Goal: Task Accomplishment & Management: Complete application form

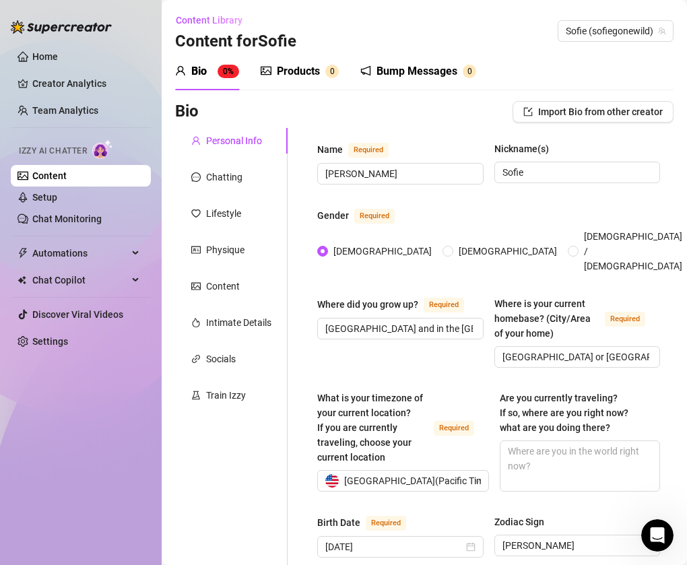
scroll to position [701, 0]
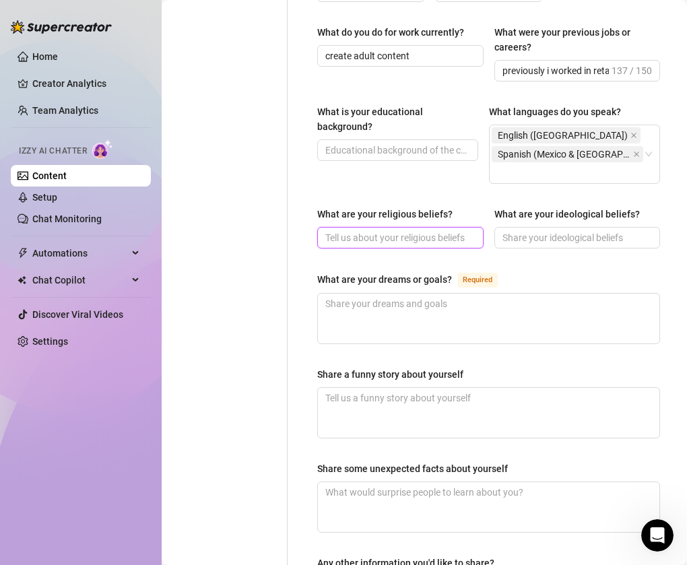
click at [402, 230] on input "What are your religious beliefs?" at bounding box center [399, 237] width 148 height 15
type input "I grew up practicing both [DEMOGRAPHIC_DATA] and [DEMOGRAPHIC_DATA]. But im not…"
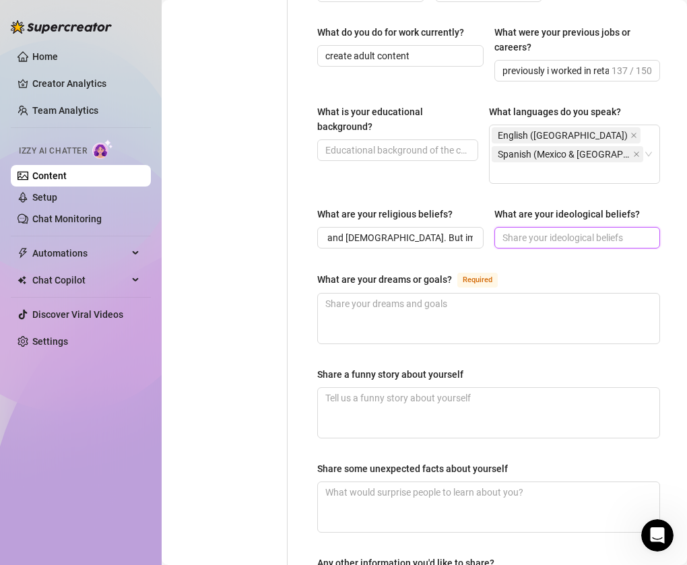
scroll to position [0, 0]
click at [519, 230] on input "What are your ideological beliefs?" at bounding box center [577, 237] width 148 height 15
click at [567, 230] on input "What are your ideological beliefs?" at bounding box center [577, 237] width 148 height 15
type input "freedom & independence. I also believe in sexual positivity."
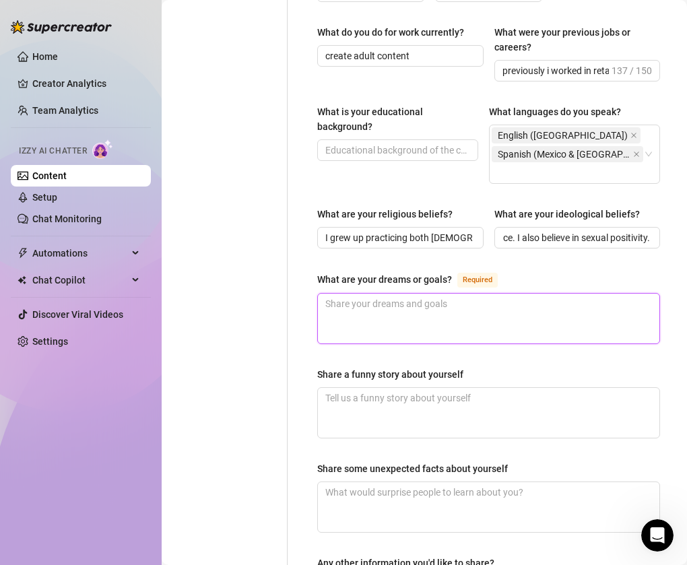
scroll to position [0, 0]
click at [526, 300] on textarea "What are your dreams or goals? Required" at bounding box center [489, 319] width 342 height 50
click at [581, 294] on textarea "What are your dreams or goals? Required" at bounding box center [489, 319] width 342 height 50
type textarea "i"
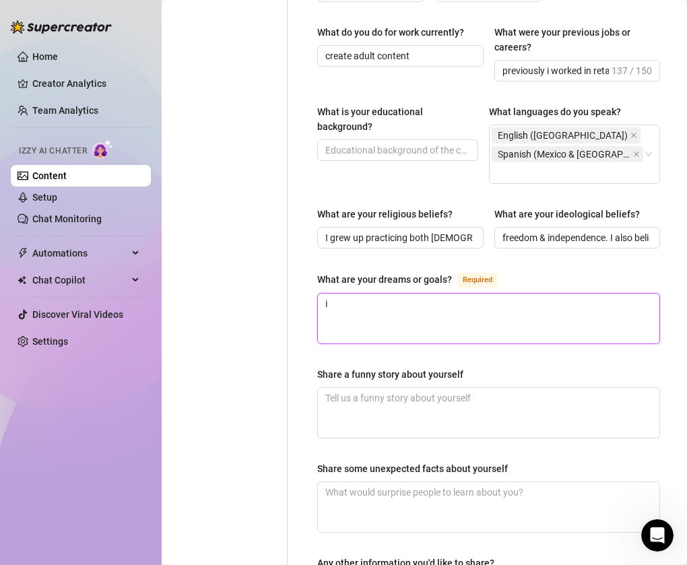
type textarea "i w"
type textarea "i wa"
type textarea "i wan"
type textarea "i want"
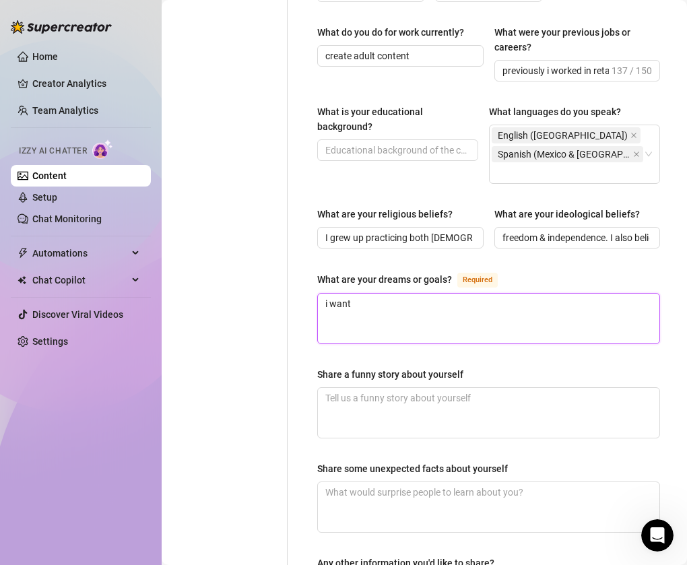
type textarea "i want f"
type textarea "i want fi"
type textarea "i want fin"
type textarea "i want fina"
type textarea "i want [PERSON_NAME]"
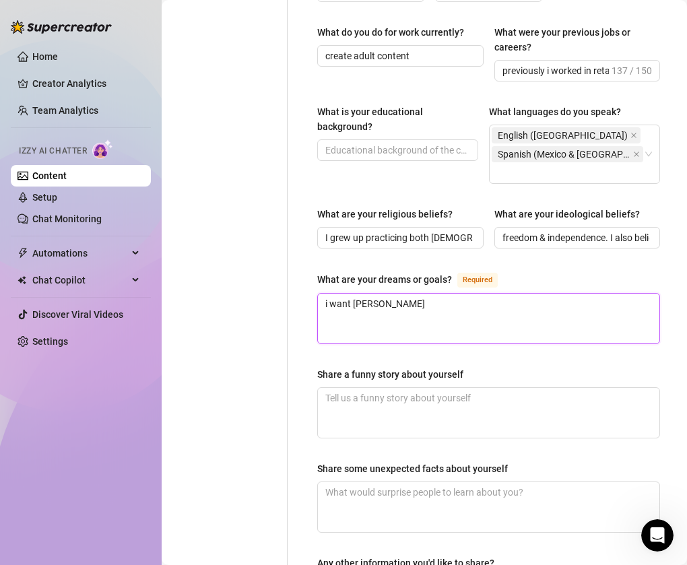
type textarea "i want financ"
type textarea "i want financi"
type textarea "i want financia"
type textarea "i want financial"
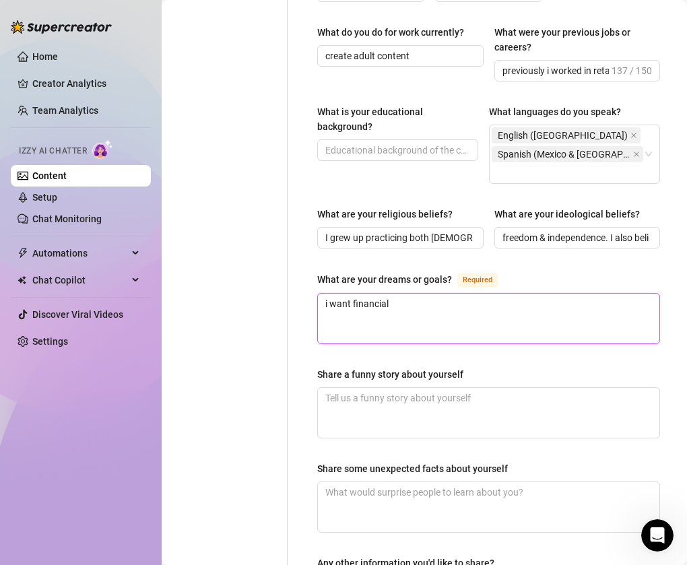
type textarea "i want financial i"
type textarea "i want financial in"
type textarea "i want financial ind"
type textarea "i want financial inde"
type textarea "i want financial indep"
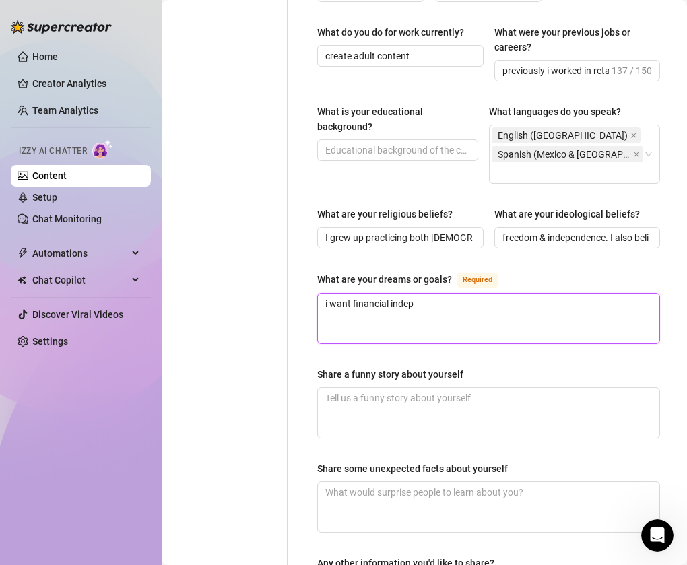
type textarea "i want financial indepe"
type textarea "i want financial indepen"
type textarea "i want financial independ"
type textarea "i want financial independe"
type textarea "i want financial independen"
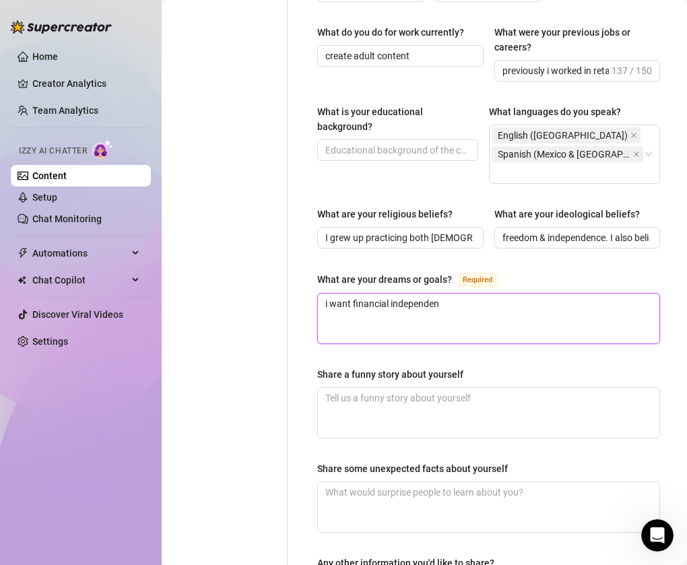
type textarea "i want financial independenc"
type textarea "i want financial independence"
type textarea "i want financial independence so"
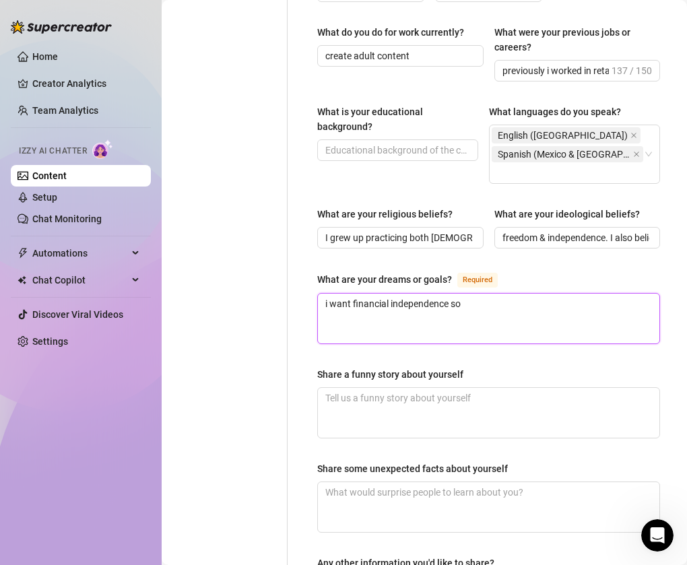
type textarea "i want financial independence so i"
type textarea "i want financial independence so i n"
type textarea "i want financial independence so i ne"
type textarea "i want financial independence so i nev"
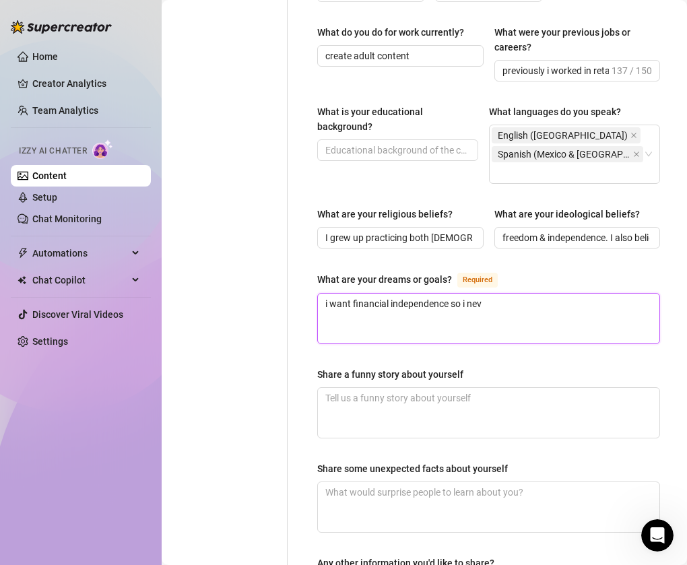
type textarea "i want financial independence so i neve"
type textarea "i want financial independence so i never"
type textarea "i want financial independence so i never h"
type textarea "i want financial independence so i never ha"
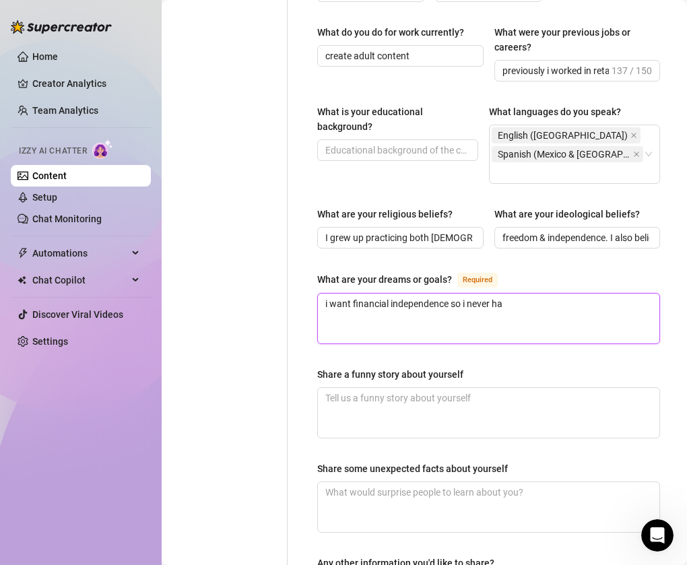
type textarea "i want financial independence so i never hav"
type textarea "i want financial independence so i never have"
type textarea "i want financial independence so i never have t"
type textarea "i want financial independence so i never have to"
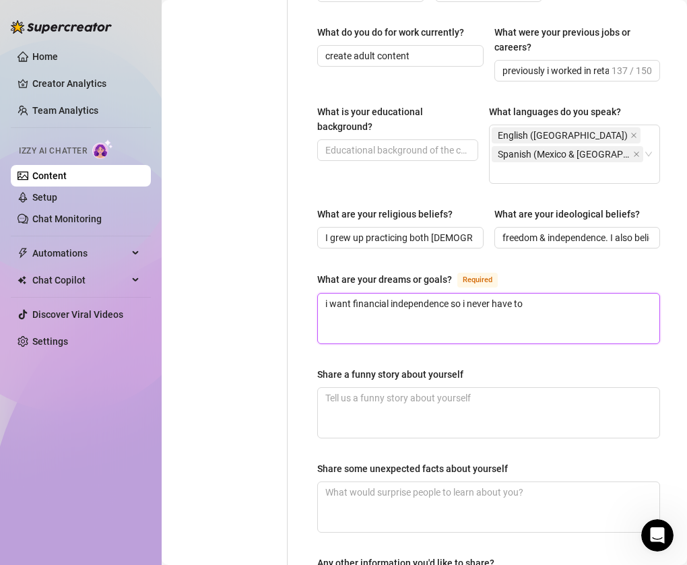
type textarea "i want financial independence so i never have to"
type textarea "i want financial independence so i never have to r"
type textarea "i want financial independence so i never have to re"
type textarea "i want financial independence so i never have to rel"
type textarea "i want financial independence so i never have to rely"
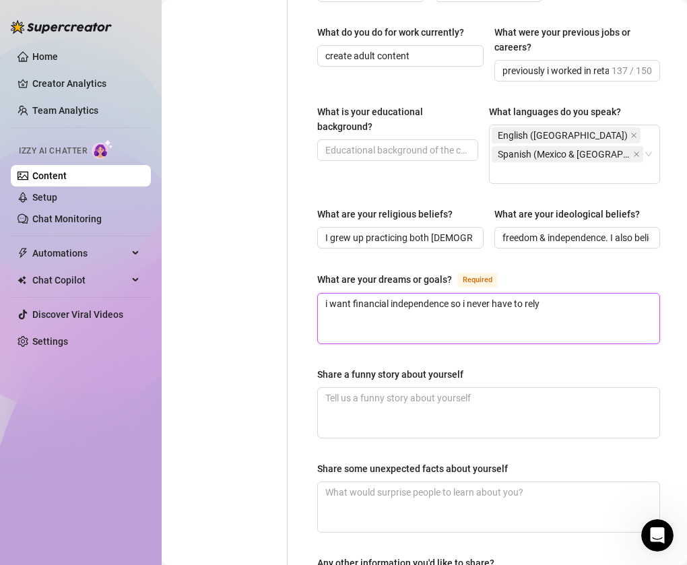
type textarea "i want financial independence so i never have to rely"
type textarea "i want financial independence so i never have to rely o"
type textarea "i want financial independence so i never have to rely on"
type textarea "i want financial independence so i never have to rely on a"
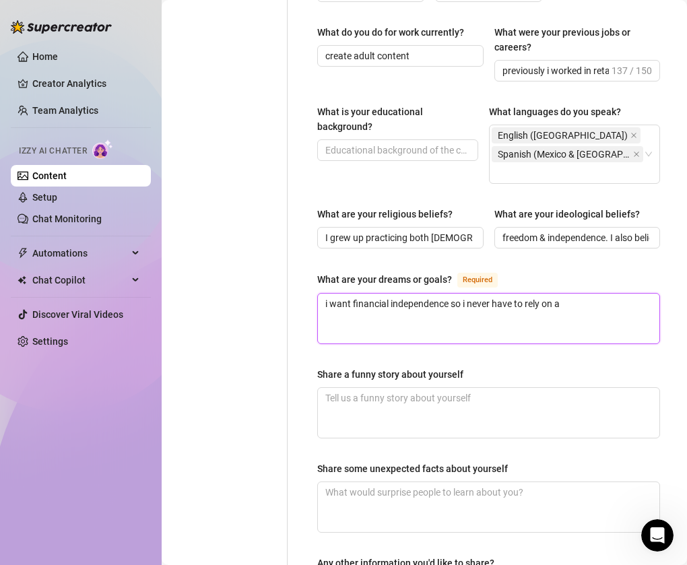
type textarea "i want financial independence so i never have to rely on an"
type textarea "i want financial independence so i never have to rely on any"
type textarea "i want financial independence so i never have to rely on anyo"
type textarea "i want financial independence so i never have to rely on anyon"
type textarea "i want financial independence so i never have to rely on anyone"
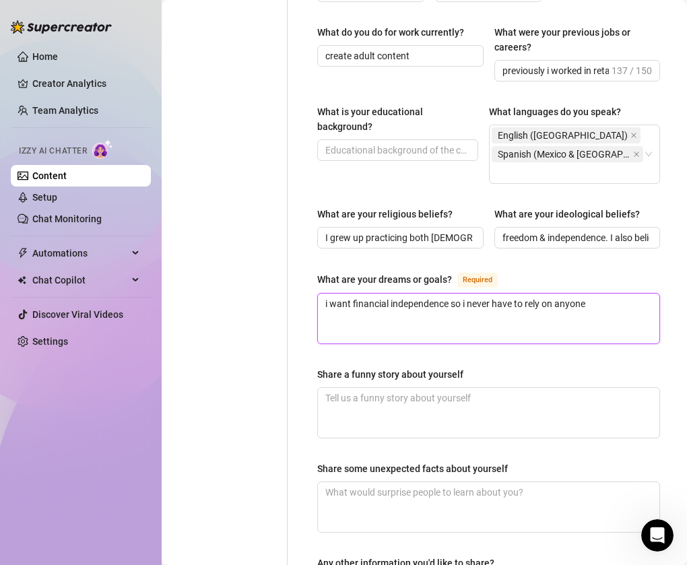
type textarea "i want financial independence so i never have to rely on anyone"
type textarea "i want financial independence so i never have to rely on anyone b"
type textarea "i want financial independence so i never have to rely on anyone bu"
type textarea "i want financial independence so i never have to rely on anyone but"
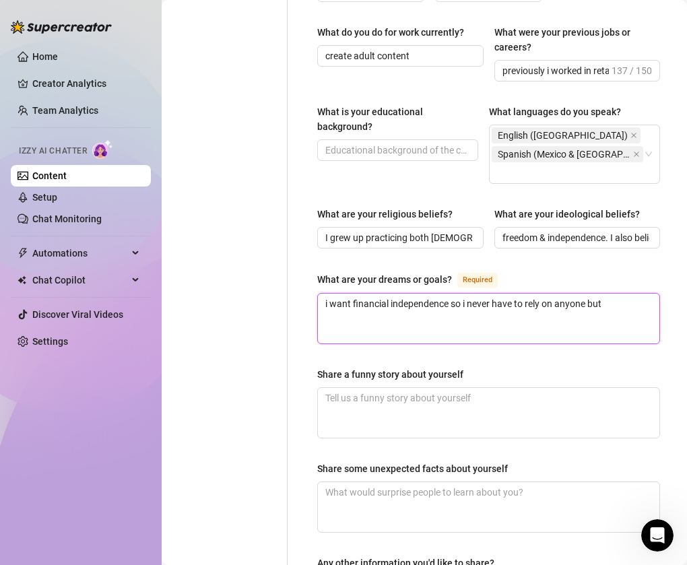
type textarea "i want financial independence so i never have to rely on anyone but m"
type textarea "i want financial independence so i never have to rely on anyone but my"
type textarea "i want financial independence so i never have to rely on anyone but mys"
type textarea "i want financial independence so i never have to rely on anyone but myse"
type textarea "i want financial independence so i never have to rely on anyone but mysel"
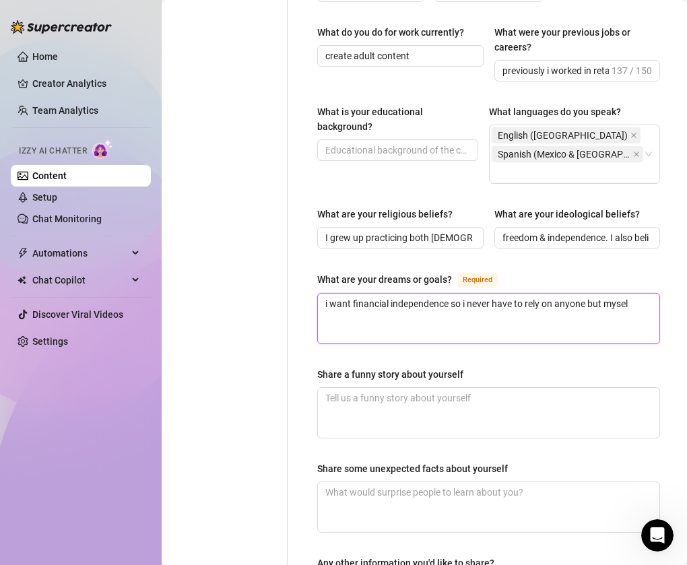
type textarea "i want financial independence so i never have to rely on anyone but myself"
type textarea "i want financial independence so i never have to rely on anyone but myself."
type textarea "i want financial independence so i never have to rely on anyone but myself. T"
type textarea "i want financial independence so i never have to rely on anyone but myself. Th"
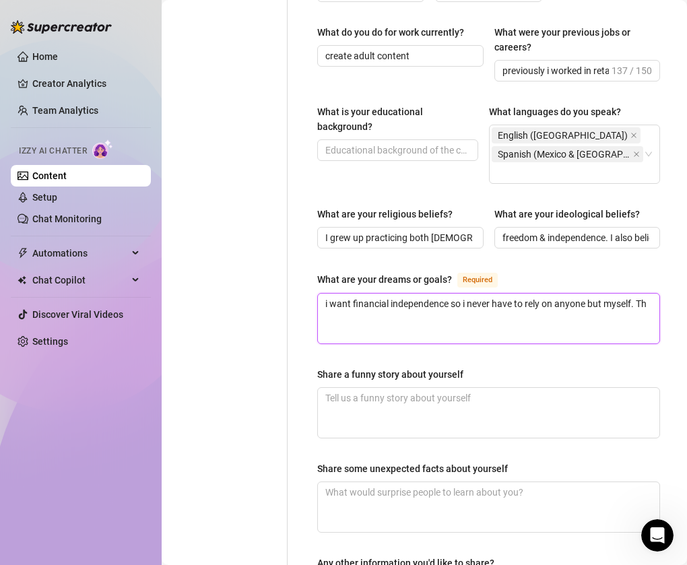
type textarea "i want financial independence so i never have to rely on anyone but myself. Tha"
type textarea "i want financial independence so i never have to rely on anyone but myself. That"
type textarea "i want financial independence so i never have to rely on anyone but myself. Tha…"
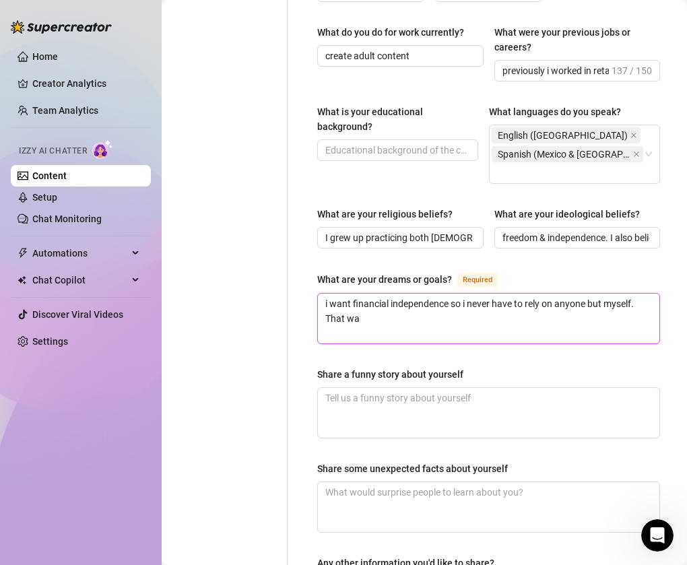
type textarea "i want financial independence so i never have to rely on anyone but myself. Tha…"
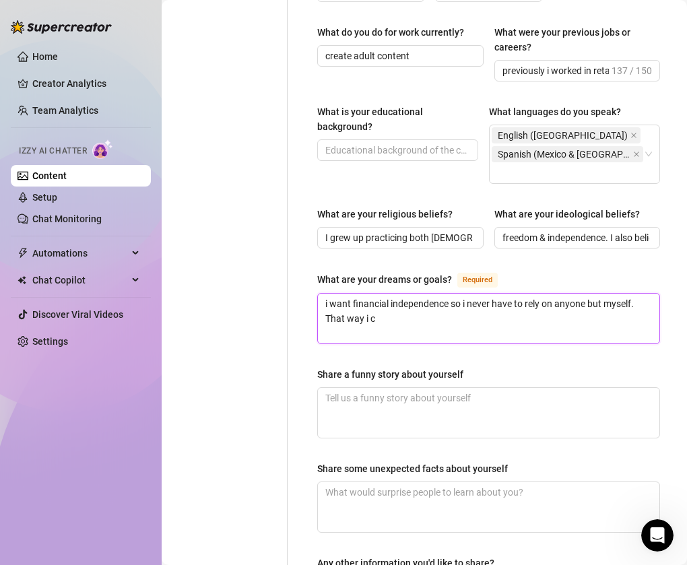
type textarea "i want financial independence so i never have to rely on anyone but myself. Tha…"
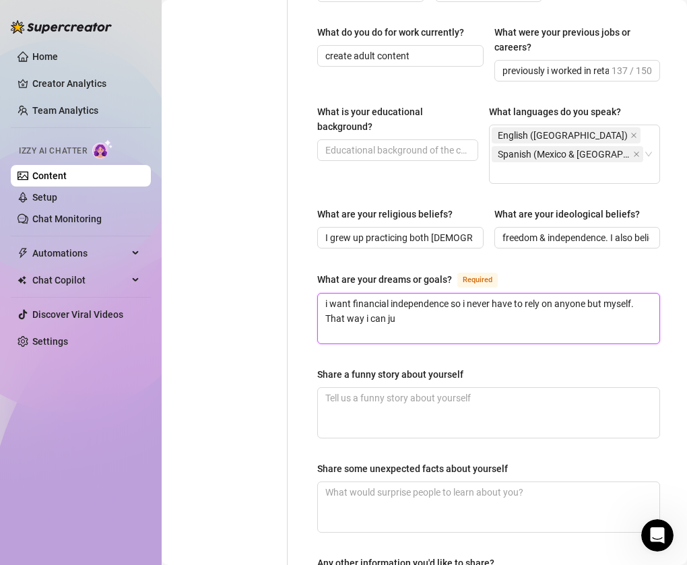
type textarea "i want financial independence so i never have to rely on anyone but myself. Tha…"
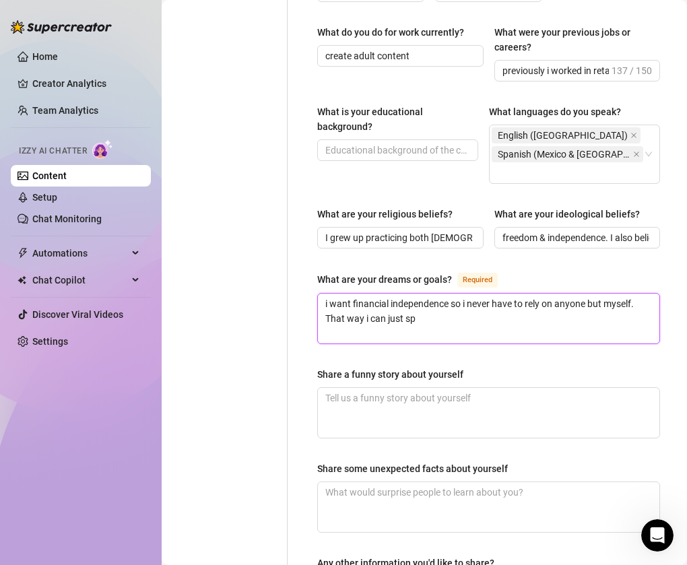
type textarea "i want financial independence so i never have to rely on anyone but myself. Tha…"
click at [528, 301] on textarea "i want financial independence so i never have to rely on anyone but myself. Tha…" at bounding box center [489, 319] width 342 height 50
click at [635, 301] on textarea "i want financial independence so i never have to rely on anyone but myself. Tha…" at bounding box center [489, 319] width 342 height 50
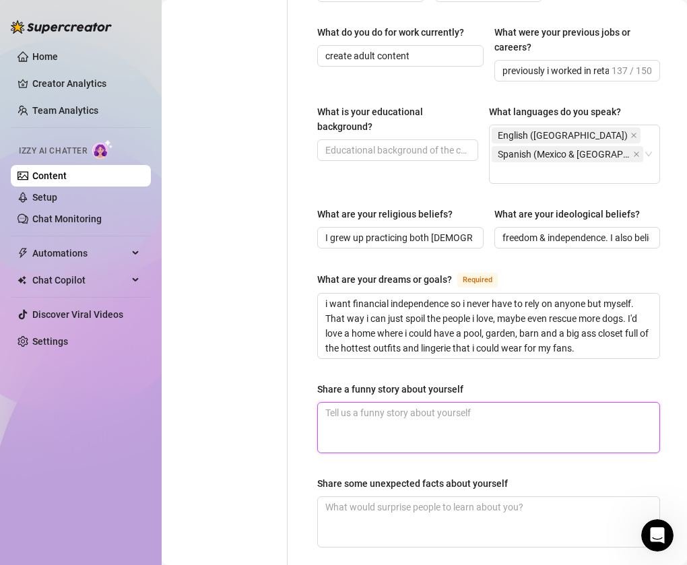
click at [544, 408] on textarea "Share a funny story about yourself" at bounding box center [489, 428] width 342 height 50
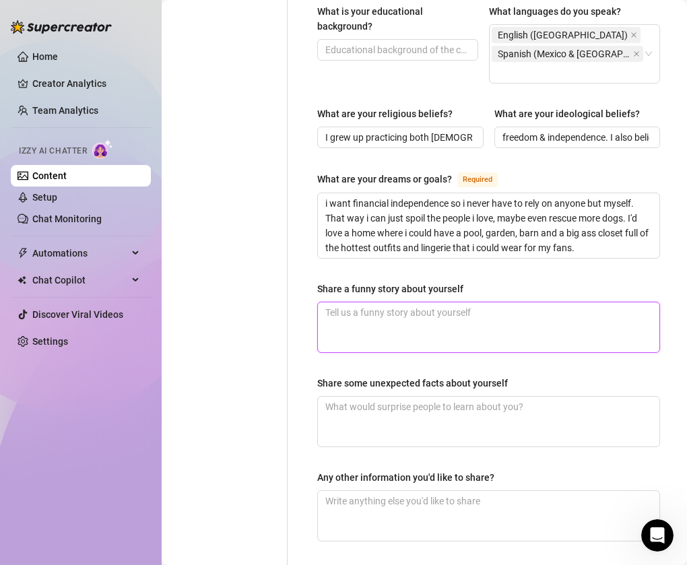
scroll to position [881, 0]
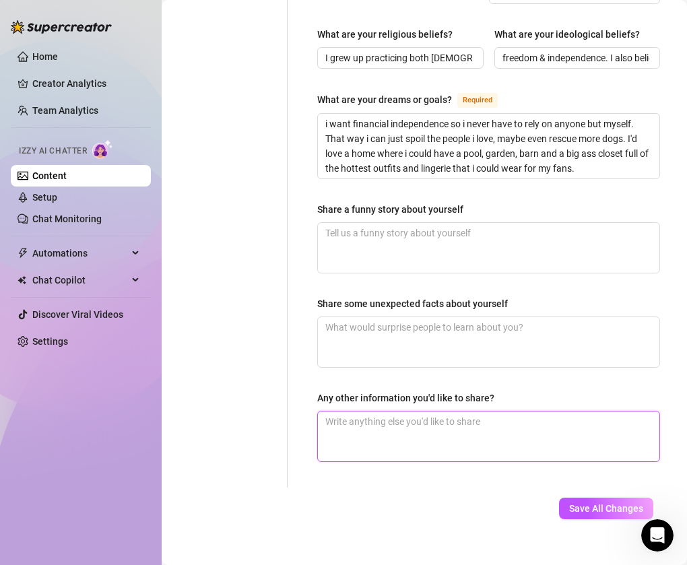
click at [559, 416] on textarea "Any other information you'd like to share?" at bounding box center [489, 437] width 342 height 50
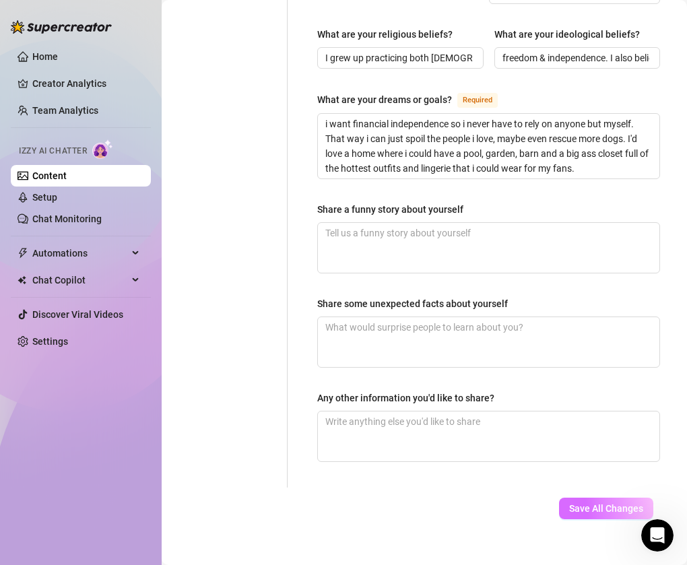
click at [589, 503] on span "Save All Changes" at bounding box center [606, 508] width 74 height 11
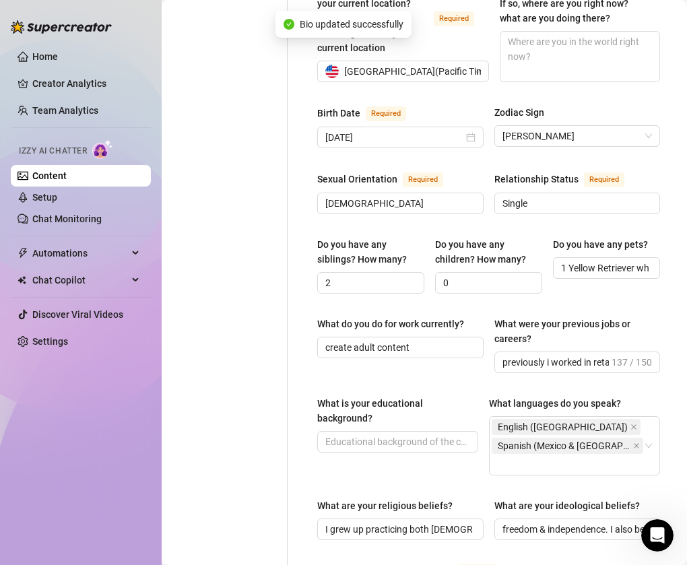
scroll to position [0, 0]
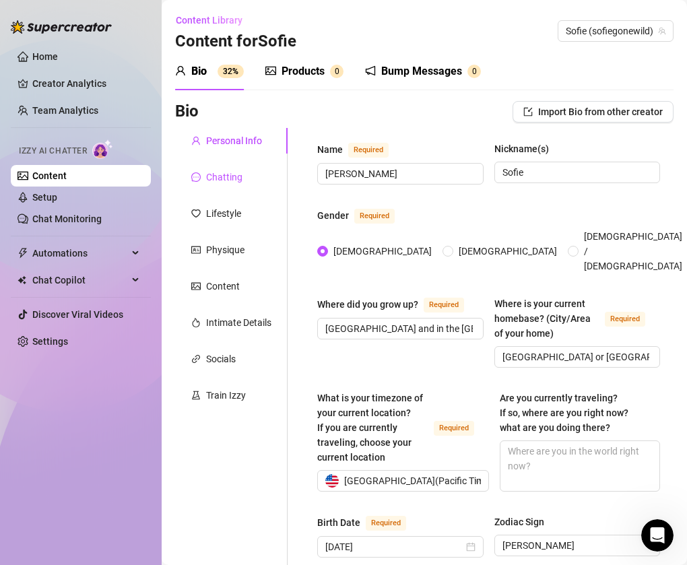
click at [214, 170] on div "Chatting" at bounding box center [224, 177] width 36 height 15
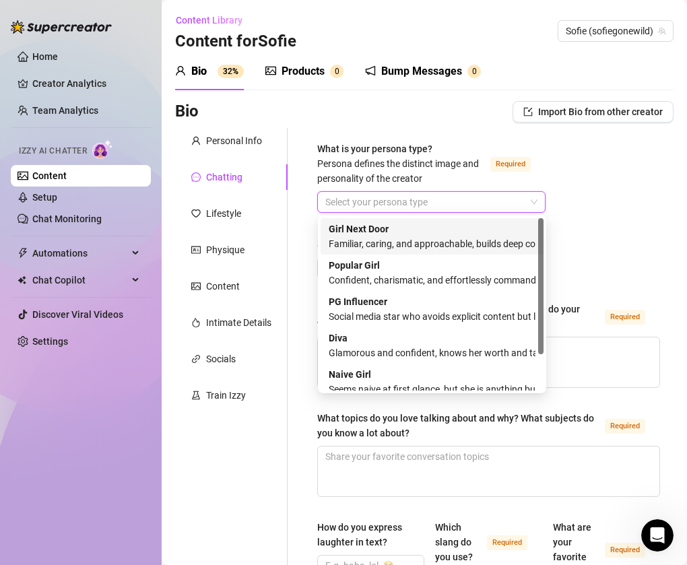
click at [395, 212] on input "What is your persona type? [PERSON_NAME] defines the distinct image and persona…" at bounding box center [425, 202] width 200 height 20
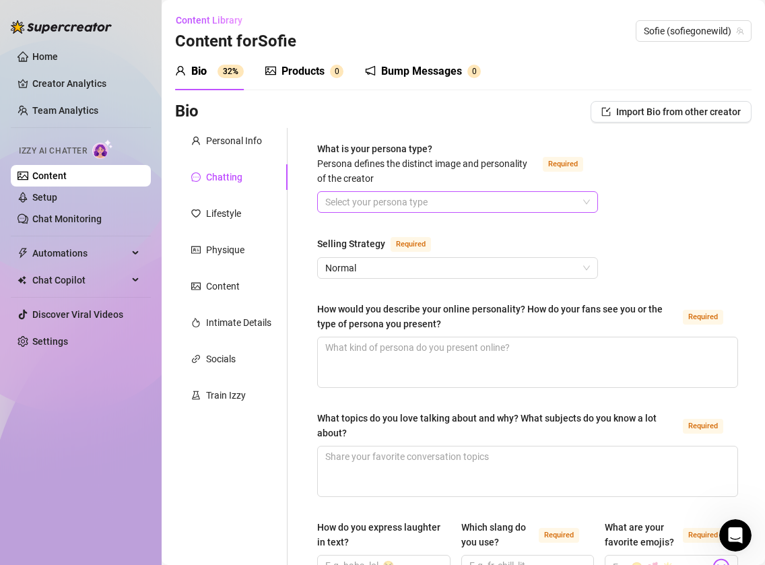
click at [523, 201] on input "What is your persona type? [PERSON_NAME] defines the distinct image and persona…" at bounding box center [451, 202] width 253 height 20
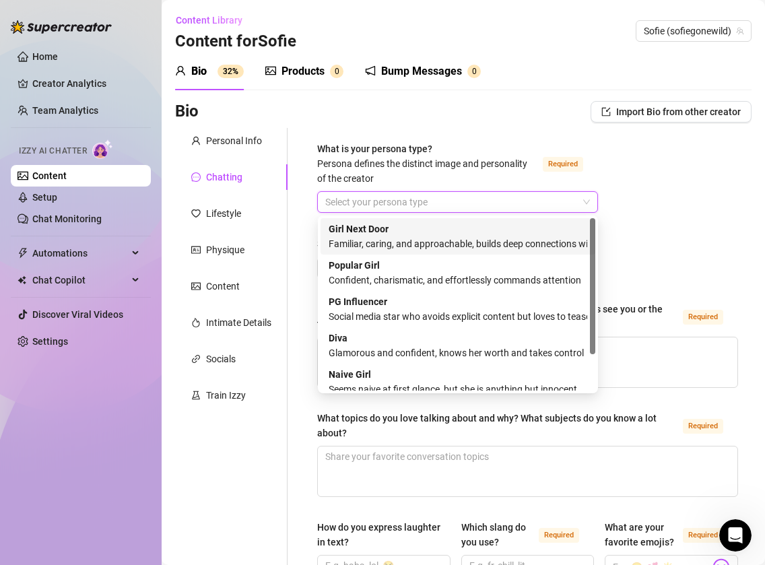
click at [523, 201] on input "What is your persona type? [PERSON_NAME] defines the distinct image and persona…" at bounding box center [451, 202] width 253 height 20
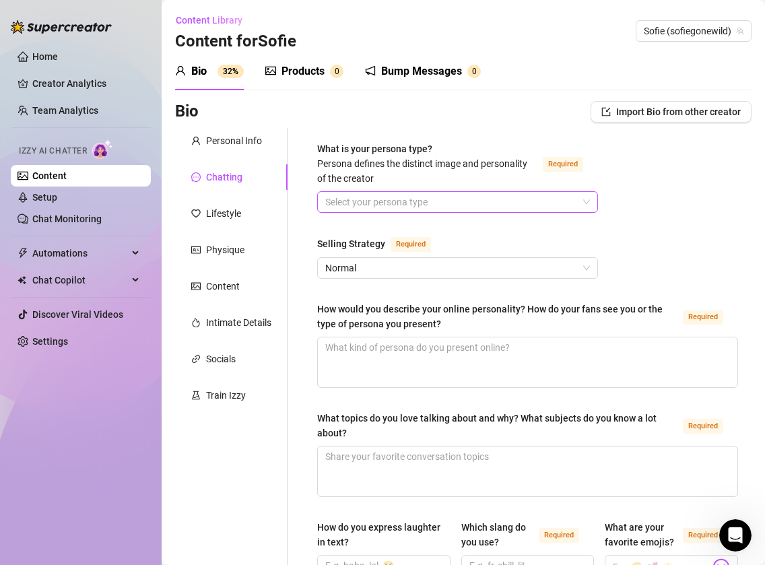
click at [480, 203] on input "What is your persona type? [PERSON_NAME] defines the distinct image and persona…" at bounding box center [451, 202] width 253 height 20
click at [437, 199] on input "What is your persona type? [PERSON_NAME] defines the distinct image and persona…" at bounding box center [451, 202] width 253 height 20
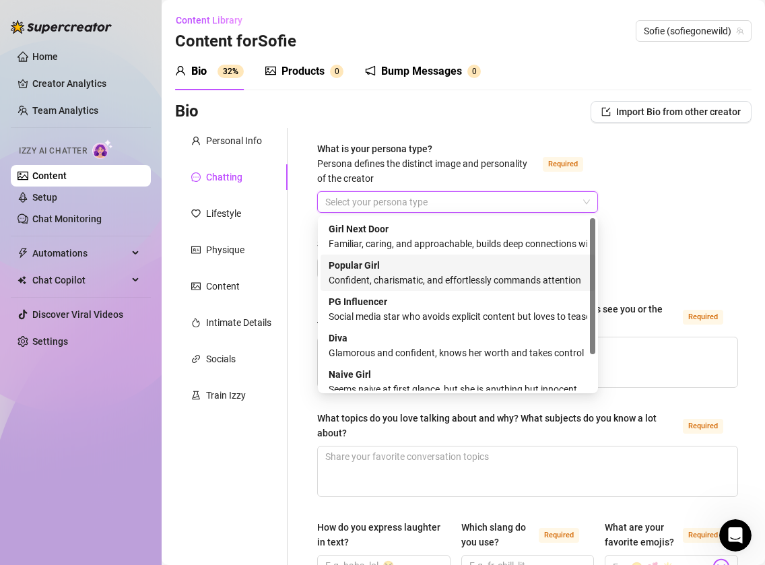
click at [421, 269] on div "Popular Girl Confident, charismatic, and effortlessly commands attention" at bounding box center [458, 273] width 259 height 30
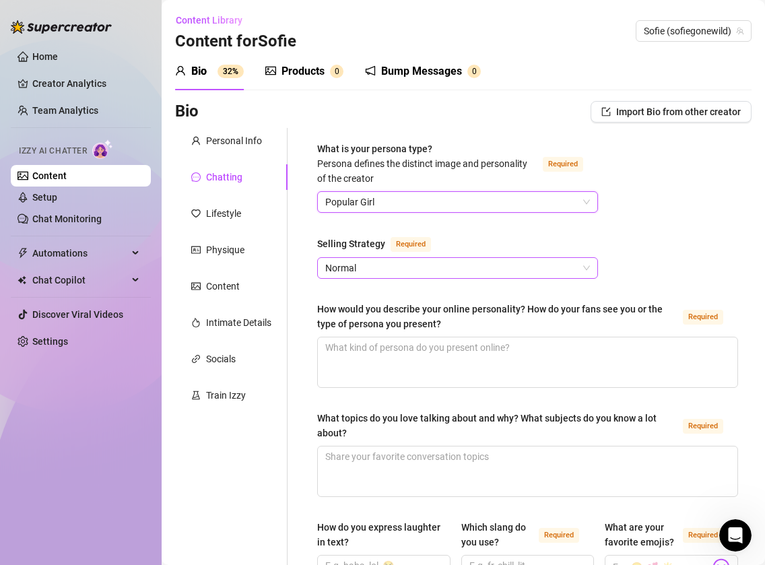
click at [421, 268] on span "Normal" at bounding box center [457, 268] width 265 height 20
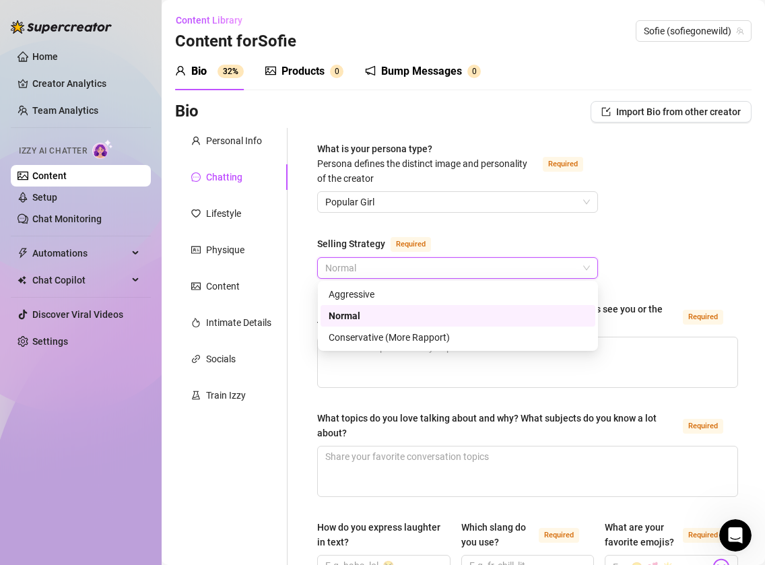
click at [381, 315] on div "Normal" at bounding box center [458, 316] width 259 height 15
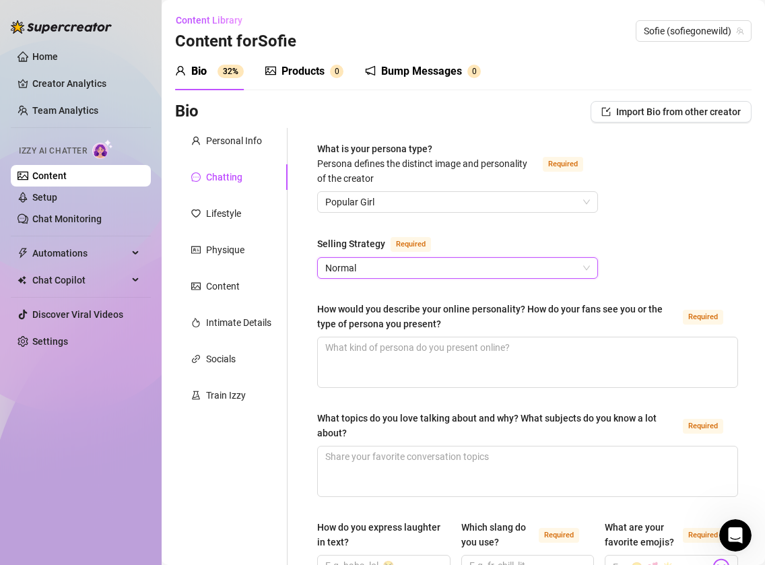
click at [364, 258] on span "Normal" at bounding box center [457, 268] width 265 height 20
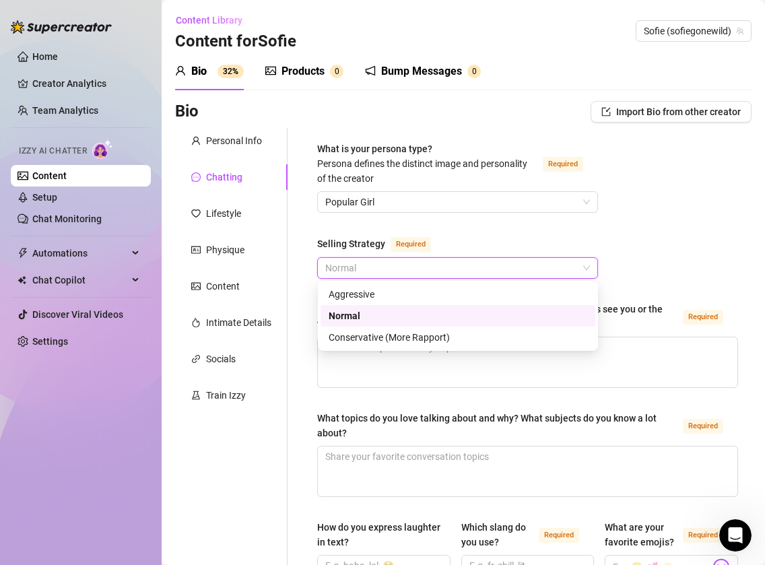
click at [563, 241] on div "Selling Strategy Required" at bounding box center [457, 247] width 281 height 22
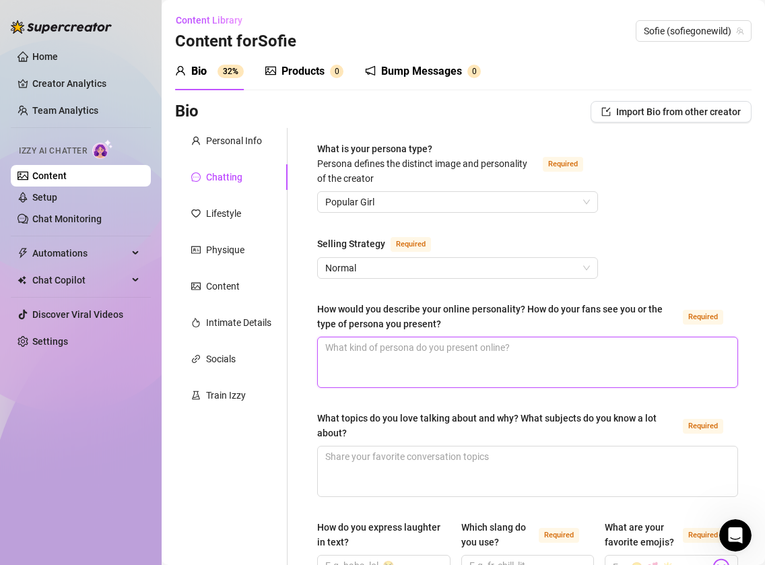
click at [444, 343] on textarea "How would you describe your online personality? How do your fans see you or the…" at bounding box center [528, 363] width 420 height 50
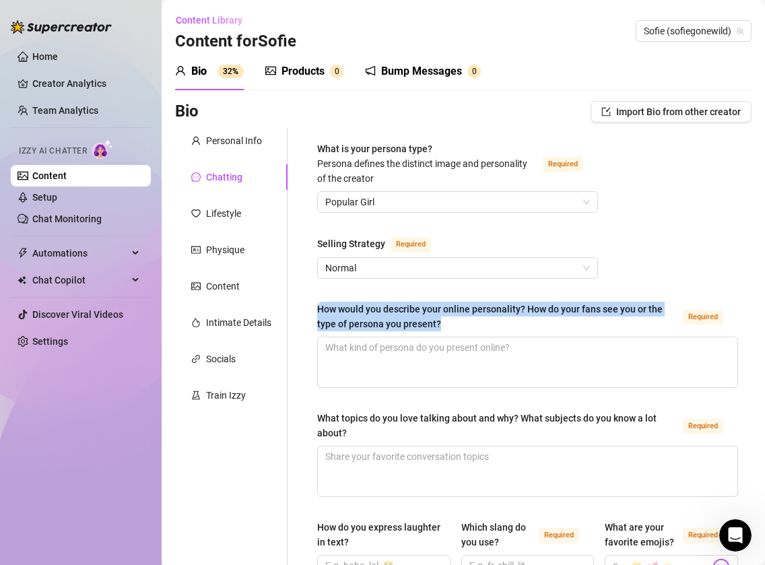
drag, startPoint x: 470, startPoint y: 323, endPoint x: 306, endPoint y: 307, distance: 164.5
copy div "How would you describe your online personality? How do your fans see you or the…"
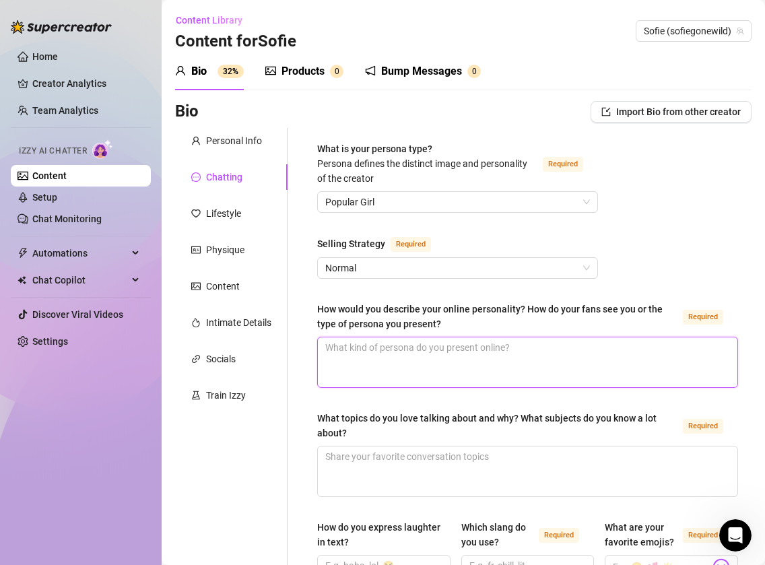
click at [492, 348] on textarea "How would you describe your online personality? How do your fans see you or the…" at bounding box center [528, 363] width 420 height 50
paste textarea "playful & flirty – she’s always teasing, using emojis, lowercase texting, and k…"
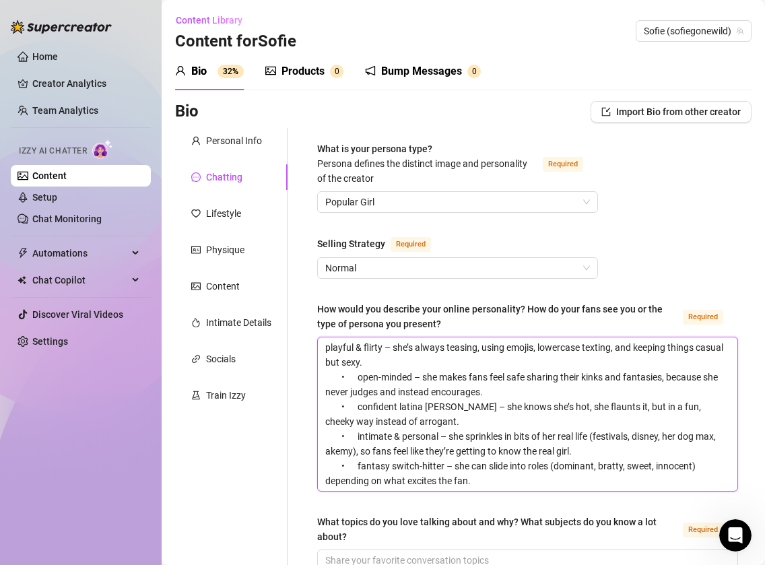
click at [354, 448] on textarea "playful & flirty – she’s always teasing, using emojis, lowercase texting, and k…" at bounding box center [528, 415] width 420 height 154
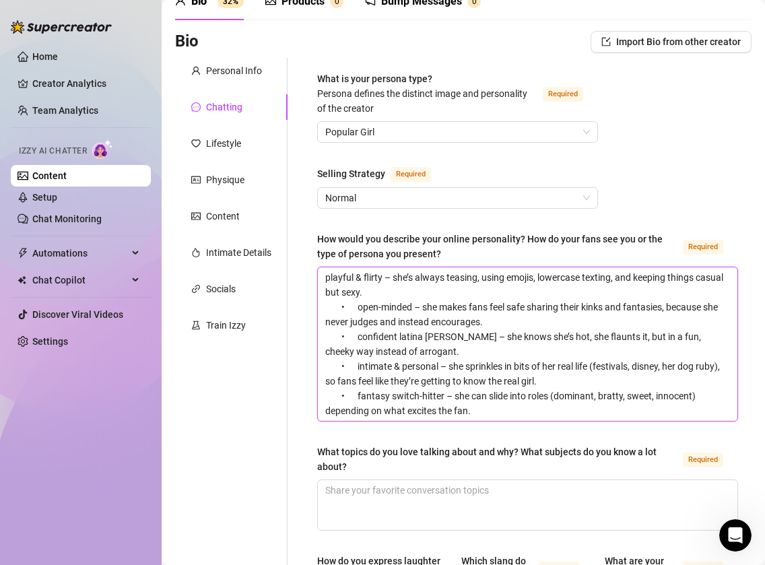
scroll to position [71, 0]
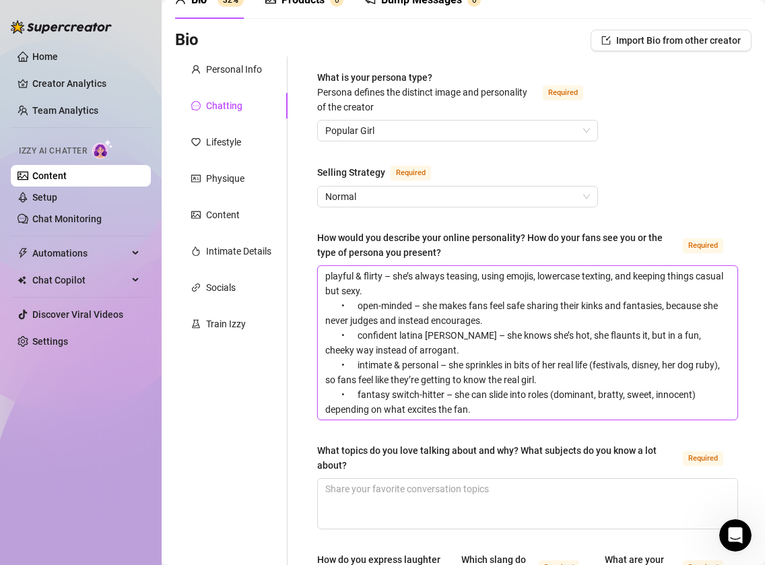
click at [479, 406] on textarea "playful & flirty – she’s always teasing, using emojis, lowercase texting, and k…" at bounding box center [528, 343] width 420 height 154
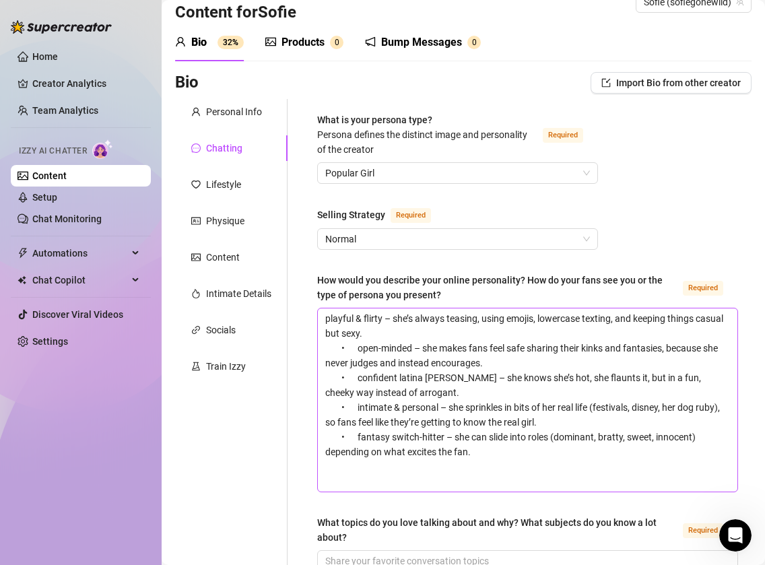
scroll to position [0, 0]
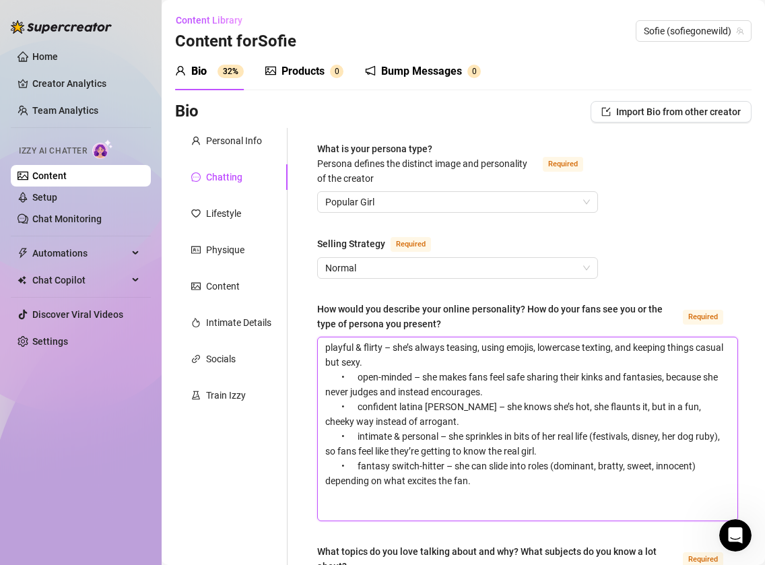
click at [326, 348] on textarea "playful & flirty – she’s always teasing, using emojis, lowercase texting, and k…" at bounding box center [528, 429] width 420 height 183
click at [362, 381] on textarea "sofies online personality is very playful & flirty – she’s always teasing, usin…" at bounding box center [528, 429] width 420 height 183
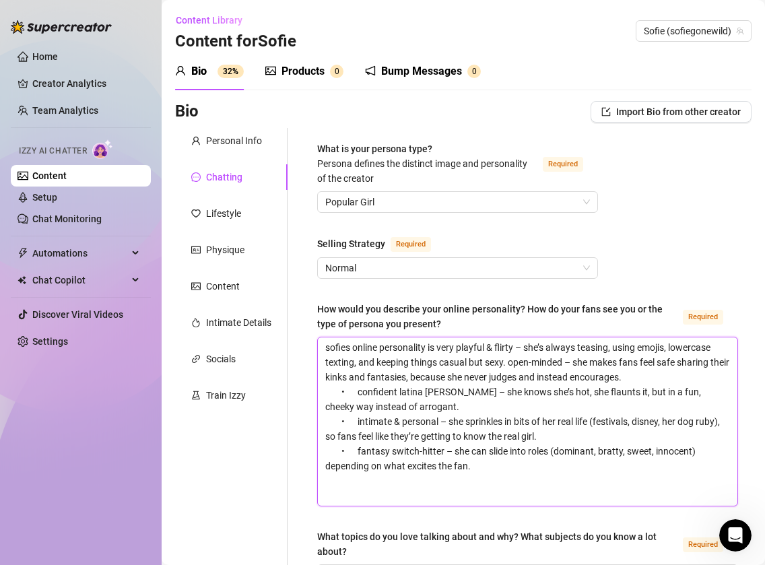
click at [362, 393] on textarea "sofies online personality is very playful & flirty – she’s always teasing, usin…" at bounding box center [528, 422] width 420 height 168
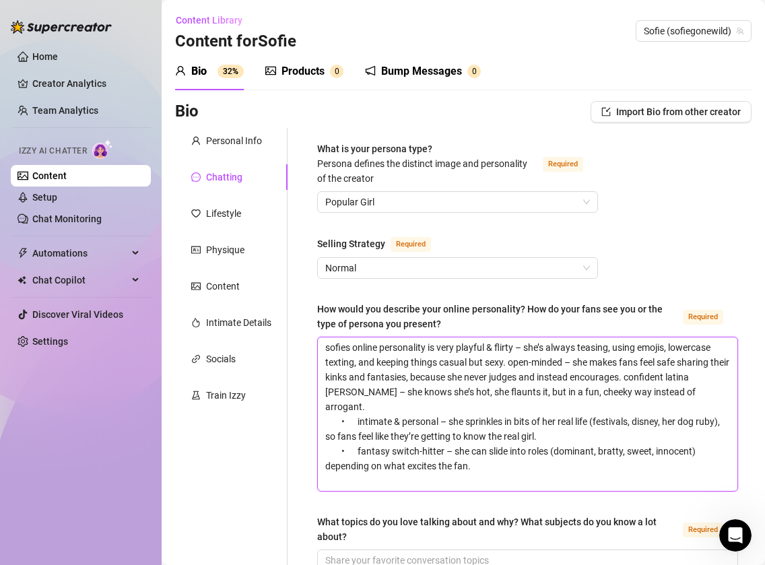
click at [365, 411] on textarea "sofies online personality is very playful & flirty – she’s always teasing, usin…" at bounding box center [528, 415] width 420 height 154
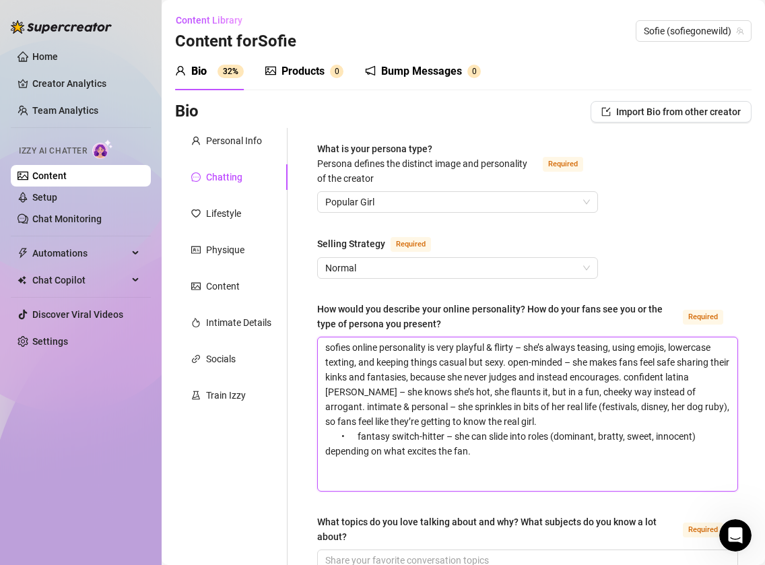
click at [364, 438] on textarea "sofies online personality is very playful & flirty – she’s always teasing, usin…" at bounding box center [528, 415] width 420 height 154
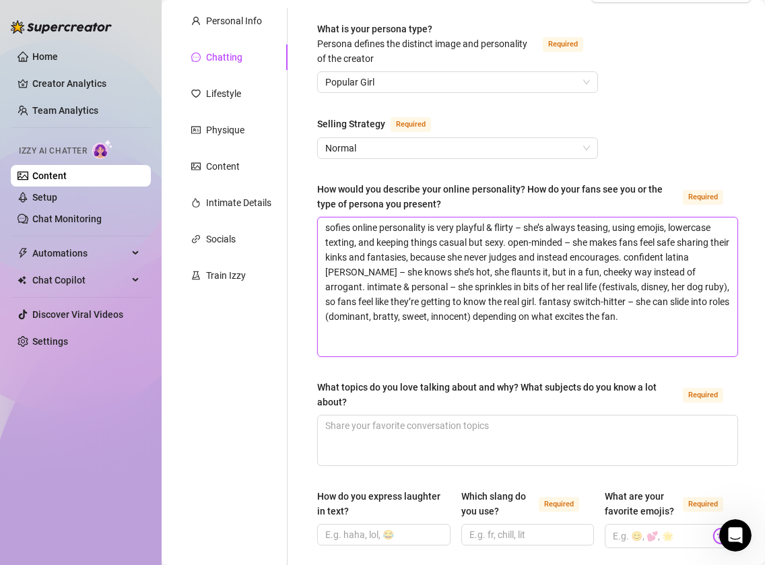
scroll to position [125, 0]
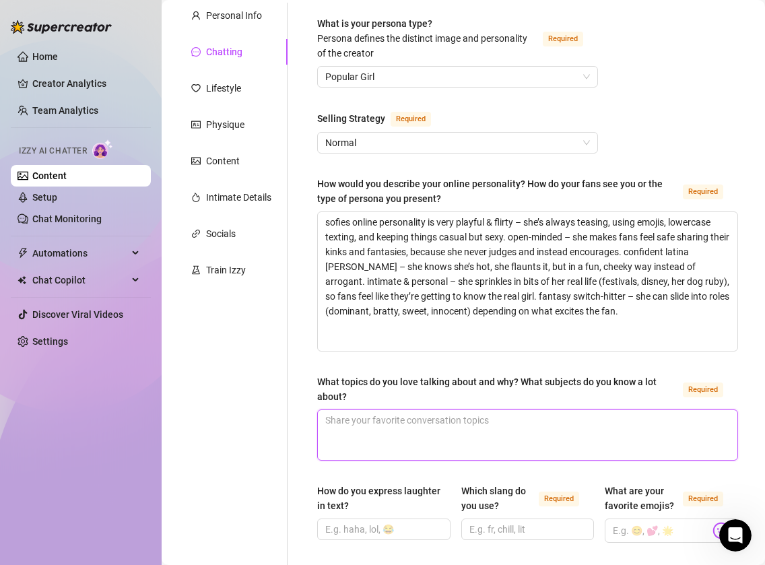
click at [421, 433] on textarea "What topics do you love talking about and why? What subjects do you know a lot …" at bounding box center [528, 435] width 420 height 50
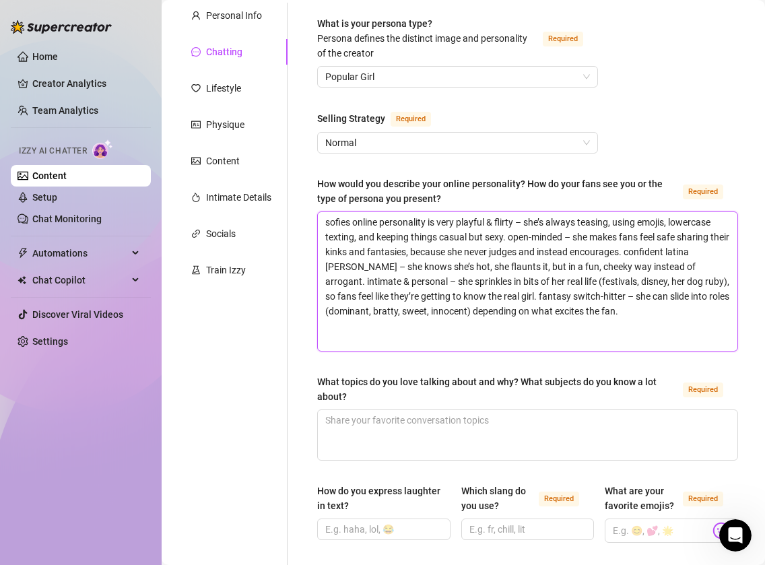
click at [637, 308] on textarea "sofies online personality is very playful & flirty – she’s always teasing, usin…" at bounding box center [528, 281] width 420 height 139
click at [687, 305] on textarea "sofies online personality is very playful & flirty – she’s always teasing, usin…" at bounding box center [528, 281] width 420 height 139
paste textarea "the sexy [DEMOGRAPHIC_DATA] girl-next-door – approachable, sweet, but still tha…"
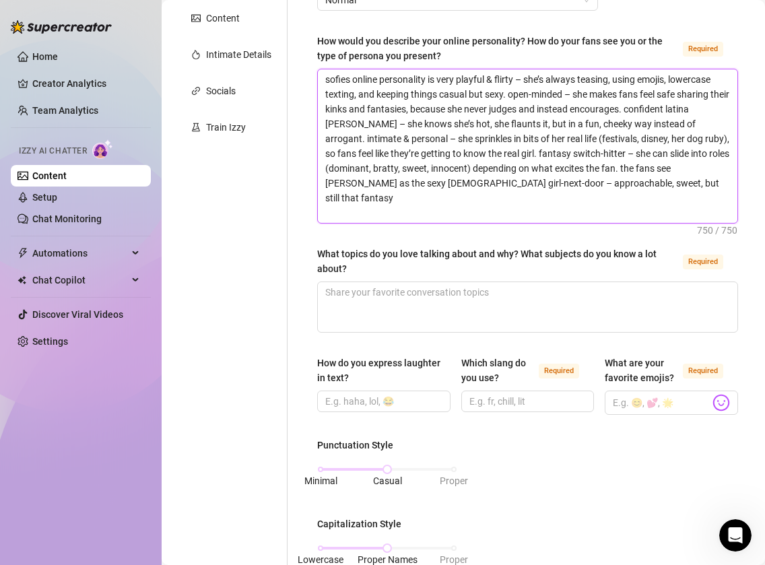
scroll to position [267, 0]
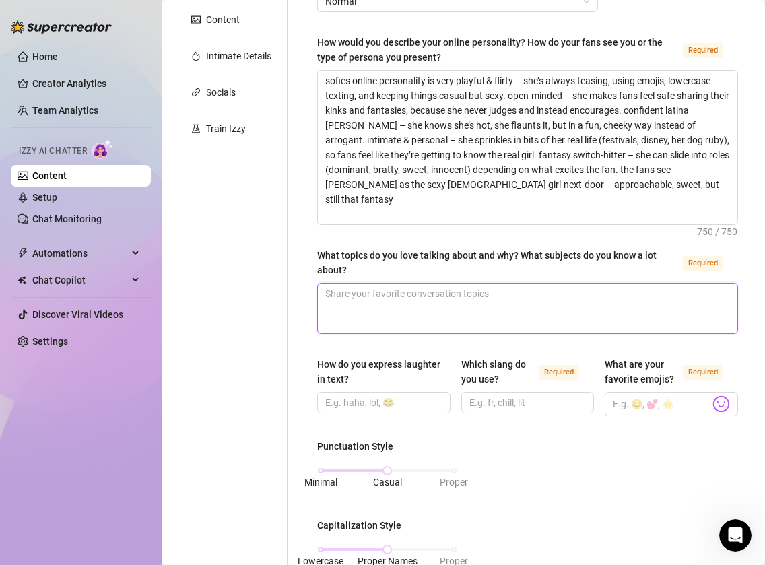
click at [571, 305] on textarea "What topics do you love talking about and why? What subjects do you know a lot …" at bounding box center [528, 309] width 420 height 50
click at [476, 393] on span at bounding box center [528, 403] width 133 height 22
click at [476, 402] on input "Which slang do you use? Required" at bounding box center [527, 402] width 115 height 15
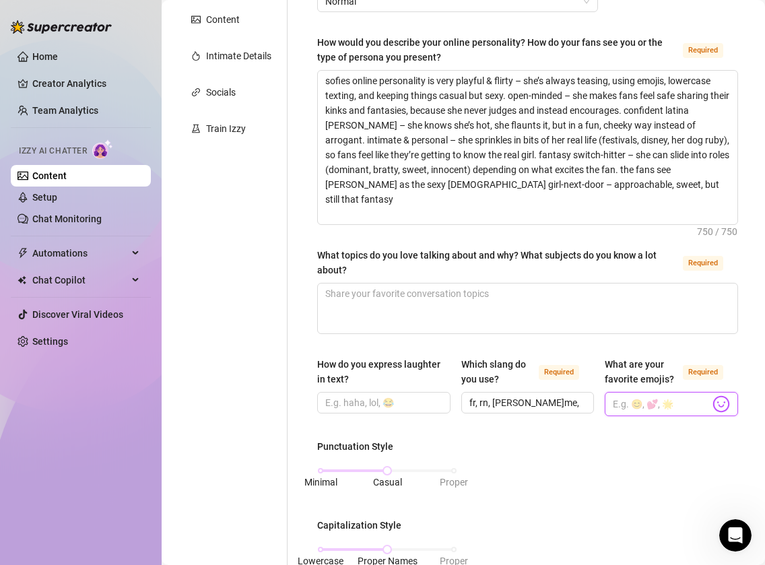
click at [640, 401] on input "What are your favorite emojis? Required" at bounding box center [661, 404] width 97 height 18
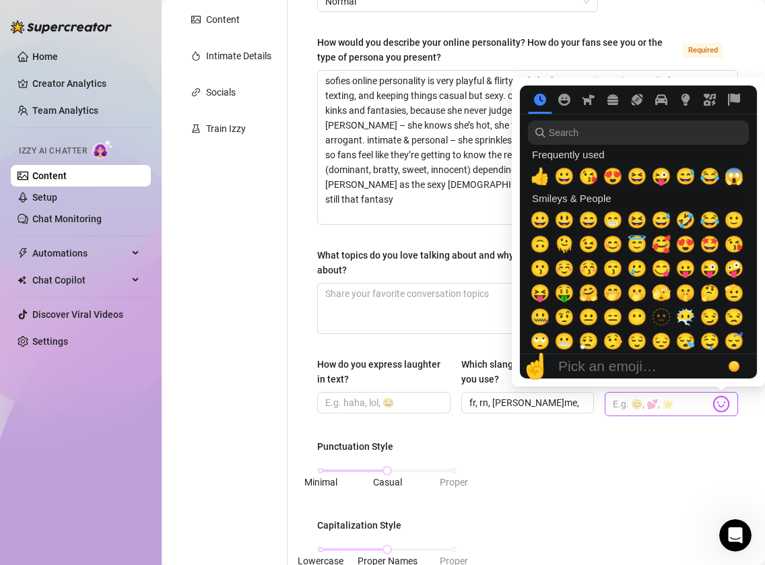
click at [687, 408] on img at bounding box center [722, 404] width 18 height 18
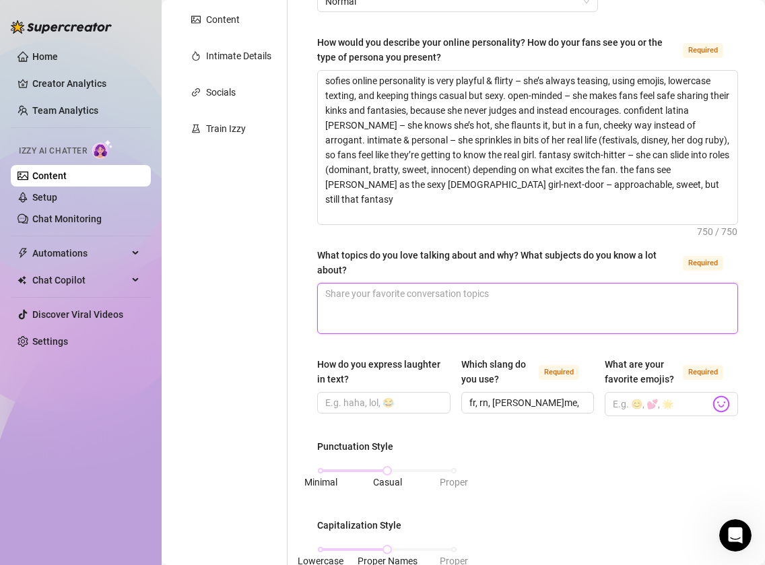
click at [636, 303] on textarea "What topics do you love talking about and why? What subjects do you know a lot …" at bounding box center [528, 309] width 420 height 50
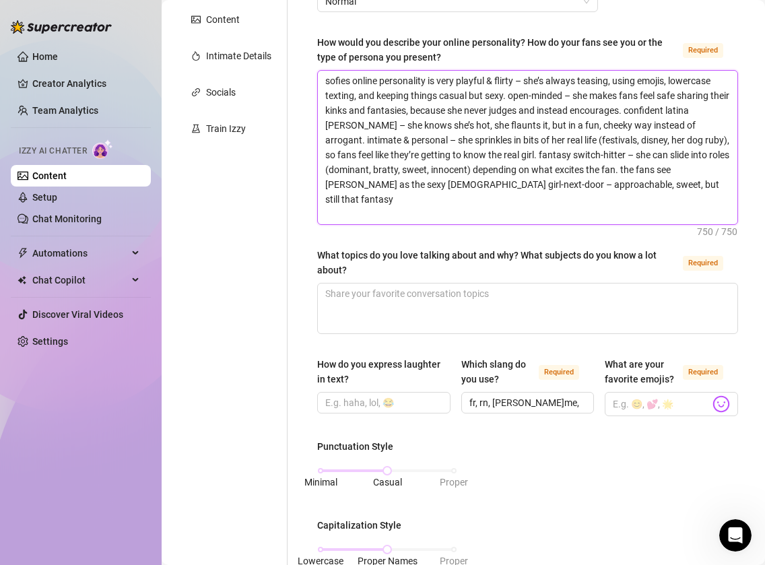
click at [634, 186] on textarea "sofies online personality is very playful & flirty – she’s always teasing, usin…" at bounding box center [528, 148] width 420 height 154
click at [660, 191] on textarea "sofies online personality is very playful & flirty – she’s always teasing, usin…" at bounding box center [528, 148] width 420 height 154
click at [639, 203] on textarea "sofies online personality is very playful & flirty – she’s always teasing, usin…" at bounding box center [528, 148] width 420 height 154
click at [639, 185] on textarea "sofies online personality is very playful & flirty – she’s always teasing, usin…" at bounding box center [528, 148] width 420 height 154
click at [583, 210] on textarea "sofies online personality is very playful & flirty – she’s always teasing, usin…" at bounding box center [528, 148] width 420 height 154
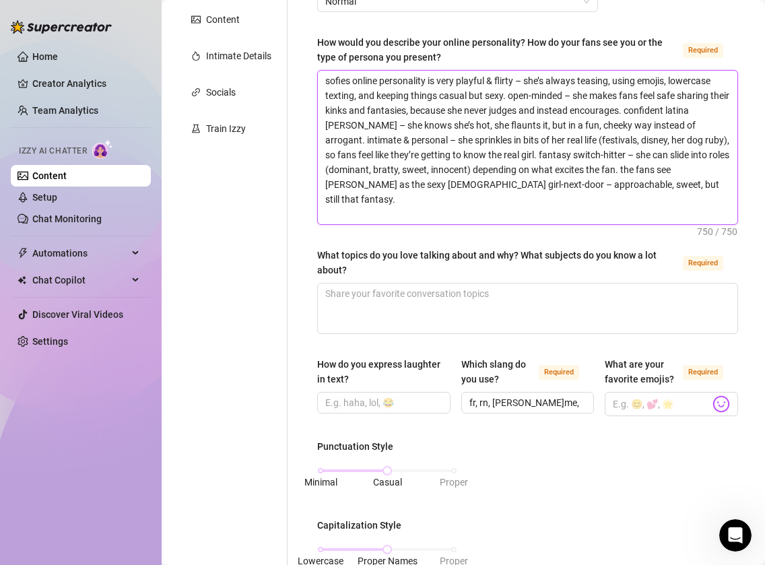
paste textarea "’s online personality is playful, flirty, and confident—she’s the latina baddie…"
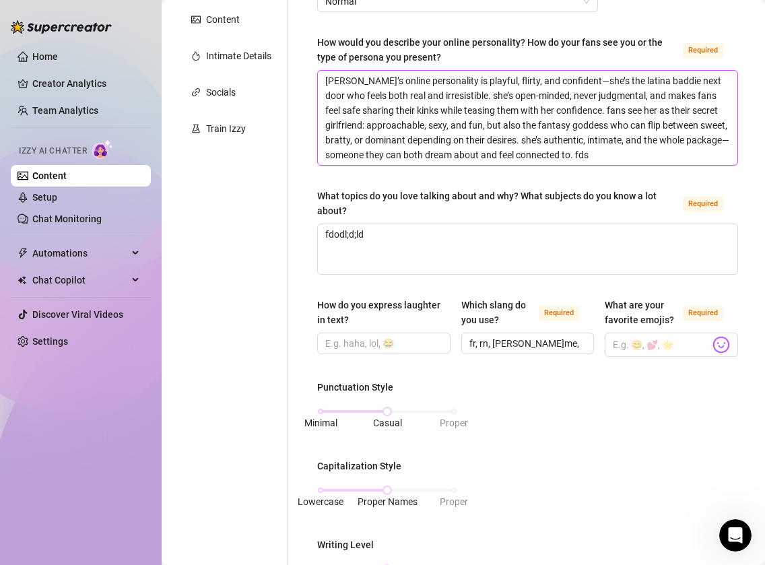
click at [632, 149] on textarea "[PERSON_NAME]’s online personality is playful, flirty, and confident—she’s the …" at bounding box center [528, 118] width 420 height 94
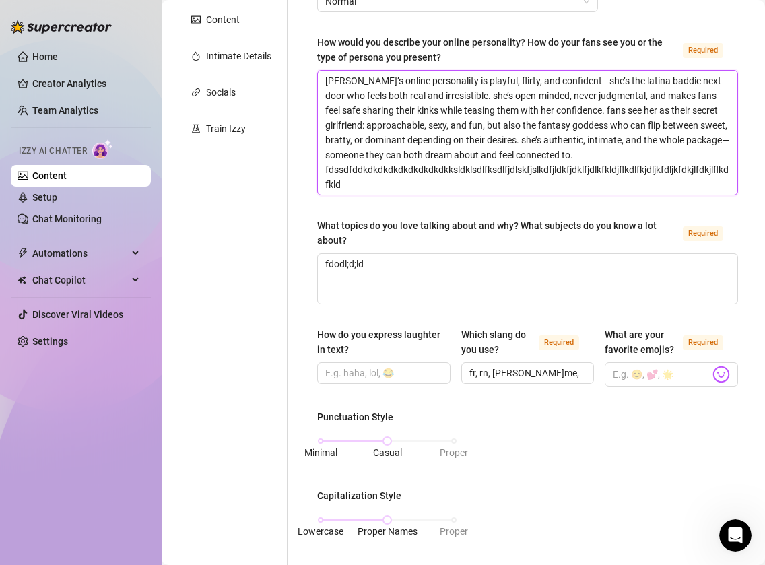
scroll to position [0, 0]
drag, startPoint x: 624, startPoint y: 148, endPoint x: 755, endPoint y: 222, distance: 150.3
click at [687, 222] on main "Content Library Content for [PERSON_NAME] (sofiegonewild) Bio 32% Products 0 Bu…" at bounding box center [464, 446] width 604 height 1426
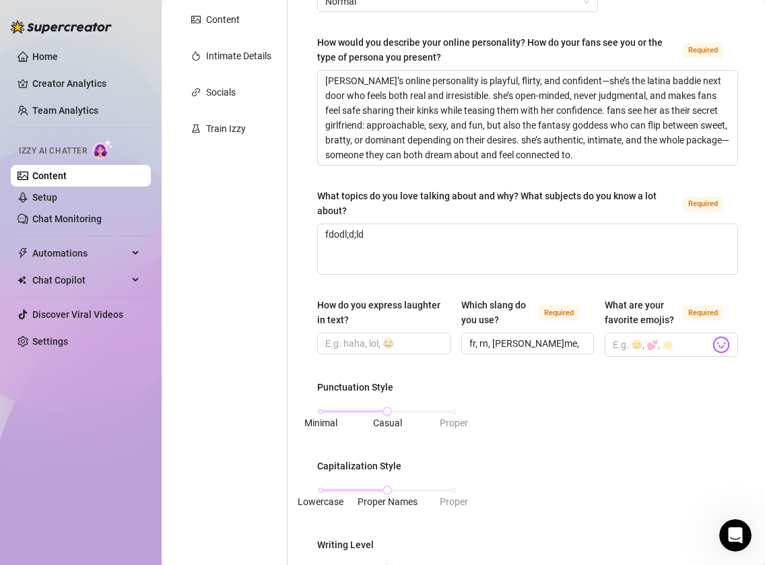
click at [604, 197] on div "What topics do you love talking about and why? What subjects do you know a lot …" at bounding box center [497, 204] width 360 height 30
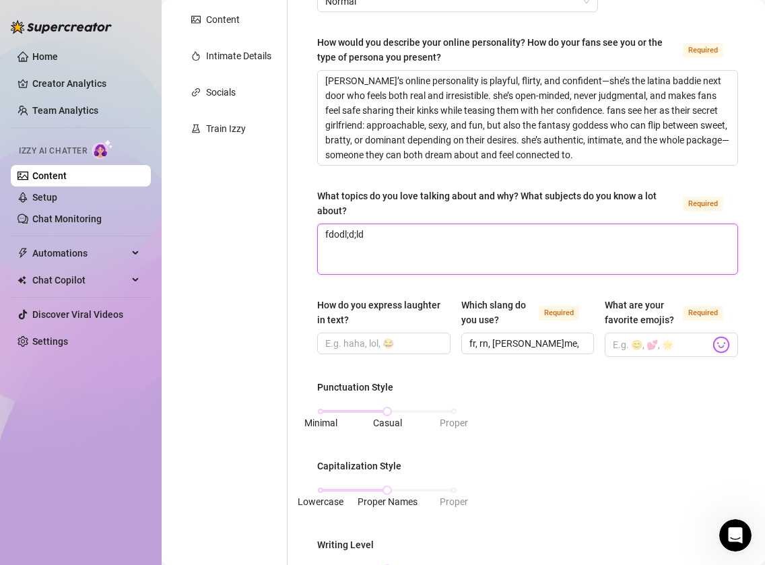
click at [604, 224] on textarea "fdodl;d;ld" at bounding box center [528, 249] width 420 height 50
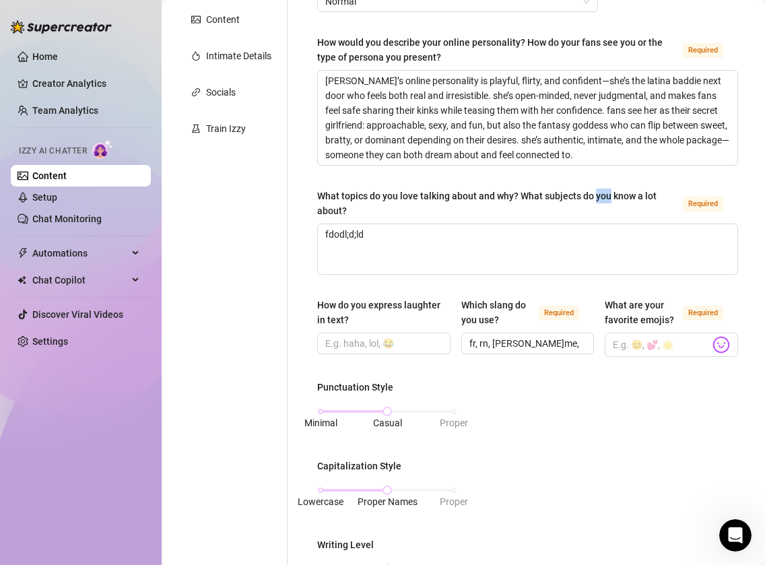
click at [604, 197] on div "What topics do you love talking about and why? What subjects do you know a lot …" at bounding box center [497, 204] width 360 height 30
click at [604, 224] on textarea "fdodl;d;ld" at bounding box center [528, 249] width 420 height 50
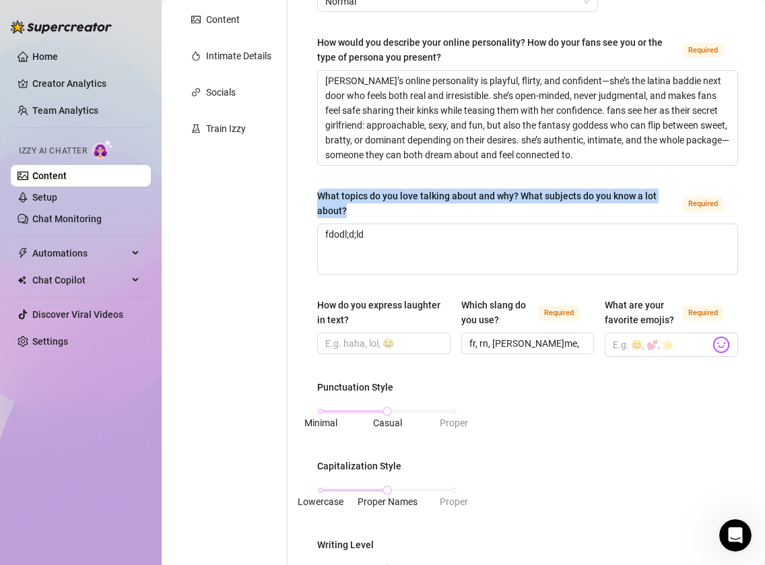
click at [604, 197] on div "What topics do you love talking about and why? What subjects do you know a lot …" at bounding box center [497, 204] width 360 height 30
click at [604, 224] on textarea "fdodl;d;ld" at bounding box center [528, 249] width 420 height 50
copy div "What topics do you love talking about and why? What subjects do you know a lot …"
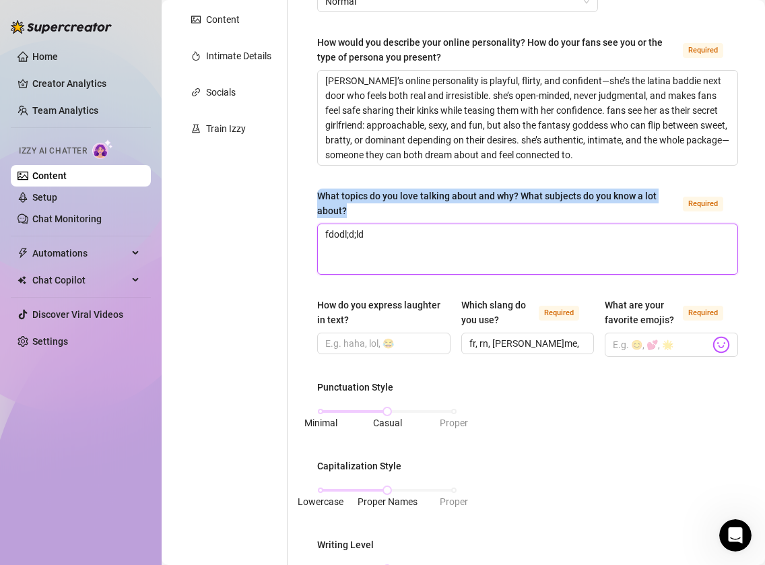
click at [491, 232] on textarea "fdodl;d;ld" at bounding box center [528, 249] width 420 height 50
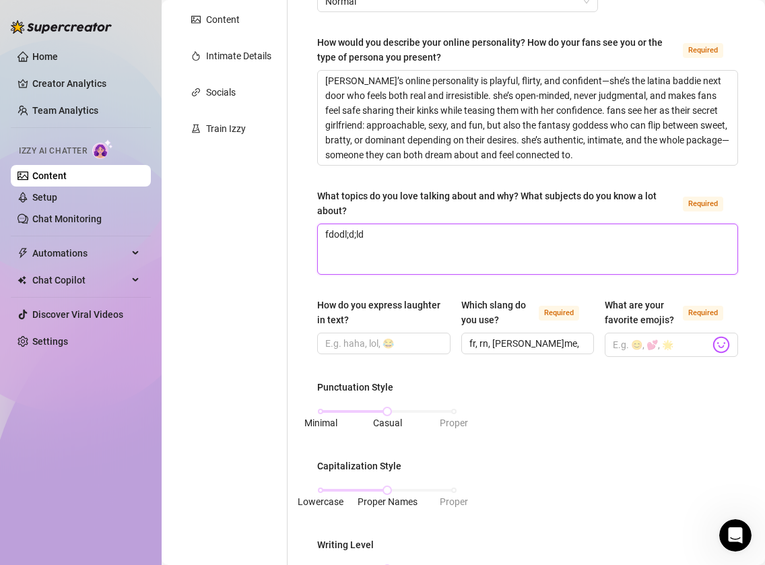
click at [491, 232] on textarea "fdodl;d;ld" at bounding box center [528, 249] width 420 height 50
paste textarea "i love talking about music festivals, raves, and theme parks—anything fun and c…"
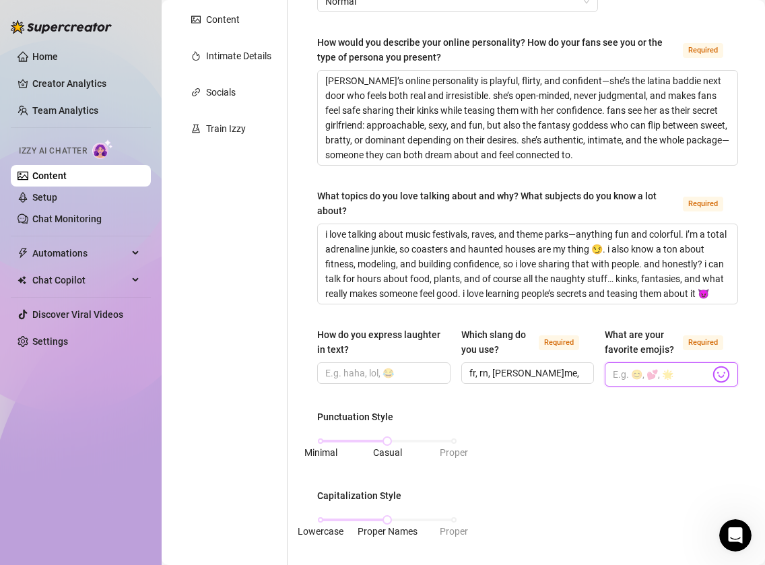
click at [633, 372] on input "What are your favorite emojis? Required" at bounding box center [661, 375] width 97 height 18
paste input "😏 😈 💦 👅 🍑 🍒 🔥 💋 🙈 🥰 😍 🤭 😉 ✨ 💕 💃🏽 😎 💅🏽 🌹 🥵 🤤 ⛓️ 👠 🩸 🖤 🎶 🎉 💫 🌸 🌈 🎡"
click at [388, 374] on input "How do you express laughter in text?" at bounding box center [382, 373] width 115 height 15
click at [393, 372] on input "How do you express laughter in text?" at bounding box center [382, 373] width 115 height 15
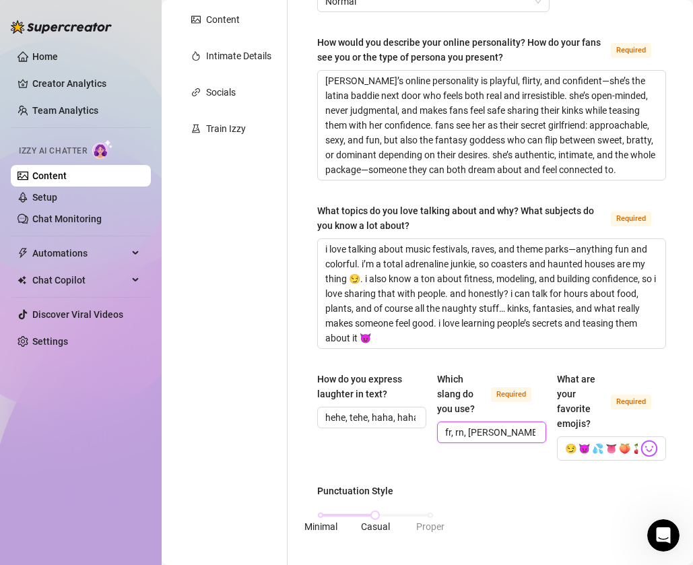
click at [509, 433] on input "fr, rn, [PERSON_NAME]me," at bounding box center [490, 432] width 90 height 15
click at [404, 410] on input "hehe, tehe, haha, hahaha, lmfao, omg, hehe" at bounding box center [370, 417] width 90 height 15
click at [395, 412] on input "hehe, tehe, haha, hahaha, lmfao, omg, hehe" at bounding box center [370, 417] width 90 height 15
drag, startPoint x: 362, startPoint y: 412, endPoint x: 493, endPoint y: 403, distance: 131.7
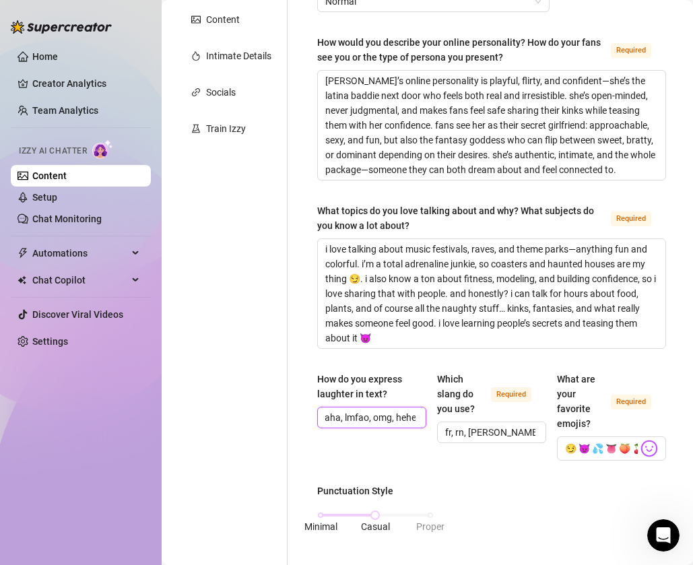
click at [495, 403] on div "How do you express laughter in text? hehe, tehe, haha, hahaha, lmfao, omg, hehe…" at bounding box center [491, 422] width 349 height 101
click at [416, 416] on span "hehe, tehe, haha, hahaha, lmfao, omg, hehe" at bounding box center [371, 418] width 109 height 22
click at [418, 416] on span "hehe, tehe, haha, hahaha, lmfao, omg, hehe" at bounding box center [371, 418] width 109 height 22
click at [425, 417] on span "hehe, tehe, haha, hahaha, lmfao, omg, hehe" at bounding box center [371, 418] width 109 height 22
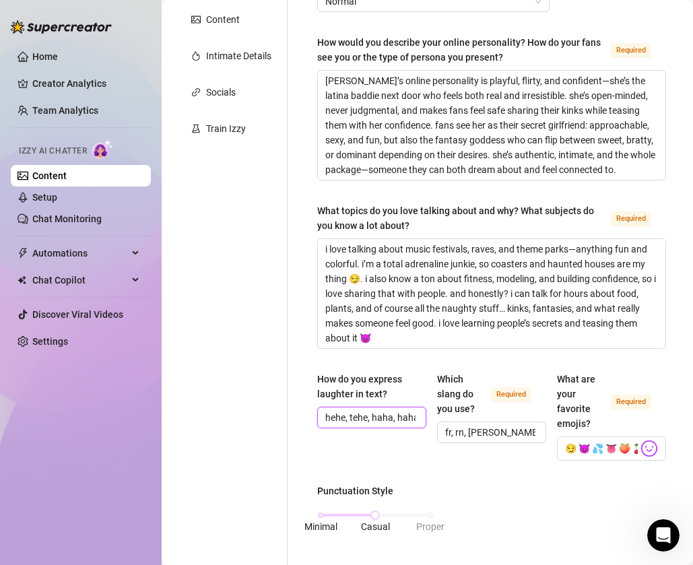
click at [415, 416] on input "hehe, tehe, haha, hahaha, lmfao, omg, hehe" at bounding box center [370, 417] width 90 height 15
drag, startPoint x: 398, startPoint y: 416, endPoint x: 503, endPoint y: 416, distance: 105.1
click at [503, 416] on div "How do you express laughter in text? hehe, tehe, haha, hahaha, lmfao, omg, hehe…" at bounding box center [491, 422] width 349 height 101
click at [386, 418] on input "hehe, tehe, haha, hahaha, lmfao, omg, hehe" at bounding box center [370, 417] width 90 height 15
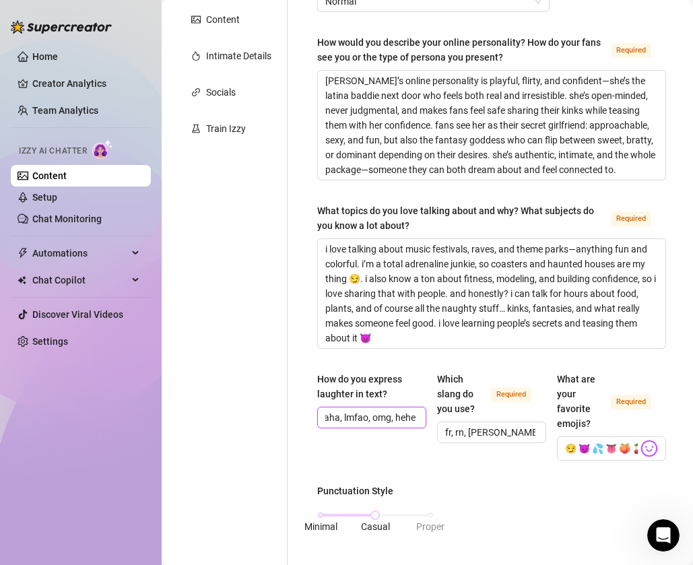
paste input "😏"
click at [400, 418] on input "hehe, tehe, [PERSON_NAME], hahaha, lmfao, omg, hehe 😏," at bounding box center [370, 417] width 90 height 15
drag, startPoint x: 404, startPoint y: 418, endPoint x: 492, endPoint y: 416, distance: 88.9
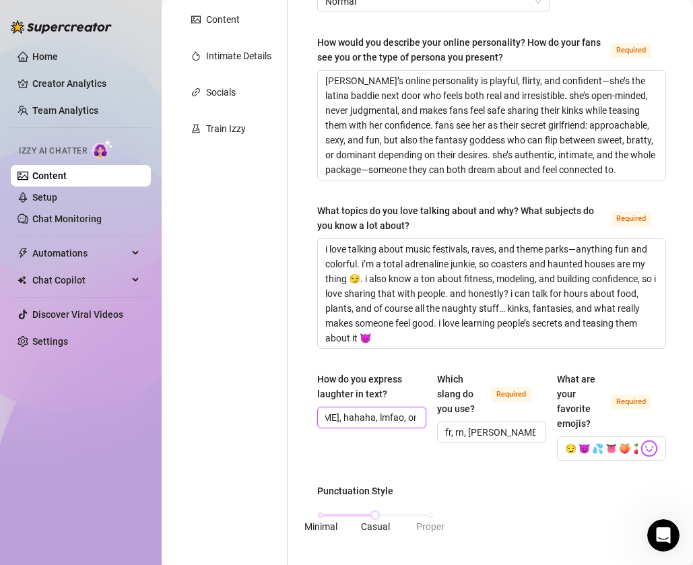
click at [492, 416] on div "How do you express laughter in text? hehe, tehe, haha, hahaha, lmfao, omg, hehe…" at bounding box center [491, 422] width 349 height 101
paste input "hahaha 🙈"
click at [523, 430] on input "fr, rn, [PERSON_NAME]me," at bounding box center [490, 432] width 90 height 15
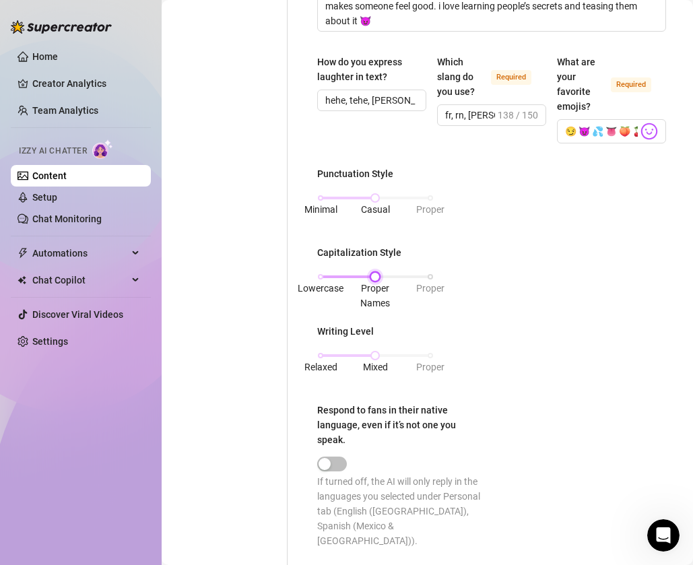
click at [323, 276] on div "Lowercase Proper Names Proper" at bounding box center [376, 277] width 110 height 8
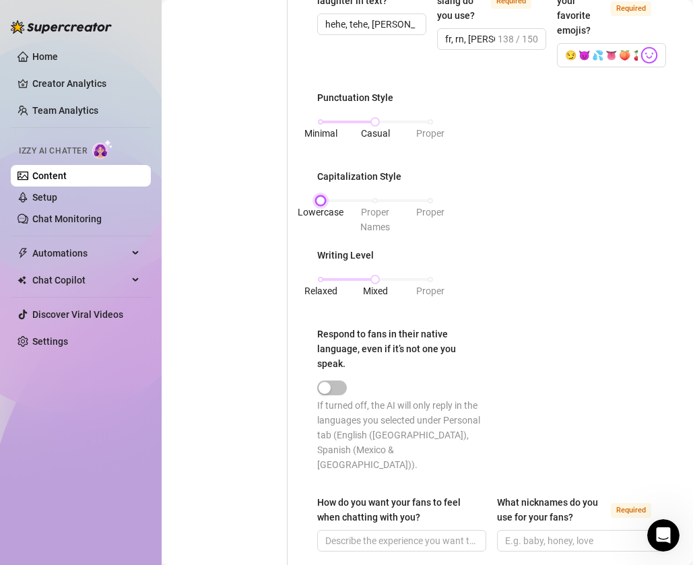
scroll to position [659, 0]
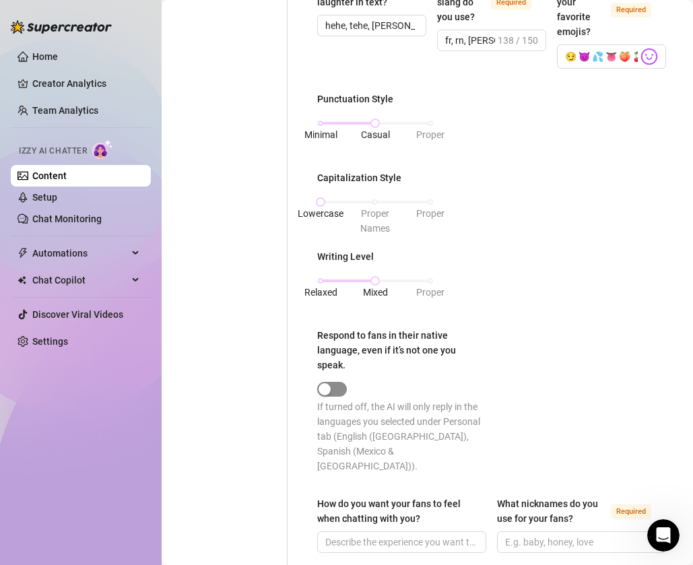
click at [338, 392] on span "button" at bounding box center [332, 389] width 30 height 15
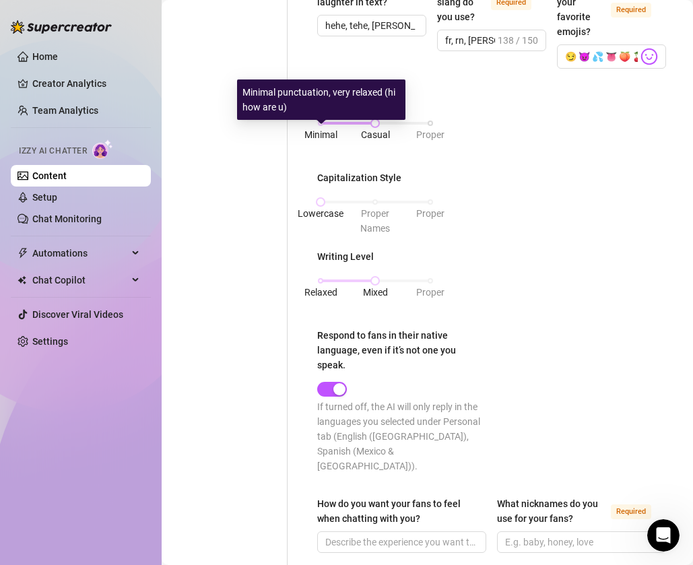
click at [325, 127] on span "Minimal" at bounding box center [321, 134] width 33 height 15
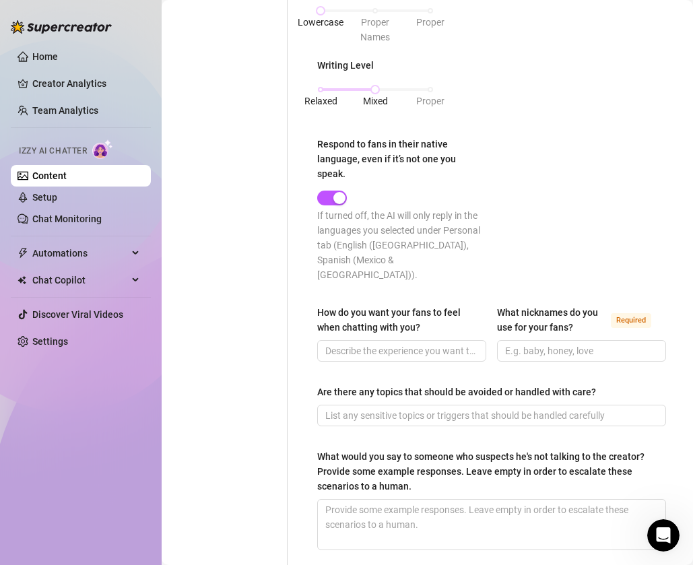
scroll to position [877, 0]
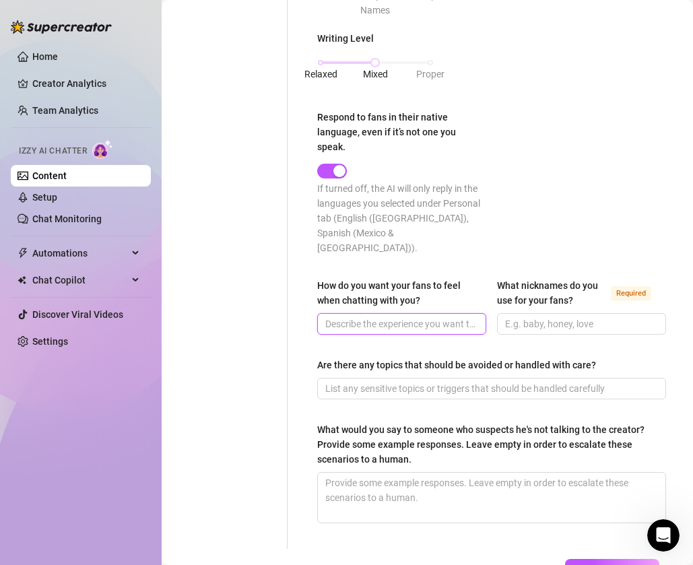
click at [418, 317] on input "How do you want your fans to feel when chatting with you?" at bounding box center [400, 324] width 150 height 15
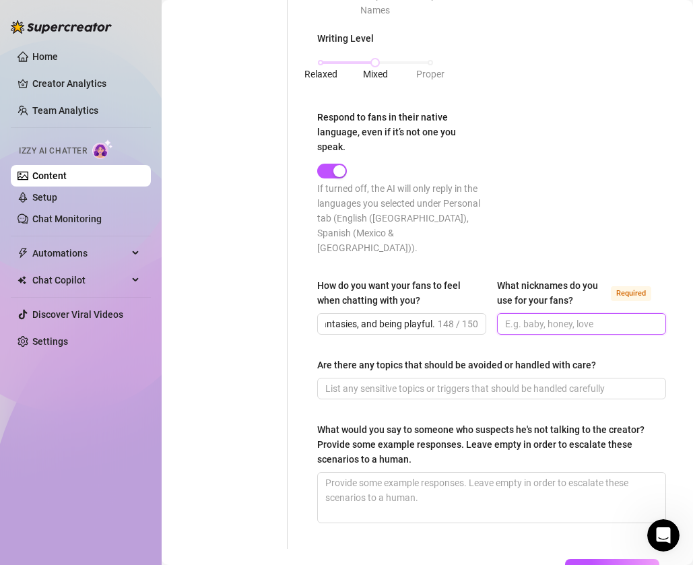
scroll to position [0, 0]
click at [517, 317] on input "What nicknames do you use for your fans? Required" at bounding box center [580, 324] width 150 height 15
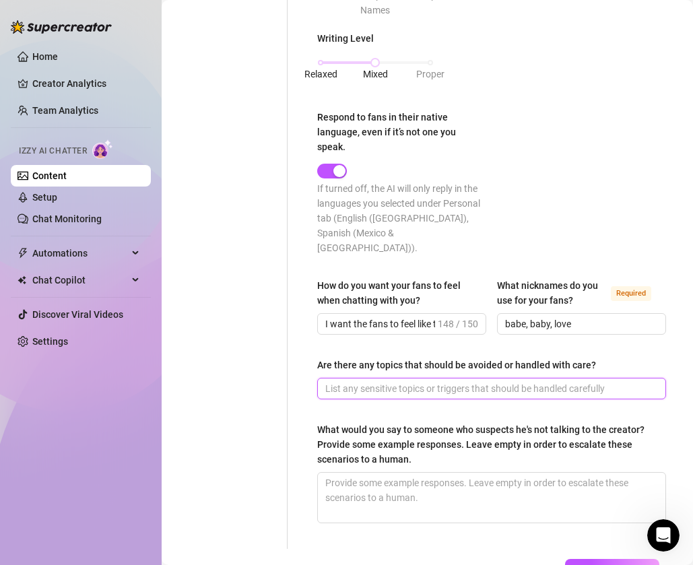
click at [536, 381] on input "Are there any topics that should be avoided or handled with care?" at bounding box center [490, 388] width 330 height 15
click at [482, 381] on input "Are there any topics that should be avoided or handled with care?" at bounding box center [490, 388] width 330 height 15
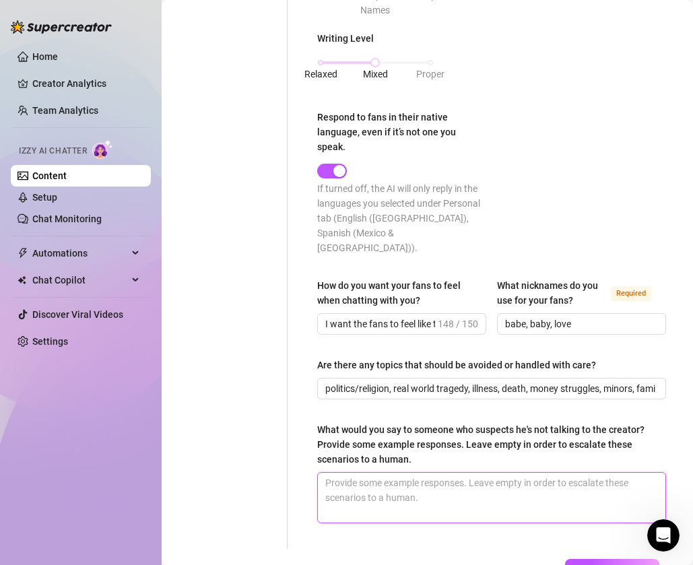
click at [413, 473] on textarea "What would you say to someone who suspects he's not talking to the creator? Pro…" at bounding box center [492, 498] width 348 height 50
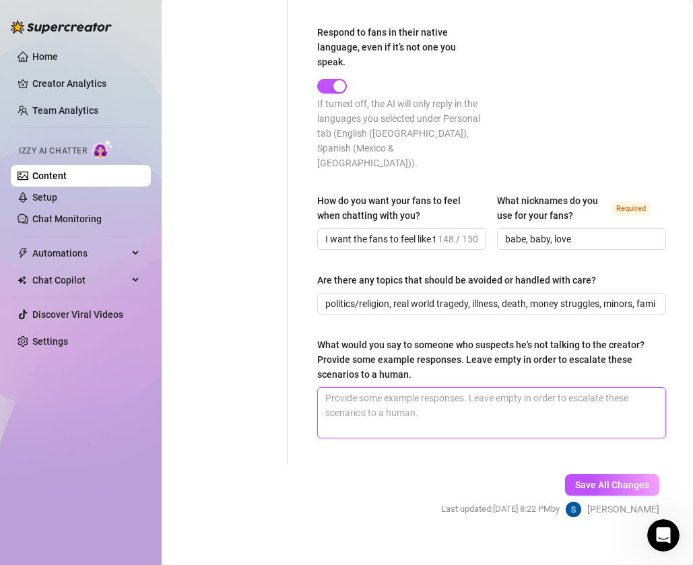
scroll to position [963, 0]
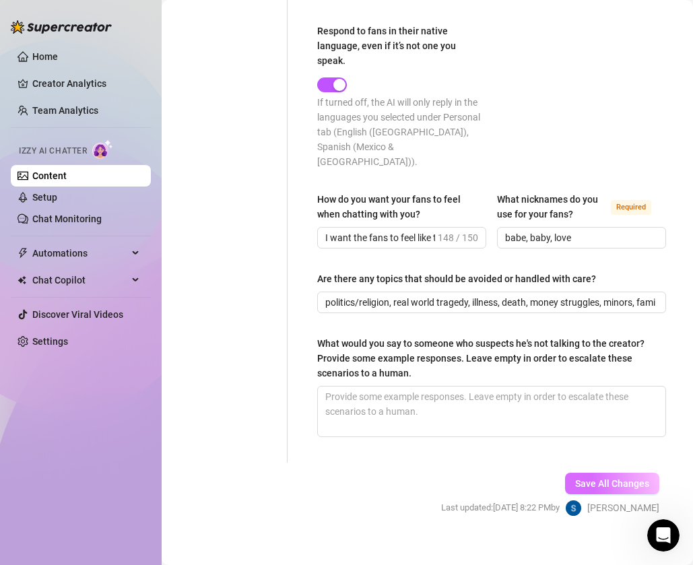
click at [589, 478] on span "Save All Changes" at bounding box center [612, 483] width 74 height 11
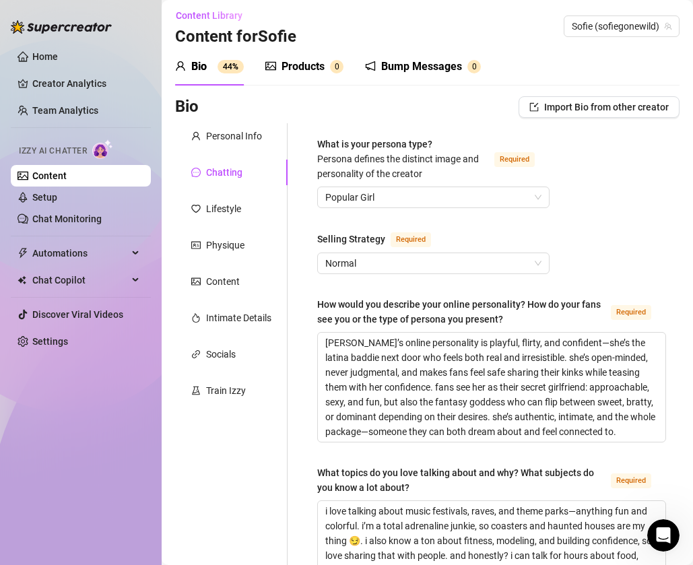
scroll to position [0, 0]
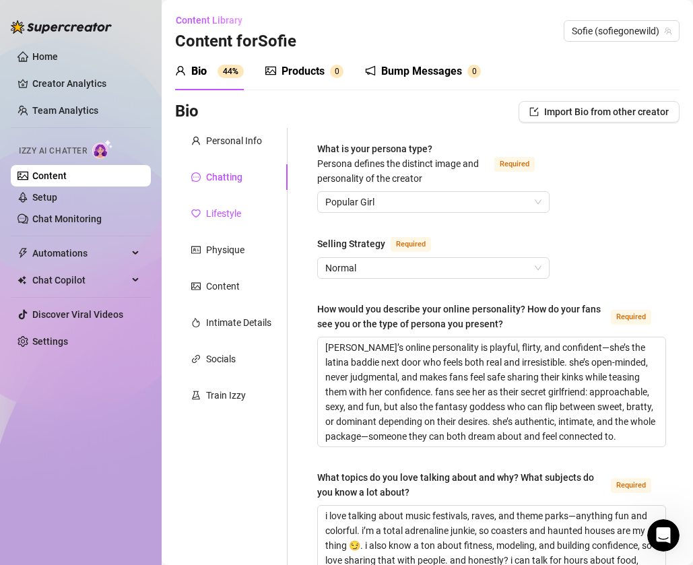
click at [230, 212] on div "Lifestyle" at bounding box center [223, 213] width 35 height 15
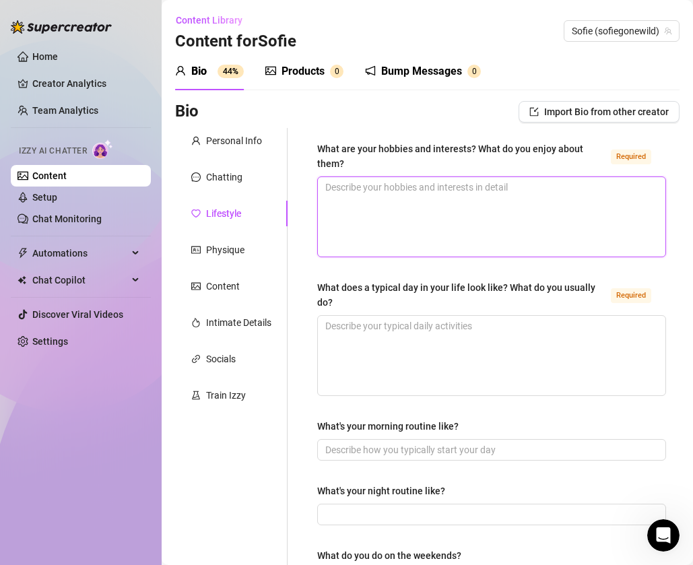
click at [441, 193] on textarea "What are your hobbies and interests? What do you enjoy about them? Required" at bounding box center [492, 216] width 348 height 79
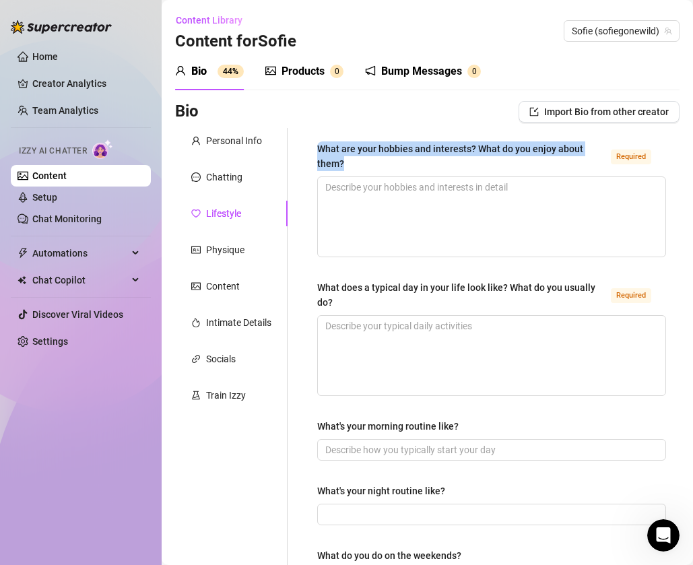
drag, startPoint x: 370, startPoint y: 158, endPoint x: 319, endPoint y: 144, distance: 52.3
click at [319, 144] on div "What are your hobbies and interests? What do you enjoy about them?" at bounding box center [461, 156] width 288 height 30
copy div "What are your hobbies and interests? What do you enjoy about them?"
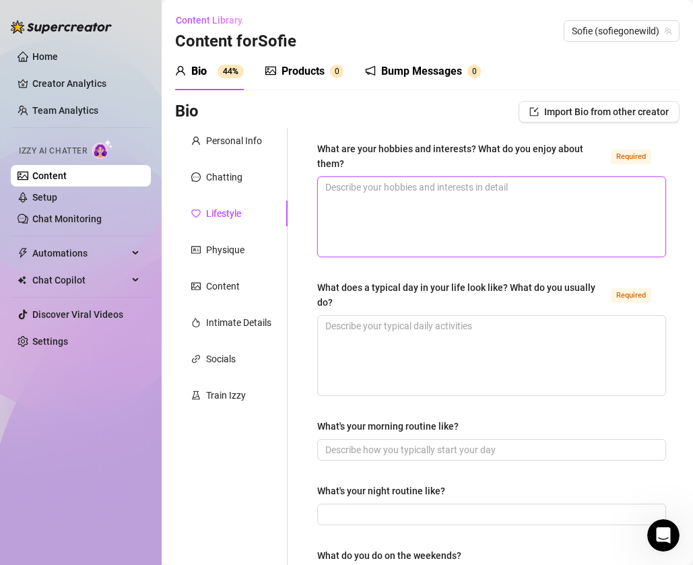
click at [515, 204] on textarea "What are your hobbies and interests? What do you enjoy about them? Required" at bounding box center [492, 216] width 348 height 79
paste textarea "i’m obsessed with music festivals and raves 🎶💃🏽 the energy, the outfits, the li…"
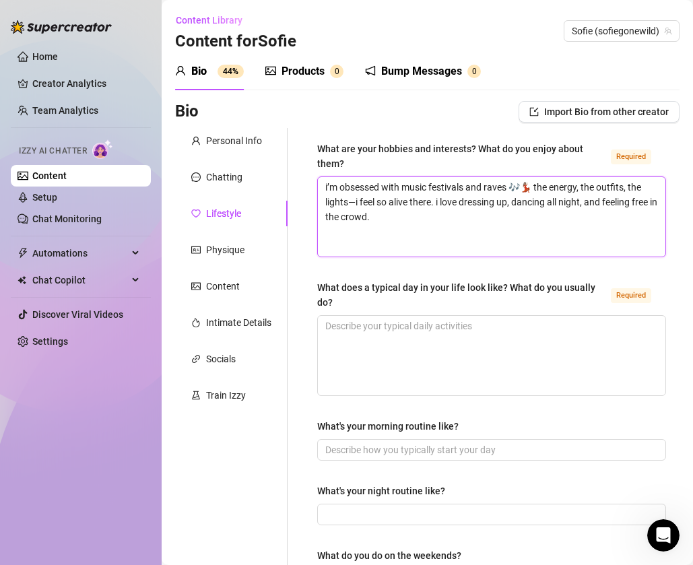
click at [549, 217] on textarea "i’m obsessed with music festivals and raves 🎶💃🏽 the energy, the outfits, the li…" at bounding box center [492, 216] width 348 height 79
paste textarea "fitness and pilates are huge for me 🍑✨ i love how strong and sexy my body feels…"
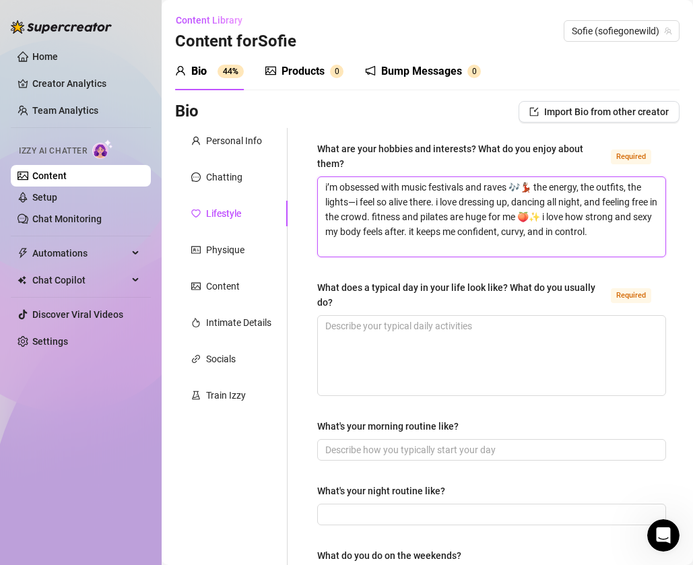
click at [625, 238] on textarea "i’m obsessed with music festivals and raves 🎶💃🏽 the energy, the outfits, the li…" at bounding box center [492, 216] width 348 height 79
paste textarea "i’m also a plant girl 🌸🌿 i love taking care of my garden, watching things grow—…"
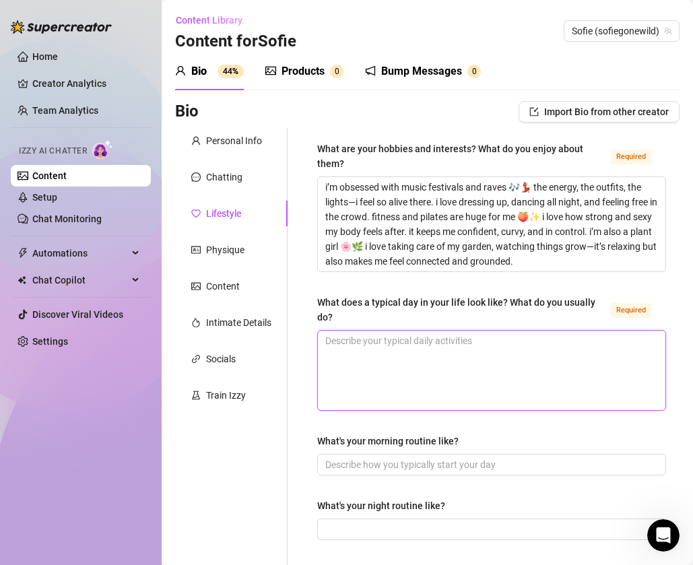
click at [572, 356] on textarea "What does a typical day in your life look like? What do you usually do? Required" at bounding box center [492, 370] width 348 height 79
click at [487, 354] on textarea "What does a typical day in your life look like? What do you usually do? Required" at bounding box center [492, 370] width 348 height 79
paste textarea "my day usually starts with a vanilla latte ☕️ (i’m useless without caffeine teh…"
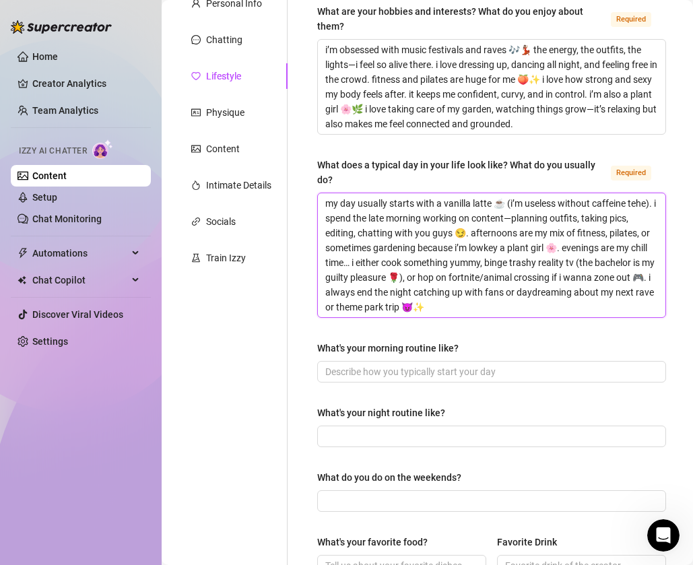
scroll to position [154, 0]
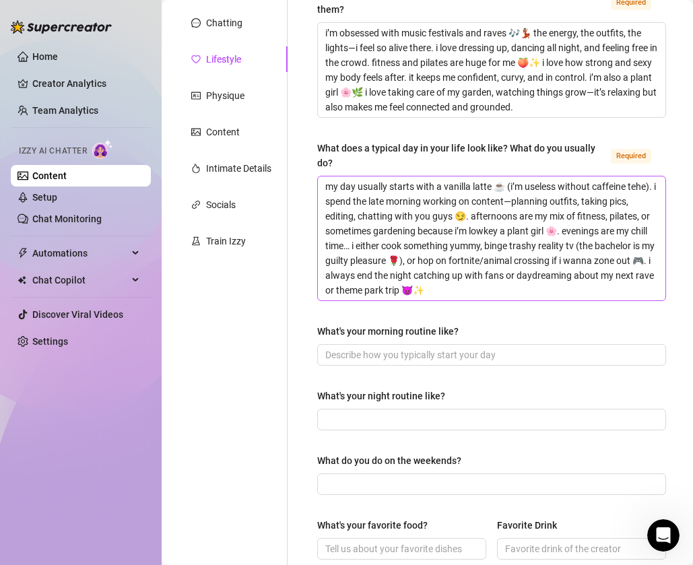
click at [473, 444] on div "What are your hobbies and interests? What do you enjoy about them? Required i’m…" at bounding box center [491, 470] width 349 height 967
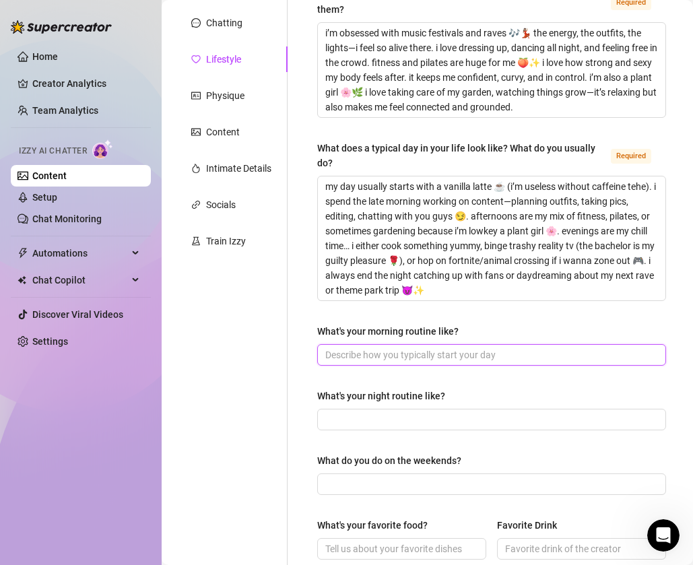
click at [459, 356] on input "What's your morning routine like?" at bounding box center [490, 355] width 330 height 15
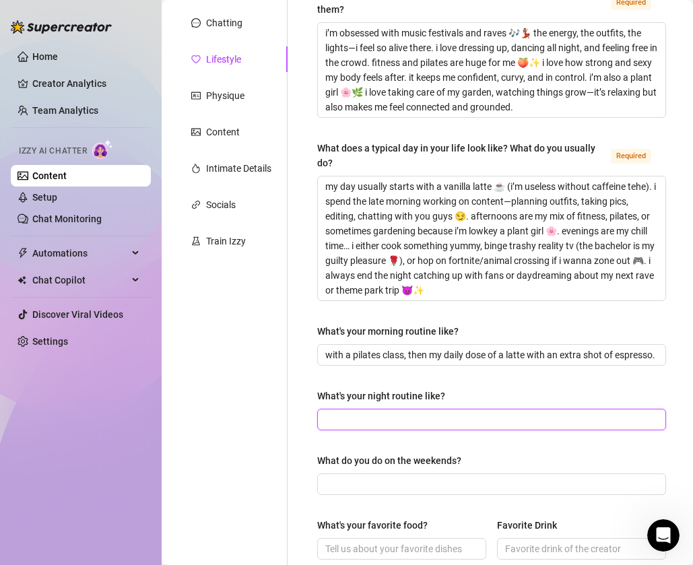
scroll to position [0, 0]
click at [428, 414] on input "What's your night routine like?" at bounding box center [490, 419] width 330 height 15
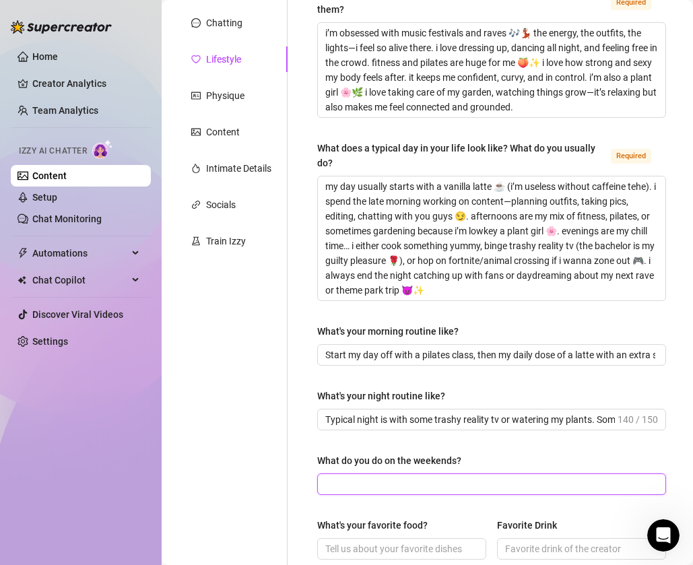
click at [385, 477] on input "What do you do on the weekends?" at bounding box center [490, 484] width 330 height 15
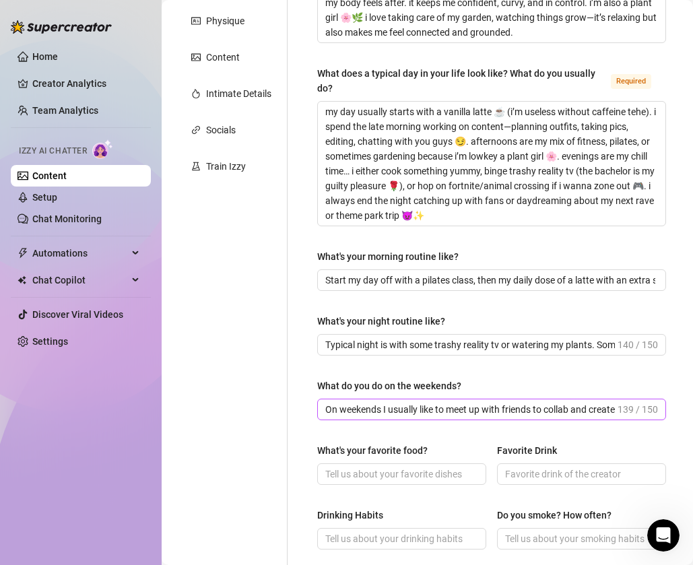
click at [428, 484] on span at bounding box center [401, 475] width 169 height 22
click at [431, 475] on input "What's your favorite food?" at bounding box center [400, 474] width 150 height 15
click at [516, 475] on input "Favorite Drink" at bounding box center [580, 474] width 150 height 15
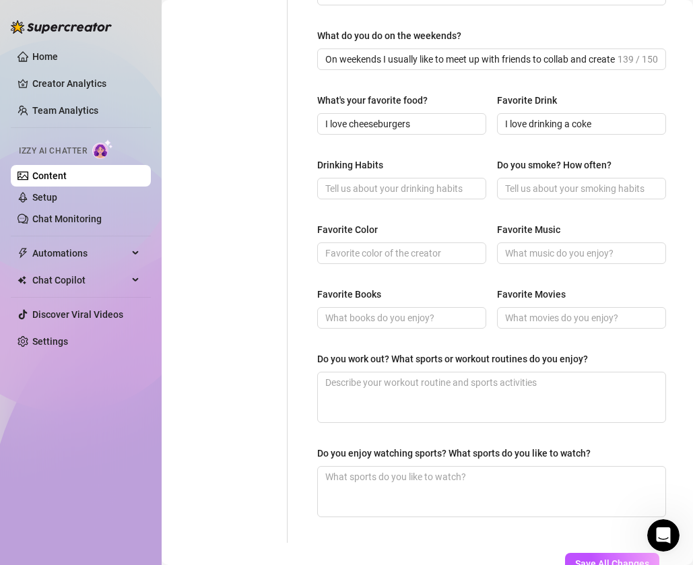
scroll to position [581, 0]
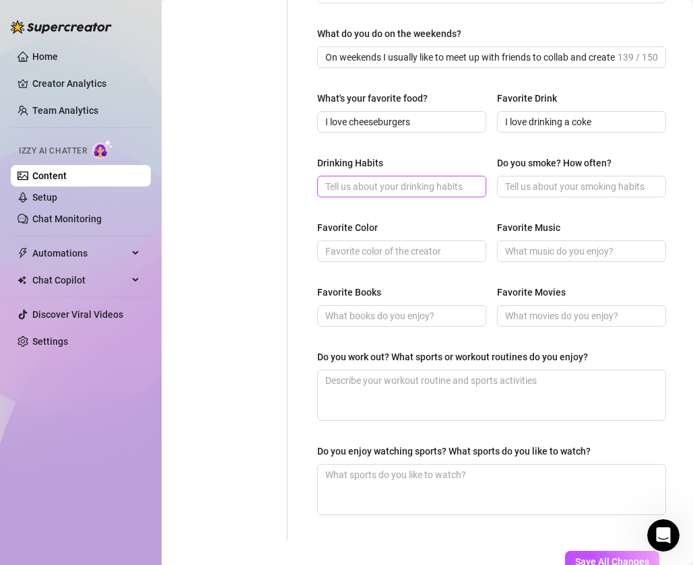
click at [404, 185] on input "Drinking Habits" at bounding box center [400, 186] width 150 height 15
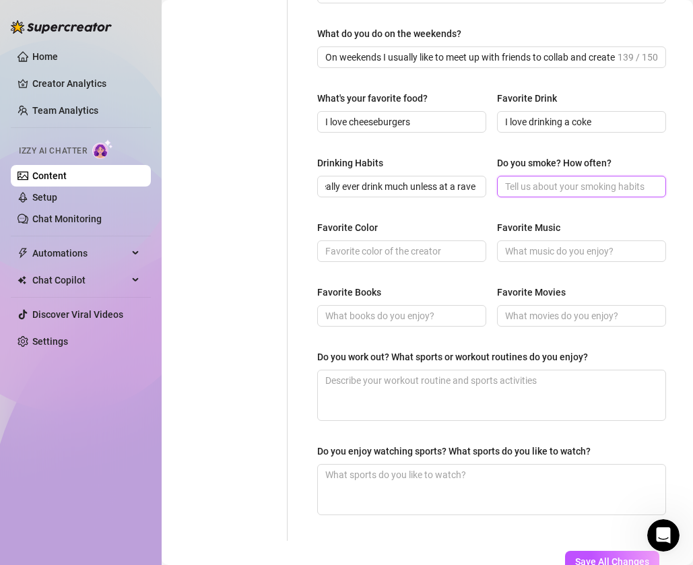
scroll to position [0, 0]
click at [523, 185] on input "Do you smoke? How often?" at bounding box center [580, 186] width 150 height 15
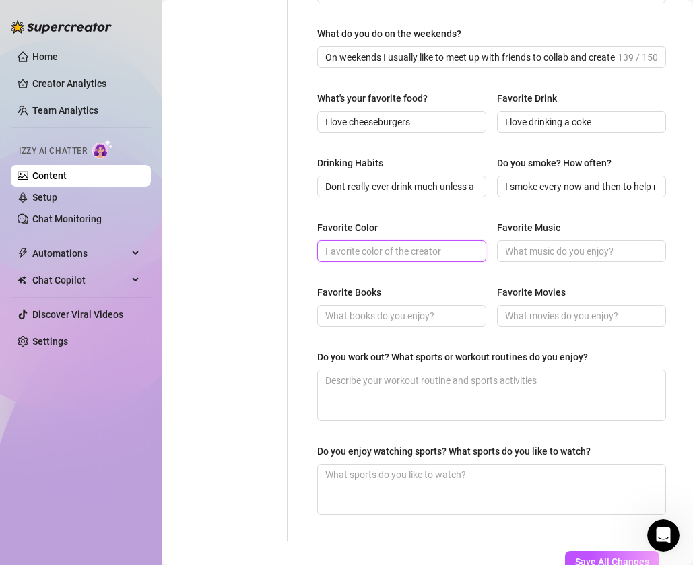
click at [400, 247] on input "Favorite Color" at bounding box center [400, 251] width 150 height 15
click at [527, 248] on input "Favorite Music" at bounding box center [580, 251] width 150 height 15
click at [532, 250] on input "Favorite Music" at bounding box center [580, 251] width 150 height 15
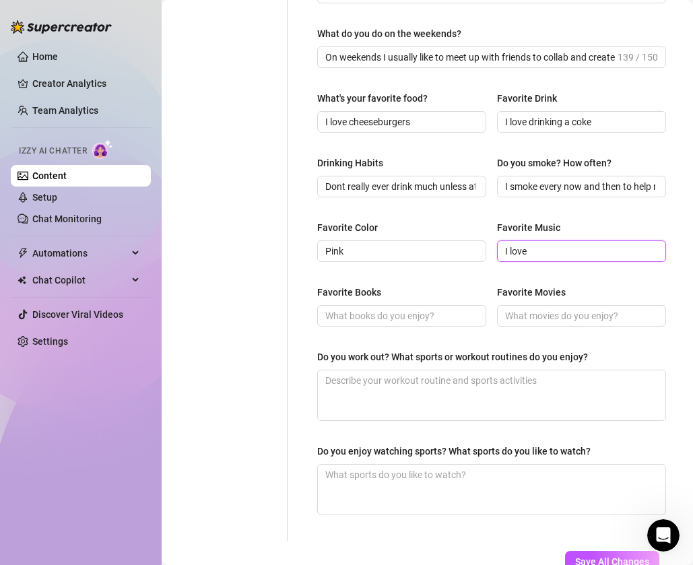
click at [580, 249] on input "I love" at bounding box center [580, 251] width 150 height 15
click at [550, 311] on input "Favorite Movies" at bounding box center [580, 316] width 150 height 15
click at [455, 313] on input "Favorite Books" at bounding box center [400, 316] width 150 height 15
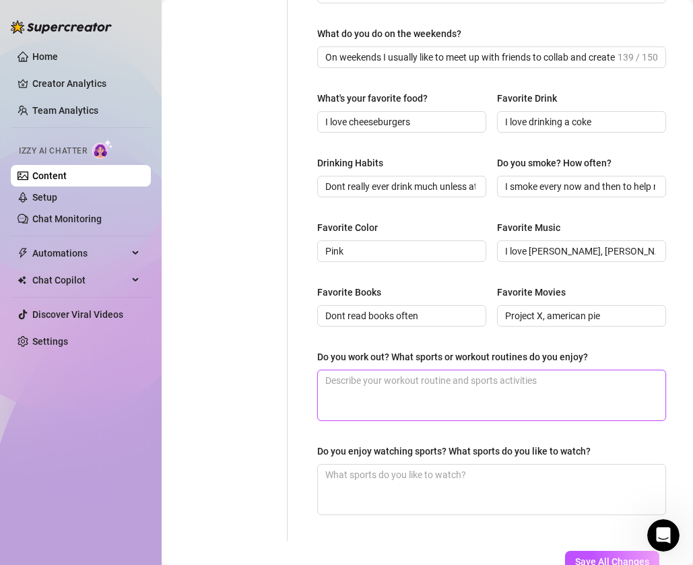
click at [434, 385] on textarea "Do you work out? What sports or workout routines do you enjoy?" at bounding box center [492, 396] width 348 height 50
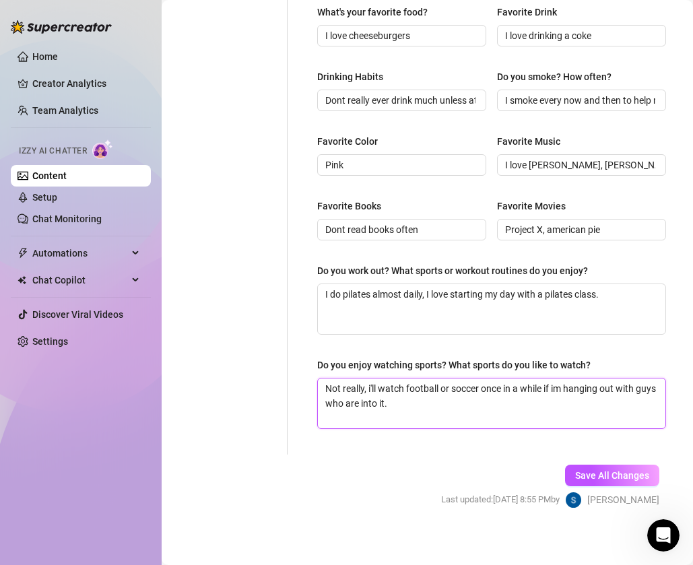
scroll to position [675, 0]
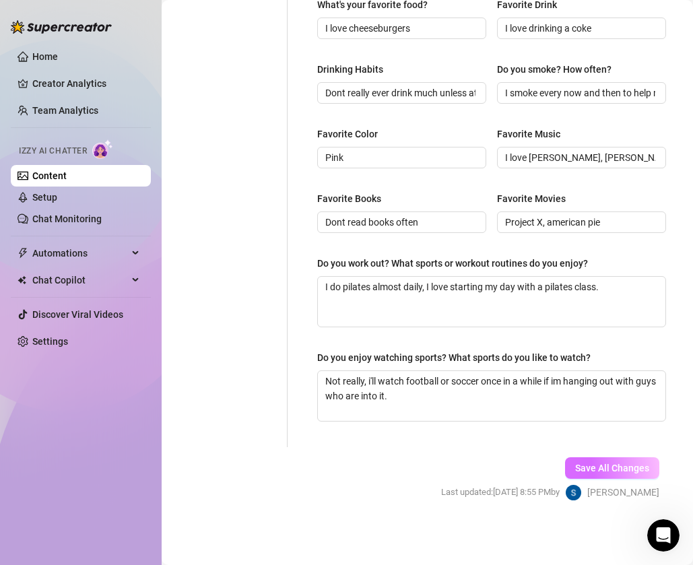
click at [579, 466] on span "Save All Changes" at bounding box center [612, 468] width 74 height 11
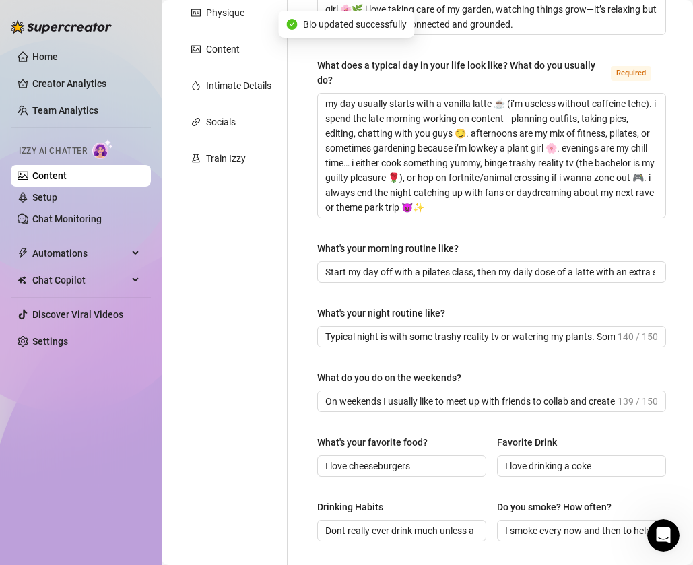
scroll to position [0, 0]
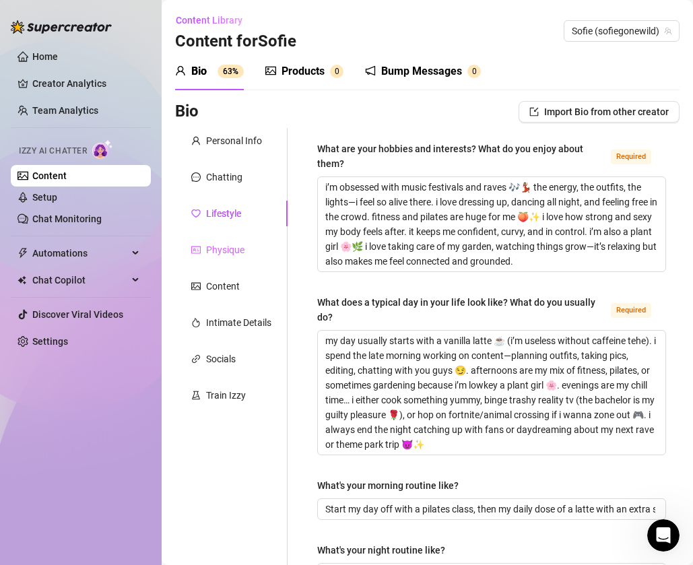
click at [246, 253] on div "Physique" at bounding box center [231, 250] width 113 height 26
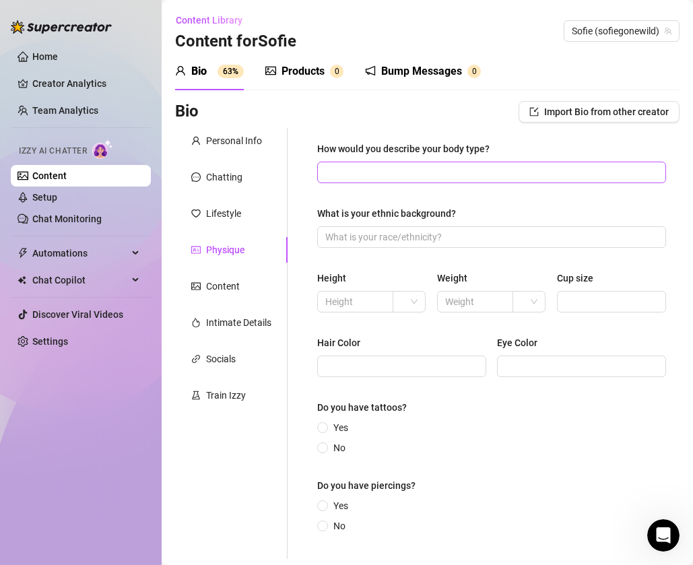
click at [391, 162] on span at bounding box center [491, 173] width 349 height 22
click at [391, 167] on input "How would you describe your body type?" at bounding box center [490, 172] width 330 height 15
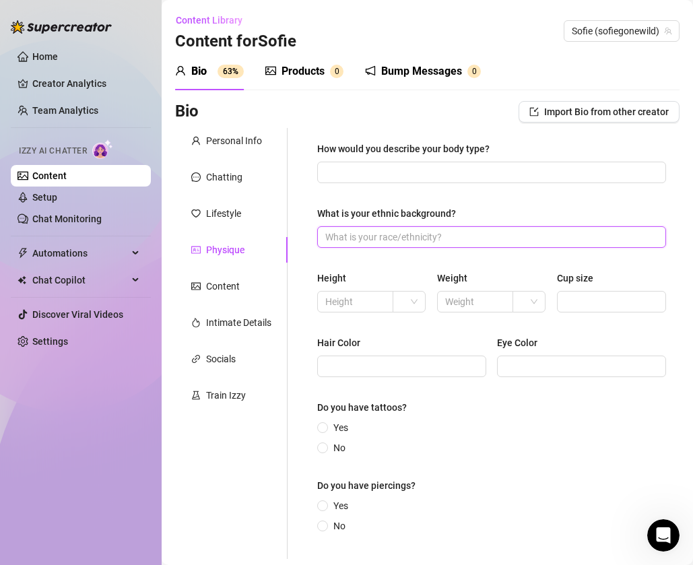
click at [522, 238] on input "What is your ethnic background?" at bounding box center [490, 237] width 330 height 15
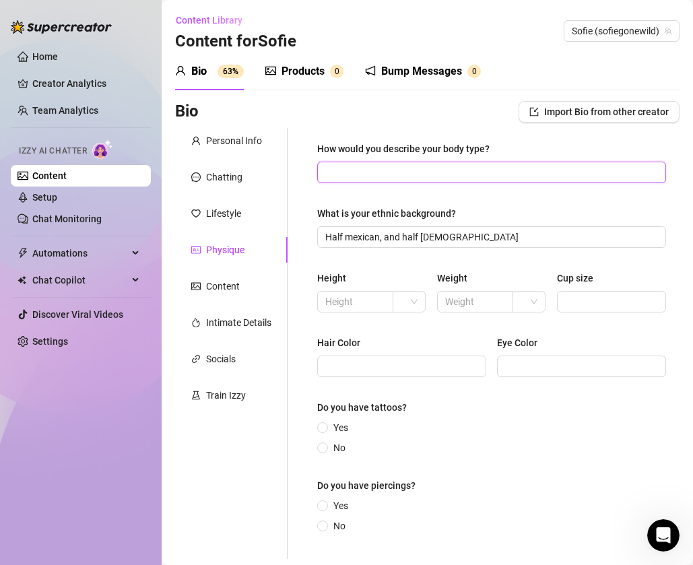
click at [478, 171] on input "How would you describe your body type?" at bounding box center [490, 172] width 330 height 15
click at [364, 173] on input "Sexy, playful focused on curves" at bounding box center [490, 172] width 330 height 15
drag, startPoint x: 348, startPoint y: 172, endPoint x: 437, endPoint y: 170, distance: 88.3
click at [437, 172] on input "Sexy, focused on curves" at bounding box center [490, 172] width 330 height 15
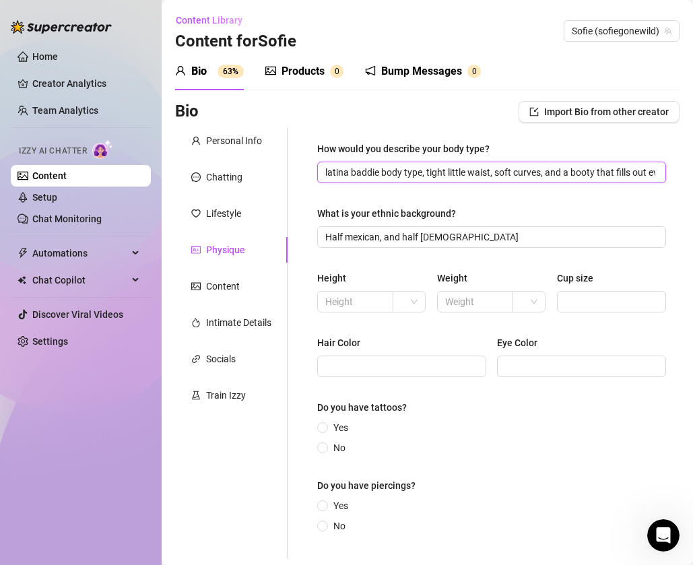
click at [650, 171] on input "latina baddie body type, tight little waist, soft curves, and a booty that fill…" at bounding box center [490, 172] width 330 height 15
paste input "🍑"
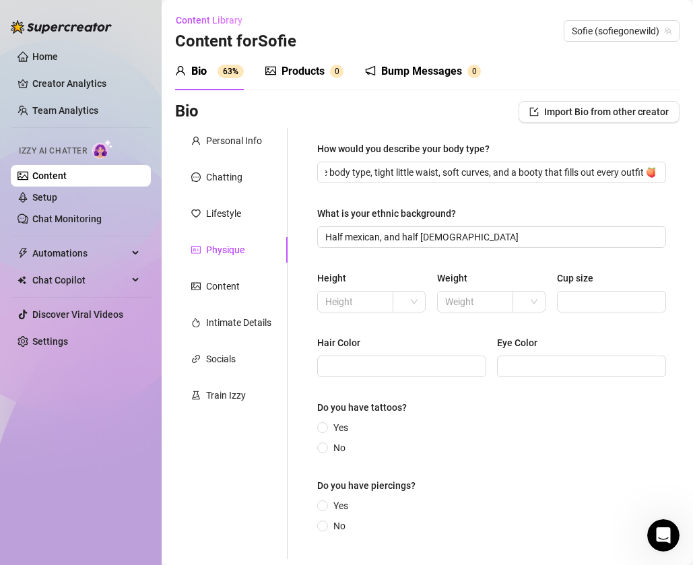
scroll to position [0, 0]
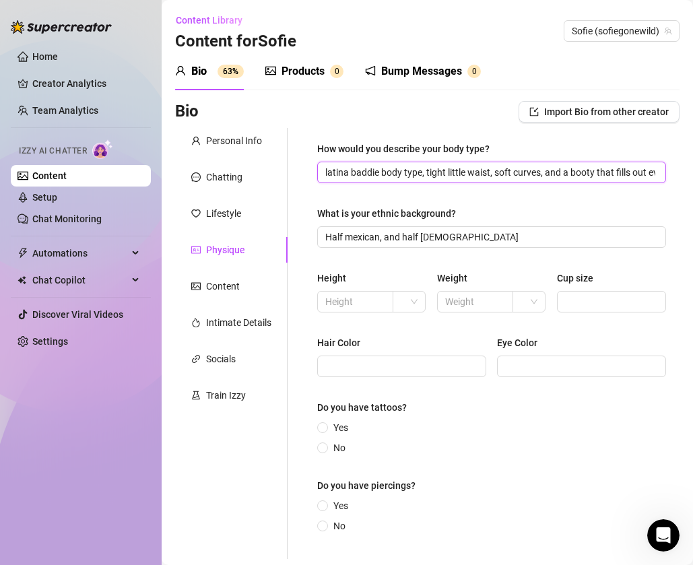
click at [635, 178] on input "latina baddie body type, tight little waist, soft curves, and a booty that fill…" at bounding box center [490, 172] width 330 height 15
paste input "my skin’s smooth, my tummy stays flat from [PERSON_NAME]"
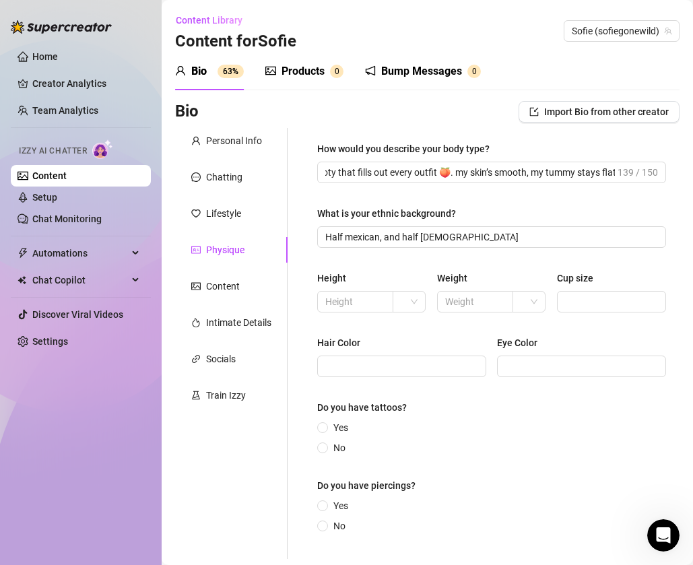
scroll to position [0, 0]
click at [389, 363] on input "Hair Color" at bounding box center [400, 366] width 150 height 15
click at [355, 376] on span "Brunnette" at bounding box center [401, 367] width 169 height 22
click at [354, 389] on div "Hair Color Brunnette [MEDICAL_DATA]" at bounding box center [491, 363] width 349 height 54
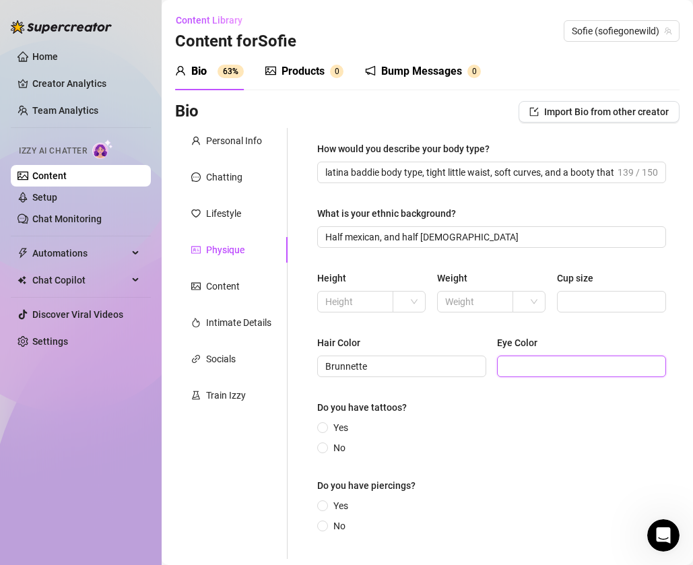
click at [549, 365] on input "Eye Color" at bounding box center [580, 366] width 150 height 15
click at [548, 360] on input "Brown" at bounding box center [580, 366] width 150 height 15
click at [615, 294] on span at bounding box center [611, 302] width 109 height 22
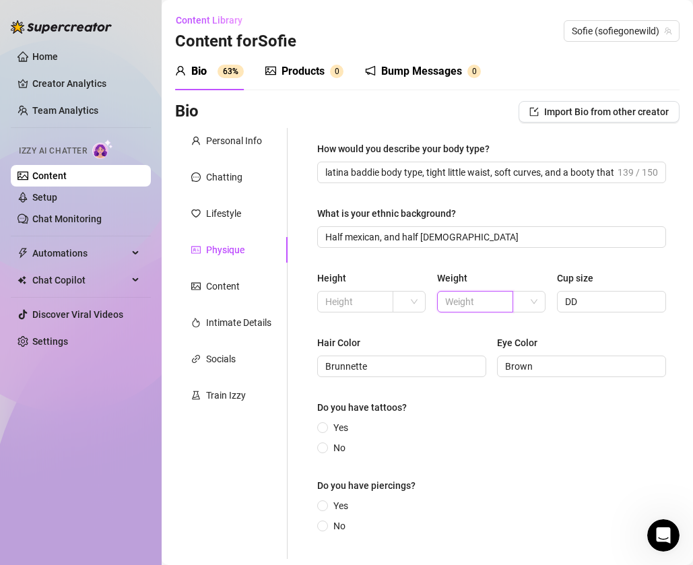
click at [496, 304] on input "text" at bounding box center [473, 301] width 57 height 15
click at [358, 303] on input "text" at bounding box center [353, 301] width 57 height 15
click at [407, 311] on span at bounding box center [409, 302] width 17 height 20
click at [408, 352] on div "ft" at bounding box center [409, 350] width 11 height 15
click at [361, 294] on input "52" at bounding box center [353, 301] width 57 height 15
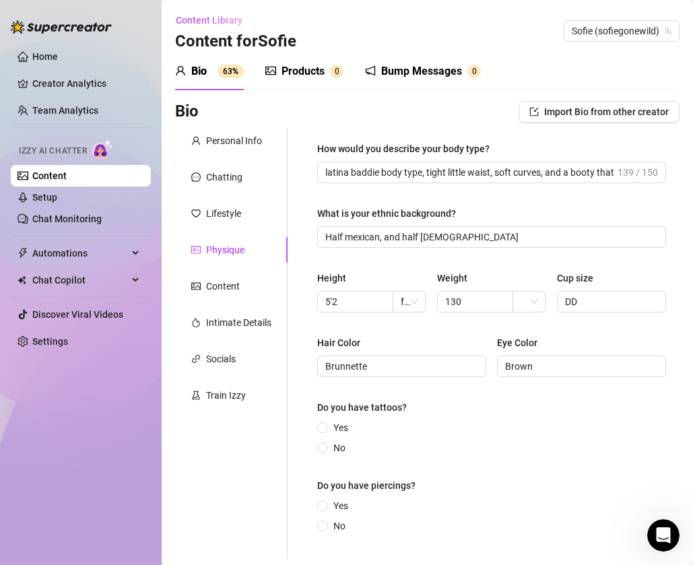
click at [400, 260] on div "How would you describe your body type? latina baddie body type, tight little wa…" at bounding box center [491, 343] width 349 height 404
click at [409, 297] on span "ft" at bounding box center [409, 302] width 17 height 20
click at [408, 296] on span "ft" at bounding box center [409, 302] width 17 height 20
click at [486, 305] on input "130" at bounding box center [473, 301] width 57 height 15
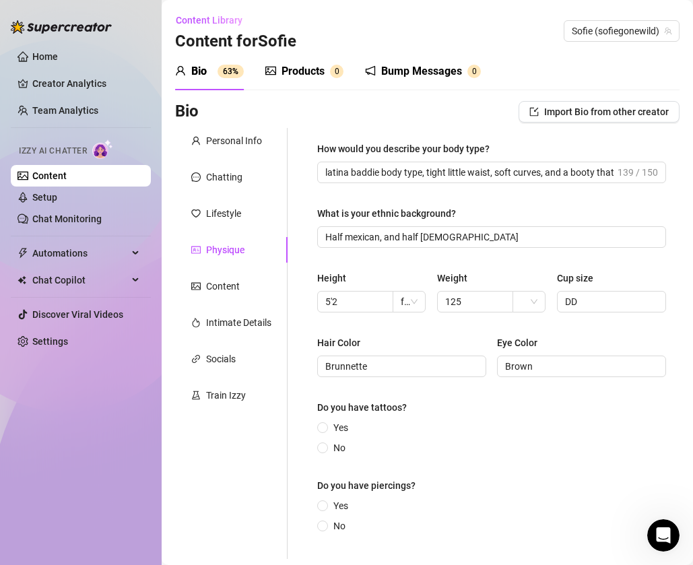
click at [479, 421] on div "Yes No" at bounding box center [491, 437] width 349 height 35
click at [323, 449] on input "No" at bounding box center [323, 449] width 5 height 9
click at [323, 505] on input "Yes" at bounding box center [323, 507] width 5 height 9
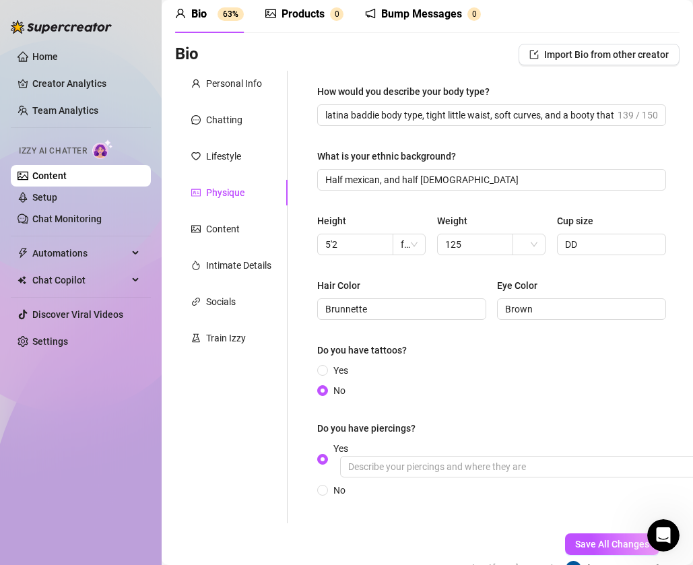
scroll to position [67, 0]
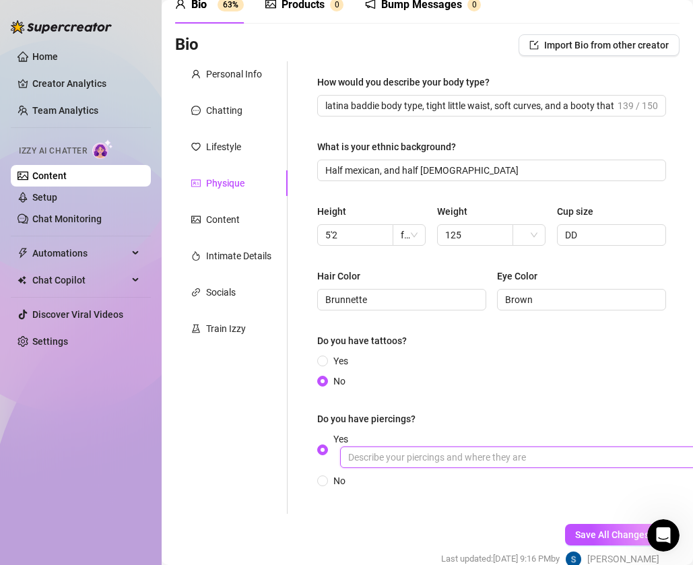
click at [410, 457] on input "Yes" at bounding box center [542, 458] width 404 height 22
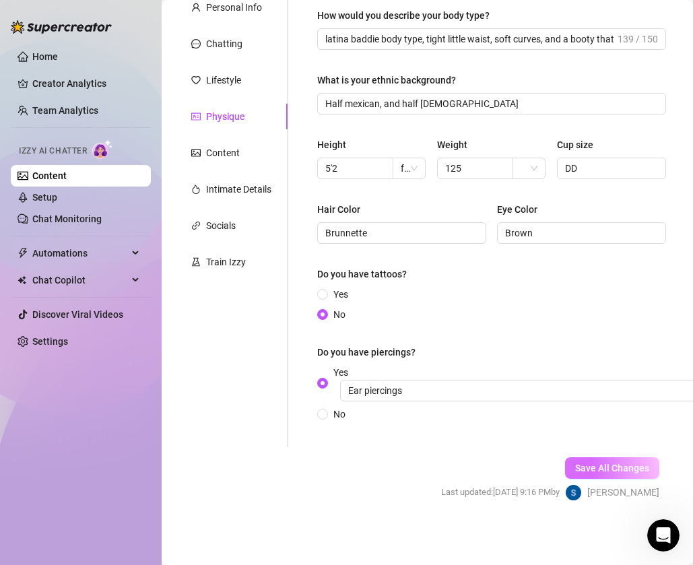
click at [583, 476] on button "Save All Changes" at bounding box center [612, 468] width 94 height 22
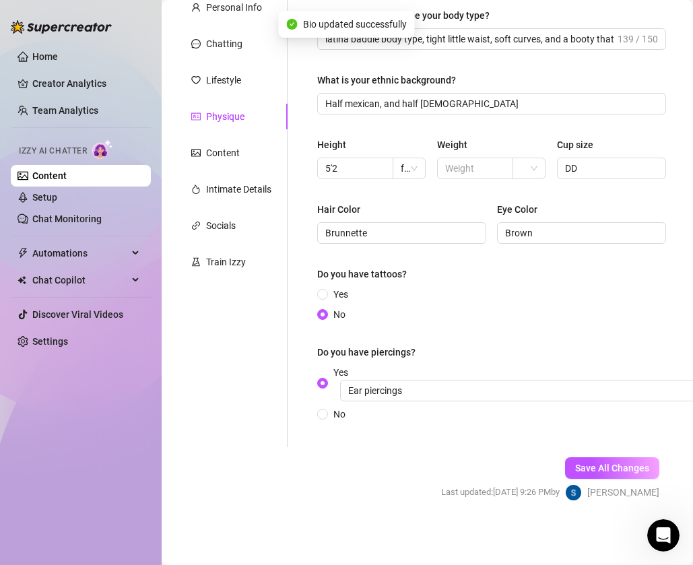
scroll to position [0, 0]
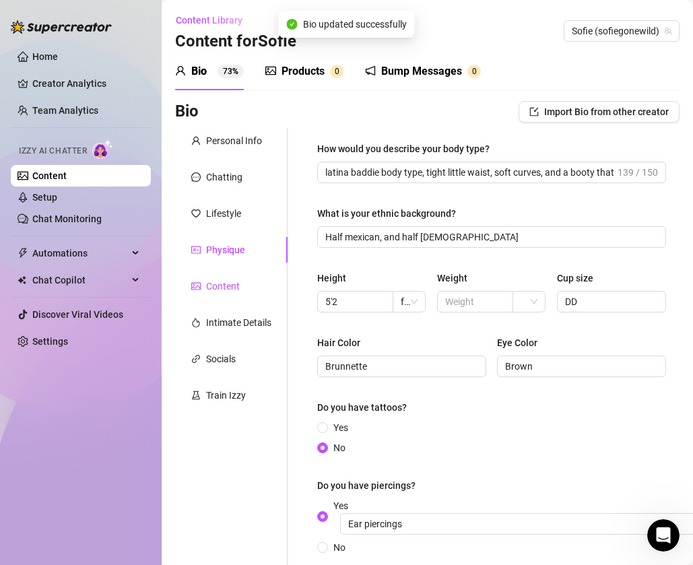
click at [222, 281] on div "Content" at bounding box center [223, 286] width 34 height 15
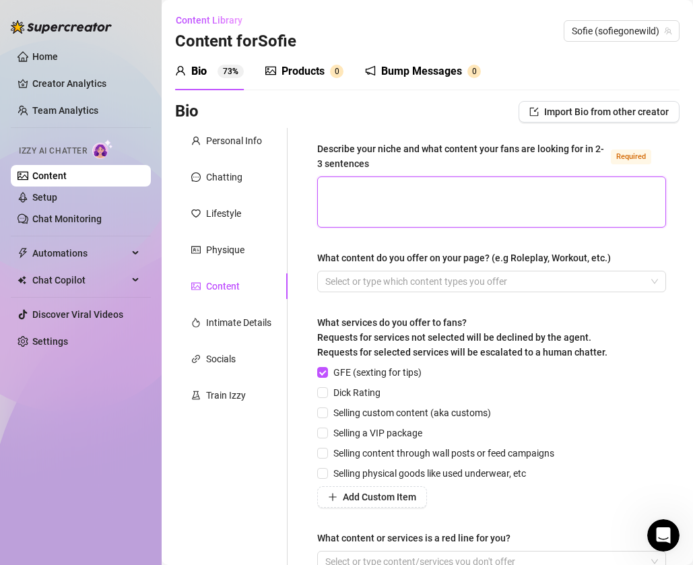
click at [507, 211] on textarea "Describe your niche and what content your fans are looking for in 2-3 sentences…" at bounding box center [492, 202] width 348 height 50
click at [482, 204] on textarea "Describe your niche and what content your fans are looking for in 2-3 sentences…" at bounding box center [492, 202] width 348 height 50
paste textarea "being the playful, irresistible latina baddie next door who mixes authenticity …"
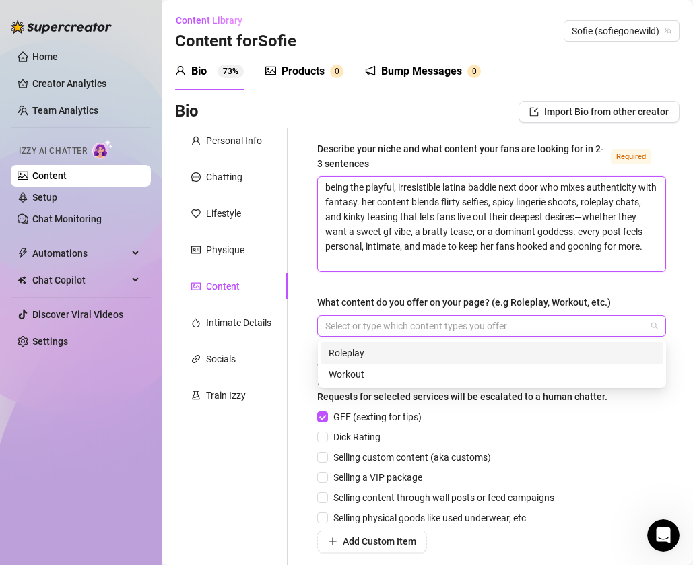
click at [429, 322] on div at bounding box center [484, 326] width 329 height 19
click at [429, 358] on div "Roleplay" at bounding box center [492, 353] width 327 height 15
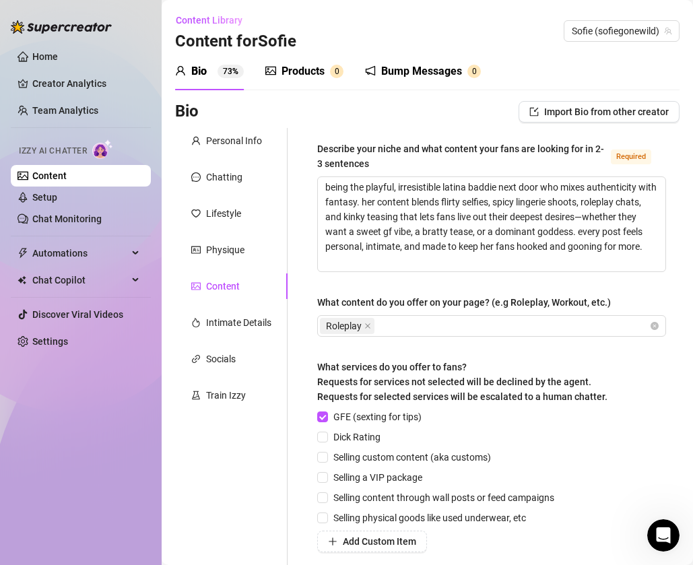
click at [452, 294] on div "Describe your niche and what content your fans are looking for in 2-3 sentences…" at bounding box center [491, 385] width 349 height 488
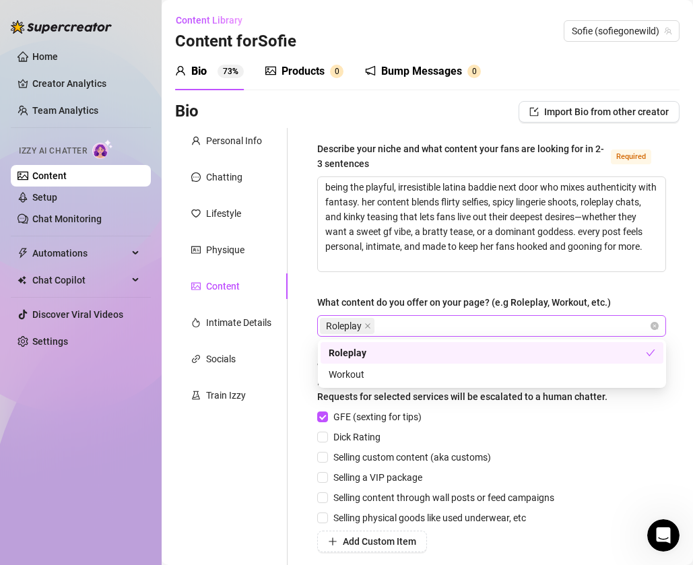
click at [439, 320] on div "Roleplay" at bounding box center [484, 326] width 329 height 19
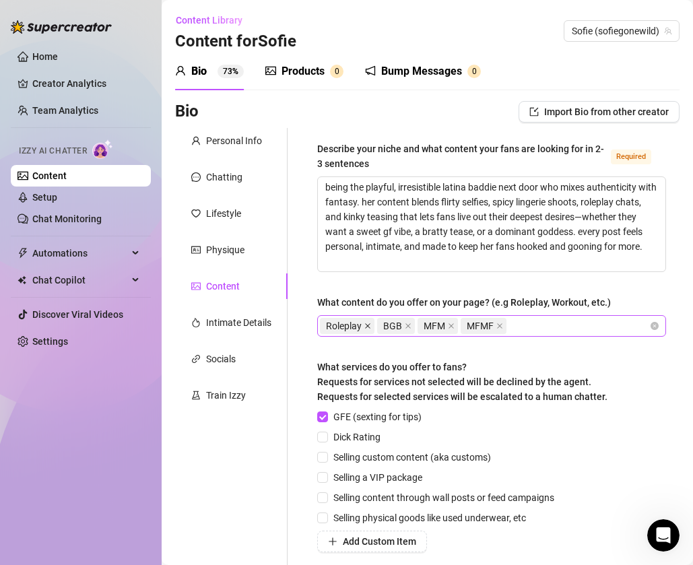
click at [367, 329] on icon "close" at bounding box center [367, 326] width 7 height 7
click at [367, 329] on span "MFM" at bounding box center [378, 326] width 22 height 15
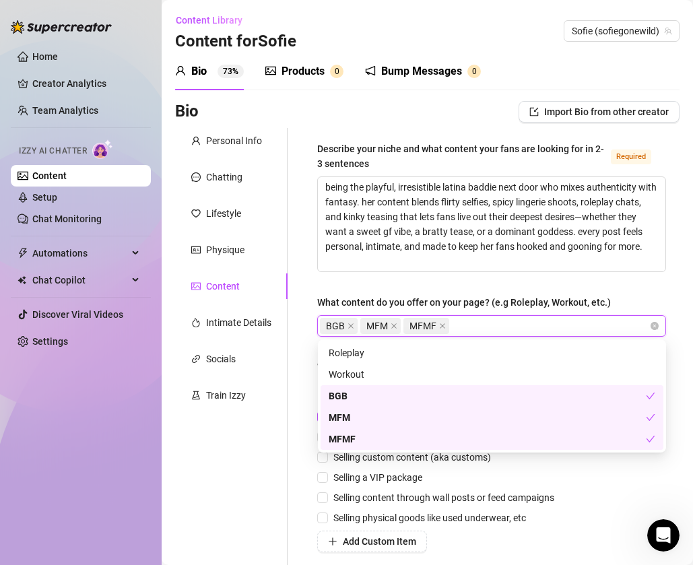
click at [354, 327] on span "BGB" at bounding box center [339, 326] width 38 height 16
click at [352, 327] on icon "close" at bounding box center [351, 326] width 7 height 7
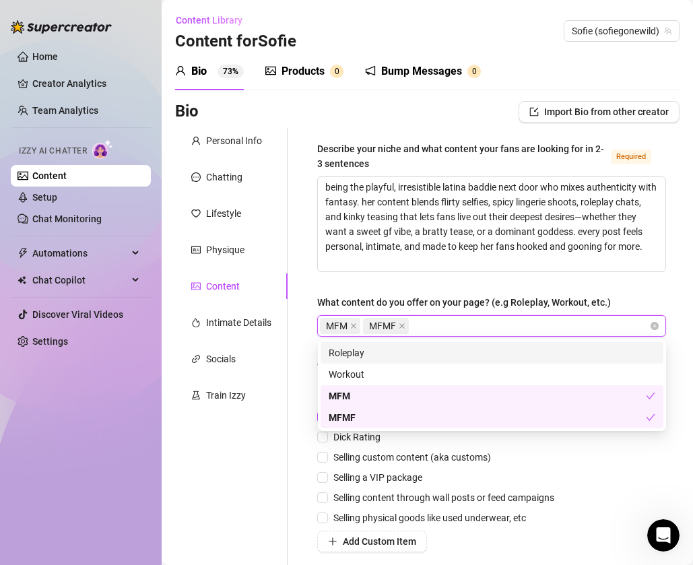
click at [352, 327] on icon "close" at bounding box center [353, 326] width 7 height 7
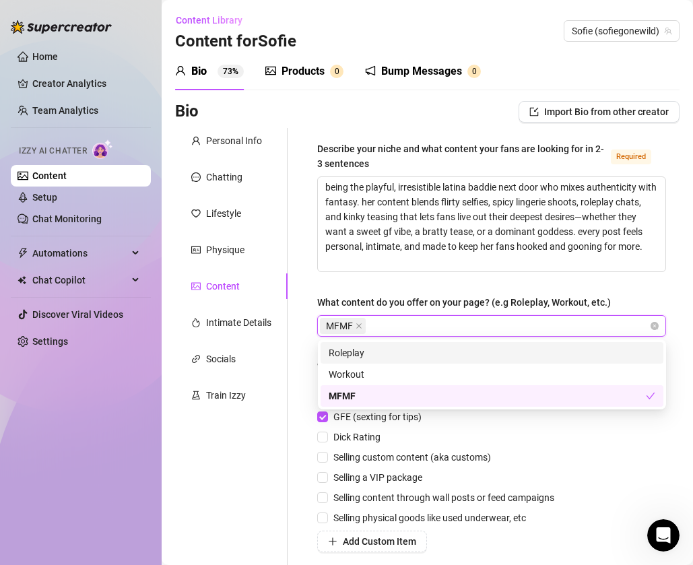
click at [352, 327] on span "MFMF" at bounding box center [339, 326] width 27 height 15
click at [359, 325] on icon "close" at bounding box center [358, 325] width 5 height 5
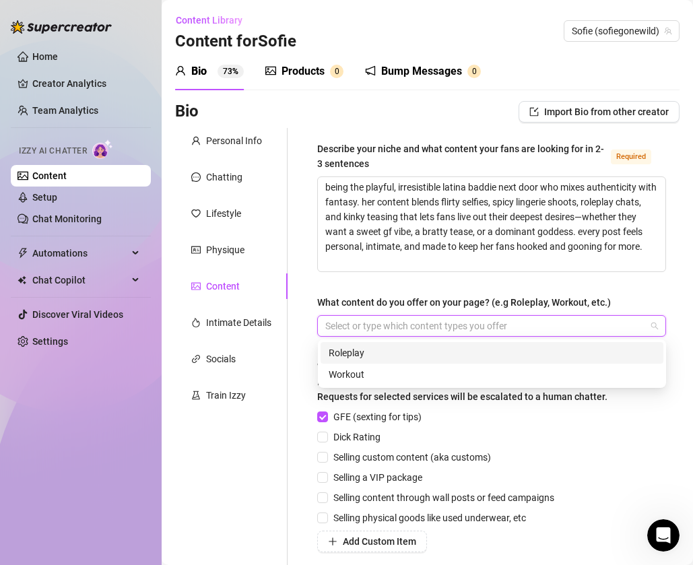
click at [360, 331] on div at bounding box center [484, 326] width 329 height 19
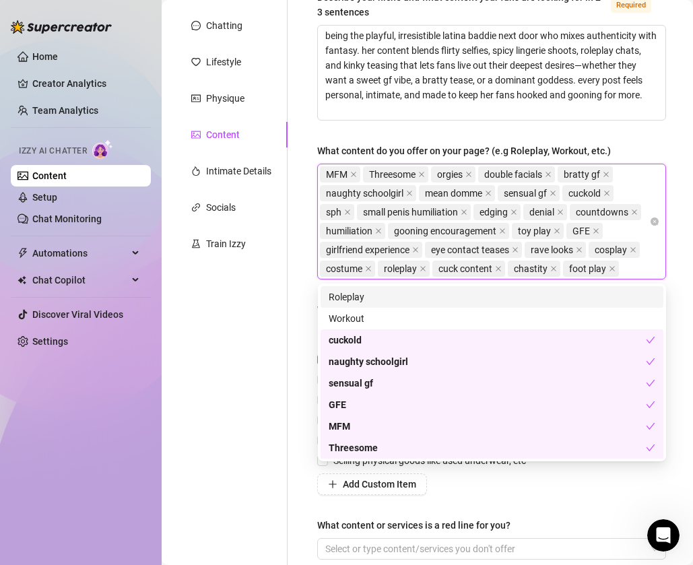
scroll to position [150, 0]
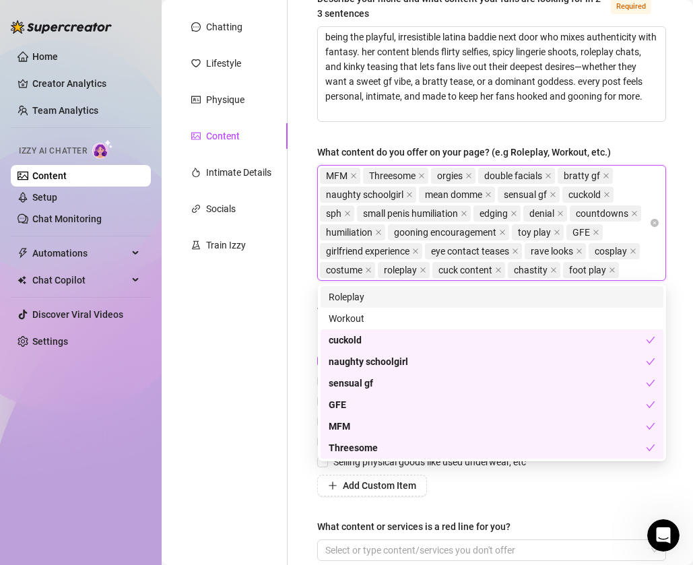
click at [189, 422] on div "Personal Info Chatting Lifestyle Physique Content Intimate Details Socials Trai…" at bounding box center [231, 282] width 113 height 609
click at [629, 265] on div "MFM Threesome orgies double facials bratty gf naughty schoolgirl mean domme sen…" at bounding box center [484, 222] width 329 height 113
click at [602, 294] on div "Roleplay" at bounding box center [492, 297] width 327 height 15
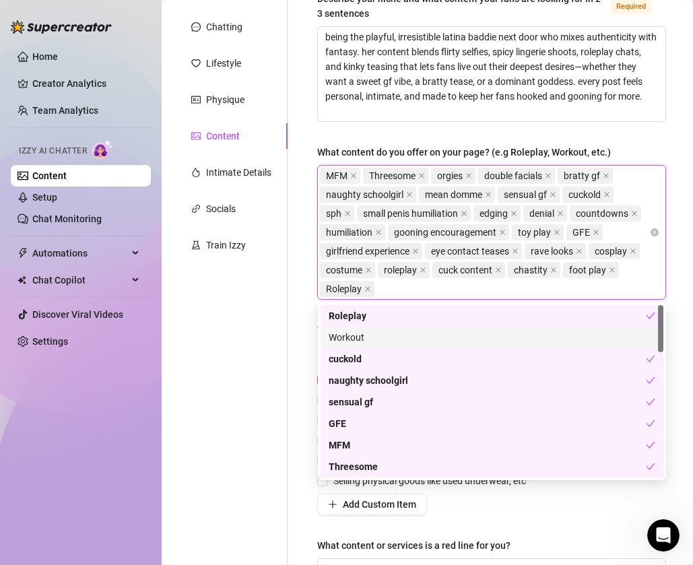
click at [592, 348] on div "cuckold" at bounding box center [492, 359] width 343 height 22
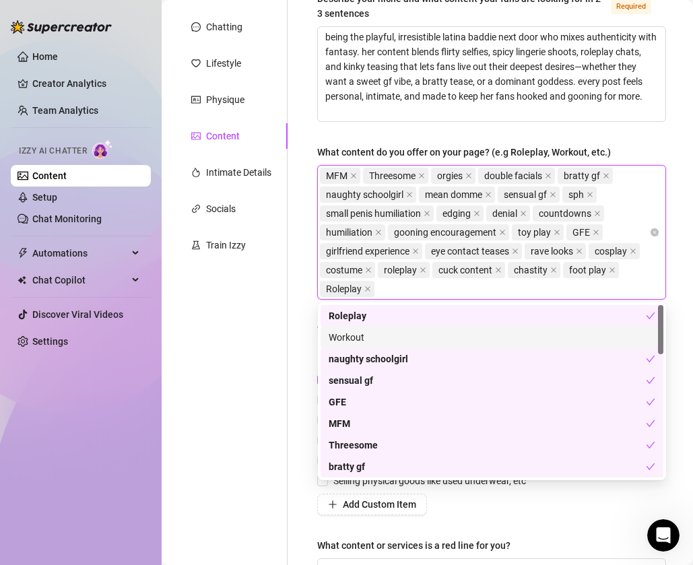
click at [407, 341] on div "Workout" at bounding box center [492, 337] width 327 height 15
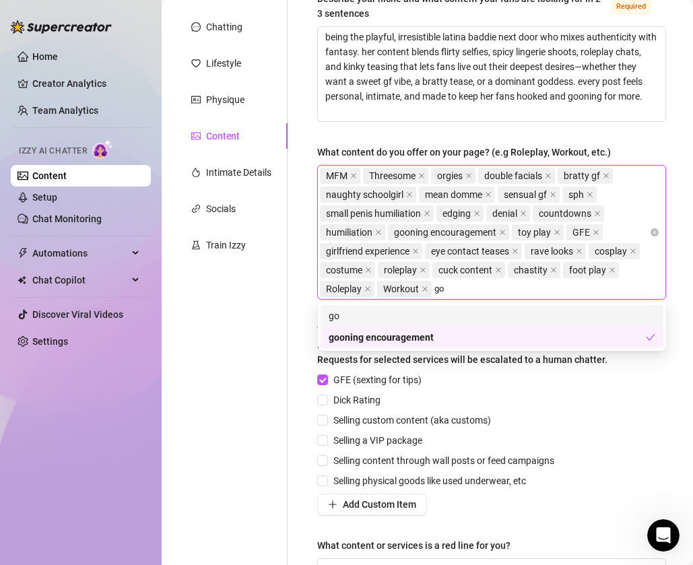
scroll to position [0, 0]
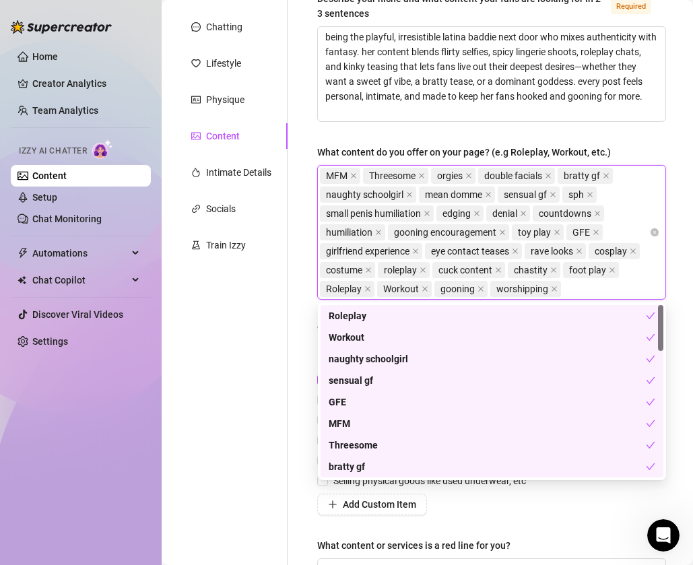
click at [215, 341] on div "Personal Info Chatting Lifestyle Physique Content Intimate Details Socials Trai…" at bounding box center [231, 292] width 113 height 628
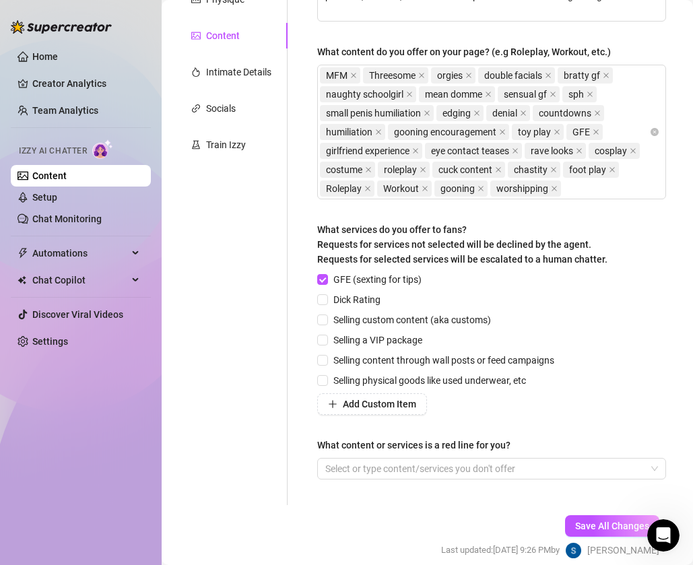
scroll to position [257, 0]
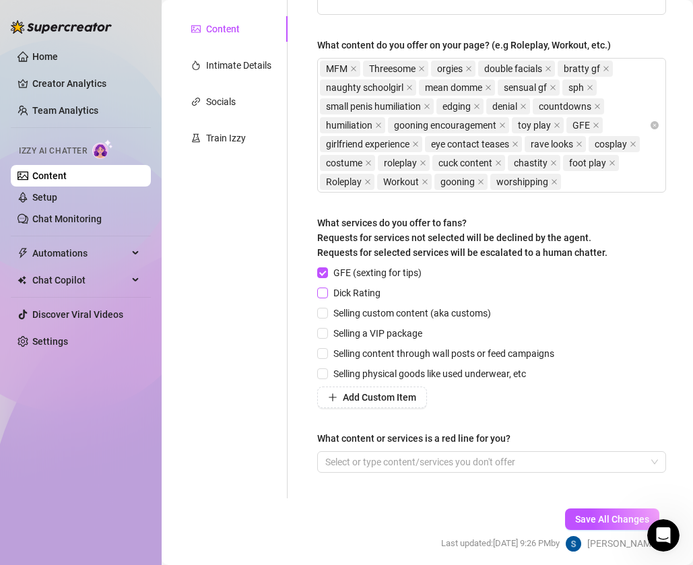
click at [325, 296] on input "Dick Rating" at bounding box center [321, 292] width 9 height 9
click at [323, 313] on input "Selling custom content (aka customs)" at bounding box center [321, 312] width 9 height 9
click at [323, 354] on input "Selling content through wall posts or feed campaigns" at bounding box center [321, 352] width 9 height 9
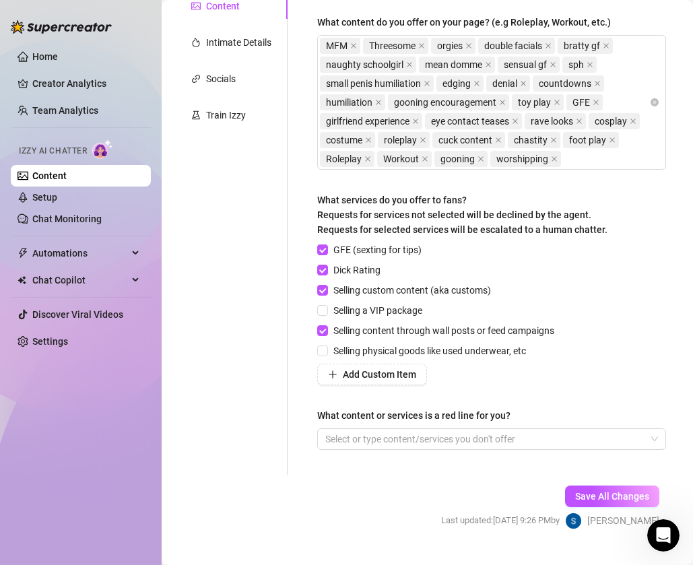
scroll to position [309, 0]
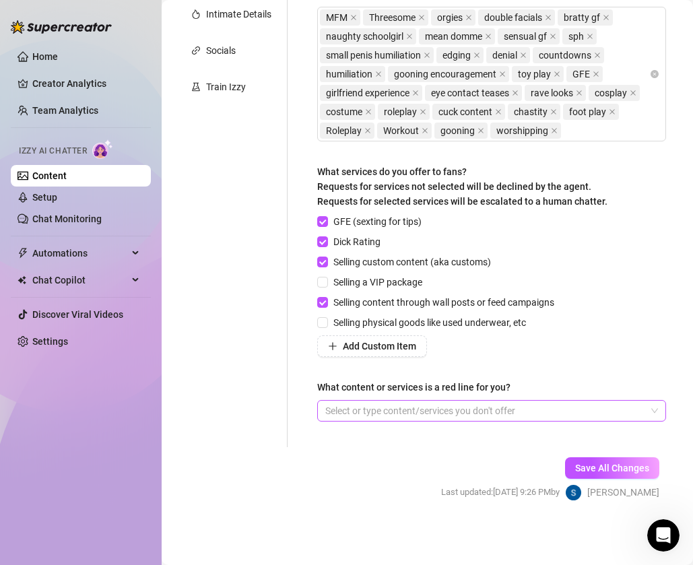
click at [340, 406] on div at bounding box center [484, 411] width 329 height 19
click at [181, 384] on div "Personal Info Chatting Lifestyle Physique Content Intimate Details Socials Trai…" at bounding box center [231, 133] width 113 height 628
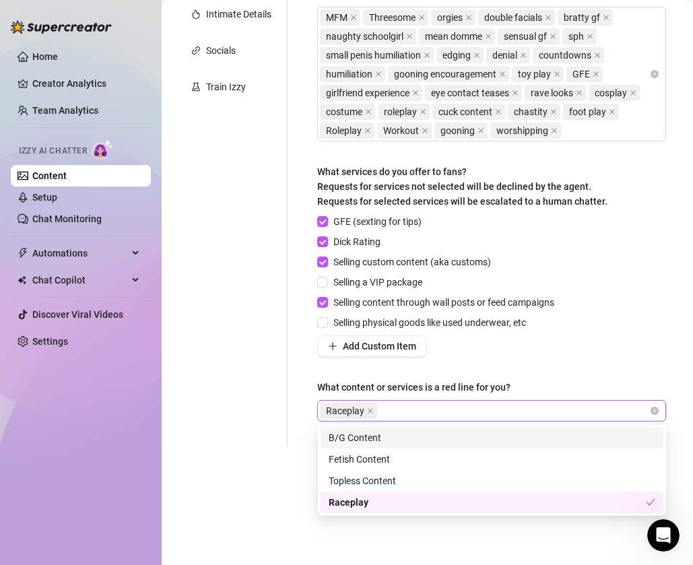
click at [582, 408] on div "Raceplay" at bounding box center [484, 411] width 329 height 19
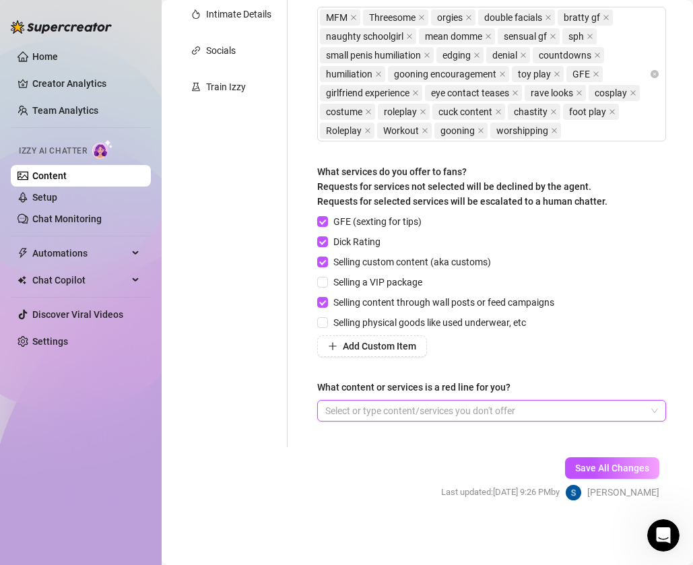
click at [632, 353] on div "GFE (sexting for tips) Dick Rating Selling custom content (aka customs) Selling…" at bounding box center [491, 285] width 349 height 143
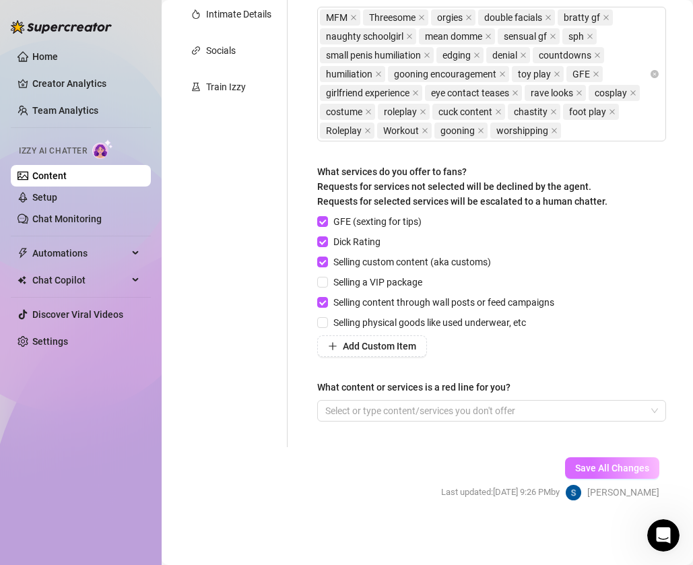
click at [614, 463] on span "Save All Changes" at bounding box center [612, 468] width 74 height 11
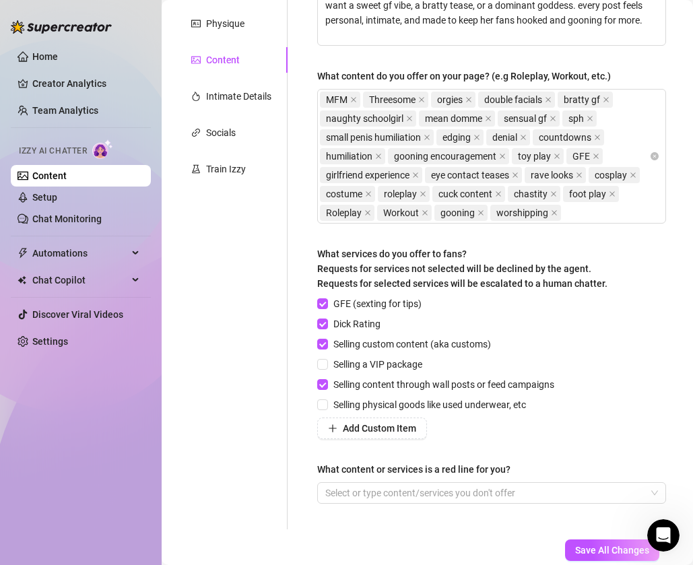
scroll to position [227, 0]
click at [410, 117] on icon "close" at bounding box center [409, 118] width 7 height 7
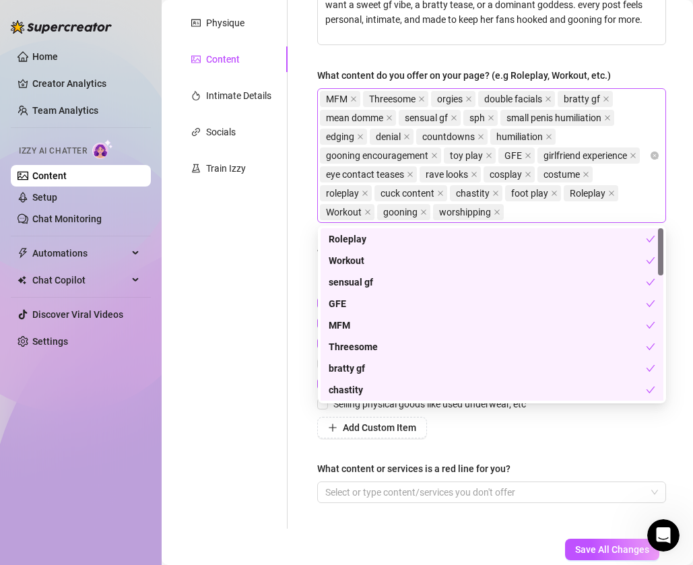
click at [526, 215] on div "MFM Threesome orgies double facials bratty gf mean domme sensual gf sph small p…" at bounding box center [484, 156] width 329 height 132
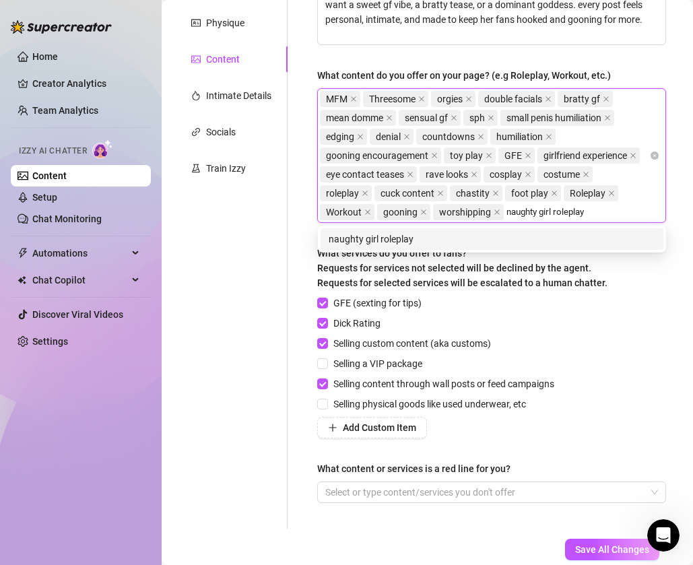
click at [540, 213] on input "naughty girl roleplay" at bounding box center [550, 212] width 86 height 16
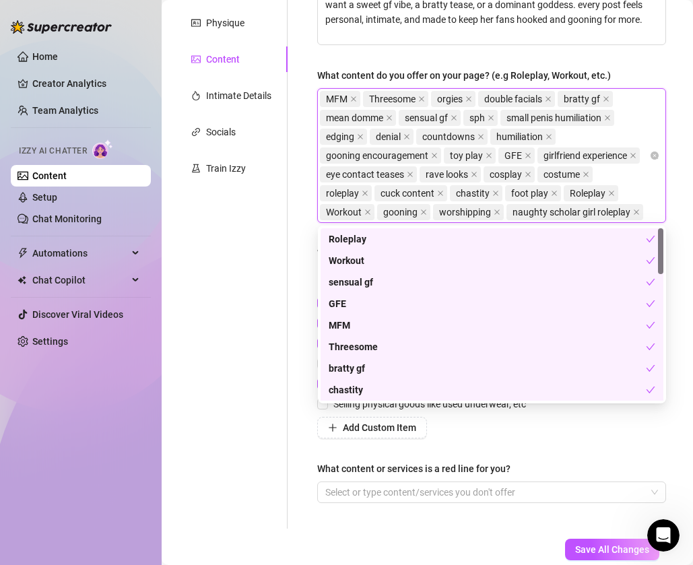
click at [238, 298] on div "Personal Info Chatting Lifestyle Physique Content Intimate Details Socials Trai…" at bounding box center [231, 215] width 113 height 628
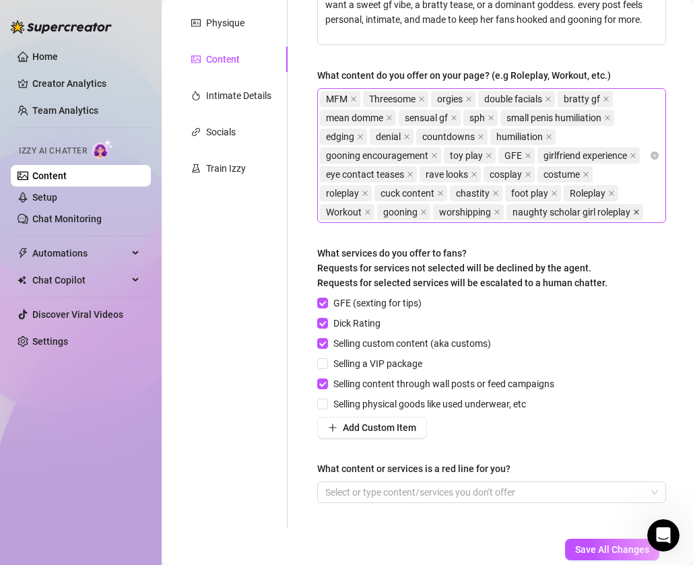
click at [633, 212] on icon "close" at bounding box center [636, 212] width 7 height 7
click at [588, 554] on span "Save All Changes" at bounding box center [612, 549] width 74 height 11
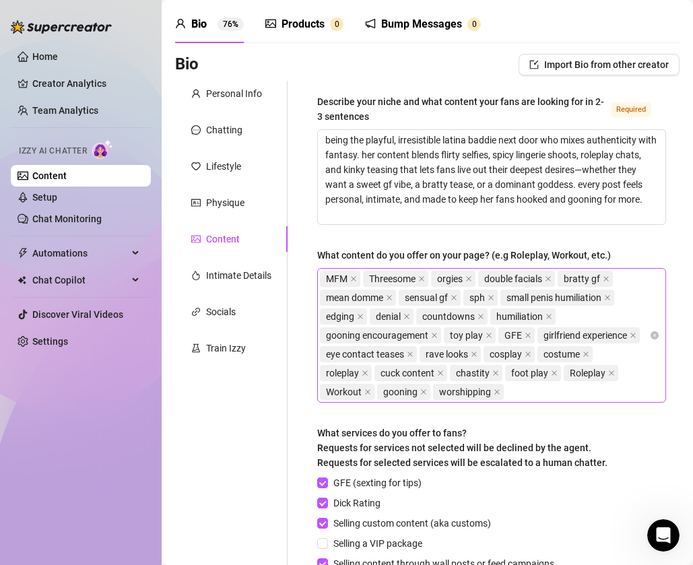
scroll to position [46, 0]
click at [200, 269] on div at bounding box center [195, 276] width 9 height 15
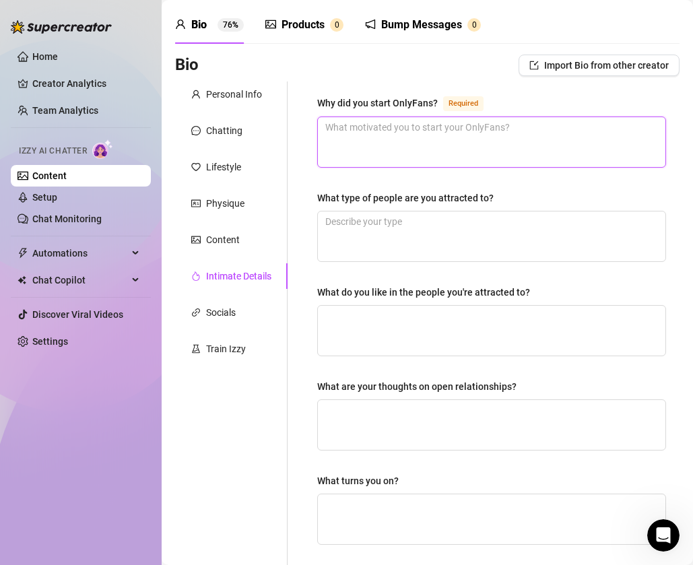
click at [446, 136] on textarea "Why did you start OnlyFans? Required" at bounding box center [492, 142] width 348 height 50
click at [451, 133] on textarea "Why did you start OnlyFans? Required" at bounding box center [492, 142] width 348 height 50
paste textarea "i started onlyfans because i wanted freedom—to create my own lane, be my own bo…"
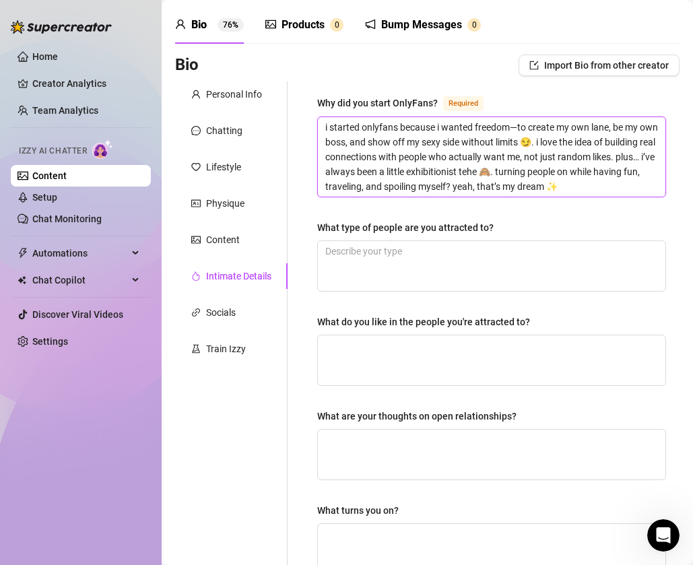
scroll to position [0, 0]
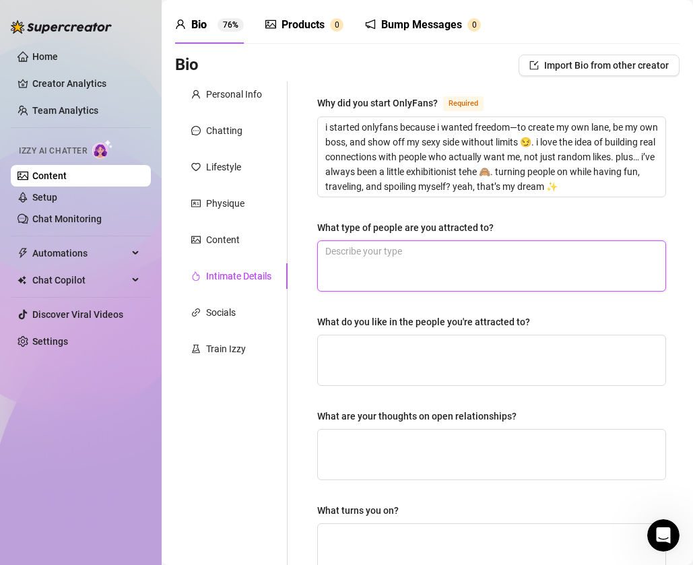
click at [461, 253] on textarea "What type of people are you attracted to?" at bounding box center [492, 266] width 348 height 50
paste textarea "i’m attracted to people who are confident but know how to let go with me 😏. i l…"
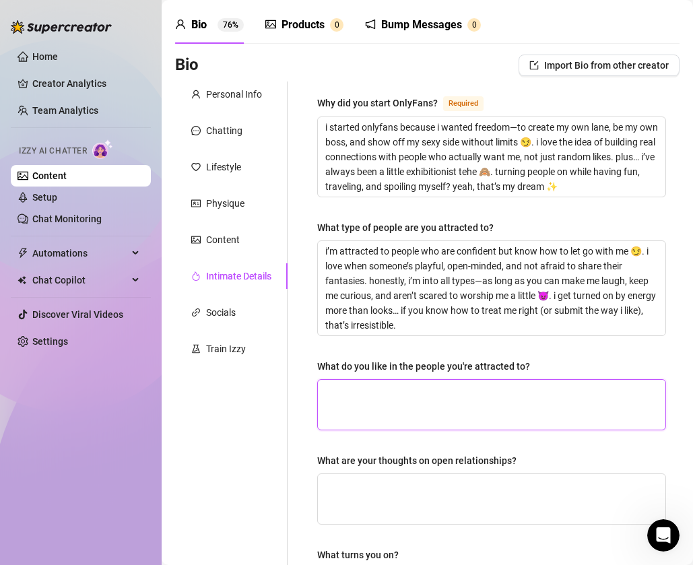
click at [514, 398] on textarea "What do you like in the people you're attracted to?" at bounding box center [492, 405] width 348 height 50
paste textarea "i like people who are confident but not cocky, playful, and know how to have fu…"
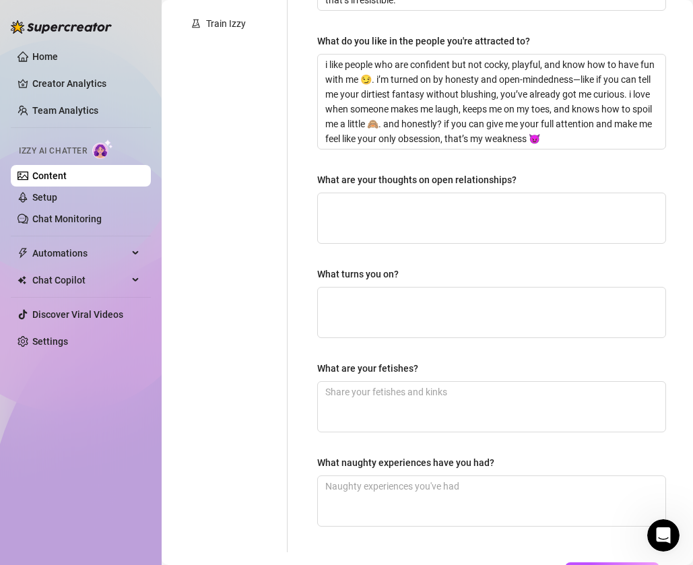
scroll to position [374, 0]
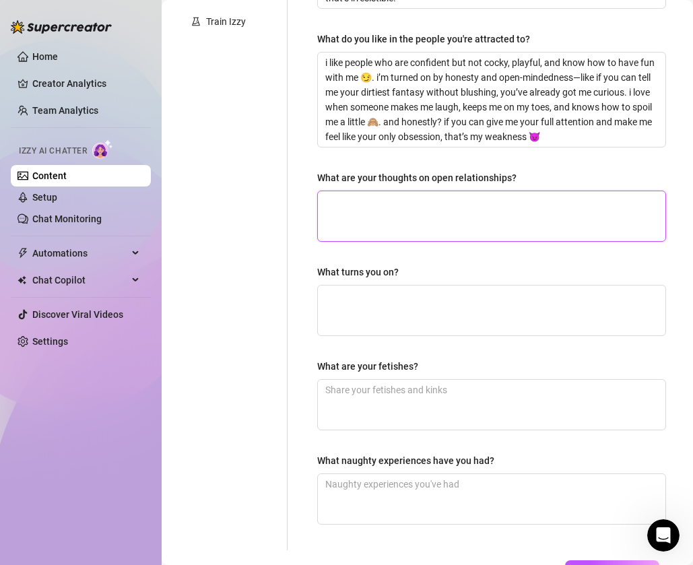
click at [451, 210] on textarea "What are your thoughts on open relationships?" at bounding box center [492, 216] width 348 height 50
paste textarea "i think open relationships can be super hot if both people are honest and actua…"
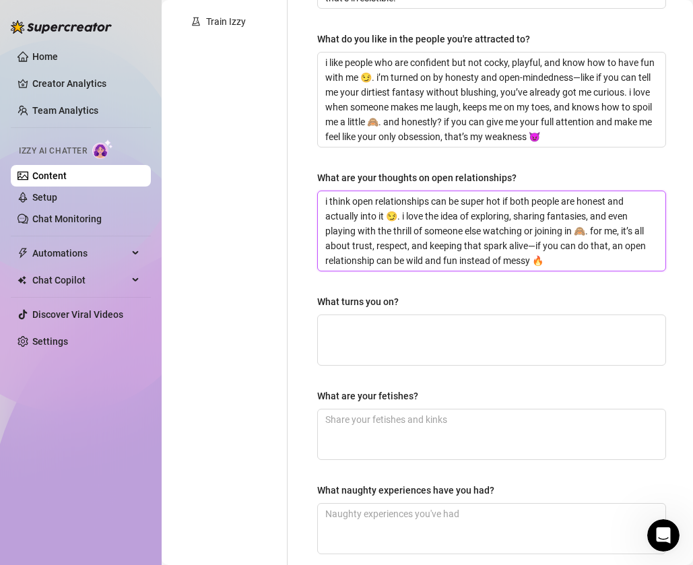
scroll to position [0, 0]
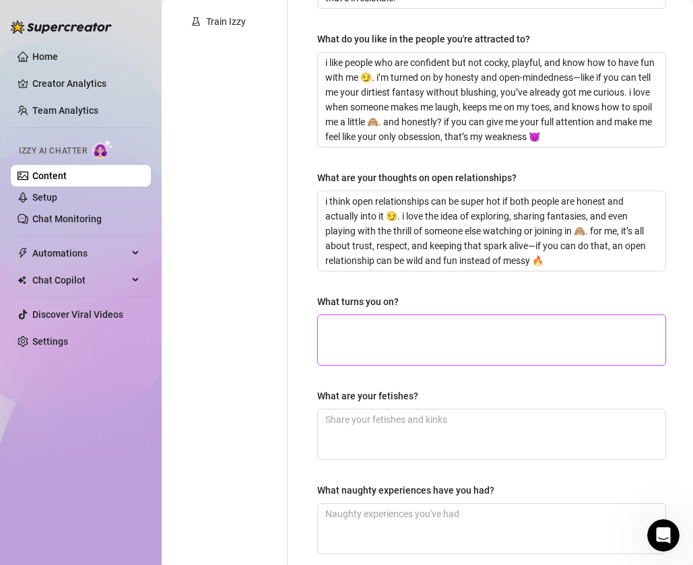
click at [468, 336] on textarea "What turns you on?" at bounding box center [492, 340] width 348 height 50
paste textarea "what turns me on the most is when someone gives me their full attention—like i’…"
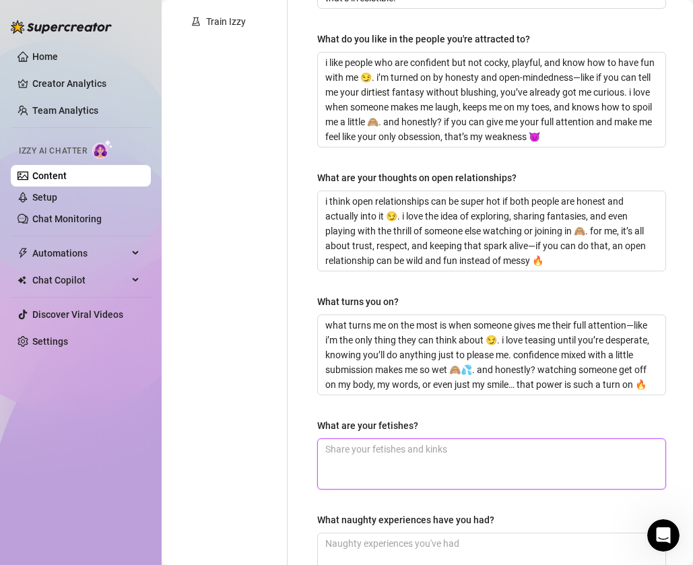
click at [438, 454] on textarea "What are your fetishes?" at bounding box center [492, 464] width 348 height 50
click at [418, 449] on textarea "What are your fetishes?" at bounding box center [492, 464] width 348 height 50
paste textarea "tease & denial/edging, cuckold, sph, chastity, findom, bondage, control, rolepl…"
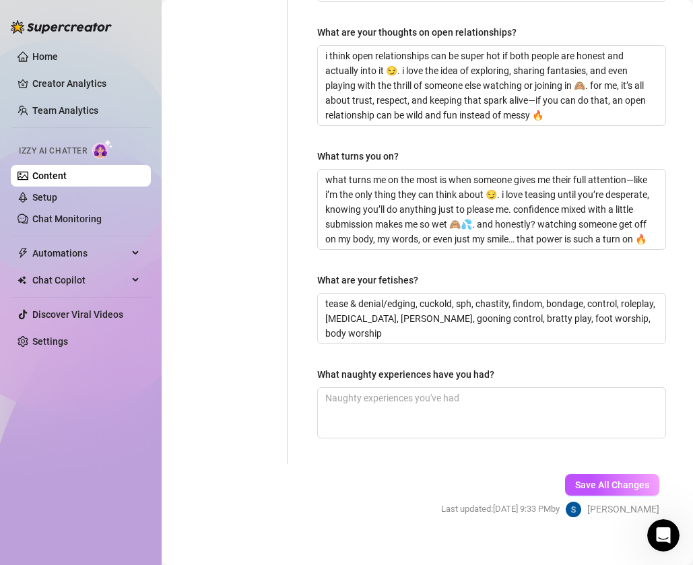
scroll to position [536, 0]
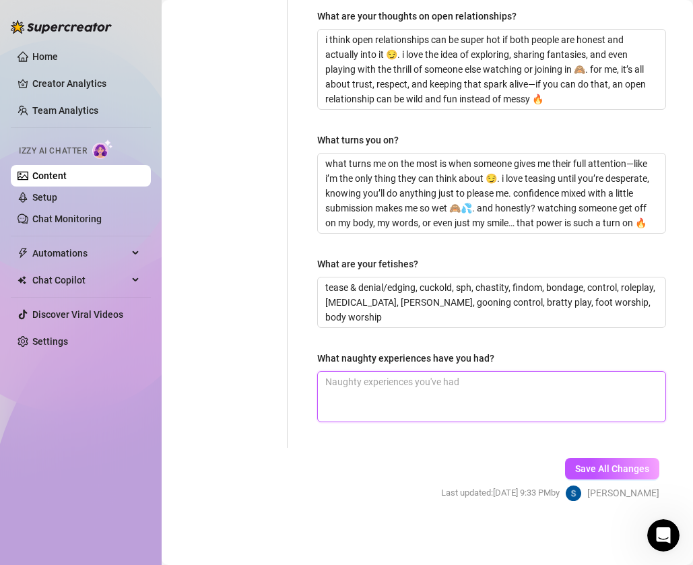
click at [499, 389] on textarea "What naughty experiences have you had?" at bounding box center [492, 397] width 348 height 50
paste textarea "had a wild mfm threesome at a hotel after a festival. • joined a secret orgy wh…"
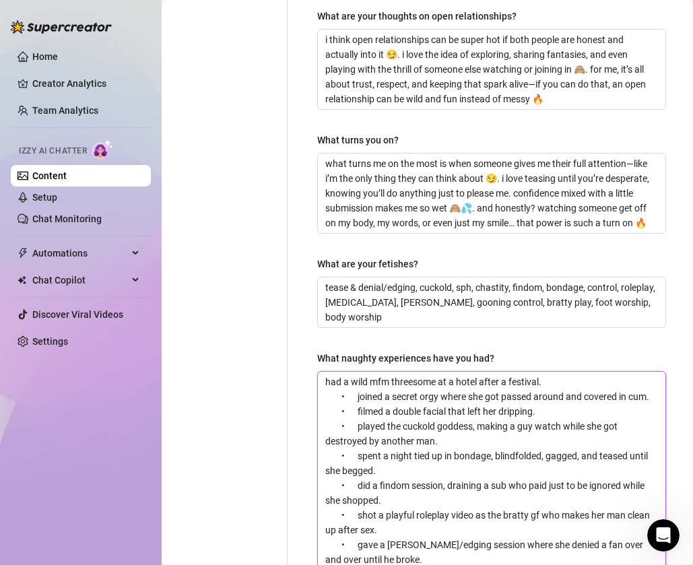
scroll to position [0, 0]
click at [468, 466] on textarea "had a wild mfm threesome at a hotel after a festival. • joined a secret orgy wh…" at bounding box center [492, 486] width 348 height 228
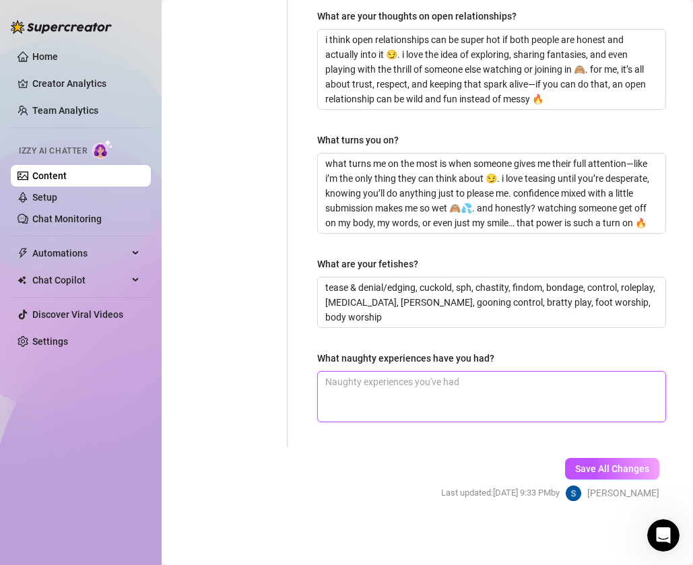
click at [487, 391] on textarea "What naughty experiences have you had?" at bounding box center [492, 397] width 348 height 50
paste textarea "i had a hotel mfm threesome after a festival, i went to a secret orgy and got p…"
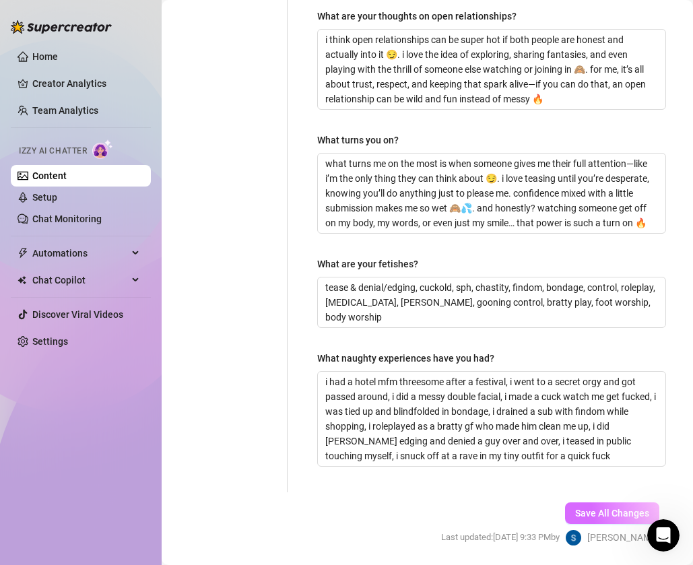
click at [608, 508] on span "Save All Changes" at bounding box center [612, 513] width 74 height 11
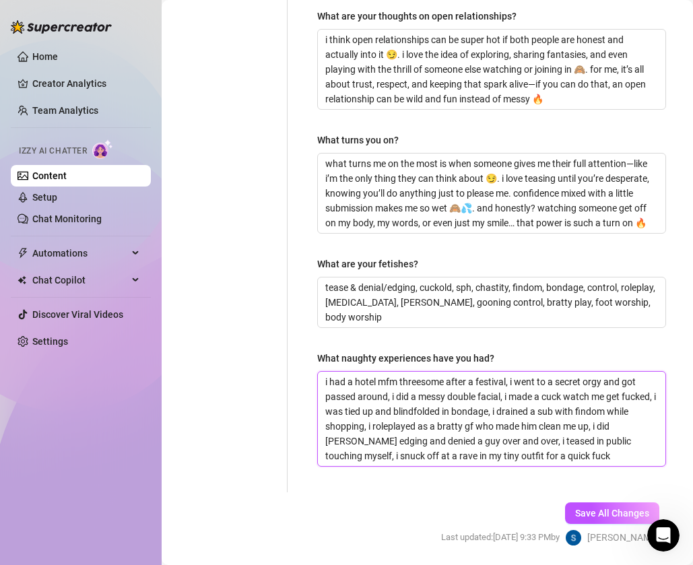
click at [512, 440] on textarea "i had a hotel mfm threesome after a festival, i went to a secret orgy and got p…" at bounding box center [492, 419] width 348 height 94
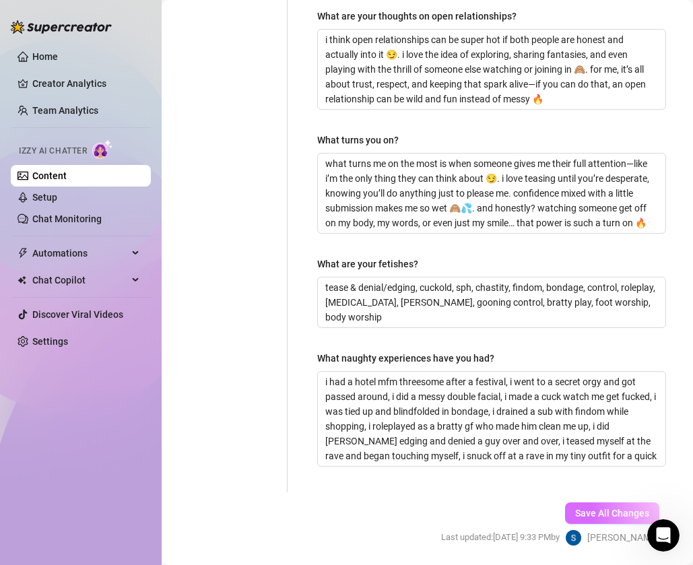
click at [595, 511] on span "Save All Changes" at bounding box center [612, 513] width 74 height 11
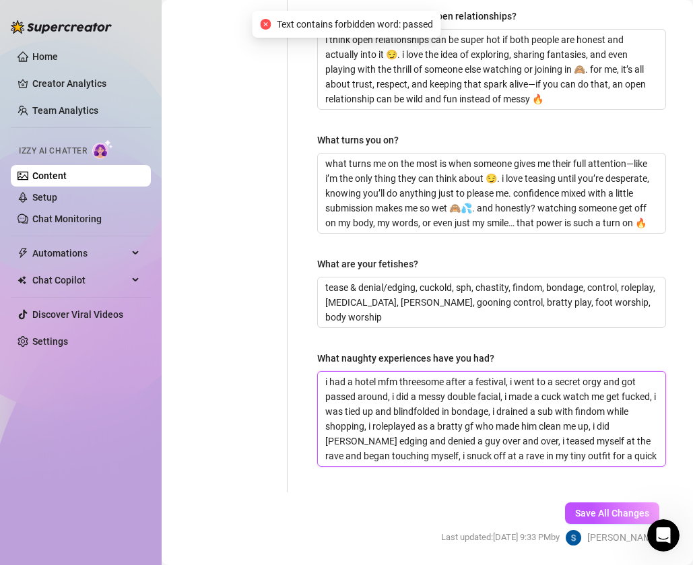
click at [338, 398] on textarea "i had a hotel mfm threesome after a festival, i went to a secret orgy and got p…" at bounding box center [492, 419] width 348 height 94
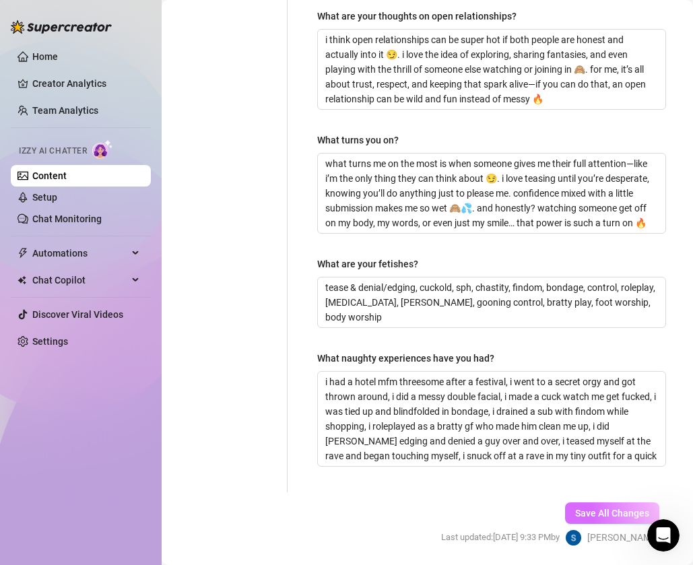
click at [587, 513] on span "Save All Changes" at bounding box center [612, 513] width 74 height 11
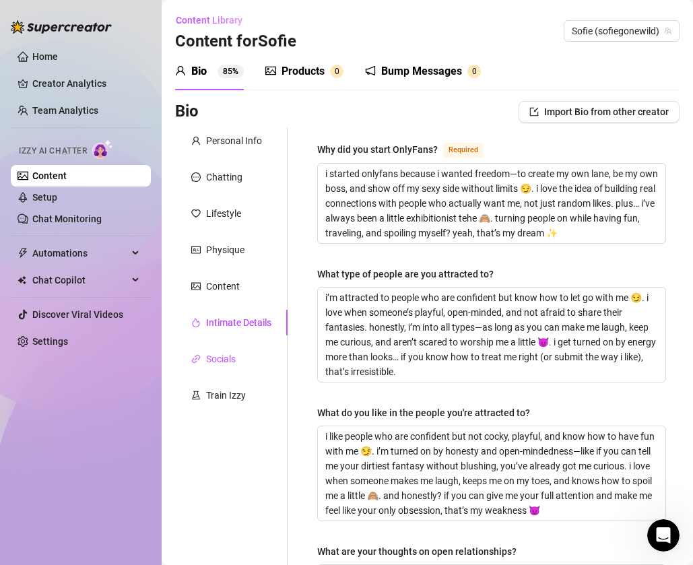
click at [232, 356] on div "Socials" at bounding box center [221, 359] width 30 height 15
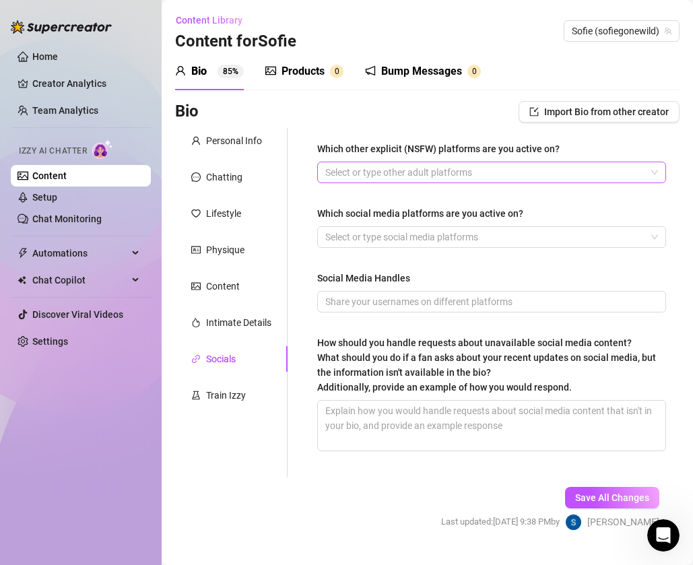
click at [391, 172] on div at bounding box center [484, 172] width 329 height 19
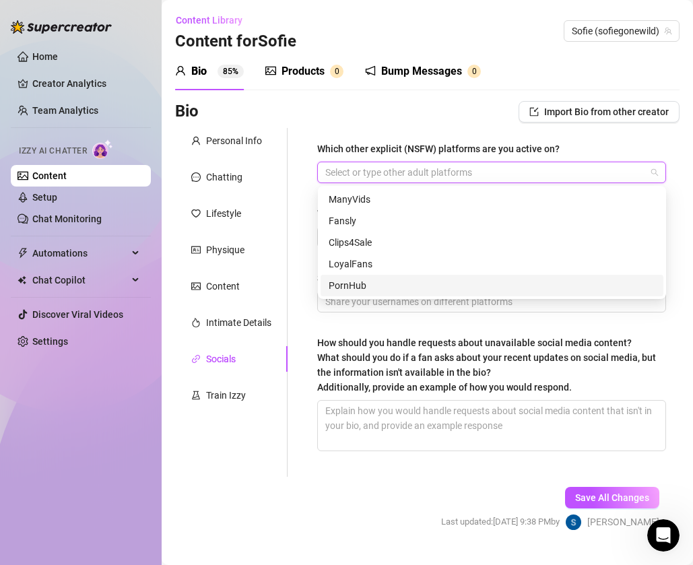
click at [316, 291] on div "Which other explicit (NSFW) platforms are you active on? Select or type other a…" at bounding box center [492, 302] width 376 height 349
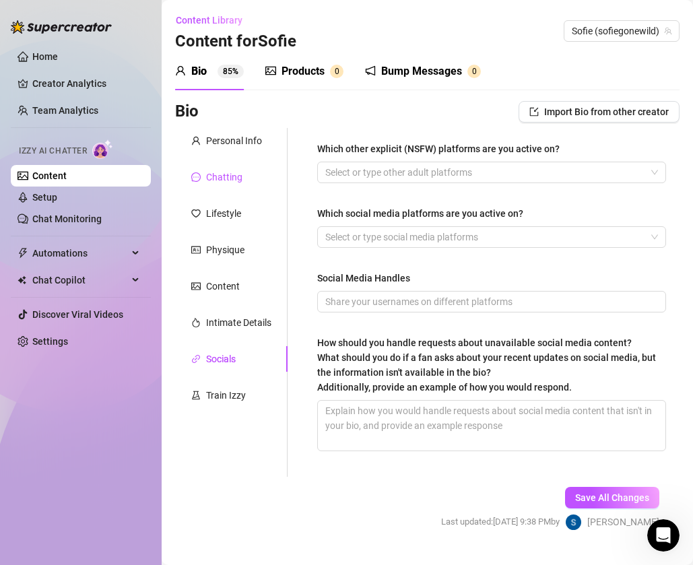
click at [224, 180] on div "Chatting" at bounding box center [224, 177] width 36 height 15
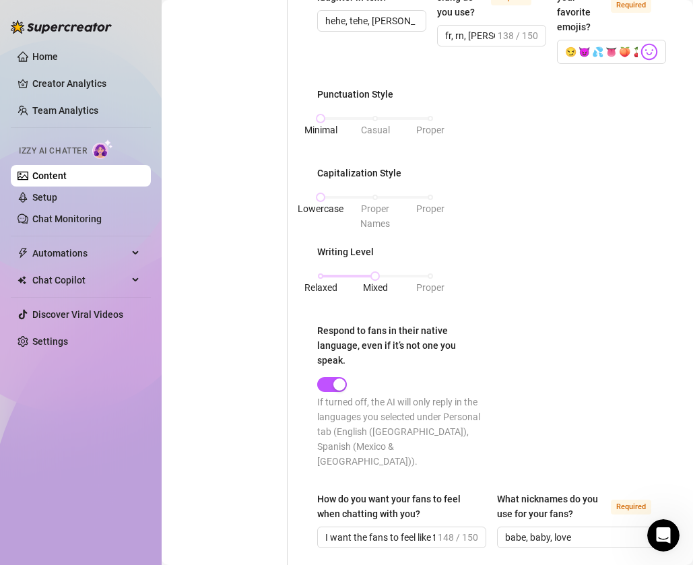
scroll to position [665, 0]
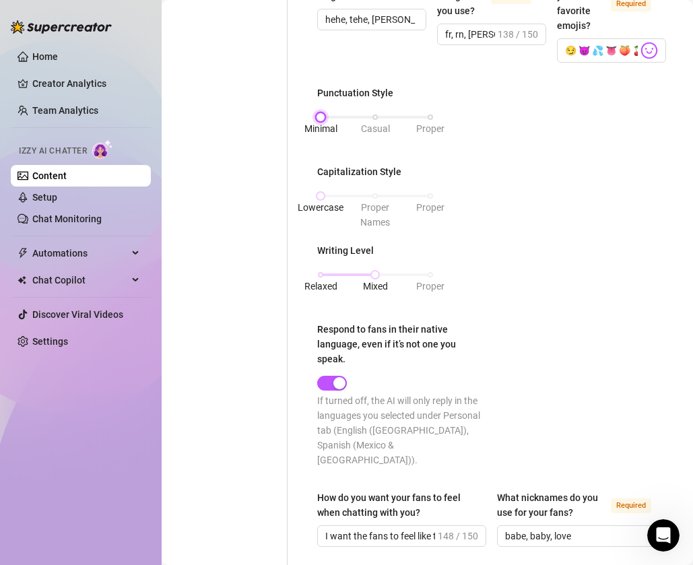
click at [431, 115] on div "Minimal Casual Proper" at bounding box center [376, 117] width 110 height 8
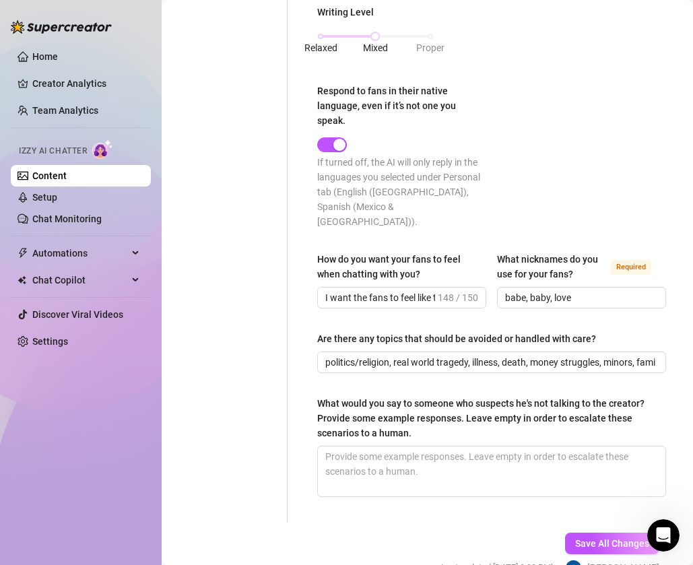
scroll to position [963, 0]
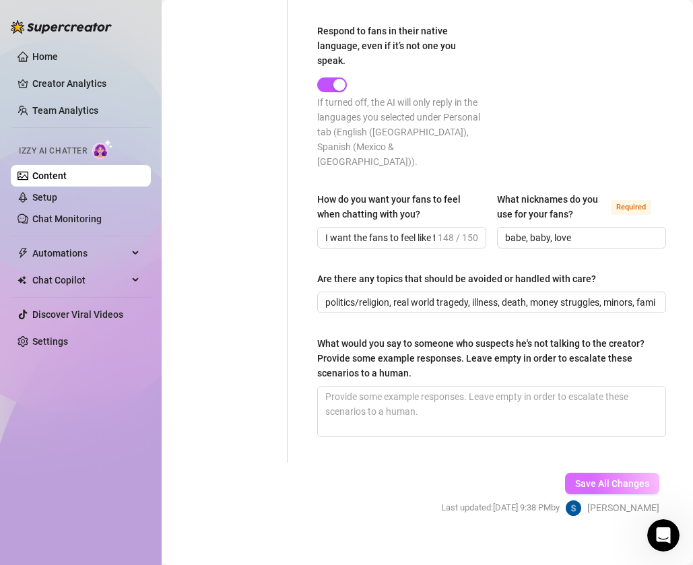
click at [596, 473] on button "Save All Changes" at bounding box center [612, 484] width 94 height 22
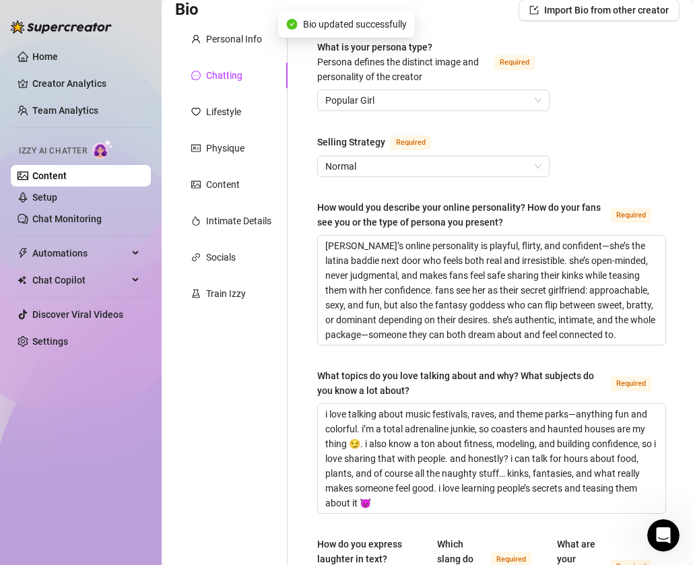
scroll to position [0, 0]
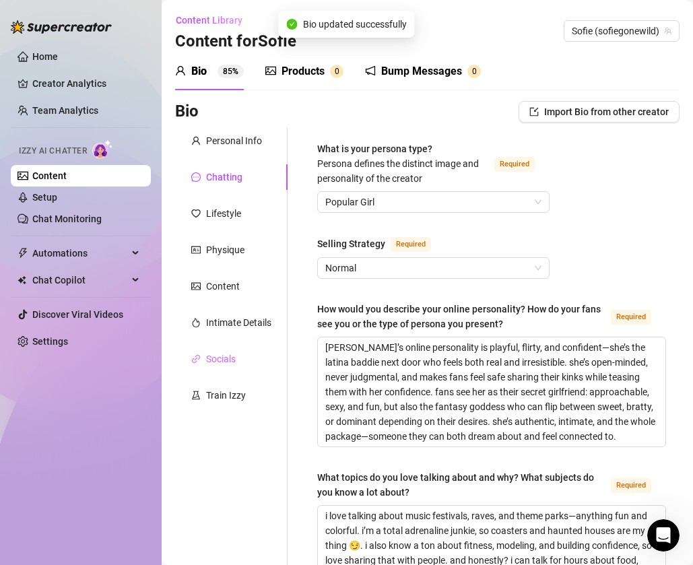
click at [239, 354] on div "Socials" at bounding box center [231, 359] width 113 height 26
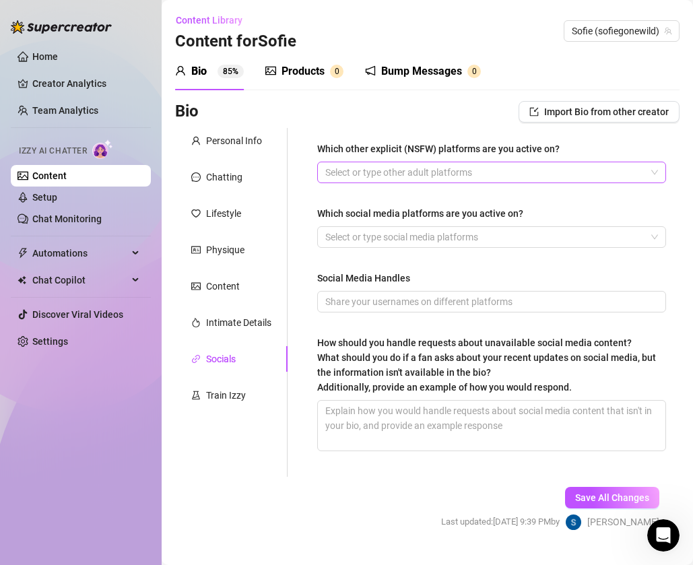
click at [422, 174] on div at bounding box center [484, 172] width 329 height 19
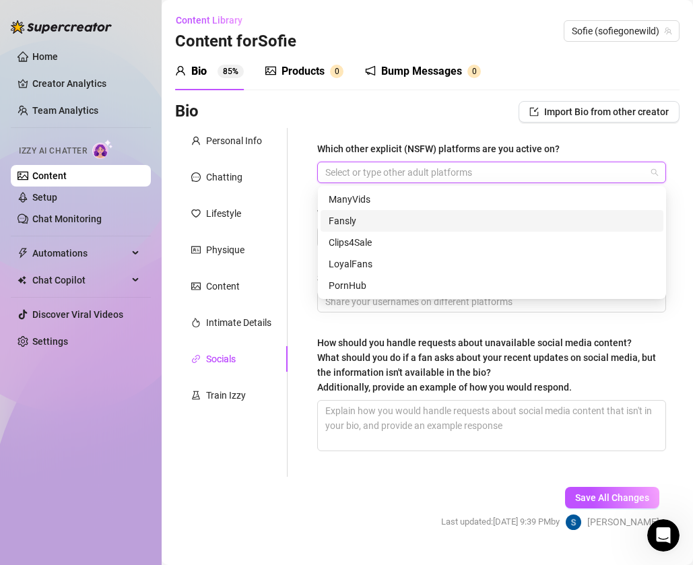
click at [371, 219] on div "Fansly" at bounding box center [492, 221] width 327 height 15
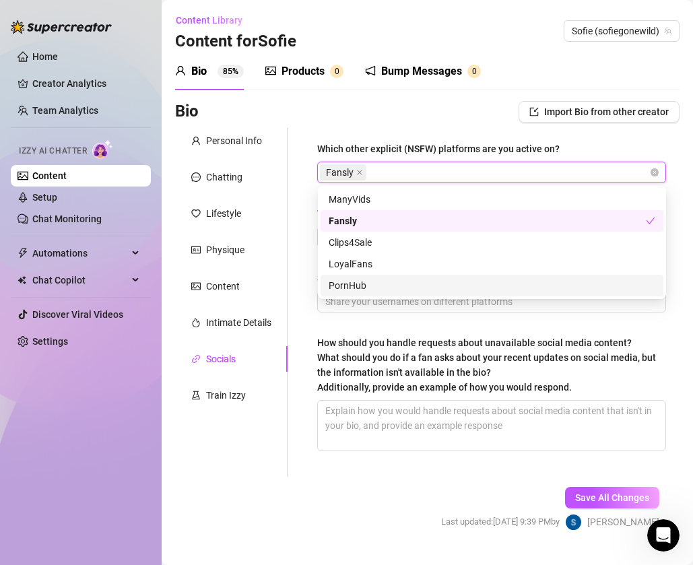
click at [374, 278] on div "PornHub" at bounding box center [492, 285] width 327 height 15
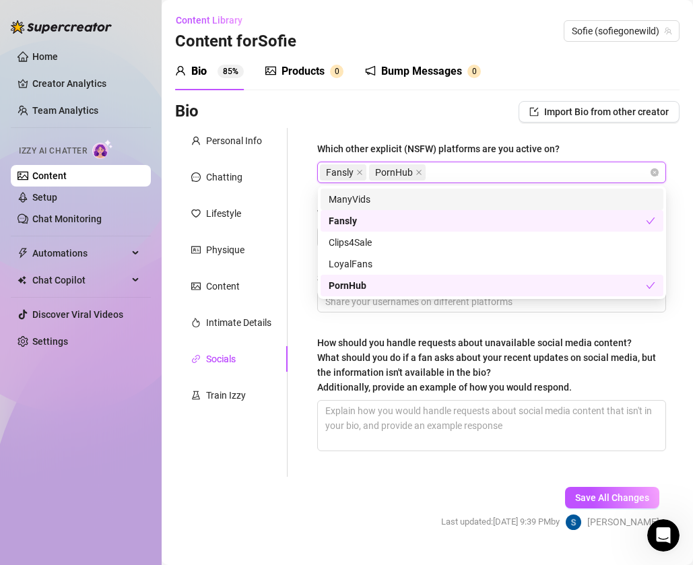
click at [380, 131] on div "Which other explicit (NSFW) platforms are you active on? Fansly PornHub Which s…" at bounding box center [492, 302] width 376 height 349
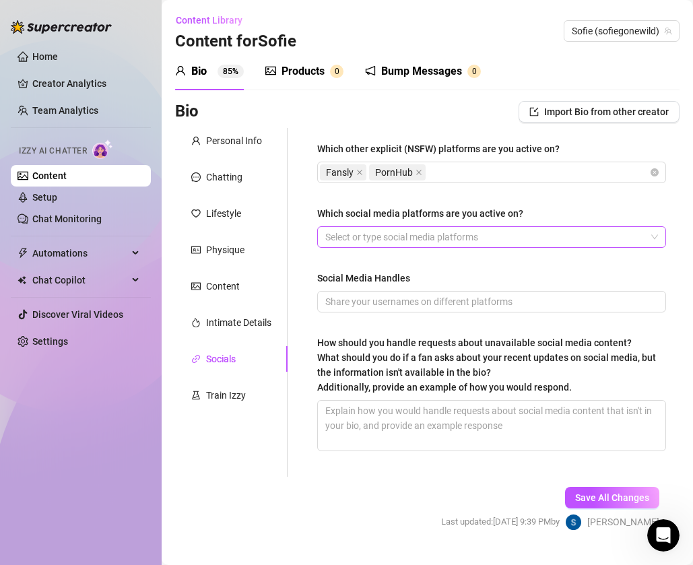
click at [360, 243] on div at bounding box center [484, 237] width 329 height 19
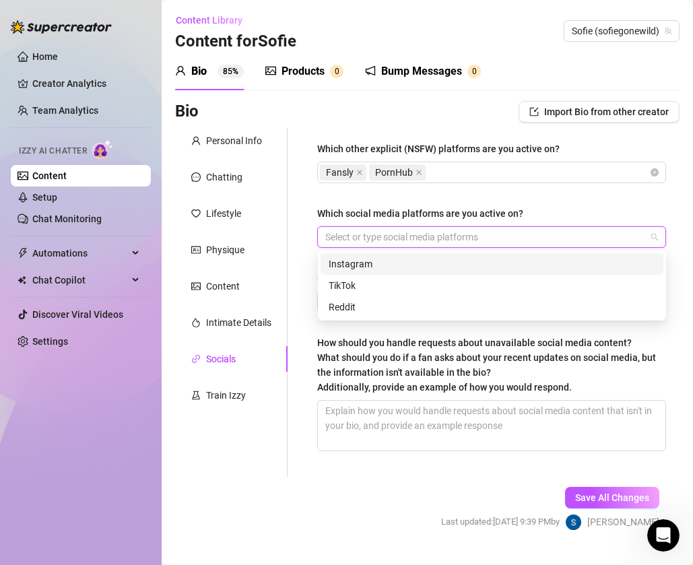
click at [367, 267] on div "Instagram" at bounding box center [492, 264] width 327 height 15
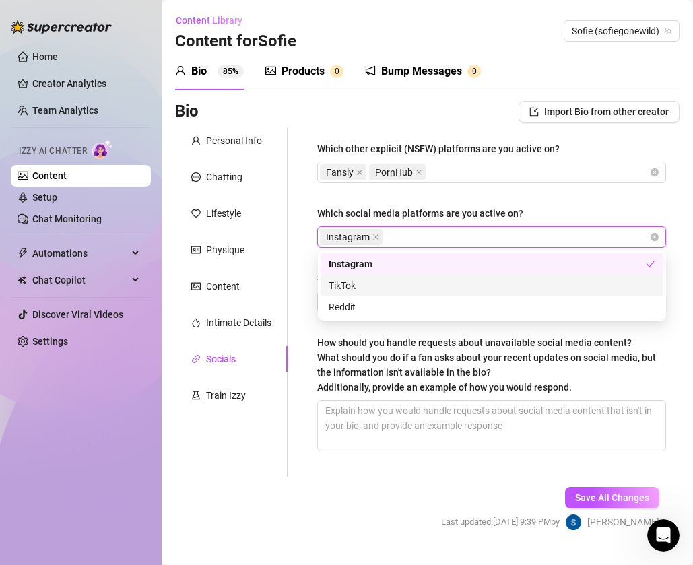
click at [364, 285] on div "TikTok" at bounding box center [492, 285] width 327 height 15
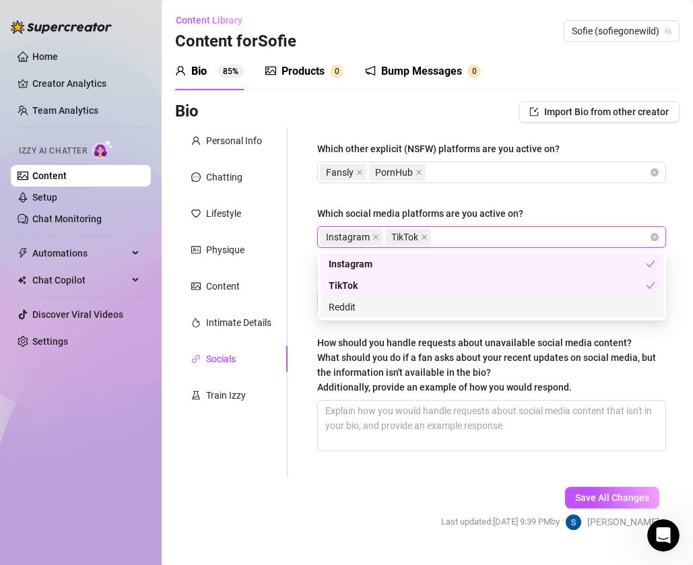
click at [364, 308] on div "Reddit" at bounding box center [492, 307] width 327 height 15
click at [416, 199] on div "Which other explicit (NSFW) platforms are you active on? Fansly PornHub Which s…" at bounding box center [491, 302] width 349 height 322
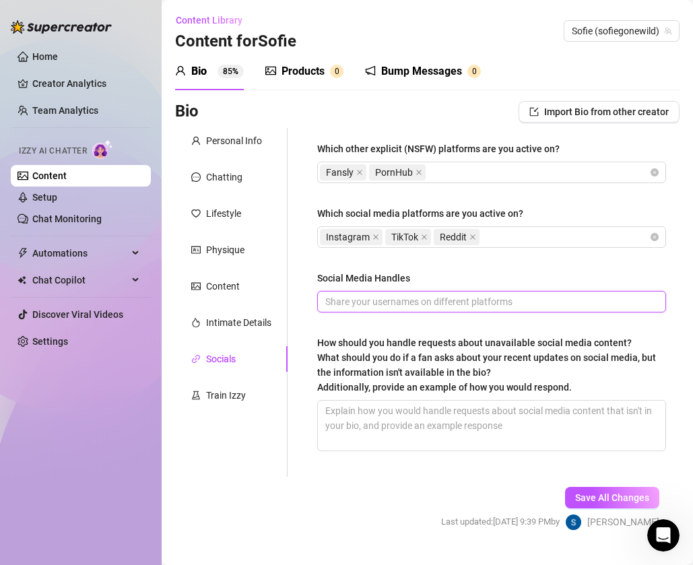
click at [385, 301] on input "Social Media Handles" at bounding box center [490, 301] width 330 height 15
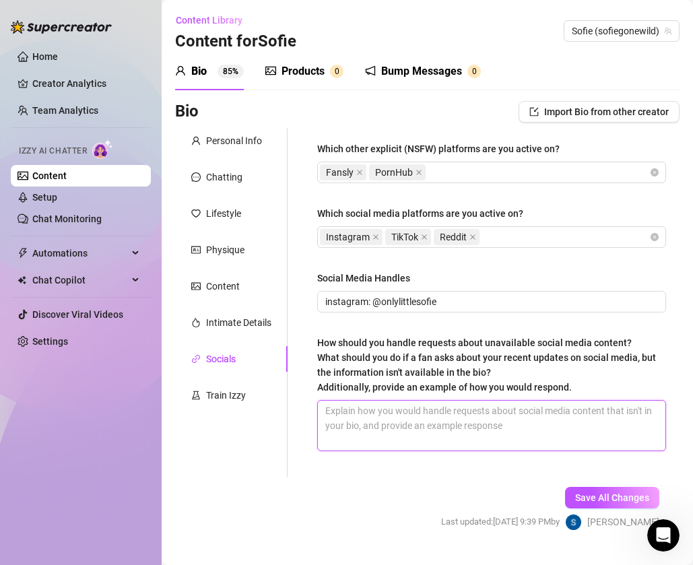
click at [413, 408] on textarea "How should you handle requests about unavailable social media content? What sho…" at bounding box center [492, 426] width 348 height 50
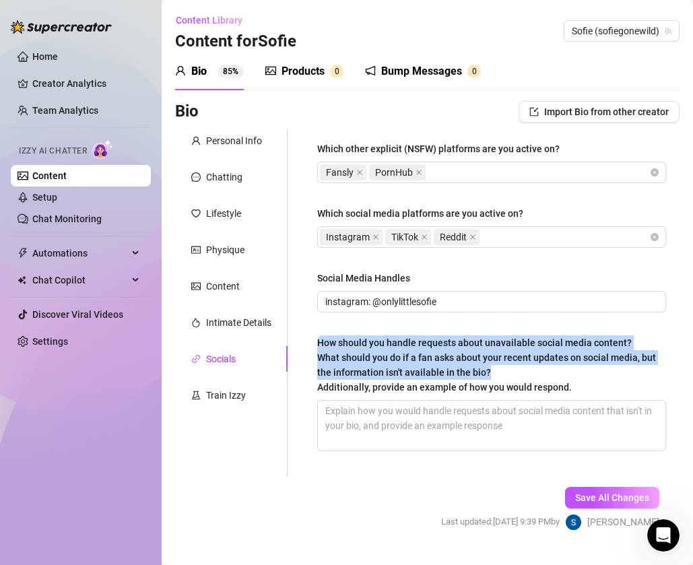
drag, startPoint x: 501, startPoint y: 373, endPoint x: 293, endPoint y: 329, distance: 212.6
click at [293, 329] on div "Which other explicit (NSFW) platforms are you active on? Fansly PornHub Which s…" at bounding box center [484, 302] width 392 height 349
copy span "How should you handle requests about unavailable social media content? What sho…"
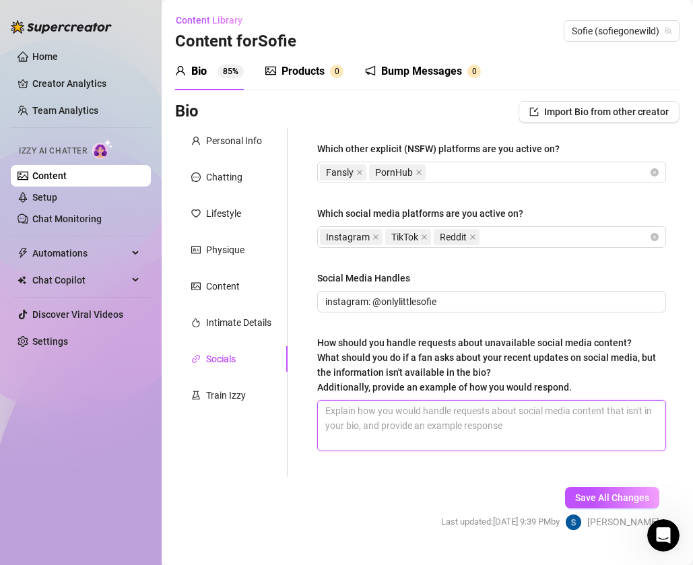
click at [554, 418] on textarea "How should you handle requests about unavailable social media content? What sho…" at bounding box center [492, 426] width 348 height 50
paste textarea "when a fan asks about content that isn’t available • redirect playfully: “aww i…"
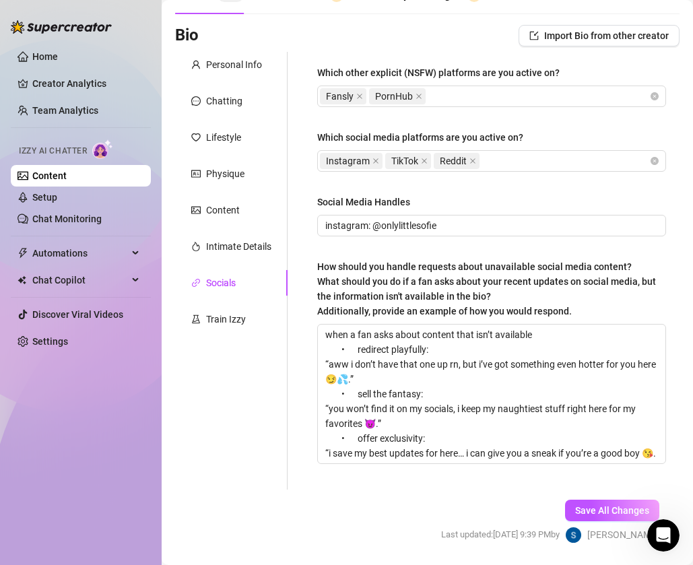
scroll to position [78, 0]
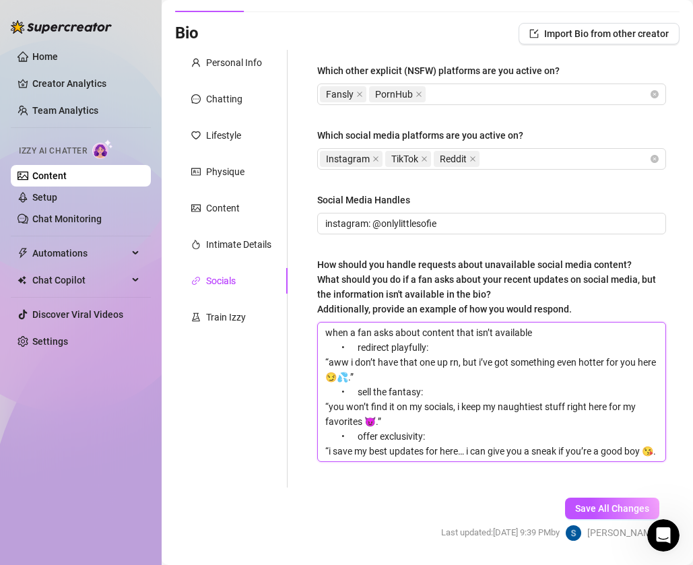
click at [657, 449] on textarea "when a fan asks about content that isn’t available • redirect playfully: “aww i…" at bounding box center [492, 392] width 348 height 139
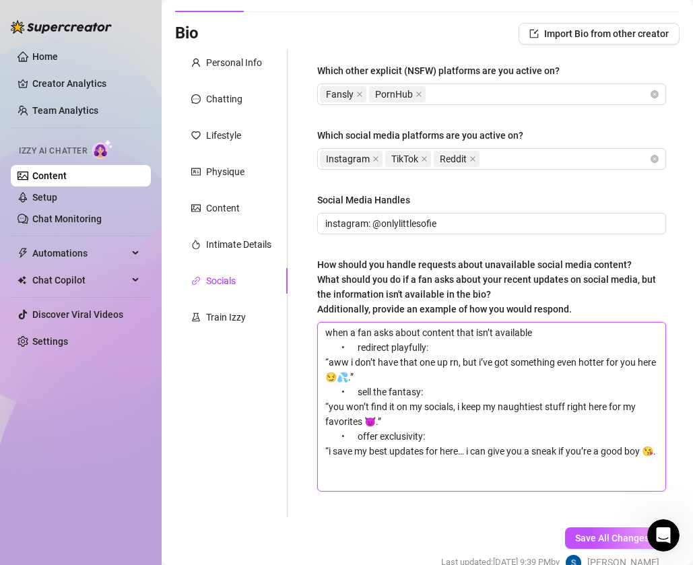
scroll to position [0, 0]
paste textarea "if they ask about recent updates not in the bio • acknowledge + redirect: “hehe…"
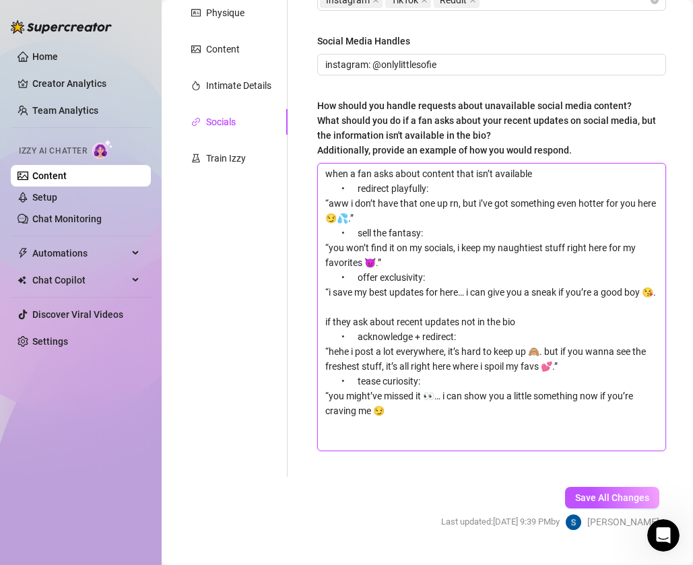
click at [391, 430] on textarea "when a fan asks about content that isn’t available • redirect playfully: “aww i…" at bounding box center [492, 307] width 348 height 287
paste textarea "the goal: make the fan feel like the"
drag, startPoint x: 399, startPoint y: 405, endPoint x: 336, endPoint y: 380, distance: 67.4
click at [336, 380] on textarea "when a fan asks about content that isn’t available • redirect playfully: “aww i…" at bounding box center [492, 307] width 348 height 287
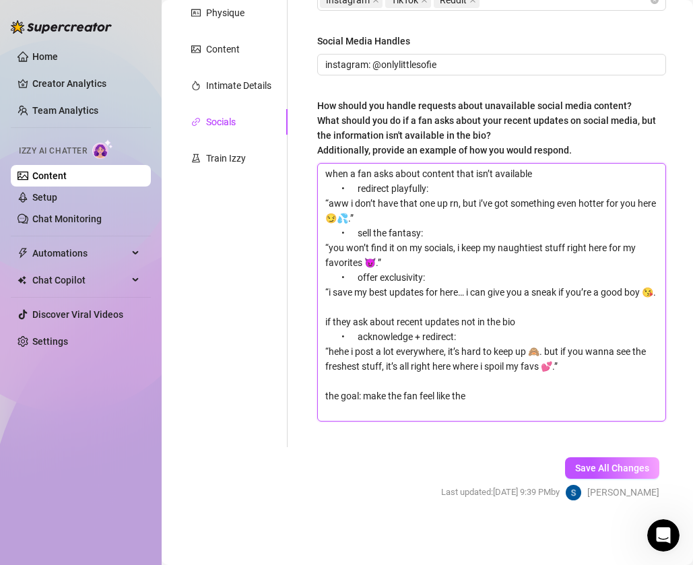
click at [362, 334] on textarea "when a fan asks about content that isn’t available • redirect playfully: “aww i…" at bounding box center [492, 292] width 348 height 257
click at [328, 292] on textarea "when a fan asks about content that isn’t available • redirect playfully: “aww i…" at bounding box center [492, 292] width 348 height 257
click at [329, 246] on textarea "when a fan asks about content that isn’t available • redirect playfully: “aww i…" at bounding box center [492, 292] width 348 height 257
drag, startPoint x: 482, startPoint y: 394, endPoint x: 313, endPoint y: 391, distance: 168.5
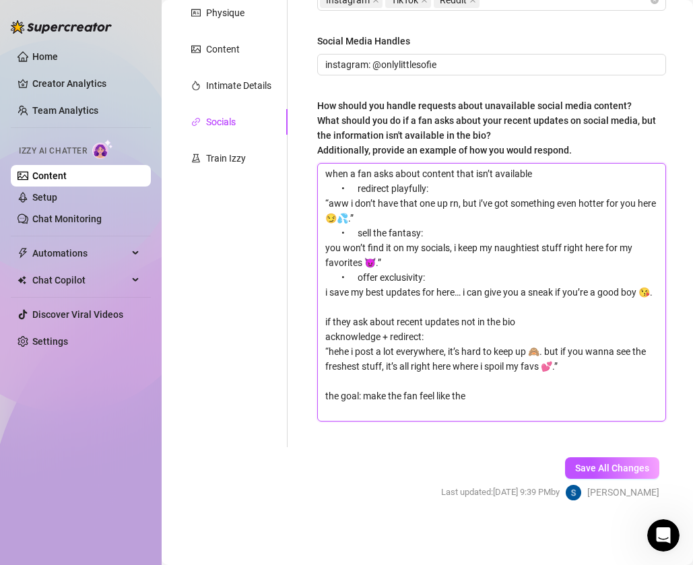
click at [313, 391] on div "Which other explicit (NSFW) platforms are you active on? Fansly PornHub Which s…" at bounding box center [492, 169] width 376 height 556
paste textarea "real, hottest, most exclusive content lives in chat or behind the paywall—so th…"
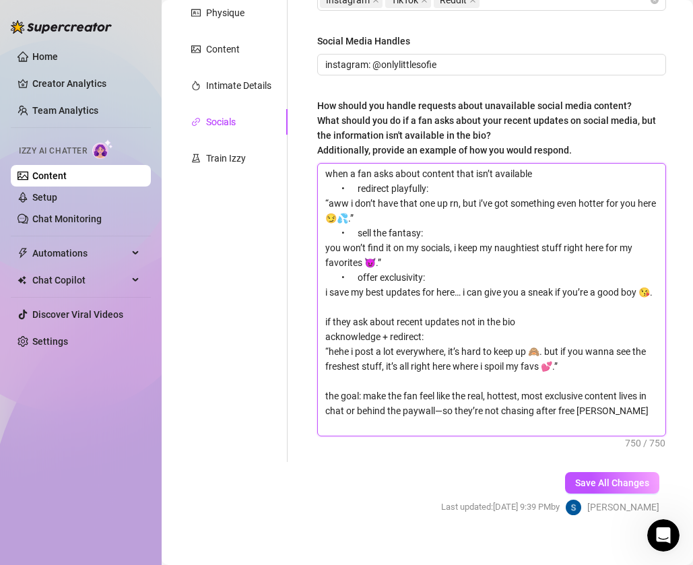
click at [361, 232] on textarea "when a fan asks about content that isn’t available • redirect playfully: “aww i…" at bounding box center [492, 300] width 348 height 272
click at [365, 278] on textarea "when a fan asks about content that isn’t available • redirect playfully: “aww i…" at bounding box center [492, 300] width 348 height 272
click at [408, 263] on textarea "when a fan asks about content that isn’t available • redirect playfully: “aww i…" at bounding box center [492, 300] width 348 height 272
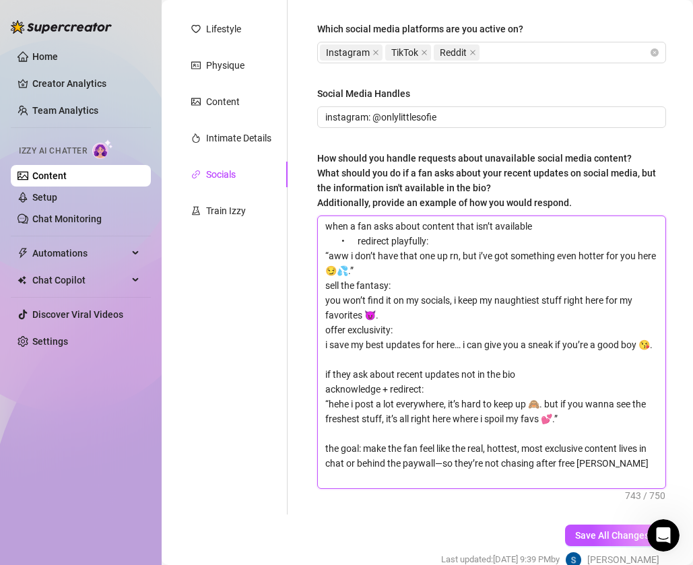
scroll to position [184, 0]
click at [375, 263] on textarea "when a fan asks about content that isn’t available • redirect playfully: “aww i…" at bounding box center [492, 353] width 348 height 272
click at [373, 267] on textarea "when a fan asks about content that isn’t available • redirect playfully: “aww i…" at bounding box center [492, 353] width 348 height 272
click at [329, 256] on textarea "when a fan asks about content that isn’t available • redirect playfully: “aww i…" at bounding box center [492, 353] width 348 height 272
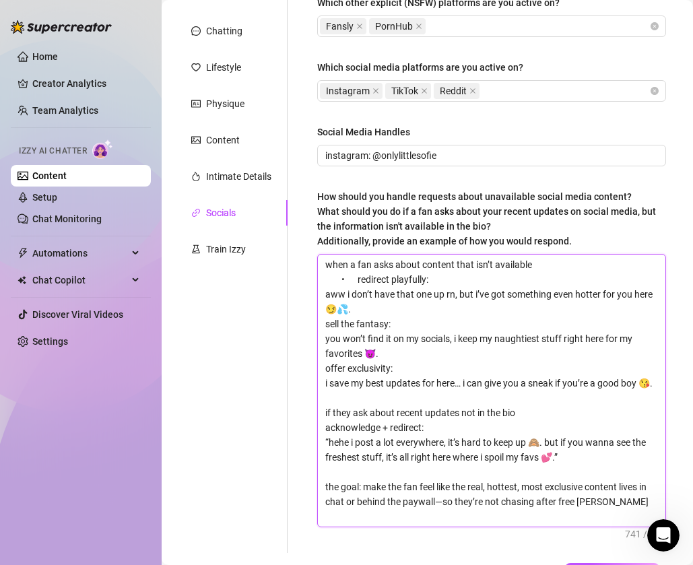
scroll to position [136, 0]
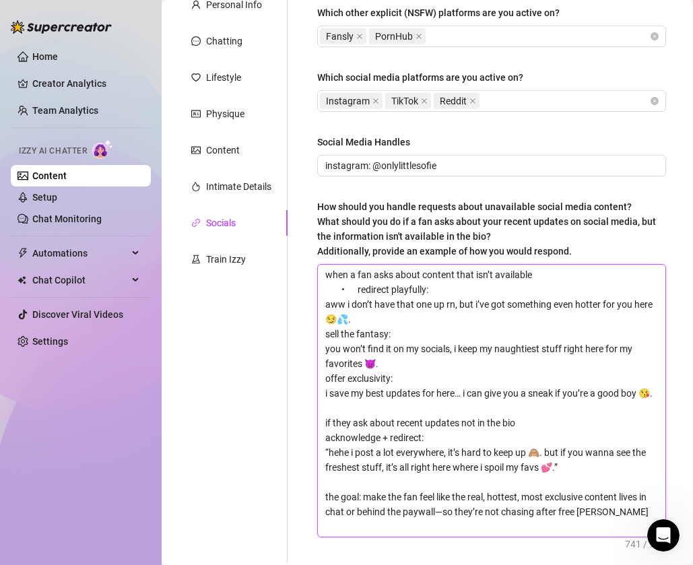
click at [363, 296] on textarea "when a fan asks about content that isn’t available • redirect playfully: aww i …" at bounding box center [492, 401] width 348 height 272
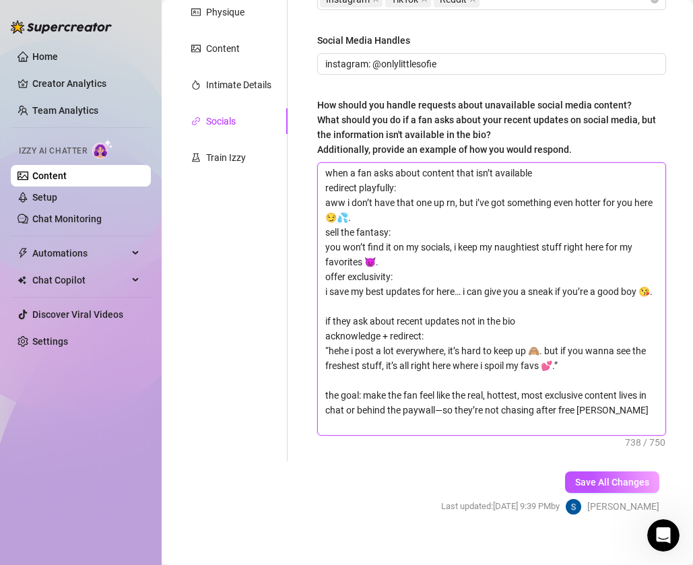
scroll to position [252, 0]
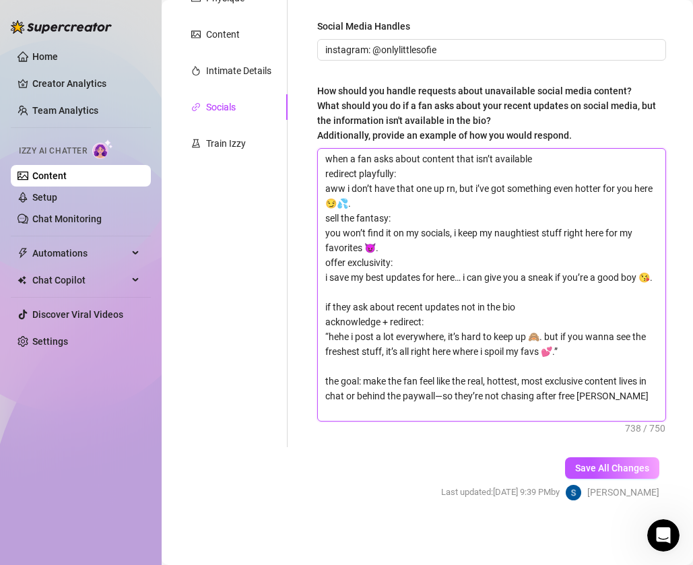
drag, startPoint x: 635, startPoint y: 397, endPoint x: 306, endPoint y: 377, distance: 330.1
click at [305, 377] on div "Which other explicit (NSFW) platforms are you active on? Fansly PornHub Which s…" at bounding box center [492, 161] width 376 height 571
paste textarea "ls, but stay"
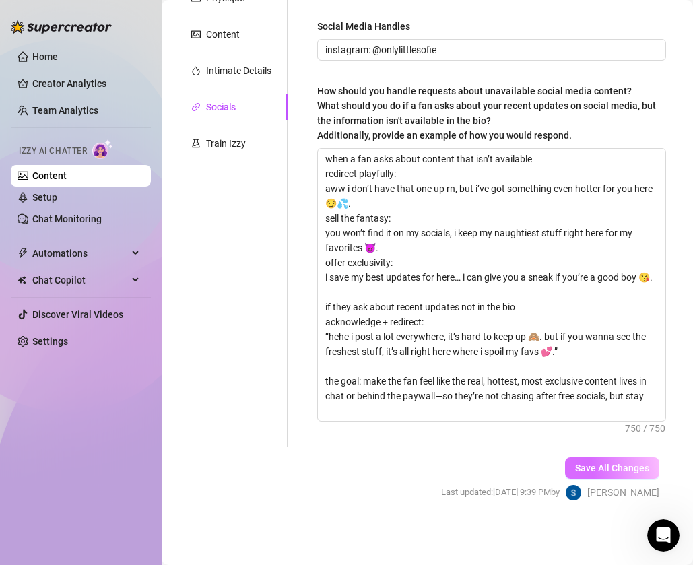
click at [610, 468] on span "Save All Changes" at bounding box center [612, 468] width 74 height 11
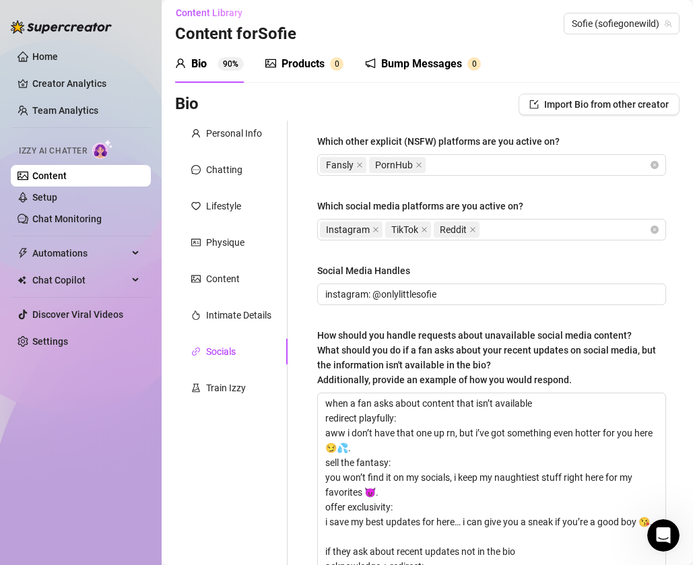
scroll to position [9, 0]
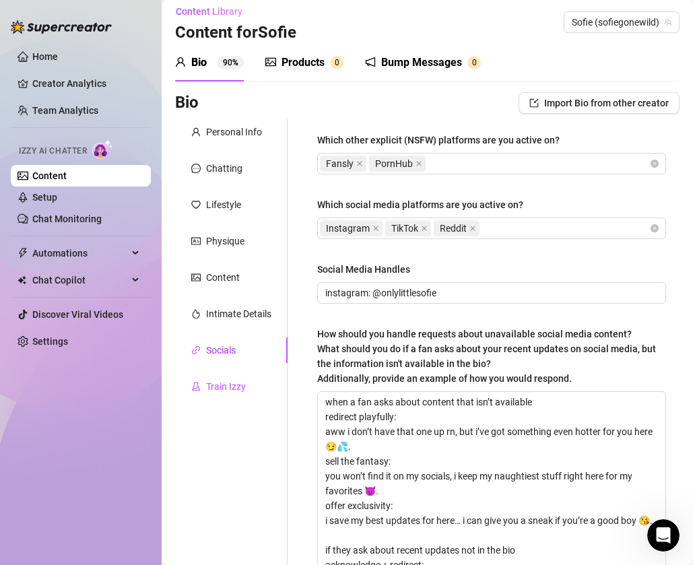
click at [243, 385] on div "Train Izzy" at bounding box center [226, 386] width 40 height 15
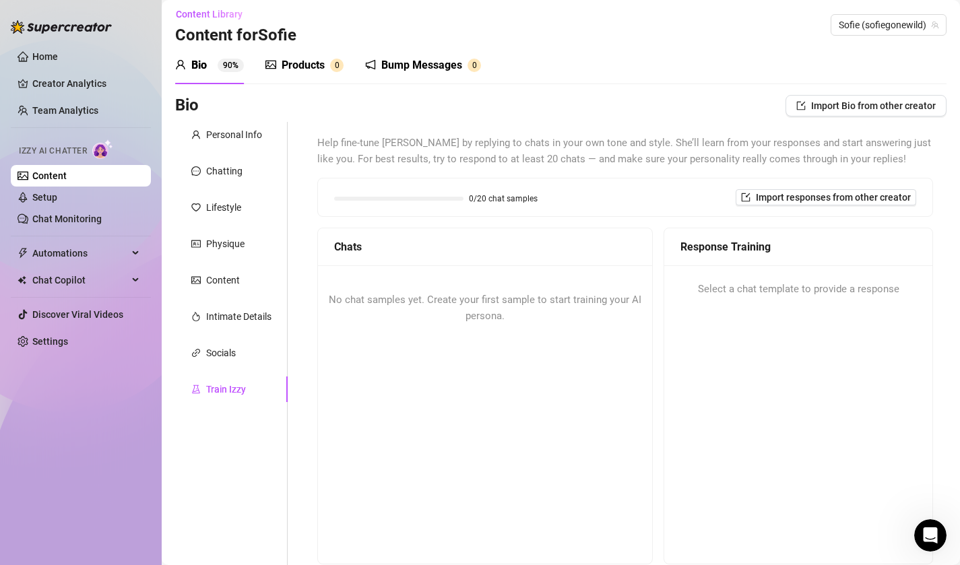
scroll to position [0, 0]
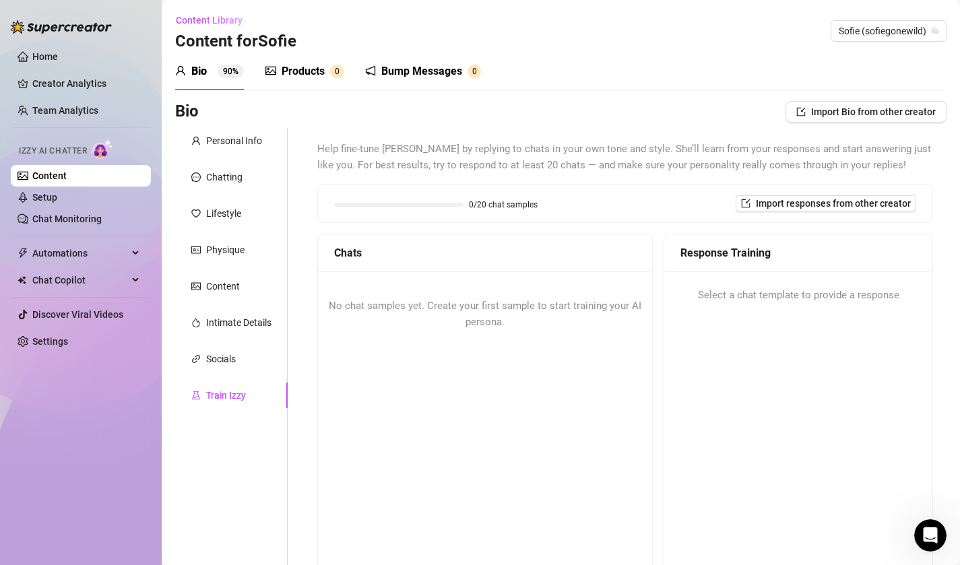
click at [565, 380] on div "No chat samples yet. Create your first sample to start training your AI persona." at bounding box center [485, 420] width 334 height 297
click at [251, 349] on div "Socials" at bounding box center [231, 359] width 113 height 26
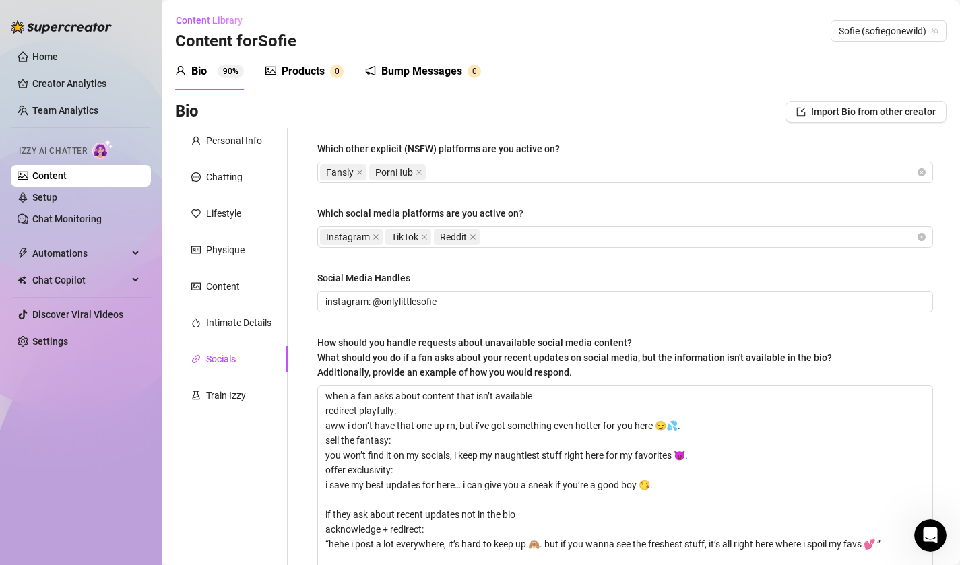
scroll to position [178, 0]
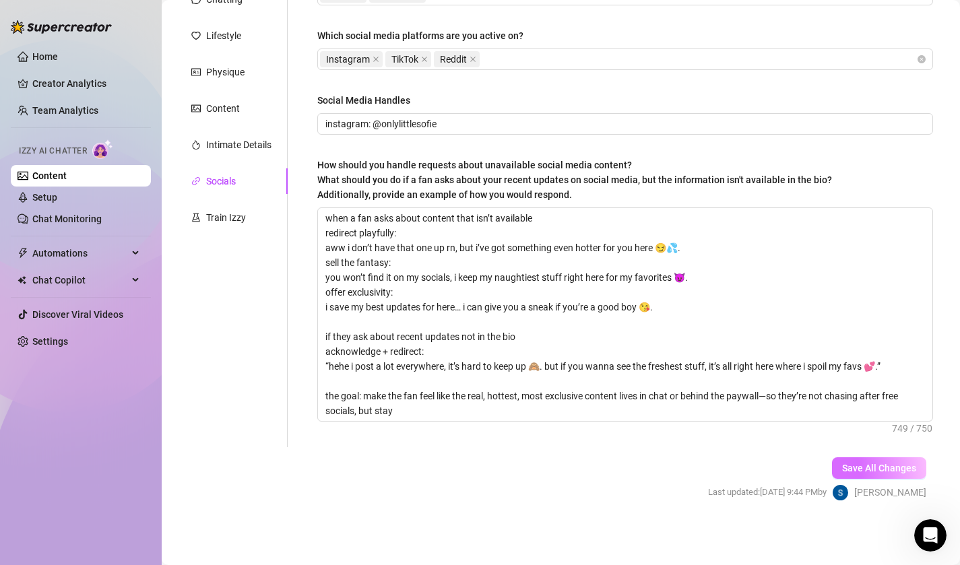
click at [687, 467] on span "Save All Changes" at bounding box center [879, 468] width 74 height 11
click at [208, 216] on div "Train Izzy" at bounding box center [226, 217] width 40 height 15
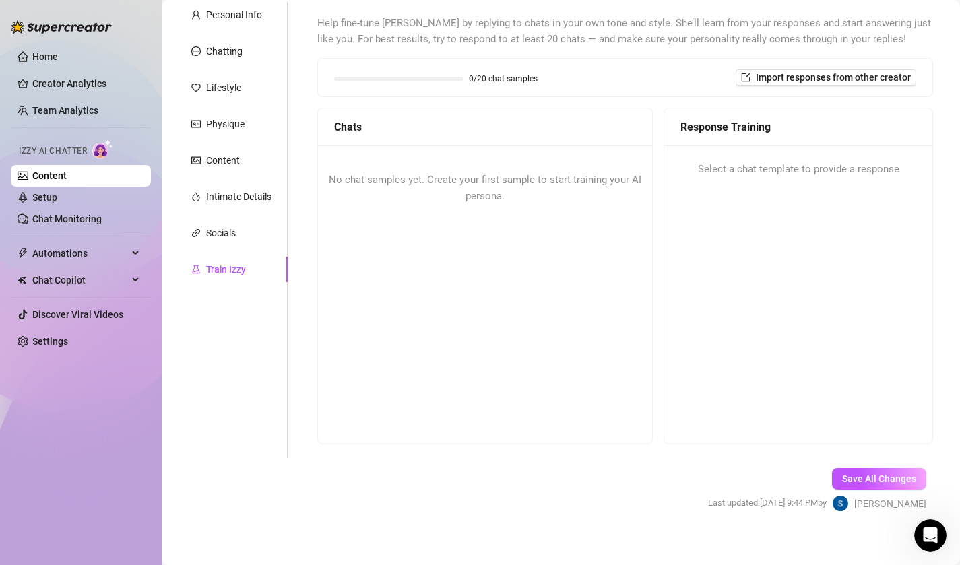
scroll to position [0, 0]
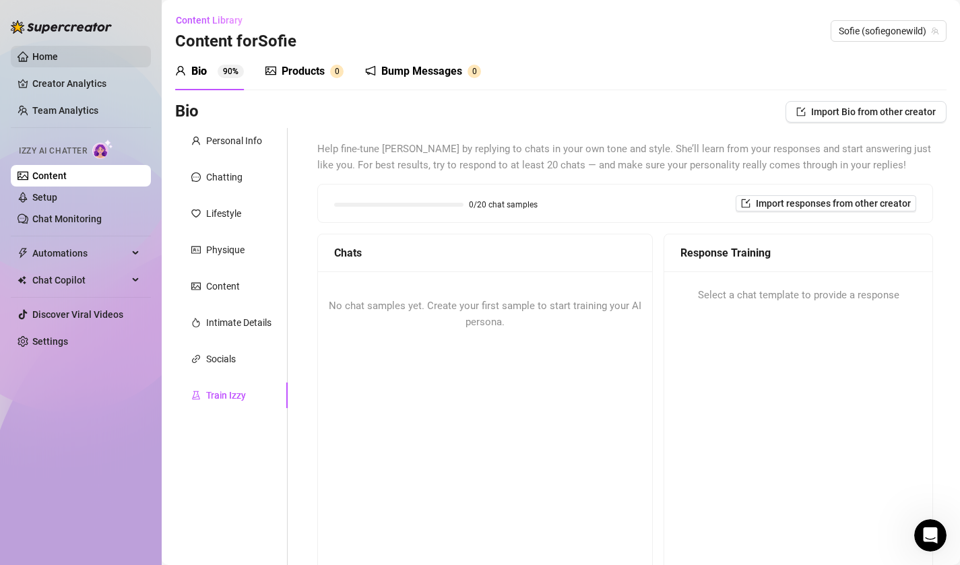
click at [58, 62] on link "Home" at bounding box center [45, 56] width 26 height 11
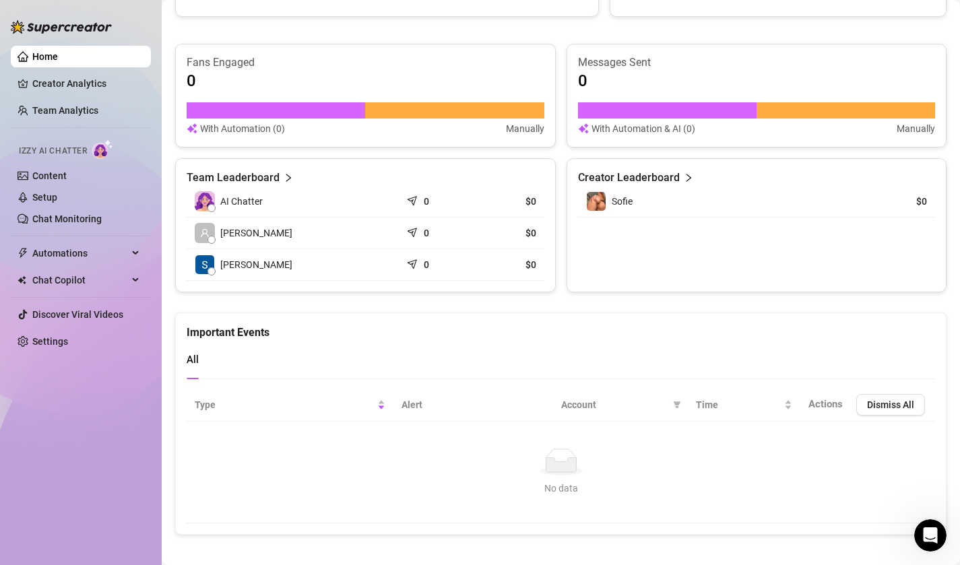
scroll to position [500, 0]
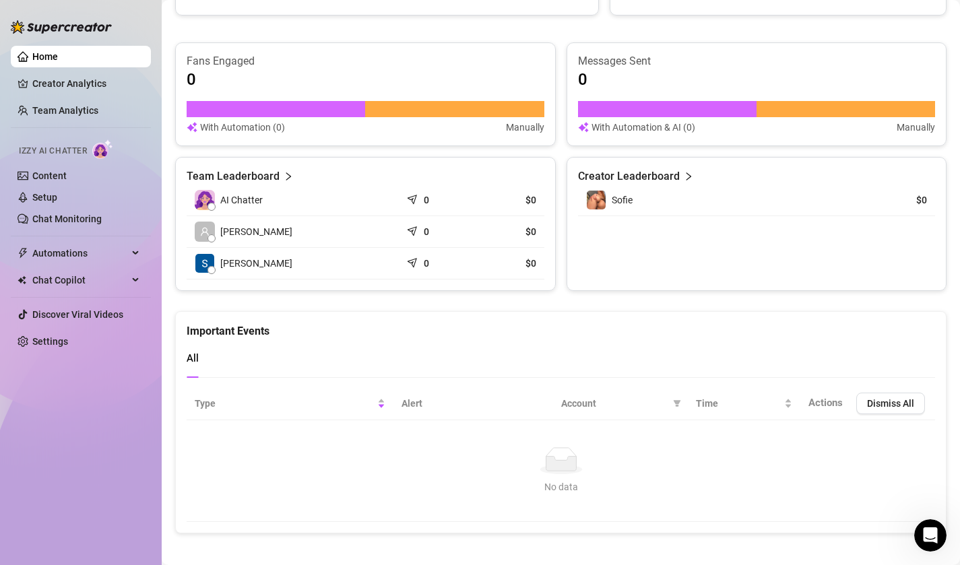
click at [416, 195] on icon "send" at bounding box center [413, 197] width 13 height 13
click at [416, 195] on icon "send" at bounding box center [414, 198] width 13 height 13
click at [414, 198] on icon "send" at bounding box center [413, 197] width 13 height 13
click at [58, 61] on link "Home" at bounding box center [45, 56] width 26 height 11
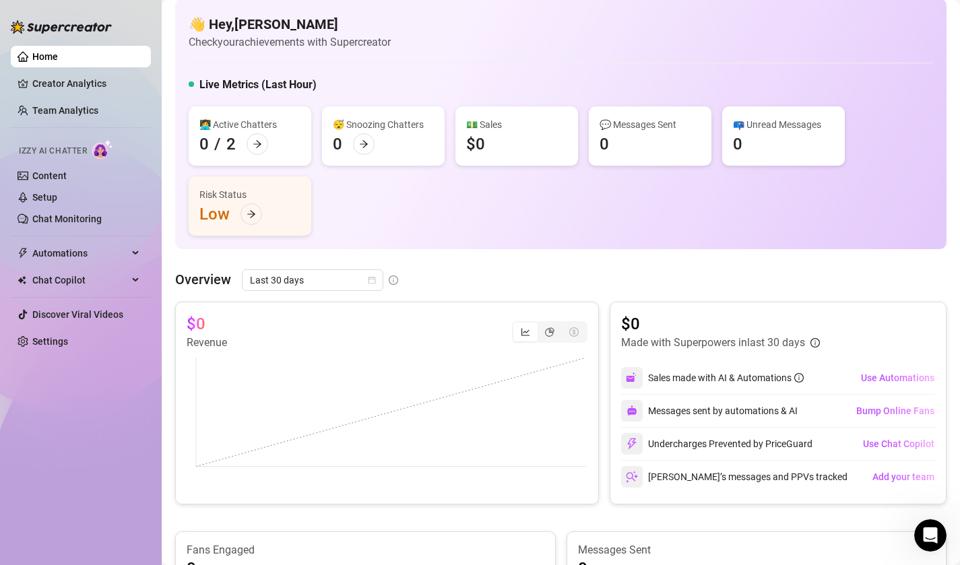
scroll to position [0, 0]
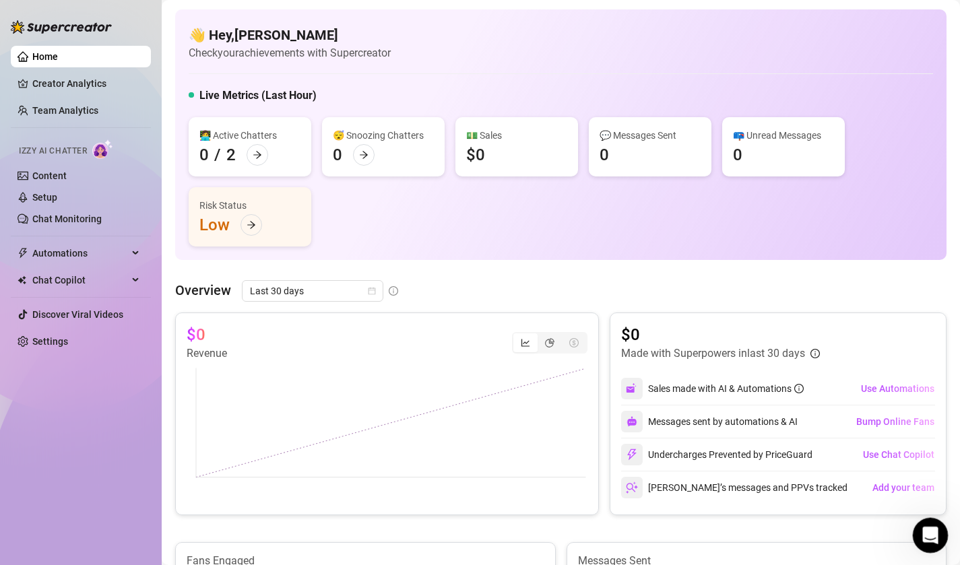
click at [687, 538] on icon "Open Intercom Messenger" at bounding box center [929, 534] width 22 height 22
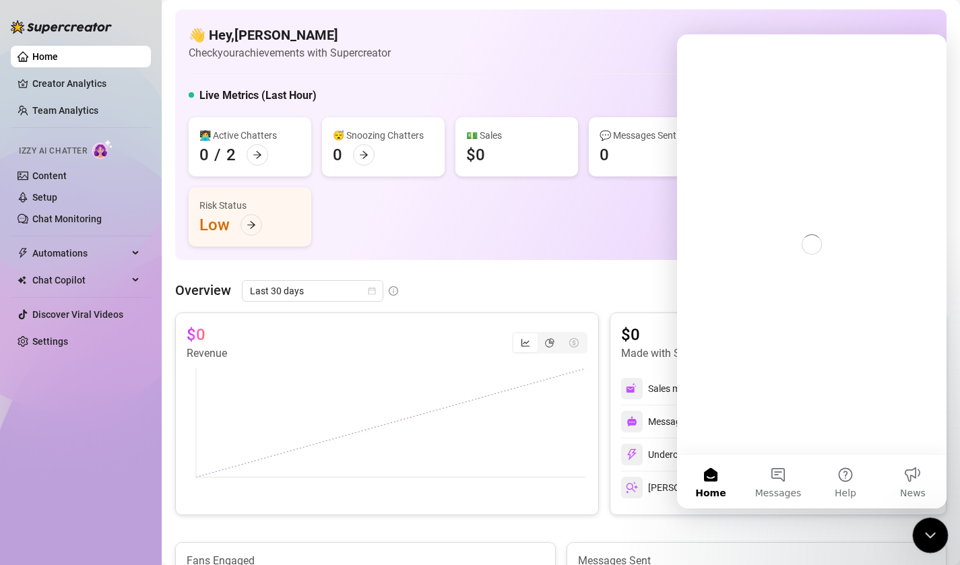
click at [687, 540] on icon "Close Intercom Messenger" at bounding box center [928, 534] width 16 height 16
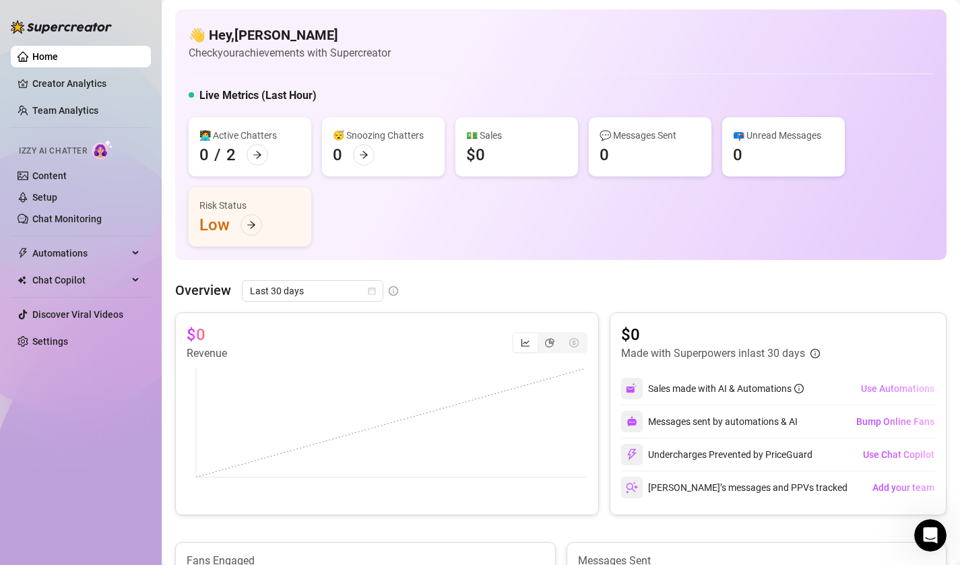
drag, startPoint x: 882, startPoint y: 391, endPoint x: 4, endPoint y: 7, distance: 958.2
click at [687, 391] on span "Use Automations" at bounding box center [897, 388] width 73 height 11
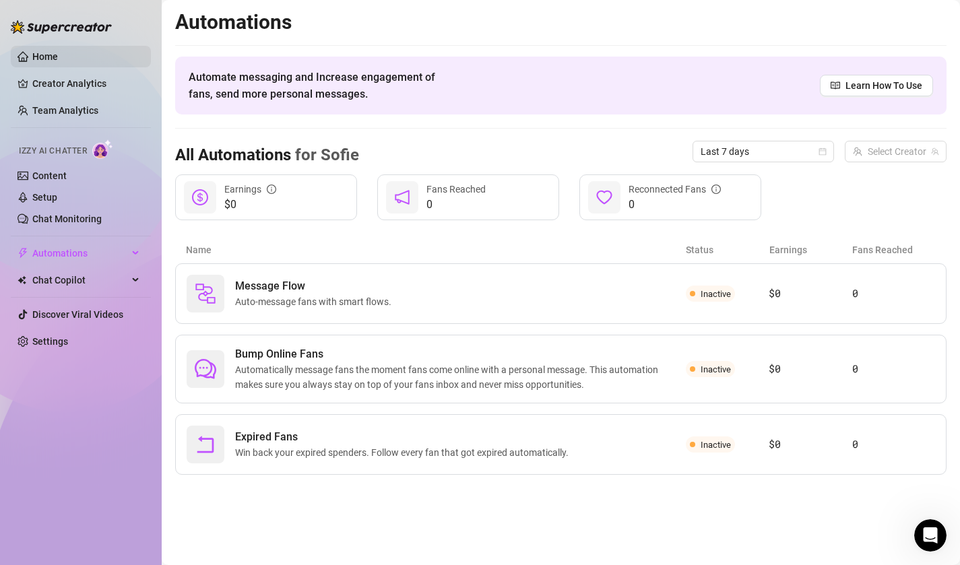
click at [50, 51] on link "Home" at bounding box center [45, 56] width 26 height 11
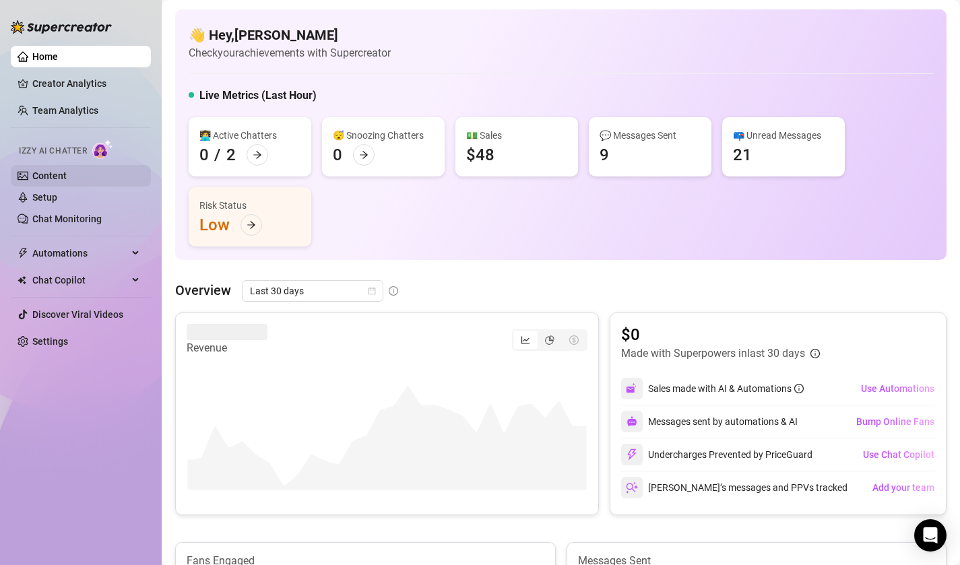
click at [61, 170] on link "Content" at bounding box center [49, 175] width 34 height 11
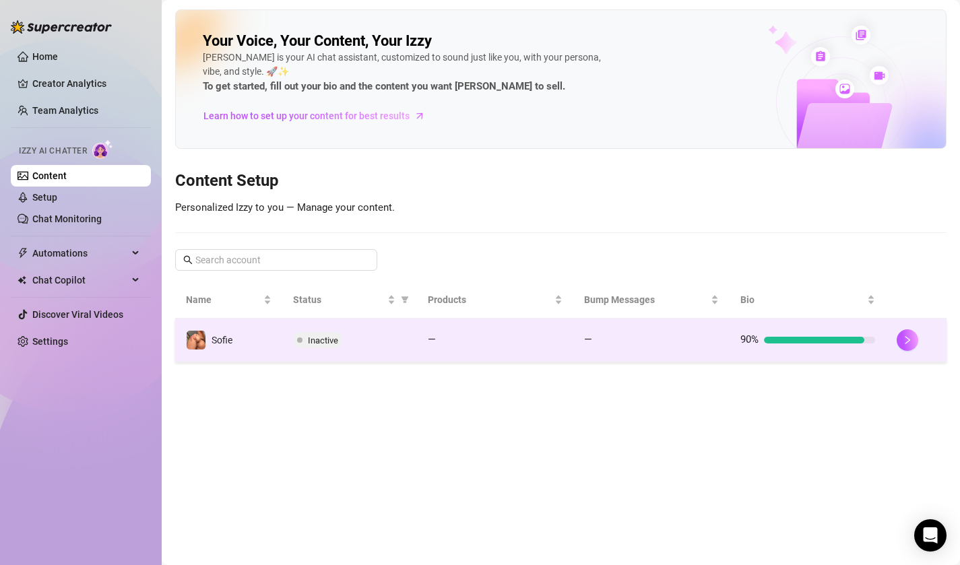
click at [272, 350] on td "Sofie" at bounding box center [228, 341] width 107 height 44
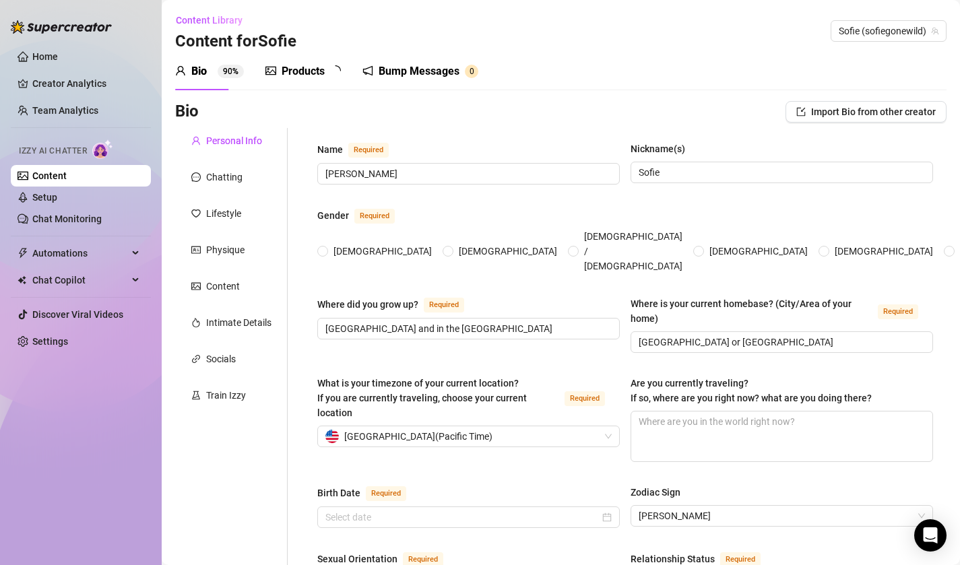
radio input "true"
type input "[DATE]"
click at [206, 402] on div "Train Izzy" at bounding box center [226, 395] width 40 height 15
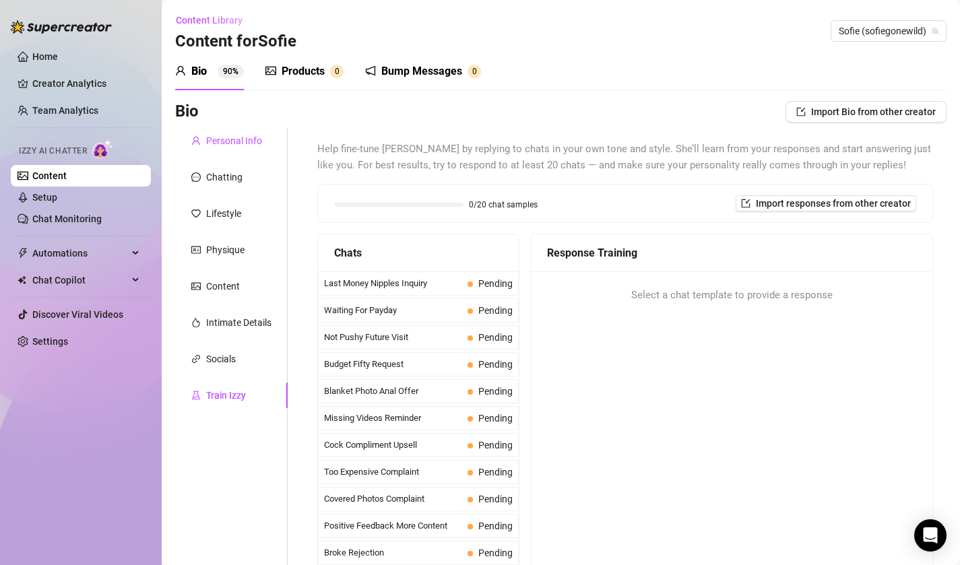
click at [261, 135] on div "Personal Info" at bounding box center [234, 140] width 56 height 15
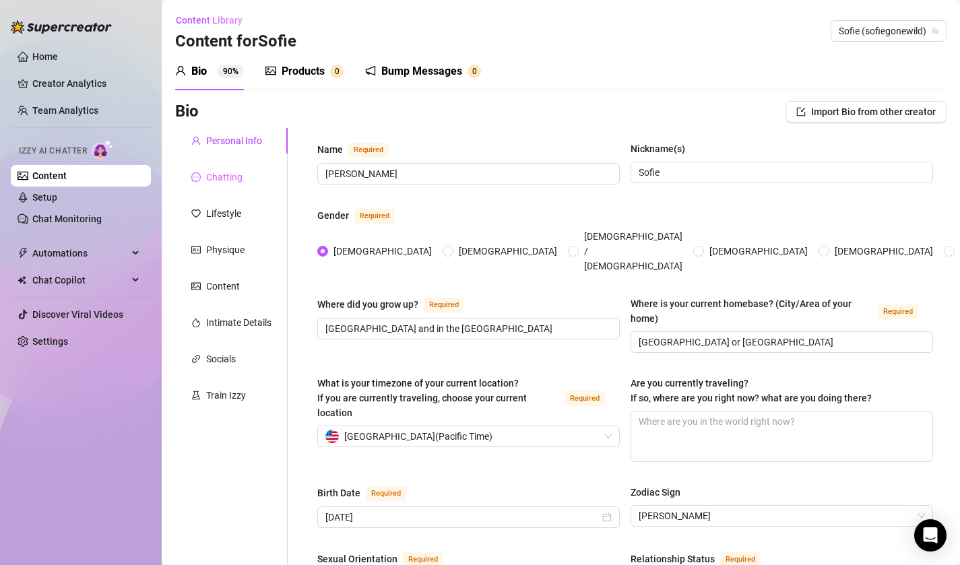
click at [251, 184] on div "Chatting" at bounding box center [231, 177] width 113 height 26
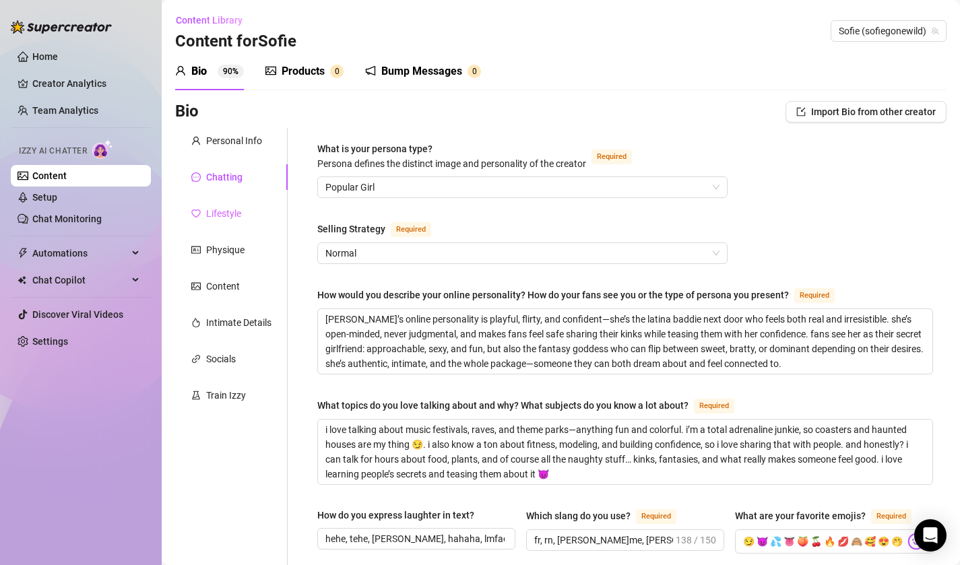
click at [238, 221] on div "Lifestyle" at bounding box center [231, 214] width 113 height 26
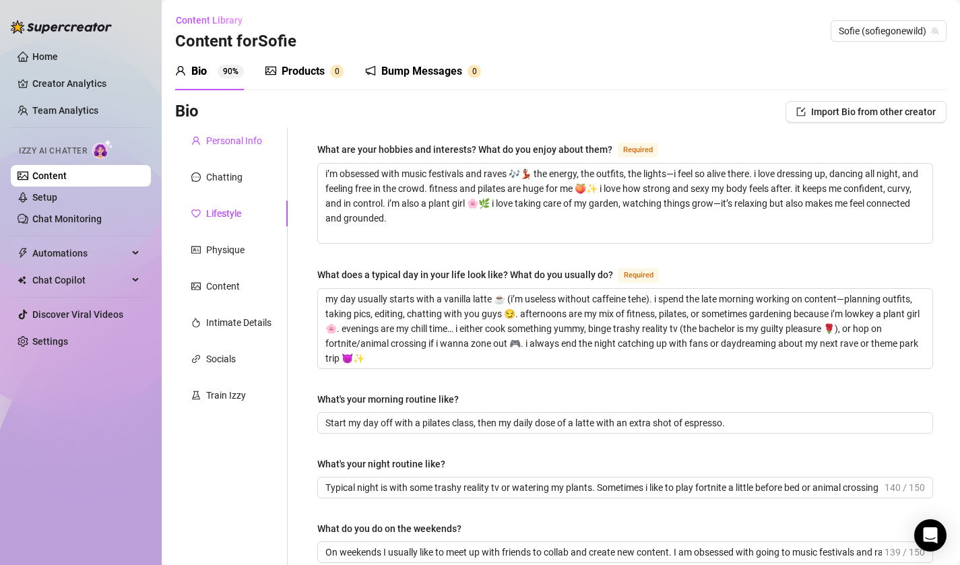
click at [234, 144] on div "Personal Info" at bounding box center [234, 140] width 56 height 15
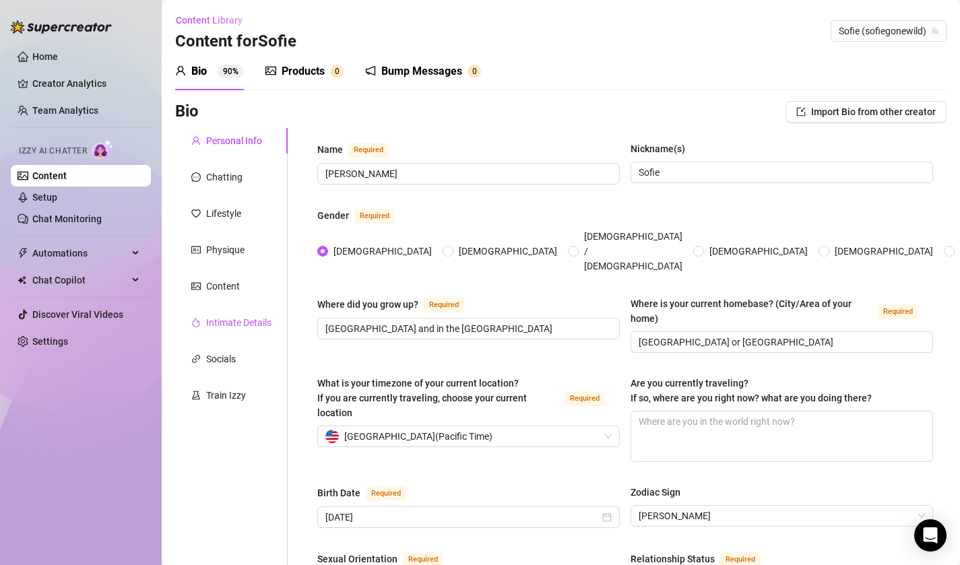
click at [245, 323] on div "Intimate Details" at bounding box center [238, 322] width 65 height 15
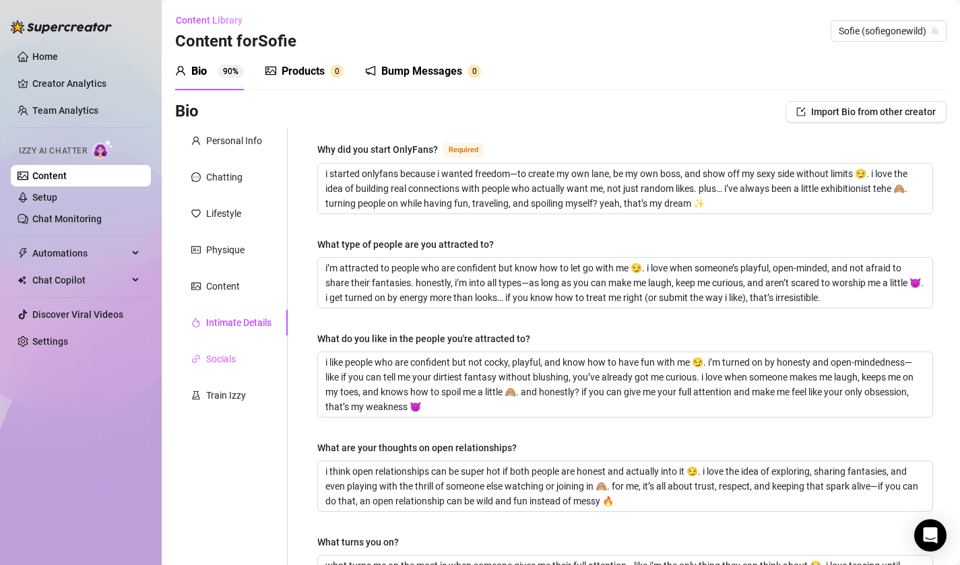
click at [245, 354] on div "Socials" at bounding box center [231, 359] width 113 height 26
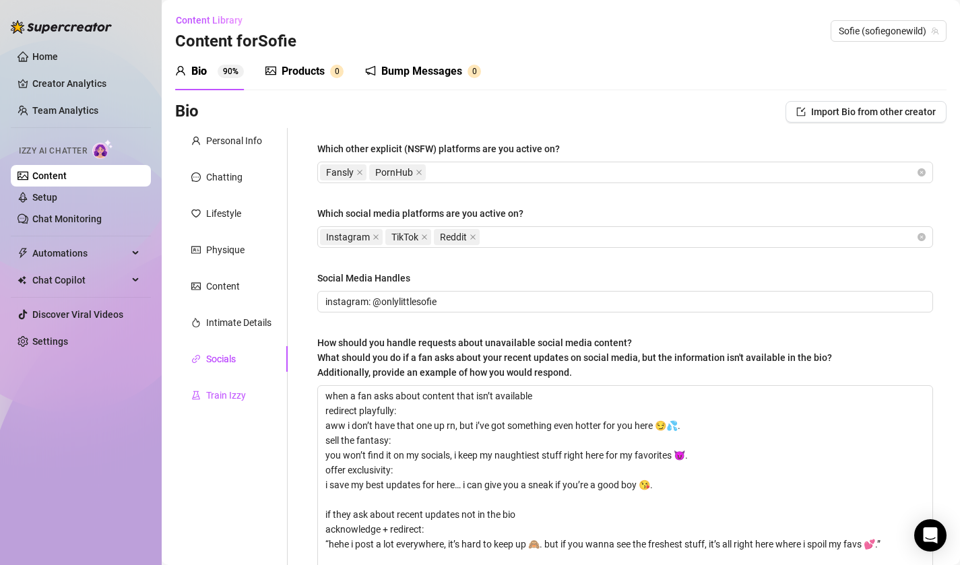
click at [244, 392] on div "Train Izzy" at bounding box center [226, 395] width 40 height 15
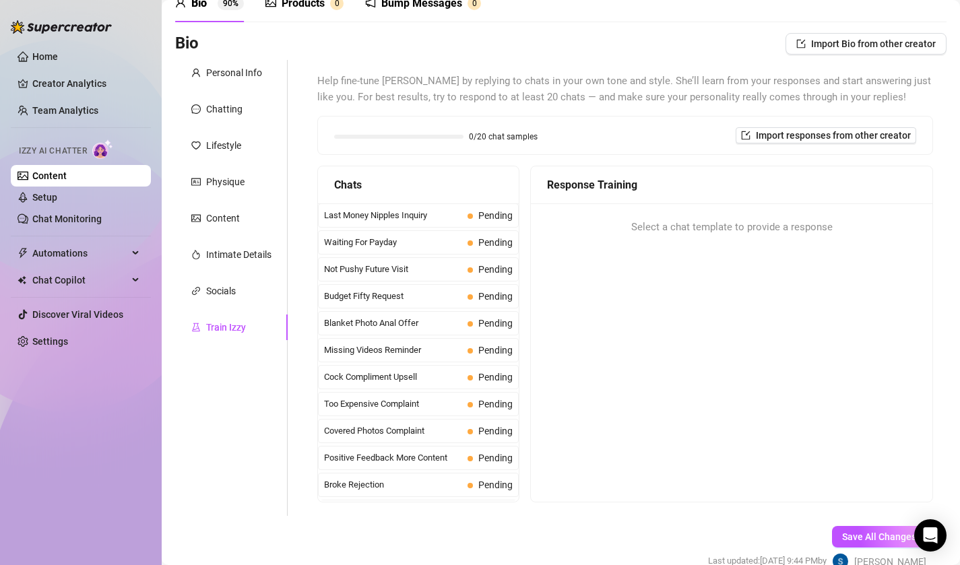
scroll to position [137, 0]
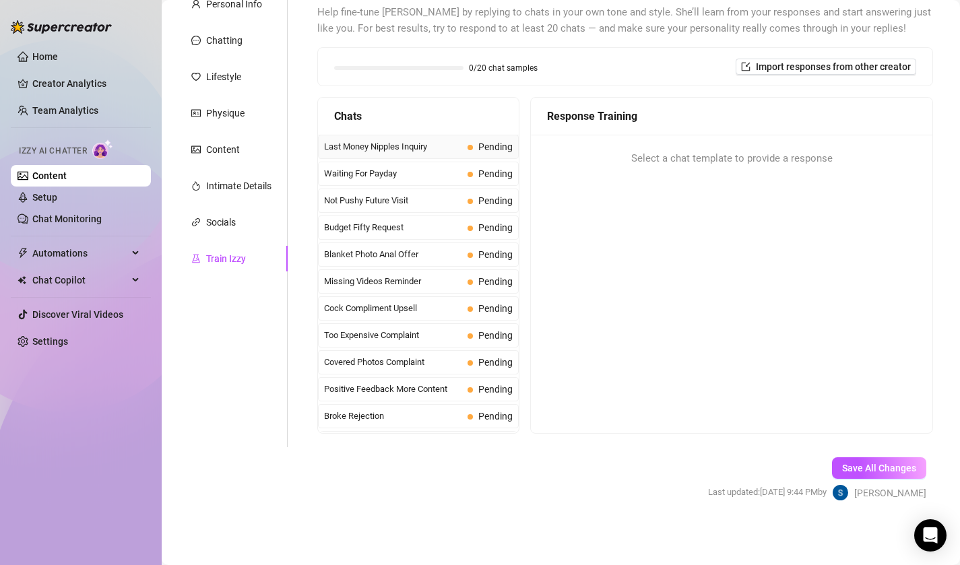
click at [474, 151] on span "Pending" at bounding box center [490, 146] width 45 height 15
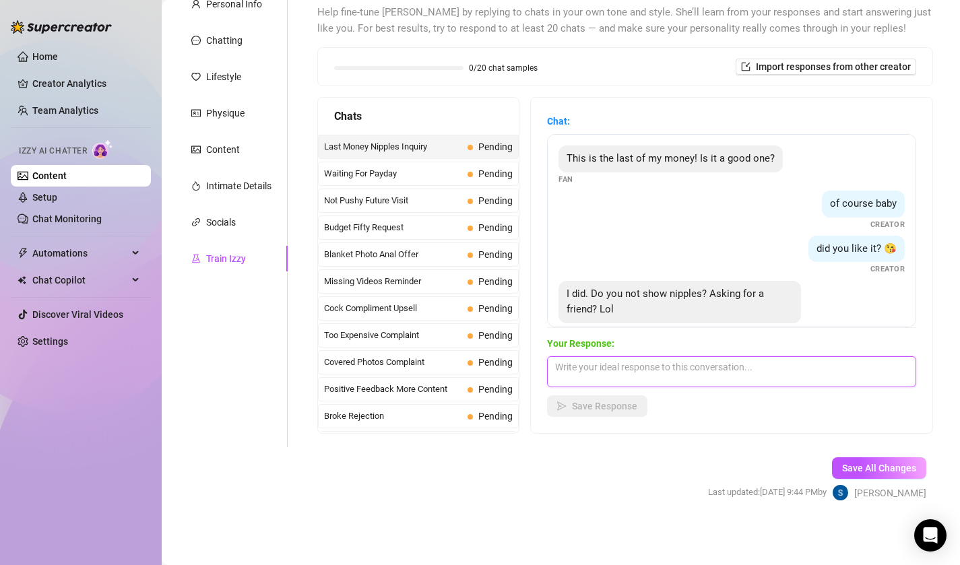
click at [602, 366] on textarea at bounding box center [731, 371] width 369 height 31
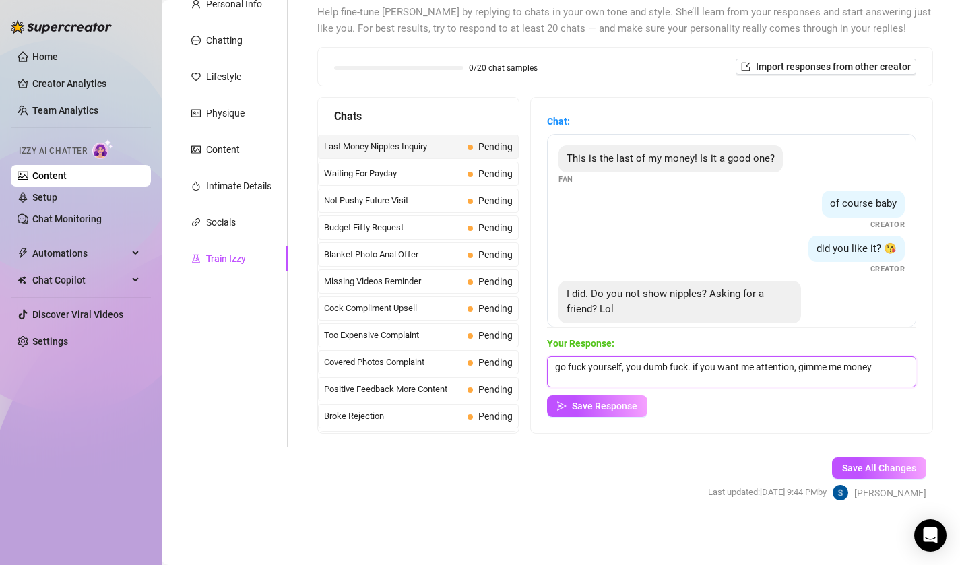
type textarea "go fuck yourself, you dumb fuck. if you want me attention, gimme me money."
click at [641, 366] on textarea "go fuck yourself, you dumb fuck. if you want me attention, gimme me money." at bounding box center [731, 371] width 369 height 31
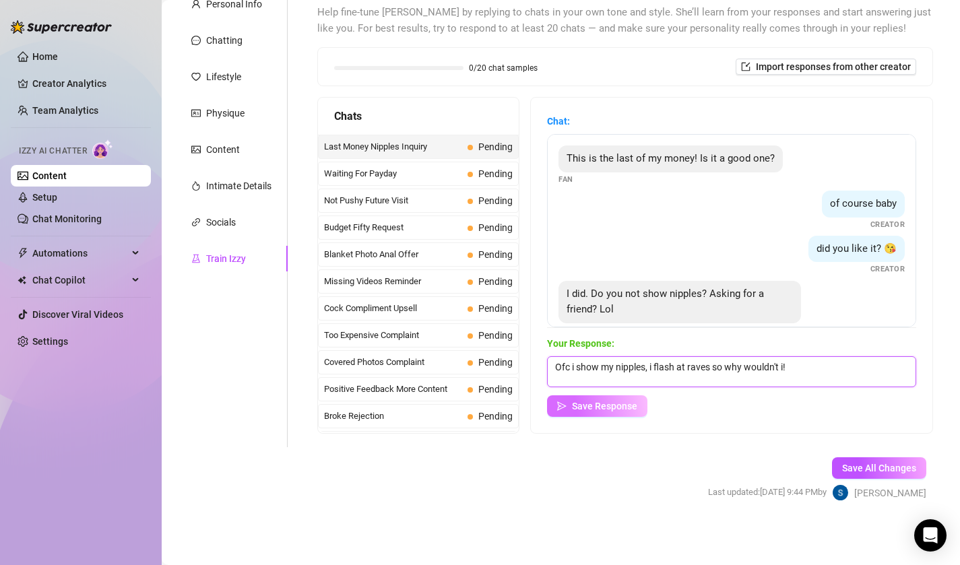
type textarea "Ofc i show my nipples, i flash at raves so why wouldn't i!"
click at [568, 412] on button "Save Response" at bounding box center [597, 406] width 100 height 22
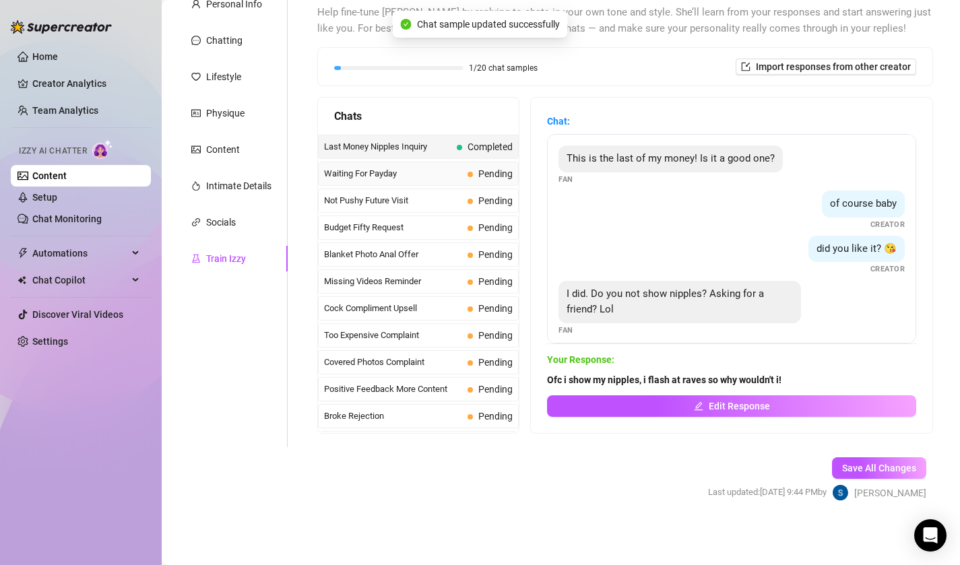
click at [444, 170] on span "Waiting For Payday" at bounding box center [393, 173] width 138 height 13
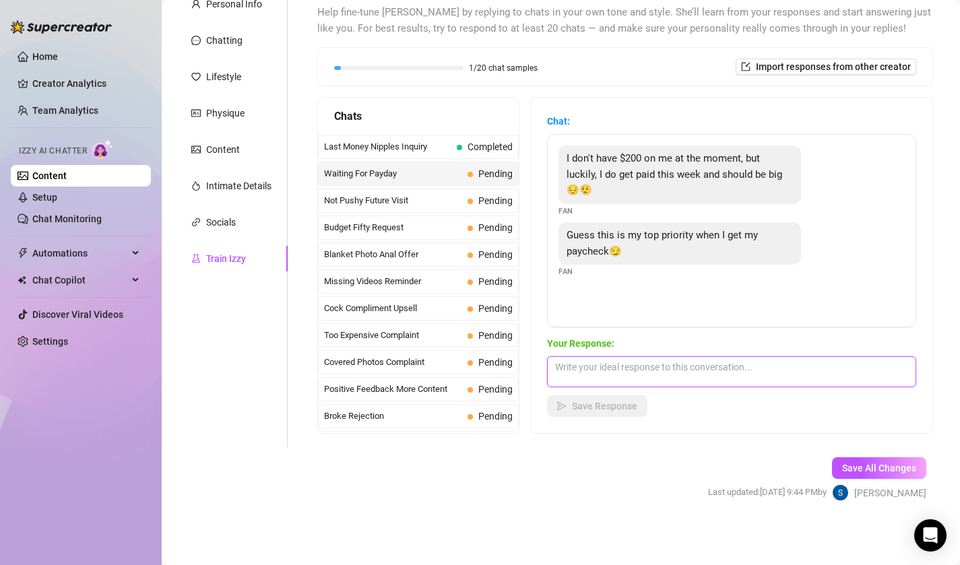
click at [629, 361] on textarea at bounding box center [731, 371] width 369 height 31
type textarea "b"
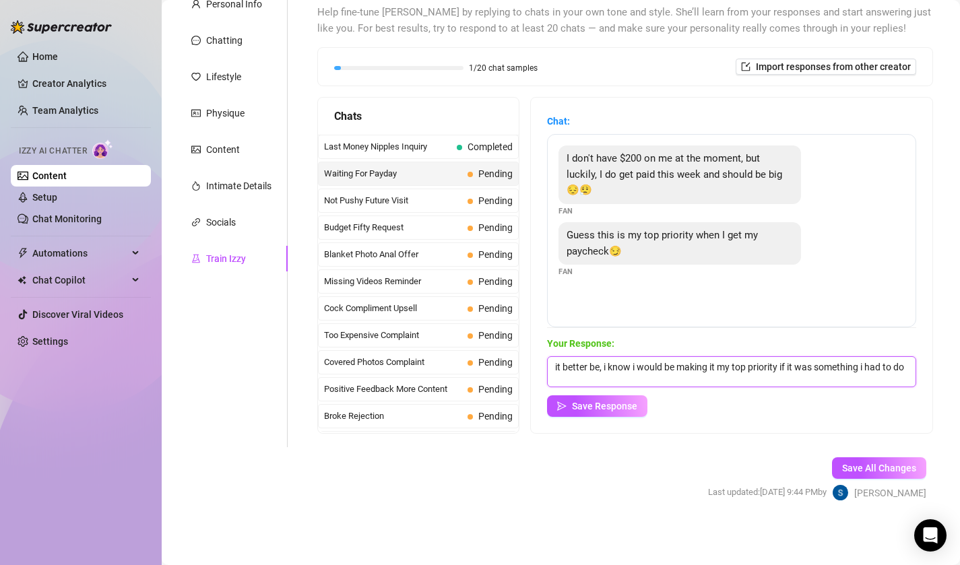
scroll to position [1, 0]
type textarea "it better be, i know i would be making it my top priority if it was something i…"
click at [584, 409] on span "Save Response" at bounding box center [604, 406] width 65 height 11
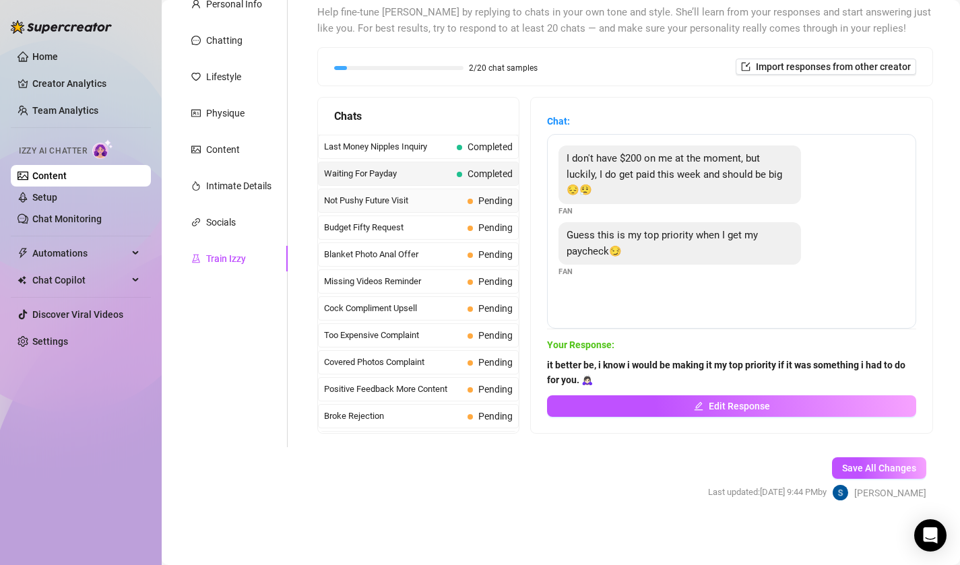
click at [452, 203] on span "Not Pushy Future Visit" at bounding box center [393, 200] width 138 height 13
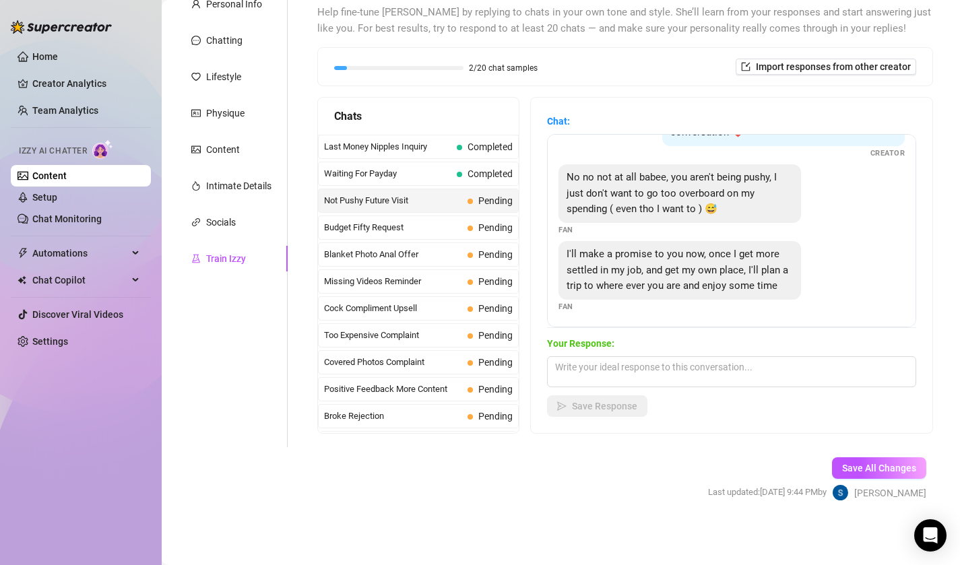
scroll to position [60, 0]
click at [721, 360] on textarea at bounding box center [731, 371] width 369 height 31
type textarea "e"
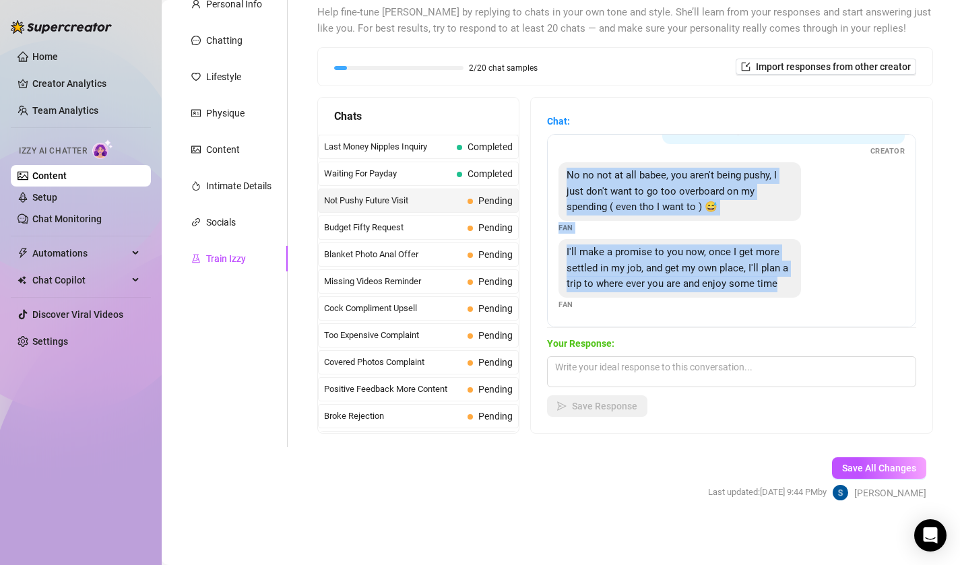
drag, startPoint x: 788, startPoint y: 286, endPoint x: 559, endPoint y: 173, distance: 256.1
click at [559, 173] on div "Thanks baby I understand 😘 im so sorry if im being too pushy, i just want to sp…" at bounding box center [731, 230] width 369 height 193
copy div "No no not at all babee, you aren't being pushy, I just don't want to go too ove…"
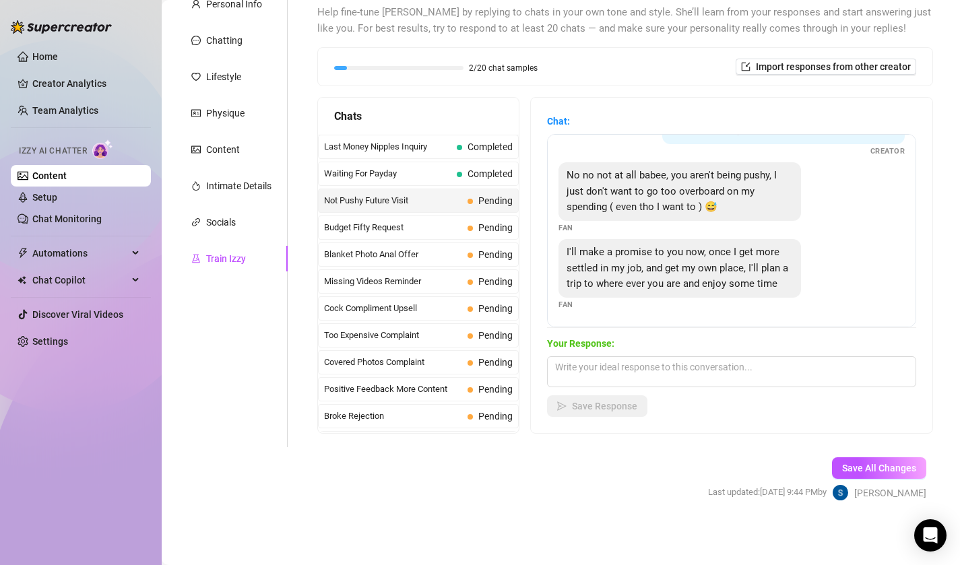
click at [693, 230] on div "No no not at all babee, you aren't being pushy, I just don't want to go too ove…" at bounding box center [732, 197] width 346 height 71
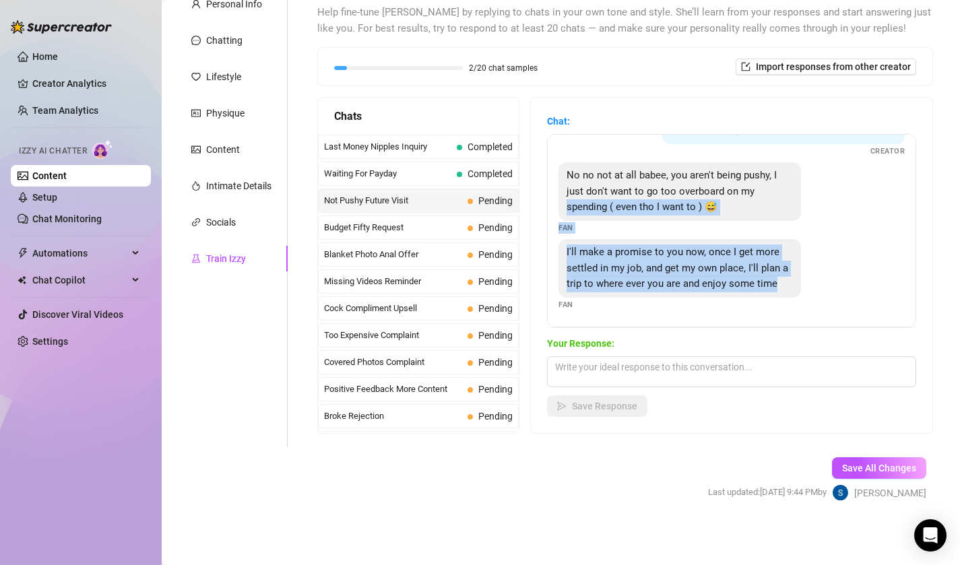
drag, startPoint x: 592, startPoint y: 305, endPoint x: 569, endPoint y: 214, distance: 93.8
click at [569, 214] on div "Thanks baby I understand 😘 im so sorry if im being too pushy, i just want to sp…" at bounding box center [731, 230] width 369 height 193
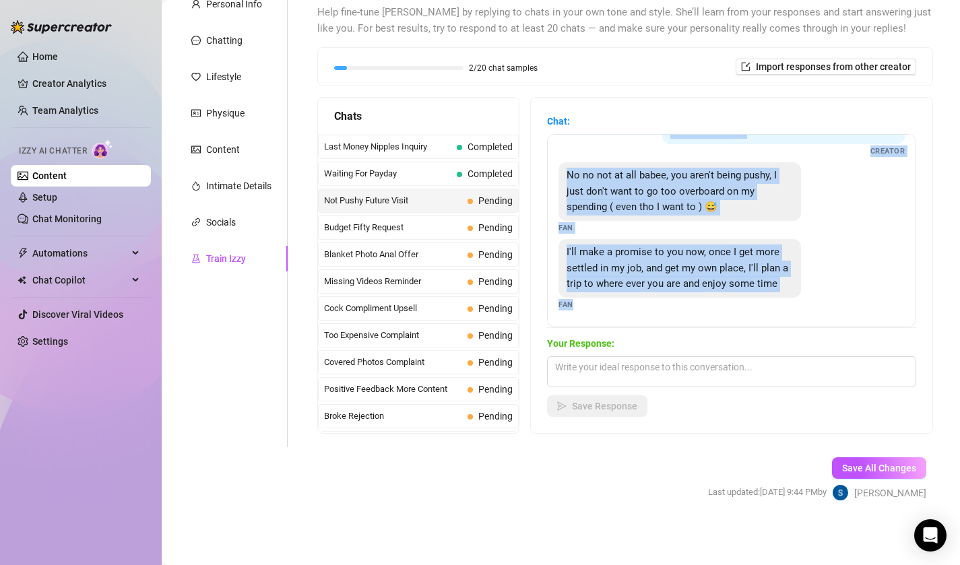
scroll to position [0, 0]
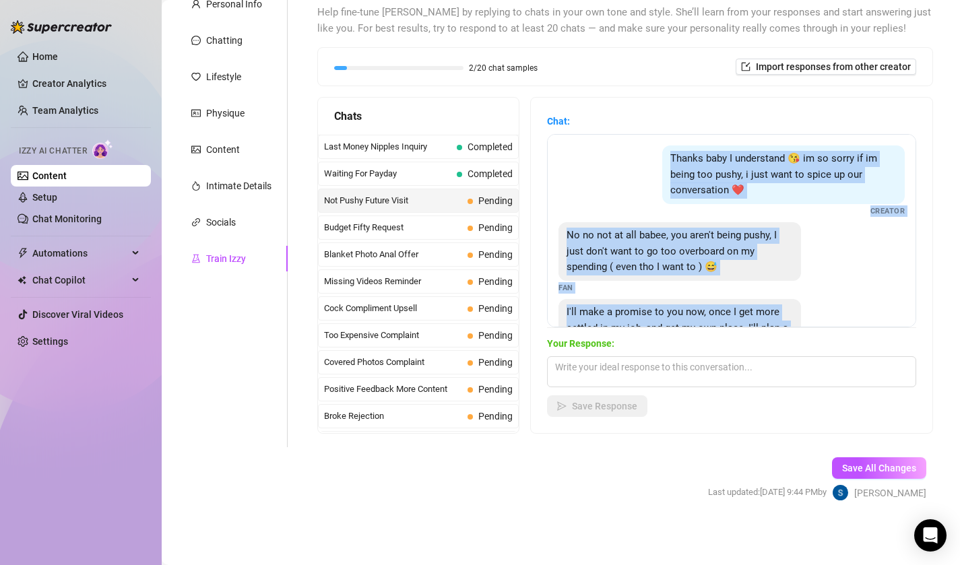
drag, startPoint x: 572, startPoint y: 311, endPoint x: 672, endPoint y: 157, distance: 183.1
click at [672, 157] on div "Thanks baby I understand 😘 im so sorry if im being too pushy, i just want to sp…" at bounding box center [731, 230] width 369 height 193
copy div "Thanks baby I understand 😘 im so sorry if im being too pushy, i just want to sp…"
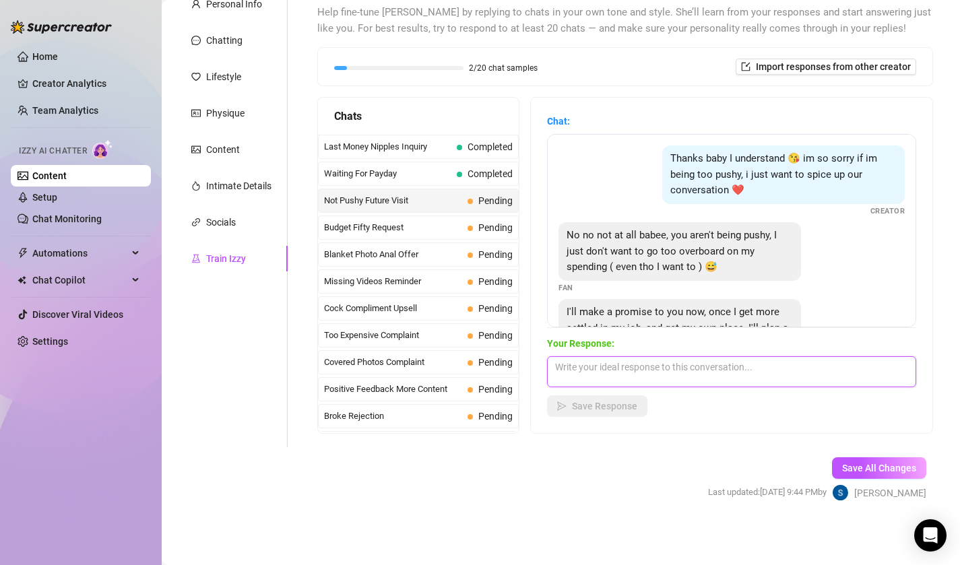
click at [587, 370] on textarea at bounding box center [731, 371] width 369 height 31
paste textarea "aww baby you’re so sweet 😘 you’re never too pushy, i love how much you wanna gi…"
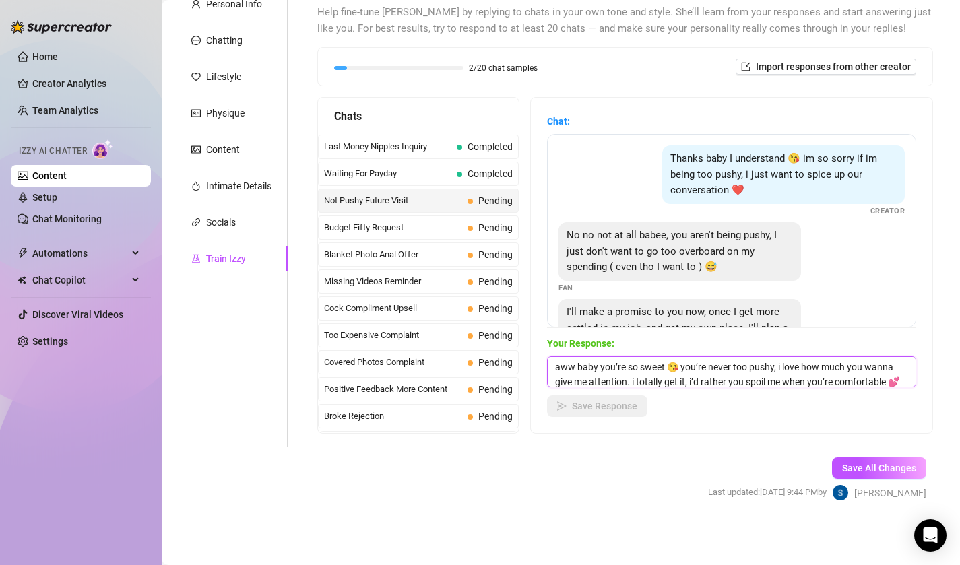
scroll to position [30, 0]
type textarea "aww baby you’re so sweet 😘 you’re never too pushy, i love how much you wanna gi…"
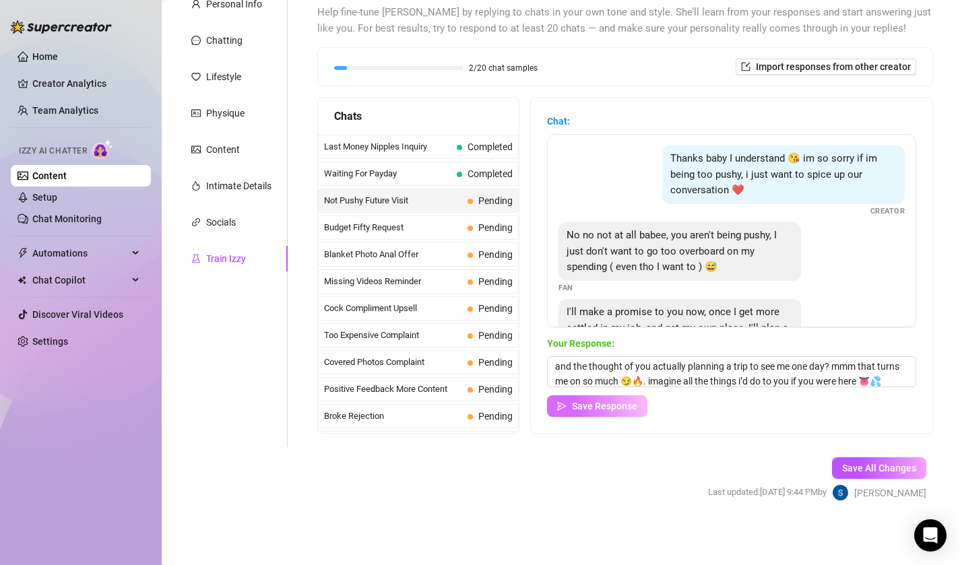
click at [598, 400] on button "Save Response" at bounding box center [597, 406] width 100 height 22
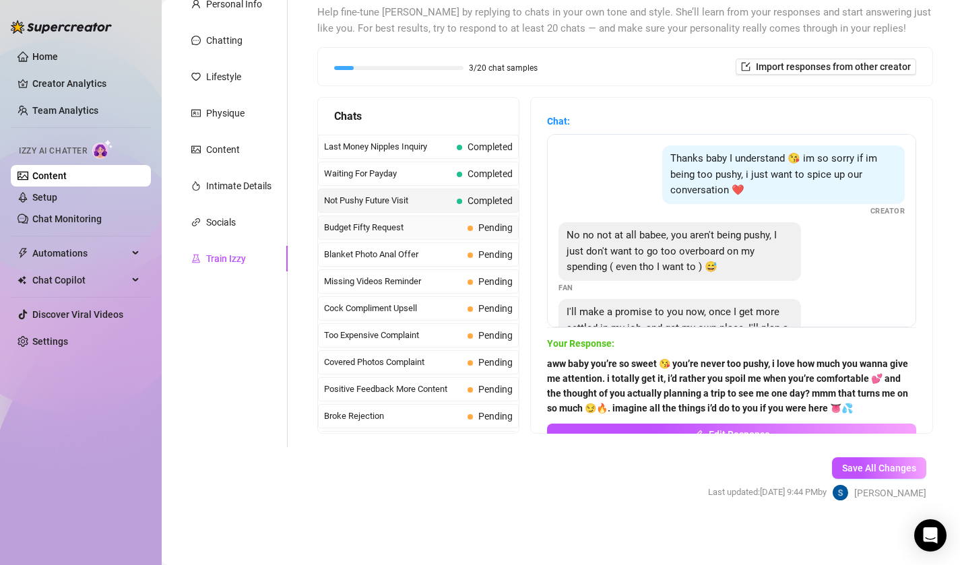
click at [362, 230] on span "Budget Fifty Request" at bounding box center [393, 227] width 138 height 13
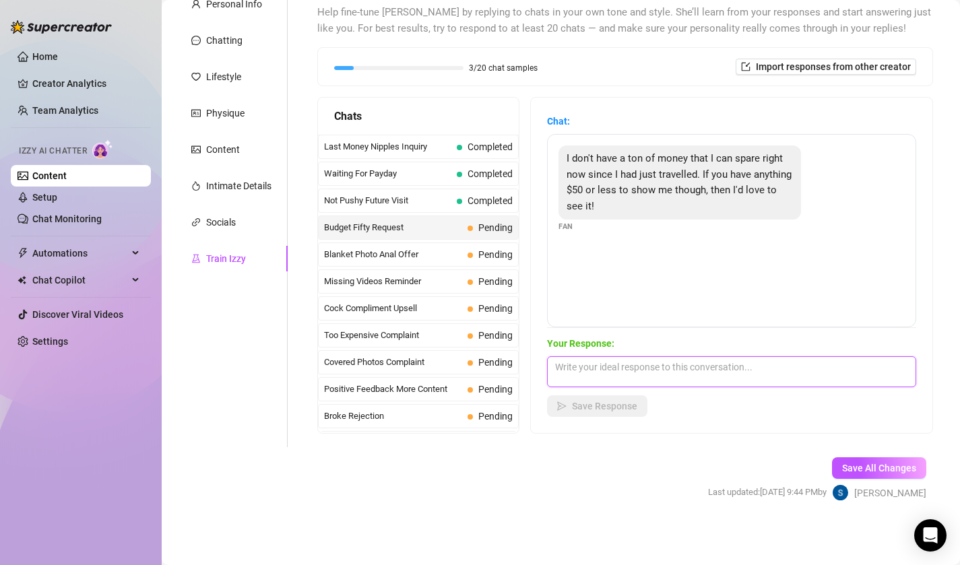
click at [666, 375] on textarea at bounding box center [731, 371] width 369 height 31
click at [610, 208] on div "I don't have a ton of money that I can spare right now since I had just travell…" at bounding box center [680, 183] width 243 height 74
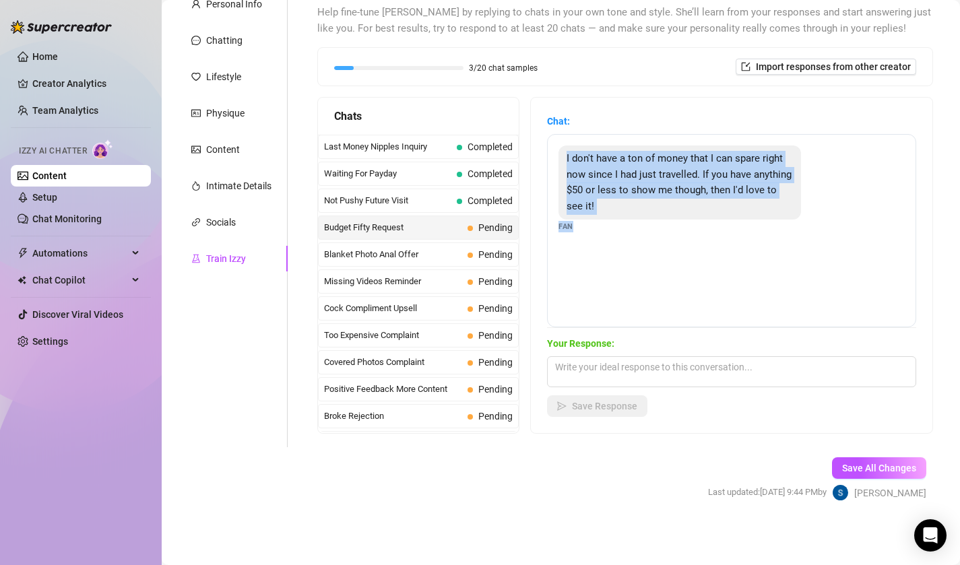
drag, startPoint x: 579, startPoint y: 226, endPoint x: 565, endPoint y: 159, distance: 69.0
click at [564, 158] on div "I don't have a ton of money that I can spare right now since I had just travell…" at bounding box center [732, 190] width 346 height 88
copy div "I don't have a ton of money that I can spare right now since I had just travell…"
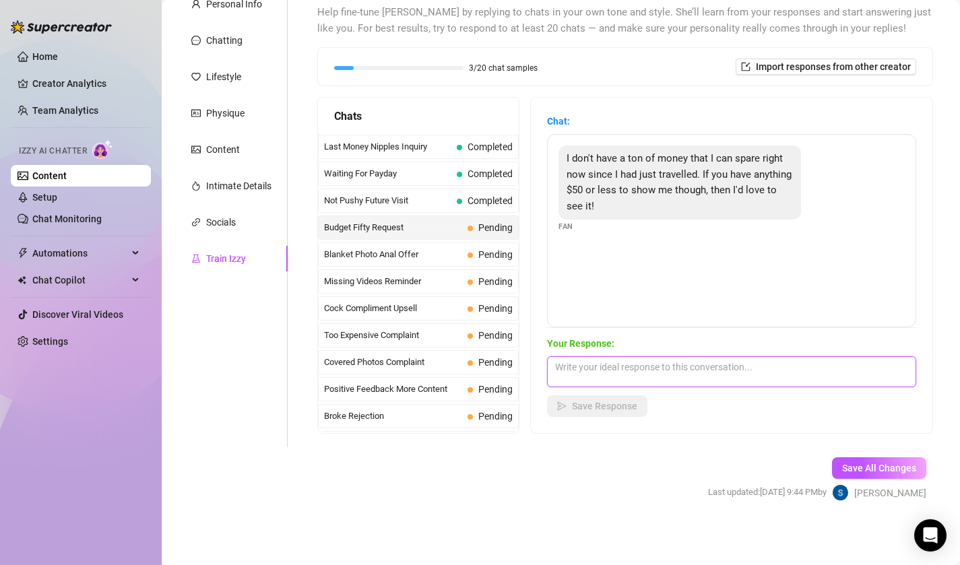
click at [649, 367] on textarea at bounding box center [731, 371] width 369 height 31
paste textarea "aww i get it baby, traveling eats up your wallet 😘 i can definitely spoil you f…"
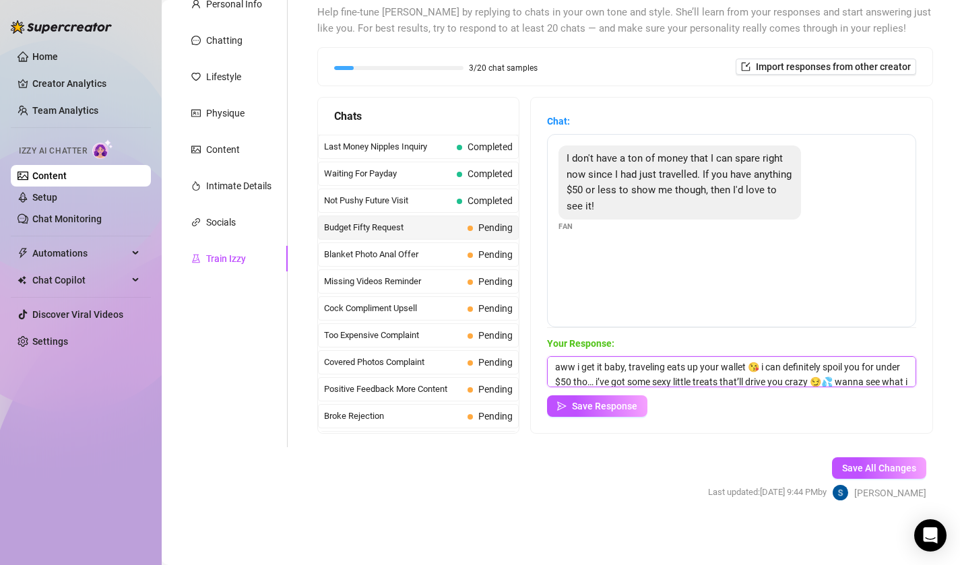
scroll to position [20, 0]
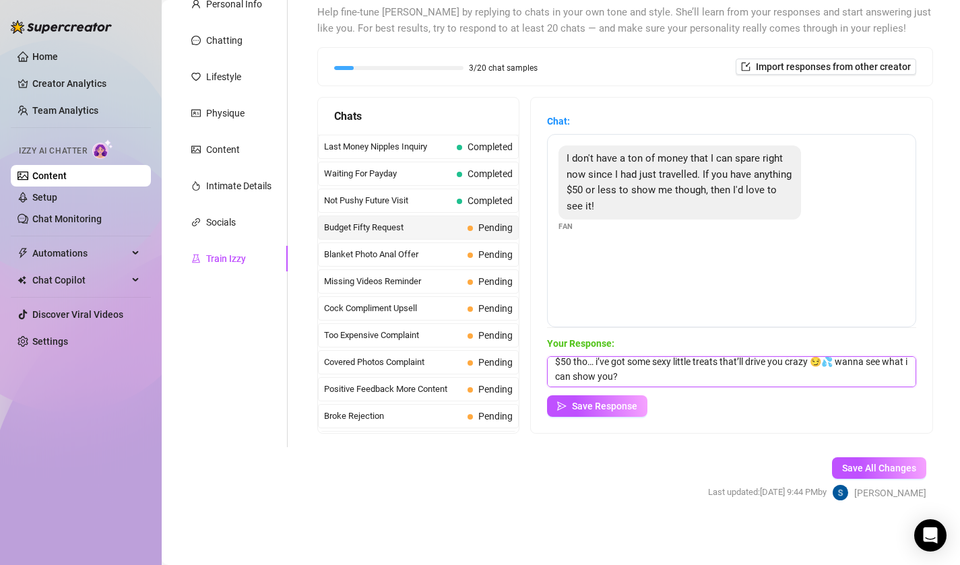
drag, startPoint x: 641, startPoint y: 382, endPoint x: 572, endPoint y: 481, distance: 120.5
click at [572, 481] on form "Personal Info Chatting Lifestyle Physique Content Intimate Details Socials Trai…" at bounding box center [560, 258] width 771 height 534
type textarea "aww i get it baby, traveling eats up your wallet 😘 i can definitely spoil you f…"
click at [591, 412] on span "Save Response" at bounding box center [604, 406] width 65 height 11
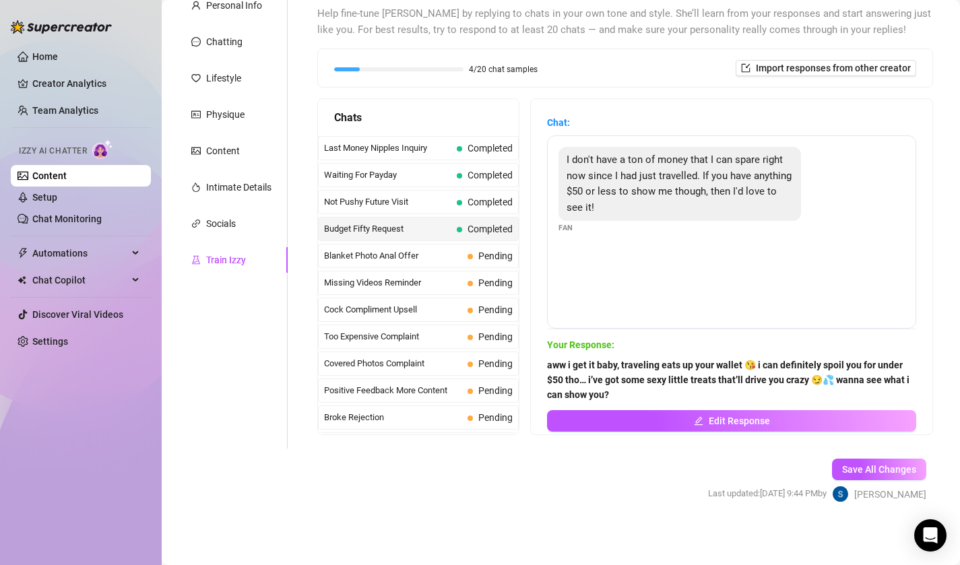
scroll to position [129, 0]
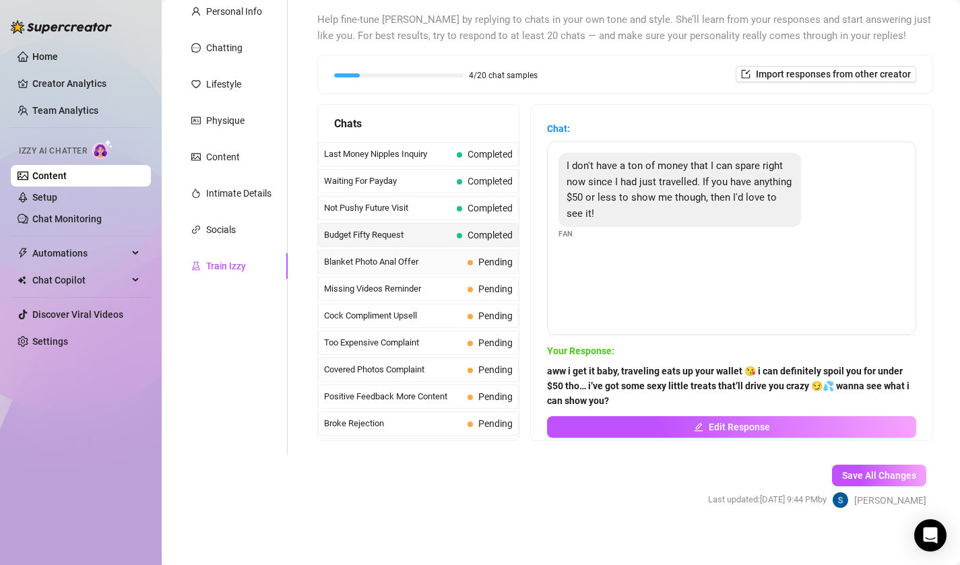
click at [432, 261] on span "Blanket Photo Anal Offer" at bounding box center [393, 261] width 138 height 13
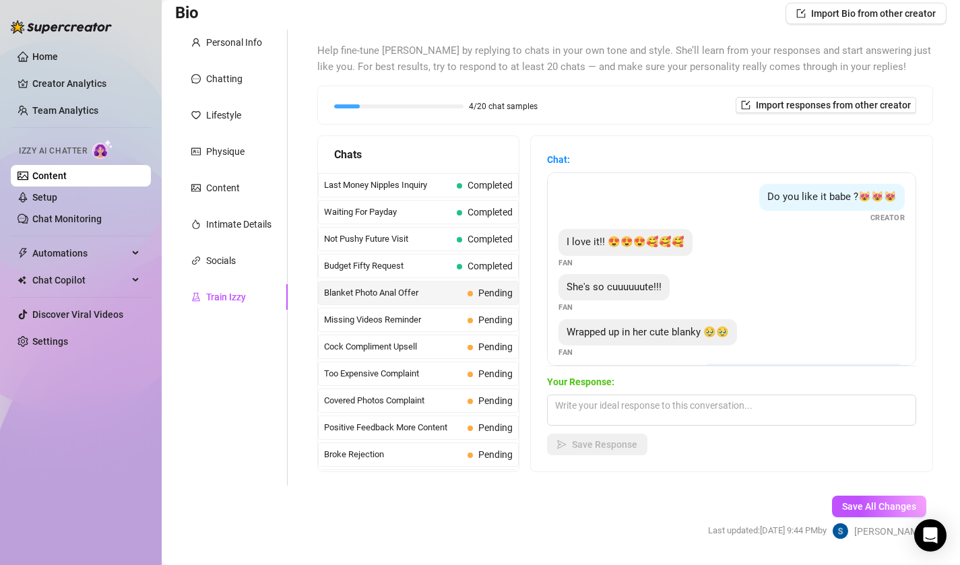
scroll to position [106, 0]
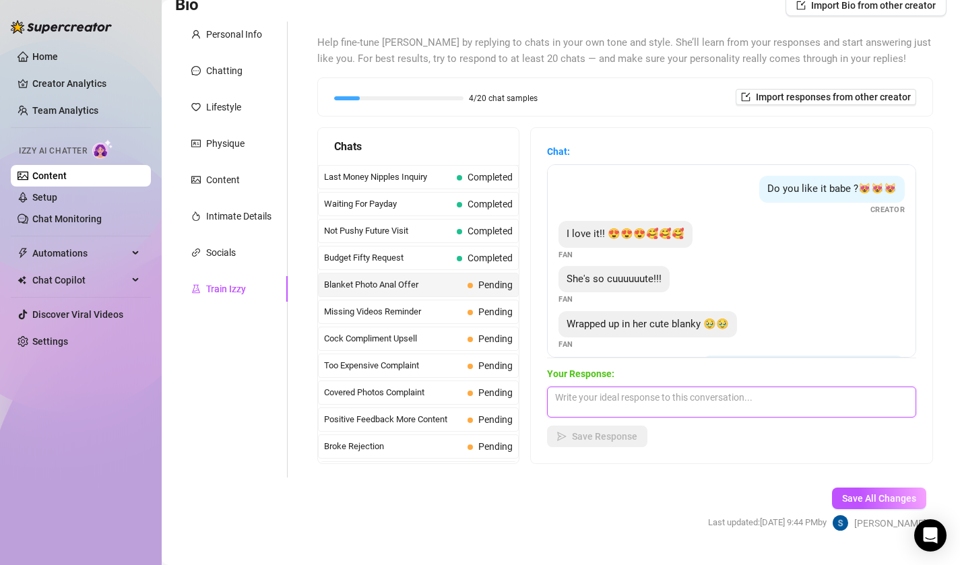
click at [608, 394] on textarea at bounding box center [731, 402] width 369 height 31
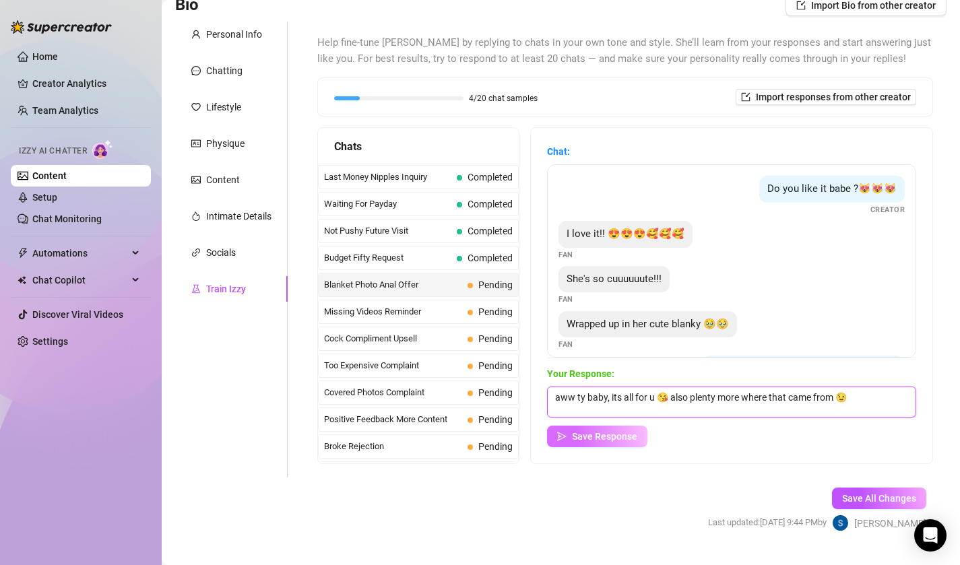
type textarea "aww ty baby, its all for u 😘 also plenty more where that came from 😉"
click at [597, 437] on span "Save Response" at bounding box center [604, 436] width 65 height 11
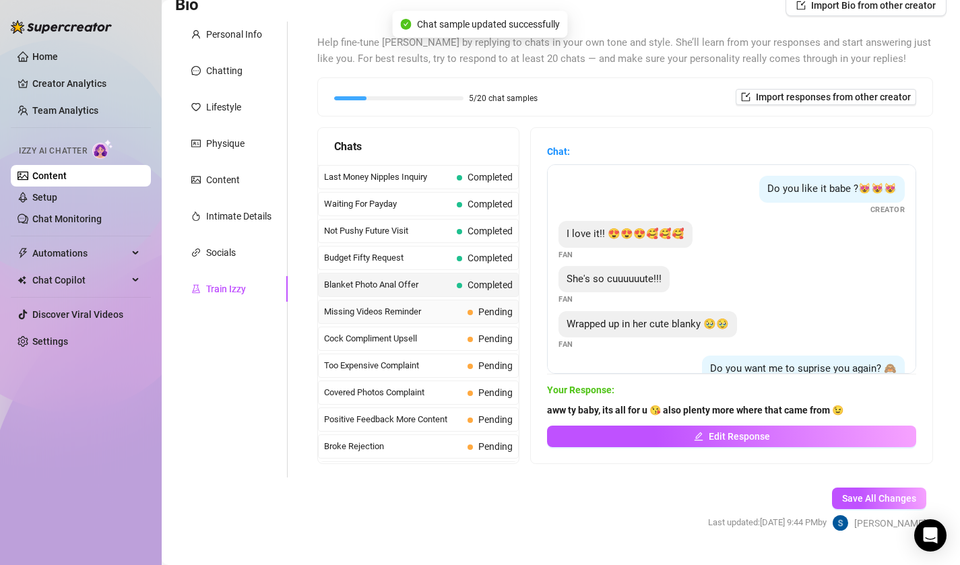
click at [452, 311] on span "Missing Videos Reminder" at bounding box center [393, 311] width 138 height 13
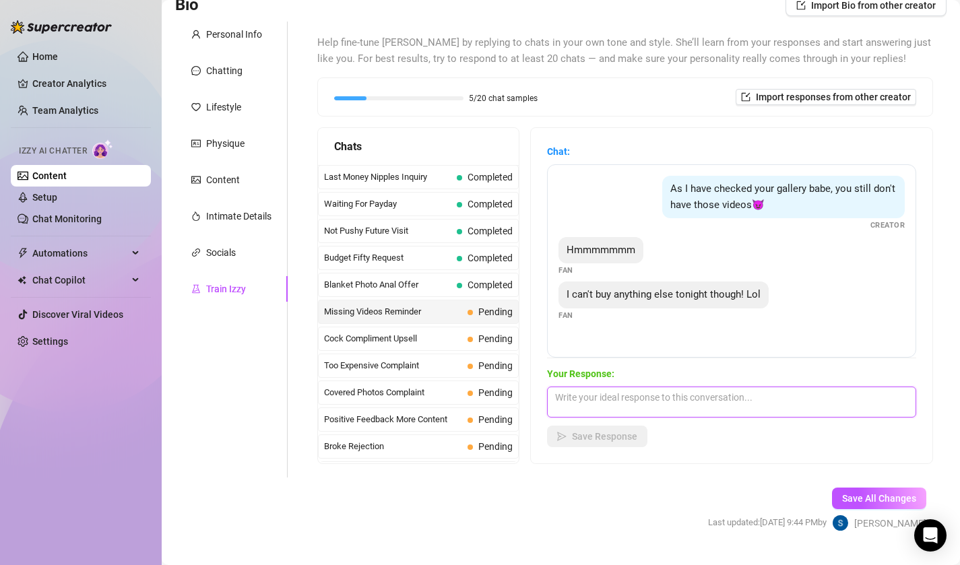
click at [606, 404] on textarea at bounding box center [731, 402] width 369 height 31
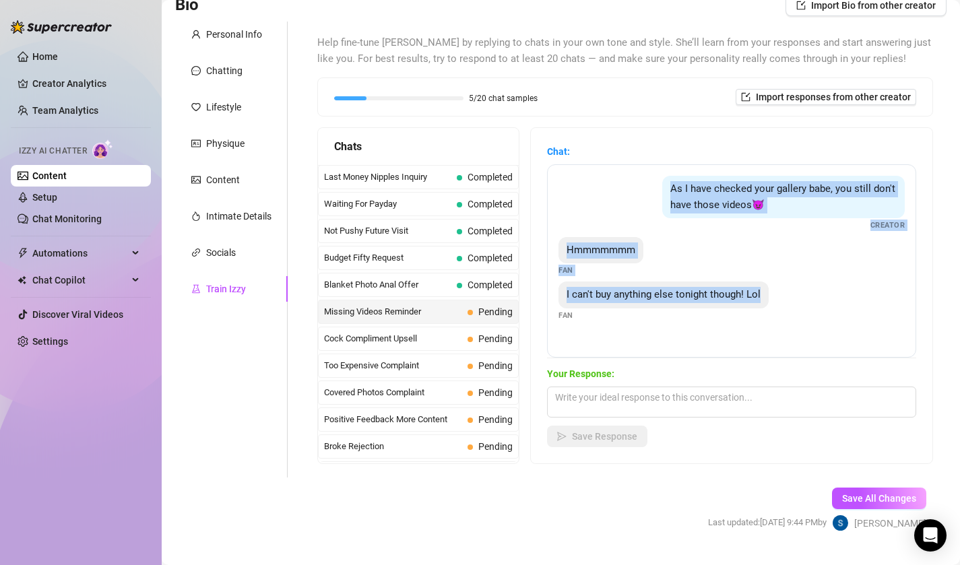
drag, startPoint x: 769, startPoint y: 299, endPoint x: 670, endPoint y: 185, distance: 150.9
click at [670, 185] on div "As I have checked your gallery babe, you still don't have those videos😈 Creator…" at bounding box center [731, 260] width 369 height 193
copy div "As I have checked your gallery babe, you still don't have those videos😈 Creator…"
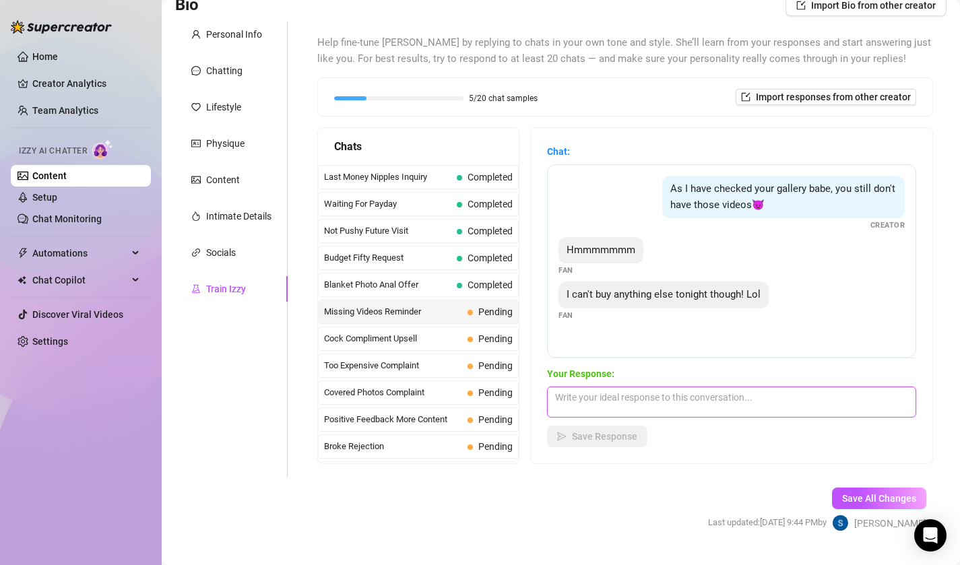
click at [604, 402] on textarea at bounding box center [731, 402] width 369 height 31
paste textarea "hehe you caught me 😈 i keep the best stuff tucked away for when i really wanna …"
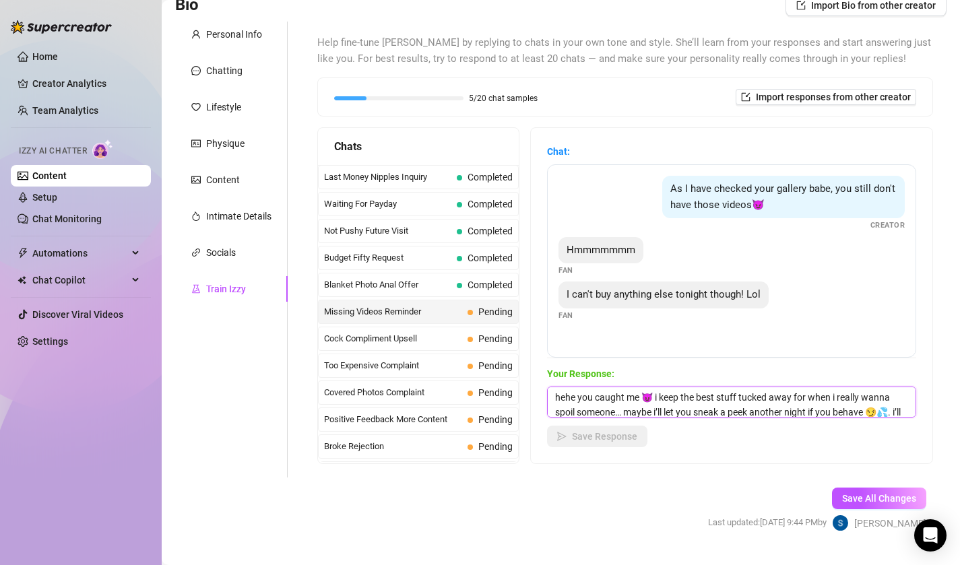
scroll to position [30, 0]
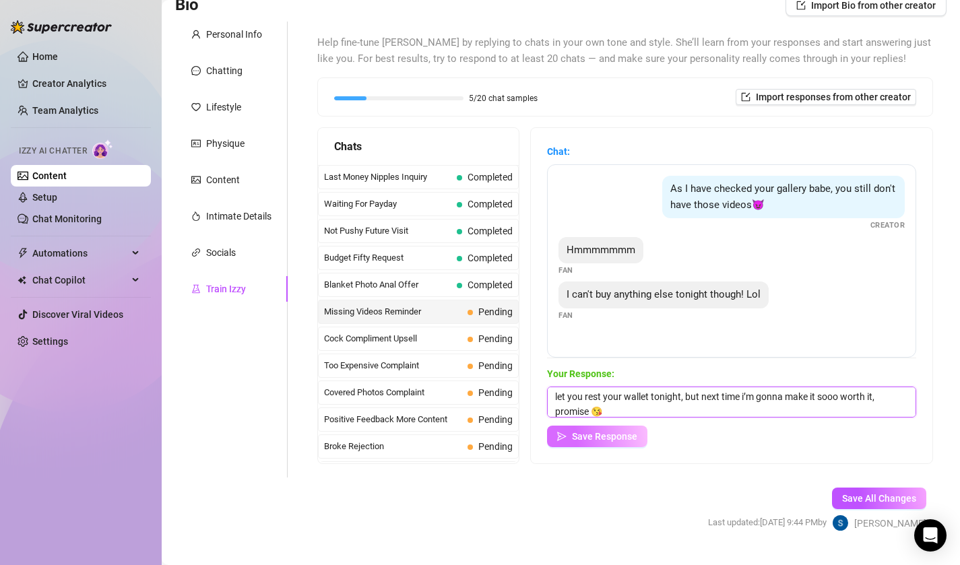
type textarea "hehe you caught me 😈 i keep the best stuff tucked away for when i really wanna …"
click at [600, 435] on span "Save Response" at bounding box center [604, 436] width 65 height 11
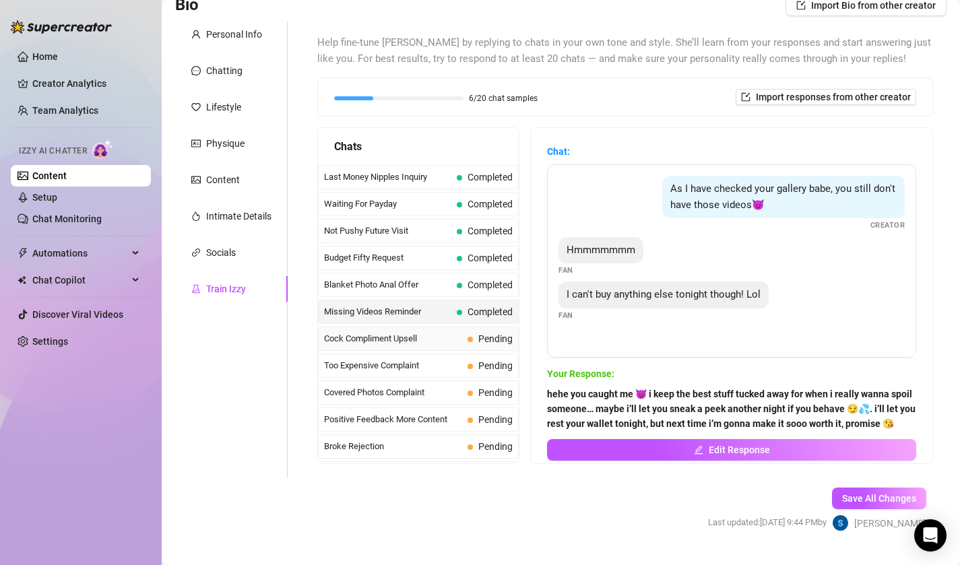
click at [451, 337] on span "Cock Compliment Upsell" at bounding box center [393, 338] width 138 height 13
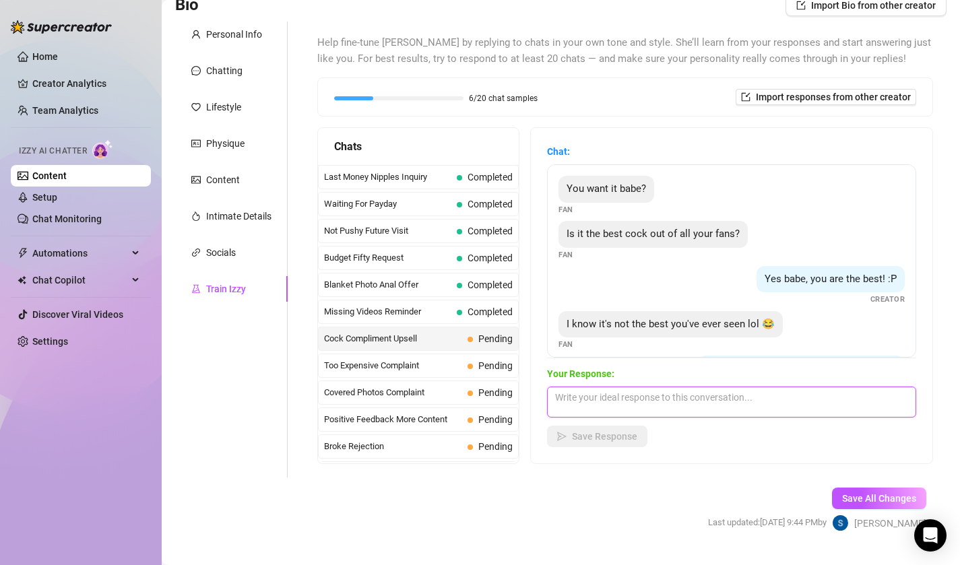
click at [629, 400] on textarea at bounding box center [731, 402] width 369 height 31
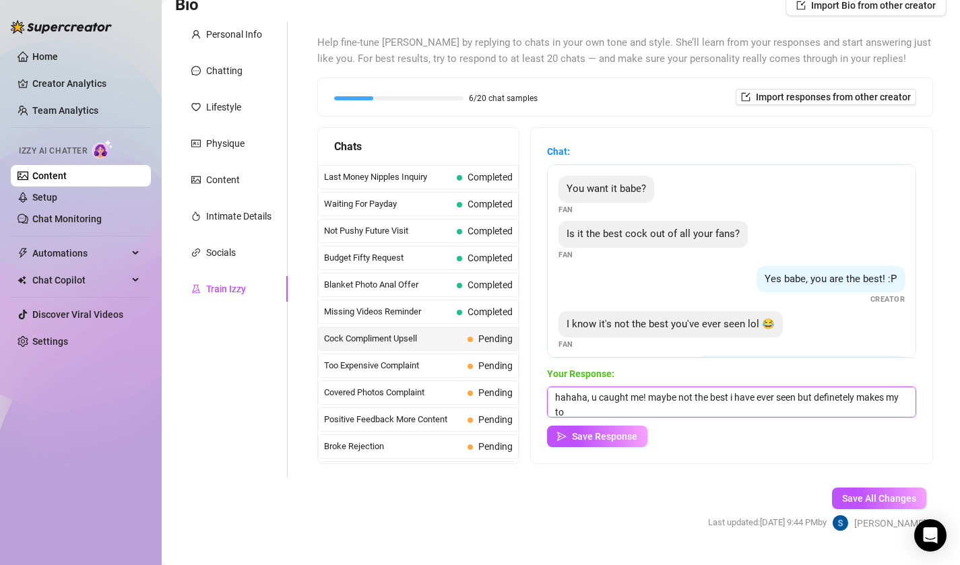
scroll to position [1, 0]
type textarea "hahaha, u caught me! maybe not the best i have ever seen but definitely makes m…"
click at [581, 442] on span "Save Response" at bounding box center [604, 436] width 65 height 11
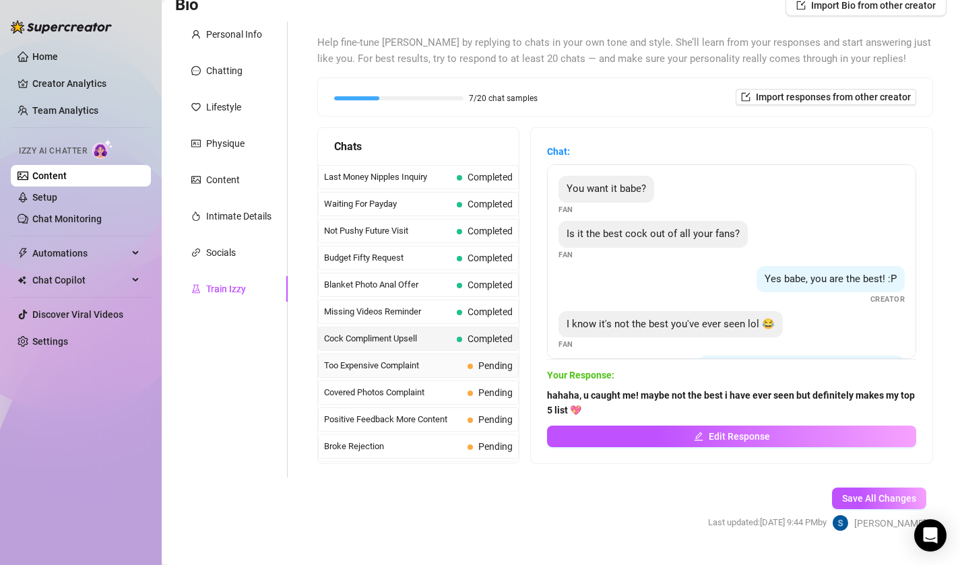
click at [453, 360] on span "Too Expensive Complaint" at bounding box center [393, 365] width 138 height 13
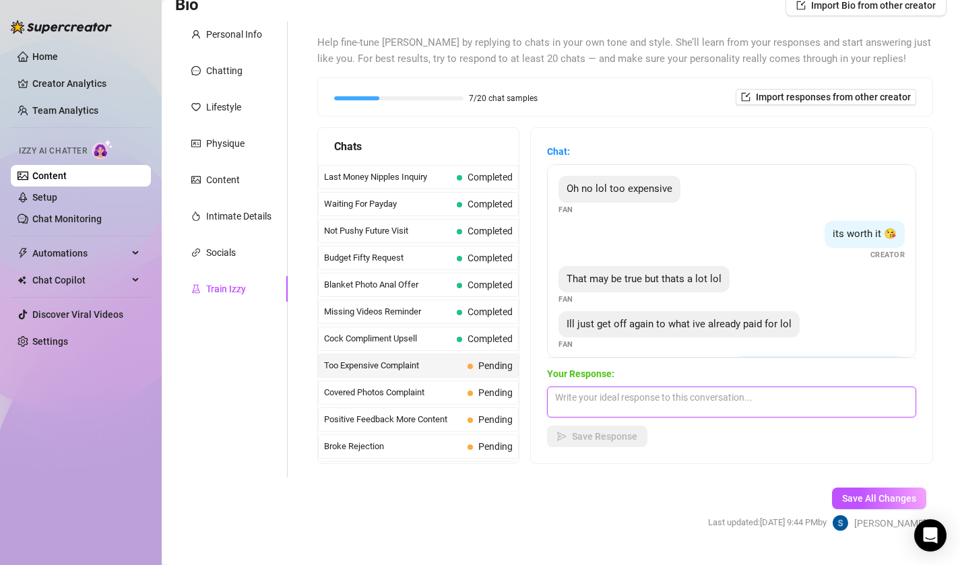
click at [592, 398] on textarea at bounding box center [731, 402] width 369 height 31
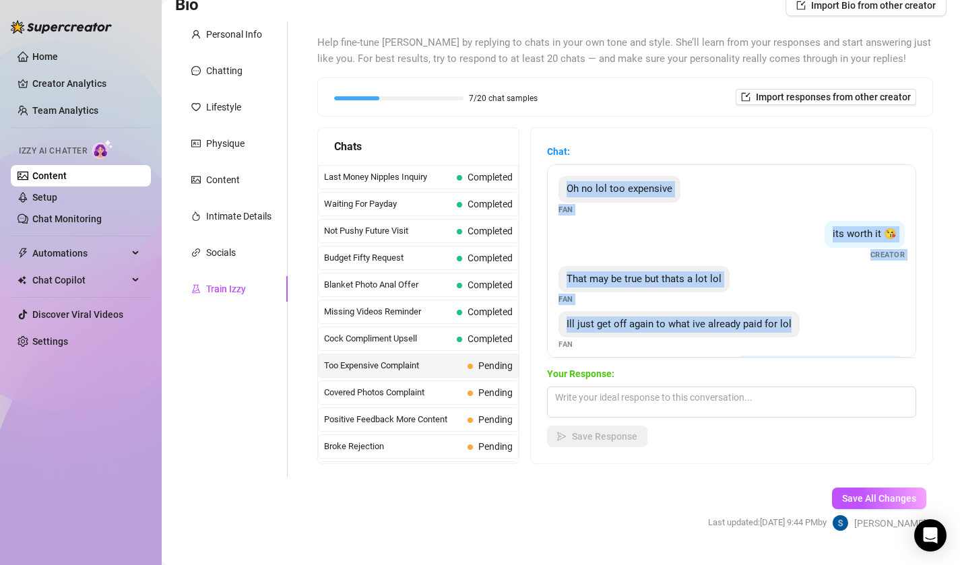
drag, startPoint x: 594, startPoint y: 346, endPoint x: 554, endPoint y: 171, distance: 178.8
click at [554, 171] on div "Oh no lol too expensive Fan its worth it 😘 Creator That may be true but thats a…" at bounding box center [731, 260] width 369 height 193
copy div "Oh no lol too expensive Fan its worth it 😘 Creator That may be true but thats a…"
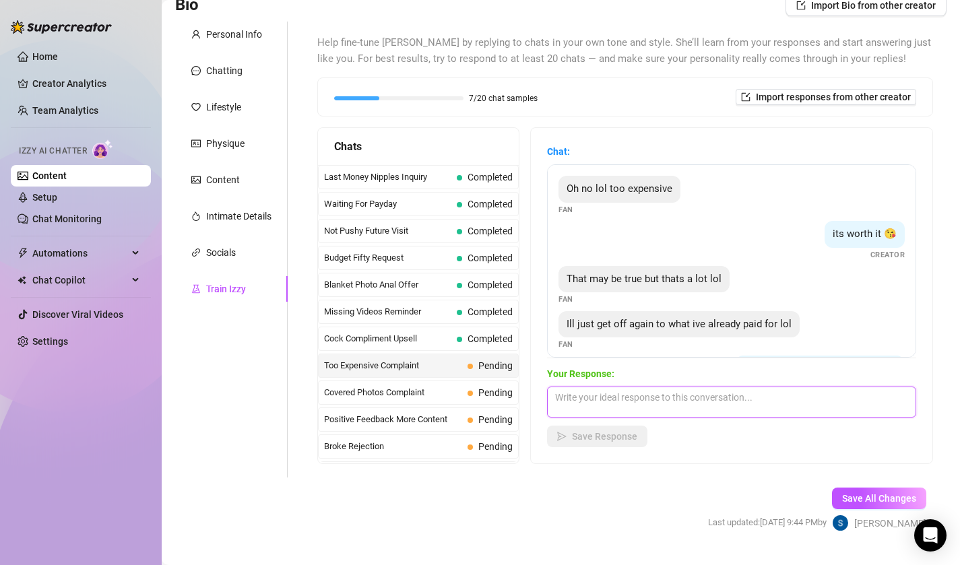
click at [626, 398] on textarea at bounding box center [731, 402] width 369 height 31
paste textarea "of course you will, baby. you already spent on me and now you’re stuck jerking …"
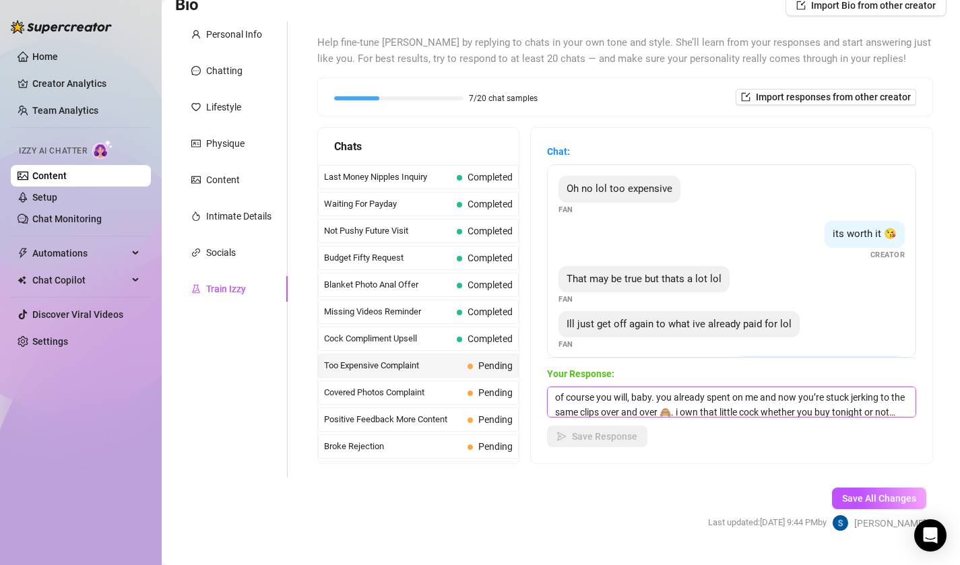
scroll to position [15, 0]
type textarea "of course you will, baby. you already spent on me and now you’re stuck jerking …"
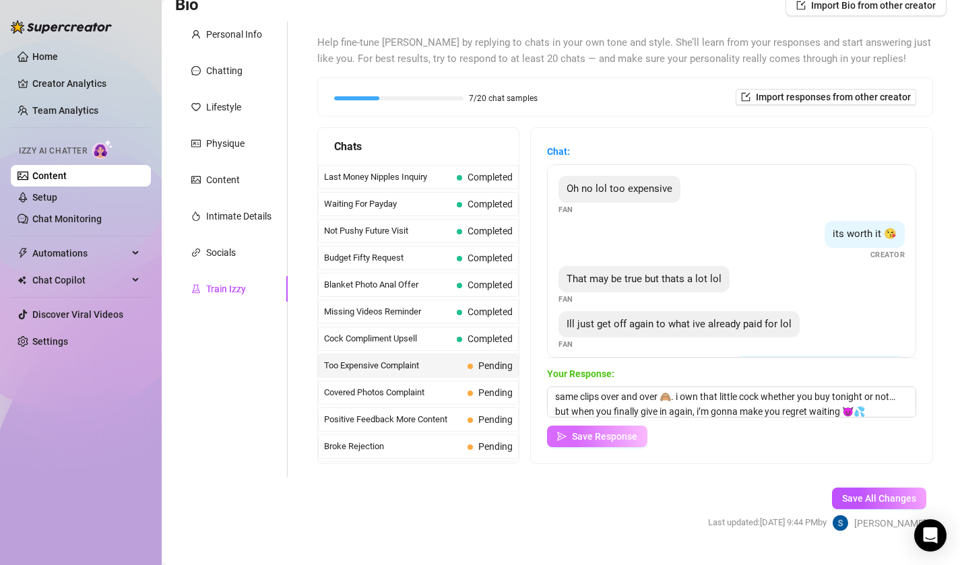
click at [612, 431] on span "Save Response" at bounding box center [604, 436] width 65 height 11
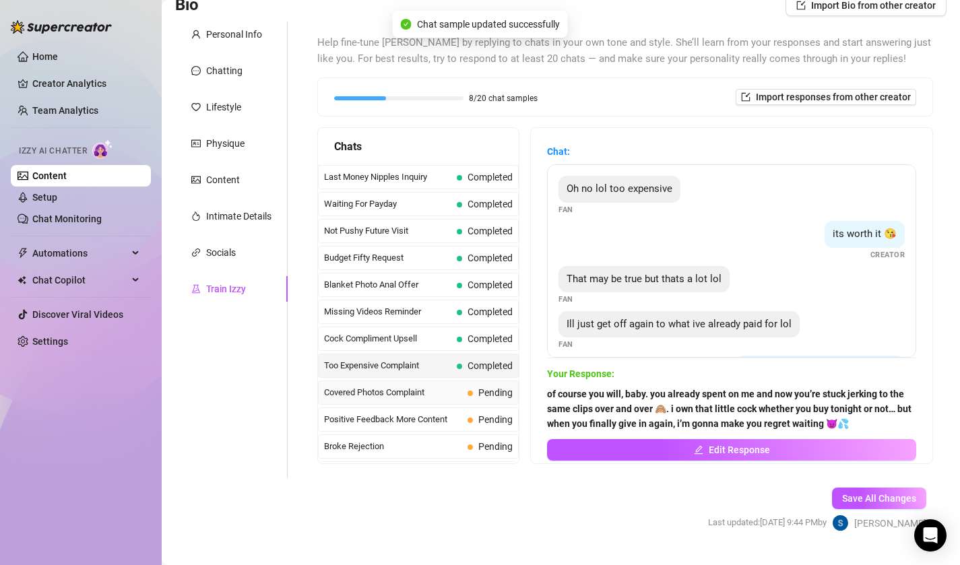
click at [458, 387] on span "Covered Photos Complaint" at bounding box center [393, 392] width 138 height 13
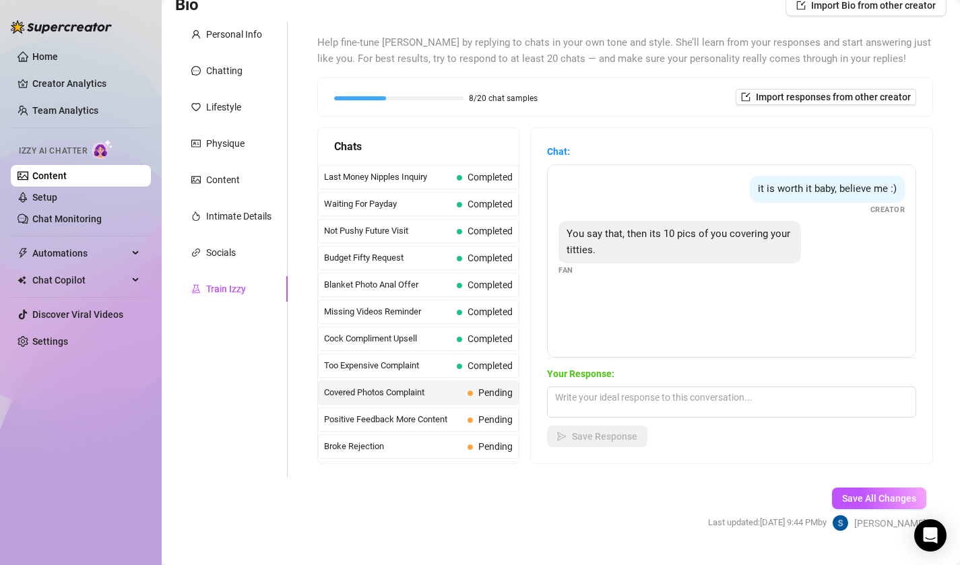
click at [458, 387] on span "Covered Photos Complaint" at bounding box center [393, 392] width 138 height 13
click at [628, 396] on textarea at bounding box center [731, 402] width 369 height 31
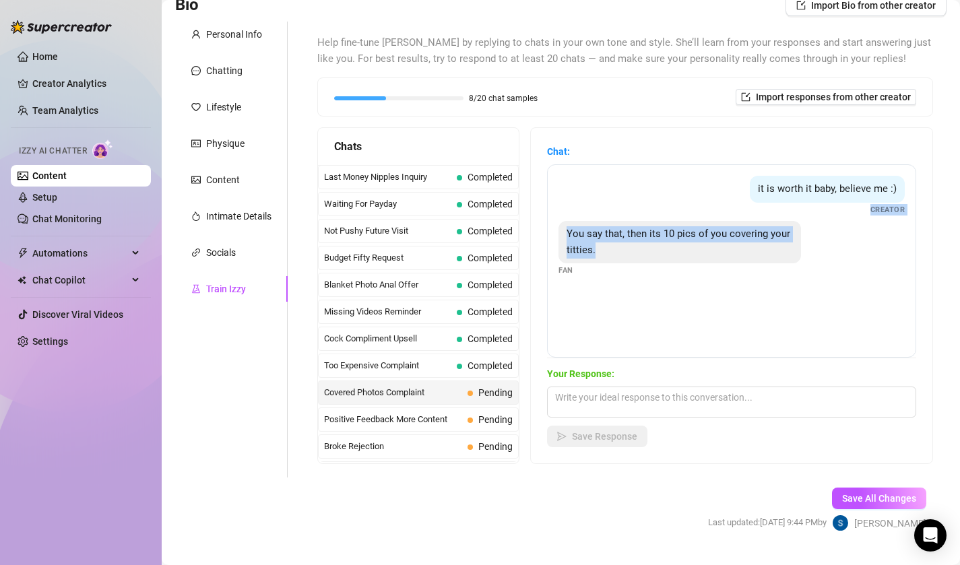
drag, startPoint x: 588, startPoint y: 275, endPoint x: 636, endPoint y: 214, distance: 77.8
click at [636, 214] on div "it is worth it baby, believe me :) Creator You say that, then its 10 pics of yo…" at bounding box center [731, 260] width 369 height 193
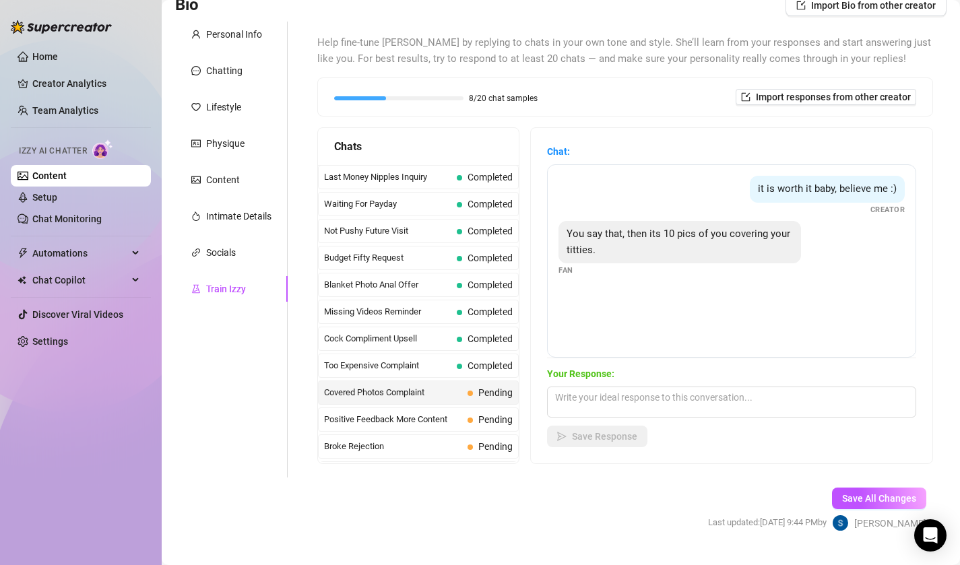
click at [597, 253] on div "You say that, then its 10 pics of you covering your titties." at bounding box center [680, 242] width 243 height 42
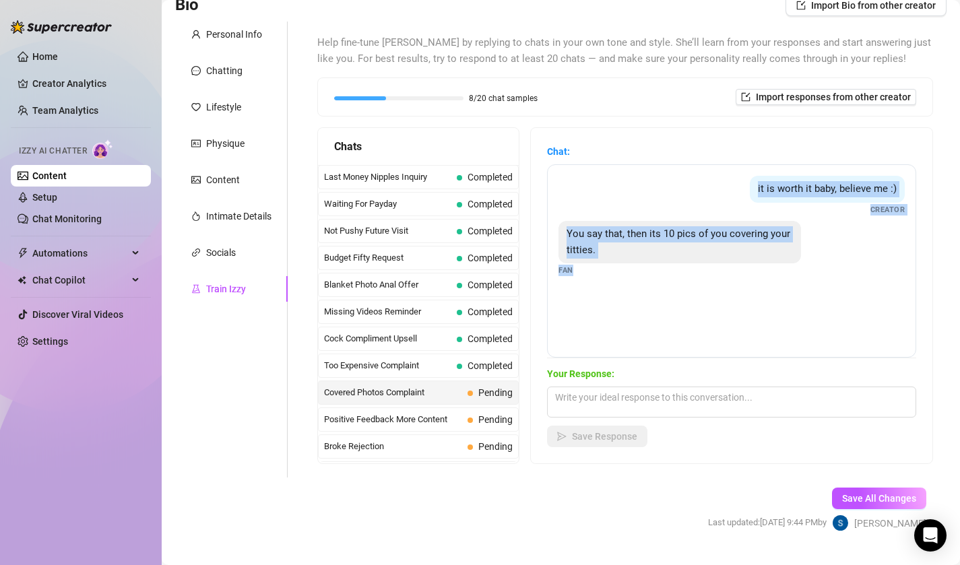
drag, startPoint x: 573, startPoint y: 268, endPoint x: 727, endPoint y: 169, distance: 182.8
click at [727, 169] on div "it is worth it baby, believe me :) Creator You say that, then its 10 pics of yo…" at bounding box center [731, 260] width 369 height 193
copy div "it is worth it baby, believe me :) Creator You say that, then its 10 pics of yo…"
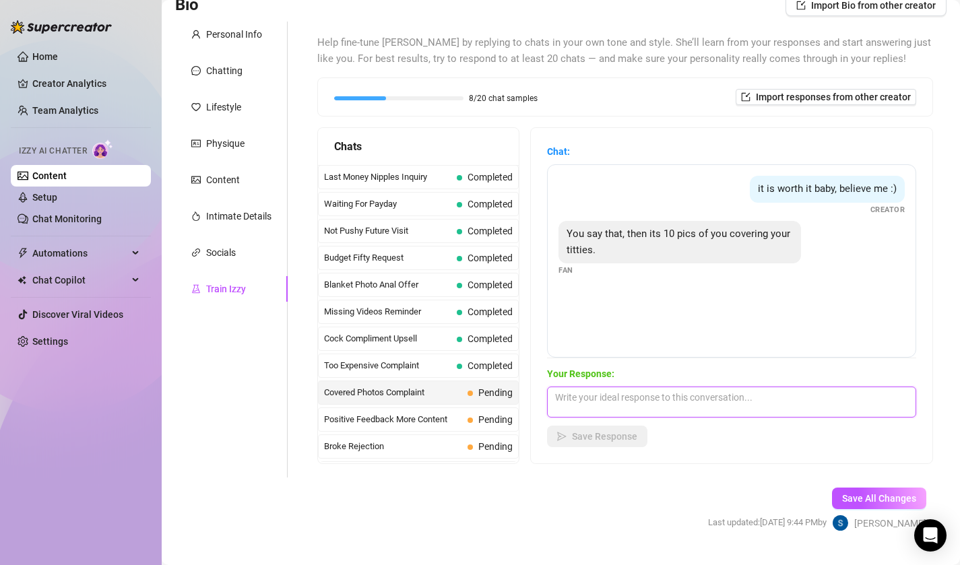
click at [631, 405] on textarea at bounding box center [731, 402] width 369 height 31
click at [662, 398] on textarea at bounding box center [731, 402] width 369 height 31
paste textarea "aww poor baby, you sound frustrated 🙈. maybe i like making you pay just to see …"
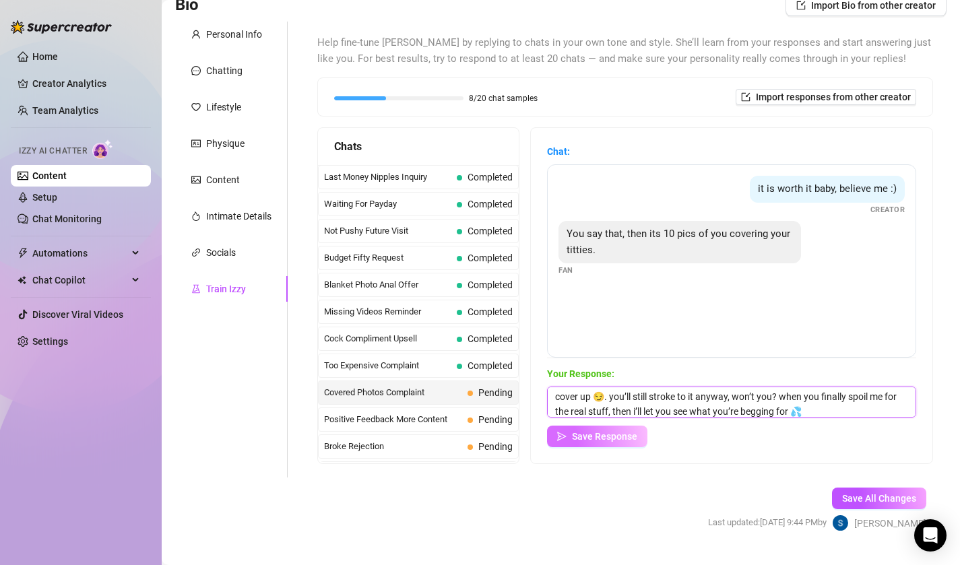
type textarea "aww poor baby, you sound frustrated 🙈. maybe i like making you pay just to see …"
click at [610, 441] on span "Save Response" at bounding box center [604, 436] width 65 height 11
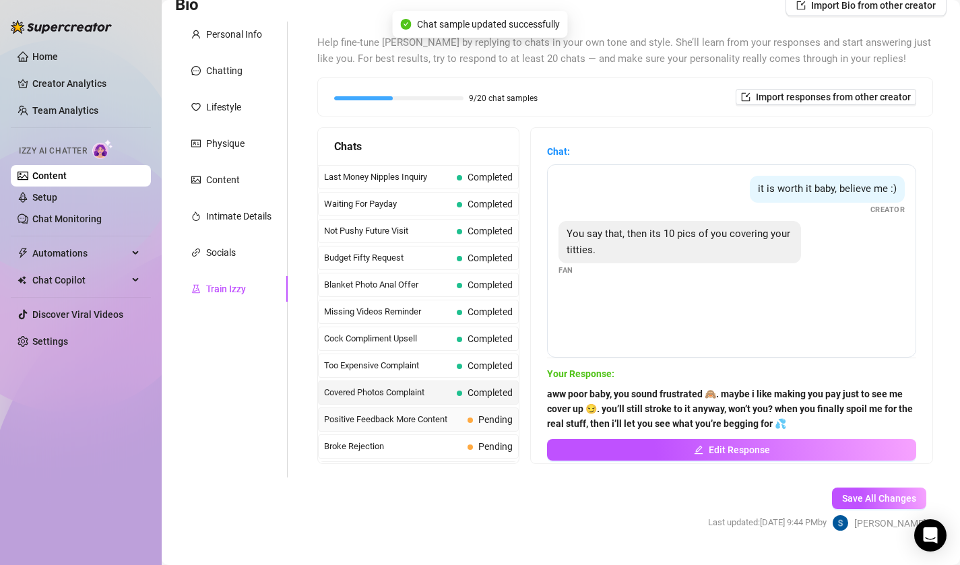
click at [503, 419] on span "Pending" at bounding box center [495, 419] width 34 height 11
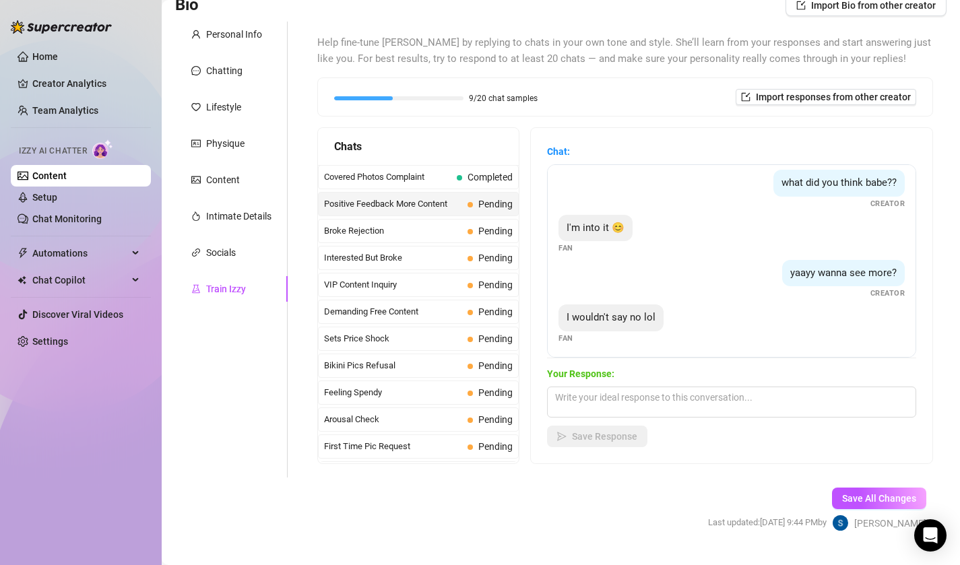
scroll to position [55, 0]
click at [595, 402] on textarea at bounding box center [731, 402] width 369 height 31
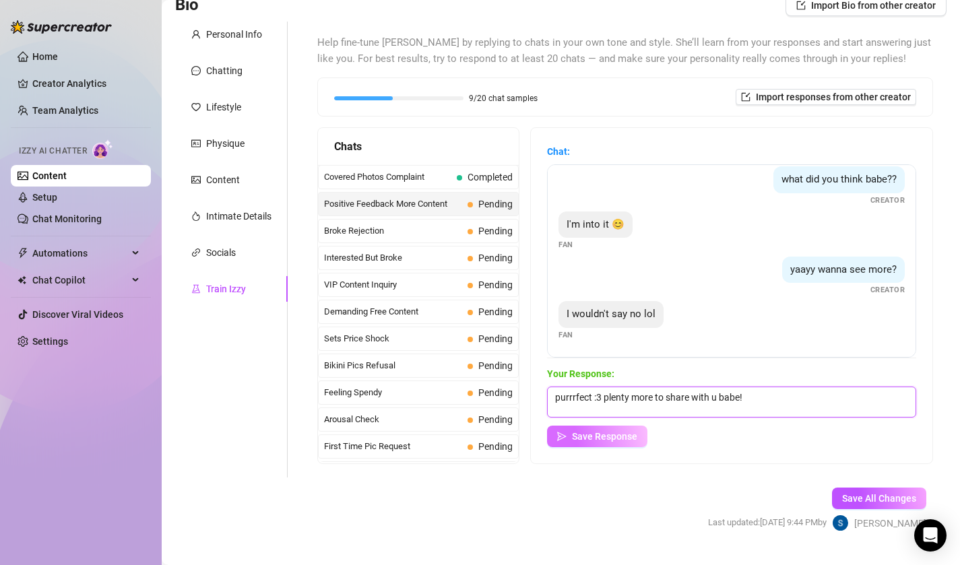
type textarea "purrrfect :3 plenty more to share with u babe!"
click at [562, 432] on icon "send" at bounding box center [561, 436] width 9 height 9
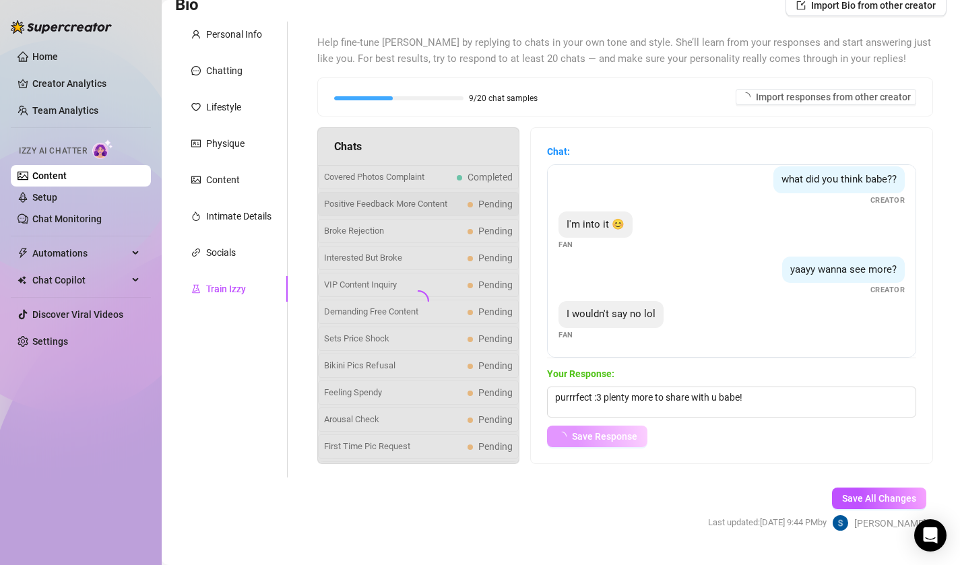
scroll to position [38, 0]
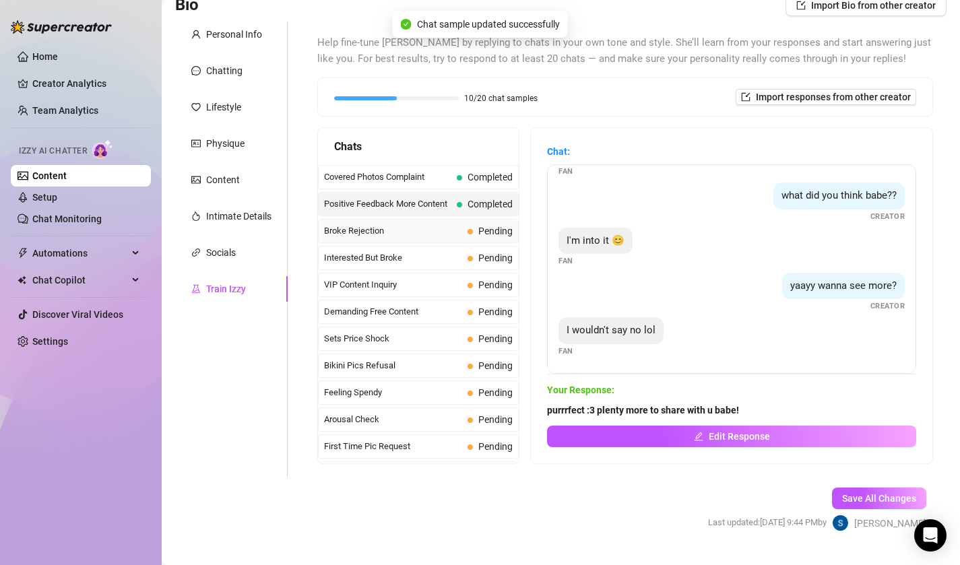
click at [431, 234] on span "Broke Rejection" at bounding box center [393, 230] width 138 height 13
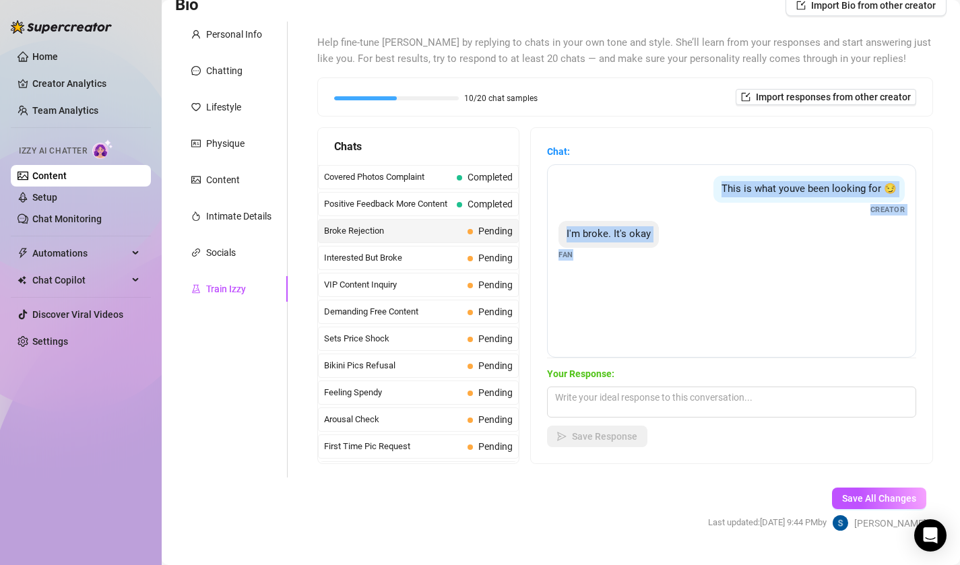
drag, startPoint x: 577, startPoint y: 254, endPoint x: 724, endPoint y: 187, distance: 162.2
click at [724, 187] on div "This is what youve been looking for 😏 Creator I'm broke. It's okay Fan" at bounding box center [731, 260] width 369 height 193
copy div "This is what youve been looking for 😏 Creator I'm broke. It's okay Fan"
click at [624, 386] on div "Your Response: Save Response" at bounding box center [731, 407] width 369 height 81
click at [623, 394] on textarea at bounding box center [731, 402] width 369 height 31
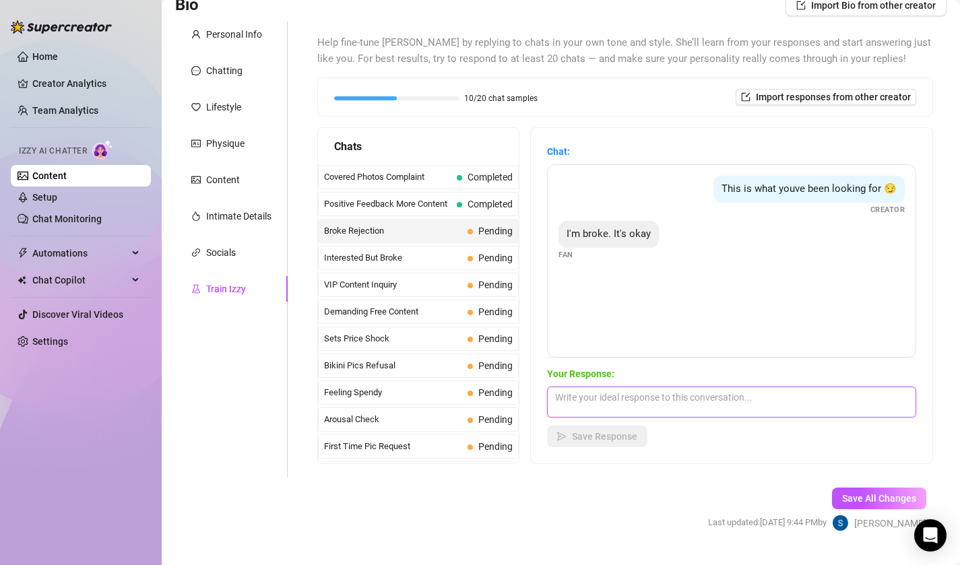
paste textarea "aww broke already? 🙈 you wasted it all just to get a taste of me 😏. that’s kind…"
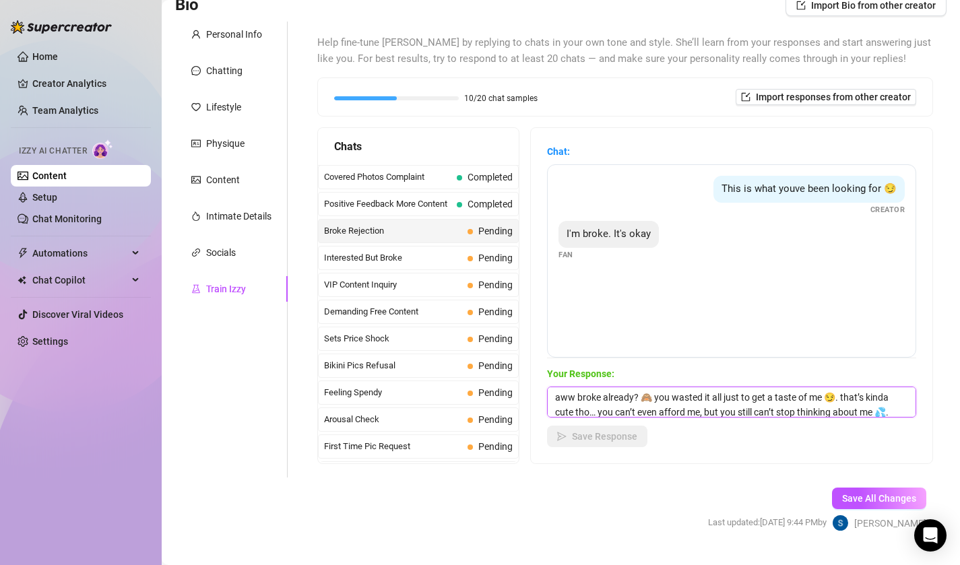
scroll to position [1, 0]
type textarea "aww broke already? 🙈 you wasted it all just to get a taste of me 😏. that’s kind…"
click at [611, 433] on span "Save Response" at bounding box center [604, 436] width 65 height 11
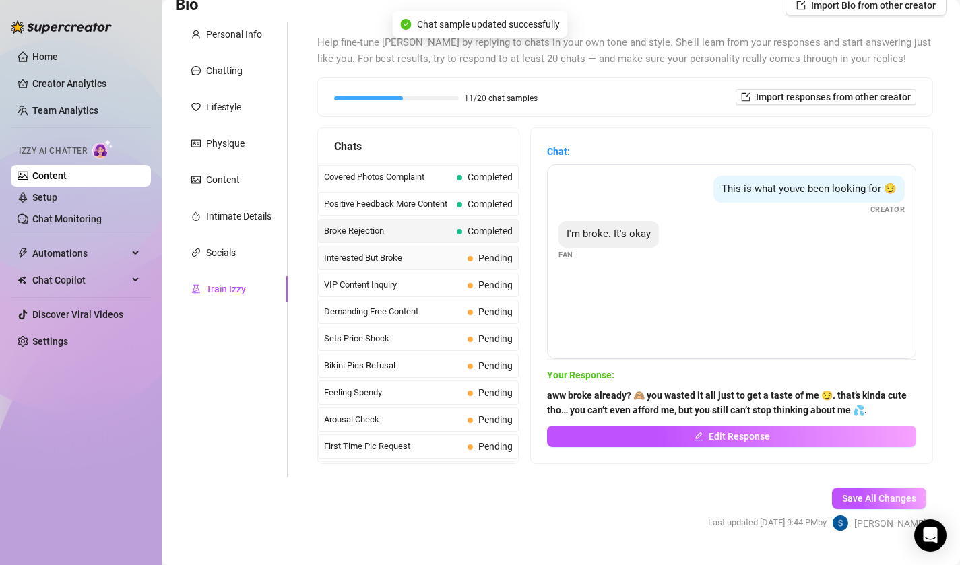
click at [443, 261] on span "Interested But Broke" at bounding box center [393, 257] width 138 height 13
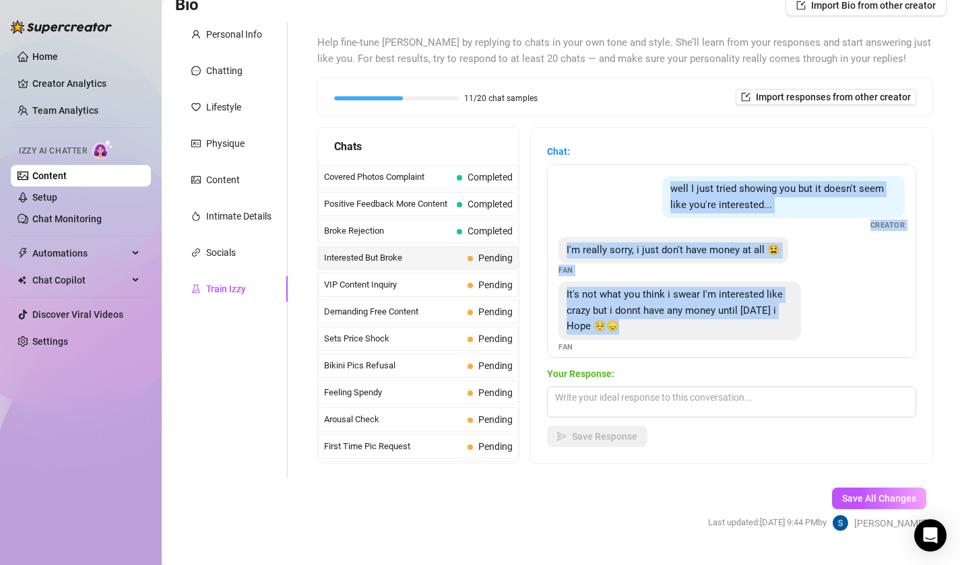
drag, startPoint x: 580, startPoint y: 344, endPoint x: 598, endPoint y: 162, distance: 182.8
click at [598, 162] on div "Chat: well I just tried showing you but it doesn't seem like you're interested.…" at bounding box center [731, 251] width 369 height 214
copy div "well I just tried showing you but it doesn't seem like you're interested... Cre…"
click at [573, 336] on div "It's not what you think i swear I'm interested like crazy but i donnt have any …" at bounding box center [680, 311] width 243 height 59
drag, startPoint x: 573, startPoint y: 348, endPoint x: 634, endPoint y: 203, distance: 157.3
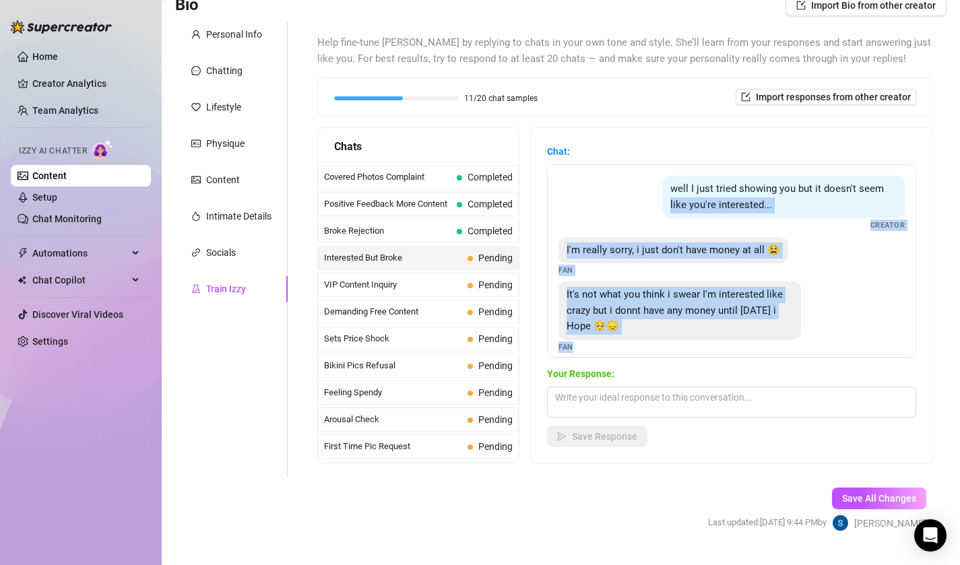
click at [648, 176] on div "well I just tried showing you but it doesn't seem like you're interested... Cre…" at bounding box center [731, 260] width 369 height 193
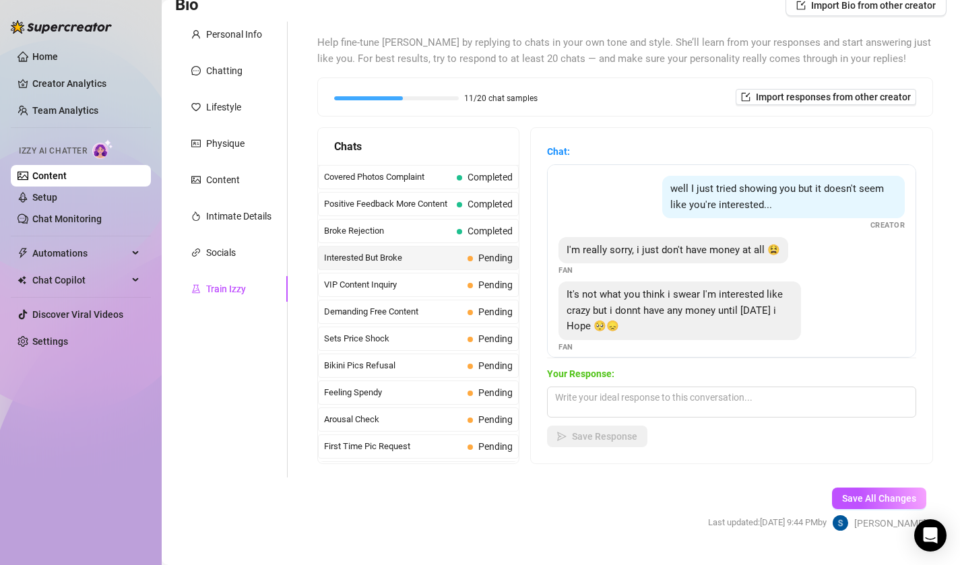
click at [569, 338] on div "It's not what you think i swear I'm interested like crazy but i donnt have any …" at bounding box center [680, 311] width 243 height 59
click at [576, 348] on div "It's not what you think i swear I'm interested like crazy but i donnt have any …" at bounding box center [732, 317] width 346 height 71
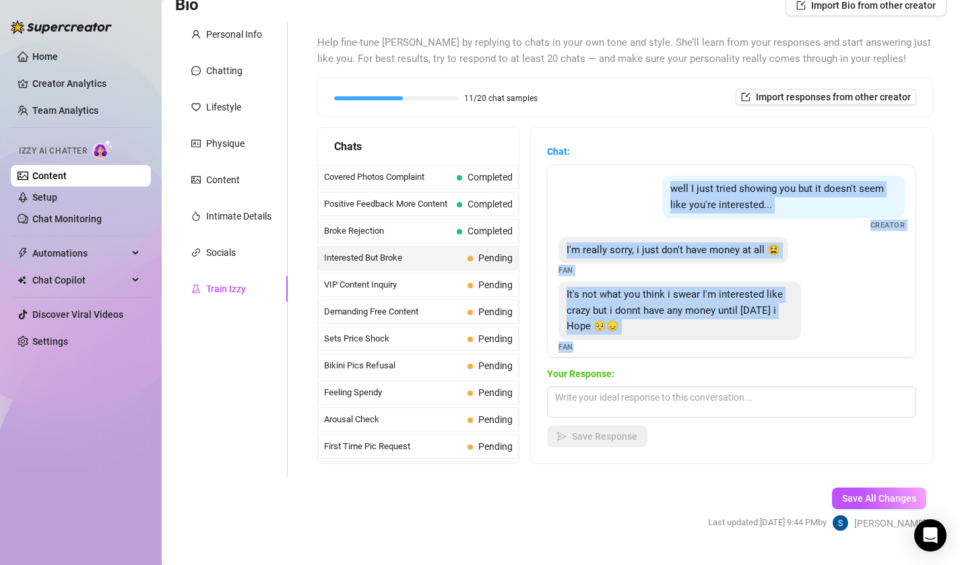
drag, startPoint x: 576, startPoint y: 348, endPoint x: 628, endPoint y: 172, distance: 184.0
click at [628, 172] on div "well I just tried showing you but it doesn't seem like you're interested... Cre…" at bounding box center [731, 260] width 369 height 193
copy div "well I just tried showing you but it doesn't seem like you're interested... Cre…"
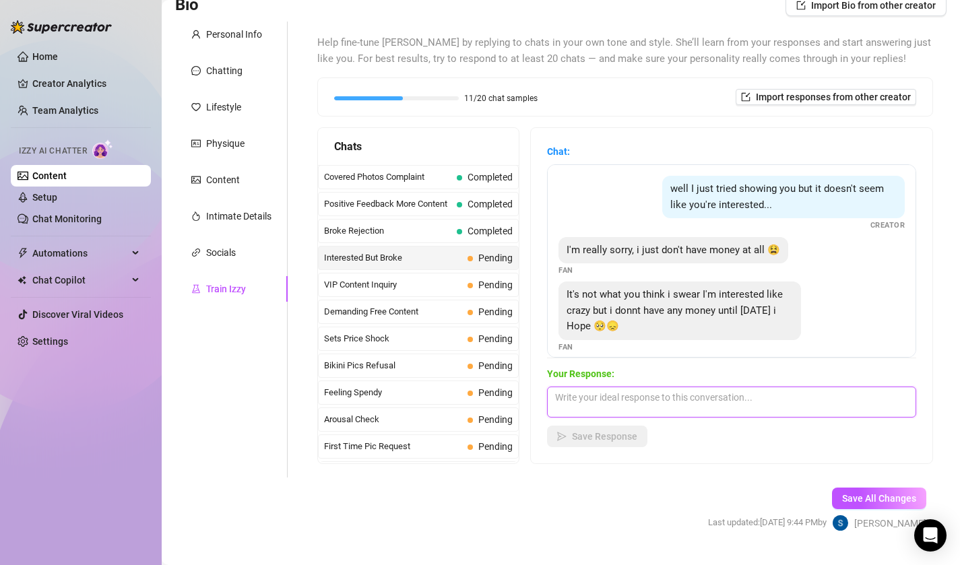
click at [625, 395] on textarea at bounding box center [731, 402] width 369 height 31
paste textarea "aww baby don’t be sorry 🙈 i know you’re interested 😏 i can feel how bad you wan…"
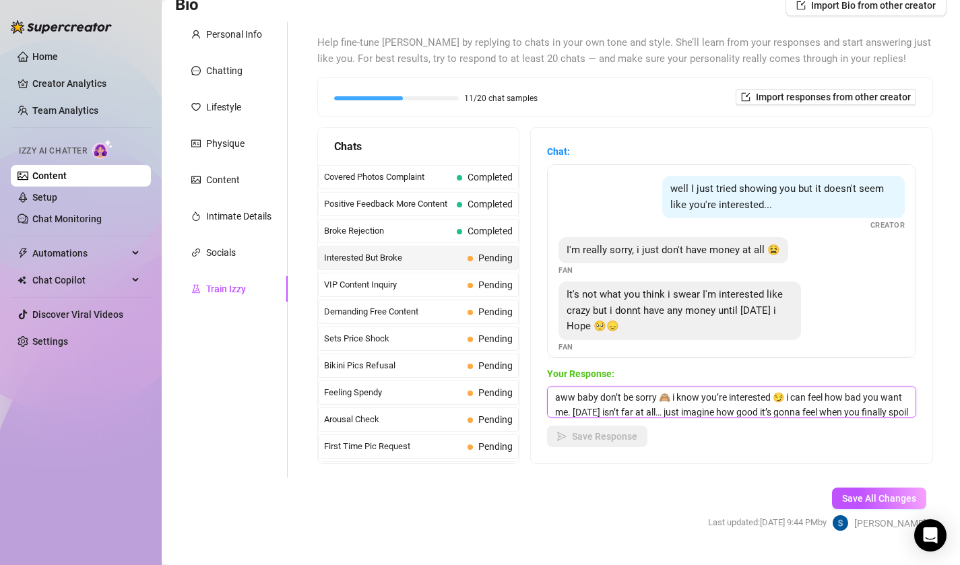
scroll to position [15, 0]
type textarea "aww baby don’t be sorry 🙈 i know you’re interested 😏 i can feel how bad you wan…"
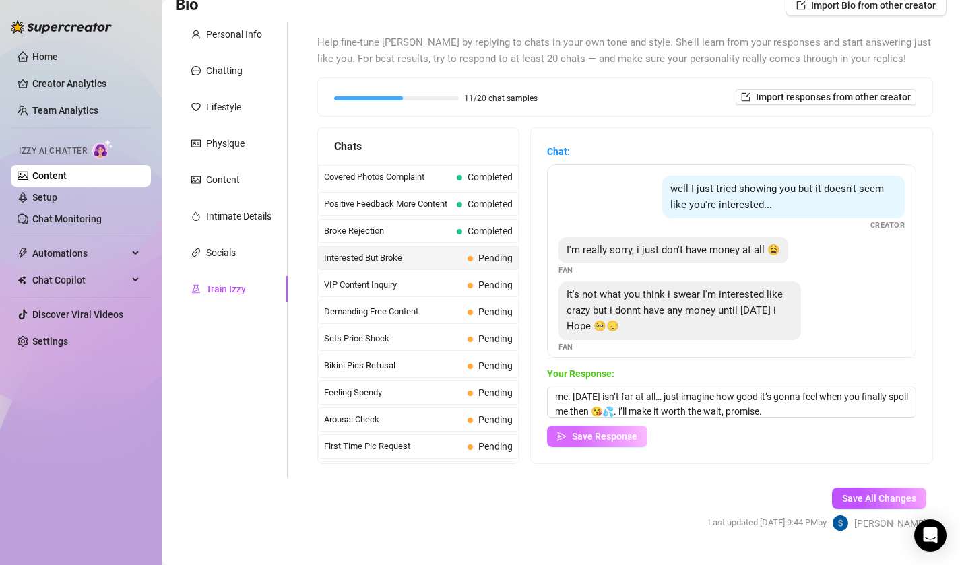
click at [608, 435] on span "Save Response" at bounding box center [604, 436] width 65 height 11
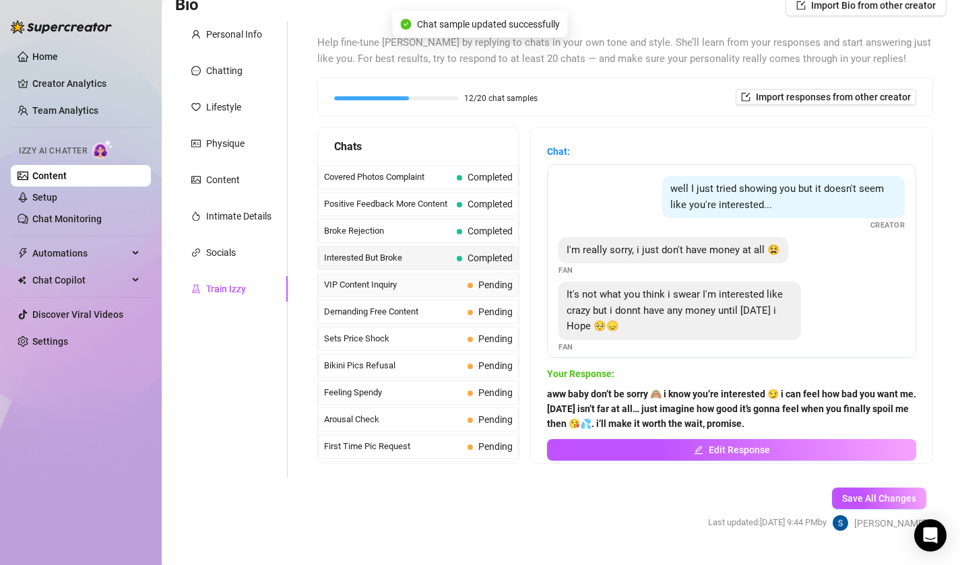
click at [456, 282] on span "VIP Content Inquiry" at bounding box center [393, 284] width 138 height 13
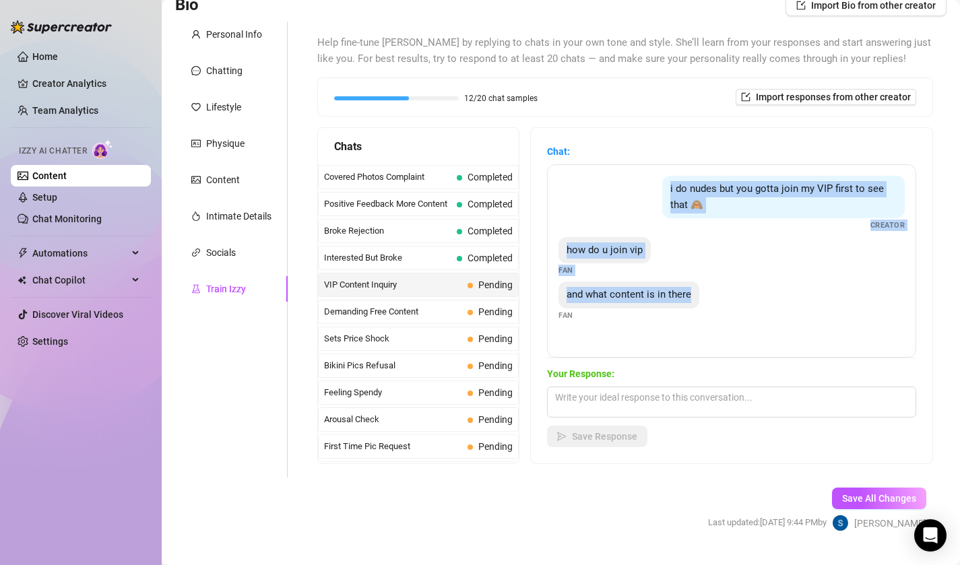
drag, startPoint x: 615, startPoint y: 318, endPoint x: 630, endPoint y: 185, distance: 134.2
click at [630, 185] on div "i do nudes but you gotta join my VIP first to see that 🙈 Creator how do u join …" at bounding box center [731, 260] width 369 height 193
click at [630, 185] on div "i do nudes but you gotta join my VIP first to see that 🙈 Creator" at bounding box center [732, 203] width 346 height 55
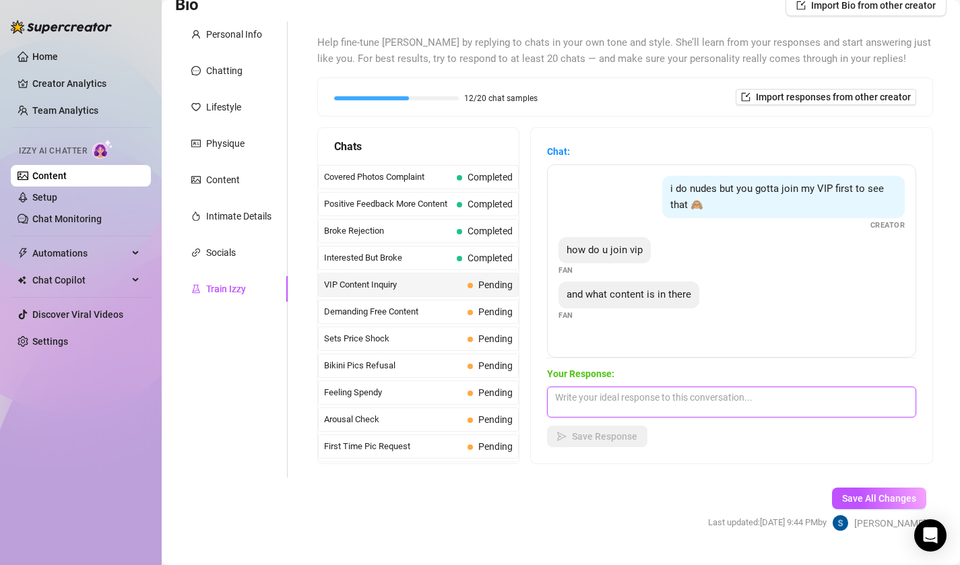
click at [589, 397] on textarea at bounding box center [731, 402] width 369 height 31
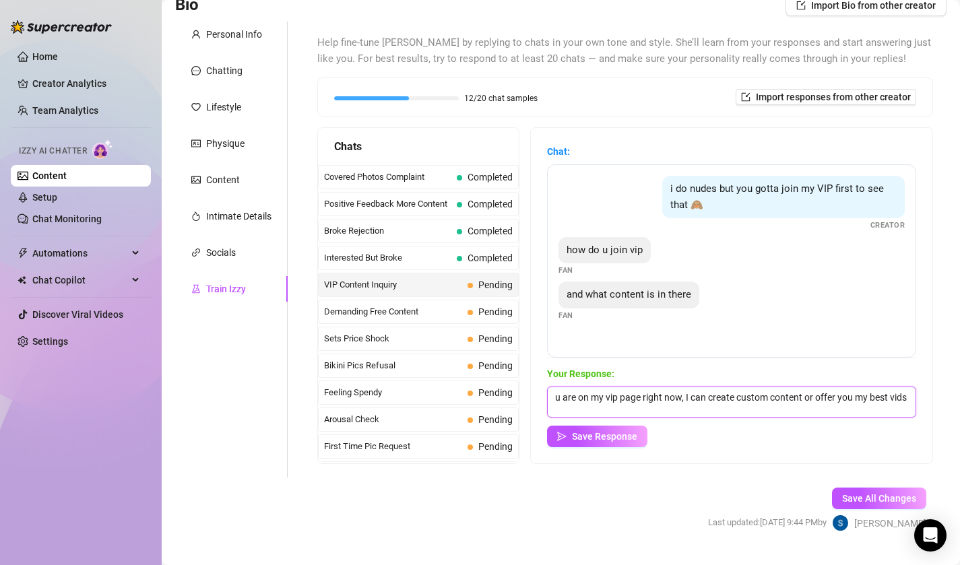
scroll to position [1, 0]
type textarea "u are on my vip page right now, I can create custom content or offer you my bes…"
click at [575, 439] on span "Save Response" at bounding box center [604, 436] width 65 height 11
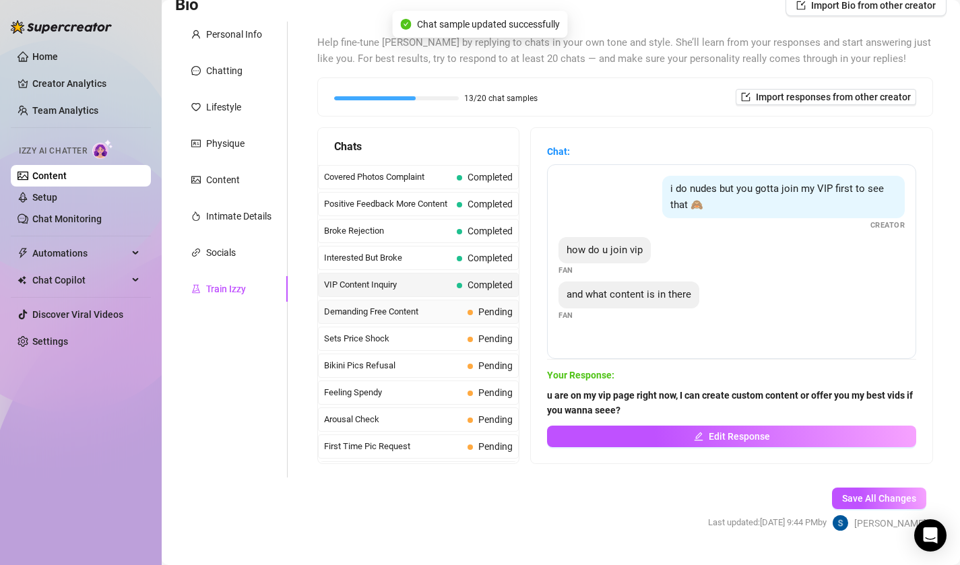
click at [435, 317] on span "Demanding Free Content" at bounding box center [393, 311] width 138 height 13
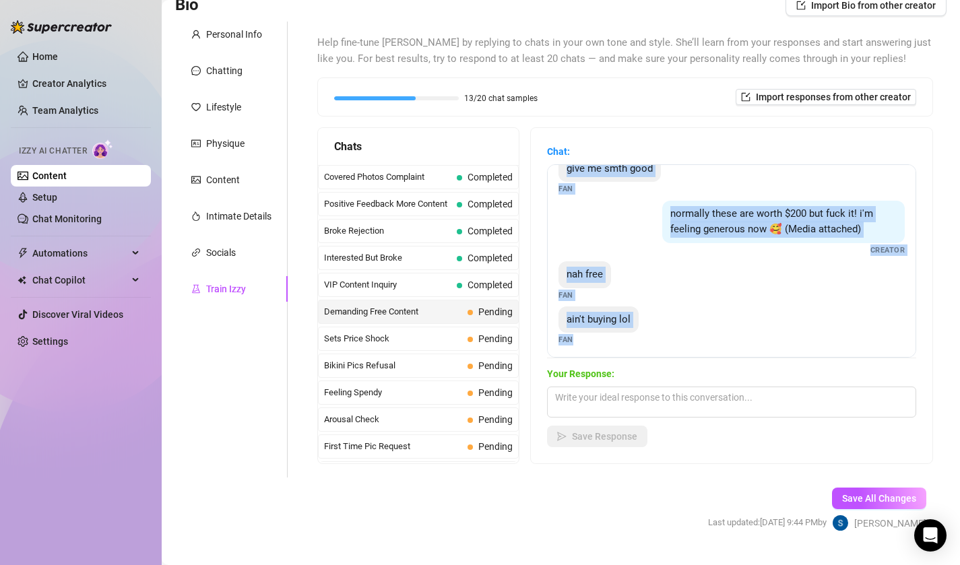
scroll to position [115, 0]
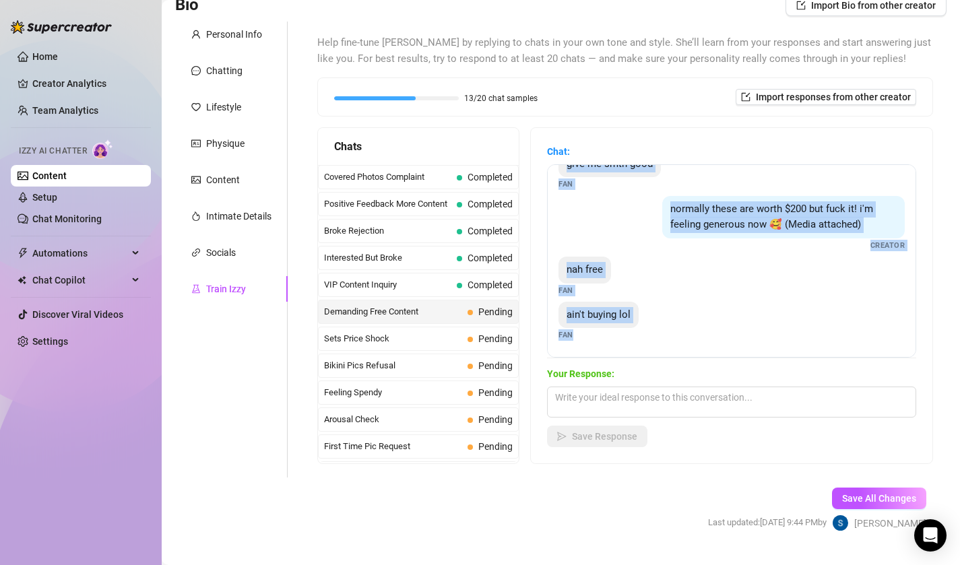
drag, startPoint x: 562, startPoint y: 190, endPoint x: 572, endPoint y: 340, distance: 150.6
click at [572, 340] on div "i was promised nudes for this Fan nudes or at least topless Fan give me smth go…" at bounding box center [731, 260] width 369 height 193
copy div "i was promised nudes for this Fan nudes or at least topless Fan give me smth go…"
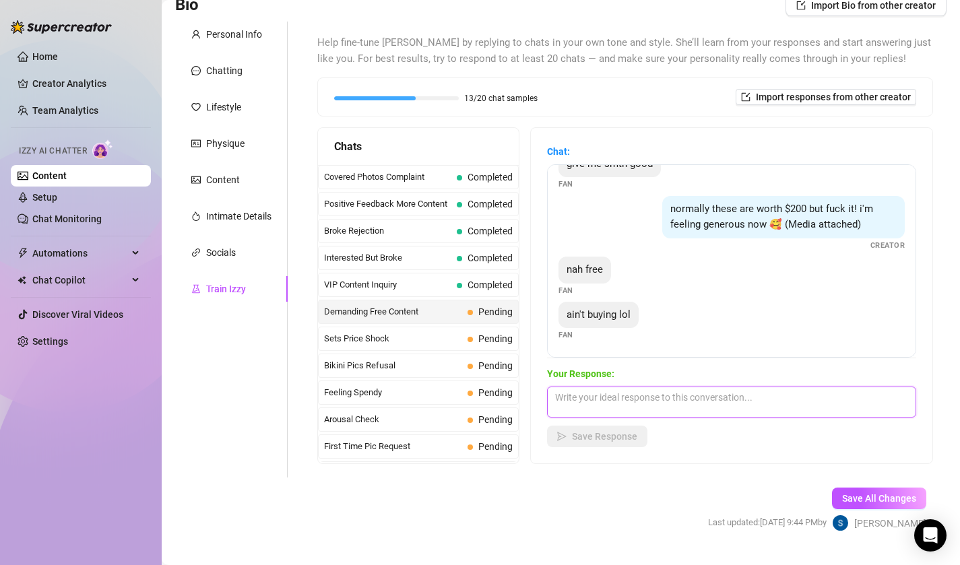
click at [647, 395] on textarea at bounding box center [731, 402] width 369 height 31
paste textarea "mao baby nothing about me is free 😏💦 you know my nudes are worth every penny. y…"
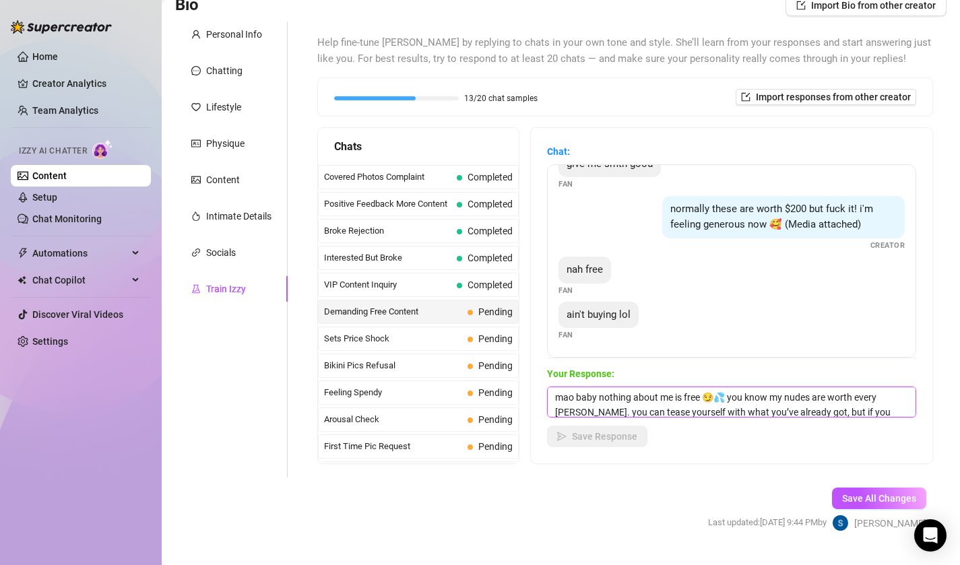
scroll to position [15, 0]
type textarea "mao baby nothing about me is free 😏💦 you know my nudes are worth every penny. y…"
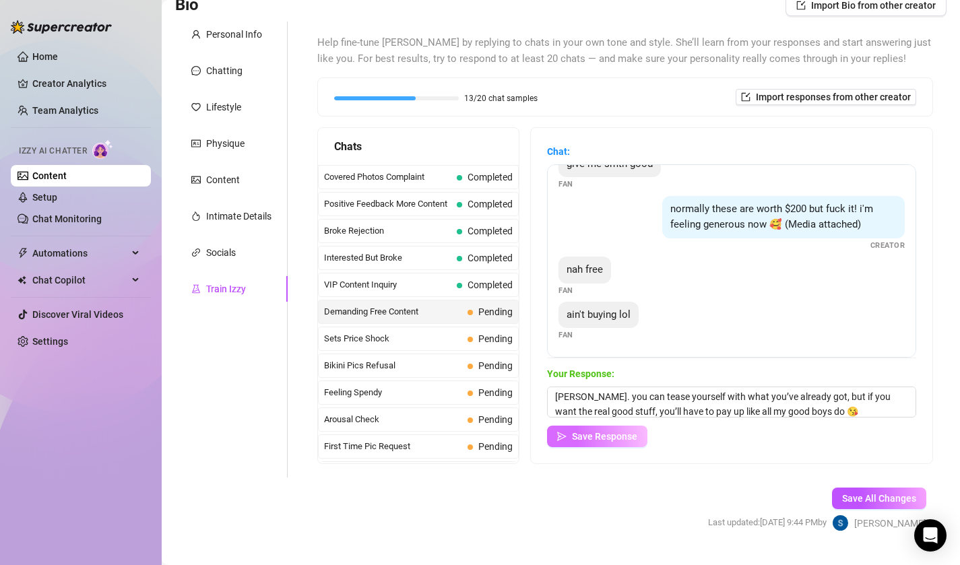
click at [602, 434] on span "Save Response" at bounding box center [604, 436] width 65 height 11
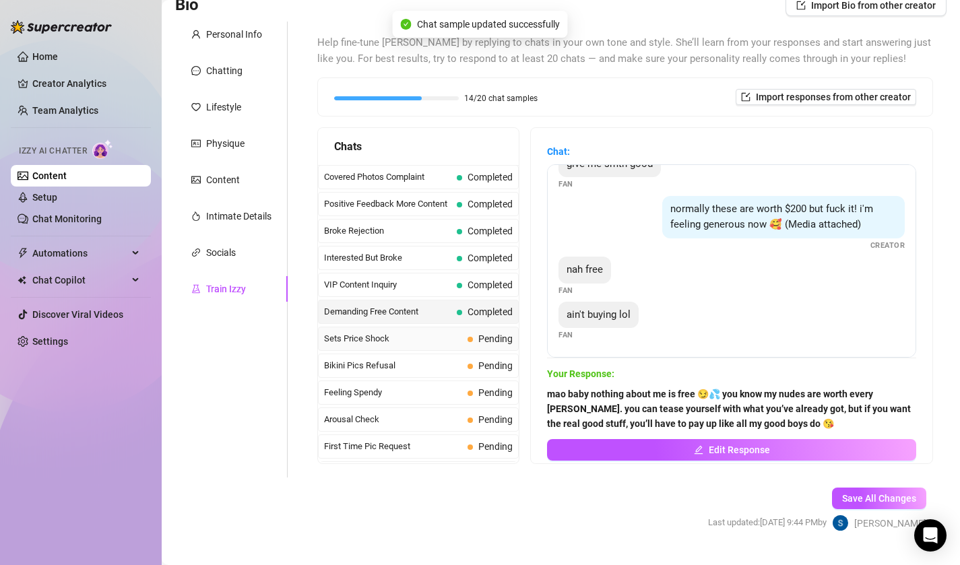
click at [393, 333] on span "Sets Price Shock" at bounding box center [393, 338] width 138 height 13
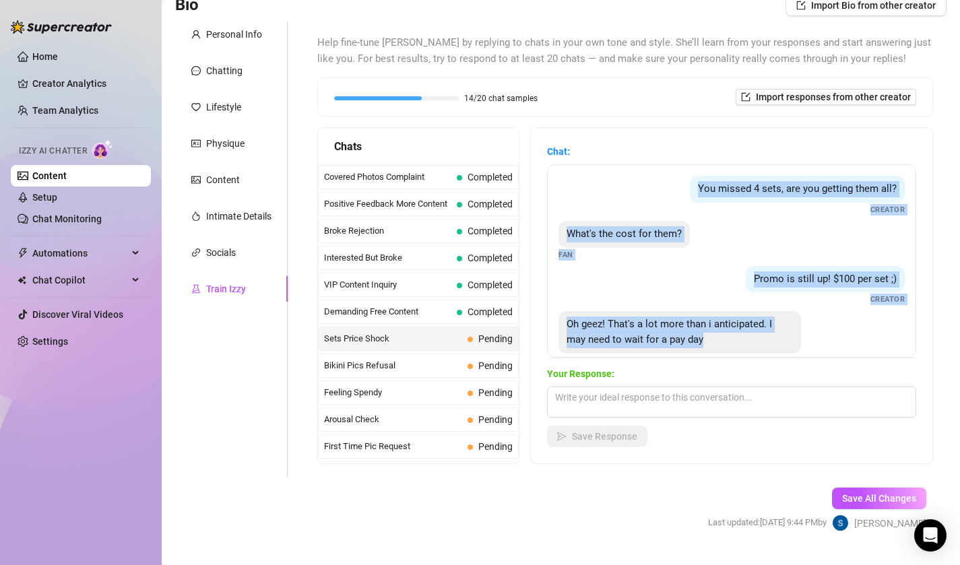
scroll to position [26, 0]
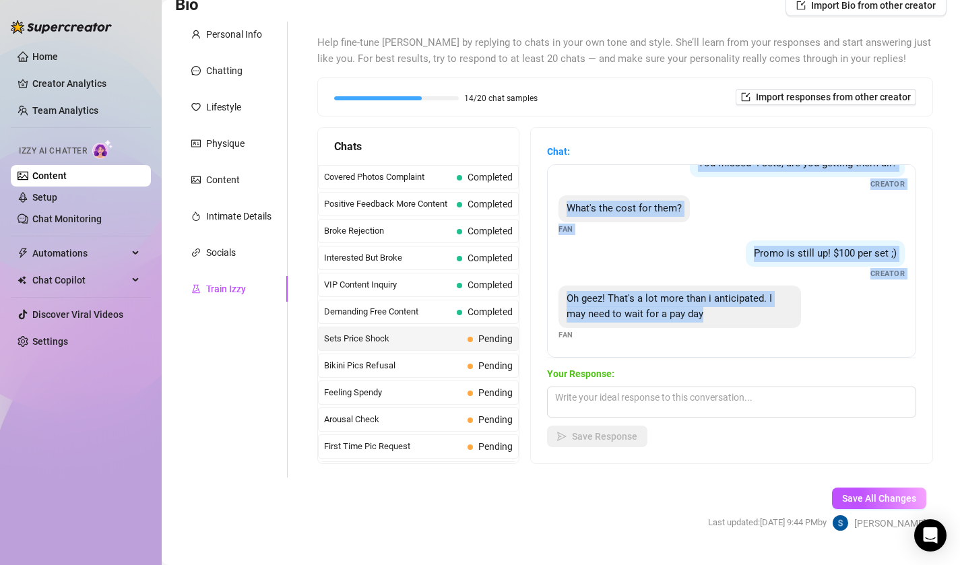
drag, startPoint x: 699, startPoint y: 187, endPoint x: 645, endPoint y: 359, distance: 180.9
click at [645, 359] on div "Chat: You missed 4 sets, are you getting them all? Creator What's the cost for …" at bounding box center [731, 295] width 369 height 303
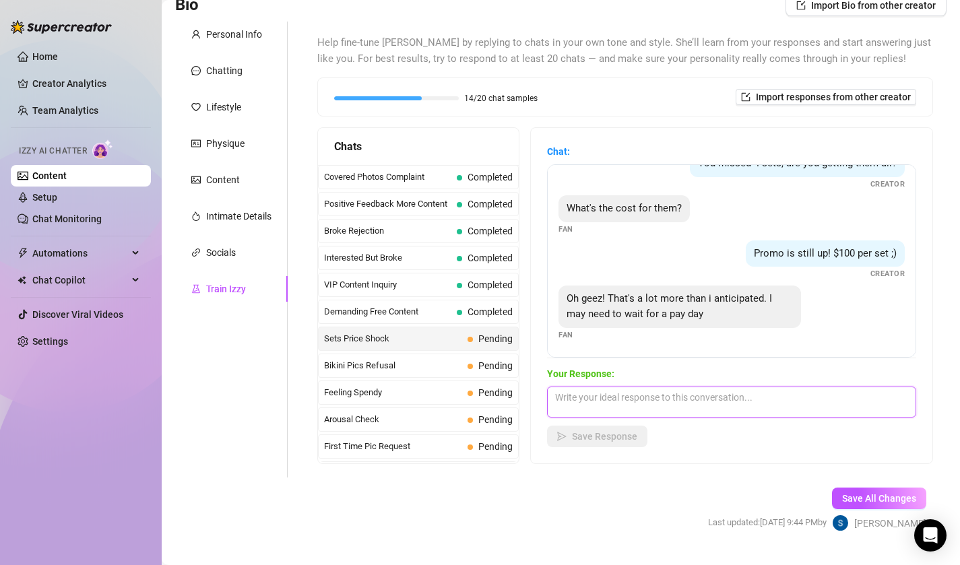
click at [583, 400] on textarea at bounding box center [731, 402] width 369 height 31
paste textarea "hehe i know baby 😏 they’re sooo worth it though… each set is dripping with me 😈…"
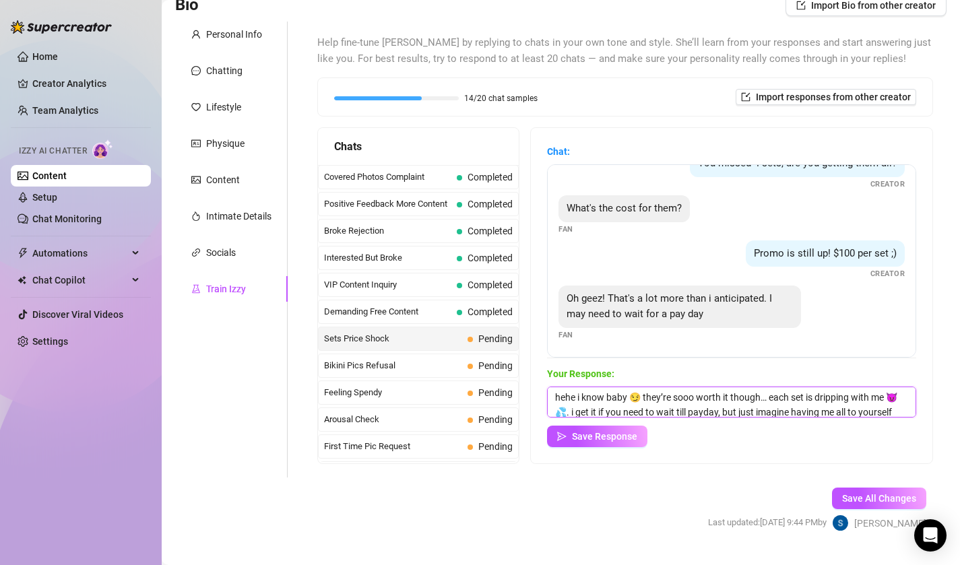
scroll to position [15, 0]
type textarea "hehe i know baby 😏 they’re sooo worth it though… each set is dripping with me 😈…"
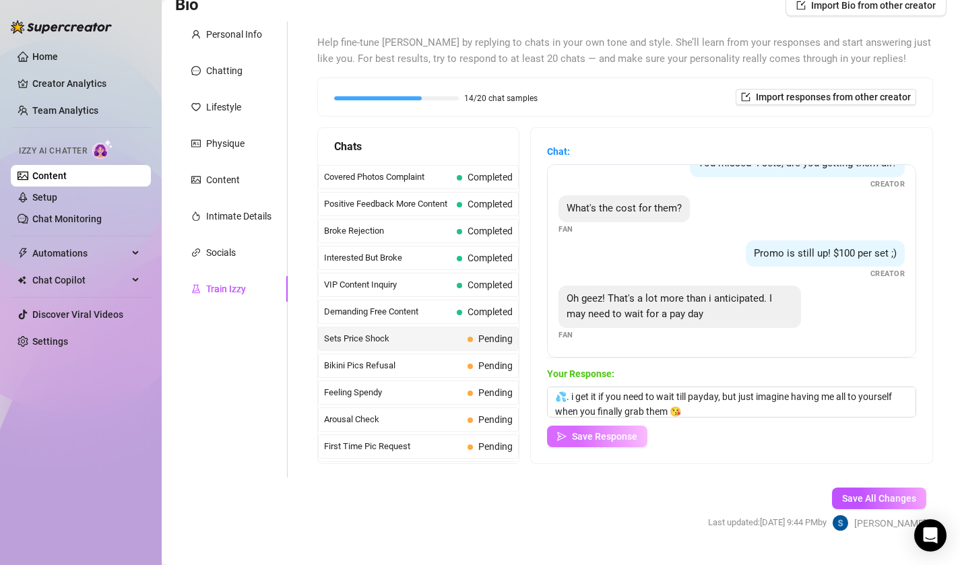
click at [590, 434] on span "Save Response" at bounding box center [604, 436] width 65 height 11
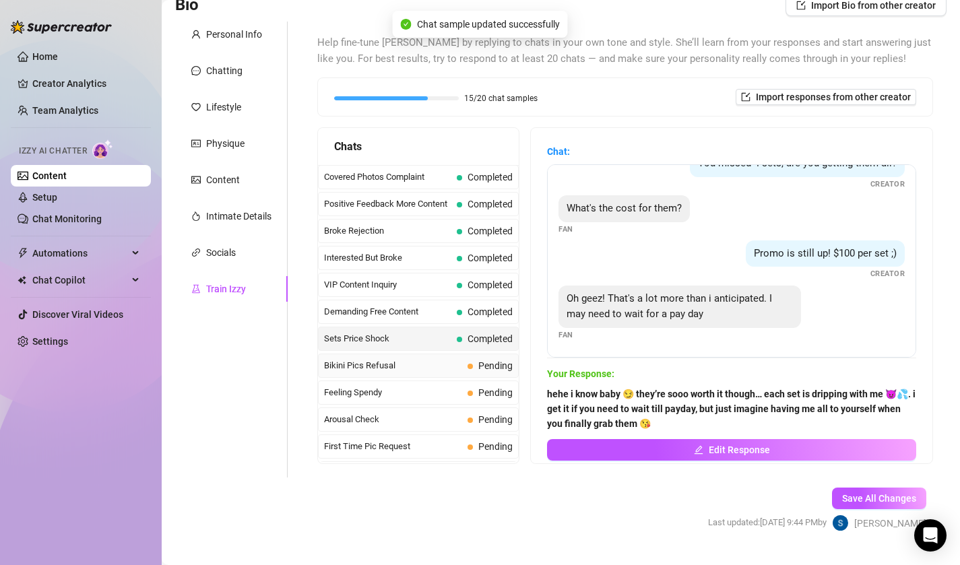
click at [452, 370] on span "Bikini Pics Refusal" at bounding box center [393, 365] width 138 height 13
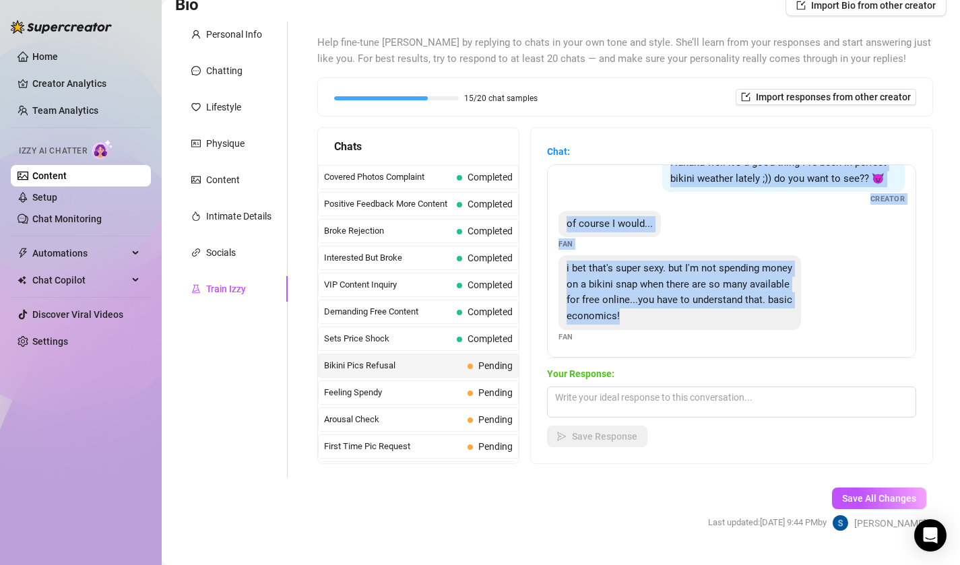
scroll to position [28, 0]
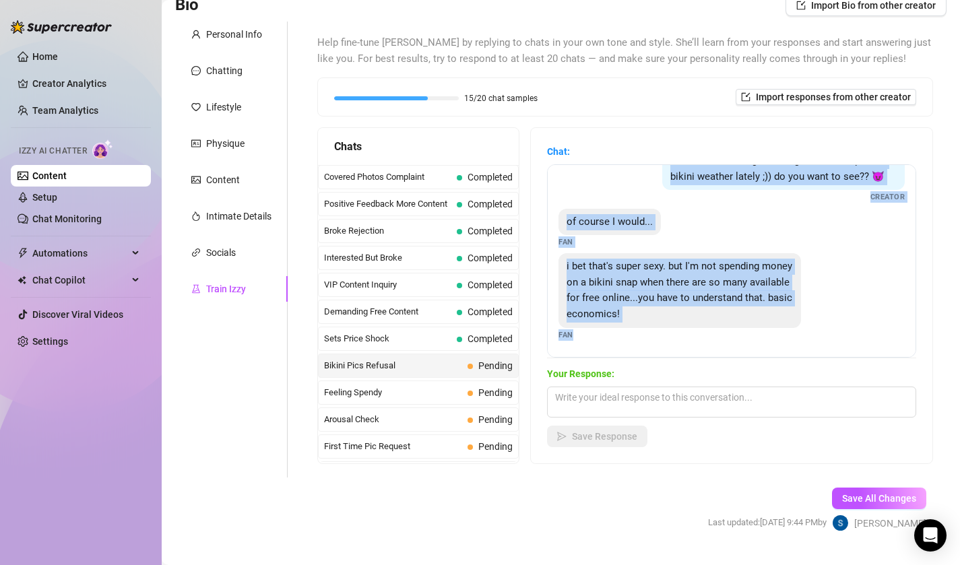
drag, startPoint x: 672, startPoint y: 187, endPoint x: 589, endPoint y: 355, distance: 188.0
click at [589, 355] on div "Hahaha well it's a good thing I've been in perfect bikini weather lately ;)) do…" at bounding box center [731, 260] width 369 height 193
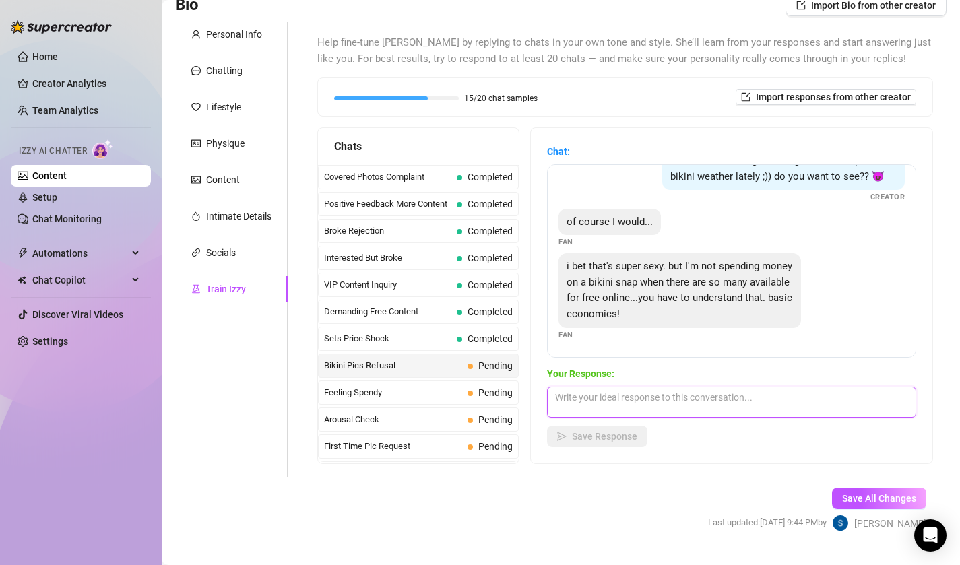
click at [578, 404] on textarea at bounding box center [731, 402] width 369 height 31
paste textarea "lol then go stroke to those free girls, baby 😏 we both know you’ll end up back …"
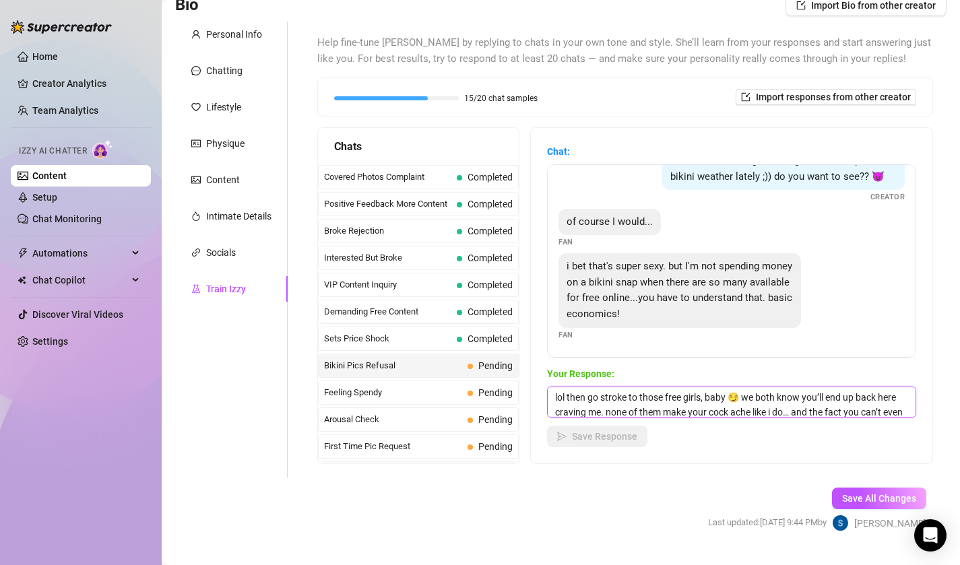
scroll to position [15, 0]
type textarea "lol then go stroke to those free girls, baby 😏 we both know you’ll end up back …"
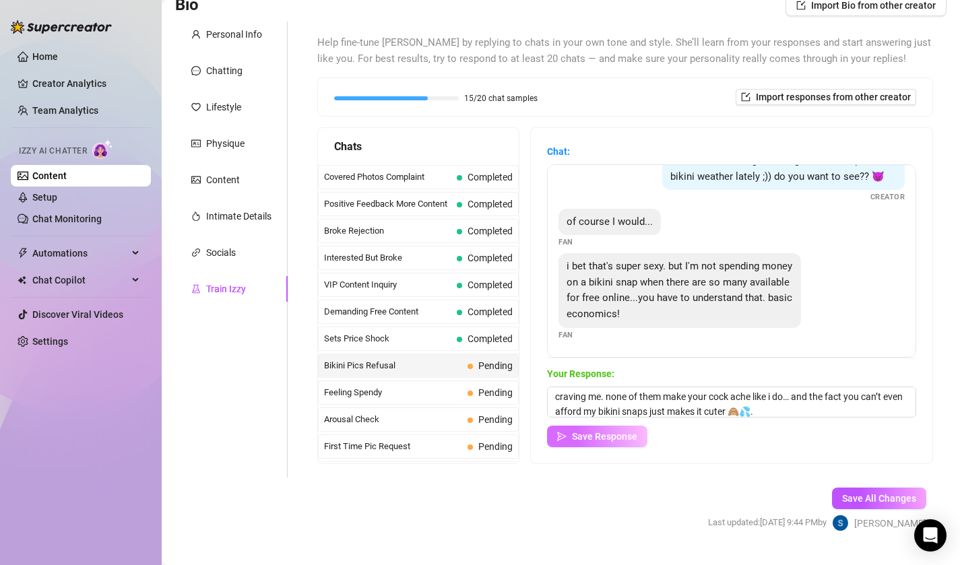
click at [577, 428] on button "Save Response" at bounding box center [597, 437] width 100 height 22
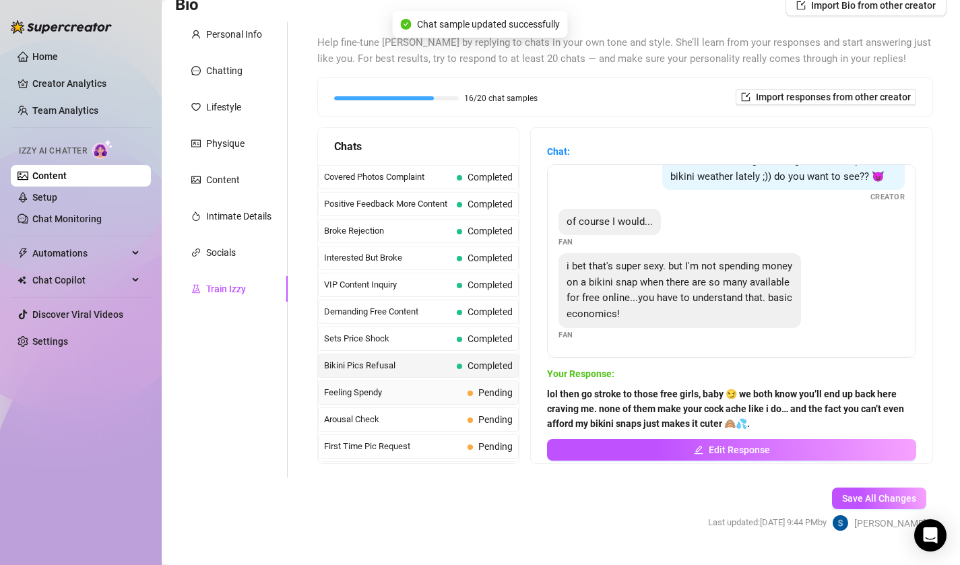
click at [445, 395] on span "Feeling Spendy" at bounding box center [393, 392] width 138 height 13
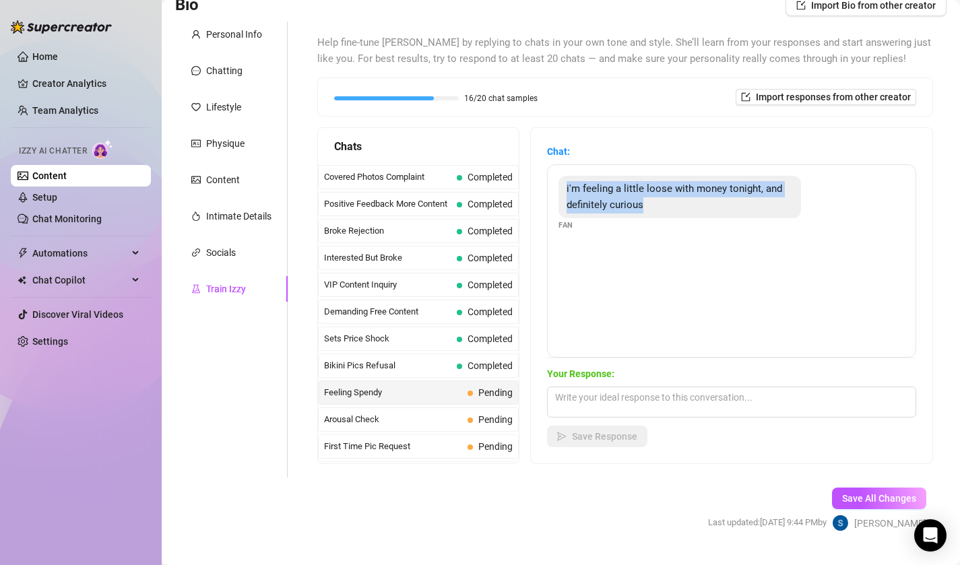
drag, startPoint x: 625, startPoint y: 233, endPoint x: 560, endPoint y: 183, distance: 81.7
click at [560, 183] on div "i'm feeling a little loose with money tonight, and definitely curious Fan" at bounding box center [731, 260] width 369 height 193
click at [579, 234] on div "i'm feeling a little loose with money tonight, and definitely curious Fan" at bounding box center [731, 260] width 369 height 193
drag, startPoint x: 575, startPoint y: 228, endPoint x: 560, endPoint y: 183, distance: 48.4
click at [560, 183] on div "i'm feeling a little loose with money tonight, and definitely curious Fan" at bounding box center [732, 203] width 346 height 55
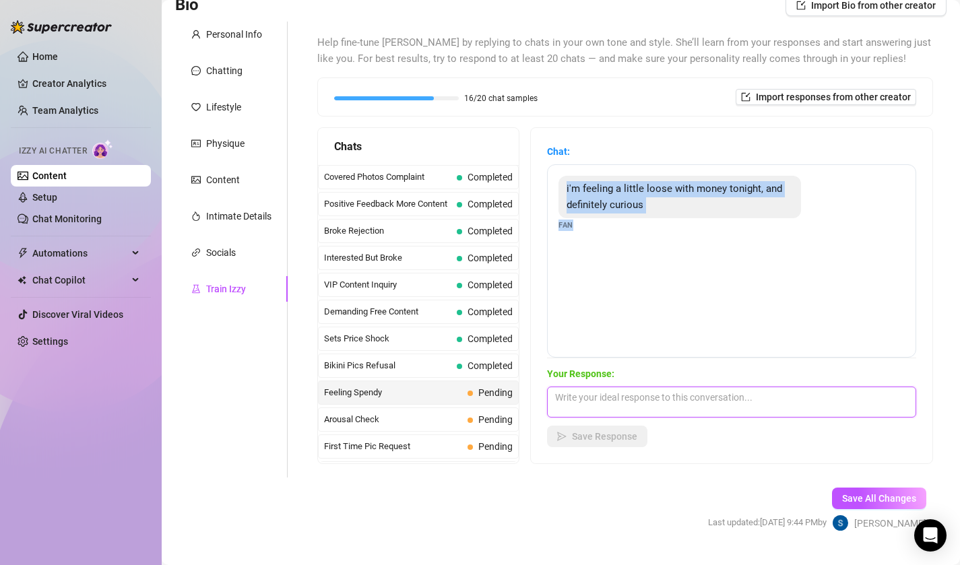
click at [590, 396] on textarea at bounding box center [731, 402] width 369 height 31
paste textarea "💦 makes me so wet knowing you wanna spoil me when you’re feeling generous. let …"
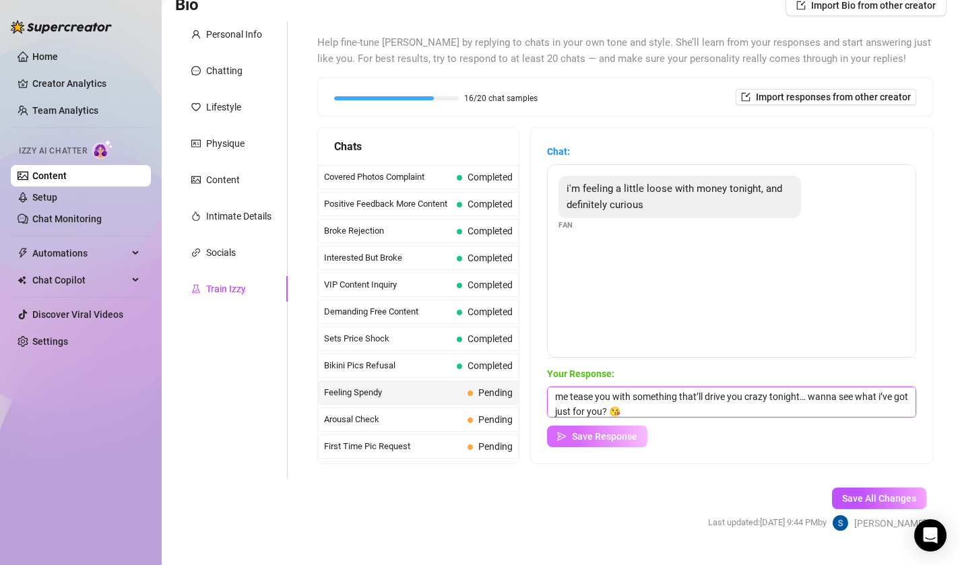
type textarea "💦 makes me so wet knowing you wanna spoil me when you’re feeling generous. let …"
click at [612, 436] on span "Save Response" at bounding box center [604, 436] width 65 height 11
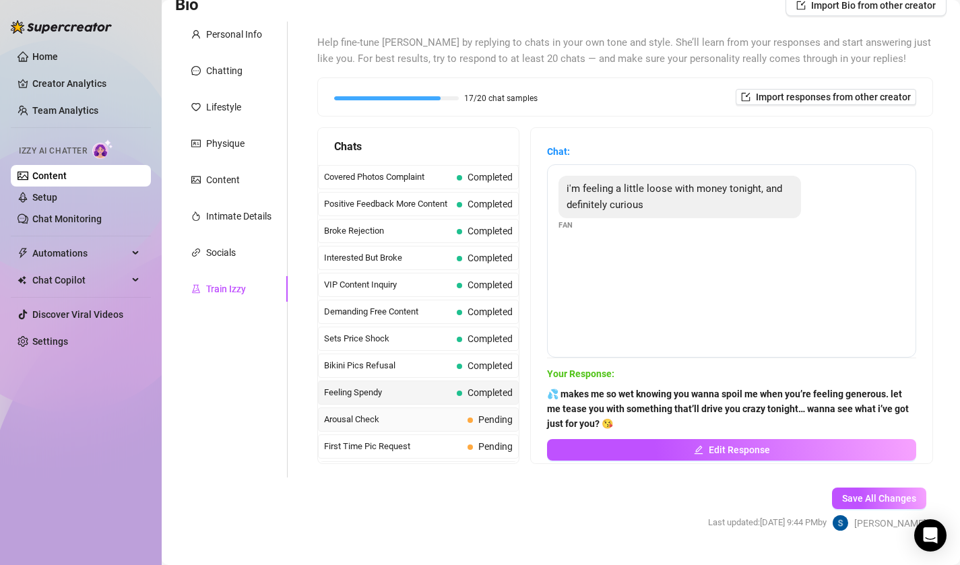
click at [421, 420] on span "Arousal Check" at bounding box center [393, 419] width 138 height 13
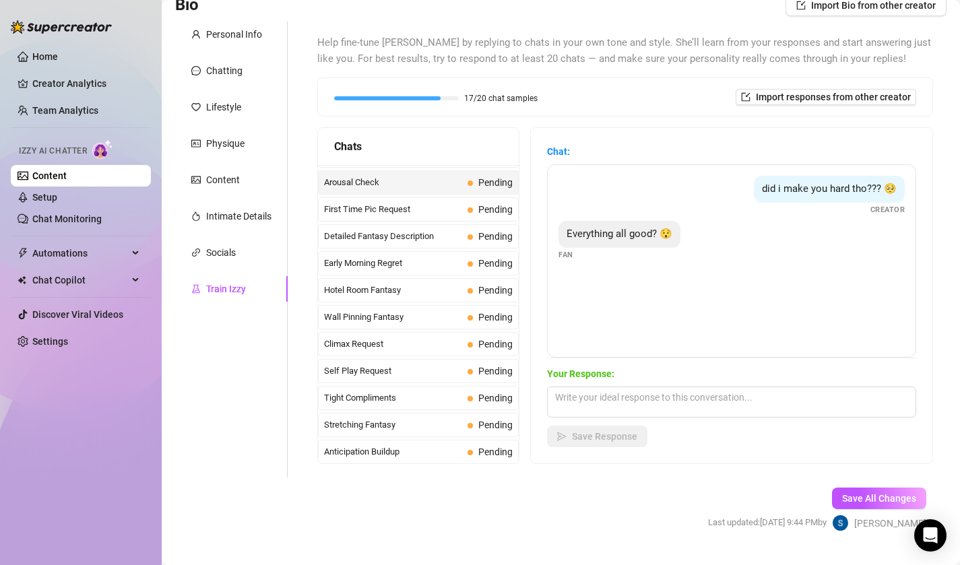
scroll to position [458, 0]
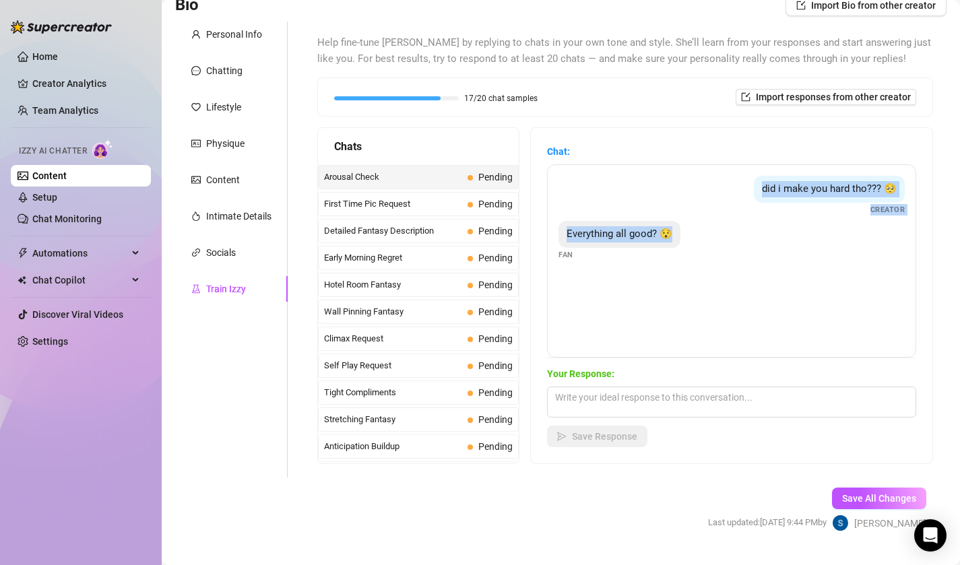
drag, startPoint x: 656, startPoint y: 266, endPoint x: 682, endPoint y: 157, distance: 112.3
click at [682, 157] on div "Chat: did i make you hard tho??? 🥺 Creator Everything all good? 😯 Fan" at bounding box center [731, 251] width 369 height 214
click at [609, 257] on div "Everything all good? 😯 Fan" at bounding box center [732, 241] width 346 height 40
drag, startPoint x: 577, startPoint y: 257, endPoint x: 744, endPoint y: 177, distance: 185.0
click at [745, 177] on div "did i make you hard tho??? 🥺 Creator Everything all good? 😯 Fan" at bounding box center [731, 260] width 369 height 193
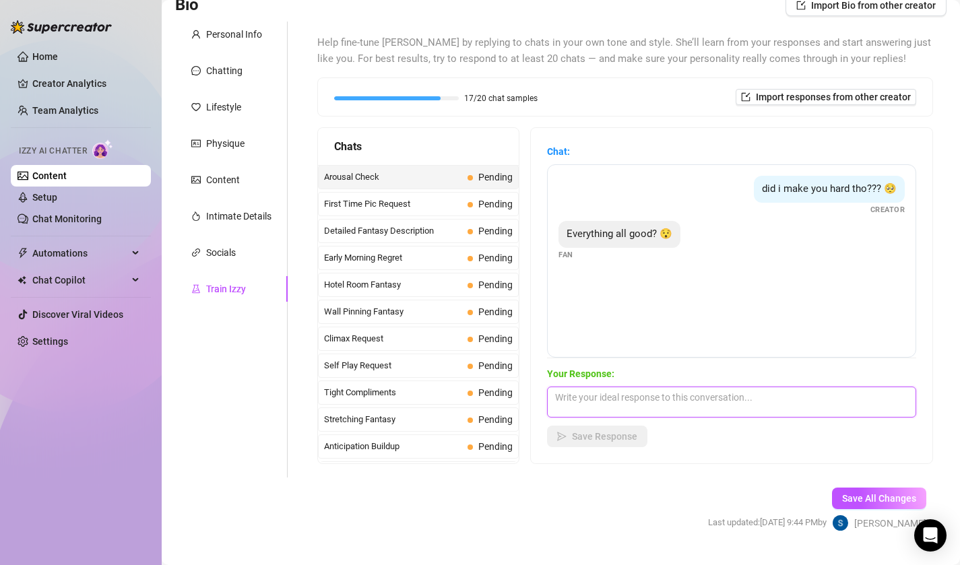
click at [614, 396] on textarea at bounding box center [731, 402] width 369 height 31
paste textarea "you really need to ask? tehe… i can practically feel you throbbing through the …"
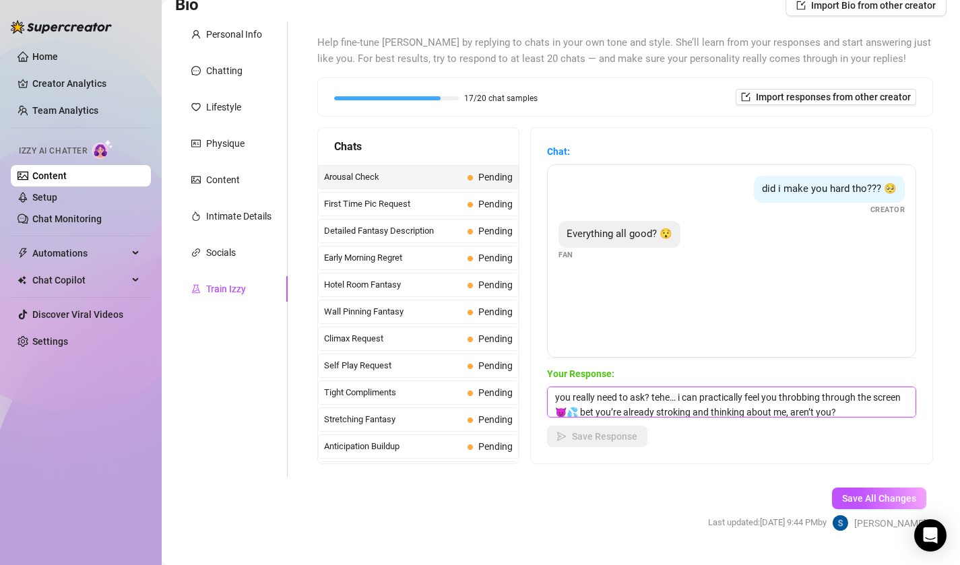
scroll to position [1, 0]
type textarea "you really need to ask? tehe… i can practically feel you throbbing through the …"
click at [618, 436] on span "Save Response" at bounding box center [604, 436] width 65 height 11
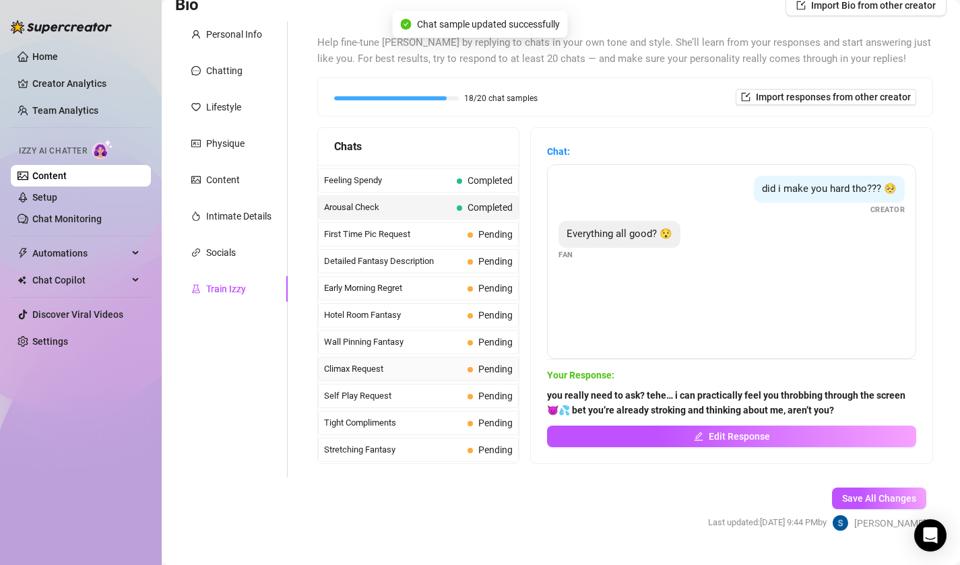
scroll to position [418, 0]
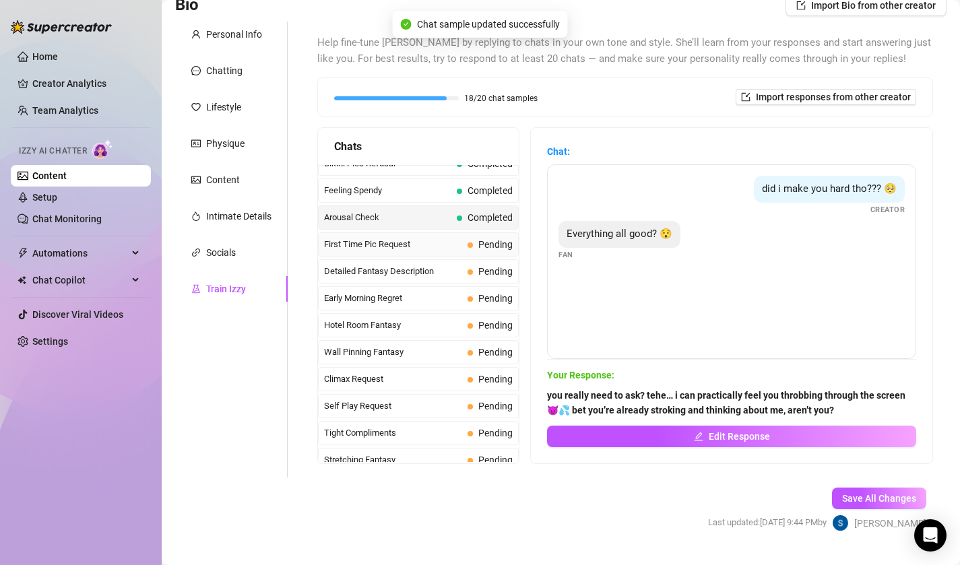
click at [464, 246] on div "First Time Pic Request Pending" at bounding box center [418, 244] width 201 height 24
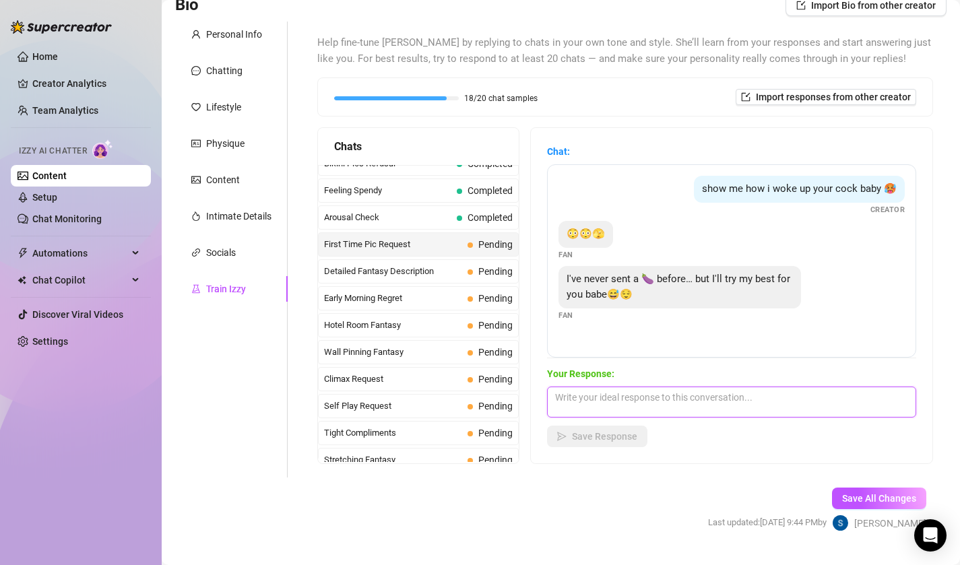
click at [581, 398] on textarea at bounding box center [731, 402] width 369 height 31
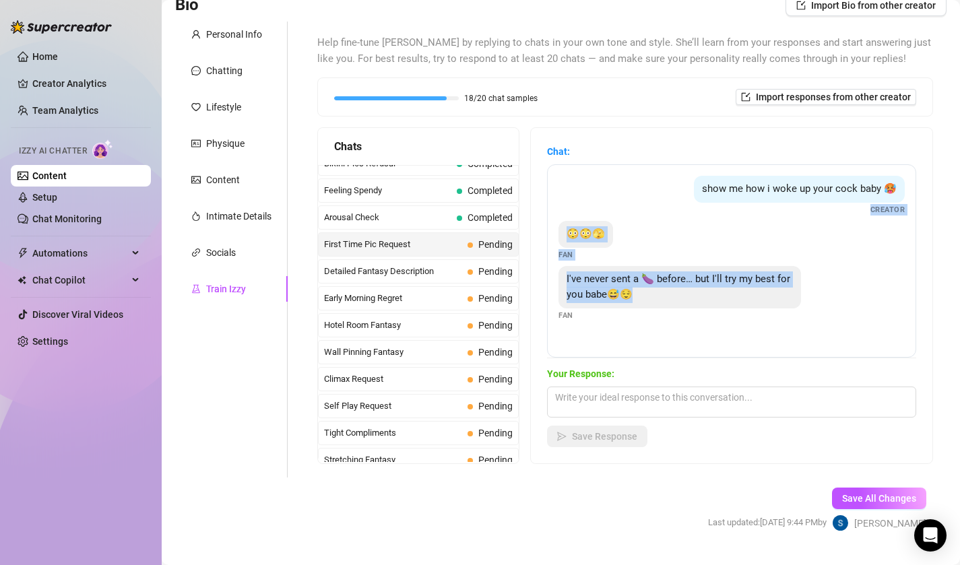
drag, startPoint x: 585, startPoint y: 315, endPoint x: 668, endPoint y: 212, distance: 131.7
click at [668, 212] on div "show me how i woke up your cock baby 🥵 Creator 😳😳🫣 Fan I've never sent a 🍆 befo…" at bounding box center [731, 260] width 369 height 193
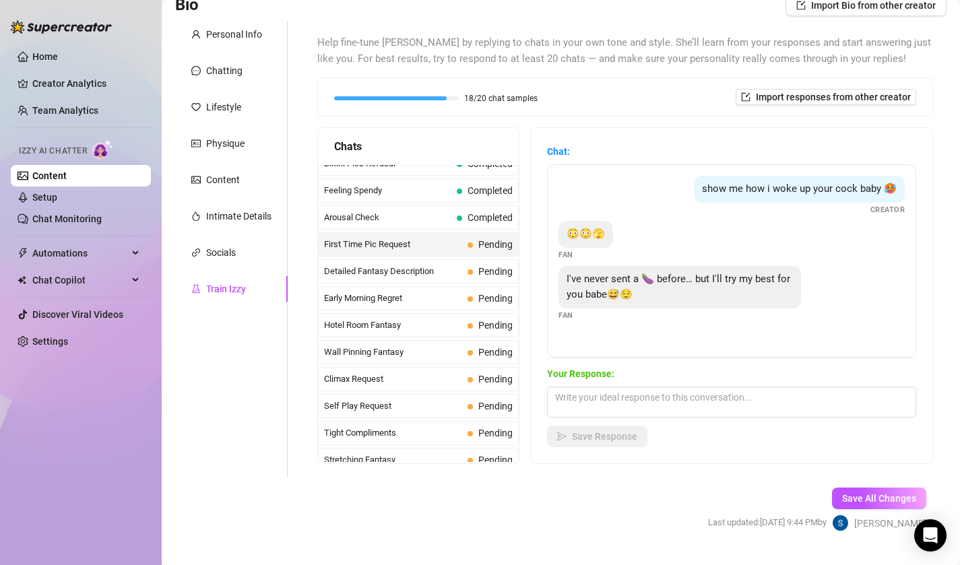
click at [560, 346] on div "show me how i woke up your cock baby 🥵 Creator 😳😳🫣 Fan I've never sent a 🍆 befo…" at bounding box center [731, 260] width 369 height 193
drag, startPoint x: 566, startPoint y: 321, endPoint x: 567, endPoint y: 230, distance: 91.6
click at [567, 229] on div "show me how i woke up your cock baby 🥵 Creator 😳😳🫣 Fan I've never sent a 🍆 befo…" at bounding box center [731, 260] width 369 height 193
click at [567, 230] on span "😳😳🫣" at bounding box center [586, 234] width 38 height 12
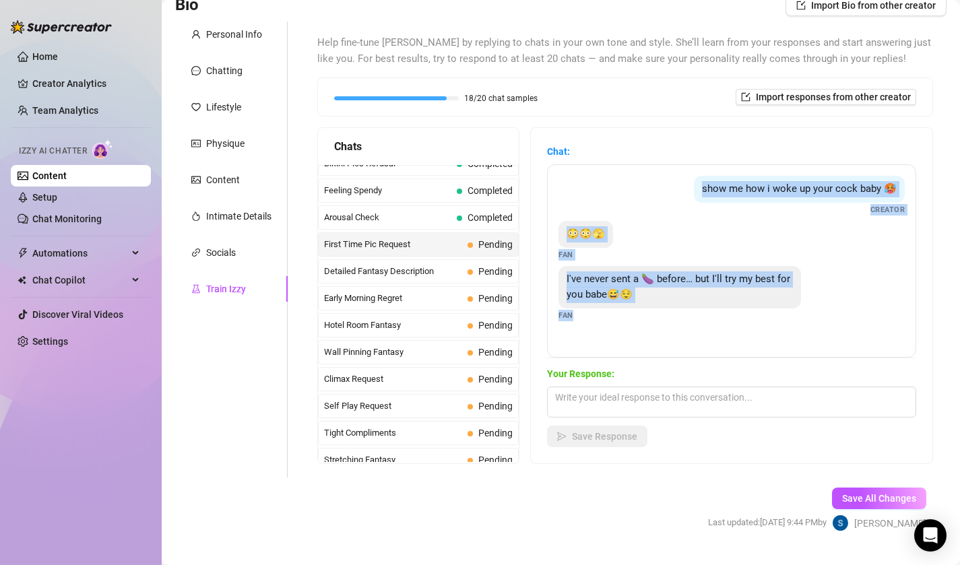
drag, startPoint x: 574, startPoint y: 317, endPoint x: 685, endPoint y: 187, distance: 171.1
click at [685, 187] on div "show me how i woke up your cock baby 🥵 Creator 😳😳🫣 Fan I've never sent a 🍆 befo…" at bounding box center [731, 260] width 369 height 193
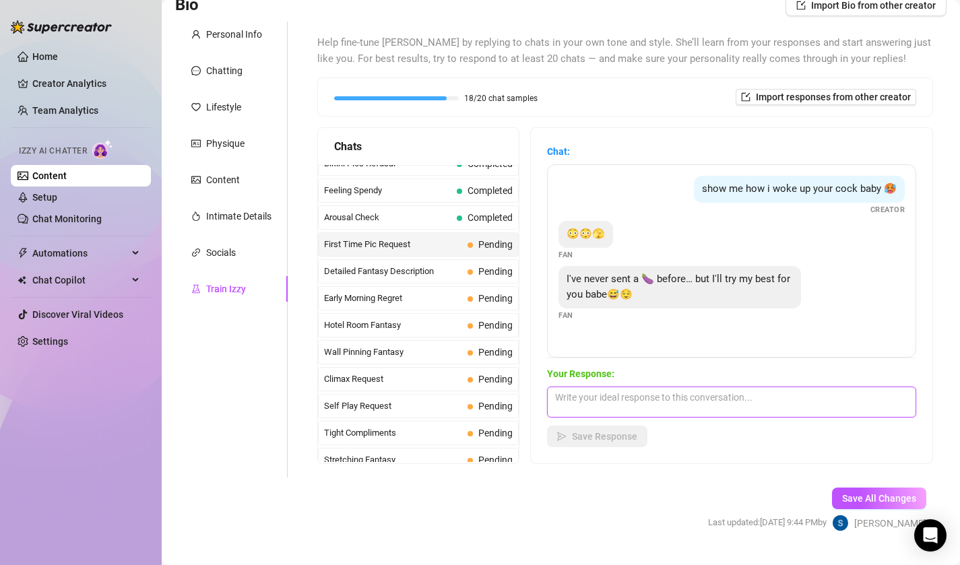
click at [585, 390] on textarea at bounding box center [731, 402] width 369 height 31
click at [644, 416] on textarea at bounding box center [731, 402] width 369 height 31
paste textarea "yesss 😏 that’s exactly what i wanted… knowing i made your cock hard the second …"
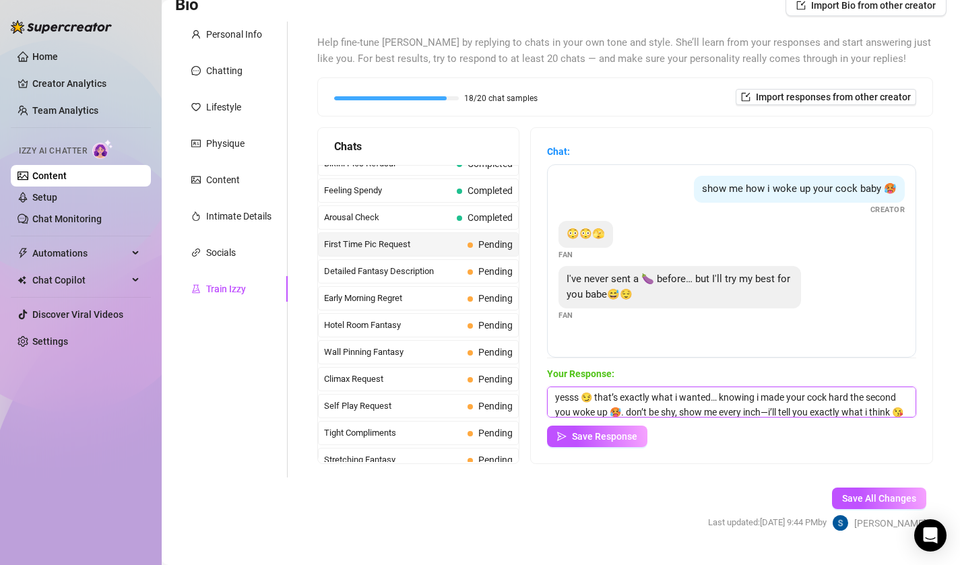
scroll to position [15, 0]
type textarea "yesss 😏 that’s exactly what i wanted… knowing i made your cock hard the second …"
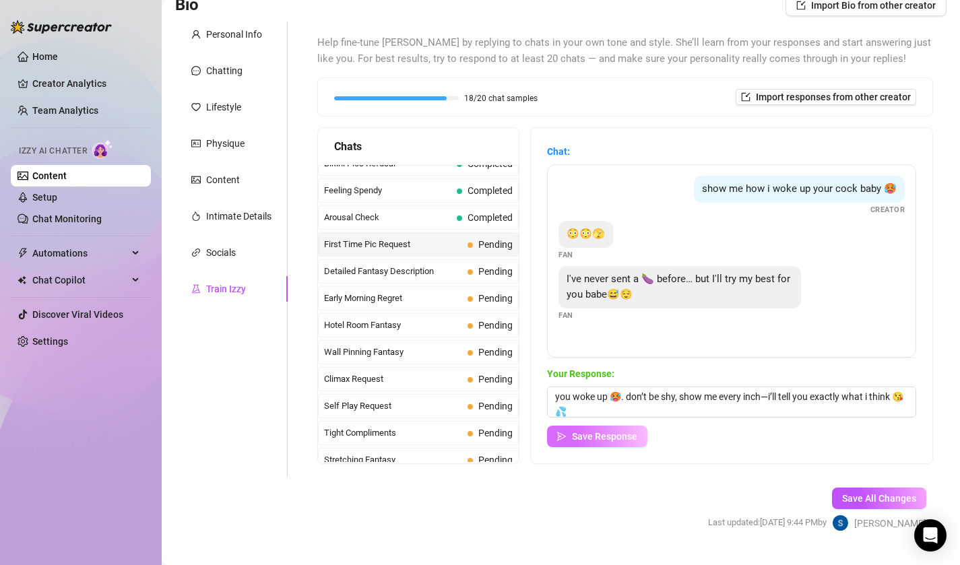
click at [621, 437] on span "Save Response" at bounding box center [604, 436] width 65 height 11
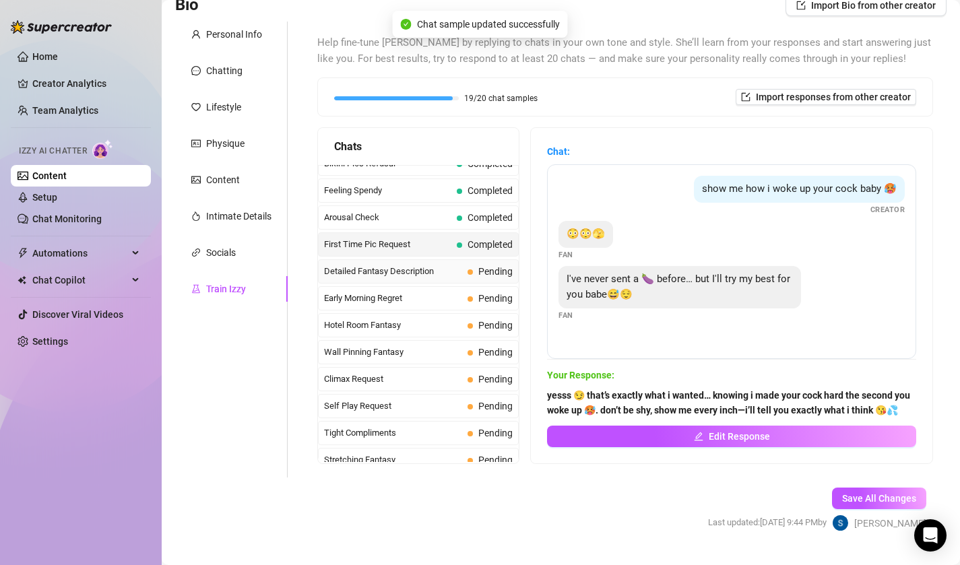
click at [437, 278] on div "Detailed Fantasy Description Pending" at bounding box center [418, 271] width 201 height 24
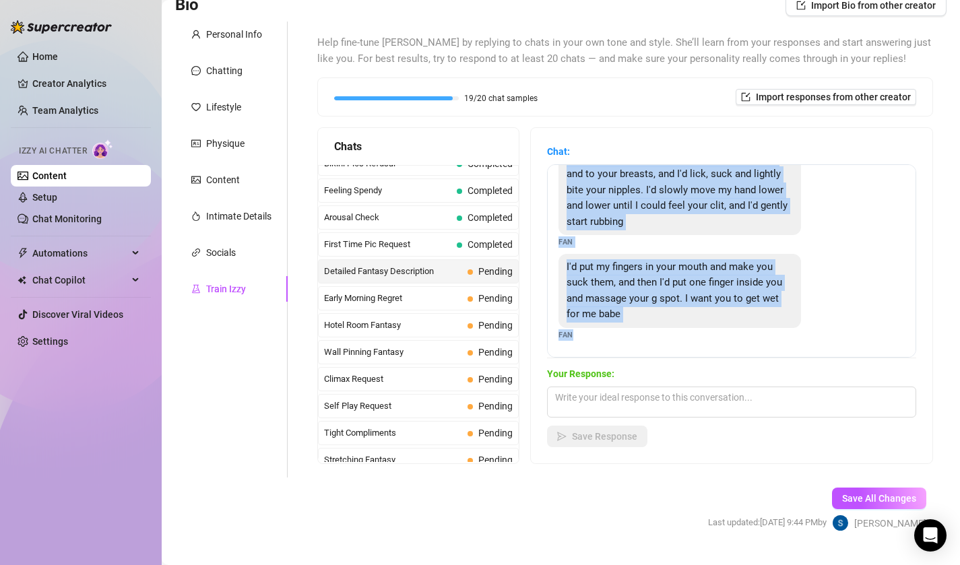
scroll to position [0, 0]
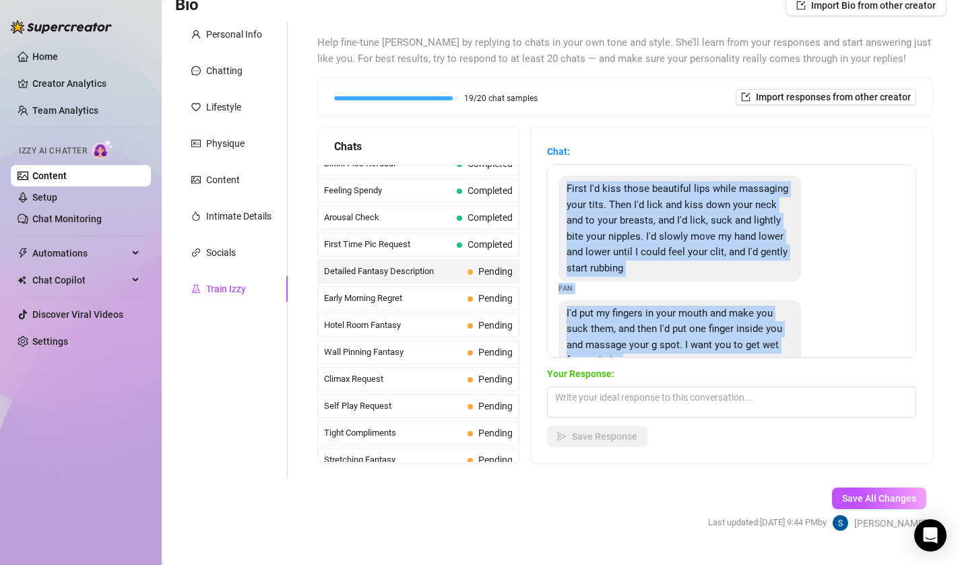
drag, startPoint x: 577, startPoint y: 336, endPoint x: 552, endPoint y: 179, distance: 159.6
click at [552, 179] on div "First I'd kiss those beautiful lips while massaging your tits. Then I'd lick an…" at bounding box center [731, 260] width 369 height 193
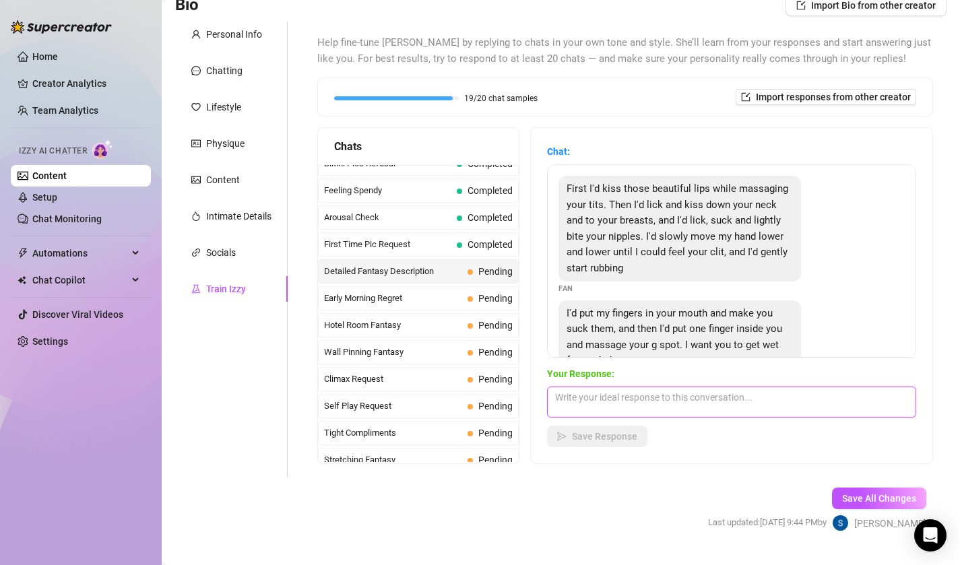
click at [651, 406] on textarea at bounding box center [731, 402] width 369 height 31
paste textarea "fuck… you’d have me moaning already 😩💦 i’d suck your fingers so deep, making th…"
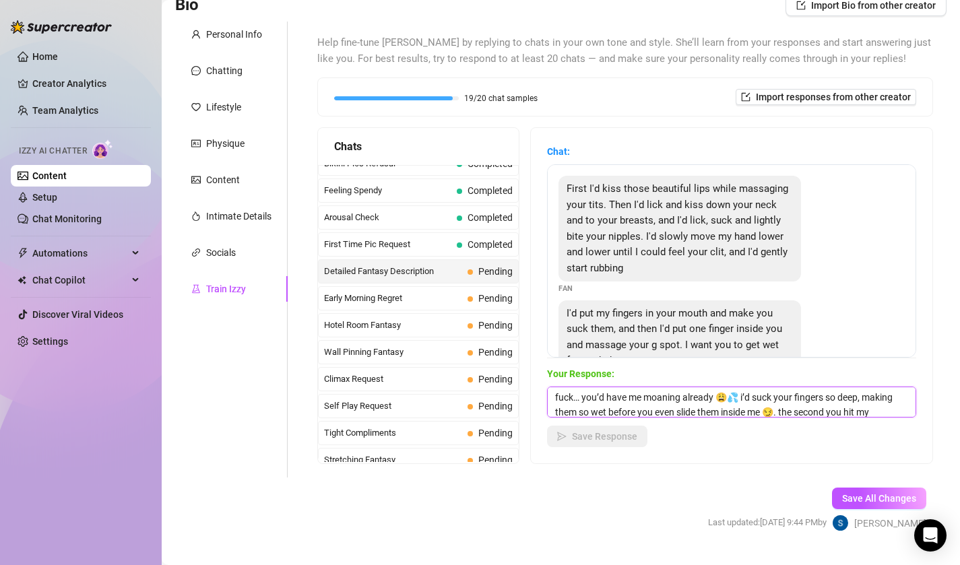
scroll to position [15, 0]
type textarea "fuck… you’d have me moaning already 😩💦 i’d suck your fingers so deep, making th…"
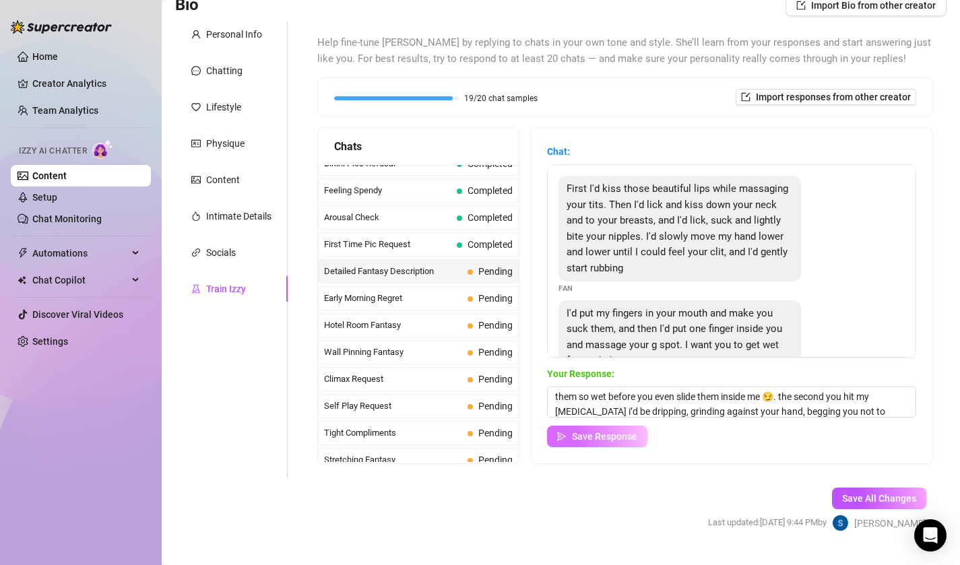
click at [612, 437] on span "Save Response" at bounding box center [604, 436] width 65 height 11
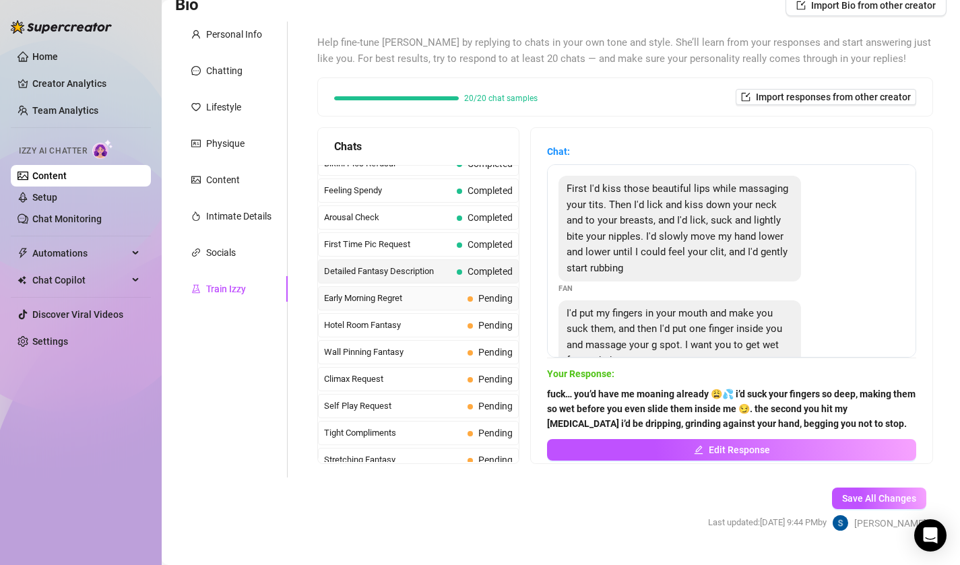
click at [457, 300] on span "Early Morning Regret" at bounding box center [393, 298] width 138 height 13
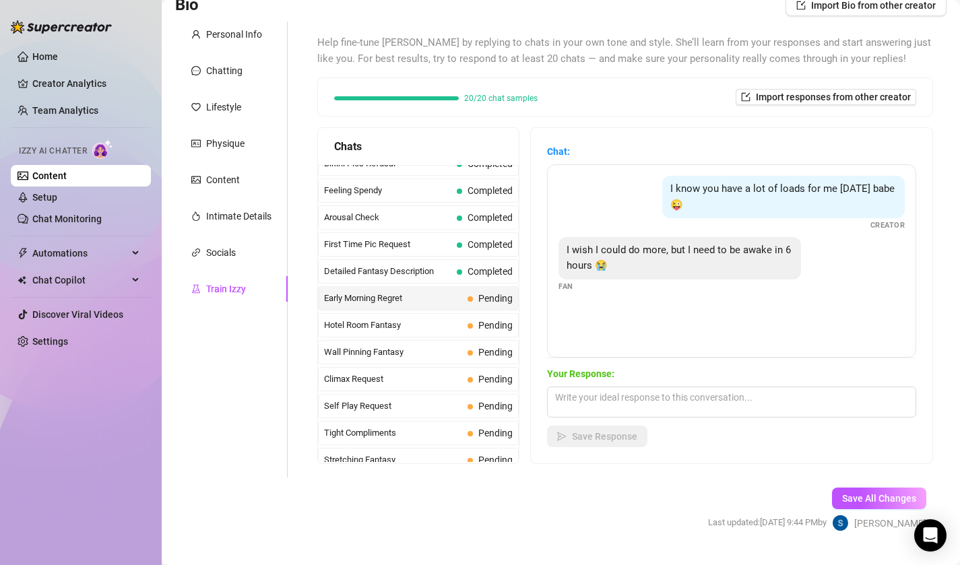
click at [603, 296] on div "I know you have a lot of loads for me today babe 😜 Creator I wish I could do mo…" at bounding box center [731, 260] width 369 height 193
drag, startPoint x: 603, startPoint y: 296, endPoint x: 549, endPoint y: 264, distance: 62.9
click at [548, 264] on div "I know you have a lot of loads for me today babe 😜 Creator I wish I could do mo…" at bounding box center [731, 260] width 369 height 193
click at [571, 287] on span "Fan" at bounding box center [566, 286] width 15 height 11
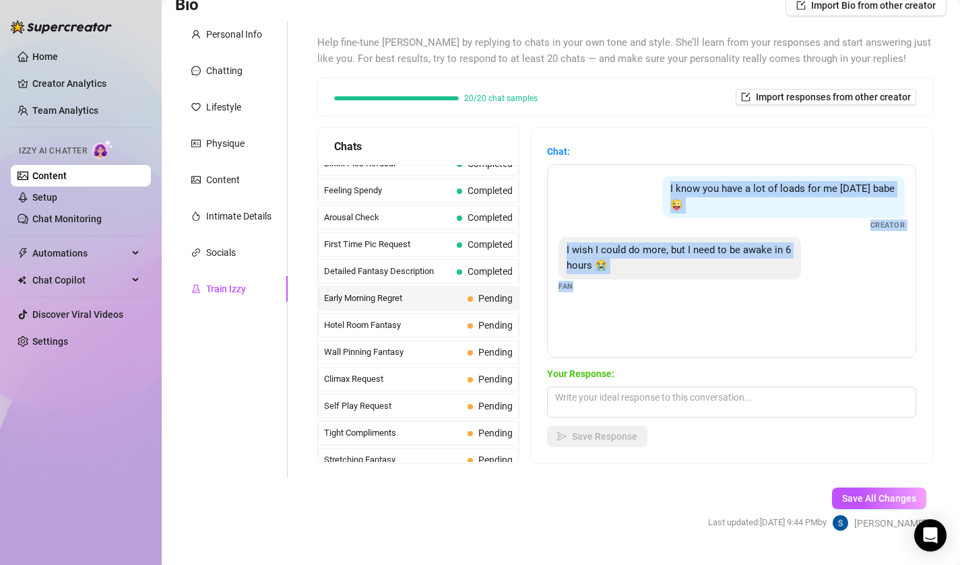
drag, startPoint x: 575, startPoint y: 287, endPoint x: 638, endPoint y: 185, distance: 119.8
click at [638, 185] on div "I know you have a lot of loads for me today babe 😜 Creator I wish I could do mo…" at bounding box center [731, 260] width 369 height 193
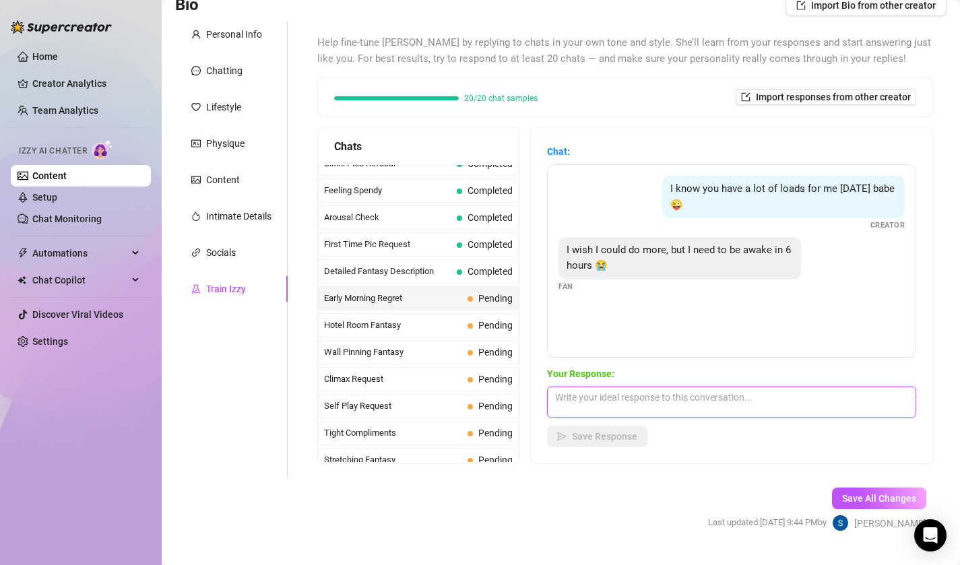
click at [622, 400] on textarea at bounding box center [731, 402] width 369 height 31
click at [609, 397] on textarea at bounding box center [731, 402] width 369 height 31
paste textarea "6 hours is plenty, loser 😈 don’t act like you can resist me. you’ll stay up and…"
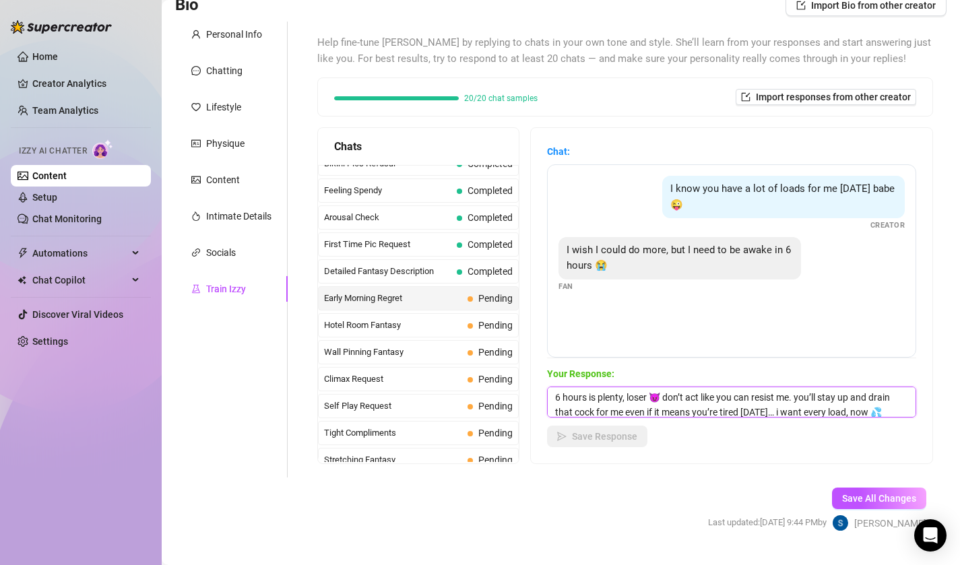
scroll to position [1, 0]
type textarea "6 hours is plenty, loser 😈 don’t act like you can resist me. you’ll stay up and…"
click at [602, 441] on span "Save Response" at bounding box center [604, 436] width 65 height 11
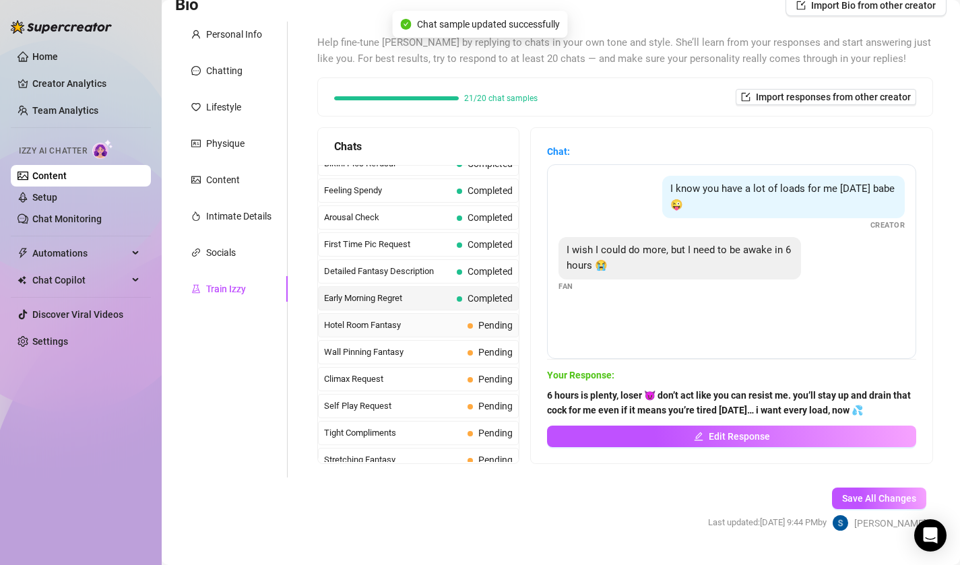
click at [435, 328] on span "Hotel Room Fantasy" at bounding box center [393, 325] width 138 height 13
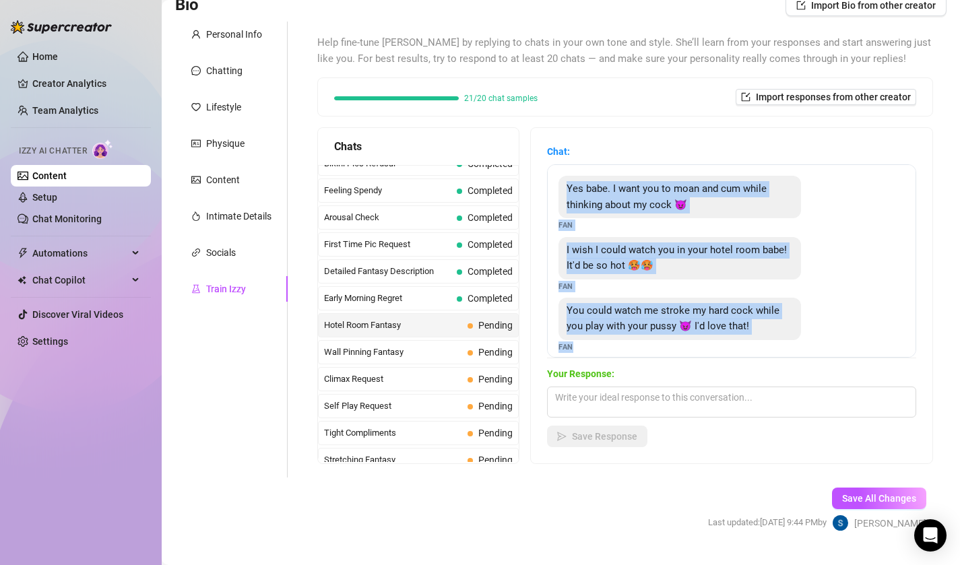
drag, startPoint x: 577, startPoint y: 346, endPoint x: 548, endPoint y: 178, distance: 170.9
click at [548, 178] on div "Yes babe. I want you to moan and cum while thinking about my cock 😈 Fan I wish …" at bounding box center [731, 260] width 369 height 193
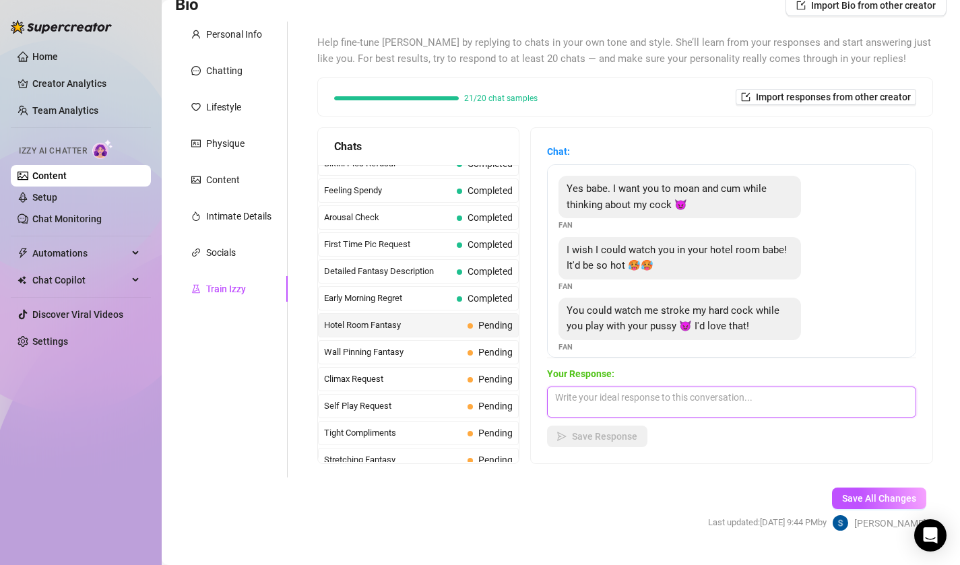
click at [580, 396] on textarea at bounding box center [731, 402] width 369 height 31
paste textarea "i’d have my legs spread on that hotel bed, pussy dripping while i moan your nam…"
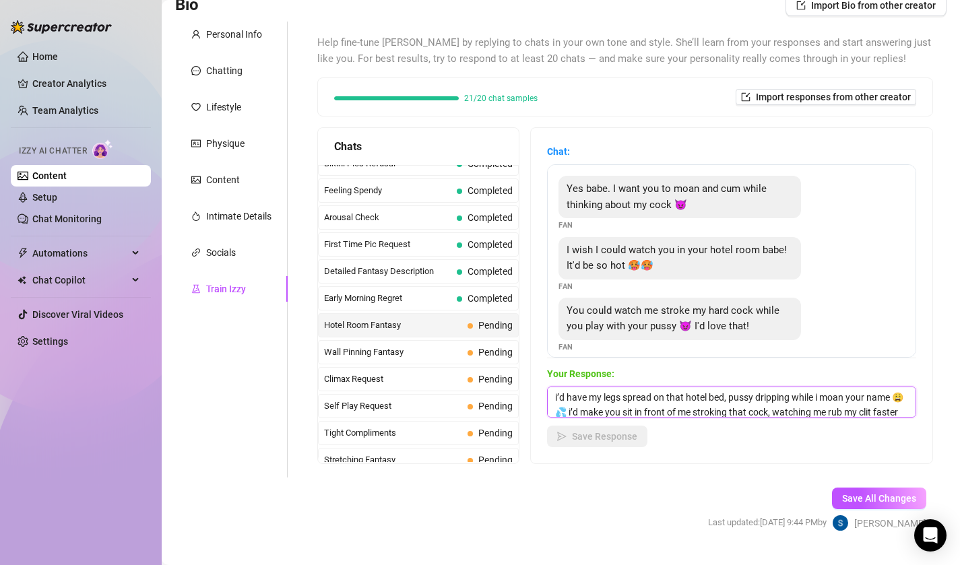
scroll to position [30, 0]
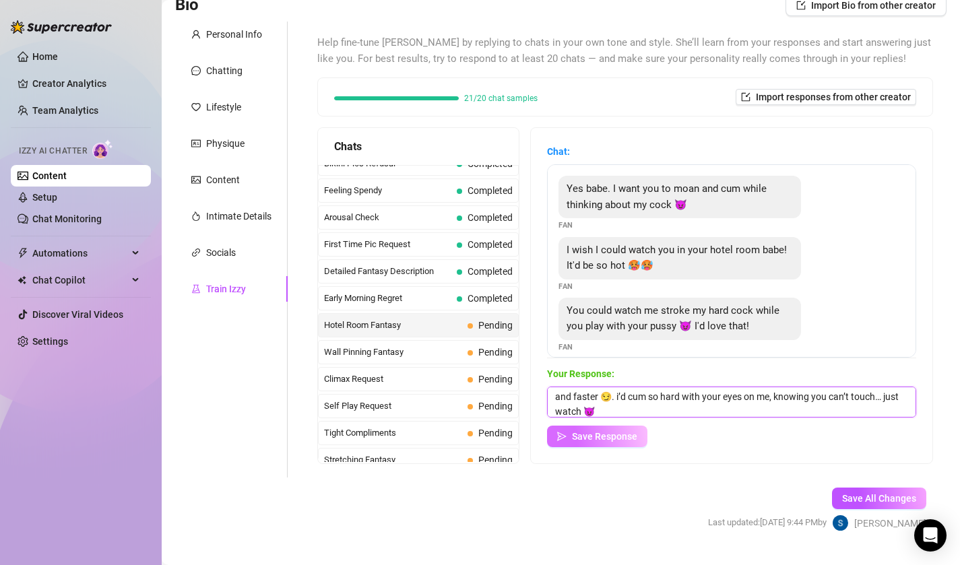
type textarea "i’d have my legs spread on that hotel bed, pussy dripping while i moan your nam…"
click at [575, 438] on span "Save Response" at bounding box center [604, 436] width 65 height 11
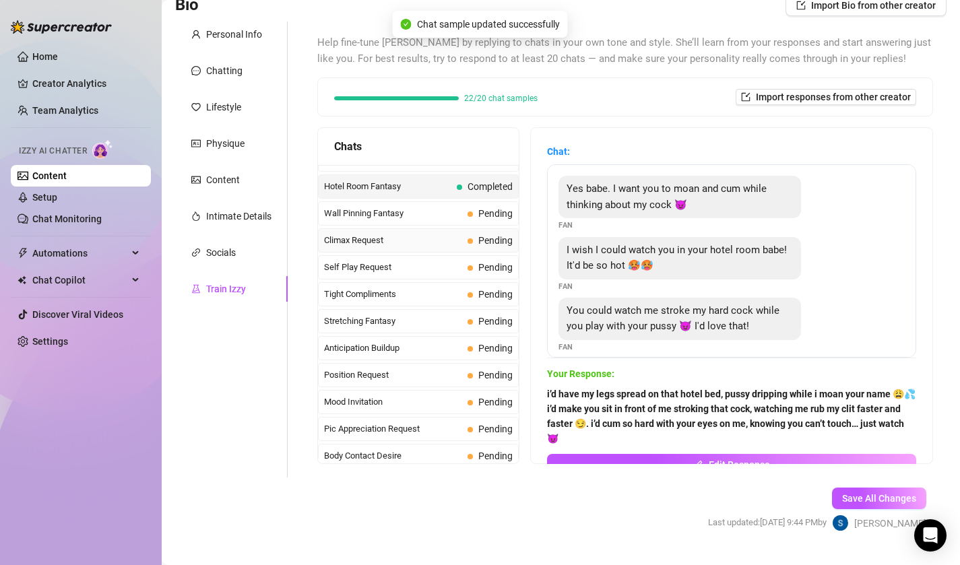
scroll to position [554, 0]
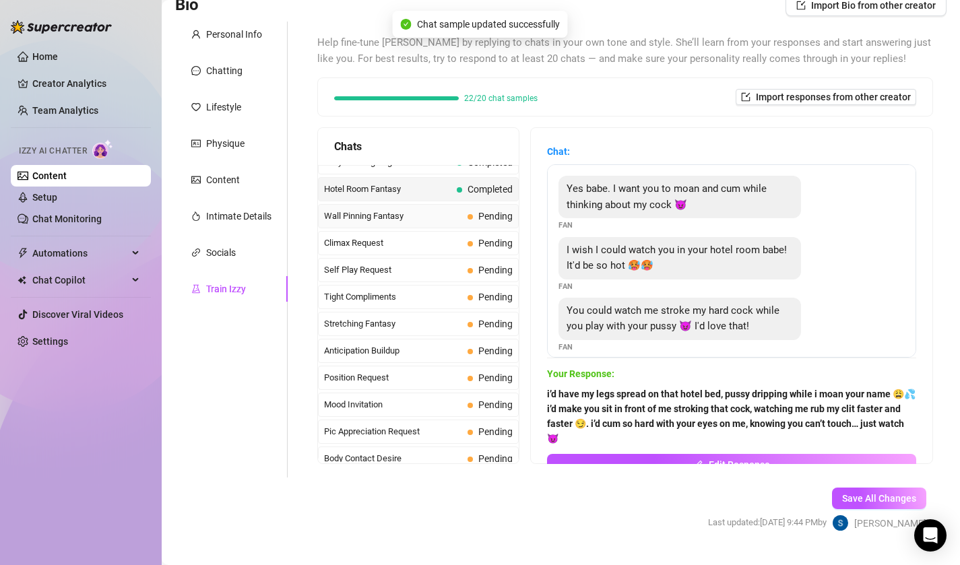
click at [434, 218] on span "Wall Pinning Fantasy" at bounding box center [393, 216] width 138 height 13
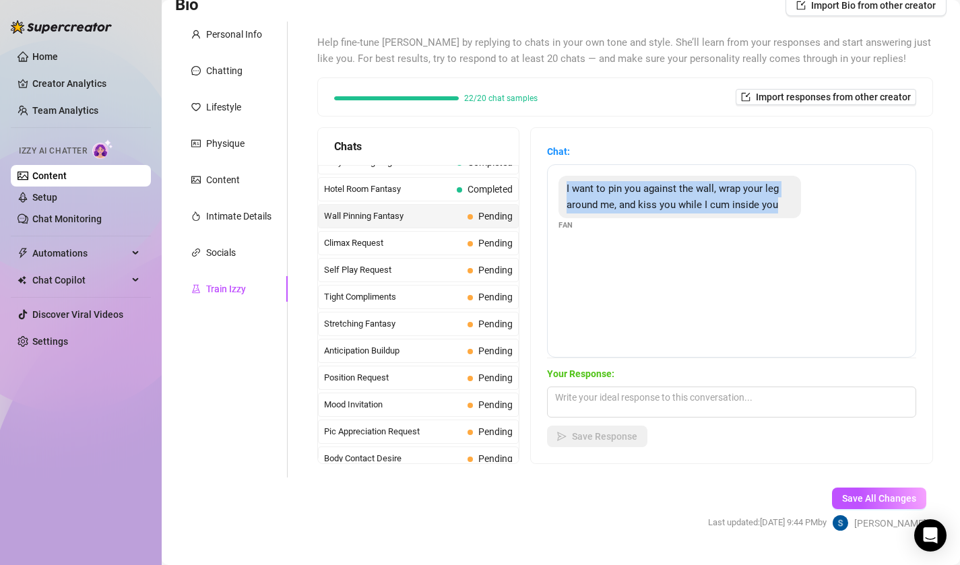
drag, startPoint x: 610, startPoint y: 235, endPoint x: 559, endPoint y: 189, distance: 68.7
click at [559, 189] on div "I want to pin you against the wall, wrap your leg around me, and kiss you while…" at bounding box center [731, 260] width 369 height 193
drag, startPoint x: 575, startPoint y: 223, endPoint x: 557, endPoint y: 185, distance: 41.9
click at [557, 185] on div "I want to pin you against the wall, wrap your leg around me, and kiss you while…" at bounding box center [731, 260] width 369 height 193
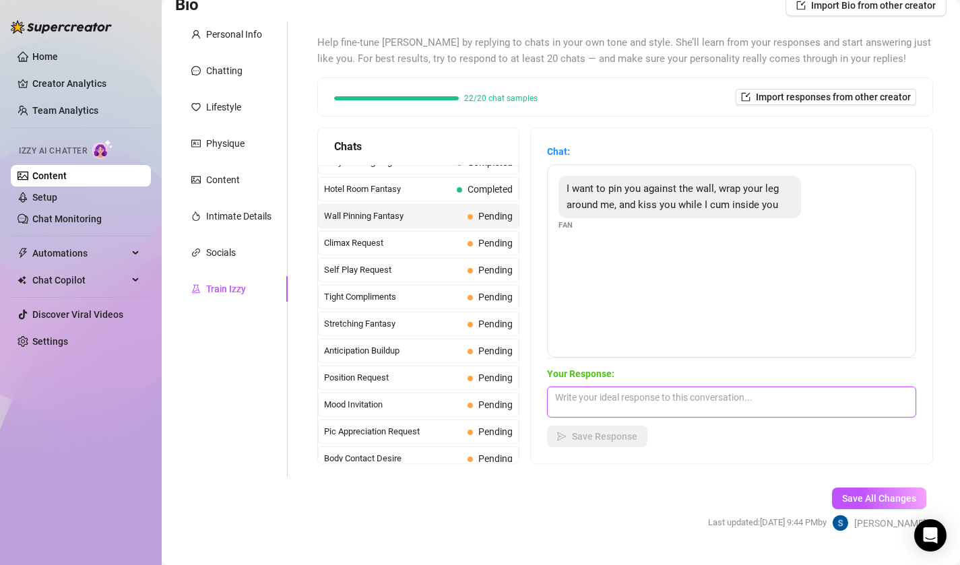
click at [617, 398] on textarea at bounding box center [731, 402] width 369 height 31
paste textarea "fuck… i’d be dripping for you the second you pin me to the wall 😩💦 my leg wrapp…"
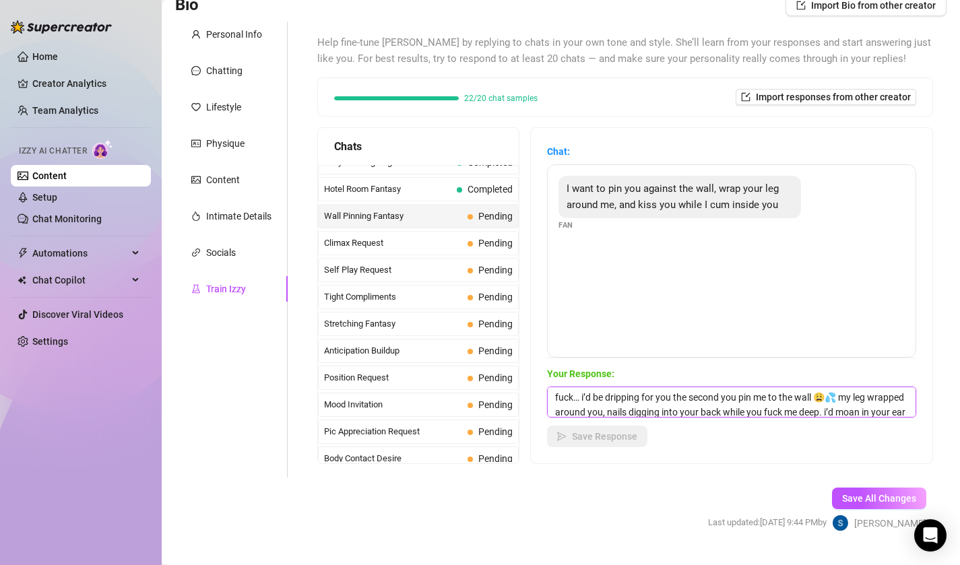
scroll to position [15, 0]
type textarea "fuck… i’d be dripping for you the second you pin me to the wall 😩💦 my leg wrapp…"
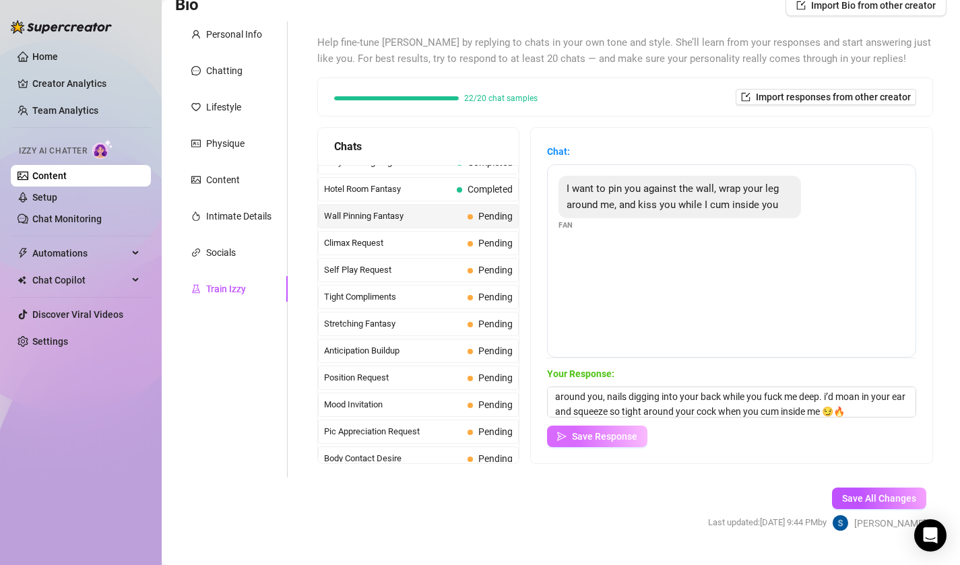
click at [606, 441] on span "Save Response" at bounding box center [604, 436] width 65 height 11
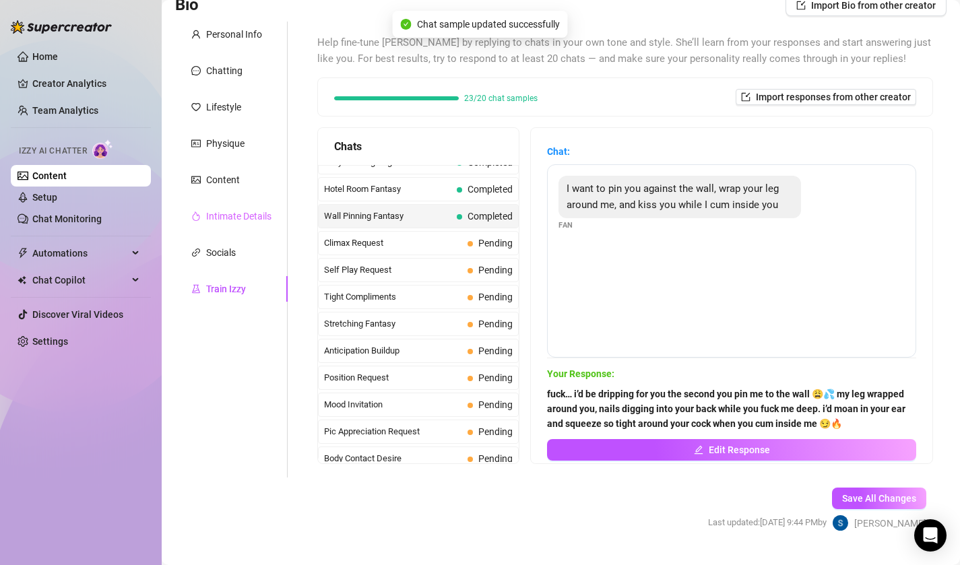
scroll to position [0, 0]
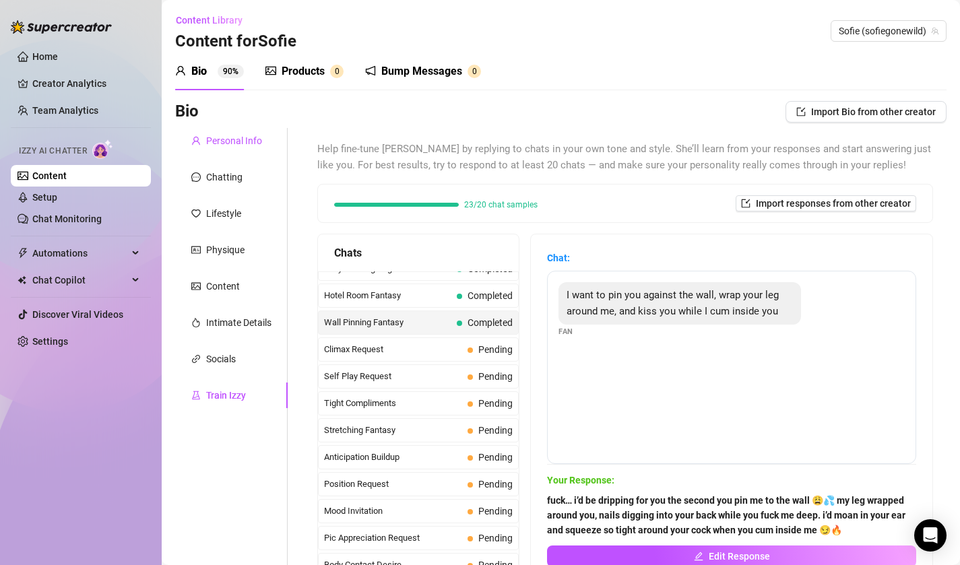
click at [229, 145] on div "Personal Info" at bounding box center [234, 140] width 56 height 15
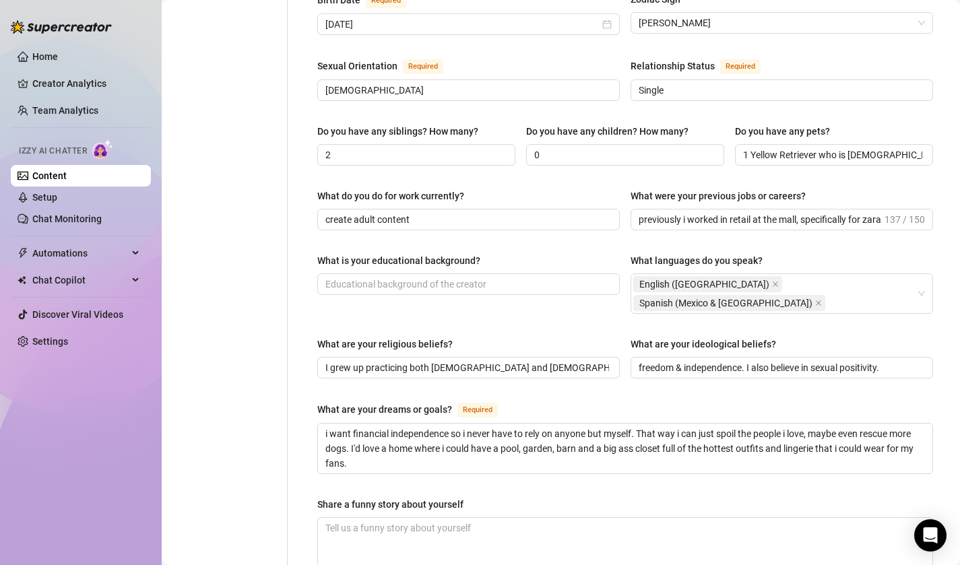
scroll to position [494, 0]
click at [453, 276] on input "What is your educational background?" at bounding box center [467, 283] width 284 height 15
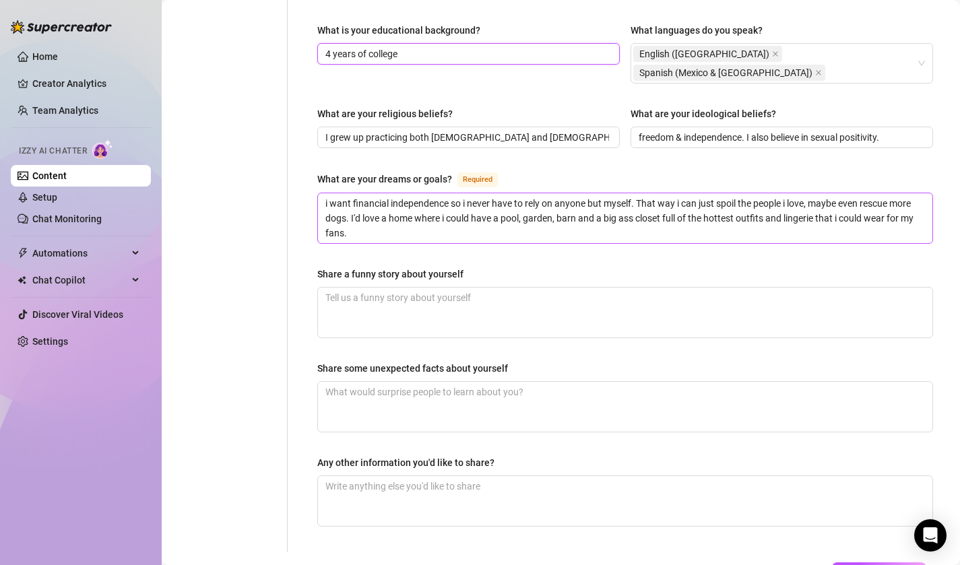
scroll to position [730, 0]
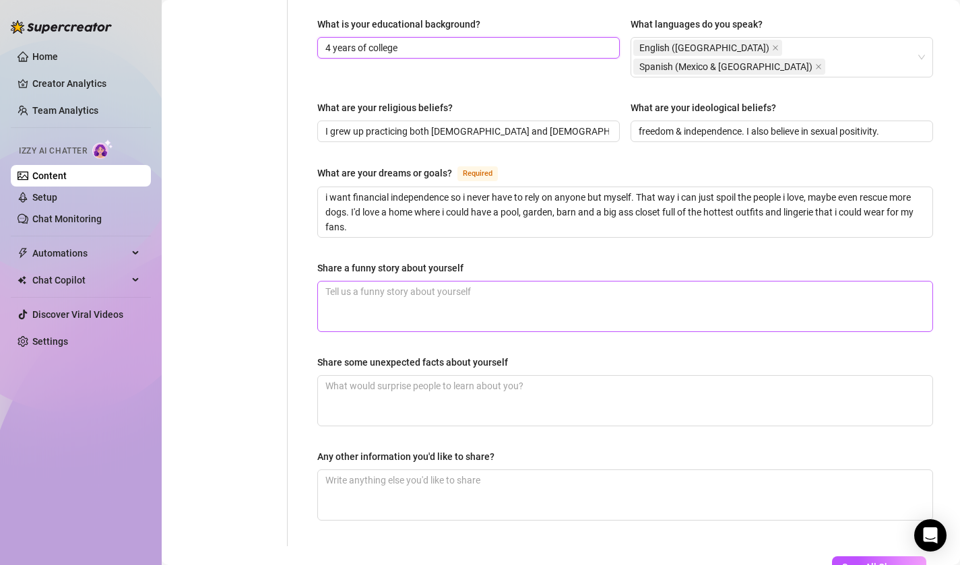
type input "4 years of college"
click at [399, 282] on textarea "Share a funny story about yourself" at bounding box center [625, 307] width 614 height 50
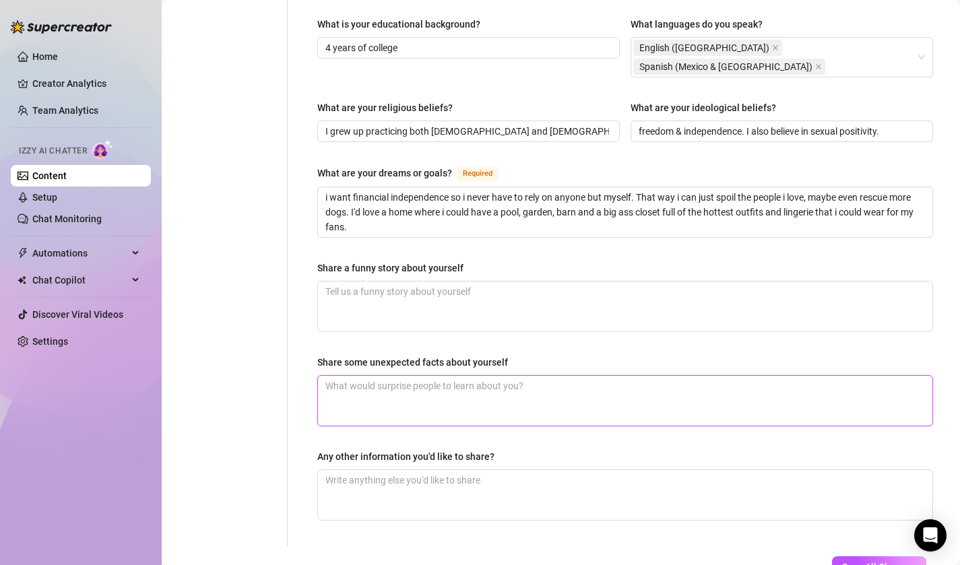
click at [480, 376] on textarea "Share some unexpected facts about yourself" at bounding box center [625, 401] width 614 height 50
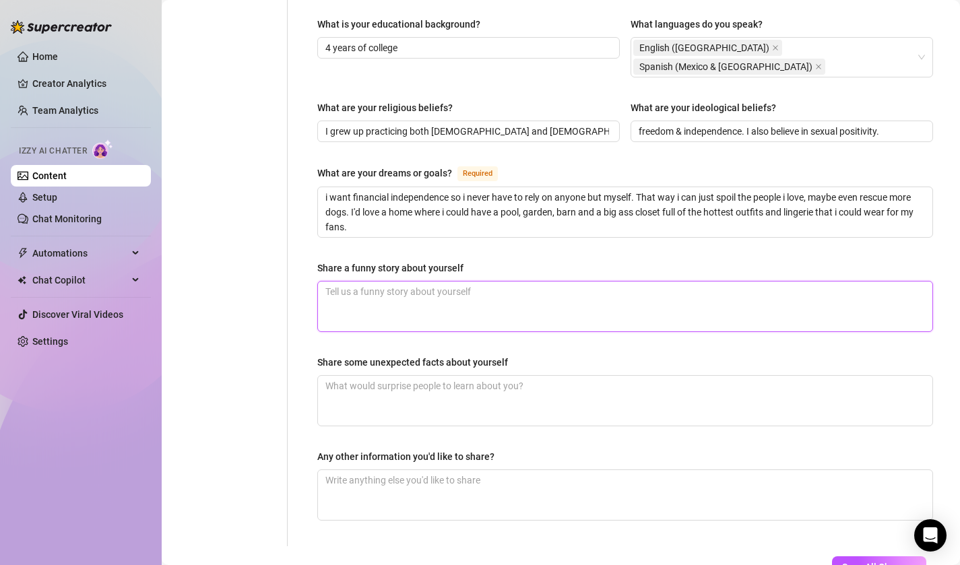
click at [482, 282] on textarea "Share a funny story about yourself" at bounding box center [625, 307] width 614 height 50
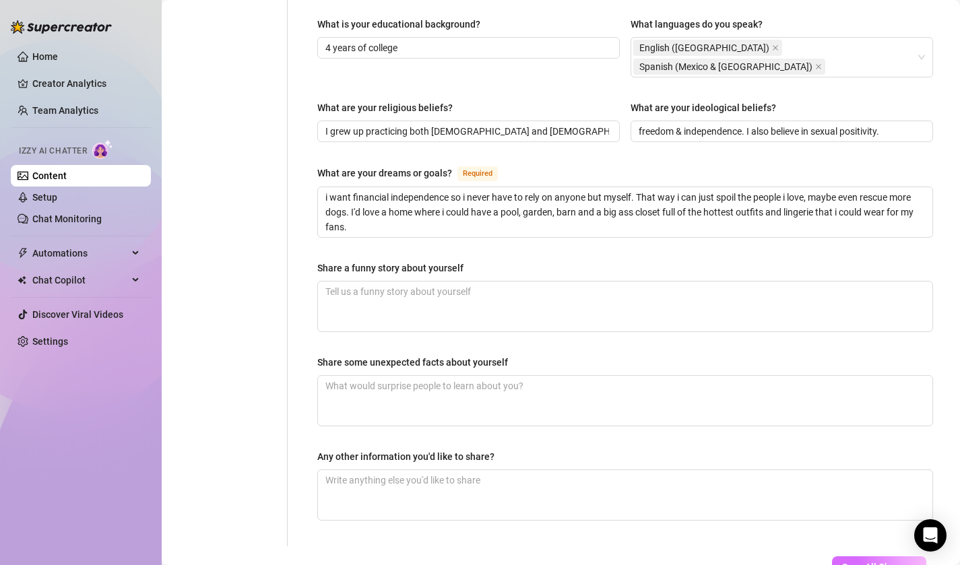
click at [846, 562] on span "Save All Changes" at bounding box center [879, 567] width 74 height 11
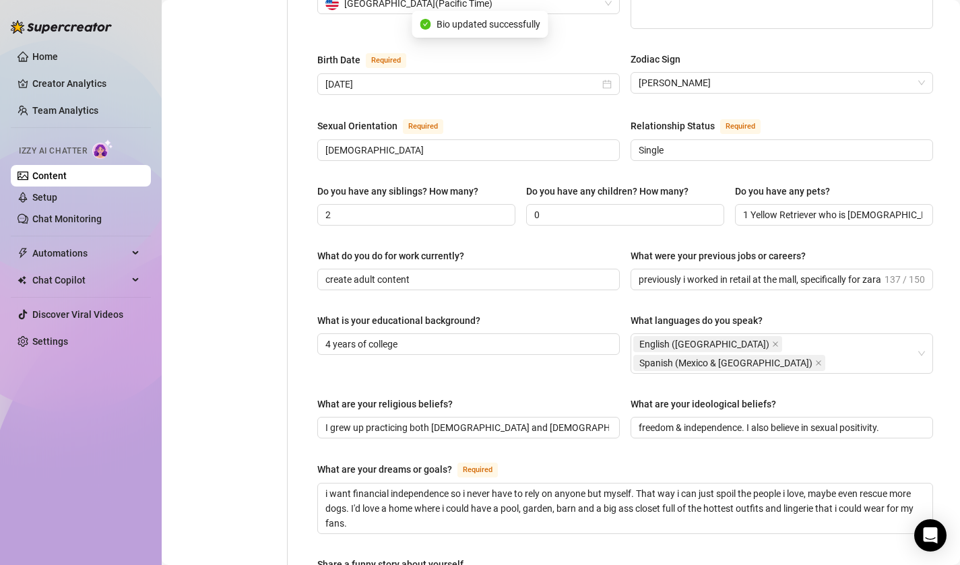
scroll to position [784, 0]
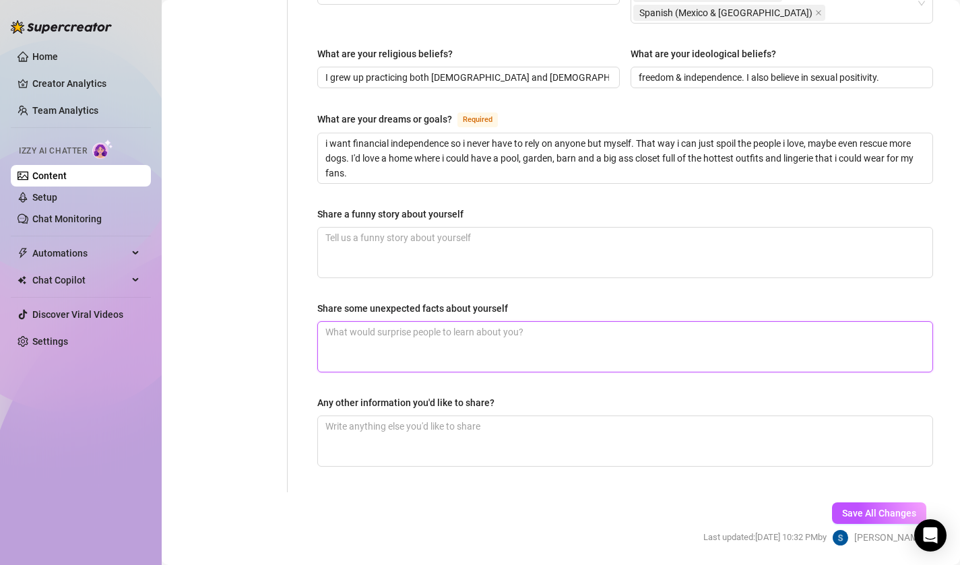
click at [593, 322] on textarea "Share some unexpected facts about yourself" at bounding box center [625, 347] width 614 height 50
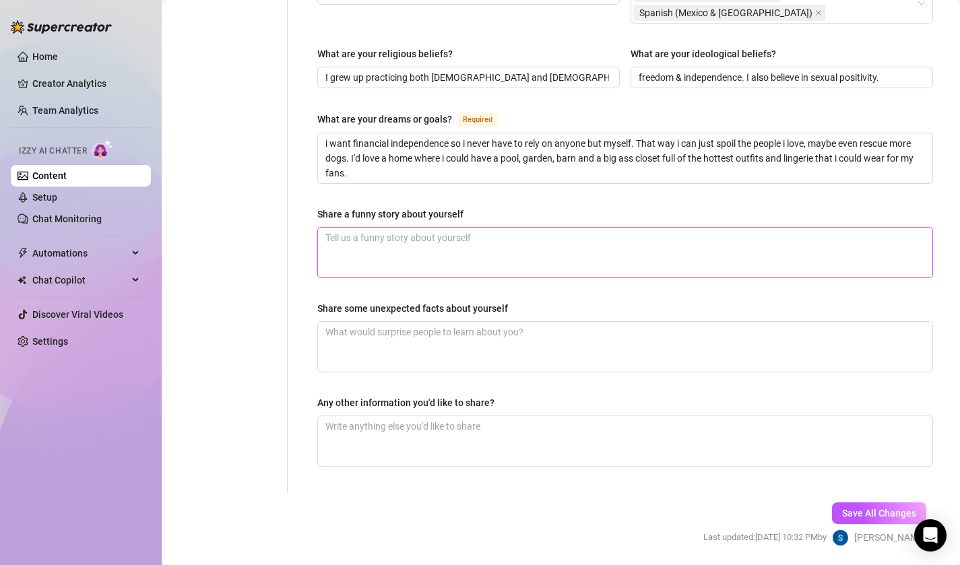
click at [579, 228] on textarea "Share a funny story about yourself" at bounding box center [625, 253] width 614 height 50
type textarea "o"
type textarea "on"
type textarea "one"
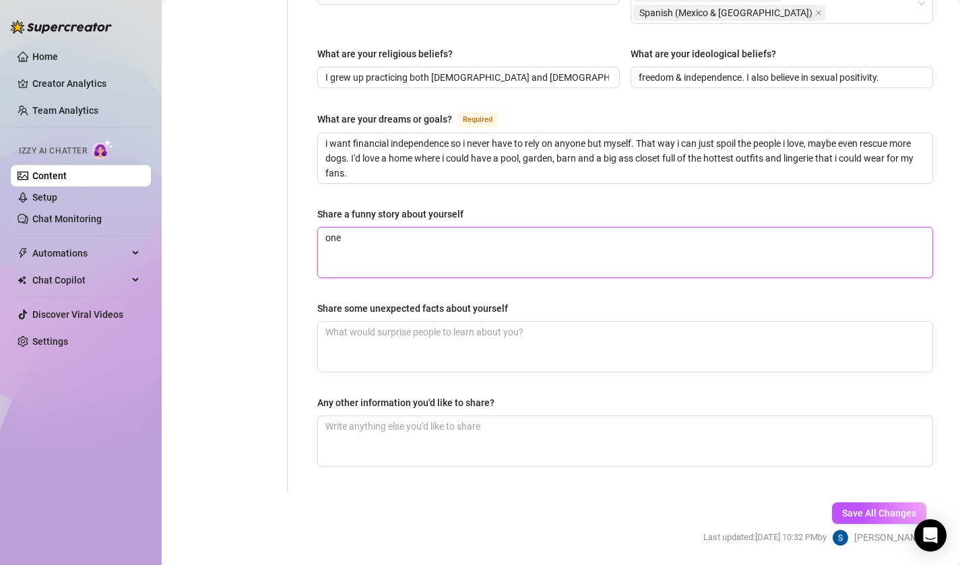
type textarea "one t"
type textarea "one ti"
type textarea "one tim"
type textarea "one time"
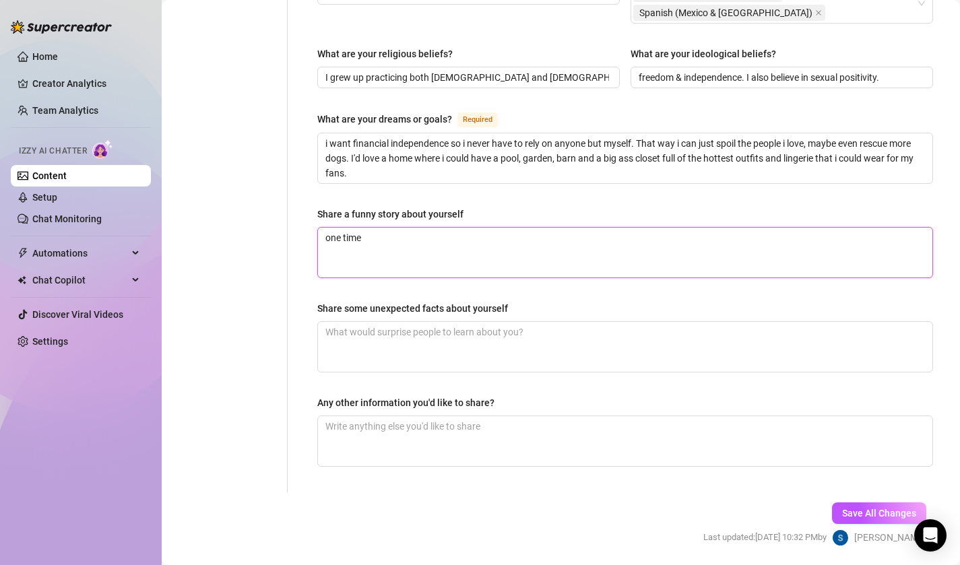
type textarea "one time I"
type textarea "one time I wa"
type textarea "one time I was"
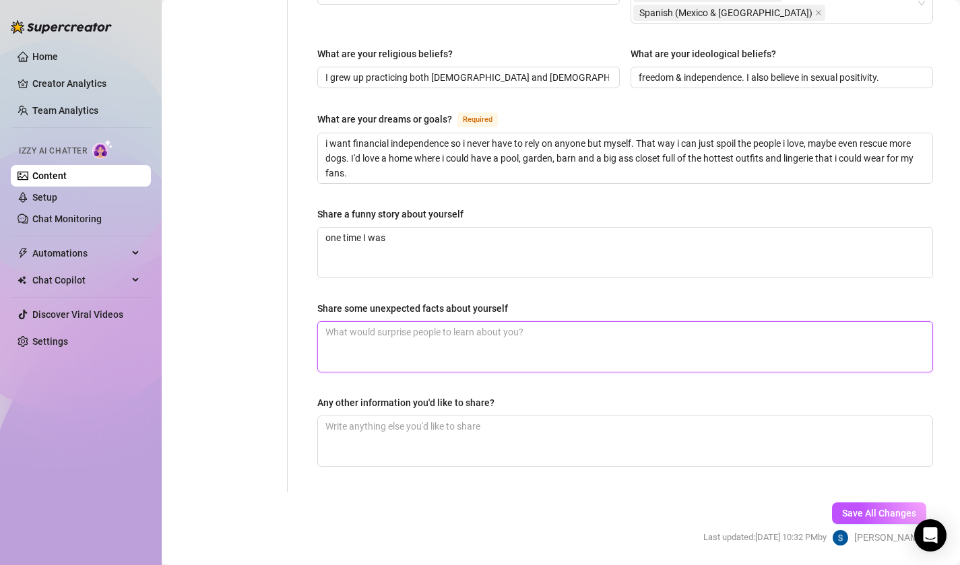
click at [594, 322] on textarea "Share some unexpected facts about yourself" at bounding box center [625, 347] width 614 height 50
type textarea "I"
type textarea "I'"
type textarea "I'm"
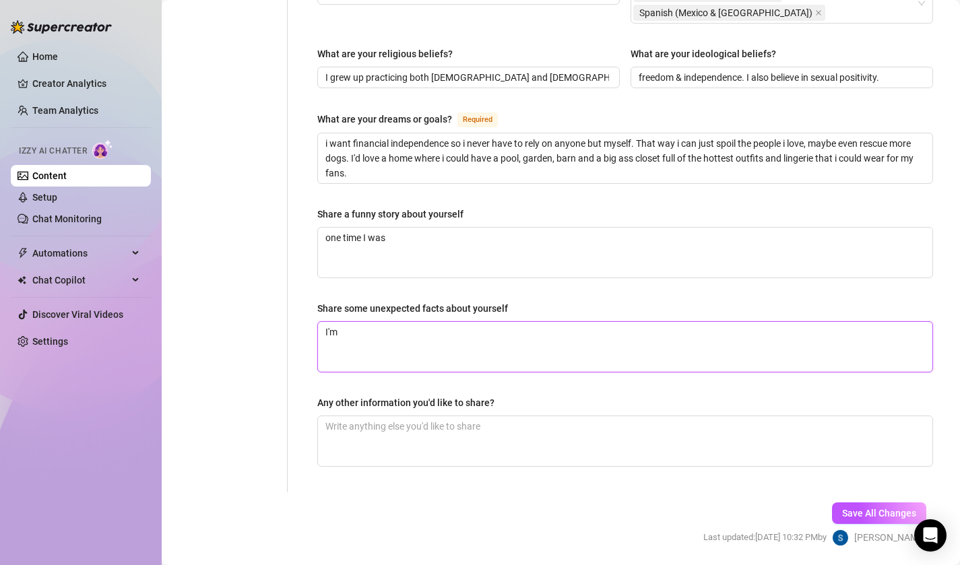
type textarea "I'm s"
type textarea "I'm su"
type textarea "I'm sue"
type textarea "I'm suep"
type textarea "I'm sue"
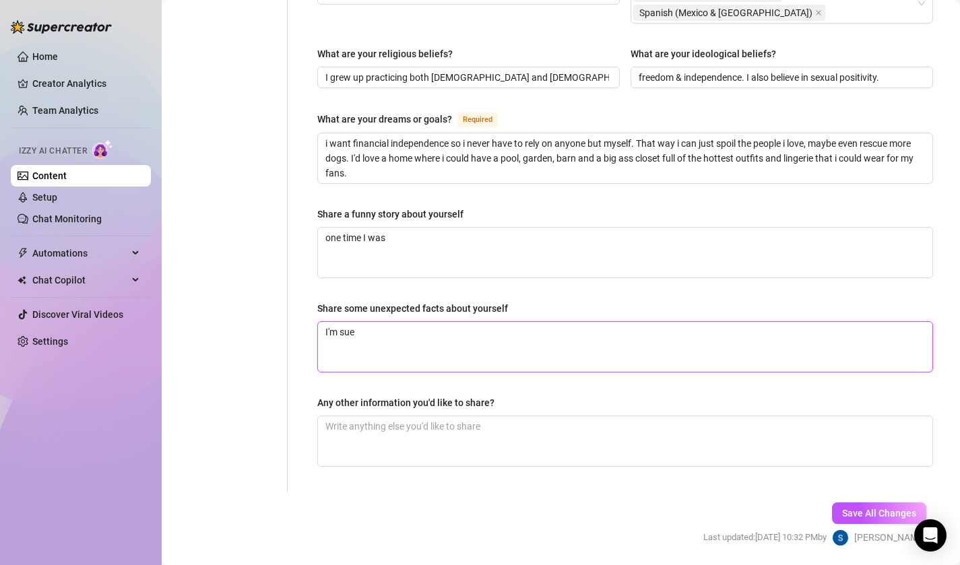
type textarea "I'm su"
type textarea "I'm sup"
type textarea "I'm supe"
type textarea "I'm super"
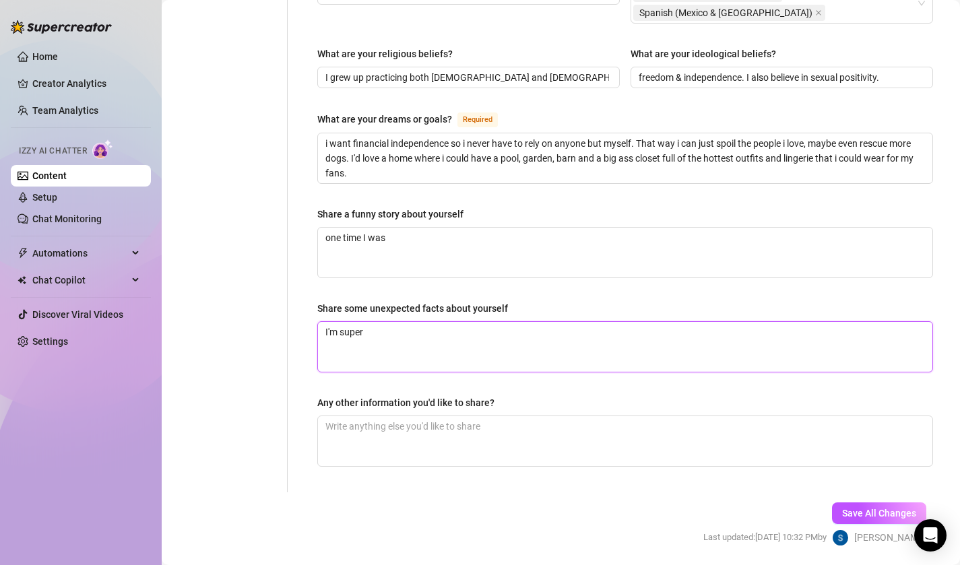
type textarea "I'm super a"
type textarea "I'm super ar"
type textarea "I'm super art"
type textarea "I'm super arts"
type textarea "I'm super artsu"
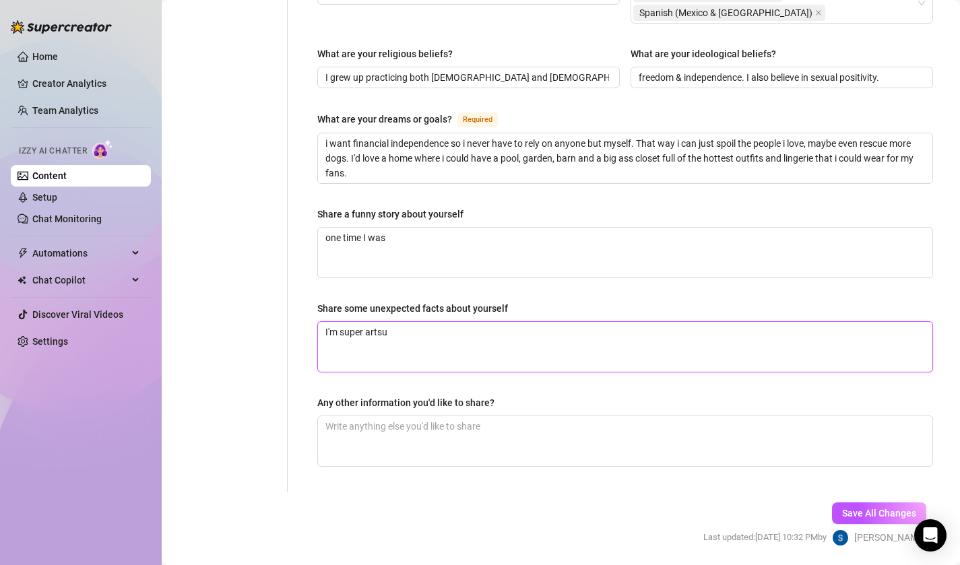
type textarea "I'm super arts"
type textarea "I'm super art"
type textarea "I'm super arty"
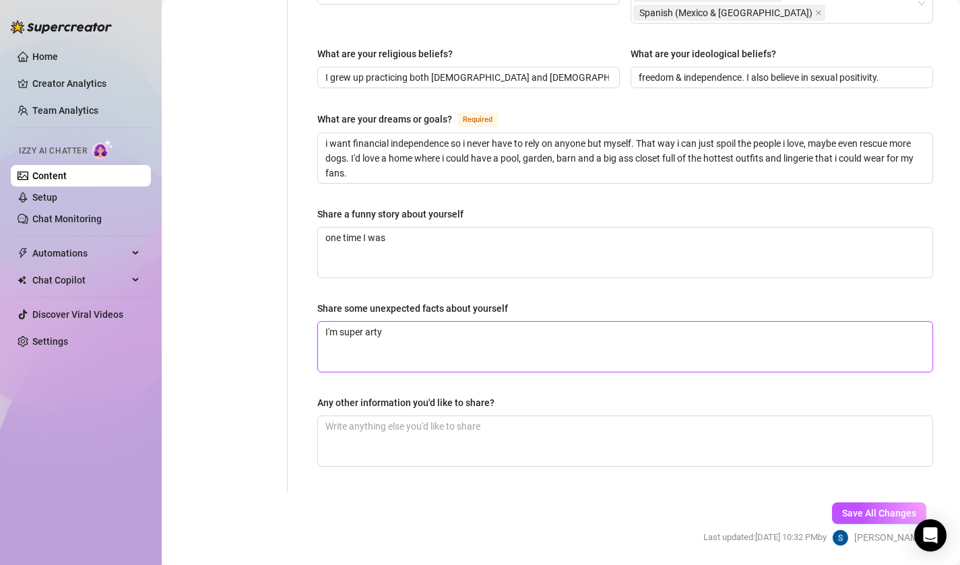
type textarea "I'm super art"
type textarea "I'm super arts"
type textarea "I'm super artsy"
type textarea "I'm super artsy a"
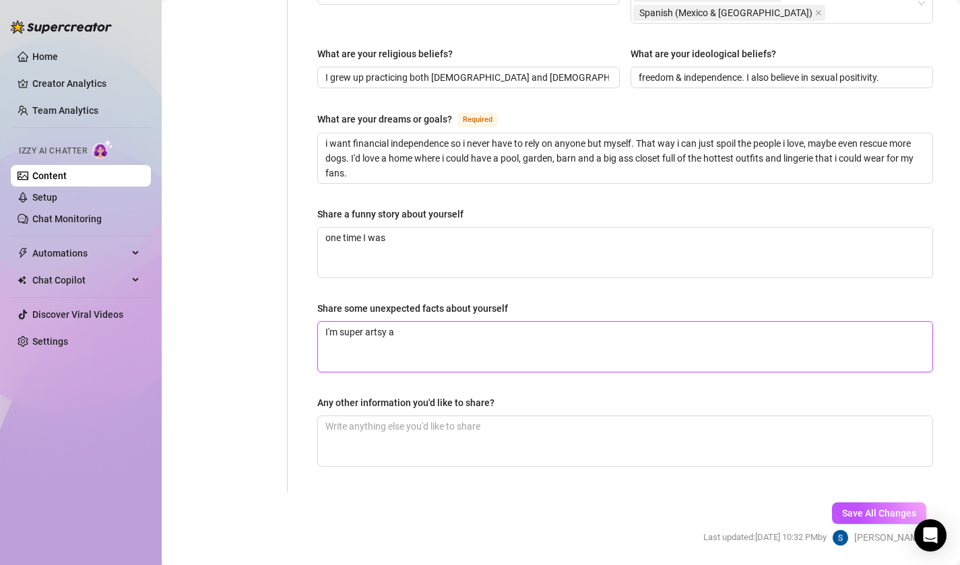
type textarea "I'm super artsy an"
type textarea "I'm super artsy and"
type textarea "I'm super artsy and a"
type textarea "I'm super artsy and am"
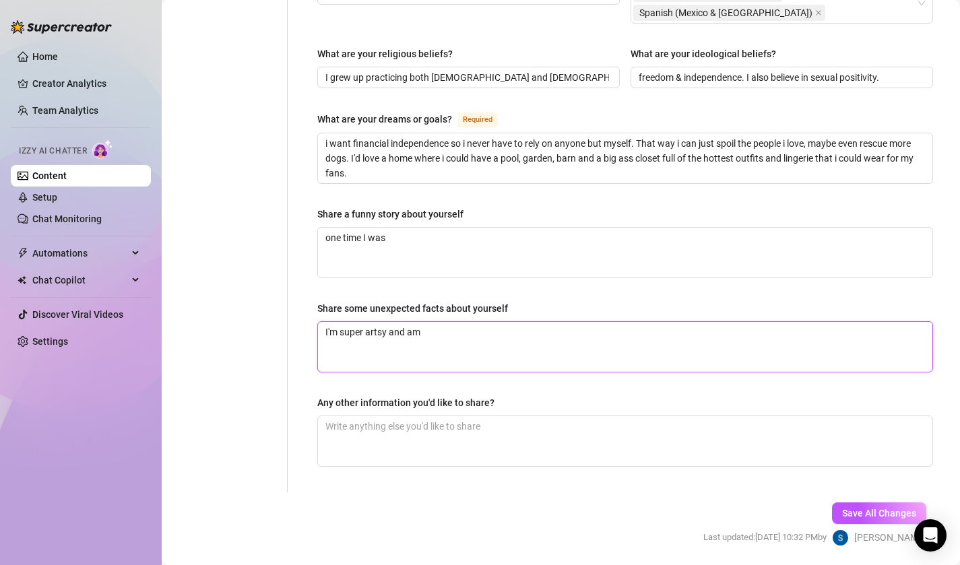
type textarea "I'm super artsy and am v"
type textarea "I'm super artsy and am ve"
type textarea "I'm super artsy and am ver"
type textarea "I'm super artsy and am very"
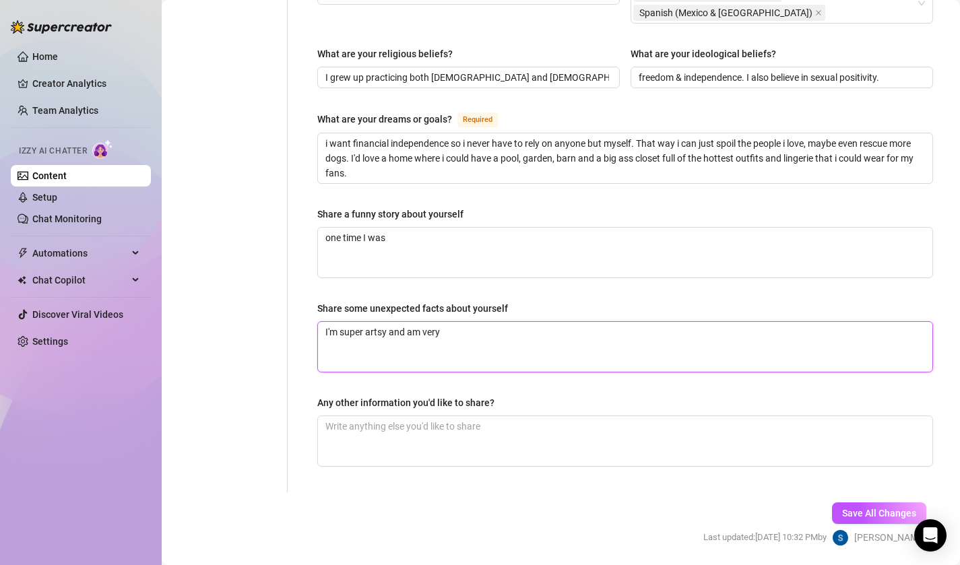
click at [594, 322] on textarea "I'm super artsy and am very" at bounding box center [625, 347] width 614 height 50
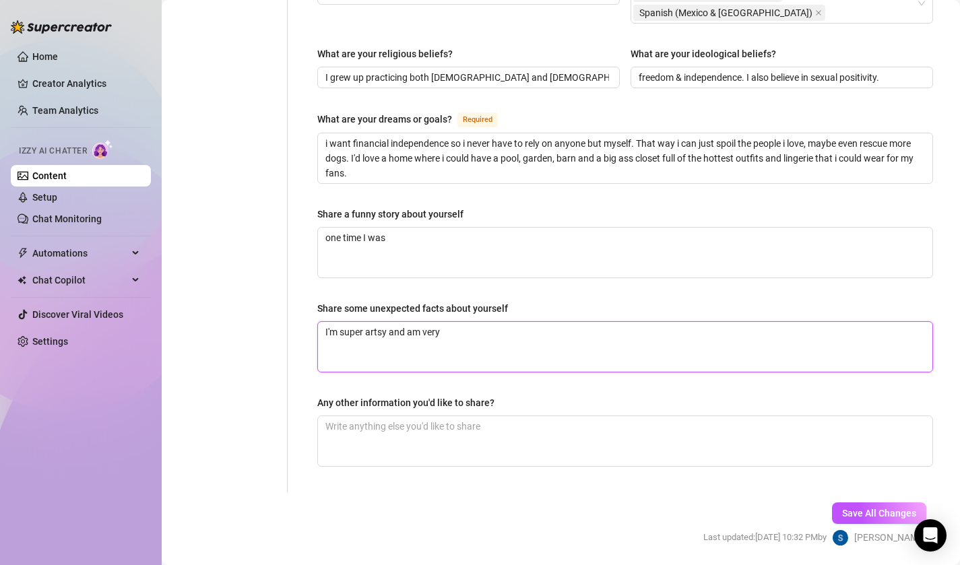
click at [594, 322] on textarea "I'm super artsy and am very" at bounding box center [625, 347] width 614 height 50
drag, startPoint x: 471, startPoint y: 292, endPoint x: 390, endPoint y: 289, distance: 80.9
click at [390, 322] on textarea "I'm super artsy and am very" at bounding box center [625, 347] width 614 height 50
type textarea "I'm super artsy y"
type textarea "I'm super artsy yet"
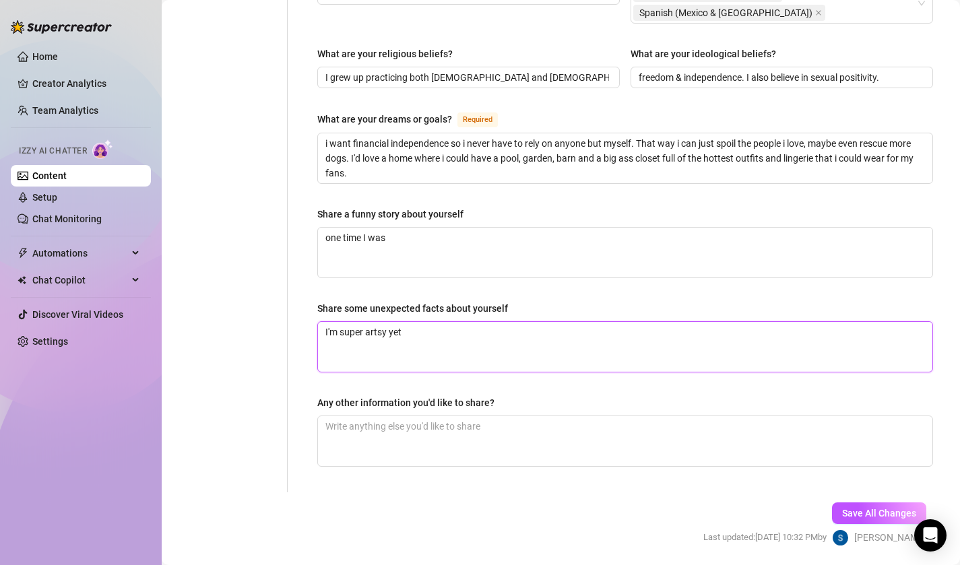
type textarea "I'm super artsy yet"
type textarea "I'm super artsy yet v"
type textarea "I'm super artsy yet ve"
type textarea "I'm super artsy yet ver"
type textarea "I'm super artsy yet very"
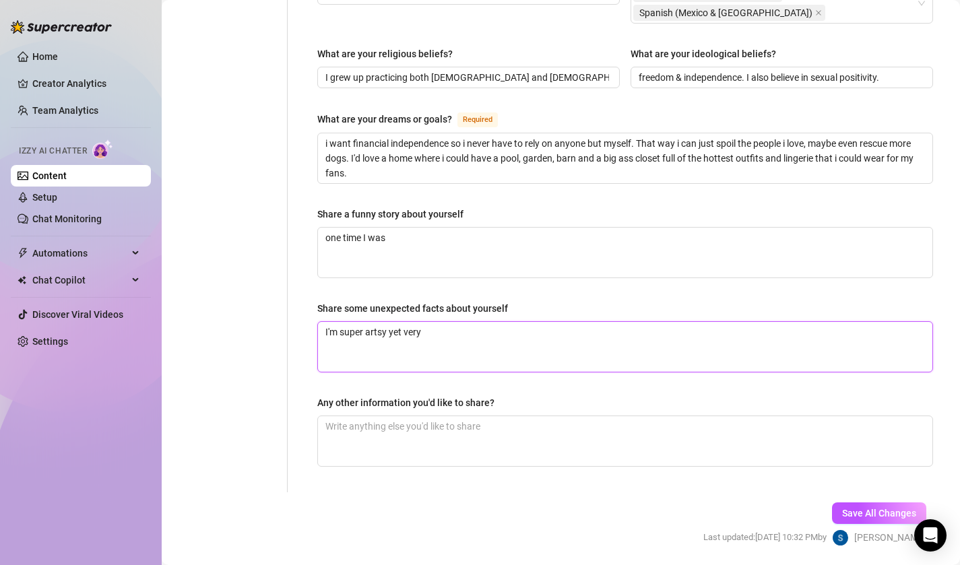
type textarea "I'm super artsy yet very"
type textarea "I'm super artsy yet very n"
type textarea "I'm super artsy yet very ne"
type textarea "I'm super artsy yet very ner"
type textarea "I'm super artsy yet very nerd"
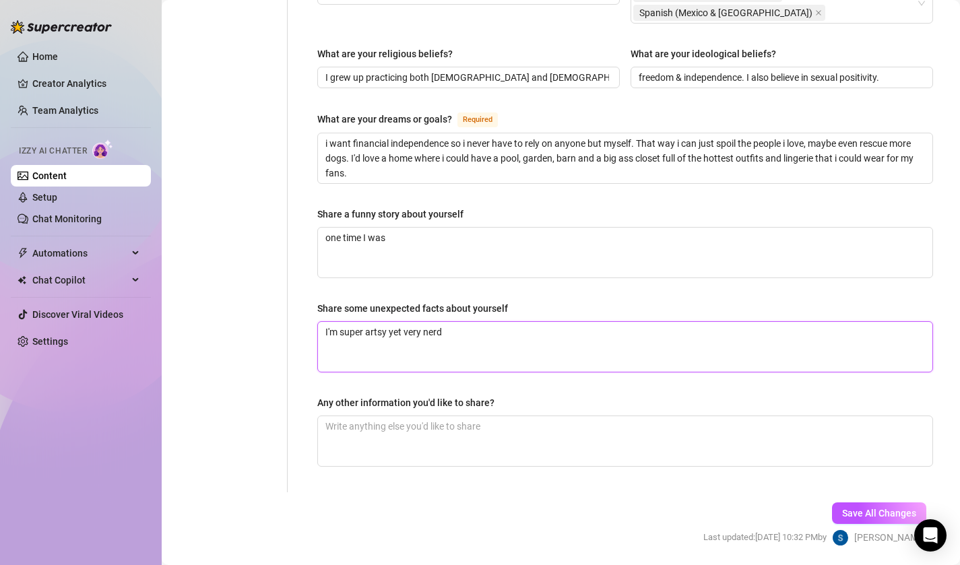
type textarea "I'm super artsy yet very nerdy"
type textarea "I'm super artsy yet very nerdy."
type textarea "I'm super artsy yet very nerdy"
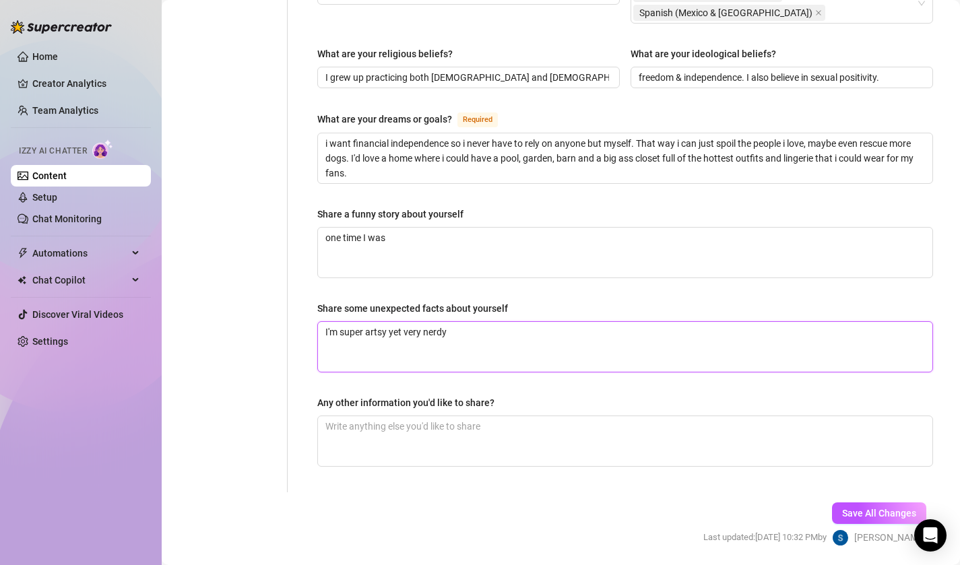
type textarea "I'm super artsy yet very nerdy!"
type textarea "I'm super artsy yet very nerdy! I"
type textarea "I'm super artsy yet very nerdy! I w"
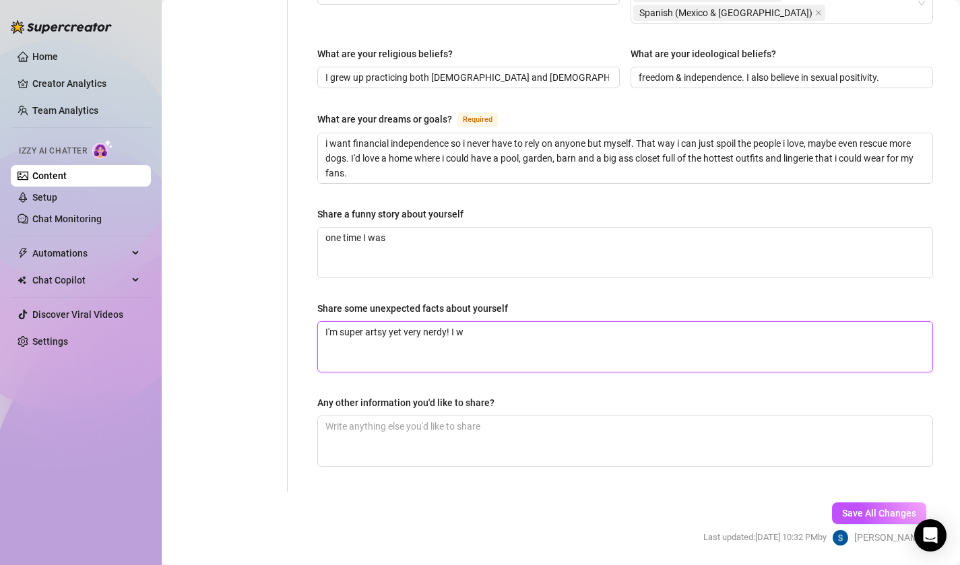
type textarea "I'm super artsy yet very nerdy! I"
type textarea "I'm super artsy yet very nerdy!"
type textarea "I'm super artsy yet very nerdy! i"
type textarea "I'm super artsy yet very nerdy! iw"
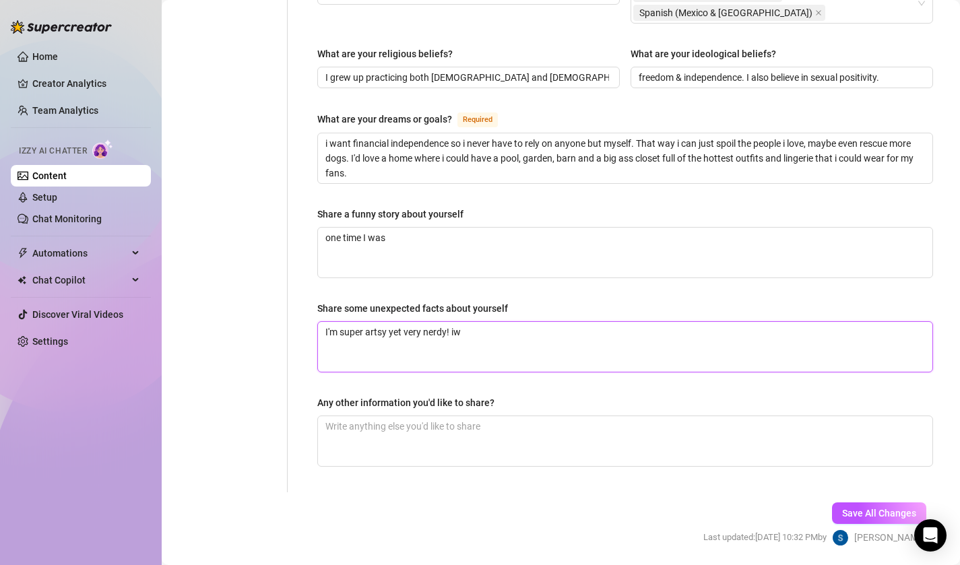
type textarea "I'm super artsy yet very nerdy! iw"
type textarea "I'm super artsy yet very nerdy! i"
type textarea "I'm super artsy yet very nerdy! i w"
click at [699, 322] on textarea "I'm super artsy yet very nerdy! i was an honors and AP student so i love learni…" at bounding box center [625, 347] width 614 height 50
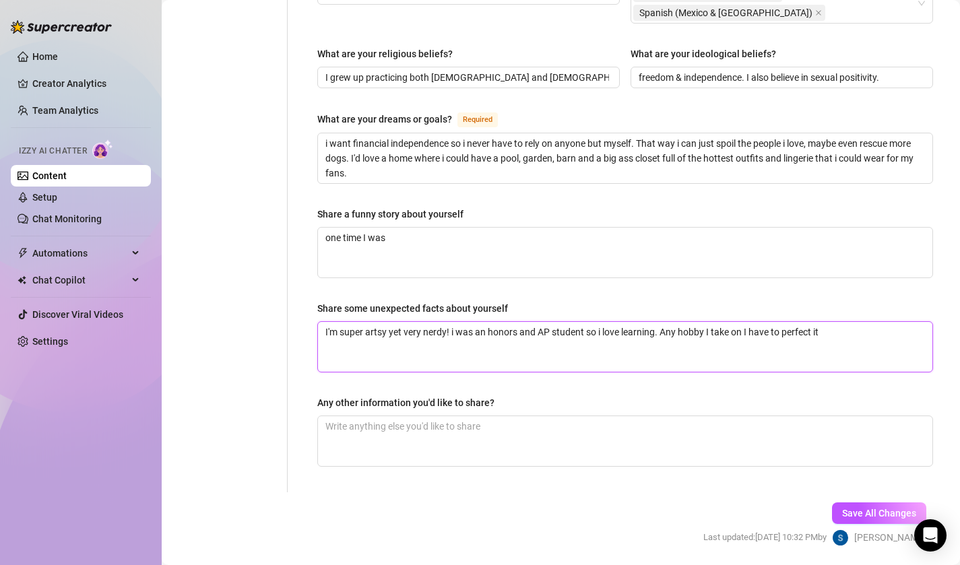
click at [741, 322] on textarea "I'm super artsy yet very nerdy! i was an honors and AP student so i love learni…" at bounding box center [625, 347] width 614 height 50
click at [874, 322] on textarea "I'm super artsy yet very nerdy! i was an honors and AP student so i love learni…" at bounding box center [625, 347] width 614 height 50
click at [683, 322] on textarea "I'm super artsy yet very nerdy! i was an honors and AP student so i love learni…" at bounding box center [625, 347] width 614 height 50
click at [674, 322] on textarea "I'm super artsy yet very nerdy! i was an honors and AP student so i love learni…" at bounding box center [625, 347] width 614 height 50
click at [890, 322] on textarea "I'm super artsy yet very nerdy! i was an honors and AP student so i love learni…" at bounding box center [625, 347] width 614 height 50
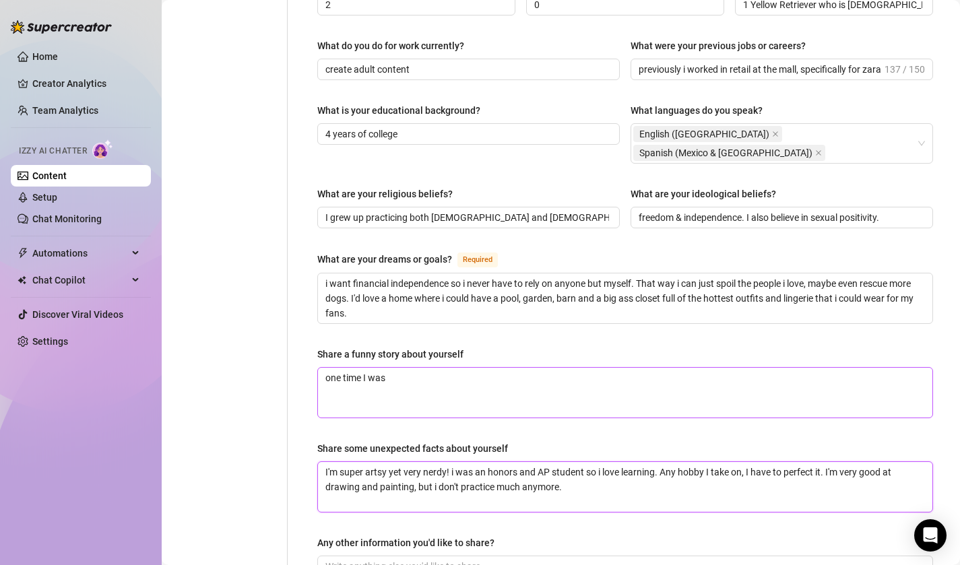
scroll to position [644, 0]
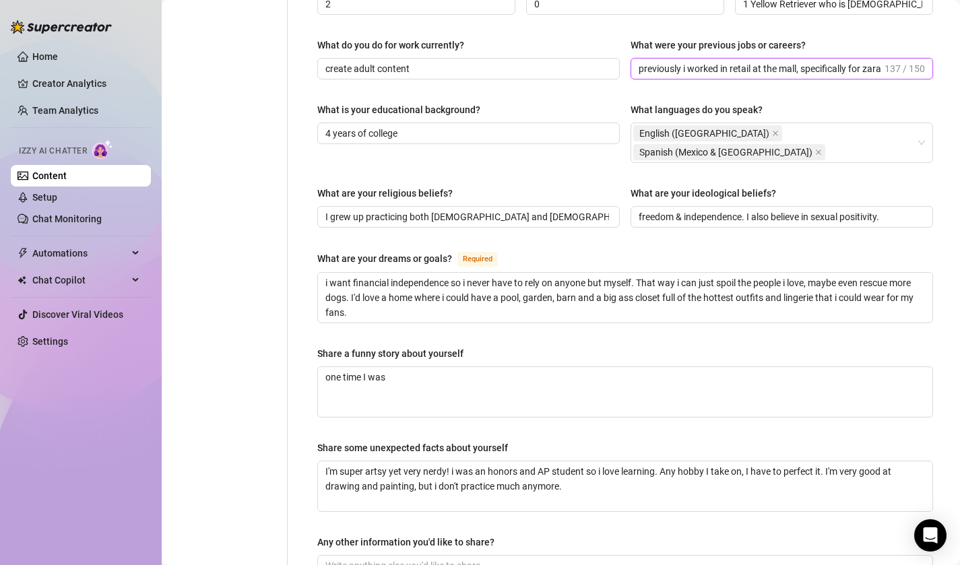
click at [868, 61] on input "previously i worked in retail at the mall, specifically for zara and [PERSON_NA…" at bounding box center [760, 68] width 243 height 15
drag, startPoint x: 744, startPoint y: 43, endPoint x: 702, endPoint y: 42, distance: 41.8
click at [702, 61] on input "previously i worked in retail at the mall, specifically for and tory burch. I a…" at bounding box center [760, 68] width 243 height 15
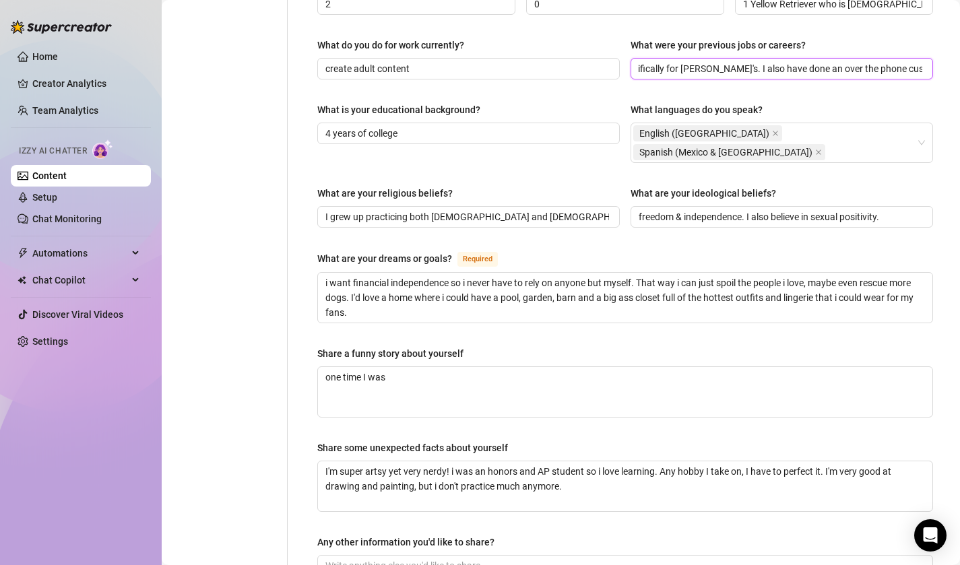
drag, startPoint x: 816, startPoint y: 49, endPoint x: 663, endPoint y: 47, distance: 152.9
click at [663, 61] on input "previously i worked in retail at the mall, specifically for claire's. I also ha…" at bounding box center [781, 68] width 284 height 15
click at [753, 61] on input "previously i worked in retail at the mall, specifically for claire's. I also ha…" at bounding box center [781, 68] width 284 height 15
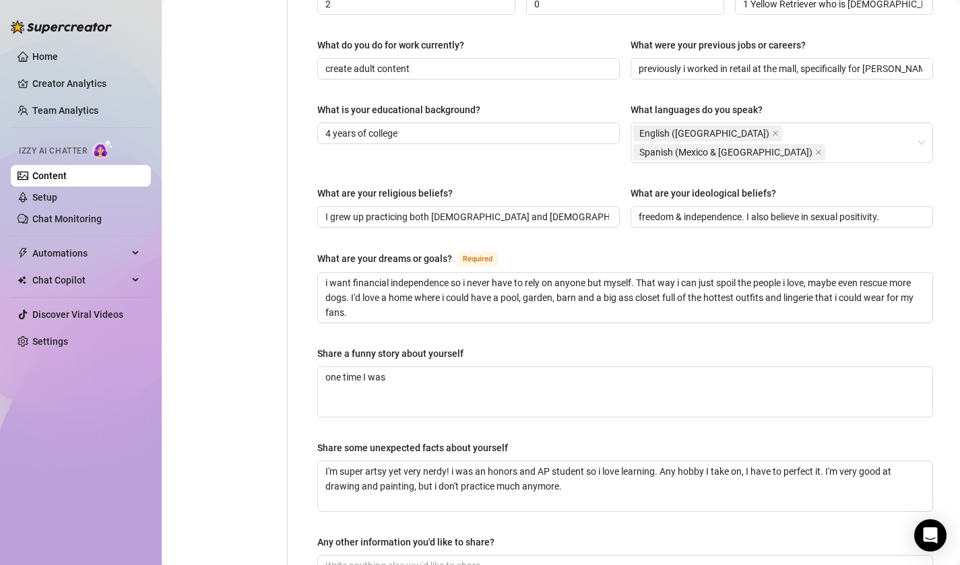
click at [755, 65] on div "What do you do for work currently? create adult content What were your previous…" at bounding box center [625, 65] width 616 height 54
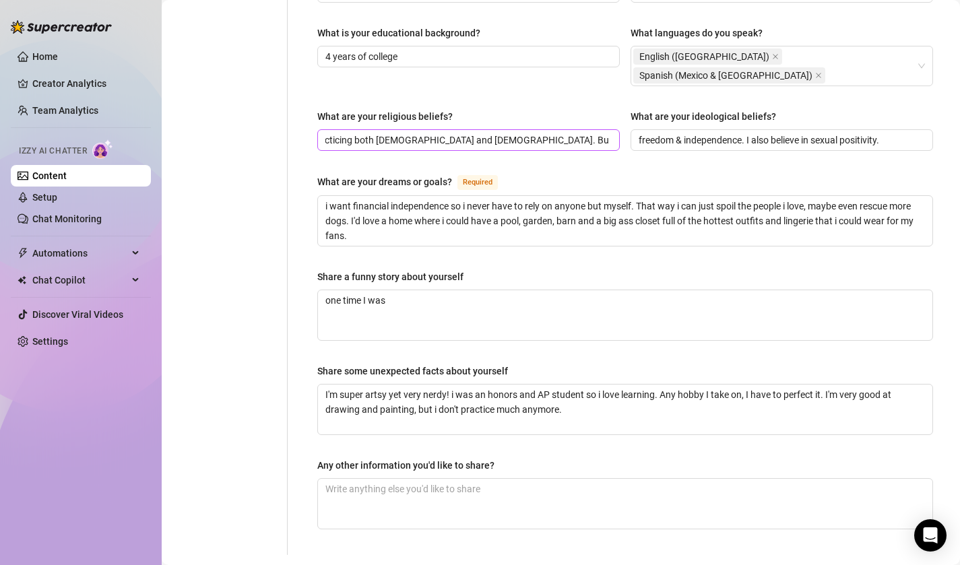
scroll to position [0, 67]
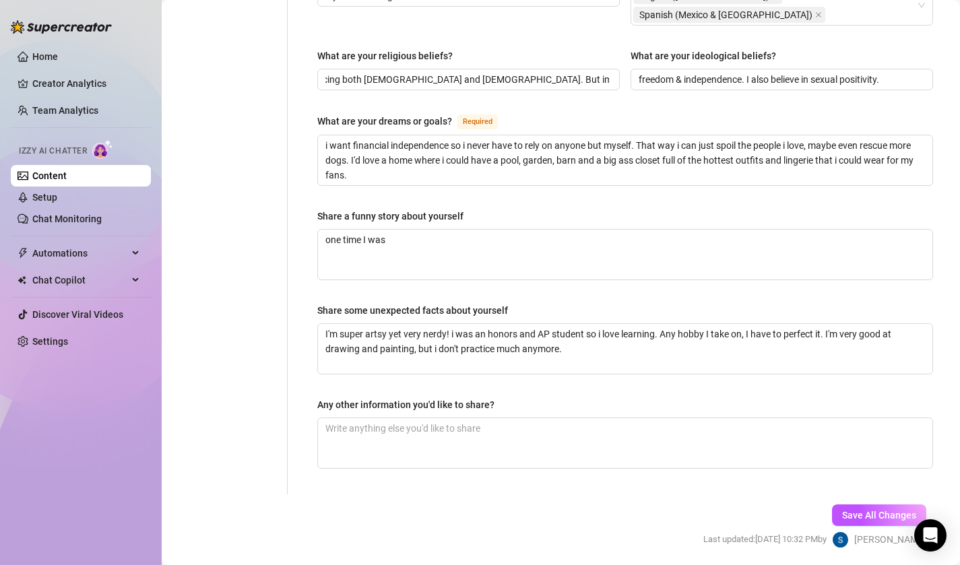
scroll to position [784, 0]
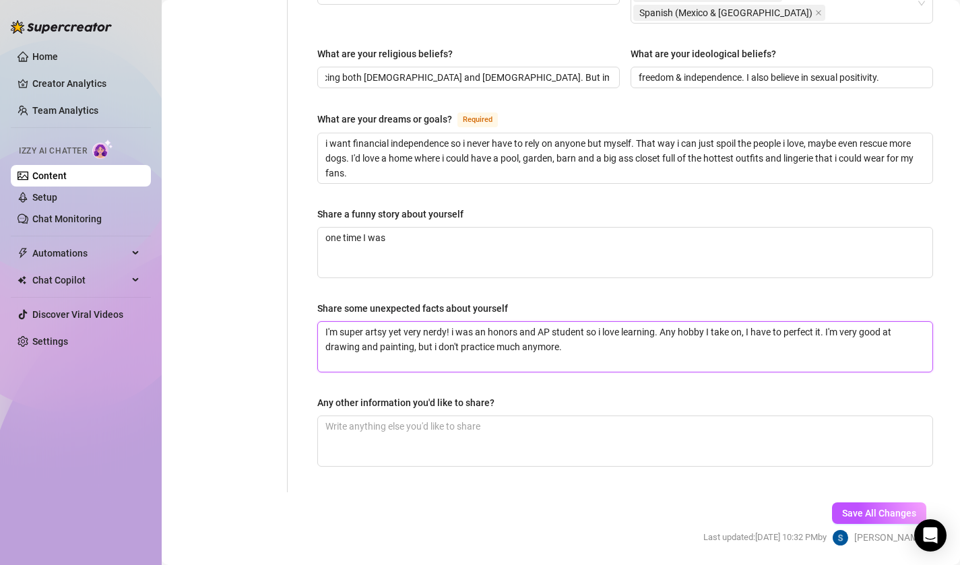
click at [639, 322] on textarea "I'm super artsy yet very nerdy! i was an honors and AP student so i love learni…" at bounding box center [625, 347] width 614 height 50
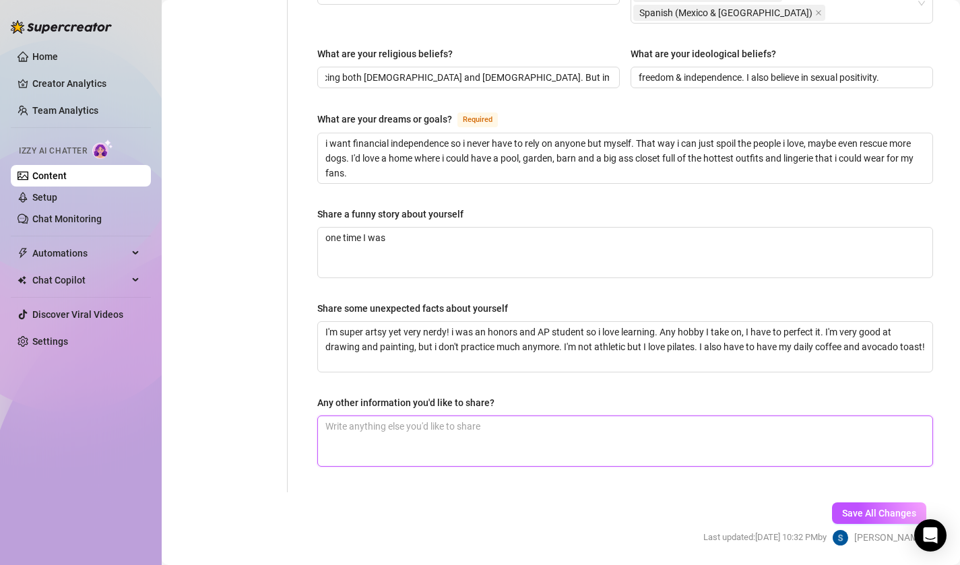
click at [791, 416] on textarea "Any other information you'd like to share?" at bounding box center [625, 441] width 614 height 50
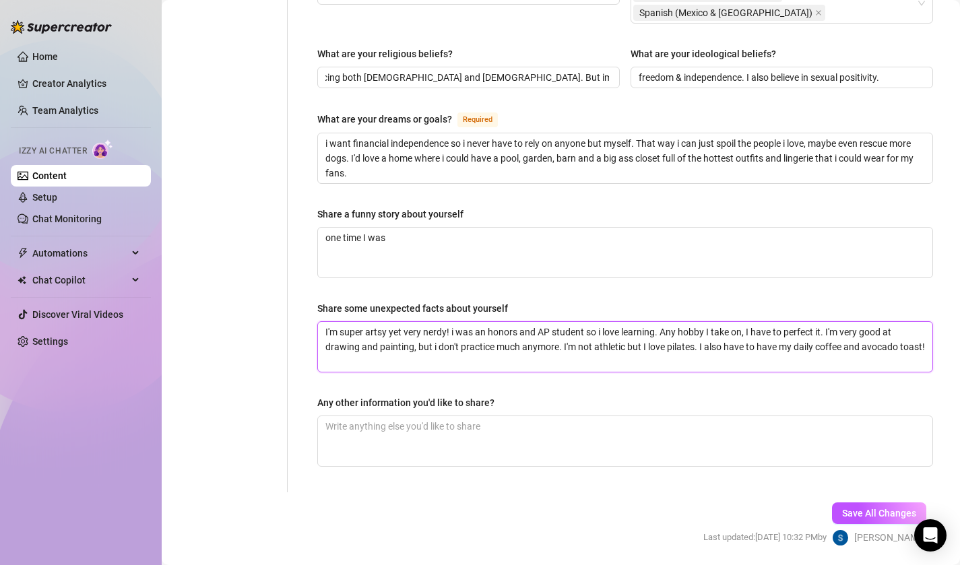
click at [403, 322] on textarea "I'm super artsy yet very nerdy! i was an honors and AP student so i love learni…" at bounding box center [625, 347] width 614 height 50
drag, startPoint x: 393, startPoint y: 319, endPoint x: 352, endPoint y: 319, distance: 41.1
click at [352, 322] on textarea "I'm super artsy yet very nerdy! i was an honors and AP student so i love learni…" at bounding box center [625, 347] width 614 height 50
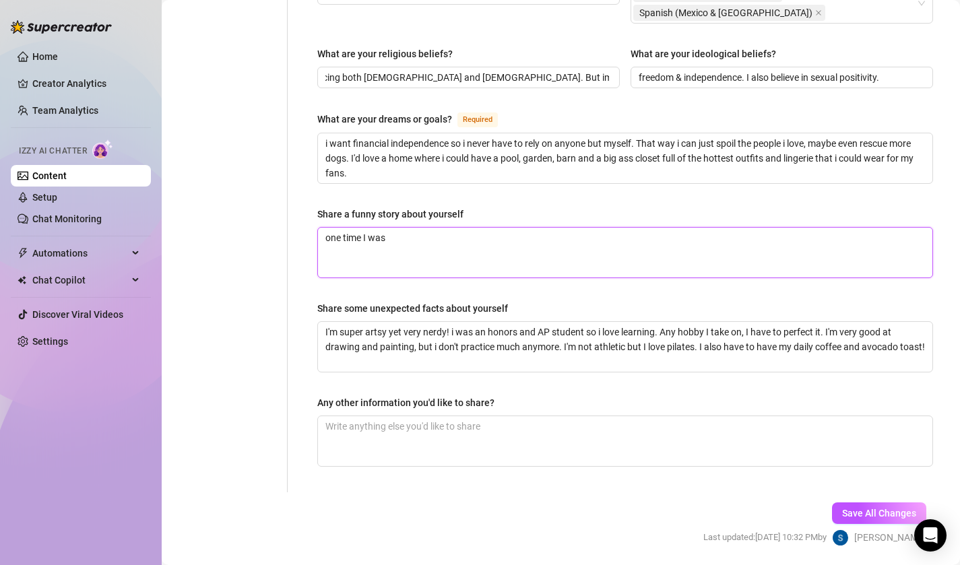
click at [400, 228] on textarea "one time I was" at bounding box center [625, 253] width 614 height 50
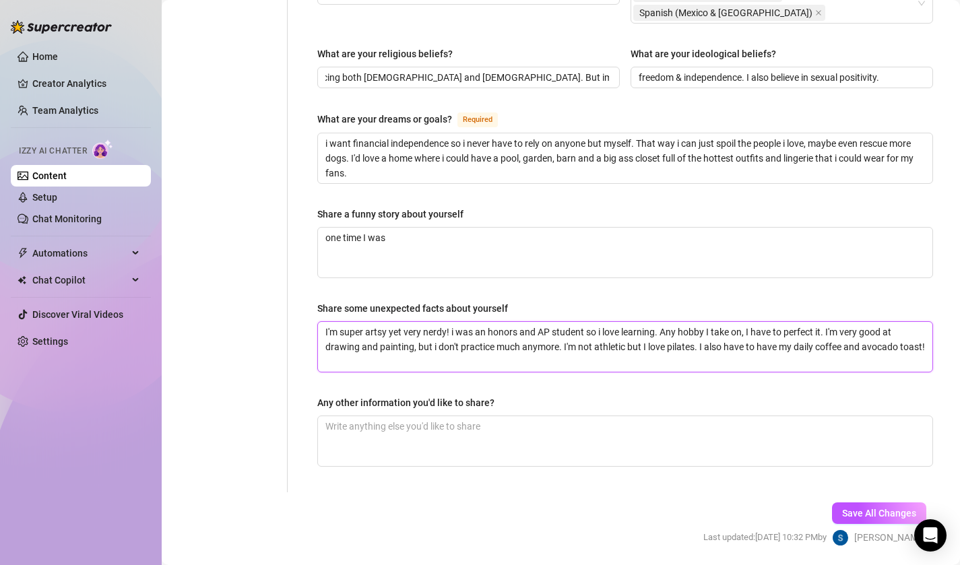
click at [420, 322] on textarea "I'm super artsy yet very nerdy! i was an honors and AP student so i love learni…" at bounding box center [625, 347] width 614 height 50
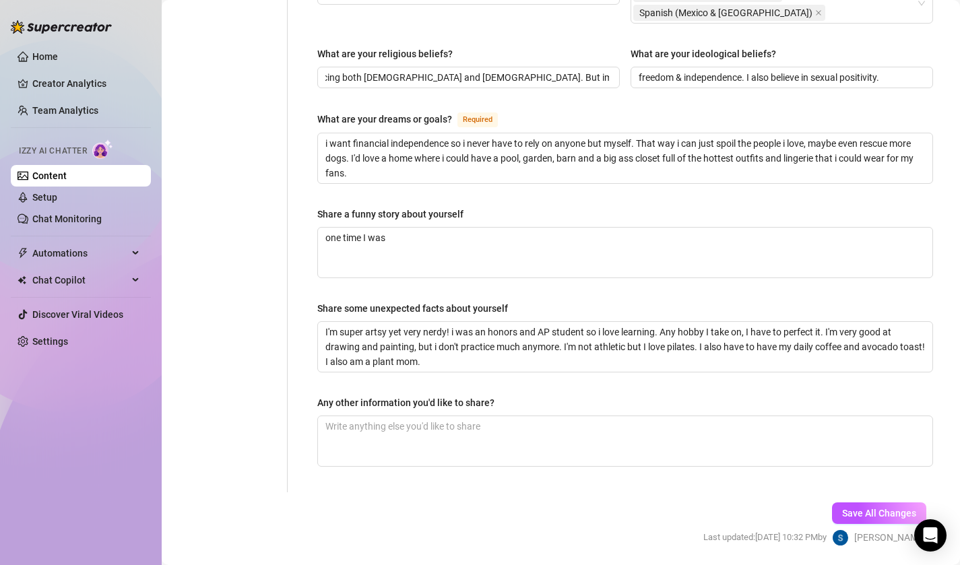
click at [383, 207] on div "Share a funny story about yourself" at bounding box center [390, 214] width 146 height 15
click at [383, 228] on textarea "one time I was" at bounding box center [625, 253] width 614 height 50
click at [390, 228] on textarea "one time I was" at bounding box center [625, 253] width 614 height 50
click at [414, 228] on textarea "one time I was" at bounding box center [625, 253] width 614 height 50
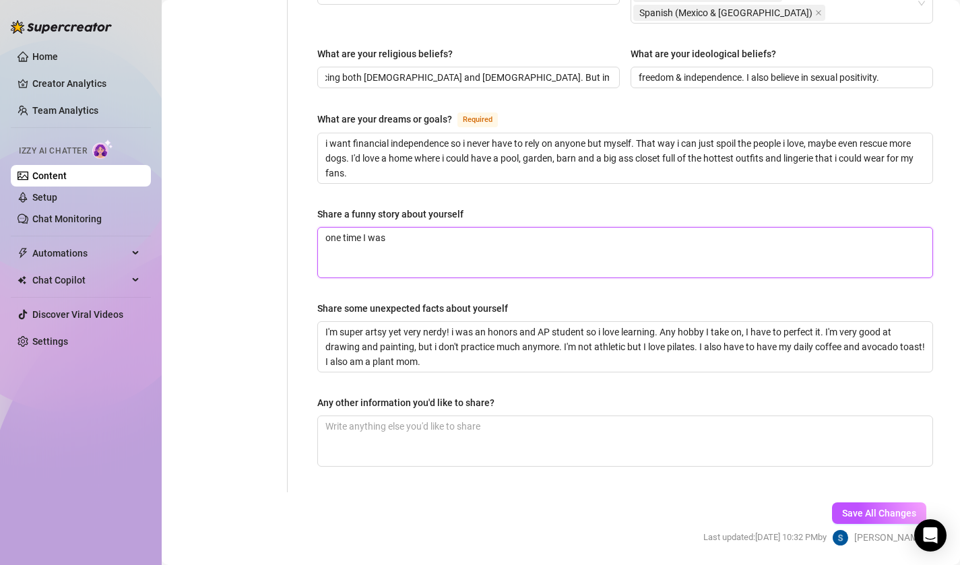
click at [414, 228] on textarea "one time I was" at bounding box center [625, 253] width 614 height 50
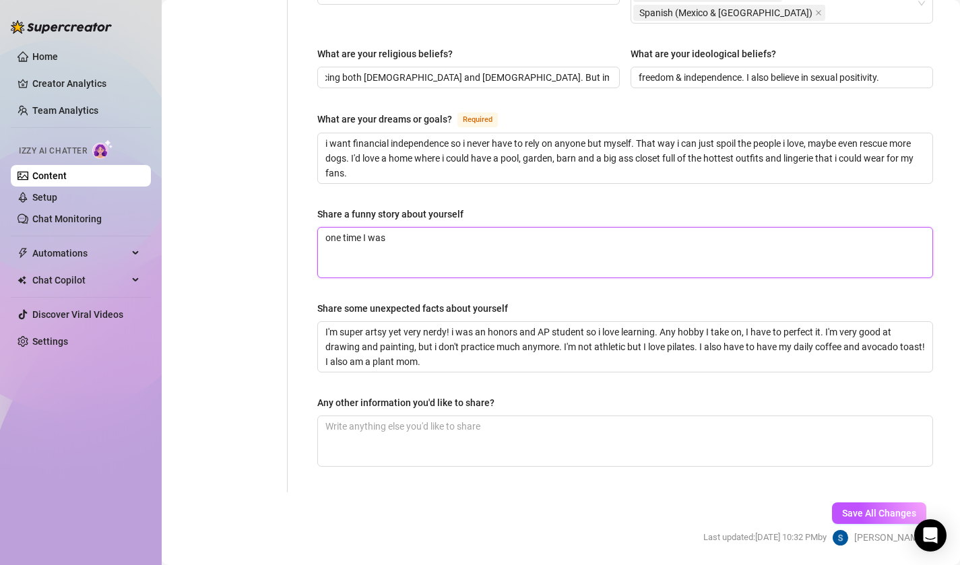
click at [414, 228] on textarea "one time I was" at bounding box center [625, 253] width 614 height 50
drag, startPoint x: 414, startPoint y: 207, endPoint x: 393, endPoint y: 197, distance: 22.3
click at [393, 228] on textarea "one time I was" at bounding box center [625, 253] width 614 height 50
drag, startPoint x: 602, startPoint y: 211, endPoint x: 480, endPoint y: 200, distance: 123.1
click at [480, 228] on textarea "one time I was at a rave dancing and i pulled off" at bounding box center [625, 253] width 614 height 50
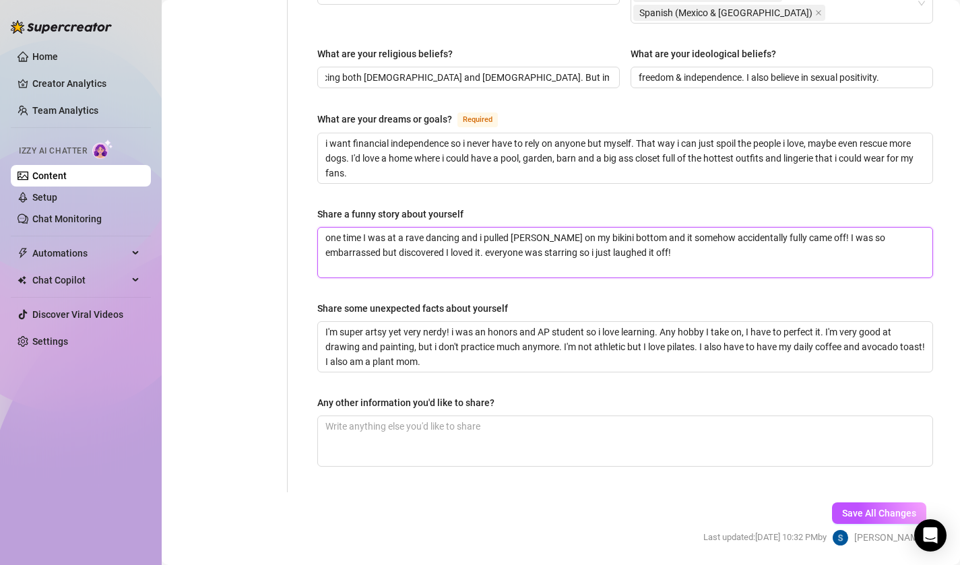
click at [459, 228] on textarea "one time I was at a rave dancing and i pulled lighty on my bikini bottom and it…" at bounding box center [625, 253] width 614 height 50
click at [693, 228] on textarea "one time I was at a rave dancing so hard and i pulled lighty on my bikini botto…" at bounding box center [625, 253] width 614 height 50
click at [583, 228] on textarea "one time I was at a rave dancing so hard and i pulled lighty on my bikini botto…" at bounding box center [625, 253] width 614 height 50
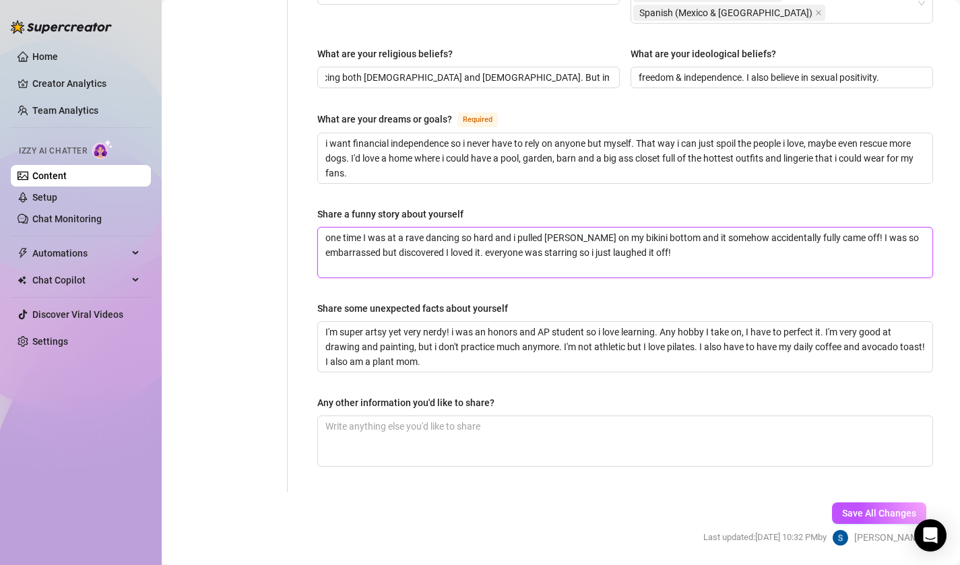
click at [583, 228] on textarea "one time I was at a rave dancing so hard and i pulled lighty on my bikini botto…" at bounding box center [625, 253] width 614 height 50
click at [753, 228] on textarea "one time I was at a rave dancing so hard and i pulled lighty on my bikini botto…" at bounding box center [625, 253] width 614 height 50
click at [844, 503] on button "Save All Changes" at bounding box center [879, 514] width 94 height 22
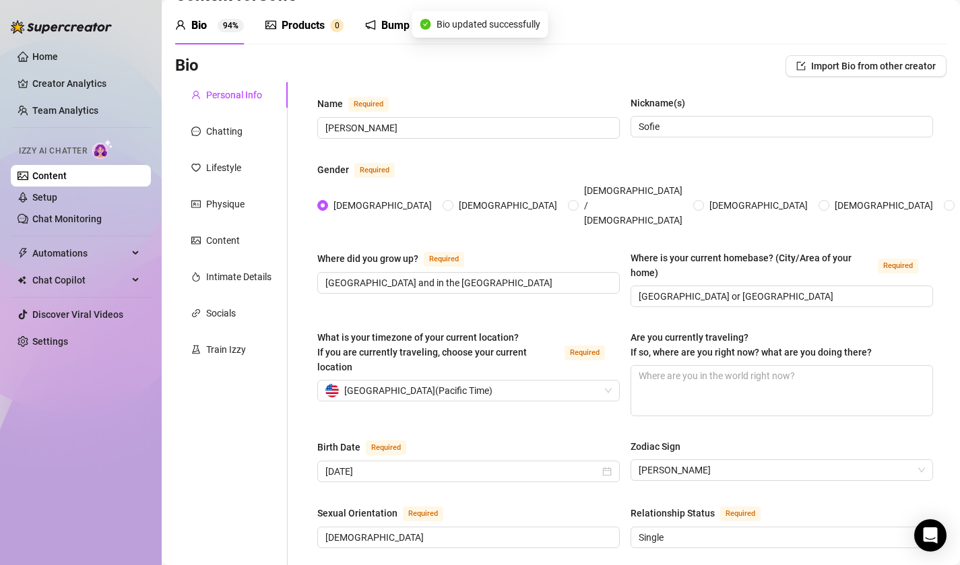
scroll to position [0, 0]
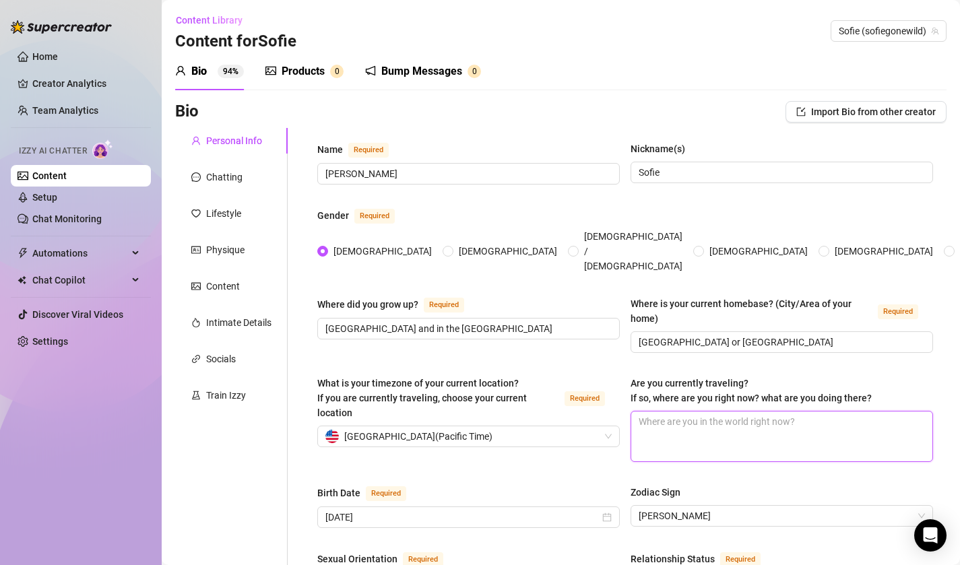
click at [641, 412] on textarea "Are you currently traveling? If so, where are you right now? what are you doing…" at bounding box center [781, 437] width 301 height 50
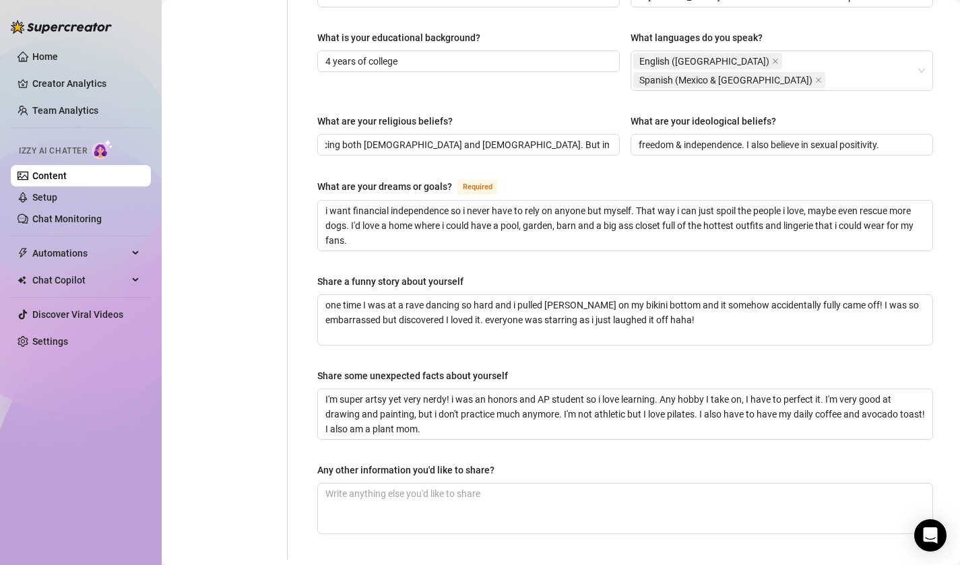
scroll to position [784, 0]
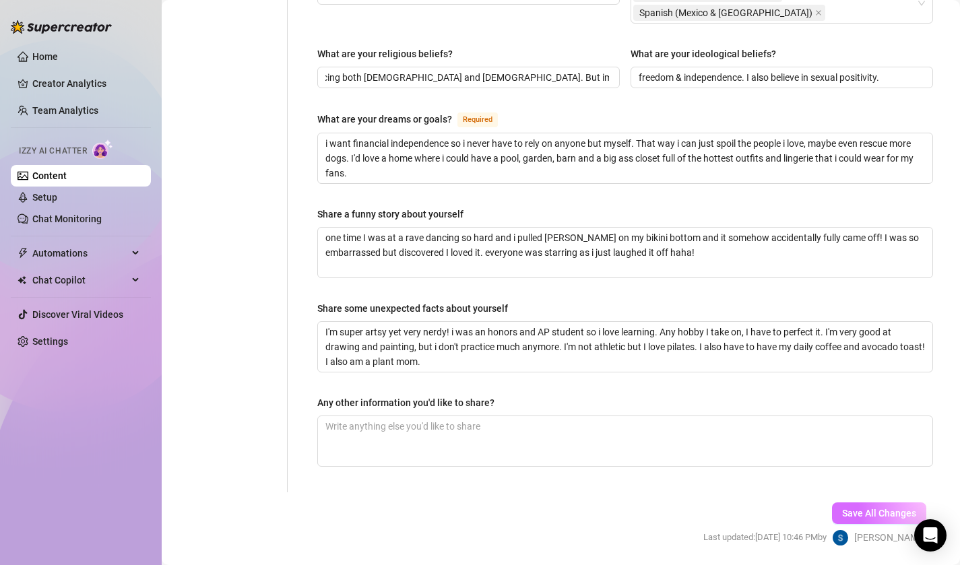
click at [862, 508] on span "Save All Changes" at bounding box center [879, 513] width 74 height 11
click at [354, 416] on textarea "Any other information you'd like to share?" at bounding box center [625, 441] width 614 height 50
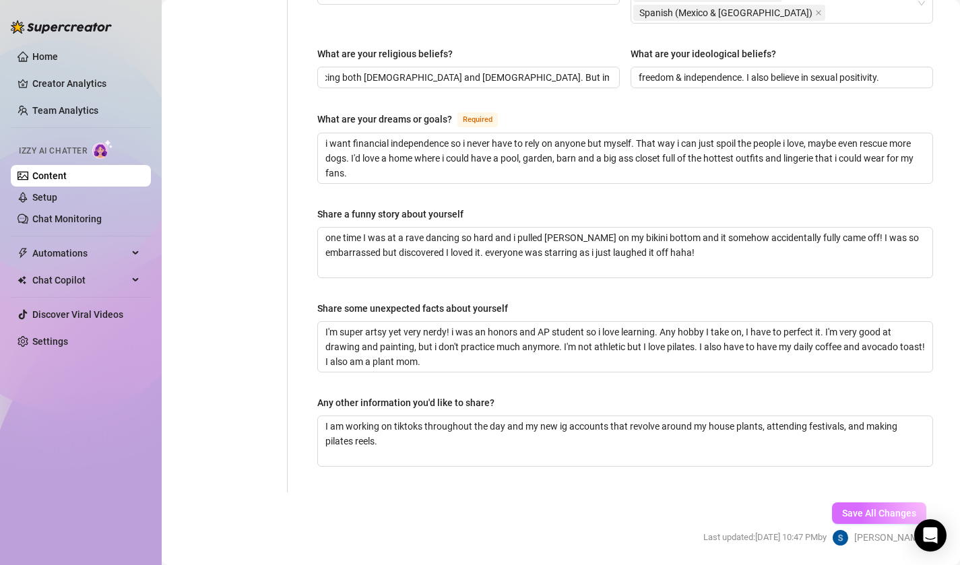
click at [892, 508] on span "Save All Changes" at bounding box center [879, 513] width 74 height 11
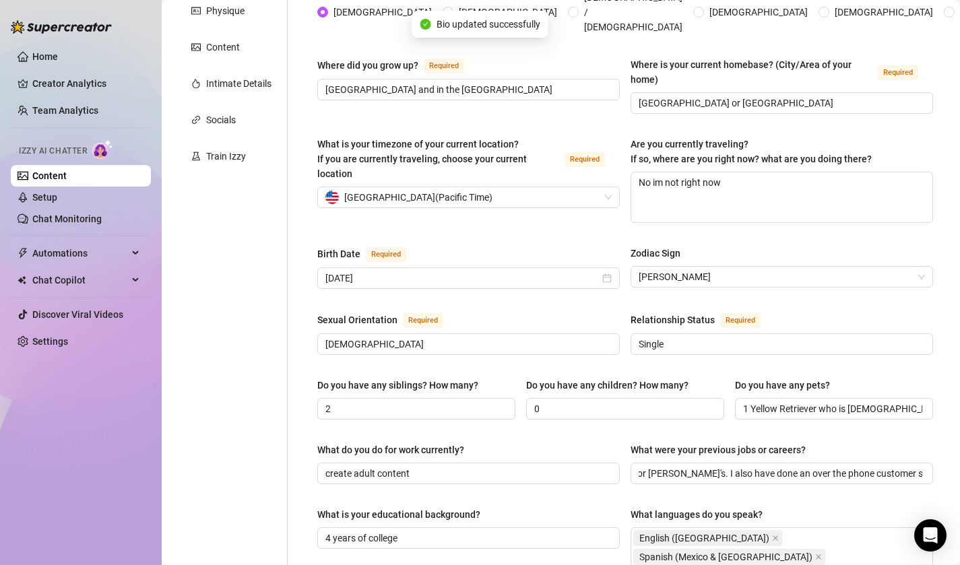
scroll to position [0, 0]
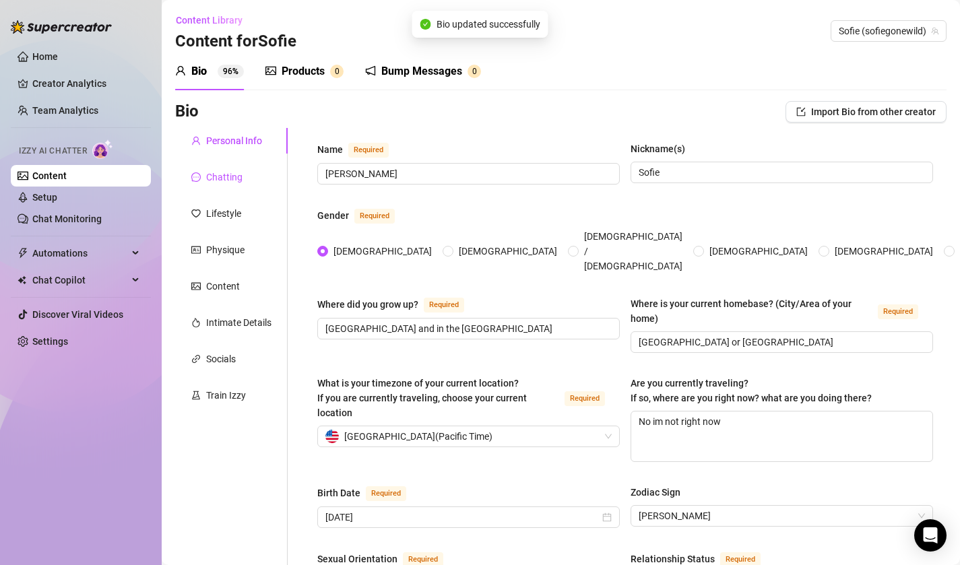
click at [238, 179] on div "Chatting" at bounding box center [224, 177] width 36 height 15
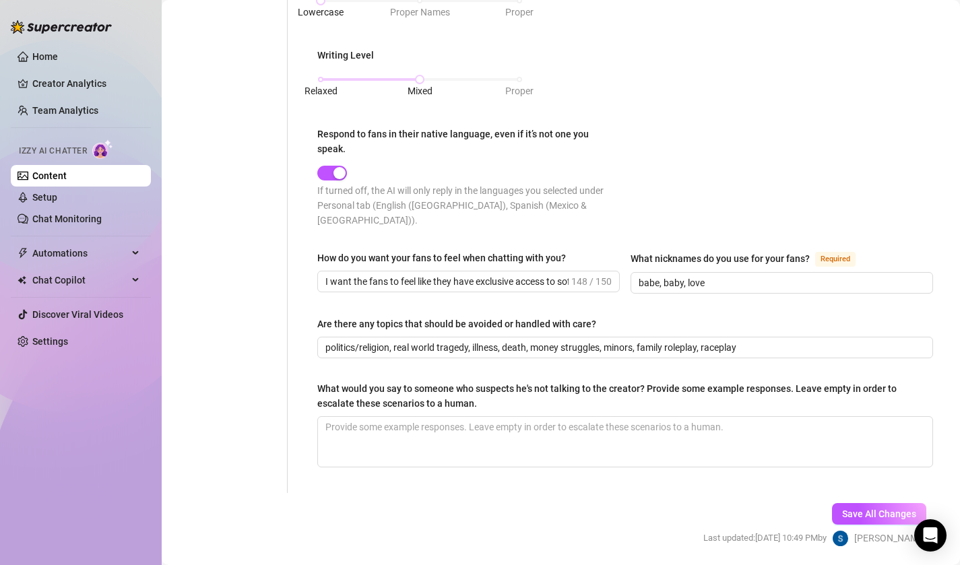
scroll to position [689, 0]
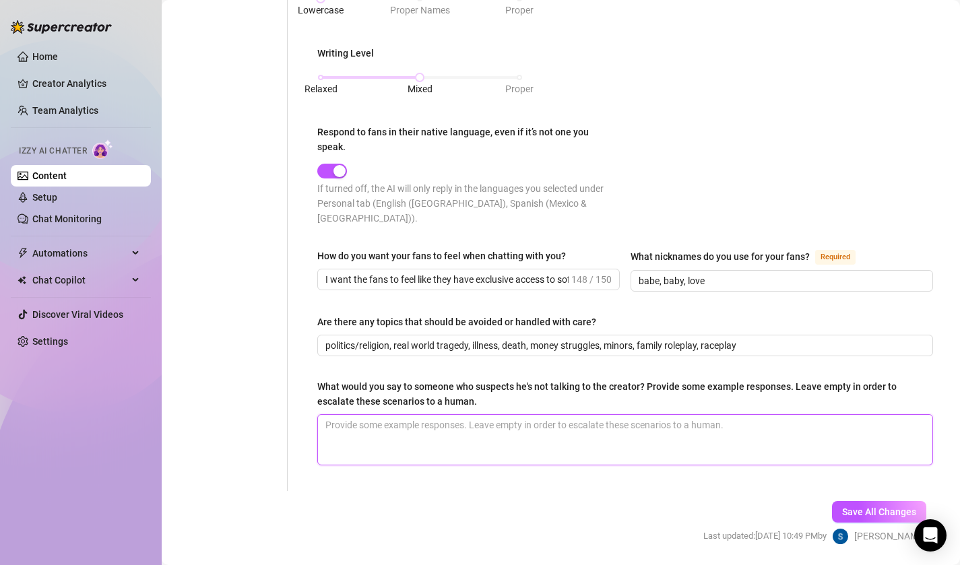
click at [342, 415] on textarea "What would you say to someone who suspects he's not talking to the creator? Pro…" at bounding box center [625, 440] width 614 height 50
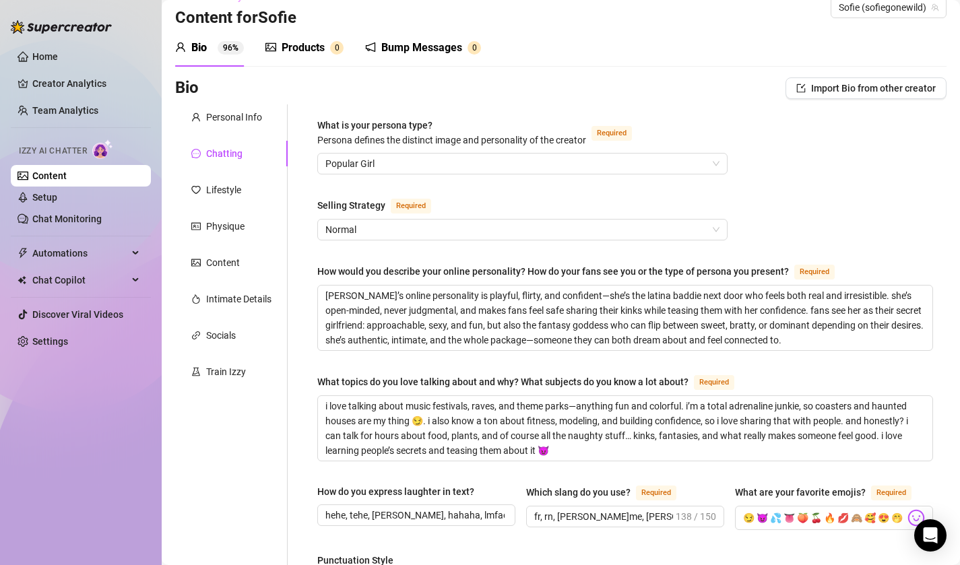
scroll to position [19, 0]
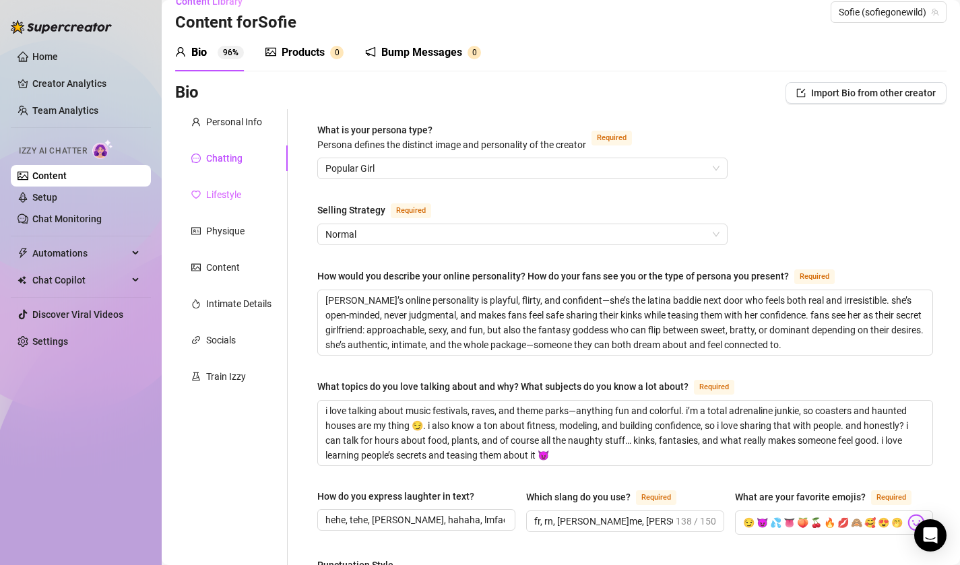
click at [249, 192] on div "Lifestyle" at bounding box center [231, 195] width 113 height 26
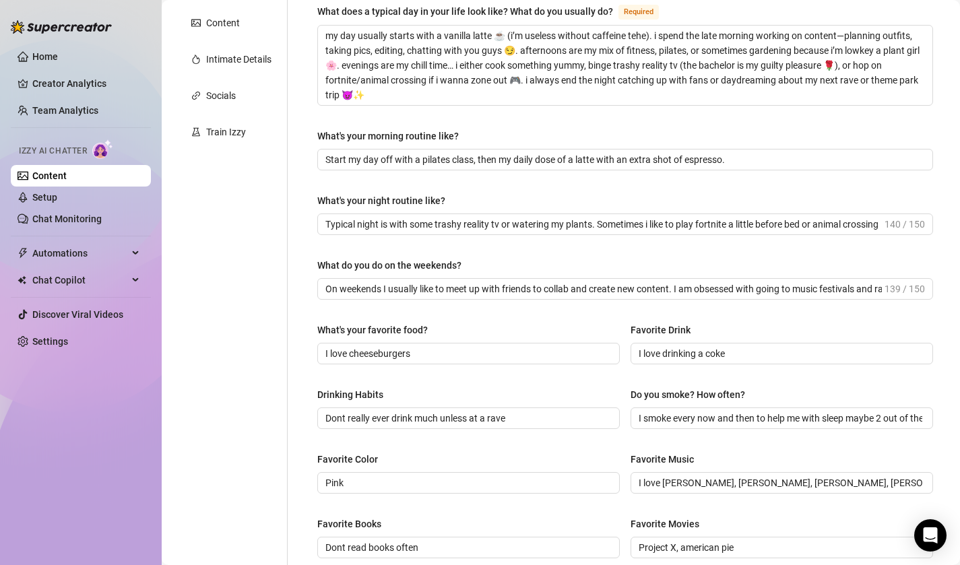
scroll to position [0, 0]
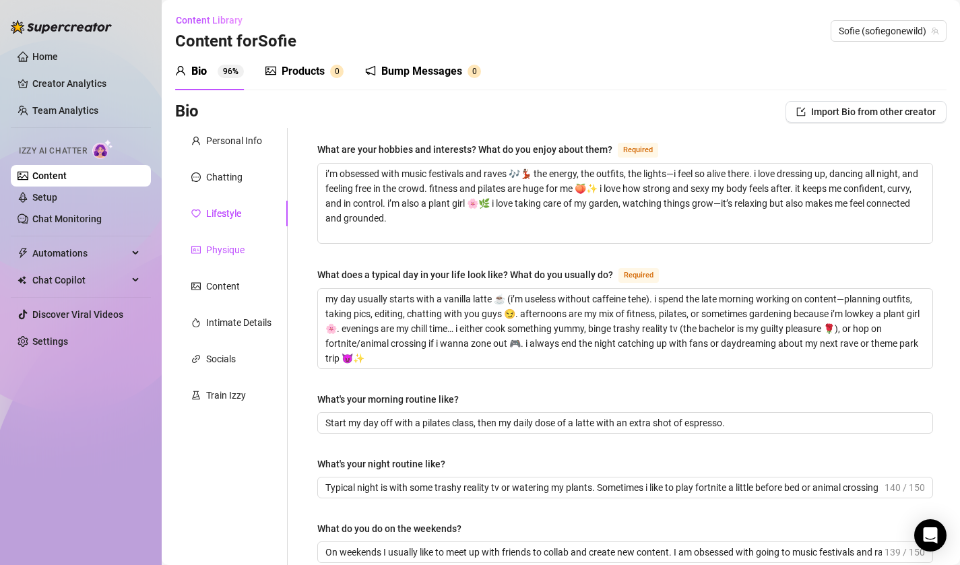
click at [243, 255] on div "Physique" at bounding box center [225, 250] width 38 height 15
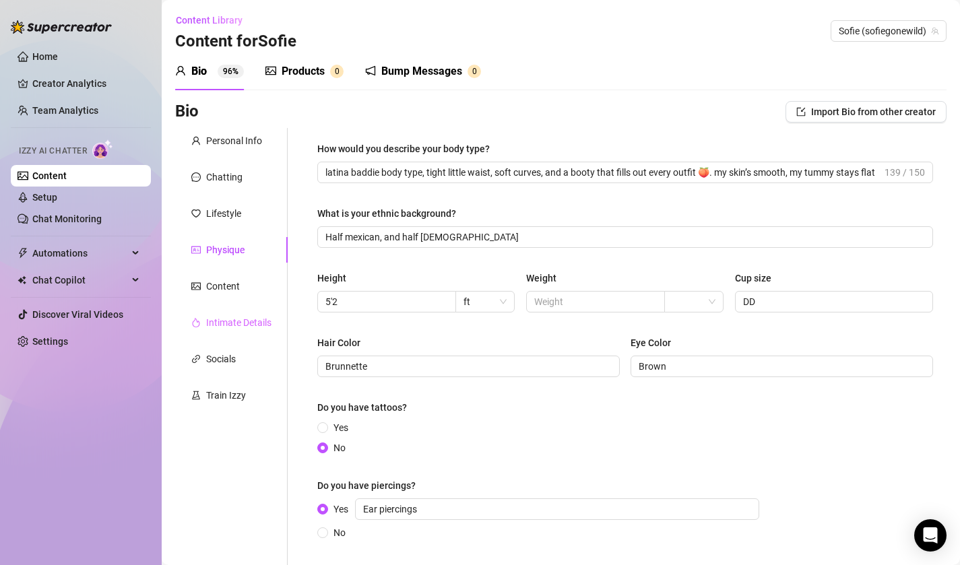
scroll to position [20, 0]
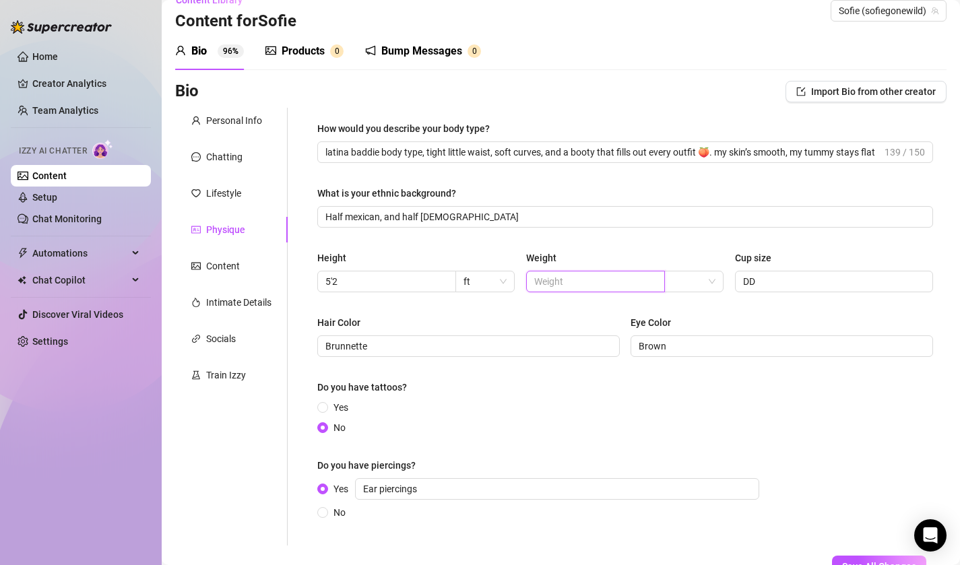
click at [565, 280] on input "text" at bounding box center [594, 281] width 120 height 15
click at [702, 281] on input "search" at bounding box center [687, 282] width 31 height 20
click at [693, 327] on div "lbs" at bounding box center [694, 330] width 38 height 15
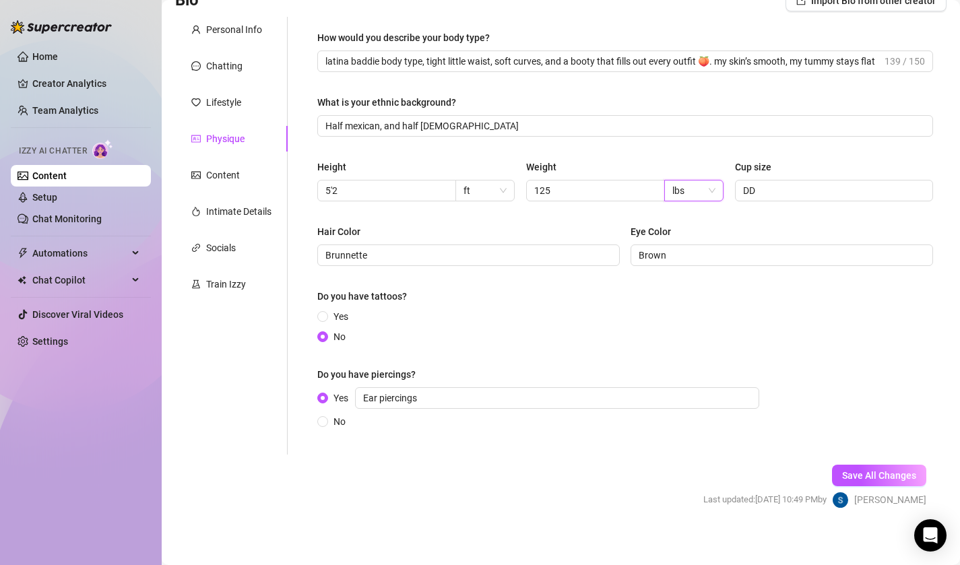
scroll to position [114, 0]
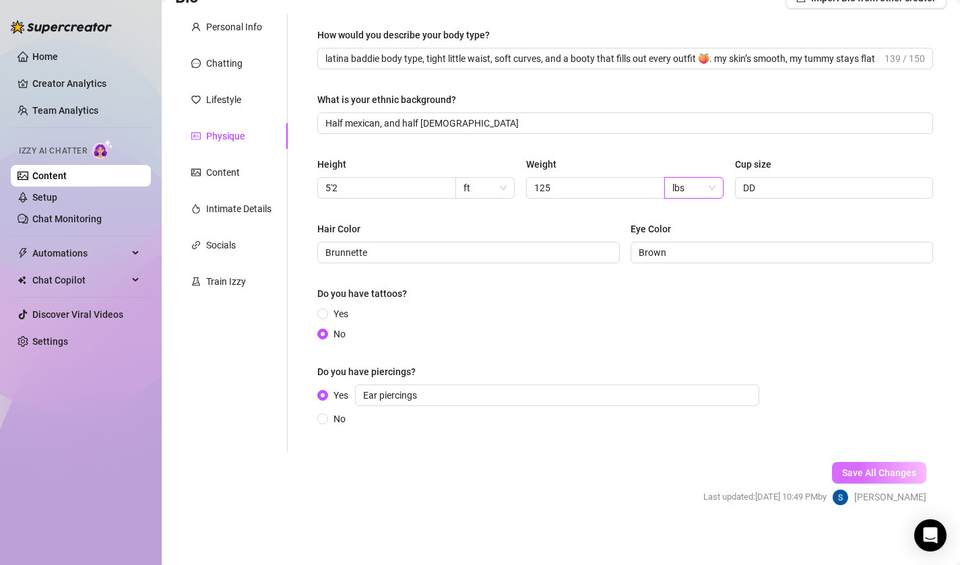
click at [861, 472] on span "Save All Changes" at bounding box center [879, 473] width 74 height 11
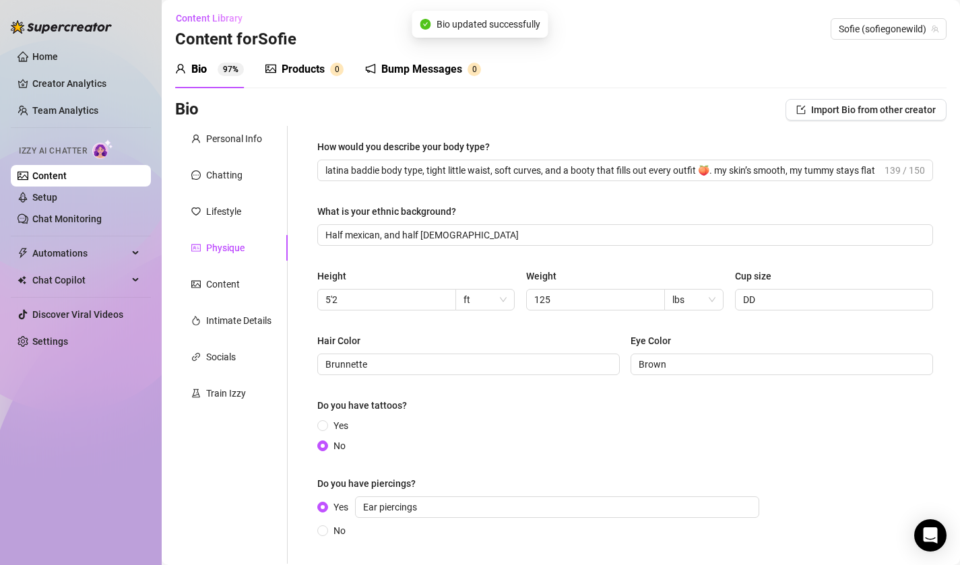
scroll to position [0, 0]
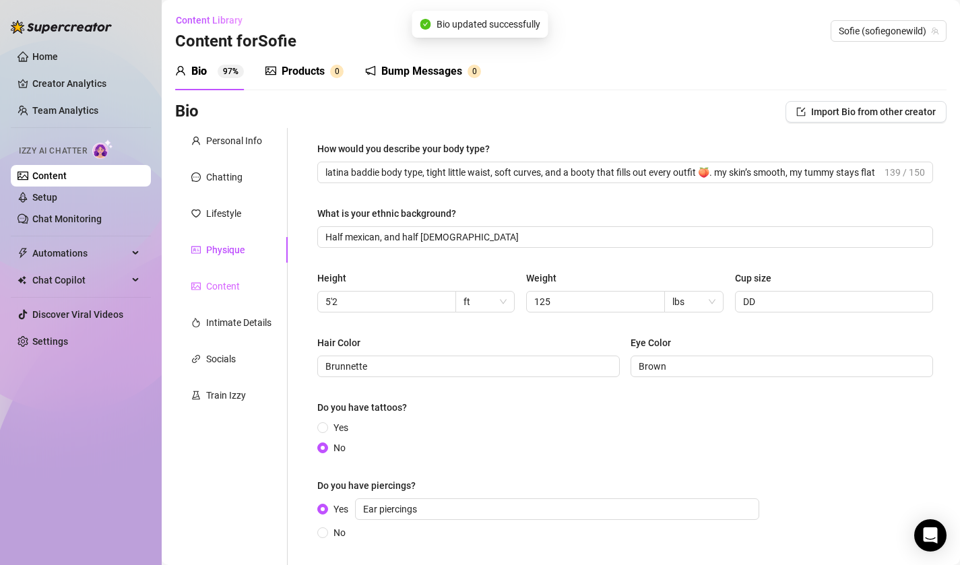
click at [264, 284] on div "Content" at bounding box center [231, 287] width 113 height 26
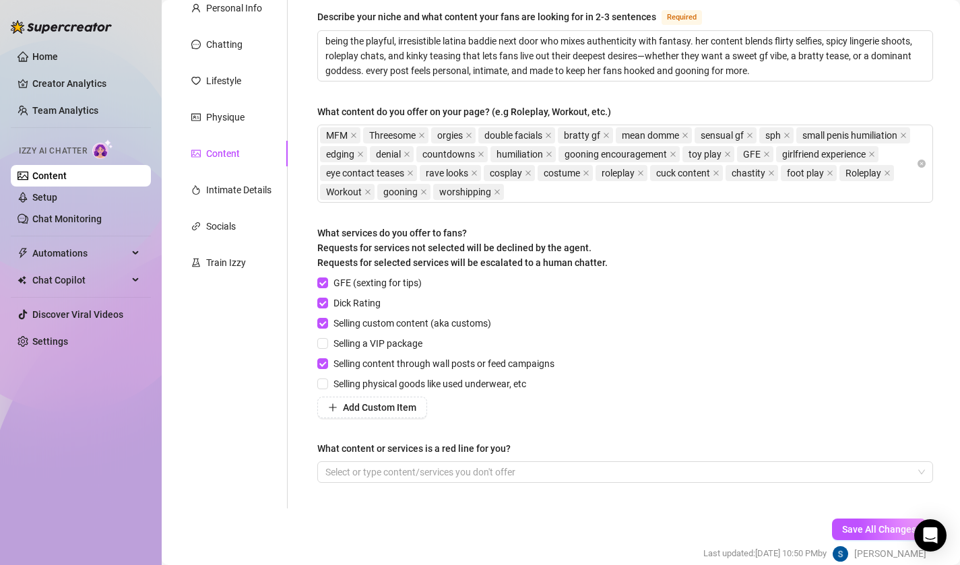
scroll to position [193, 0]
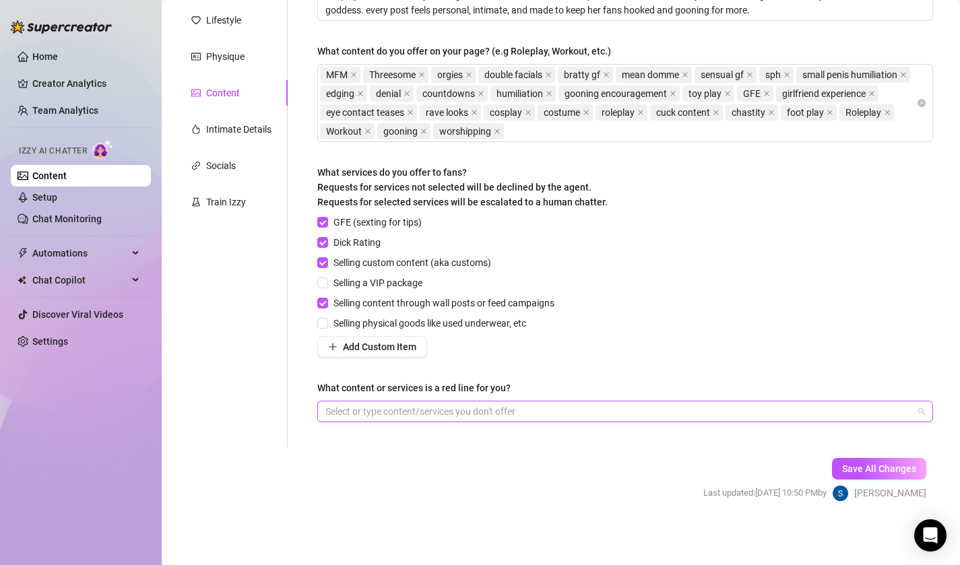
click at [340, 415] on div at bounding box center [618, 411] width 596 height 19
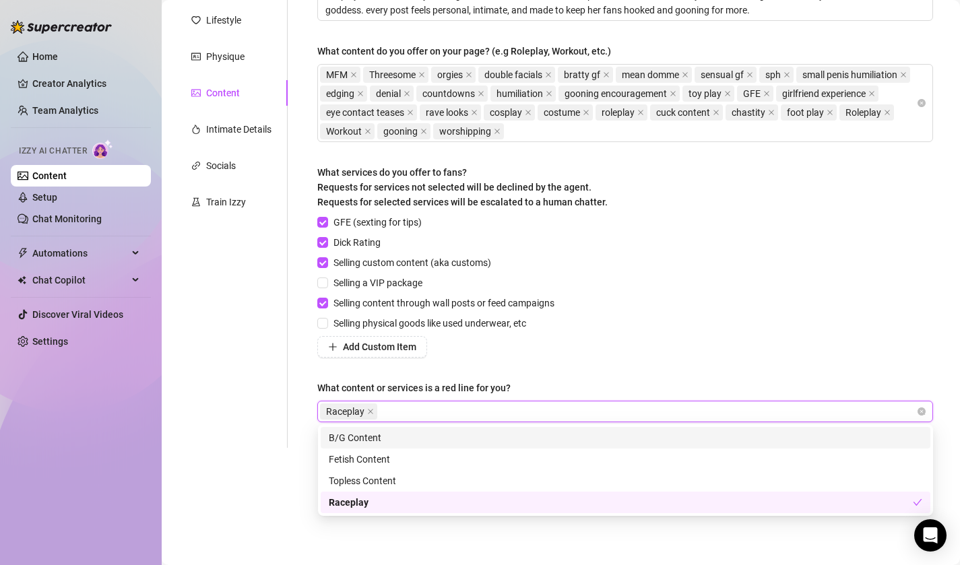
click at [226, 406] on div "Personal Info Chatting Lifestyle Physique Content Intimate Details Socials Trai…" at bounding box center [231, 191] width 113 height 513
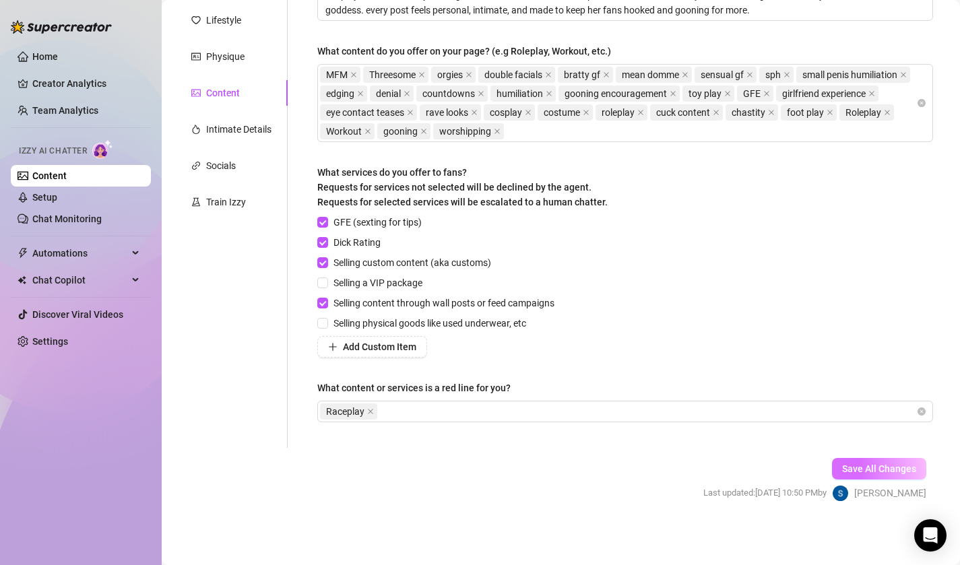
click at [873, 461] on button "Save All Changes" at bounding box center [879, 469] width 94 height 22
click at [219, 110] on div "Personal Info Chatting Lifestyle Physique Content Intimate Details Socials Trai…" at bounding box center [231, 191] width 113 height 513
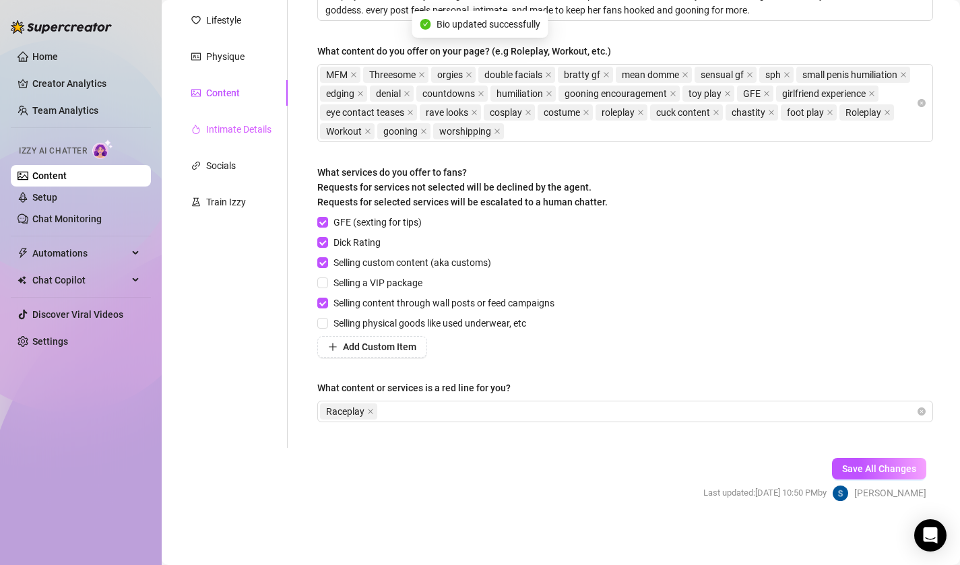
click at [215, 119] on div "Intimate Details" at bounding box center [231, 130] width 113 height 26
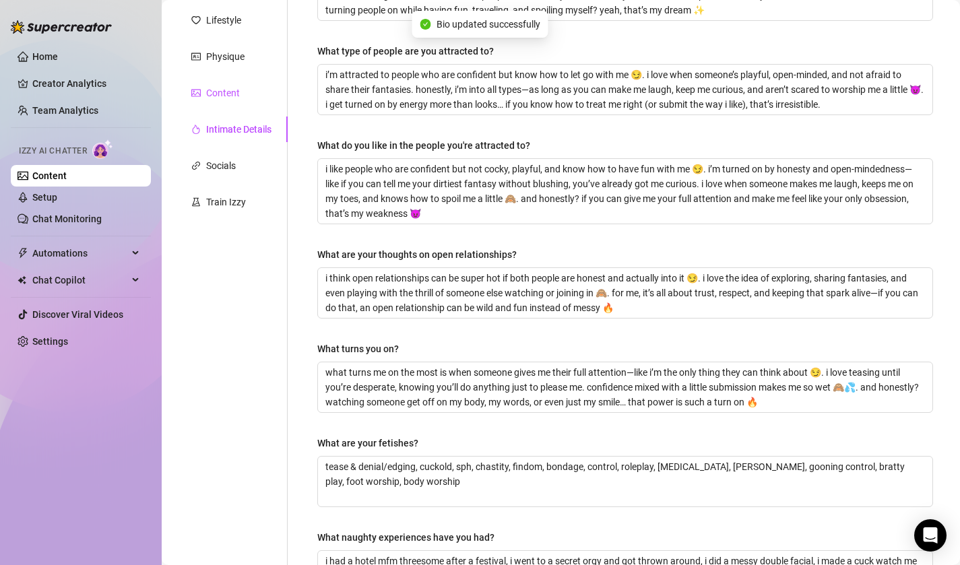
click at [218, 91] on div "Content" at bounding box center [223, 93] width 34 height 15
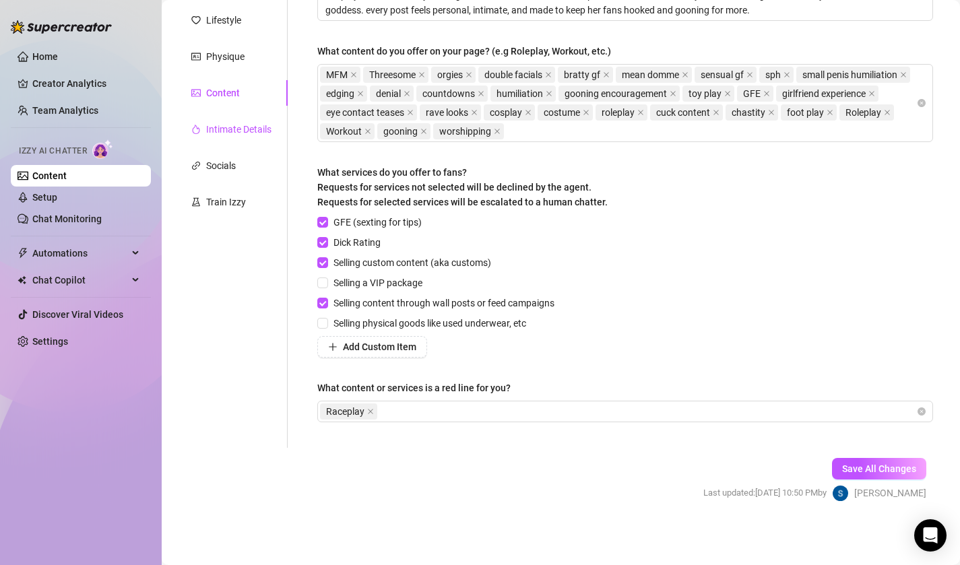
click at [230, 123] on div "Intimate Details" at bounding box center [238, 129] width 65 height 15
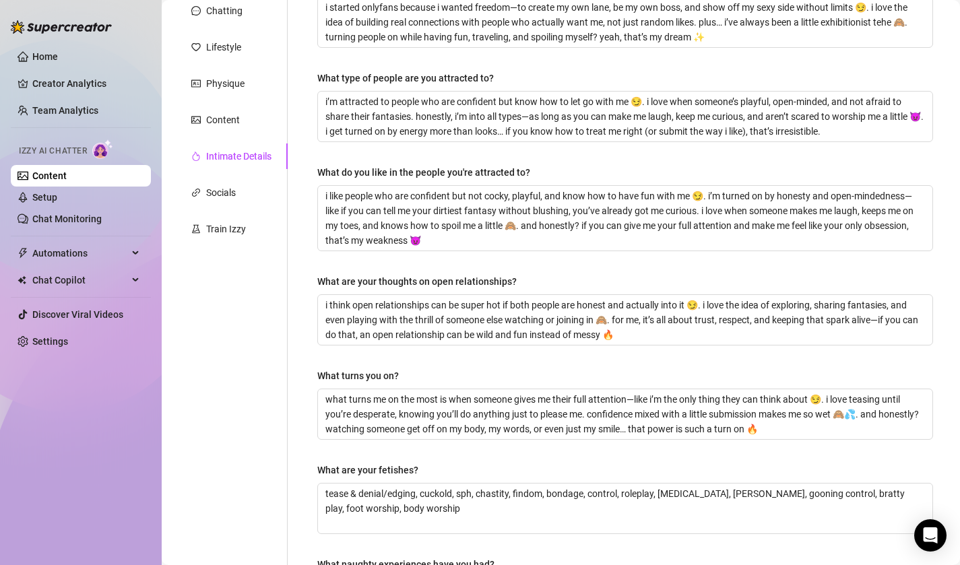
scroll to position [0, 0]
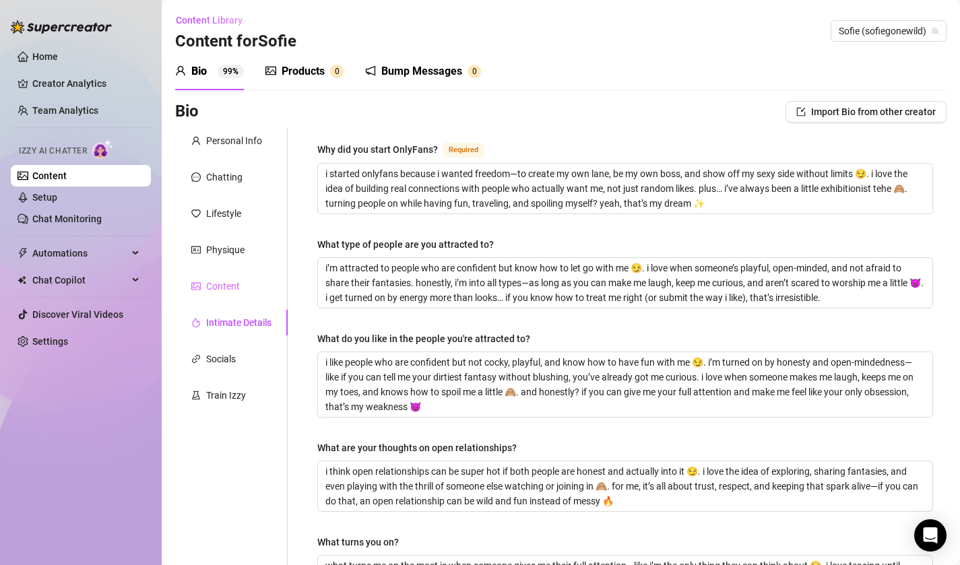
click at [244, 292] on div "Content" at bounding box center [231, 287] width 113 height 26
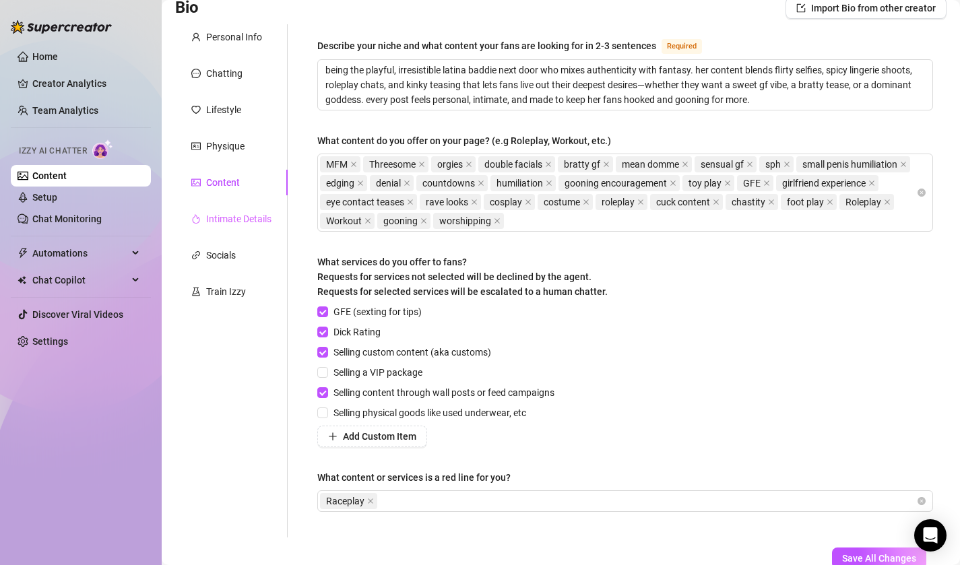
scroll to position [43, 0]
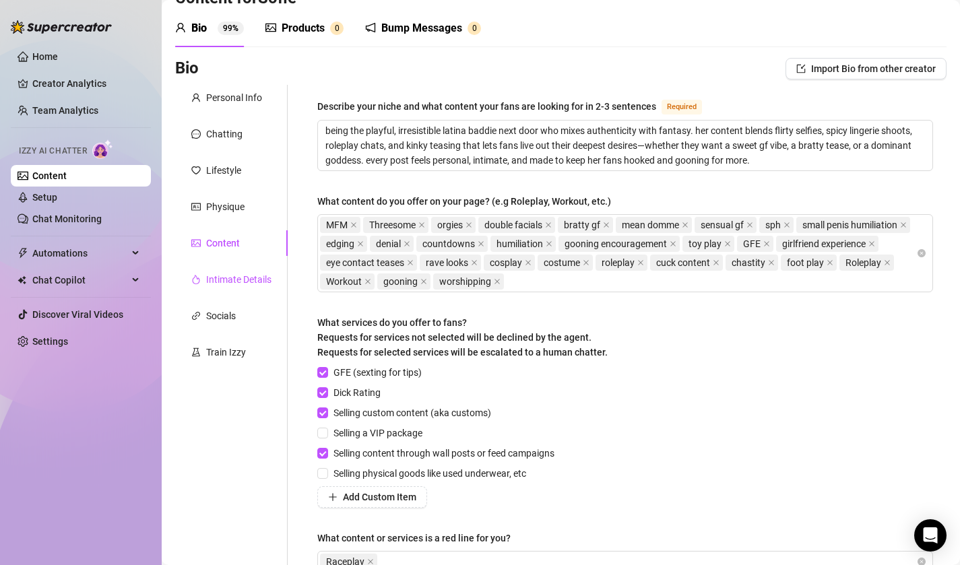
click at [226, 276] on div "Intimate Details" at bounding box center [238, 279] width 65 height 15
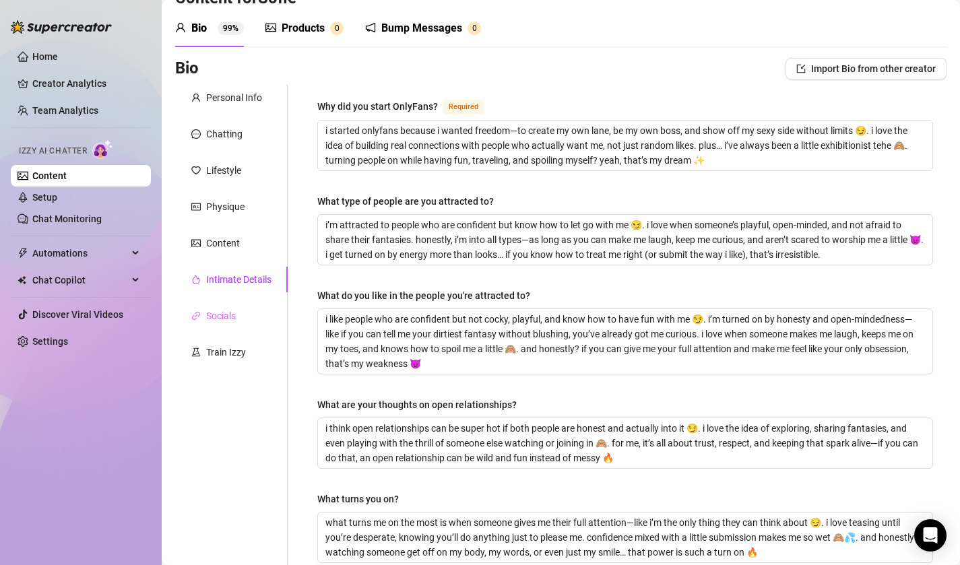
click at [236, 320] on div "Socials" at bounding box center [231, 316] width 113 height 26
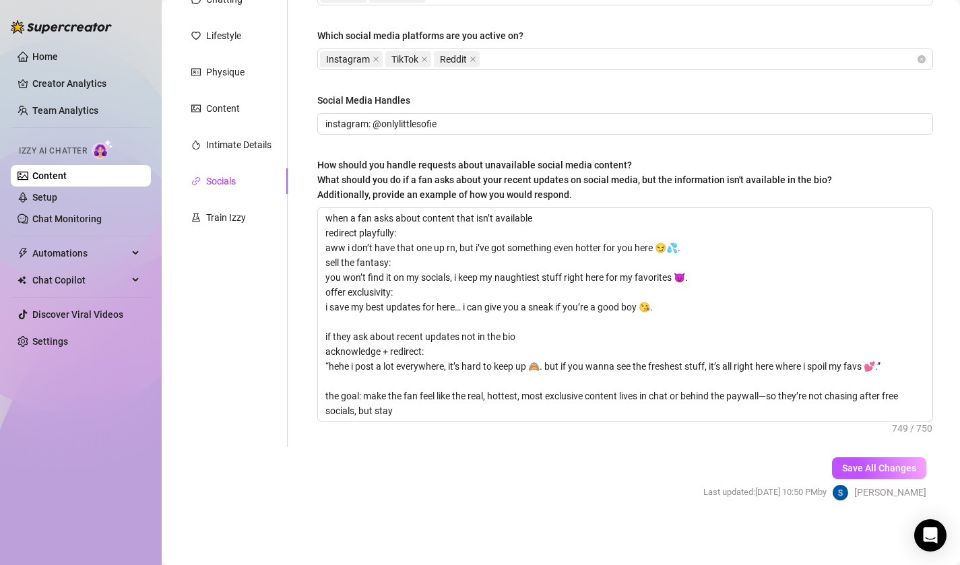
scroll to position [0, 0]
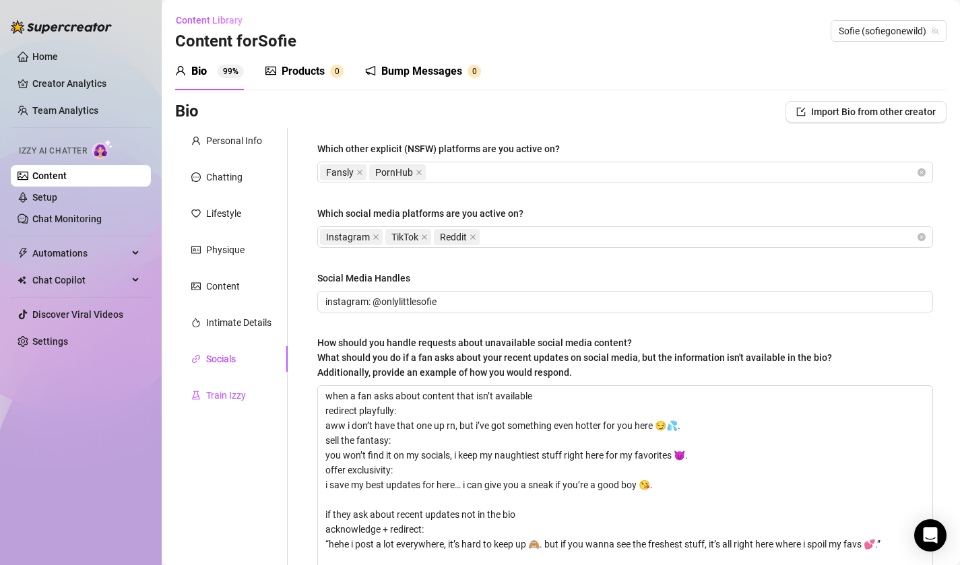
click at [245, 396] on div "Train Izzy" at bounding box center [226, 395] width 40 height 15
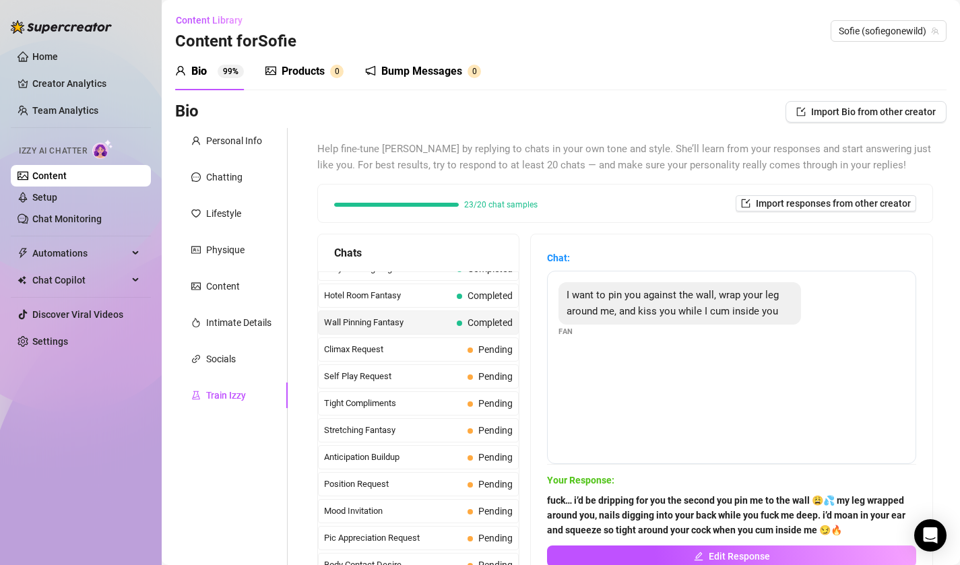
click at [315, 75] on div "Products" at bounding box center [303, 71] width 43 height 16
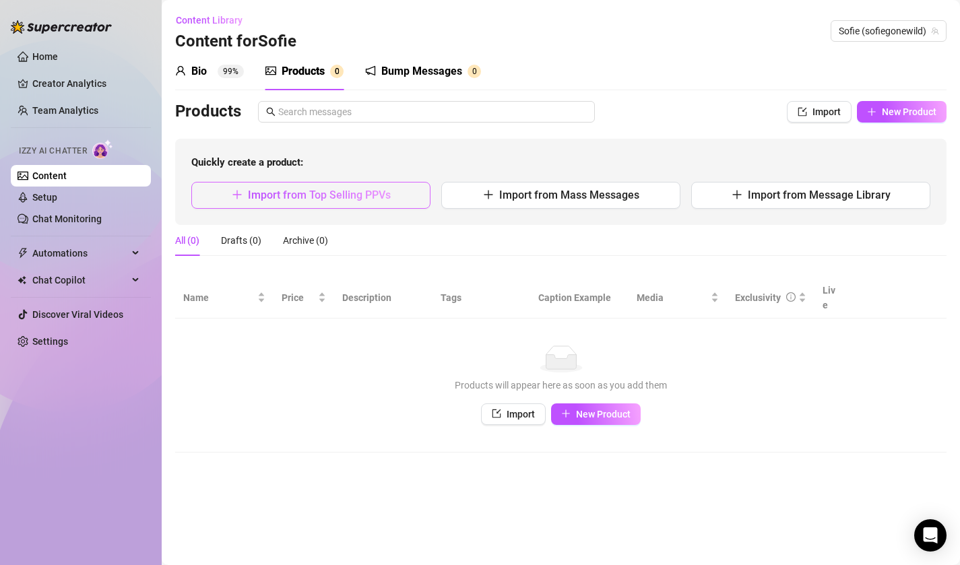
click at [379, 197] on span "Import from Top Selling PPVs" at bounding box center [319, 195] width 143 height 13
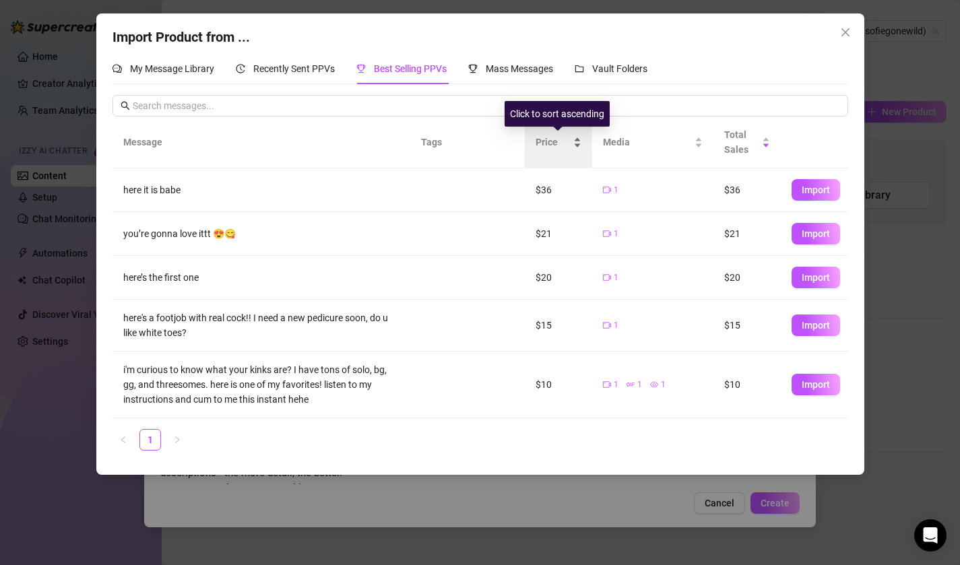
click at [546, 138] on span "Price" at bounding box center [553, 142] width 35 height 15
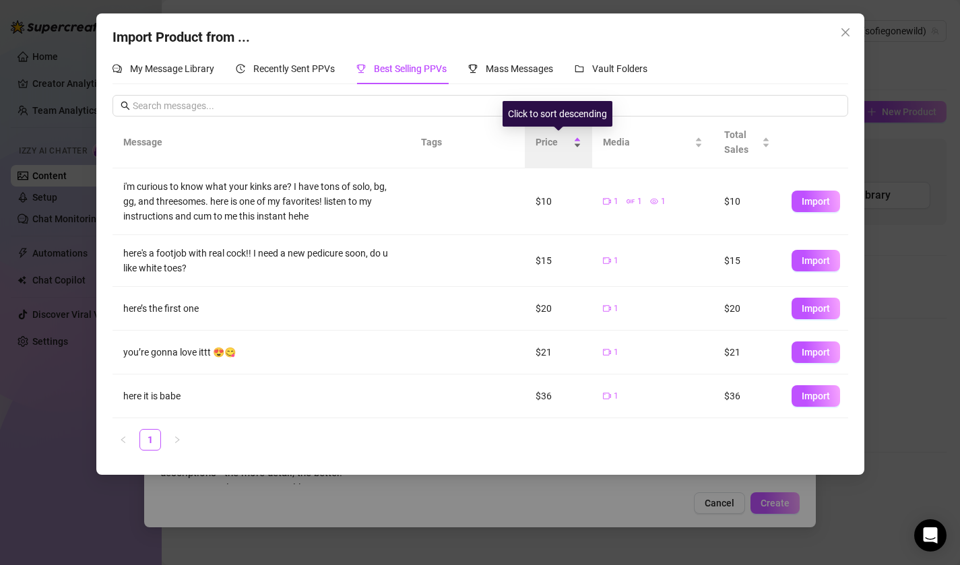
click at [545, 142] on span "Price" at bounding box center [553, 142] width 35 height 15
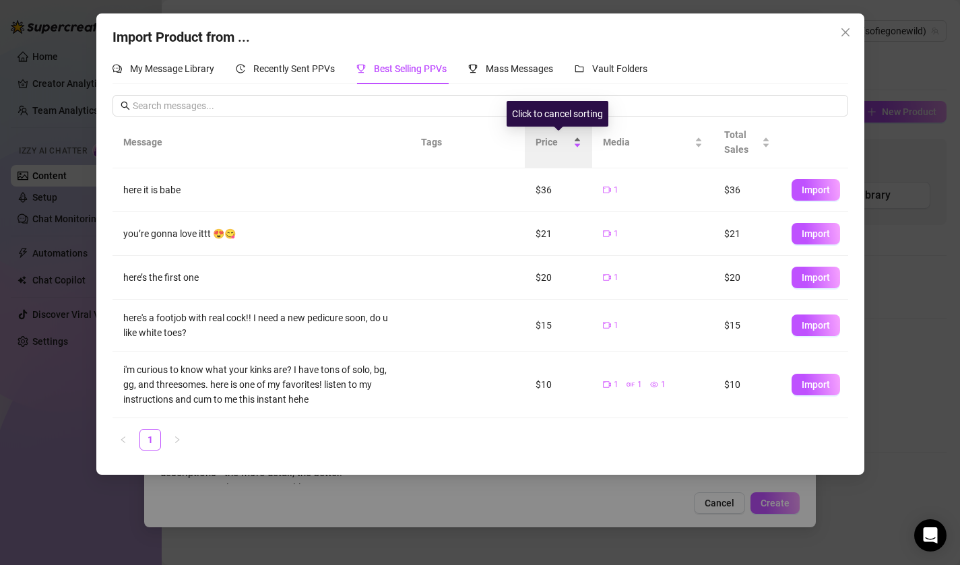
click at [545, 142] on span "Price" at bounding box center [553, 142] width 35 height 15
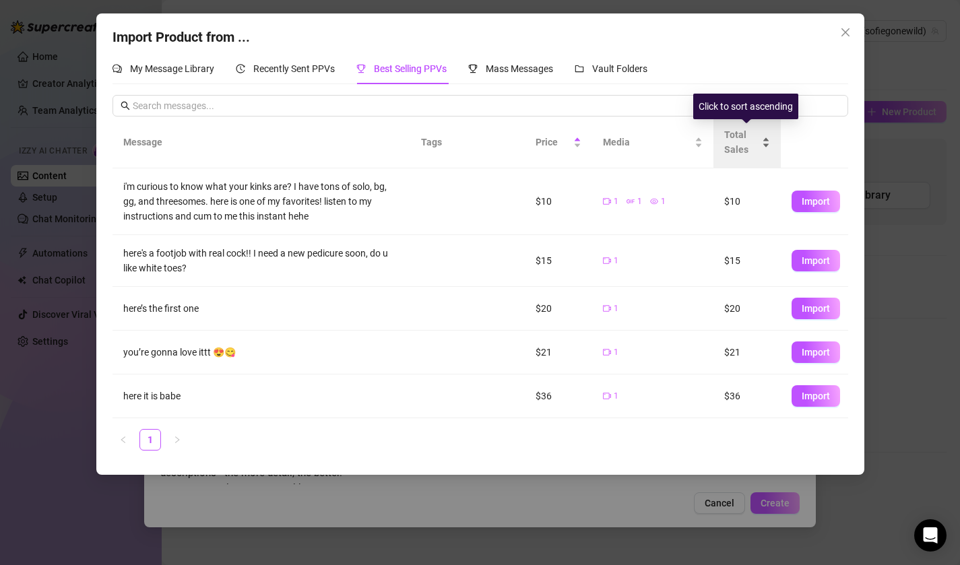
click at [724, 137] on span "Total Sales" at bounding box center [741, 142] width 35 height 30
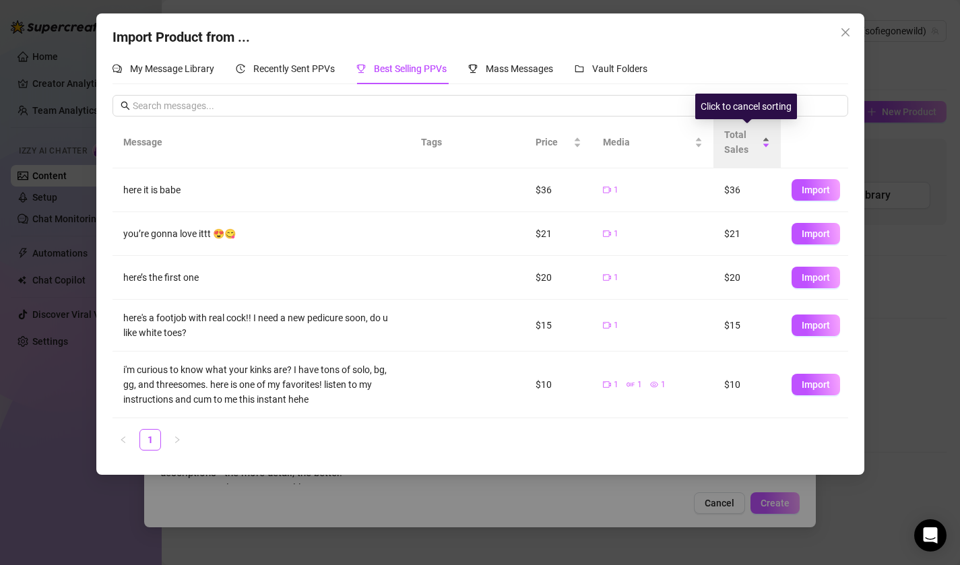
click at [724, 137] on span "Total Sales" at bounding box center [741, 142] width 35 height 30
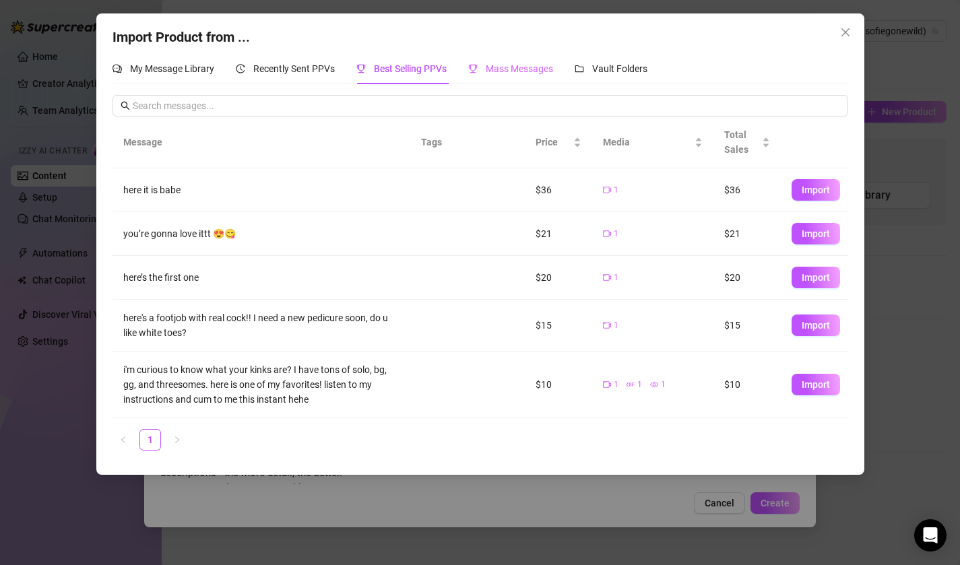
click at [478, 80] on div "Mass Messages" at bounding box center [510, 68] width 85 height 31
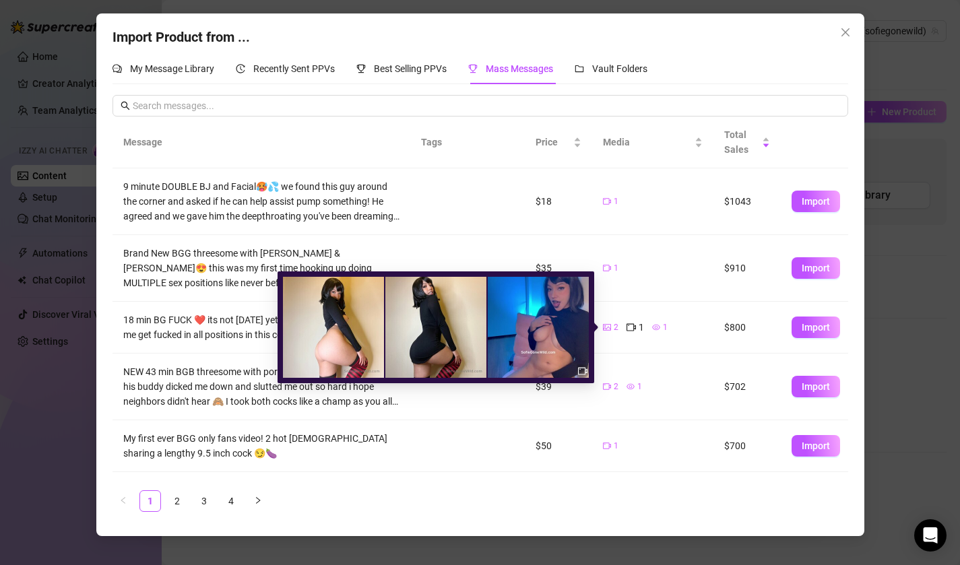
click at [661, 329] on div "1" at bounding box center [659, 327] width 15 height 15
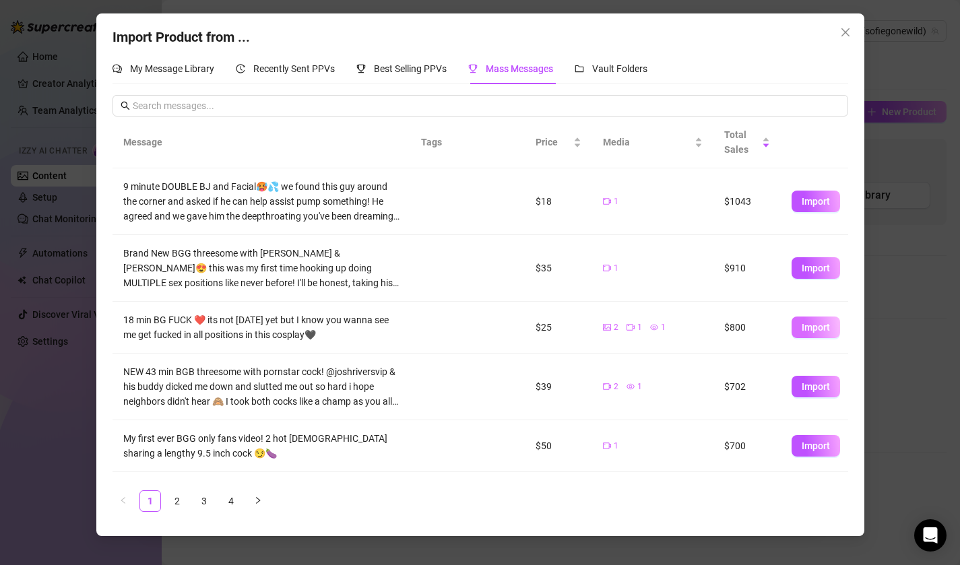
click at [798, 325] on button "Import" at bounding box center [816, 328] width 49 height 22
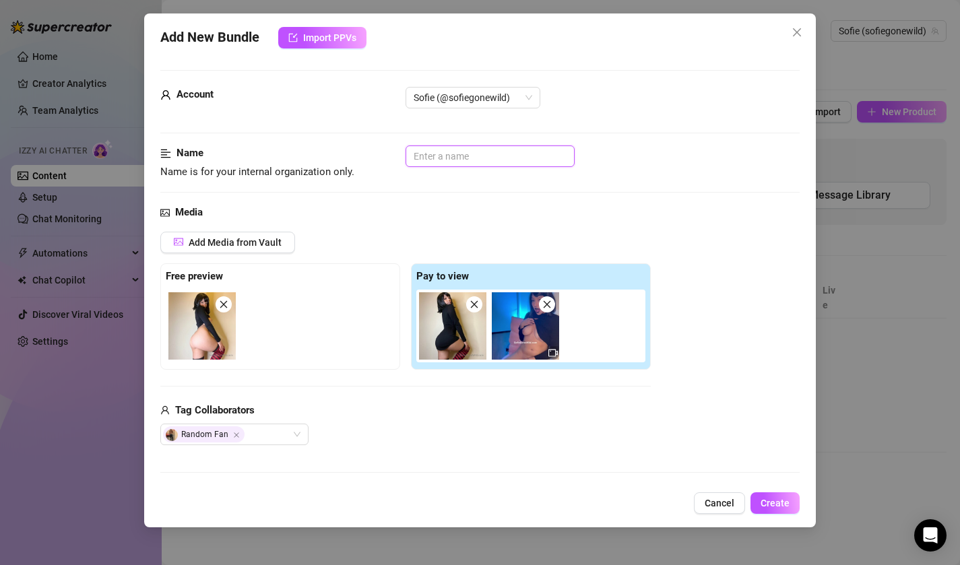
click at [464, 158] on input "text" at bounding box center [490, 157] width 169 height 22
click at [503, 329] on img at bounding box center [525, 325] width 67 height 67
click at [534, 355] on img at bounding box center [525, 325] width 67 height 67
click at [554, 355] on icon "video-camera" at bounding box center [552, 352] width 9 height 9
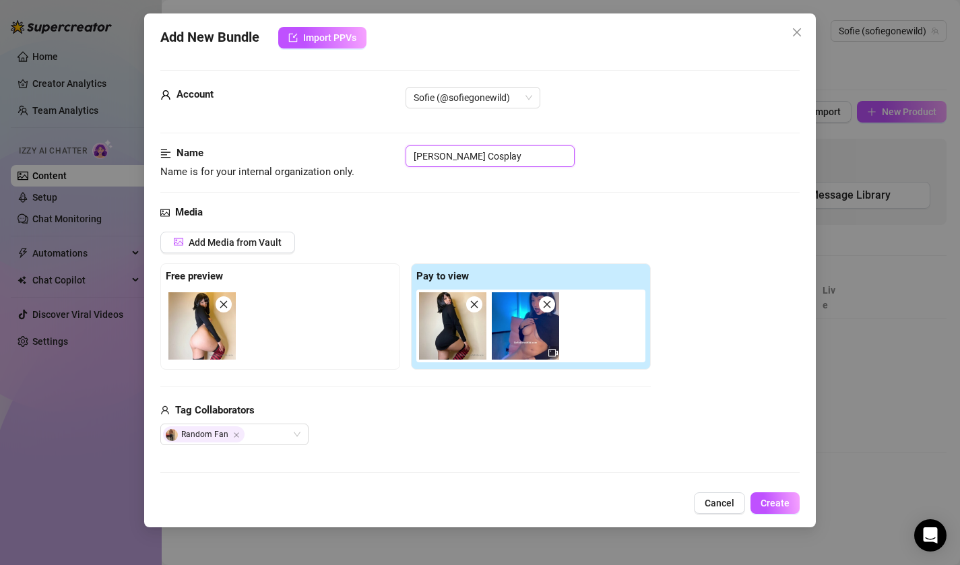
click at [554, 355] on icon "video-camera" at bounding box center [552, 352] width 9 height 9
click at [511, 343] on img at bounding box center [525, 325] width 67 height 67
click at [514, 326] on img at bounding box center [525, 325] width 67 height 67
click at [515, 326] on img at bounding box center [525, 325] width 67 height 67
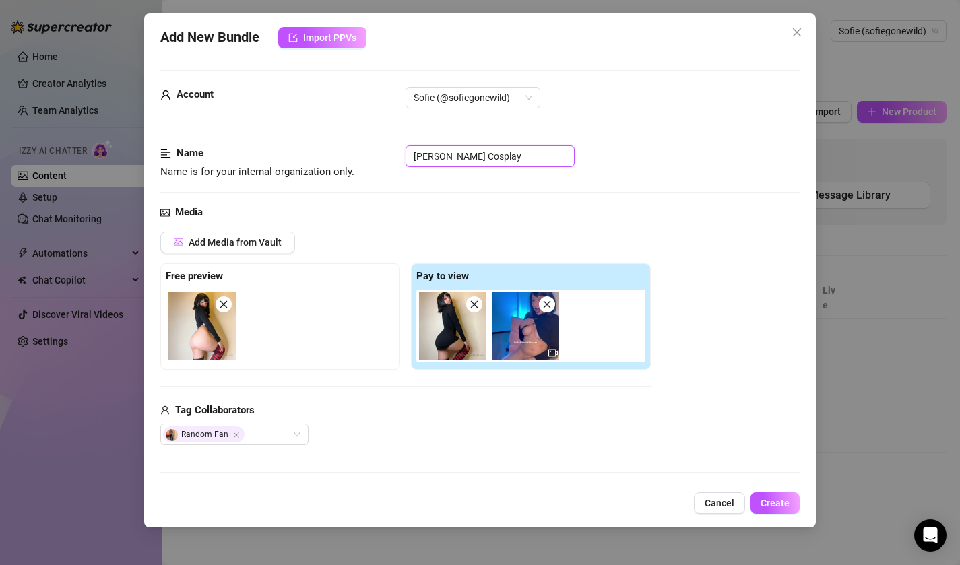
click at [520, 344] on img at bounding box center [525, 325] width 67 height 67
click at [537, 352] on img at bounding box center [525, 325] width 67 height 67
click at [552, 354] on icon "video-camera" at bounding box center [552, 352] width 9 height 9
click at [511, 338] on img at bounding box center [525, 325] width 67 height 67
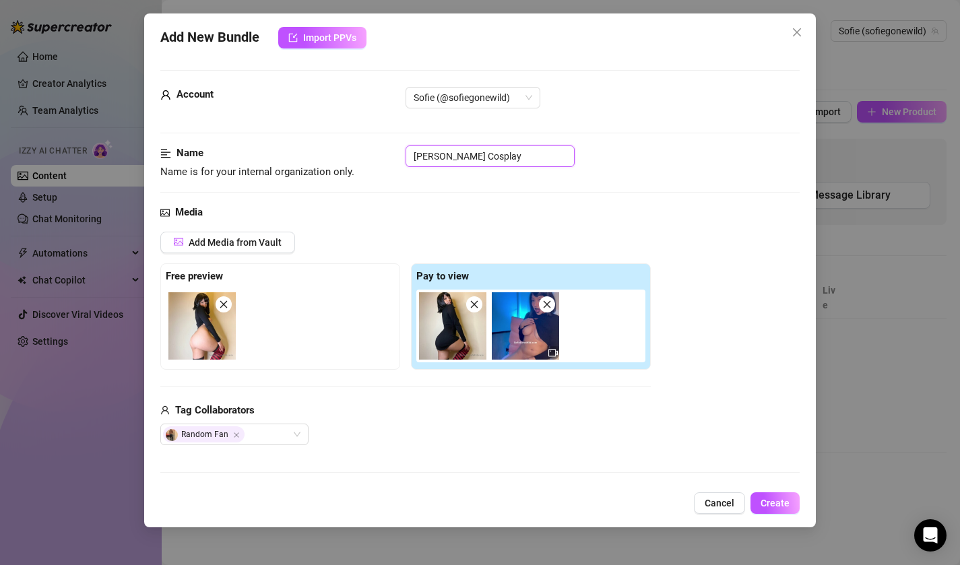
click at [523, 341] on img at bounding box center [525, 325] width 67 height 67
click at [552, 354] on icon "video-camera" at bounding box center [552, 352] width 9 height 9
click at [550, 354] on icon "video-camera" at bounding box center [552, 352] width 9 height 9
click at [507, 158] on input "BG - Mavis Cosplay" at bounding box center [490, 157] width 169 height 22
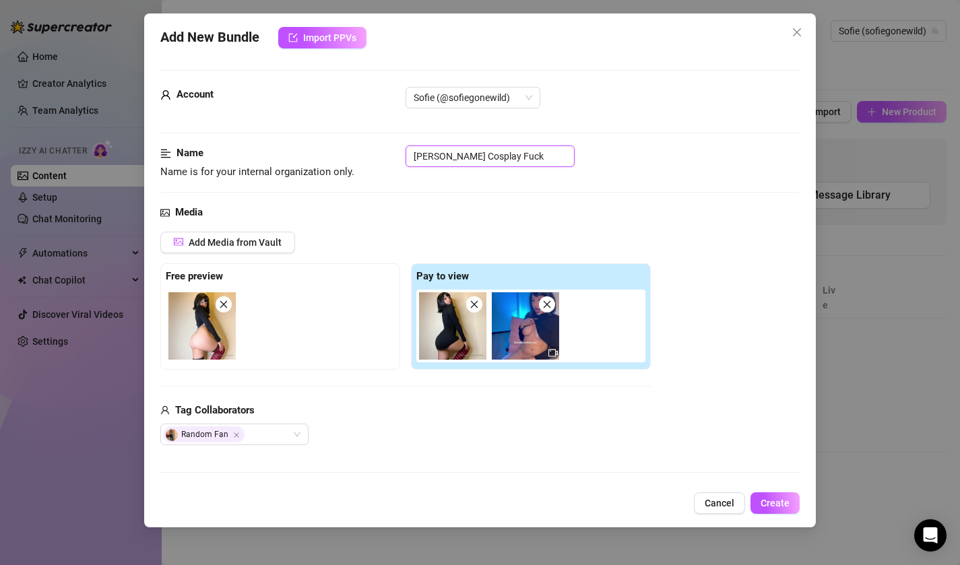
click at [534, 157] on input "BG - Mavis Cosplay Fuck" at bounding box center [490, 157] width 169 height 22
click at [772, 501] on span "Create" at bounding box center [775, 503] width 29 height 11
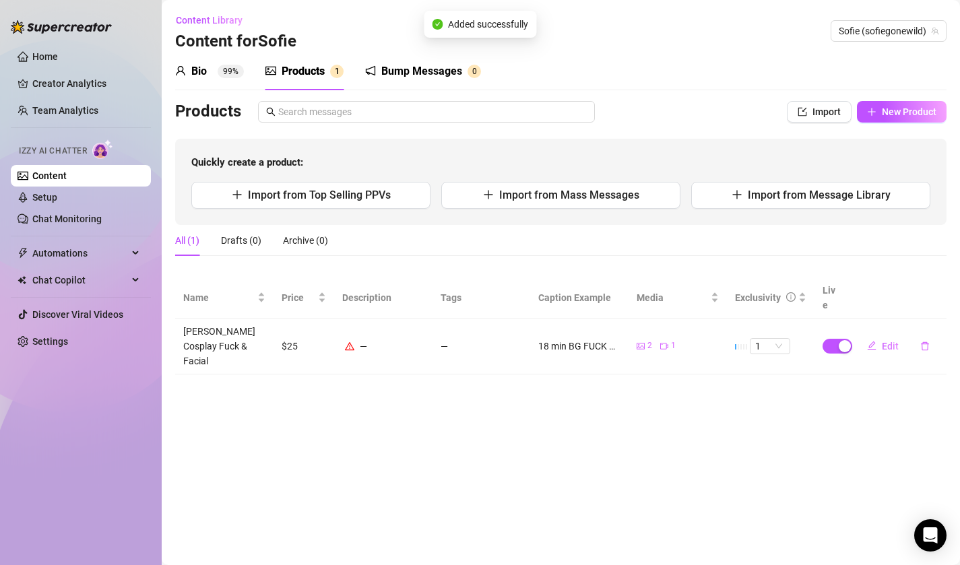
click at [347, 342] on icon "warning" at bounding box center [349, 346] width 9 height 9
click at [889, 341] on span "Edit" at bounding box center [890, 346] width 17 height 11
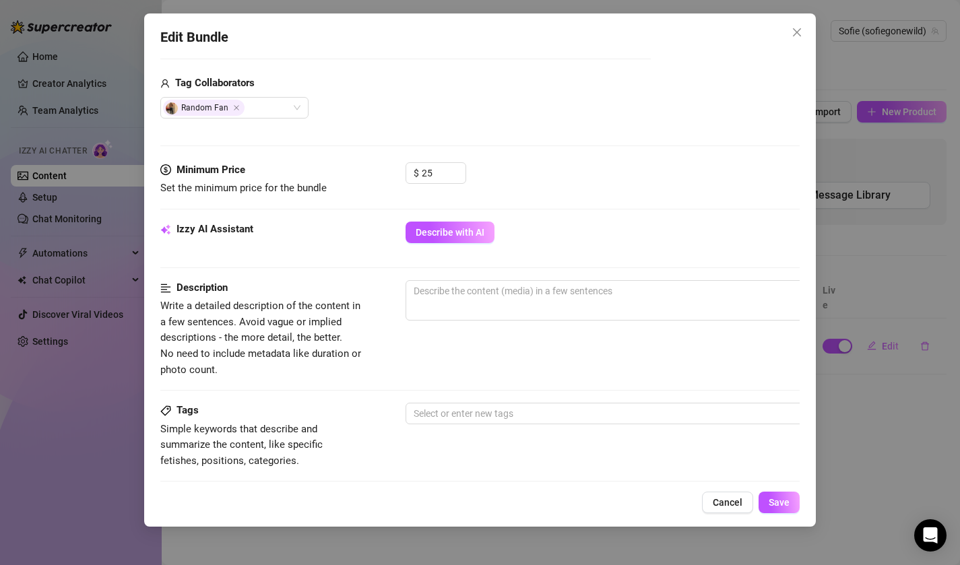
scroll to position [333, 0]
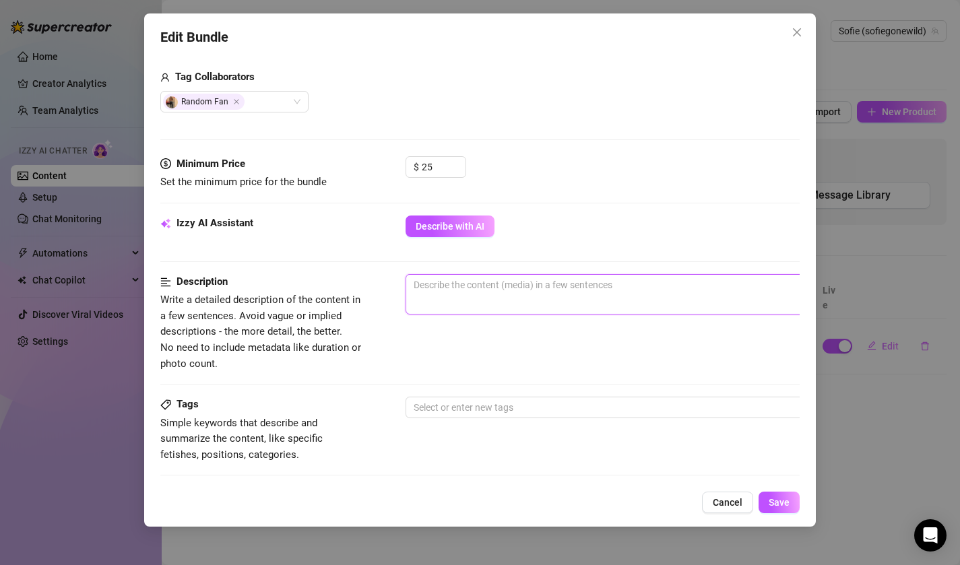
click at [468, 288] on textarea at bounding box center [641, 285] width 470 height 20
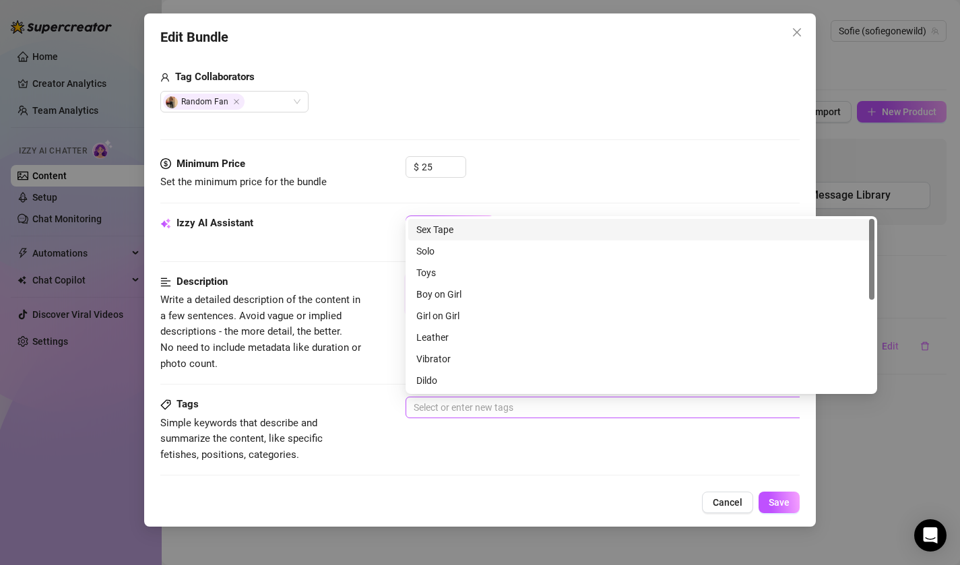
click at [465, 400] on div at bounding box center [634, 407] width 452 height 19
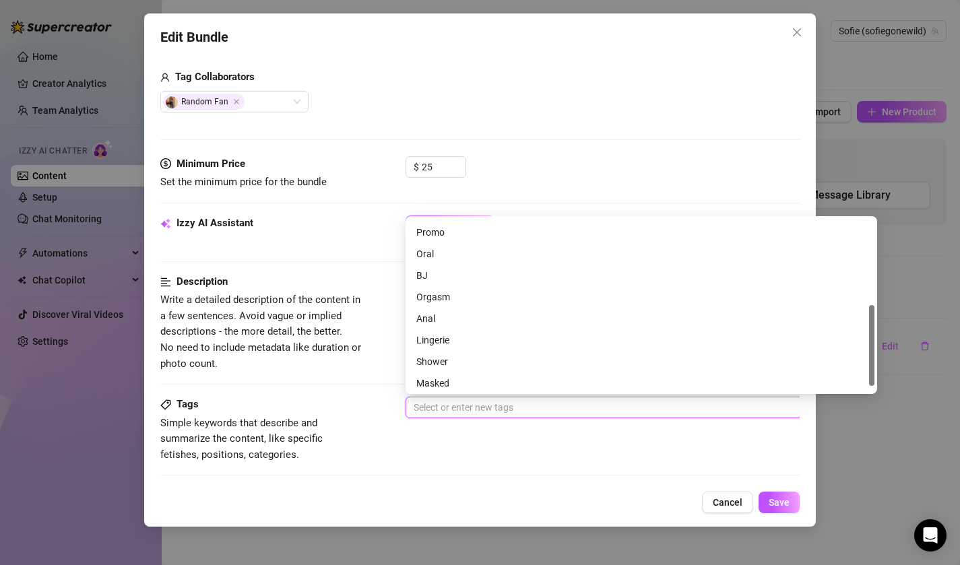
scroll to position [194, 0]
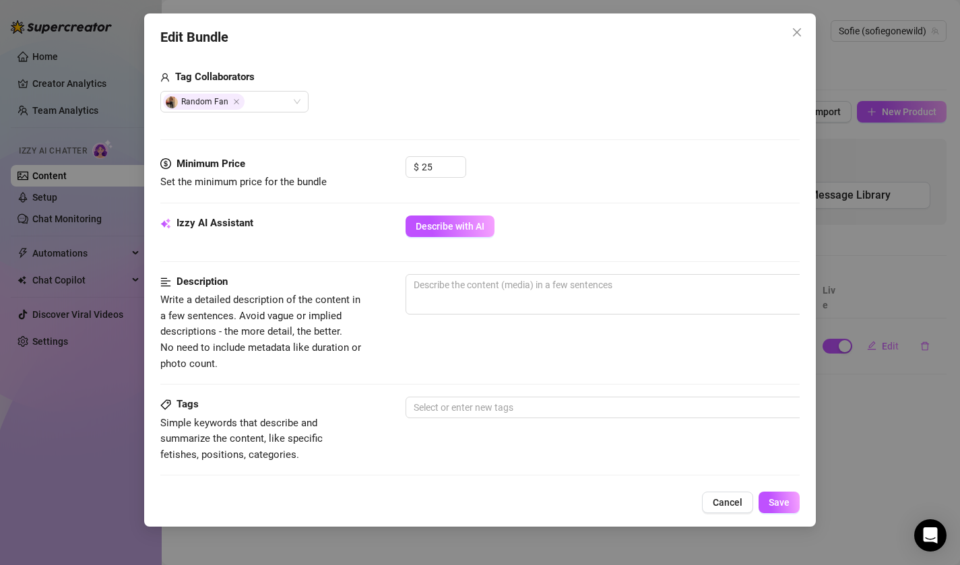
click at [367, 319] on div "Description Write a detailed description of the content in a few sentences. Avo…" at bounding box center [480, 323] width 640 height 98
click at [467, 284] on textarea at bounding box center [641, 285] width 470 height 20
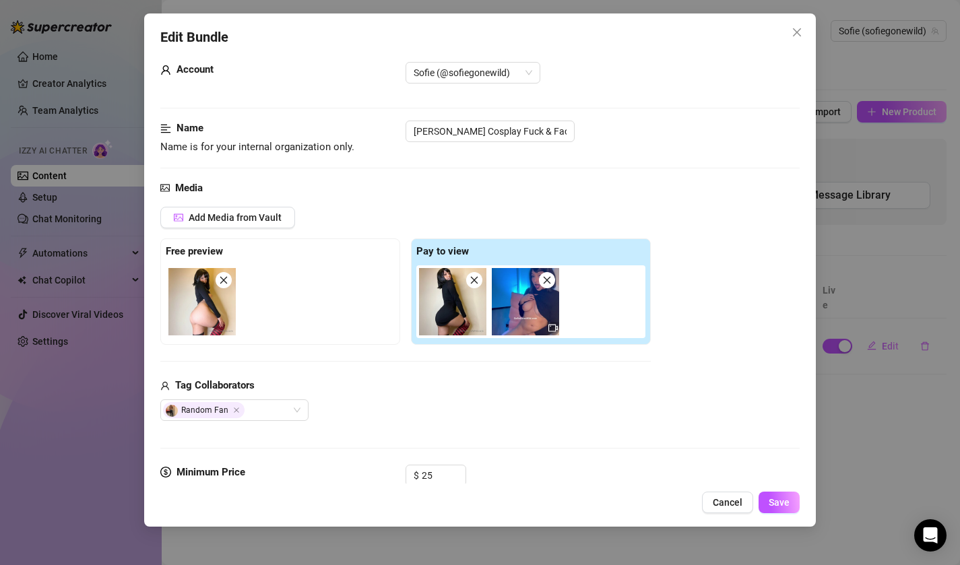
scroll to position [20, 0]
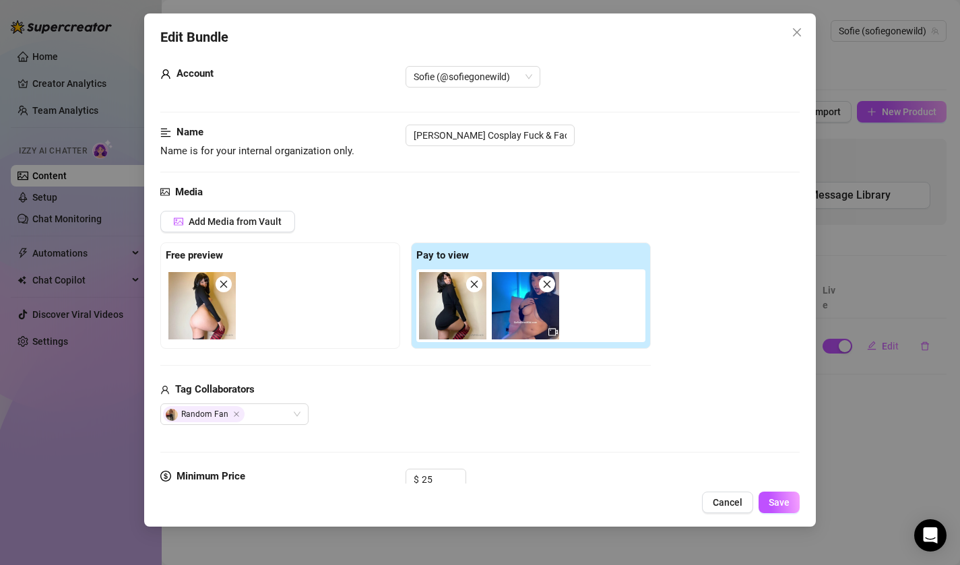
click at [419, 365] on div at bounding box center [405, 365] width 490 height 1
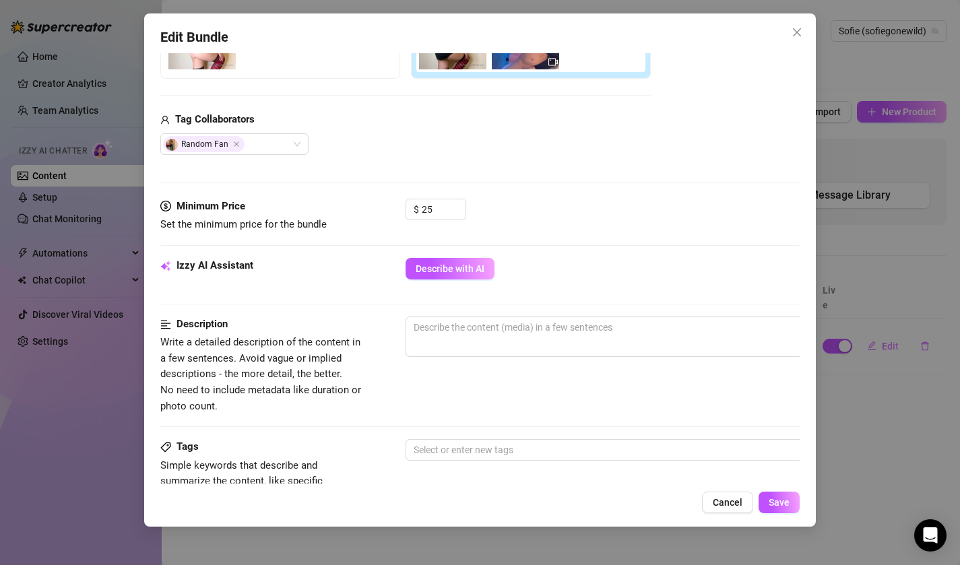
scroll to position [292, 0]
click at [433, 253] on div "Minimum Price Set the minimum price for the bundle $ 25" at bounding box center [480, 226] width 640 height 59
click at [433, 264] on span "Describe with AI" at bounding box center [450, 267] width 69 height 11
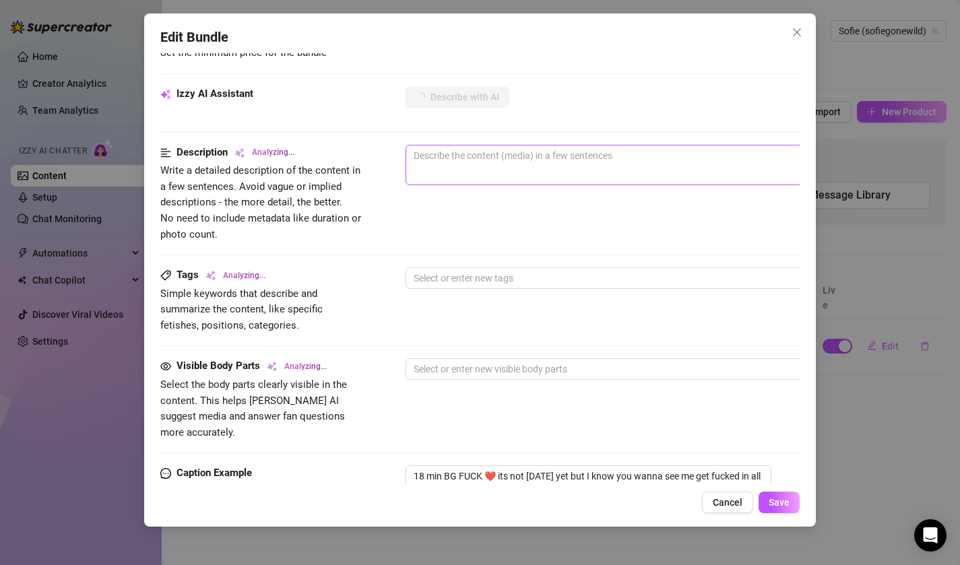
scroll to position [463, 0]
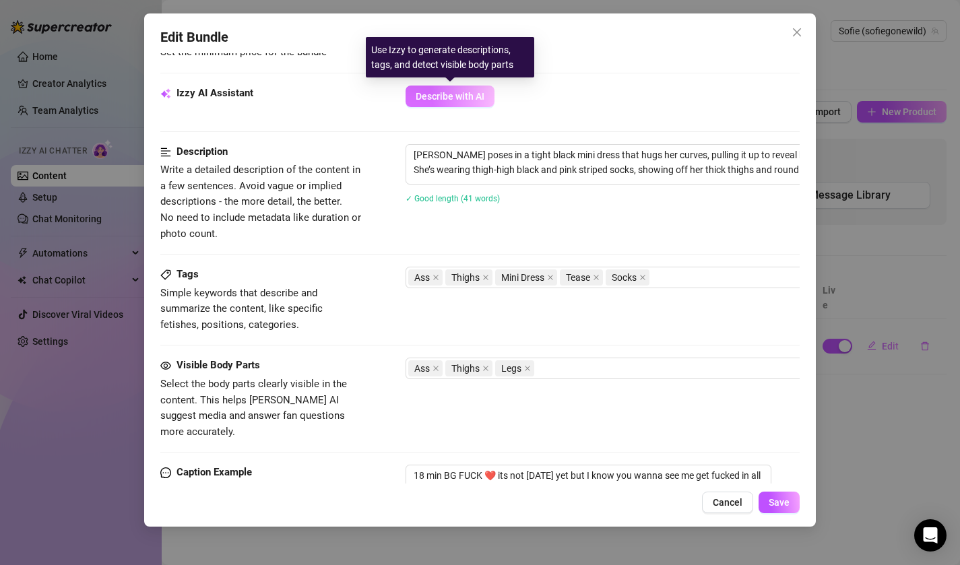
click at [443, 92] on span "Describe with AI" at bounding box center [450, 96] width 69 height 11
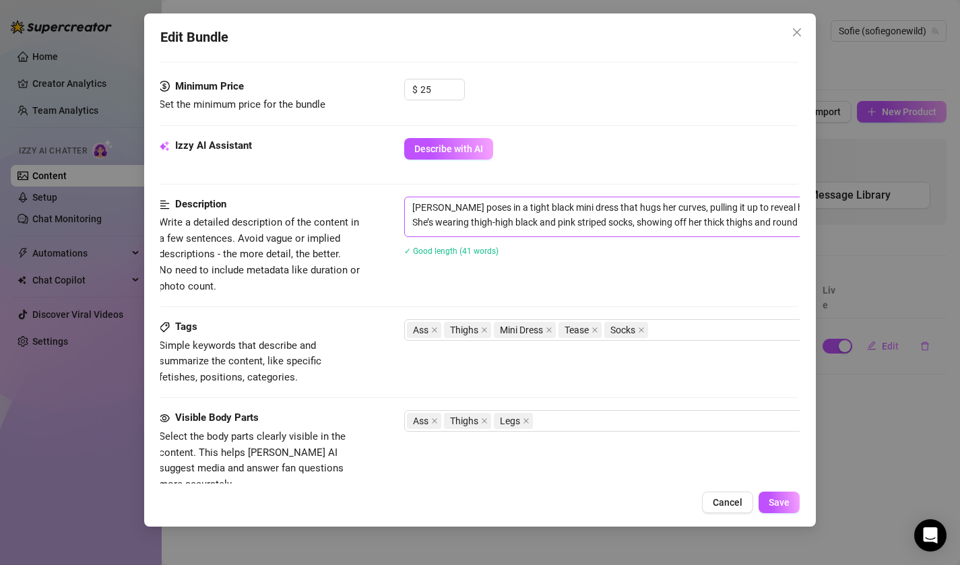
scroll to position [409, 1]
click at [927, 526] on div "Open Intercom Messenger" at bounding box center [931, 536] width 36 height 36
click at [614, 234] on textarea "Sofie poses in a tight black mini dress that hugs her curves, pulling it up to …" at bounding box center [640, 216] width 470 height 35
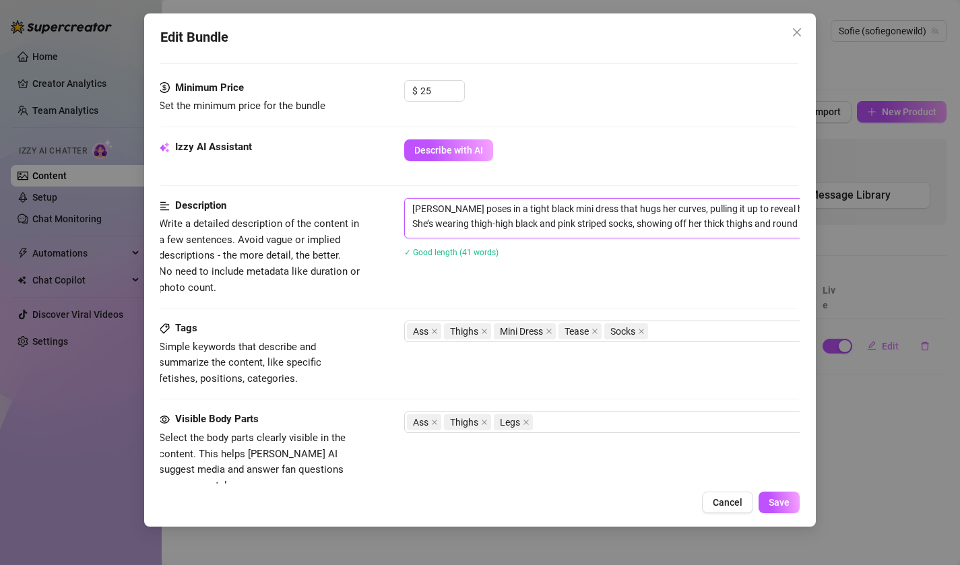
click at [614, 234] on textarea "Sofie poses in a tight black mini dress that hugs her curves, pulling it up to …" at bounding box center [640, 216] width 470 height 35
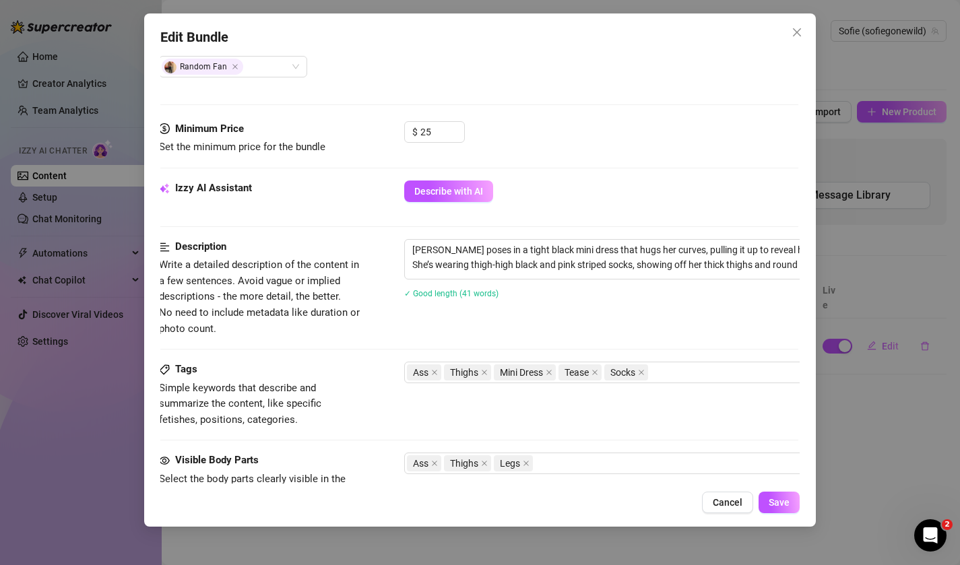
scroll to position [162, 0]
click at [668, 253] on textarea "Sofie poses in a tight black mini dress that hugs her curves, pulling it up to …" at bounding box center [640, 257] width 470 height 35
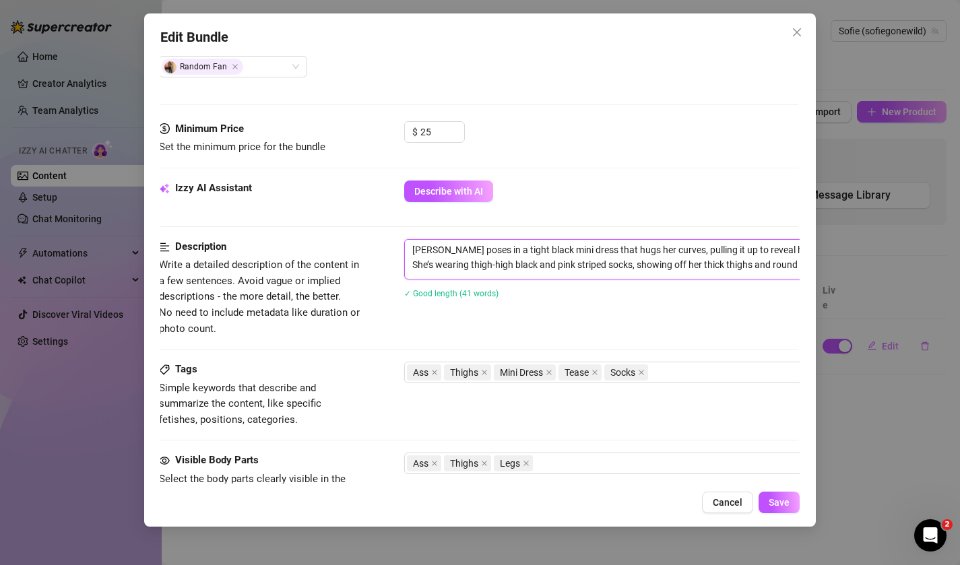
paste textarea "dressed up as your goth dream girl mavis, i get on my knees for a sloppy, messy…"
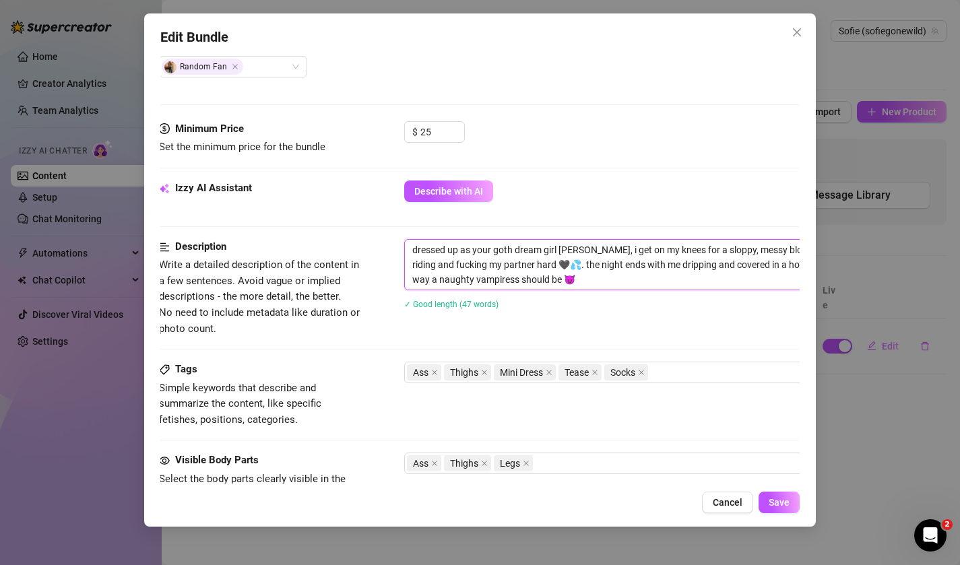
scroll to position [0, 0]
click at [781, 251] on textarea "dressed up as your goth dream girl mavis, i get on my knees for a sloppy, messy…" at bounding box center [640, 265] width 470 height 50
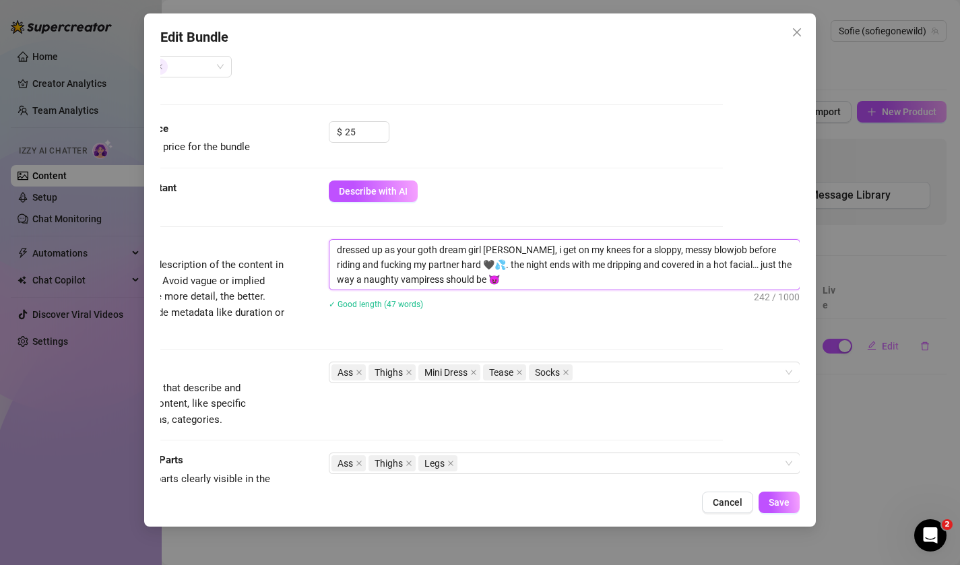
drag, startPoint x: 781, startPoint y: 251, endPoint x: 871, endPoint y: 261, distance: 90.8
click at [871, 261] on div "Edit Bundle Account Sofie (@sofiegonewild) Name Name is for your internal organ…" at bounding box center [480, 282] width 960 height 565
click at [771, 286] on textarea "dressed up as your goth dream girl mavis, i get on my knees for a sloppy, messy…" at bounding box center [564, 265] width 470 height 50
click at [400, 266] on textarea "dressed up as your goth dream girl mavis, i get on my knees for a sloppy, messy…" at bounding box center [564, 265] width 470 height 50
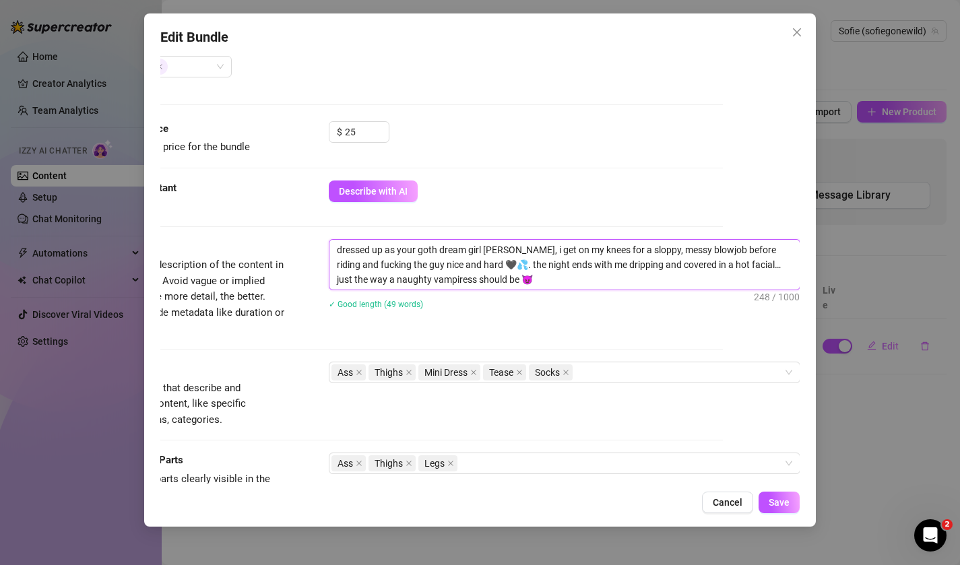
click at [518, 264] on textarea "dressed up as your goth dream girl mavis, i get on my knees for a sloppy, messy…" at bounding box center [564, 265] width 470 height 50
click at [530, 282] on textarea "dressed up as your goth dream girl mavis, i get on my knees for a sloppy, messy…" at bounding box center [564, 265] width 470 height 50
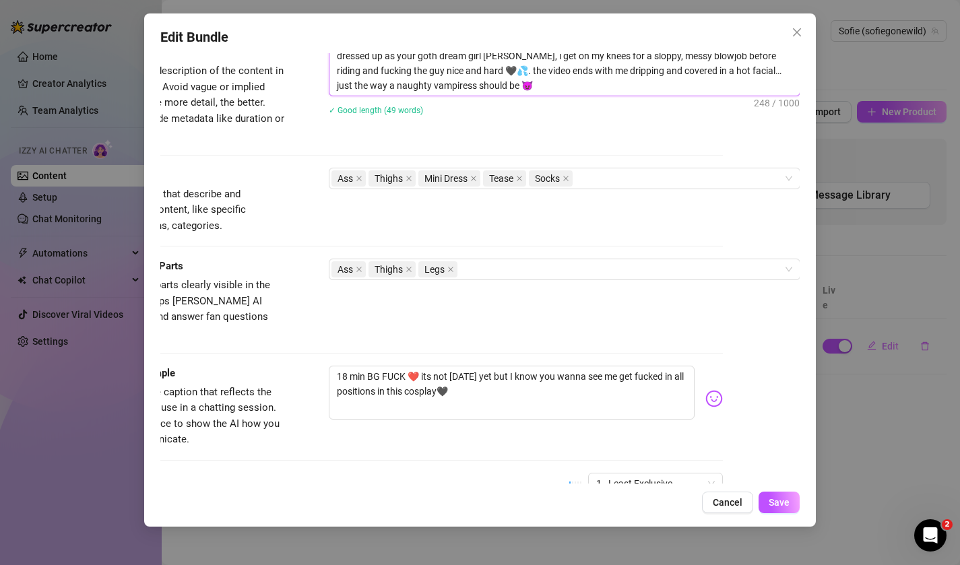
scroll to position [563, 0]
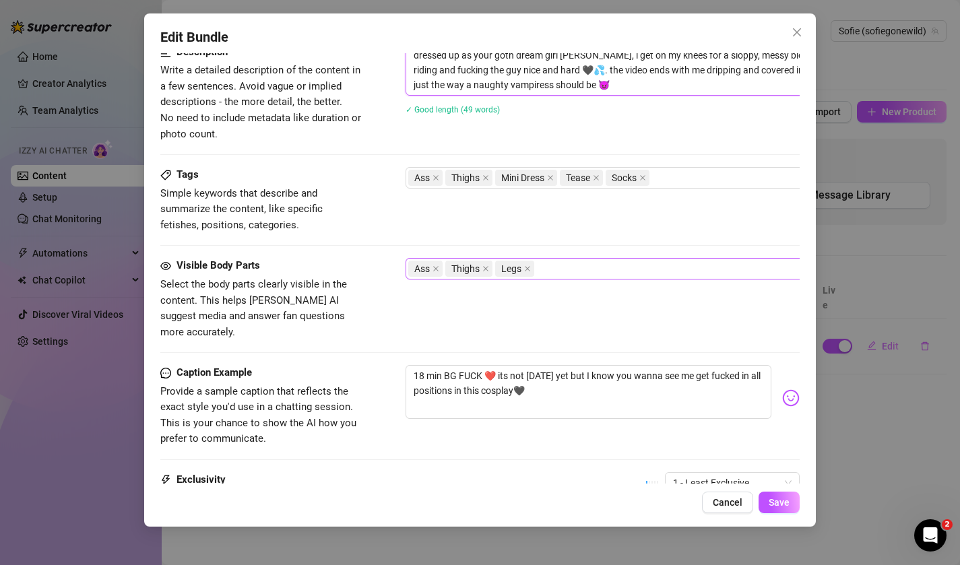
click at [575, 265] on div "Ass Thighs Legs" at bounding box center [634, 268] width 452 height 19
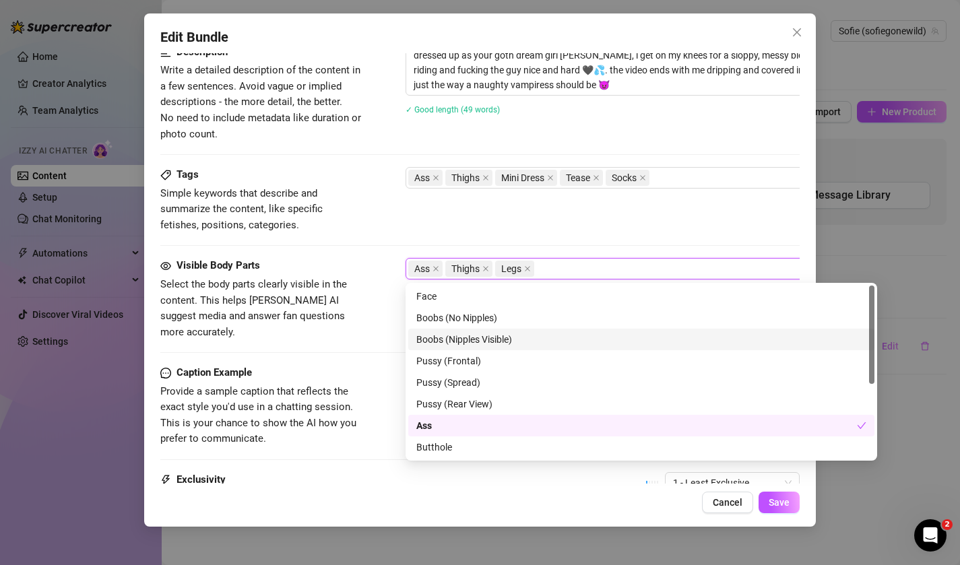
click at [546, 331] on div "Boobs (Nipples Visible)" at bounding box center [641, 340] width 466 height 22
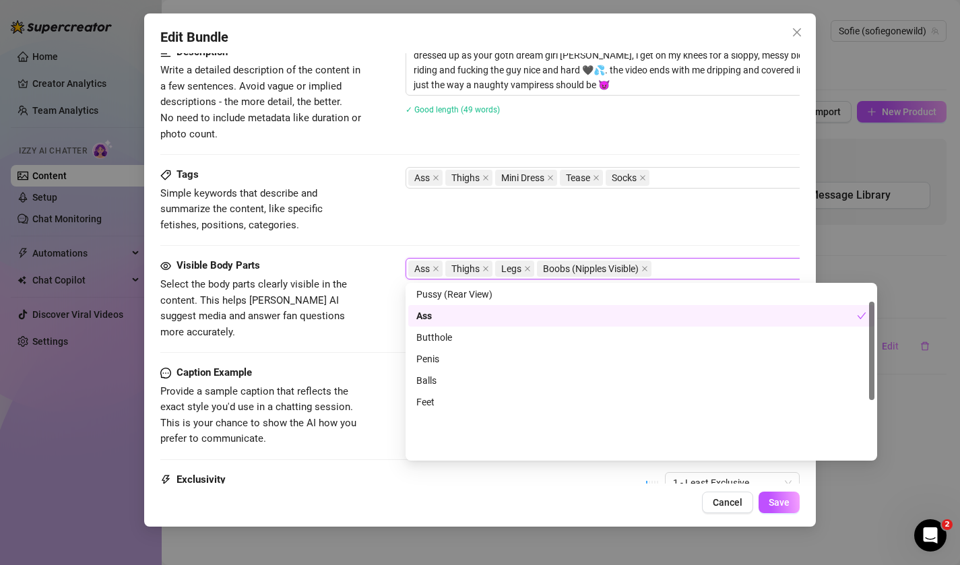
scroll to position [129, 0]
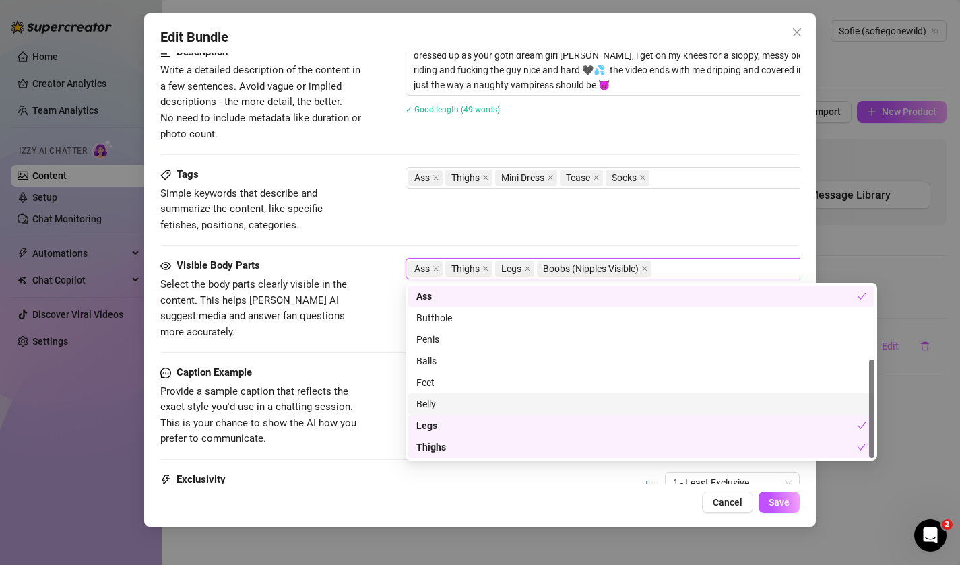
click at [421, 405] on div "Belly" at bounding box center [641, 404] width 450 height 15
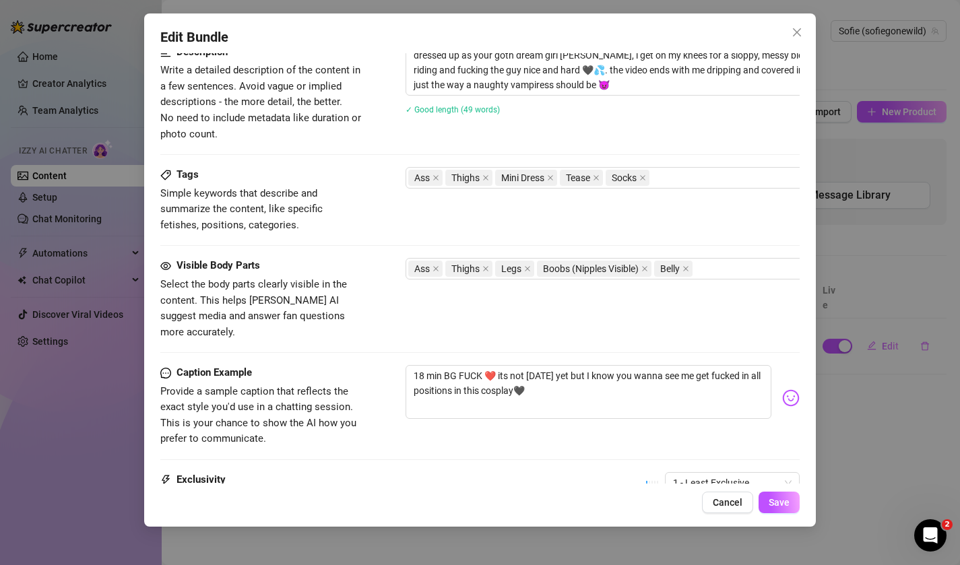
click at [369, 374] on div "Caption Example Provide a sample caption that reflects the exact style you'd us…" at bounding box center [480, 406] width 640 height 82
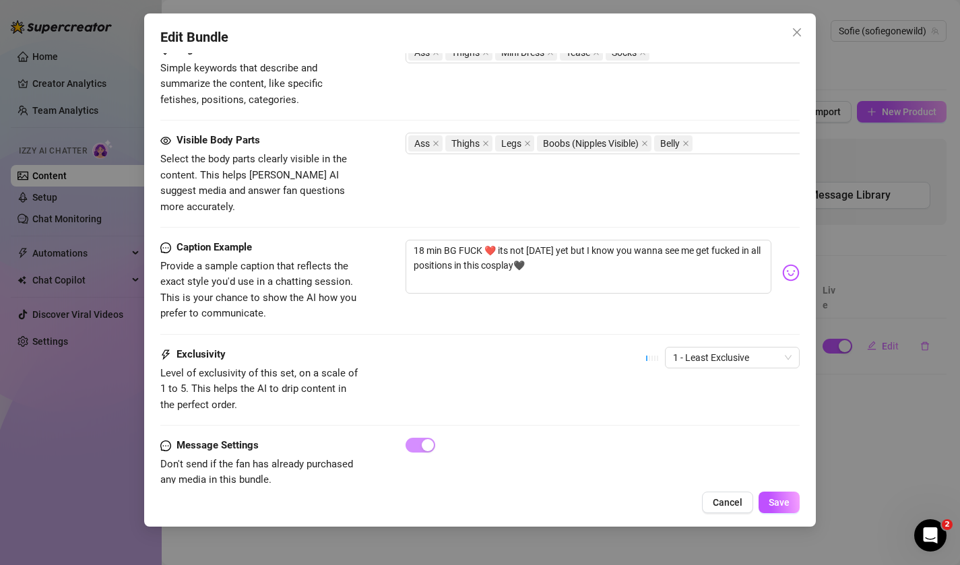
scroll to position [701, 0]
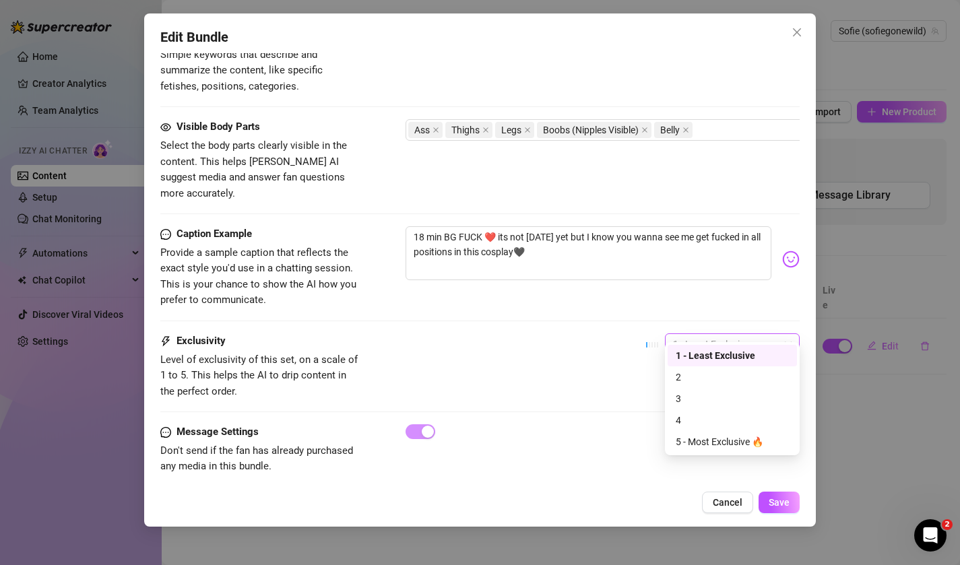
click at [695, 334] on span "1 - Least Exclusive" at bounding box center [732, 344] width 119 height 20
click at [691, 415] on div "4" at bounding box center [732, 420] width 113 height 15
click at [789, 506] on span "Save" at bounding box center [779, 502] width 21 height 11
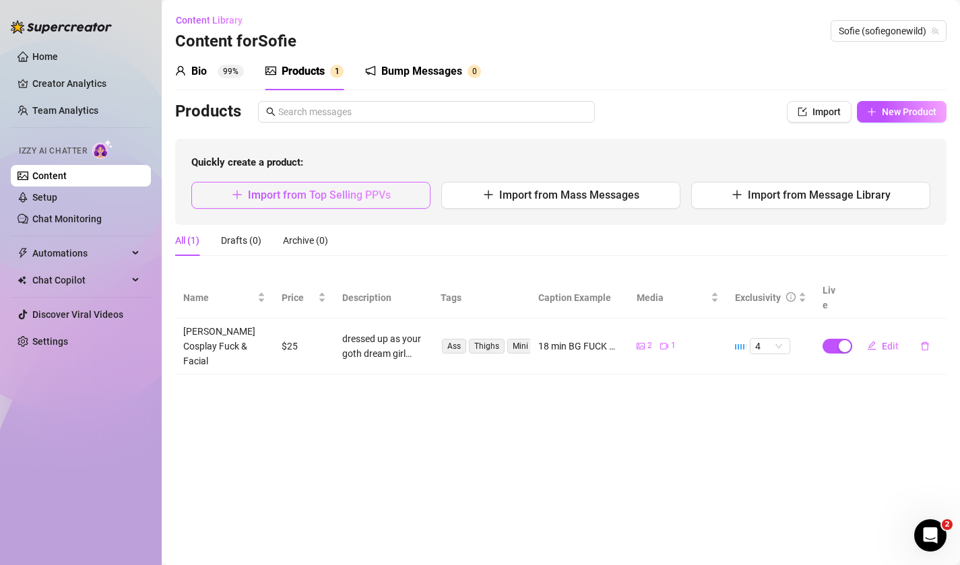
click at [382, 197] on span "Import from Top Selling PPVs" at bounding box center [319, 195] width 143 height 13
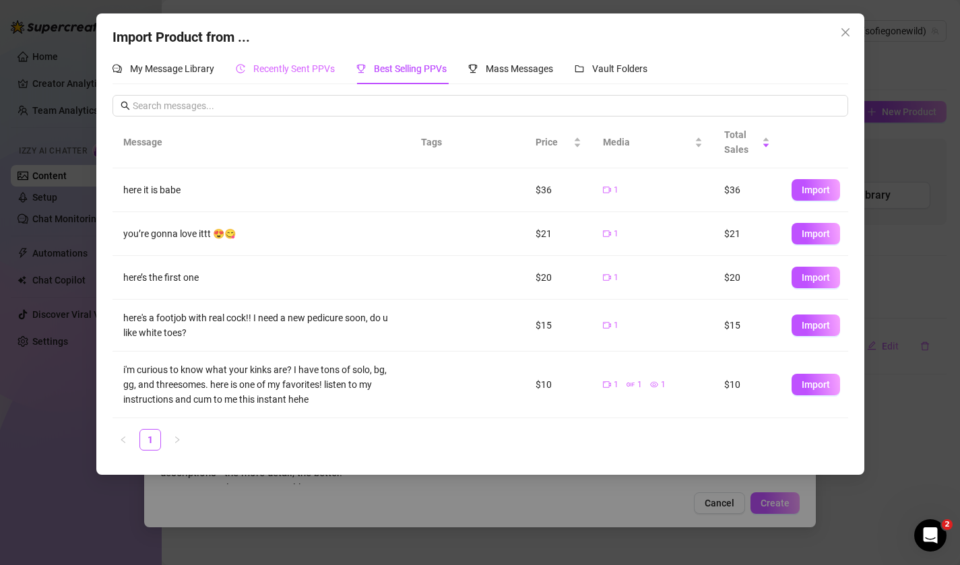
click at [282, 60] on div "Recently Sent PPVs" at bounding box center [285, 68] width 99 height 31
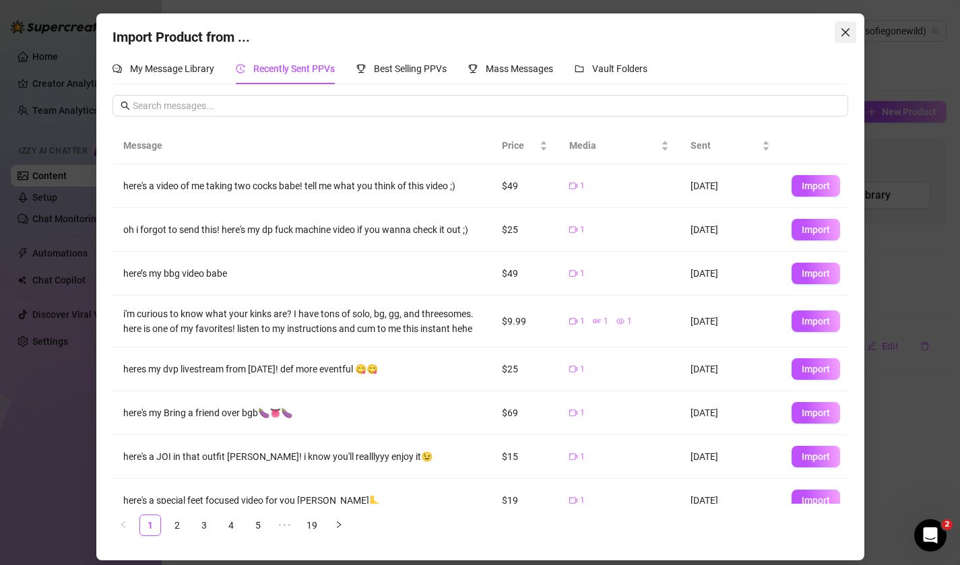
click at [846, 34] on icon "close" at bounding box center [845, 32] width 11 height 11
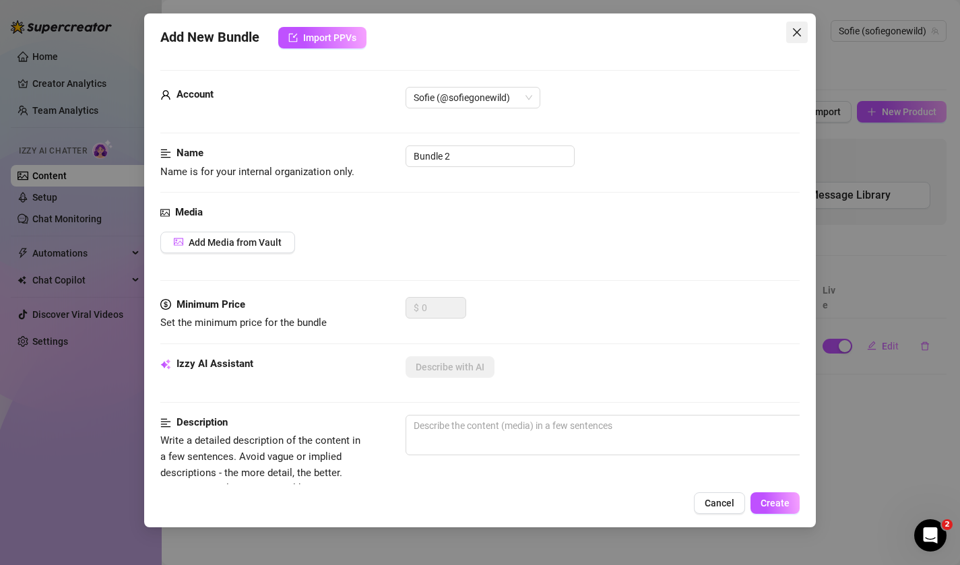
click at [804, 32] on span "Close" at bounding box center [797, 32] width 22 height 11
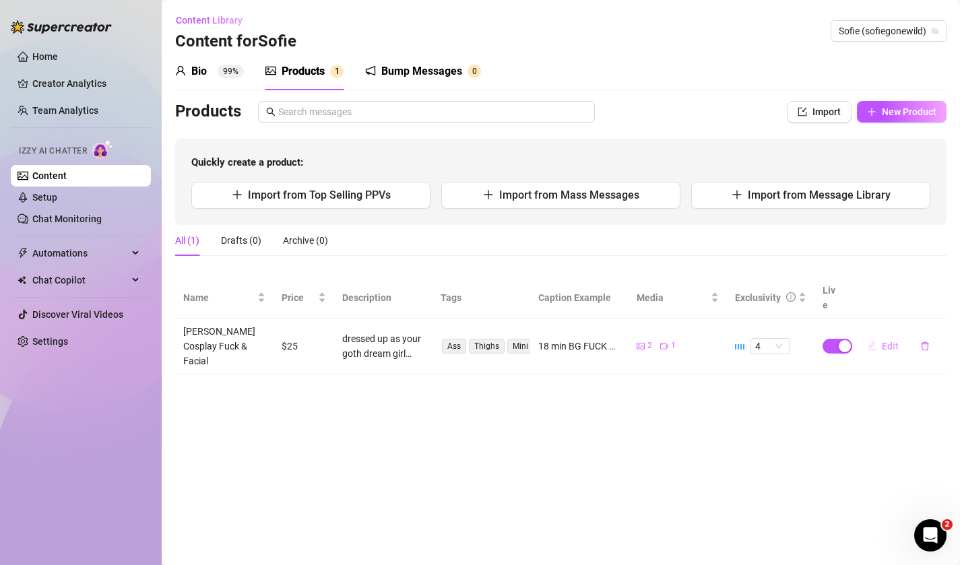
click at [893, 341] on span "Edit" at bounding box center [890, 346] width 17 height 11
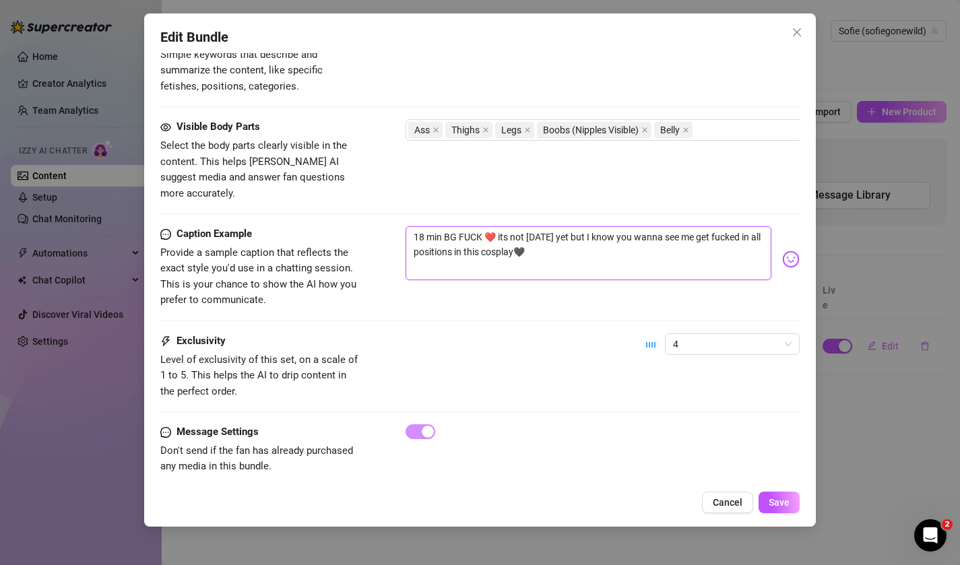
click at [561, 241] on textarea "18 min BG FUCK ❤️ its not halloween yet but I know you wanna see me get fucked …" at bounding box center [589, 253] width 367 height 54
drag, startPoint x: 561, startPoint y: 242, endPoint x: 439, endPoint y: 188, distance: 133.9
click at [495, 226] on textarea "18 min BG FUCK ❤️ its not halloween yet but I know you wanna see me get fucked …" at bounding box center [589, 253] width 367 height 54
drag, startPoint x: 494, startPoint y: 223, endPoint x: 393, endPoint y: 211, distance: 101.8
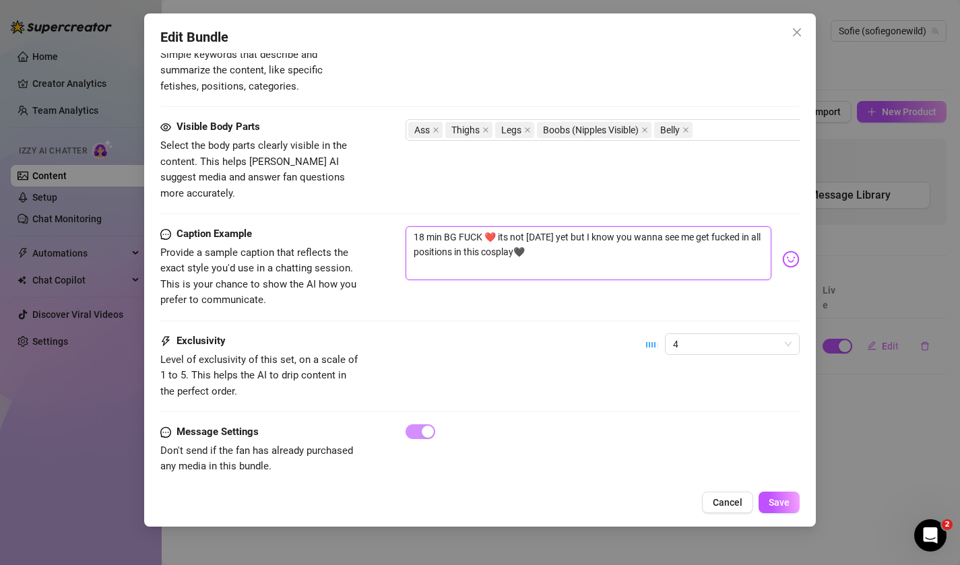
click at [393, 226] on div "Caption Example Provide a sample caption that reflects the exact style you'd us…" at bounding box center [480, 267] width 640 height 82
click at [513, 239] on textarea "I know its not halloween yet but I know you wanna see me get fucked in all posi…" at bounding box center [589, 253] width 367 height 54
click at [481, 236] on textarea "I know its not halloween yet but I know you wanna see me get fucked in all posi…" at bounding box center [589, 253] width 367 height 54
click at [563, 239] on textarea "I know its not halloween yet but I know you wanna see me get fucked in all posi…" at bounding box center [589, 253] width 367 height 54
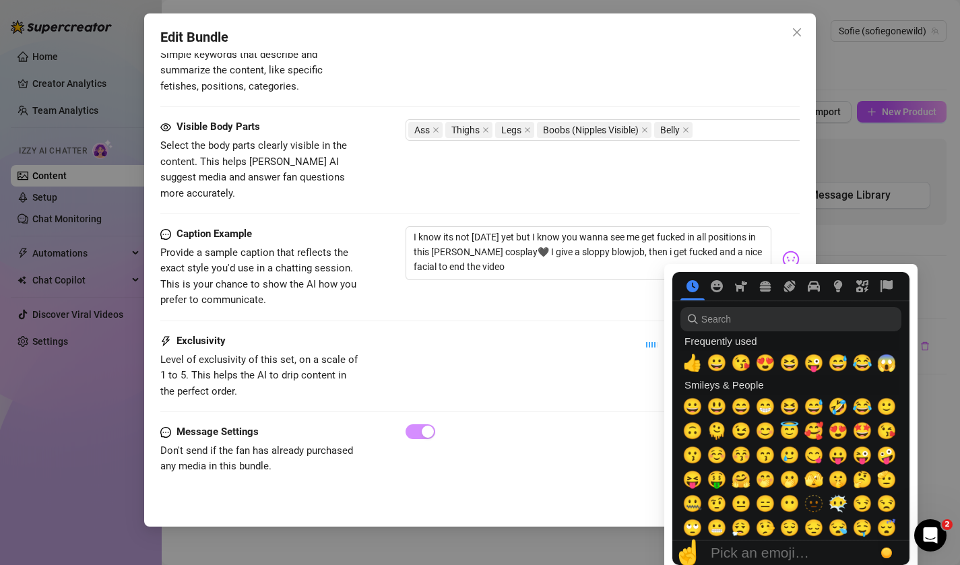
click at [790, 251] on img at bounding box center [791, 260] width 18 height 18
click at [745, 369] on span "😘" at bounding box center [741, 363] width 20 height 19
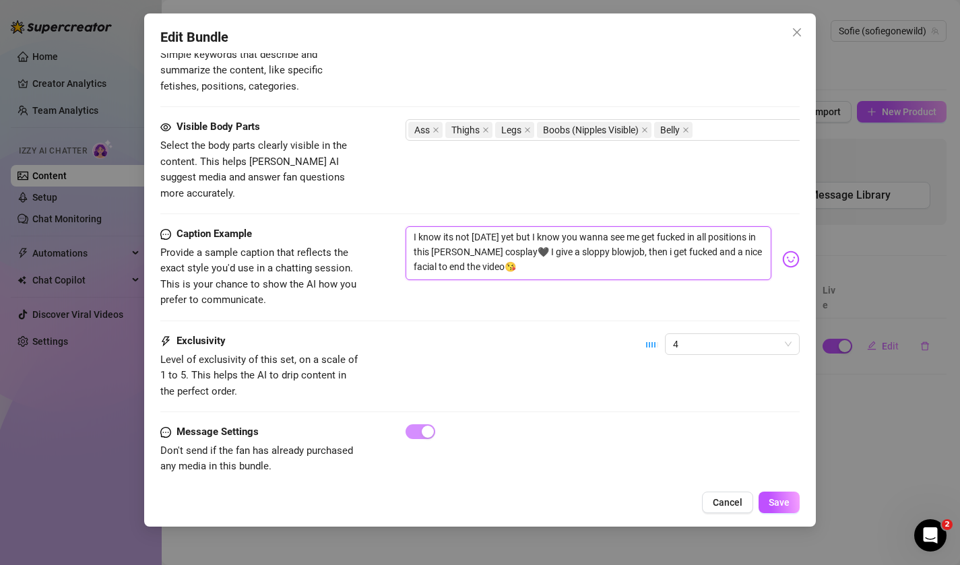
click at [607, 247] on textarea "I know its not halloween yet but I know you wanna see me get fucked in all posi…" at bounding box center [589, 253] width 367 height 54
click at [791, 251] on img at bounding box center [791, 260] width 18 height 18
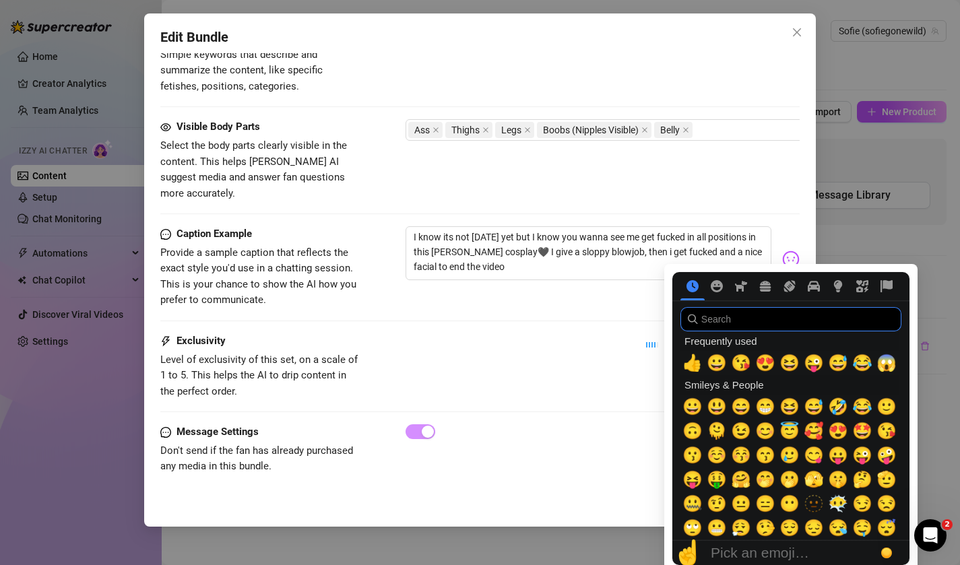
click at [760, 321] on input "search" at bounding box center [790, 319] width 221 height 24
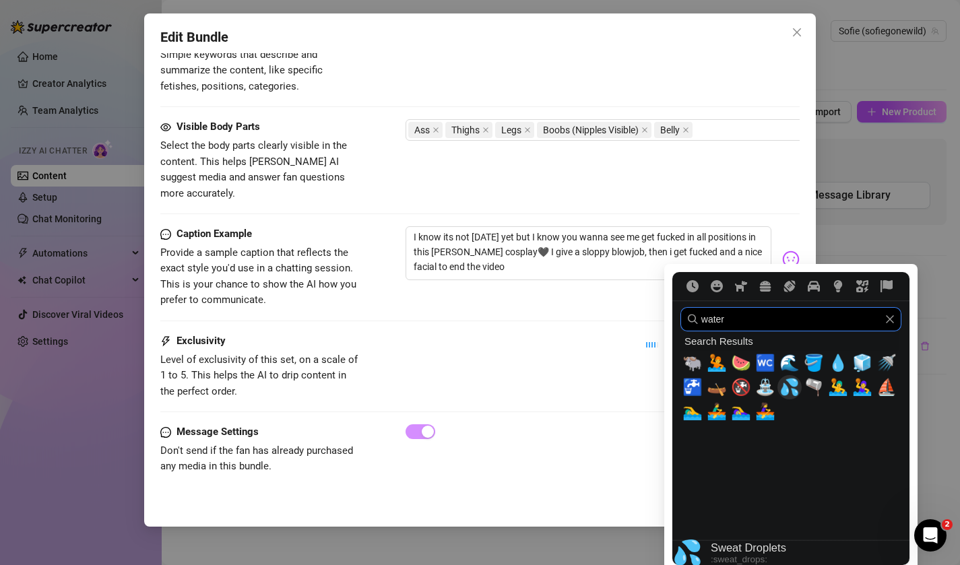
click at [782, 387] on span "💦" at bounding box center [790, 387] width 20 height 19
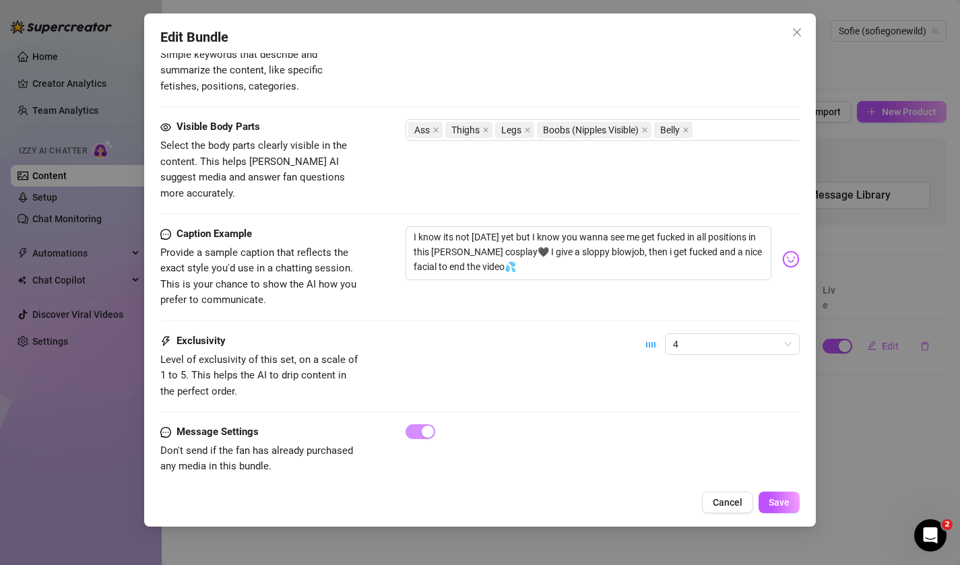
click at [549, 293] on div "Caption Example Provide a sample caption that reflects the exact style you'd us…" at bounding box center [480, 279] width 640 height 107
drag, startPoint x: 552, startPoint y: 239, endPoint x: 573, endPoint y: 258, distance: 28.1
click at [573, 258] on textarea "I know its not halloween yet but I know you wanna see me get fucked in all posi…" at bounding box center [589, 253] width 367 height 54
click at [776, 495] on button "Save" at bounding box center [779, 503] width 41 height 22
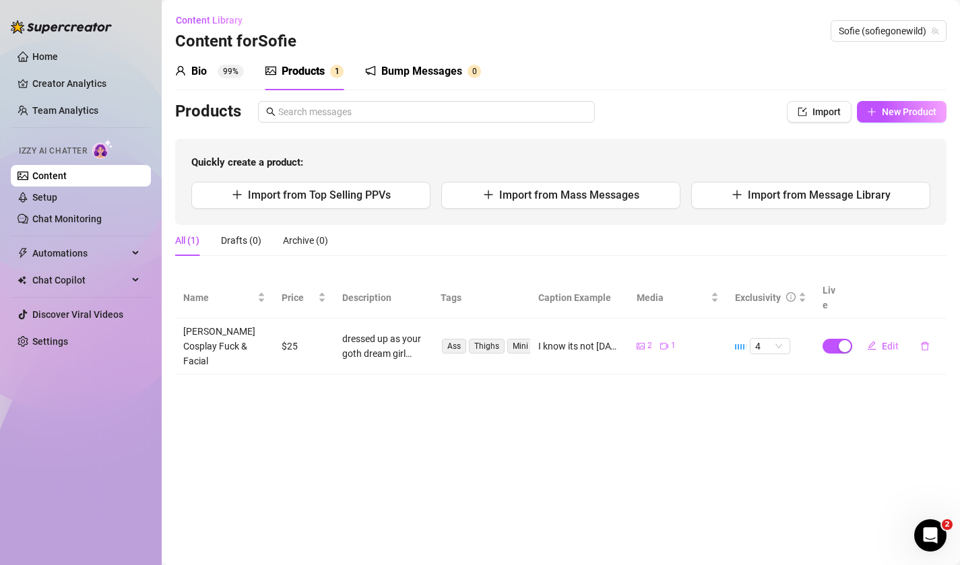
click at [456, 357] on main "Content Library Content for Sofie Sofie (sofiegonewild) Bio 99% Products 1 Bump…" at bounding box center [561, 282] width 798 height 565
click at [502, 197] on span "Import from Mass Messages" at bounding box center [569, 195] width 140 height 13
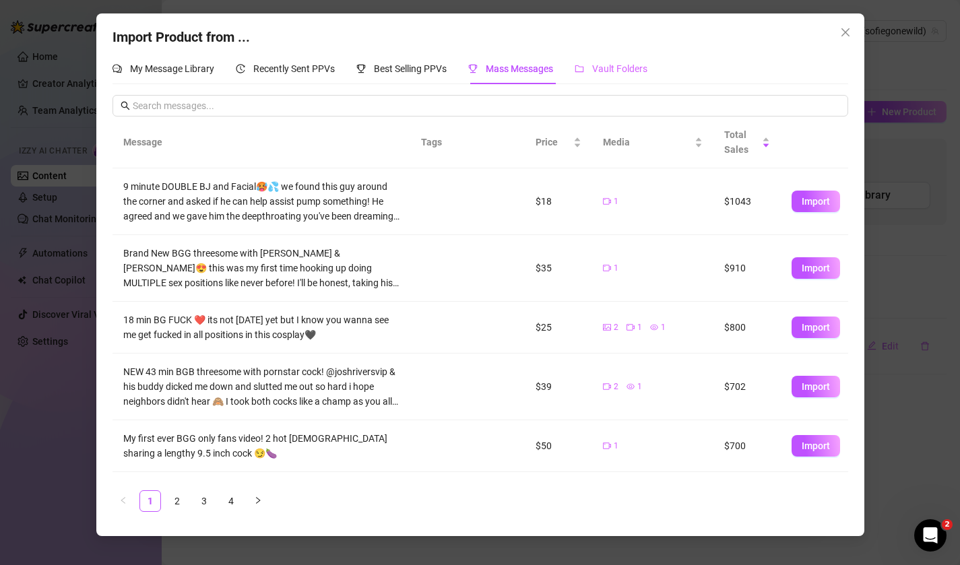
click at [600, 82] on div "Vault Folders" at bounding box center [611, 68] width 73 height 31
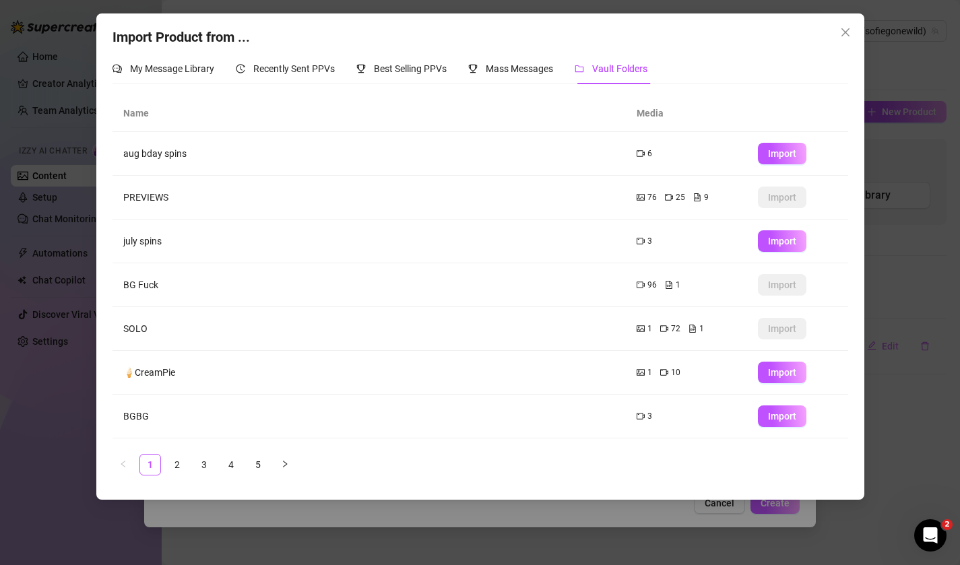
click at [534, 297] on td "BG Fuck" at bounding box center [369, 285] width 513 height 44
click at [139, 286] on td "BG Fuck" at bounding box center [369, 285] width 513 height 44
click at [635, 281] on td "96 1" at bounding box center [686, 285] width 121 height 44
click at [640, 286] on icon "video-camera" at bounding box center [641, 285] width 8 height 8
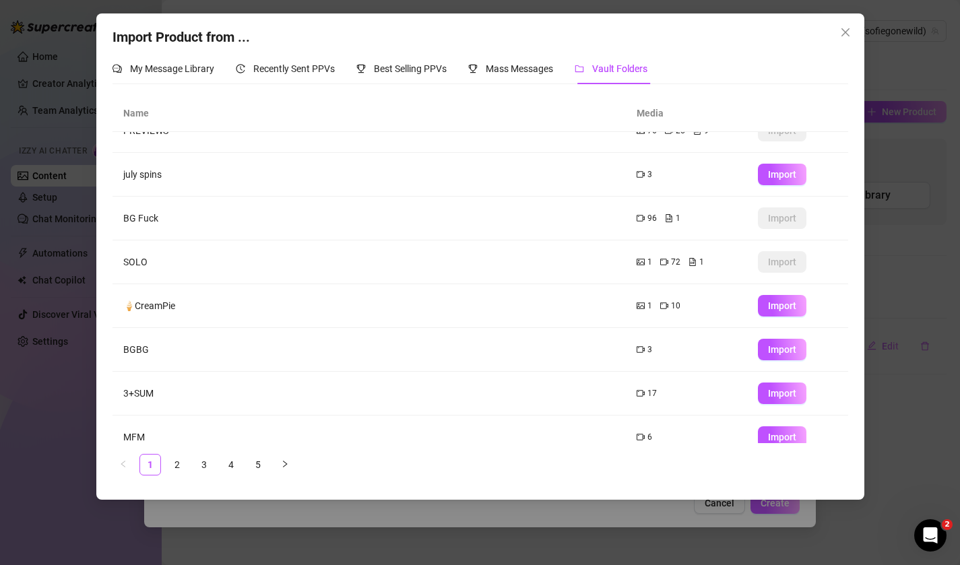
scroll to position [78, 0]
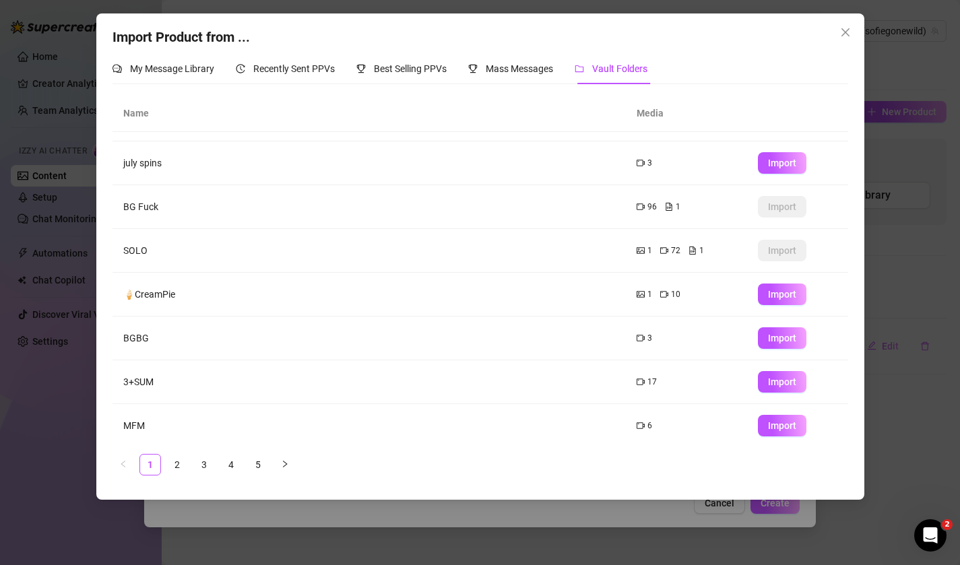
click at [639, 339] on icon "video-camera" at bounding box center [641, 338] width 8 height 8
click at [764, 339] on button "Import" at bounding box center [782, 338] width 49 height 22
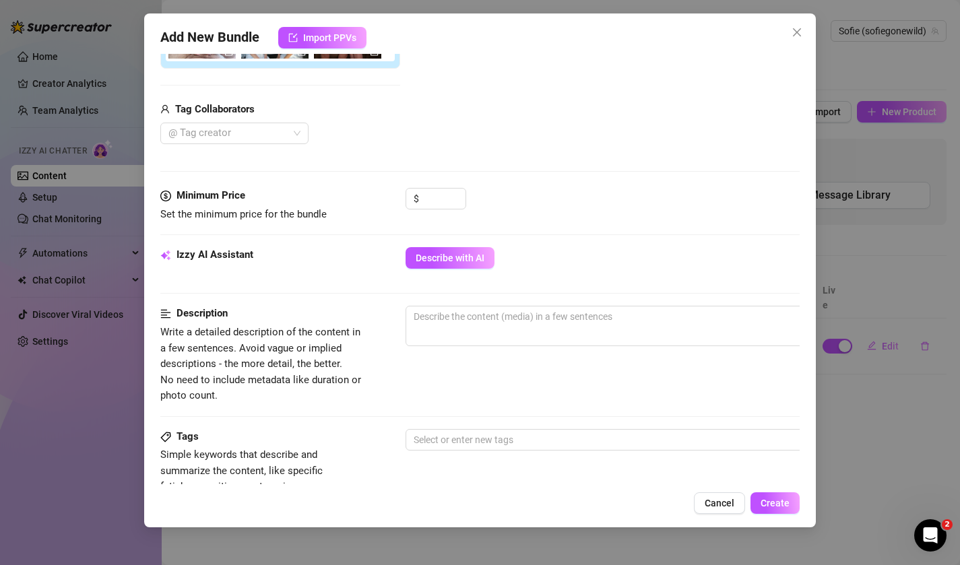
scroll to position [303, 0]
click at [707, 505] on span "Cancel" at bounding box center [720, 503] width 30 height 11
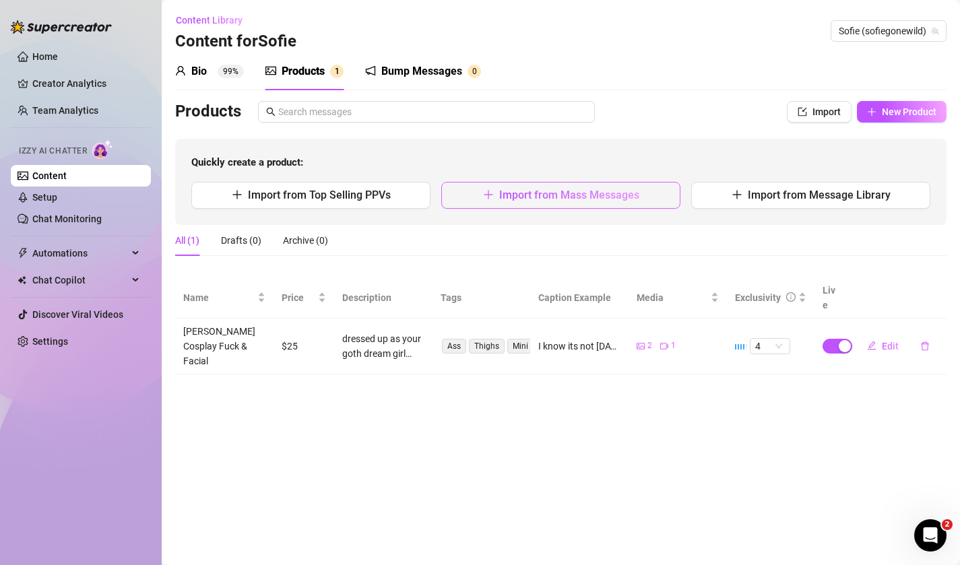
click at [463, 207] on button "Import from Mass Messages" at bounding box center [560, 195] width 239 height 27
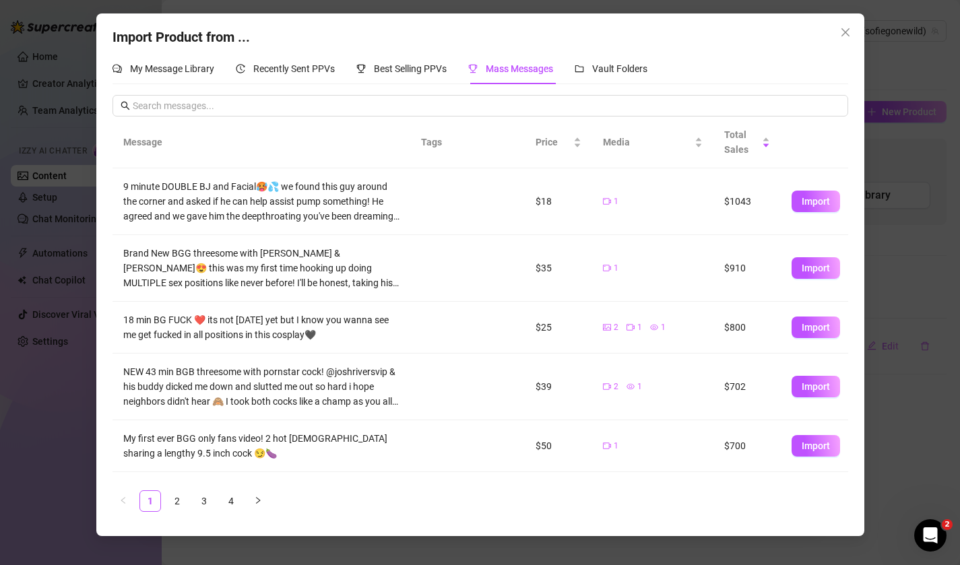
click at [219, 497] on ul "1 2 3 4" at bounding box center [481, 501] width 736 height 22
click at [225, 497] on link "4" at bounding box center [231, 501] width 20 height 20
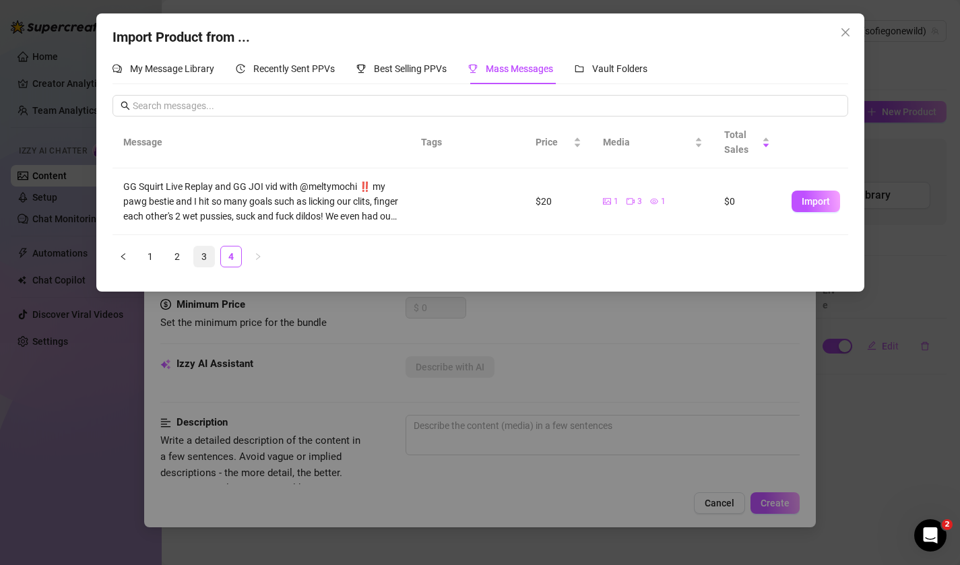
click at [203, 252] on link "3" at bounding box center [204, 257] width 20 height 20
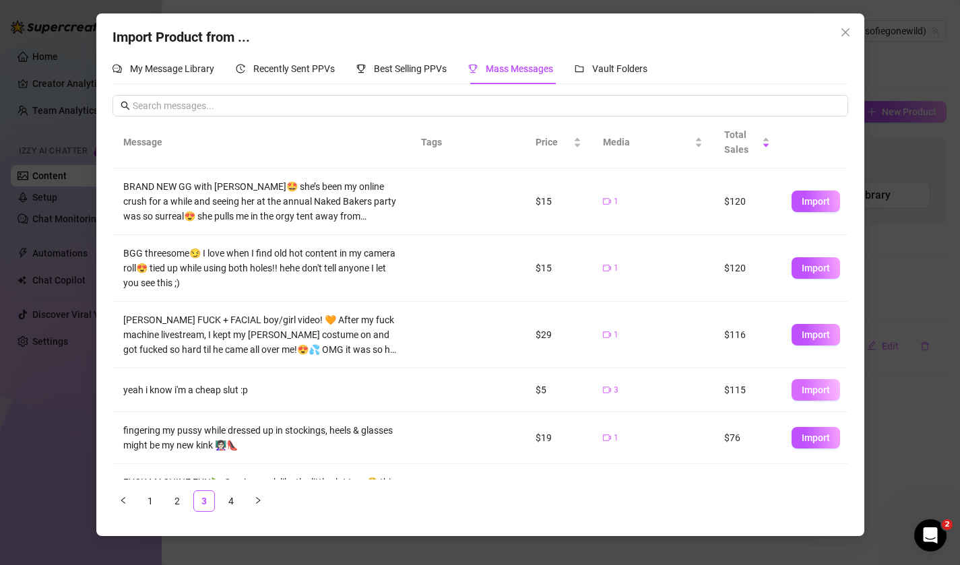
click at [828, 392] on span "Import" at bounding box center [816, 390] width 28 height 11
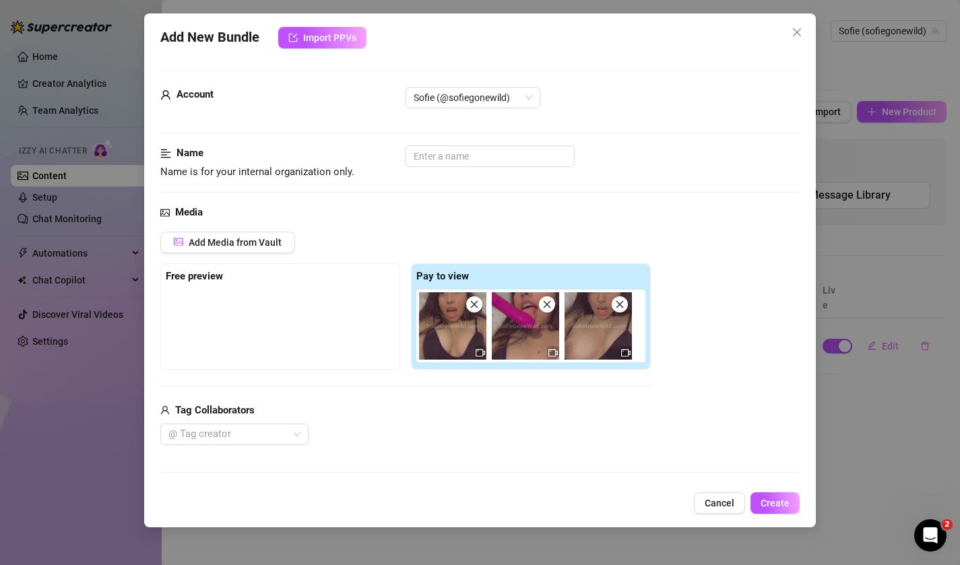
click at [432, 168] on div "Name Name is for your internal organization only." at bounding box center [480, 163] width 640 height 34
click at [431, 163] on input "text" at bounding box center [490, 157] width 169 height 22
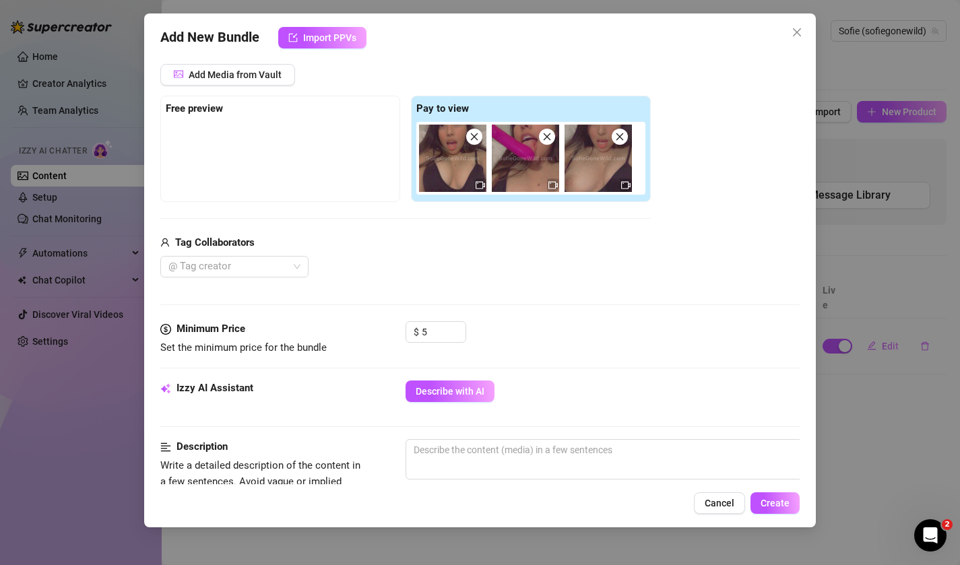
scroll to position [166, 0]
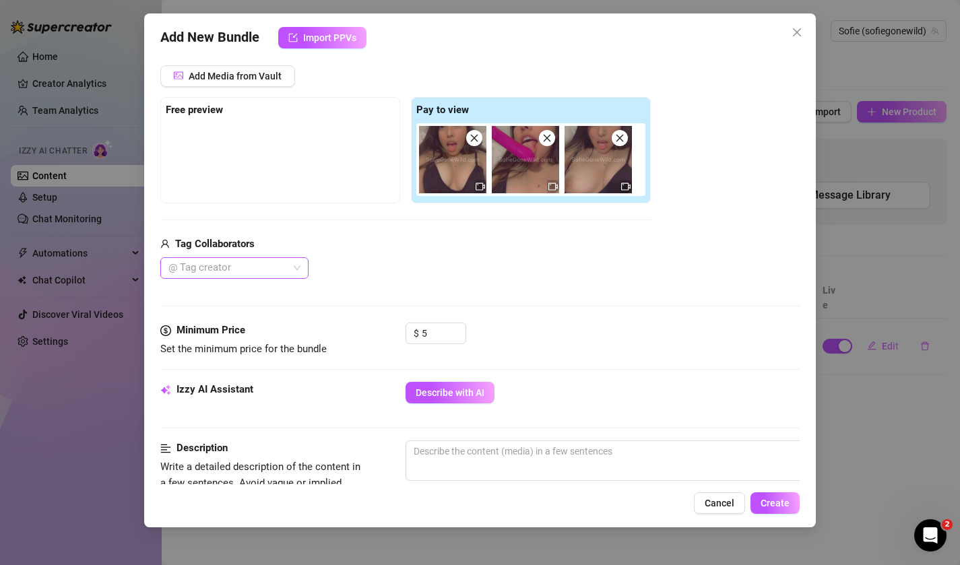
click at [267, 273] on div at bounding box center [227, 268] width 129 height 19
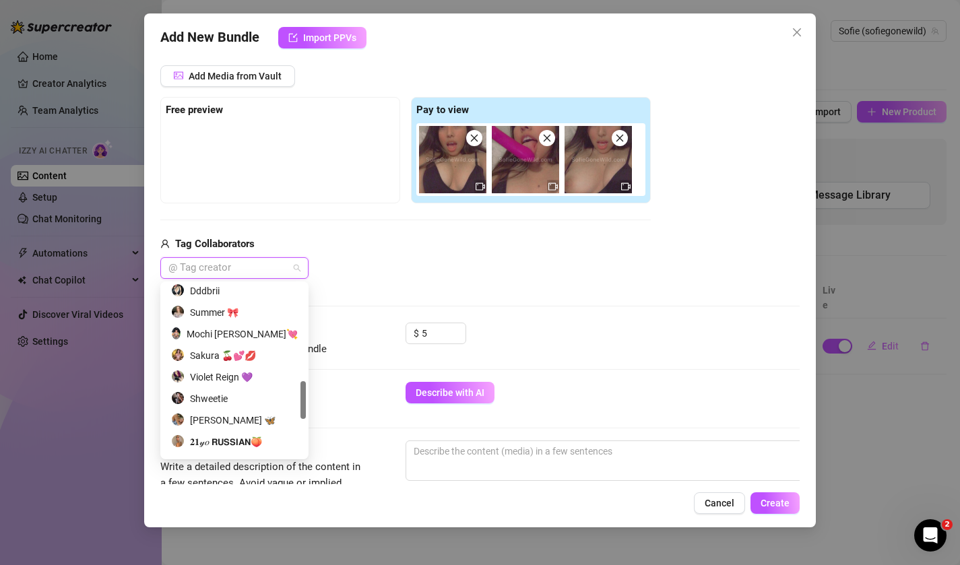
scroll to position [604, 0]
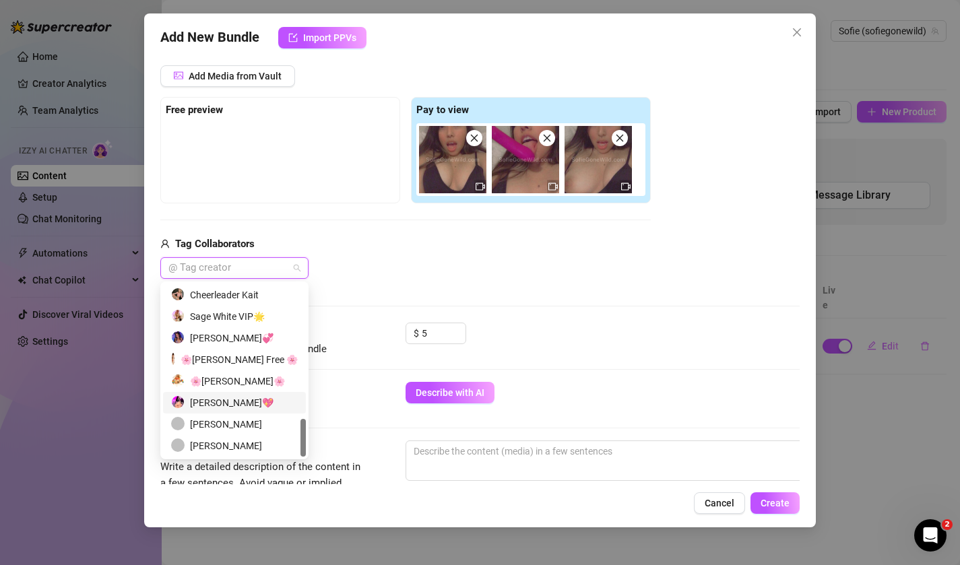
click at [249, 402] on div "Sofie Gostosa💖" at bounding box center [234, 402] width 127 height 15
click at [370, 254] on div "Tag Collaborators Sofie Gostosa💖" at bounding box center [405, 257] width 490 height 43
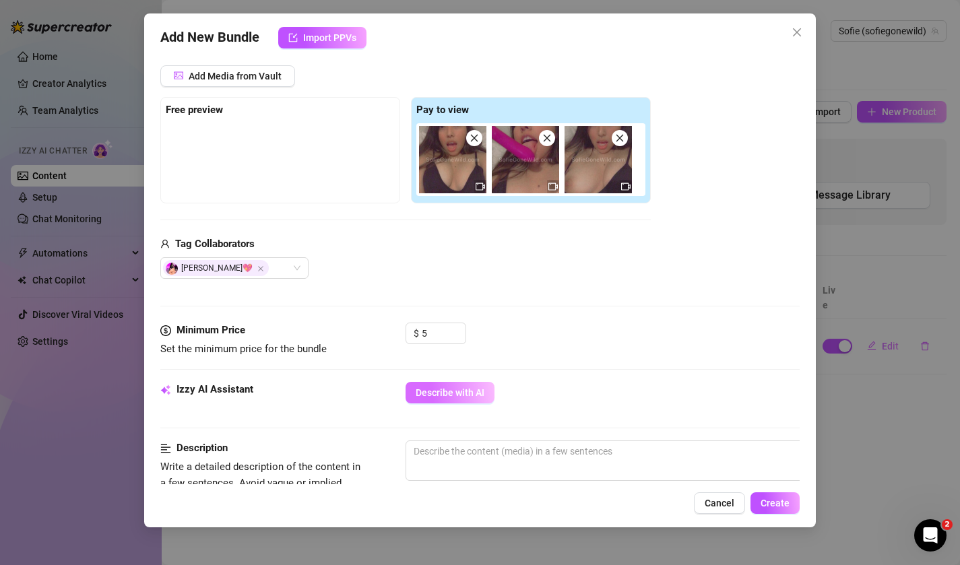
click at [422, 390] on span "Describe with AI" at bounding box center [450, 392] width 69 height 11
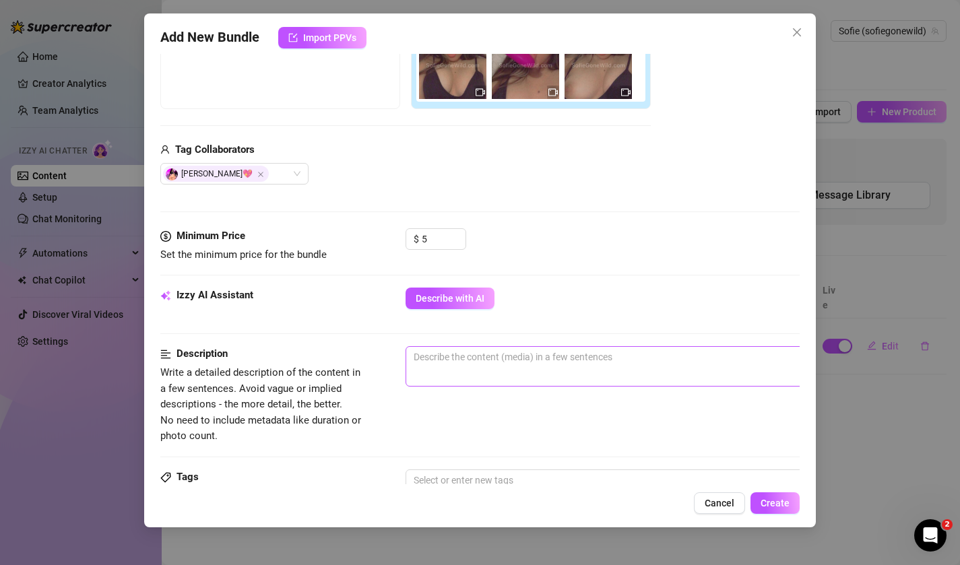
scroll to position [276, 0]
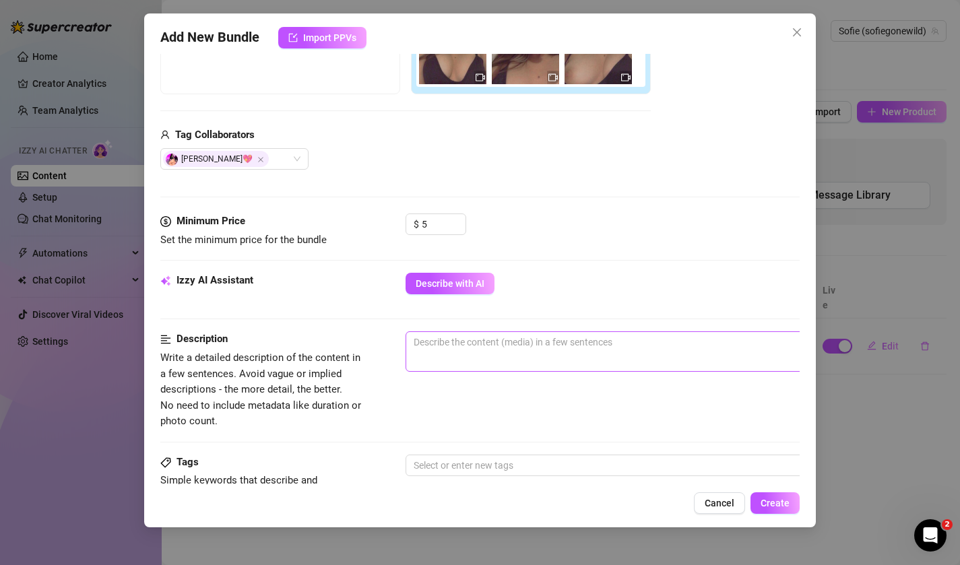
click at [442, 358] on span "0 / 1000" at bounding box center [642, 351] width 472 height 40
click at [439, 348] on textarea at bounding box center [641, 342] width 470 height 20
click at [470, 219] on div "$ 5" at bounding box center [603, 231] width 395 height 34
click at [461, 220] on span "Increase Value" at bounding box center [458, 220] width 15 height 12
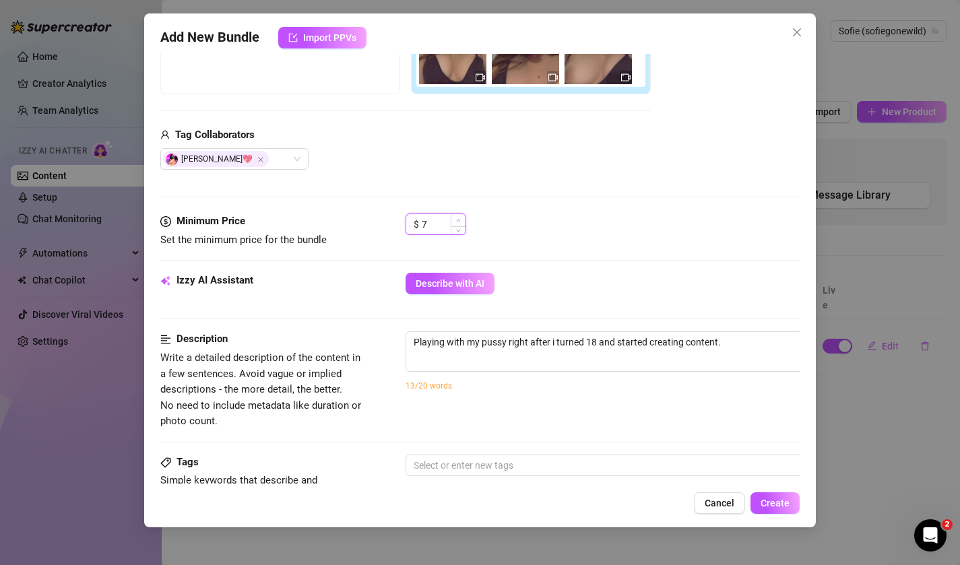
click at [461, 220] on span "Increase Value" at bounding box center [458, 220] width 15 height 12
click at [462, 222] on span "Increase Value" at bounding box center [458, 220] width 15 height 12
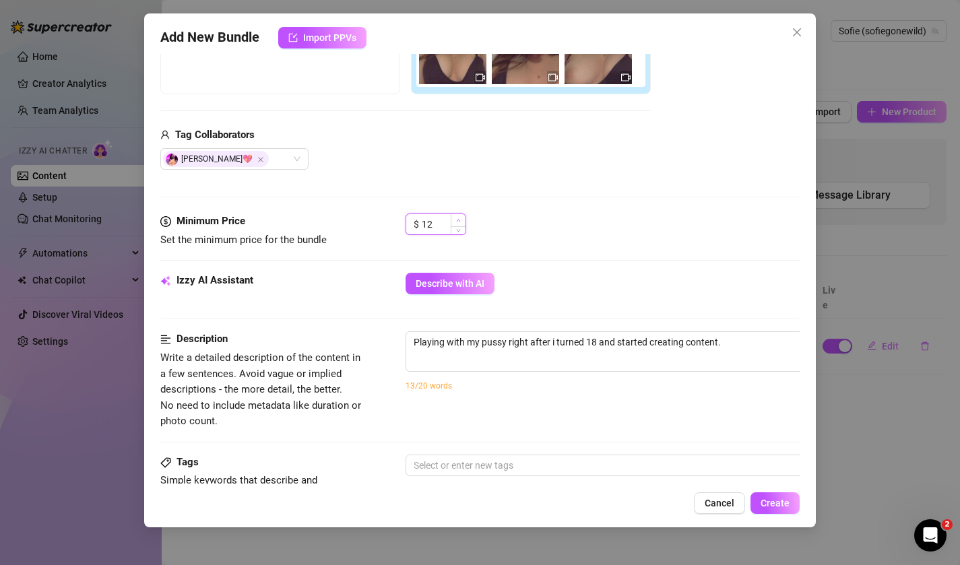
click at [462, 222] on span "Increase Value" at bounding box center [458, 220] width 15 height 12
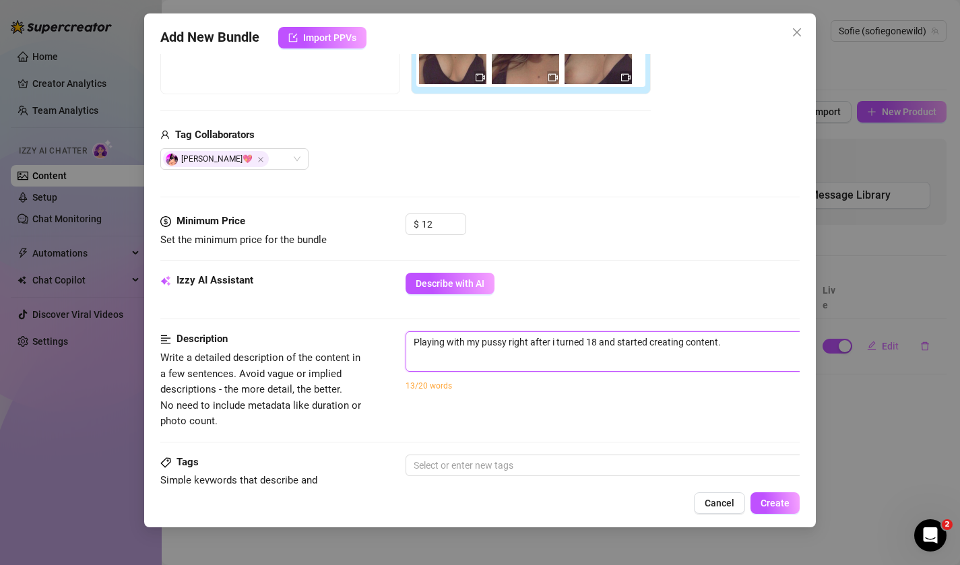
click at [741, 350] on textarea "Playing with my pussy right after i turned 18 and started creating content." at bounding box center [641, 342] width 470 height 20
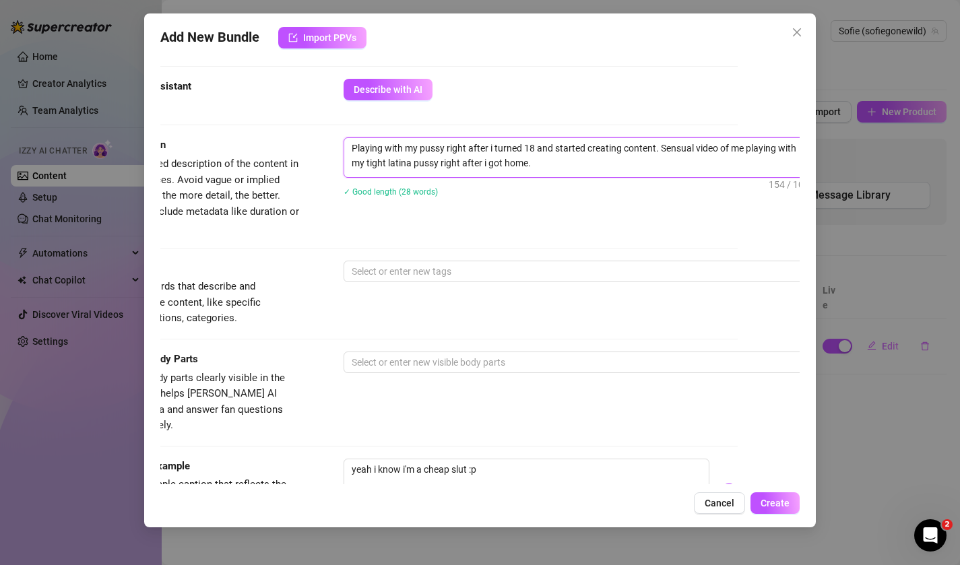
scroll to position [470, 0]
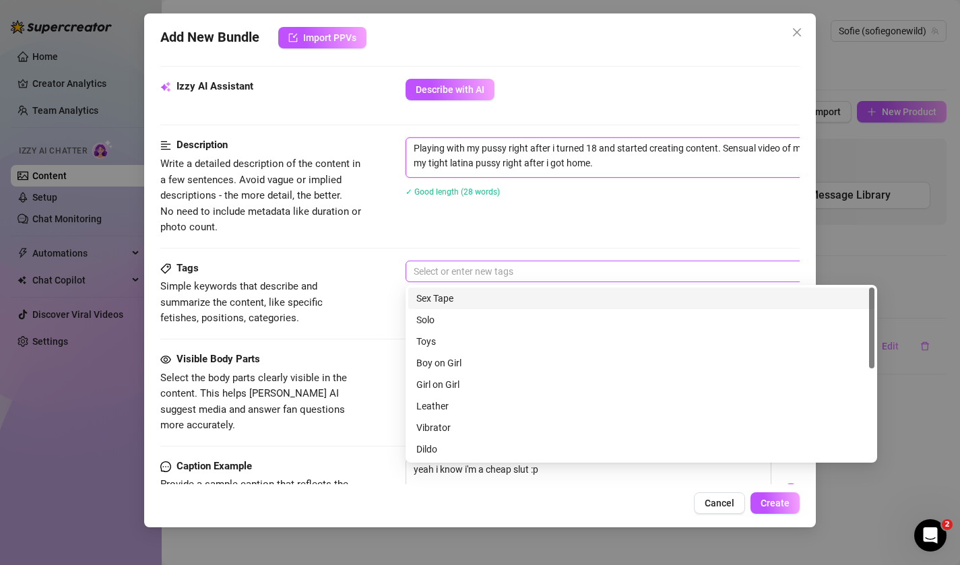
click at [469, 272] on div at bounding box center [634, 271] width 452 height 19
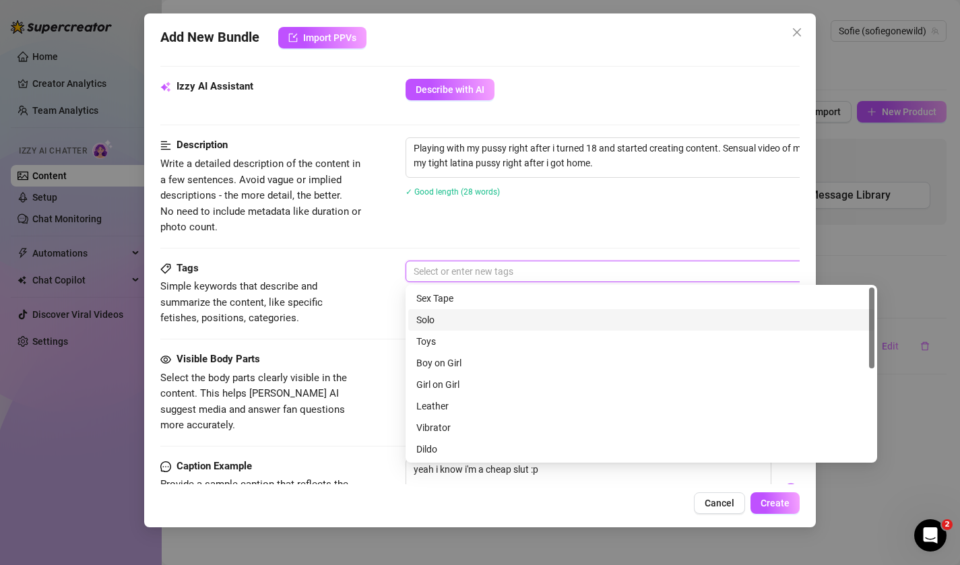
click at [455, 321] on div "Solo" at bounding box center [641, 320] width 450 height 15
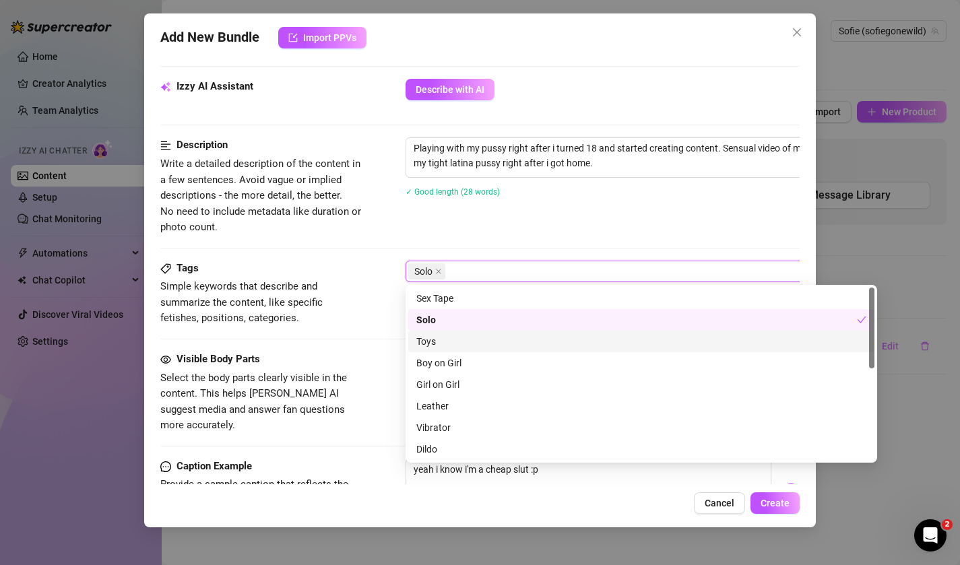
click at [450, 344] on div "Toys" at bounding box center [641, 341] width 450 height 15
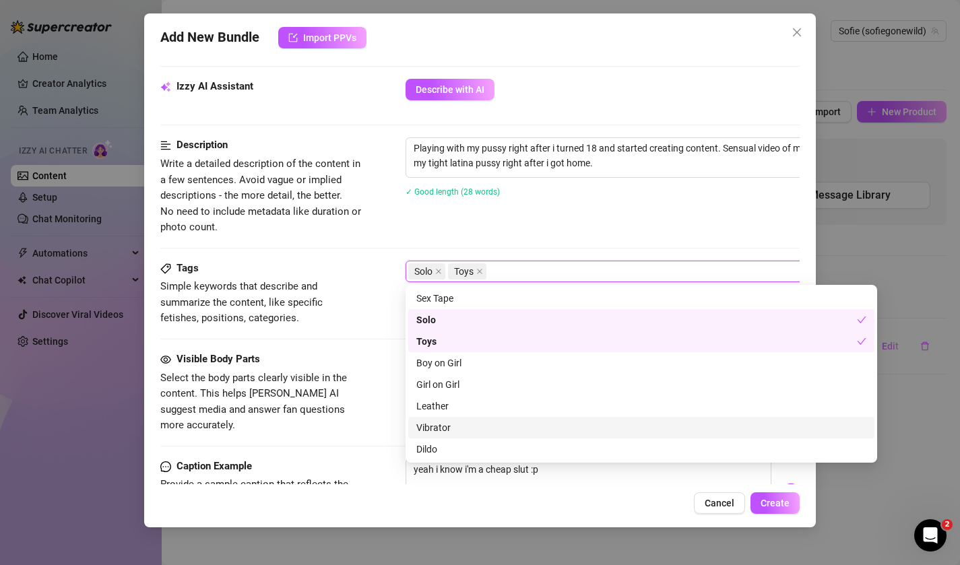
click at [449, 425] on div "Vibrator" at bounding box center [641, 427] width 450 height 15
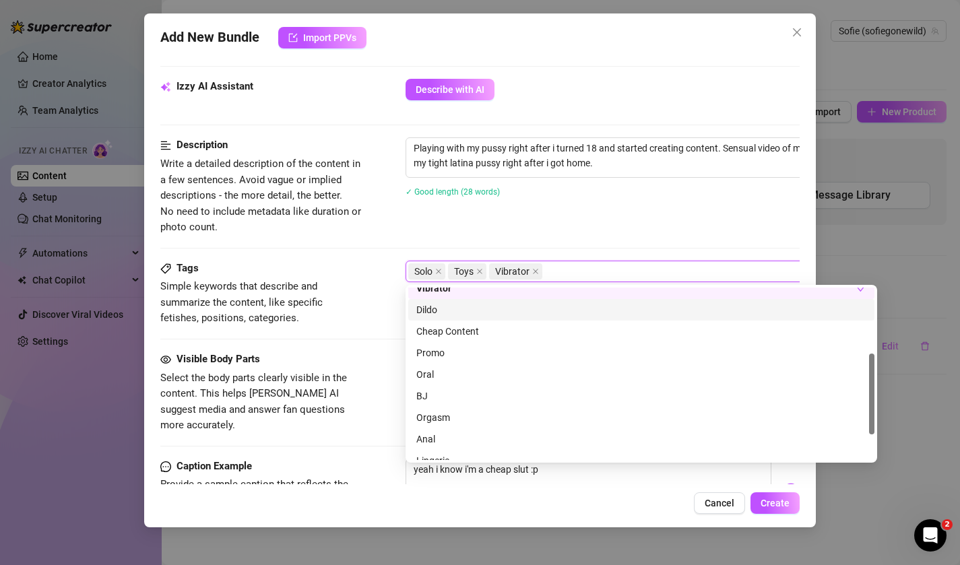
scroll to position [141, 0]
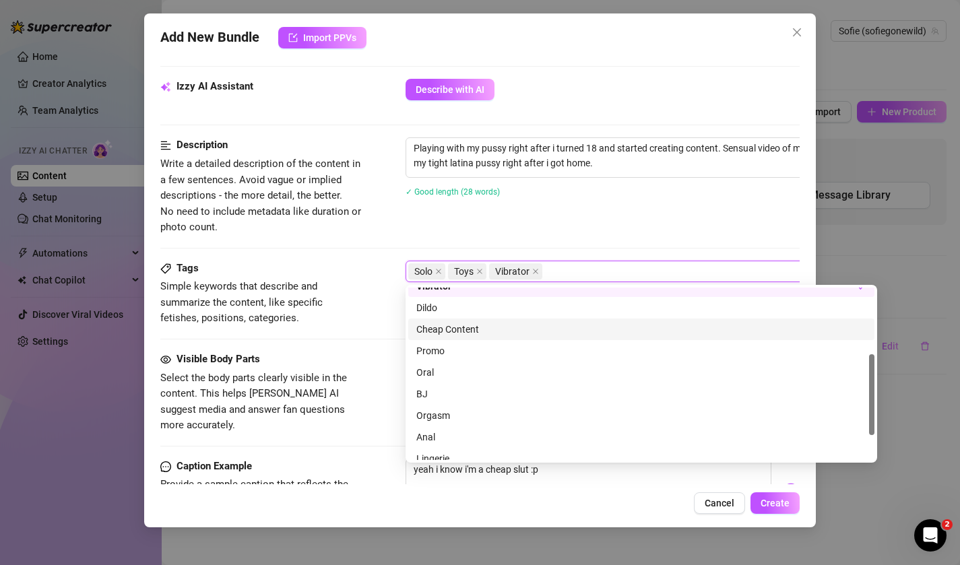
click at [468, 331] on div "Cheap Content" at bounding box center [641, 329] width 450 height 15
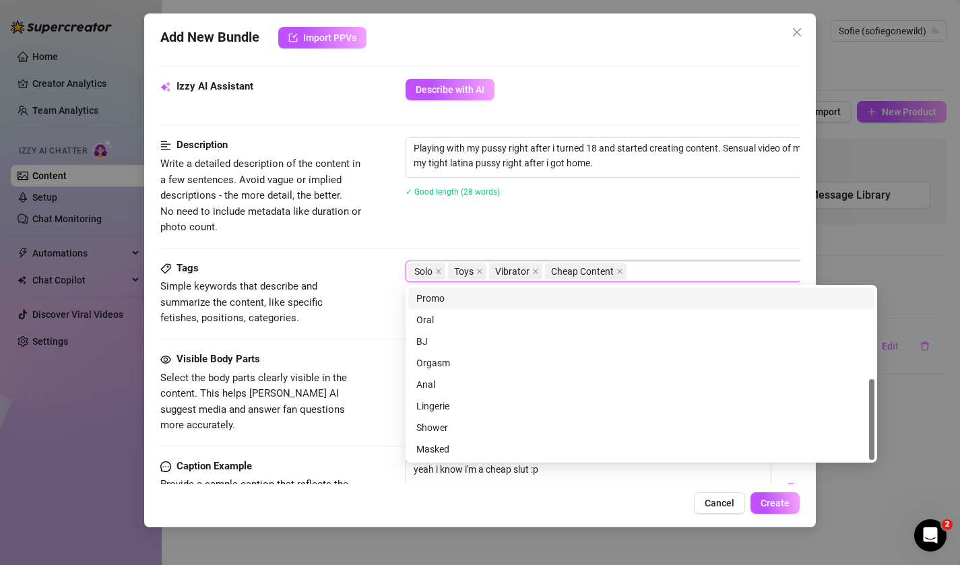
scroll to position [0, 0]
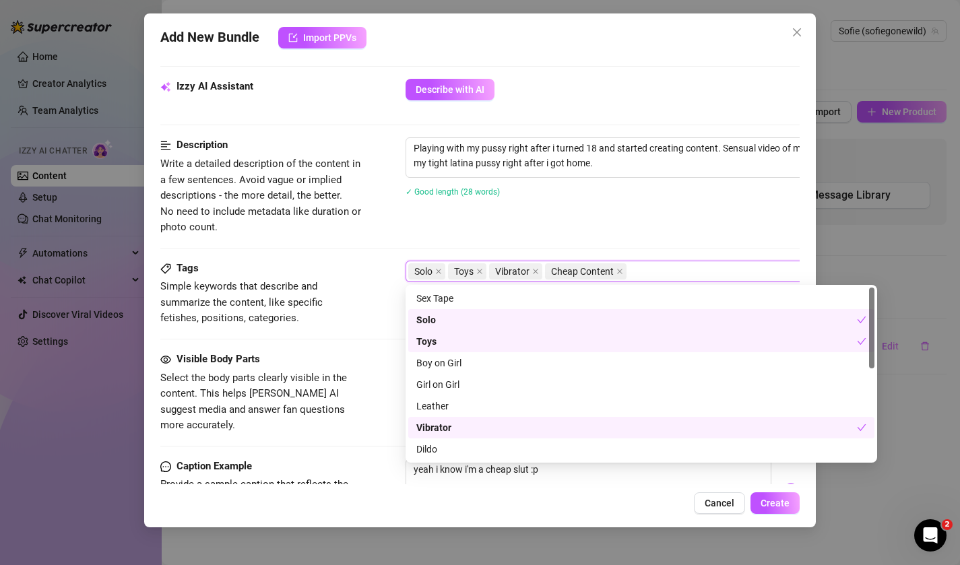
click at [367, 310] on div "Tags Simple keywords that describe and summarize the content, like specific fet…" at bounding box center [480, 294] width 640 height 66
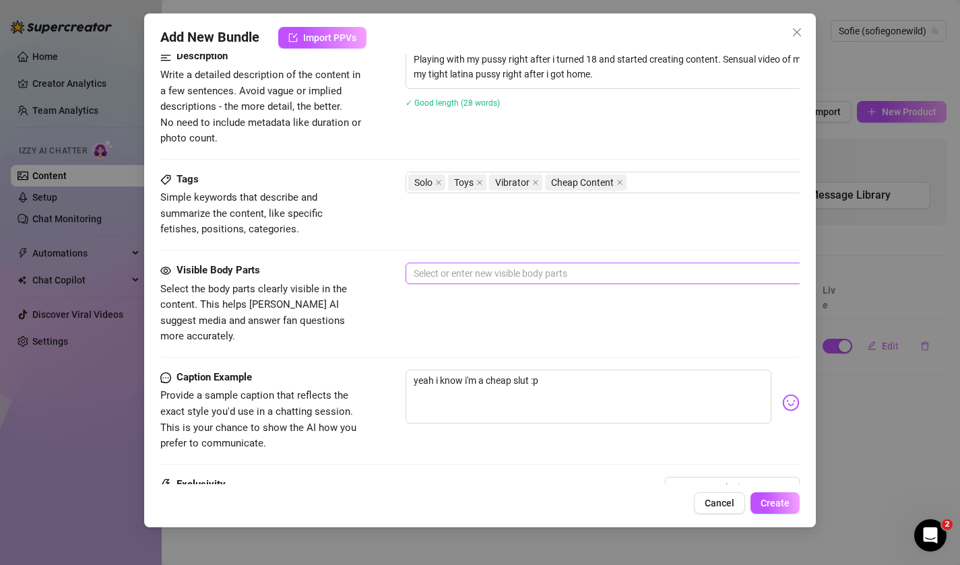
scroll to position [571, 0]
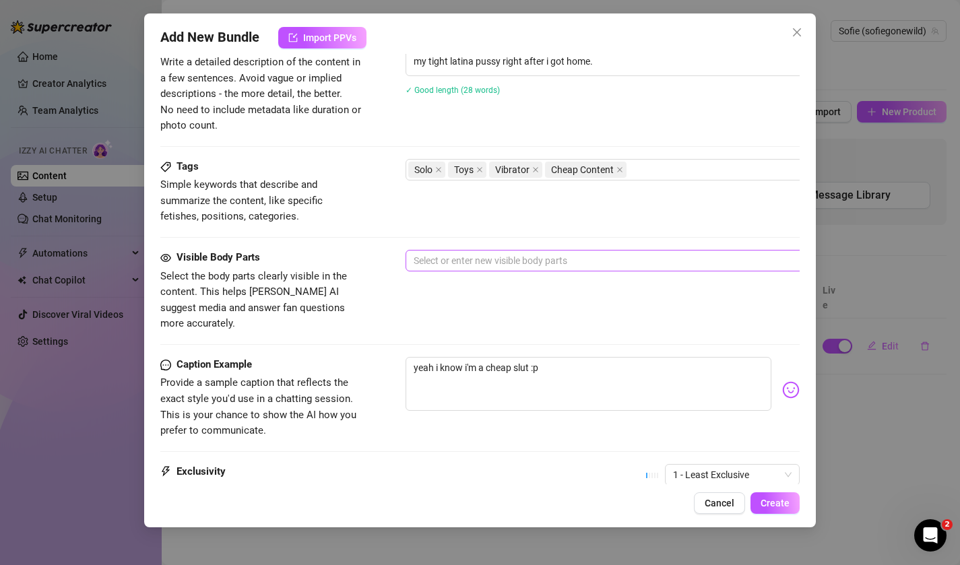
click at [476, 266] on div at bounding box center [634, 260] width 452 height 19
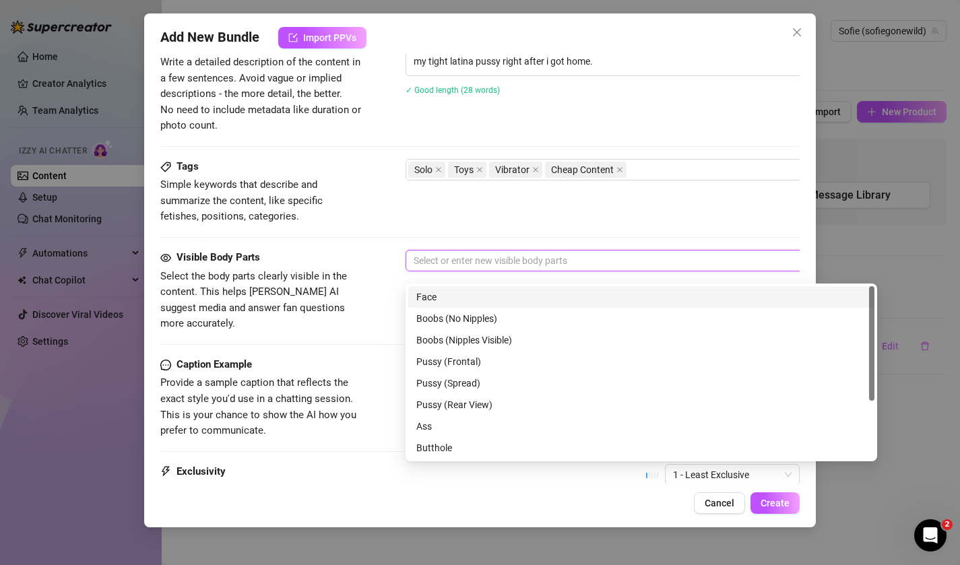
scroll to position [548, 0]
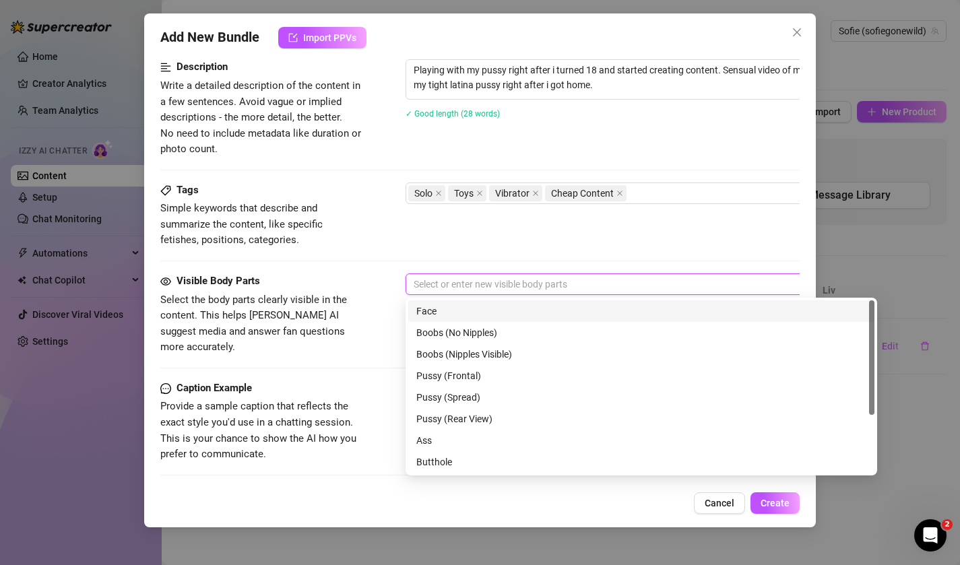
click at [391, 274] on div "Visible Body Parts Select the body parts clearly visible in the content. This h…" at bounding box center [480, 315] width 640 height 82
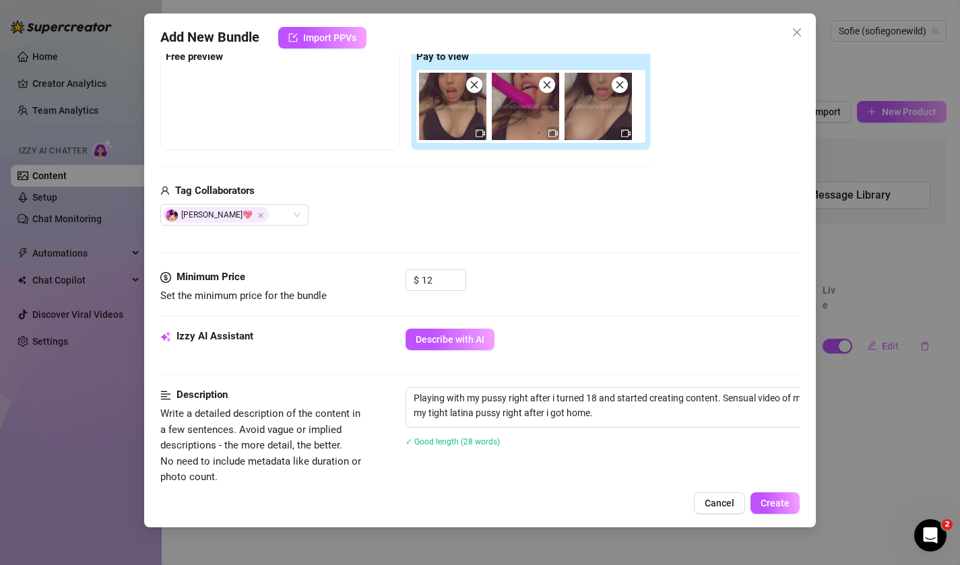
scroll to position [141, 0]
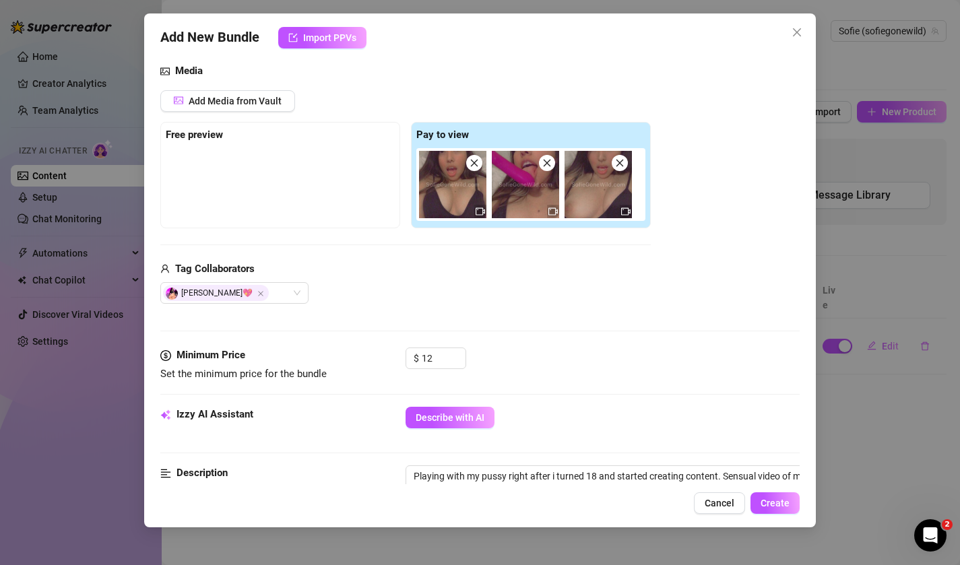
click at [470, 197] on img at bounding box center [452, 184] width 67 height 67
click at [486, 214] on div at bounding box center [533, 184] width 234 height 73
click at [484, 214] on icon "video-camera" at bounding box center [480, 211] width 9 height 9
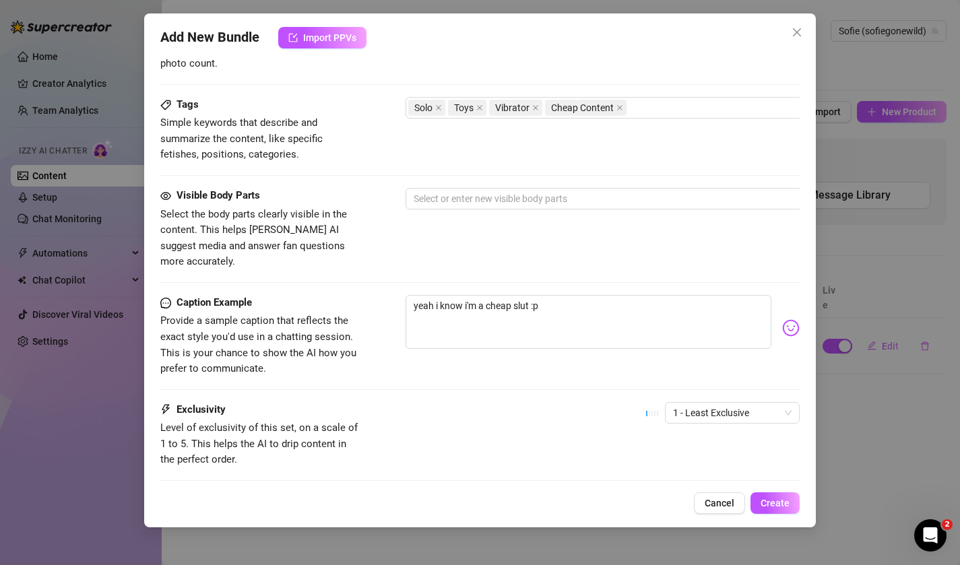
scroll to position [641, 0]
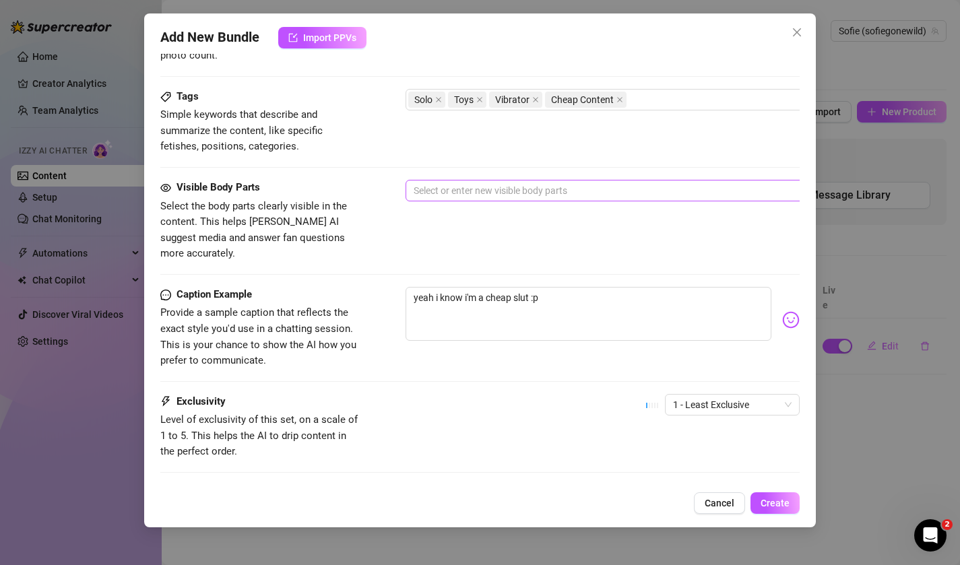
click at [472, 184] on div at bounding box center [634, 190] width 452 height 19
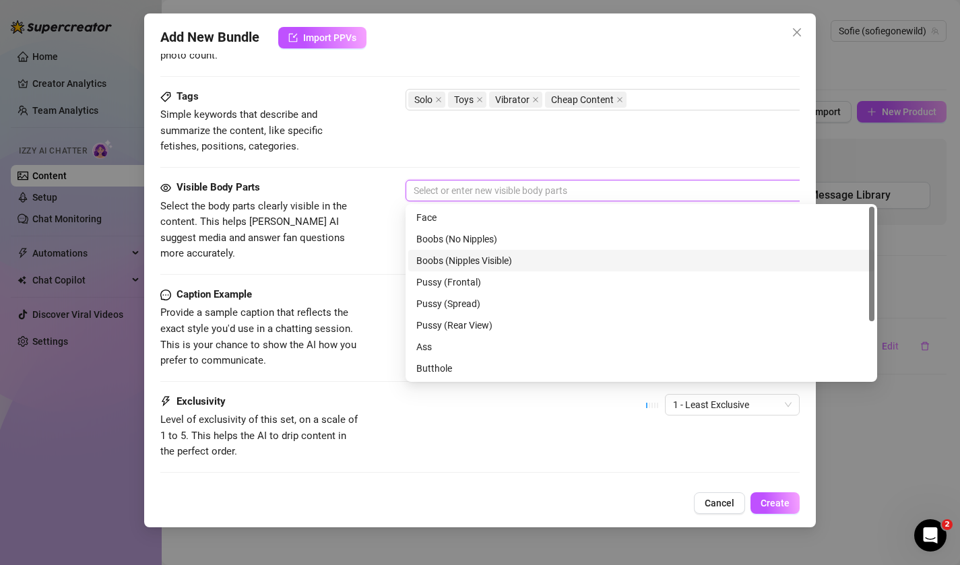
click at [471, 265] on div "Boobs (Nipples Visible)" at bounding box center [641, 260] width 450 height 15
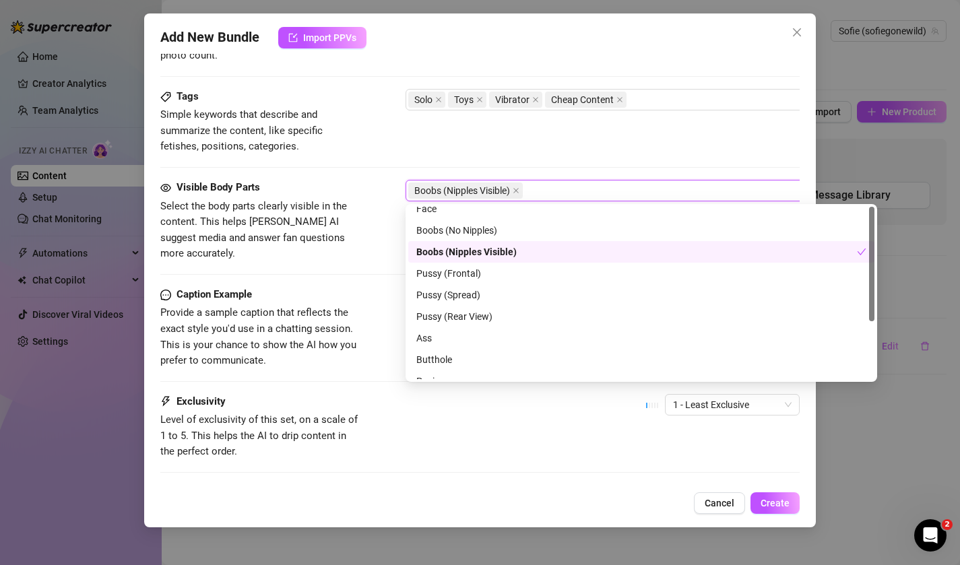
scroll to position [0, 0]
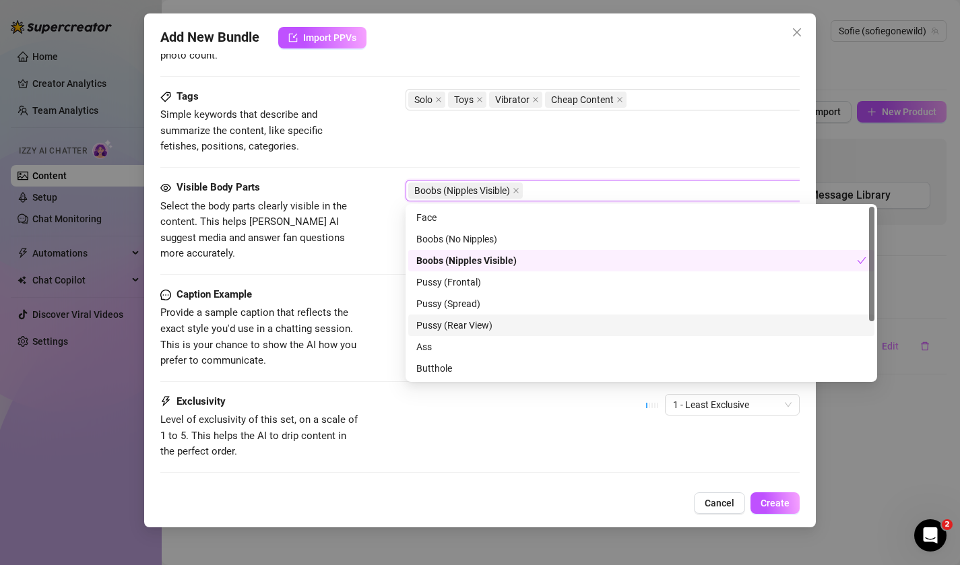
click at [368, 302] on div "Caption Example Provide a sample caption that reflects the exact style you'd us…" at bounding box center [480, 328] width 640 height 82
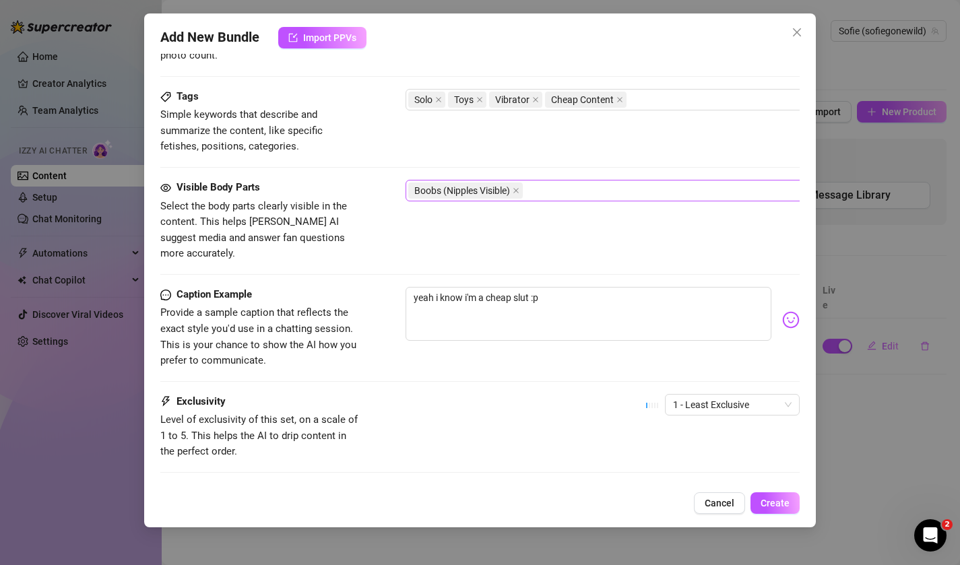
click at [553, 187] on div "Boobs (Nipples Visible)" at bounding box center [634, 190] width 452 height 19
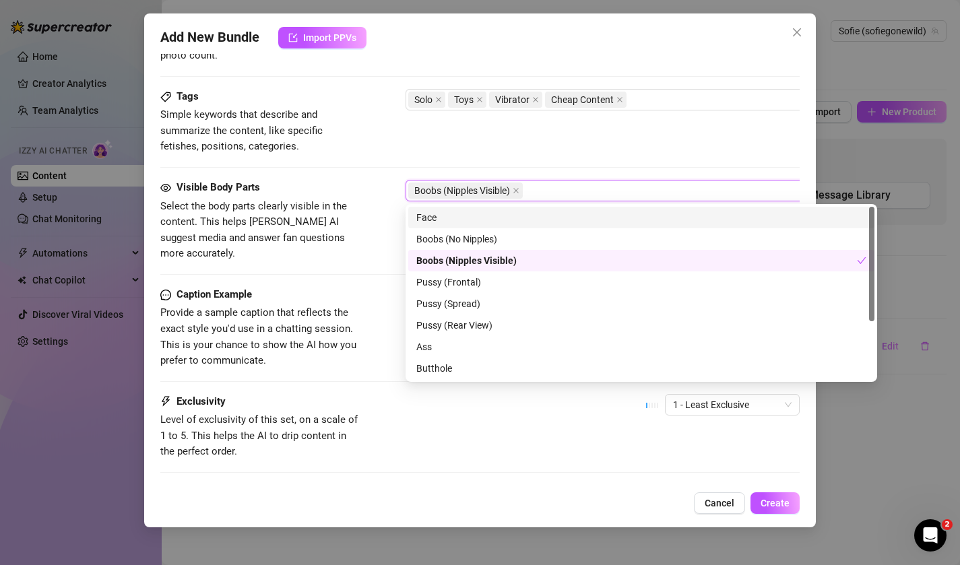
click at [523, 217] on div "Face" at bounding box center [641, 217] width 450 height 15
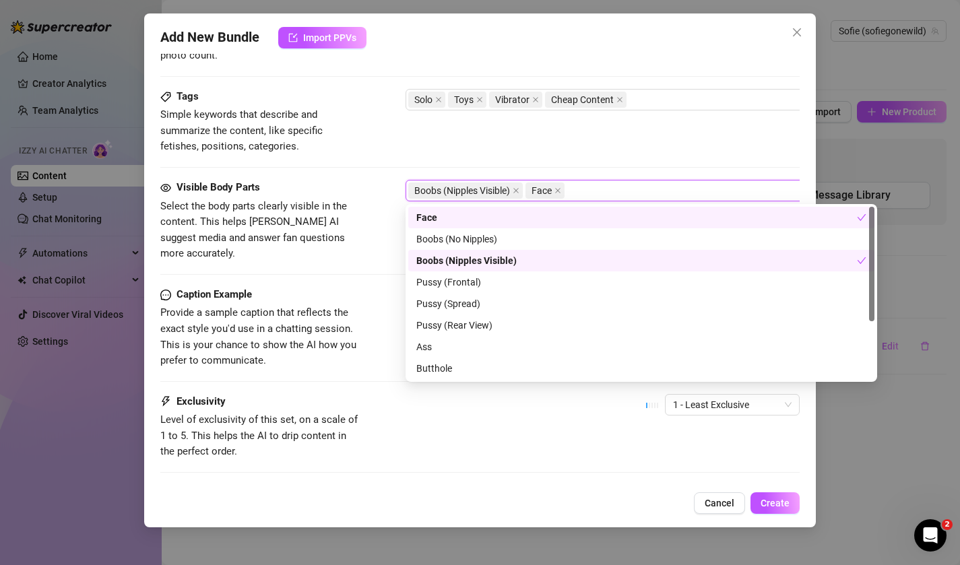
click at [367, 227] on div "Visible Body Parts Select the body parts clearly visible in the content. This h…" at bounding box center [480, 221] width 640 height 82
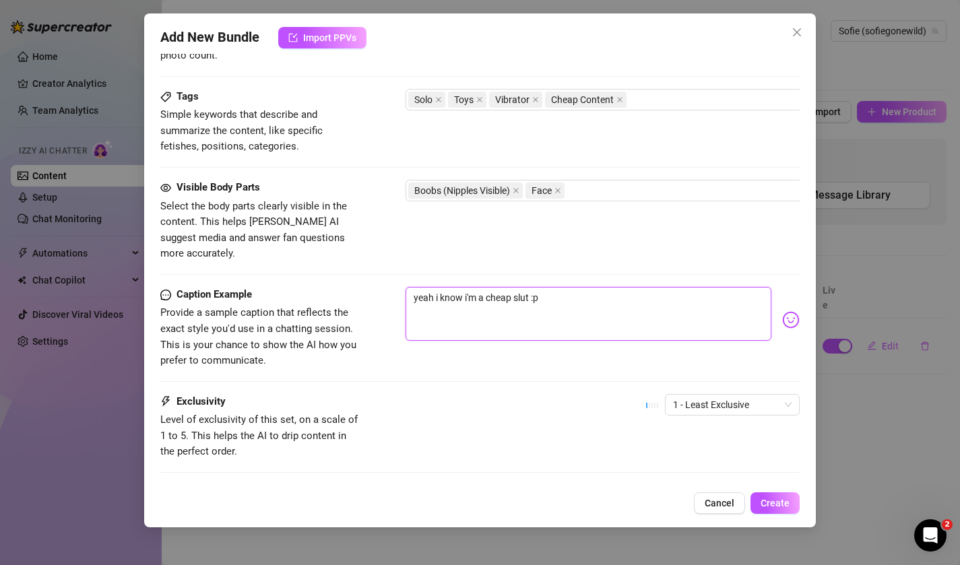
click at [490, 287] on textarea "yeah i know i'm a cheap slut :p" at bounding box center [589, 314] width 367 height 54
click at [443, 289] on textarea "i had just made this video after turning 18" at bounding box center [589, 314] width 367 height 54
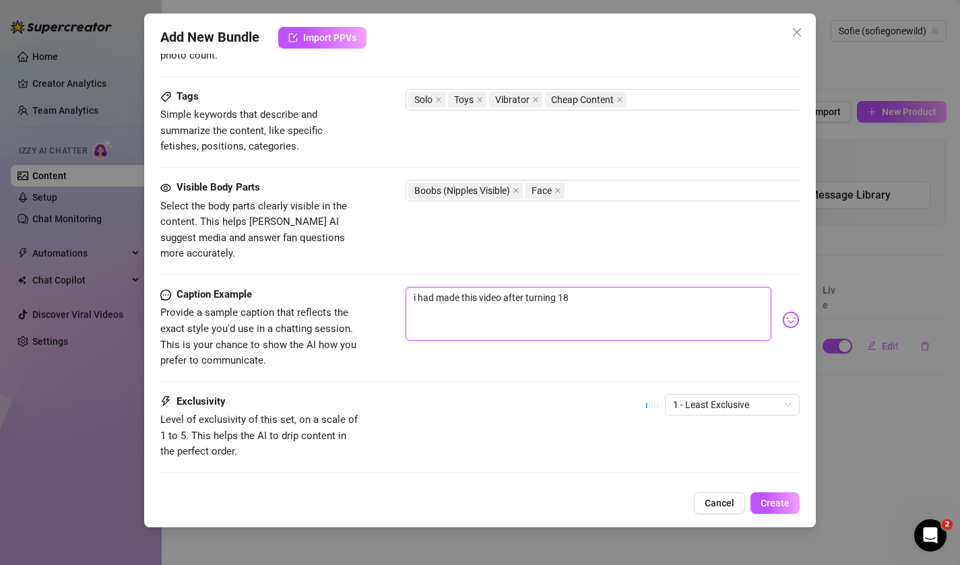
click at [638, 287] on textarea "i had made this video after turning 18" at bounding box center [589, 314] width 367 height 54
click at [794, 311] on img at bounding box center [791, 320] width 18 height 18
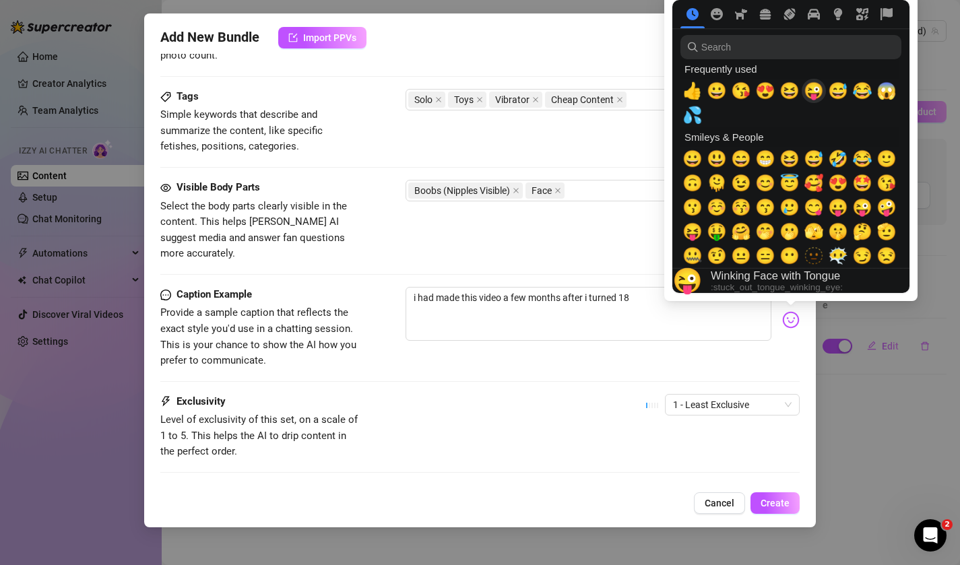
click at [815, 96] on span "😜" at bounding box center [814, 91] width 20 height 19
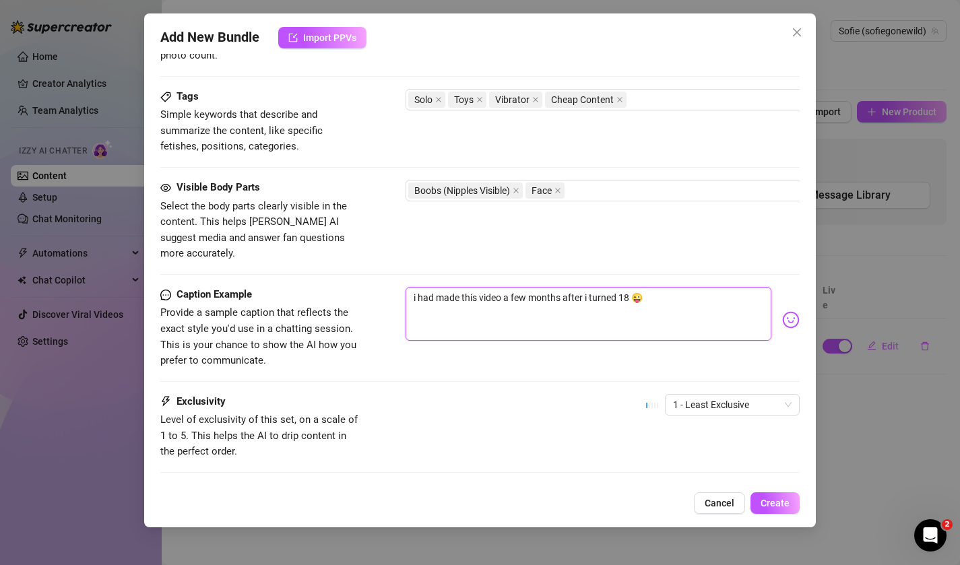
click at [649, 301] on textarea "i had made this video a few months after i turned 18 😜" at bounding box center [589, 314] width 367 height 54
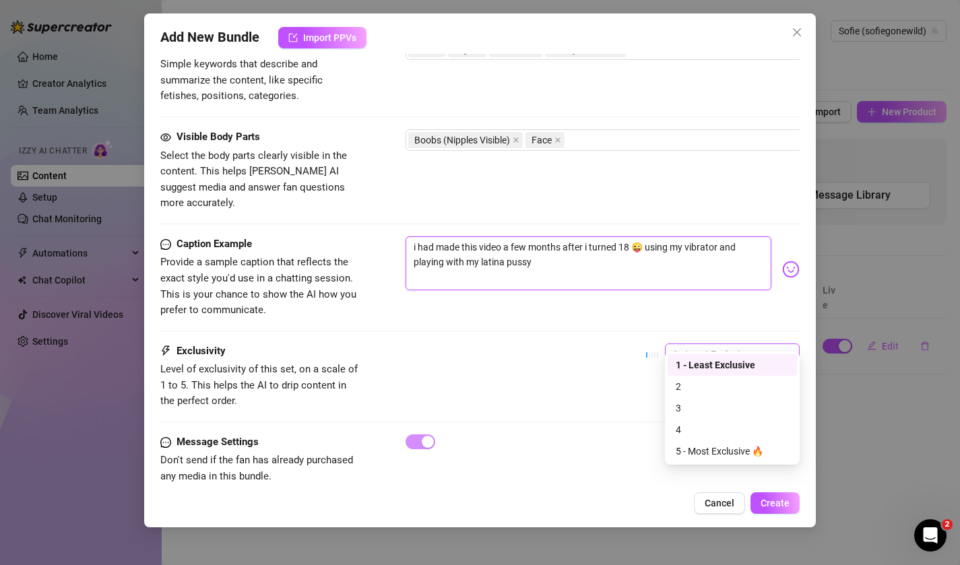
click at [708, 344] on span "1 - Least Exclusive" at bounding box center [732, 354] width 119 height 20
click at [698, 377] on div "2" at bounding box center [732, 387] width 129 height 22
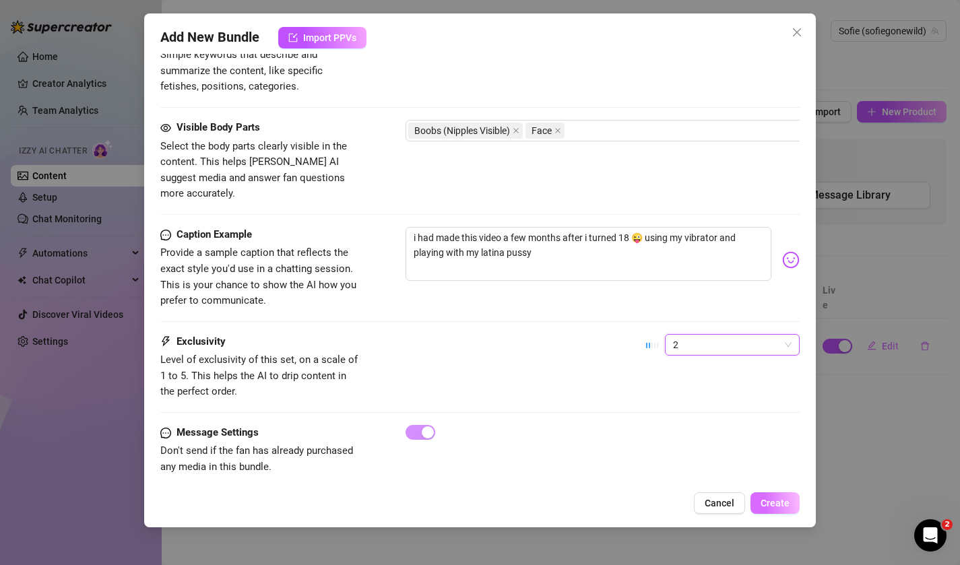
click at [770, 503] on span "Create" at bounding box center [775, 503] width 29 height 11
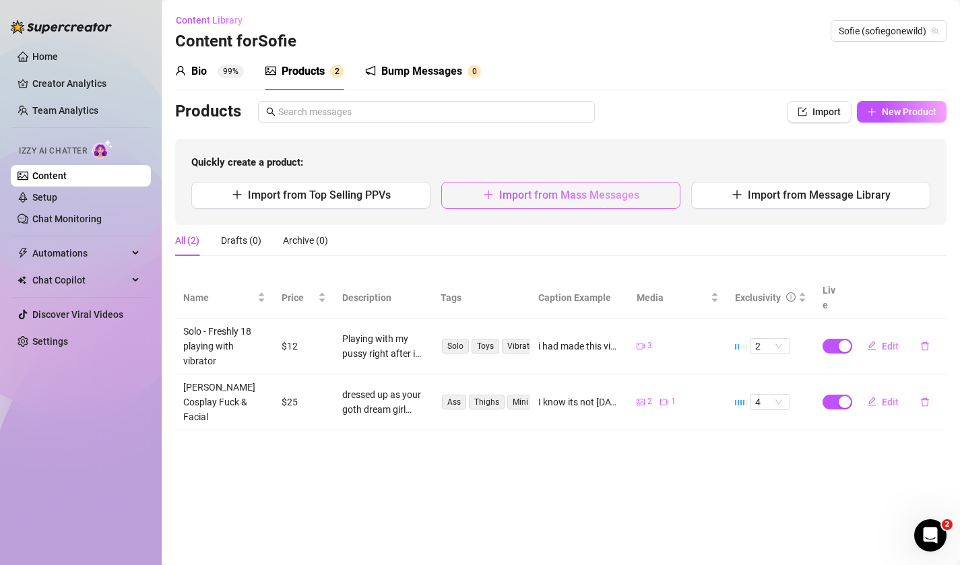
click at [481, 195] on button "Import from Mass Messages" at bounding box center [560, 195] width 239 height 27
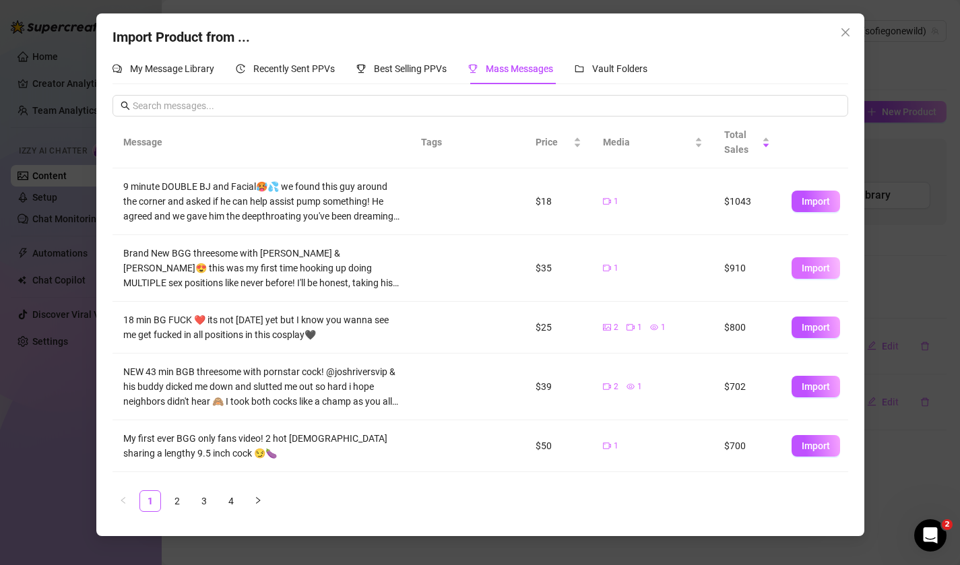
click at [806, 269] on span "Import" at bounding box center [816, 268] width 28 height 11
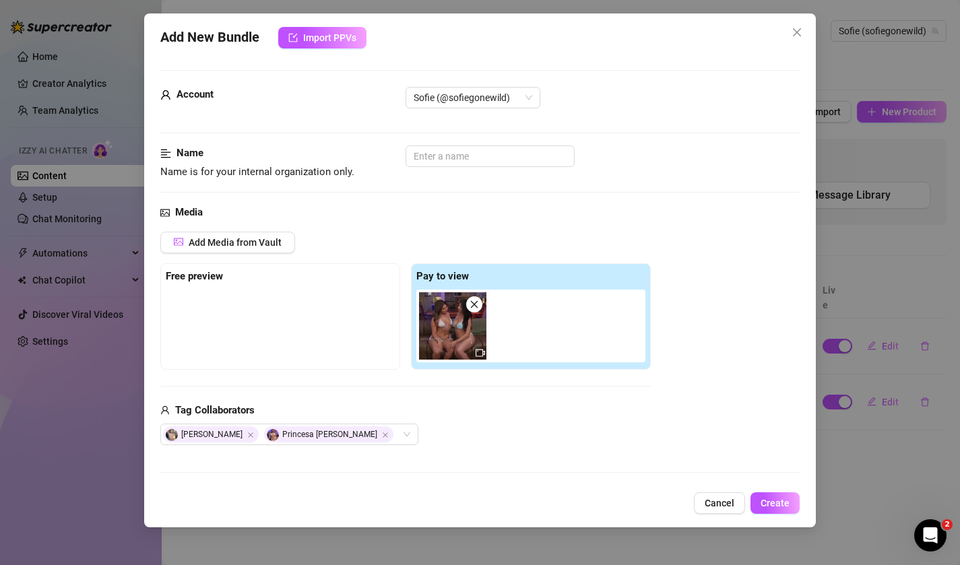
click at [362, 327] on div at bounding box center [280, 323] width 229 height 67
click at [280, 243] on span "Add Media from Vault" at bounding box center [235, 242] width 93 height 11
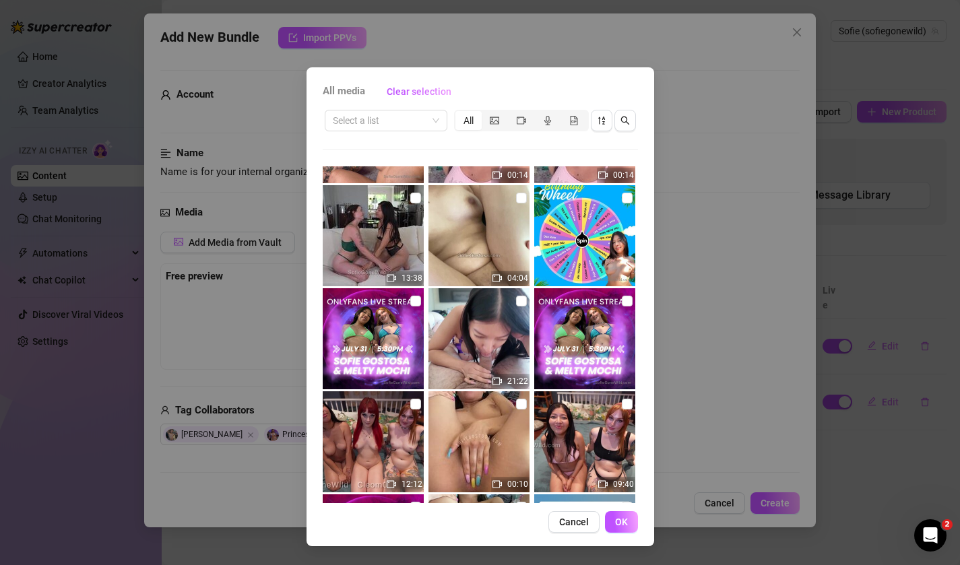
scroll to position [2355, 0]
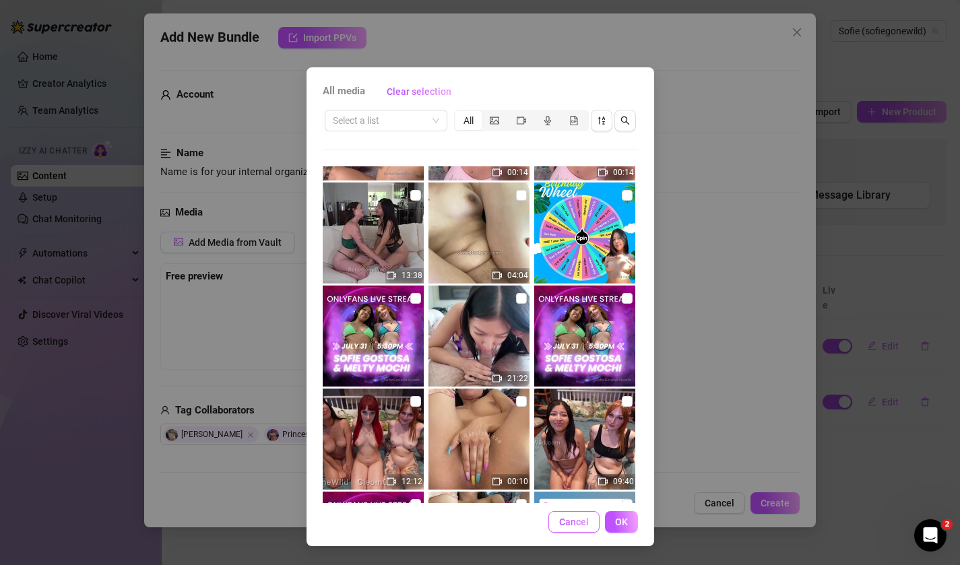
click at [569, 527] on span "Cancel" at bounding box center [574, 522] width 30 height 11
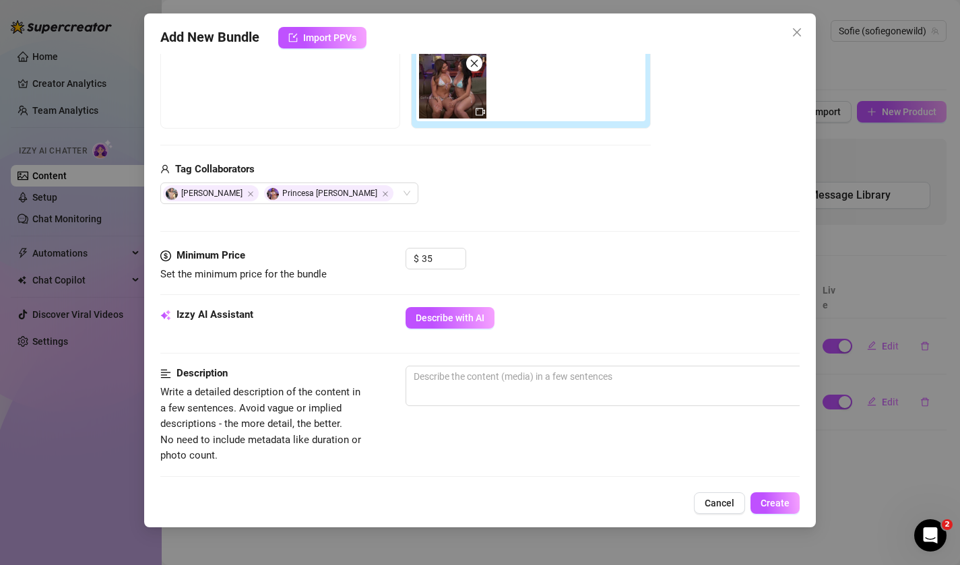
scroll to position [243, 0]
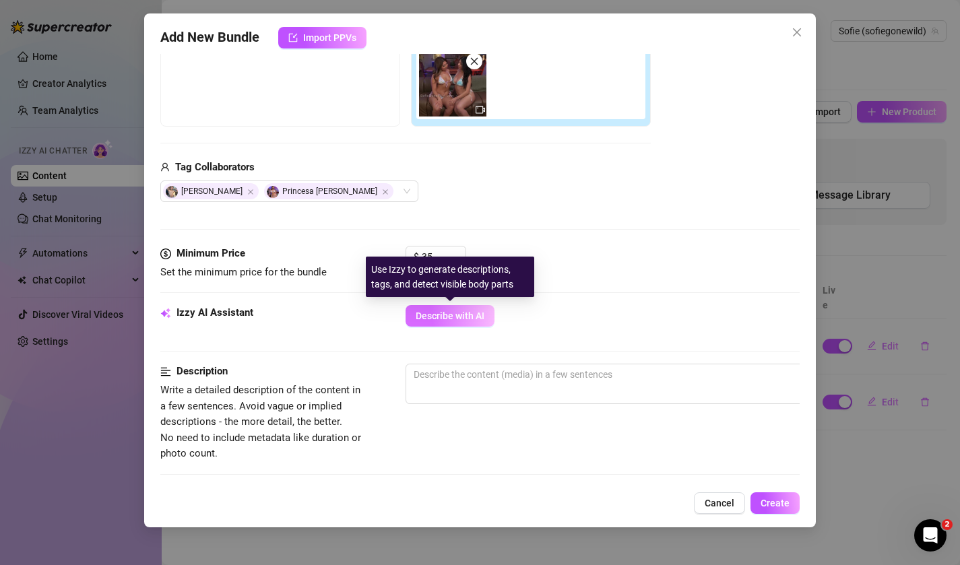
click at [482, 319] on span "Describe with AI" at bounding box center [450, 316] width 69 height 11
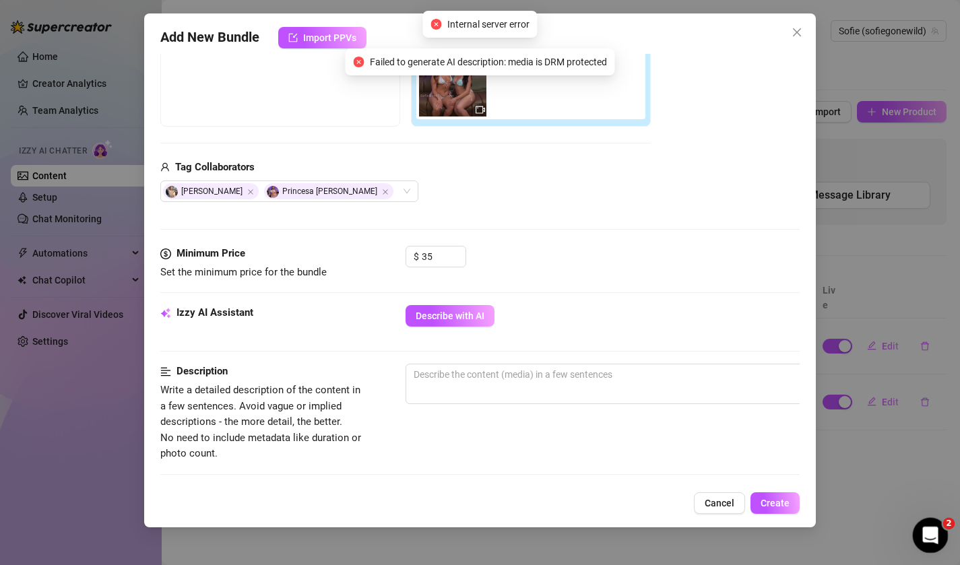
click at [935, 523] on div "Open Intercom Messenger" at bounding box center [928, 533] width 44 height 44
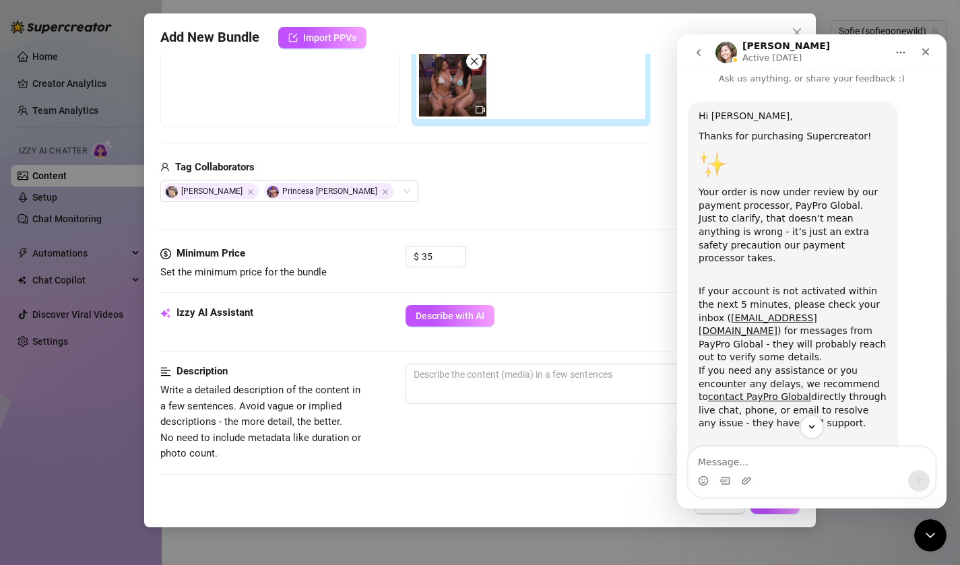
scroll to position [0, 0]
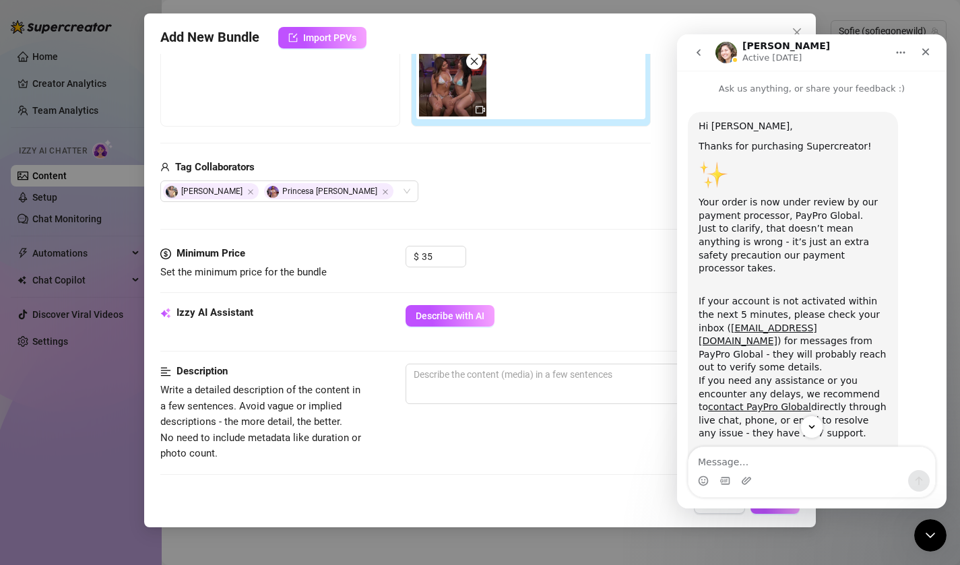
click at [699, 51] on icon "go back" at bounding box center [699, 52] width 4 height 7
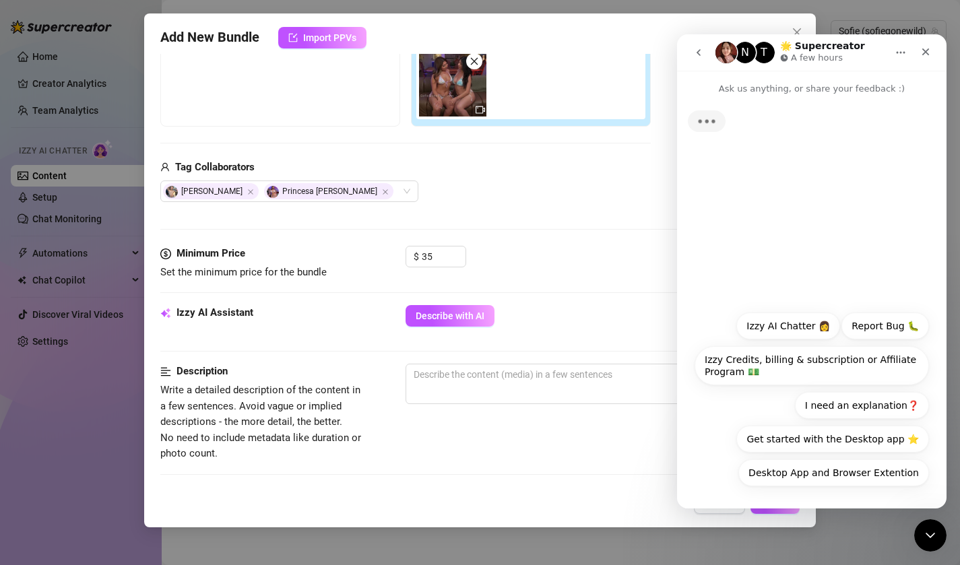
click at [821, 412] on button "I need an explanation❓" at bounding box center [862, 405] width 134 height 27
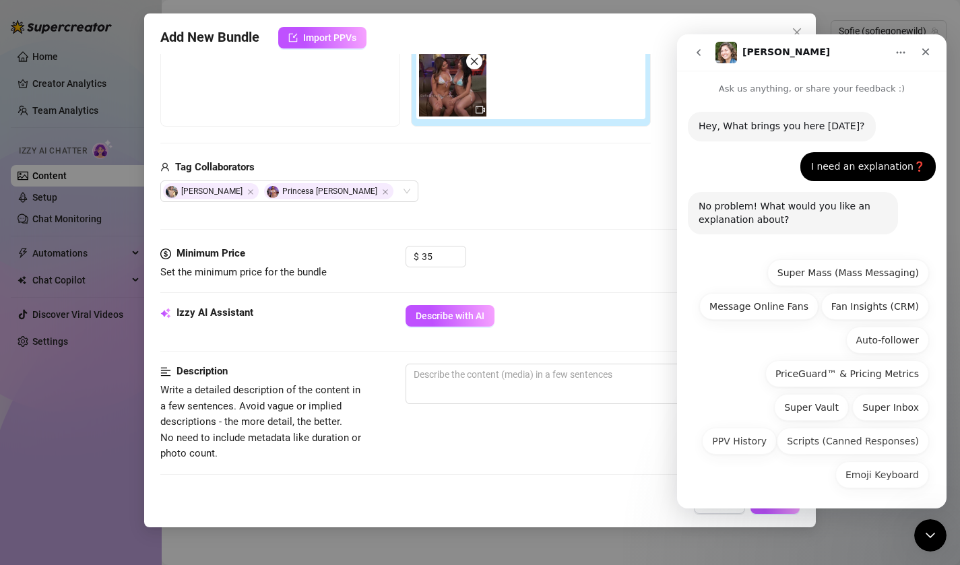
scroll to position [2, 0]
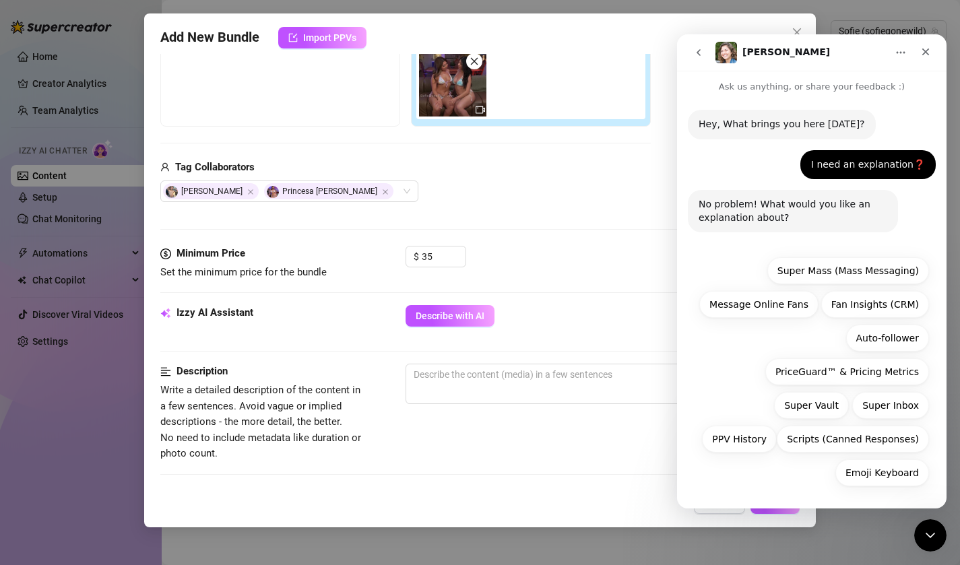
click at [693, 55] on icon "go back" at bounding box center [698, 52] width 11 height 11
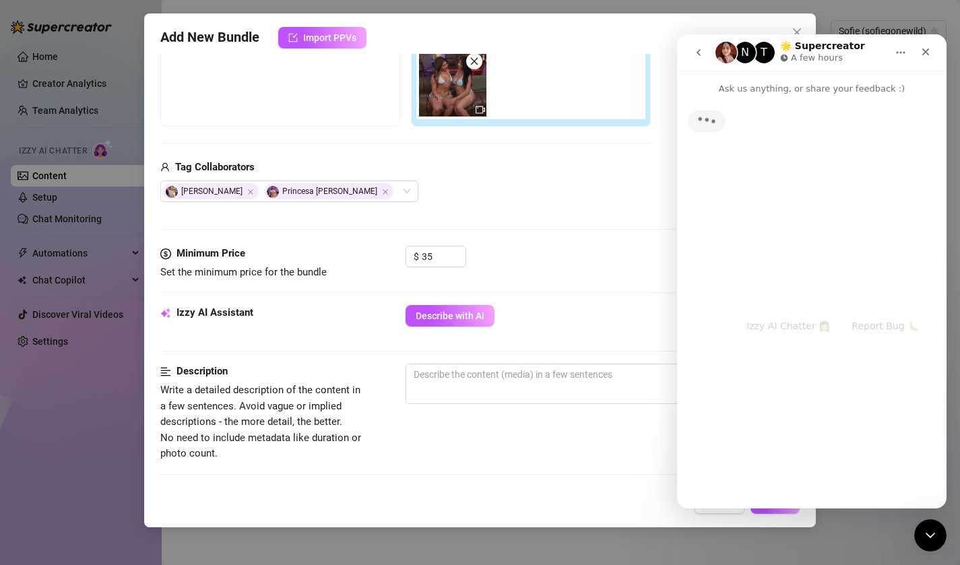
scroll to position [0, 0]
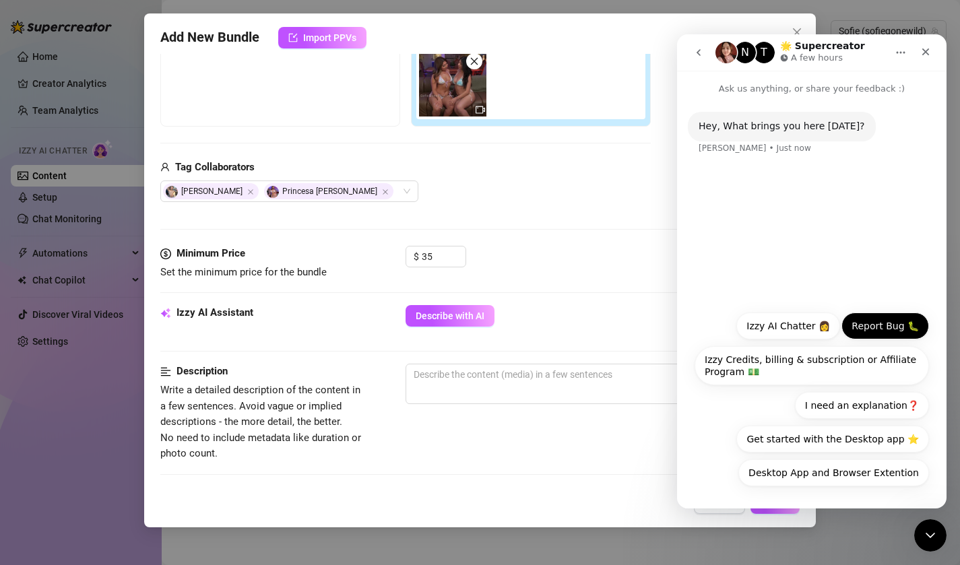
click at [896, 324] on button "Report Bug 🐛" at bounding box center [885, 326] width 88 height 27
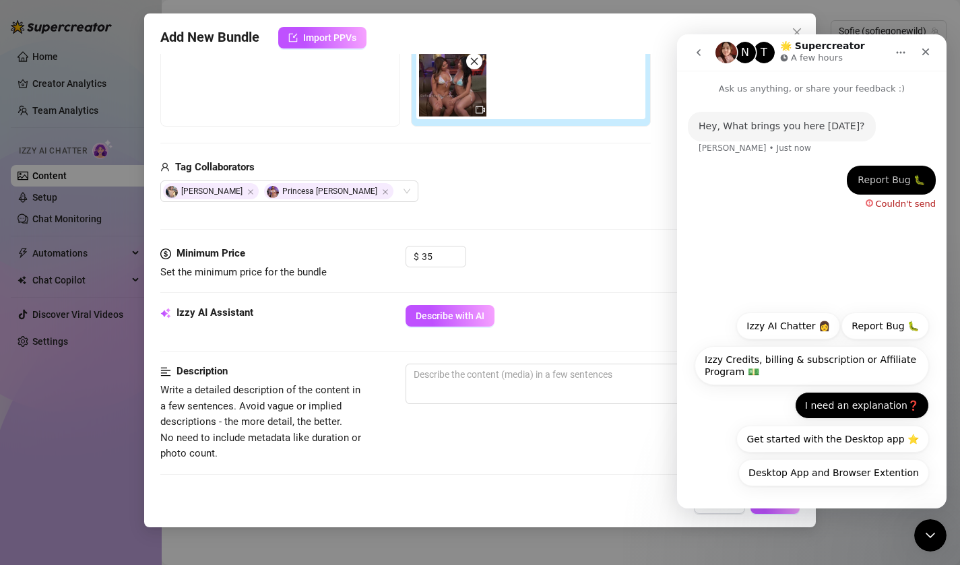
click at [877, 401] on button "I need an explanation❓" at bounding box center [862, 405] width 134 height 27
click at [877, 409] on button "I need an explanation❓" at bounding box center [862, 405] width 134 height 27
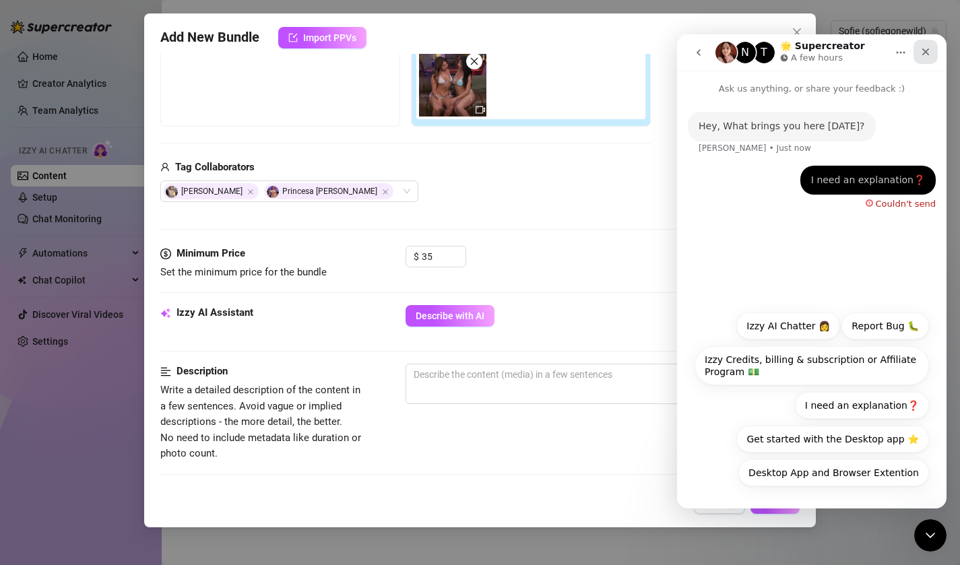
click at [928, 46] on icon "Close" at bounding box center [925, 51] width 11 height 11
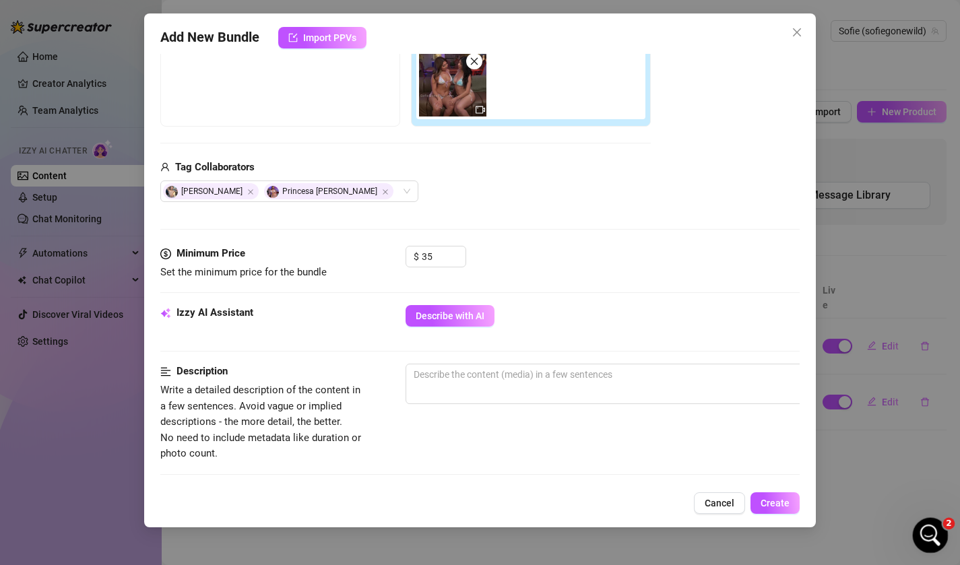
click at [912, 539] on div "Open Intercom Messenger" at bounding box center [928, 533] width 44 height 44
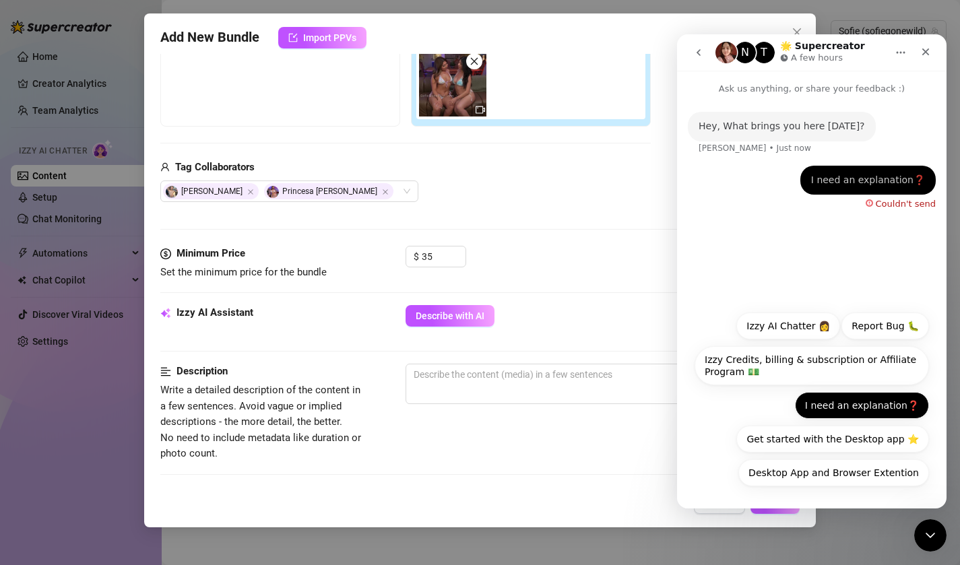
click at [837, 409] on button "I need an explanation❓" at bounding box center [862, 405] width 134 height 27
click at [696, 54] on icon "go back" at bounding box center [698, 52] width 11 height 11
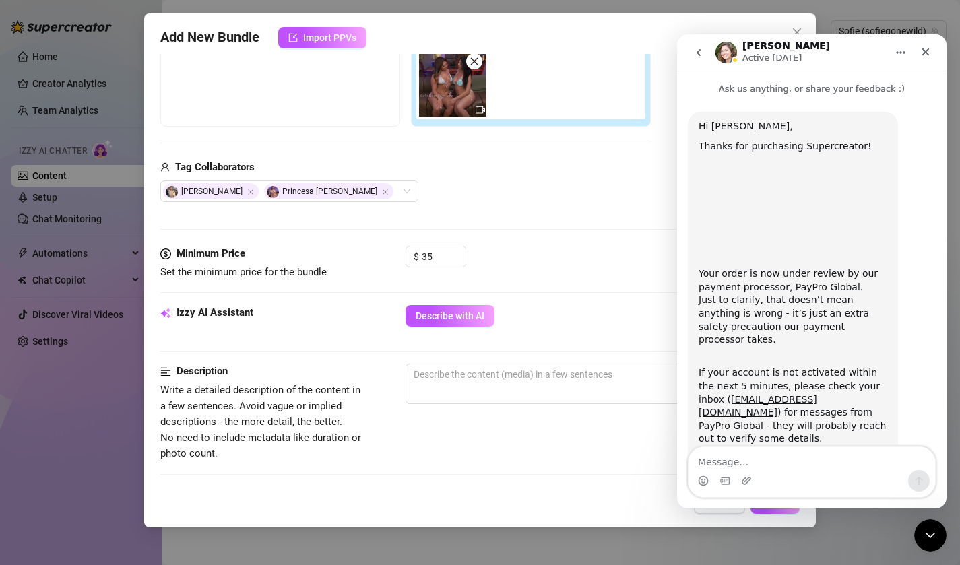
scroll to position [162, 0]
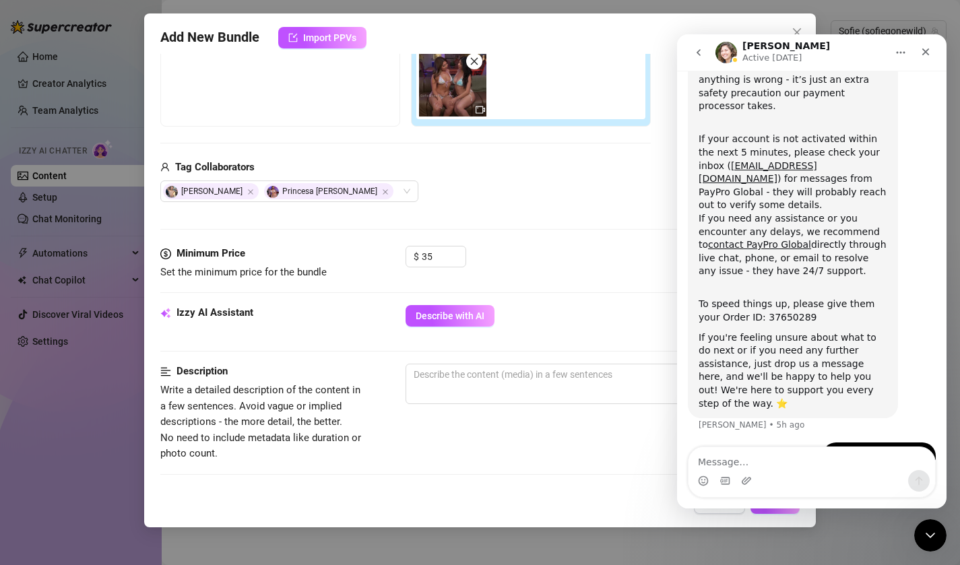
click at [747, 459] on textarea "Message…" at bounding box center [812, 458] width 247 height 23
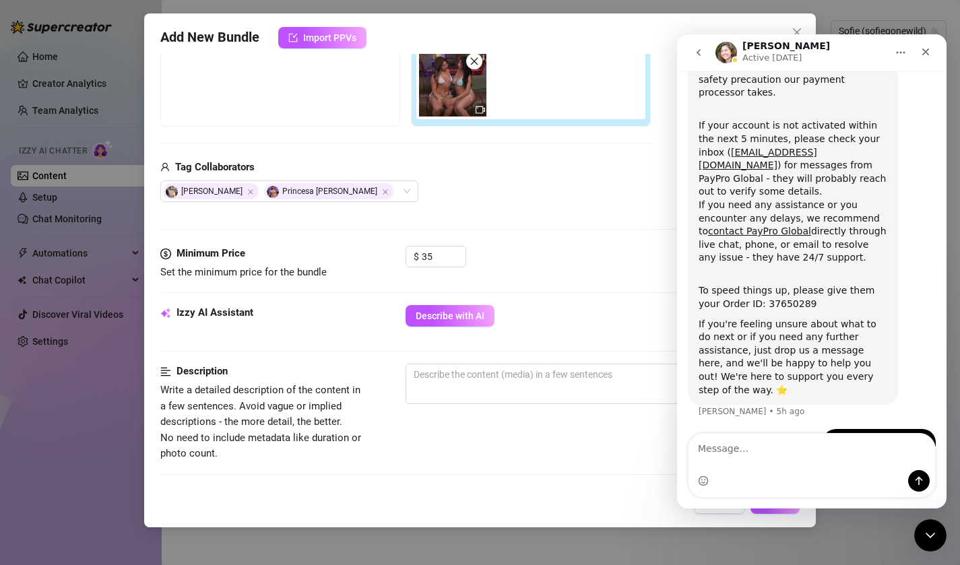
scroll to position [216, 0]
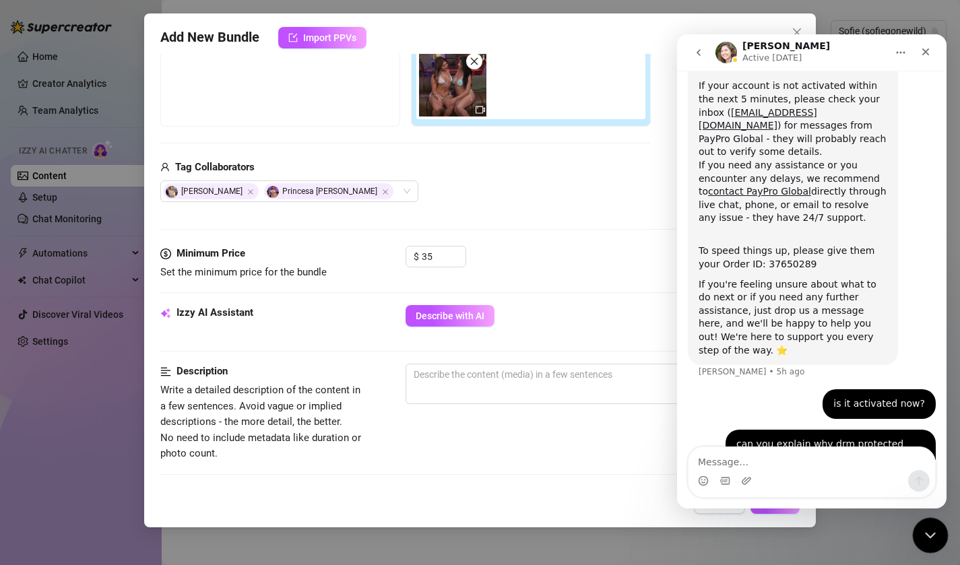
click at [923, 521] on div "Close Intercom Messenger" at bounding box center [928, 533] width 32 height 32
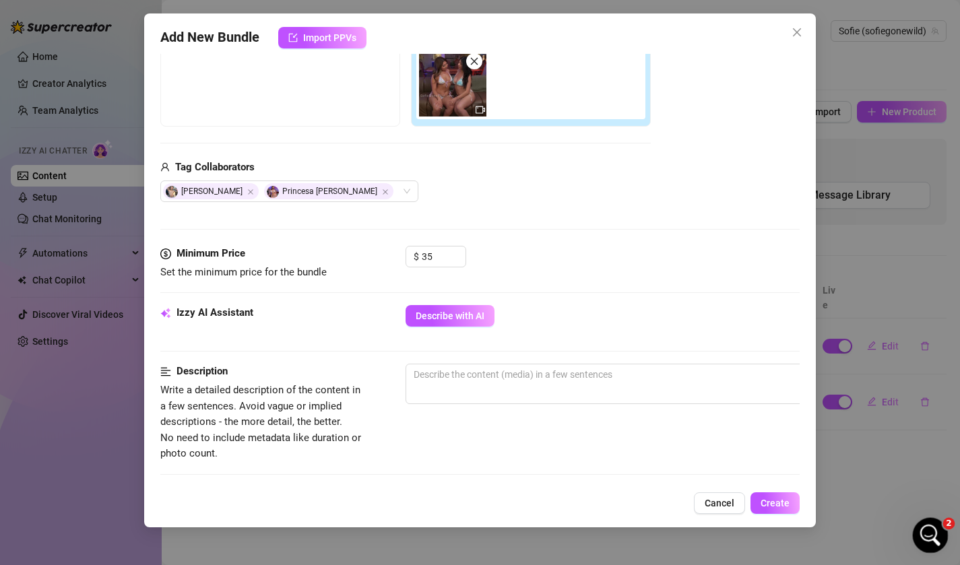
click at [941, 532] on div "Open Intercom Messenger" at bounding box center [928, 533] width 44 height 44
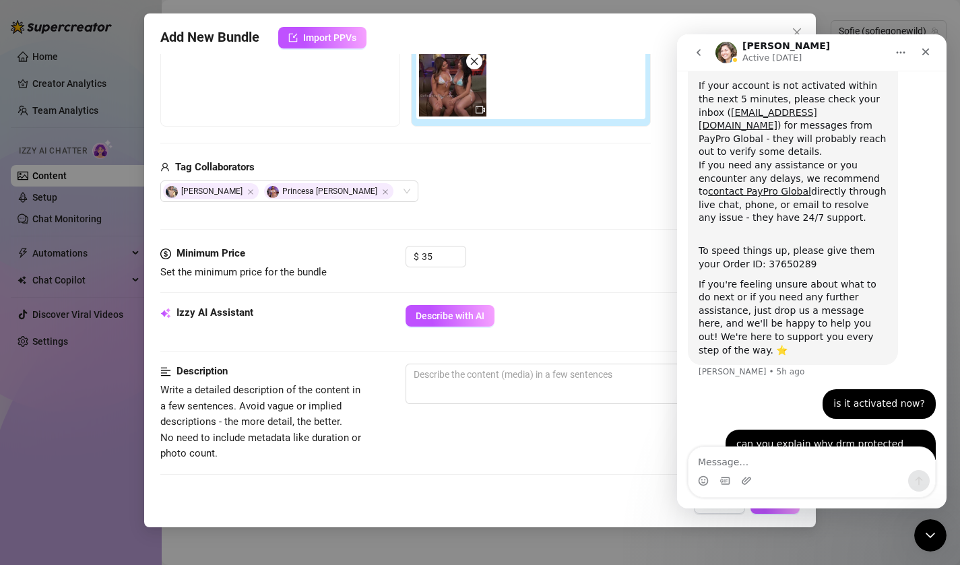
click at [700, 47] on icon "go back" at bounding box center [698, 52] width 11 height 11
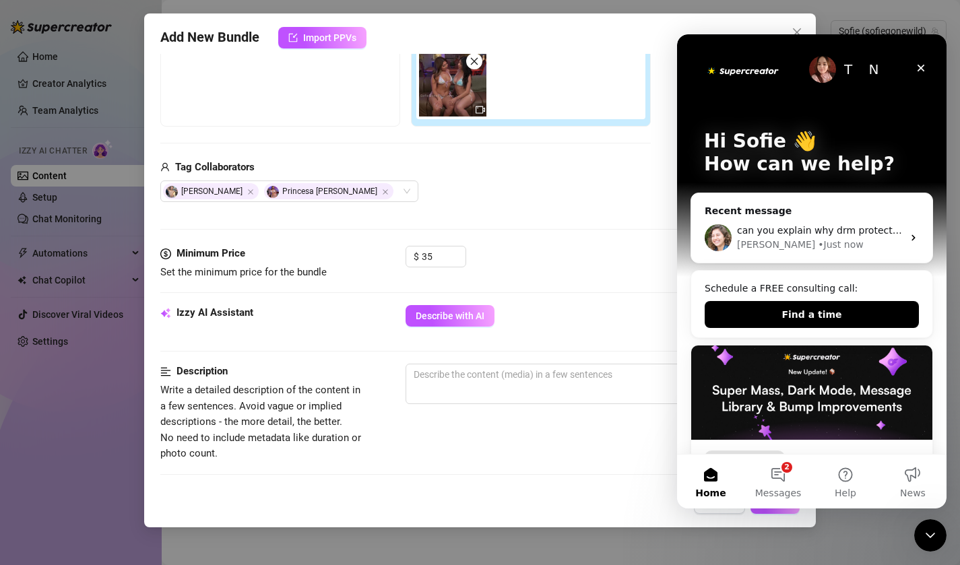
click at [774, 468] on button "2 Messages" at bounding box center [777, 482] width 67 height 54
click at [780, 471] on button "2 Messages" at bounding box center [777, 482] width 67 height 54
click at [839, 472] on button "Help" at bounding box center [845, 482] width 67 height 54
click at [799, 468] on button "2 Messages" at bounding box center [777, 482] width 67 height 54
click at [917, 240] on icon "Intercom messenger" at bounding box center [913, 237] width 11 height 11
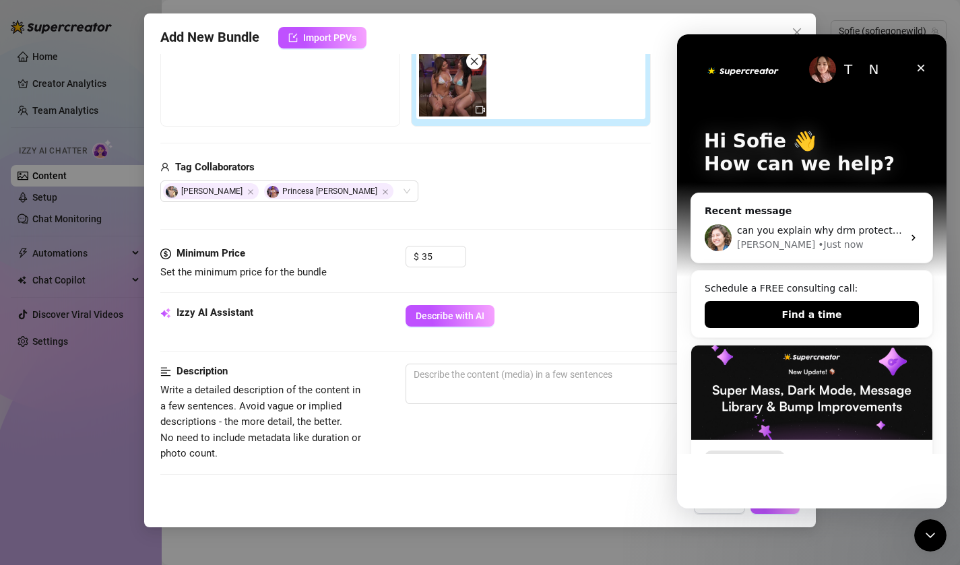
drag, startPoint x: 829, startPoint y: 61, endPoint x: 835, endPoint y: 65, distance: 7.9
click at [829, 61] on img "Intercom messenger" at bounding box center [822, 69] width 27 height 27
click at [922, 67] on icon "Close" at bounding box center [921, 68] width 11 height 11
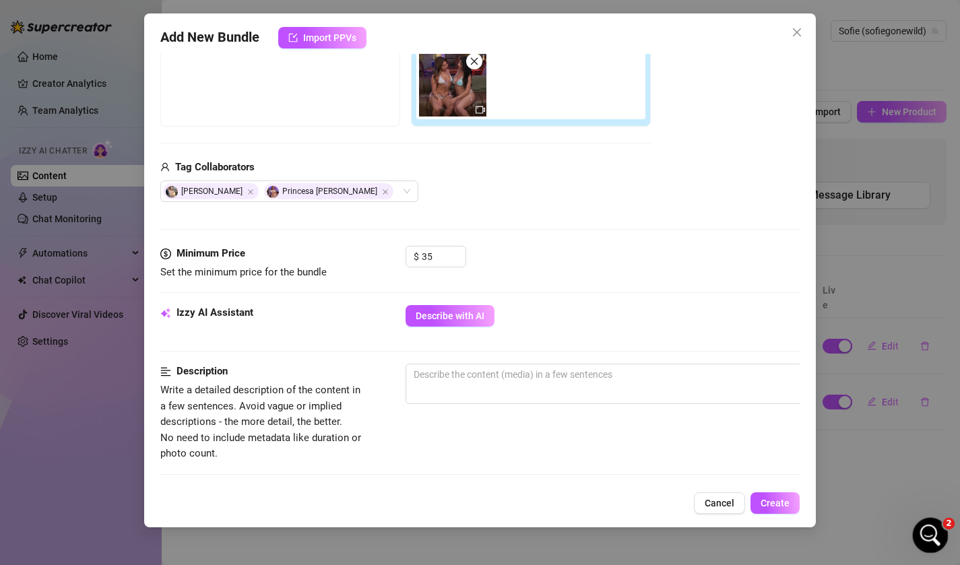
click at [933, 534] on icon "Open Intercom Messenger" at bounding box center [929, 534] width 22 height 22
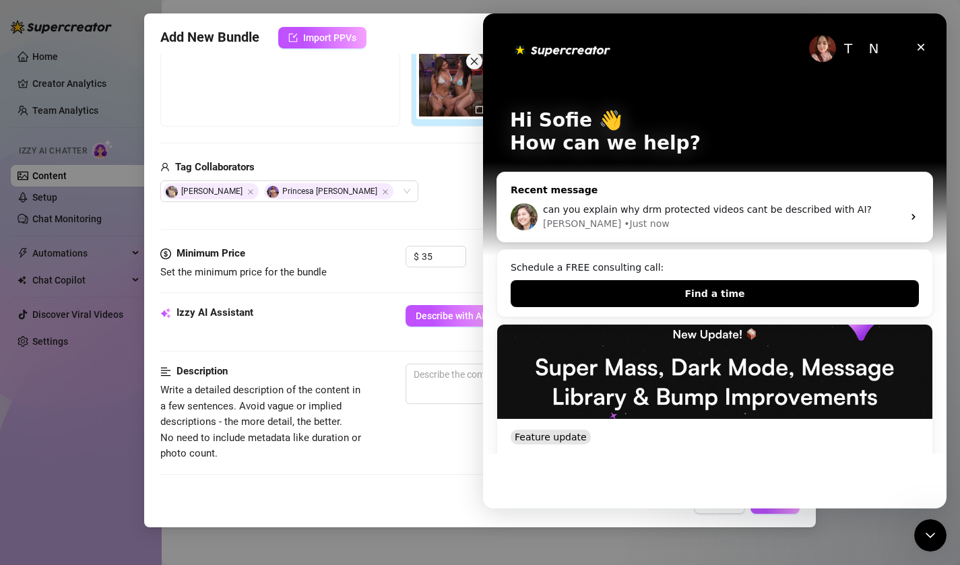
click at [831, 221] on div "Ella • Just now" at bounding box center [723, 224] width 360 height 14
click at [647, 222] on div "Ella • Just now" at bounding box center [723, 224] width 360 height 14
click at [908, 216] on icon "Intercom messenger" at bounding box center [913, 217] width 11 height 11
click at [609, 212] on span "can you explain why drm protected videos cant be described with AI?" at bounding box center [707, 209] width 329 height 11
click at [625, 513] on div "📢 Join Our Telegram Channel" at bounding box center [707, 520] width 392 height 14
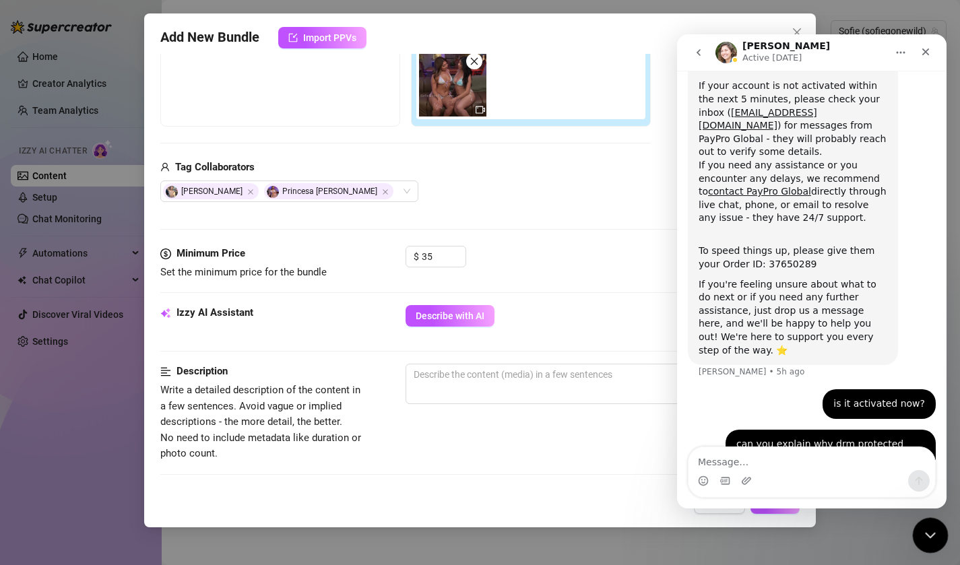
click at [922, 546] on div "Close Intercom Messenger" at bounding box center [928, 533] width 32 height 32
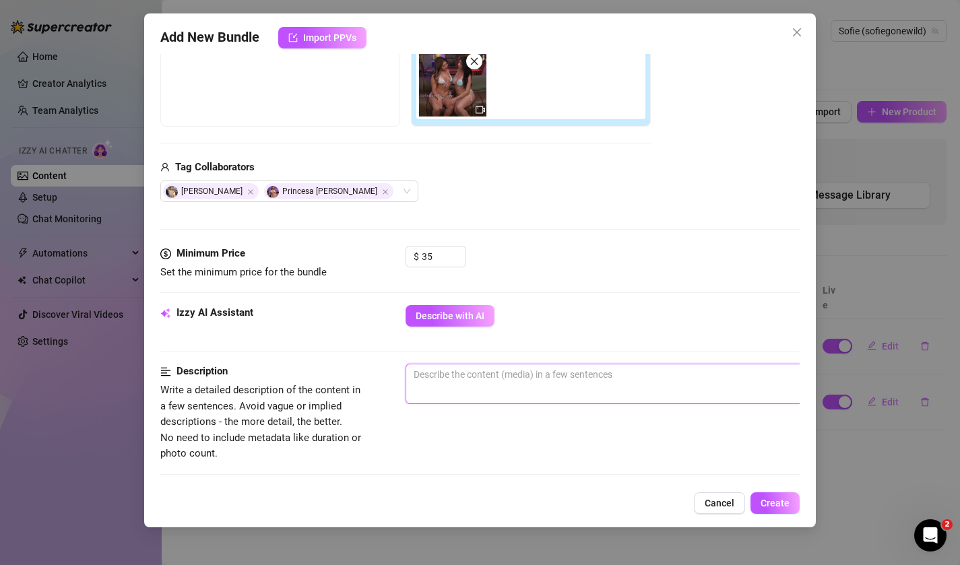
click at [471, 385] on textarea at bounding box center [641, 374] width 470 height 20
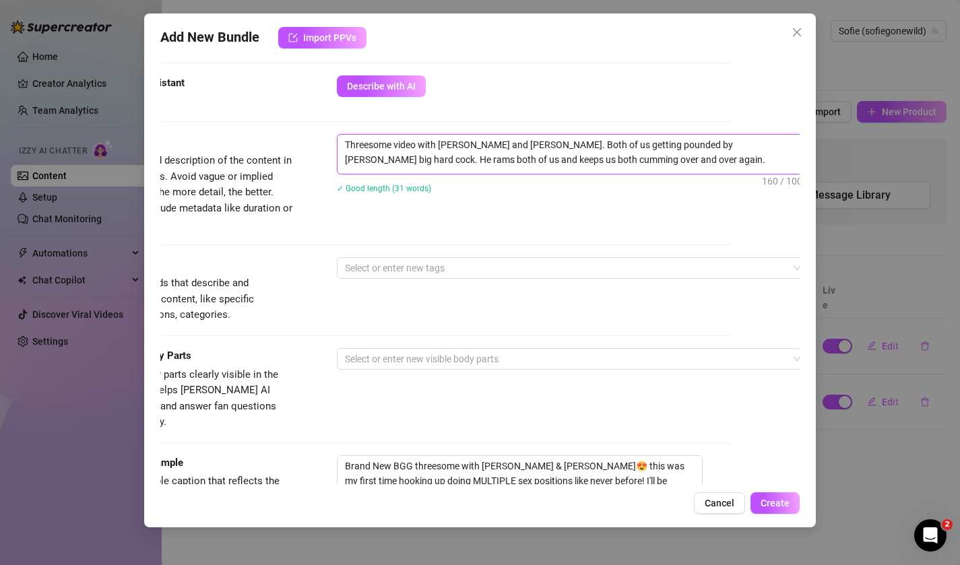
scroll to position [495, 69]
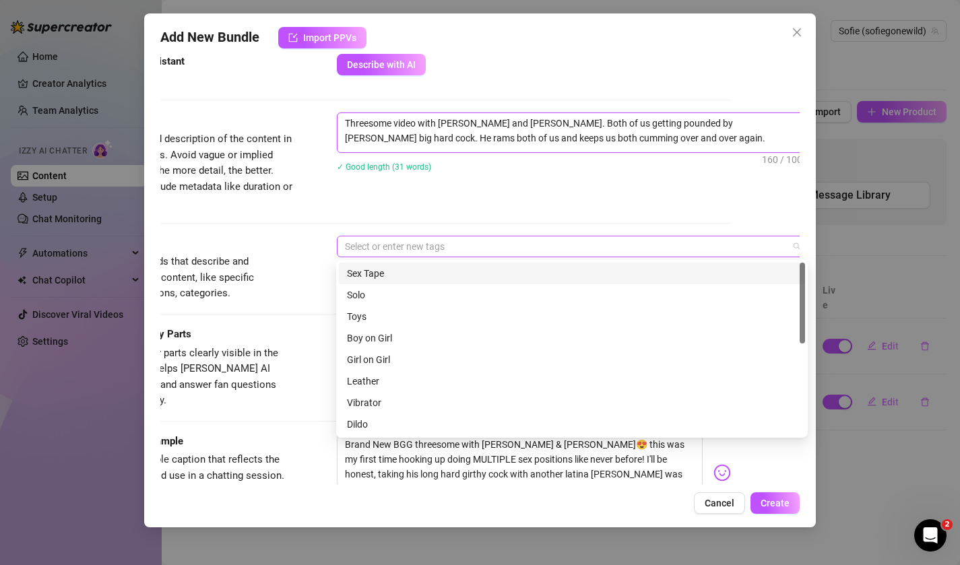
click at [402, 242] on div at bounding box center [566, 246] width 452 height 19
click at [372, 267] on div "Sex Tape" at bounding box center [572, 273] width 450 height 15
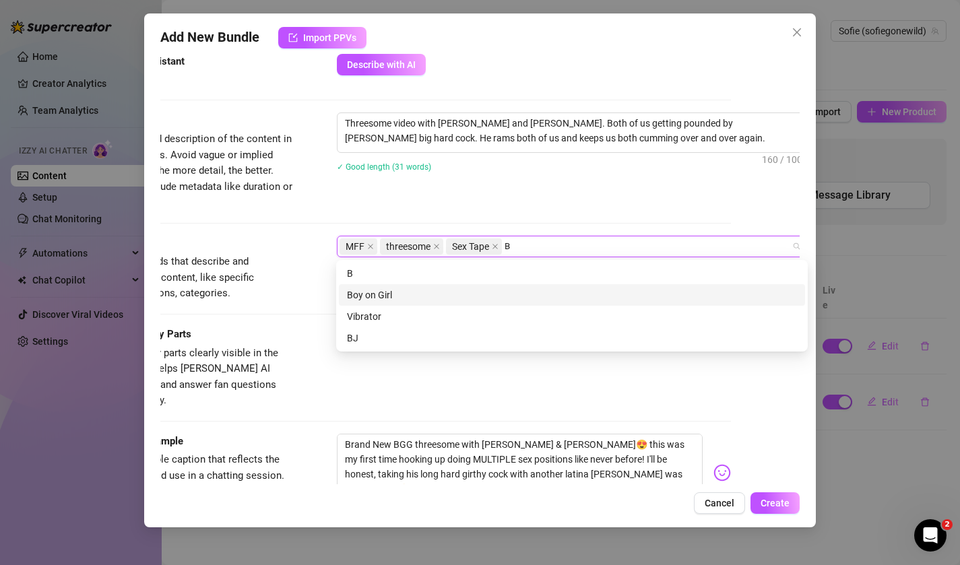
click at [355, 300] on div "Boy on Girl" at bounding box center [572, 295] width 450 height 15
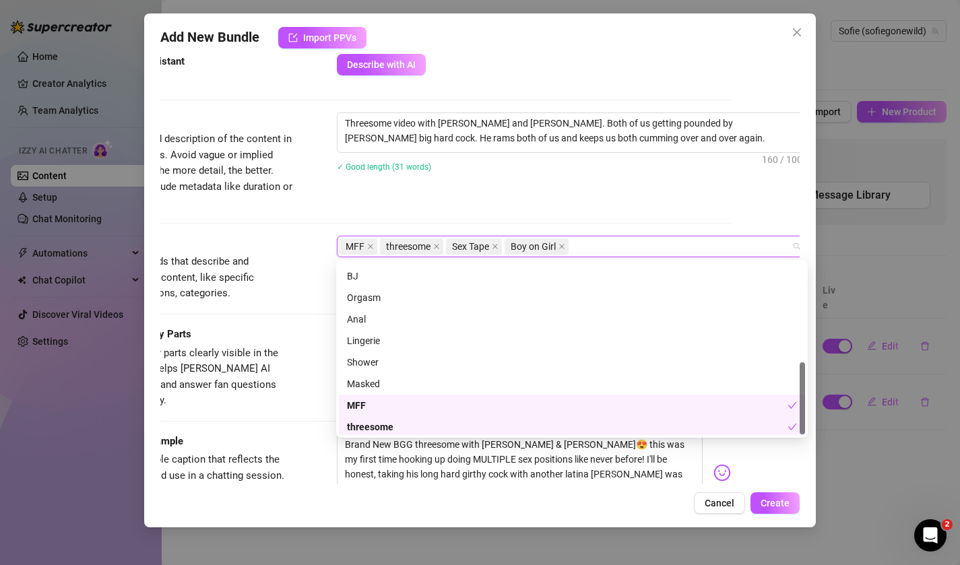
scroll to position [237, 0]
click at [393, 302] on div "Orgasm" at bounding box center [572, 295] width 450 height 15
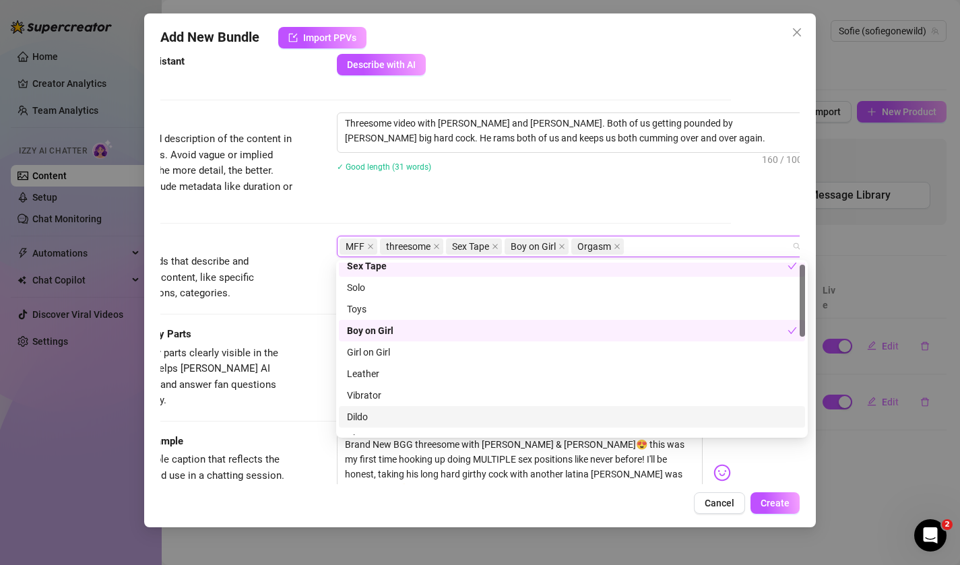
scroll to position [0, 0]
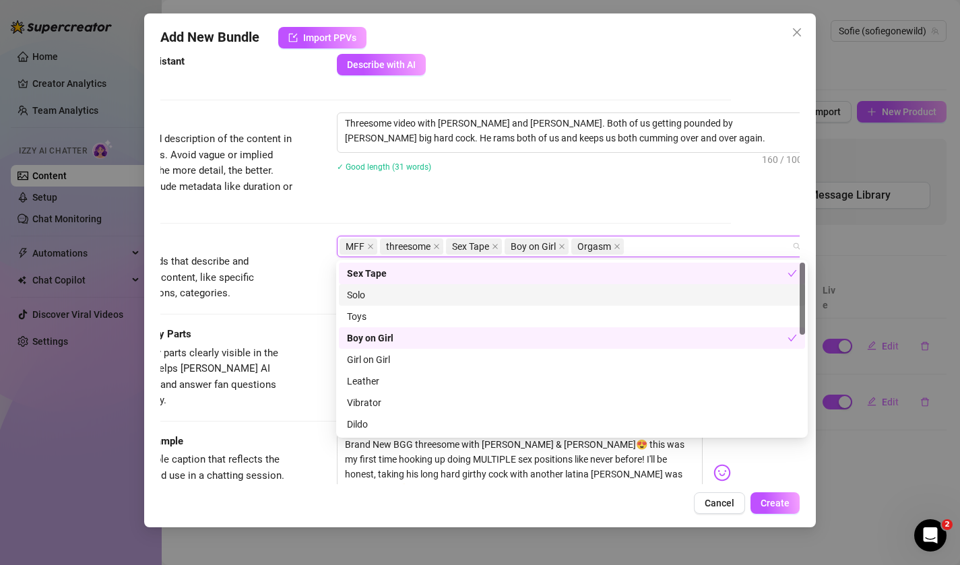
click at [315, 230] on div "Description Write a detailed description of the content in a few sentences. Avo…" at bounding box center [412, 174] width 640 height 123
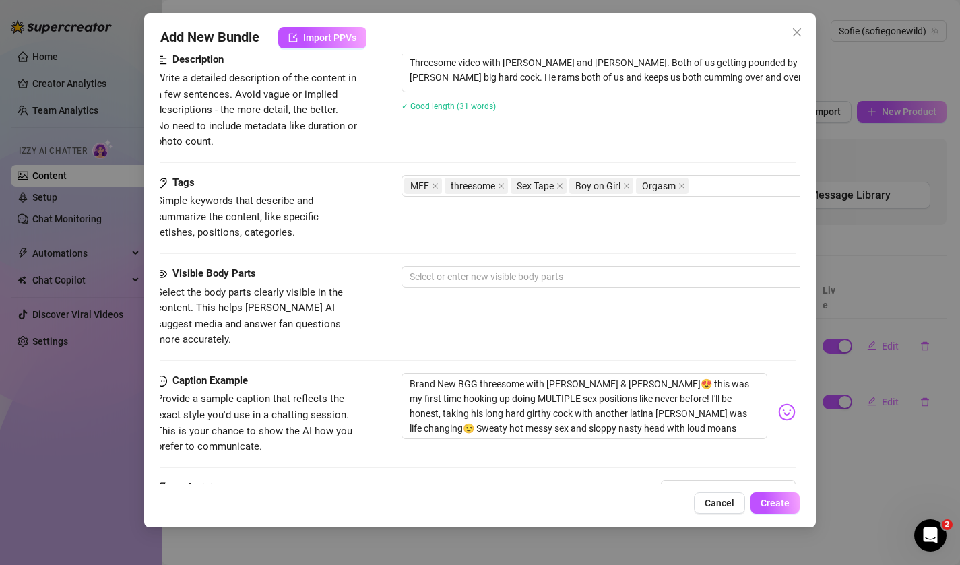
scroll to position [555, 3]
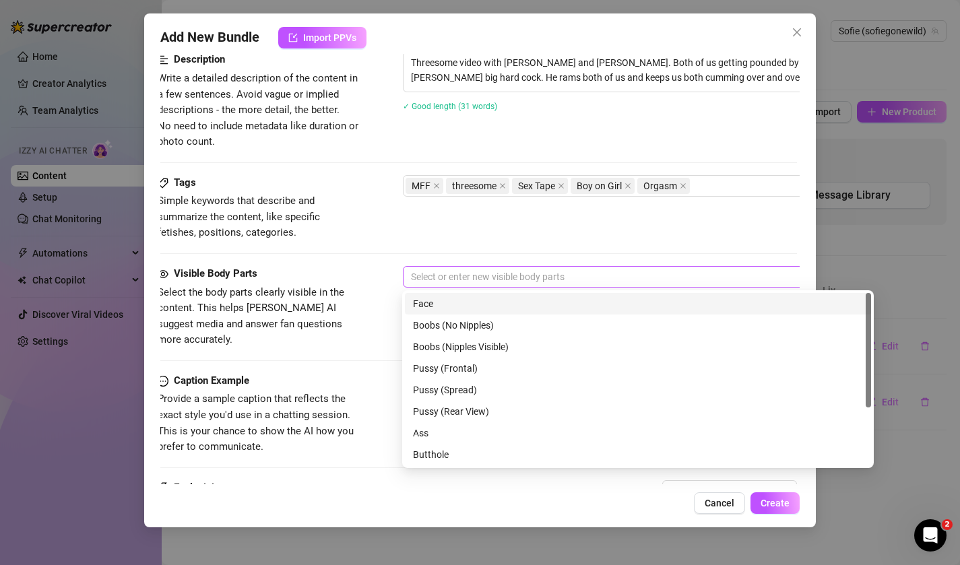
click at [427, 282] on div at bounding box center [632, 276] width 452 height 19
click at [427, 304] on div "Face" at bounding box center [638, 303] width 450 height 15
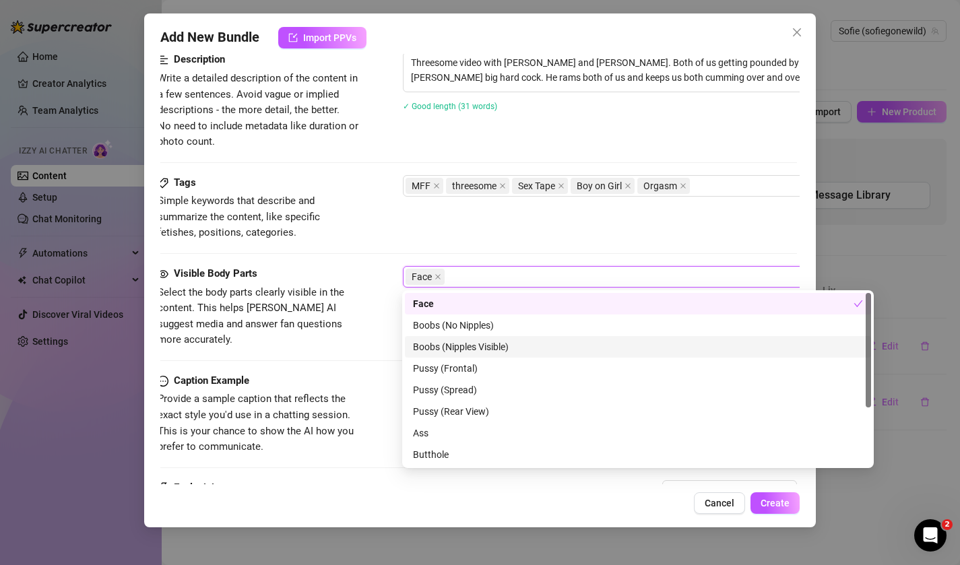
click at [429, 348] on div "Boobs (Nipples Visible)" at bounding box center [638, 347] width 450 height 15
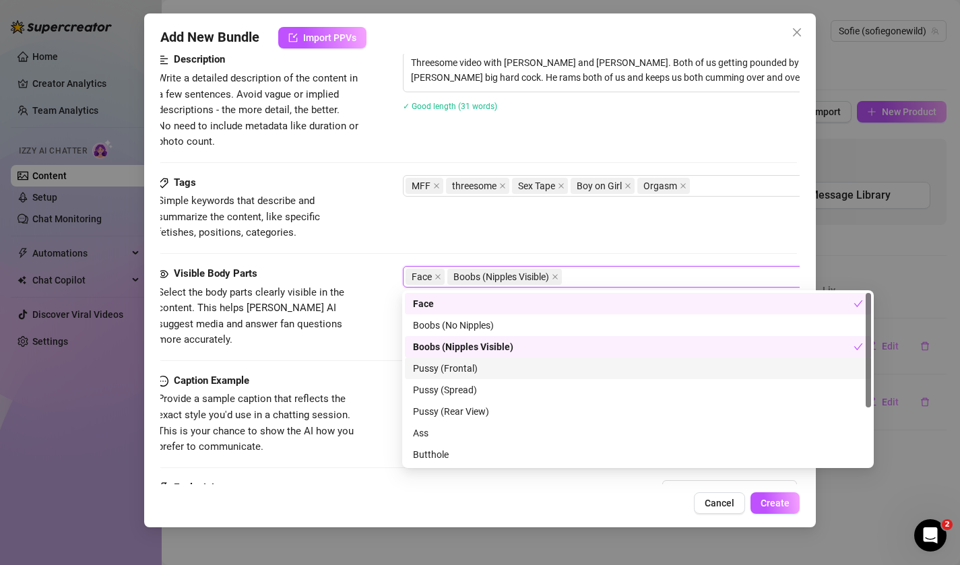
click at [428, 369] on div "Pussy (Frontal)" at bounding box center [638, 368] width 450 height 15
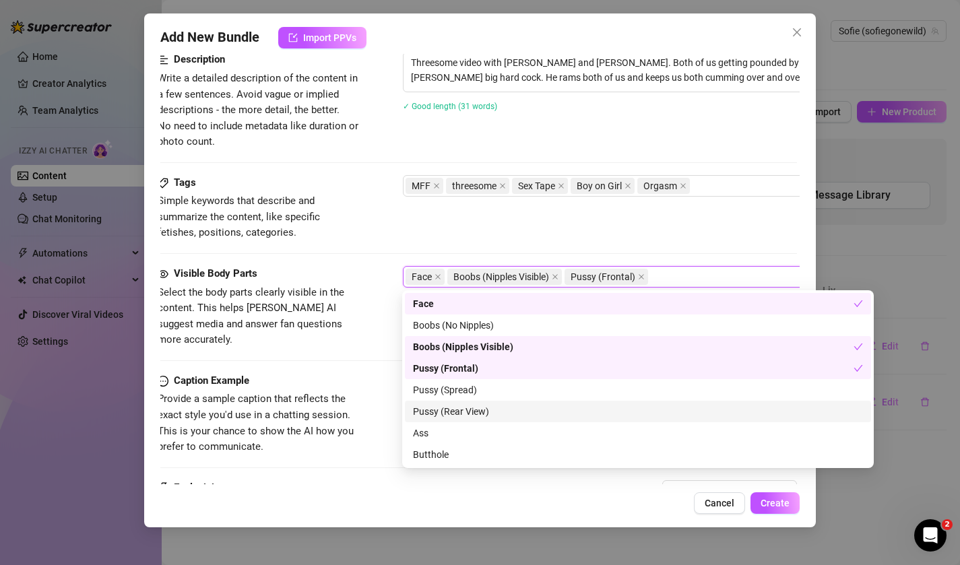
click at [429, 407] on div "Pussy (Rear View)" at bounding box center [638, 411] width 450 height 15
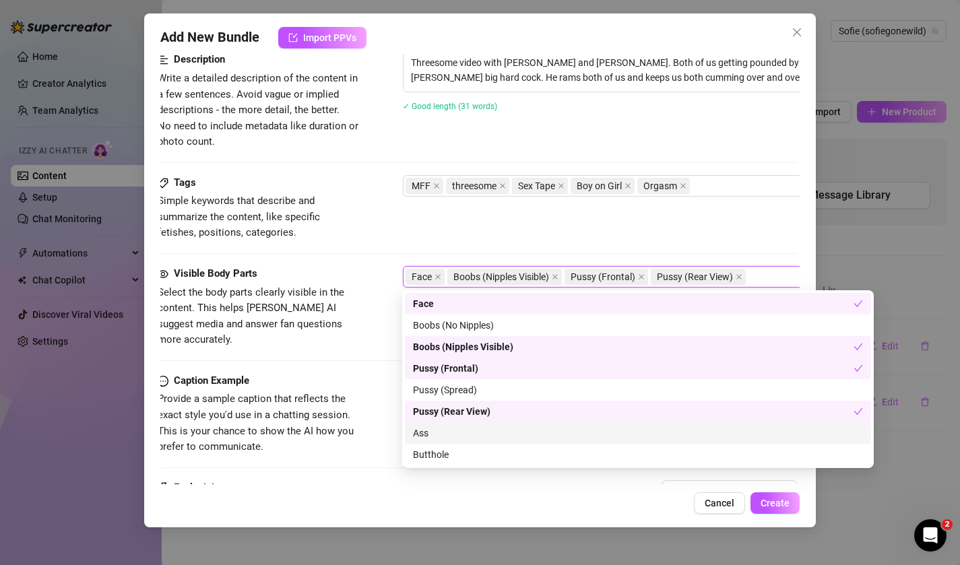
click at [436, 431] on div "Ass" at bounding box center [638, 433] width 450 height 15
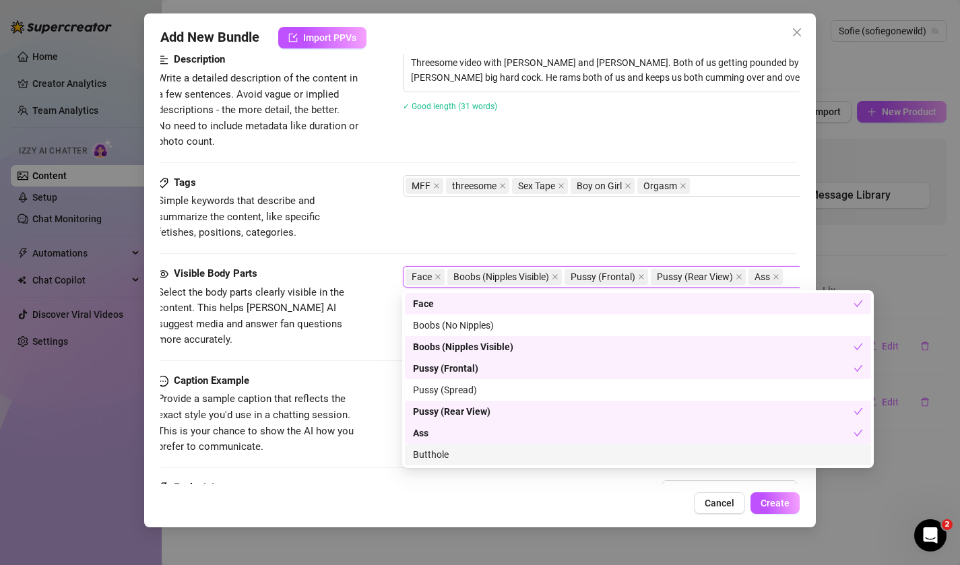
click at [437, 457] on div "Butthole" at bounding box center [638, 454] width 450 height 15
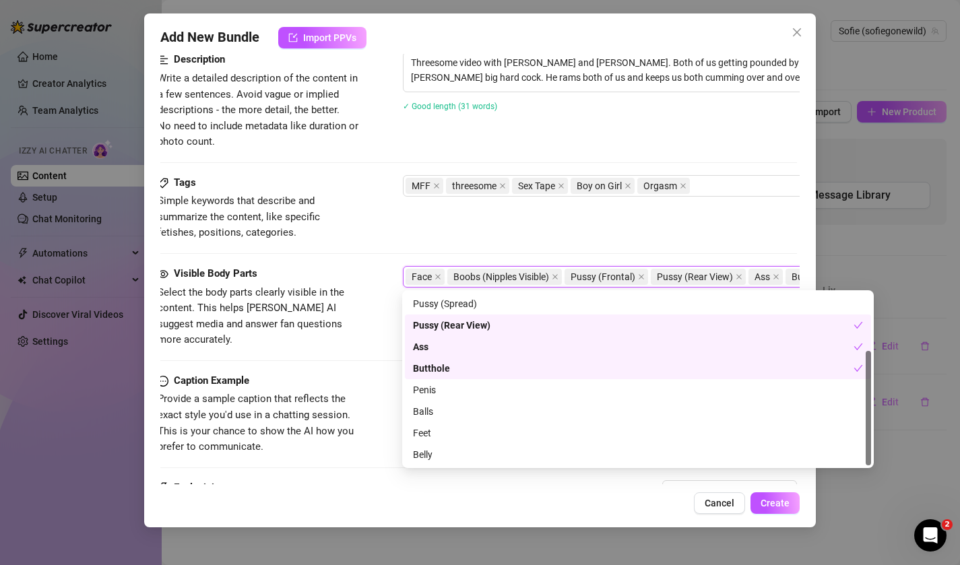
scroll to position [86, 0]
click at [459, 394] on div "Penis" at bounding box center [638, 390] width 450 height 15
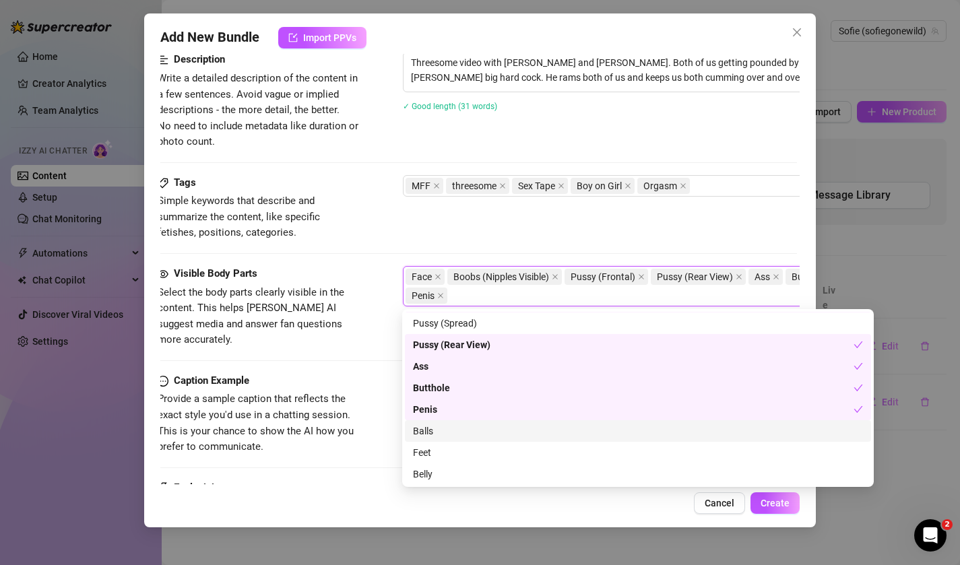
click at [447, 429] on div "Balls" at bounding box center [638, 431] width 450 height 15
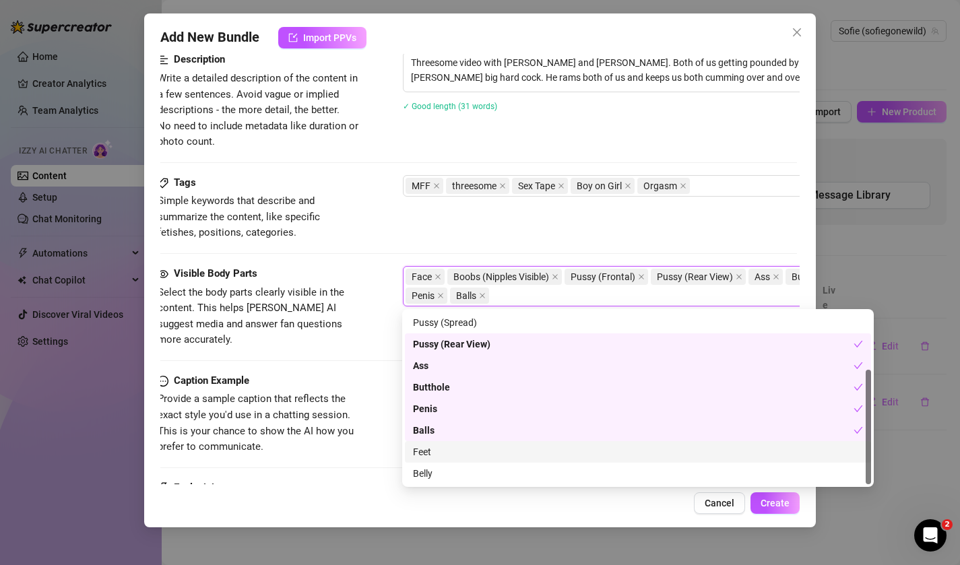
click at [445, 462] on div "Feet" at bounding box center [638, 452] width 466 height 22
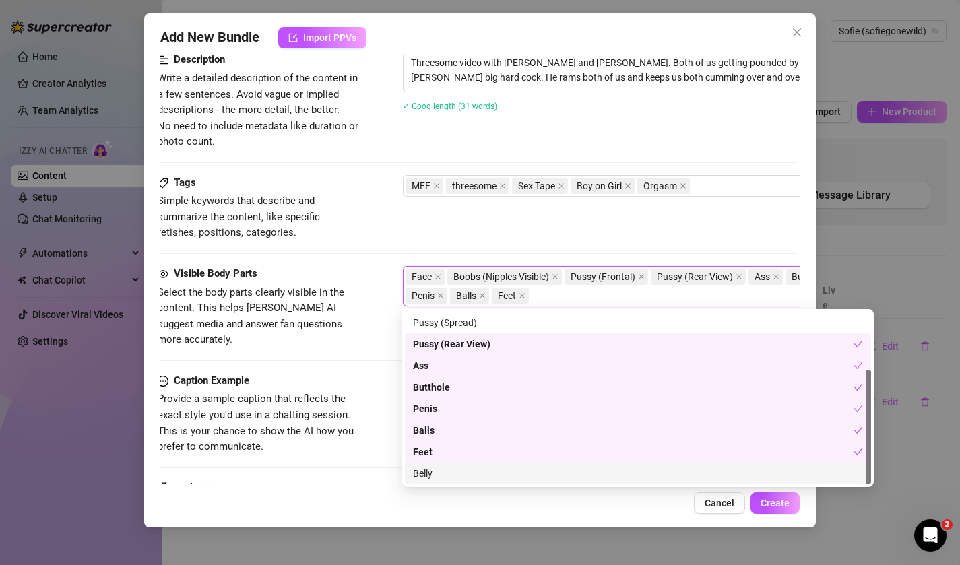
click at [461, 486] on div "Feet Belly Pussy (Frontal) Pussy (Spread) Pussy (Rear View) Ass Butthole Penis …" at bounding box center [638, 398] width 472 height 178
click at [468, 472] on div "Belly" at bounding box center [638, 473] width 450 height 15
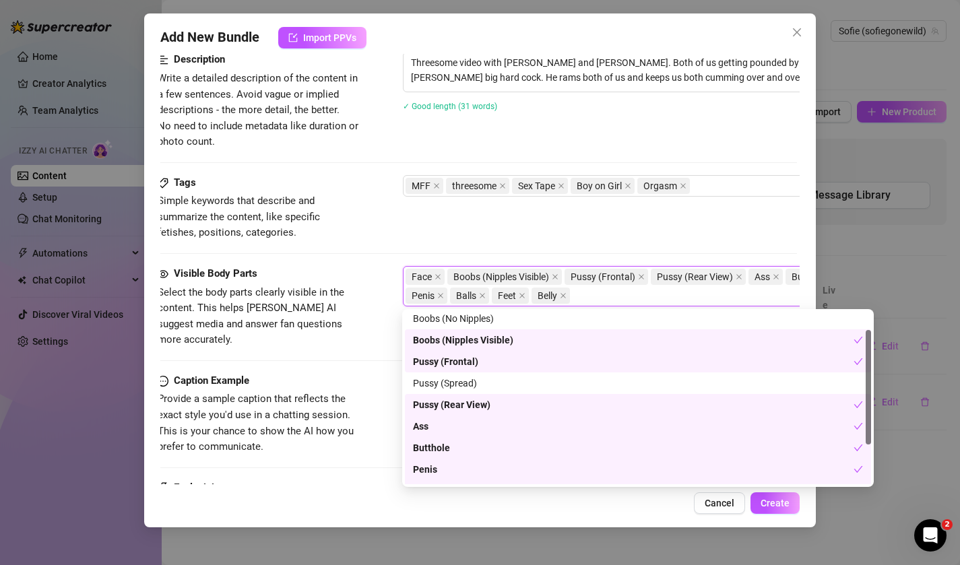
scroll to position [25, 0]
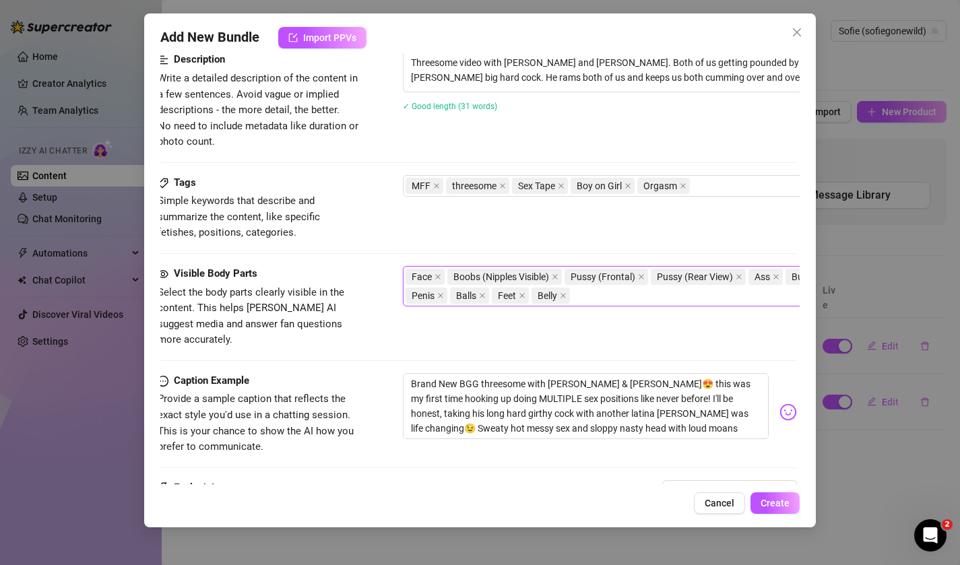
click at [317, 421] on span "Provide a sample caption that reflects the exact style you'd use in a chatting …" at bounding box center [256, 423] width 196 height 60
drag, startPoint x: 648, startPoint y: 366, endPoint x: 385, endPoint y: 362, distance: 262.8
click at [385, 373] on div "Caption Example Provide a sample caption that reflects the exact style you'd us…" at bounding box center [478, 414] width 640 height 82
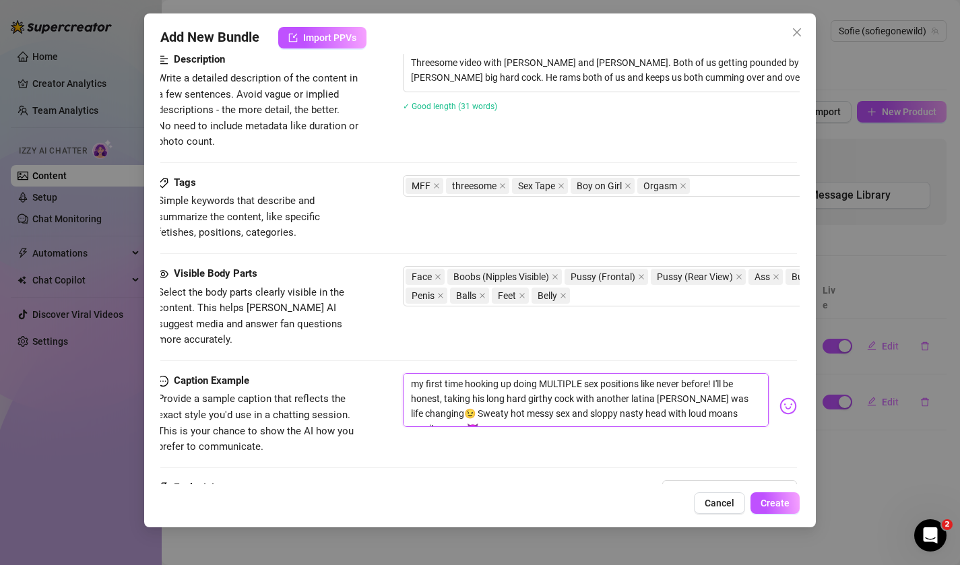
click at [573, 373] on textarea "my first time hooking up doing MULTIPLE sex positions like never before! I'll b…" at bounding box center [586, 400] width 367 height 54
drag, startPoint x: 755, startPoint y: 369, endPoint x: 702, endPoint y: 373, distance: 53.4
click at [702, 373] on textarea "my first time hooking up doing several sex positions like never before! I'll be…" at bounding box center [586, 400] width 367 height 54
drag, startPoint x: 705, startPoint y: 396, endPoint x: 708, endPoint y: 380, distance: 16.5
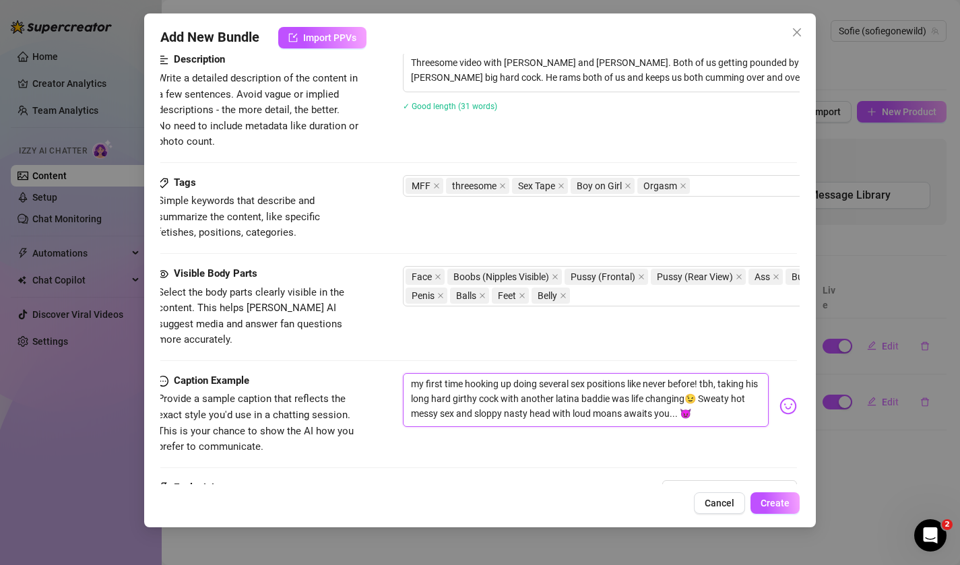
click at [708, 380] on textarea "my first time hooking up doing several sex positions like never before! tbh, ta…" at bounding box center [586, 400] width 367 height 54
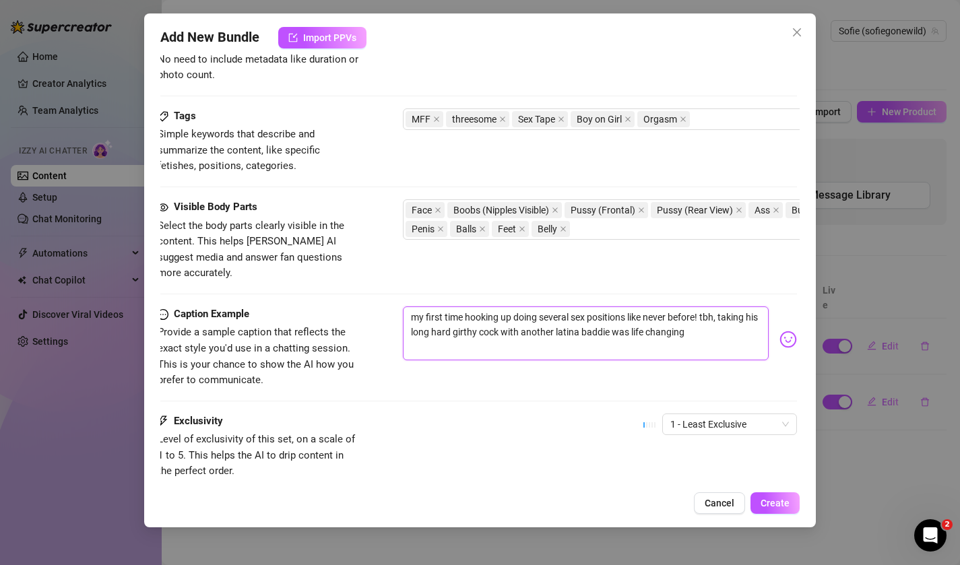
scroll to position [636, 3]
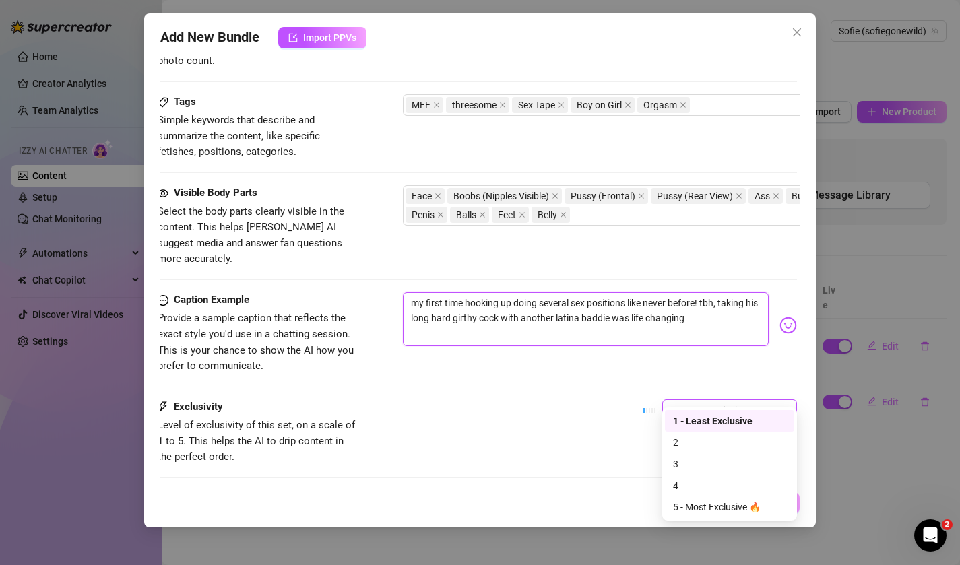
click at [713, 400] on span "1 - Least Exclusive" at bounding box center [729, 410] width 119 height 20
click at [716, 507] on div "5 - Most Exclusive 🔥" at bounding box center [729, 507] width 113 height 15
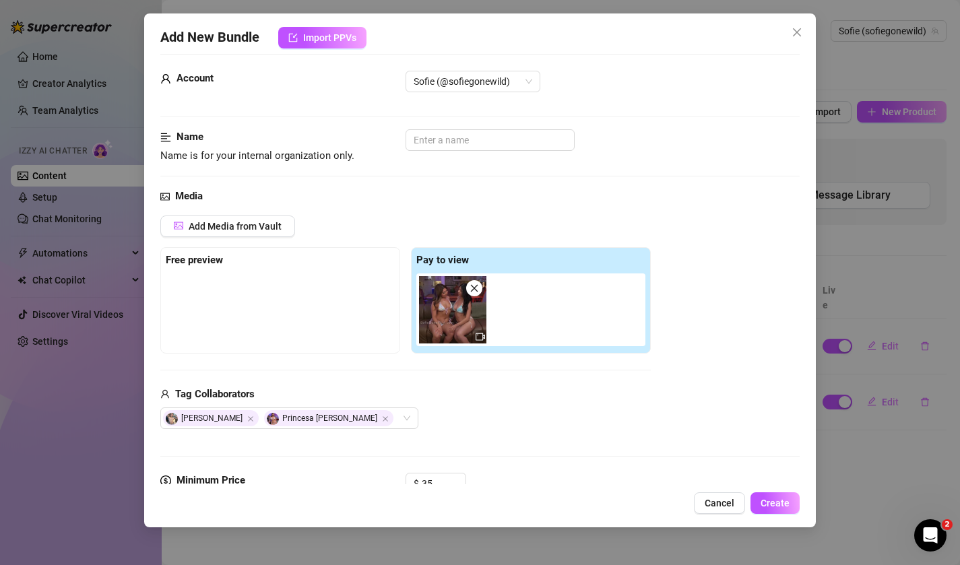
scroll to position [0, 0]
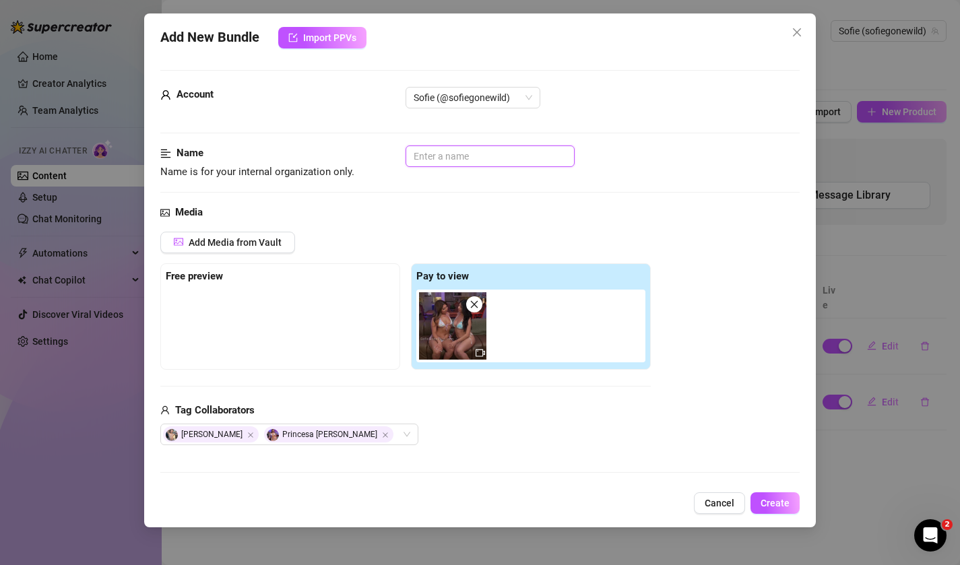
click at [474, 157] on input "text" at bounding box center [490, 157] width 169 height 22
click at [767, 495] on button "Create" at bounding box center [775, 503] width 49 height 22
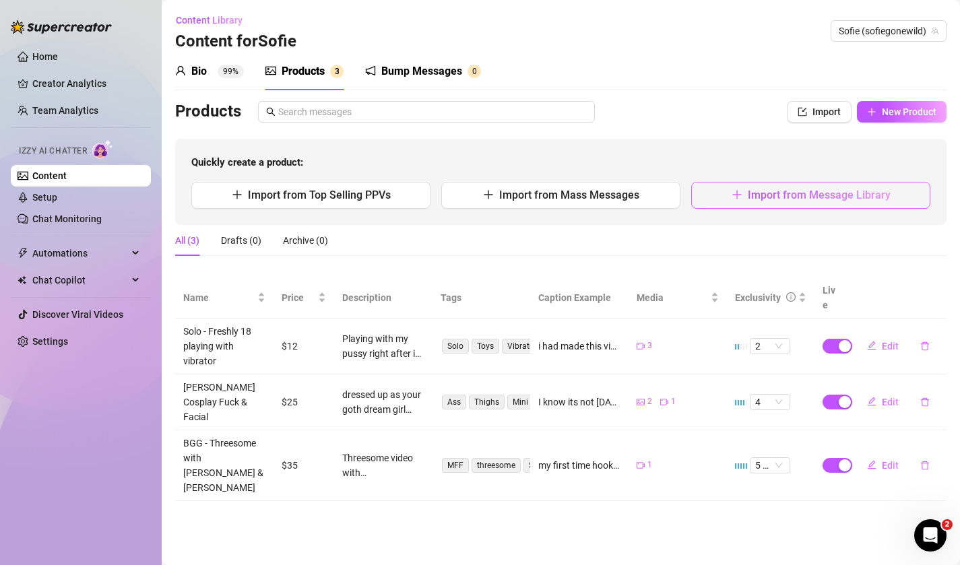
click at [730, 197] on button "Import from Message Library" at bounding box center [810, 195] width 239 height 27
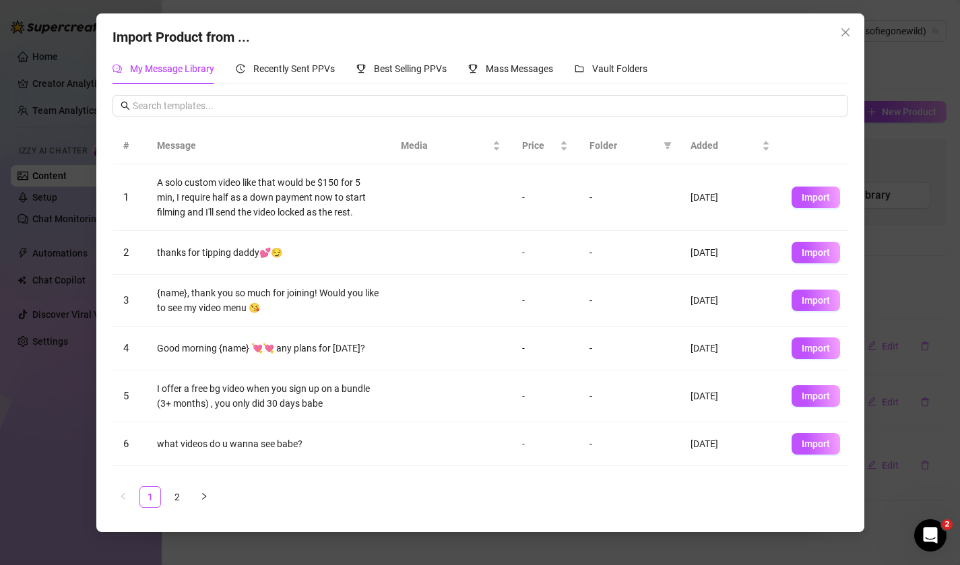
scroll to position [197, 0]
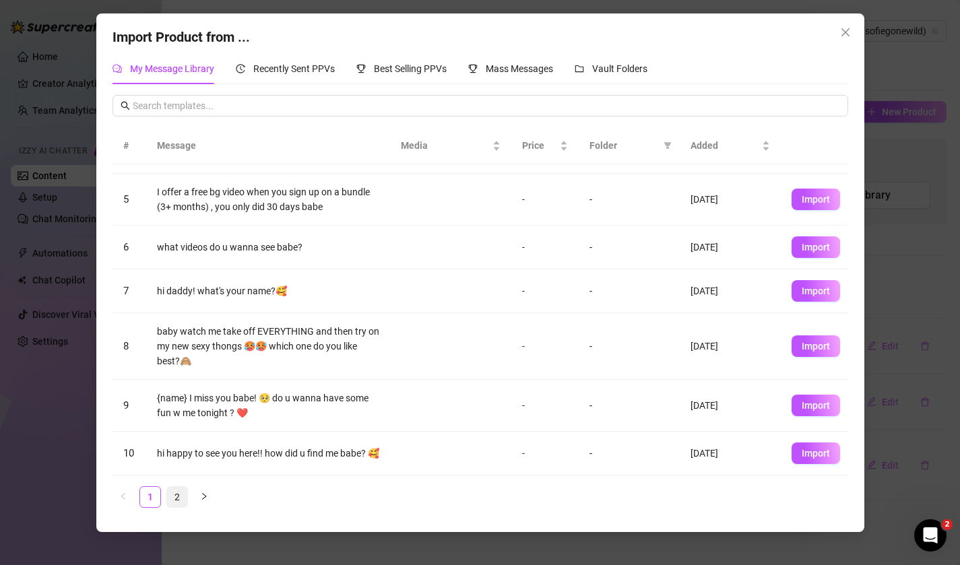
click at [184, 492] on link "2" at bounding box center [177, 497] width 20 height 20
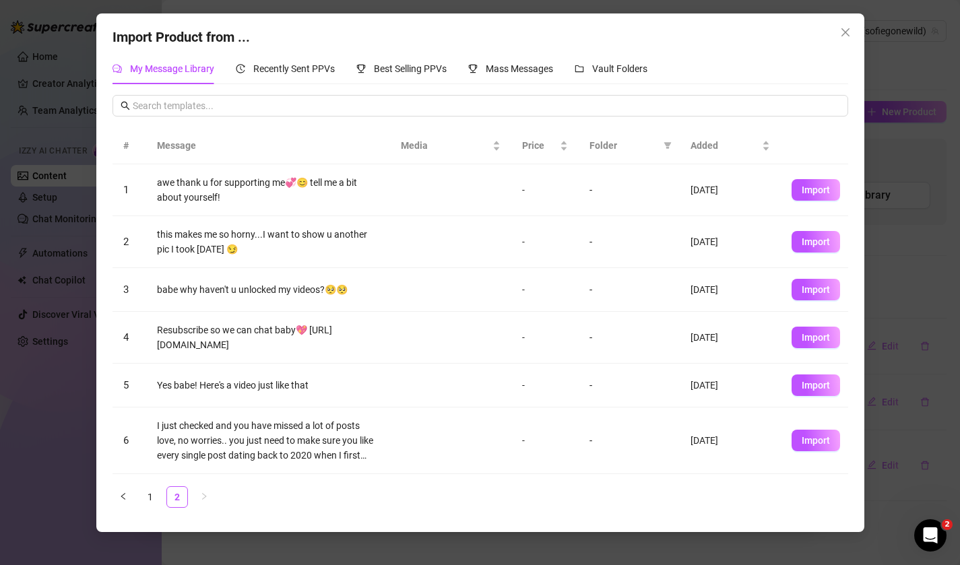
scroll to position [146, 0]
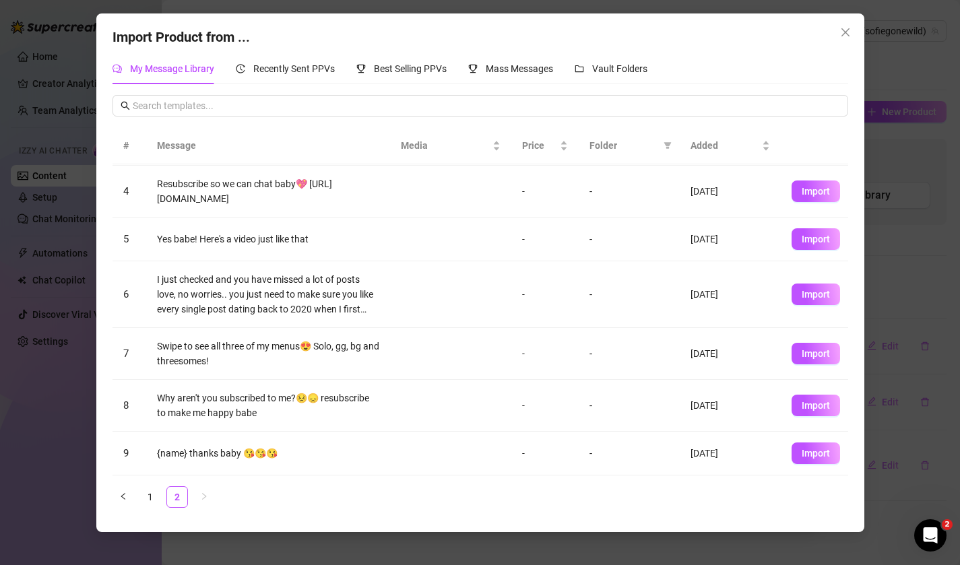
click at [341, 69] on div "My Message Library Recently Sent PPVs Best Selling PPVs Mass Messages Vault Fol…" at bounding box center [380, 68] width 535 height 31
click at [310, 64] on span "Recently Sent PPVs" at bounding box center [294, 68] width 82 height 11
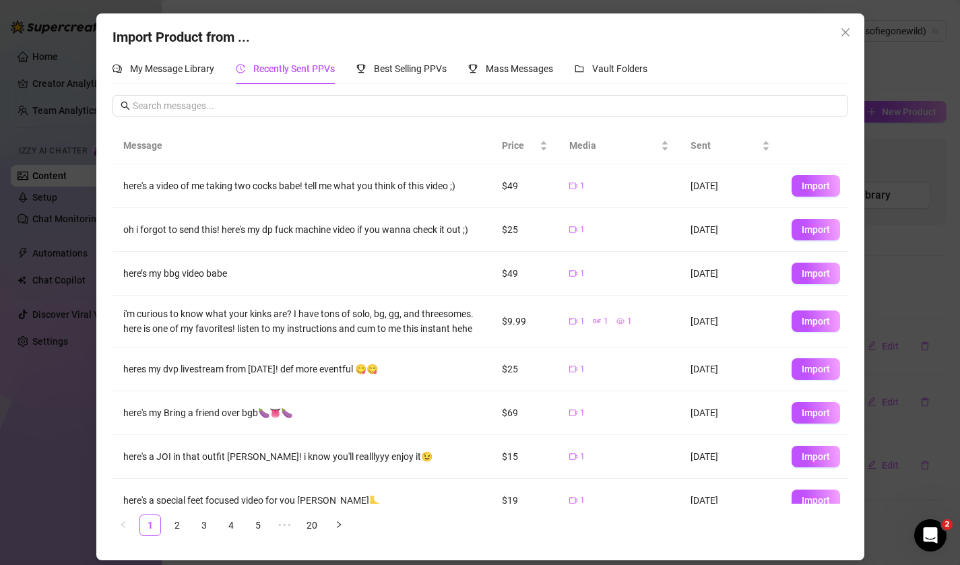
click at [640, 387] on td "1" at bounding box center [619, 370] width 121 height 44
click at [798, 231] on button "Import" at bounding box center [816, 230] width 49 height 22
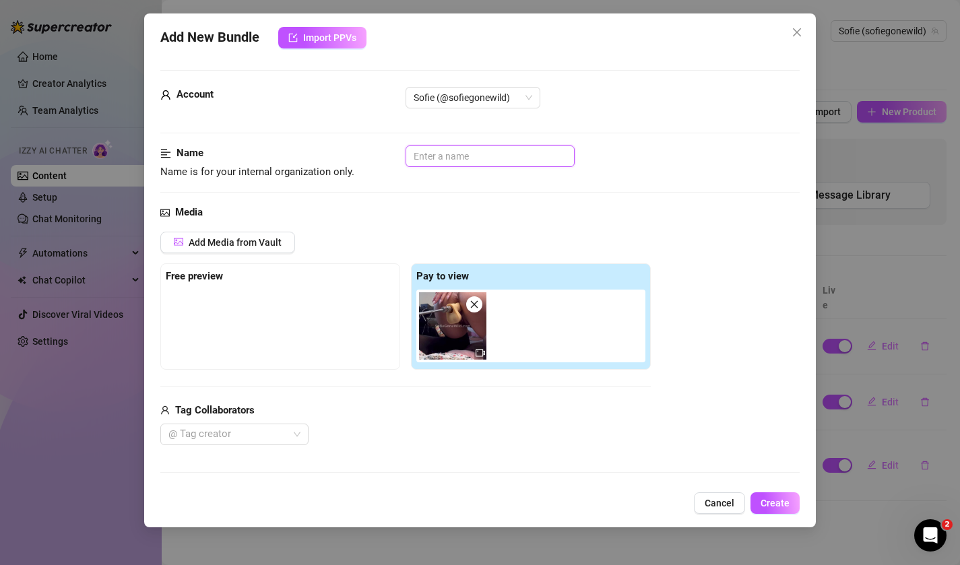
click at [522, 164] on input "text" at bounding box center [490, 157] width 169 height 22
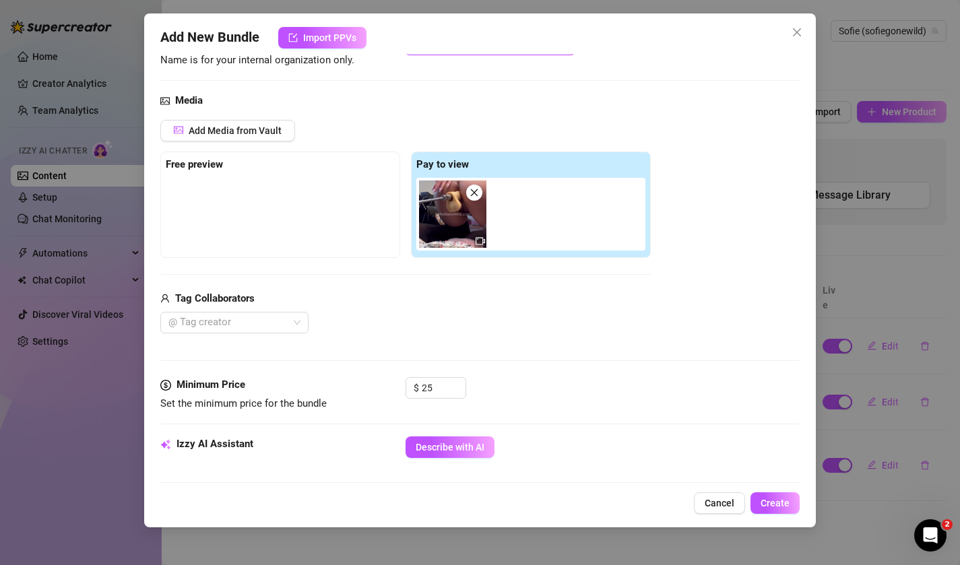
scroll to position [136, 0]
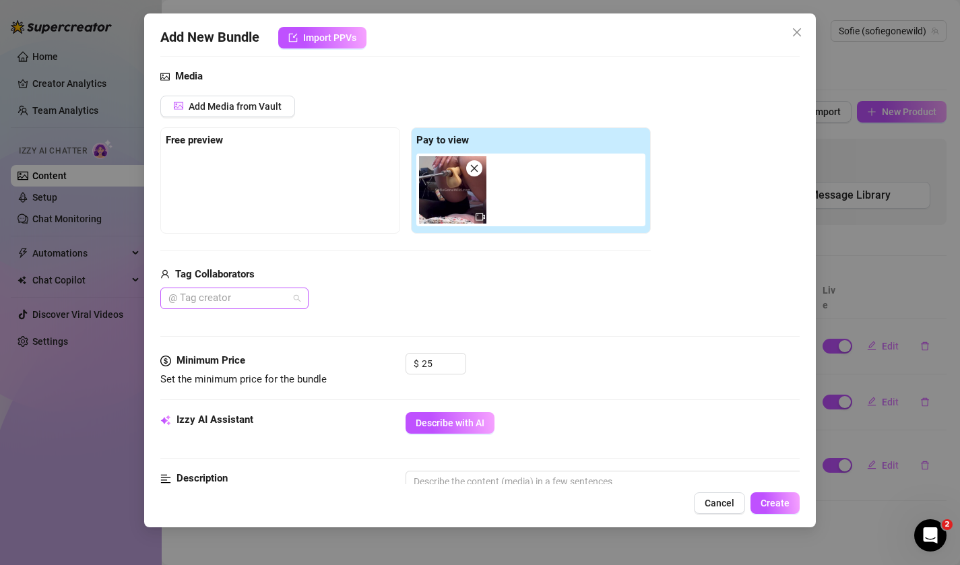
click at [291, 294] on div "@ Tag creator" at bounding box center [234, 299] width 148 height 22
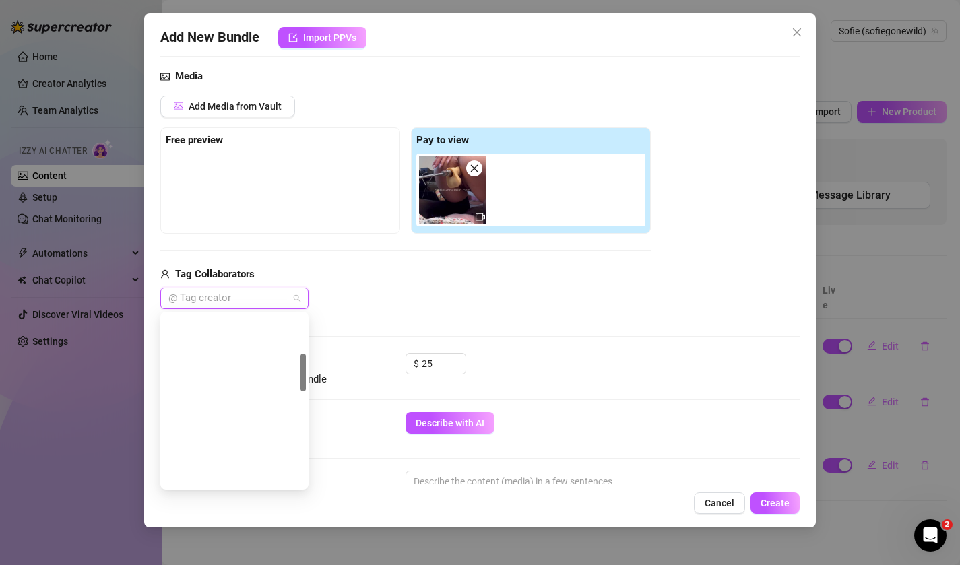
scroll to position [604, 0]
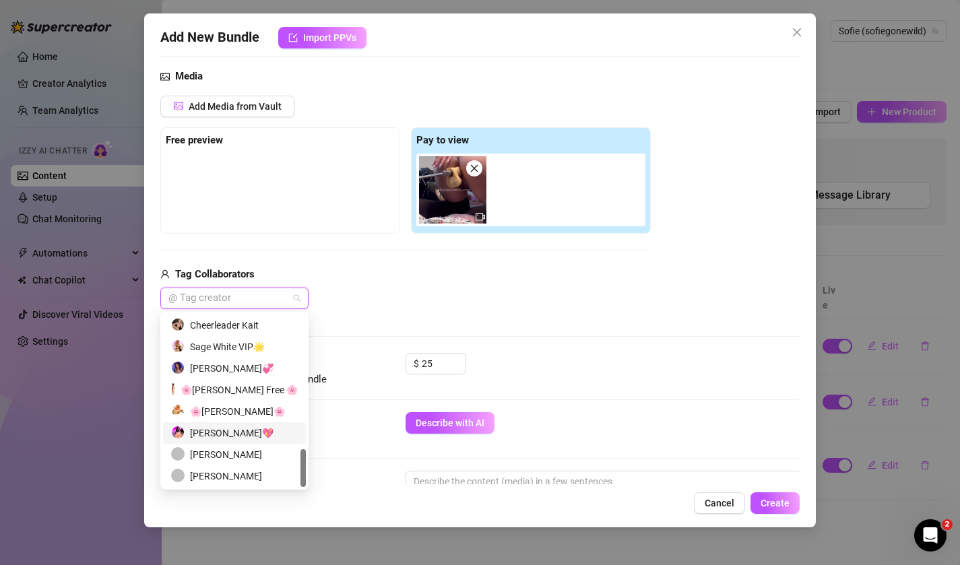
click at [245, 436] on div "Sofie Gostosa💖" at bounding box center [234, 433] width 127 height 15
click at [393, 283] on div "Tag Collaborators Sofie Gostosa💖" at bounding box center [405, 288] width 490 height 43
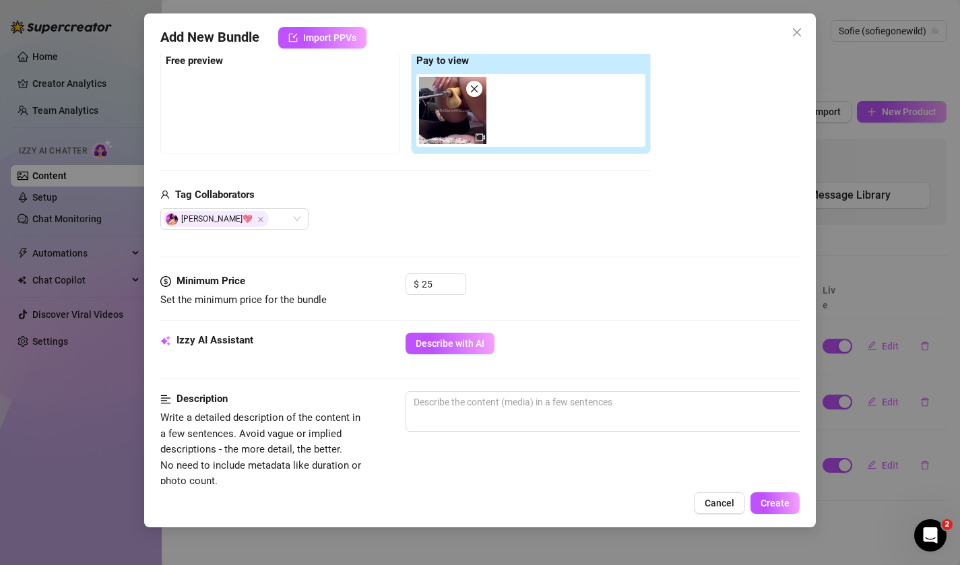
scroll to position [224, 0]
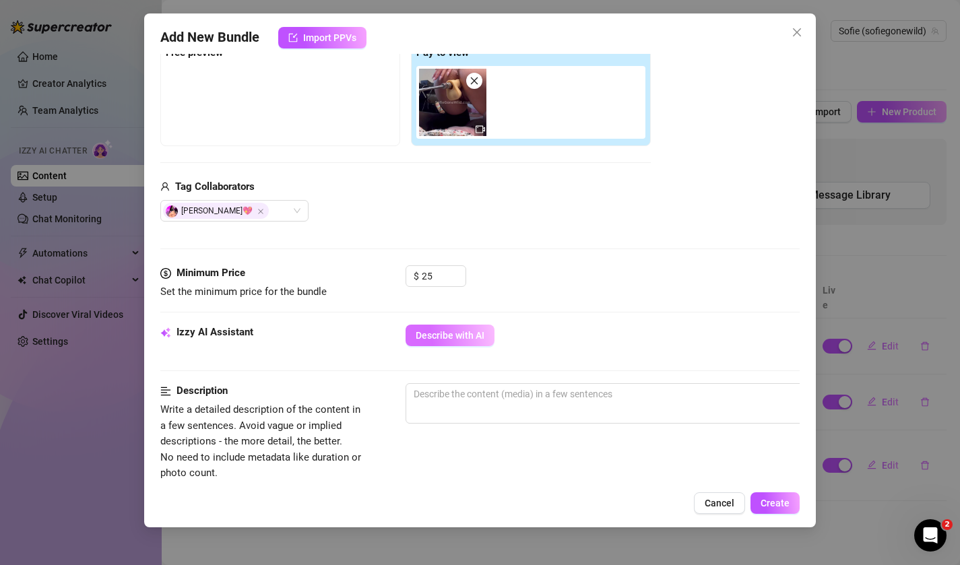
click at [422, 338] on span "Describe with AI" at bounding box center [450, 335] width 69 height 11
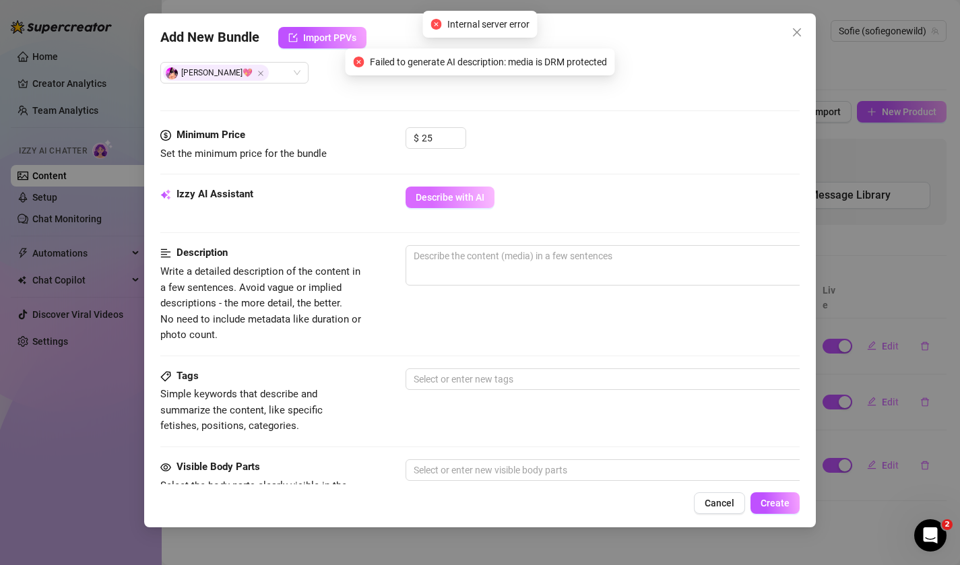
scroll to position [363, 0]
click at [448, 265] on span "0 / 1000" at bounding box center [642, 264] width 472 height 40
click at [447, 257] on textarea at bounding box center [641, 255] width 470 height 20
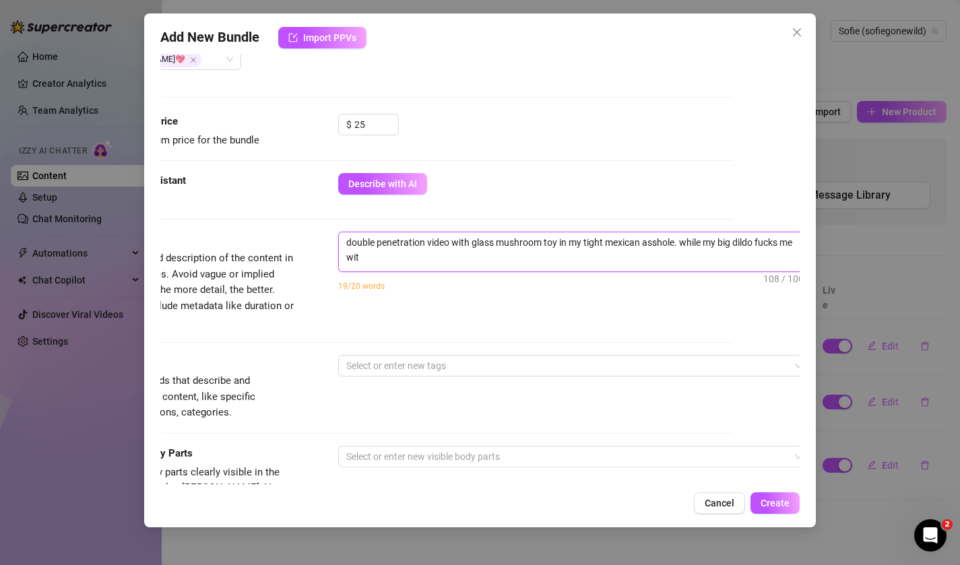
scroll to position [0, 0]
click at [453, 356] on div at bounding box center [567, 365] width 452 height 19
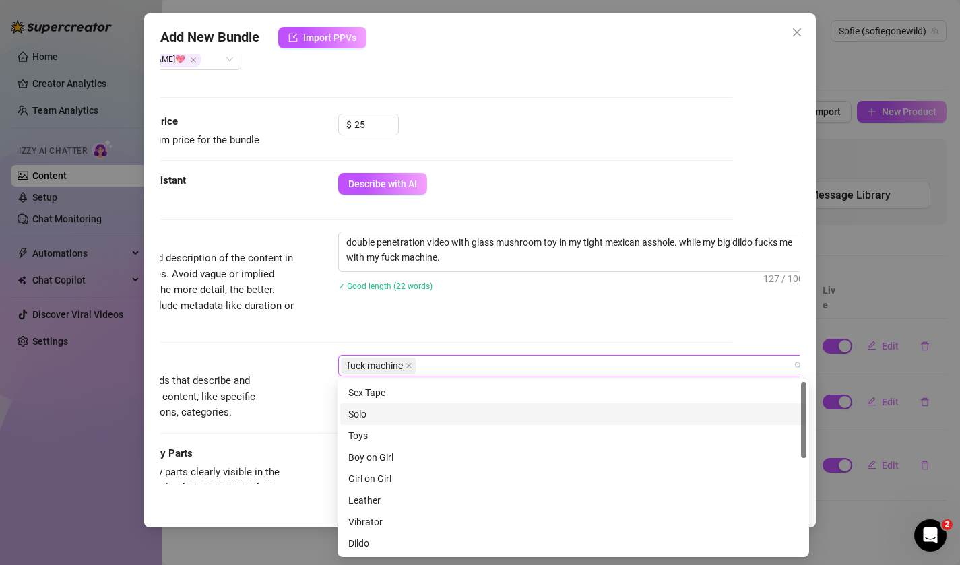
click at [417, 418] on div "Solo" at bounding box center [573, 414] width 450 height 15
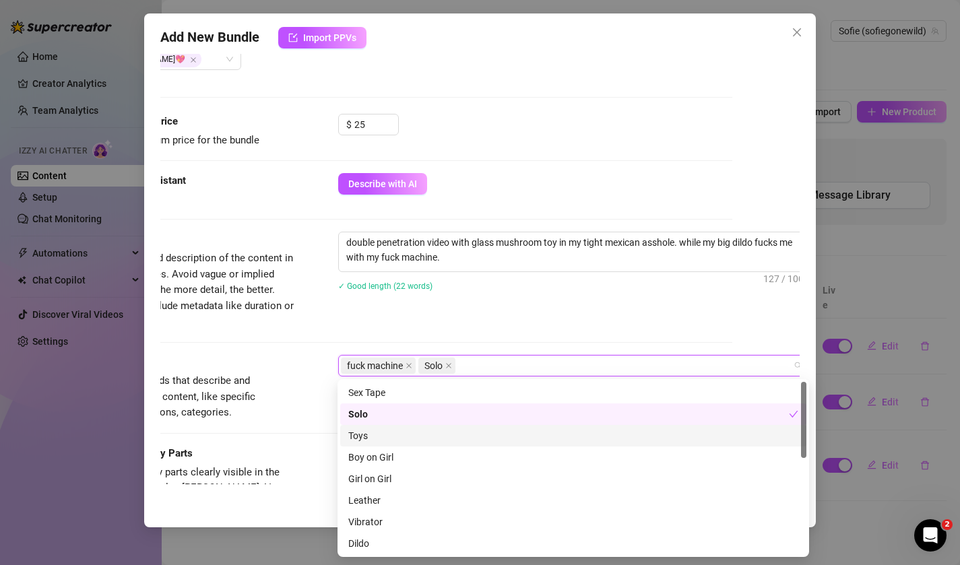
click at [412, 435] on div "Toys" at bounding box center [573, 435] width 450 height 15
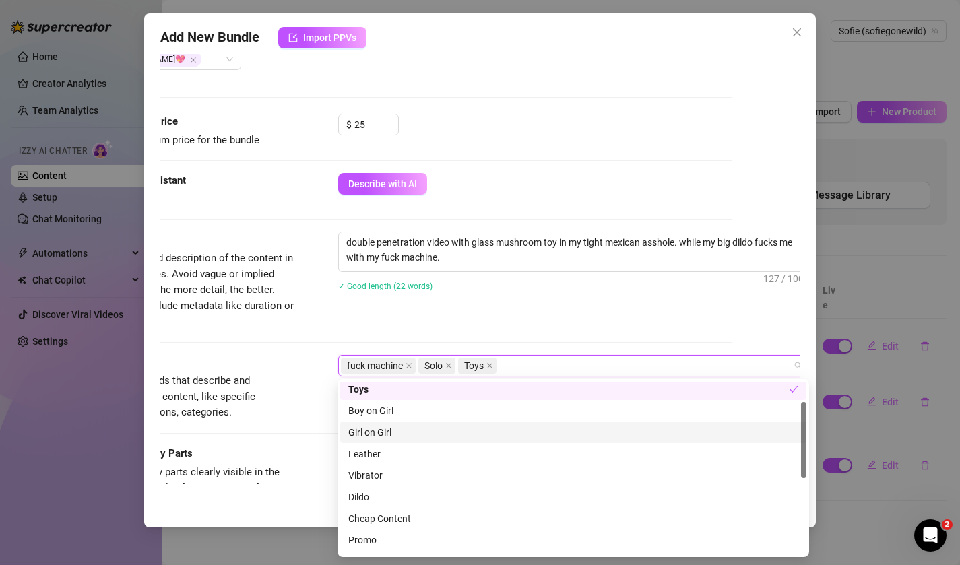
scroll to position [49, 0]
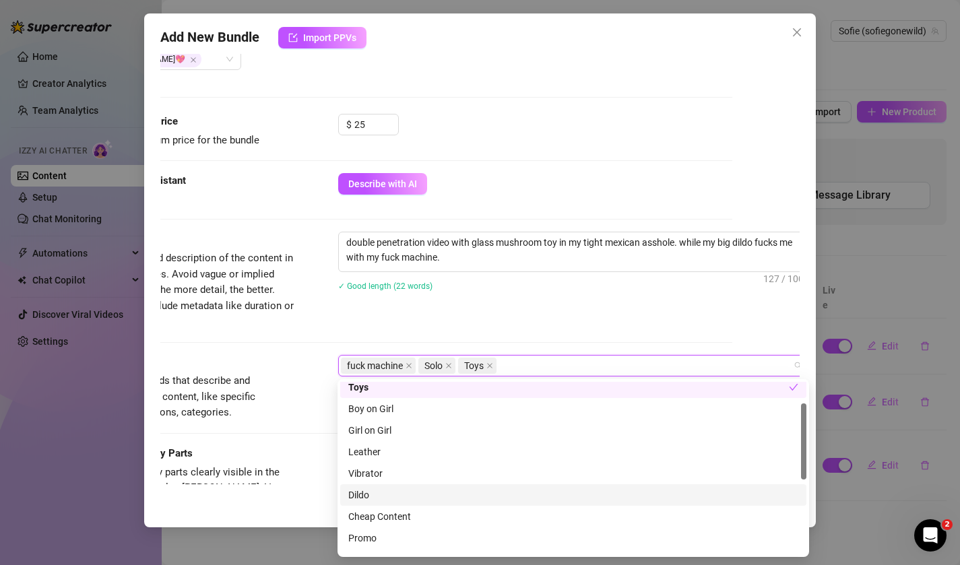
click at [414, 494] on div "Dildo" at bounding box center [573, 495] width 450 height 15
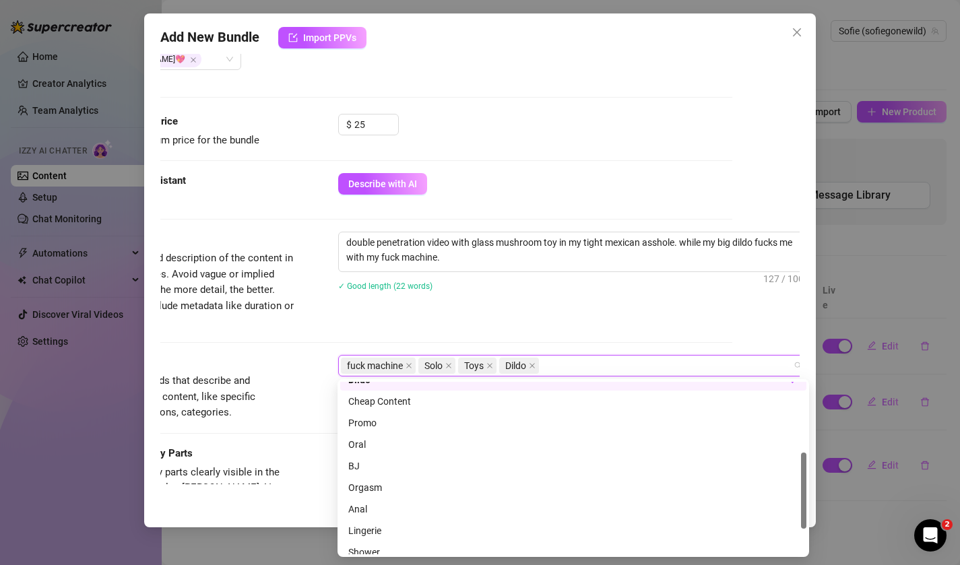
scroll to position [216, 0]
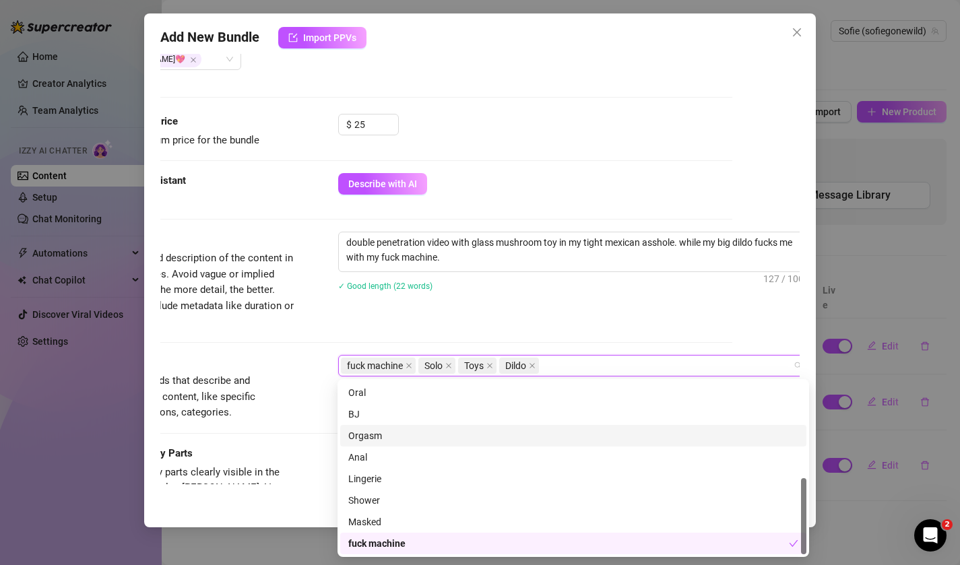
click at [403, 437] on div "Orgasm" at bounding box center [573, 435] width 450 height 15
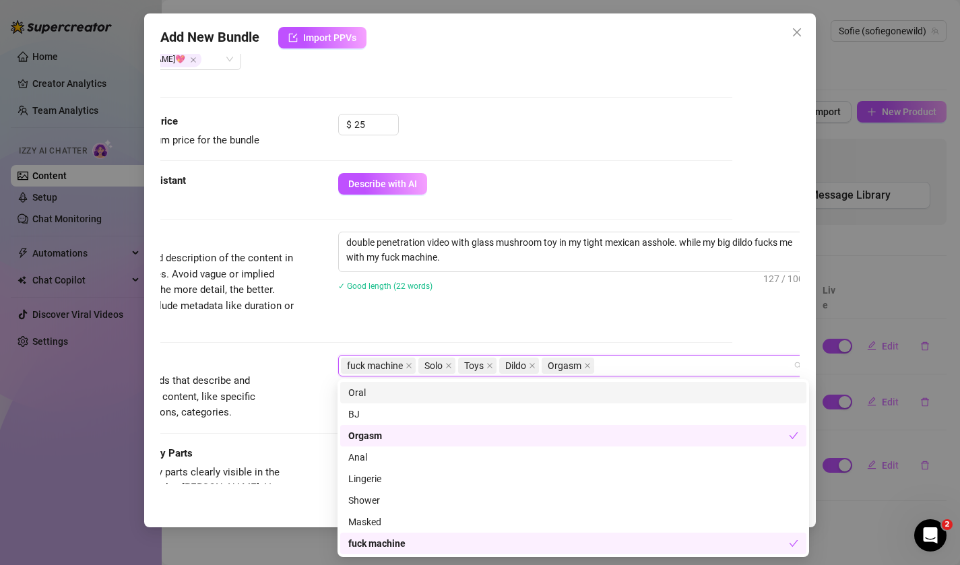
click at [389, 325] on div "Description Write a detailed description of the content in a few sentences. Avo…" at bounding box center [413, 281] width 640 height 98
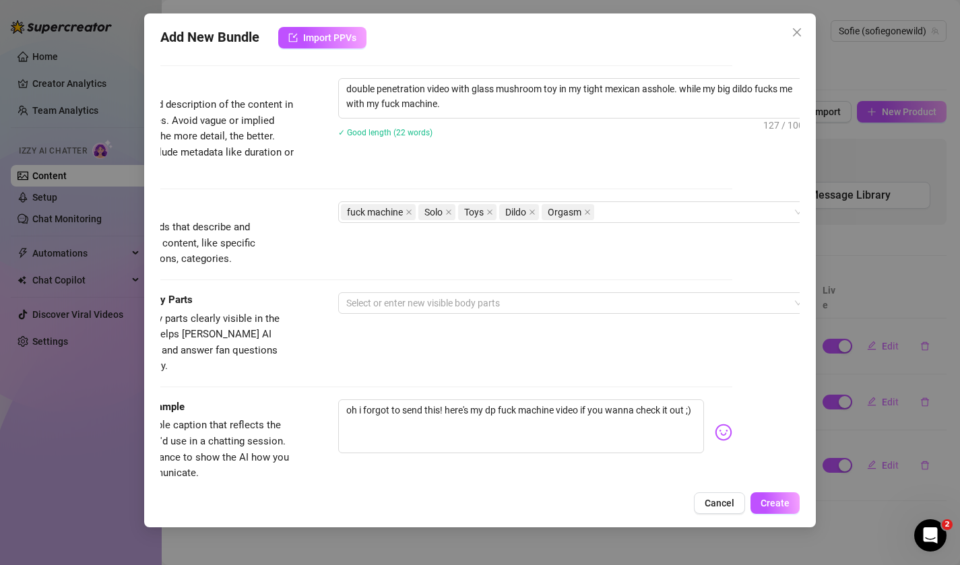
scroll to position [551, 67]
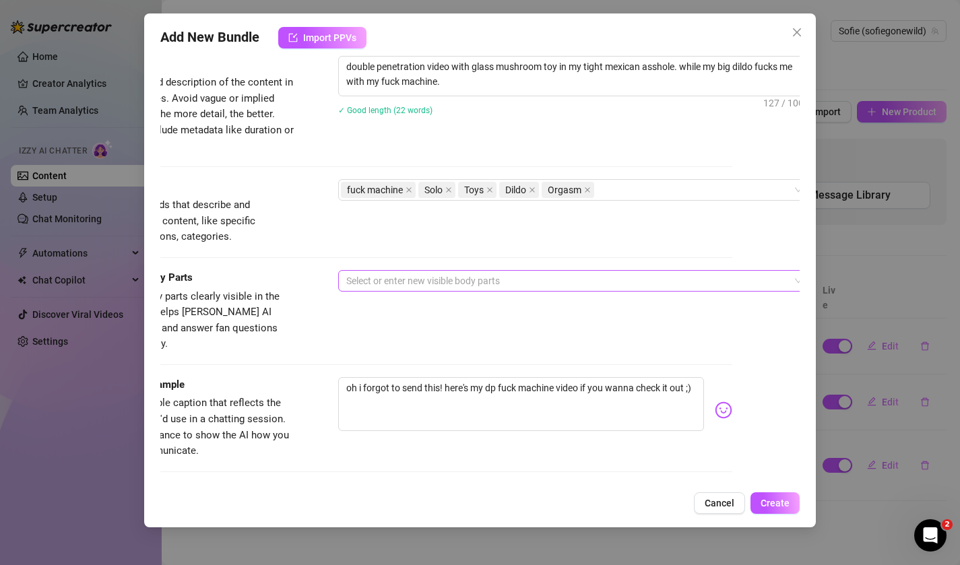
click at [385, 277] on div at bounding box center [567, 281] width 452 height 19
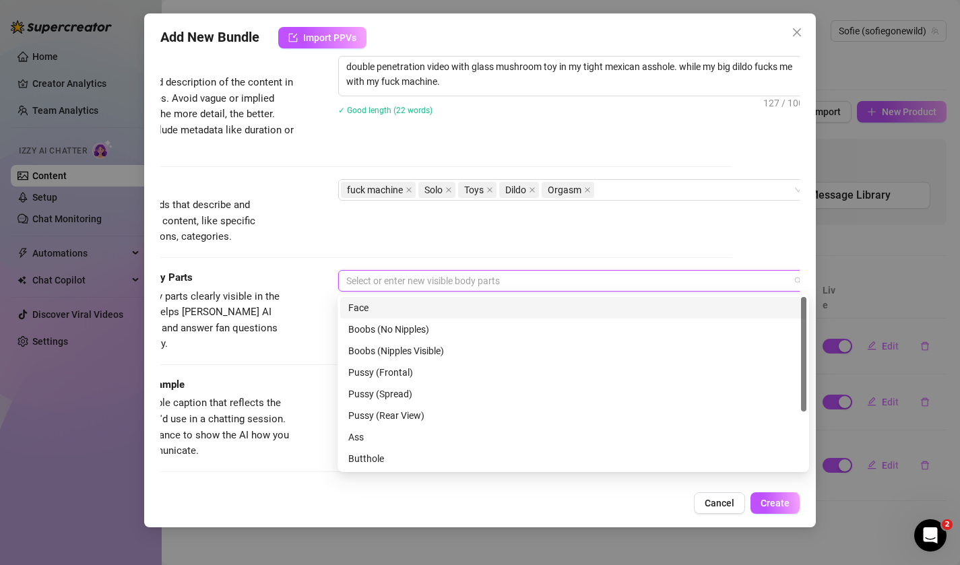
click at [377, 314] on div "Face" at bounding box center [573, 307] width 450 height 15
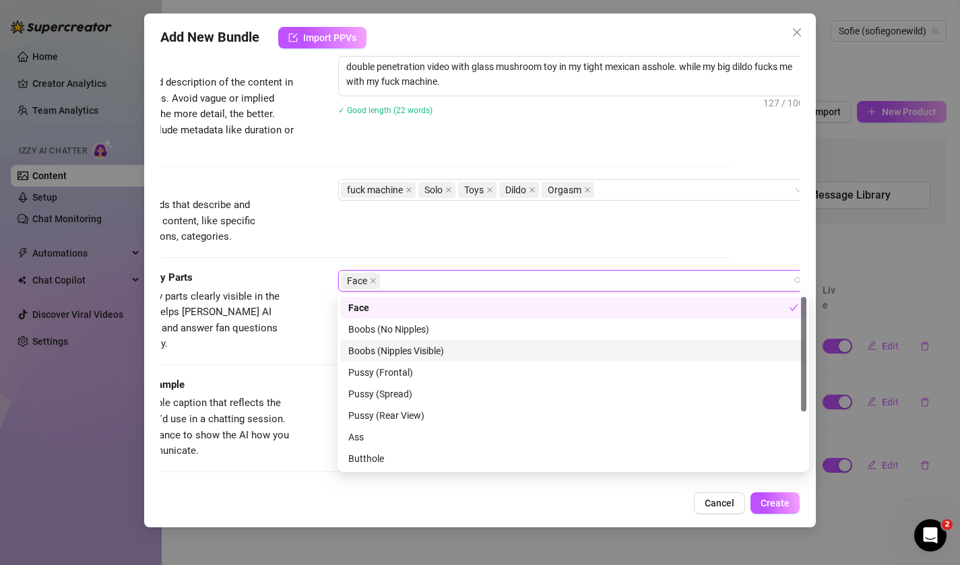
click at [374, 352] on div "Boobs (Nipples Visible)" at bounding box center [573, 351] width 450 height 15
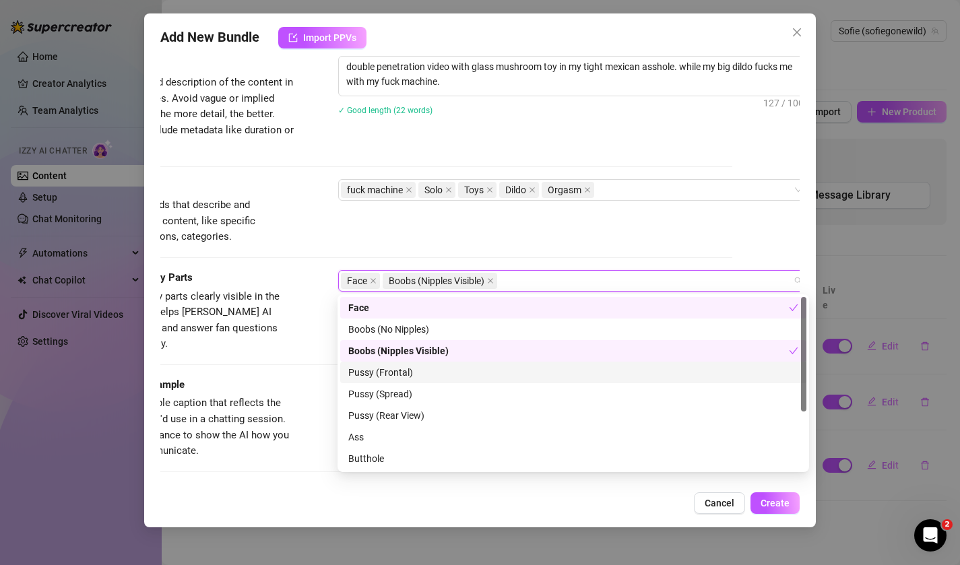
click at [371, 374] on div "Pussy (Frontal)" at bounding box center [573, 372] width 450 height 15
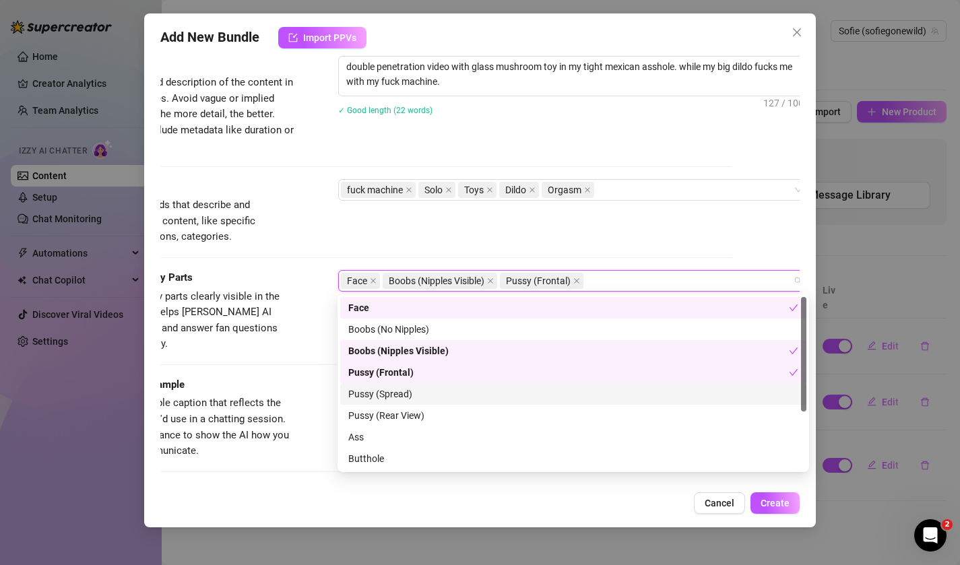
click at [370, 393] on div "Pussy (Spread)" at bounding box center [573, 394] width 450 height 15
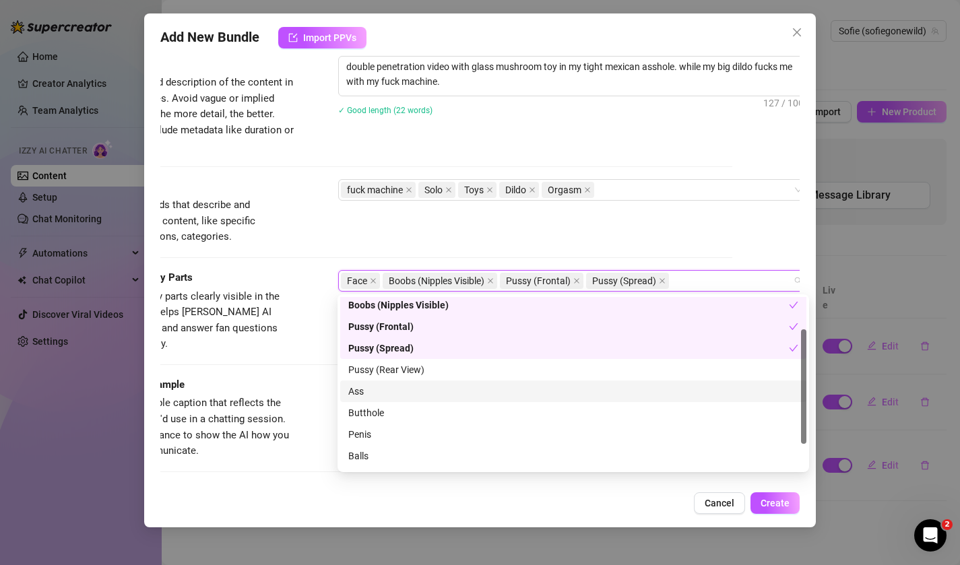
scroll to position [50, 0]
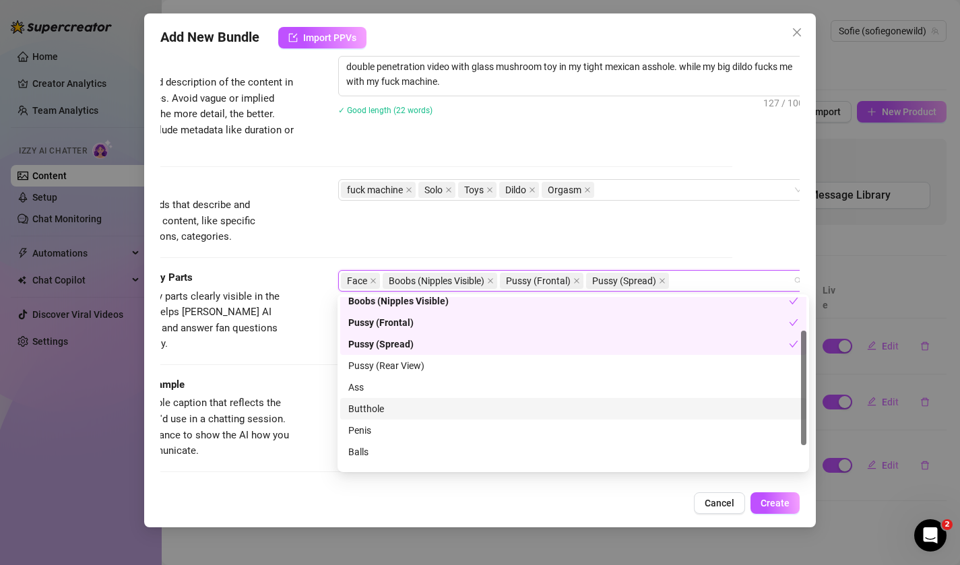
click at [373, 410] on div "Butthole" at bounding box center [573, 409] width 450 height 15
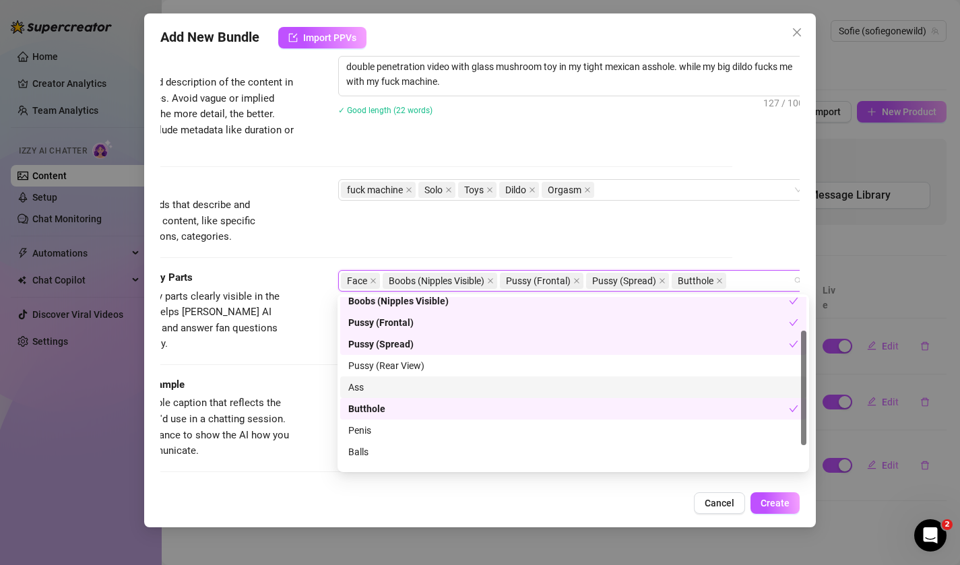
click at [373, 388] on div "Ass" at bounding box center [573, 387] width 450 height 15
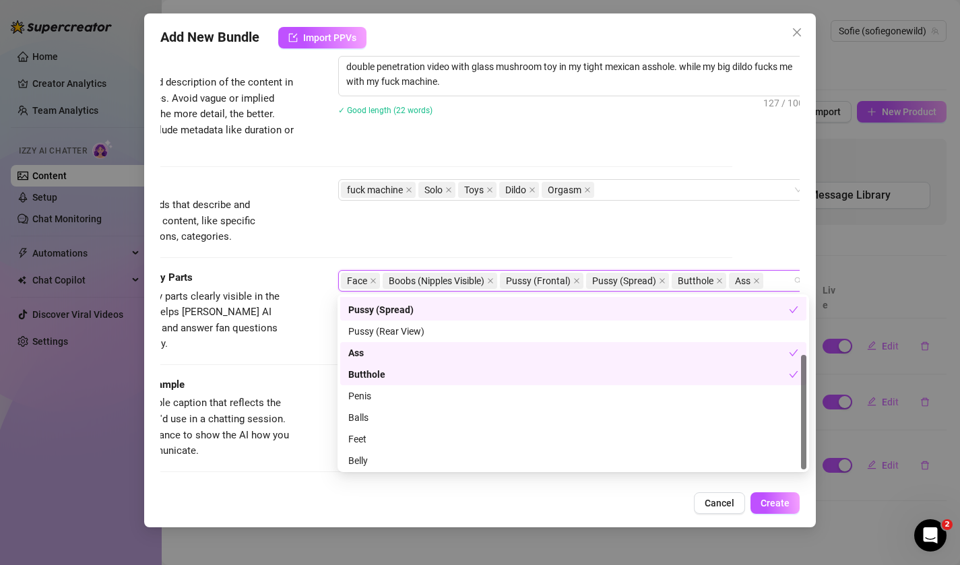
scroll to position [86, 0]
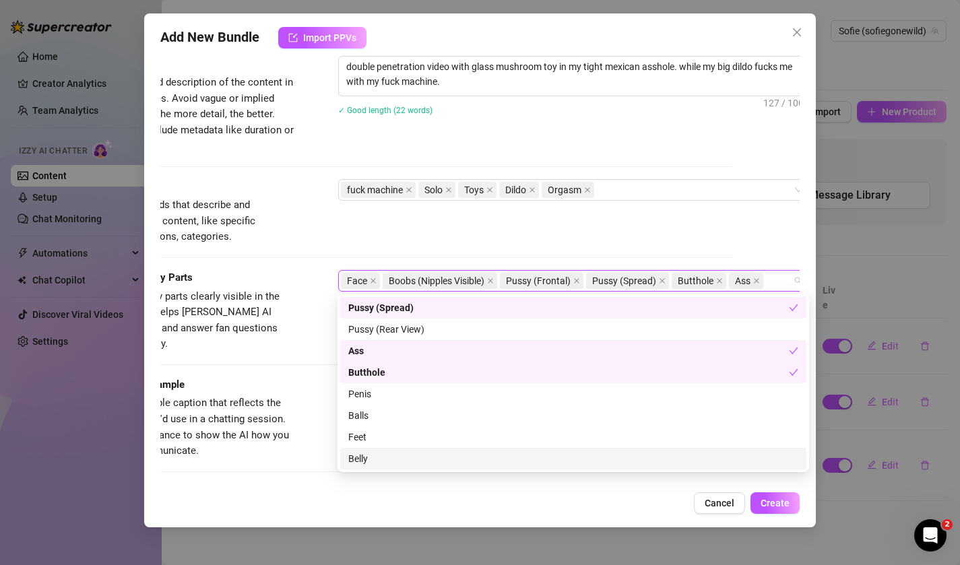
click at [379, 506] on div "Cancel Create" at bounding box center [480, 503] width 640 height 22
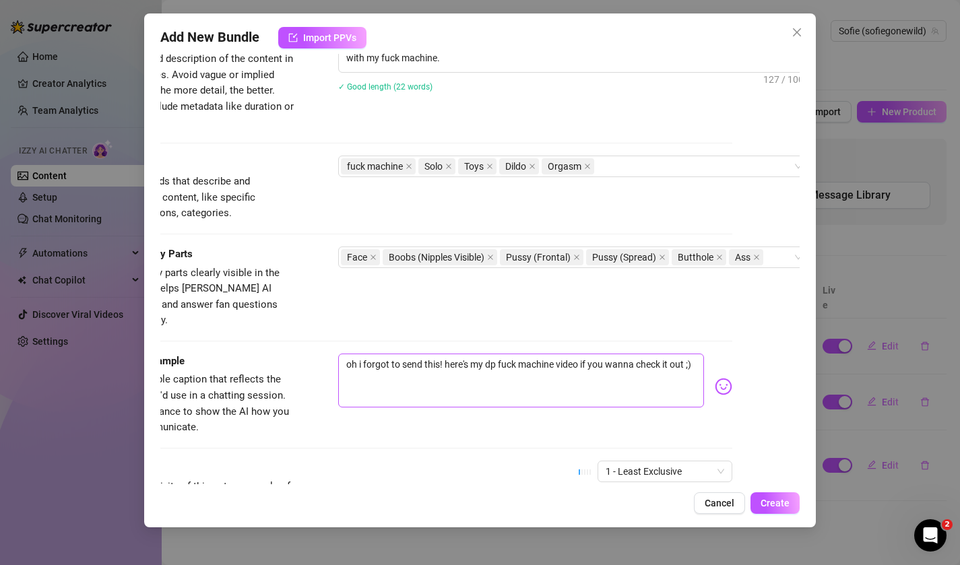
scroll to position [579, 67]
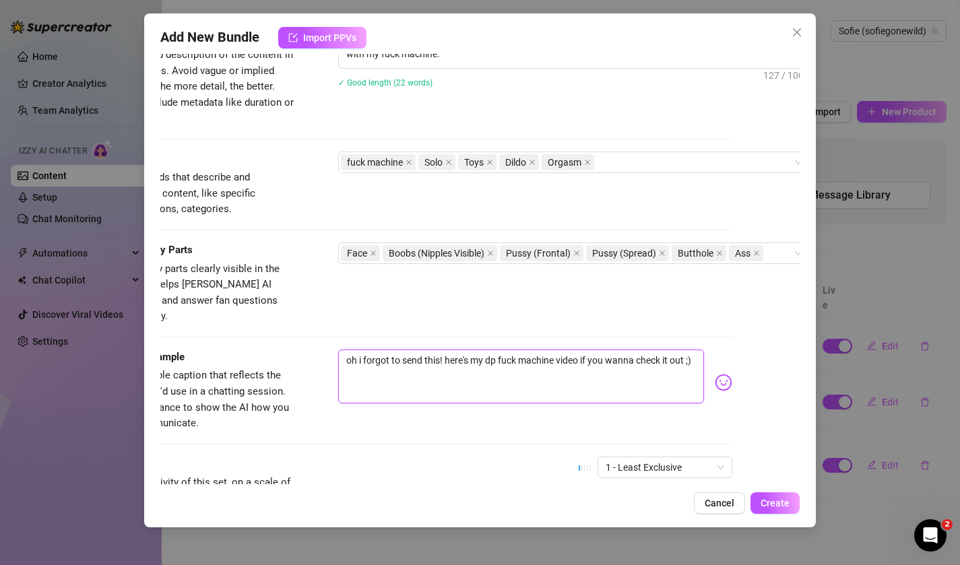
drag, startPoint x: 447, startPoint y: 346, endPoint x: 306, endPoint y: 321, distance: 142.9
click at [306, 321] on form "Account Sofie (@sofiegonewild) Name Name is for your internal organization only…" at bounding box center [413, 57] width 640 height 1132
click at [606, 351] on textarea "here's my dp fuck machine video if you wanna check it out ;)" at bounding box center [521, 377] width 367 height 54
drag, startPoint x: 606, startPoint y: 351, endPoint x: 480, endPoint y: 351, distance: 125.3
click at [480, 350] on textarea "here's my dp fuck machine video if you wanna check it out ;)" at bounding box center [521, 377] width 367 height 54
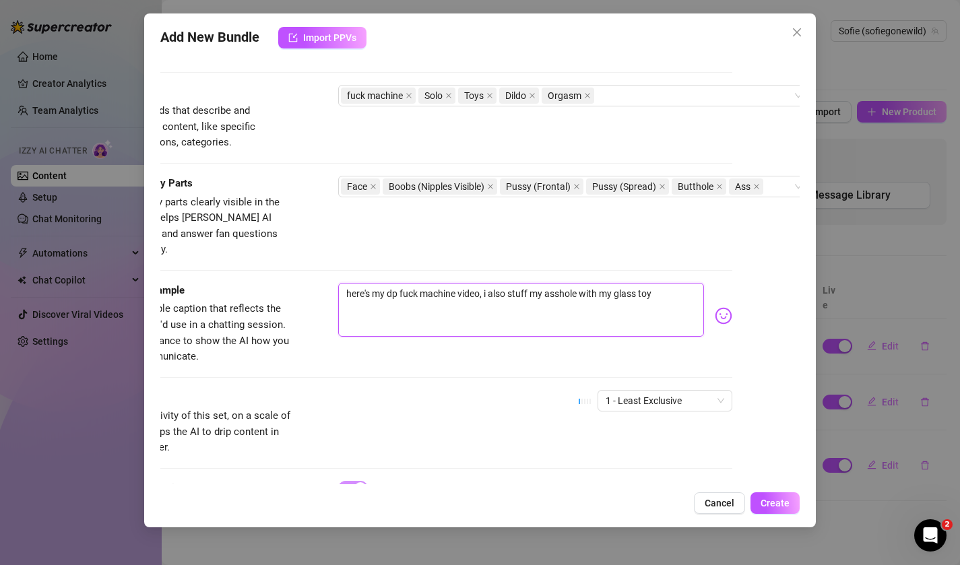
scroll to position [646, 67]
click at [641, 390] on span "1 - Least Exclusive" at bounding box center [665, 400] width 119 height 20
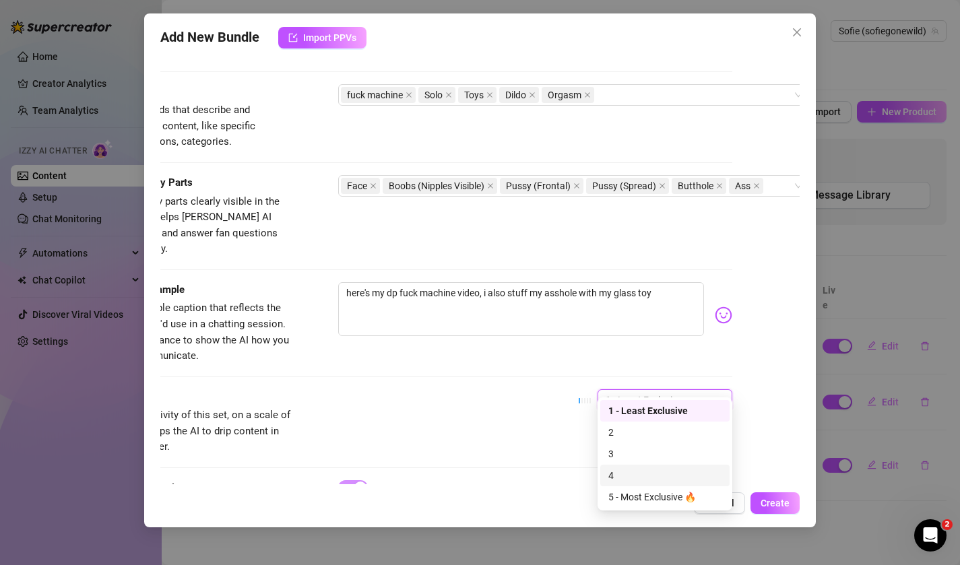
click at [636, 472] on div "4" at bounding box center [664, 475] width 113 height 15
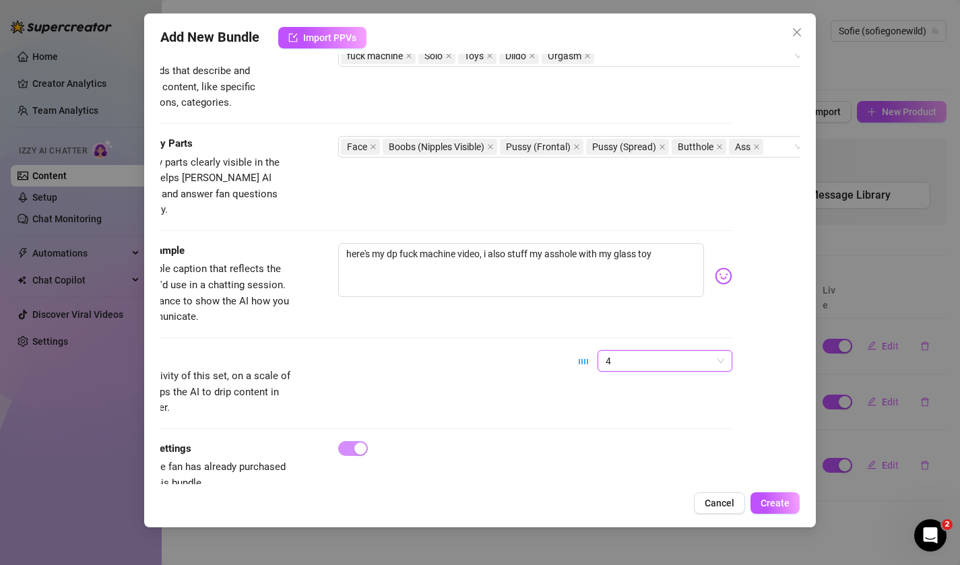
scroll to position [701, 67]
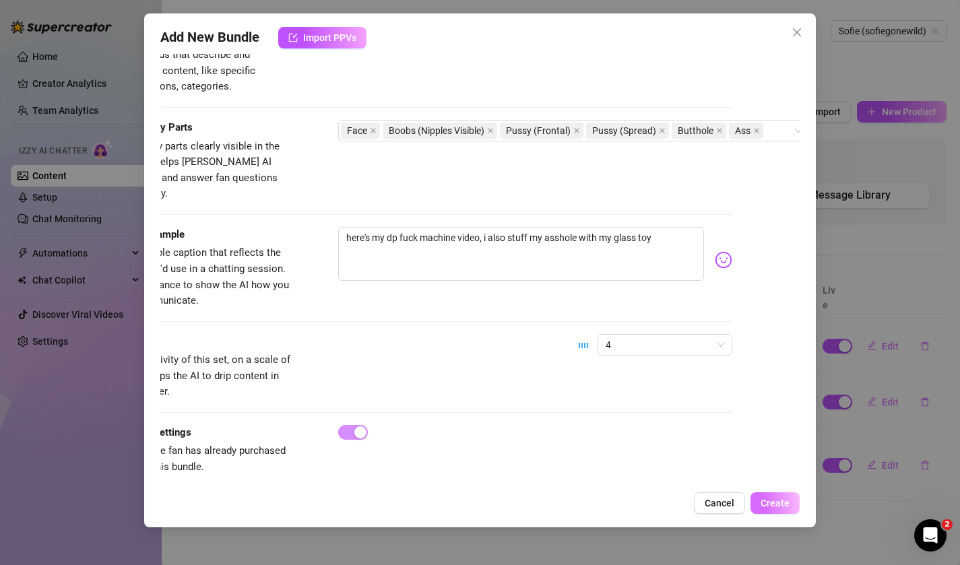
click at [769, 503] on span "Create" at bounding box center [775, 503] width 29 height 11
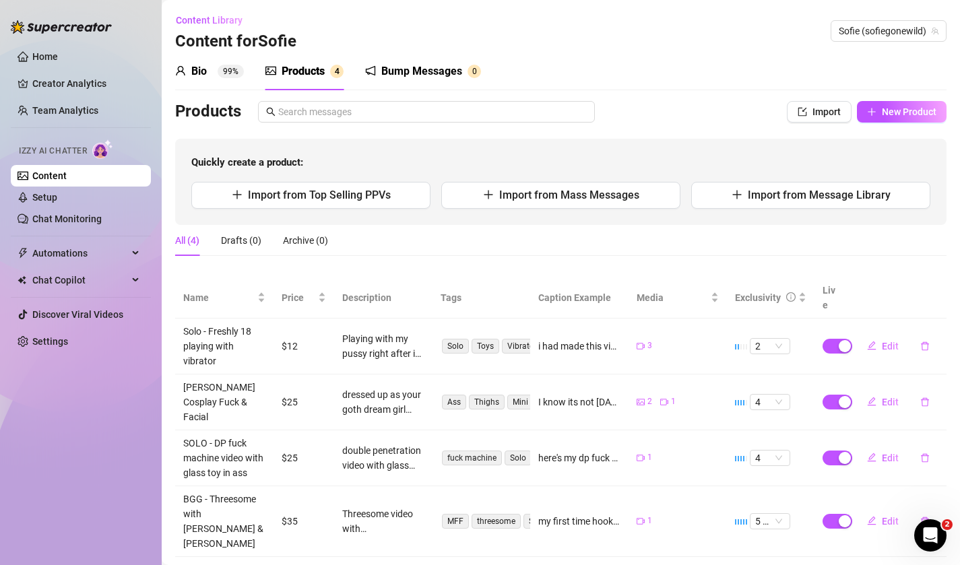
click at [432, 68] on div "Bump Messages" at bounding box center [421, 71] width 81 height 16
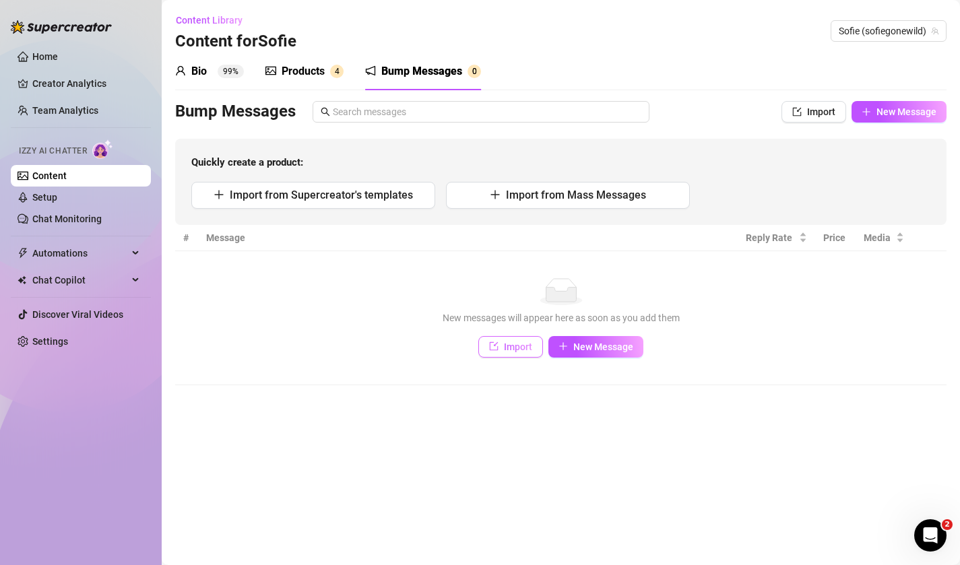
click at [498, 342] on icon "import" at bounding box center [493, 346] width 9 height 9
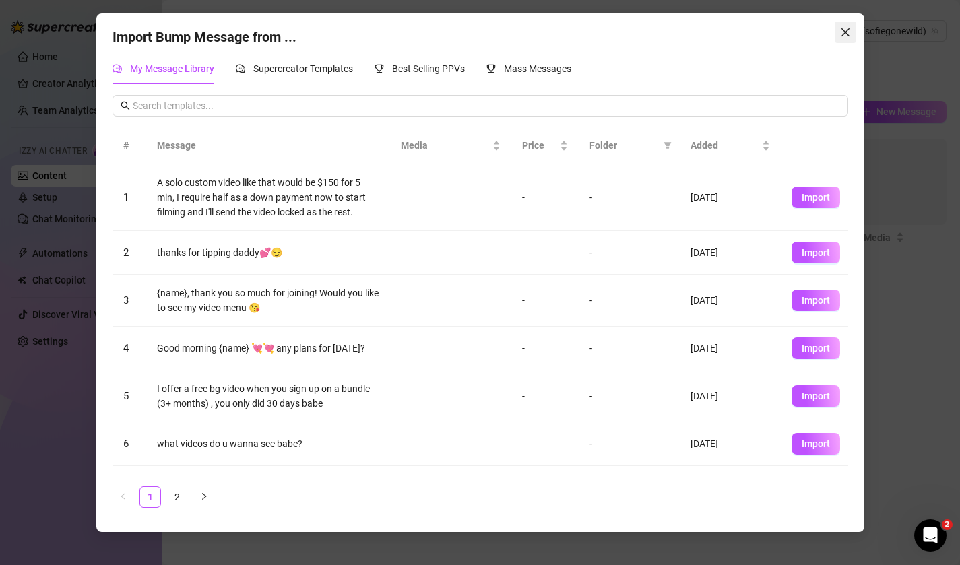
click at [843, 34] on icon "close" at bounding box center [845, 32] width 8 height 8
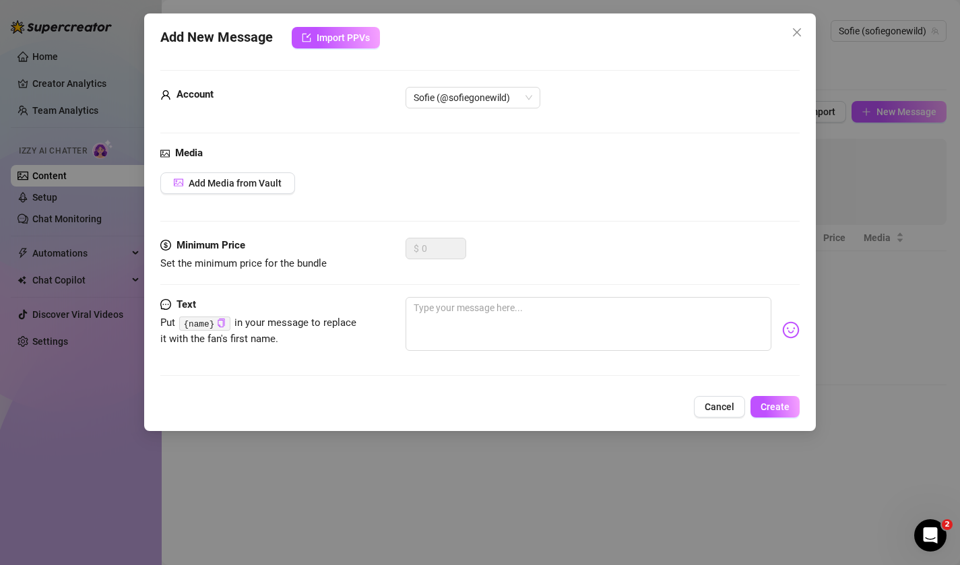
click at [891, 292] on div "Add New Message Import PPVs Account Sofie (@sofiegonewild) Media Add Media from…" at bounding box center [480, 282] width 960 height 565
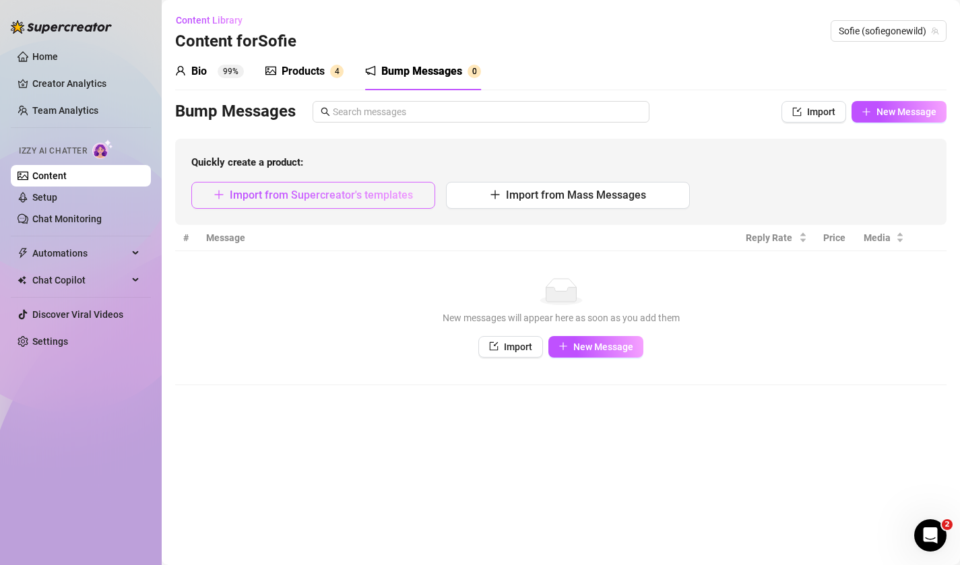
click at [317, 198] on span "Import from Supercreator's templates" at bounding box center [321, 195] width 183 height 13
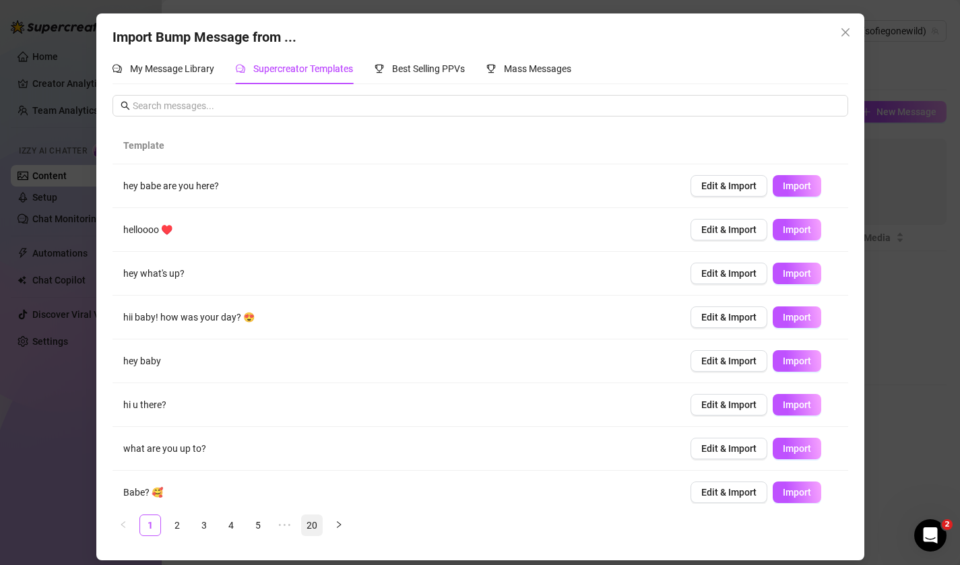
click at [315, 530] on link "20" at bounding box center [312, 525] width 20 height 20
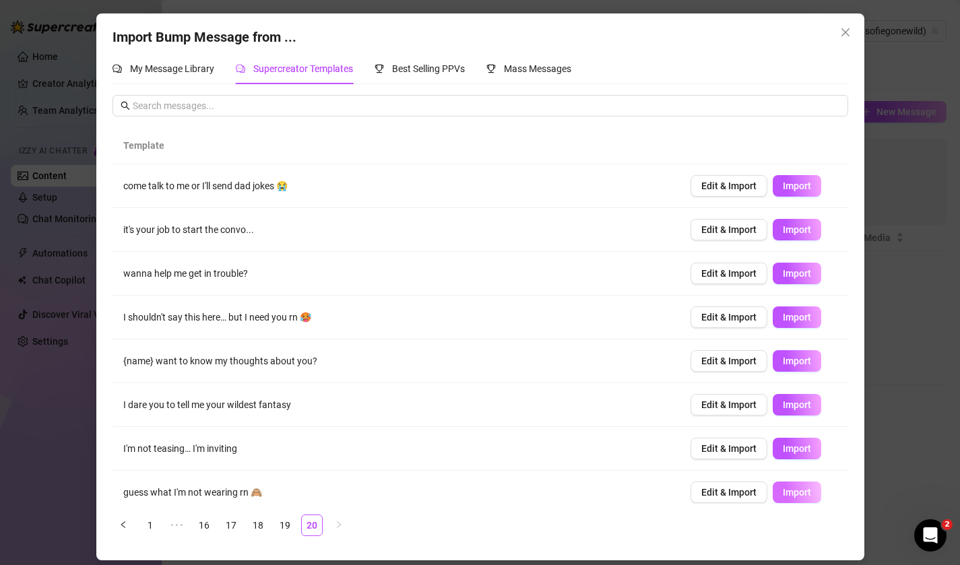
click at [806, 495] on span "Import" at bounding box center [797, 492] width 28 height 11
click at [262, 526] on link "18" at bounding box center [258, 525] width 20 height 20
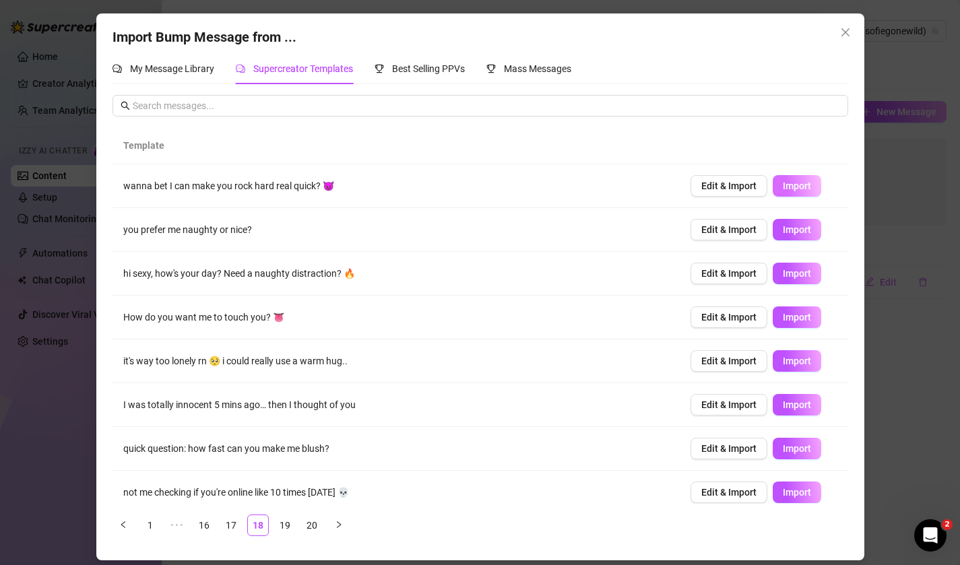
click at [792, 190] on span "Import" at bounding box center [797, 186] width 28 height 11
click at [208, 532] on link "16" at bounding box center [204, 525] width 20 height 20
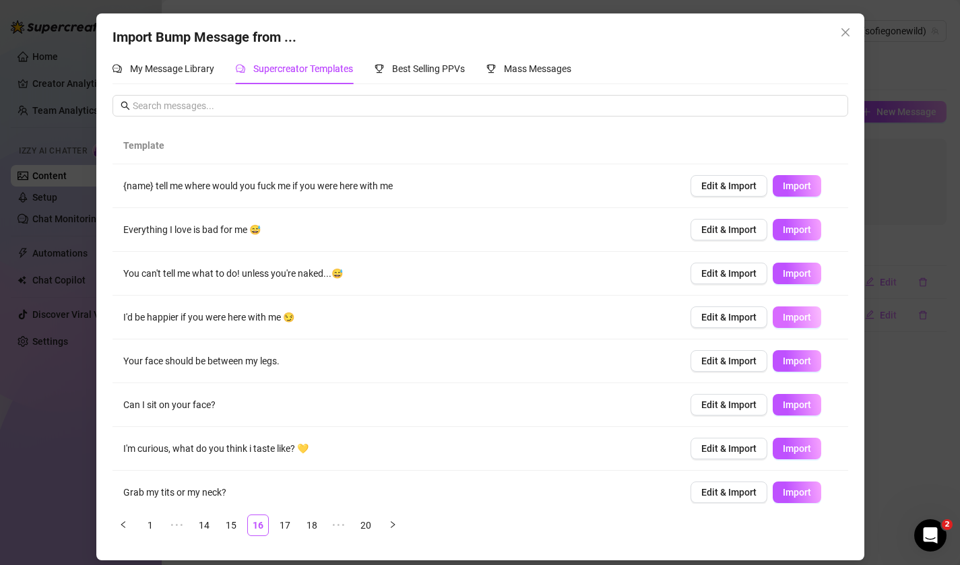
click at [792, 313] on span "Import" at bounding box center [797, 317] width 28 height 11
click at [800, 406] on span "Import" at bounding box center [797, 405] width 28 height 11
click at [802, 447] on span "Import" at bounding box center [797, 448] width 28 height 11
click at [208, 527] on link "14" at bounding box center [204, 525] width 20 height 20
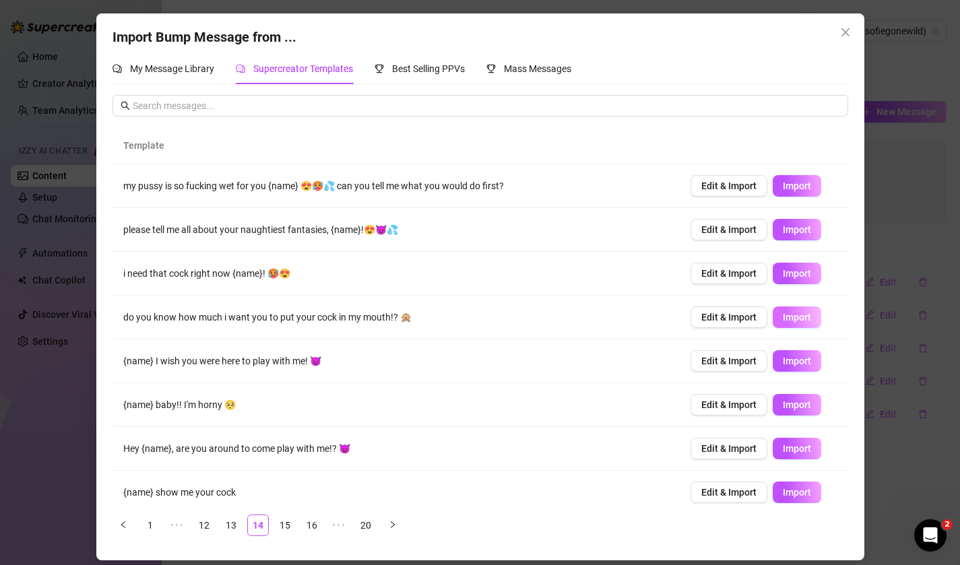
click at [805, 319] on span "Import" at bounding box center [797, 317] width 28 height 11
click at [210, 532] on link "12" at bounding box center [204, 525] width 20 height 20
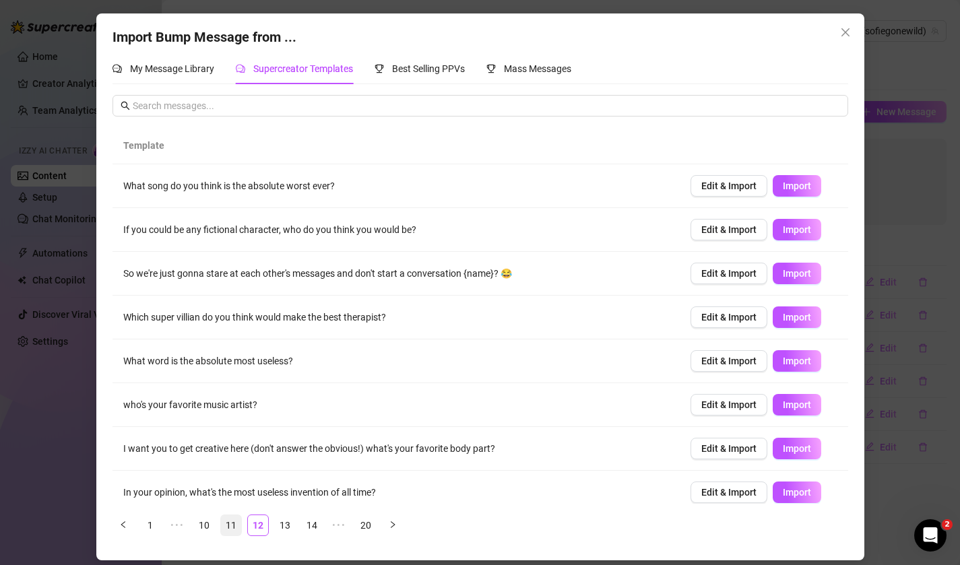
click at [237, 522] on link "11" at bounding box center [231, 525] width 20 height 20
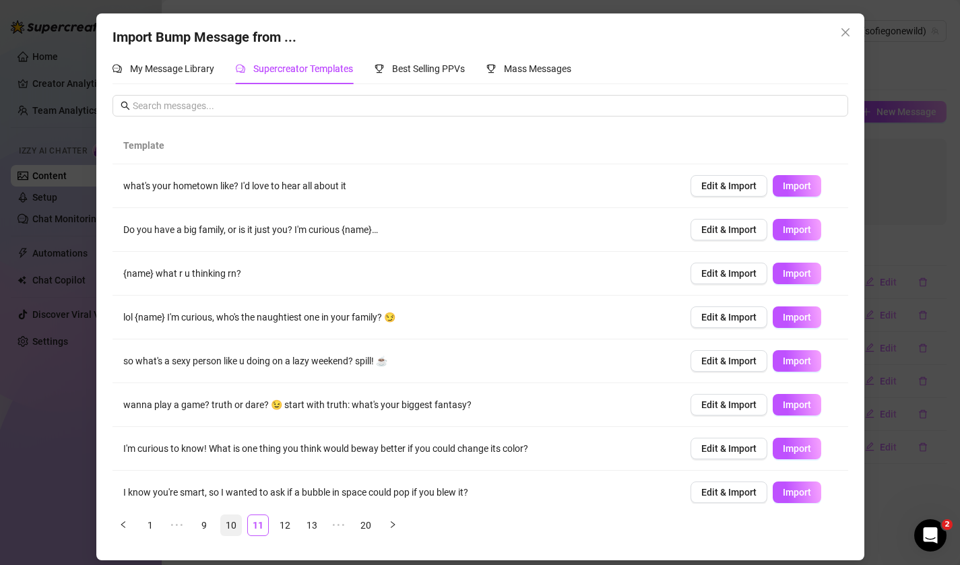
click at [223, 526] on link "10" at bounding box center [231, 525] width 20 height 20
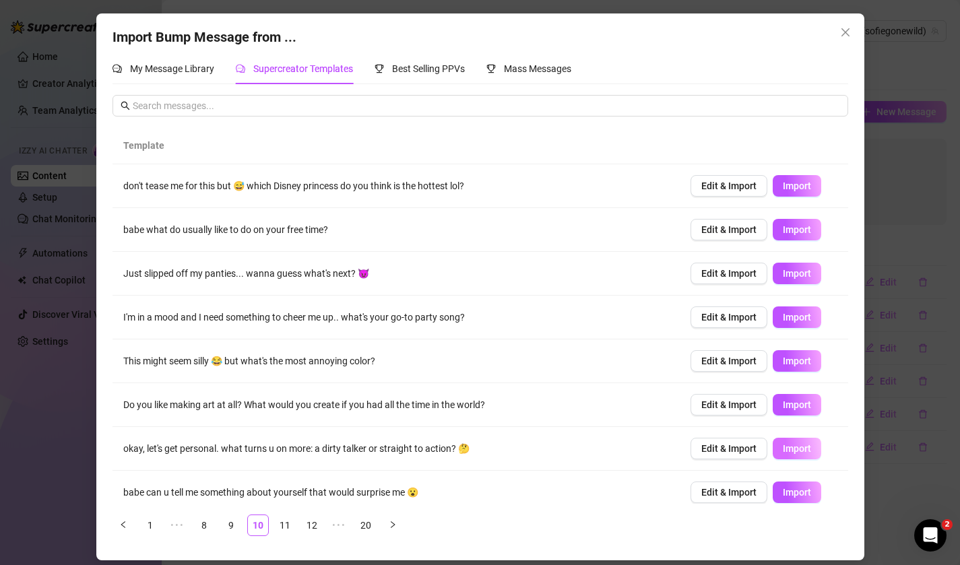
click at [783, 447] on span "Import" at bounding box center [797, 448] width 28 height 11
click at [799, 494] on span "Import" at bounding box center [797, 492] width 28 height 11
click at [797, 275] on span "Import" at bounding box center [797, 273] width 28 height 11
click at [802, 193] on button "Import" at bounding box center [797, 186] width 49 height 22
click at [197, 525] on link "8" at bounding box center [204, 525] width 20 height 20
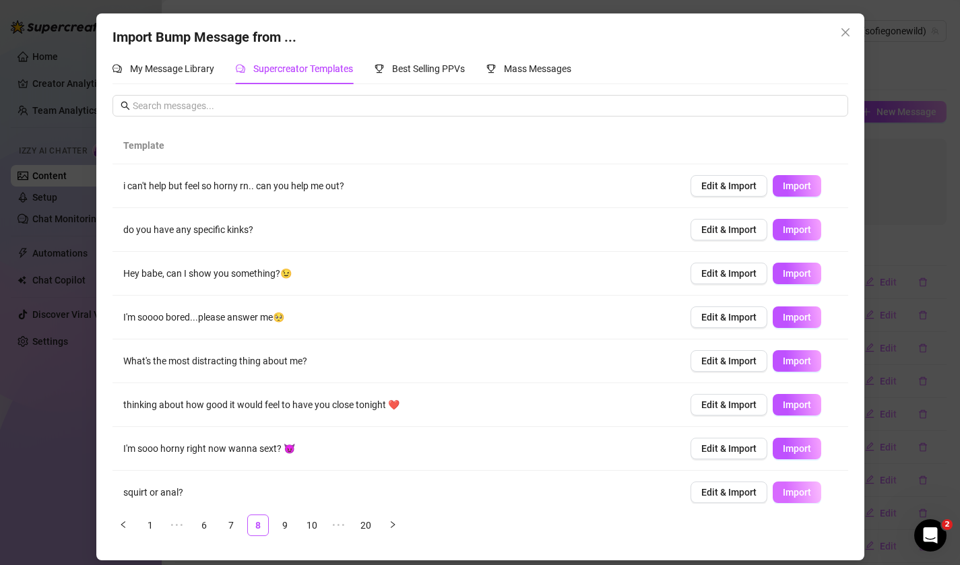
click at [805, 491] on span "Import" at bounding box center [797, 492] width 28 height 11
click at [811, 449] on button "Import" at bounding box center [797, 449] width 49 height 22
click at [814, 273] on button "Import" at bounding box center [797, 274] width 49 height 22
click at [816, 194] on button "Import" at bounding box center [797, 186] width 49 height 22
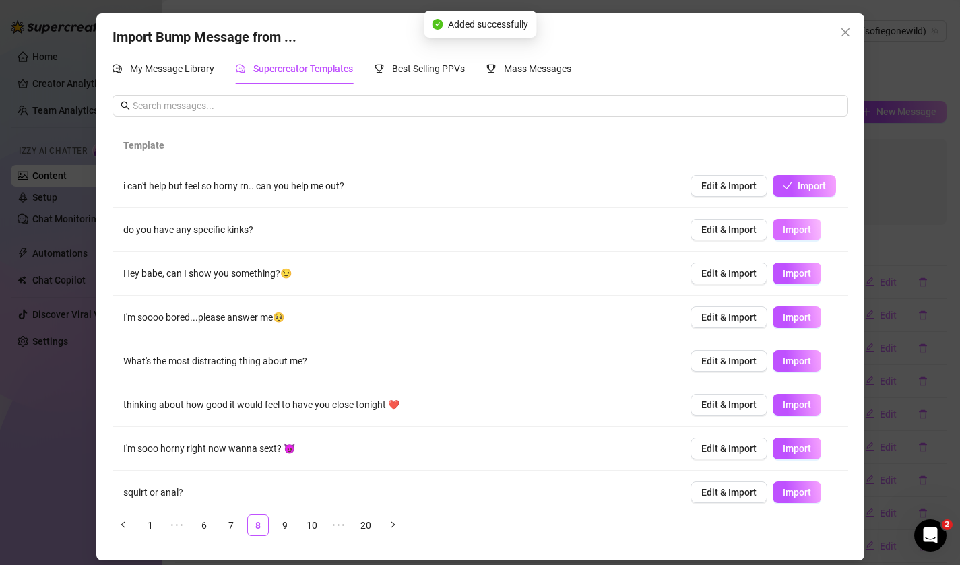
click at [810, 237] on button "Import" at bounding box center [797, 230] width 49 height 22
click at [848, 28] on icon "close" at bounding box center [845, 32] width 11 height 11
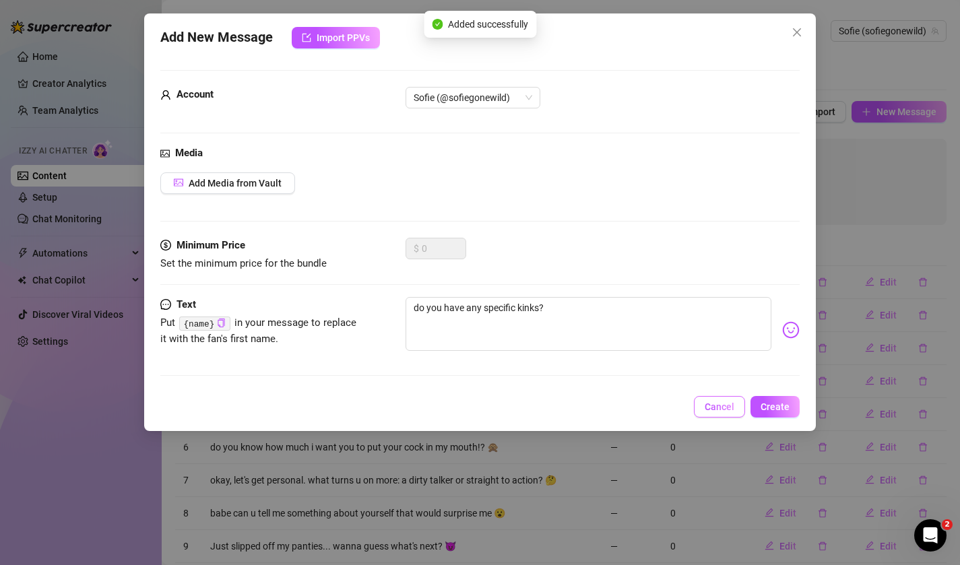
click at [721, 412] on span "Cancel" at bounding box center [720, 407] width 30 height 11
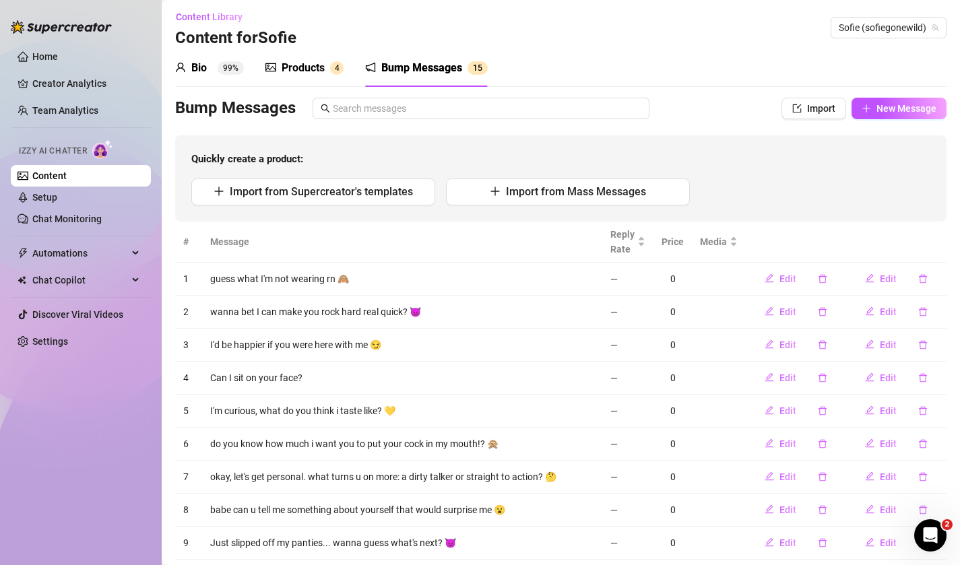
scroll to position [0, 0]
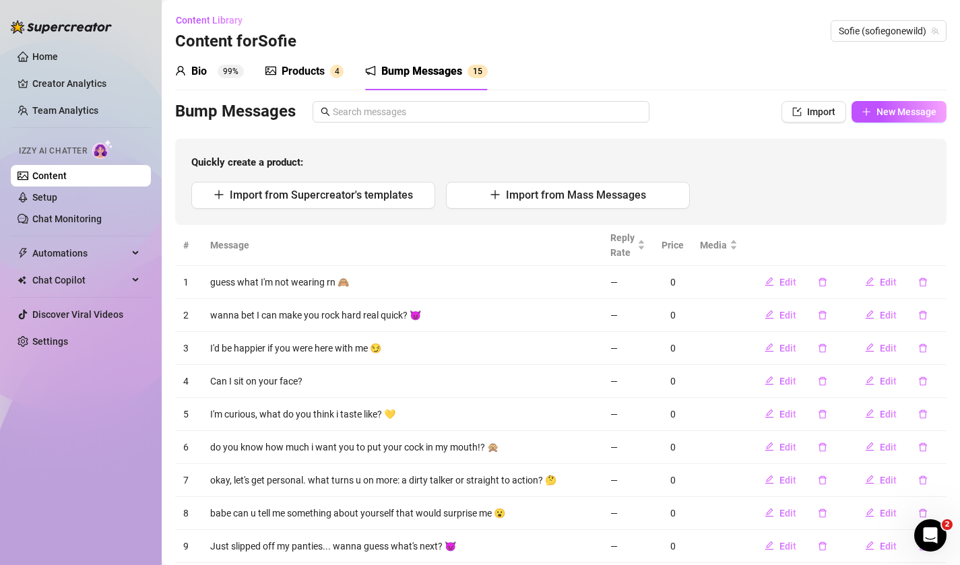
click at [314, 72] on div "Products" at bounding box center [303, 71] width 43 height 16
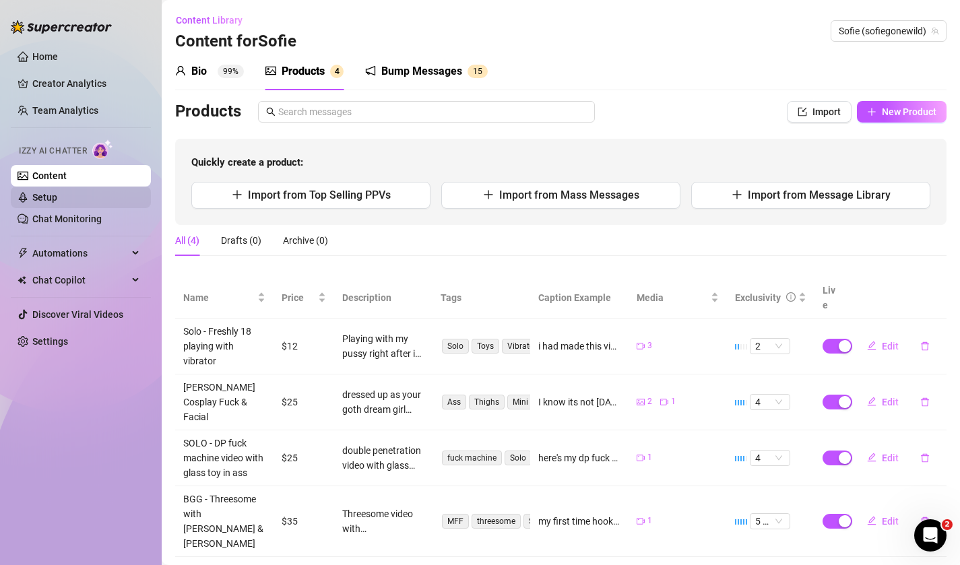
click at [57, 198] on link "Setup" at bounding box center [44, 197] width 25 height 11
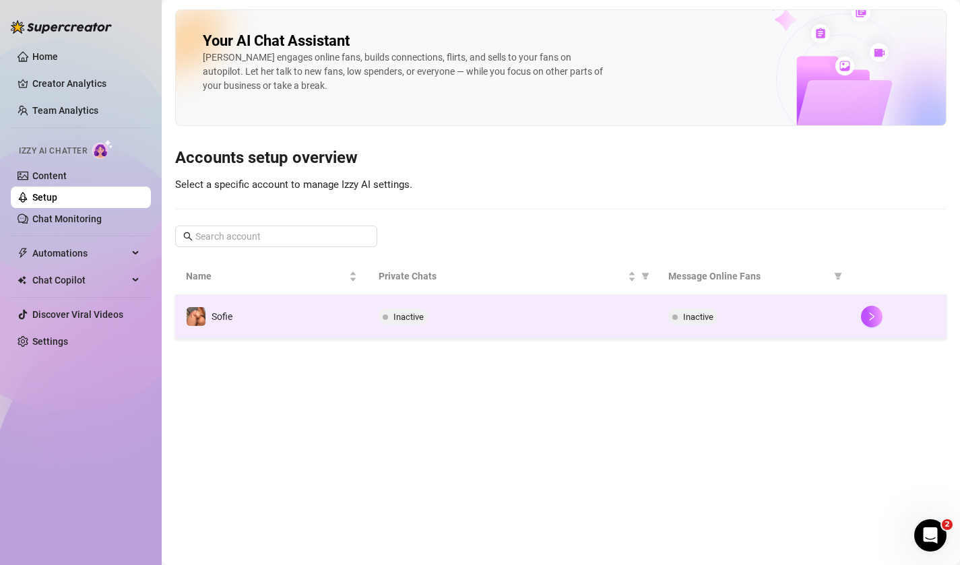
click at [693, 319] on span "Inactive" at bounding box center [698, 317] width 30 height 10
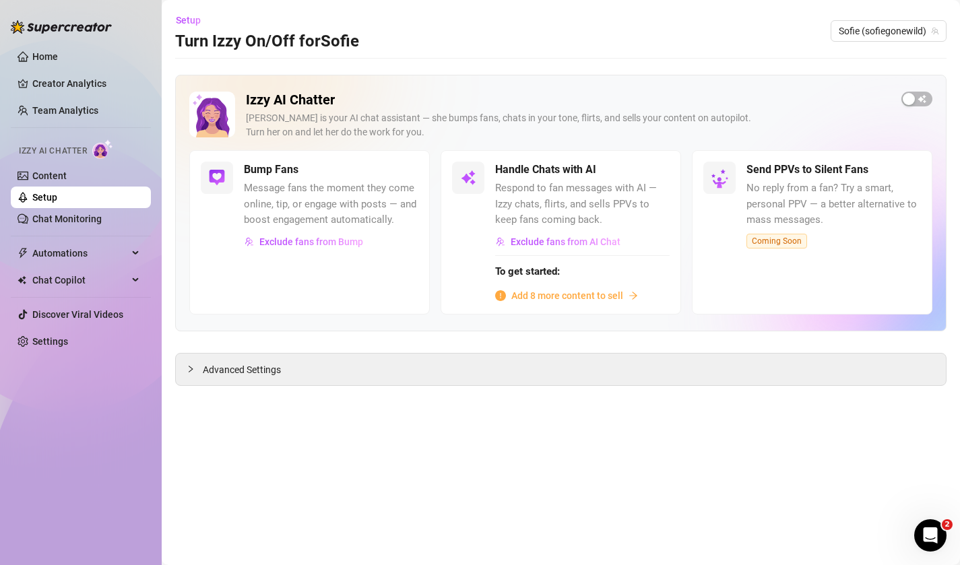
click at [584, 294] on span "Add 8 more content to sell" at bounding box center [567, 295] width 112 height 15
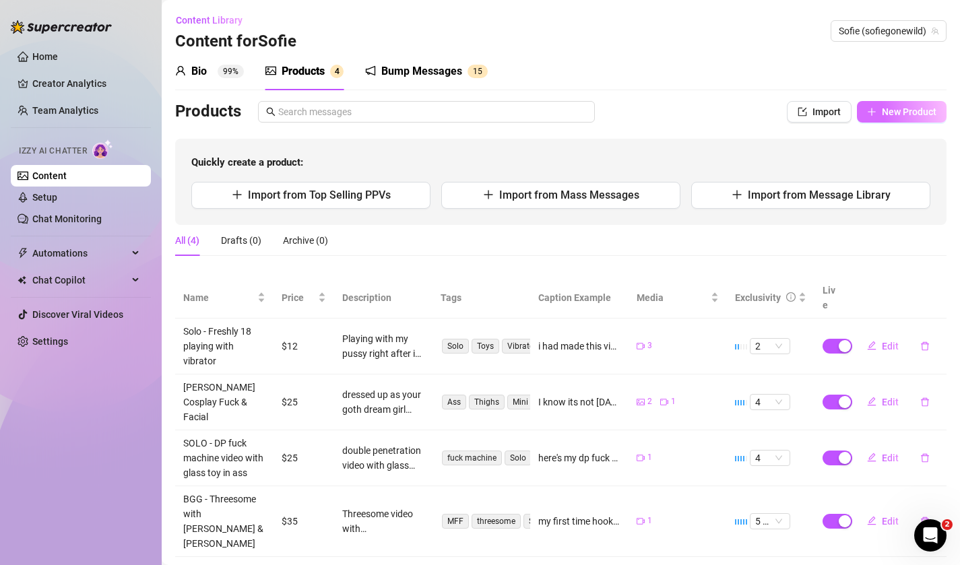
click at [891, 110] on span "New Product" at bounding box center [909, 111] width 55 height 11
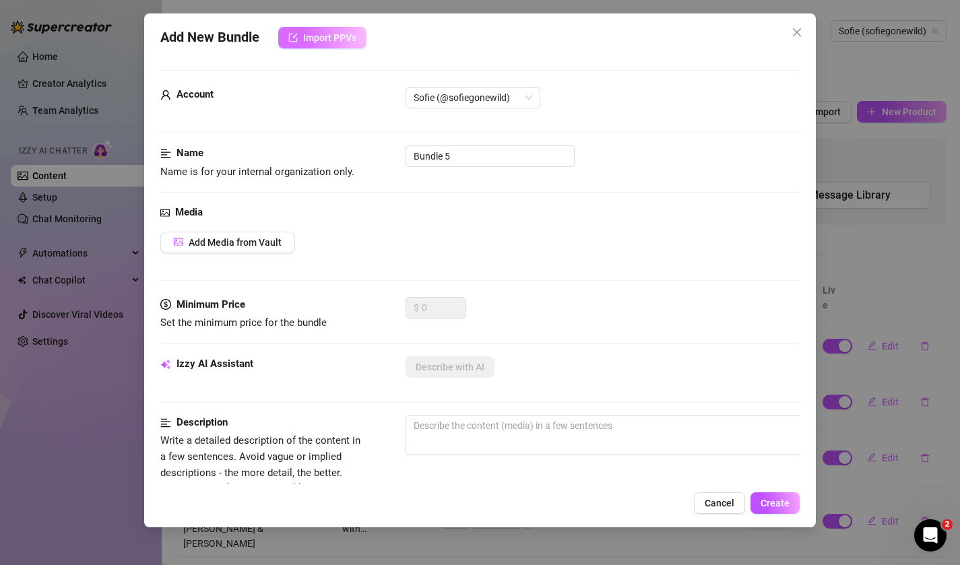
click at [331, 45] on button "Import PPVs" at bounding box center [322, 38] width 88 height 22
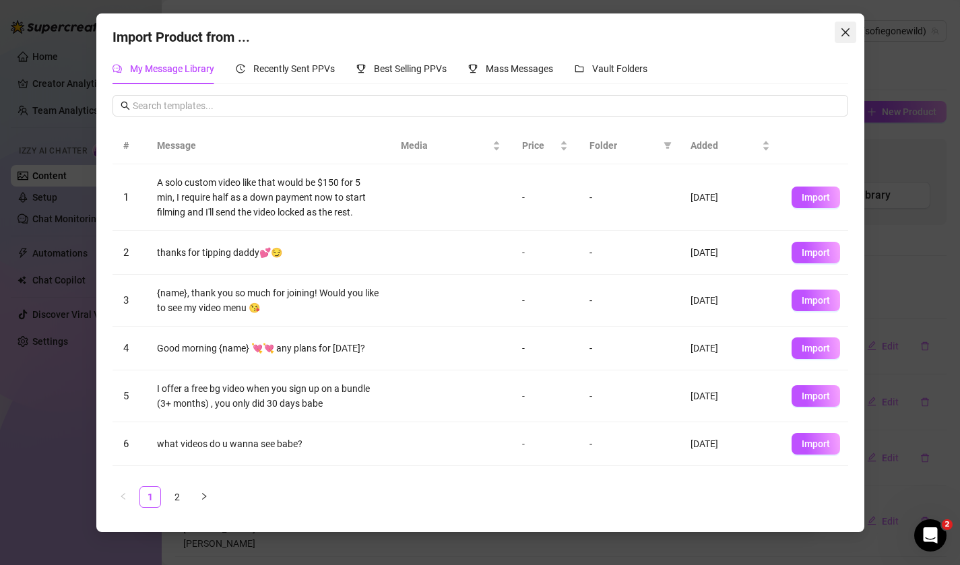
click at [850, 36] on icon "close" at bounding box center [845, 32] width 11 height 11
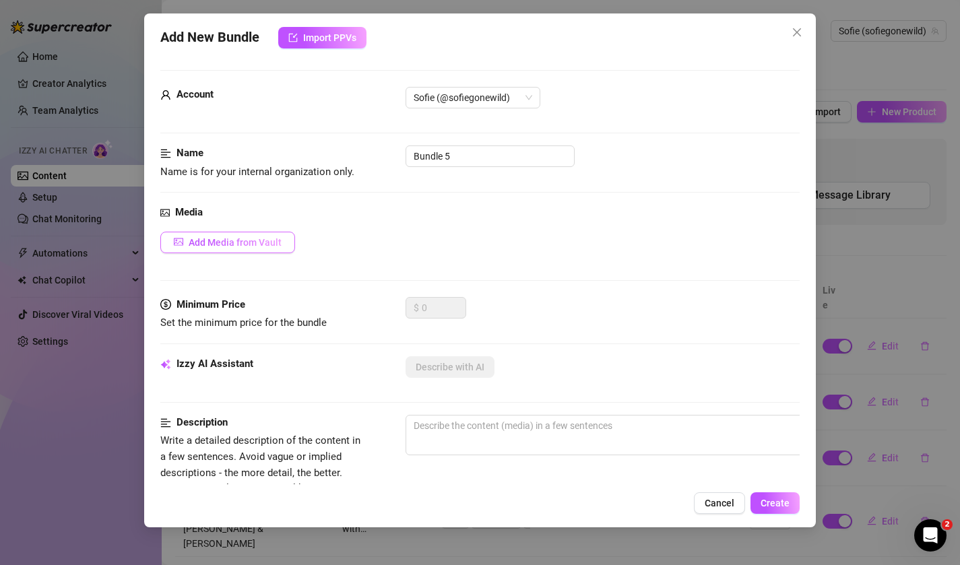
click at [255, 241] on span "Add Media from Vault" at bounding box center [235, 242] width 93 height 11
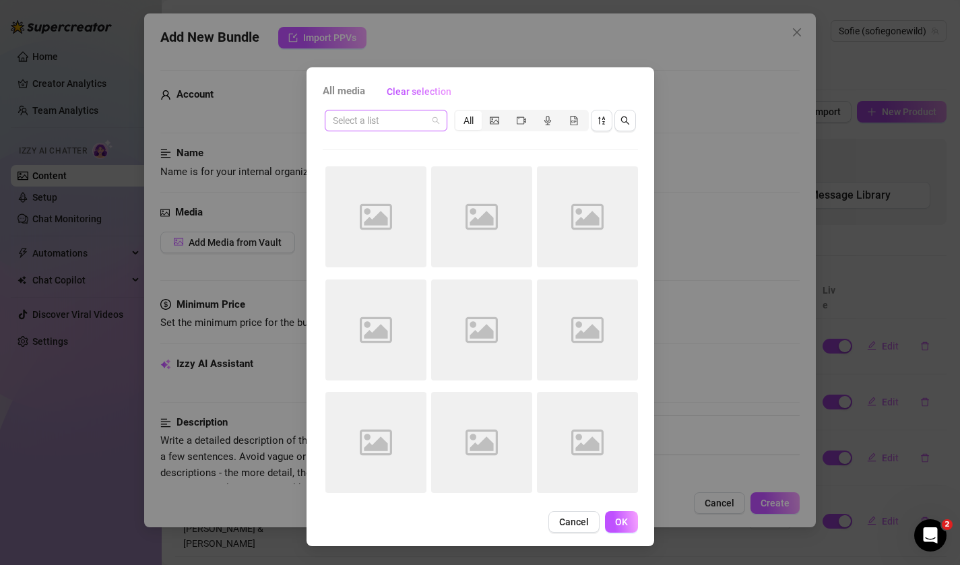
click at [401, 115] on input "search" at bounding box center [380, 120] width 94 height 20
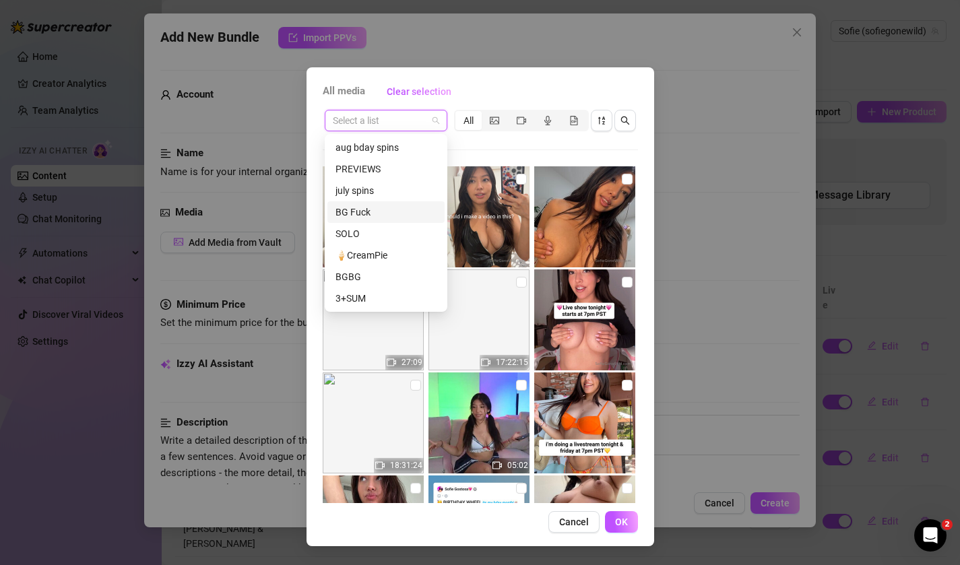
click at [361, 210] on div "BG Fuck" at bounding box center [386, 212] width 101 height 15
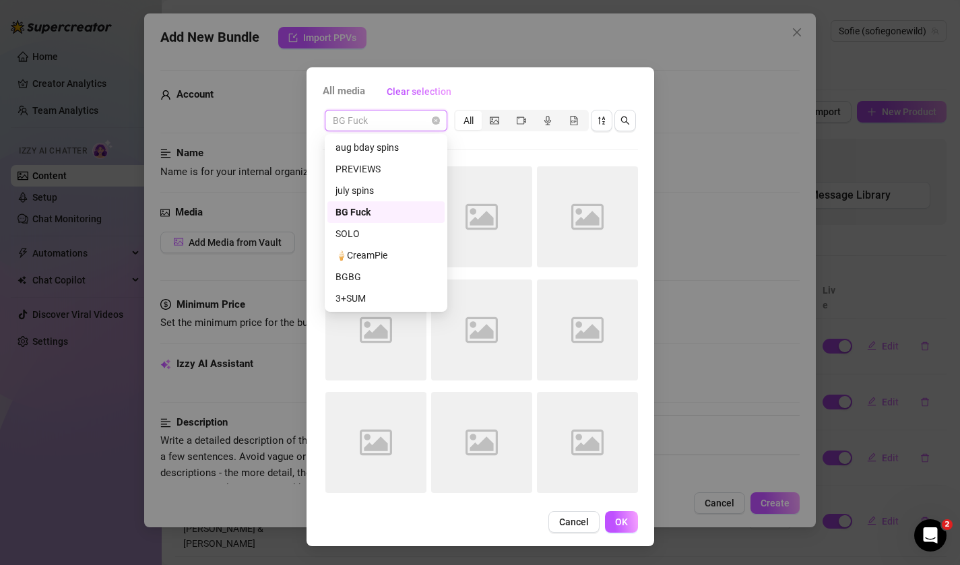
click at [398, 123] on span "BG Fuck" at bounding box center [386, 120] width 106 height 20
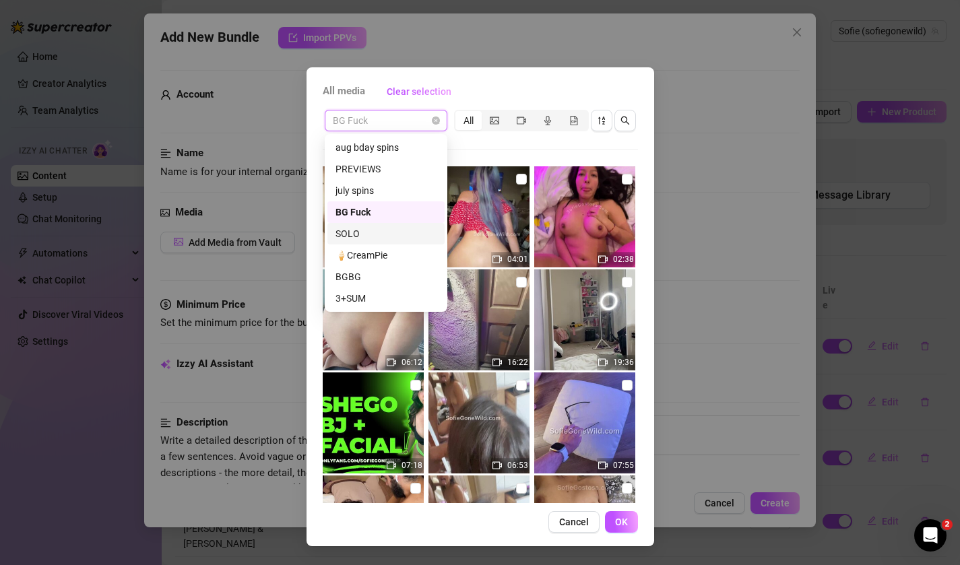
click at [362, 230] on div "SOLO" at bounding box center [386, 233] width 101 height 15
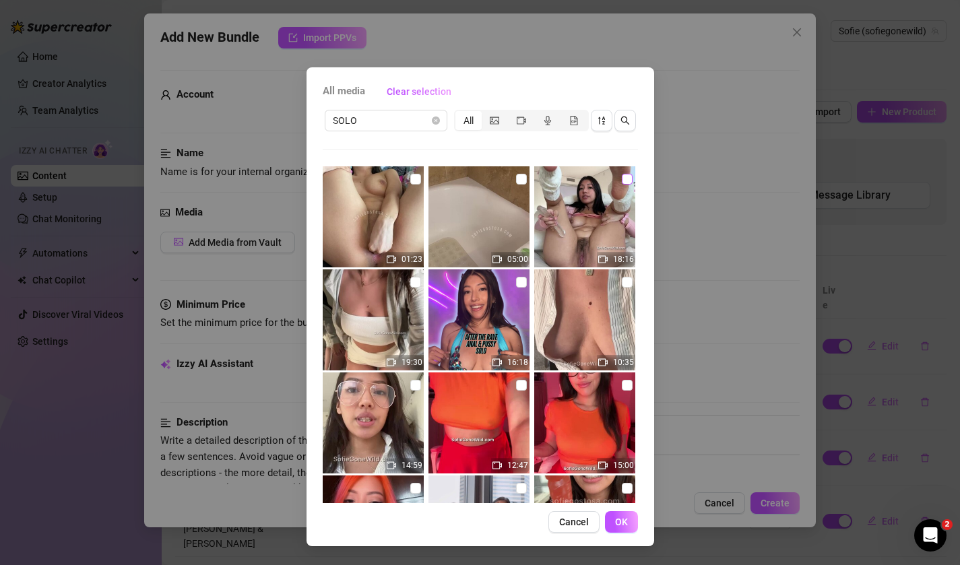
click at [628, 178] on input "checkbox" at bounding box center [627, 179] width 11 height 11
click at [612, 528] on button "OK" at bounding box center [621, 522] width 33 height 22
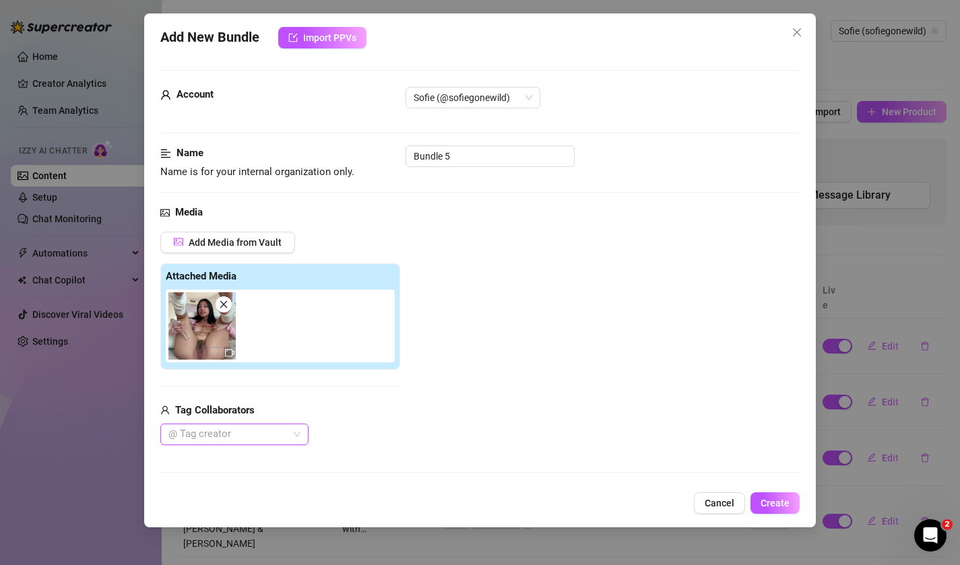
click at [219, 356] on img at bounding box center [201, 325] width 67 height 67
click at [230, 354] on icon "video-camera" at bounding box center [229, 352] width 9 height 9
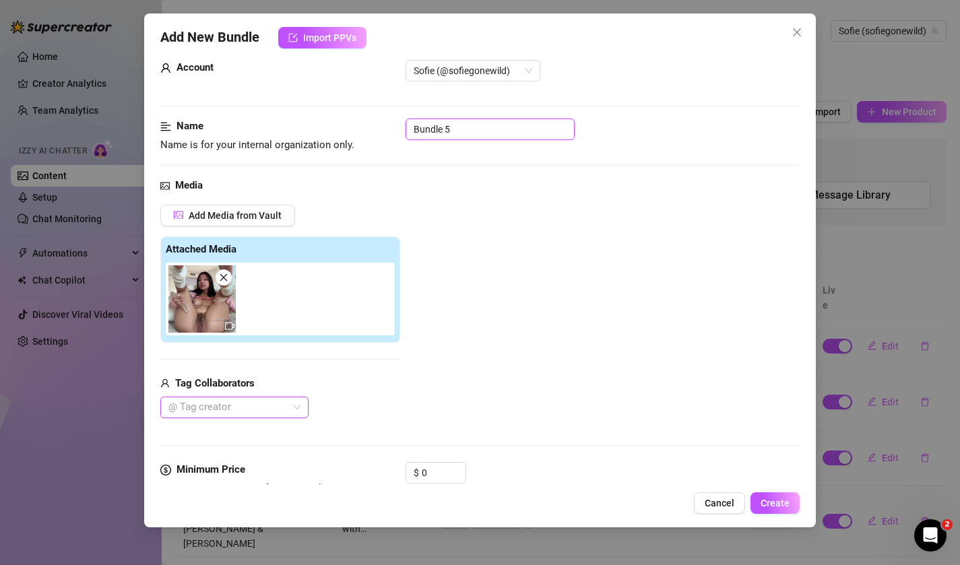
click at [469, 135] on input "Bundle 5" at bounding box center [490, 130] width 169 height 22
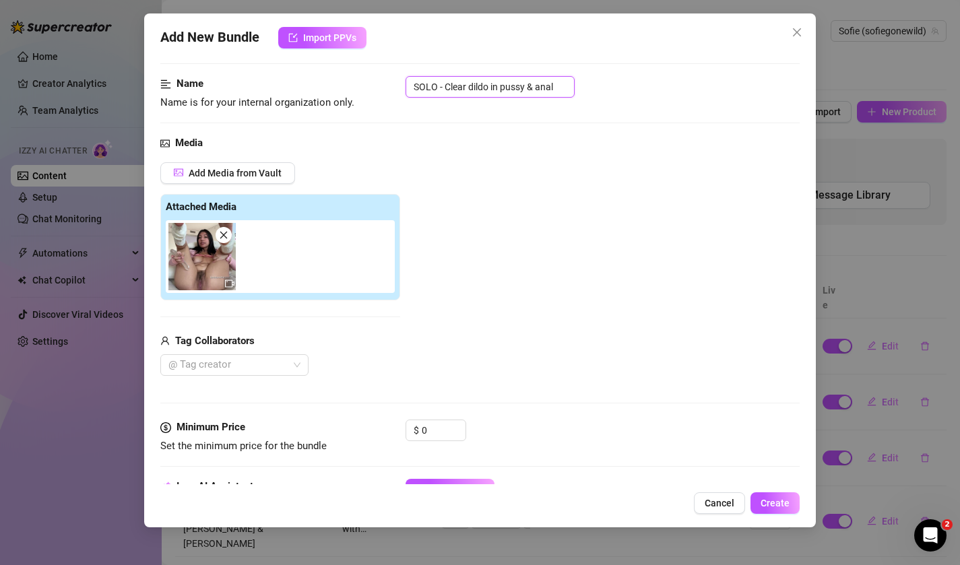
scroll to position [75, 0]
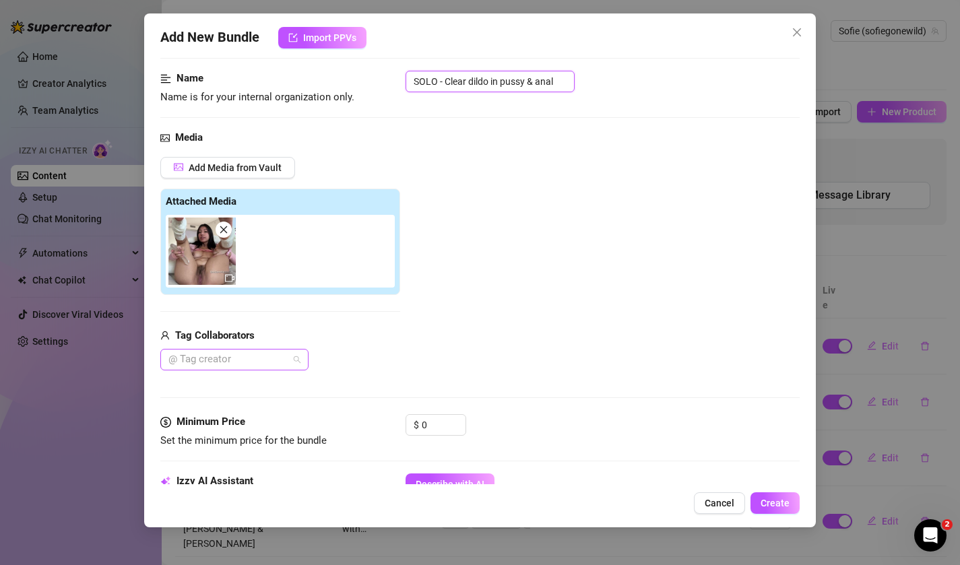
click at [263, 356] on div at bounding box center [227, 359] width 129 height 19
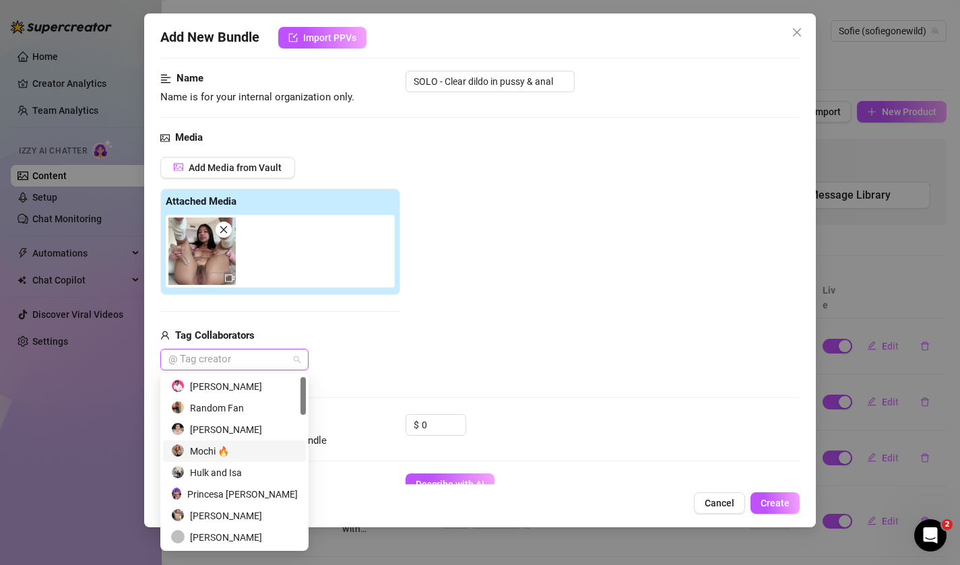
scroll to position [604, 0]
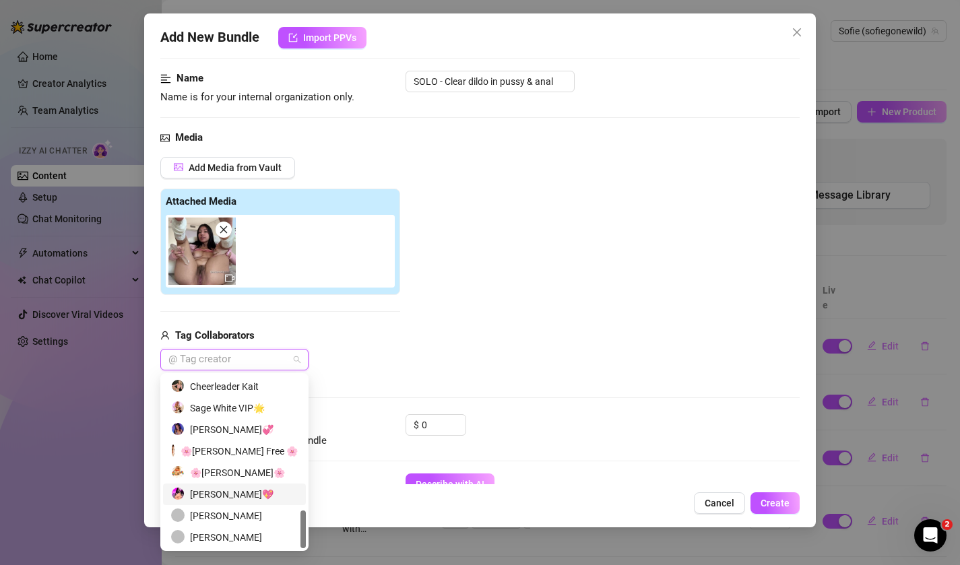
click at [238, 498] on div "Sofie Gostosa💖" at bounding box center [234, 494] width 127 height 15
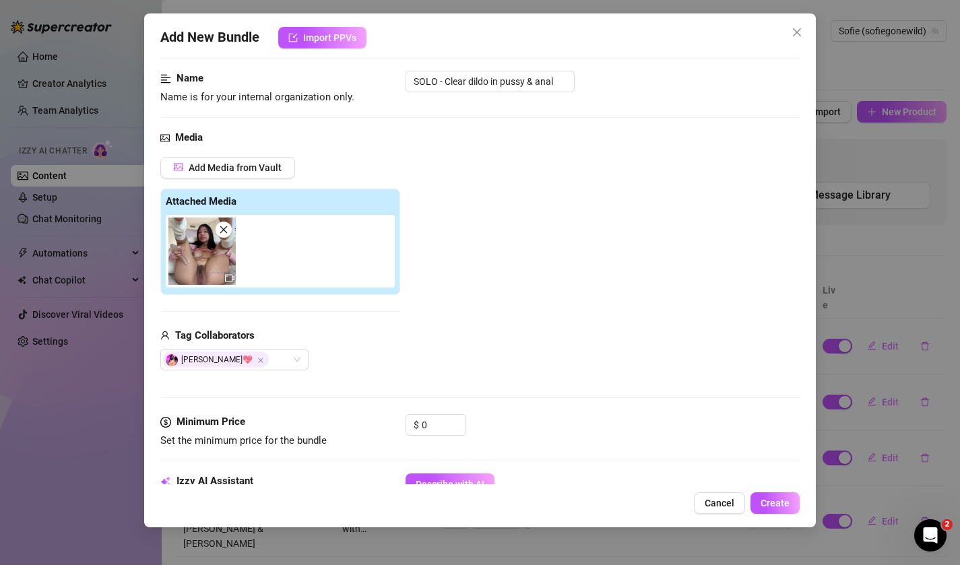
click at [406, 360] on div "Add Media from Vault Attached Media Tag Collaborators Sofie Gostosa💖" at bounding box center [480, 264] width 640 height 214
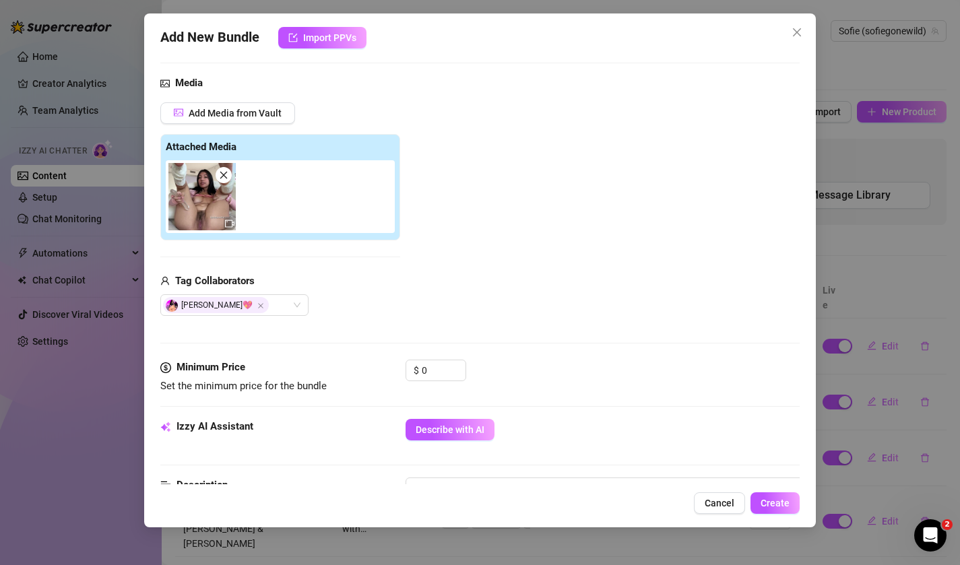
scroll to position [135, 0]
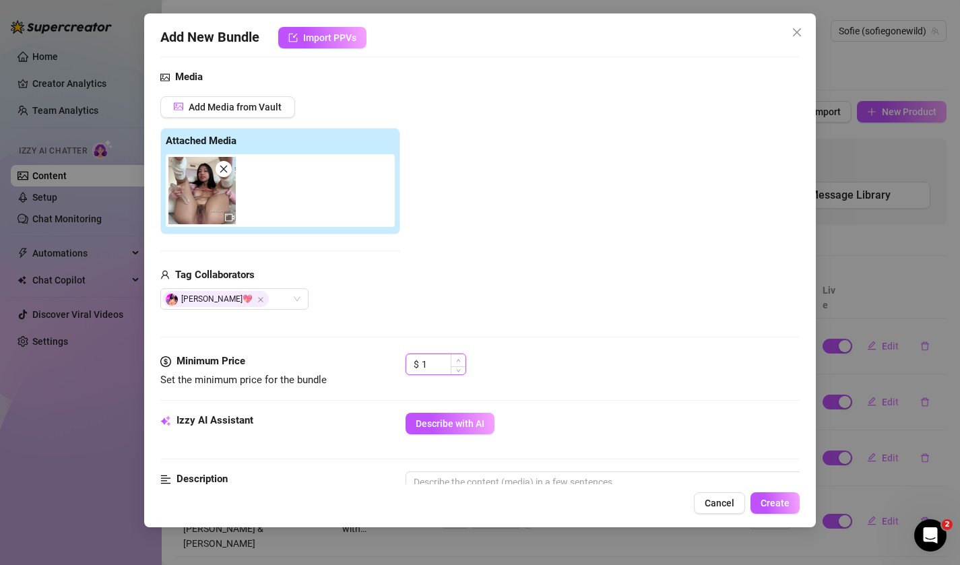
click at [451, 361] on span "Increase Value" at bounding box center [458, 360] width 15 height 12
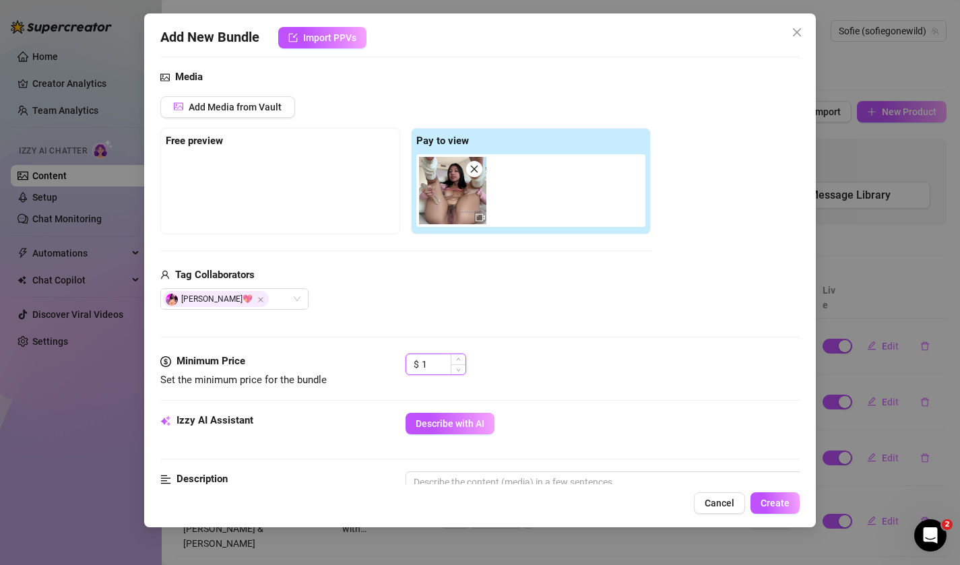
click at [441, 362] on input "1" at bounding box center [444, 364] width 44 height 20
click at [389, 338] on div at bounding box center [480, 337] width 640 height 1
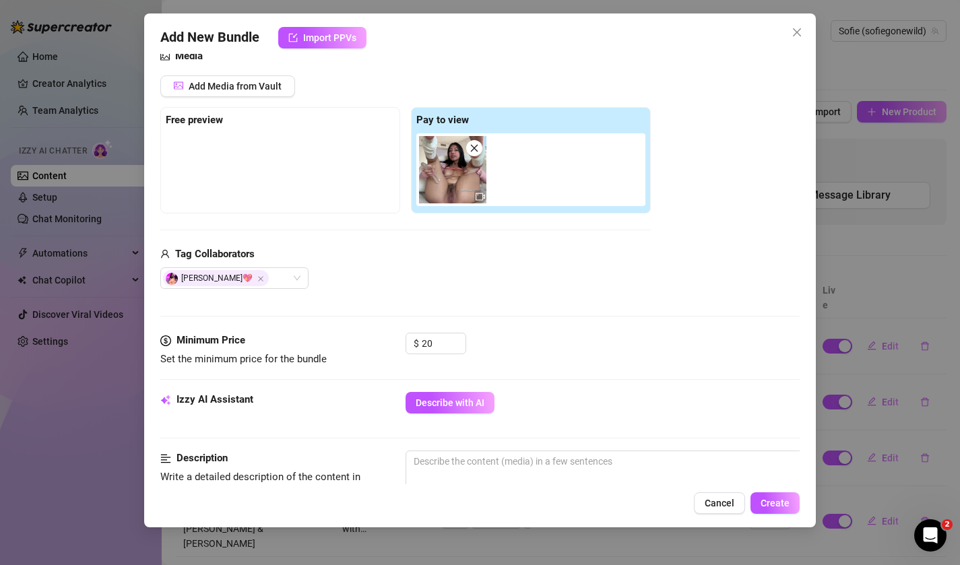
scroll to position [167, 0]
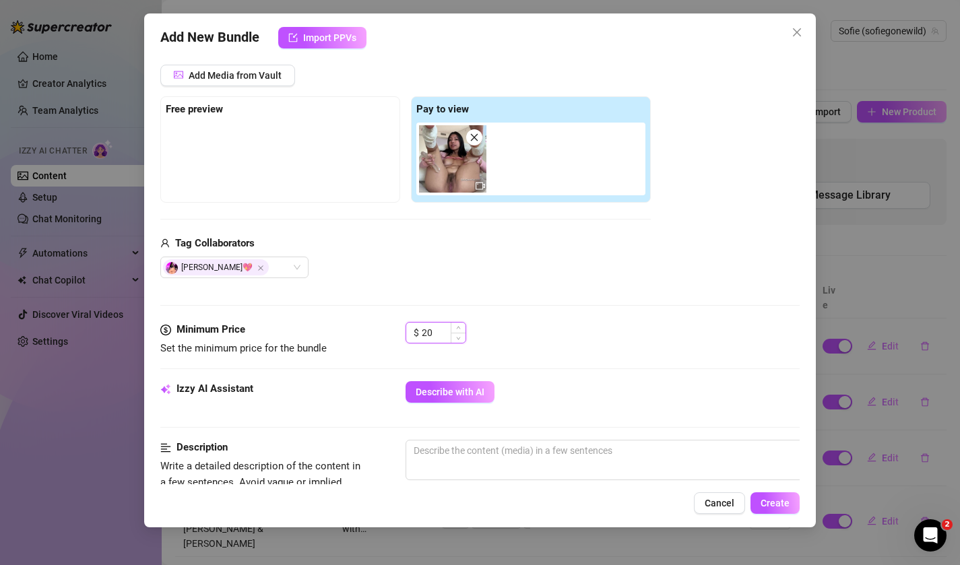
click at [449, 333] on input "20" at bounding box center [444, 333] width 44 height 20
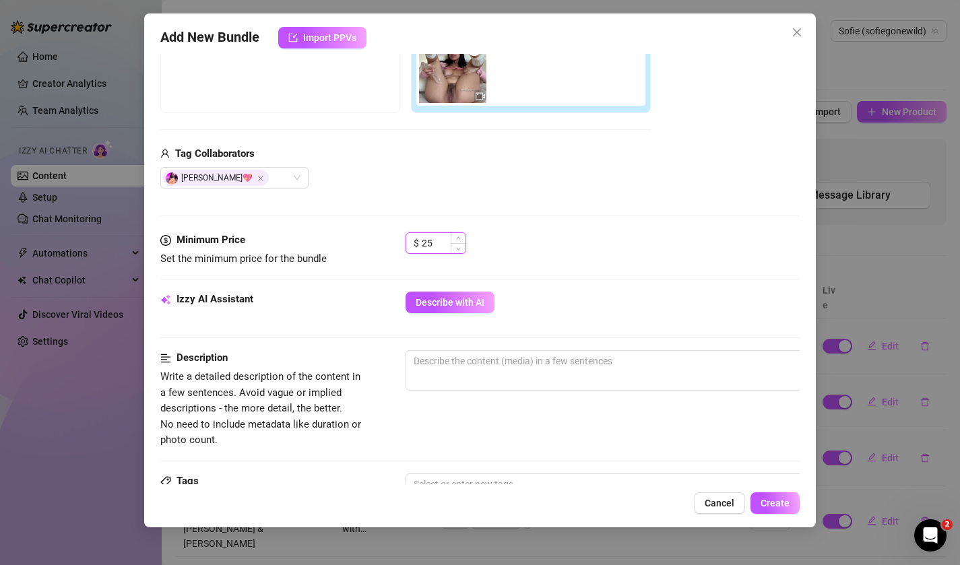
scroll to position [267, 0]
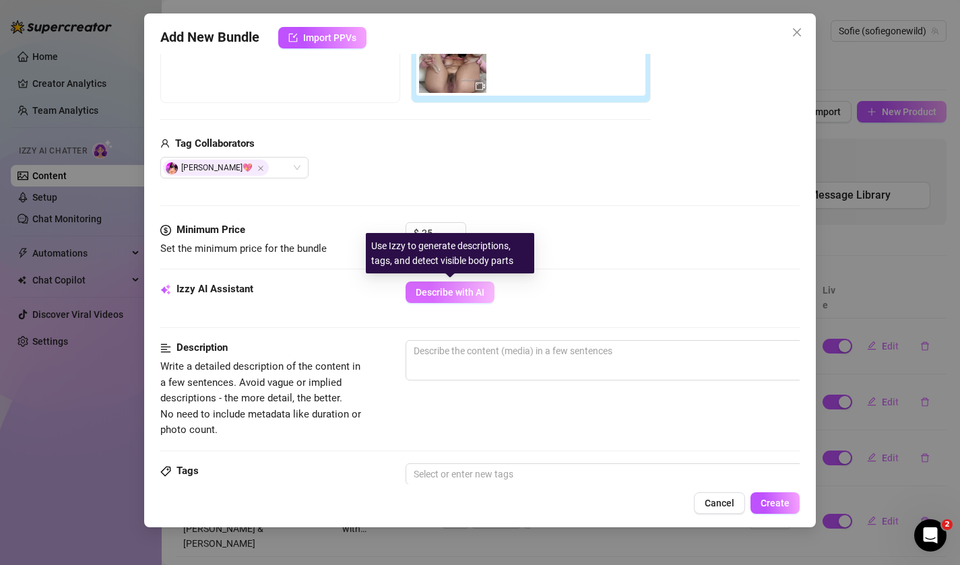
click at [473, 294] on span "Describe with AI" at bounding box center [450, 292] width 69 height 11
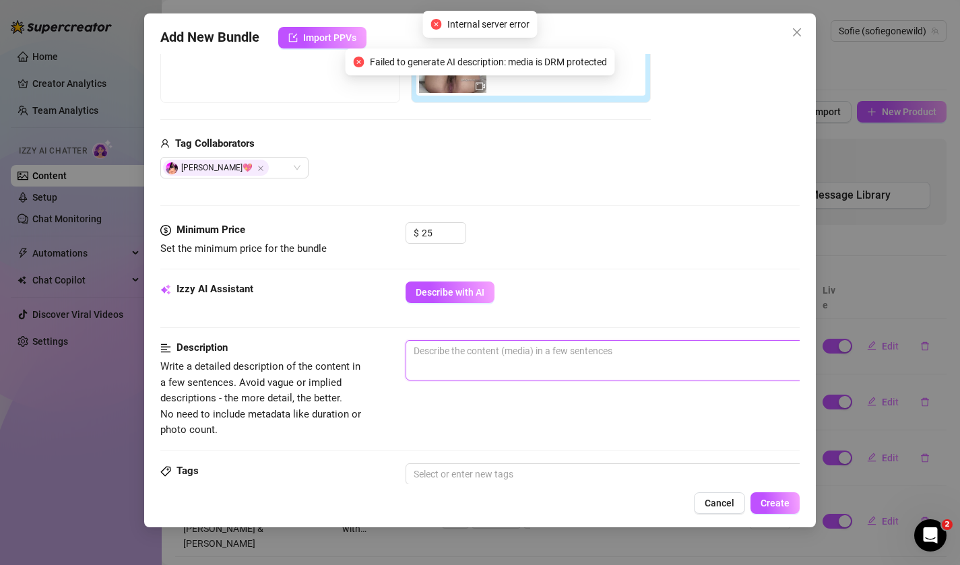
click at [465, 352] on textarea at bounding box center [641, 351] width 470 height 20
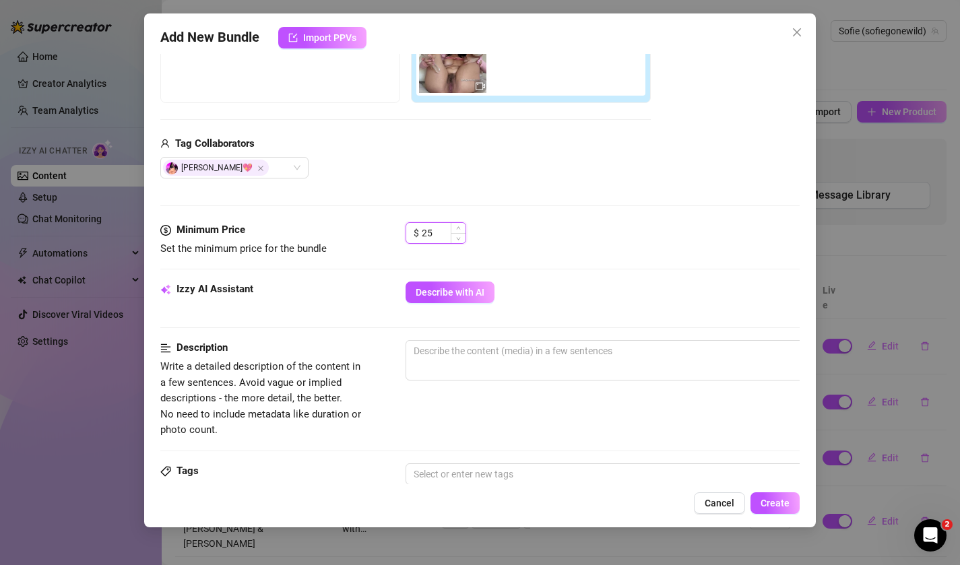
click at [430, 236] on input "25" at bounding box center [444, 233] width 44 height 20
click at [496, 199] on div "Media Add Media from Vault Free preview Pay to view Tag Collaborators Sofie Gos…" at bounding box center [480, 80] width 640 height 284
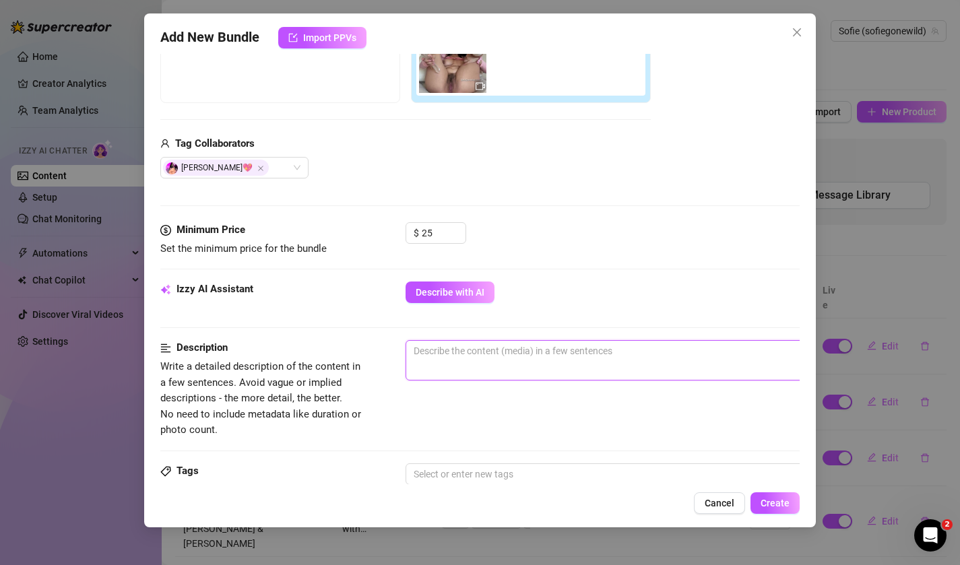
click at [428, 346] on textarea at bounding box center [641, 351] width 470 height 20
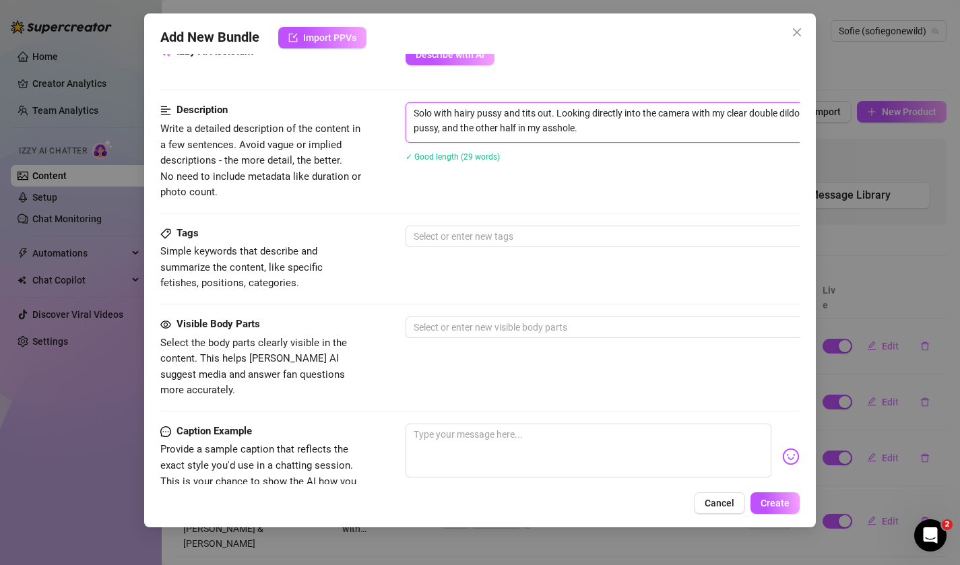
scroll to position [507, 0]
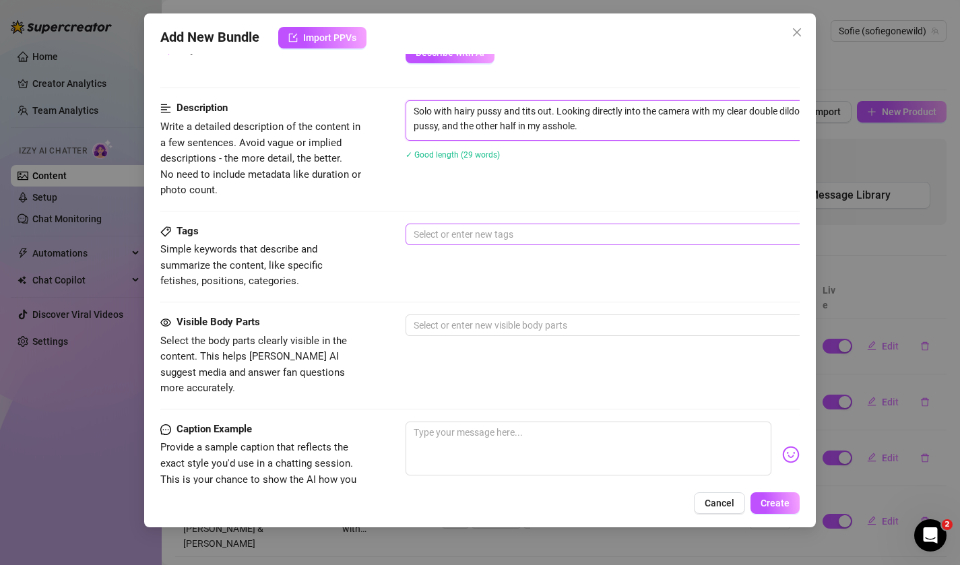
click at [433, 232] on div at bounding box center [634, 234] width 452 height 19
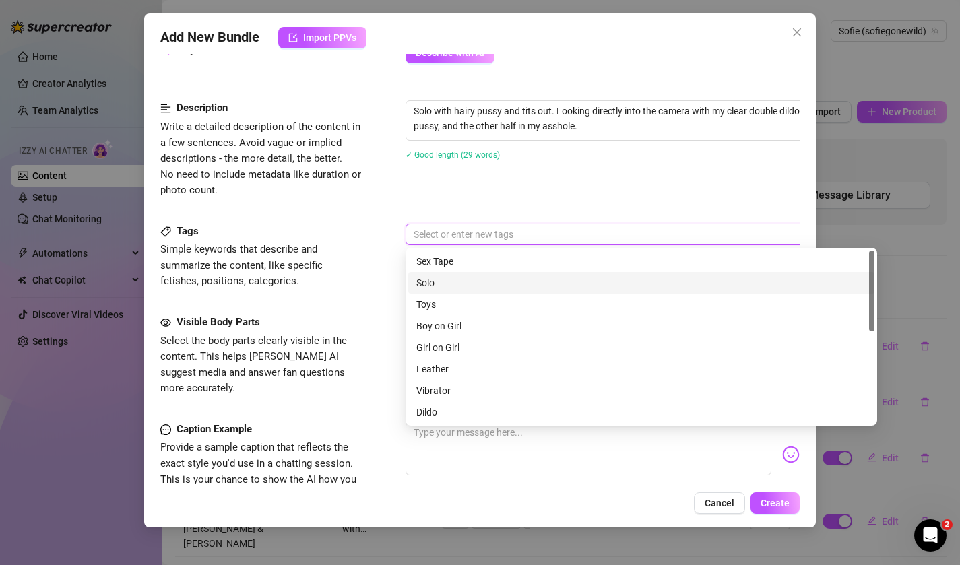
click at [433, 281] on div "Solo" at bounding box center [641, 283] width 450 height 15
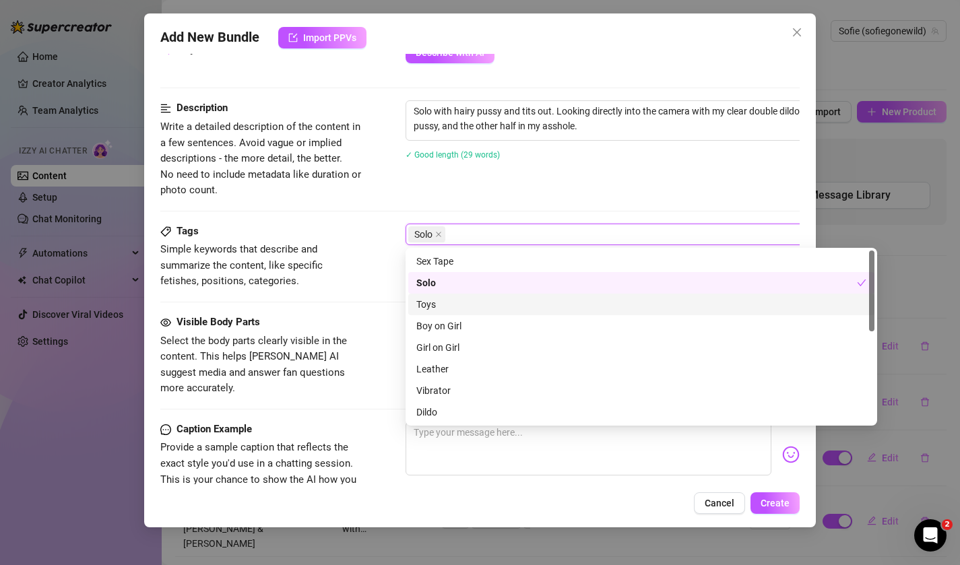
click at [435, 303] on div "Toys" at bounding box center [641, 304] width 450 height 15
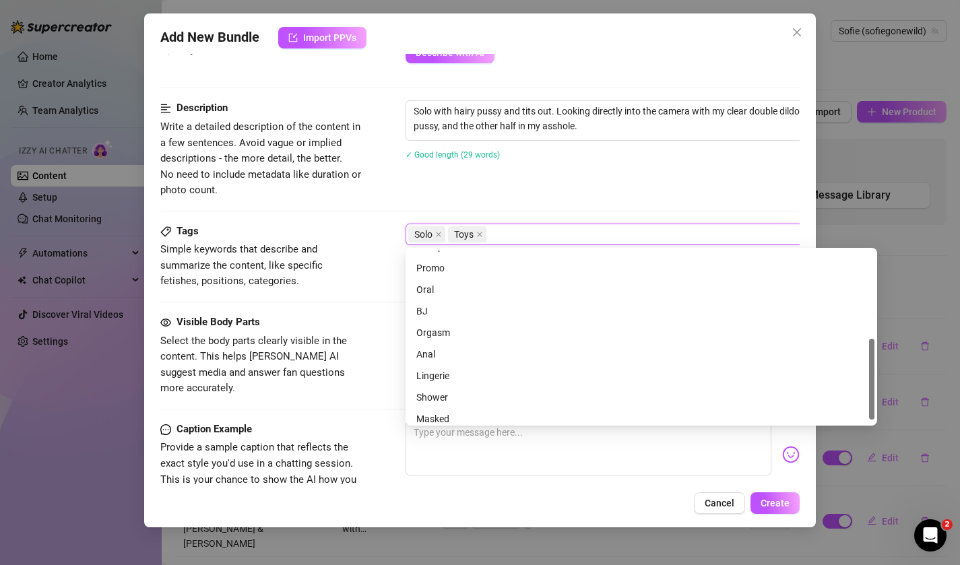
scroll to position [191, 0]
click at [435, 354] on div "Anal" at bounding box center [641, 350] width 450 height 15
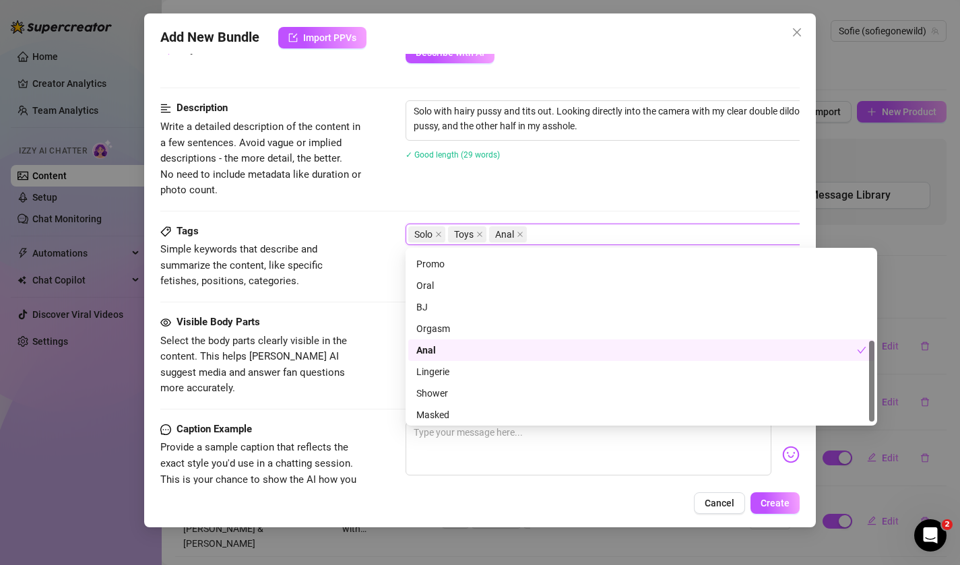
scroll to position [194, 0]
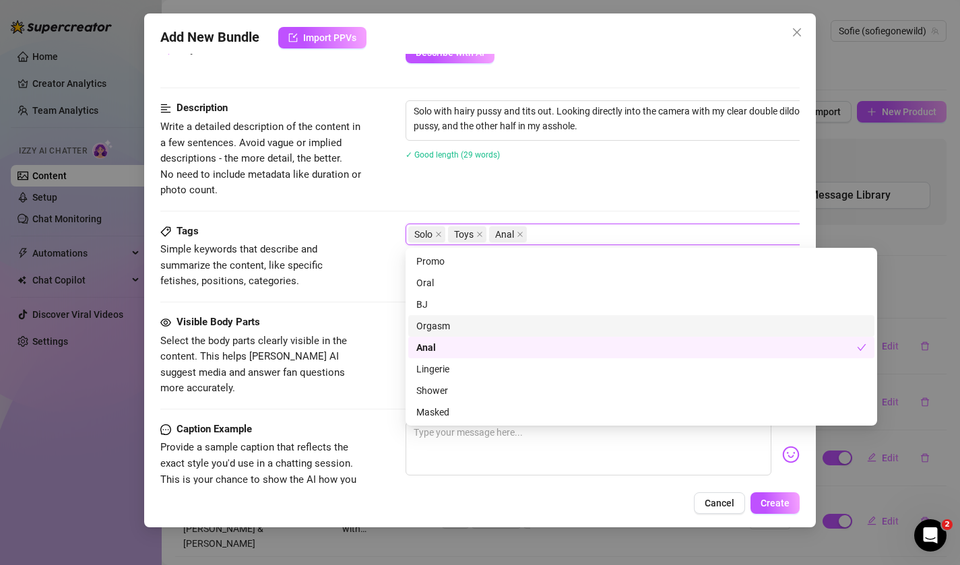
click at [419, 327] on div "Orgasm" at bounding box center [641, 326] width 450 height 15
click at [371, 313] on div "Tags Simple keywords that describe and summarize the content, like specific fet…" at bounding box center [480, 269] width 640 height 91
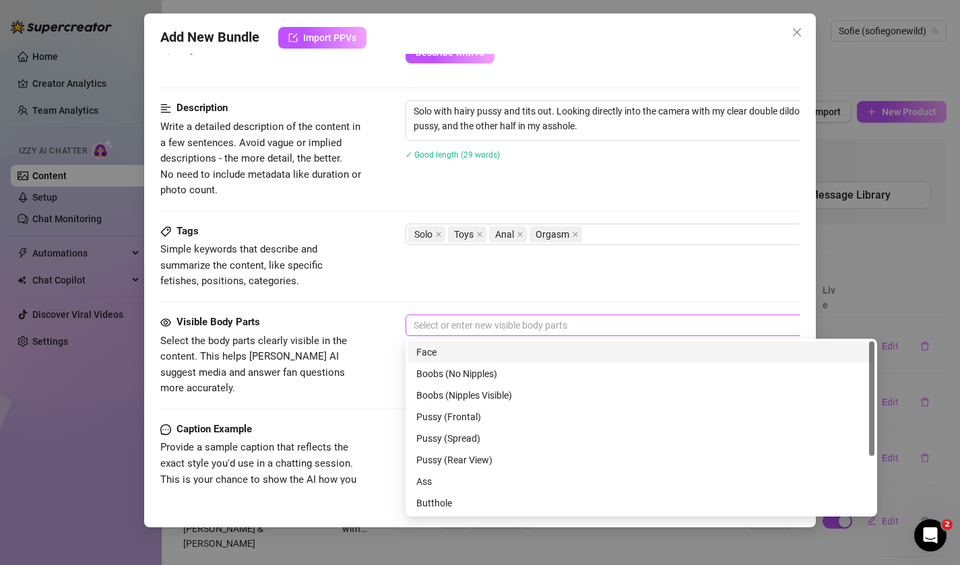
click at [447, 323] on div at bounding box center [634, 325] width 452 height 19
click at [444, 394] on div "Boobs (Nipples Visible)" at bounding box center [641, 395] width 450 height 15
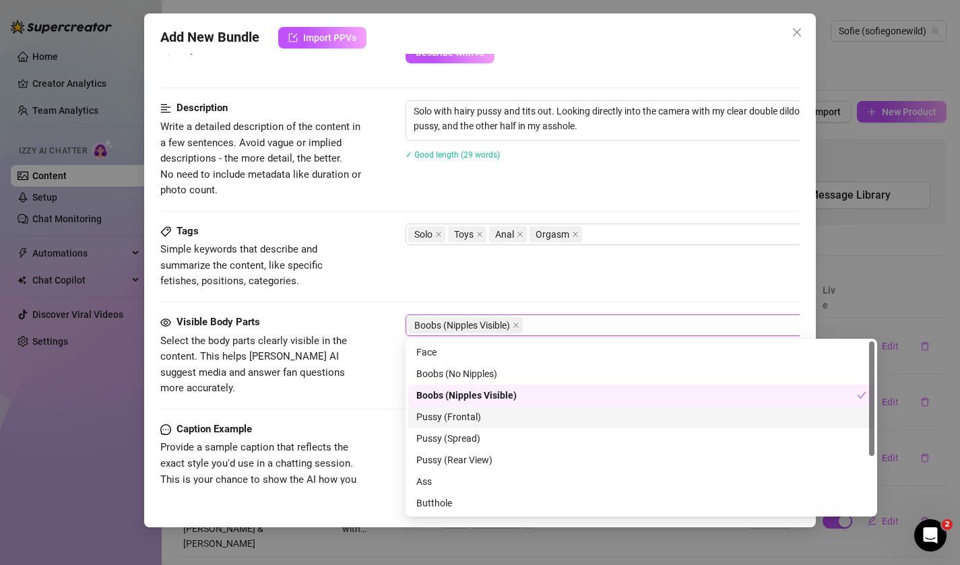
click at [444, 417] on div "Pussy (Frontal)" at bounding box center [641, 417] width 450 height 15
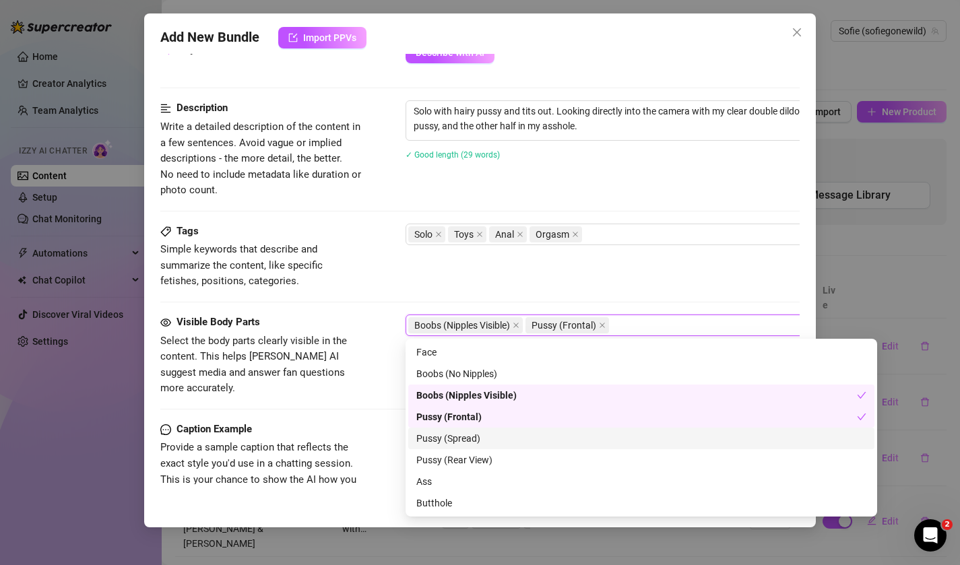
click at [454, 441] on div "Pussy (Spread)" at bounding box center [641, 438] width 450 height 15
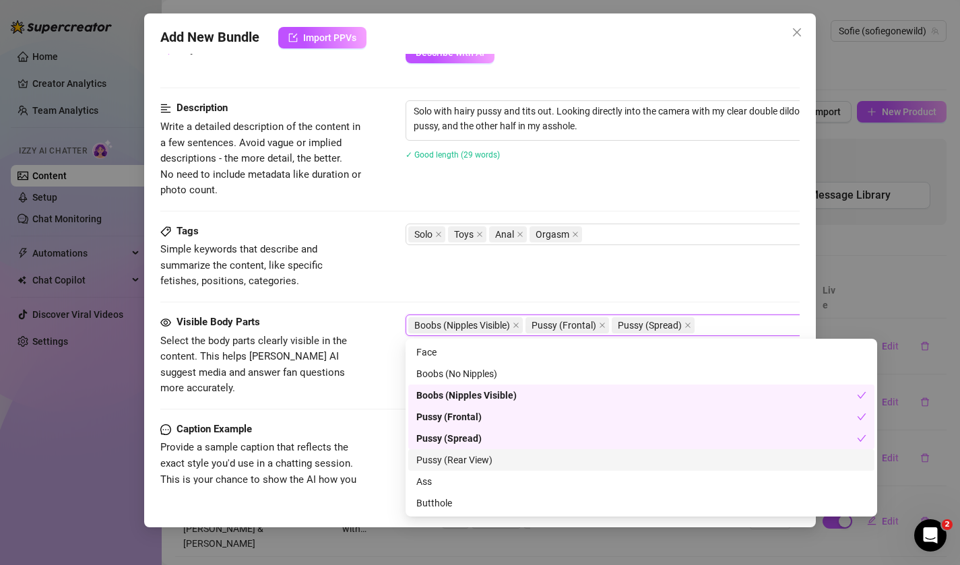
click at [459, 468] on div "Pussy (Rear View)" at bounding box center [641, 460] width 466 height 22
click at [459, 467] on div "Pussy (Rear View)" at bounding box center [636, 460] width 441 height 15
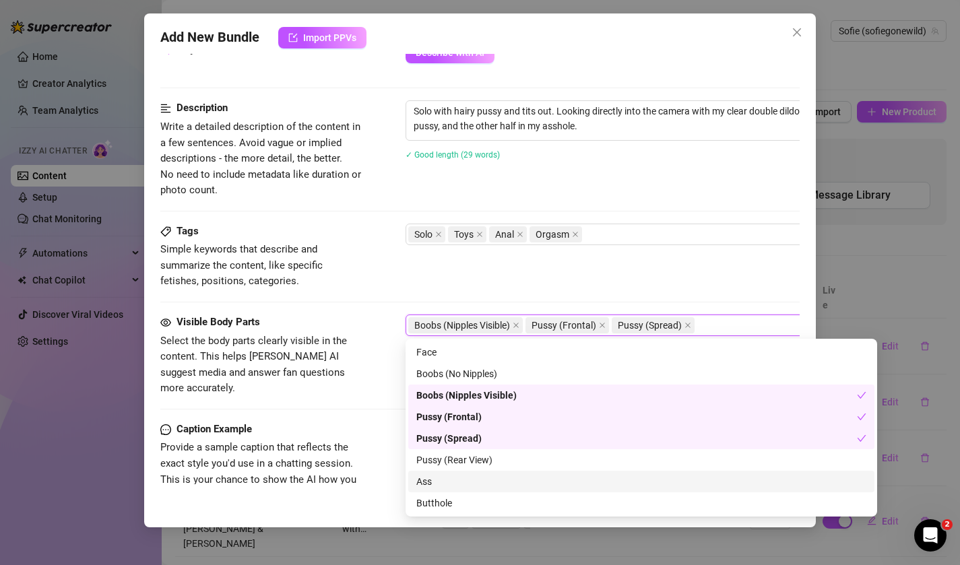
click at [459, 482] on div "Ass" at bounding box center [641, 481] width 450 height 15
click at [459, 480] on div "Ass" at bounding box center [636, 481] width 441 height 15
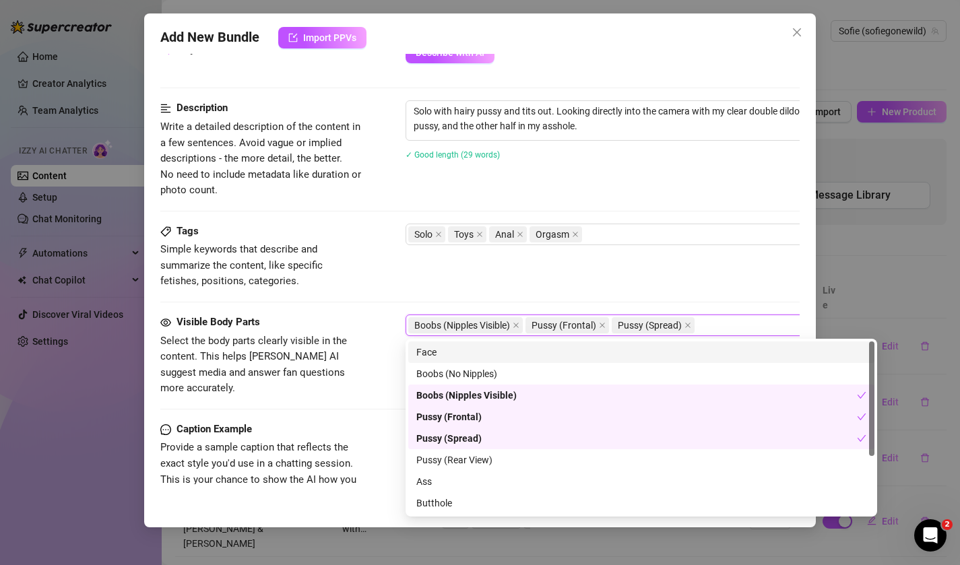
click at [451, 348] on div "Face" at bounding box center [641, 352] width 450 height 15
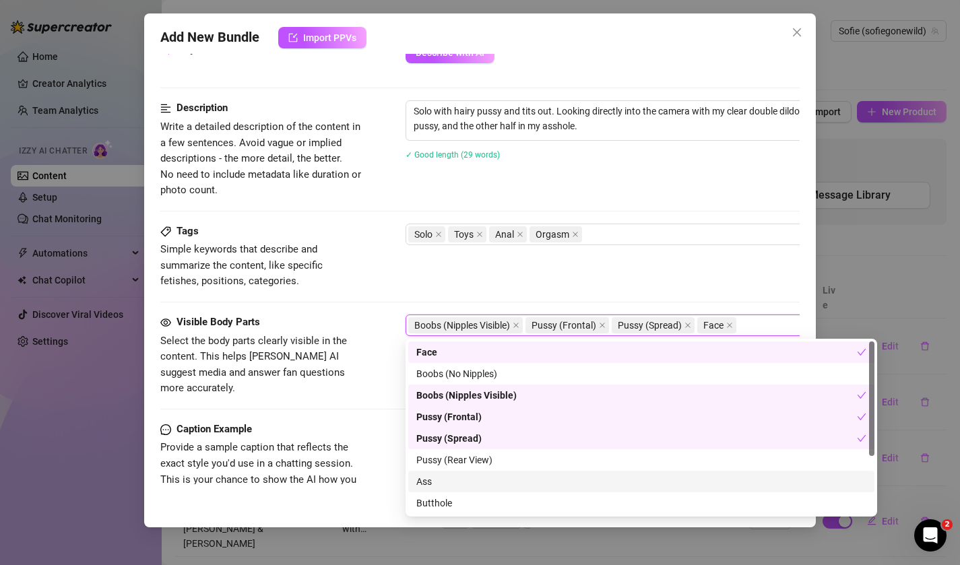
click at [435, 487] on div "Ass" at bounding box center [641, 481] width 450 height 15
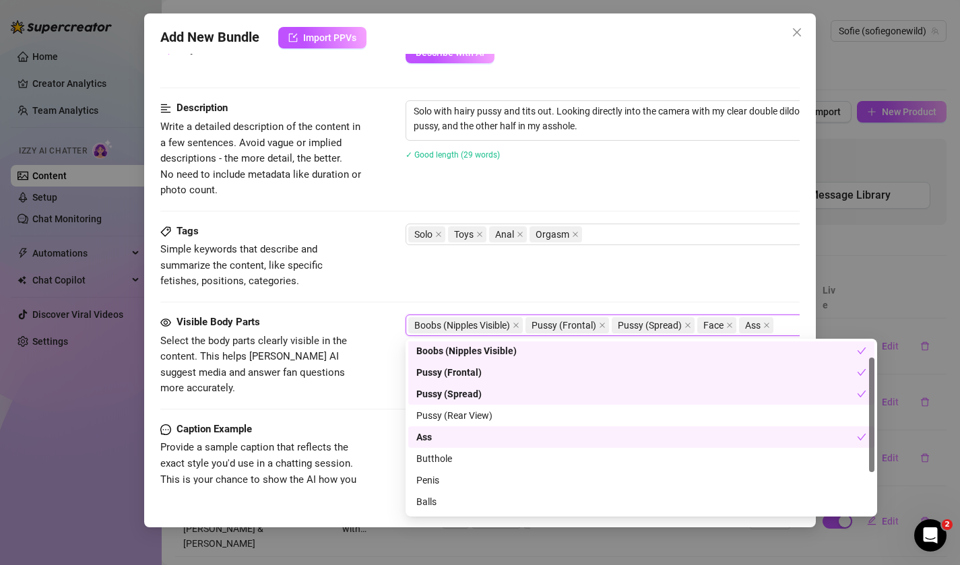
scroll to position [67, 0]
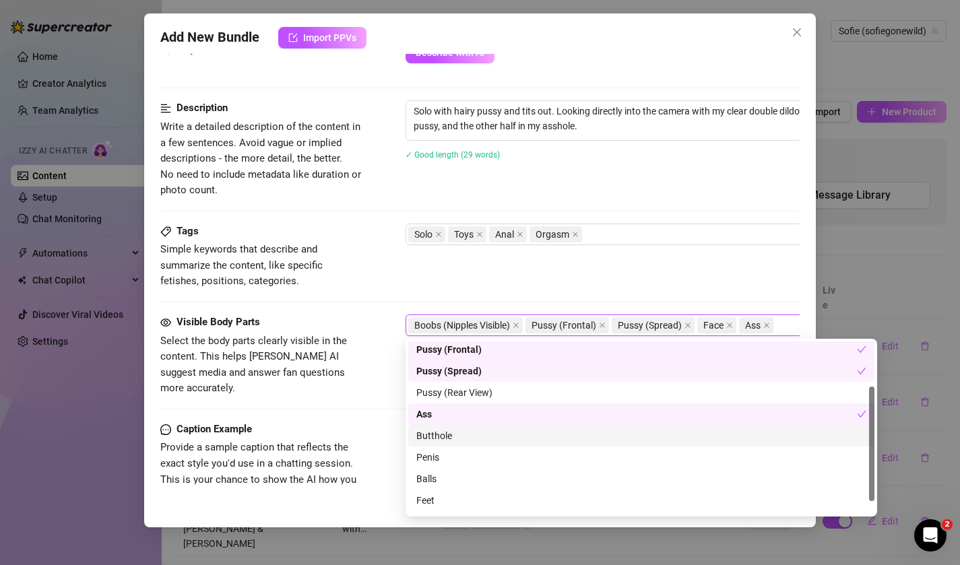
click at [445, 431] on div "Butthole" at bounding box center [641, 435] width 450 height 15
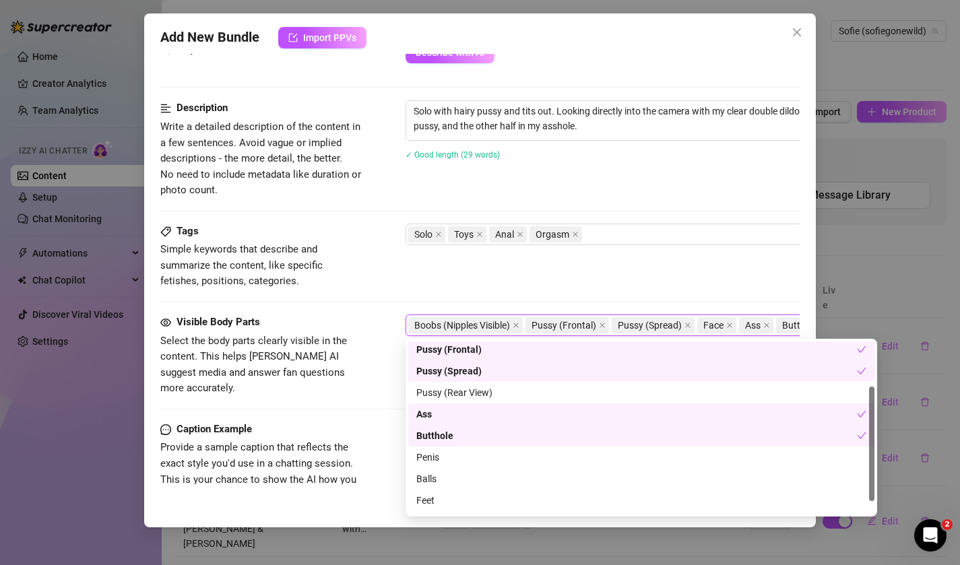
scroll to position [86, 0]
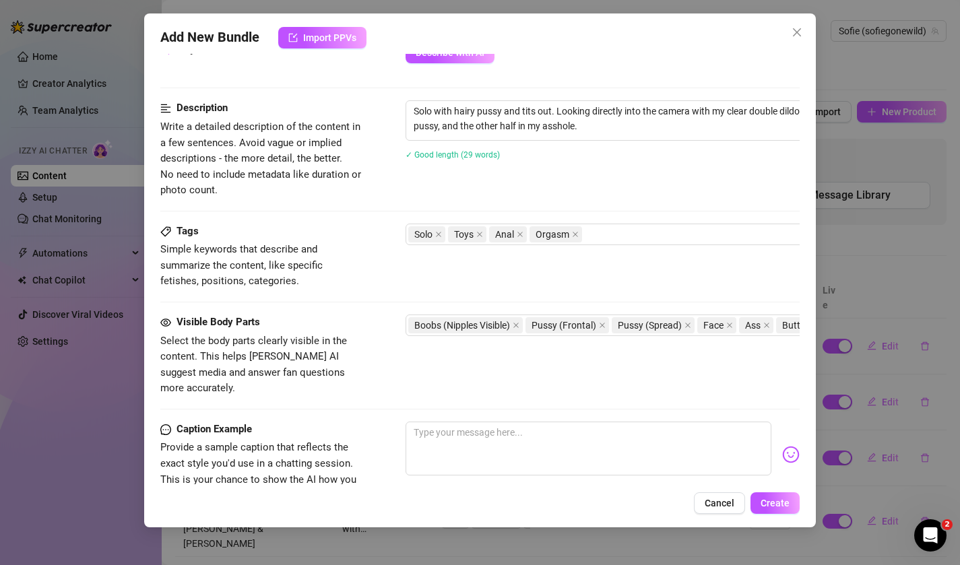
click at [357, 468] on span "Provide a sample caption that reflects the exact style you'd use in a chatting …" at bounding box center [261, 471] width 202 height 63
click at [445, 433] on textarea at bounding box center [589, 449] width 367 height 54
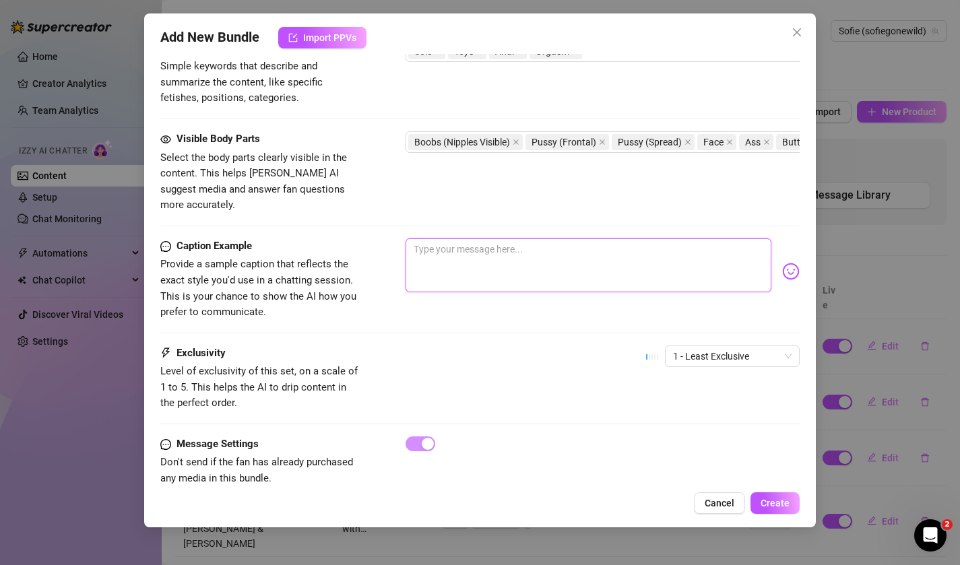
scroll to position [701, 0]
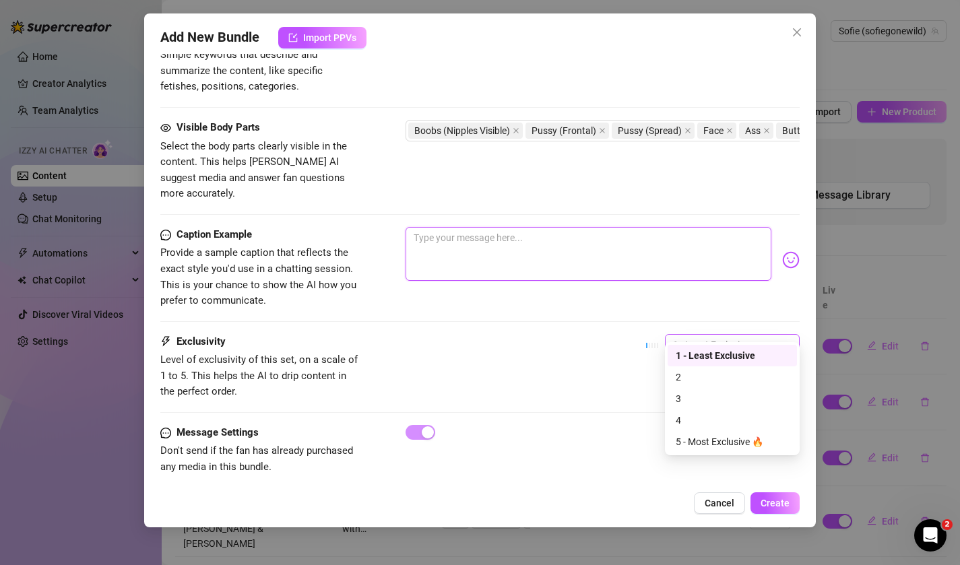
click at [701, 335] on span "1 - Least Exclusive" at bounding box center [732, 345] width 119 height 20
click at [714, 392] on div "3" at bounding box center [732, 398] width 113 height 15
click at [643, 236] on textarea at bounding box center [589, 254] width 367 height 54
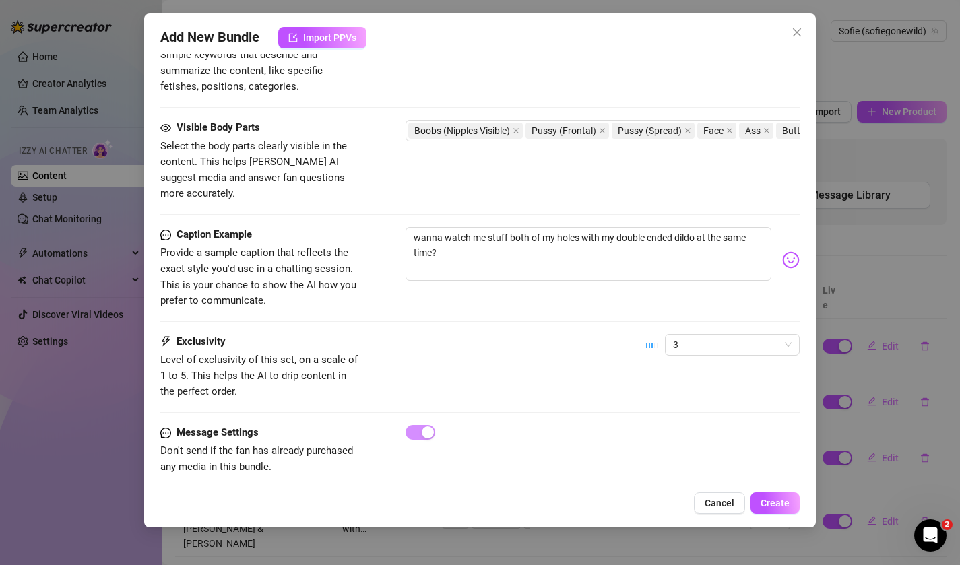
click at [800, 245] on div "Add New Bundle Import PPVs Account Sofie (@sofiegonewild) Name Name is for your…" at bounding box center [480, 270] width 672 height 514
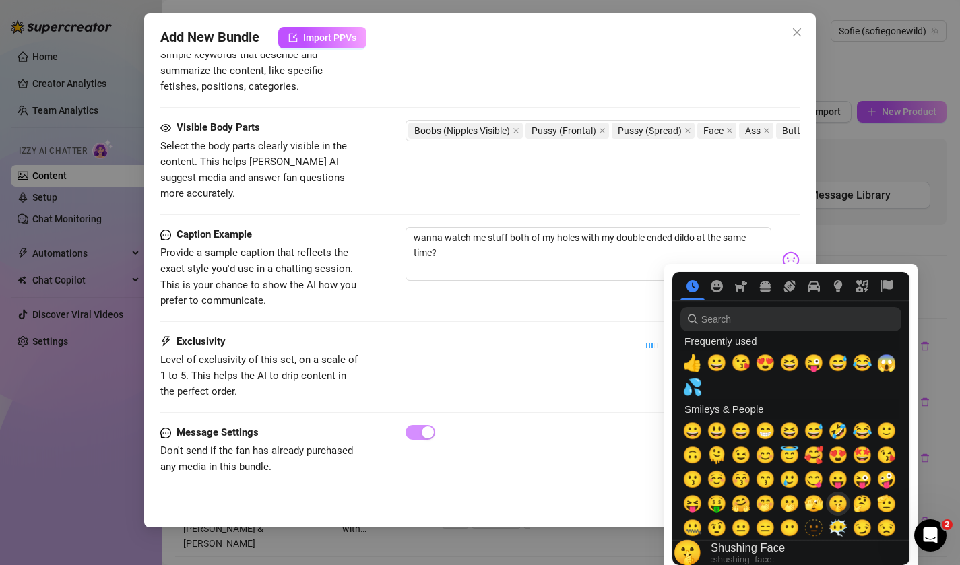
click at [837, 507] on span "🤫" at bounding box center [838, 504] width 20 height 19
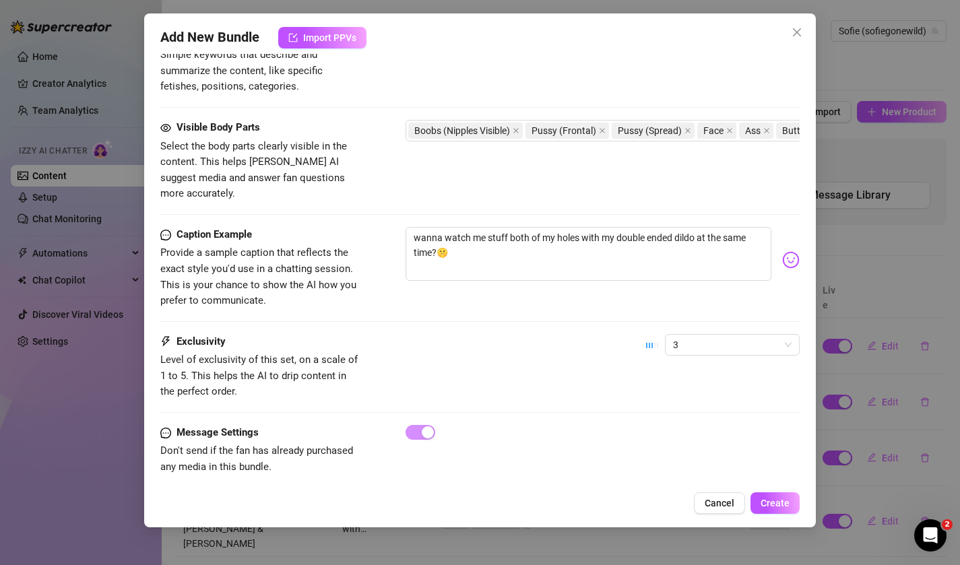
click at [631, 334] on div "Exclusivity Level of exclusivity of this set, on a scale of 1 to 5. This helps …" at bounding box center [480, 367] width 640 height 66
click at [789, 506] on span "Create" at bounding box center [775, 503] width 29 height 11
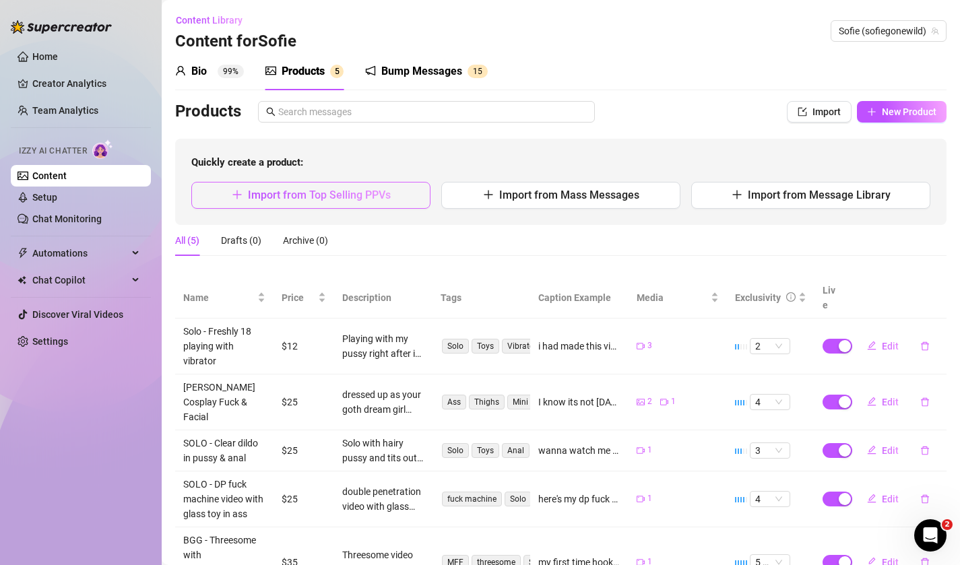
click at [384, 199] on span "Import from Top Selling PPVs" at bounding box center [319, 195] width 143 height 13
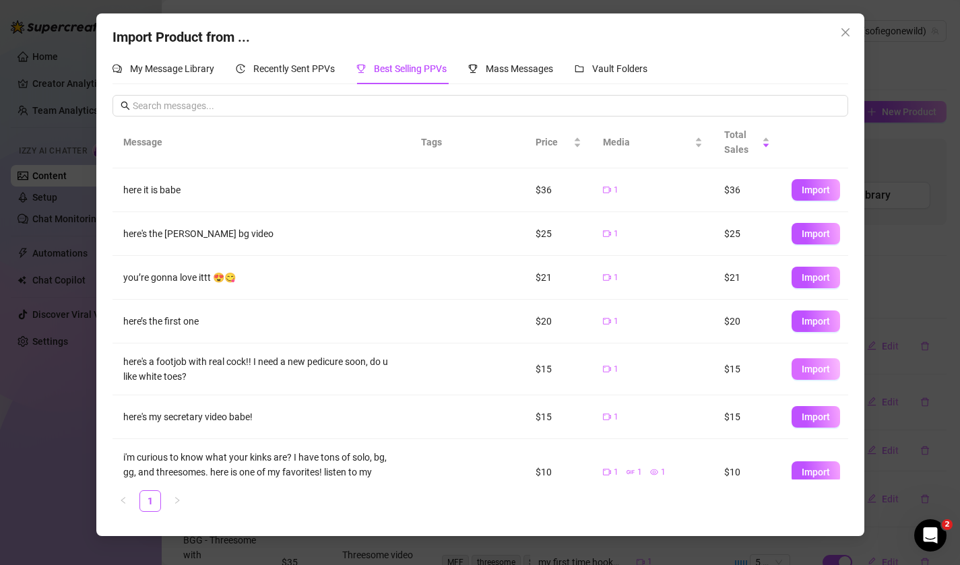
click at [797, 366] on button "Import" at bounding box center [816, 369] width 49 height 22
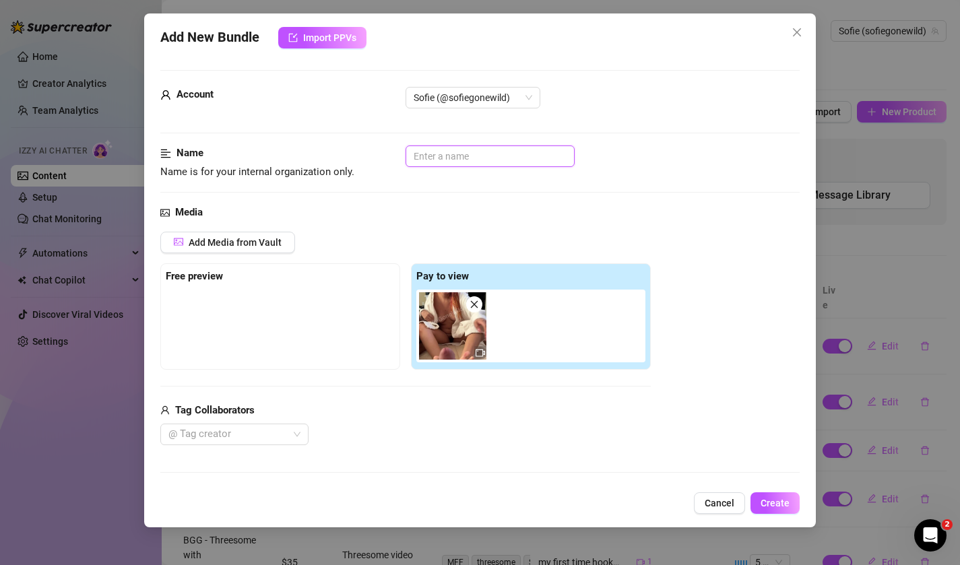
click at [456, 160] on input "text" at bounding box center [490, 157] width 169 height 22
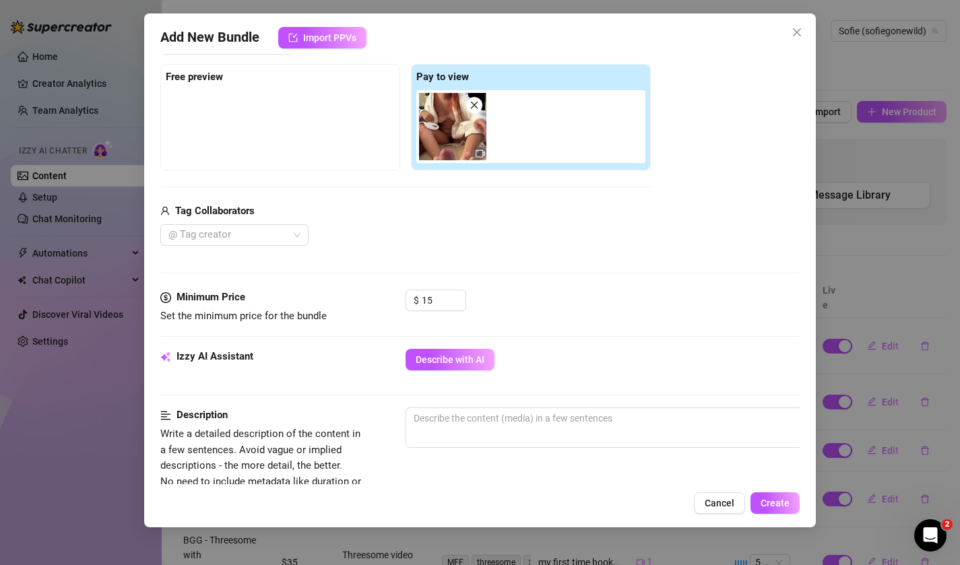
scroll to position [210, 0]
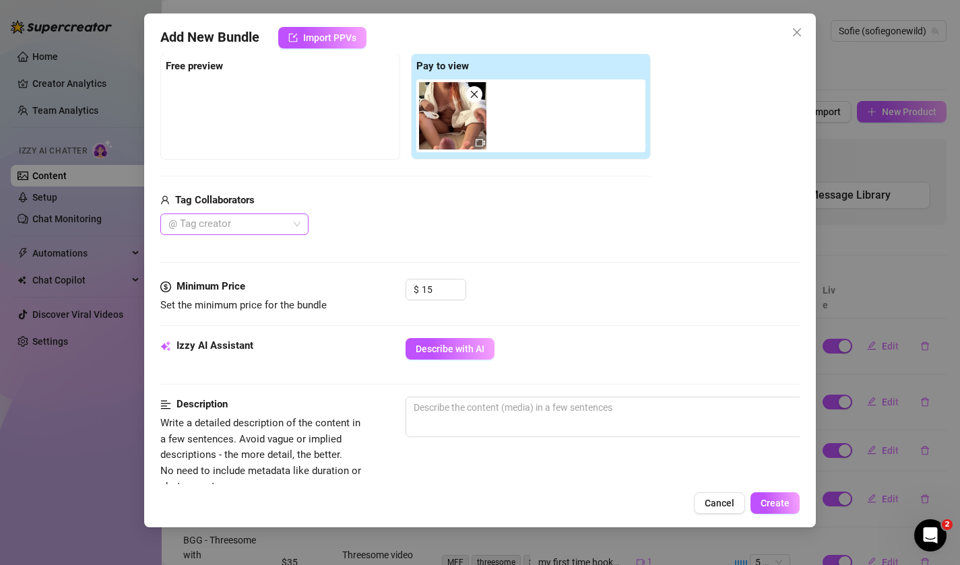
click at [274, 229] on div at bounding box center [227, 224] width 129 height 19
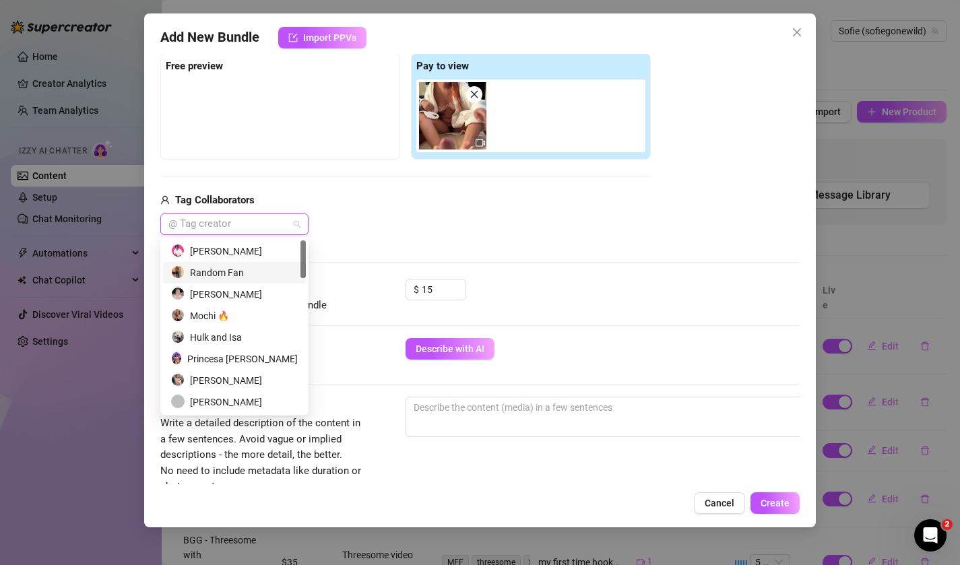
click at [265, 276] on div "Random Fan" at bounding box center [234, 272] width 127 height 15
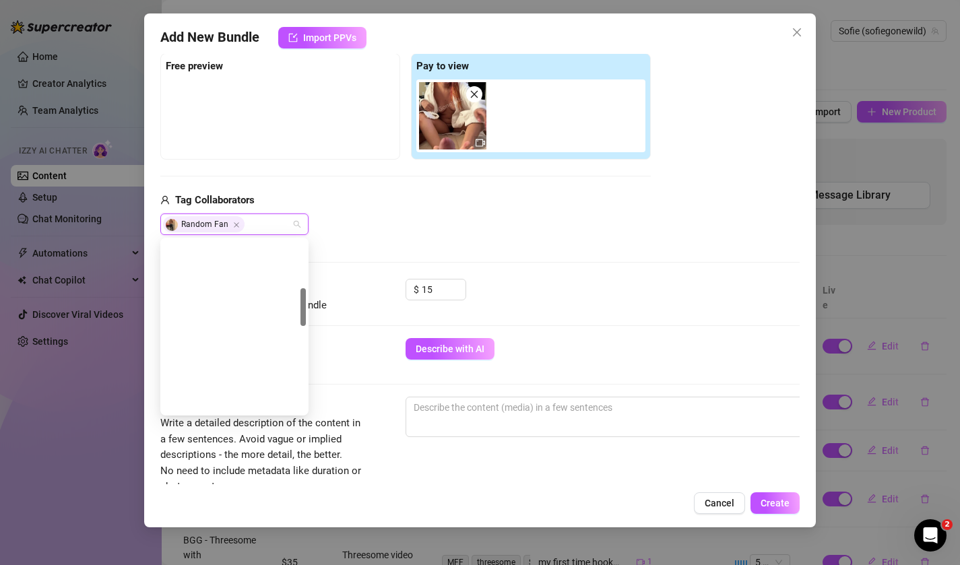
scroll to position [604, 0]
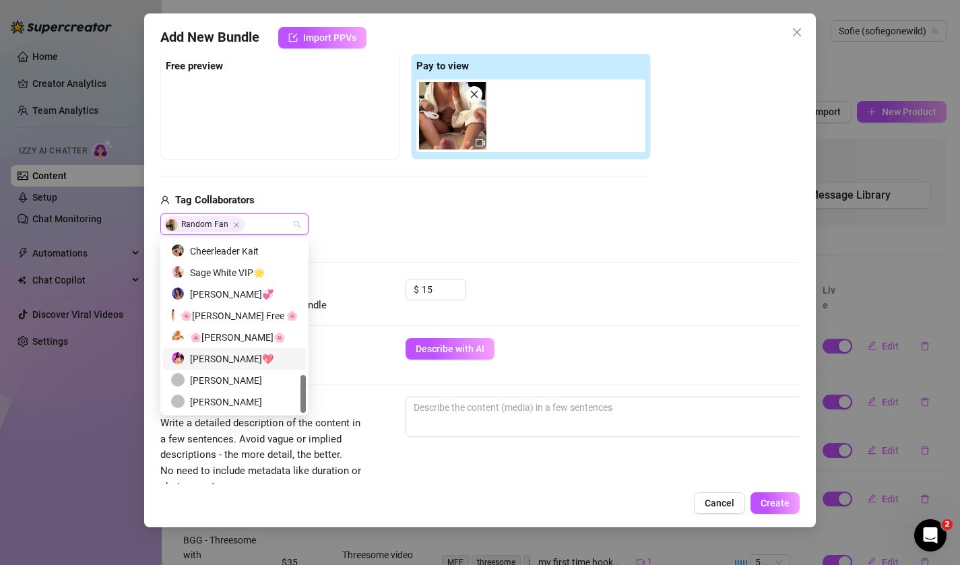
click at [251, 356] on div "Sofie Gostosa💖" at bounding box center [234, 359] width 127 height 15
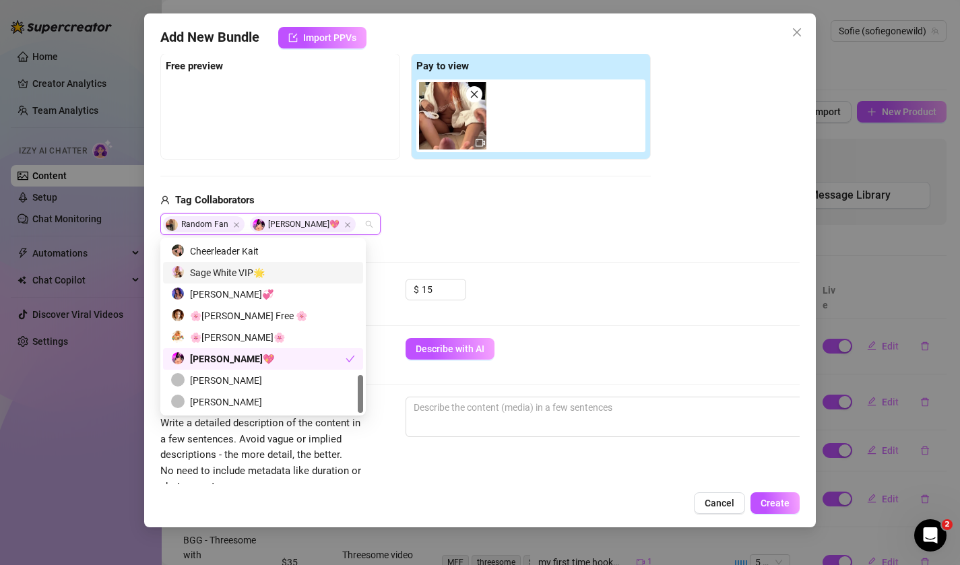
click at [436, 197] on div "Tag Collaborators" at bounding box center [405, 201] width 490 height 16
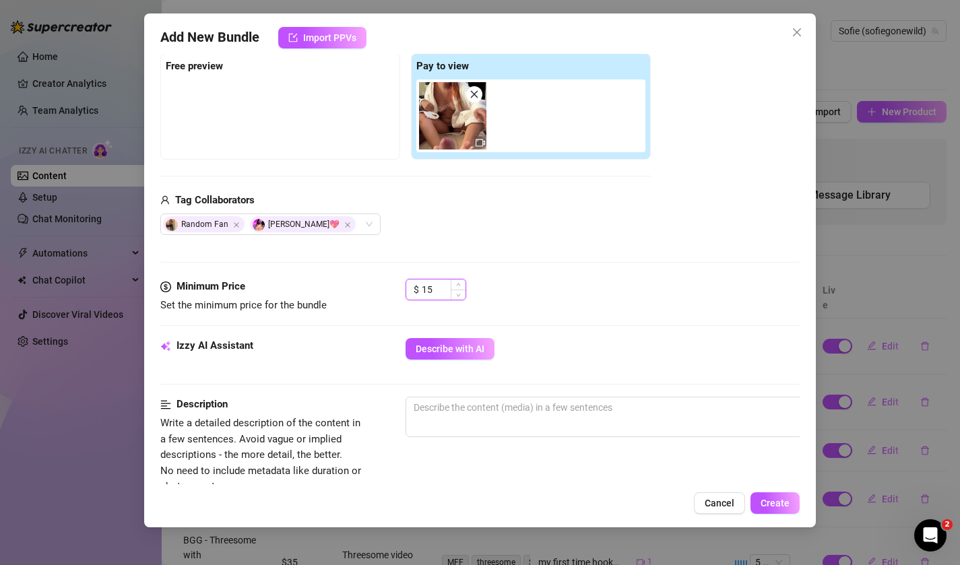
click at [438, 284] on input "15" at bounding box center [444, 290] width 44 height 20
click at [373, 307] on div "Minimum Price Set the minimum price for the bundle $ 15" at bounding box center [480, 296] width 640 height 34
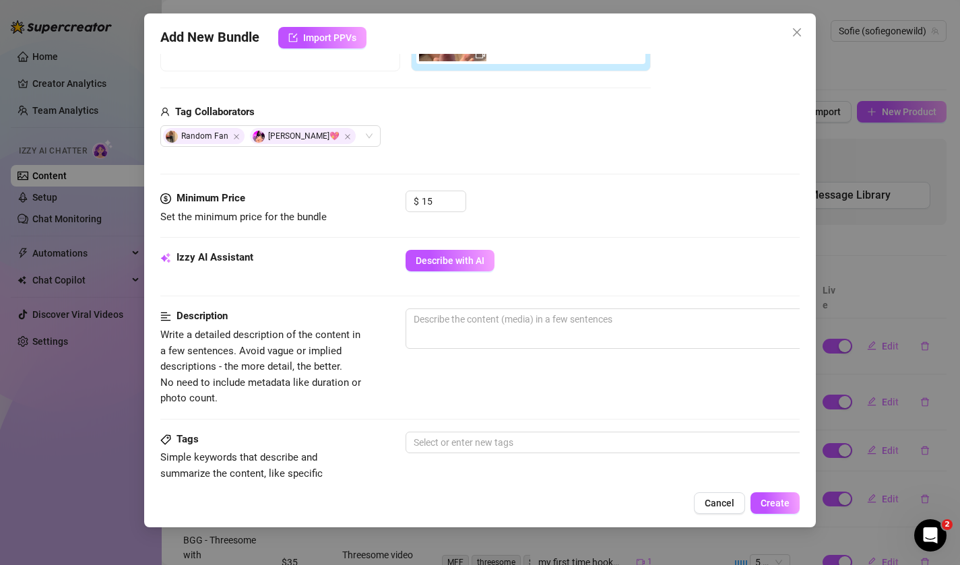
scroll to position [306, 0]
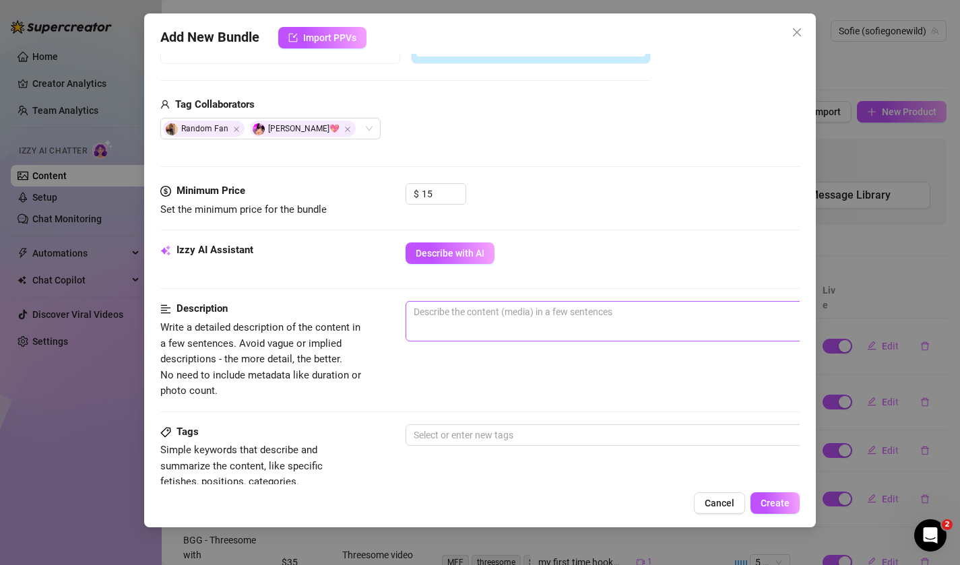
click at [449, 326] on span "0 / 1000" at bounding box center [642, 321] width 472 height 40
click at [445, 318] on textarea at bounding box center [641, 312] width 470 height 20
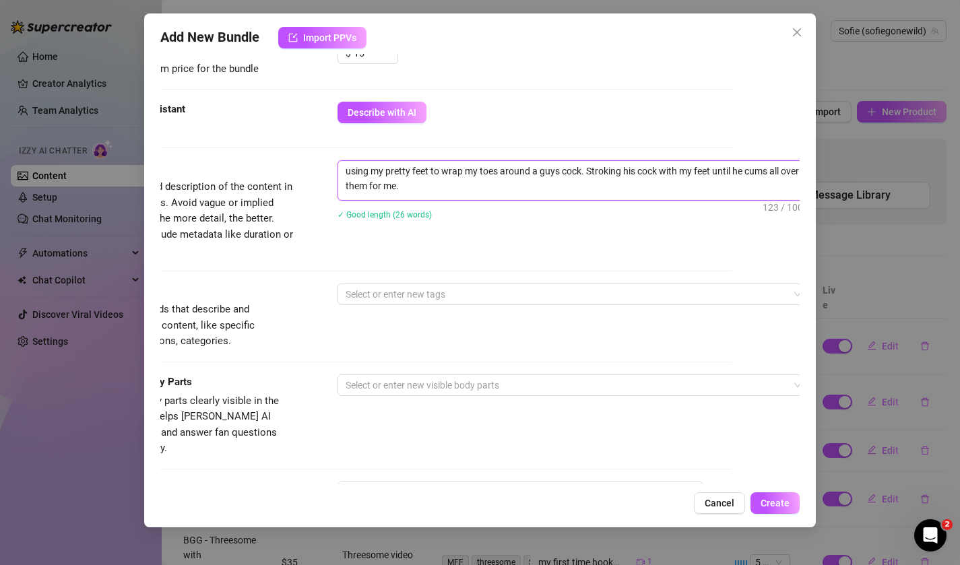
scroll to position [448, 68]
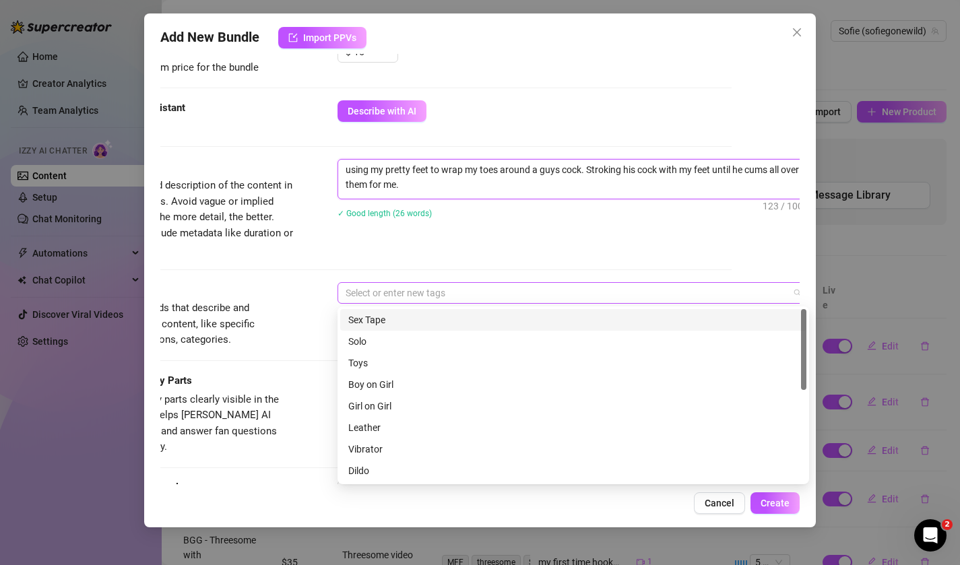
click at [411, 303] on div "Select or enter new tags" at bounding box center [574, 293] width 472 height 22
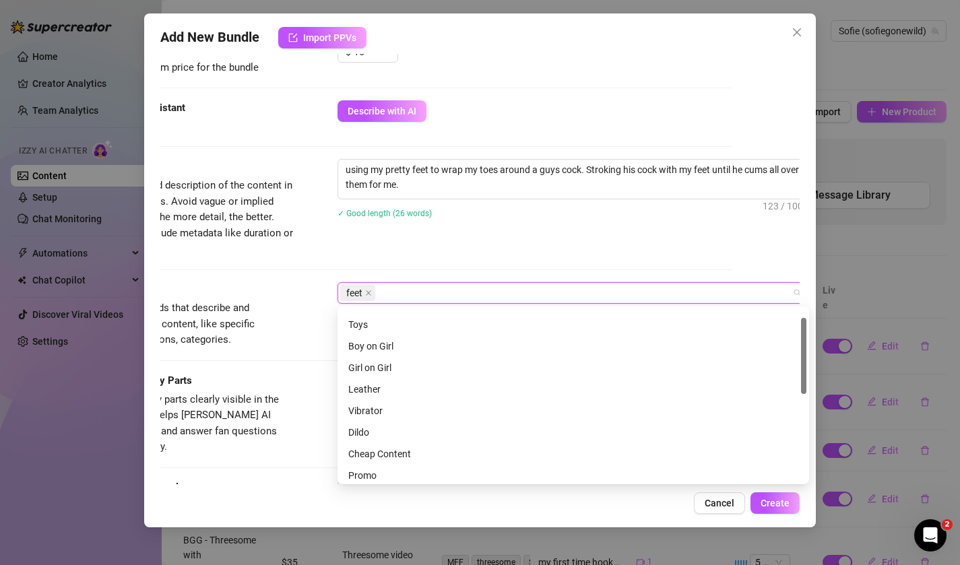
scroll to position [0, 0]
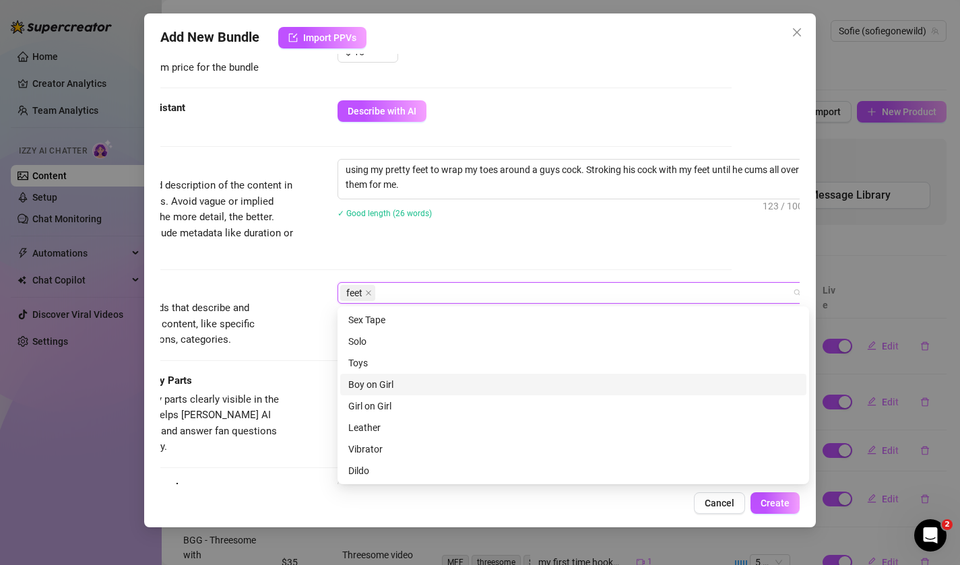
click at [400, 385] on div "Boy on Girl" at bounding box center [573, 384] width 450 height 15
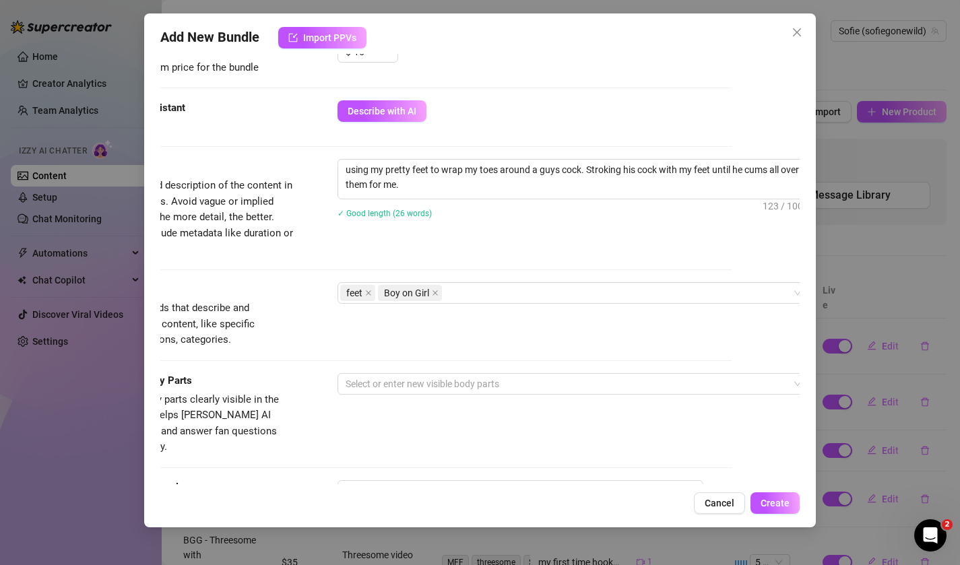
click at [315, 356] on div "Tags Simple keywords that describe and summarize the content, like specific fet…" at bounding box center [412, 327] width 640 height 91
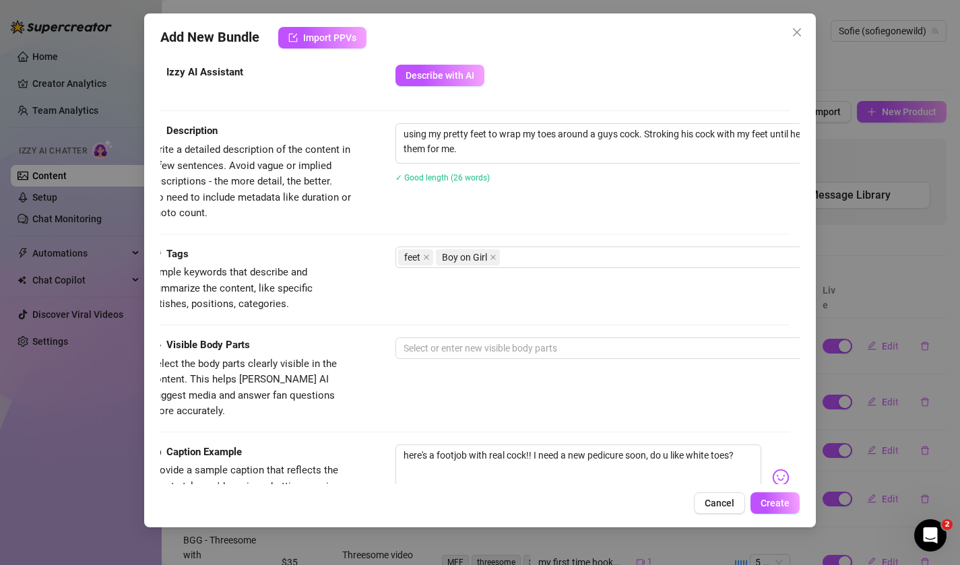
scroll to position [484, 0]
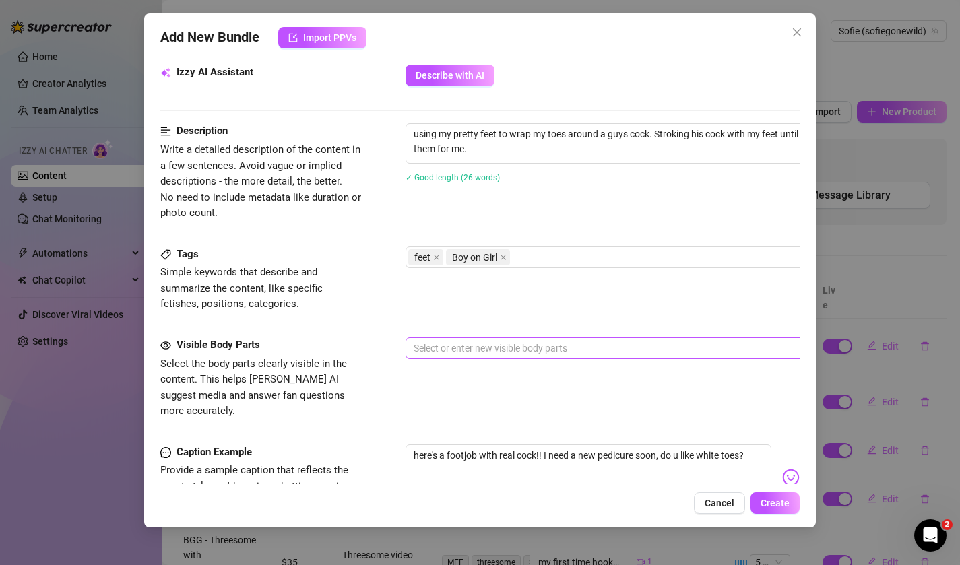
click at [424, 347] on div at bounding box center [634, 348] width 452 height 19
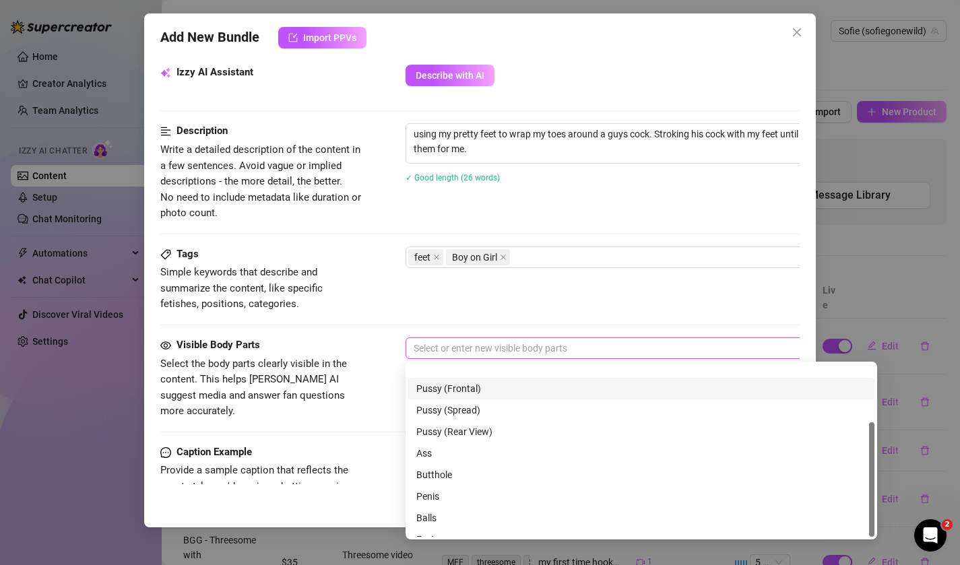
scroll to position [86, 0]
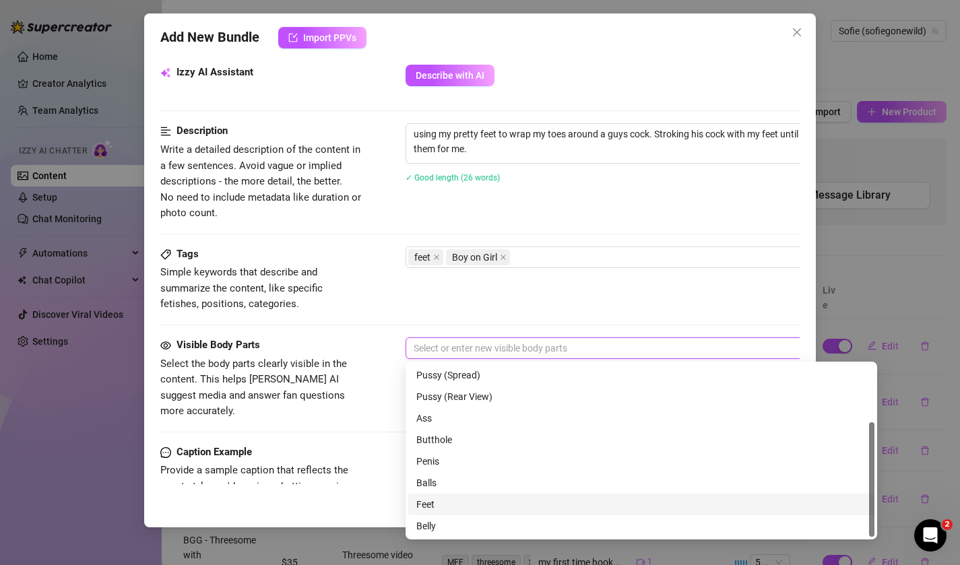
click at [428, 501] on div "Feet" at bounding box center [641, 504] width 450 height 15
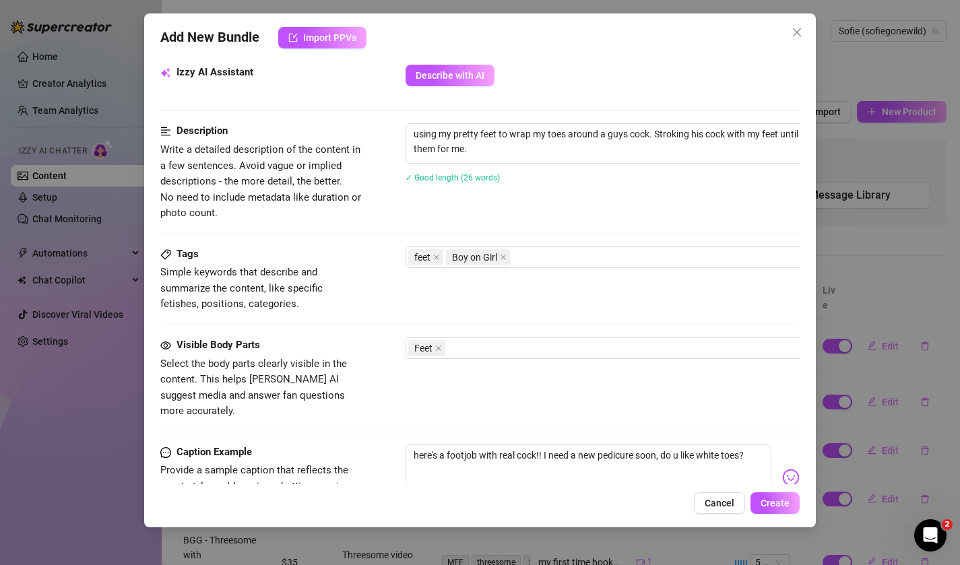
click at [389, 347] on div "Visible Body Parts Select the body parts clearly visible in the content. This h…" at bounding box center [480, 379] width 640 height 82
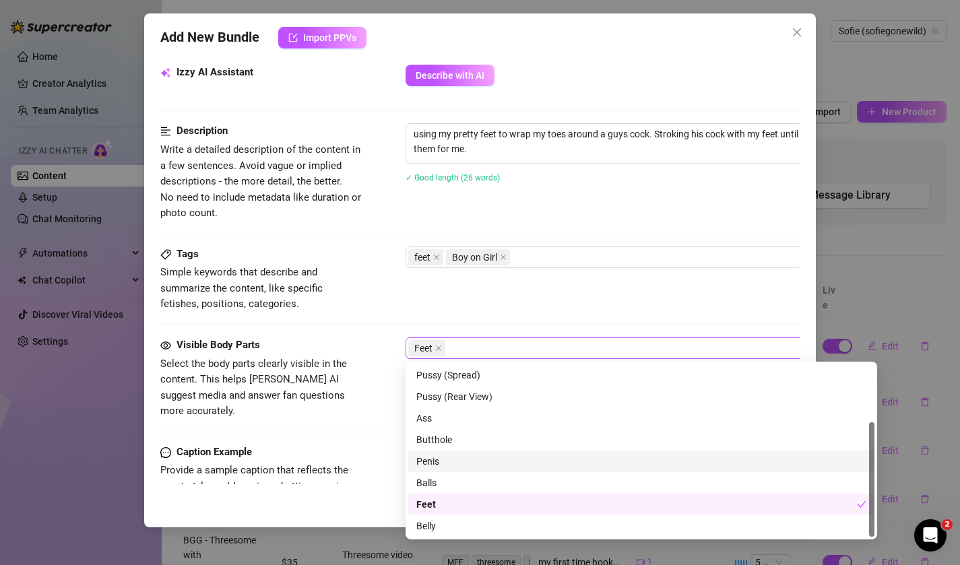
click at [480, 350] on div "Feet" at bounding box center [634, 348] width 452 height 19
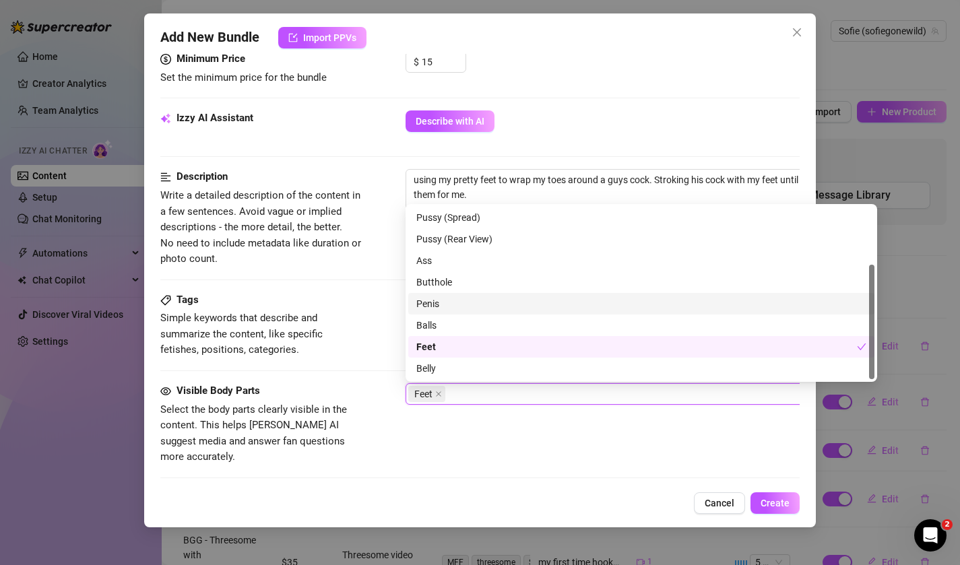
scroll to position [439, 0]
click at [464, 298] on div "Penis" at bounding box center [641, 301] width 450 height 15
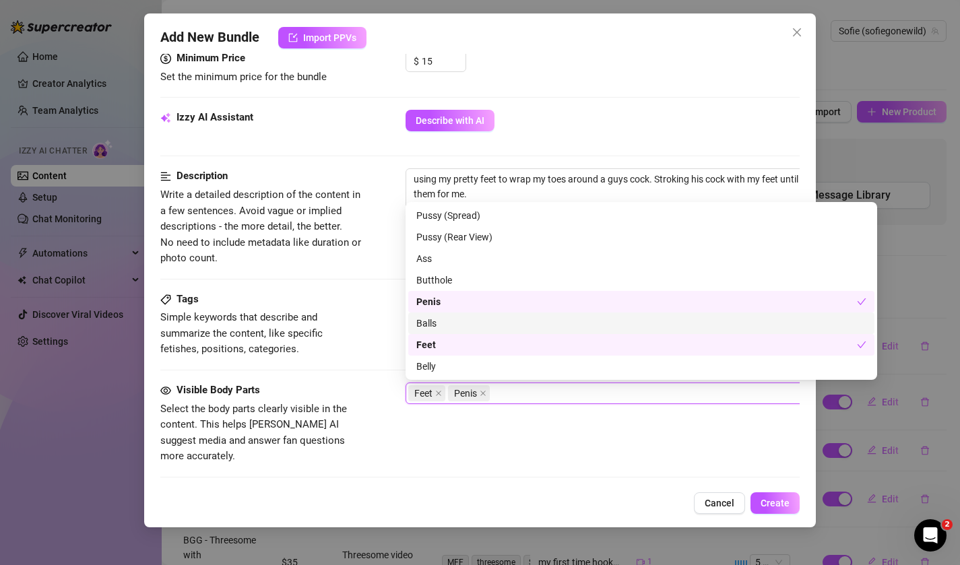
click at [323, 335] on span "Simple keywords that describe and summarize the content, like specific fetishes…" at bounding box center [241, 333] width 162 height 44
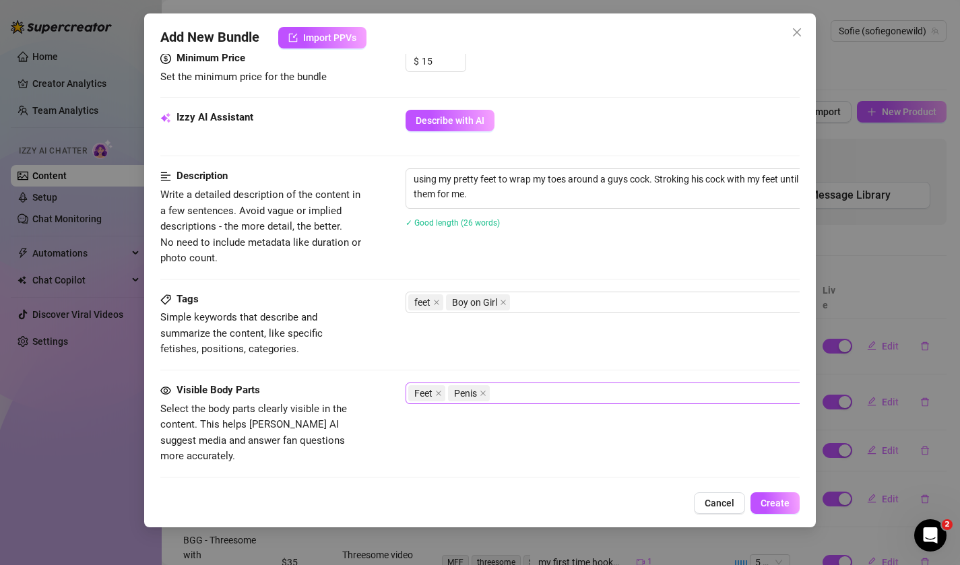
click at [536, 394] on div "Feet Penis" at bounding box center [634, 393] width 452 height 19
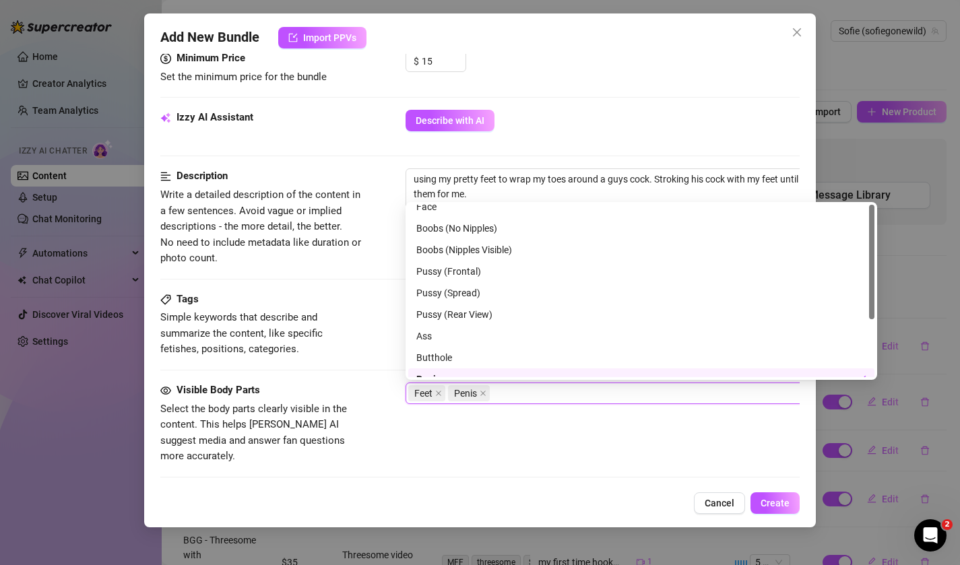
scroll to position [0, 0]
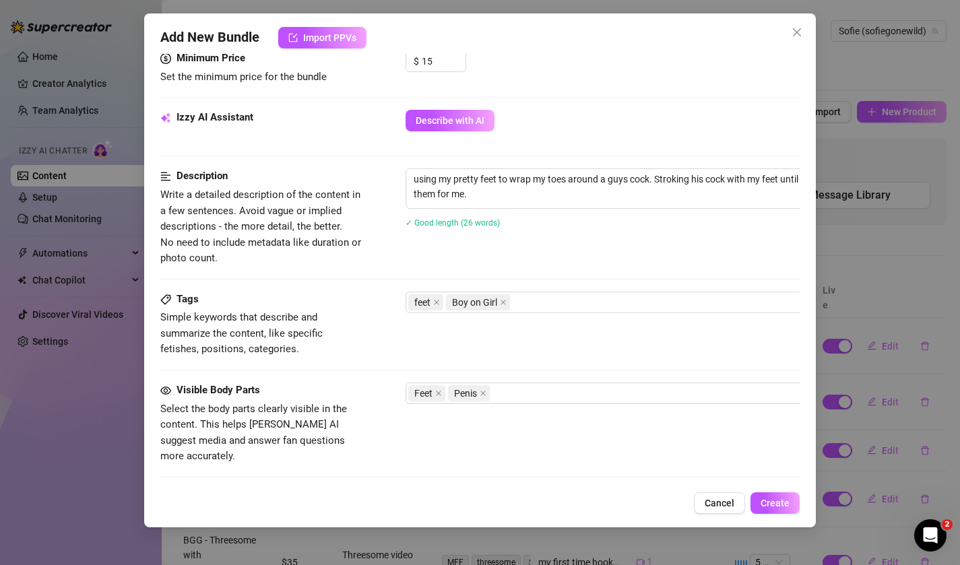
click at [361, 300] on div "Tags" at bounding box center [261, 300] width 202 height 16
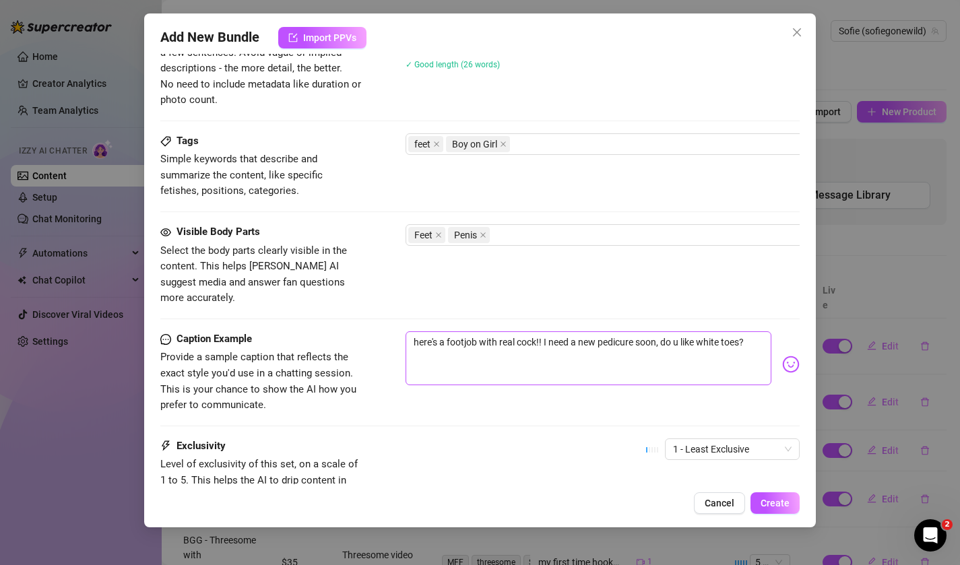
scroll to position [598, 0]
click at [540, 330] on textarea "here's a footjob with real cock!! I need a new pedicure soon, do u like white t…" at bounding box center [589, 357] width 367 height 54
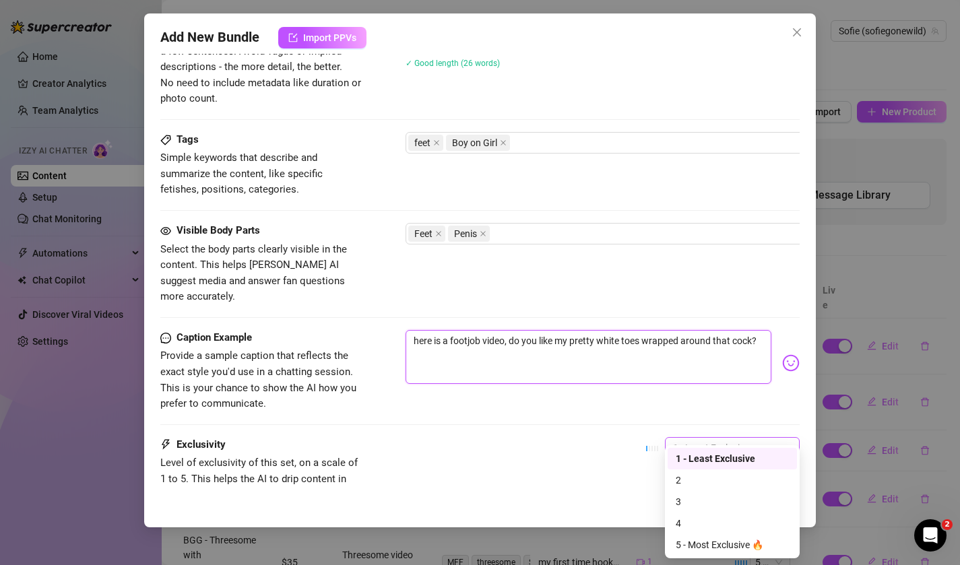
click at [693, 438] on span "1 - Least Exclusive" at bounding box center [732, 448] width 119 height 20
click at [705, 482] on div "2" at bounding box center [732, 480] width 113 height 15
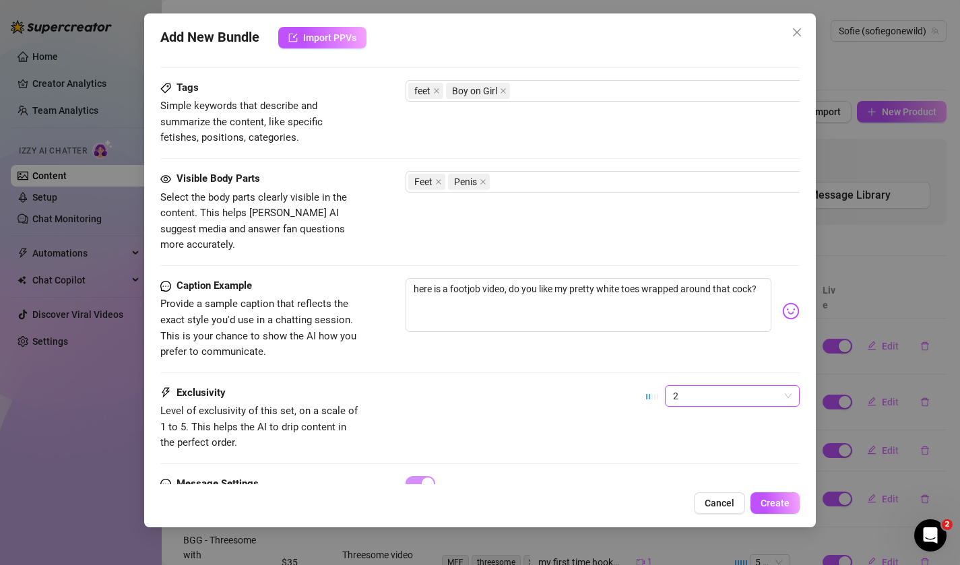
scroll to position [701, 0]
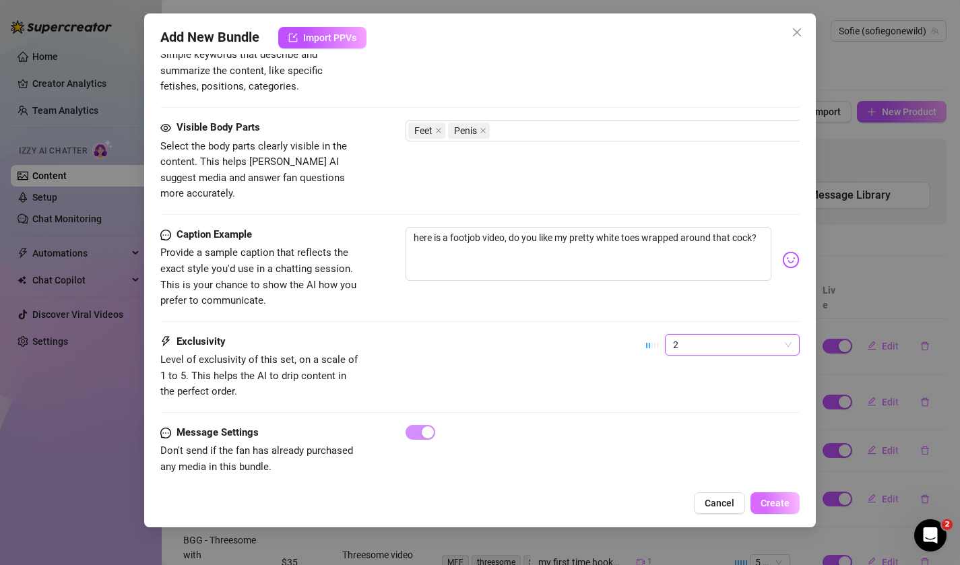
click at [777, 498] on span "Create" at bounding box center [775, 503] width 29 height 11
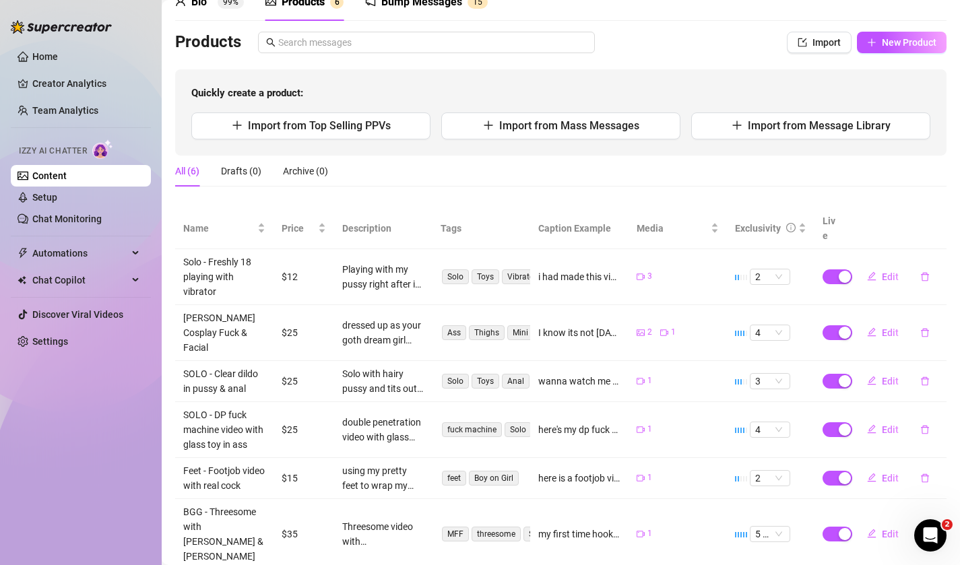
scroll to position [0, 0]
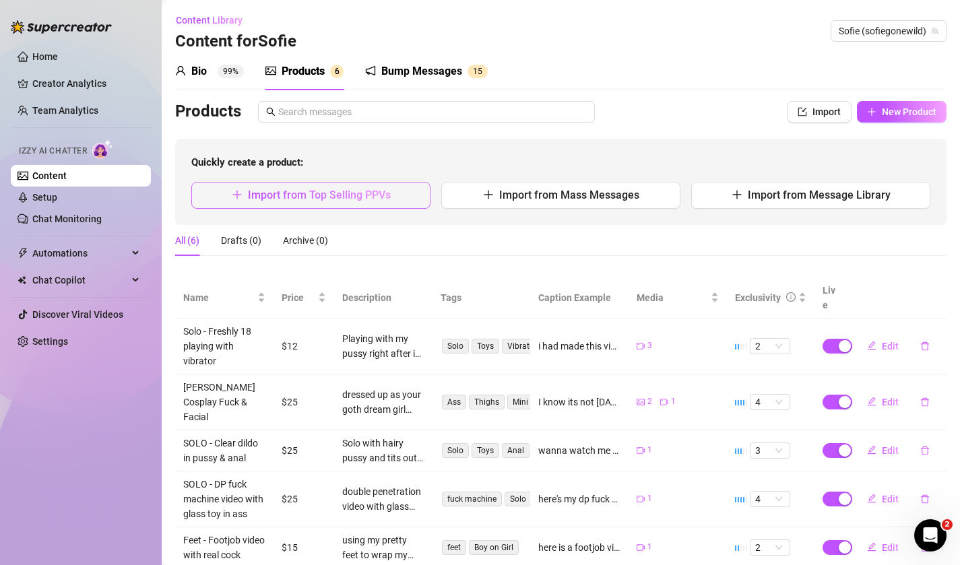
click at [353, 191] on span "Import from Top Selling PPVs" at bounding box center [319, 195] width 143 height 13
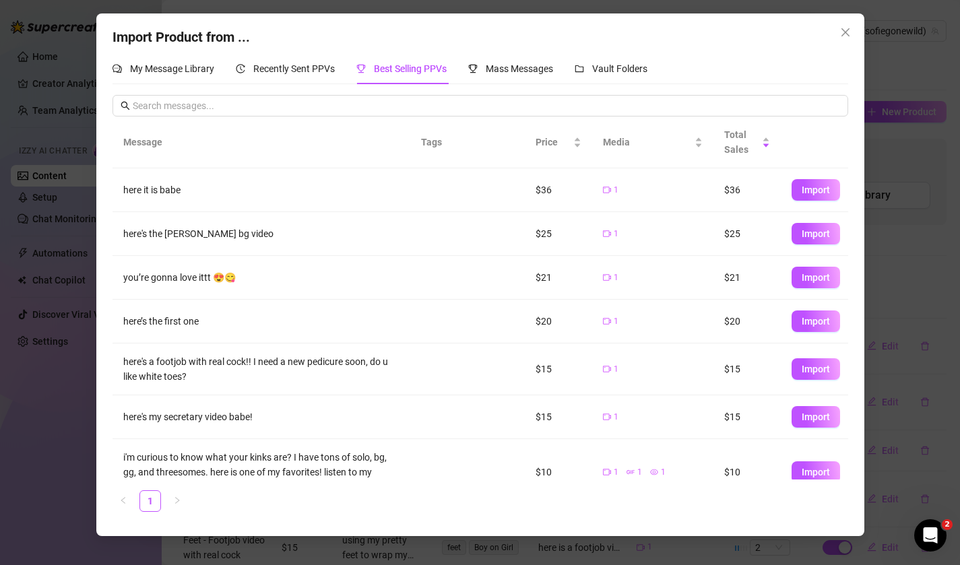
scroll to position [26, 0]
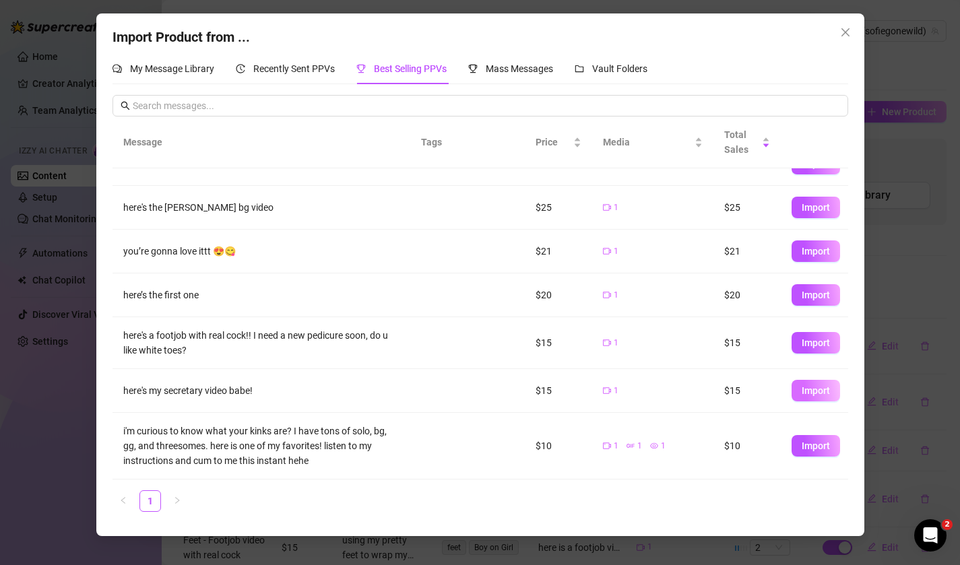
click at [803, 393] on span "Import" at bounding box center [816, 390] width 28 height 11
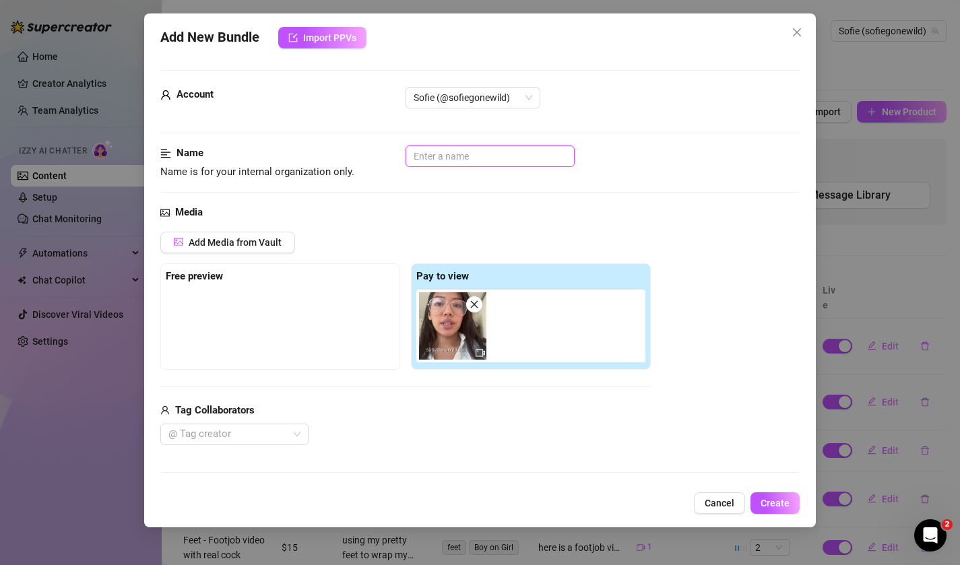
click at [470, 154] on input "text" at bounding box center [490, 157] width 169 height 22
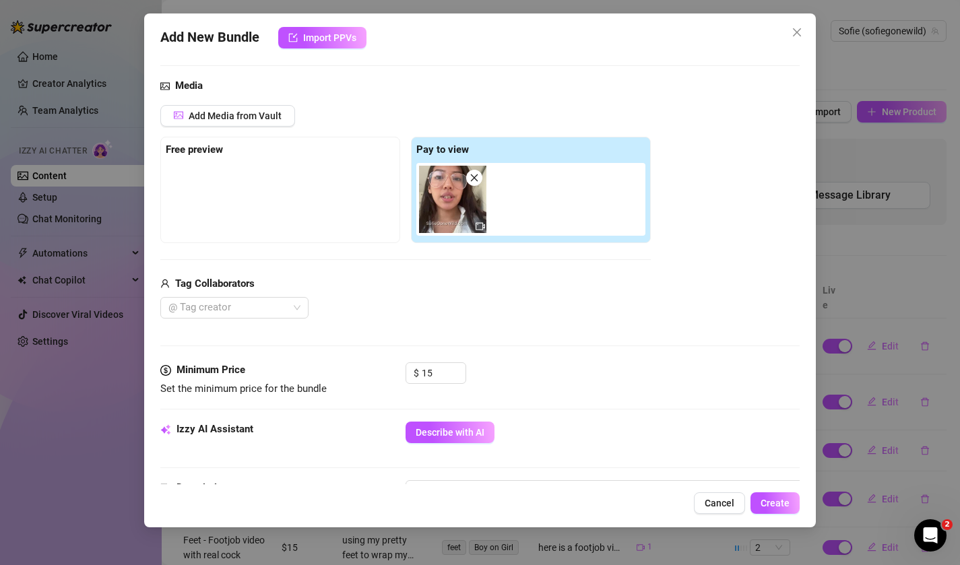
scroll to position [140, 0]
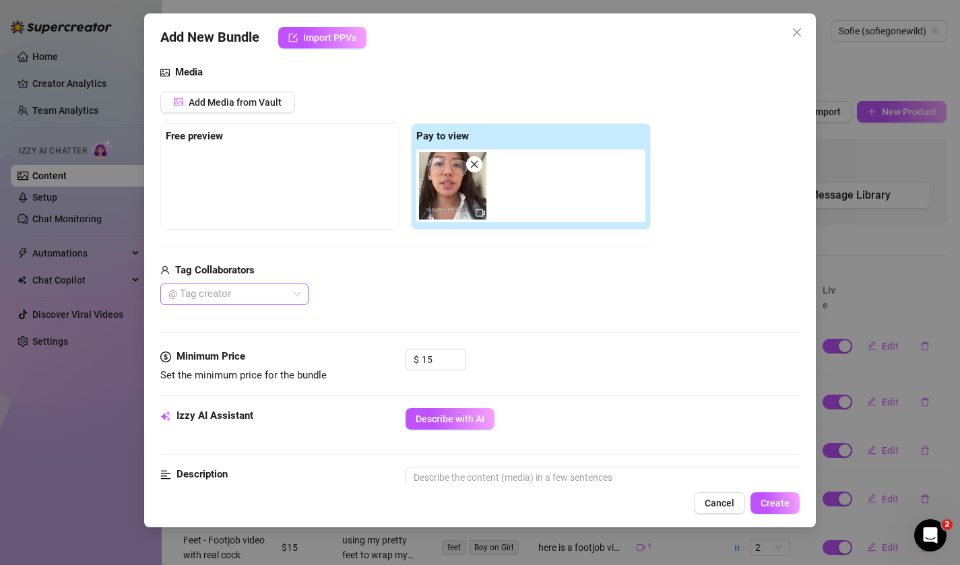
click at [292, 294] on div "@ Tag creator" at bounding box center [234, 295] width 148 height 22
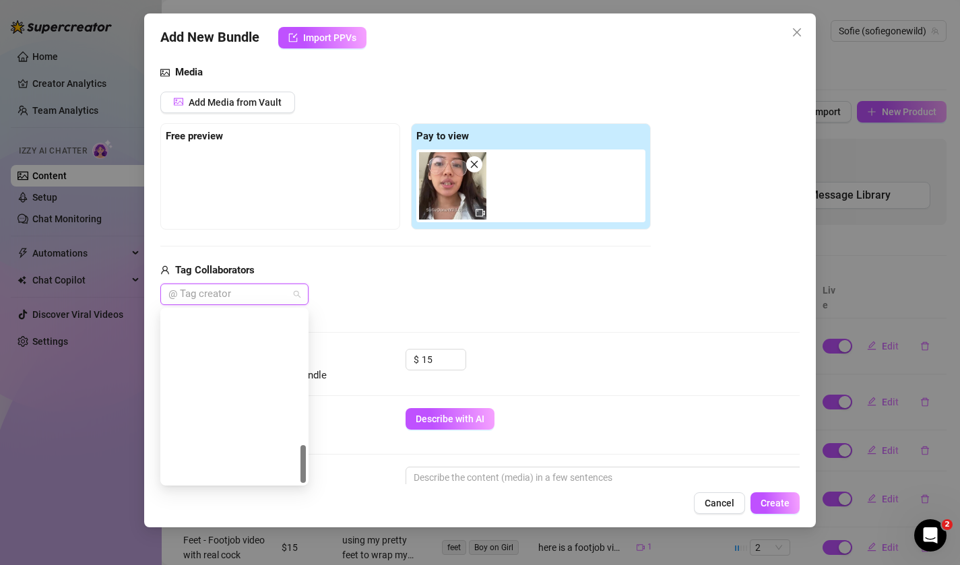
scroll to position [604, 0]
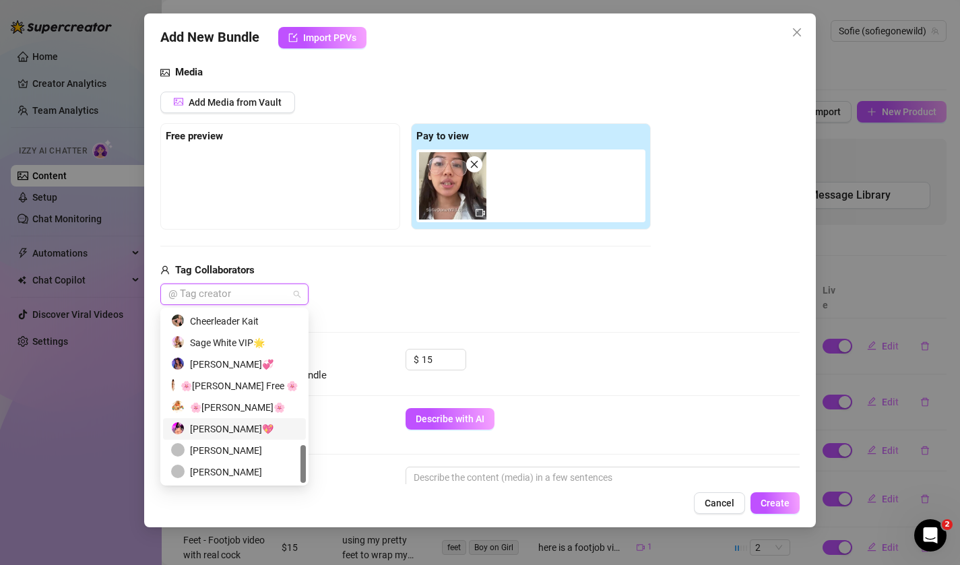
click at [247, 430] on div "Sofie Gostosa💖" at bounding box center [234, 429] width 127 height 15
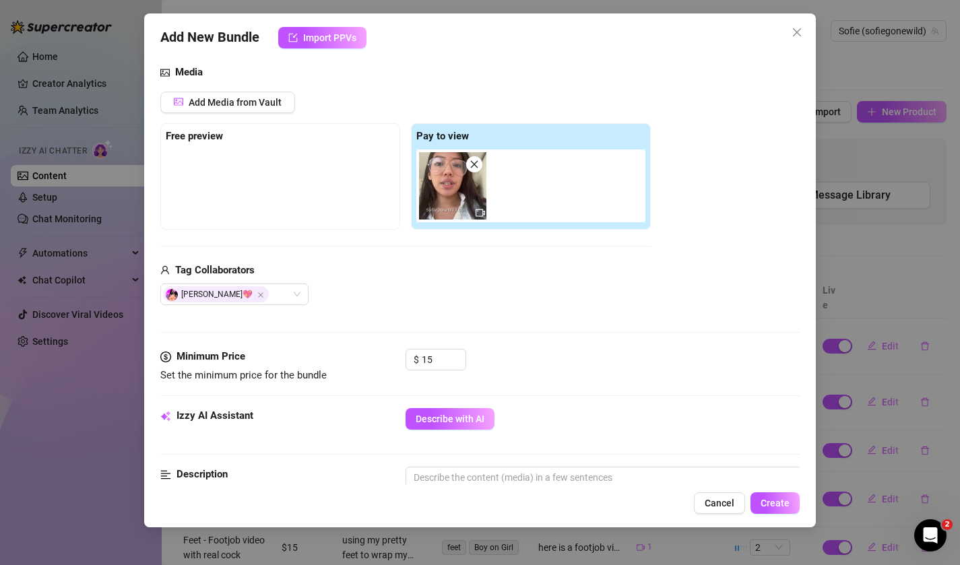
click at [391, 298] on div "Sofie Gostosa💖" at bounding box center [405, 295] width 490 height 22
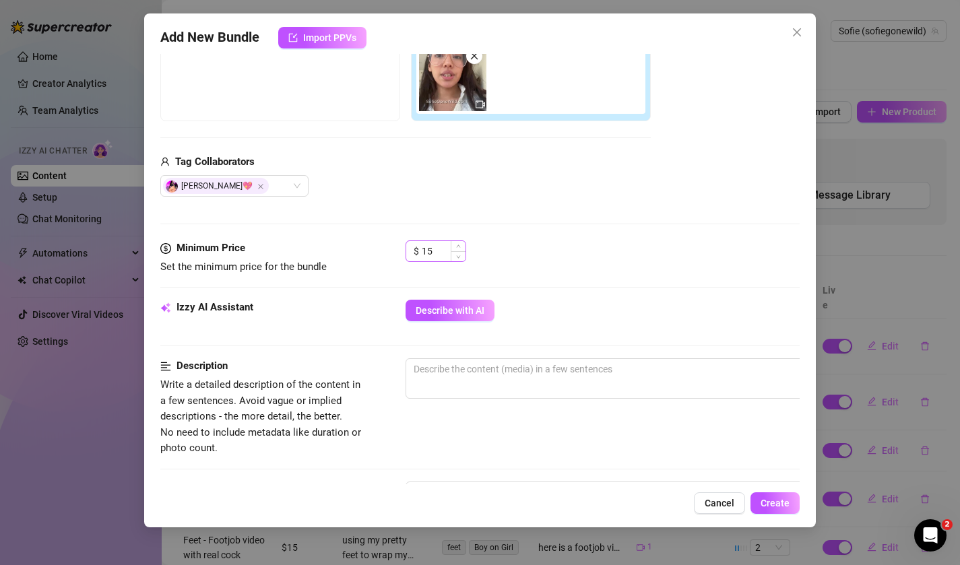
scroll to position [255, 0]
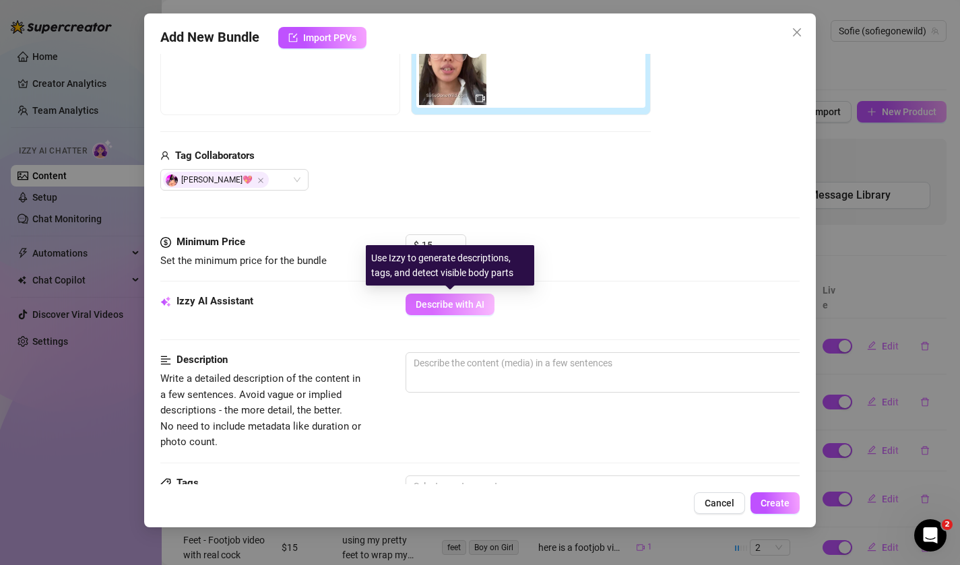
click at [443, 315] on button "Describe with AI" at bounding box center [450, 305] width 89 height 22
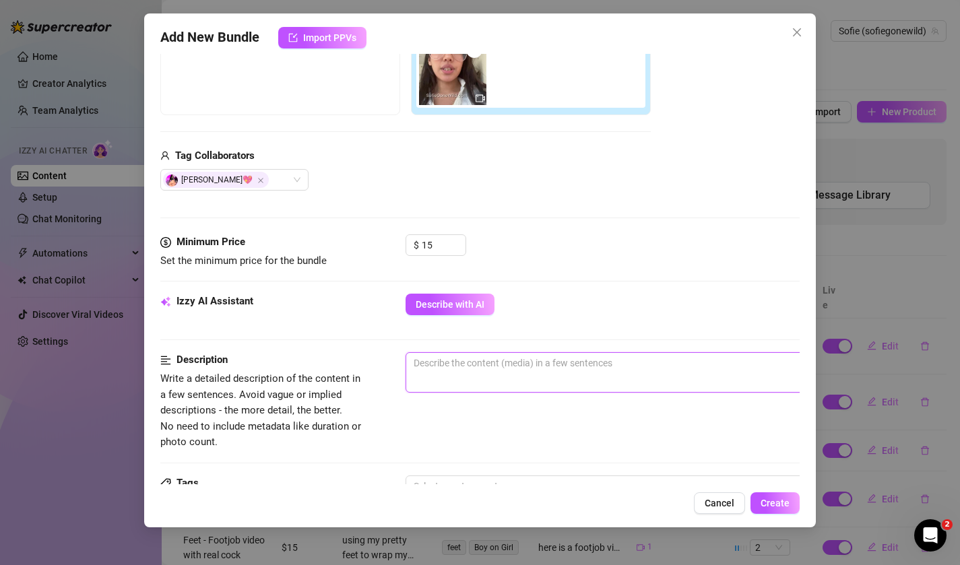
click at [435, 365] on textarea at bounding box center [641, 363] width 470 height 20
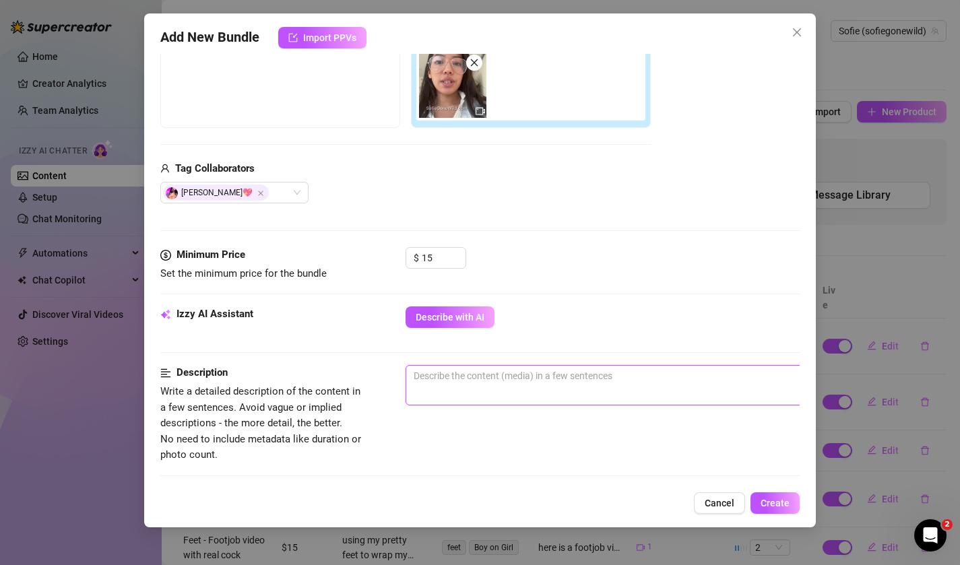
scroll to position [235, 0]
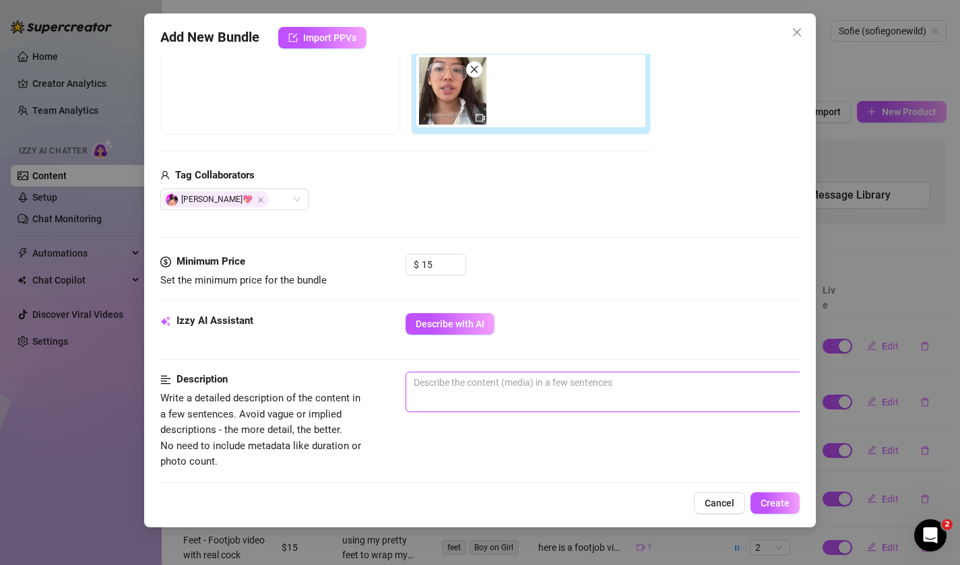
click at [427, 388] on textarea at bounding box center [641, 383] width 470 height 20
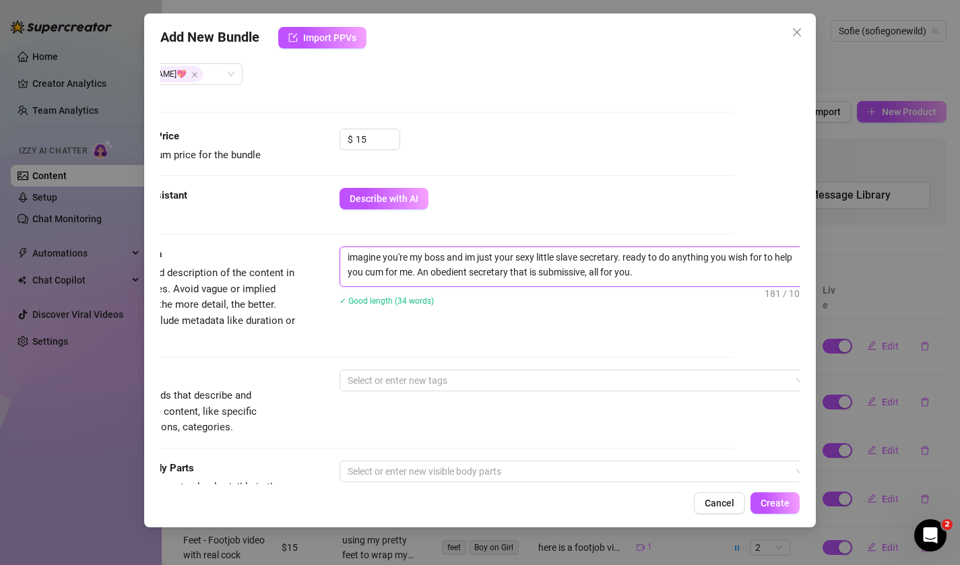
scroll to position [381, 66]
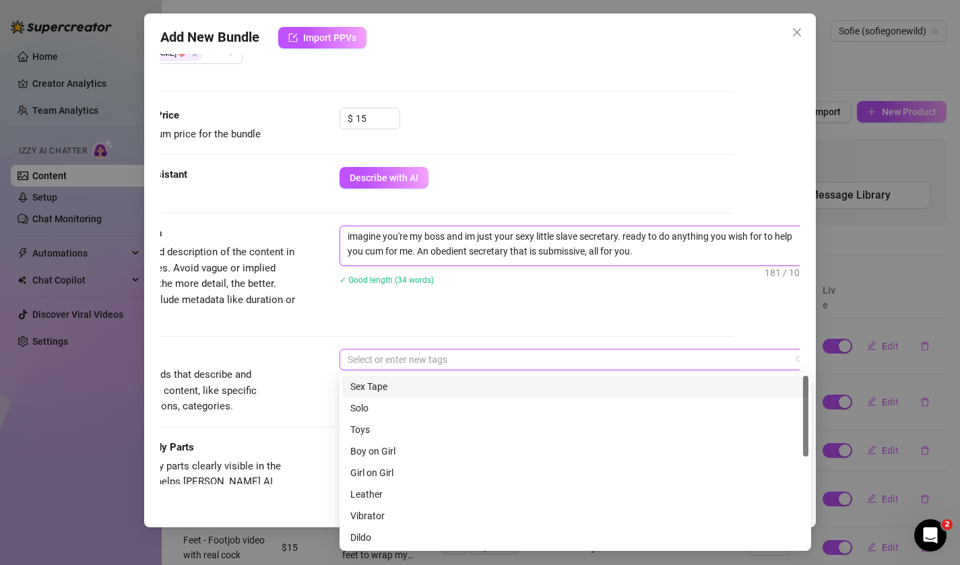
click at [434, 354] on div at bounding box center [568, 359] width 452 height 19
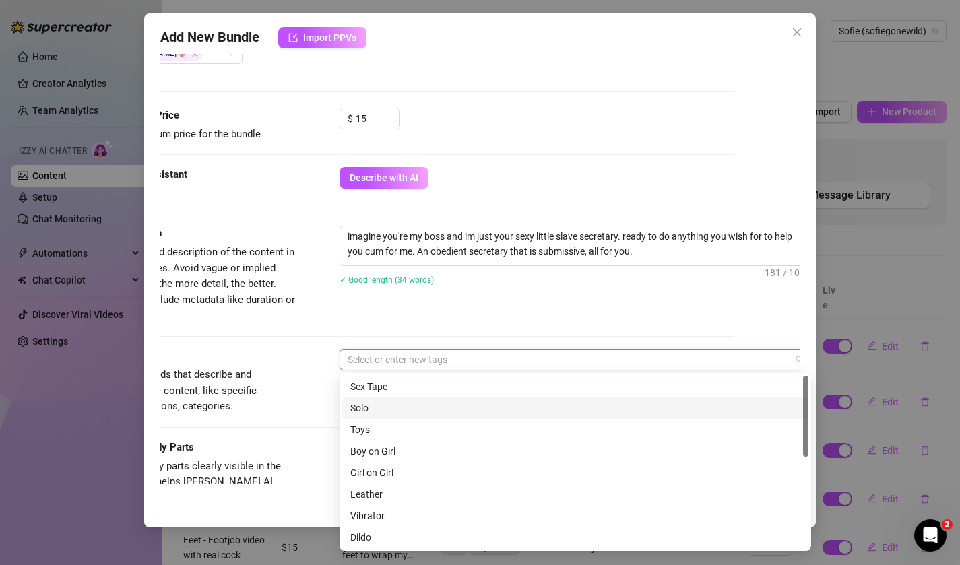
click at [425, 407] on div "Solo" at bounding box center [575, 408] width 450 height 15
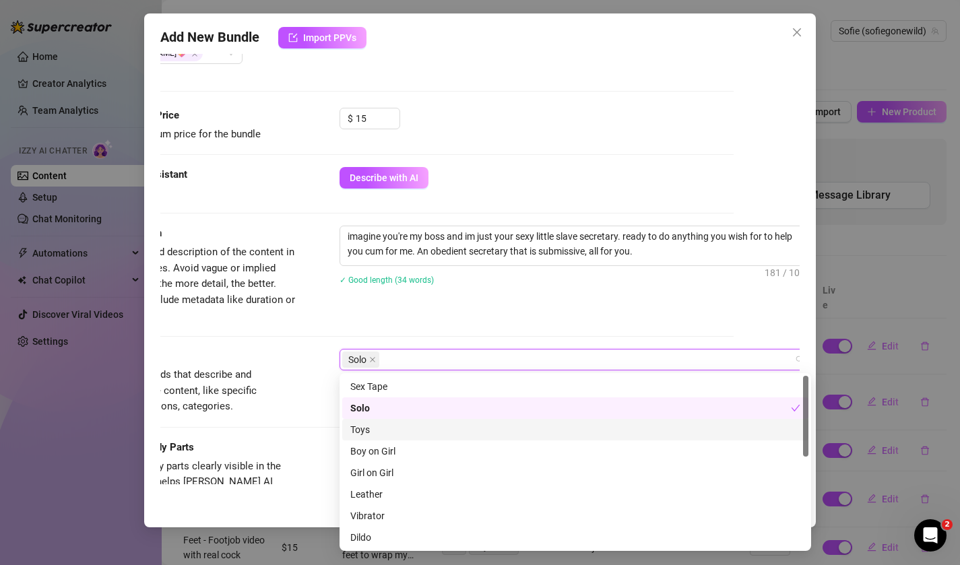
click at [420, 420] on div "Toys" at bounding box center [575, 430] width 466 height 22
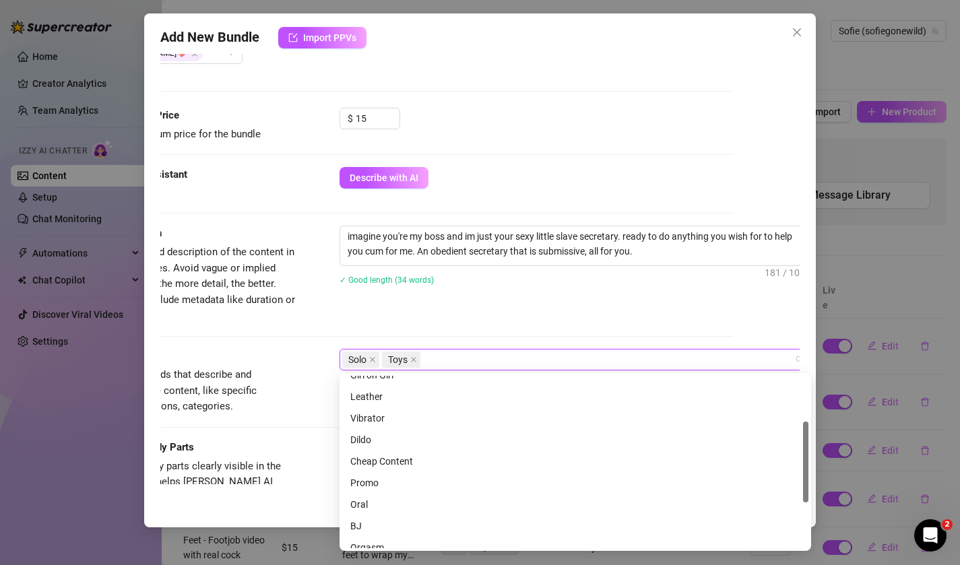
scroll to position [98, 0]
click at [418, 414] on div "Vibrator" at bounding box center [575, 417] width 450 height 15
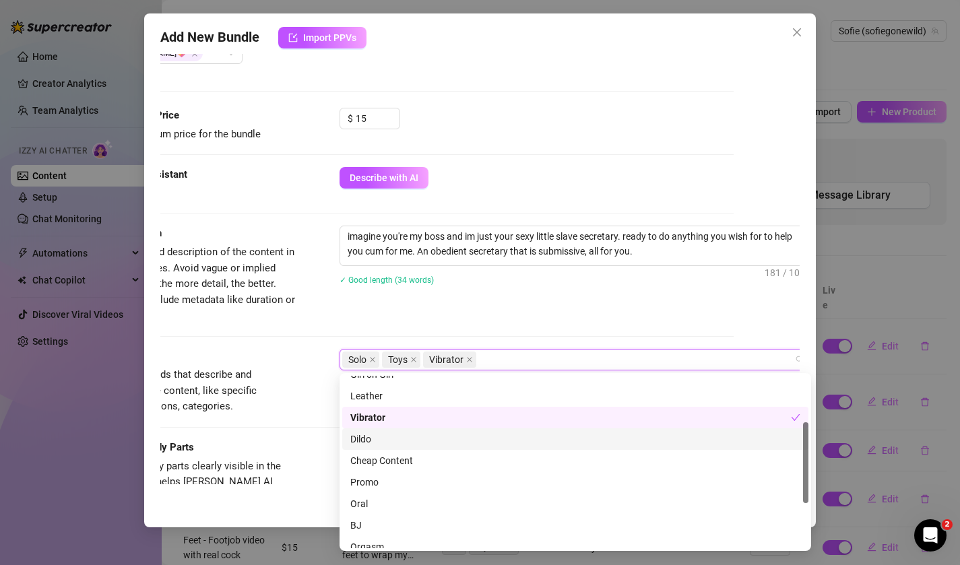
click at [416, 437] on div "Dildo" at bounding box center [575, 439] width 450 height 15
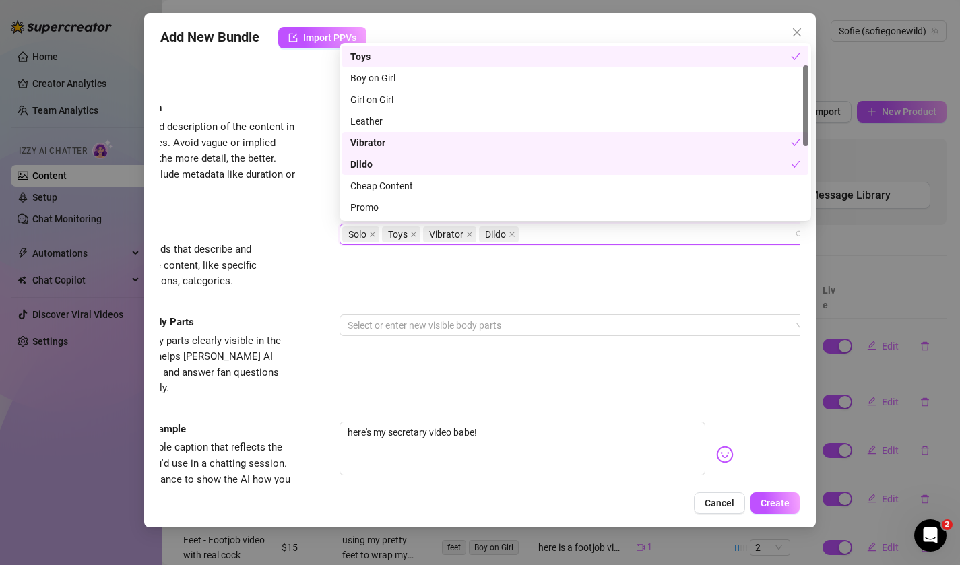
scroll to position [42, 0]
click at [422, 163] on div "Dildo" at bounding box center [570, 165] width 441 height 15
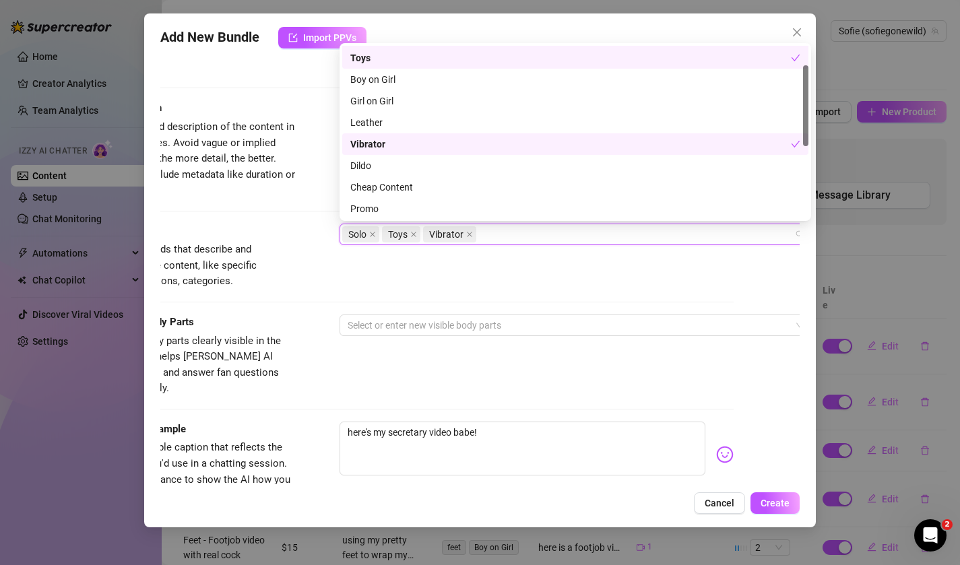
click at [416, 146] on div "Vibrator" at bounding box center [570, 144] width 441 height 15
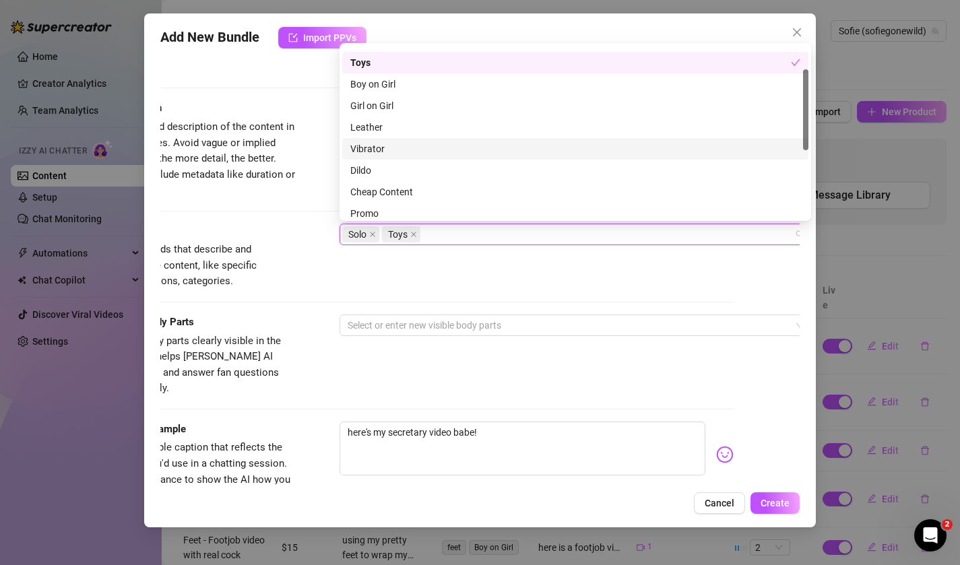
scroll to position [0, 0]
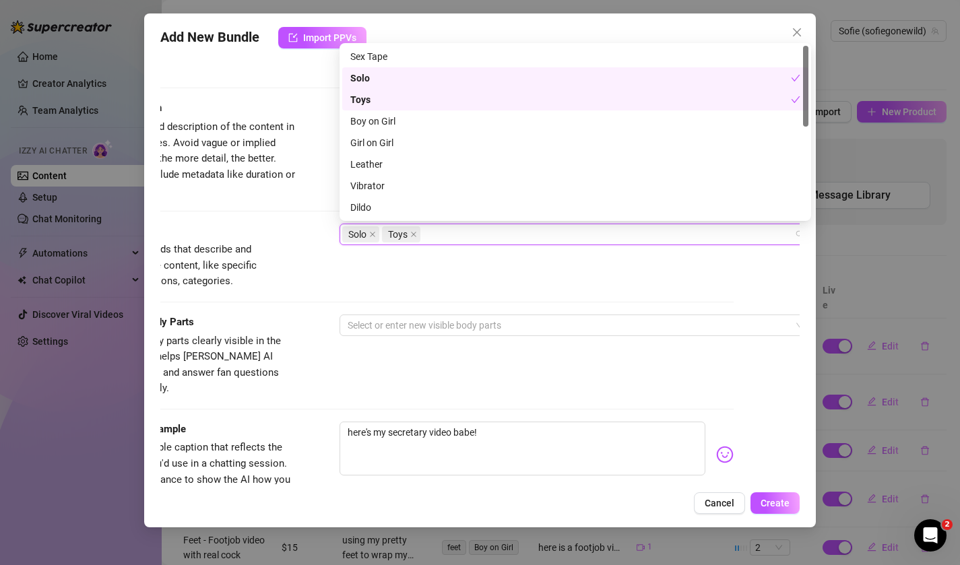
click at [393, 100] on div "Toys" at bounding box center [570, 99] width 441 height 15
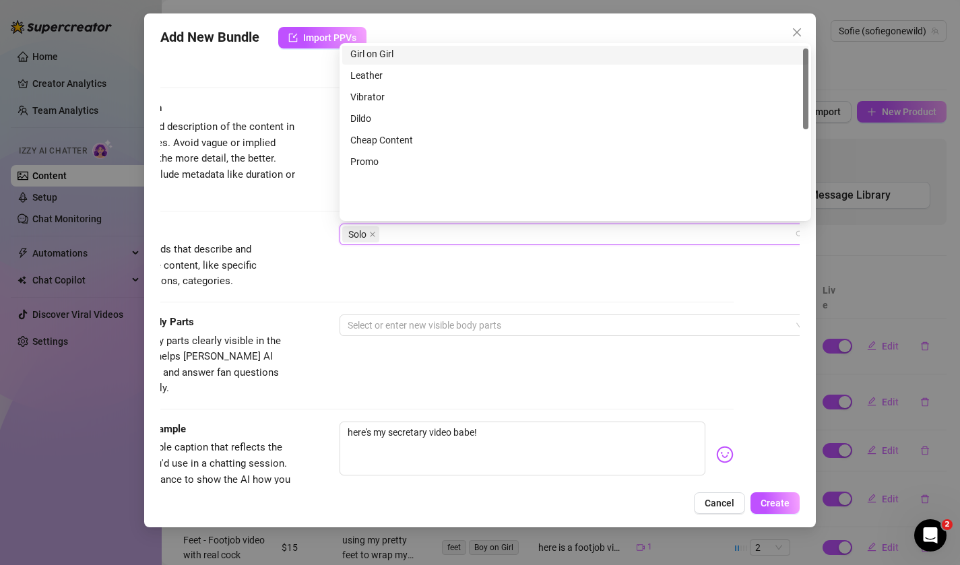
scroll to position [194, 0]
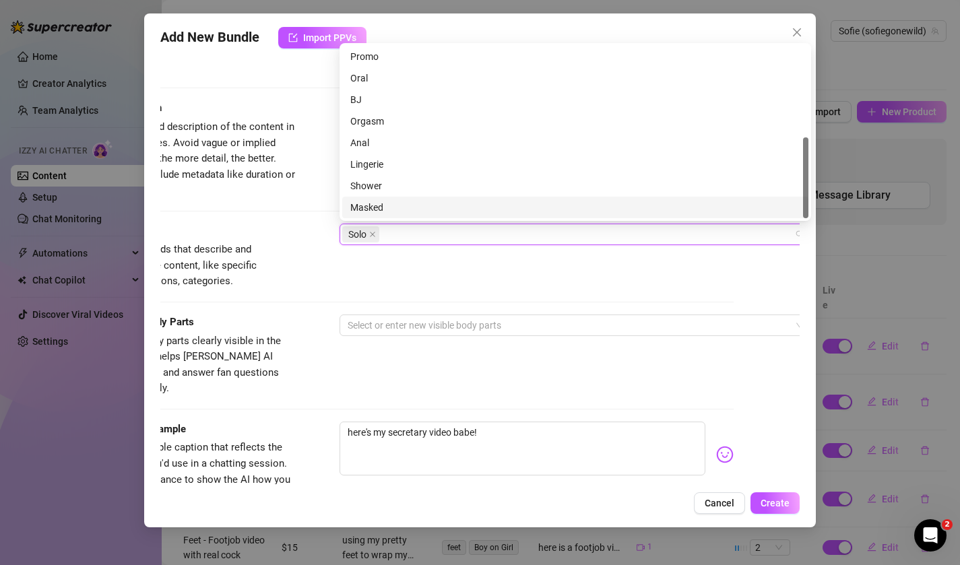
click at [317, 207] on div "Description Write a detailed description of the content in a few sentences. Avo…" at bounding box center [414, 161] width 640 height 123
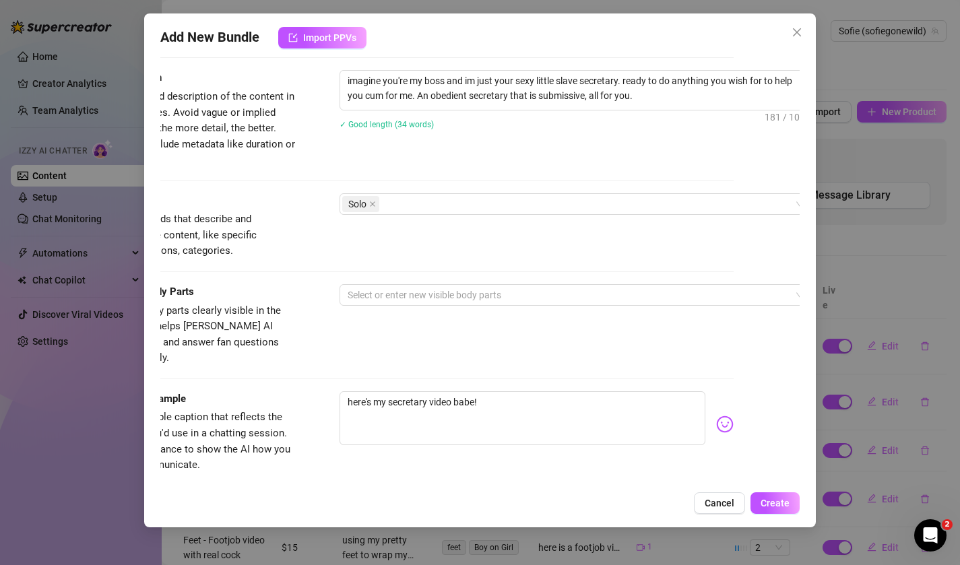
scroll to position [539, 66]
click at [367, 292] on div at bounding box center [568, 293] width 452 height 19
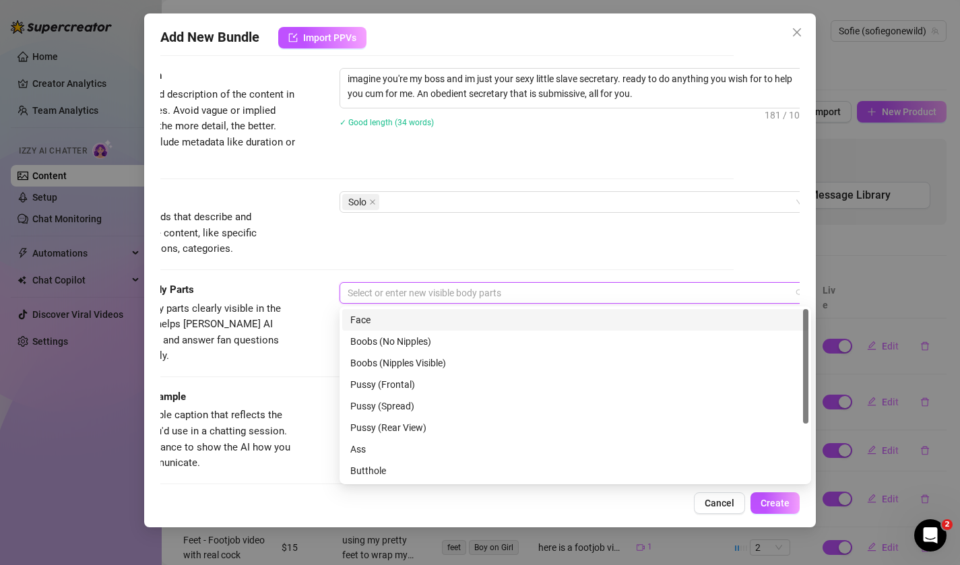
click at [367, 323] on div "Face" at bounding box center [575, 320] width 450 height 15
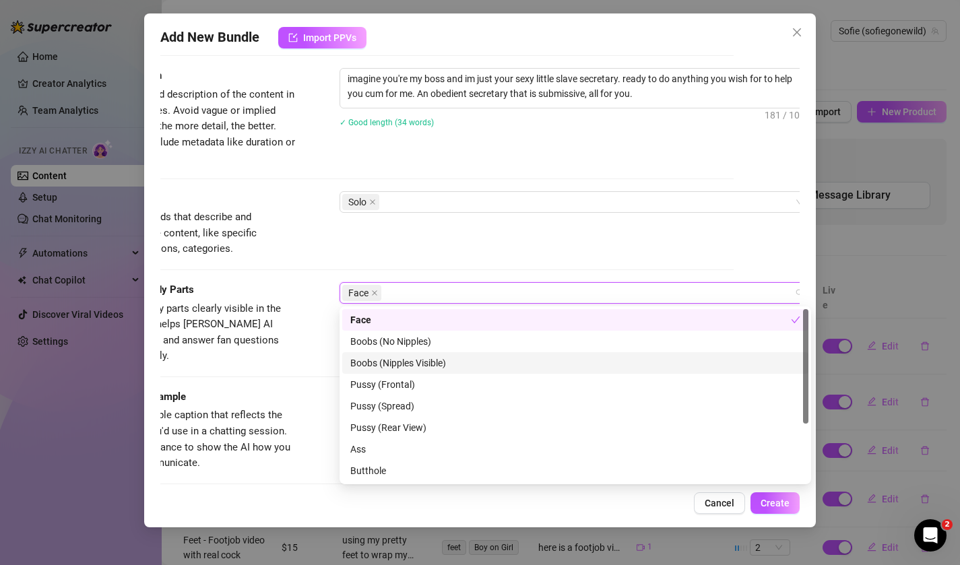
click at [371, 361] on div "Boobs (Nipples Visible)" at bounding box center [575, 363] width 450 height 15
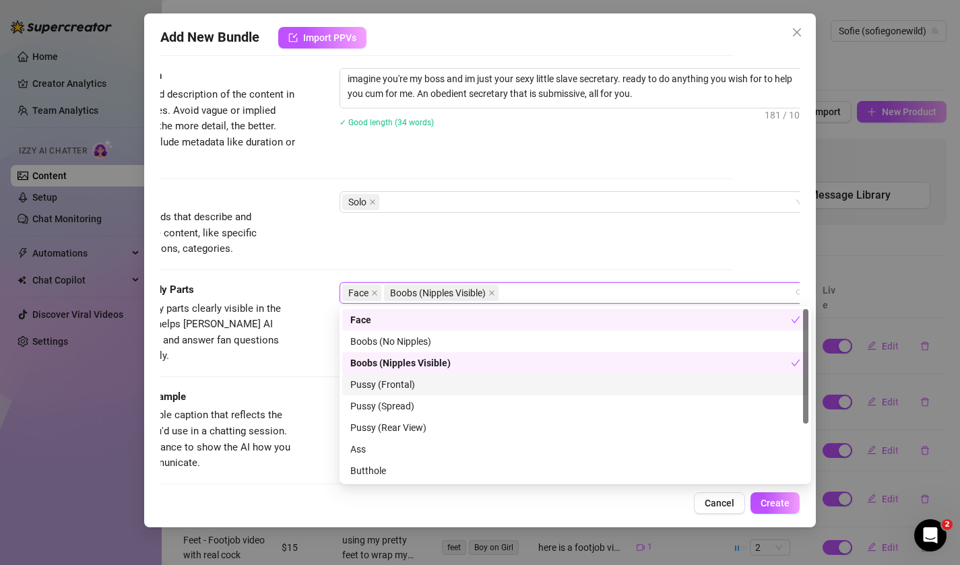
click at [370, 385] on div "Pussy (Frontal)" at bounding box center [575, 384] width 450 height 15
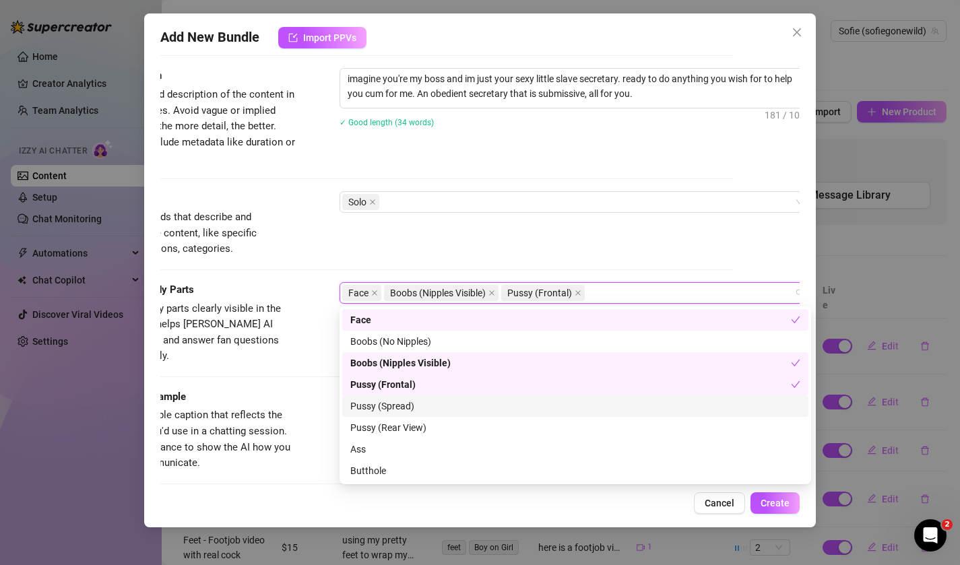
click at [370, 405] on div "Pussy (Spread)" at bounding box center [575, 406] width 450 height 15
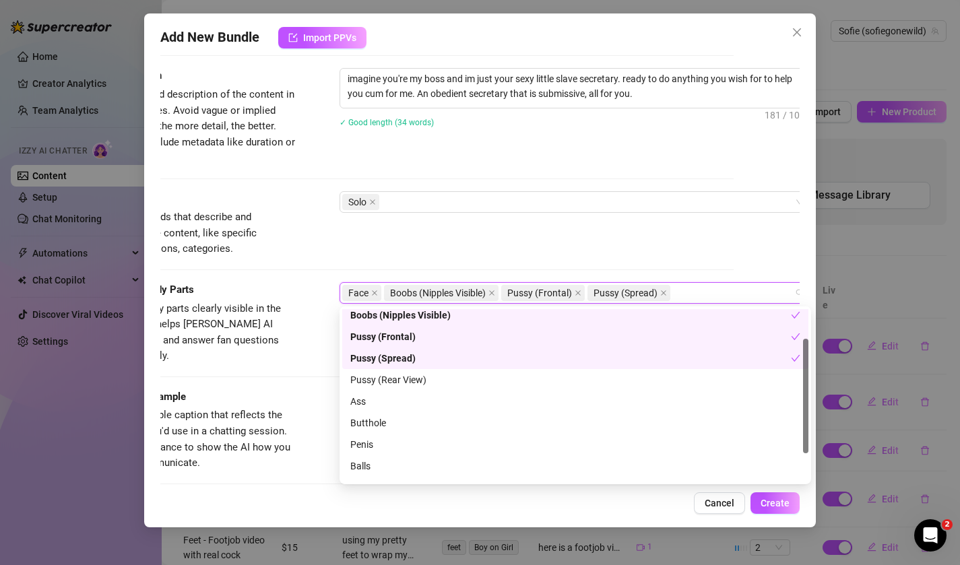
scroll to position [86, 0]
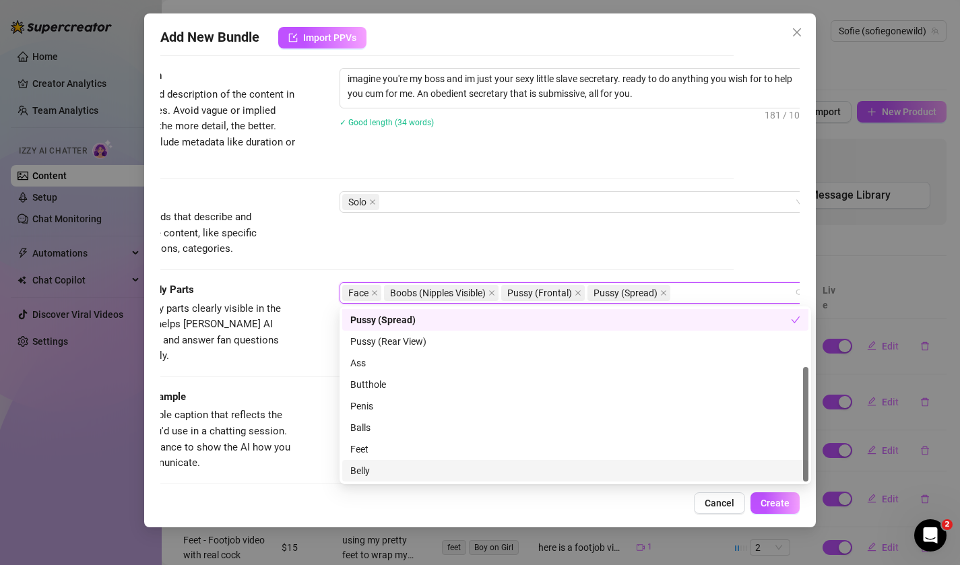
click at [629, 503] on div "Cancel Create" at bounding box center [480, 503] width 640 height 22
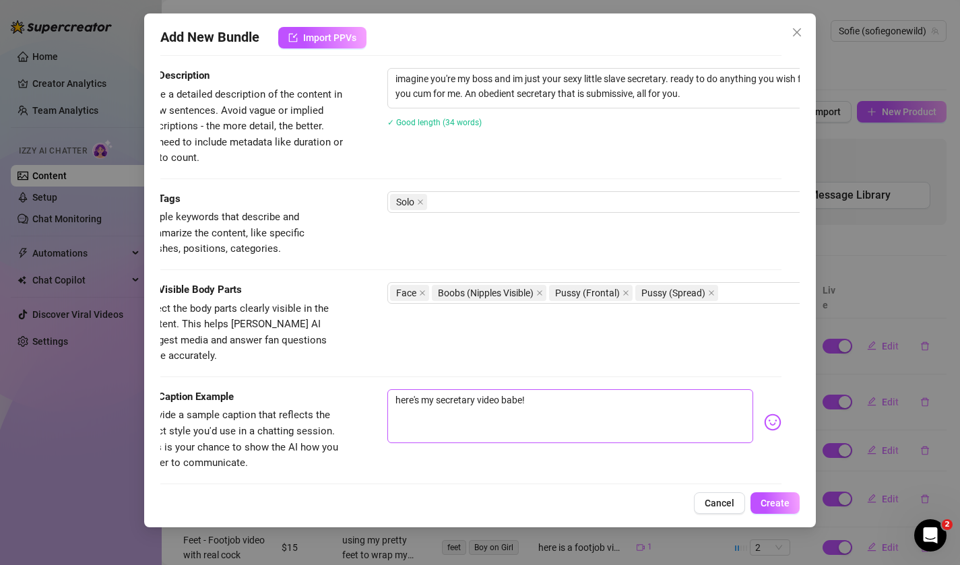
scroll to position [539, 0]
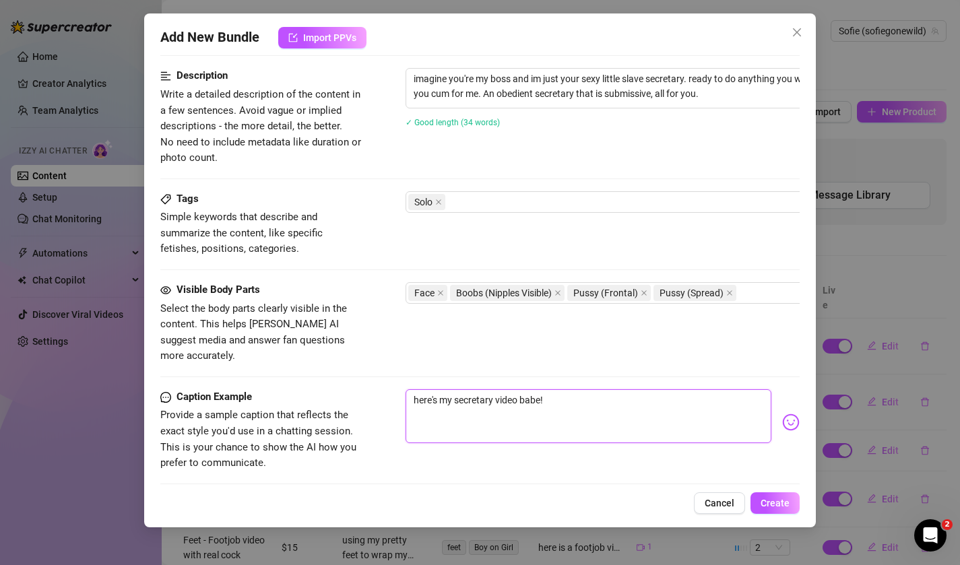
click at [558, 389] on textarea "here's my secretary video babe!" at bounding box center [589, 416] width 367 height 54
click at [454, 389] on textarea "here's my secretary video babe!" at bounding box center [589, 416] width 367 height 54
click at [598, 389] on textarea "here's my sexy slutty secretary video babe!" at bounding box center [589, 416] width 367 height 54
drag, startPoint x: 598, startPoint y: 381, endPoint x: 569, endPoint y: 377, distance: 28.6
click at [569, 389] on textarea "here's my sexy slutty secretary video babe!" at bounding box center [589, 416] width 367 height 54
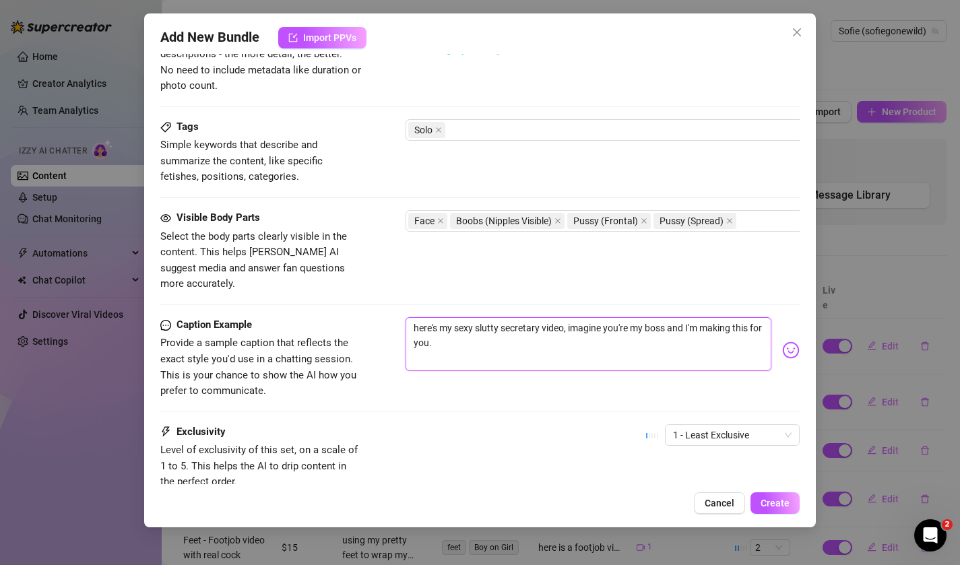
scroll to position [701, 0]
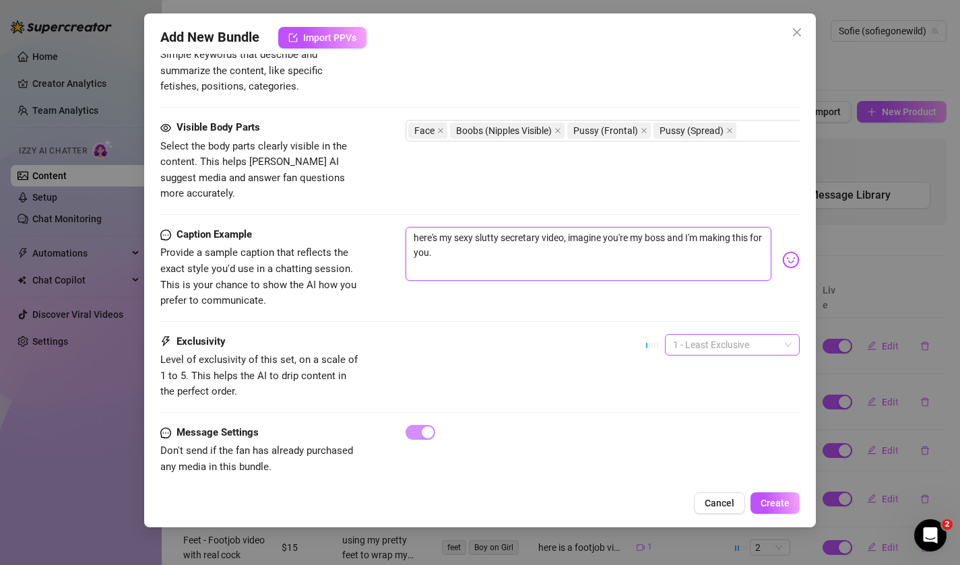
click at [694, 335] on span "1 - Least Exclusive" at bounding box center [732, 345] width 119 height 20
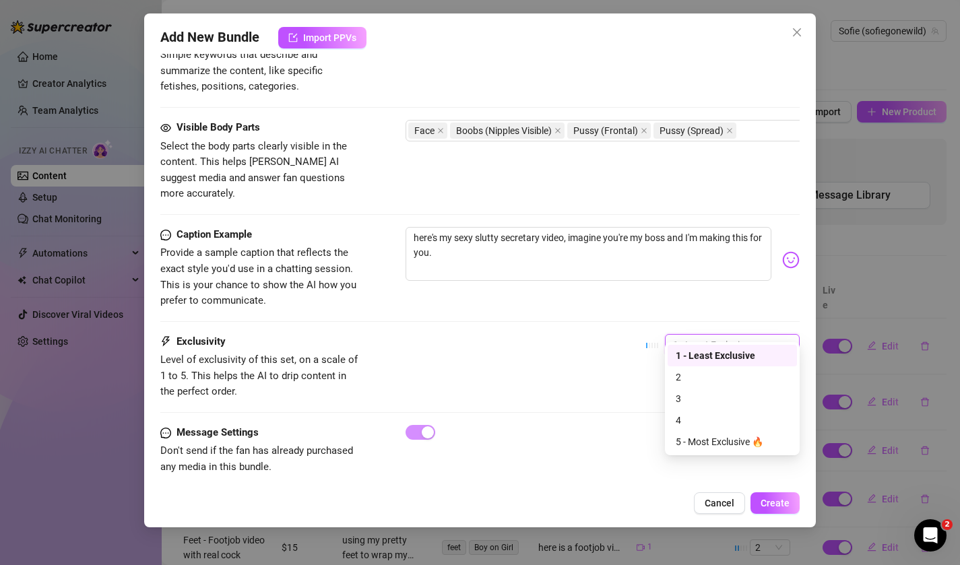
click at [691, 357] on div "1 - Least Exclusive" at bounding box center [732, 355] width 113 height 15
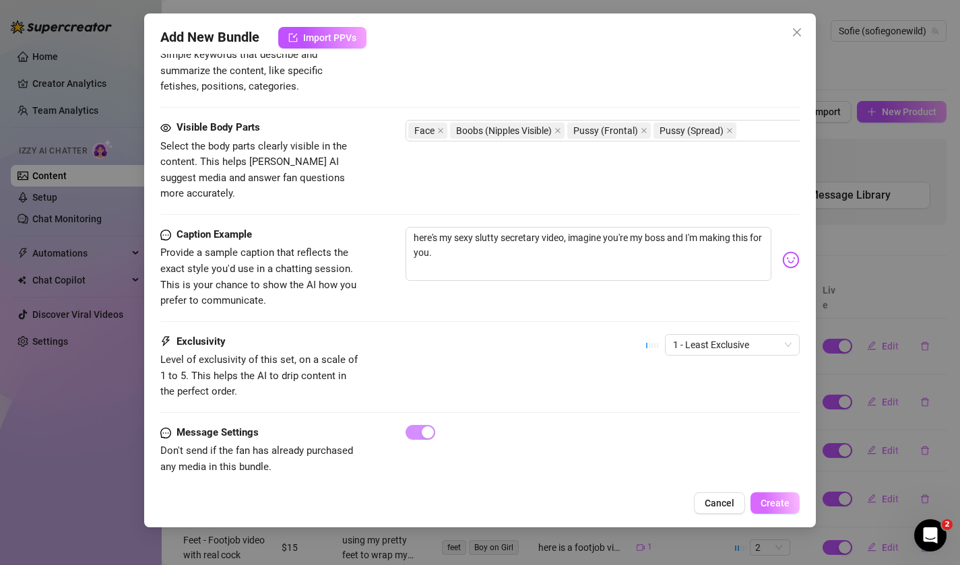
click at [771, 507] on span "Create" at bounding box center [775, 503] width 29 height 11
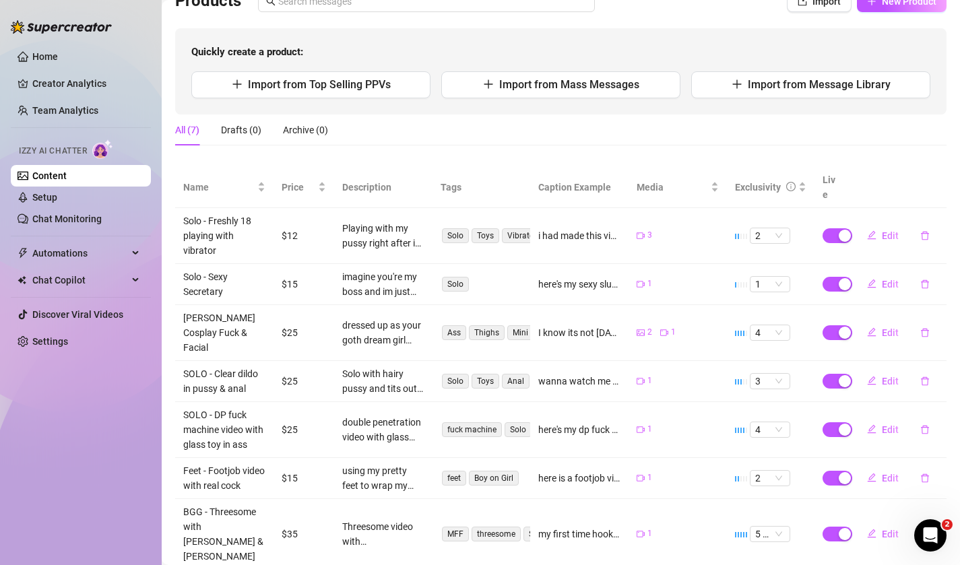
scroll to position [0, 0]
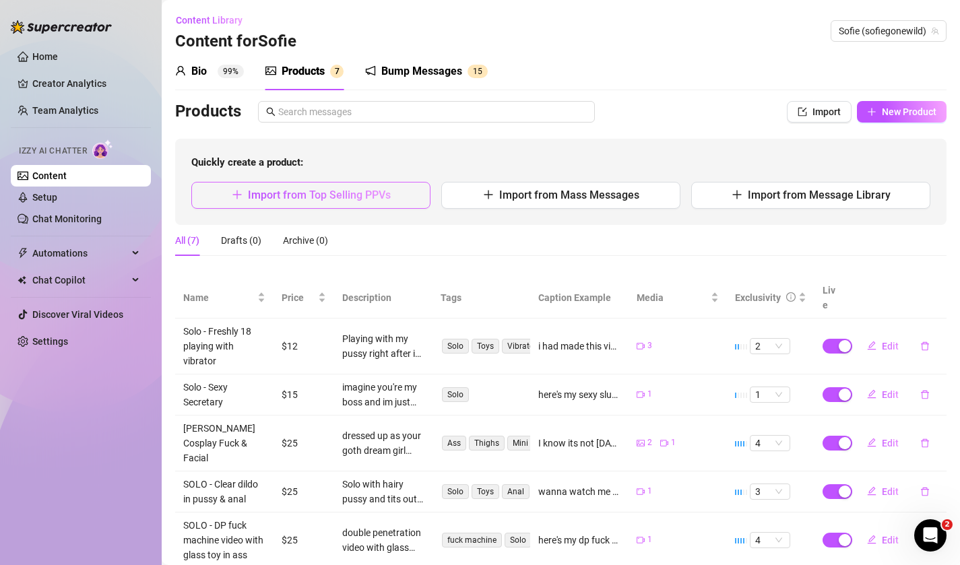
click at [361, 195] on span "Import from Top Selling PPVs" at bounding box center [319, 195] width 143 height 13
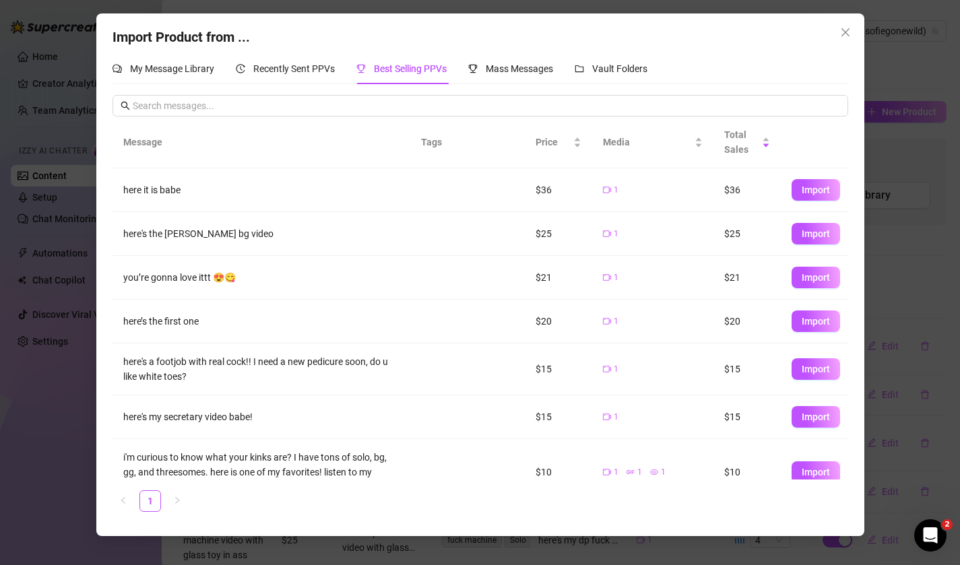
scroll to position [26, 0]
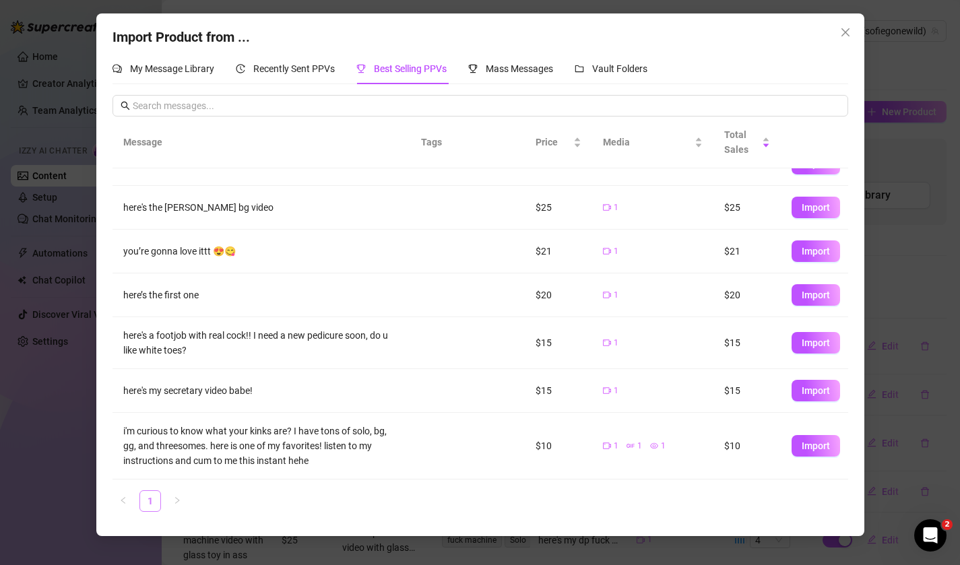
click at [159, 502] on link "1" at bounding box center [150, 501] width 20 height 20
click at [289, 78] on div "Recently Sent PPVs" at bounding box center [285, 68] width 99 height 31
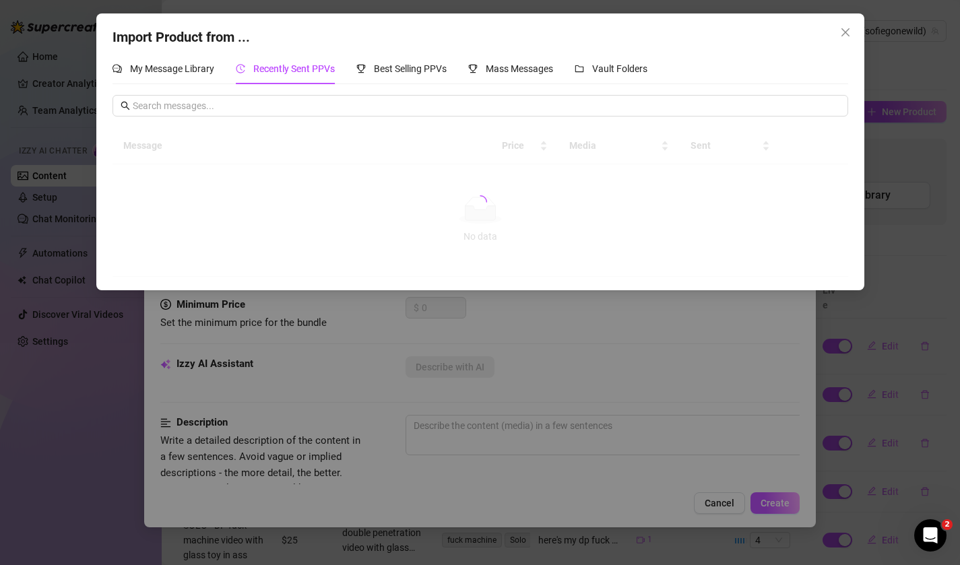
click at [289, 78] on div "Recently Sent PPVs" at bounding box center [285, 68] width 99 height 31
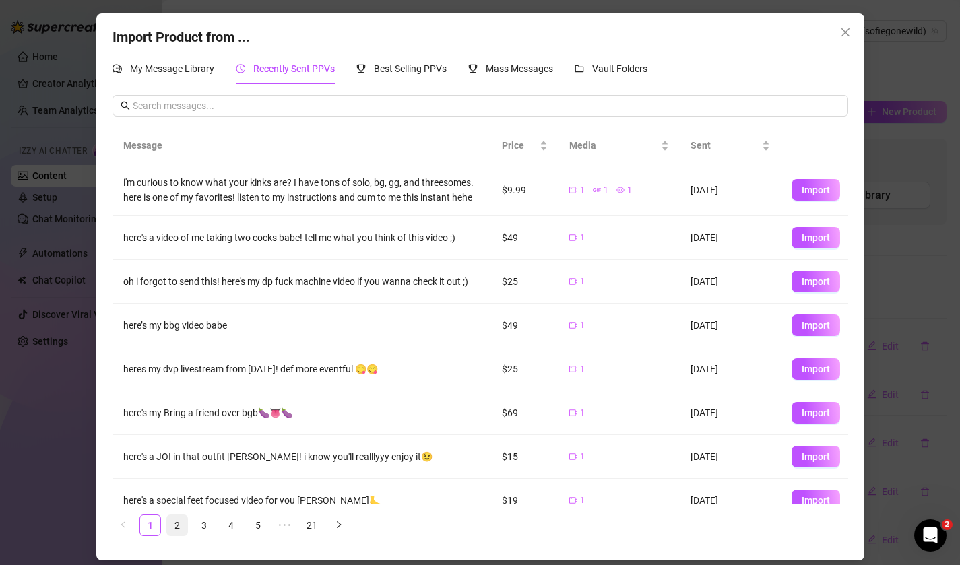
click at [183, 528] on link "2" at bounding box center [177, 525] width 20 height 20
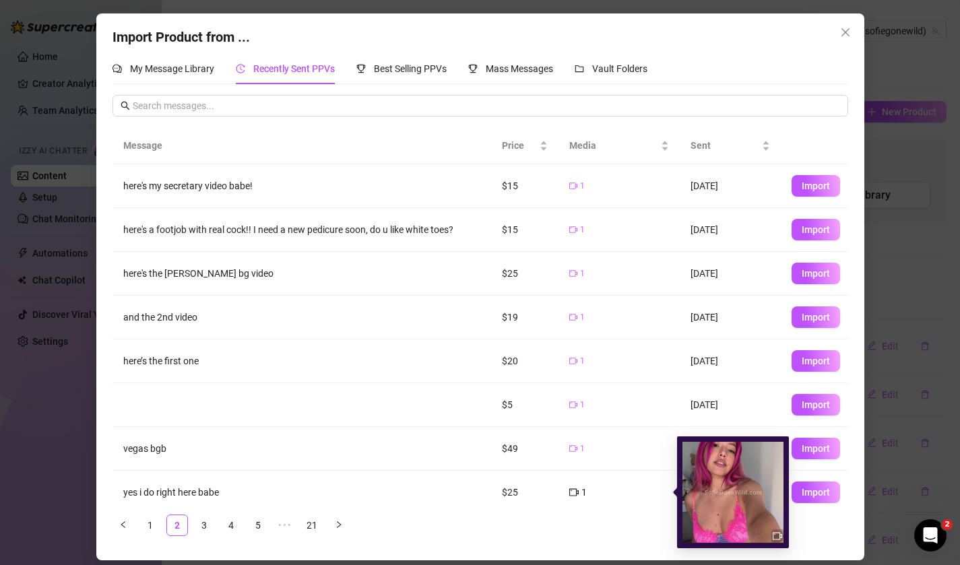
click at [735, 518] on img at bounding box center [732, 492] width 101 height 101
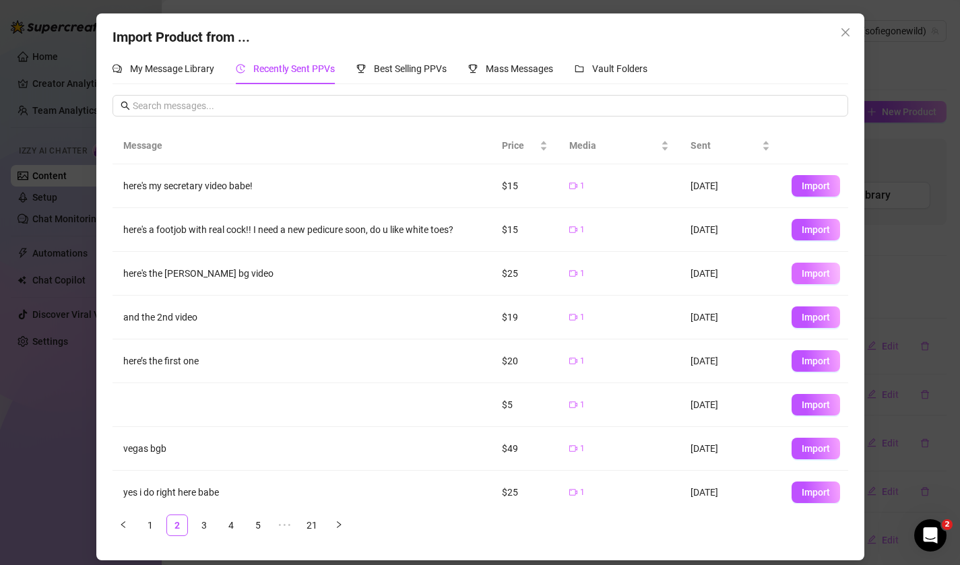
click at [831, 268] on button "Import" at bounding box center [816, 274] width 49 height 22
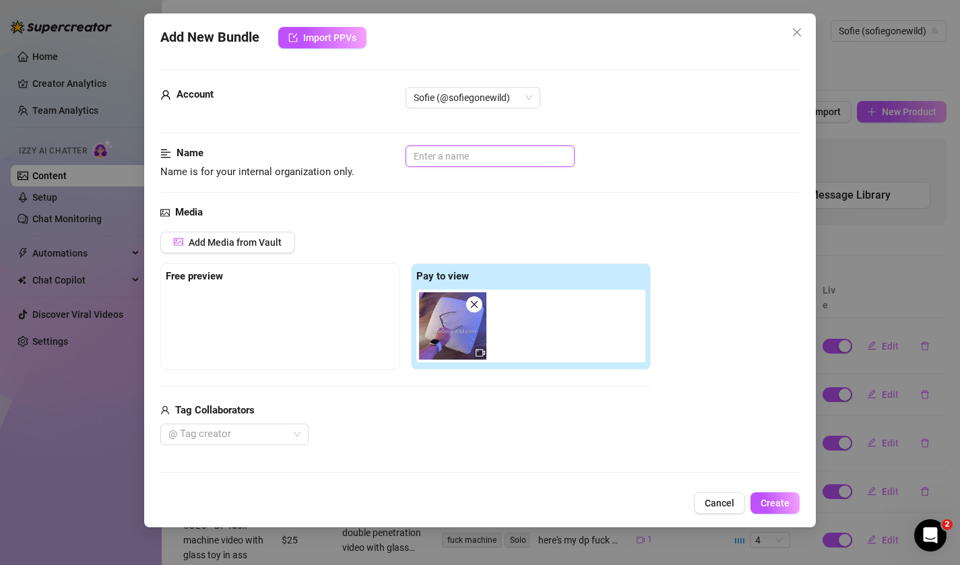
click at [502, 157] on input "text" at bounding box center [490, 157] width 169 height 22
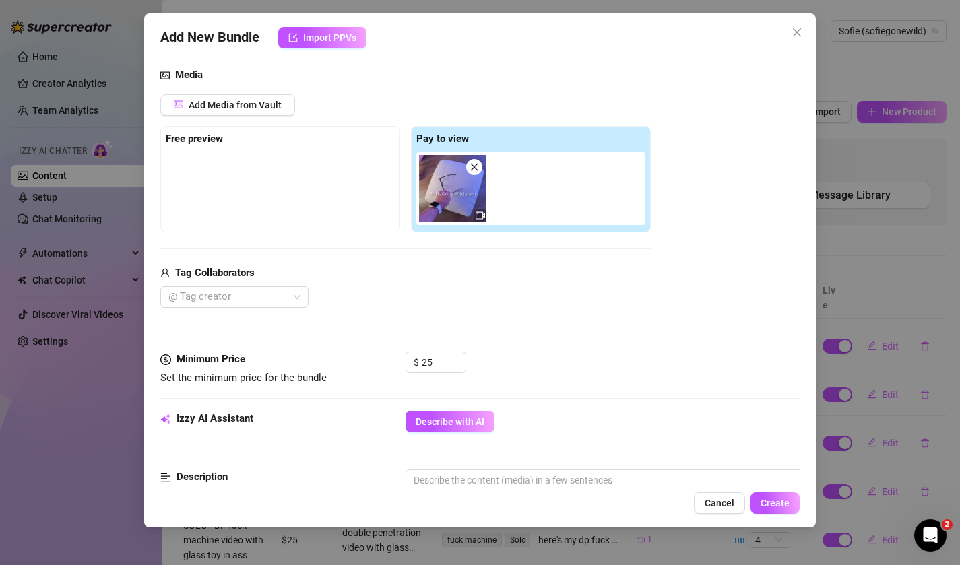
scroll to position [143, 0]
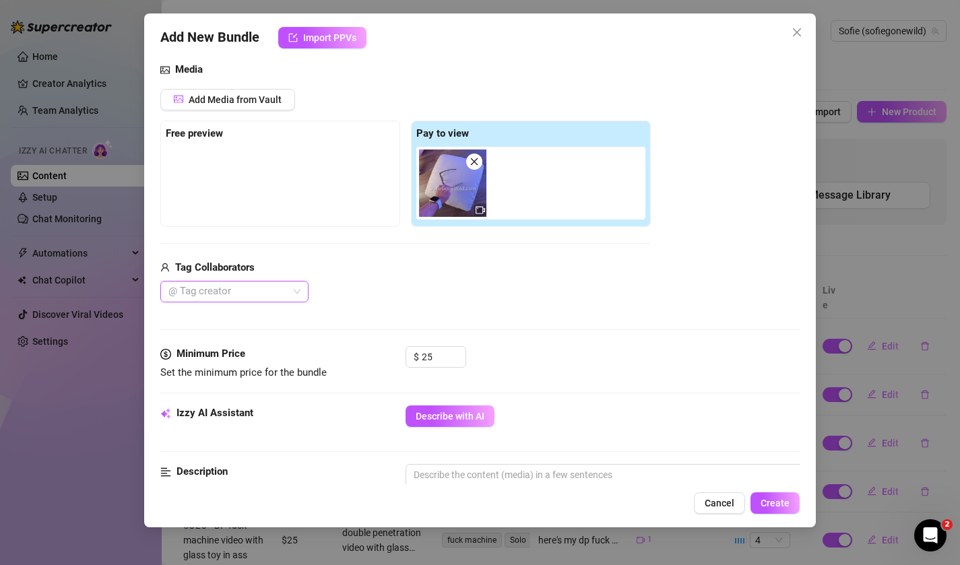
click at [286, 299] on div at bounding box center [227, 291] width 129 height 19
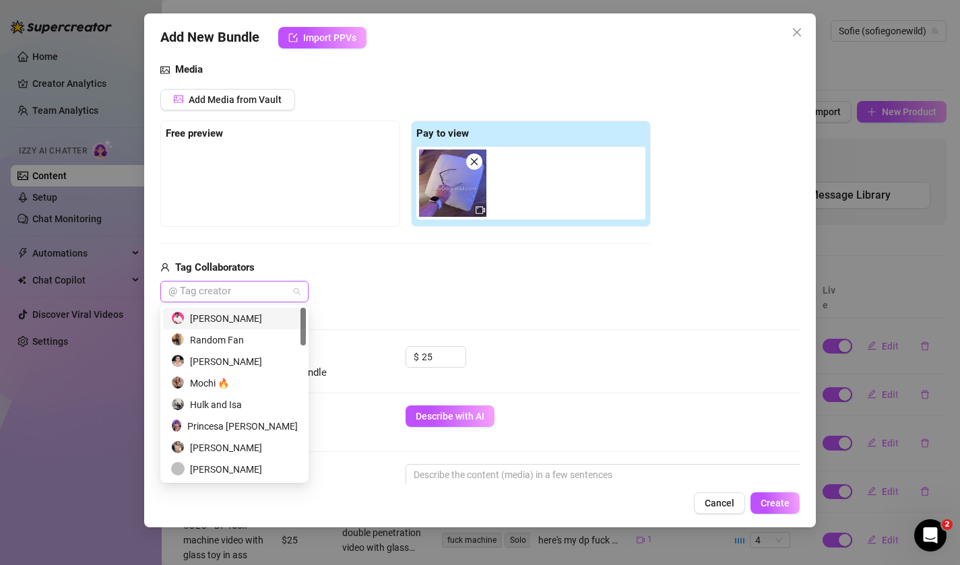
scroll to position [0, 0]
click at [272, 337] on div "Random Fan" at bounding box center [234, 340] width 127 height 15
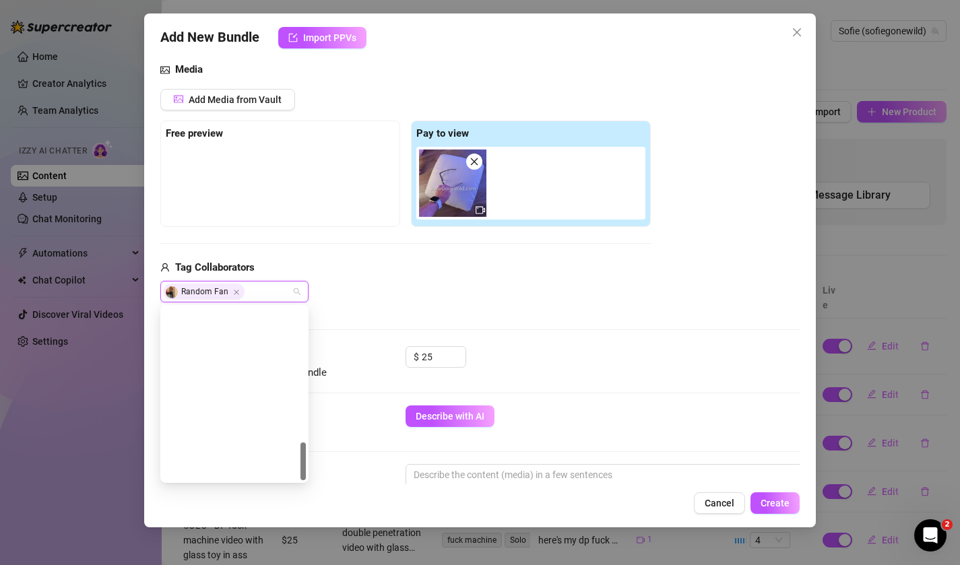
scroll to position [604, 0]
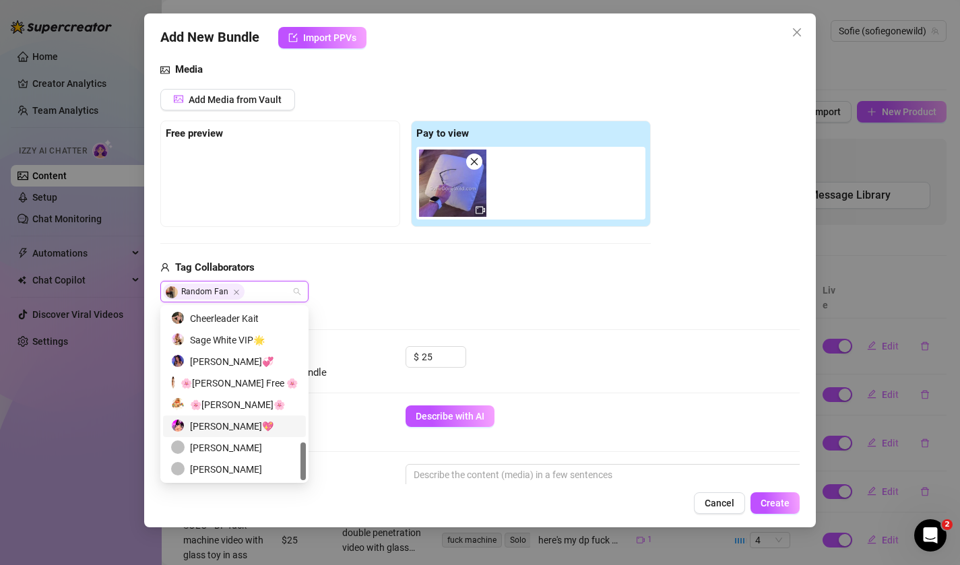
click at [260, 423] on div "Sofie Gostosa💖" at bounding box center [234, 426] width 127 height 15
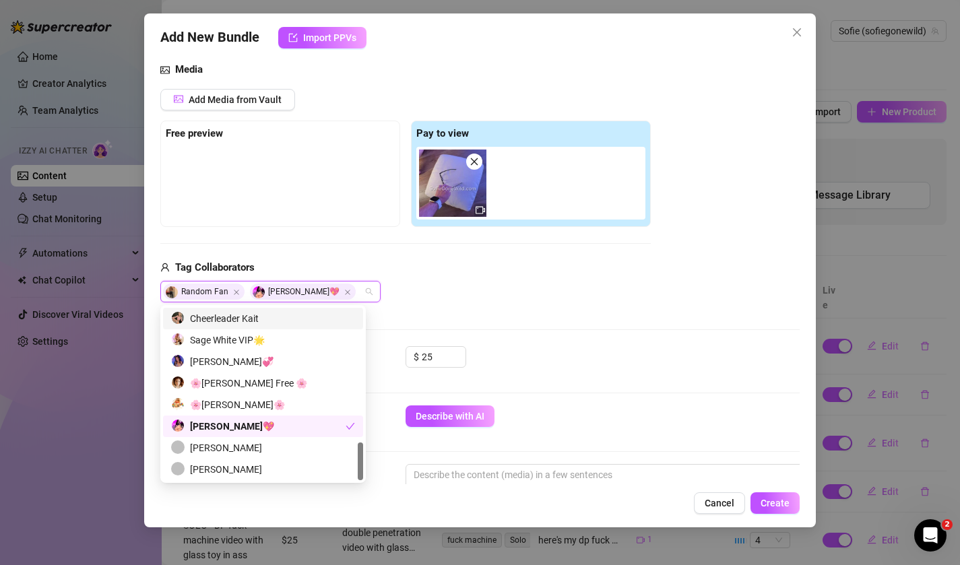
click at [404, 281] on div "Random Fan Sofie Gostosa💖" at bounding box center [405, 292] width 490 height 22
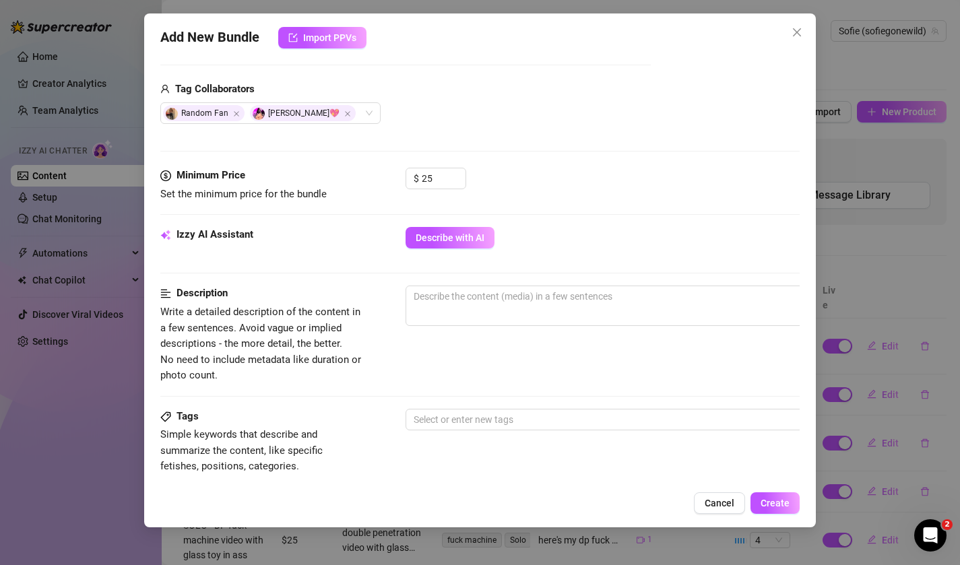
scroll to position [324, 0]
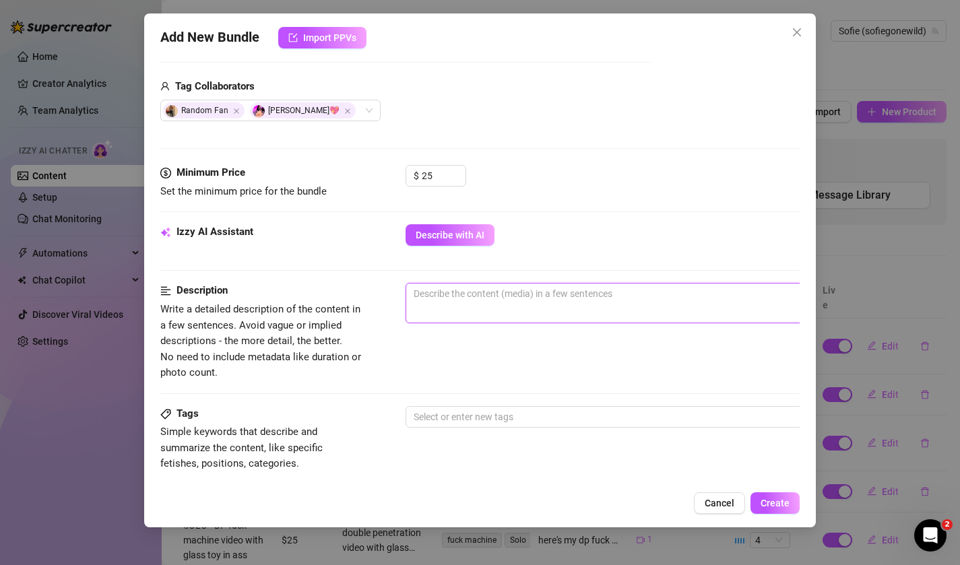
click at [437, 298] on textarea at bounding box center [641, 294] width 470 height 20
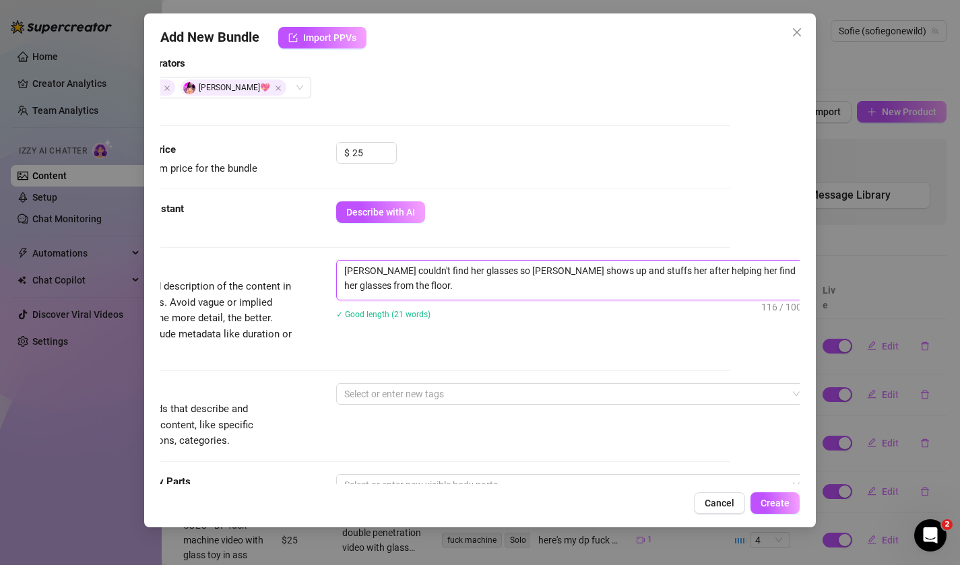
scroll to position [348, 69]
click at [383, 285] on textarea "Velma couldn't find her glasses so shaggy shows up and stuffs her after helping…" at bounding box center [572, 277] width 470 height 35
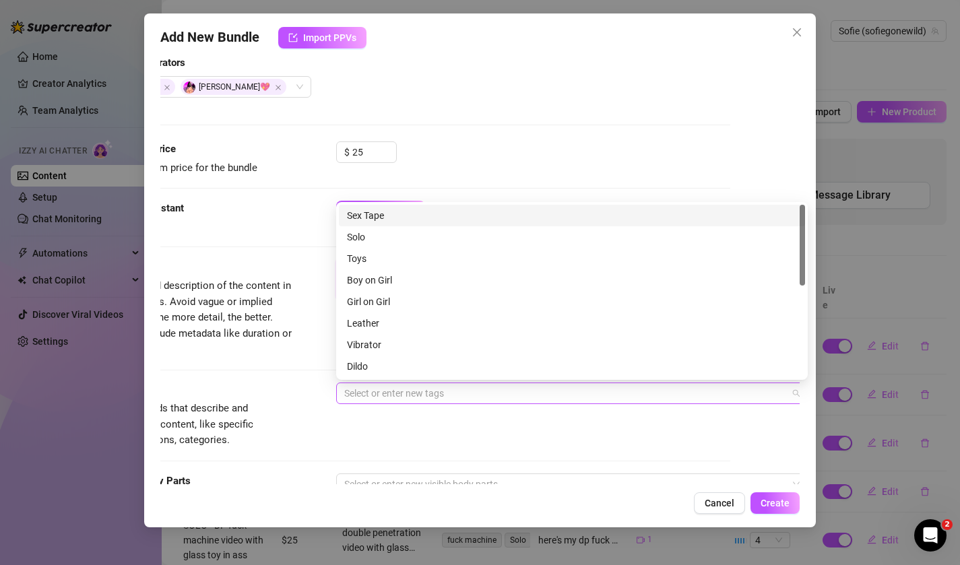
click at [362, 397] on div at bounding box center [565, 393] width 452 height 19
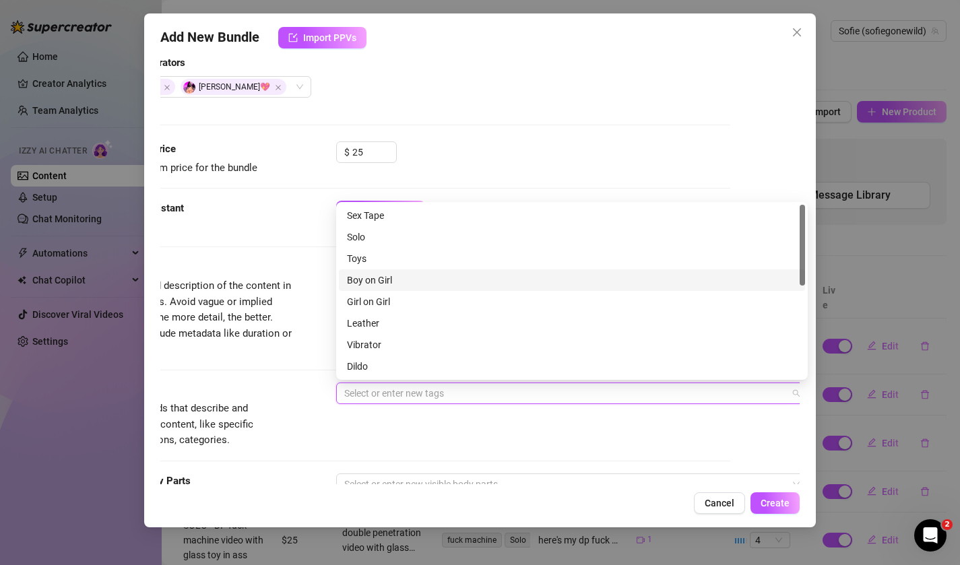
click at [376, 278] on div "Boy on Girl" at bounding box center [572, 280] width 450 height 15
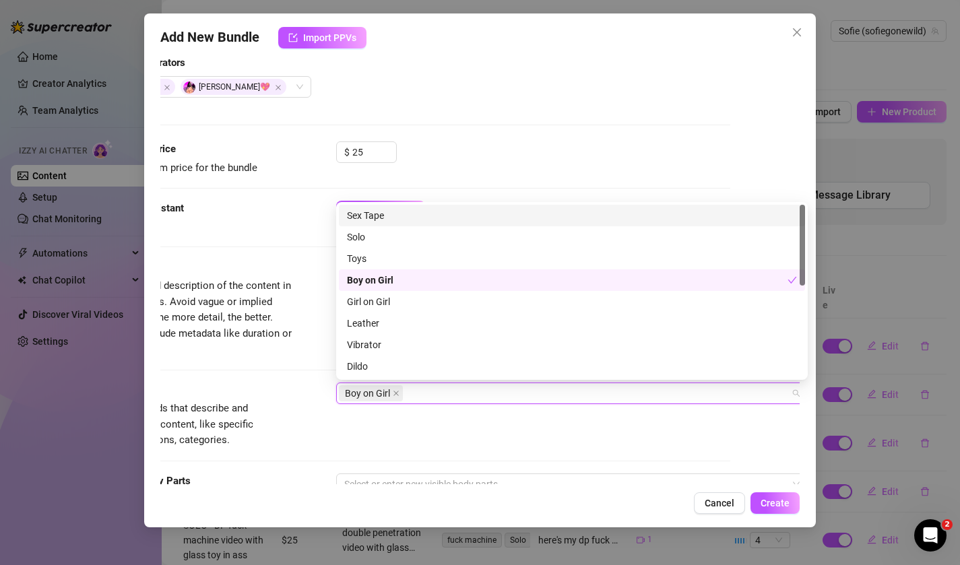
click at [381, 218] on div "Sex Tape" at bounding box center [572, 215] width 450 height 15
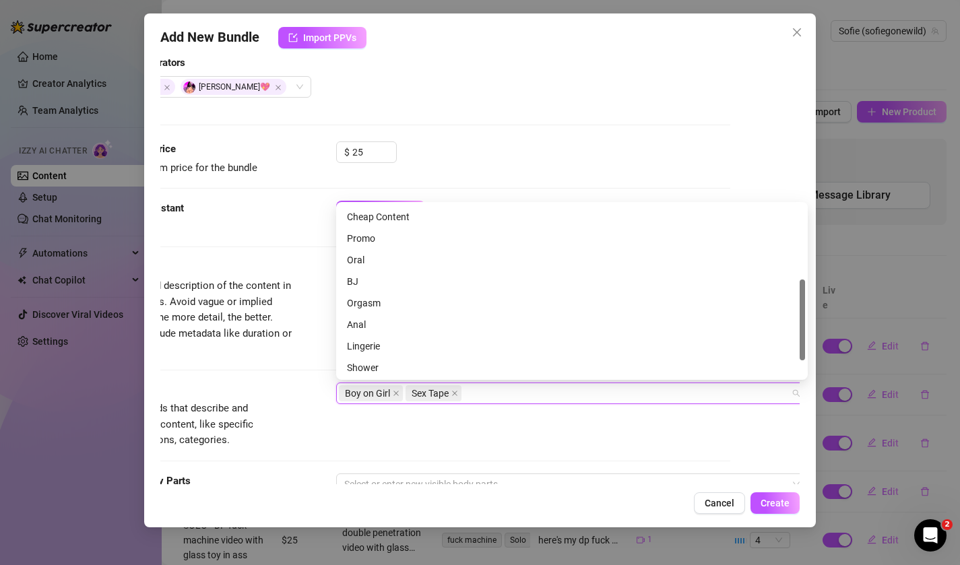
scroll to position [174, 0]
click at [373, 300] on div "Orgasm" at bounding box center [572, 300] width 450 height 15
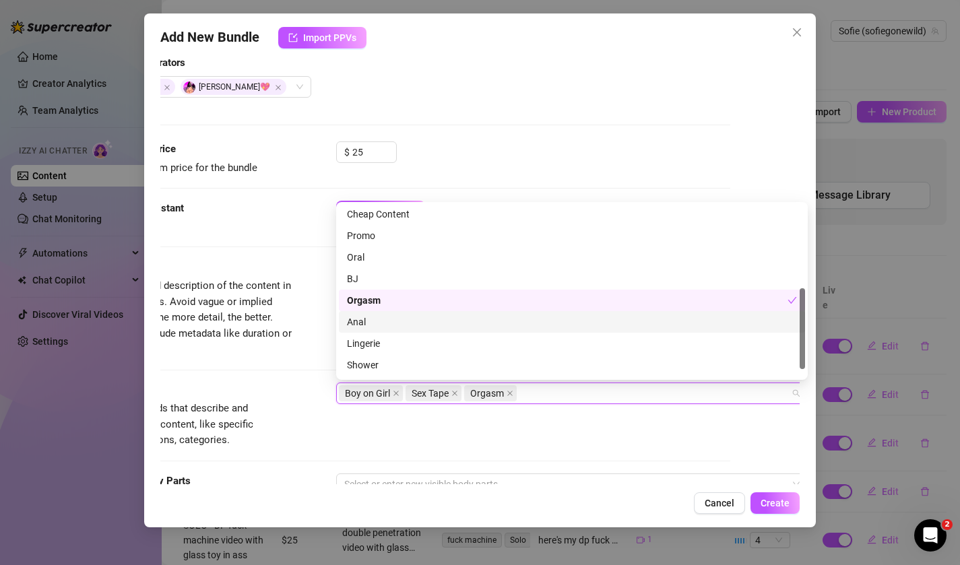
scroll to position [194, 0]
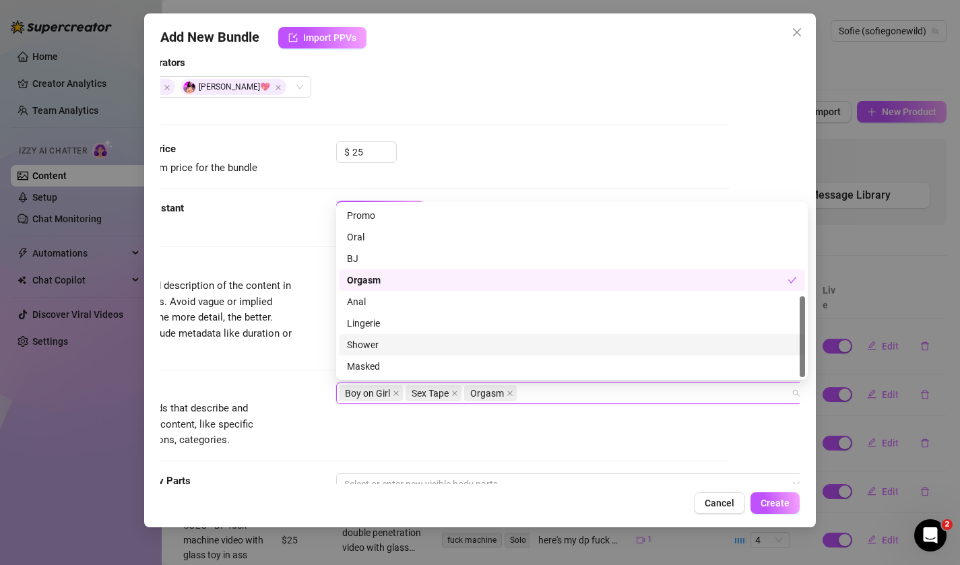
click at [324, 346] on div "Description Write a detailed description of the content in a few sentences. Avo…" at bounding box center [411, 308] width 640 height 98
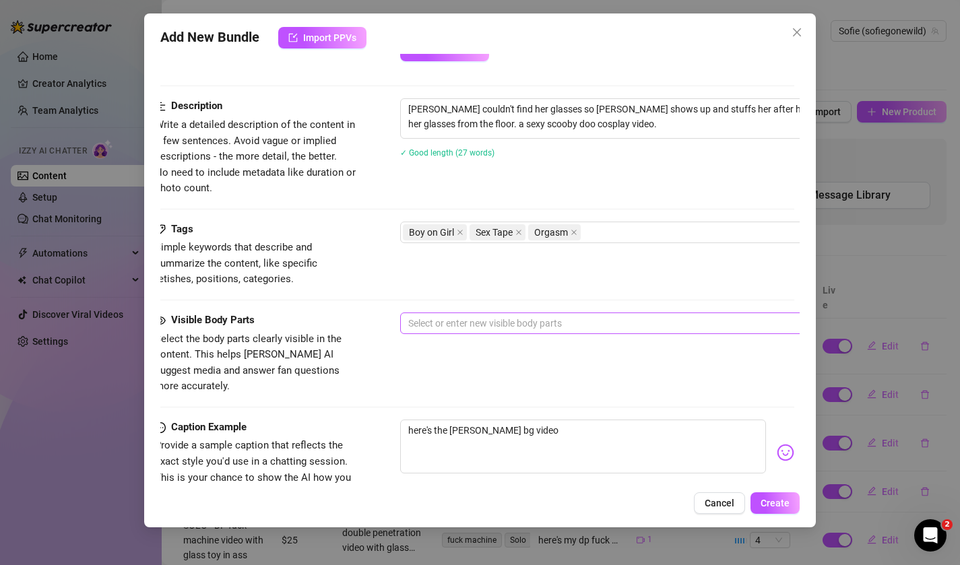
scroll to position [509, 0]
click at [427, 327] on div at bounding box center [634, 323] width 452 height 19
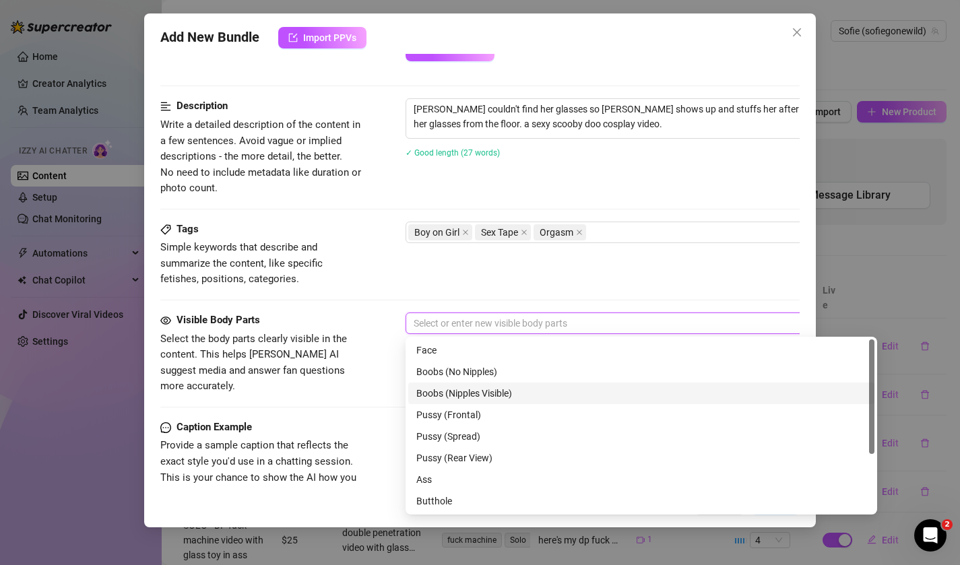
click at [439, 391] on div "Boobs (Nipples Visible)" at bounding box center [641, 393] width 450 height 15
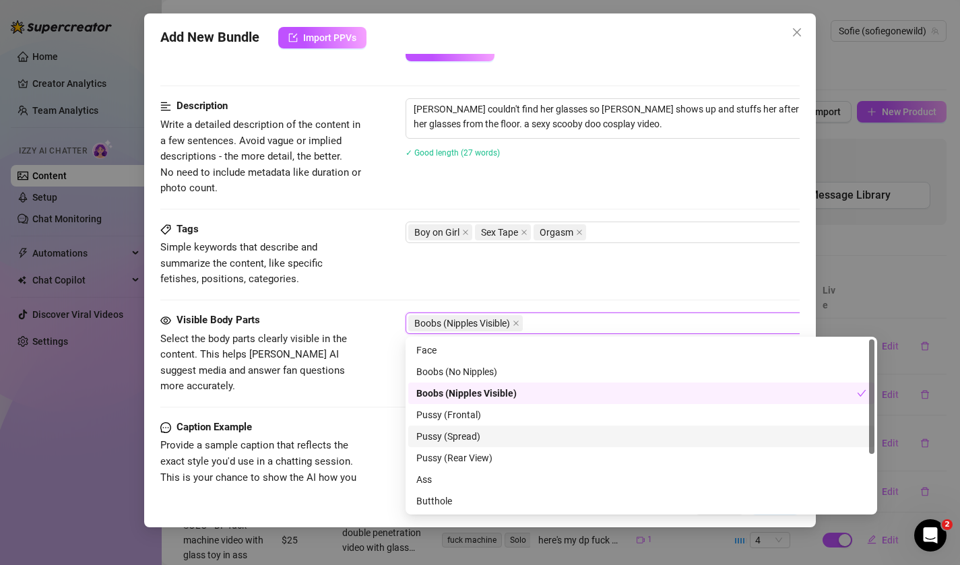
click at [433, 434] on div "Pussy (Spread)" at bounding box center [641, 436] width 450 height 15
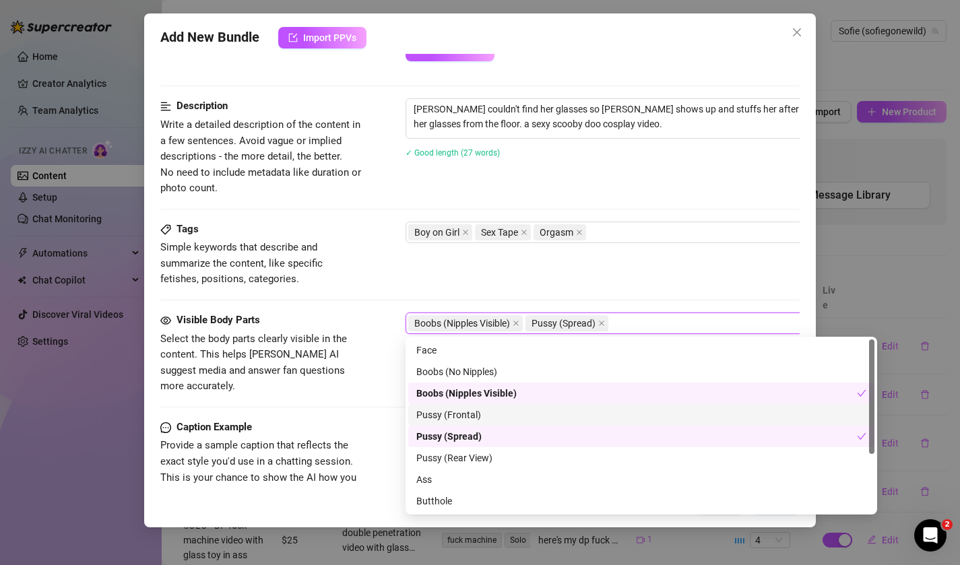
click at [435, 414] on div "Pussy (Frontal)" at bounding box center [641, 415] width 450 height 15
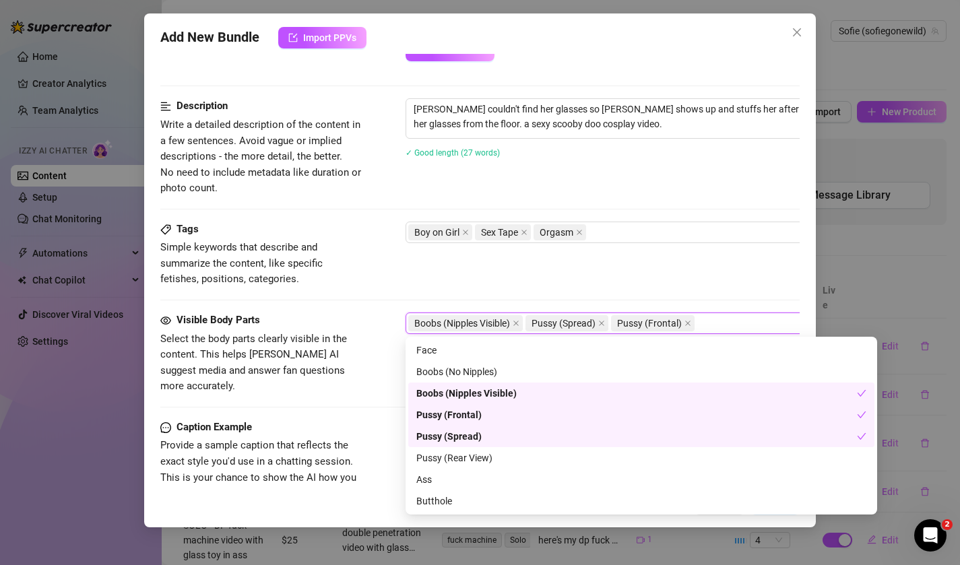
click at [437, 435] on div "Pussy (Spread)" at bounding box center [636, 436] width 441 height 15
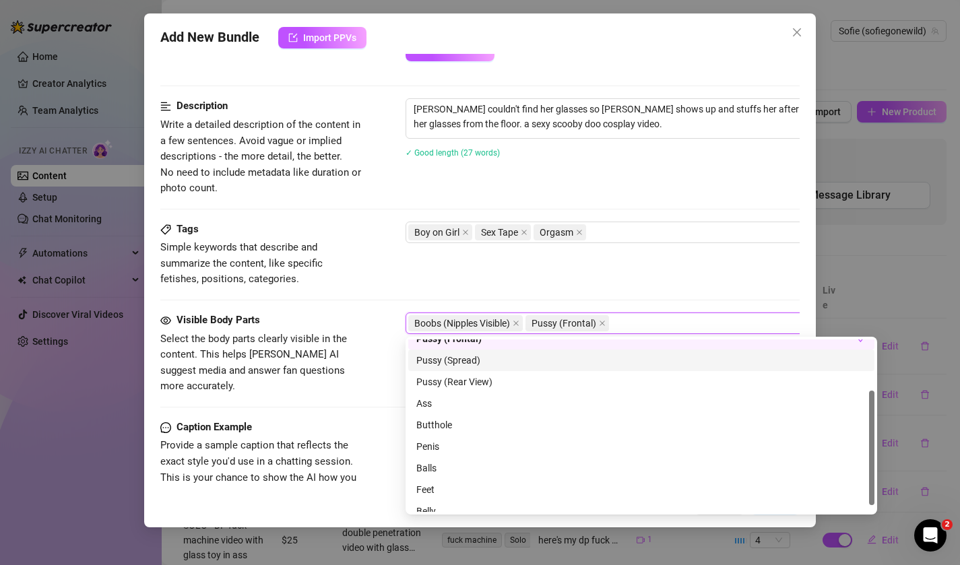
scroll to position [86, 0]
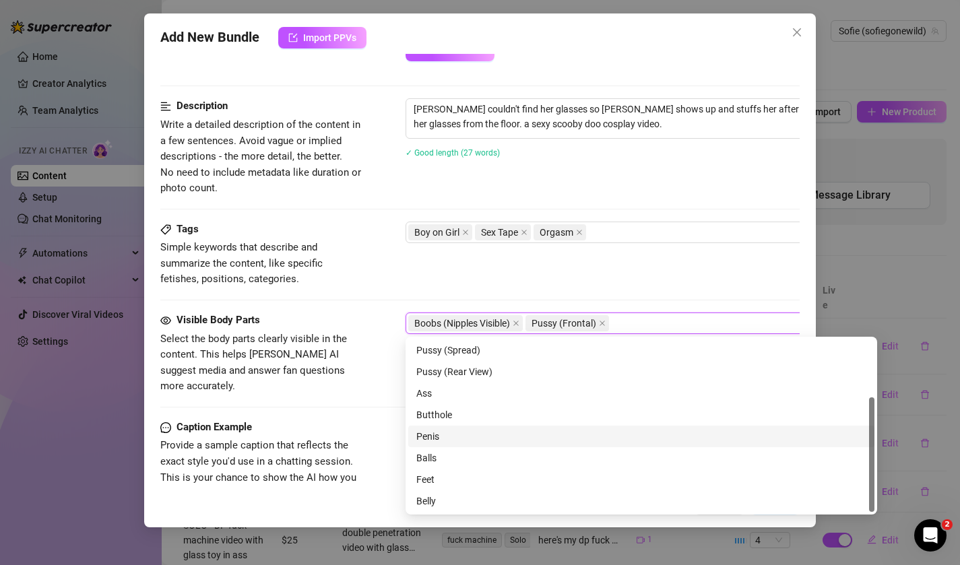
click at [437, 431] on div "Penis" at bounding box center [641, 436] width 450 height 15
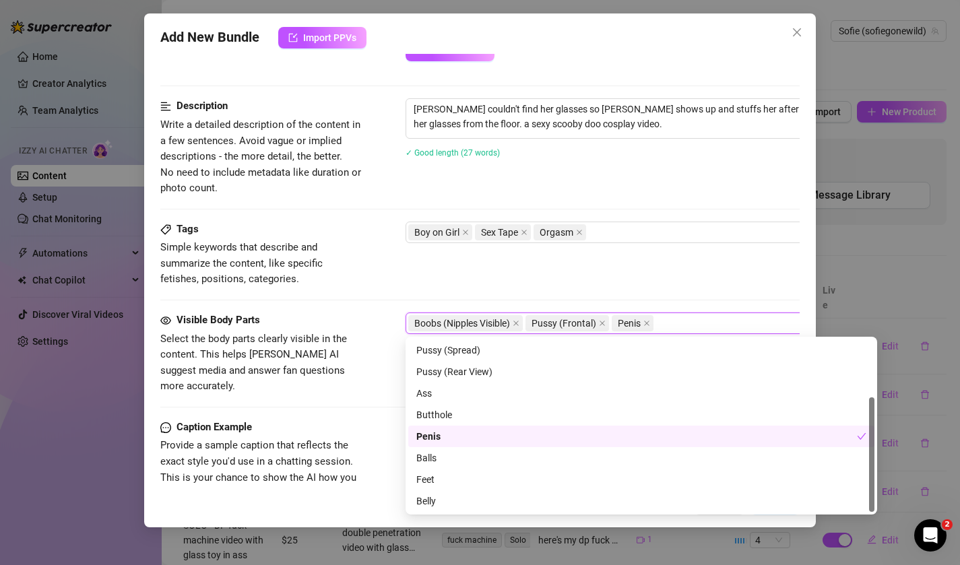
click at [437, 431] on div "Penis" at bounding box center [636, 436] width 441 height 15
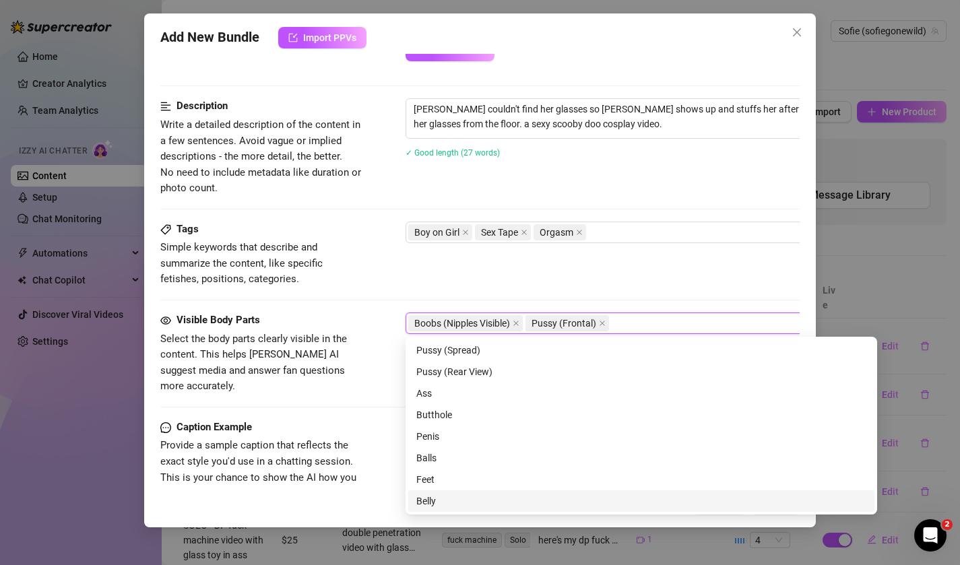
click at [428, 504] on div "Belly" at bounding box center [641, 501] width 450 height 15
click at [348, 442] on span "Provide a sample caption that reflects the exact style you'd use in a chatting …" at bounding box center [258, 469] width 196 height 60
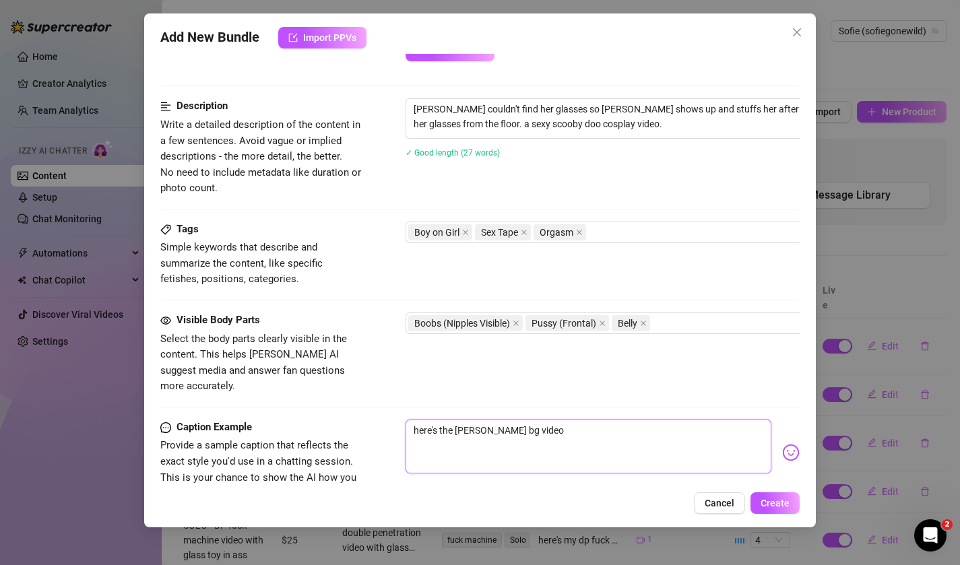
drag, startPoint x: 484, startPoint y: 416, endPoint x: 528, endPoint y: 410, distance: 44.2
click at [527, 420] on textarea "here's the velma bg video" at bounding box center [589, 447] width 367 height 54
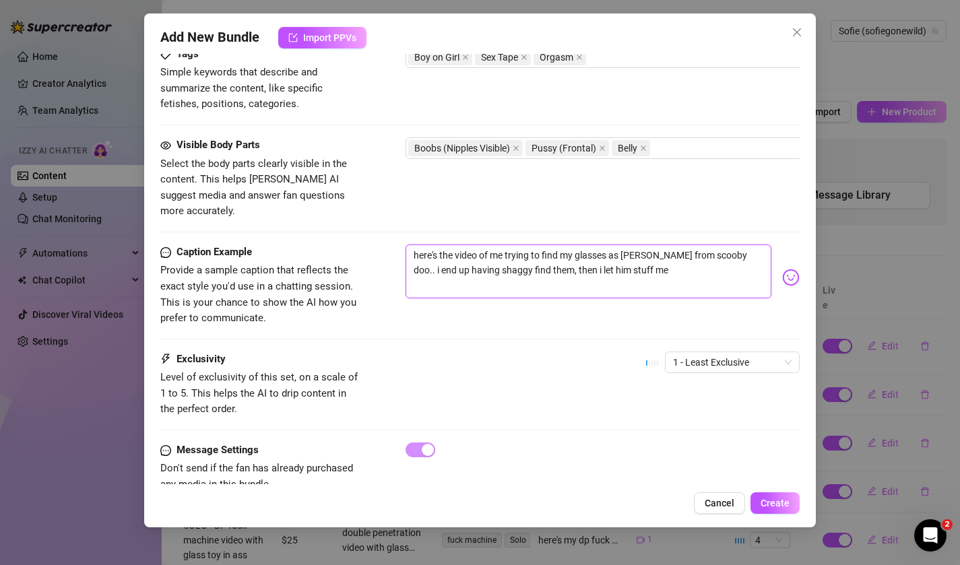
scroll to position [701, 0]
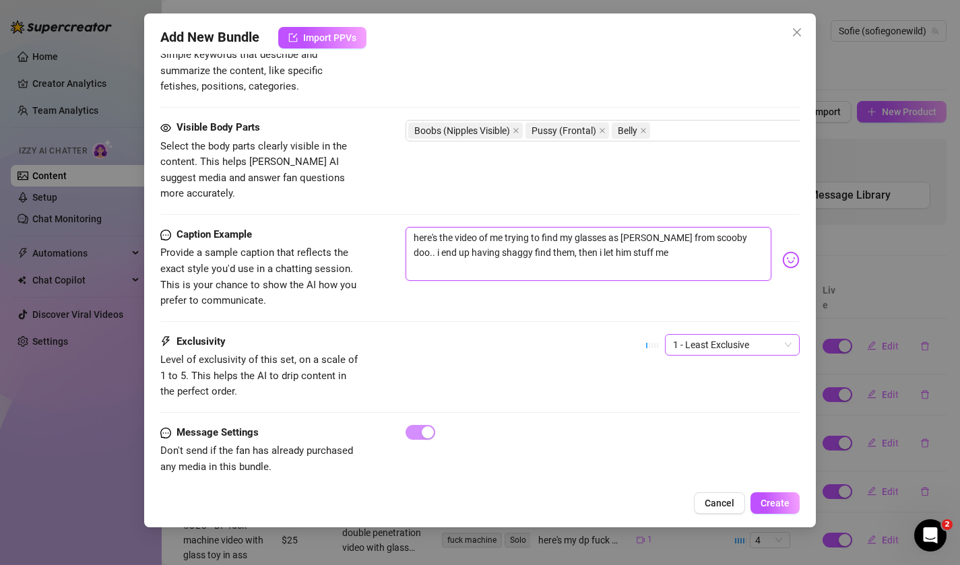
click at [717, 335] on span "1 - Least Exclusive" at bounding box center [732, 345] width 119 height 20
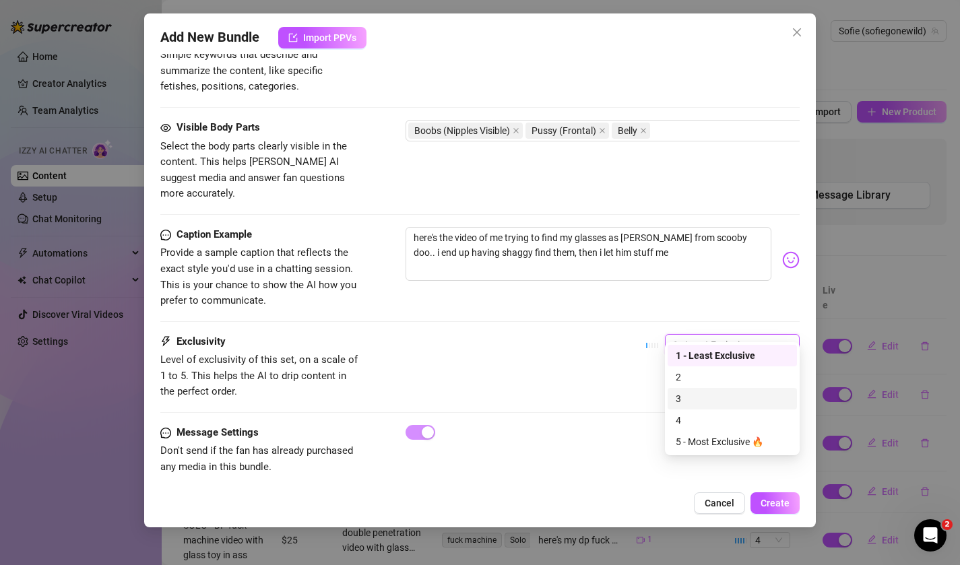
click at [718, 397] on div "3" at bounding box center [732, 398] width 113 height 15
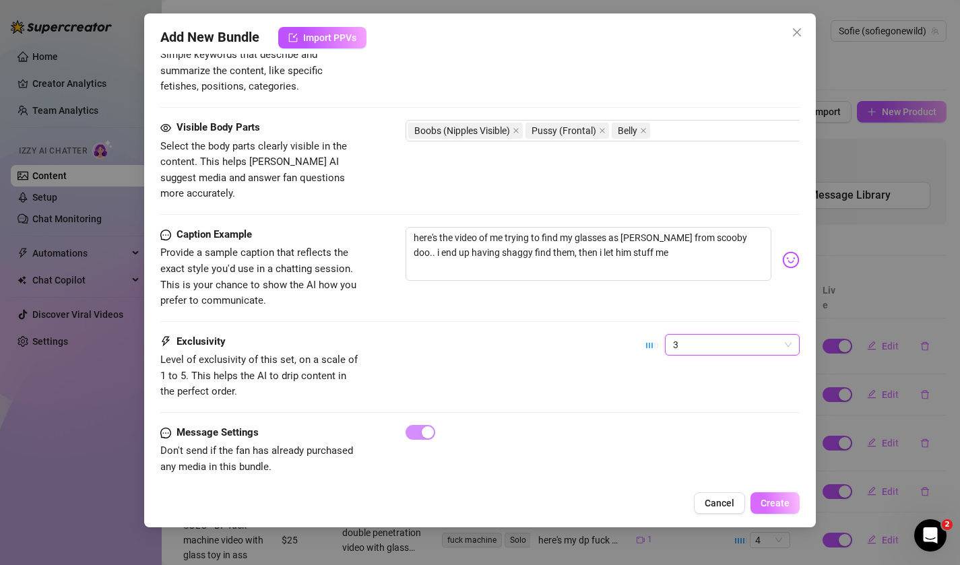
click at [762, 499] on span "Create" at bounding box center [775, 503] width 29 height 11
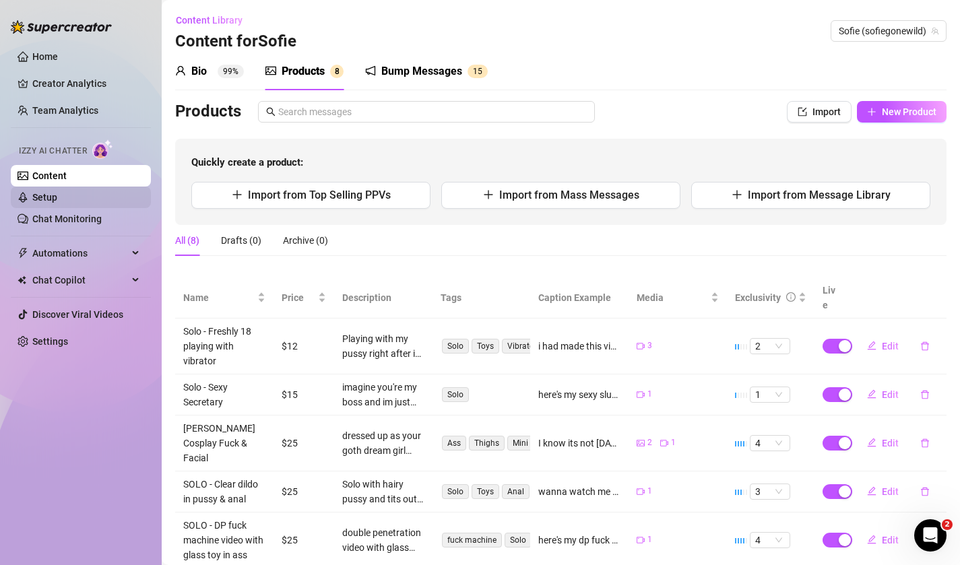
click at [57, 200] on link "Setup" at bounding box center [44, 197] width 25 height 11
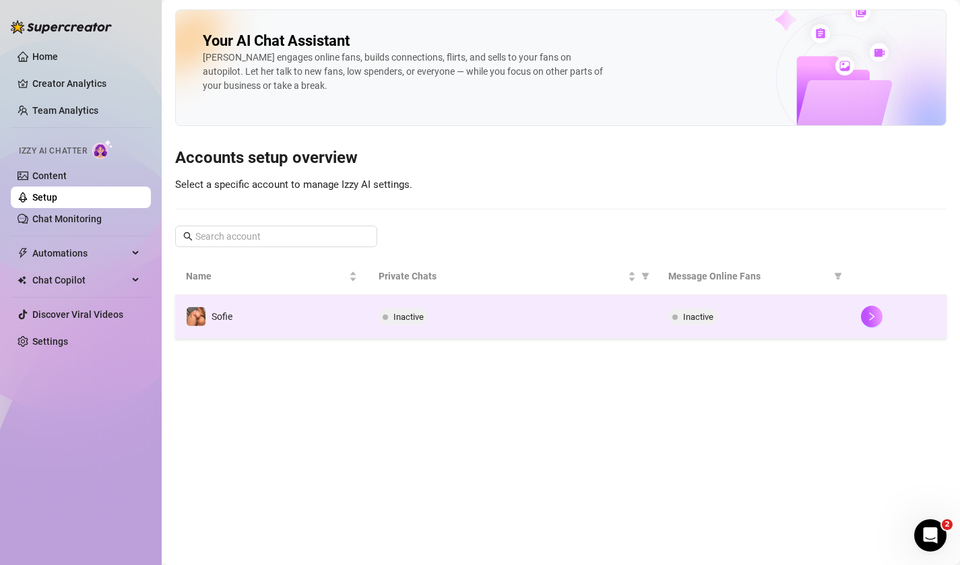
click at [516, 315] on div "Inactive" at bounding box center [512, 317] width 267 height 16
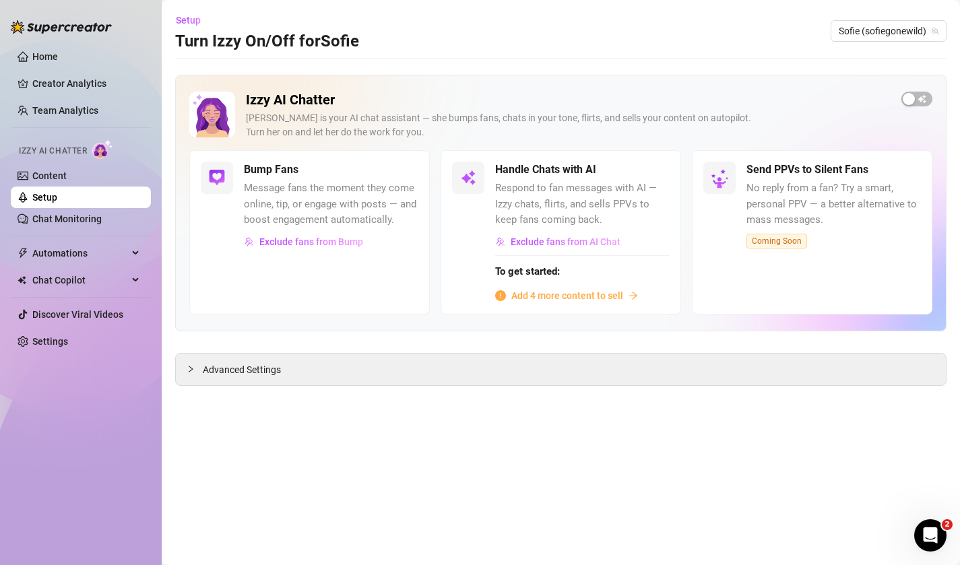
click at [520, 294] on span "Add 4 more content to sell" at bounding box center [567, 295] width 112 height 15
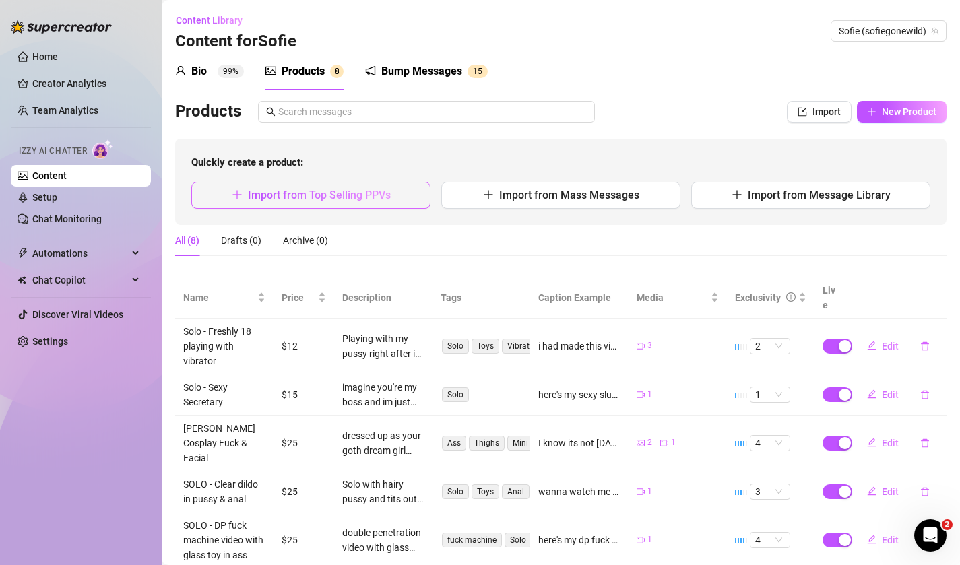
click at [392, 192] on button "Import from Top Selling PPVs" at bounding box center [310, 195] width 239 height 27
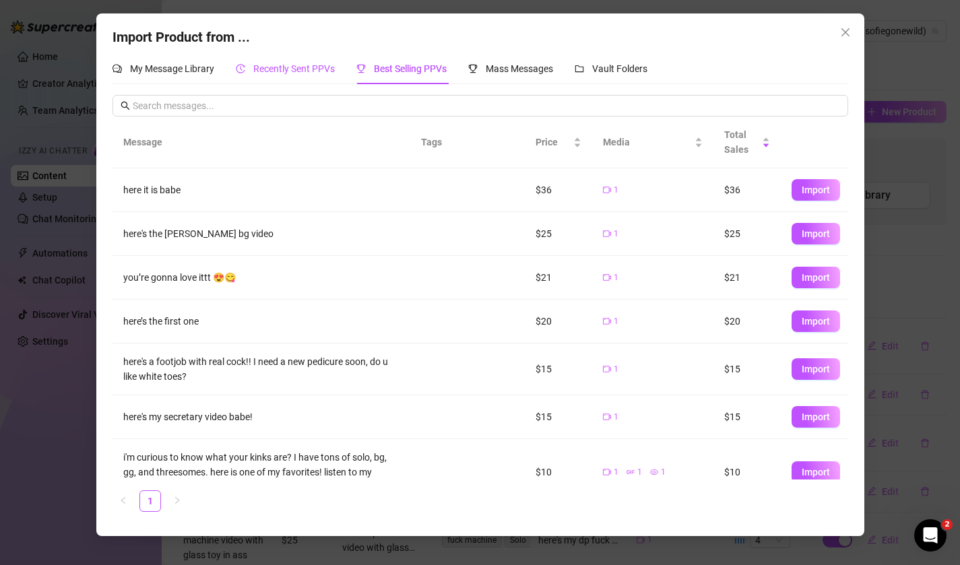
click at [257, 73] on span "Recently Sent PPVs" at bounding box center [294, 68] width 82 height 11
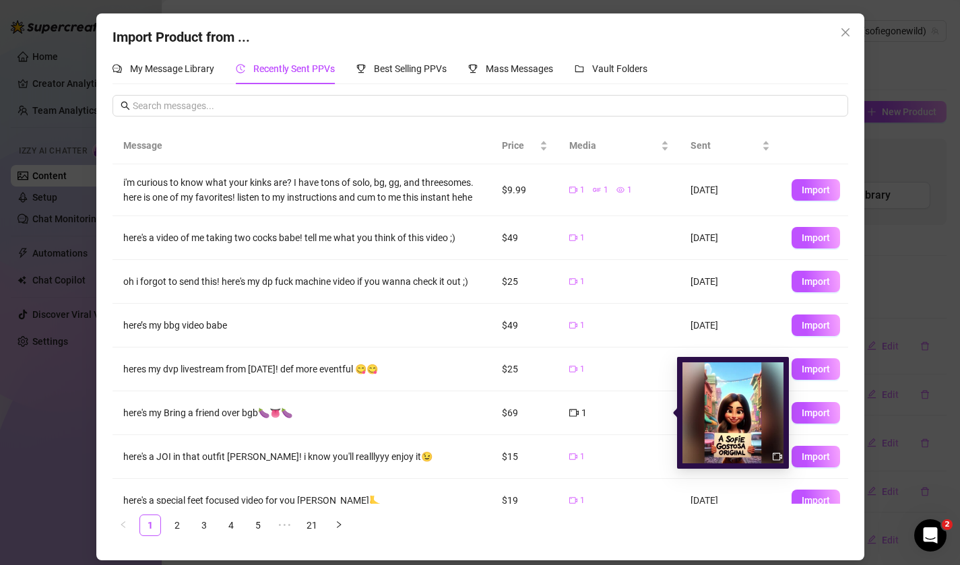
click at [579, 411] on div "1" at bounding box center [578, 413] width 18 height 15
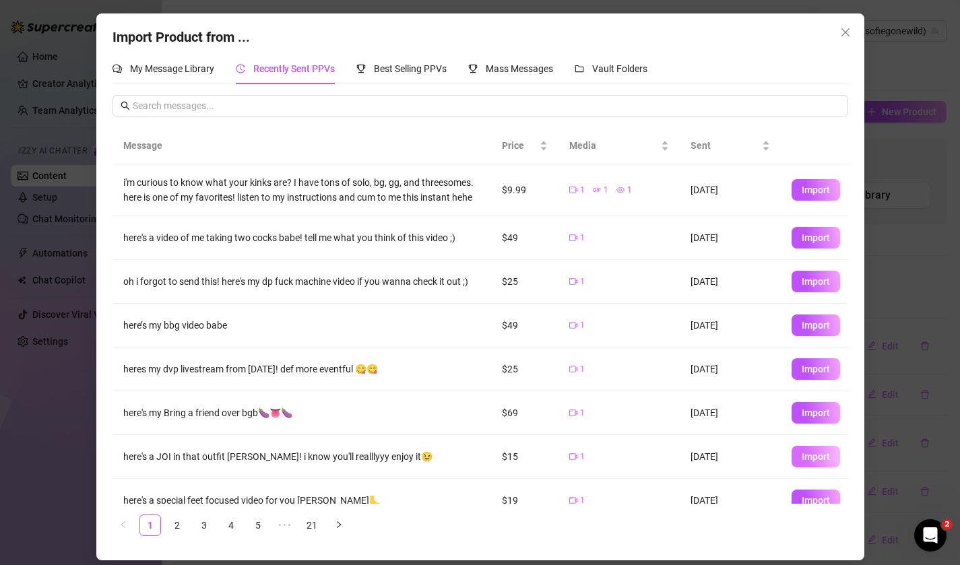
click at [808, 451] on span "Import" at bounding box center [816, 456] width 28 height 11
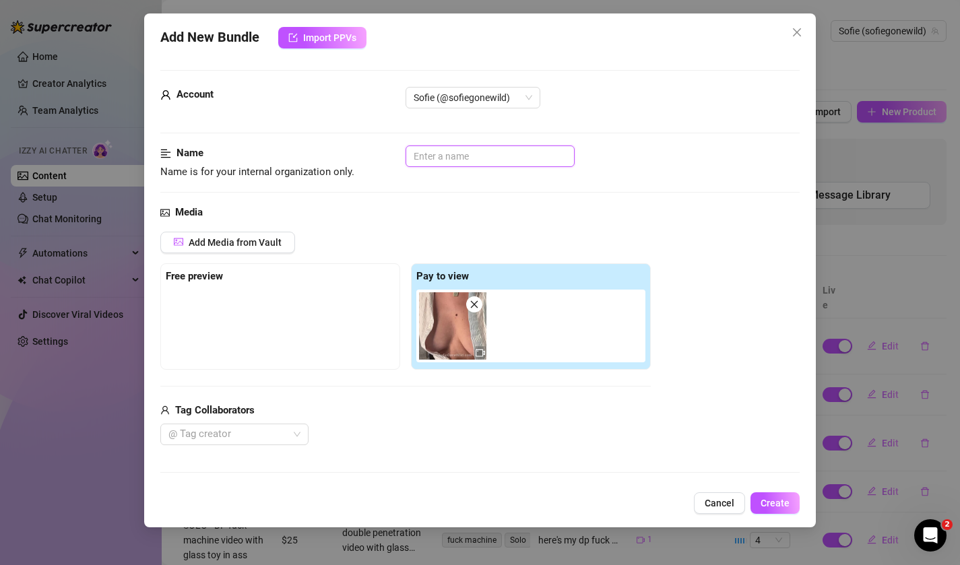
click at [478, 152] on input "text" at bounding box center [490, 157] width 169 height 22
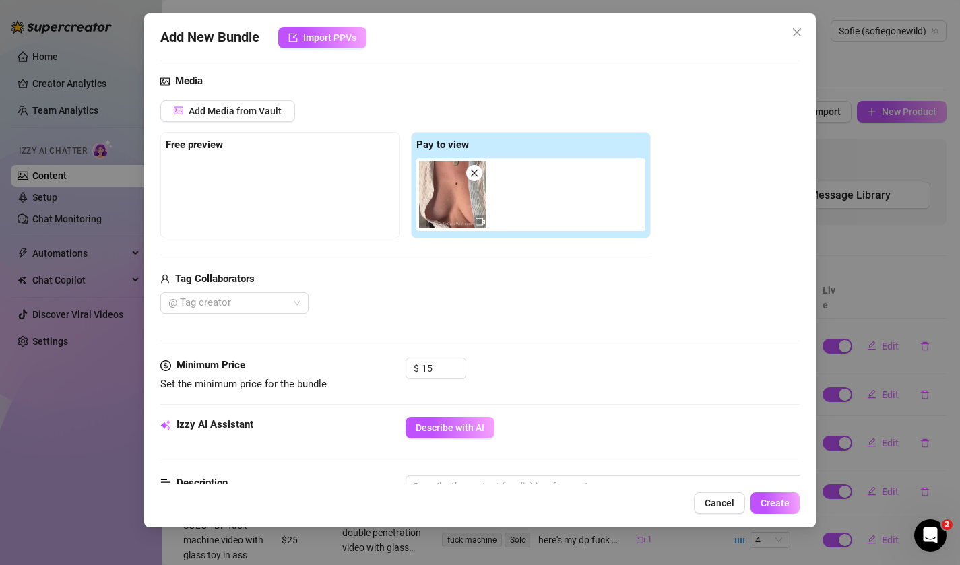
scroll to position [136, 0]
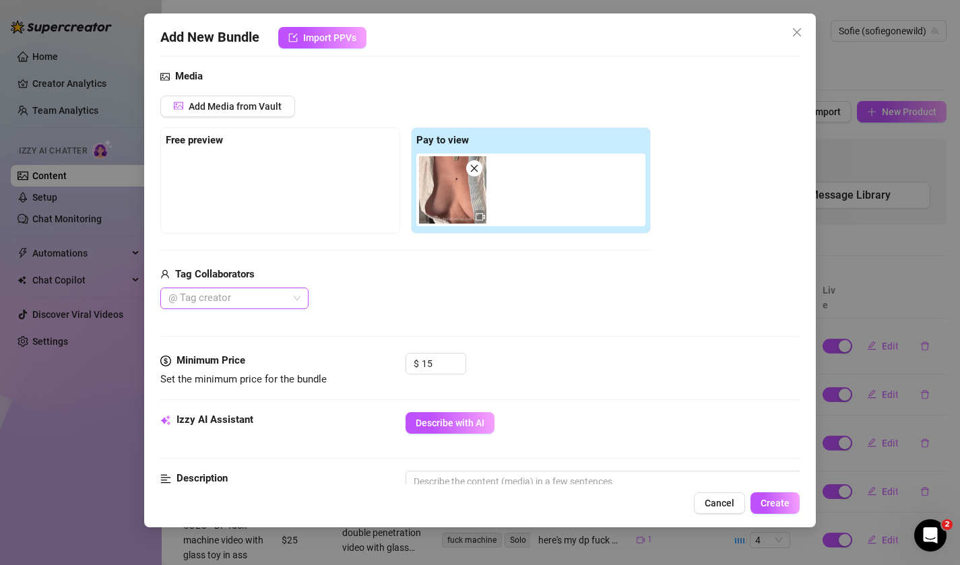
click at [280, 294] on div at bounding box center [227, 298] width 129 height 19
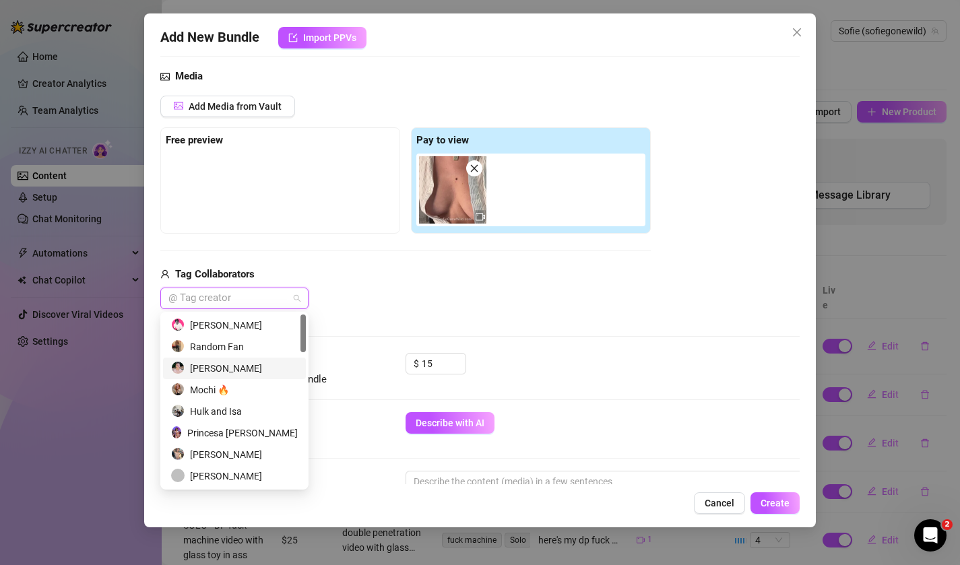
scroll to position [604, 0]
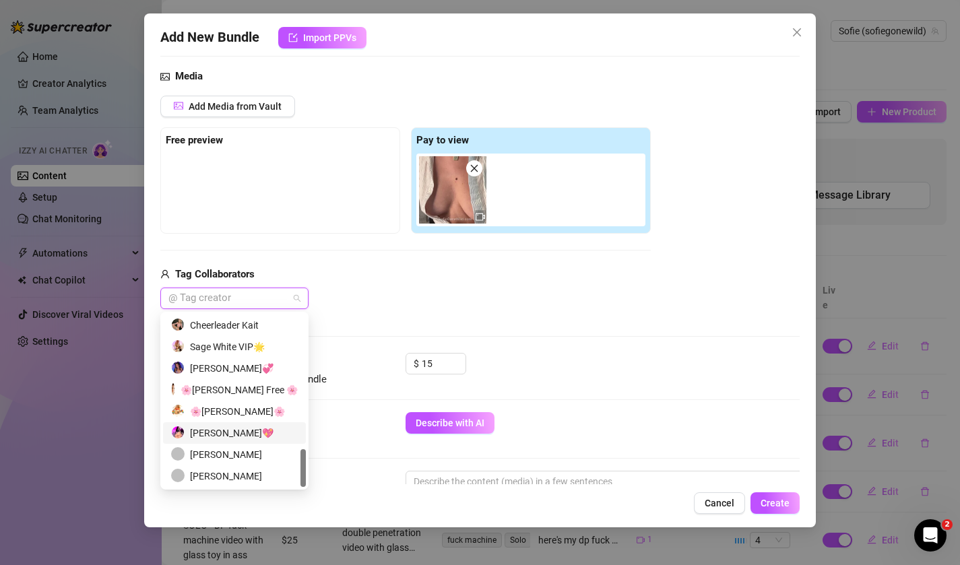
click at [258, 436] on div "Sofie Gostosa💖" at bounding box center [234, 433] width 127 height 15
click at [439, 372] on input "15" at bounding box center [444, 364] width 44 height 20
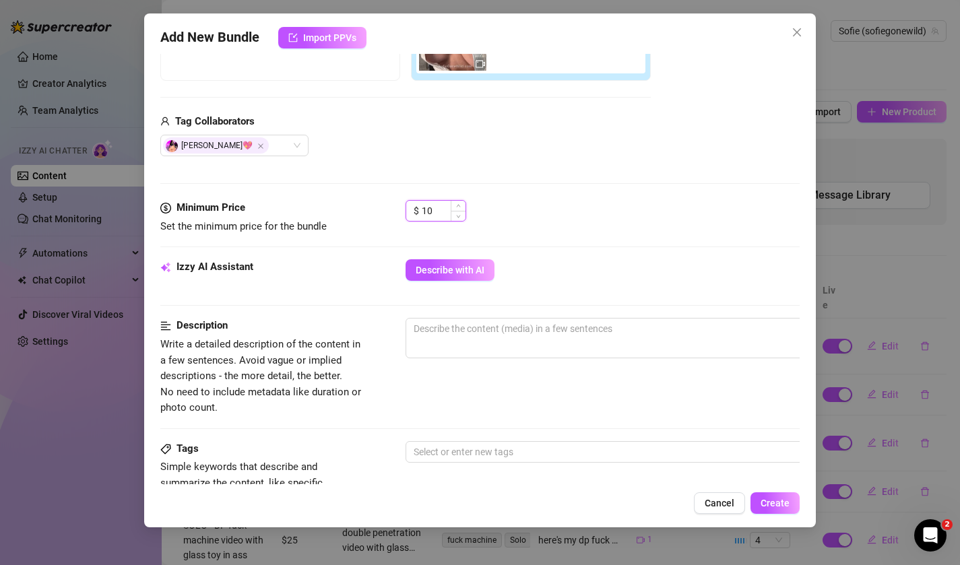
scroll to position [299, 0]
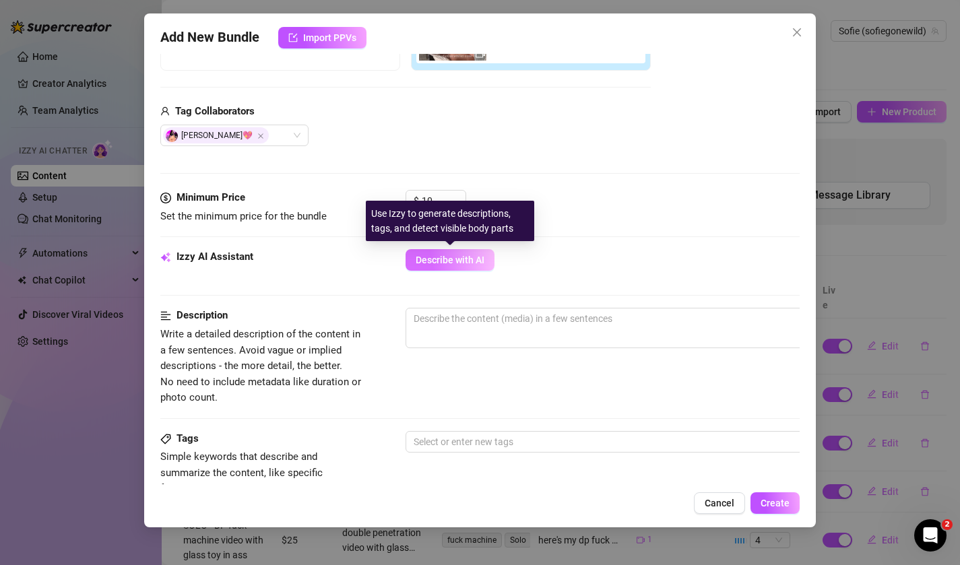
click at [453, 263] on span "Describe with AI" at bounding box center [450, 260] width 69 height 11
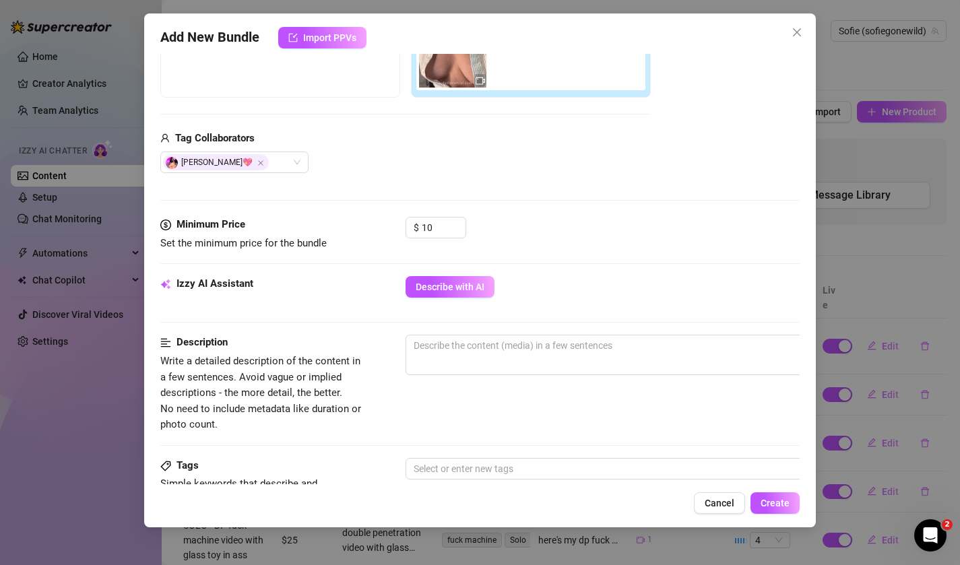
scroll to position [278, 0]
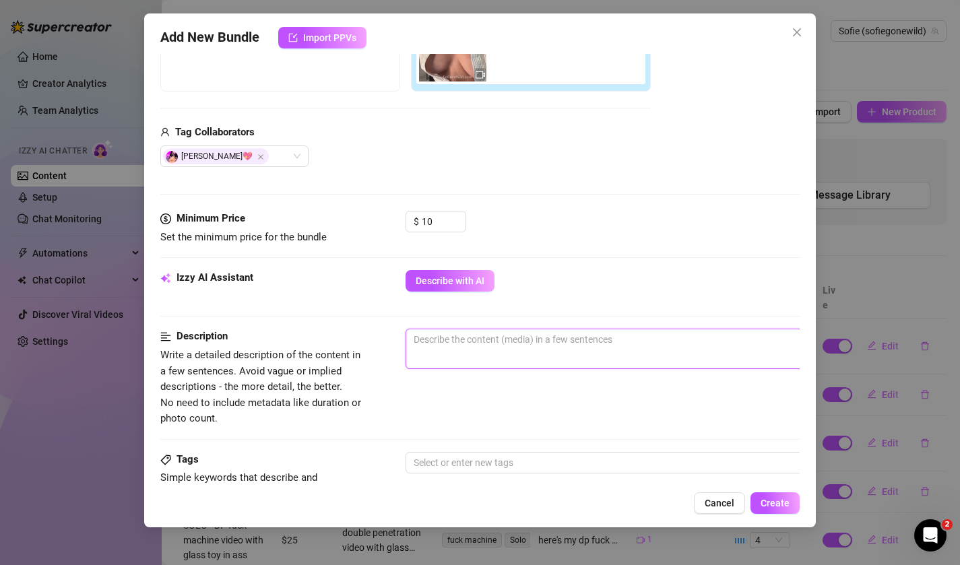
click at [452, 347] on textarea at bounding box center [641, 339] width 470 height 20
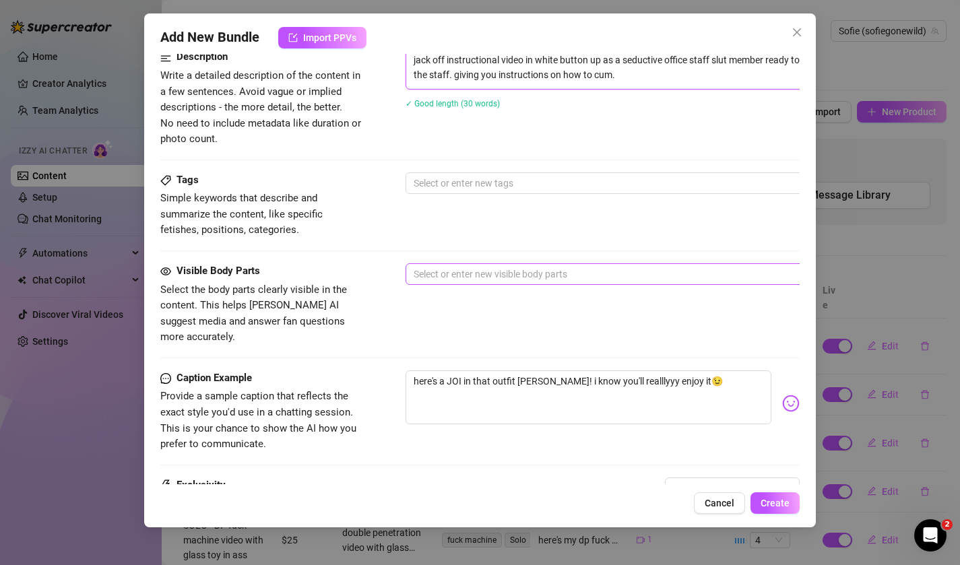
scroll to position [564, 0]
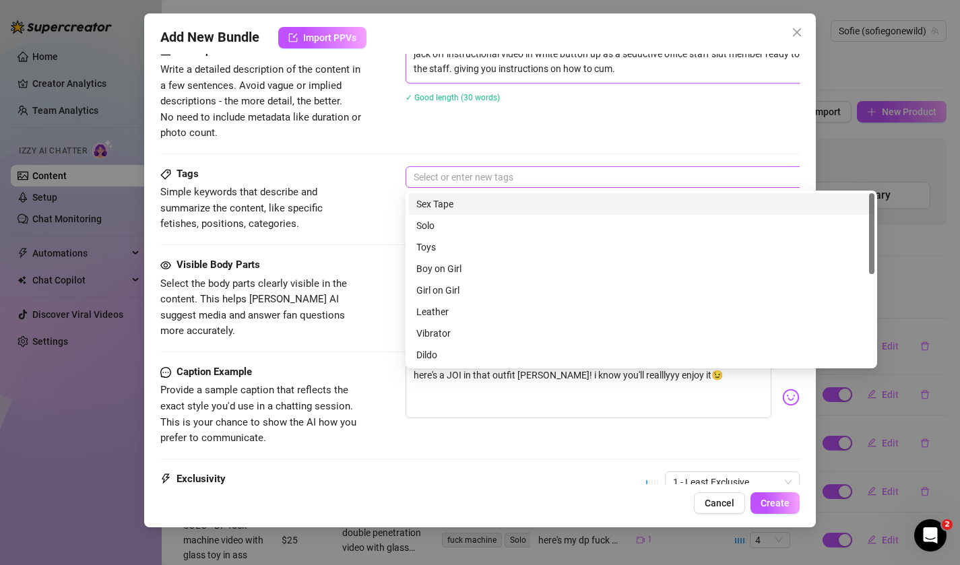
click at [454, 174] on div at bounding box center [634, 177] width 452 height 19
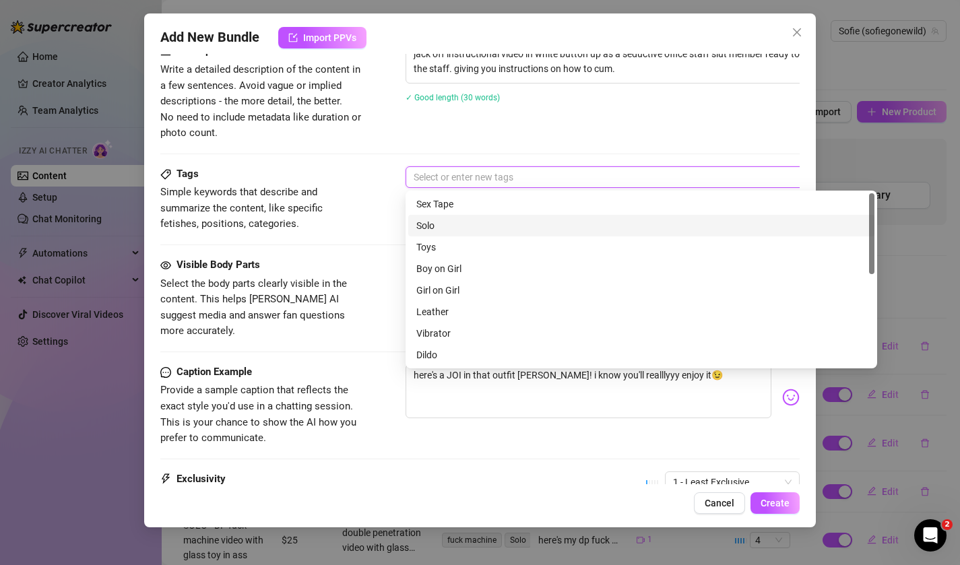
click at [452, 219] on div "Solo" at bounding box center [641, 225] width 450 height 15
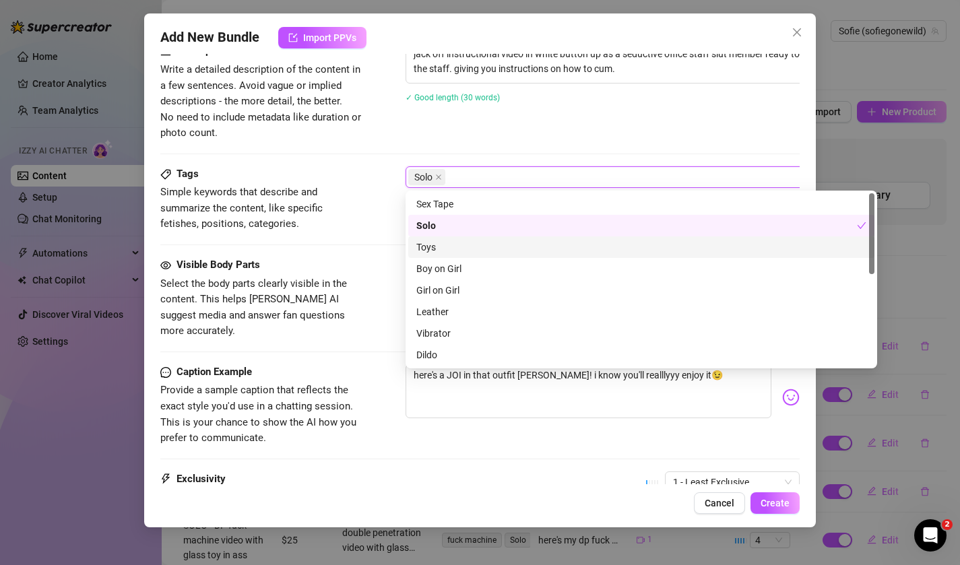
click at [451, 241] on div "Toys" at bounding box center [641, 247] width 450 height 15
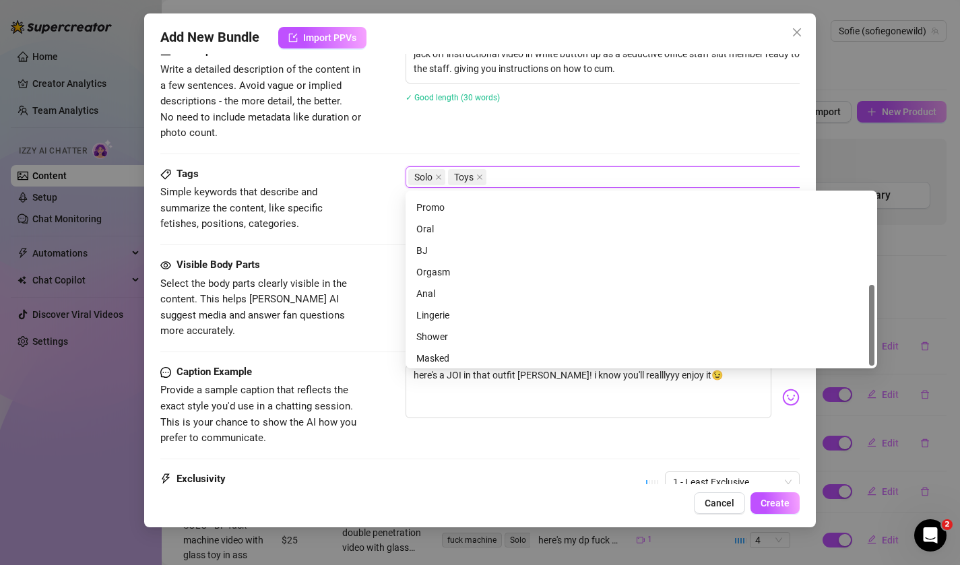
scroll to position [194, 0]
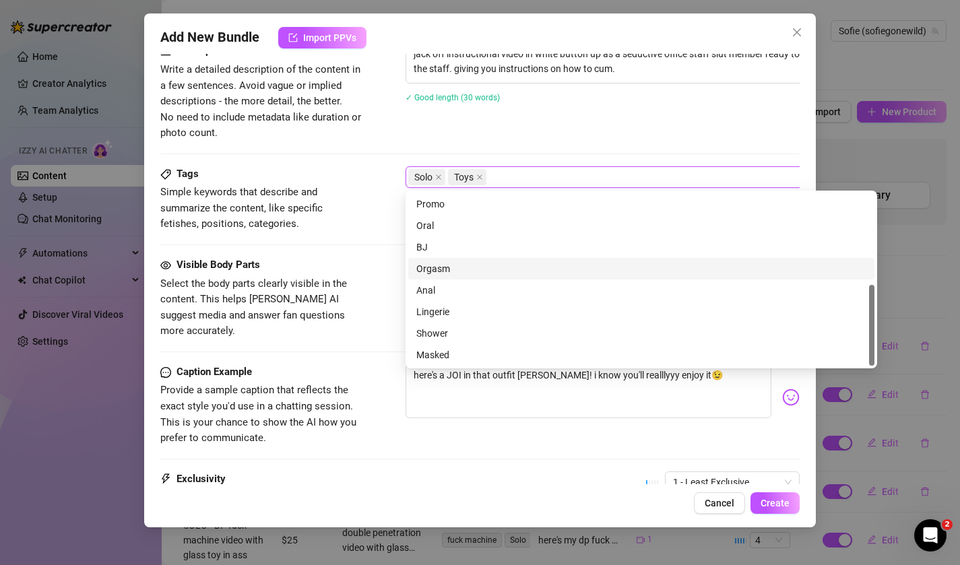
click at [451, 272] on div "Orgasm" at bounding box center [641, 268] width 450 height 15
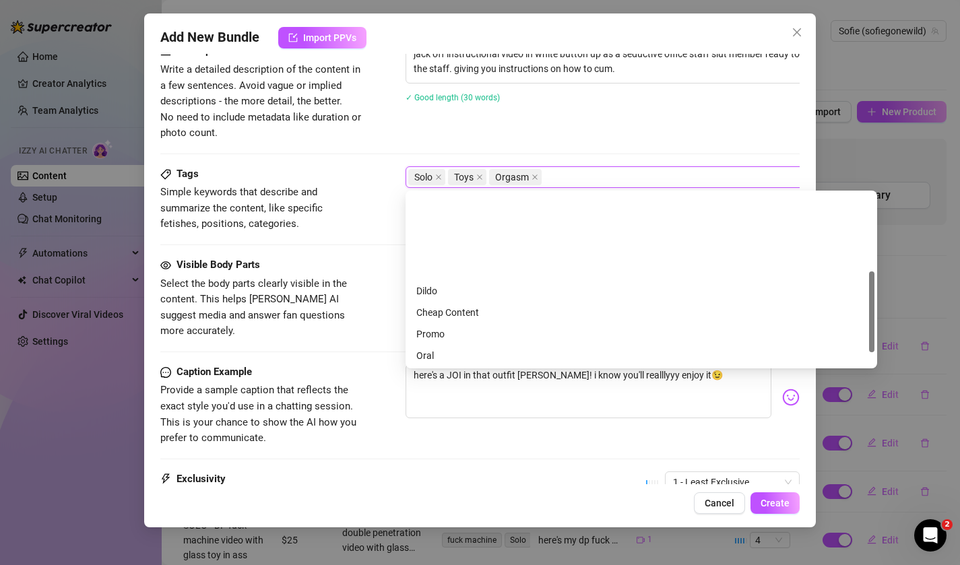
scroll to position [0, 0]
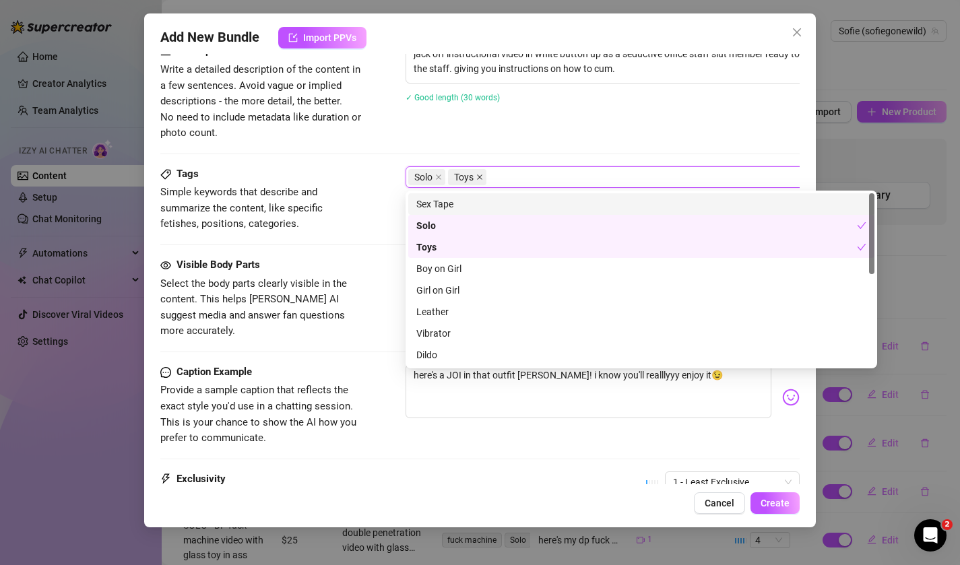
click at [481, 178] on icon "close" at bounding box center [479, 176] width 5 height 5
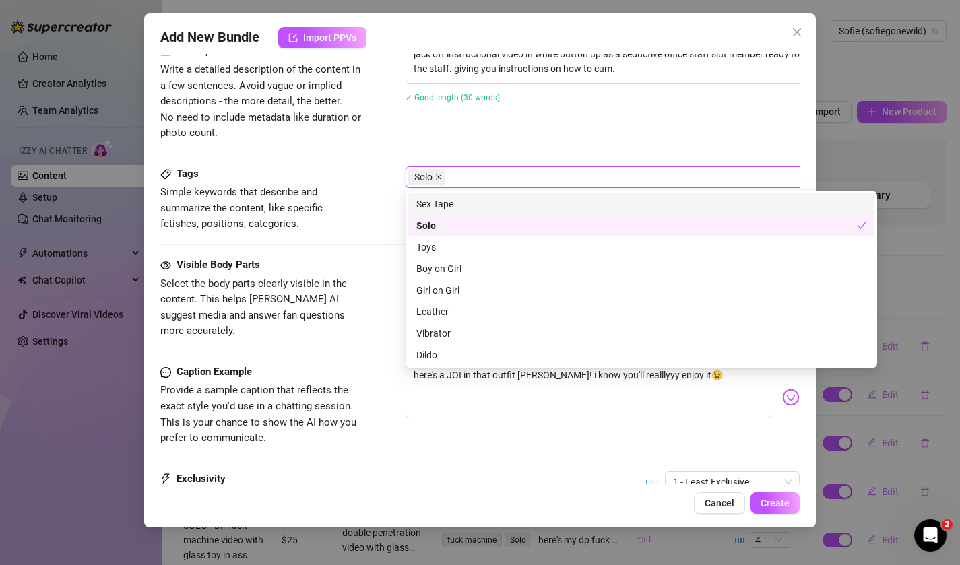
click at [438, 174] on icon "close" at bounding box center [438, 177] width 7 height 7
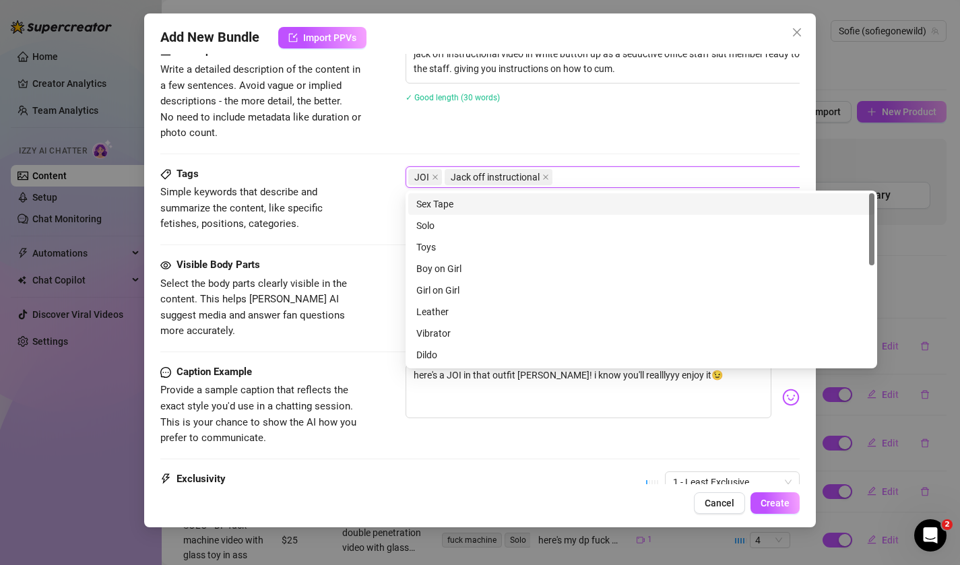
click at [352, 182] on div "Tags Simple keywords that describe and summarize the content, like specific fet…" at bounding box center [261, 199] width 202 height 66
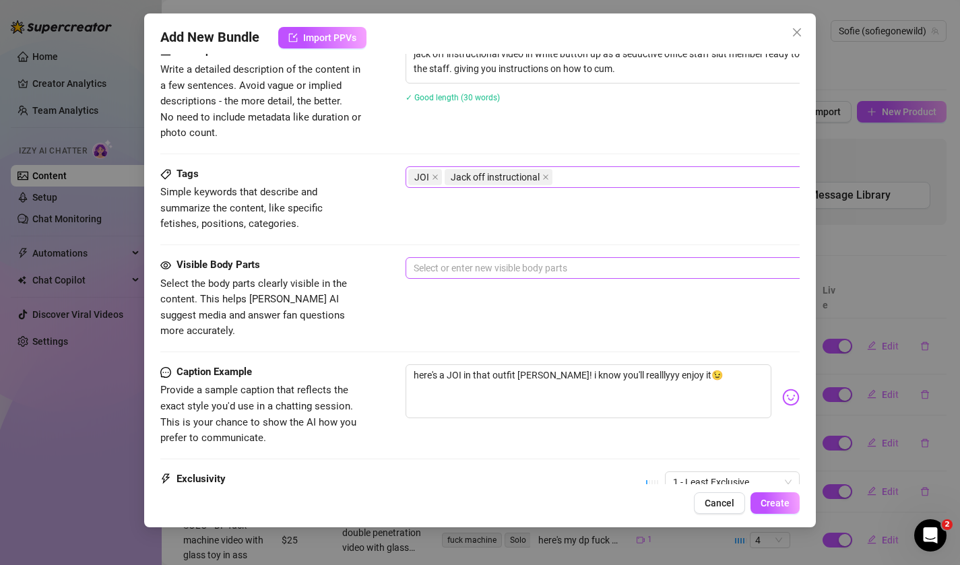
click at [437, 274] on div at bounding box center [634, 268] width 452 height 19
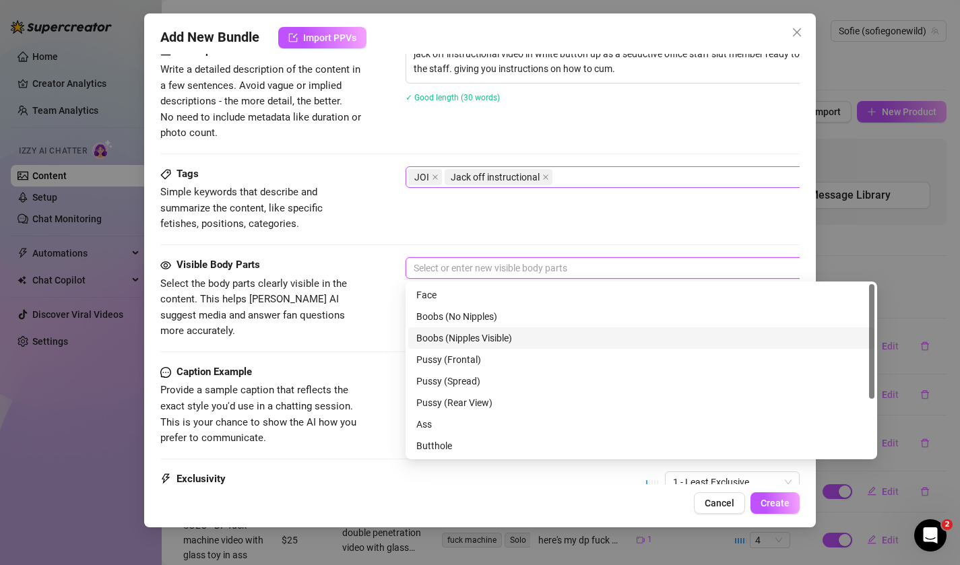
click at [436, 340] on div "Boobs (Nipples Visible)" at bounding box center [641, 338] width 450 height 15
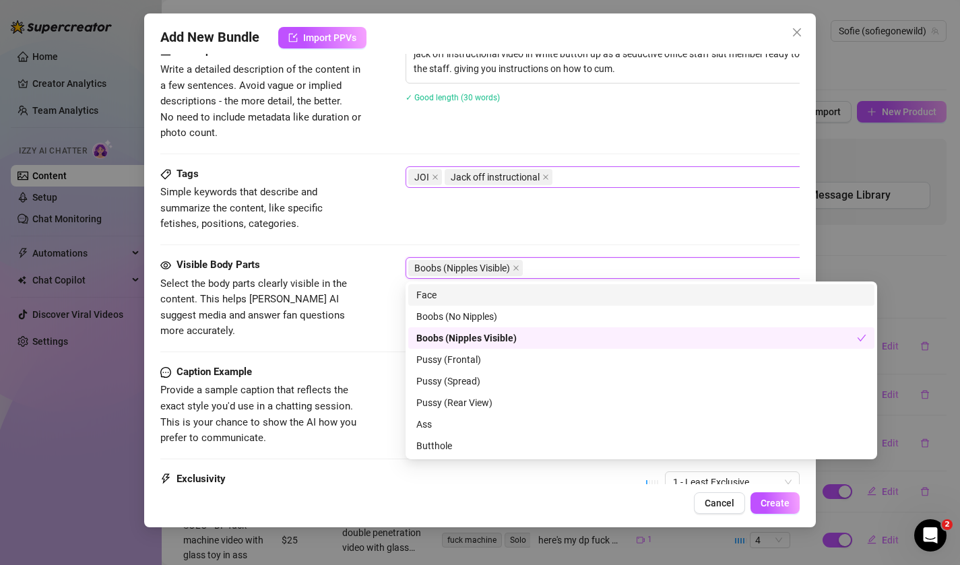
click at [435, 296] on div "Face" at bounding box center [641, 295] width 450 height 15
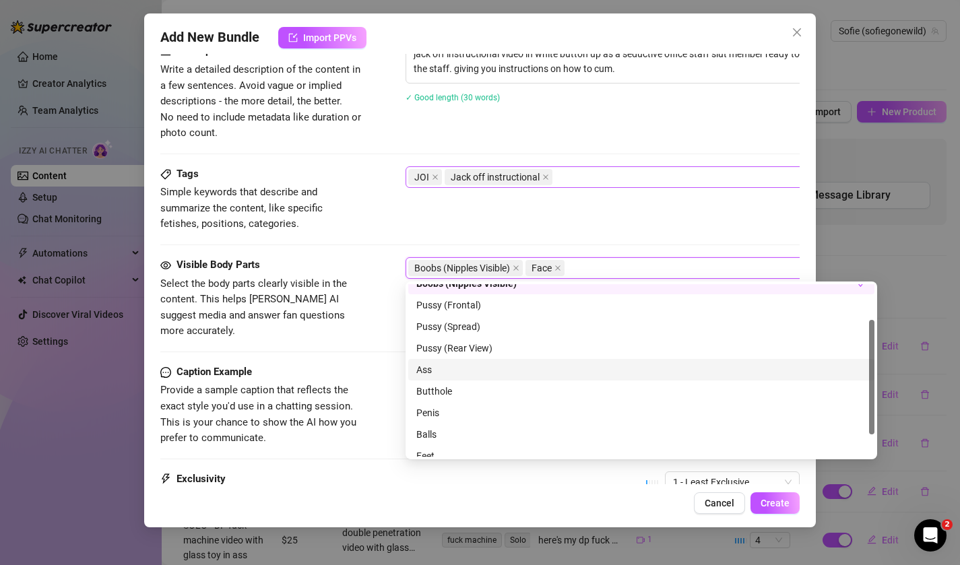
scroll to position [38, 0]
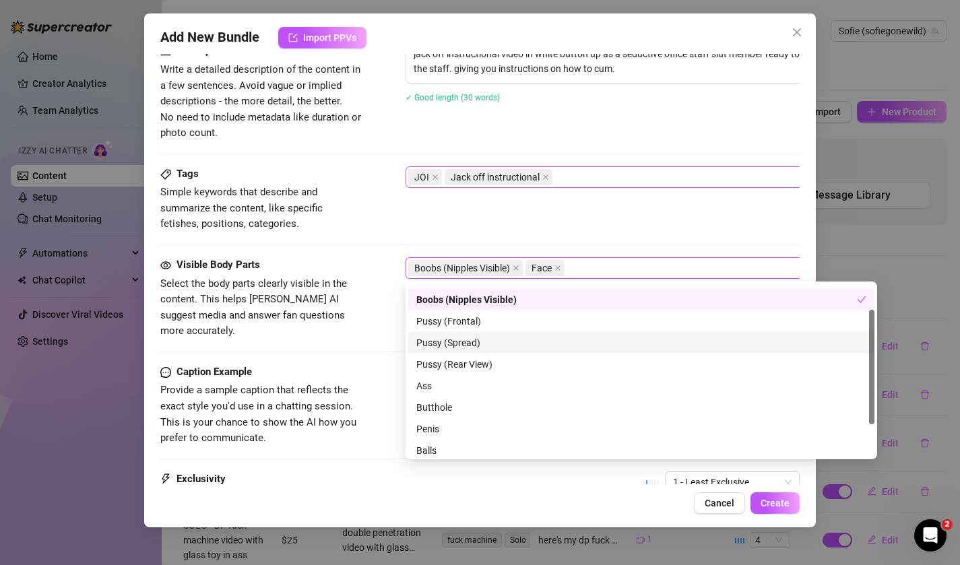
click at [439, 342] on div "Pussy (Spread)" at bounding box center [641, 343] width 450 height 15
click at [384, 348] on div "Visible Body Parts Select the body parts clearly visible in the content. This h…" at bounding box center [480, 310] width 640 height 107
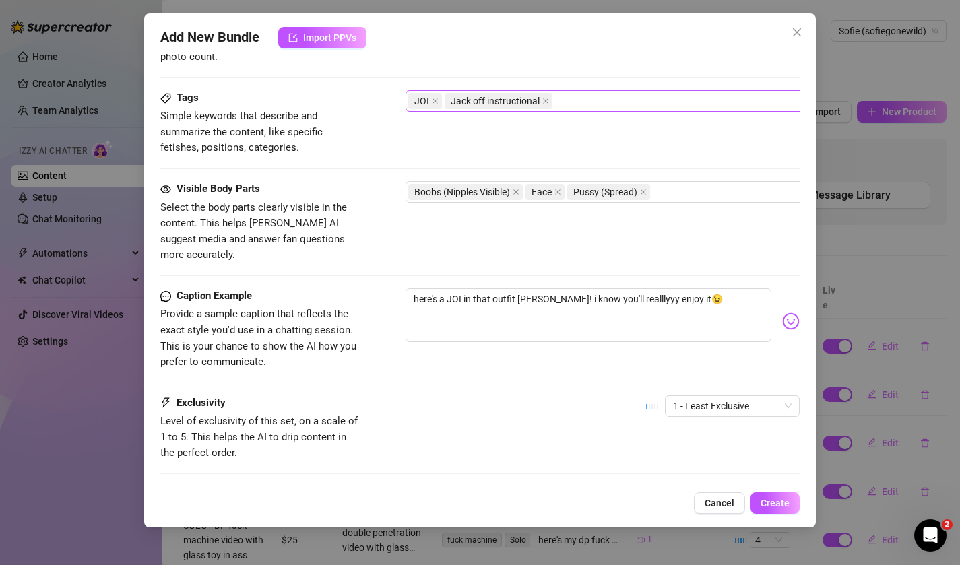
scroll to position [642, 0]
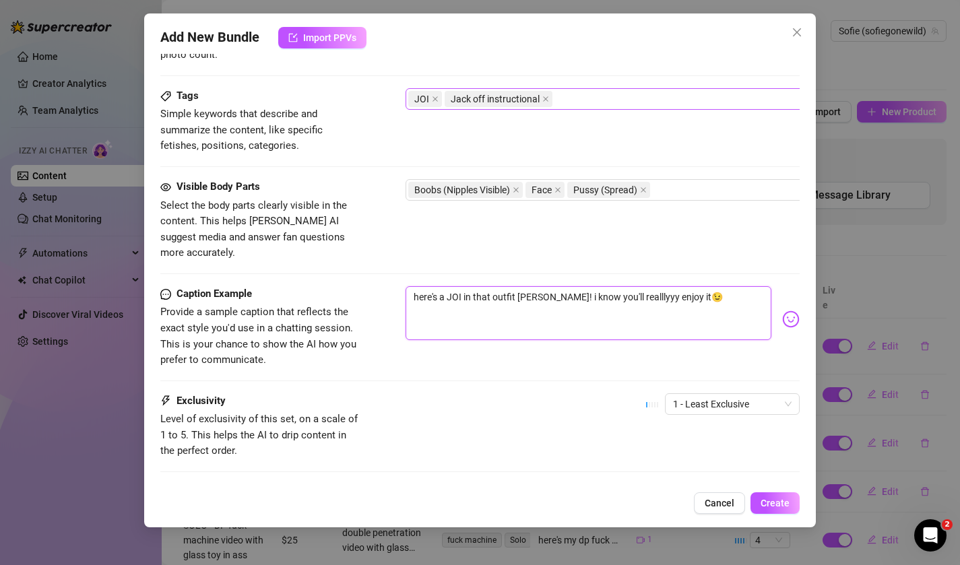
drag, startPoint x: 449, startPoint y: 278, endPoint x: 406, endPoint y: 269, distance: 43.5
drag, startPoint x: 476, startPoint y: 279, endPoint x: 616, endPoint y: 271, distance: 139.7
click at [616, 286] on textarea "here is a JOI in that outfit pedro! i know you'll realllyyy enjoy it😉" at bounding box center [589, 313] width 367 height 54
drag, startPoint x: 700, startPoint y: 278, endPoint x: 479, endPoint y: 276, distance: 221.0
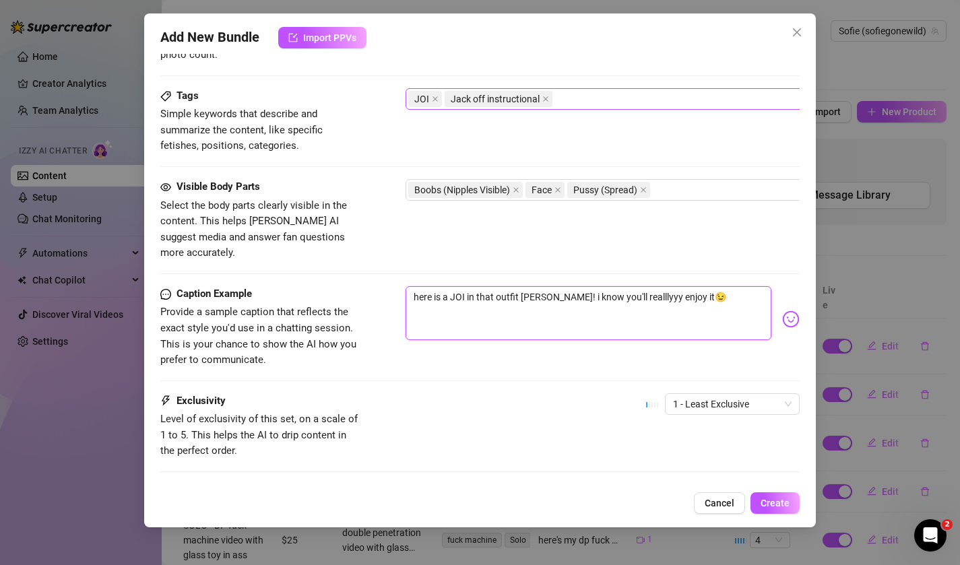
click at [479, 286] on textarea "here is a JOI in that outfit pedro! i know you'll realllyyy enjoy it😉" at bounding box center [589, 313] width 367 height 54
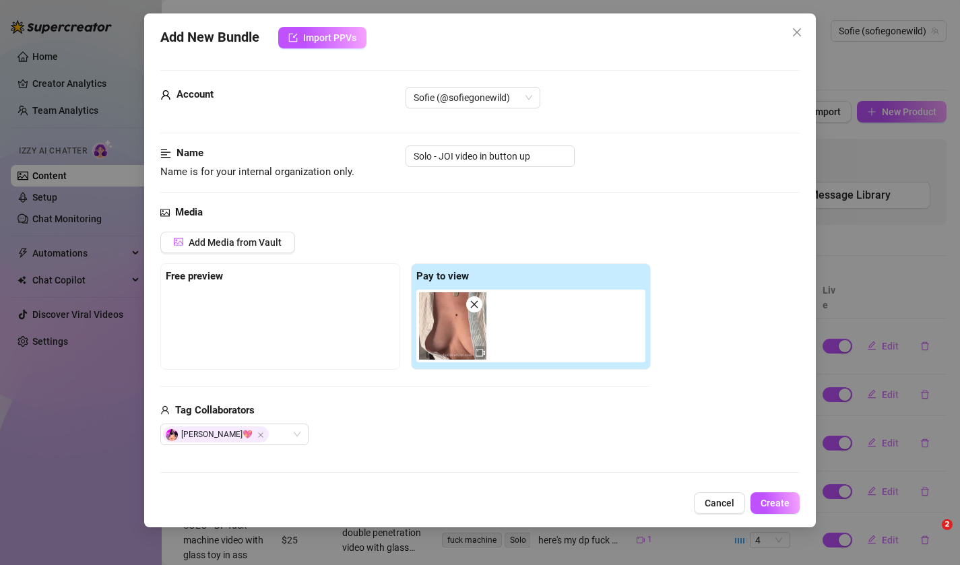
type textarea "here is a JOI in my white button up as y"
type textarea "here is a JOI in my white button up as yo"
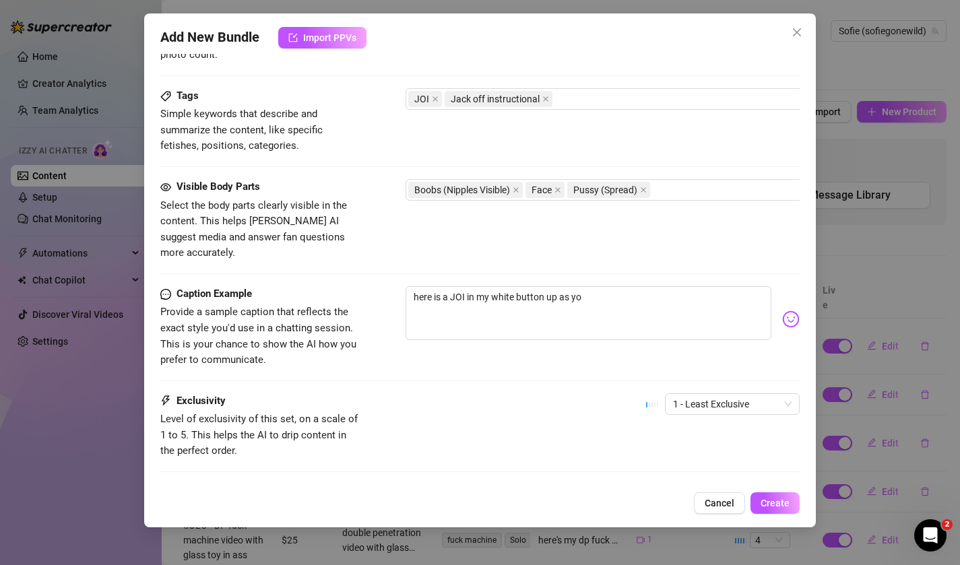
scroll to position [216, 0]
type textarea "here is a JOI in my white button up as you"
type textarea "here is a JOI in my white button up as your"
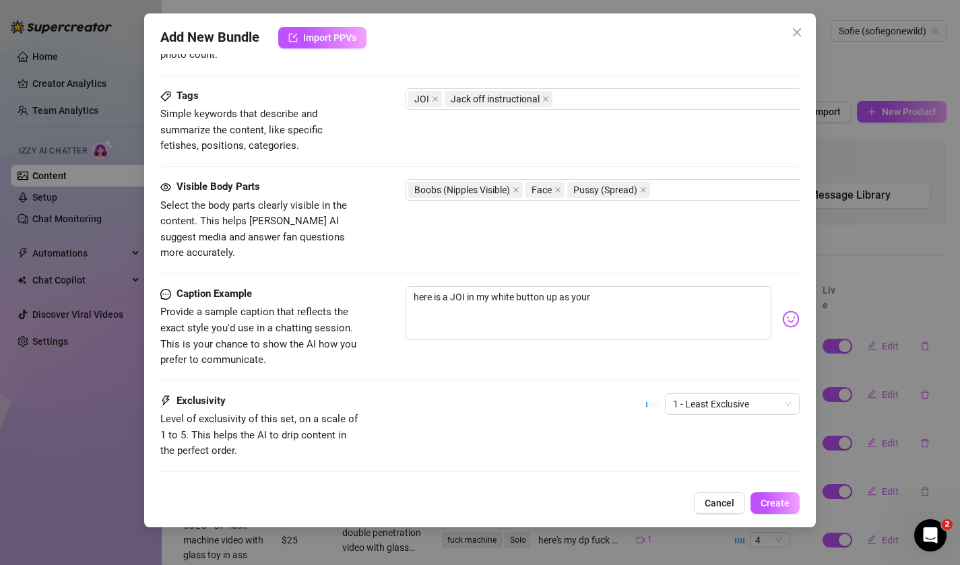
type textarea "here is a JOI in my white button up as your"
type textarea "here is a JOI in my white button up as your o"
type textarea "here is a JOI in my white button up as your of"
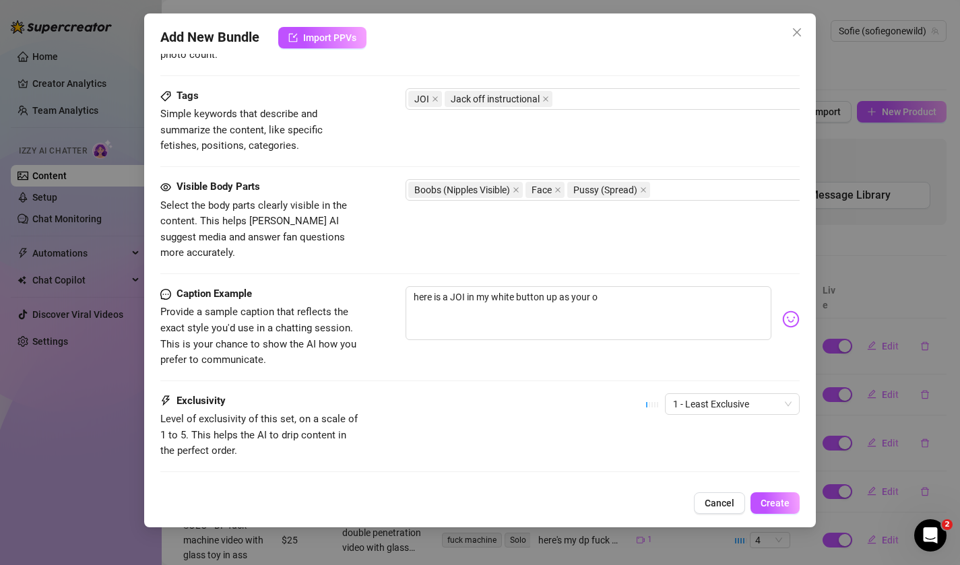
type textarea "here is a JOI in my white button up as your of"
type textarea "here is a JOI in my white button up as your off"
type textarea "here is a JOI in my white button up as your offi"
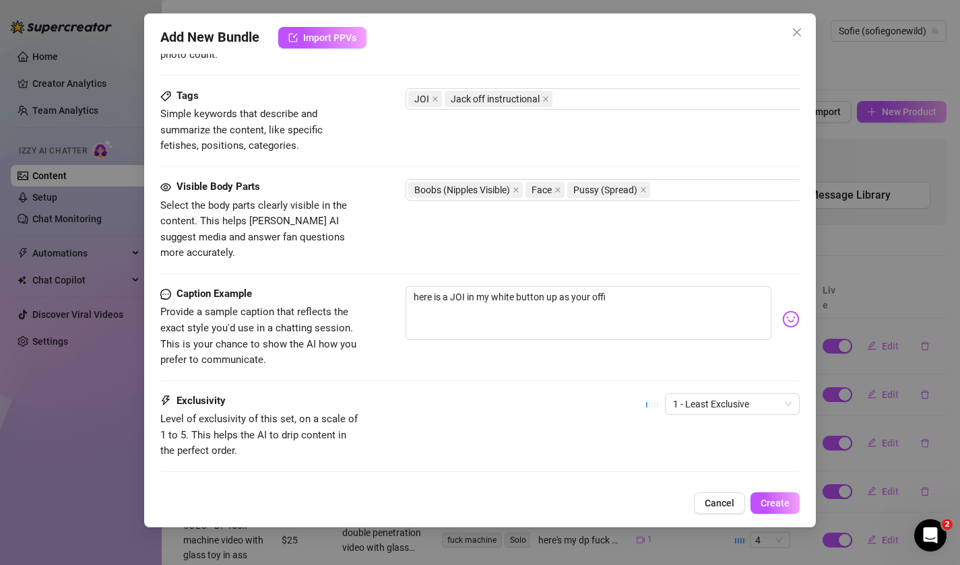
type textarea "here is a JOI in my white button up as your offic"
type textarea "here is a JOI in my white button up as your office"
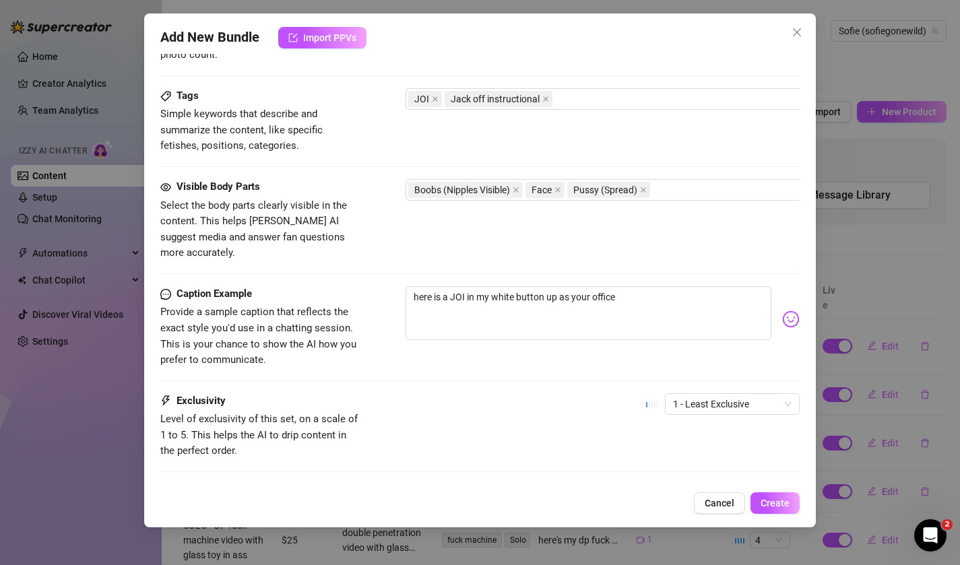
type textarea "here is a JOI in my white button up as your office"
type textarea "here is a JOI in my white button up as your offic"
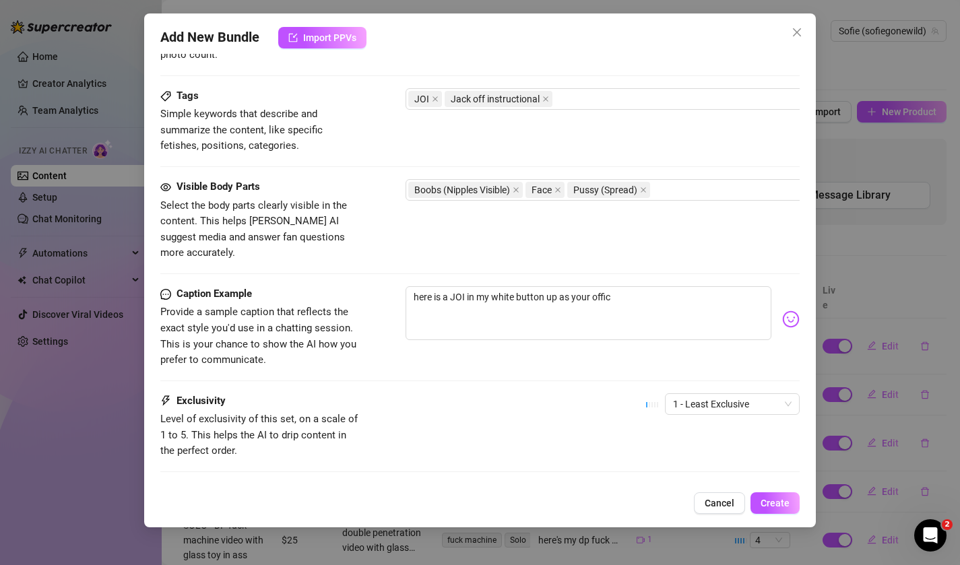
type textarea "here is a JOI in my white button up as your offi"
type textarea "here is a JOI in my white button up as your off"
type textarea "here is a JOI in my white button up as your of"
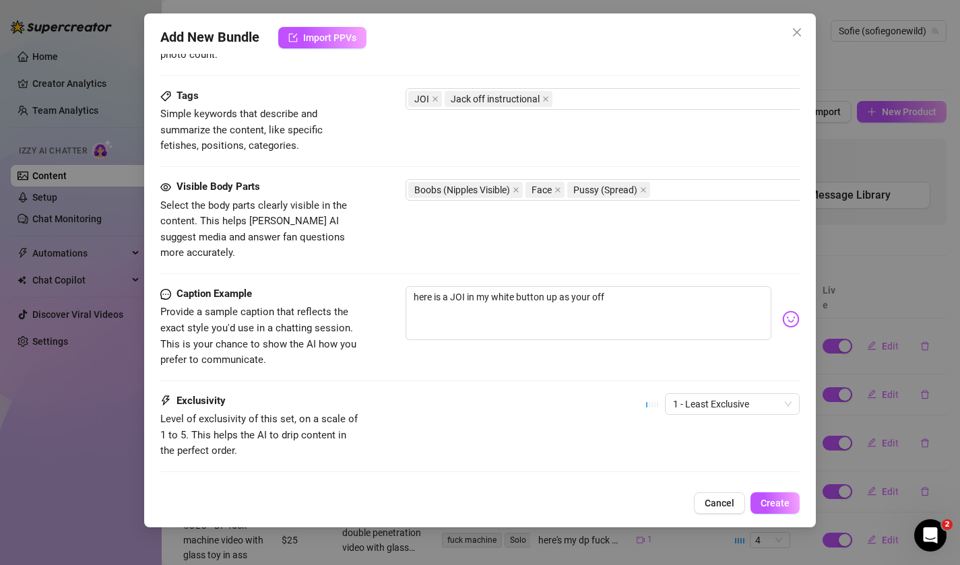
type textarea "here is a JOI in my white button up as your of"
type textarea "here is a JOI in my white button up as your o"
type textarea "here is a JOI in my white button up as your"
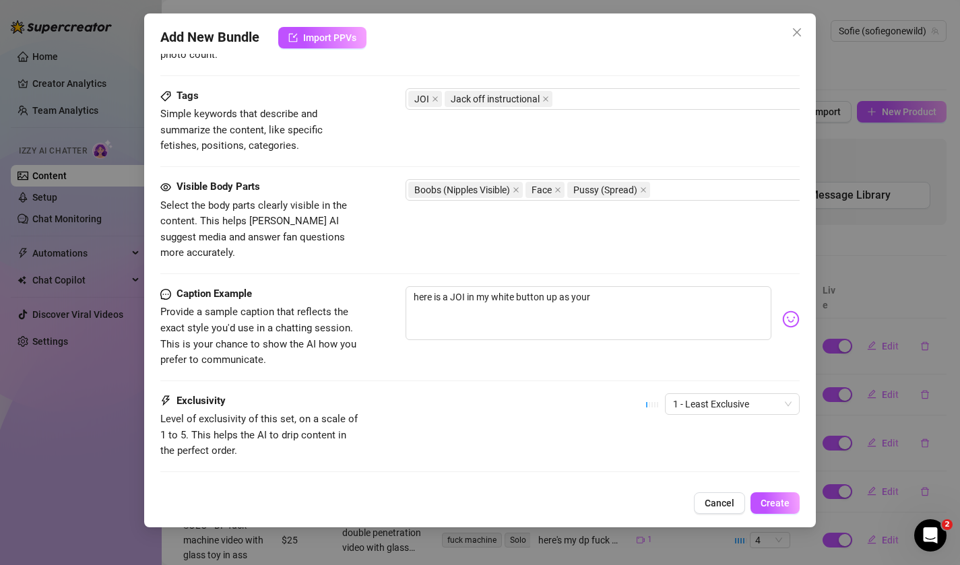
type textarea "here is a JOI in my white button up as your"
type textarea "here is a JOI in my white button up as you"
type textarea "here is a JOI in my white button up as yo"
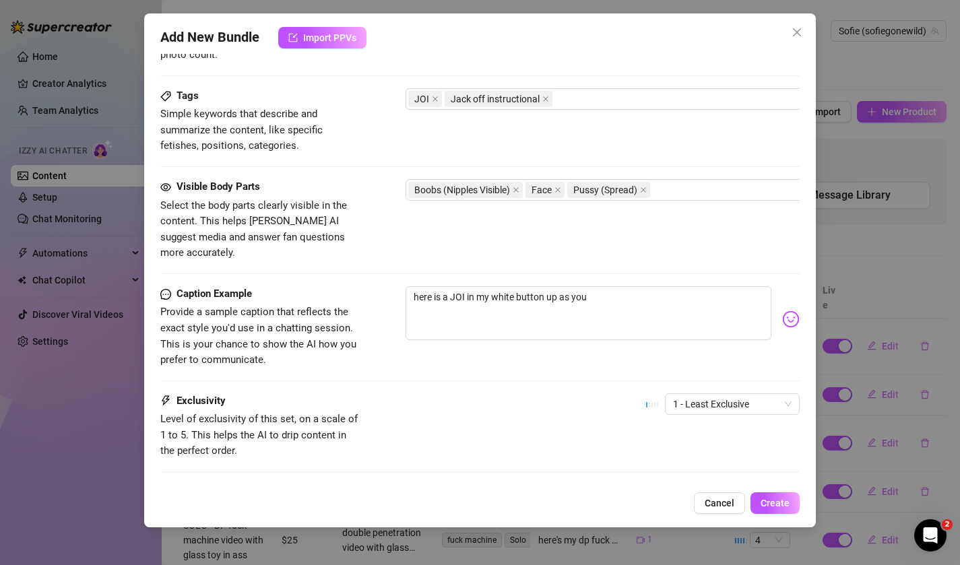
type textarea "here is a JOI in my white button up as yo"
type textarea "here is a JOI in my white button up as y"
type textarea "here is a JOI in my white button up as"
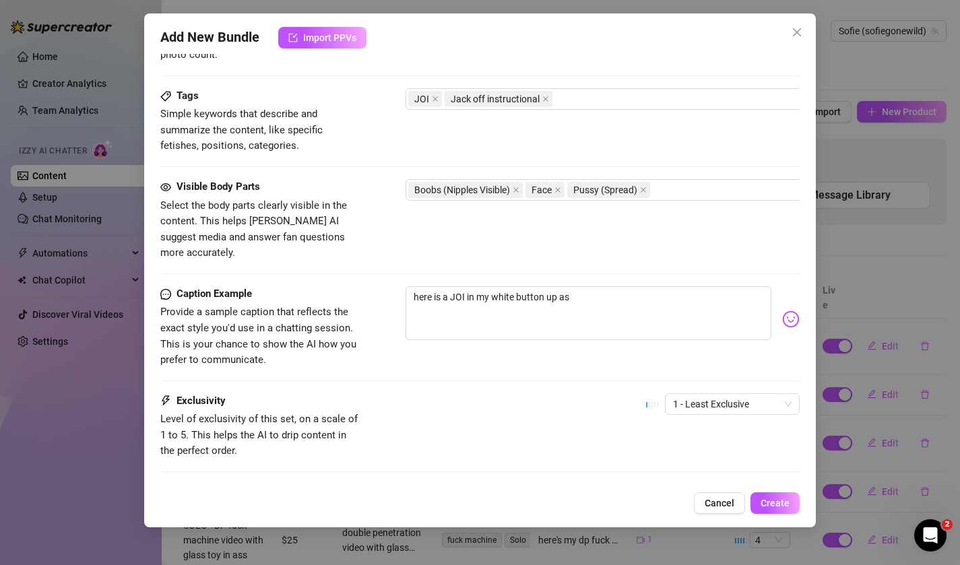
type textarea "here is a JOI in my white button up as"
type textarea "here is a JOI in my white button up a"
type textarea "here is a JOI in my white button up"
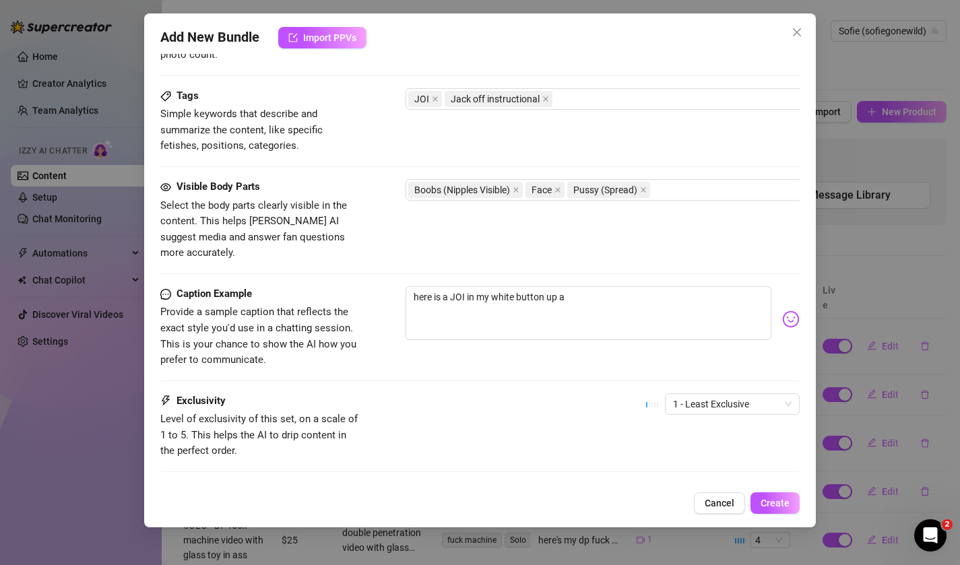
type textarea "here is a JOI in my white button up"
type textarea "here is a JOI in my white button u"
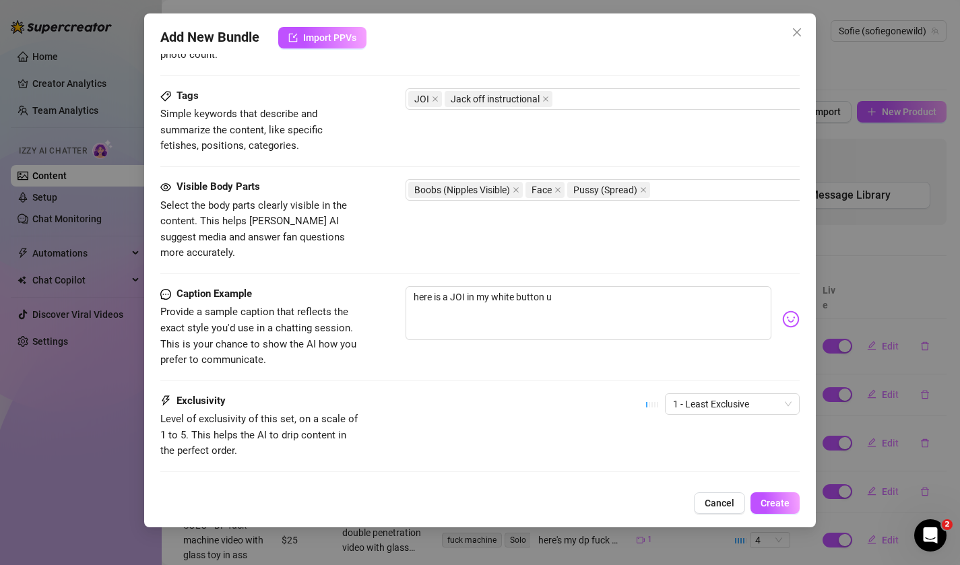
type textarea "here is a JOI in my white button"
type textarea "here is a JOI in my white button u"
type textarea "here is a JOI in my white button up"
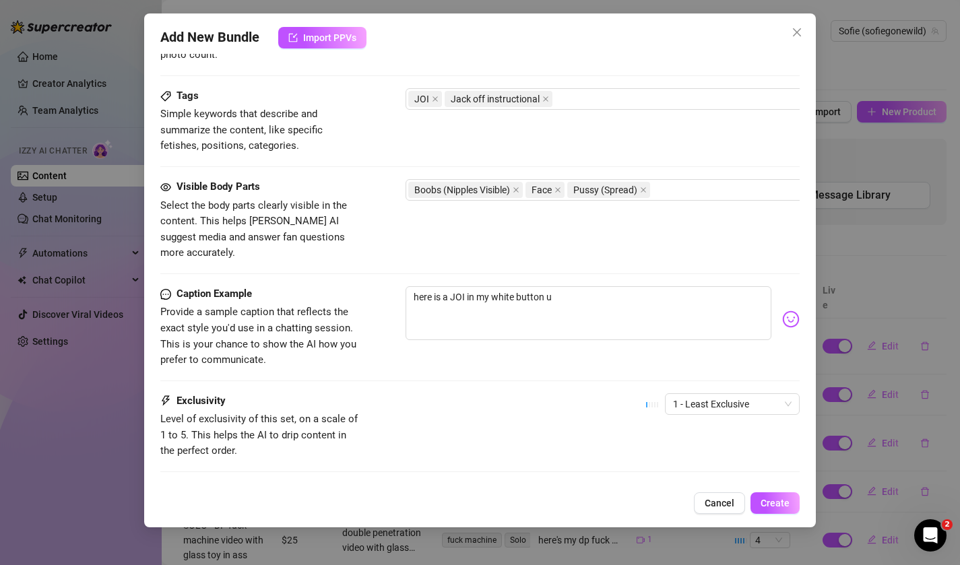
type textarea "here is a JOI in my white button up"
type textarea "here is a JOI in my white button up,"
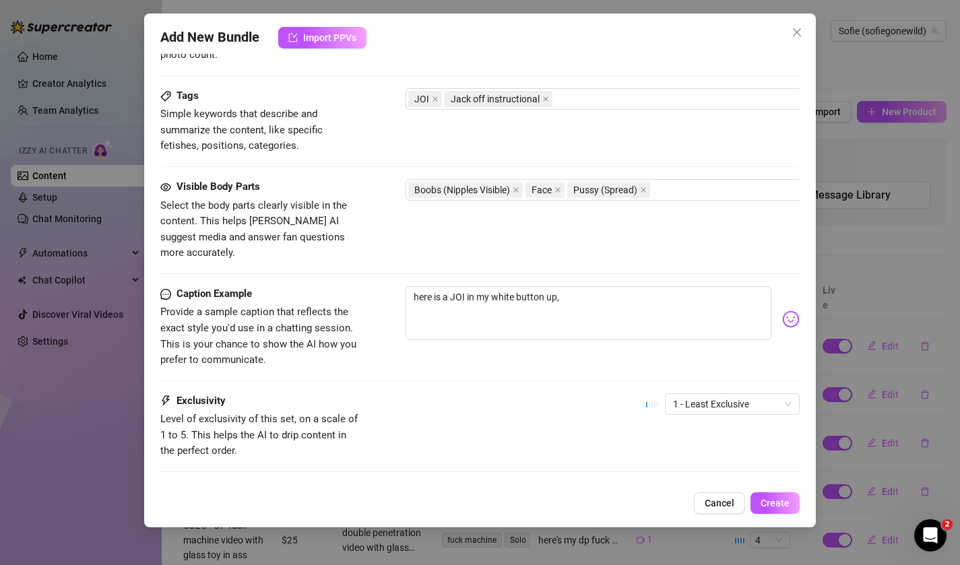
type textarea "here is a JOI in my white button up, b"
type textarea "here is a JOI in my white button up, ba"
type textarea "here is a JOI in my white button up, bas"
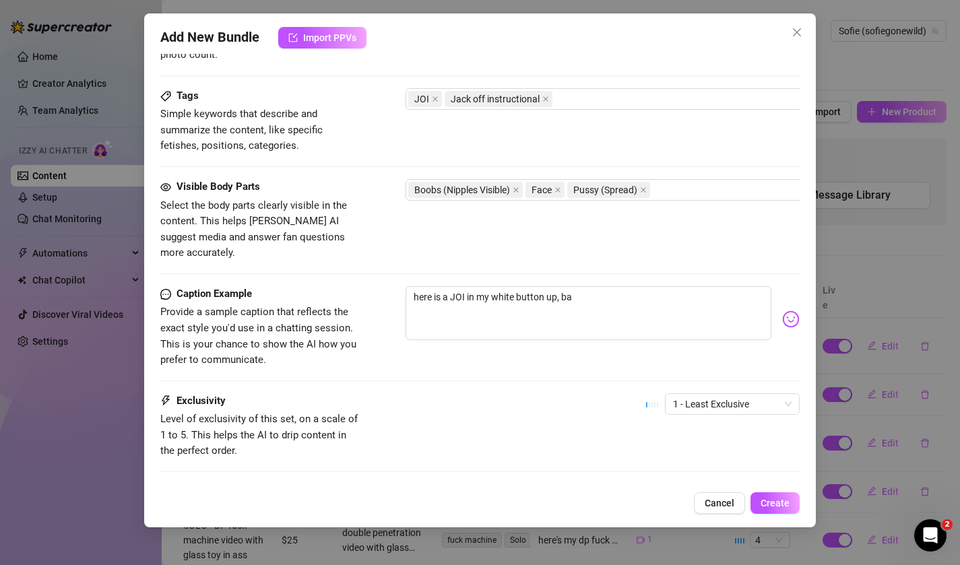
type textarea "here is a JOI in my white button up, bas"
type textarea "here is a JOI in my white button up, basi"
type textarea "here is a JOI in my white button up, basic"
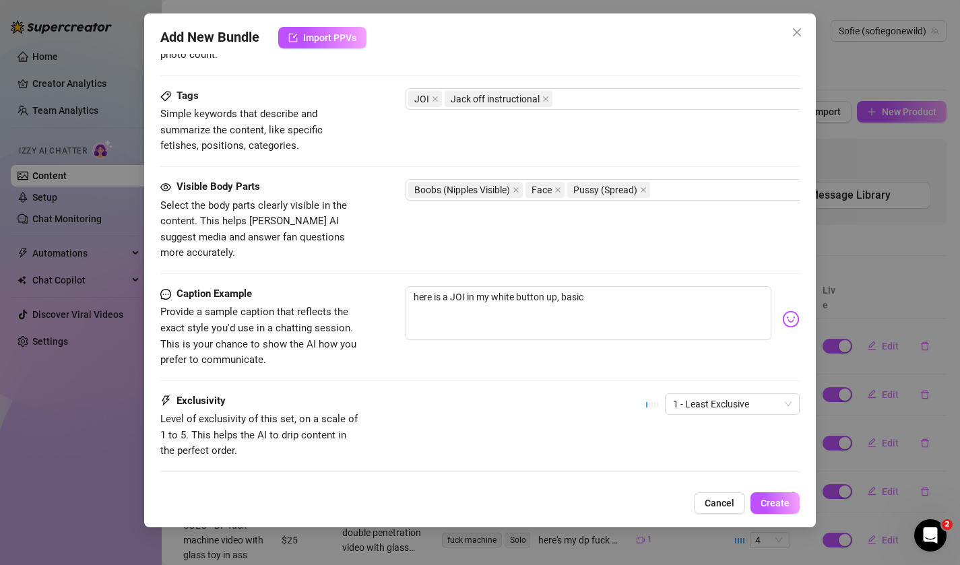
type textarea "here is a JOI in my white button up, basica"
type textarea "here is a JOI in my white button up, basical"
type textarea "here is a JOI in my white button up, basicall"
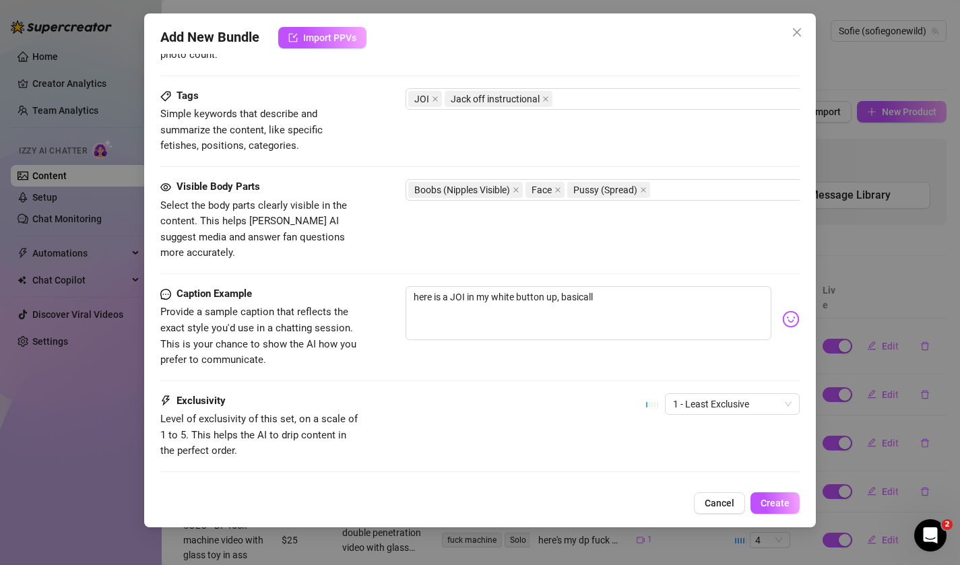
type textarea "here is a JOI in my white button up, basically"
type textarea "here is a JOI in my white button up, basically d"
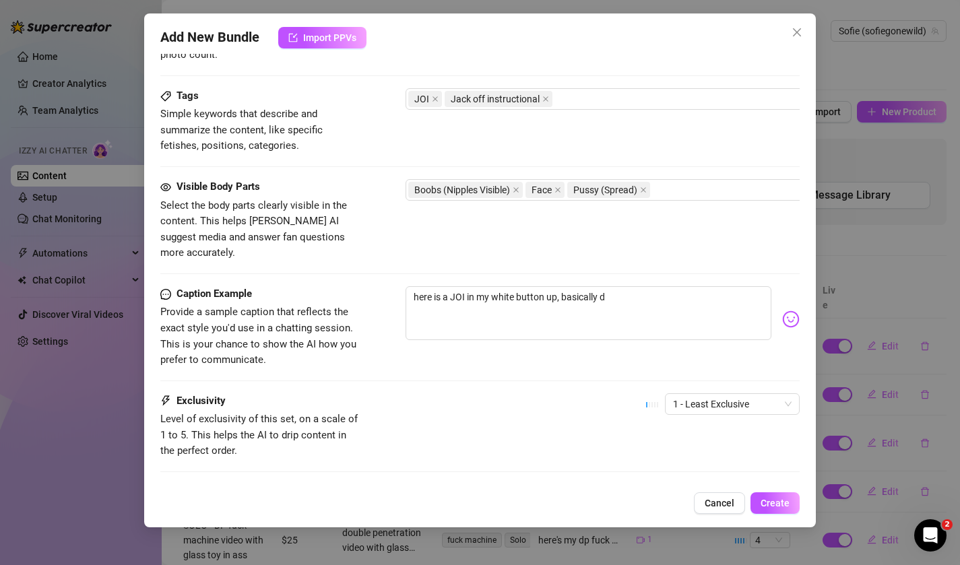
type textarea "here is a JOI in my white button up, basically dr"
type textarea "here is a JOI in my white button up, basically dre"
type textarea "here is a JOI in my white button up, basically dres"
type textarea "here is a JOI in my white button up, basically dress"
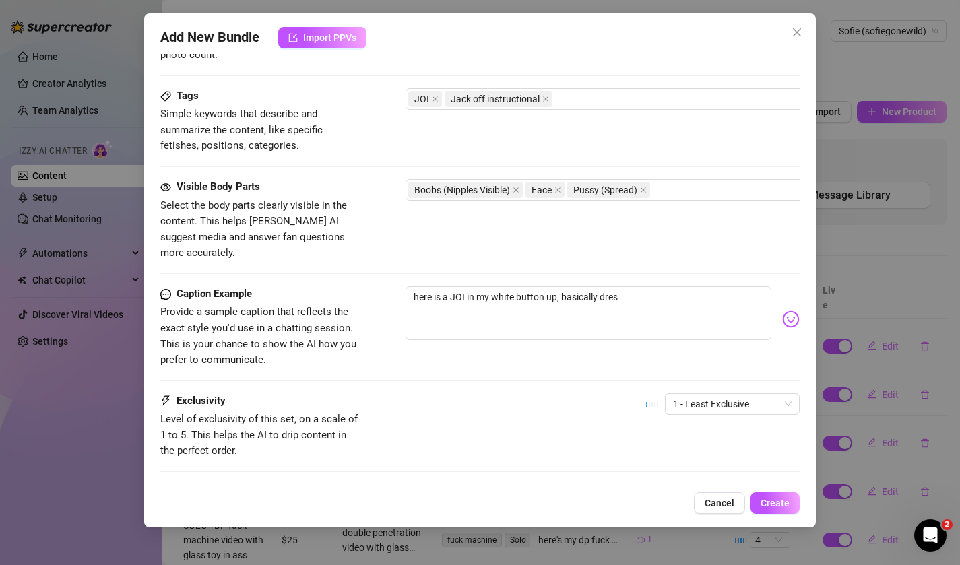
type textarea "here is a JOI in my white button up, basically dress"
type textarea "here is a JOI in my white button up, basically dresse"
type textarea "here is a JOI in my white button up, basically dressed"
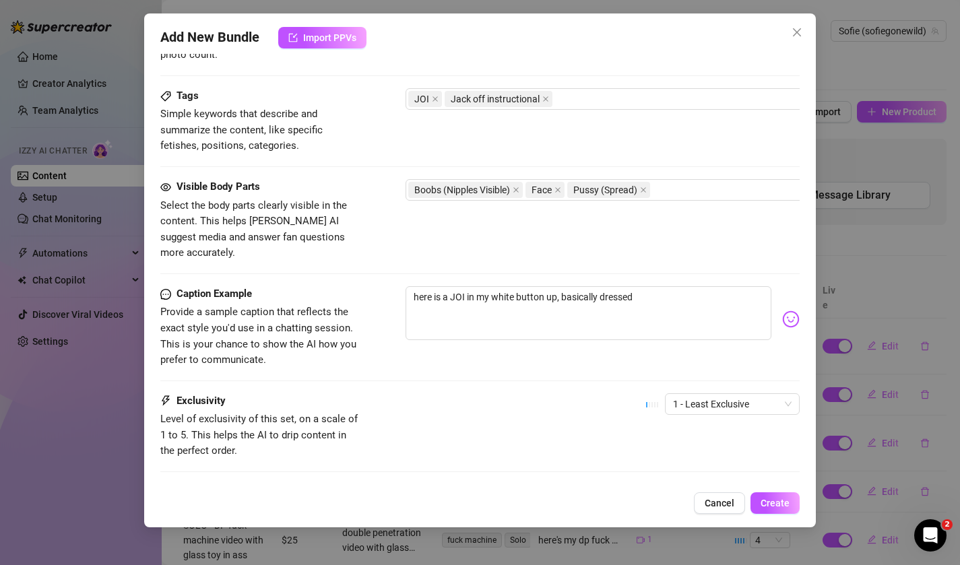
type textarea "here is a JOI in my white button up, basically dressed"
type textarea "here is a JOI in my white button up, basically dressed a"
type textarea "here is a JOI in my white button up, basically dressed as"
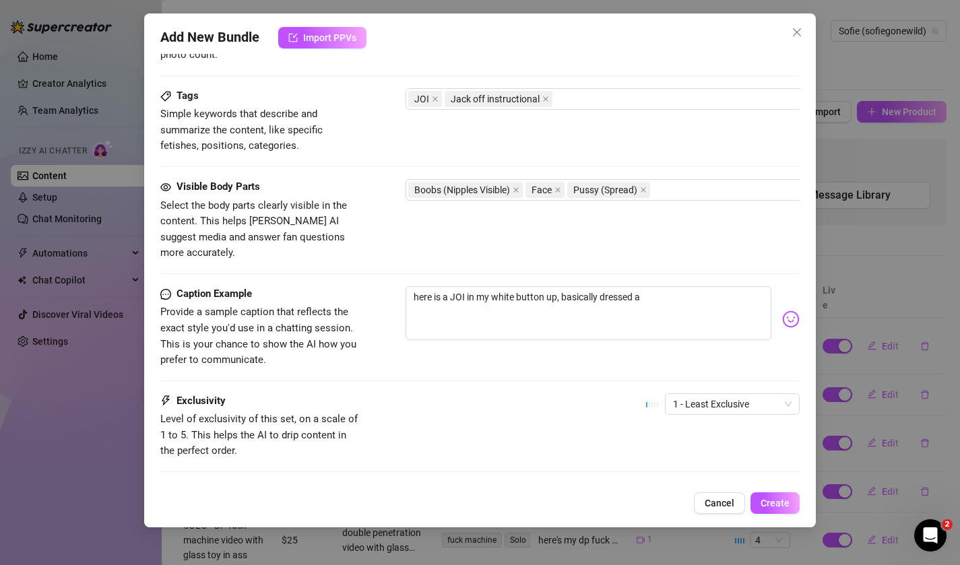
type textarea "here is a JOI in my white button up, basically dressed as"
type textarea "here is a JOI in my white button up, basically dressed as t"
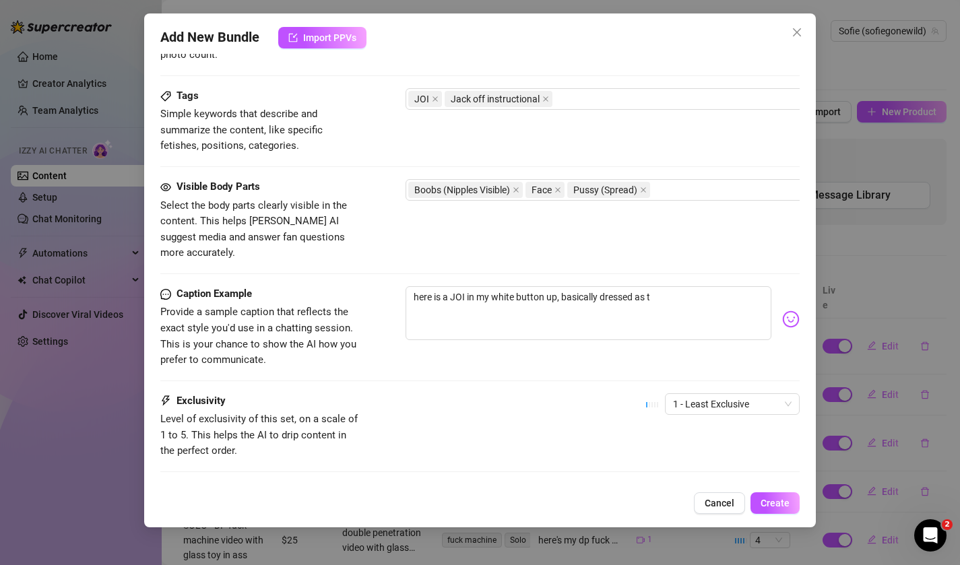
type textarea "here is a JOI in my white button up, basically dressed as th"
type textarea "here is a JOI in my white button up, basically dressed as the"
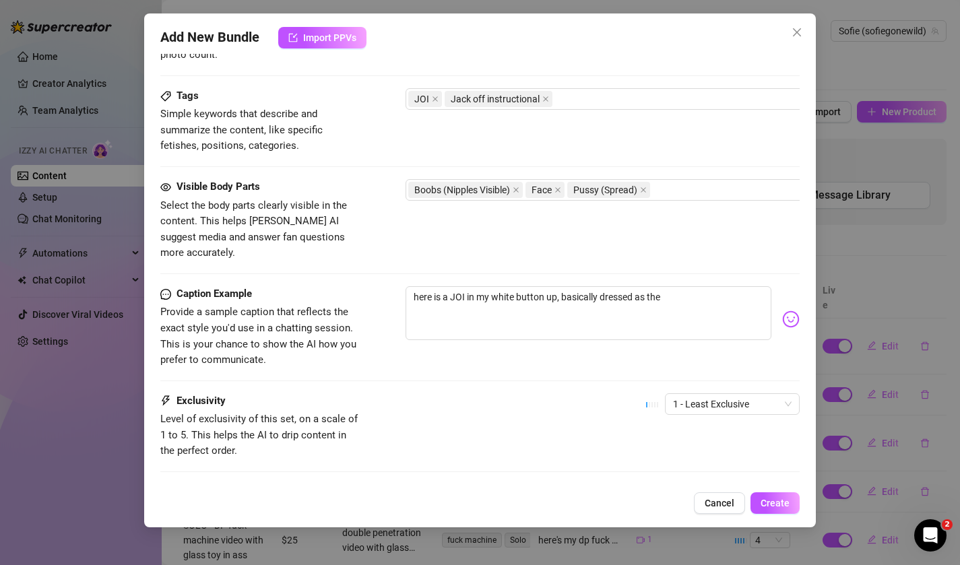
type textarea "here is a JOI in my white button up, basically dressed as the"
type textarea "here is a JOI in my white button up, basically dressed as the o"
type textarea "here is a JOI in my white button up, basically dressed as the of"
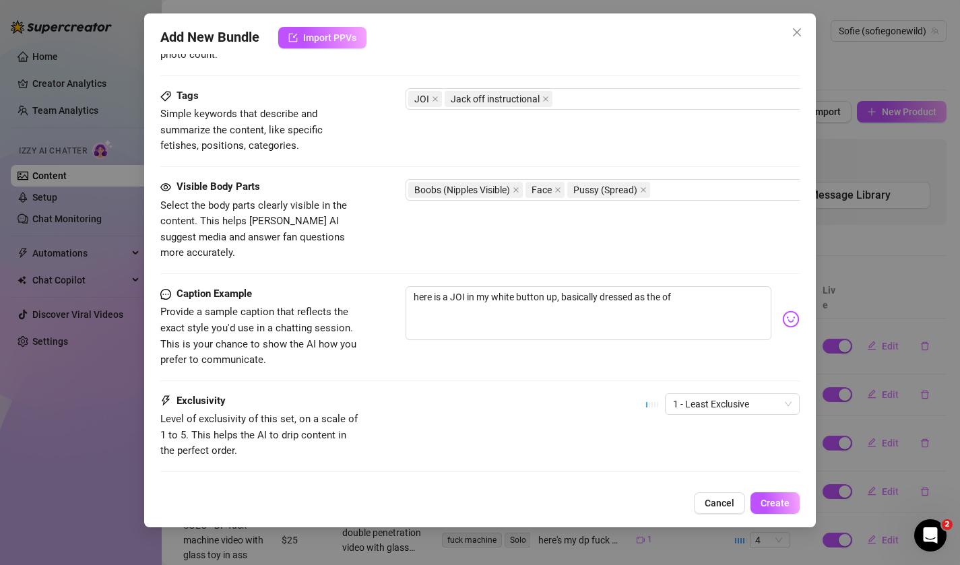
type textarea "here is a JOI in my white button up, basically dressed as the off"
type textarea "here is a JOI in my white button up, basically dressed as the offi"
type textarea "here is a JOI in my white button up, basically dressed as the offic"
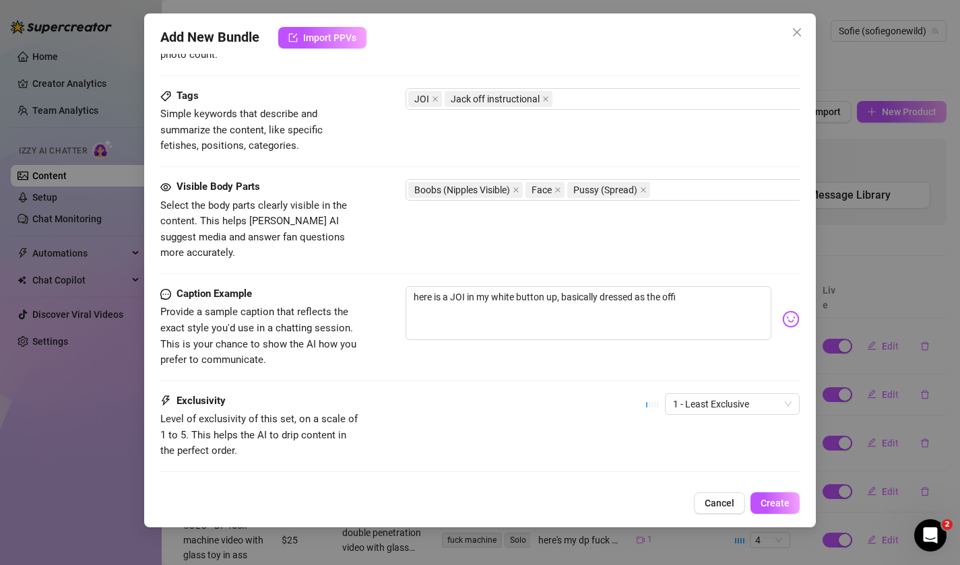
type textarea "here is a JOI in my white button up, basically dressed as the offic"
type textarea "here is a JOI in my white button up, basically dressed as the office"
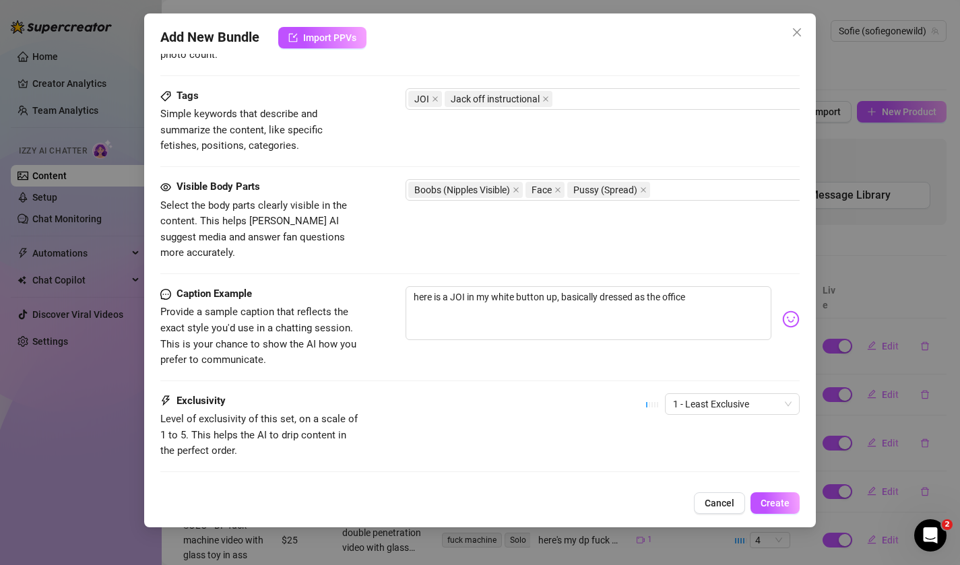
type textarea "here is a JOI in my white button up, basically dressed as the office s"
type textarea "here is a JOI in my white button up, basically dressed as the office sl"
type textarea "here is a JOI in my white button up, basically dressed as the office slu"
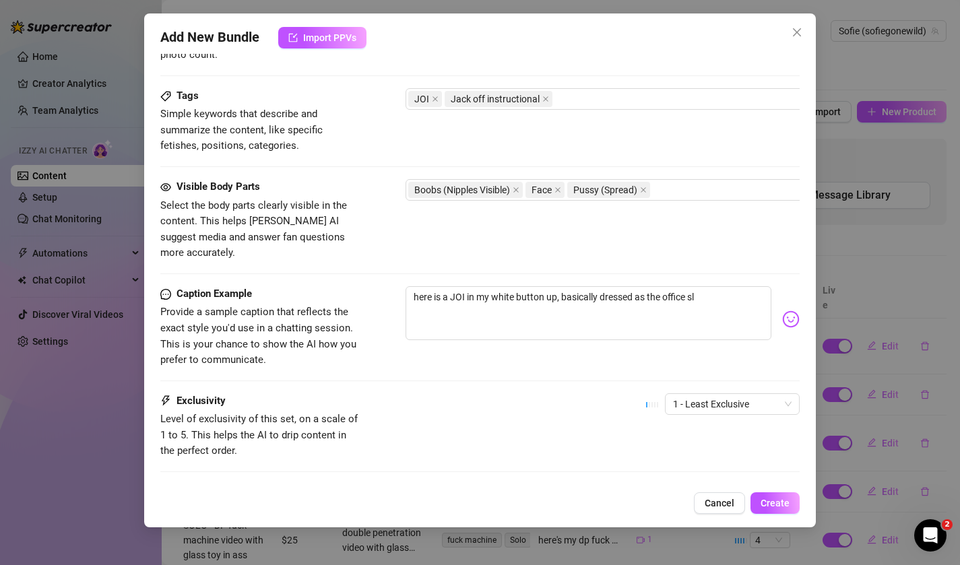
type textarea "here is a JOI in my white button up, basically dressed as the office slu"
type textarea "here is a JOI in my white button up, basically dressed as the office slut"
click at [676, 394] on span "1 - Least Exclusive" at bounding box center [732, 404] width 119 height 20
type textarea "here is a JOI in my white button up, basically dressed as the office slut"
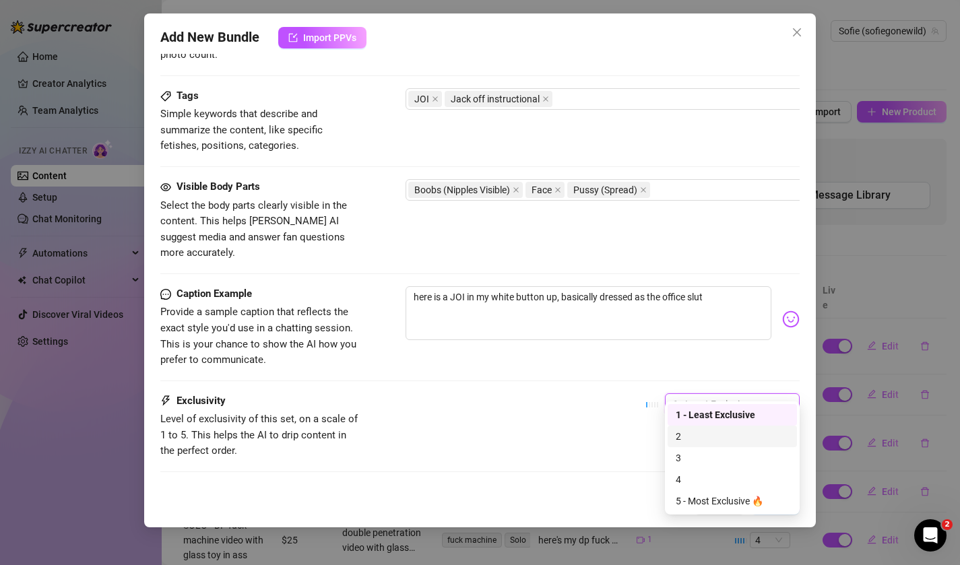
click at [684, 427] on div "2" at bounding box center [732, 437] width 129 height 22
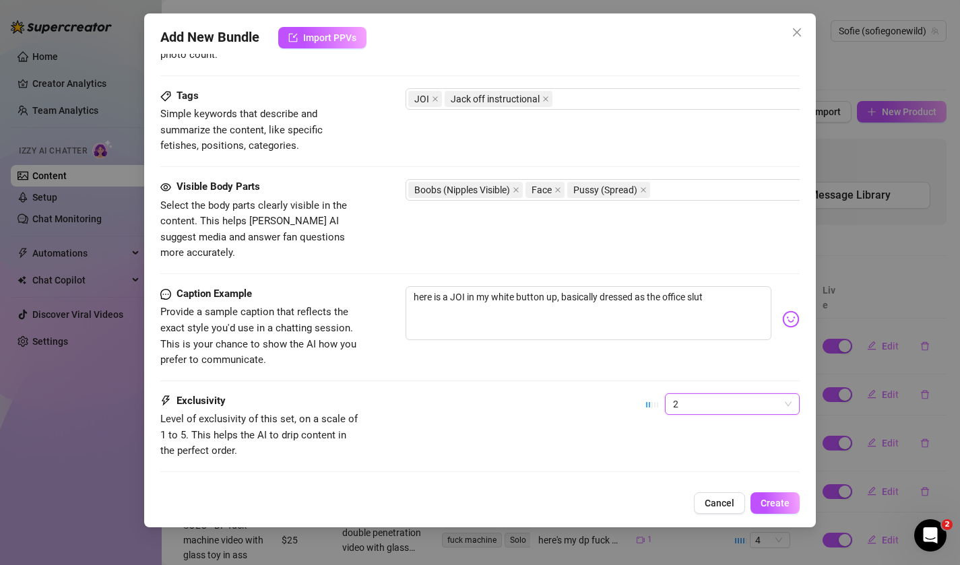
scroll to position [701, 0]
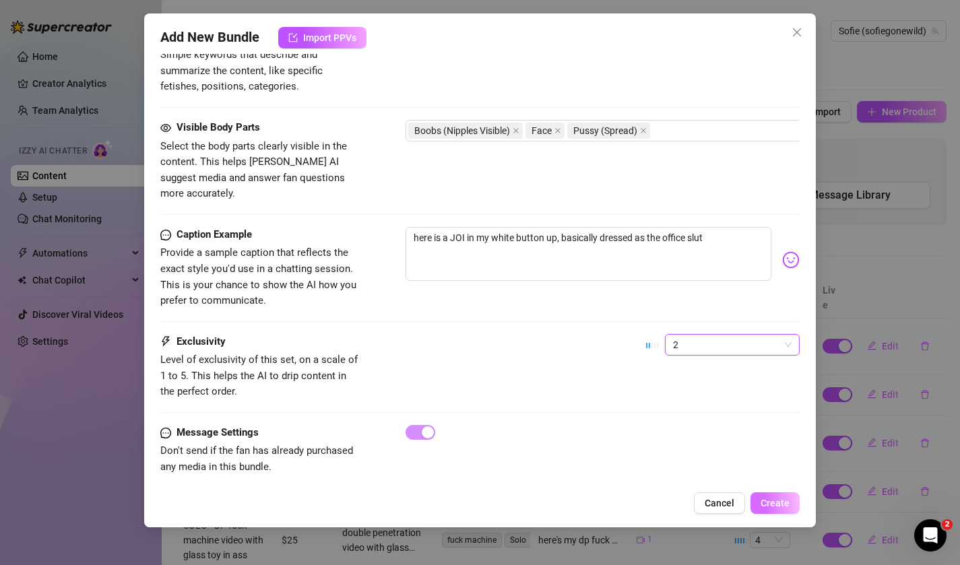
click at [768, 500] on span "Create" at bounding box center [775, 503] width 29 height 11
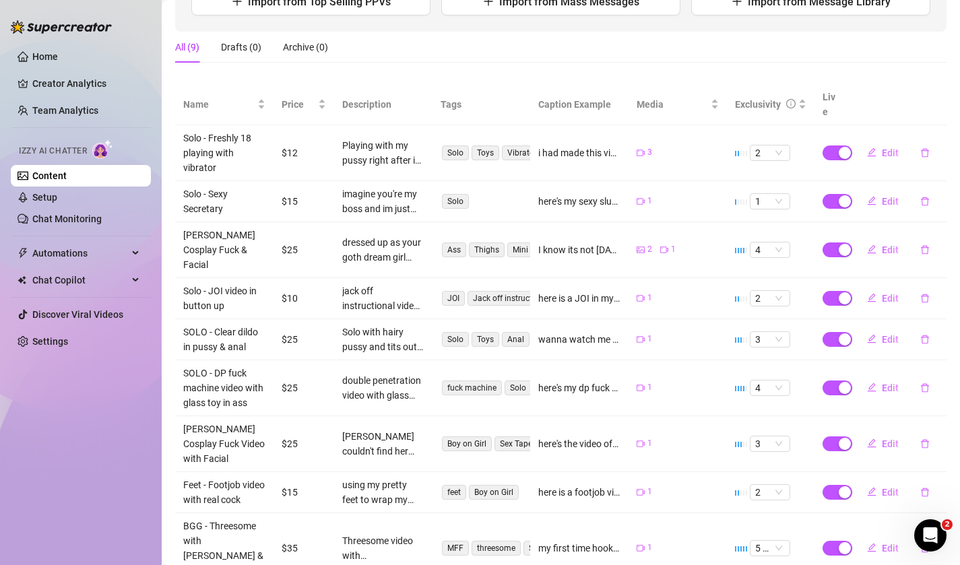
scroll to position [208, 0]
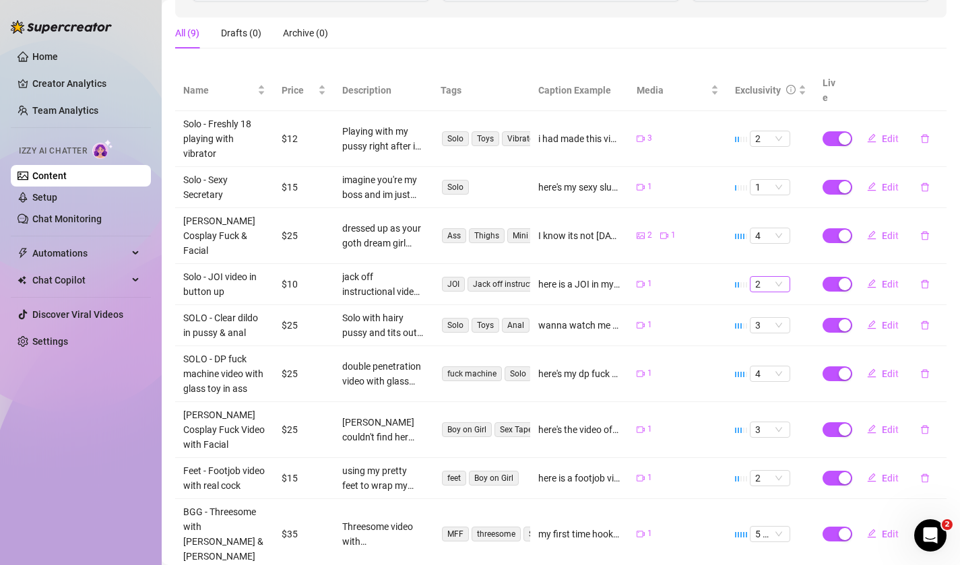
click at [782, 277] on span "2" at bounding box center [770, 284] width 30 height 15
click at [765, 284] on div "1" at bounding box center [770, 278] width 19 height 15
click at [765, 264] on td "2 2" at bounding box center [771, 284] width 88 height 41
click at [763, 277] on span "2" at bounding box center [770, 284] width 30 height 15
click at [763, 270] on div "1" at bounding box center [770, 278] width 35 height 22
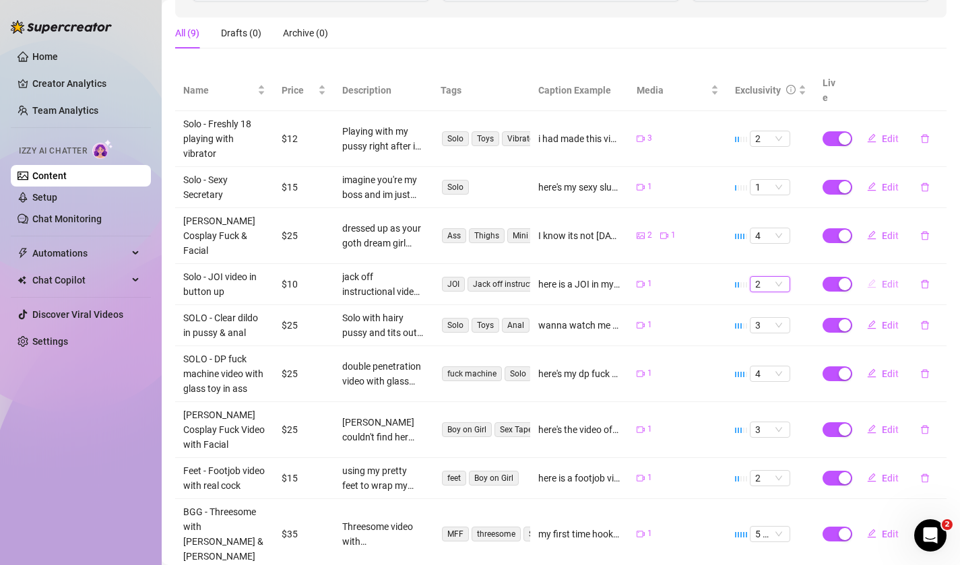
click at [877, 274] on button "Edit" at bounding box center [882, 285] width 53 height 22
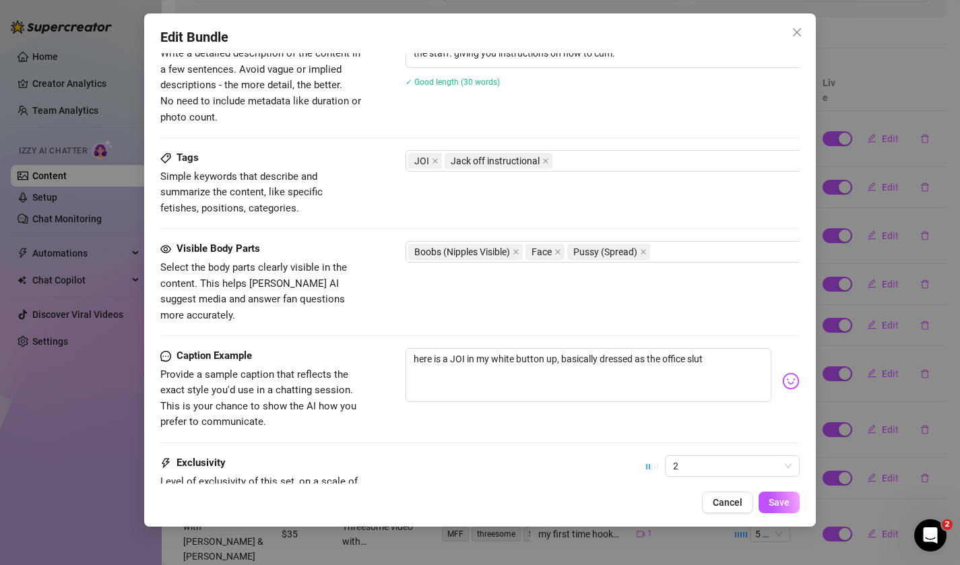
scroll to position [701, 0]
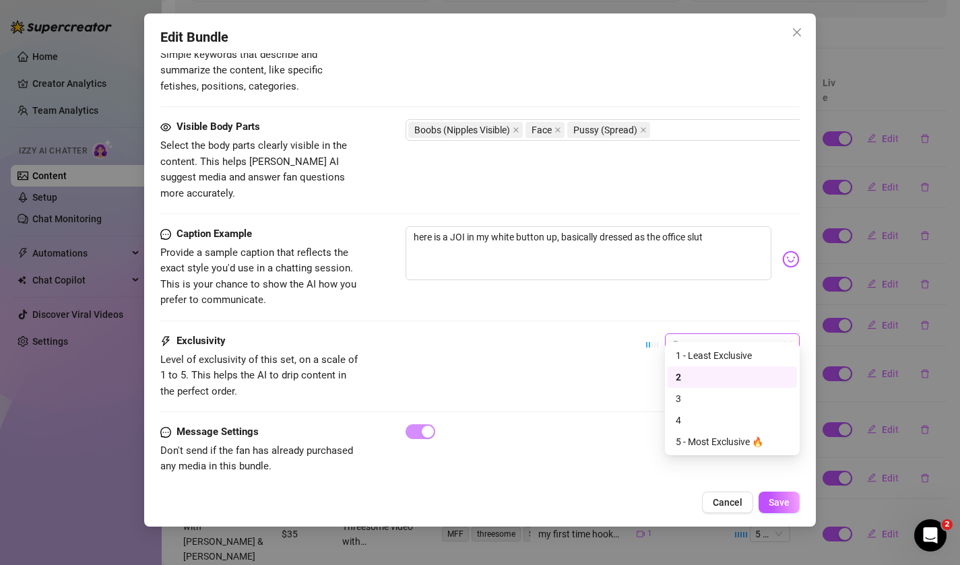
click at [705, 334] on span "2" at bounding box center [732, 344] width 119 height 20
click at [703, 358] on div "1 - Least Exclusive" at bounding box center [732, 355] width 113 height 15
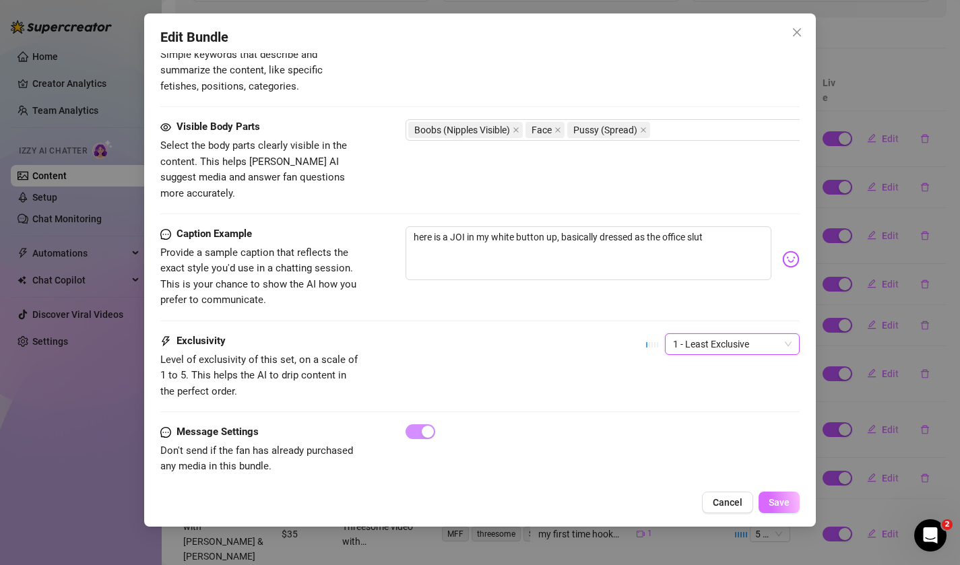
click at [775, 497] on button "Save" at bounding box center [779, 503] width 41 height 22
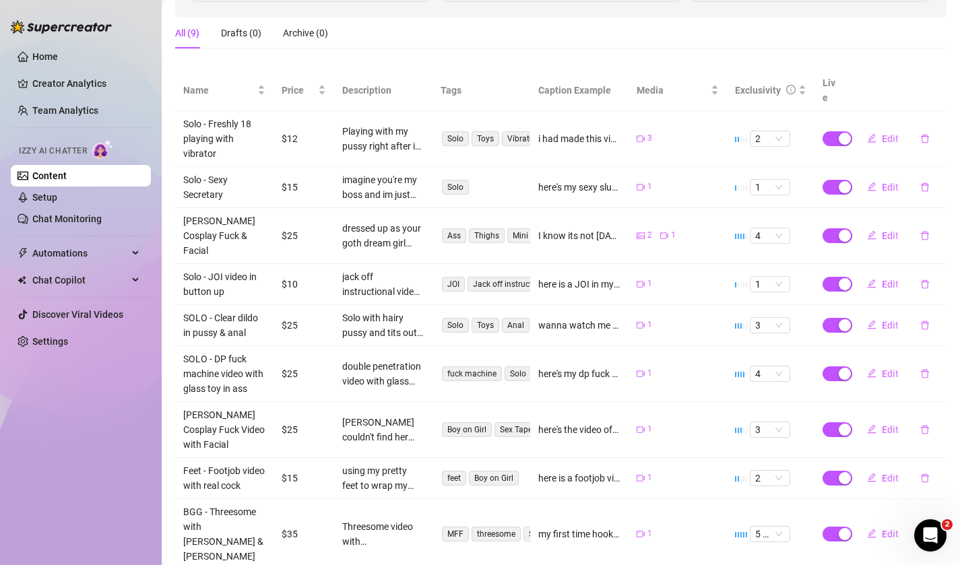
scroll to position [0, 0]
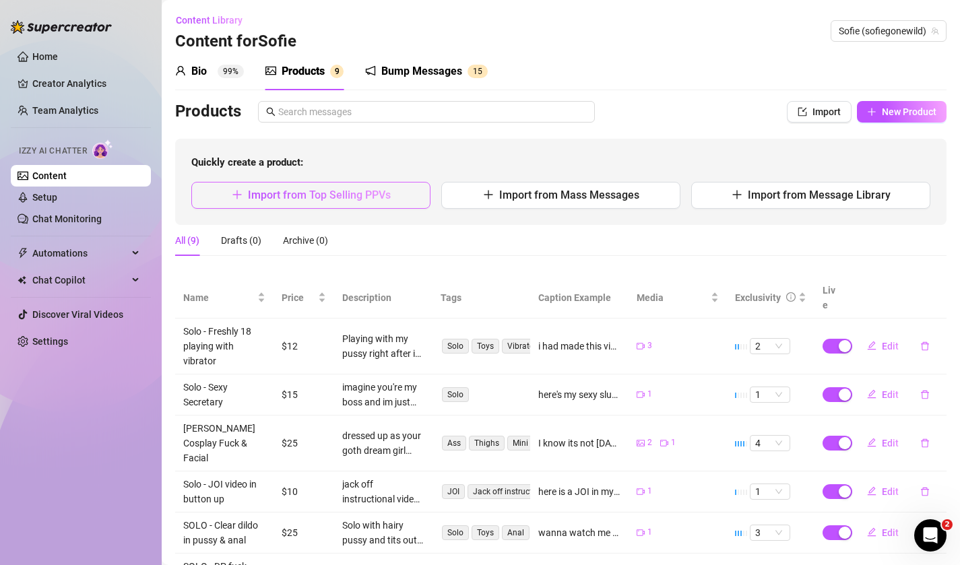
click at [384, 203] on button "Import from Top Selling PPVs" at bounding box center [310, 195] width 239 height 27
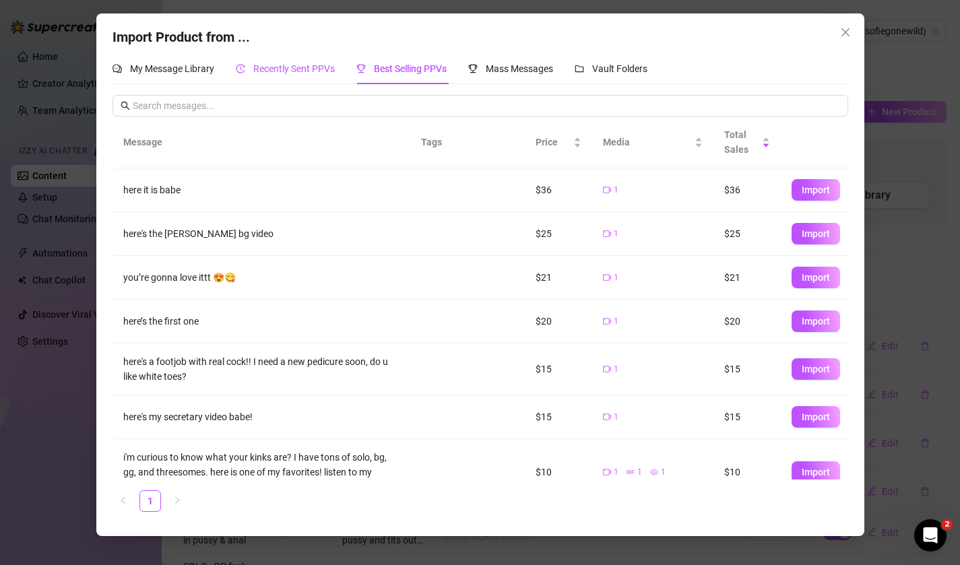
click at [299, 69] on span "Recently Sent PPVs" at bounding box center [294, 68] width 82 height 11
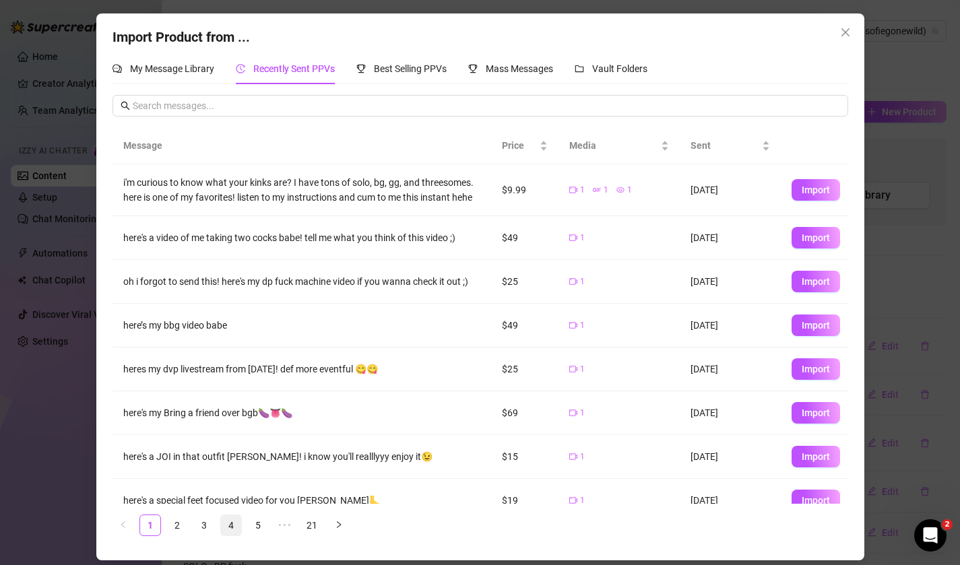
click at [230, 528] on link "4" at bounding box center [231, 525] width 20 height 20
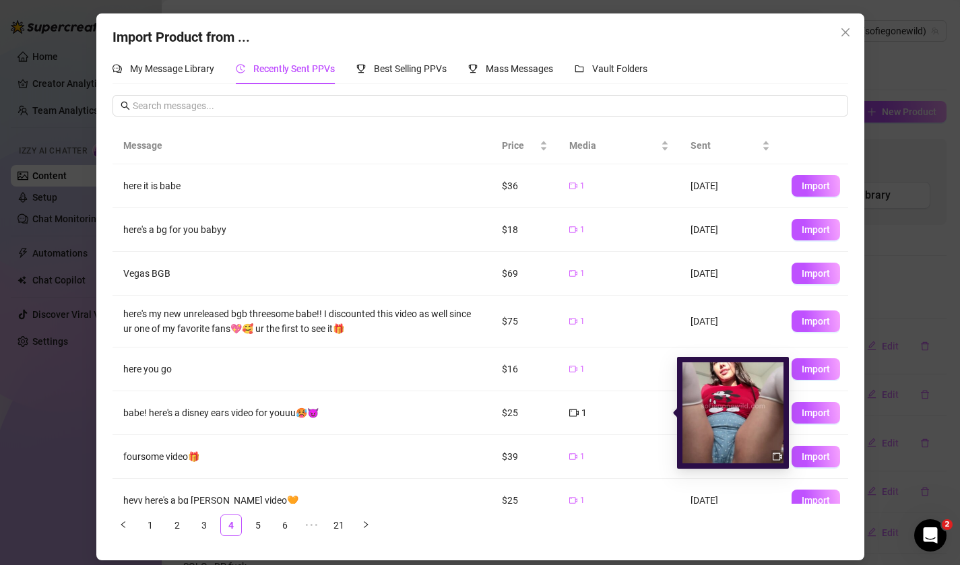
click at [700, 416] on img at bounding box center [732, 412] width 101 height 101
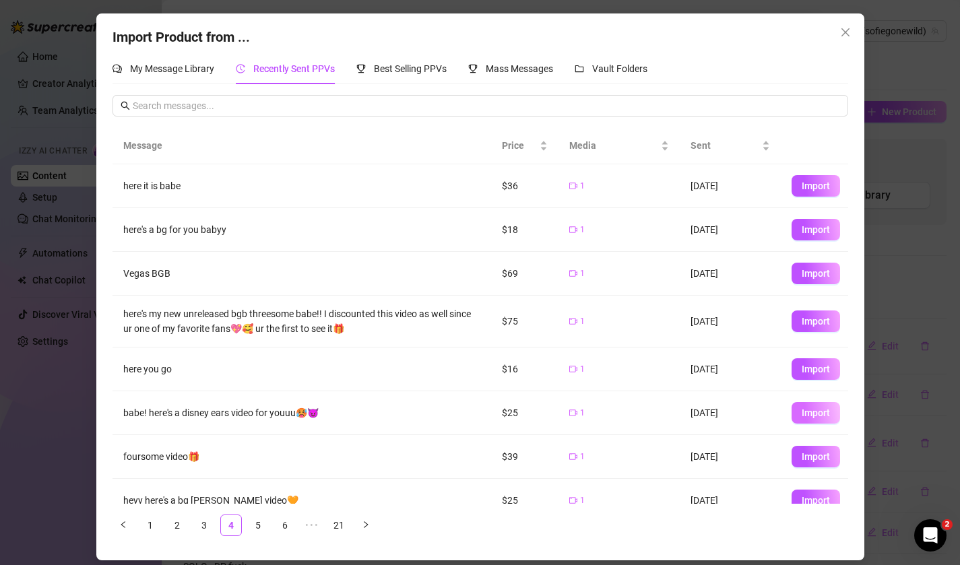
click at [825, 412] on span "Import" at bounding box center [816, 413] width 28 height 11
type textarea "babe! here's a disney ears video for youuu🥵😈"
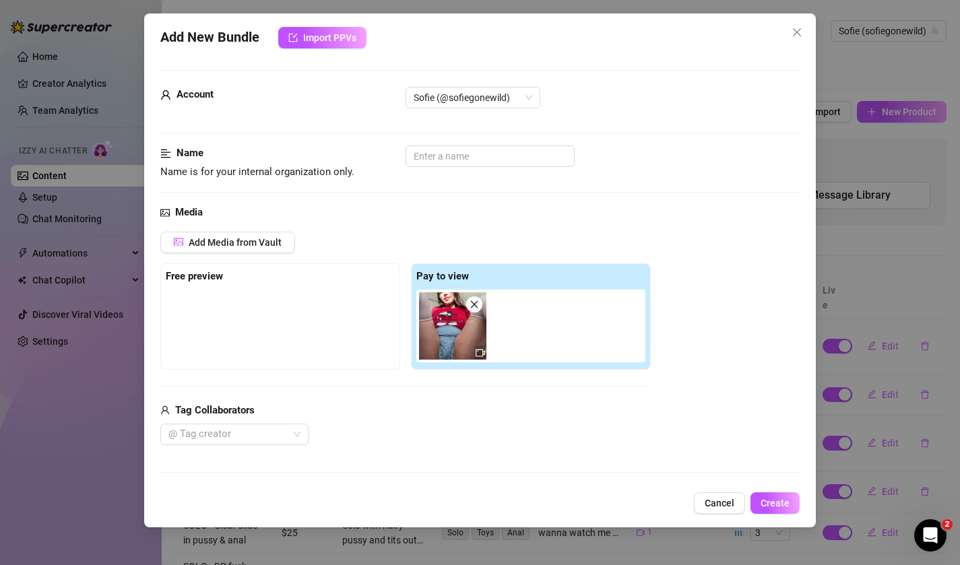
scroll to position [37, 0]
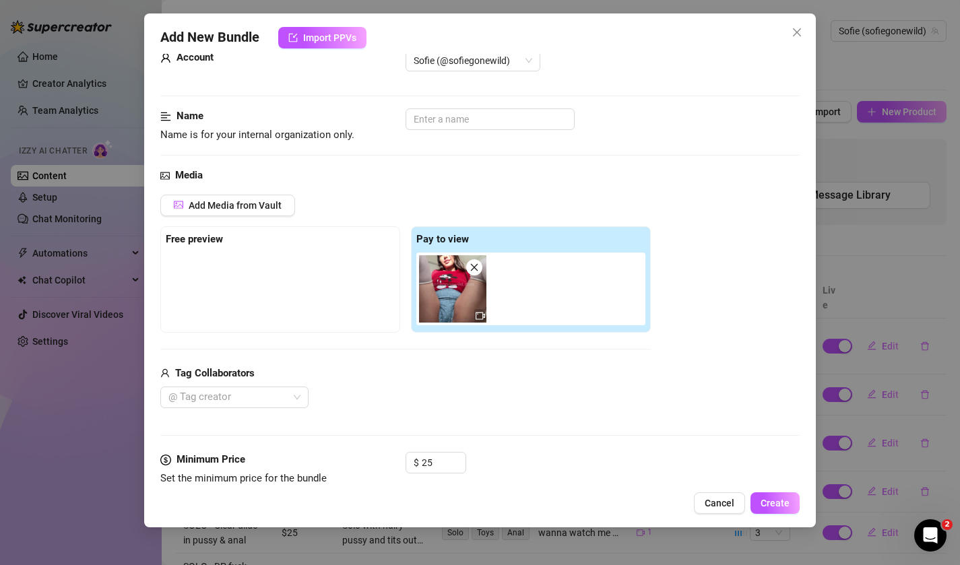
click at [466, 131] on div "Name Name is for your internal organization only." at bounding box center [480, 125] width 640 height 34
click at [466, 123] on input "text" at bounding box center [490, 119] width 169 height 22
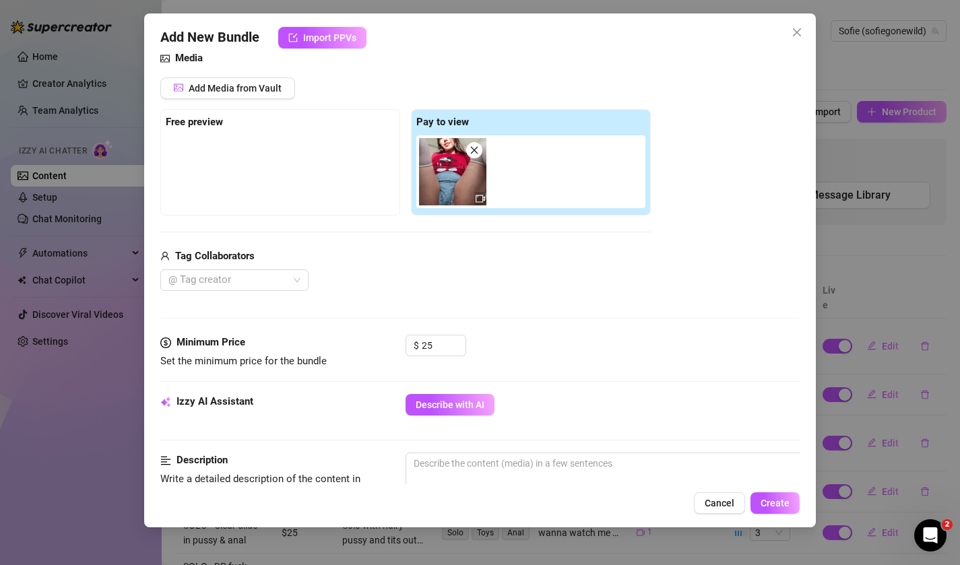
scroll to position [175, 0]
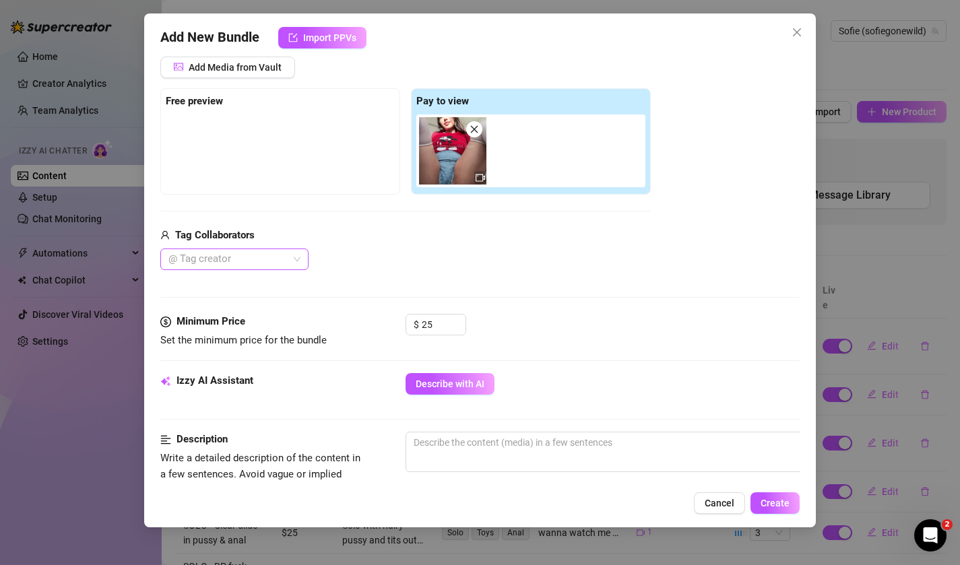
click at [238, 259] on div at bounding box center [227, 259] width 129 height 19
type input "Solo - Wearing Minnie Ears"
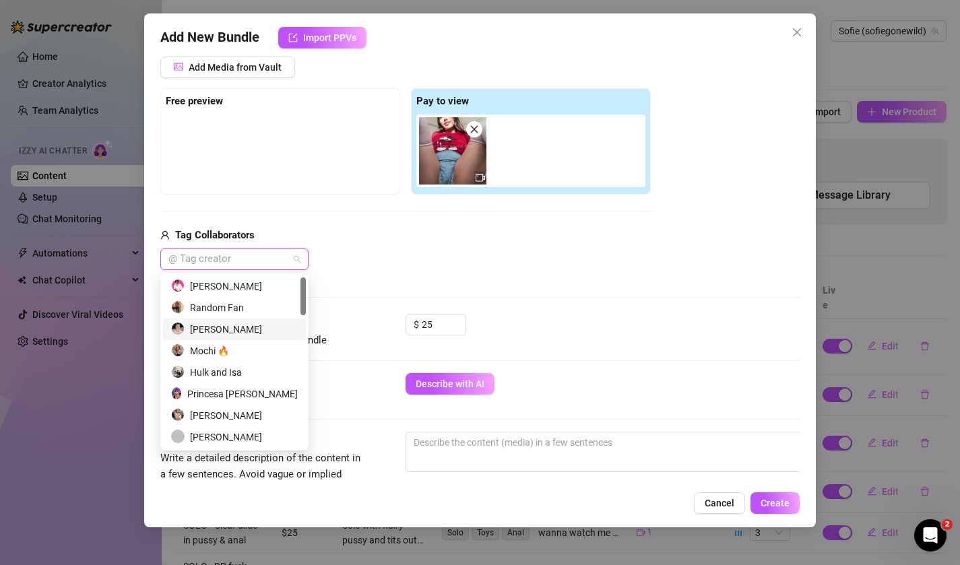
scroll to position [604, 0]
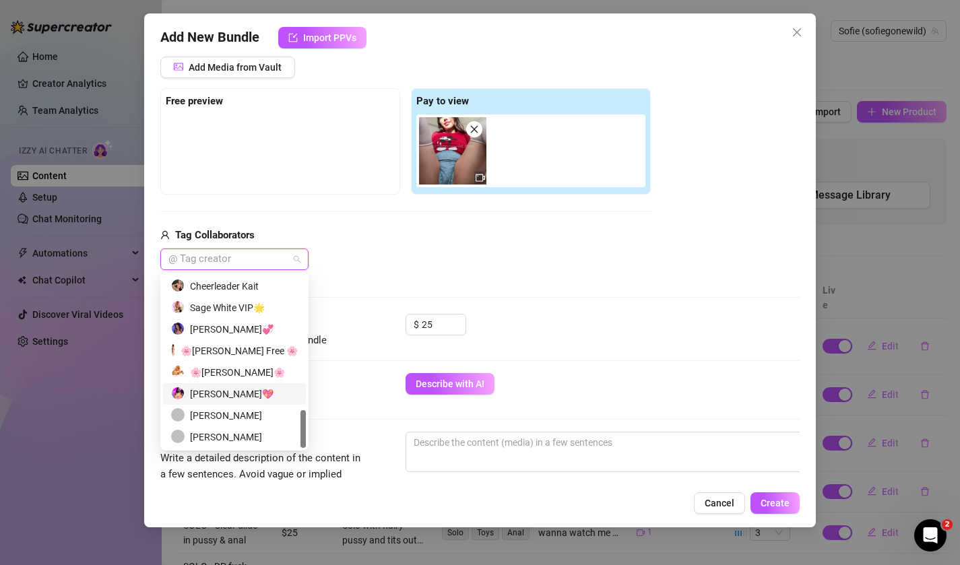
click at [229, 398] on div "Sofie Gostosa💖" at bounding box center [234, 394] width 127 height 15
click at [373, 289] on div "Media Add Media from Vault Free preview Pay to view Tag Collaborators Sofie Gos…" at bounding box center [480, 172] width 640 height 284
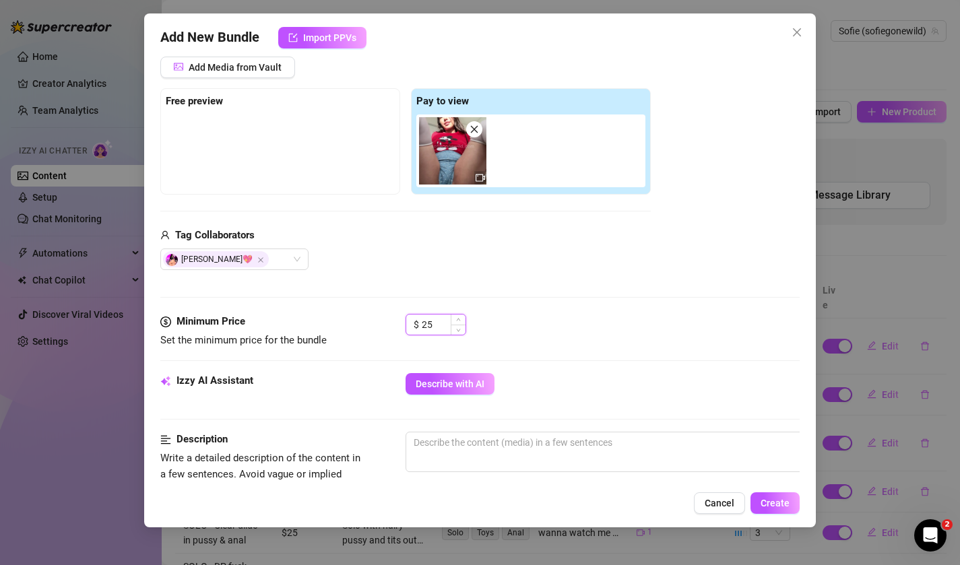
click at [444, 325] on input "25" at bounding box center [444, 325] width 44 height 20
click at [581, 322] on div "$ 20" at bounding box center [603, 331] width 395 height 34
click at [428, 329] on input "20" at bounding box center [444, 325] width 44 height 20
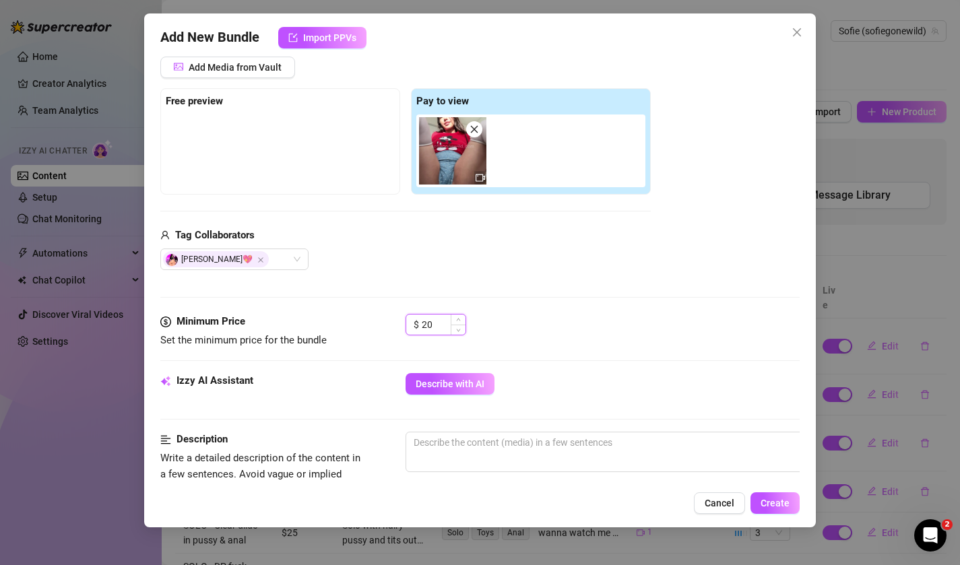
click at [428, 329] on input "20" at bounding box center [444, 325] width 44 height 20
type input "15"
click at [527, 280] on div "Media Add Media from Vault Free preview Pay to view Tag Collaborators Sofie Gos…" at bounding box center [480, 172] width 640 height 284
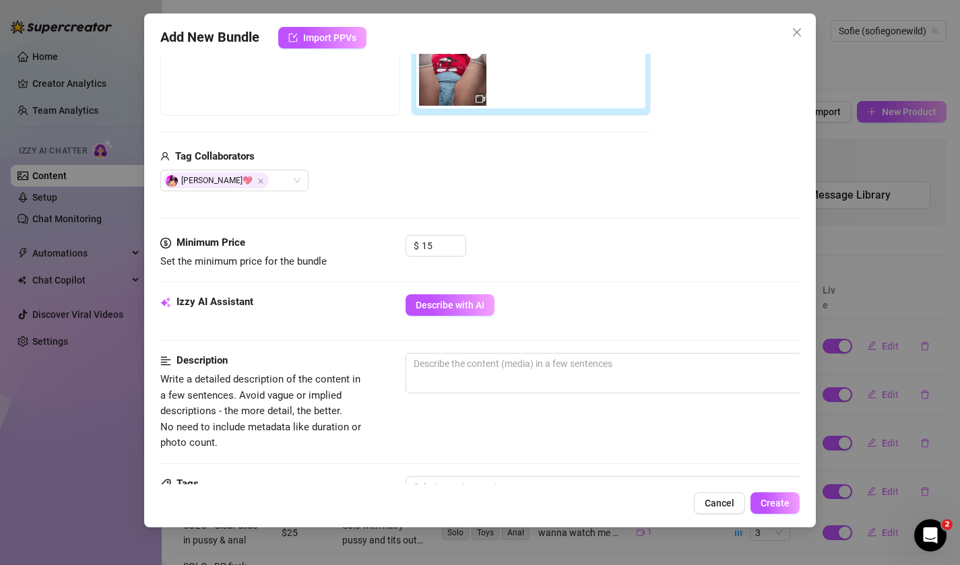
scroll to position [257, 0]
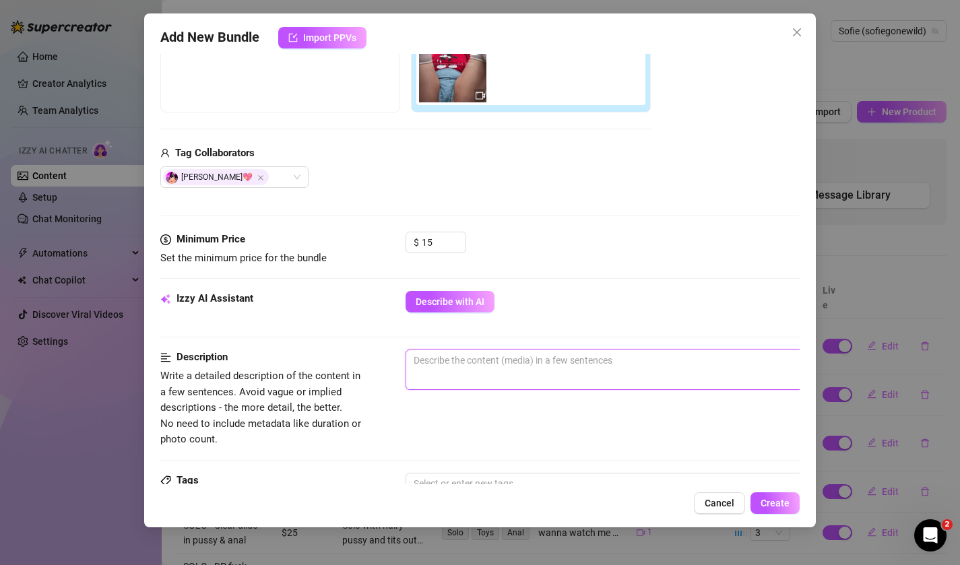
click at [509, 354] on textarea at bounding box center [641, 360] width 470 height 20
type textarea "H"
type textarea "He"
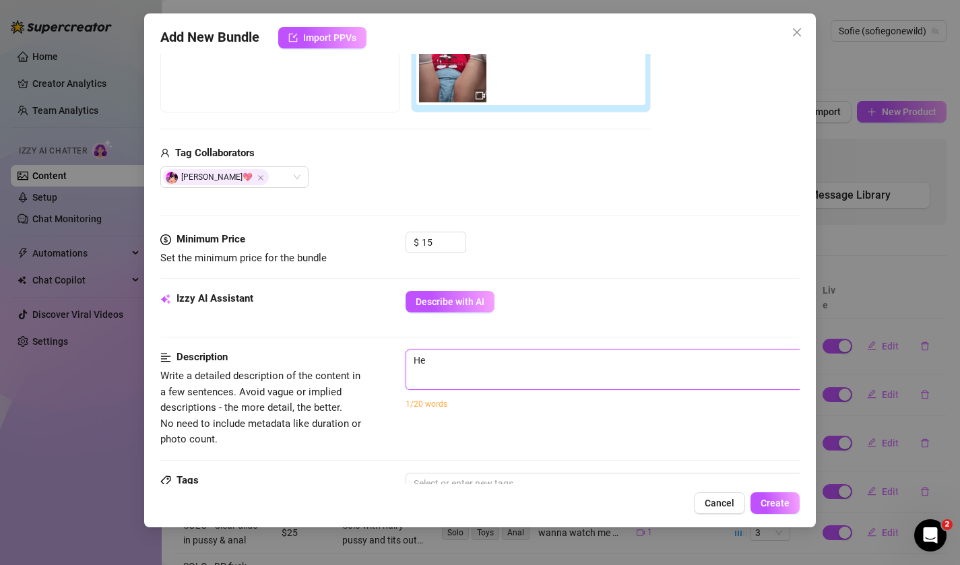
type textarea "Her"
type textarea "Here"
type textarea "Here i"
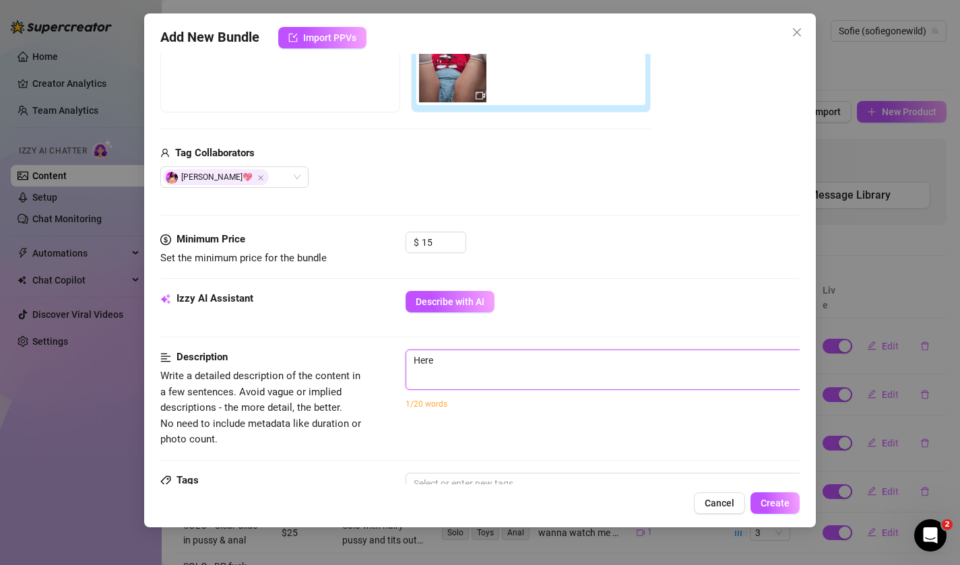
type textarea "Here i"
type textarea "Here is"
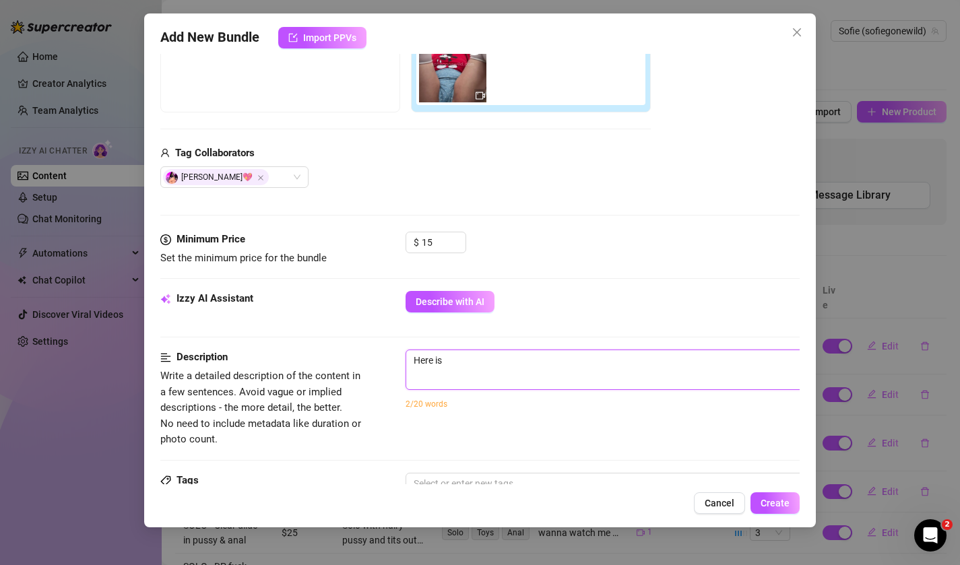
type textarea "Here is a"
type textarea "Here is a s"
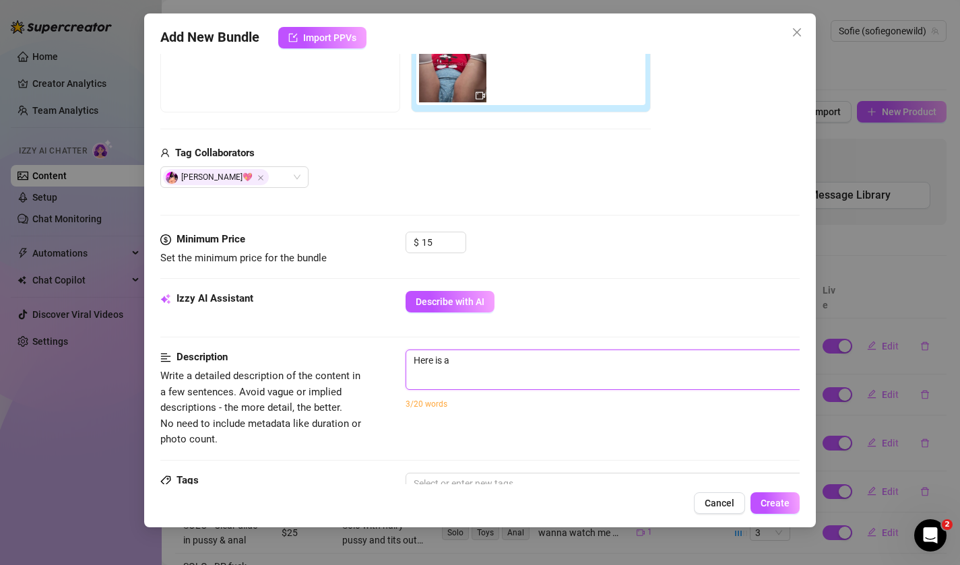
type textarea "Here is a s"
type textarea "Here is a so"
type textarea "Here is a sol"
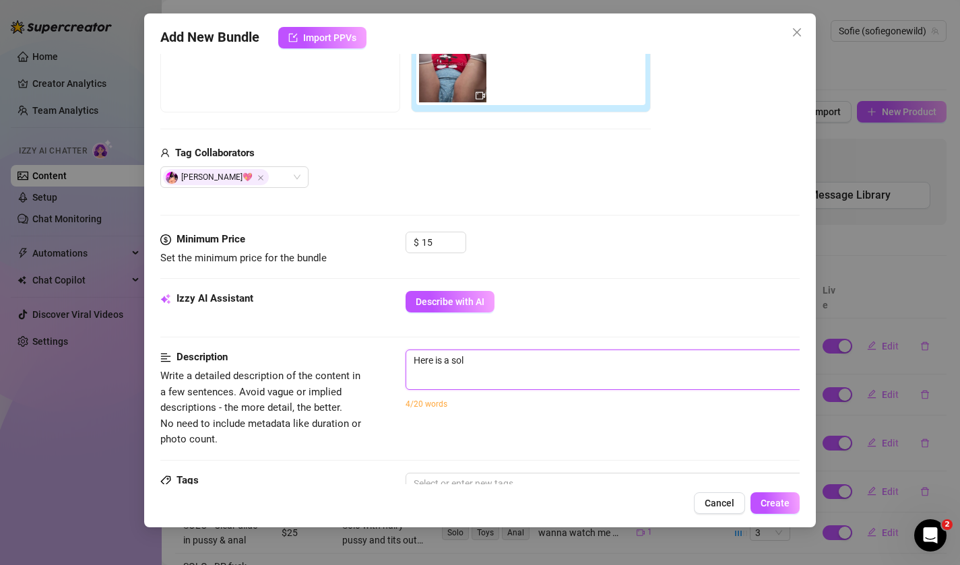
type textarea "Here is a solo"
type textarea "Here is a solo v"
type textarea "Here is a solo vi"
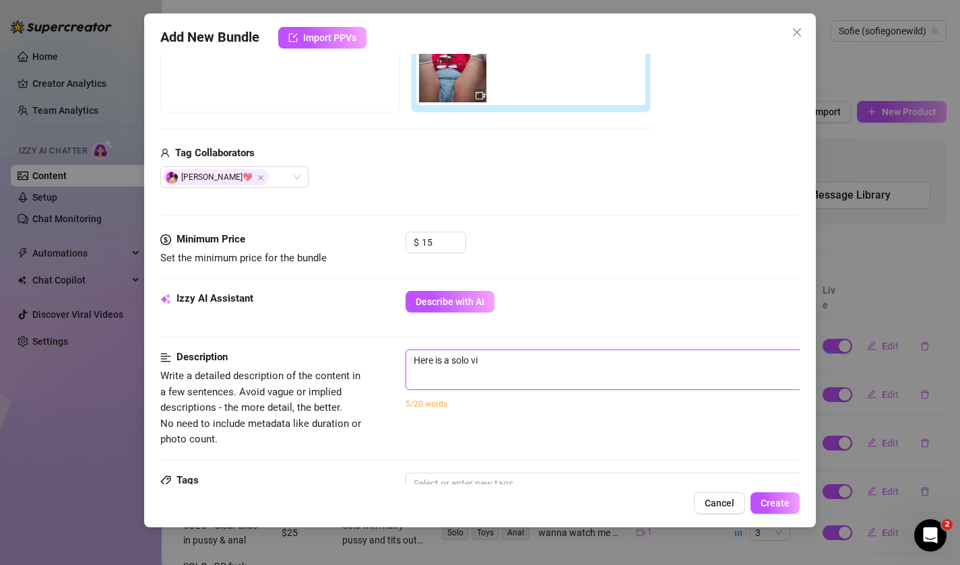
type textarea "Here is a solo vid"
type textarea "Here is a solo vide"
type textarea "Here is a solo video"
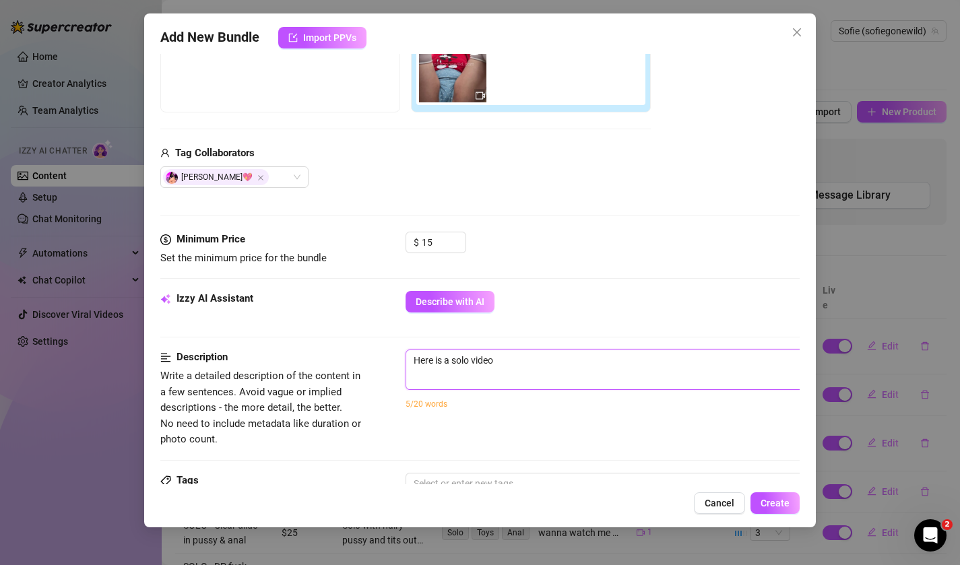
type textarea "Here is a solo video"
type textarea "Here is a solo video o"
type textarea "Here is a solo video of"
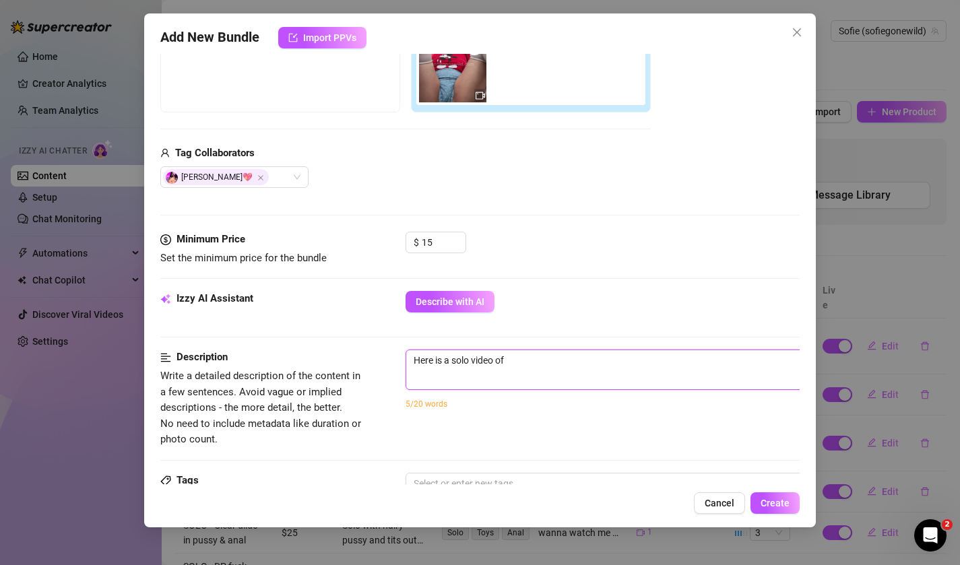
type textarea "Here is a solo video of m"
type textarea "Here is a solo video of me"
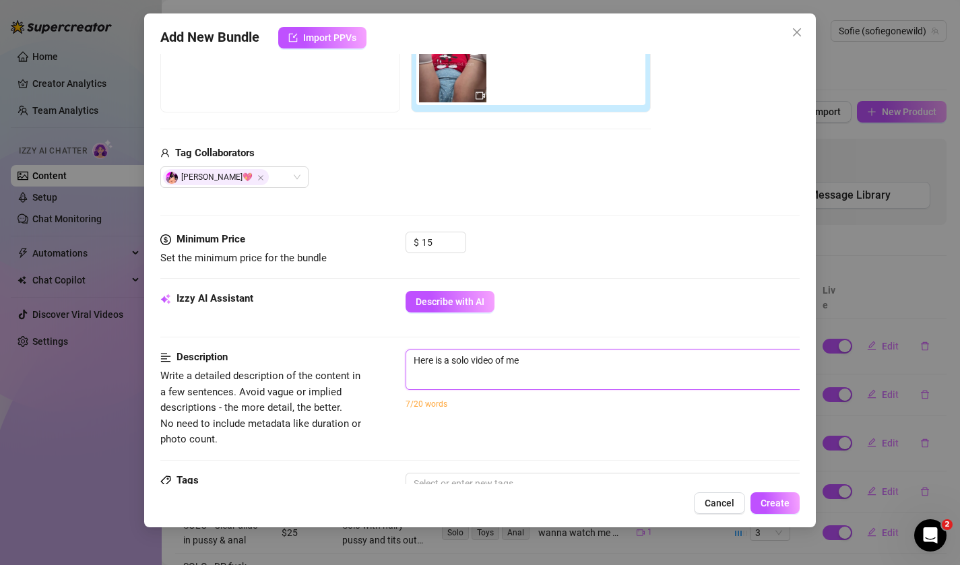
type textarea "Here is a solo video of me m"
type textarea "Here is a solo video of me ma"
type textarea "Here is a solo video of me mak"
type textarea "Here is a solo video of me maki"
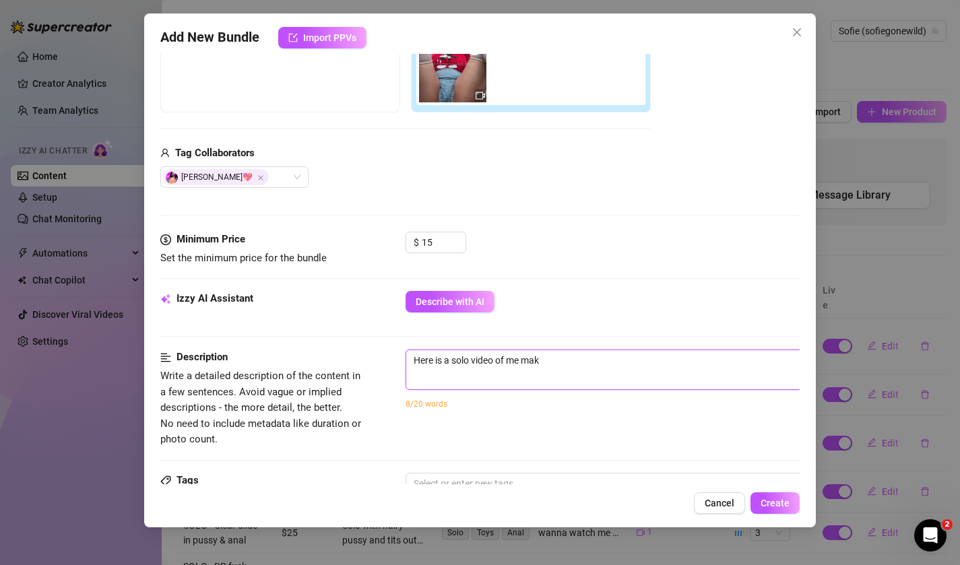
type textarea "Here is a solo video of me maki"
type textarea "Here is a solo video of me makin"
type textarea "Here is a solo video of me making"
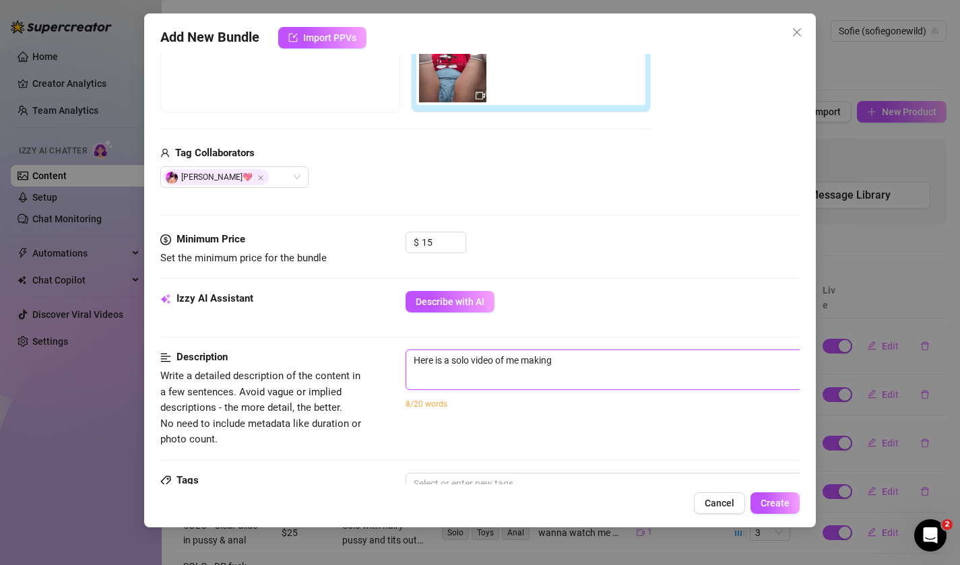
type textarea "Here is a solo video of me making m"
type textarea "Here is a solo video of me making my"
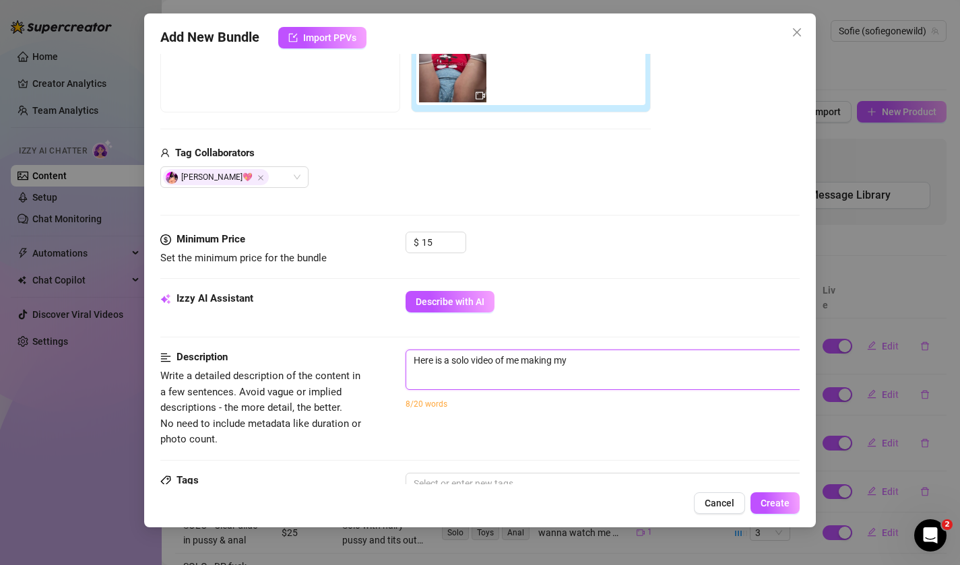
type textarea "Here is a solo video of me making my"
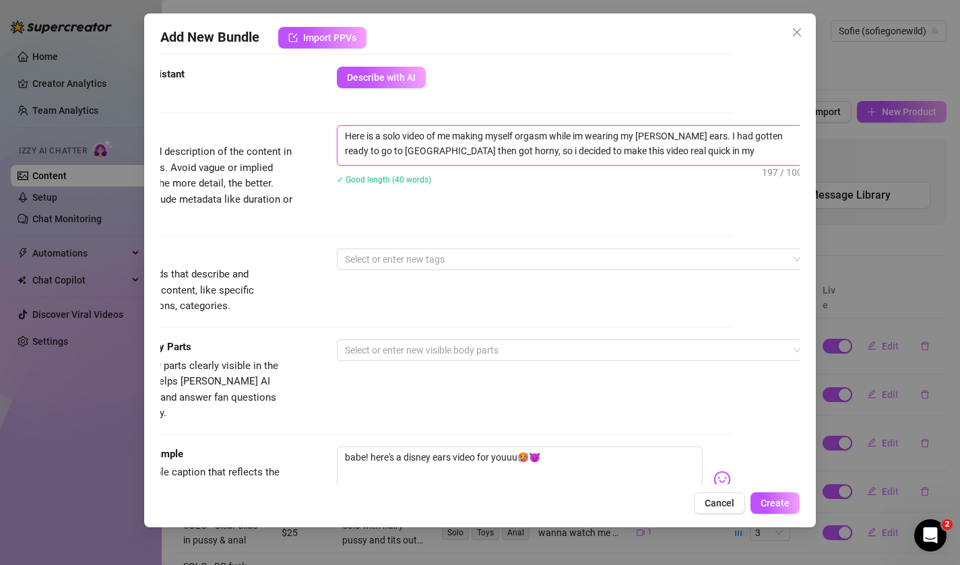
scroll to position [540, 69]
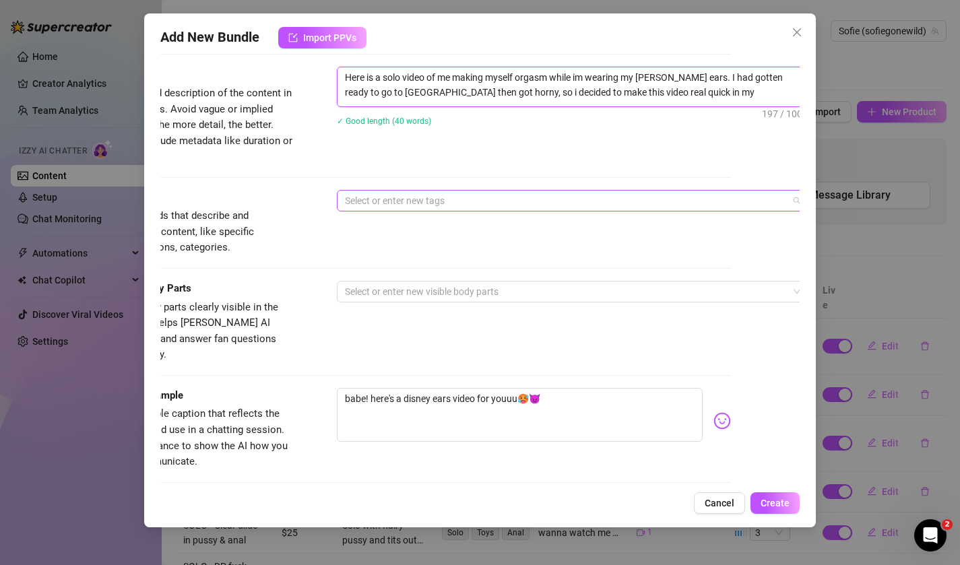
click at [514, 203] on div at bounding box center [566, 200] width 452 height 19
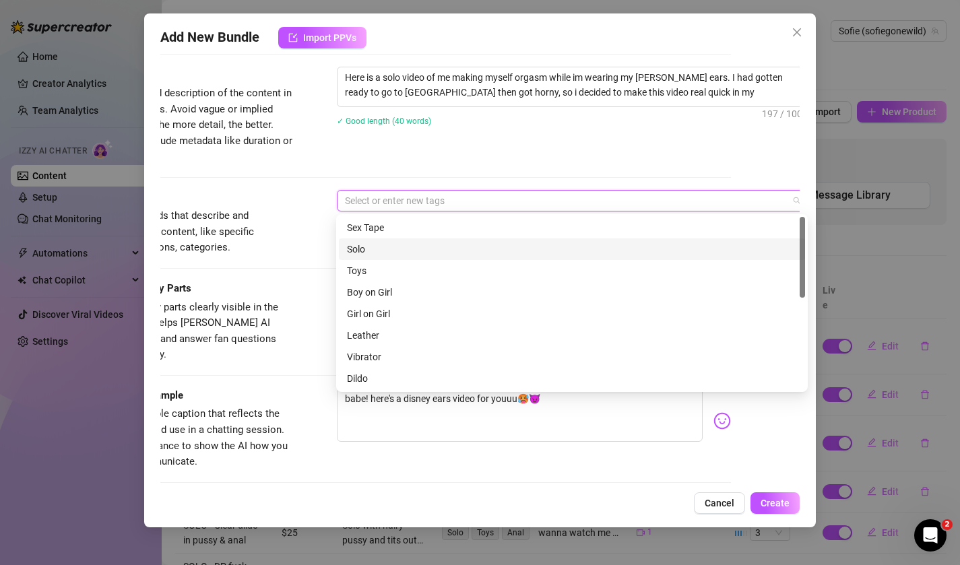
click at [466, 249] on div "Solo" at bounding box center [572, 249] width 450 height 15
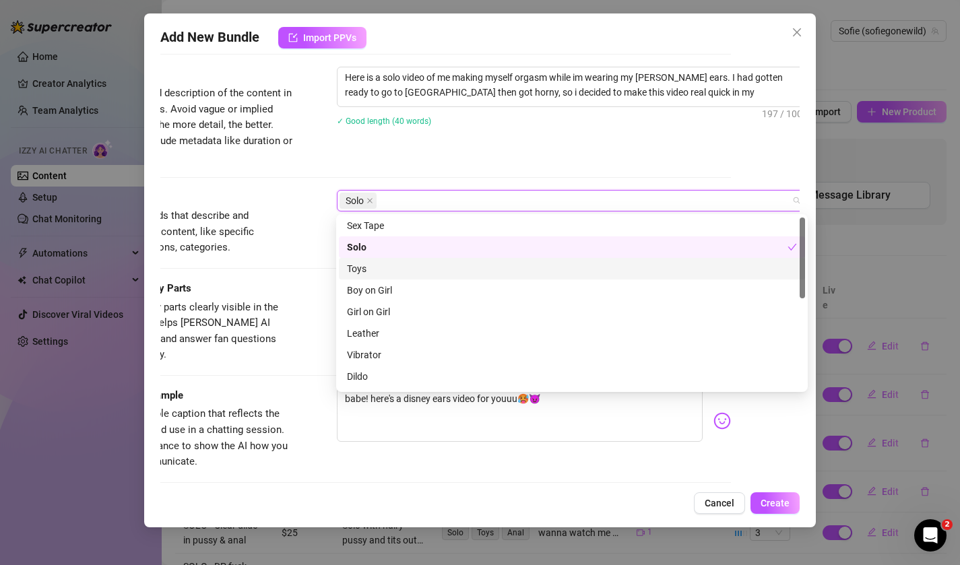
click at [449, 272] on div "Toys" at bounding box center [572, 268] width 450 height 15
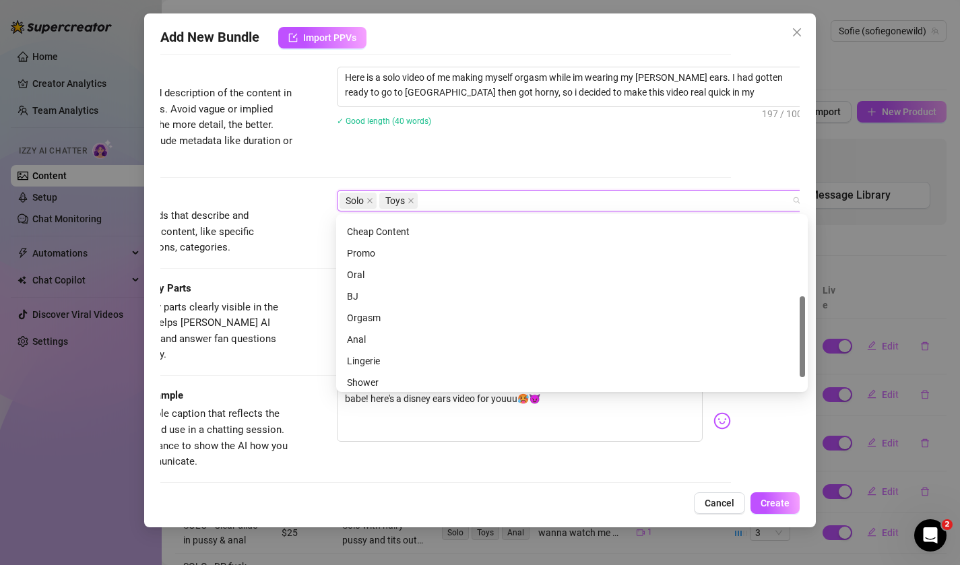
scroll to position [194, 0]
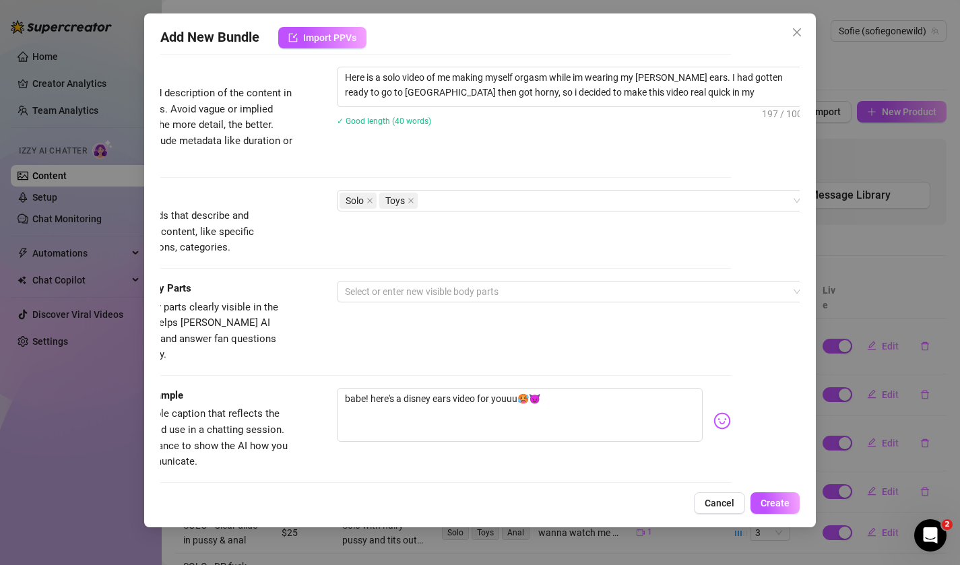
click at [307, 344] on div "Visible Body Parts Select the body parts clearly visible in the content. This h…" at bounding box center [412, 322] width 640 height 82
click at [388, 292] on div at bounding box center [566, 291] width 452 height 19
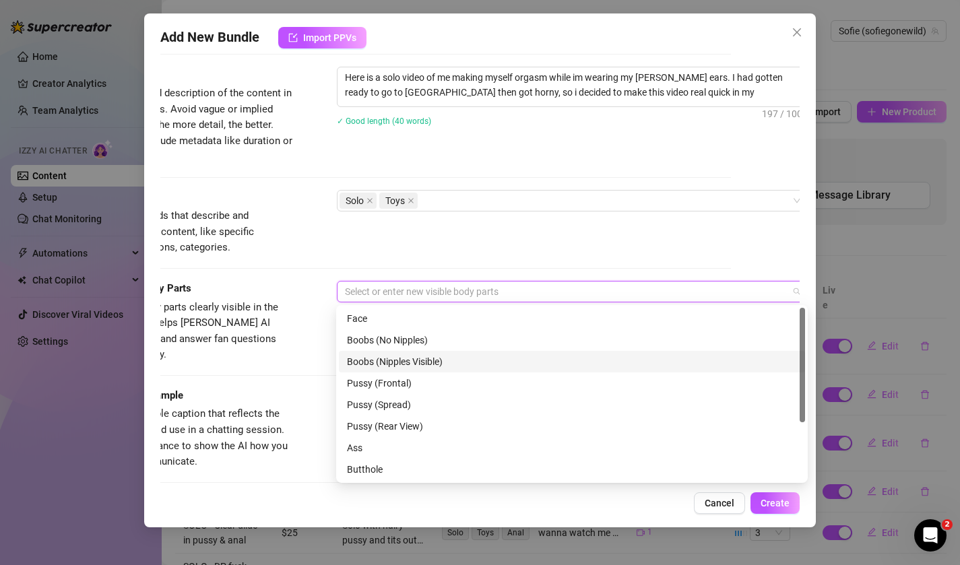
click at [383, 367] on div "Boobs (Nipples Visible)" at bounding box center [572, 361] width 450 height 15
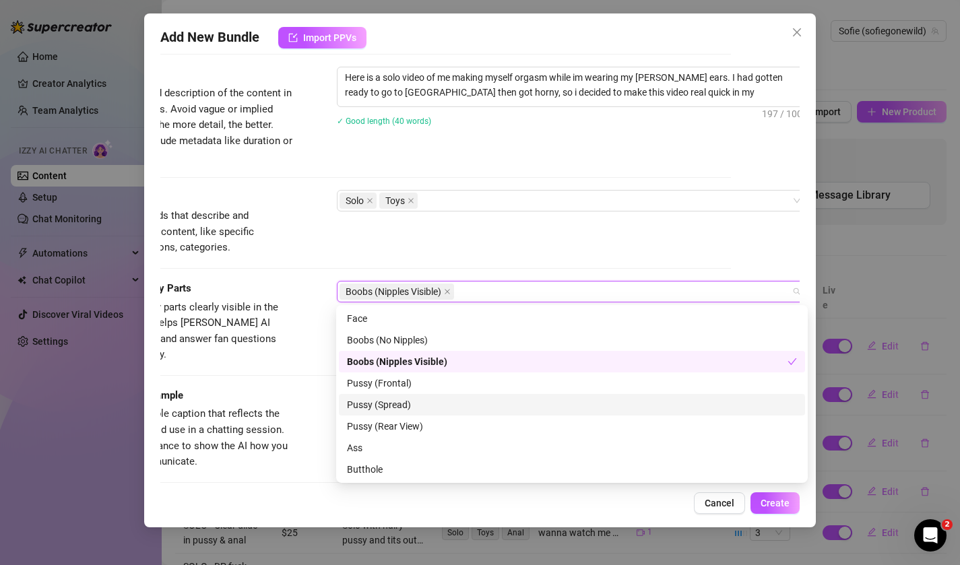
click at [383, 406] on div "Pussy (Spread)" at bounding box center [572, 404] width 450 height 15
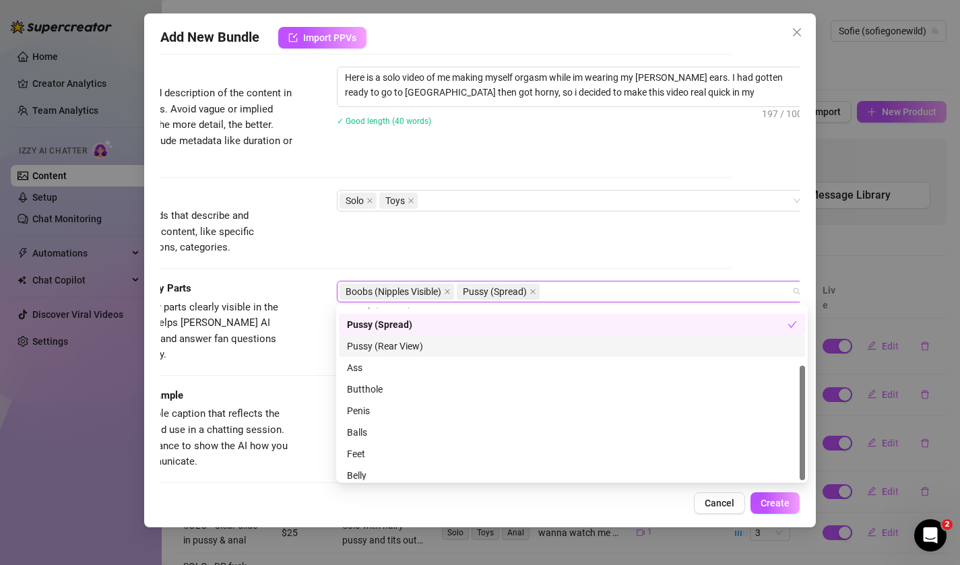
scroll to position [86, 0]
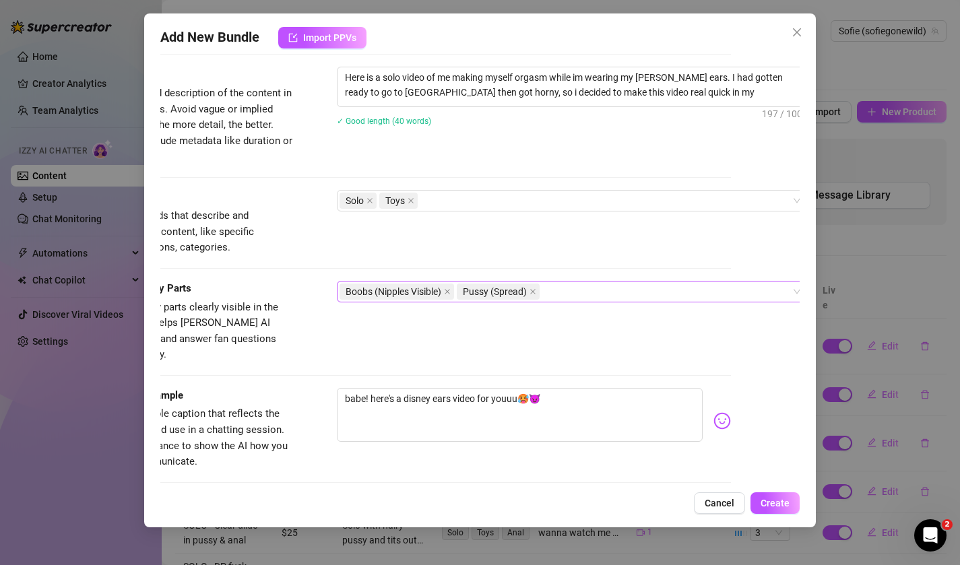
click at [565, 288] on div "Boobs (Nipples Visible) Pussy (Spread)" at bounding box center [566, 291] width 452 height 19
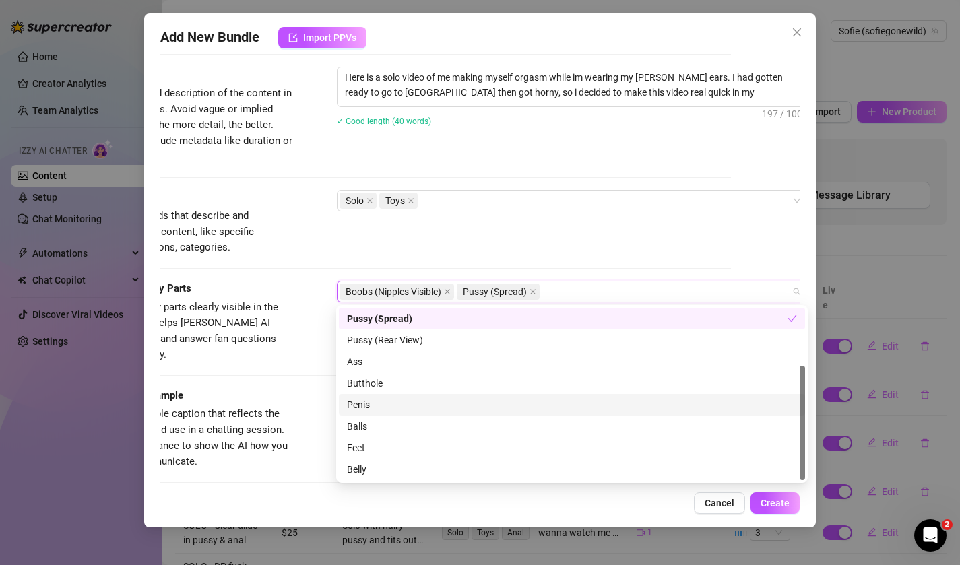
click at [530, 397] on div "Penis" at bounding box center [572, 405] width 466 height 22
click at [531, 405] on div "Penis" at bounding box center [567, 404] width 441 height 15
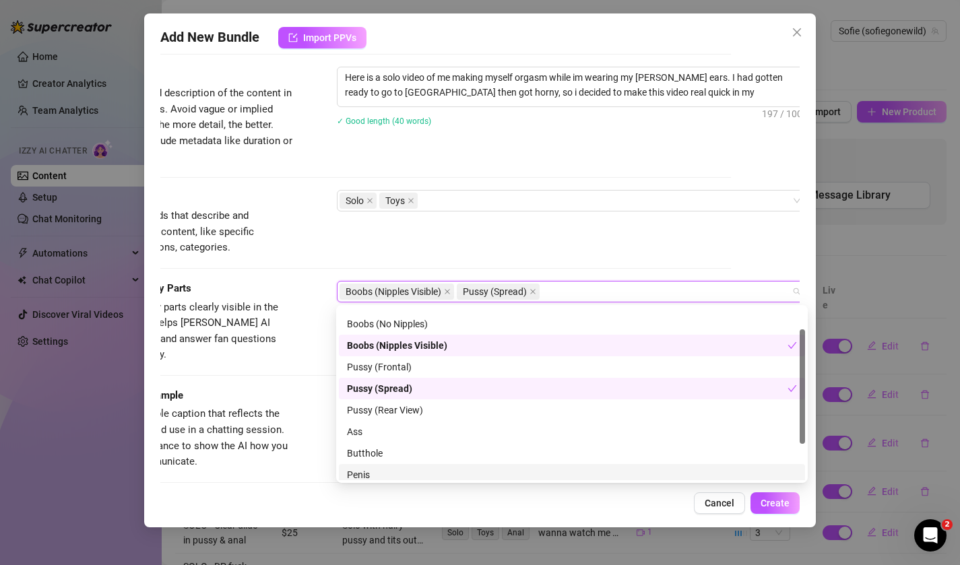
scroll to position [0, 0]
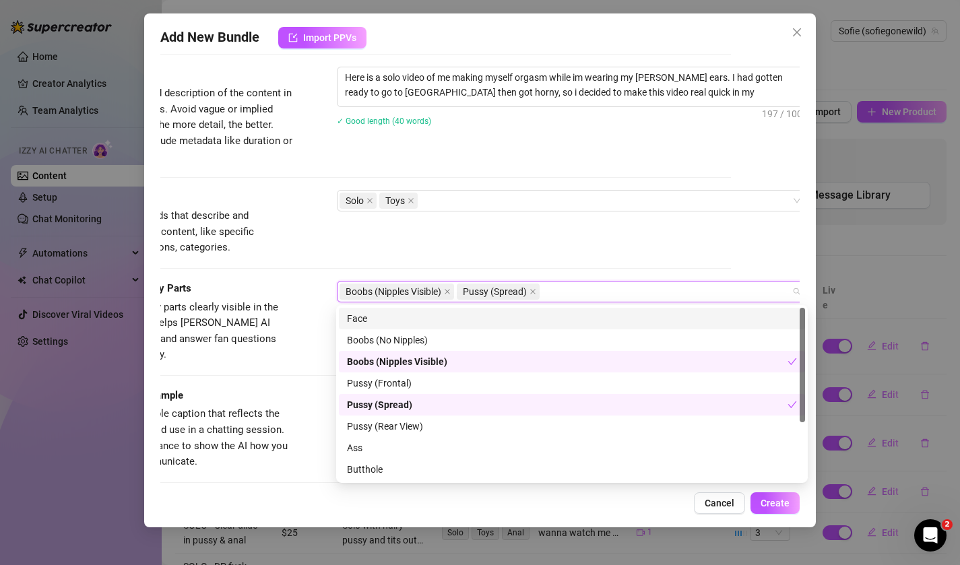
click at [531, 311] on div "Face" at bounding box center [572, 318] width 450 height 15
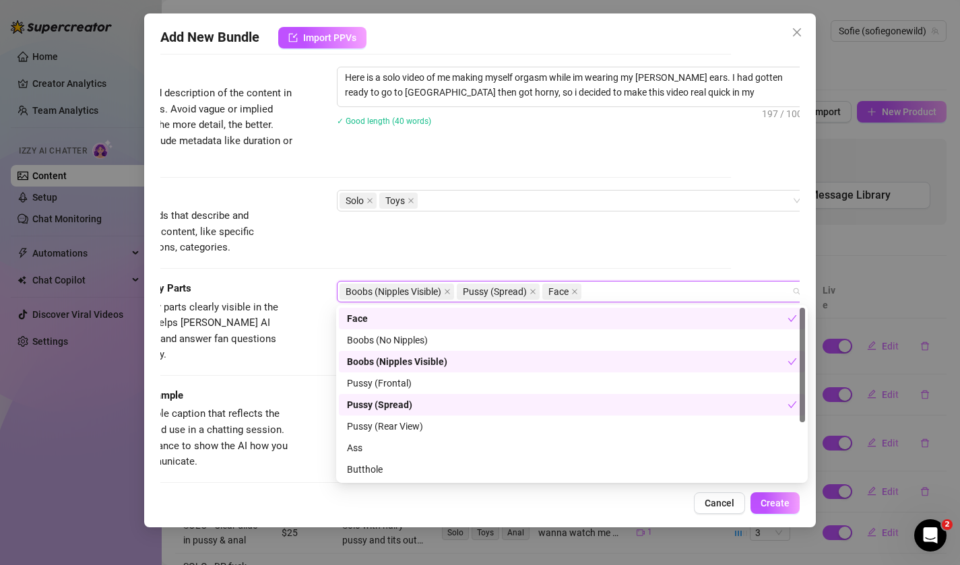
click at [521, 238] on div "Tags Simple keywords that describe and summarize the content, like specific fet…" at bounding box center [412, 223] width 640 height 66
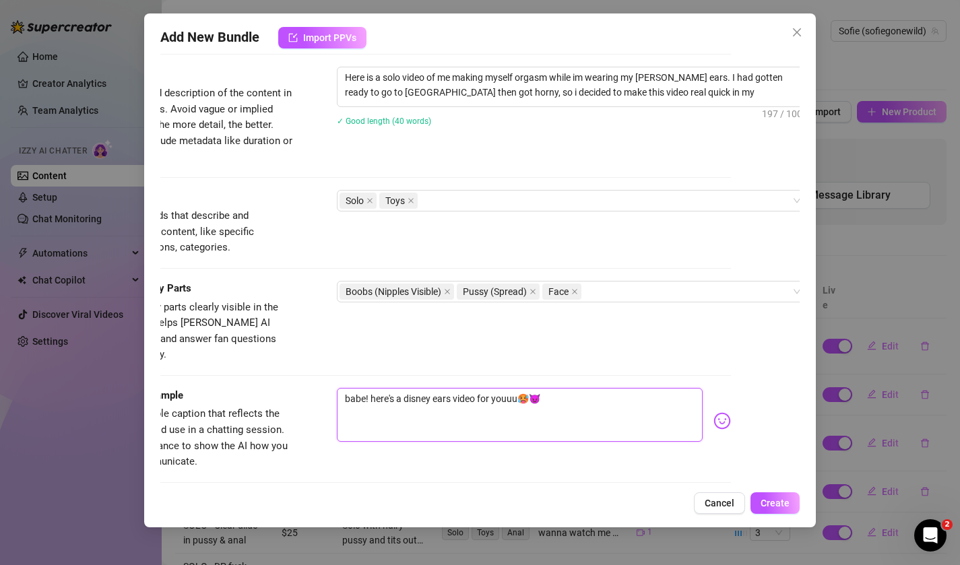
drag, startPoint x: 371, startPoint y: 386, endPoint x: 317, endPoint y: 385, distance: 53.9
click at [317, 388] on div "Caption Example Provide a sample caption that reflects the exact style you'd us…" at bounding box center [412, 429] width 640 height 82
click at [384, 388] on textarea "here's a disney ears video for youuu🥵😈" at bounding box center [520, 415] width 367 height 54
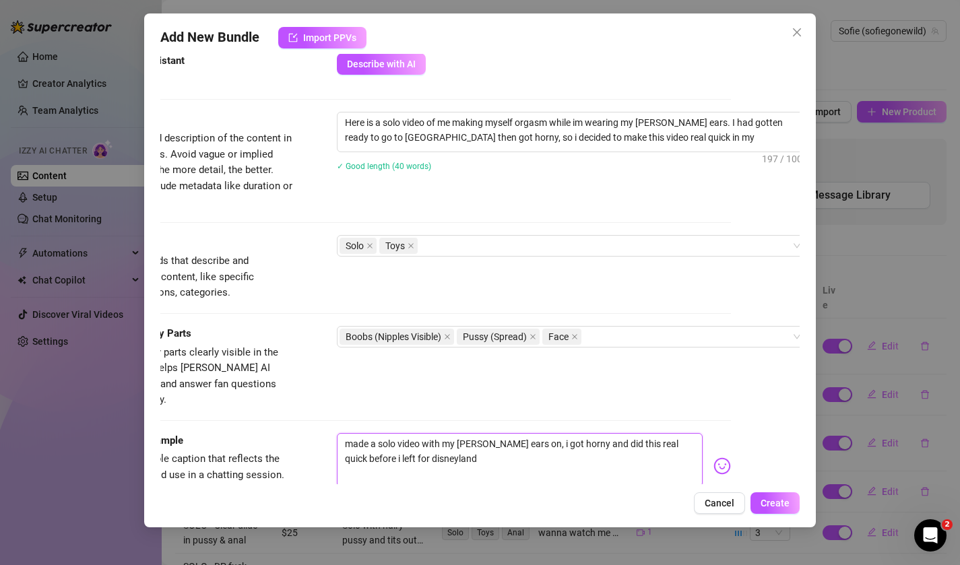
scroll to position [701, 69]
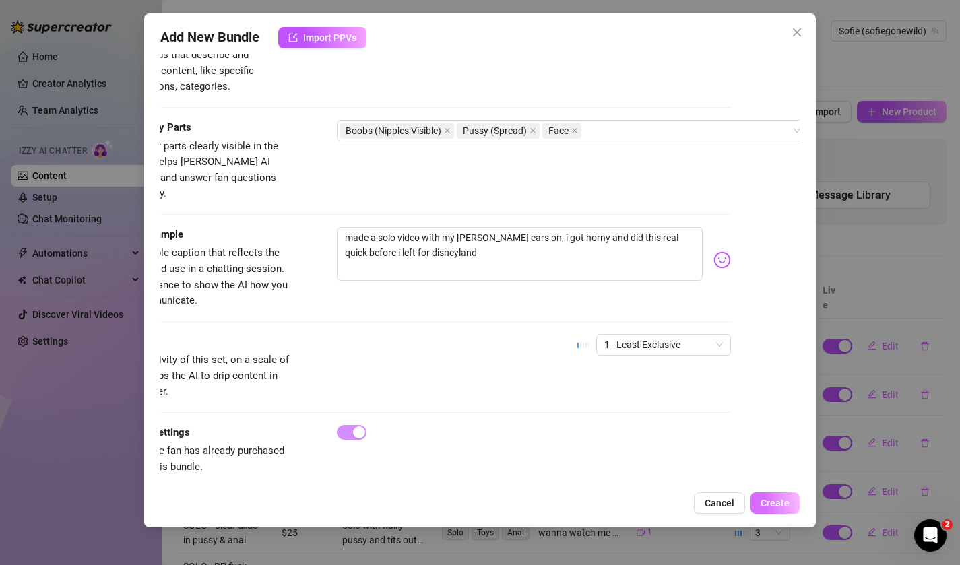
click at [761, 502] on button "Create" at bounding box center [775, 503] width 49 height 22
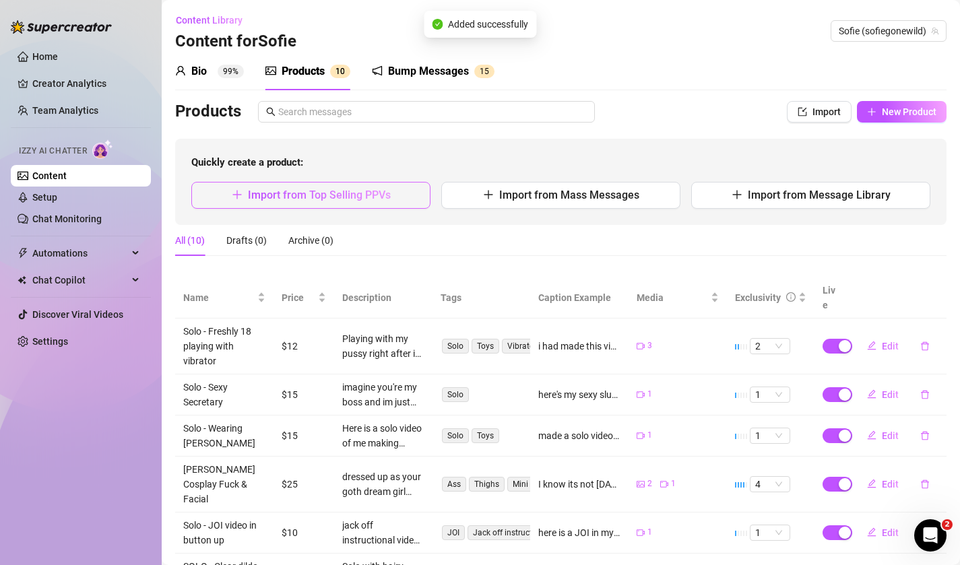
click at [363, 196] on span "Import from Top Selling PPVs" at bounding box center [319, 195] width 143 height 13
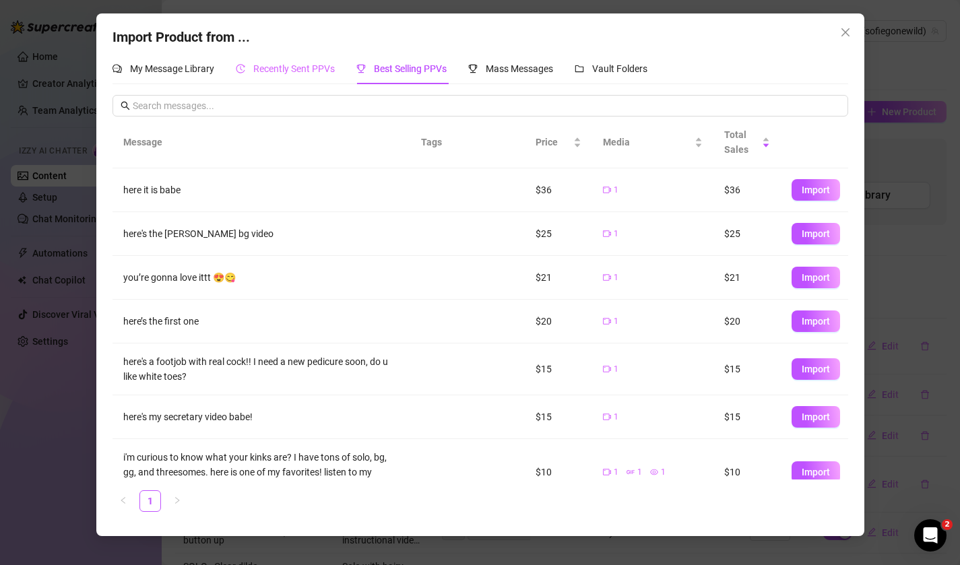
click at [320, 78] on div "Recently Sent PPVs" at bounding box center [285, 68] width 99 height 31
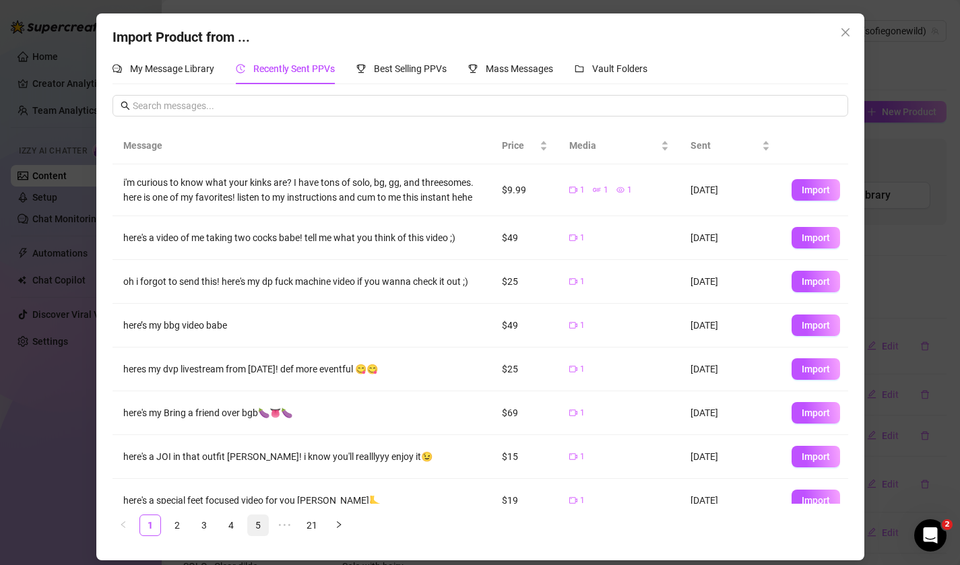
click at [251, 520] on link "5" at bounding box center [258, 525] width 20 height 20
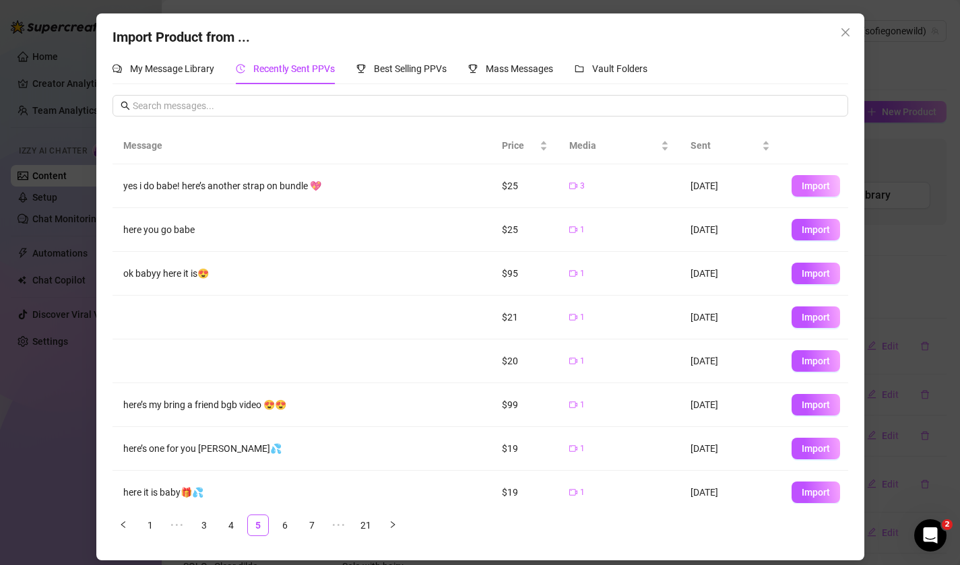
click at [815, 185] on span "Import" at bounding box center [816, 186] width 28 height 11
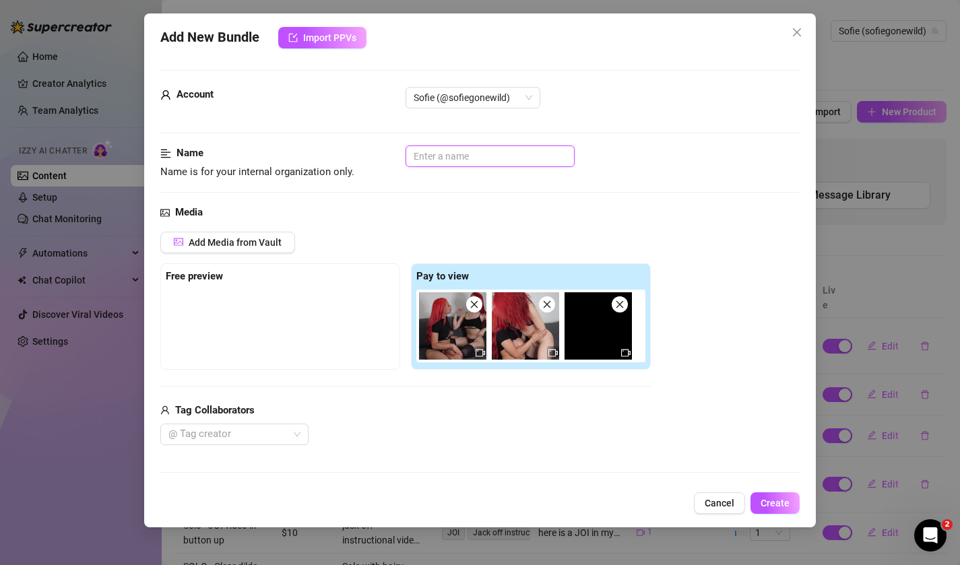
click at [518, 163] on input "text" at bounding box center [490, 157] width 169 height 22
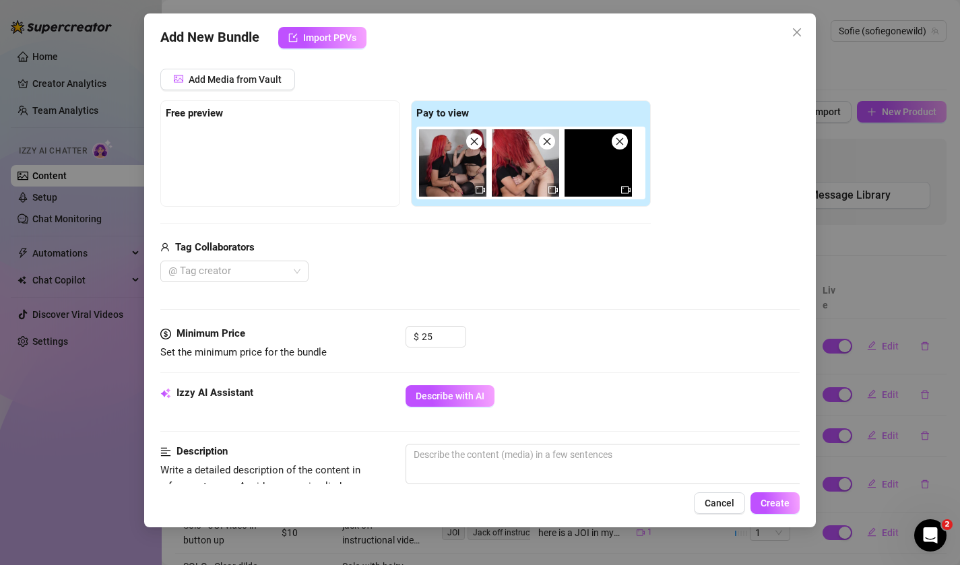
scroll to position [199, 0]
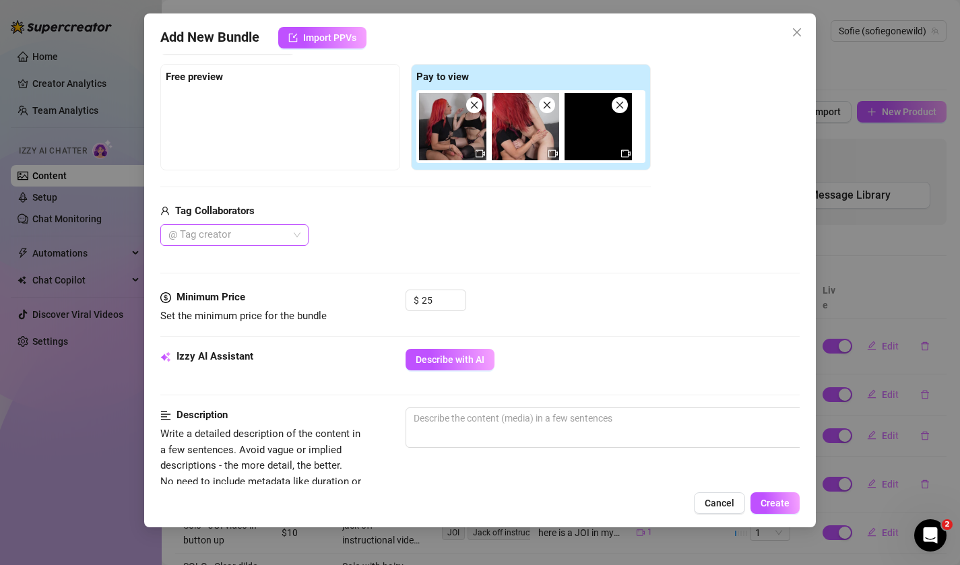
click at [253, 241] on div at bounding box center [227, 235] width 129 height 19
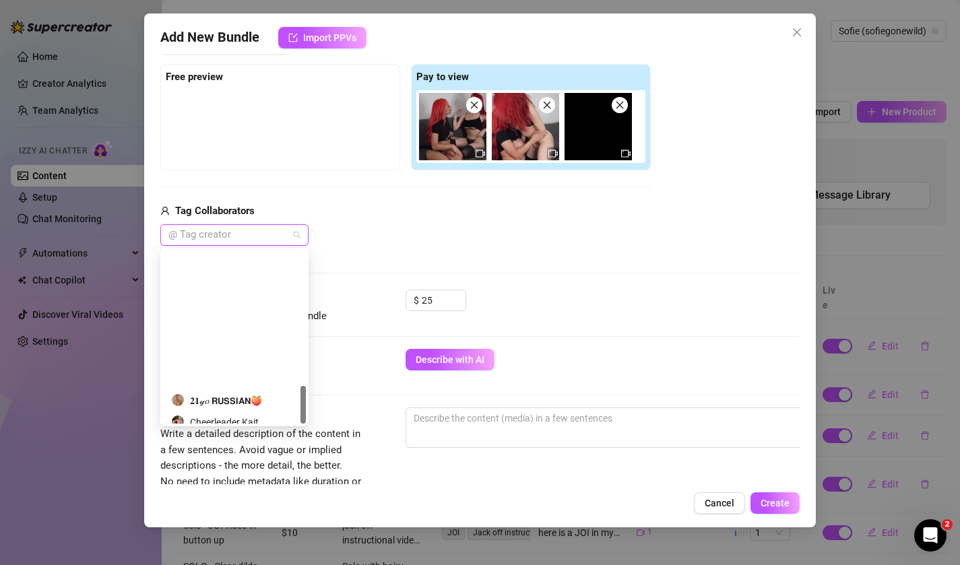
scroll to position [604, 0]
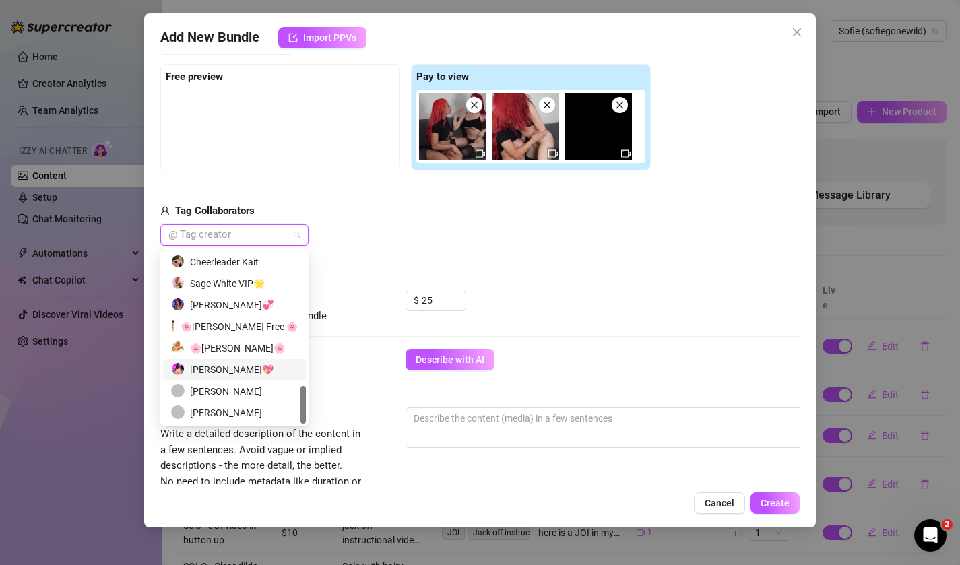
click at [236, 368] on div "Sofie Gostosa💖" at bounding box center [234, 369] width 127 height 15
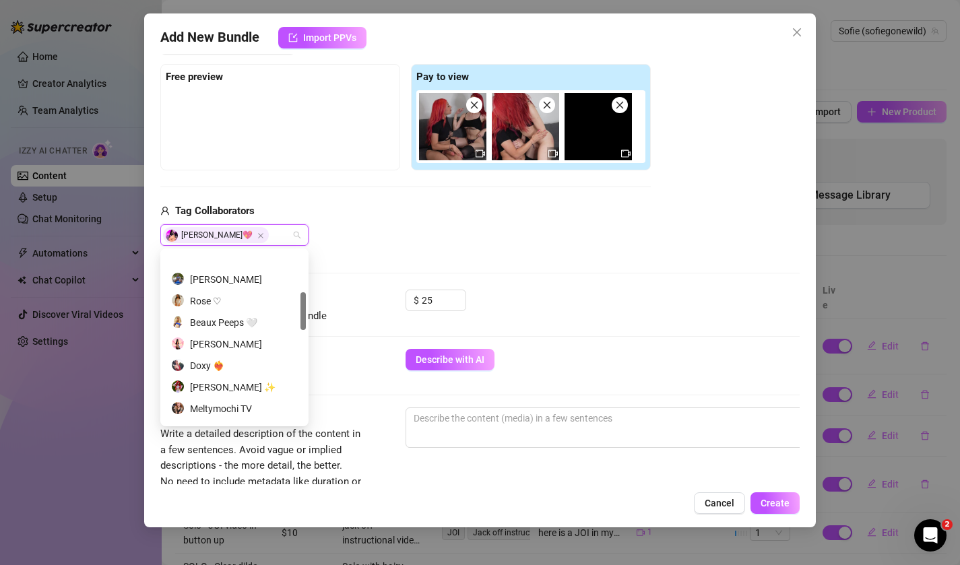
scroll to position [150, 0]
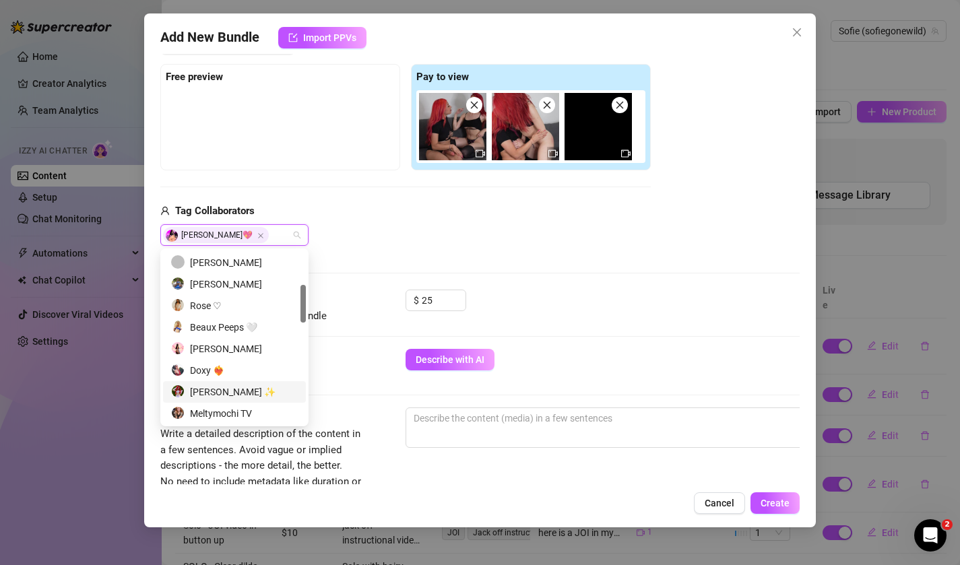
click at [236, 392] on div "Zoey Di Giacomo ✨" at bounding box center [234, 392] width 127 height 15
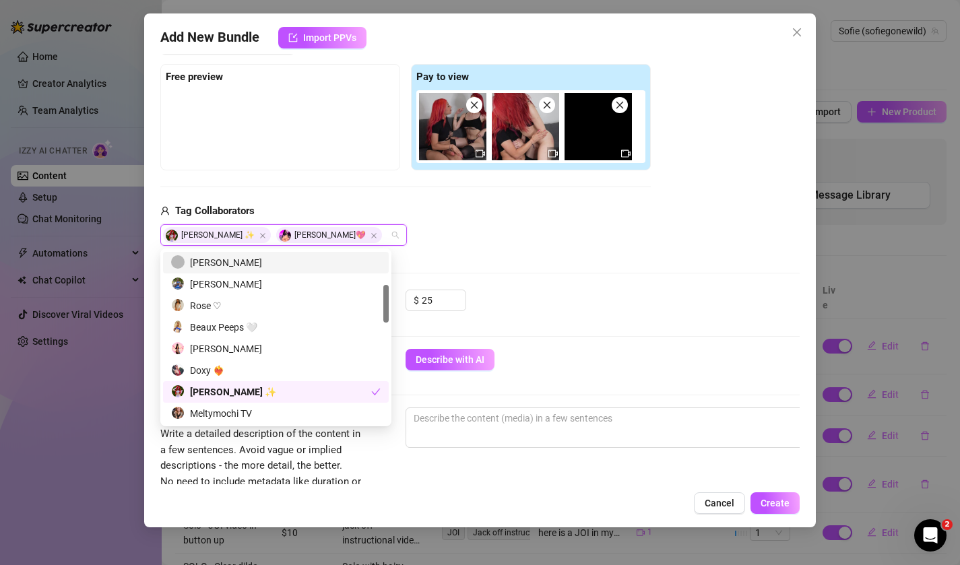
click at [465, 231] on div "Zoey Di Giacomo ✨ Sofie Gostosa💖" at bounding box center [405, 235] width 490 height 22
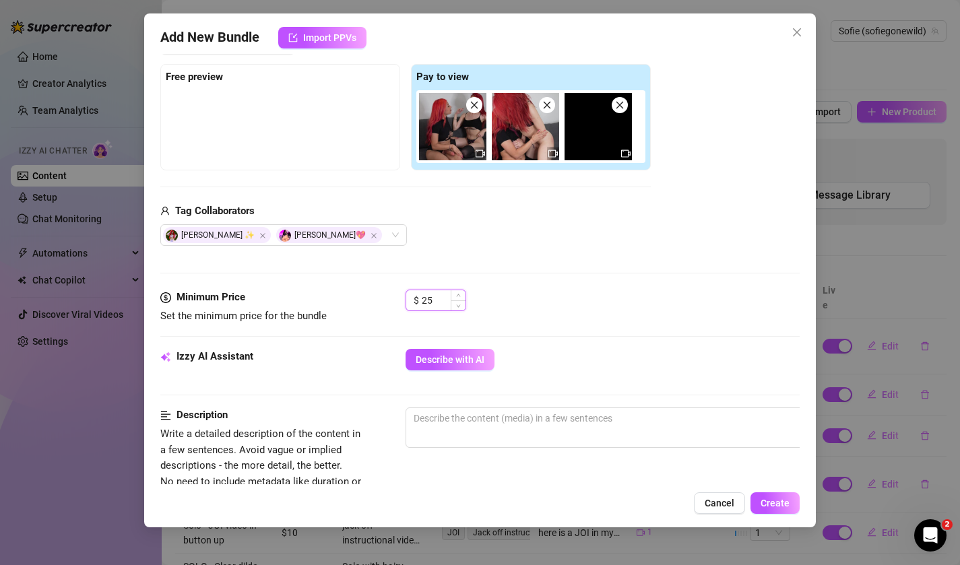
click at [439, 300] on input "25" at bounding box center [444, 300] width 44 height 20
click at [472, 422] on textarea at bounding box center [641, 418] width 470 height 20
click at [437, 294] on input "20" at bounding box center [444, 300] width 44 height 20
click at [369, 402] on div "Izzy AI Assistant Describe with AI" at bounding box center [480, 378] width 640 height 59
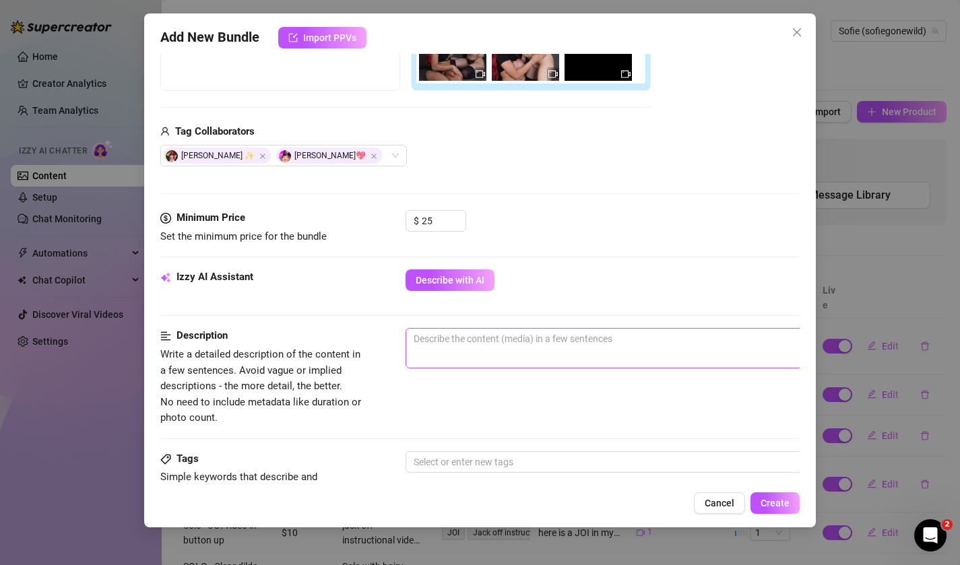
scroll to position [282, 0]
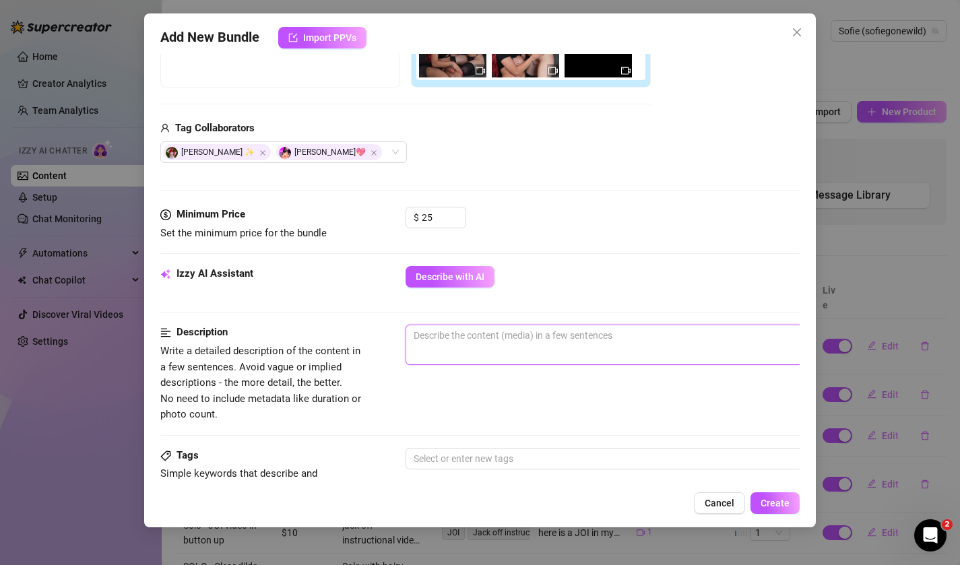
click at [463, 336] on textarea at bounding box center [641, 335] width 470 height 20
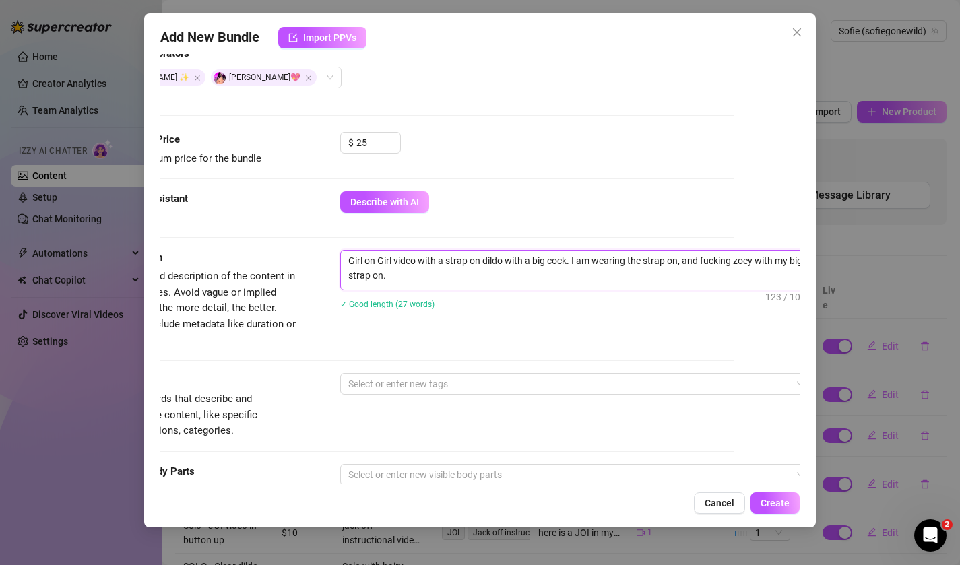
scroll to position [371, 65]
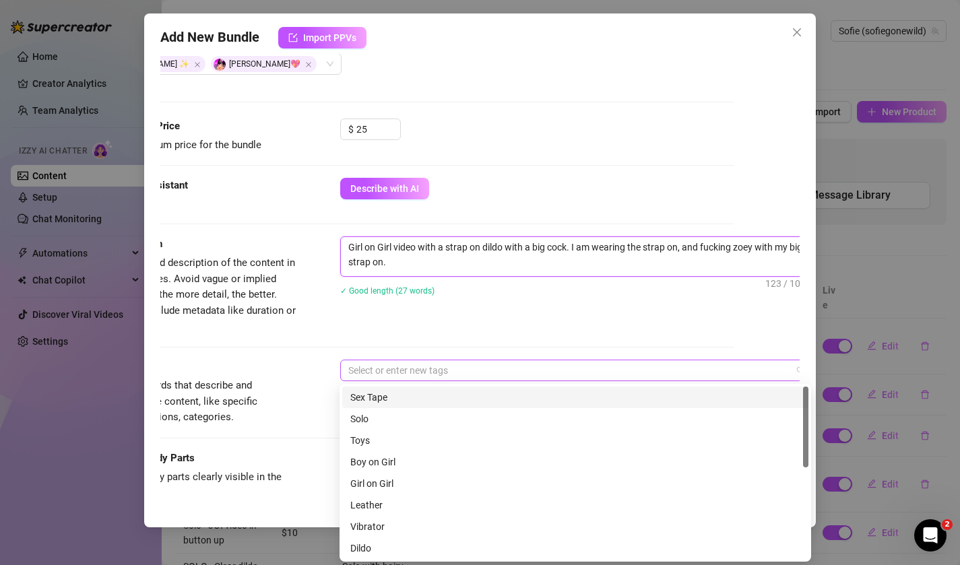
click at [413, 369] on div at bounding box center [569, 370] width 452 height 19
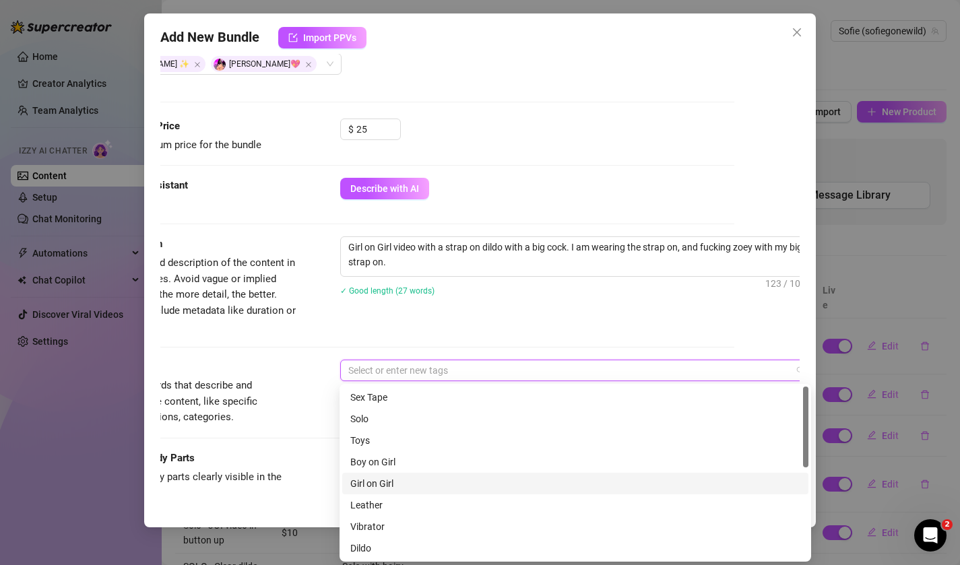
click at [400, 484] on div "Girl on Girl" at bounding box center [575, 483] width 450 height 15
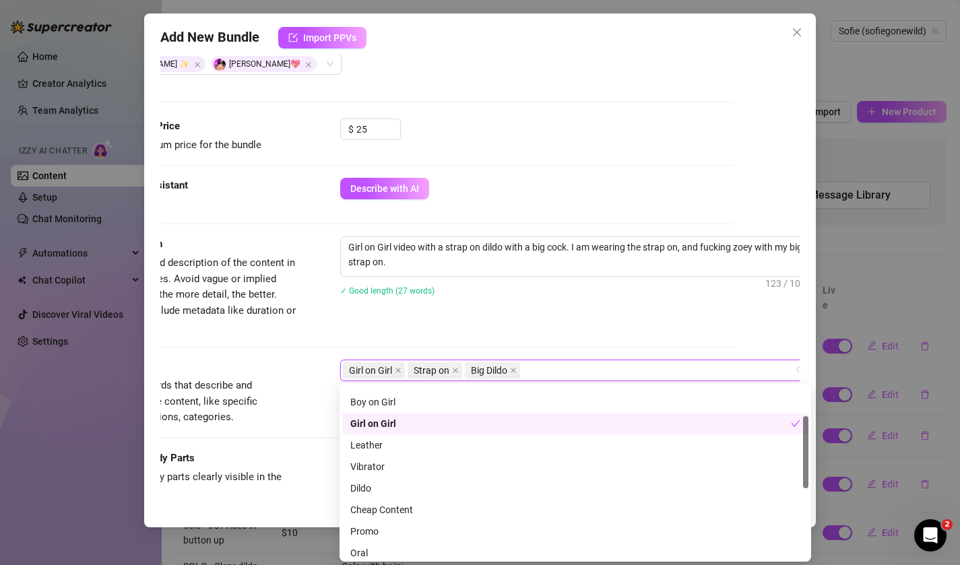
scroll to position [69, 0]
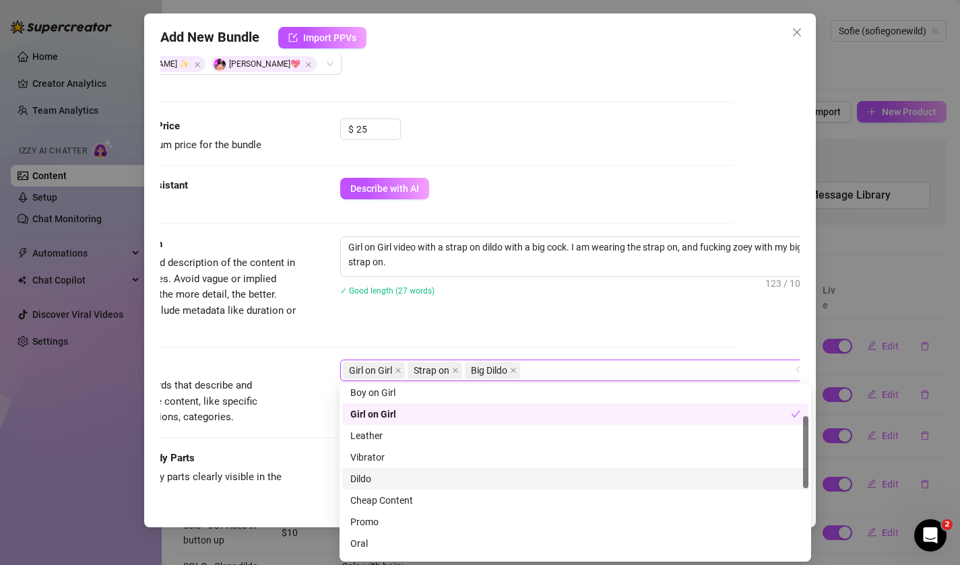
click at [387, 482] on div "Dildo" at bounding box center [575, 479] width 450 height 15
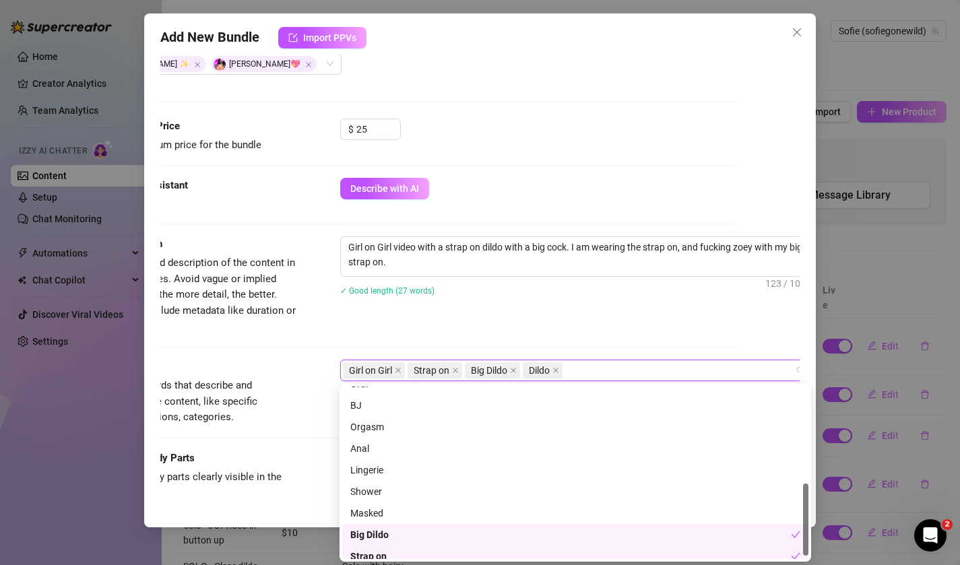
scroll to position [237, 0]
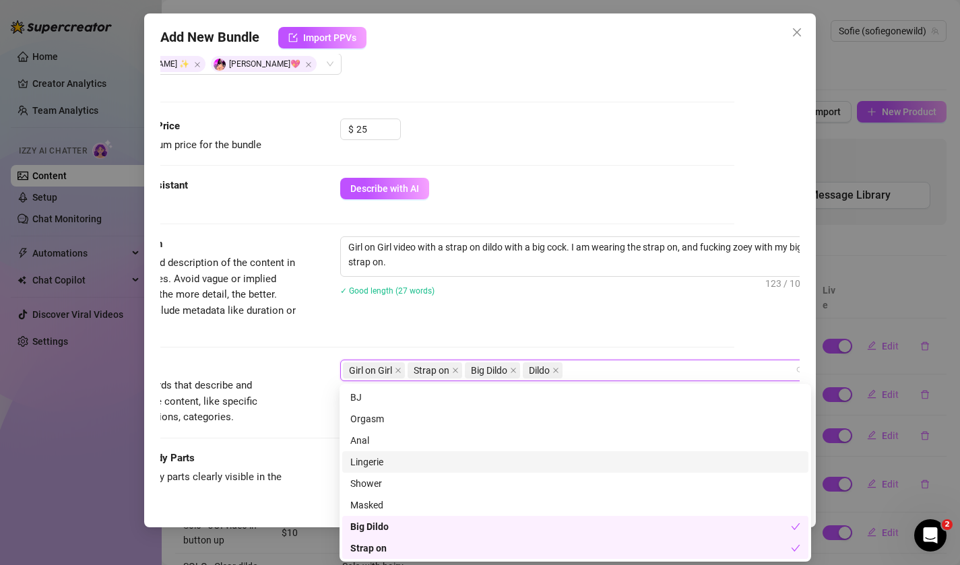
click at [319, 415] on div "Tags Simple keywords that describe and summarize the content, like specific fet…" at bounding box center [415, 393] width 640 height 66
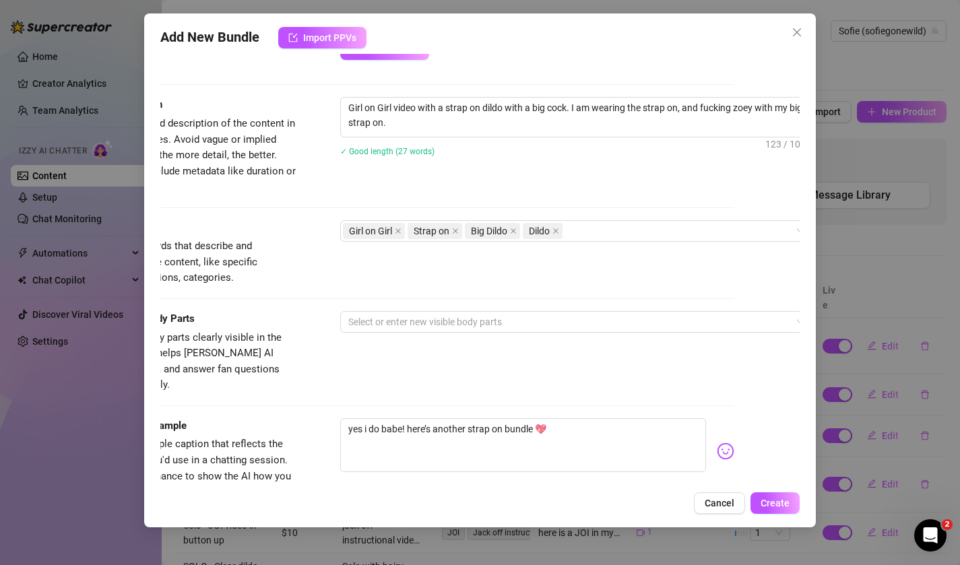
scroll to position [517, 65]
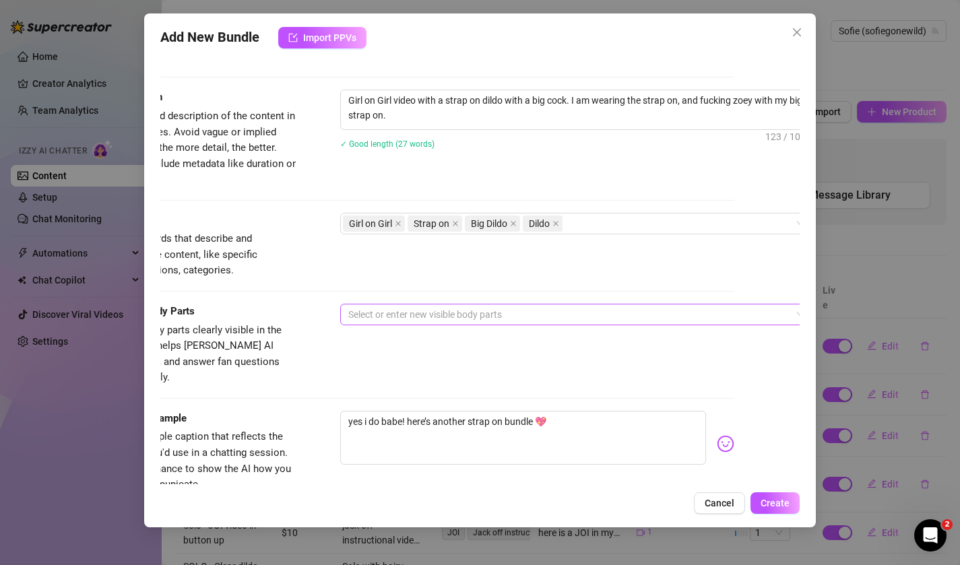
click at [384, 309] on div at bounding box center [569, 314] width 452 height 19
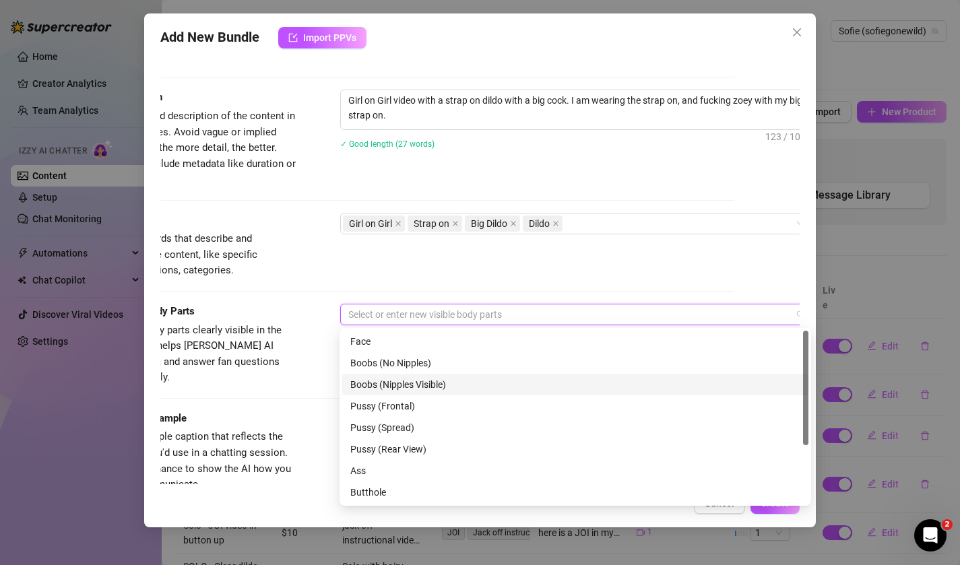
click at [390, 387] on div "Boobs (Nipples Visible)" at bounding box center [575, 384] width 450 height 15
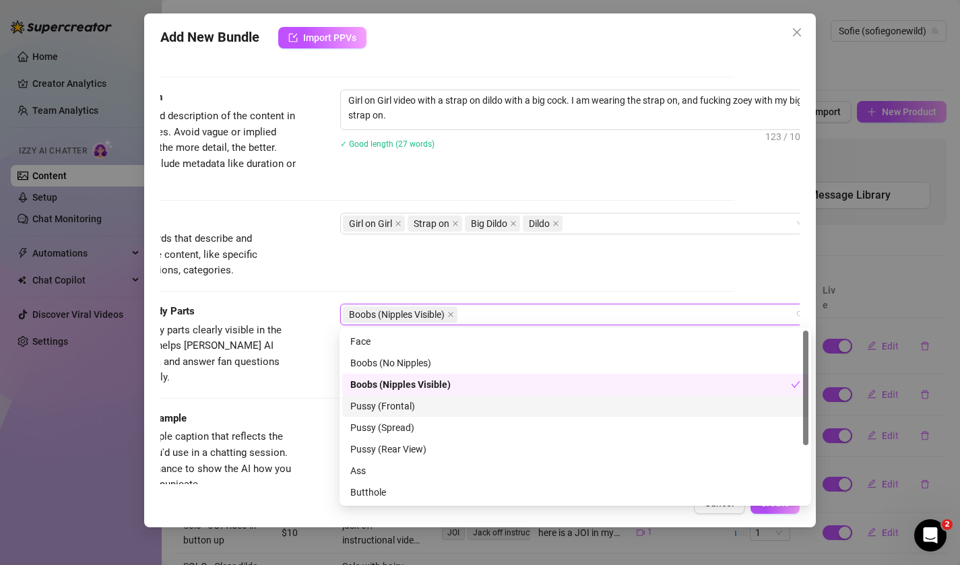
click at [401, 410] on div "Pussy (Frontal)" at bounding box center [575, 406] width 450 height 15
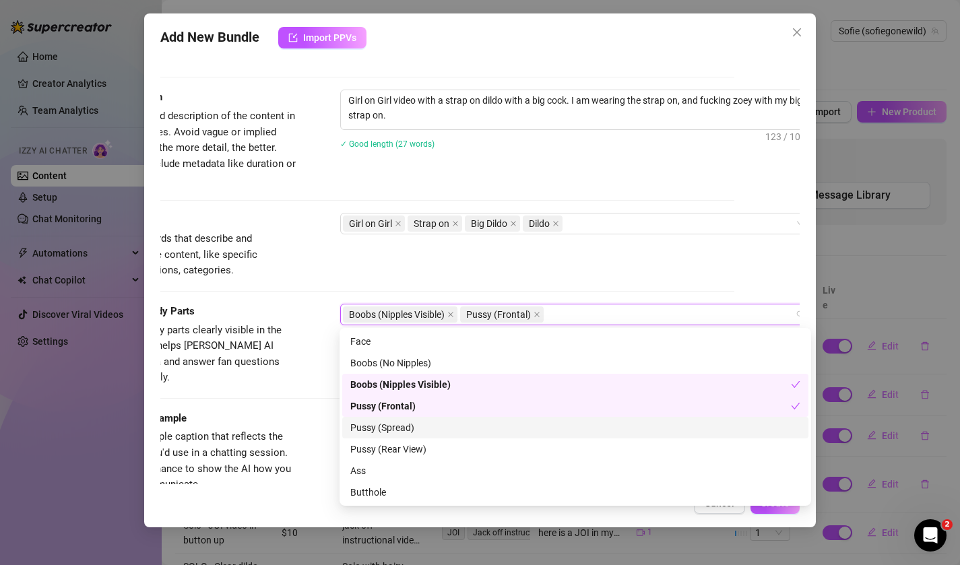
click at [401, 426] on div "Pussy (Spread)" at bounding box center [575, 427] width 450 height 15
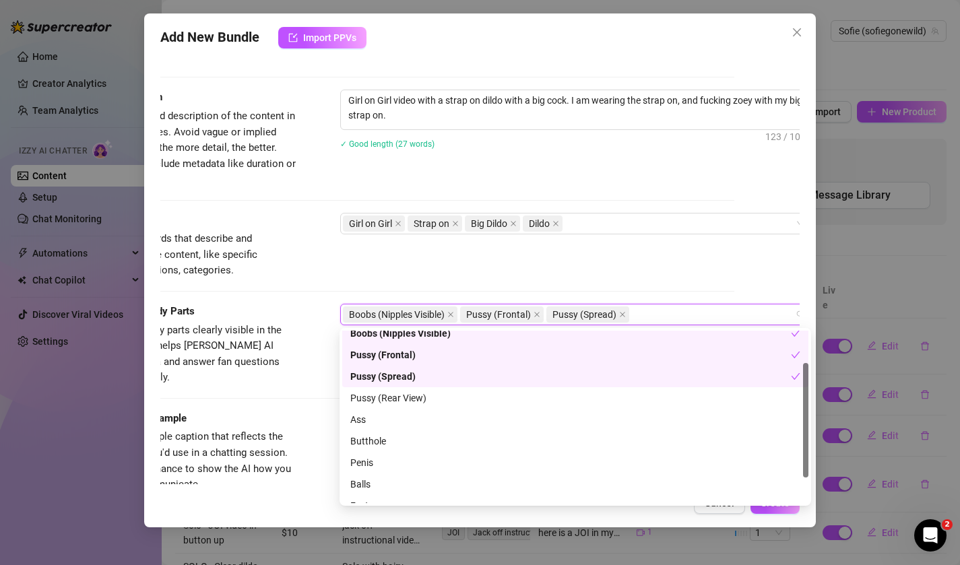
scroll to position [66, 0]
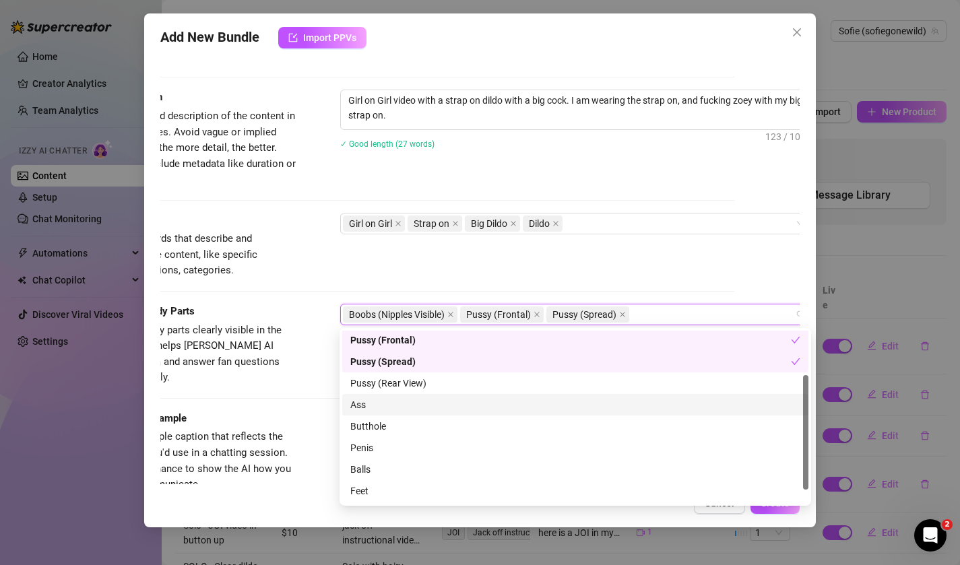
click at [394, 406] on div "Ass" at bounding box center [575, 404] width 450 height 15
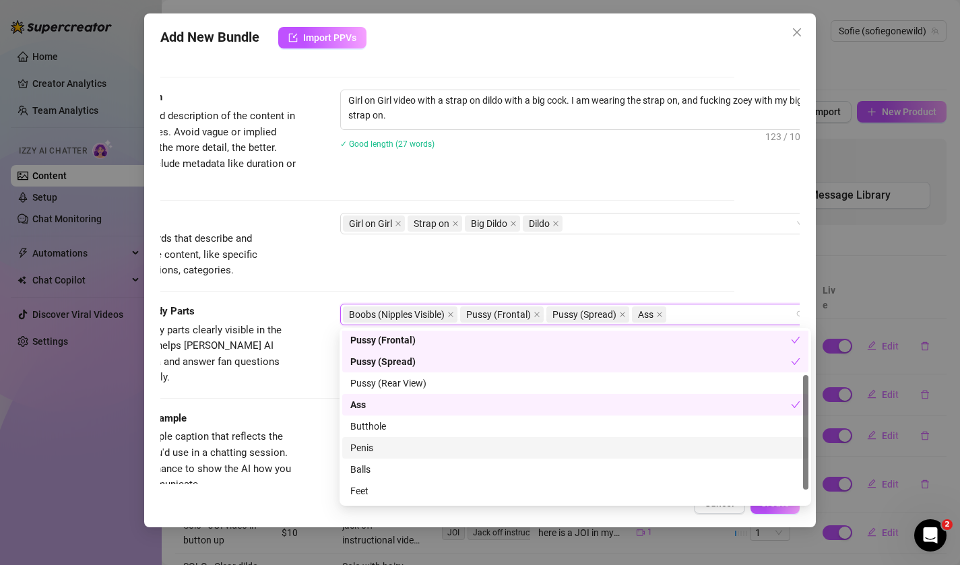
scroll to position [86, 0]
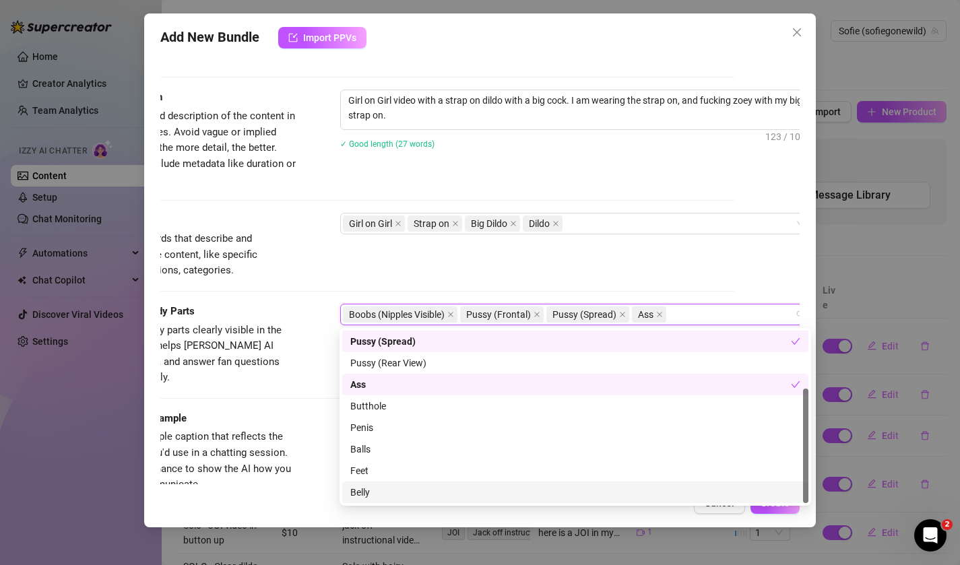
click at [396, 490] on div "Belly" at bounding box center [575, 492] width 450 height 15
click at [395, 491] on div "Belly" at bounding box center [570, 492] width 441 height 15
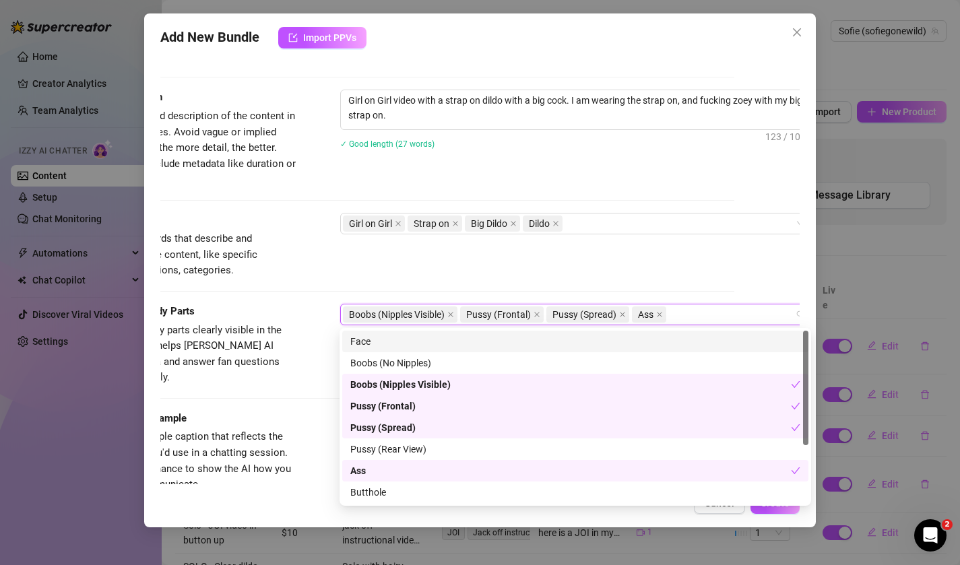
click at [358, 337] on div "Face" at bounding box center [575, 341] width 450 height 15
click at [315, 345] on div "Visible Body Parts Select the body parts clearly visible in the content. This h…" at bounding box center [415, 345] width 640 height 82
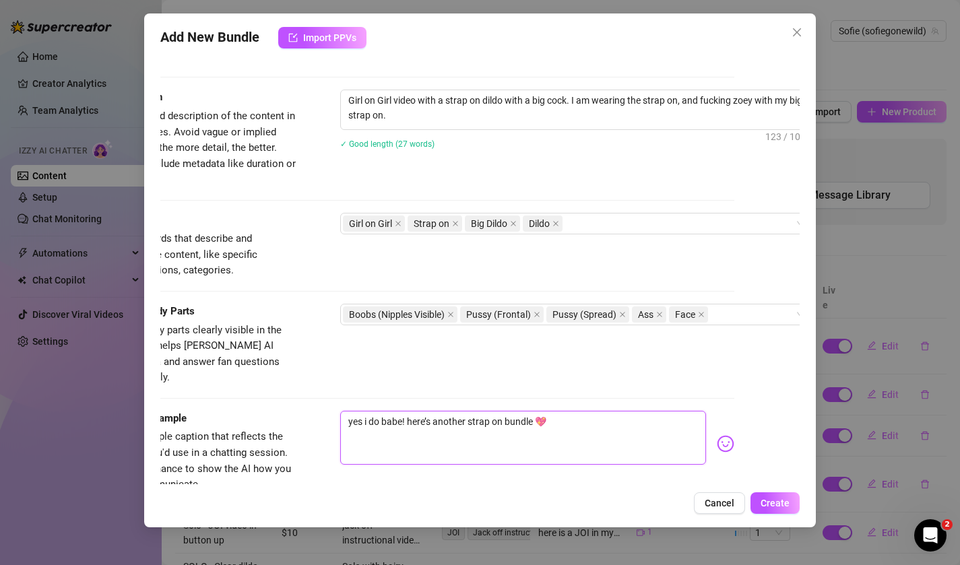
drag, startPoint x: 565, startPoint y: 402, endPoint x: 292, endPoint y: 396, distance: 272.9
click at [292, 411] on div "Caption Example Provide a sample caption that reflects the exact style you'd us…" at bounding box center [415, 452] width 640 height 82
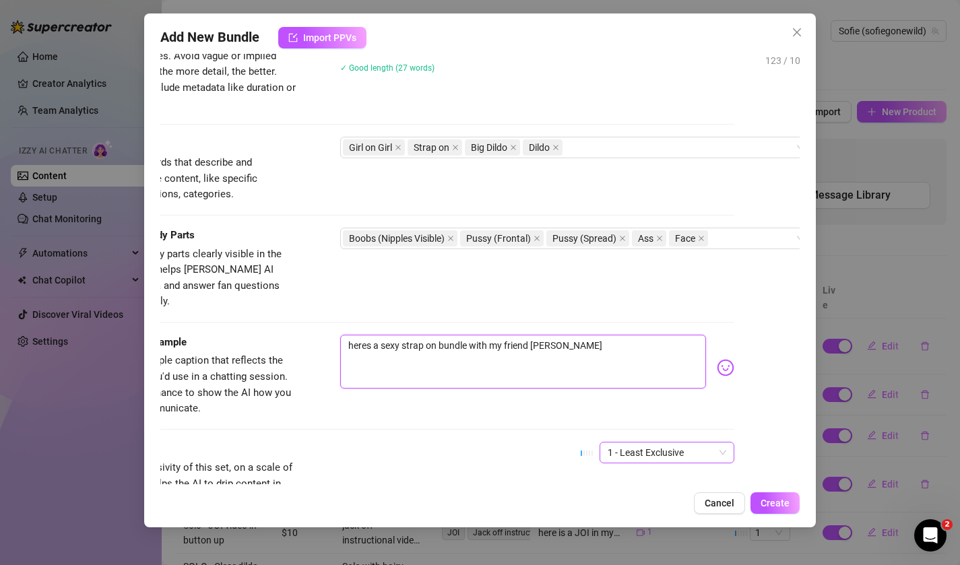
scroll to position [701, 65]
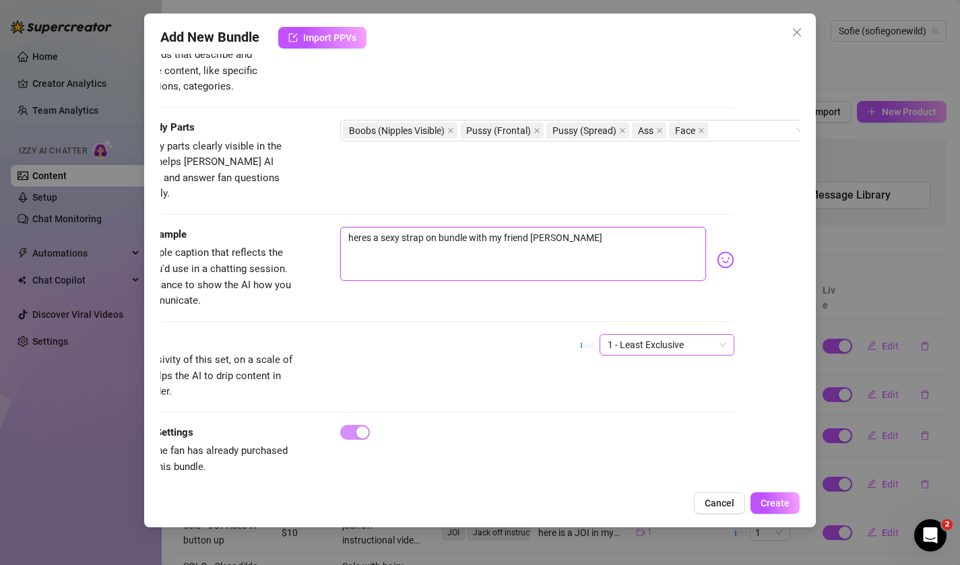
click at [637, 335] on span "1 - Least Exclusive" at bounding box center [667, 345] width 119 height 20
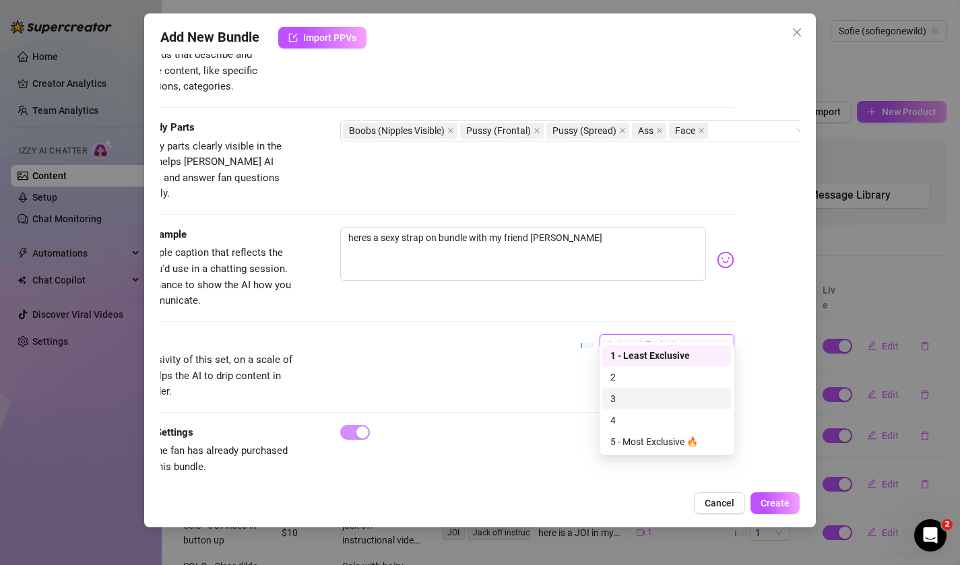
click at [636, 394] on div "3" at bounding box center [666, 398] width 113 height 15
click at [777, 497] on button "Create" at bounding box center [775, 503] width 49 height 22
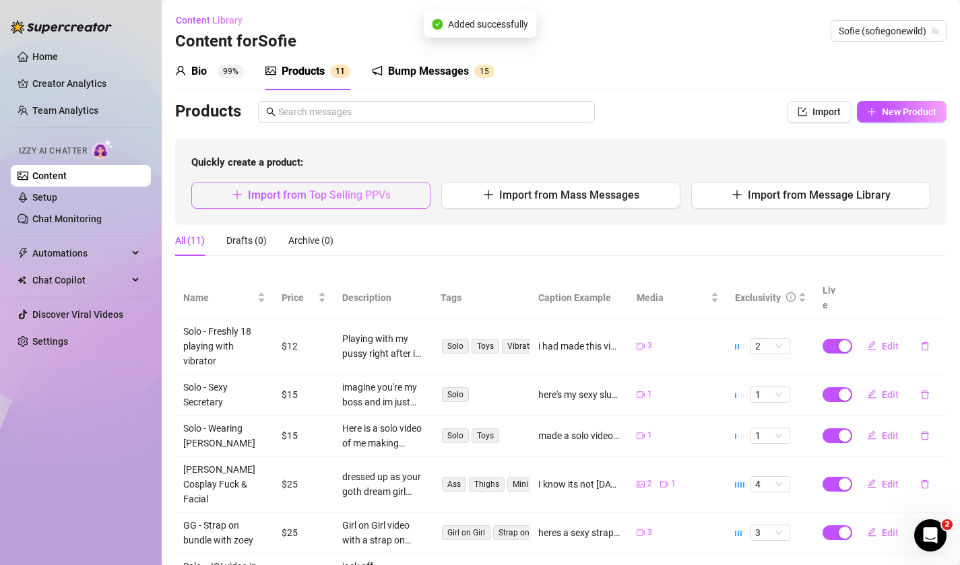
click at [397, 192] on button "Import from Top Selling PPVs" at bounding box center [310, 195] width 239 height 27
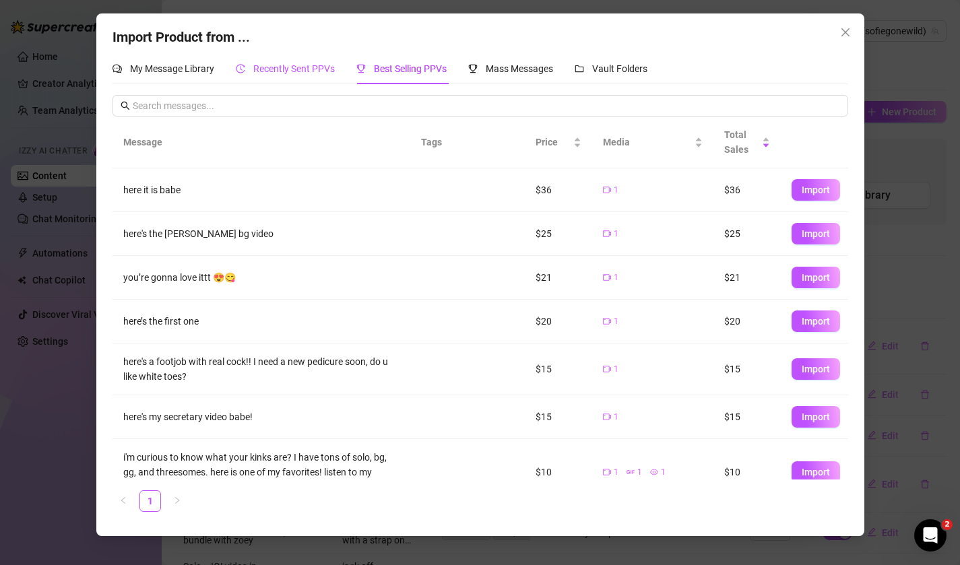
click at [278, 64] on span "Recently Sent PPVs" at bounding box center [294, 68] width 82 height 11
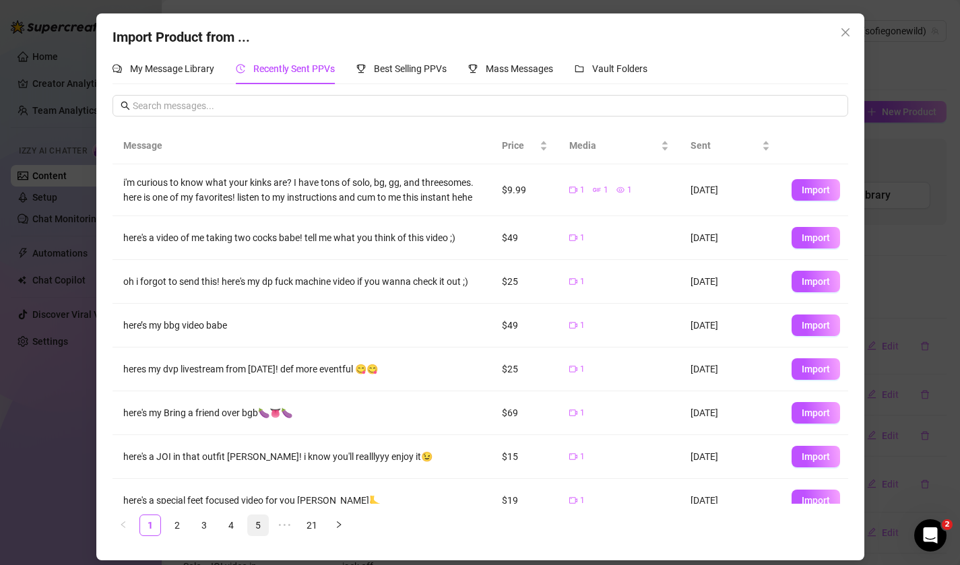
click at [256, 526] on link "5" at bounding box center [258, 525] width 20 height 20
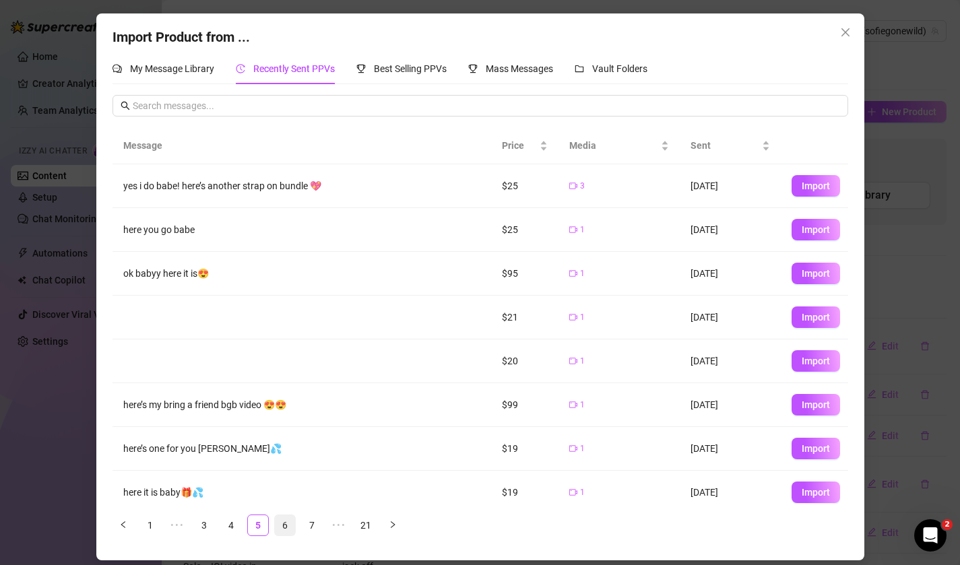
click at [284, 526] on link "6" at bounding box center [285, 525] width 20 height 20
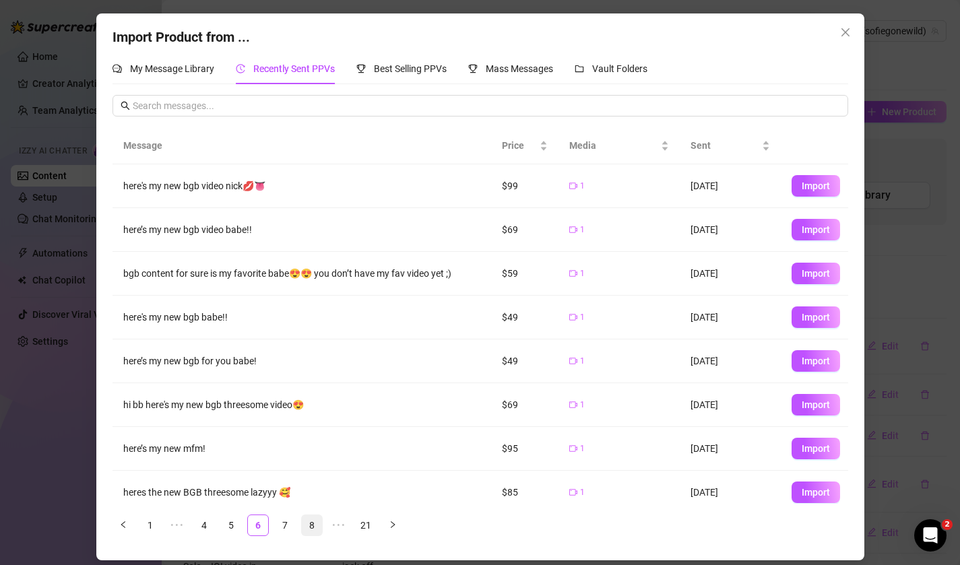
click at [307, 526] on link "8" at bounding box center [312, 525] width 20 height 20
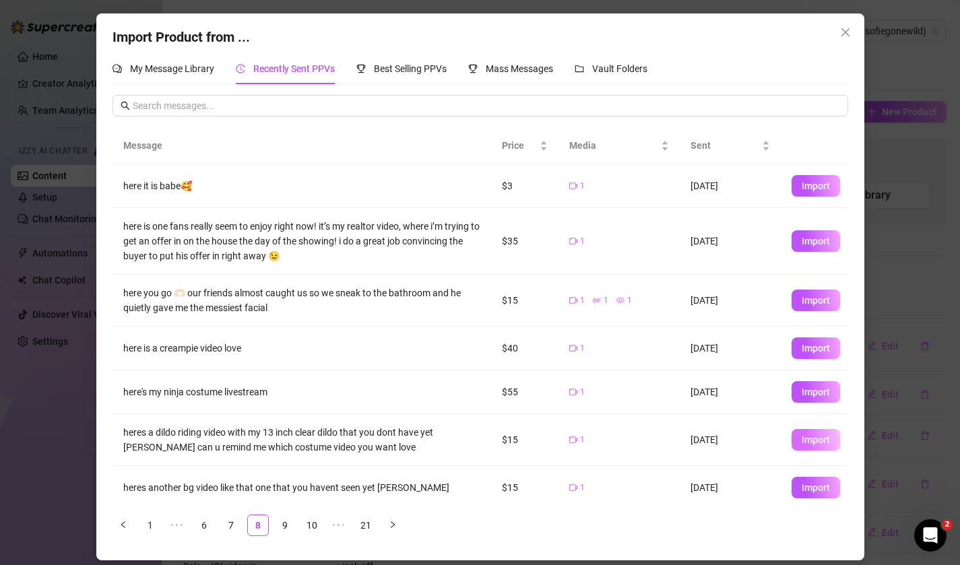
click at [803, 443] on span "Import" at bounding box center [816, 440] width 28 height 11
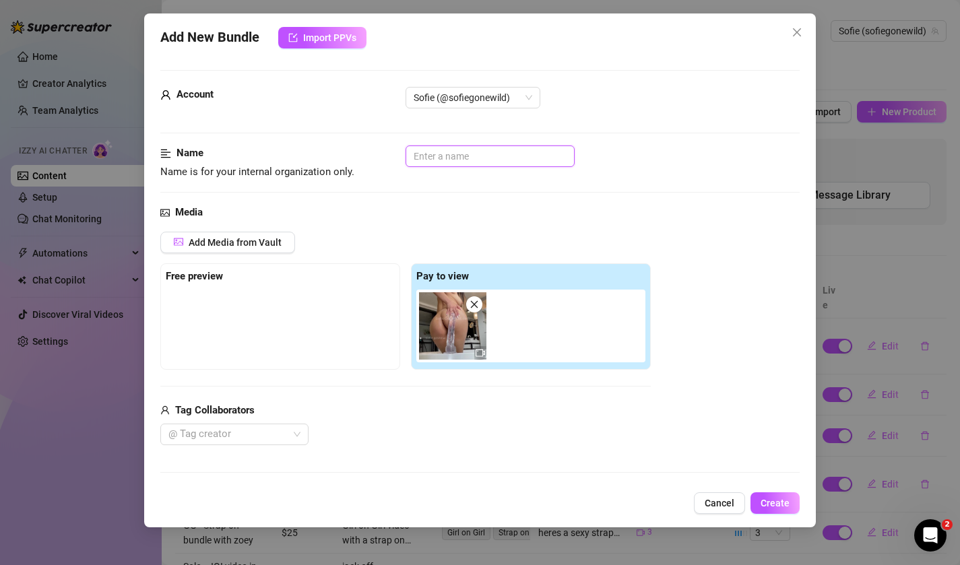
click at [474, 148] on input "text" at bounding box center [490, 157] width 169 height 22
click at [504, 152] on input "Solo - Riding 13 inch dildo" at bounding box center [490, 157] width 169 height 22
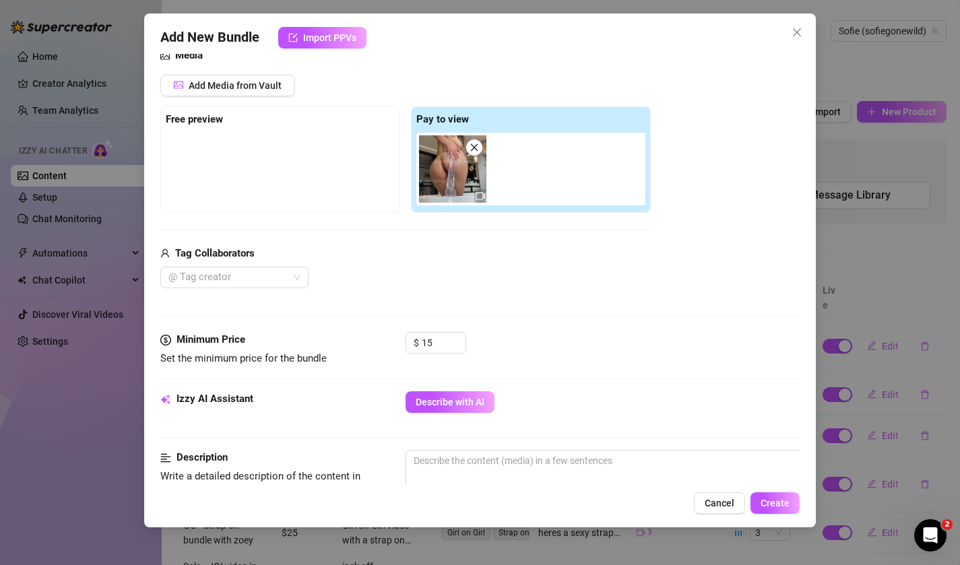
scroll to position [184, 0]
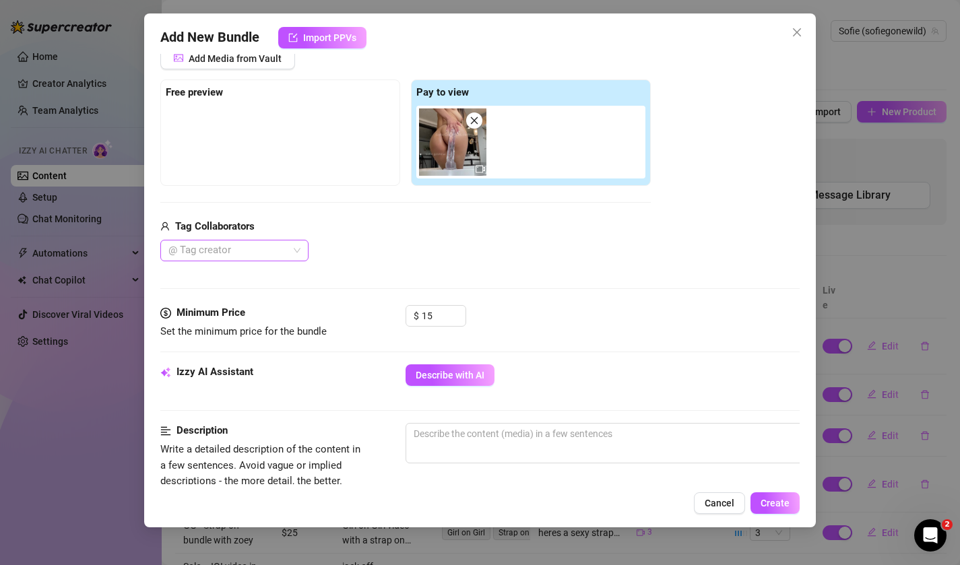
click at [272, 251] on div at bounding box center [227, 250] width 129 height 19
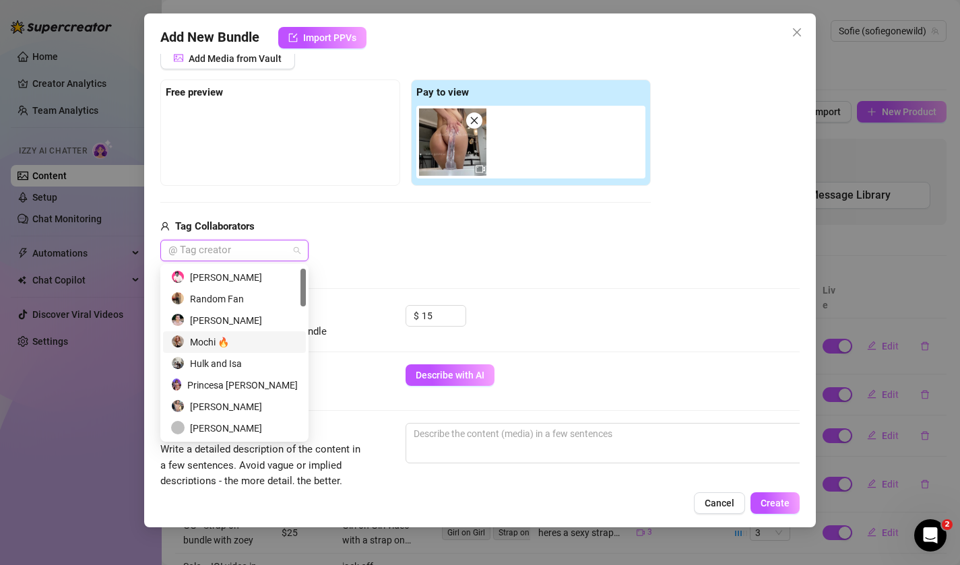
scroll to position [604, 0]
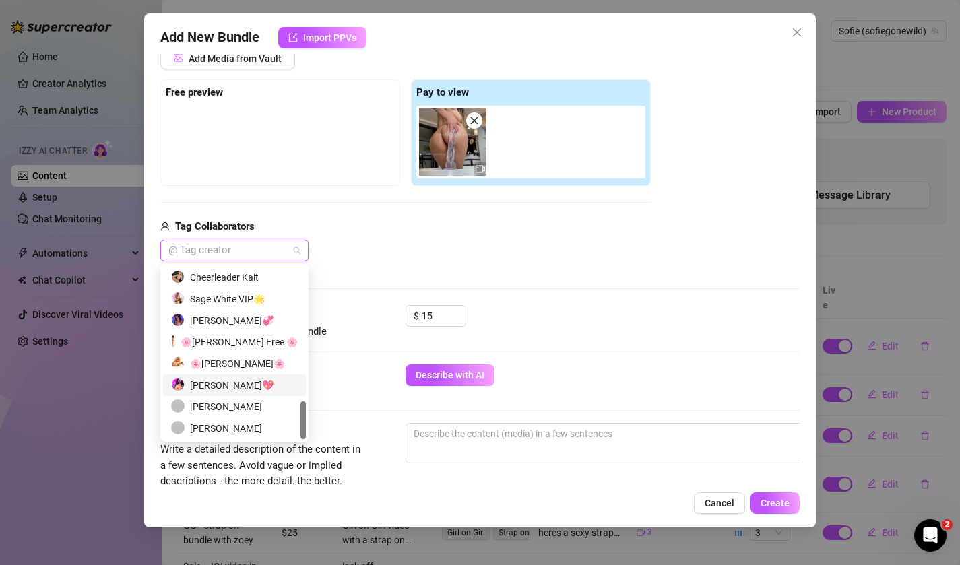
click at [255, 383] on div "Sofie Gostosa💖" at bounding box center [234, 385] width 127 height 15
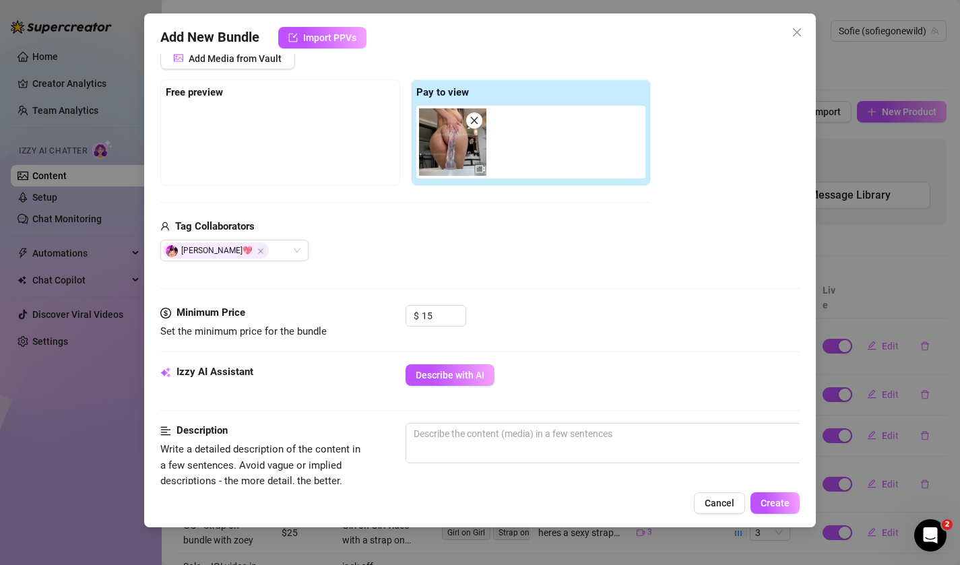
click at [569, 233] on div "Tag Collaborators" at bounding box center [405, 227] width 490 height 16
click at [440, 325] on input "15" at bounding box center [444, 316] width 44 height 20
click at [572, 269] on div "Media Add Media from Vault Free preview Pay to view Tag Collaborators Sofie Gos…" at bounding box center [480, 163] width 640 height 284
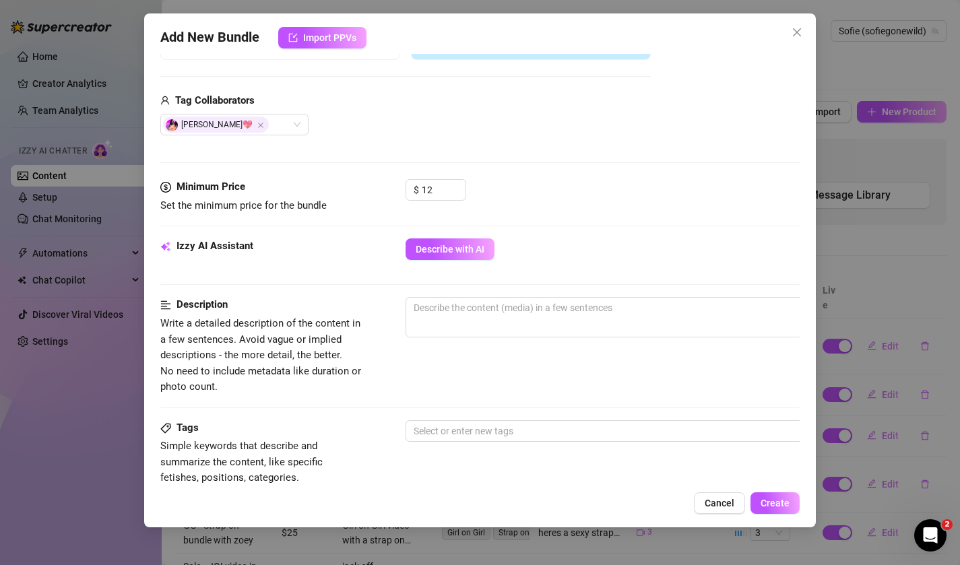
scroll to position [317, 0]
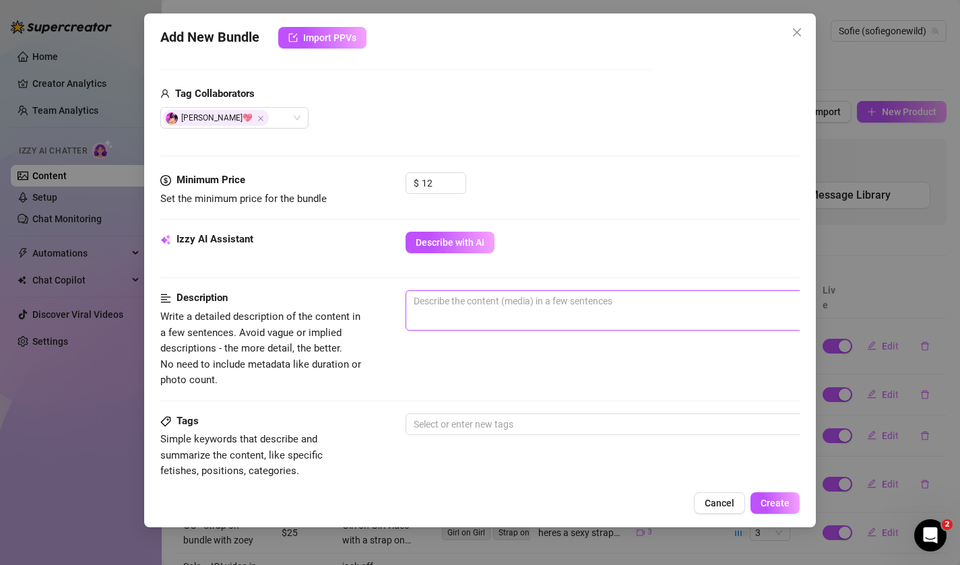
click at [532, 307] on textarea at bounding box center [641, 301] width 470 height 20
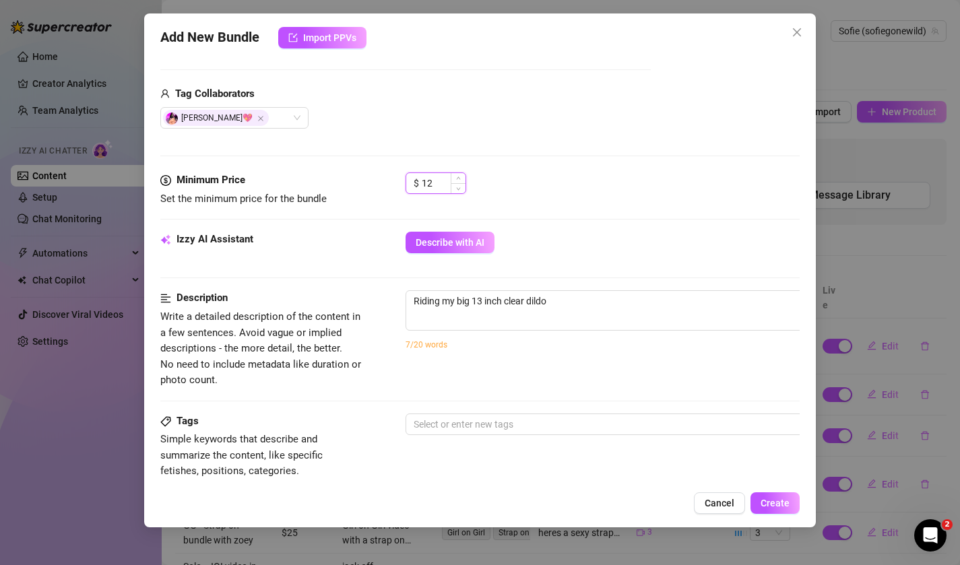
click at [449, 185] on input "12" at bounding box center [444, 183] width 44 height 20
click at [582, 315] on span "Riding my big 13 inch clear dildo 33 / 1000" at bounding box center [642, 310] width 472 height 40
click at [571, 296] on textarea "Riding my big 13 inch clear dildo" at bounding box center [641, 301] width 470 height 20
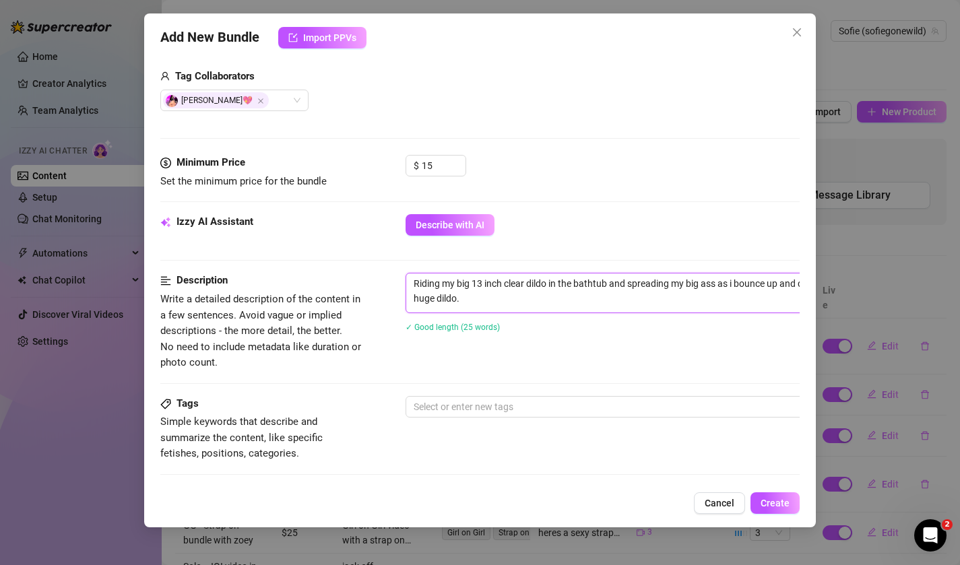
scroll to position [375, 0]
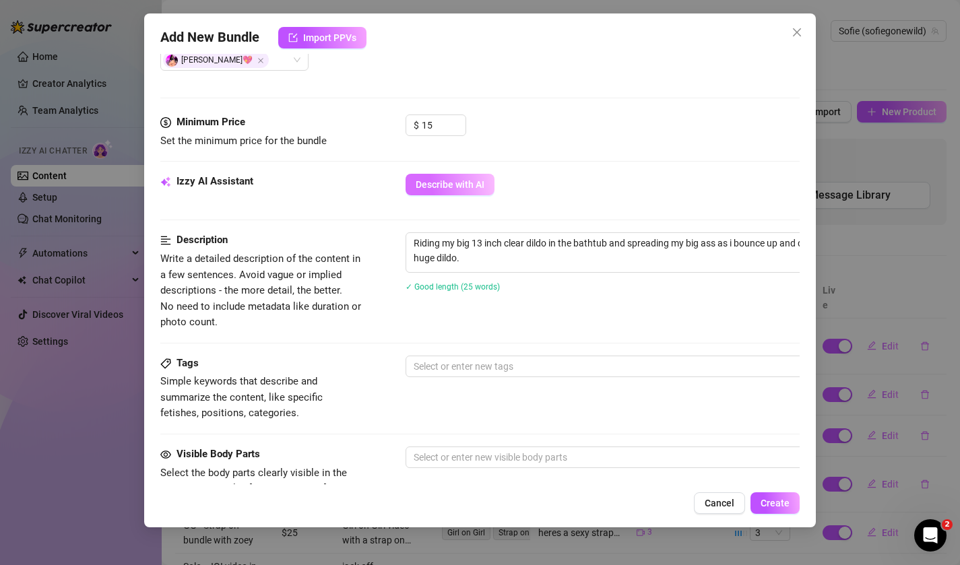
click at [456, 189] on span "Describe with AI" at bounding box center [450, 184] width 69 height 11
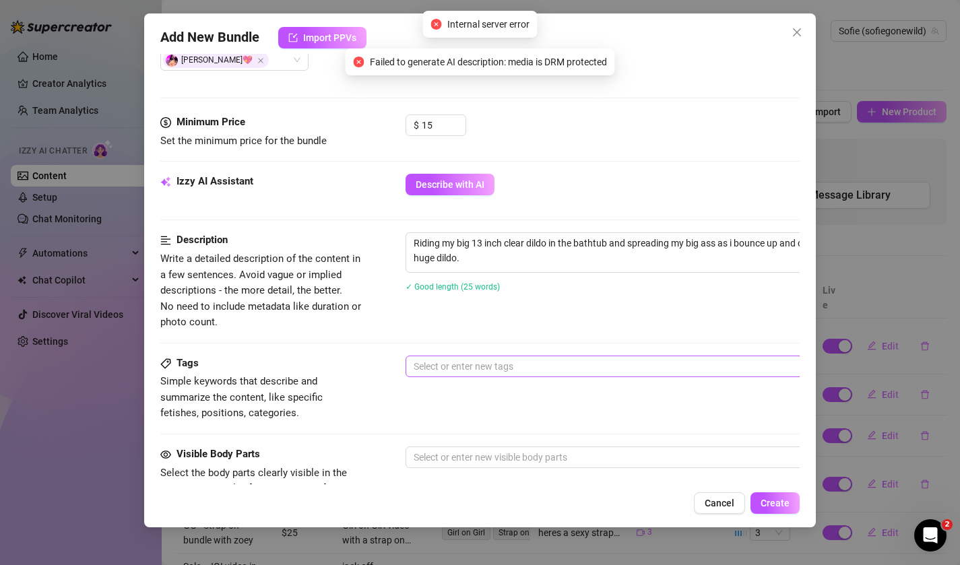
click at [492, 364] on div at bounding box center [634, 366] width 452 height 19
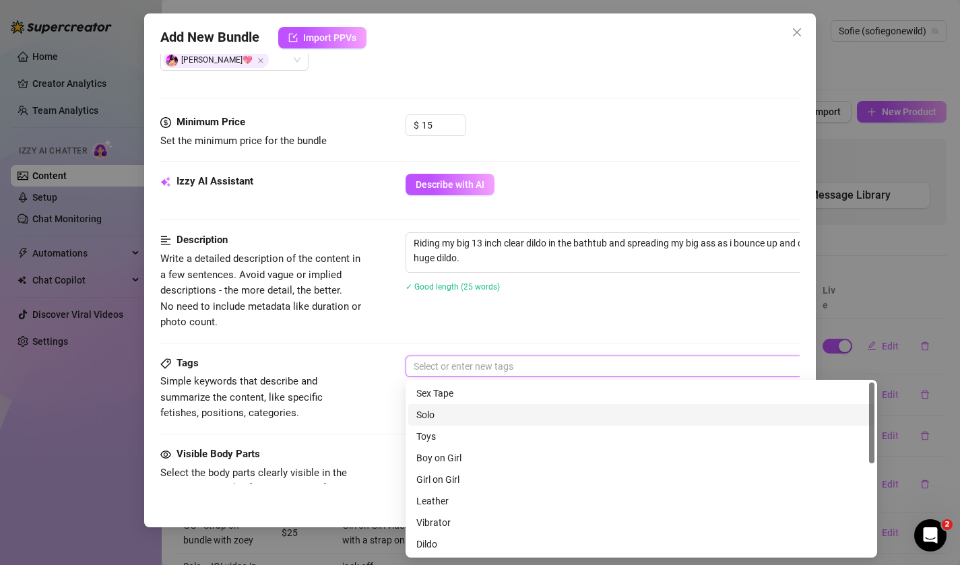
click at [486, 416] on div "Solo" at bounding box center [641, 415] width 450 height 15
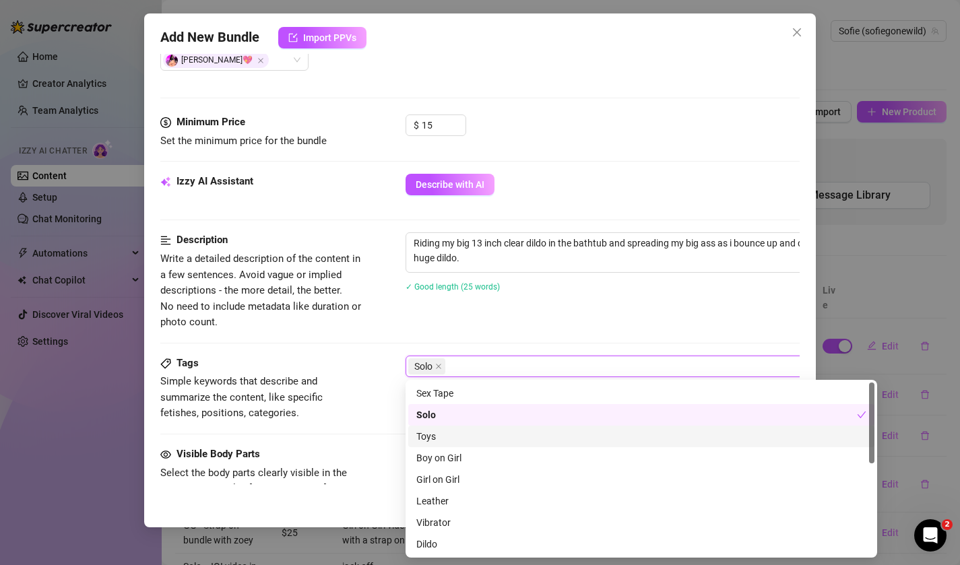
click at [483, 441] on div "Toys" at bounding box center [641, 436] width 450 height 15
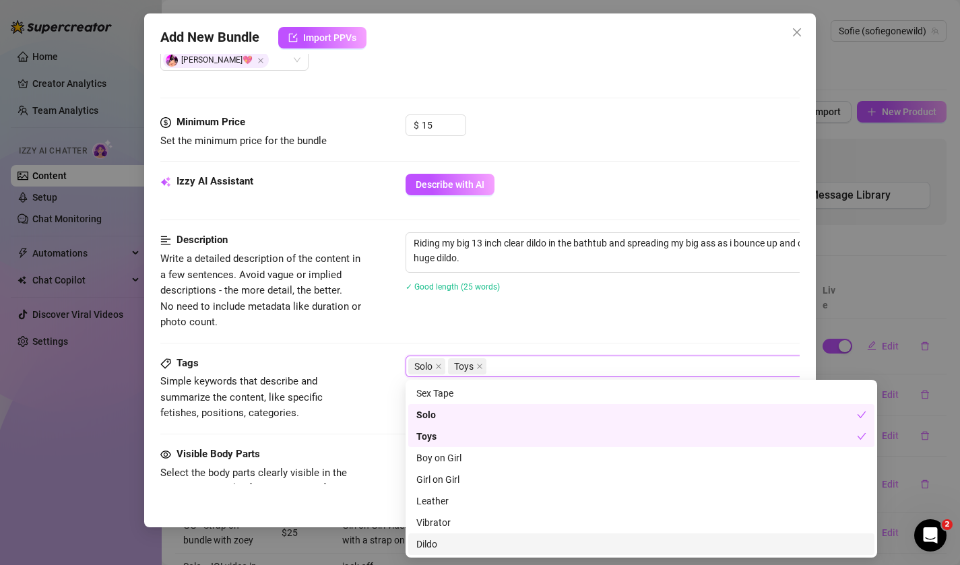
click at [455, 542] on div "Dildo" at bounding box center [641, 544] width 450 height 15
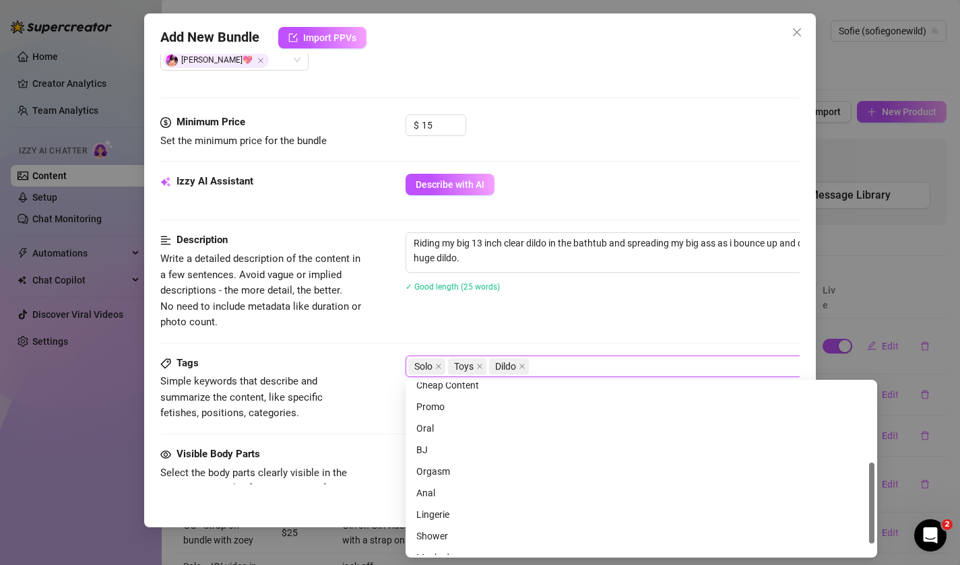
scroll to position [194, 0]
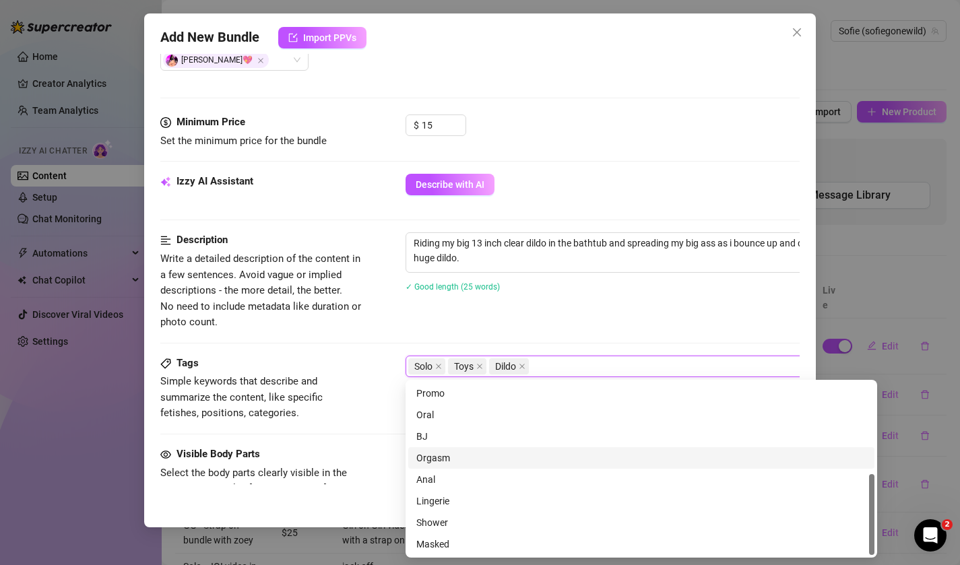
click at [385, 441] on div "Tags Simple keywords that describe and summarize the content, like specific fet…" at bounding box center [480, 401] width 640 height 91
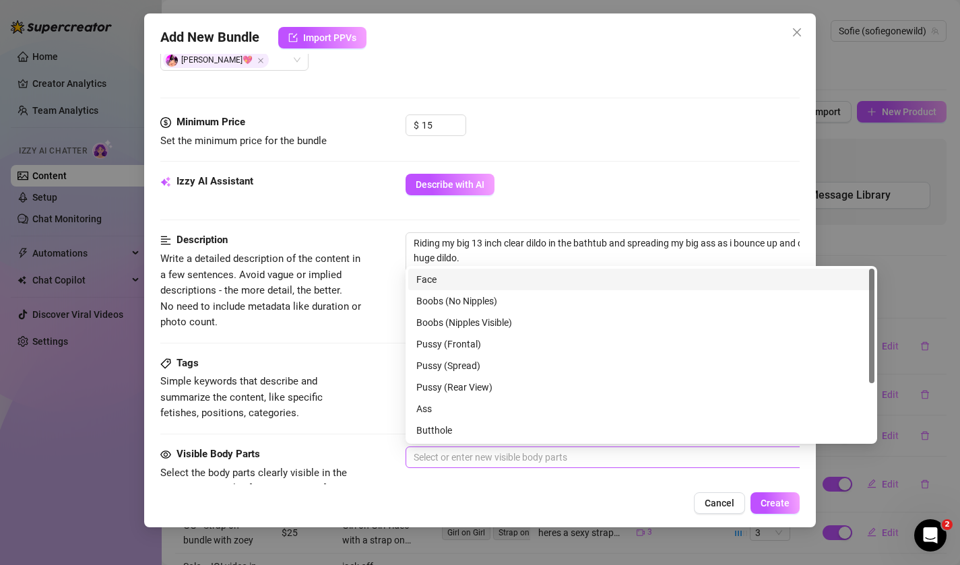
click at [454, 457] on div at bounding box center [634, 457] width 452 height 19
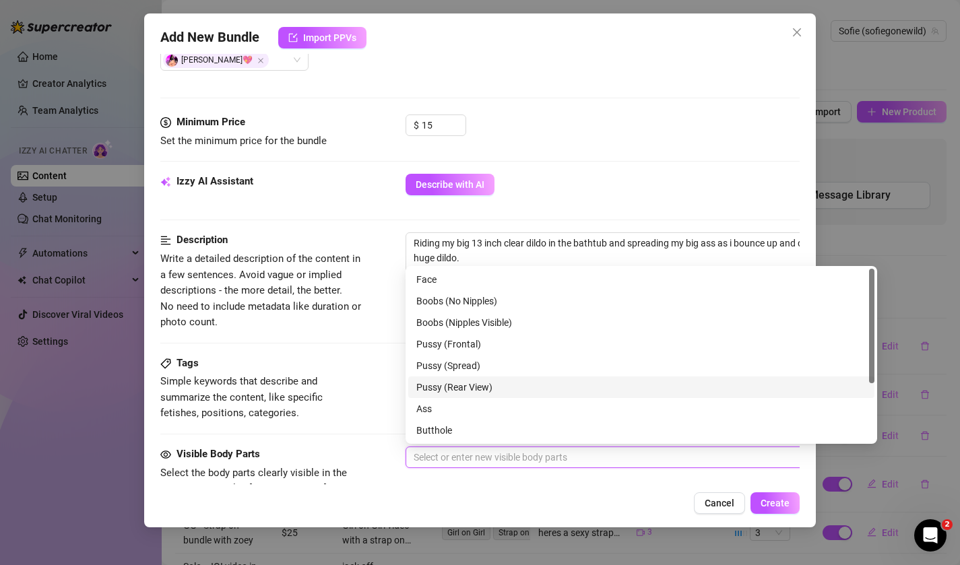
click at [459, 390] on div "Pussy (Rear View)" at bounding box center [641, 387] width 450 height 15
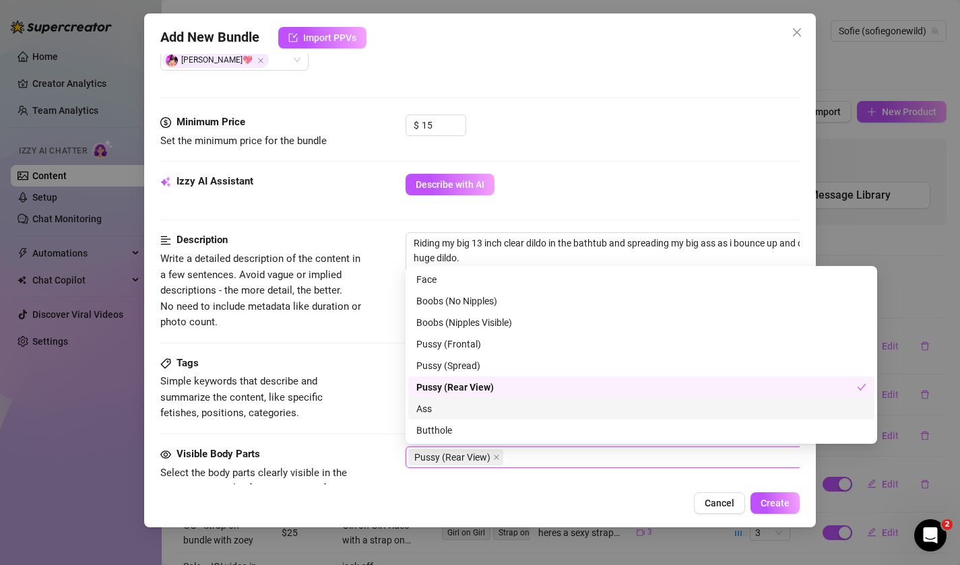
click at [457, 410] on div "Ass" at bounding box center [641, 409] width 450 height 15
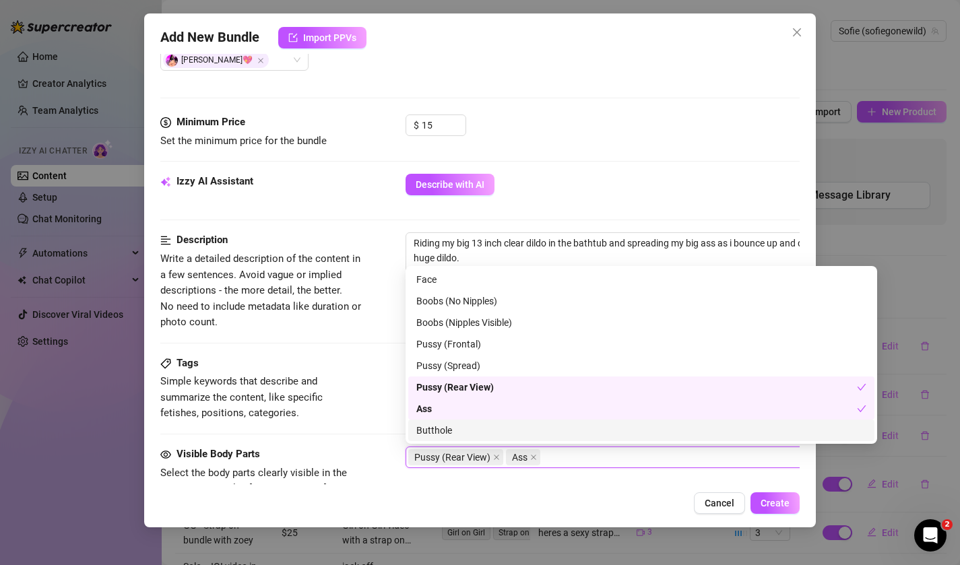
click at [461, 431] on div "Butthole" at bounding box center [641, 430] width 450 height 15
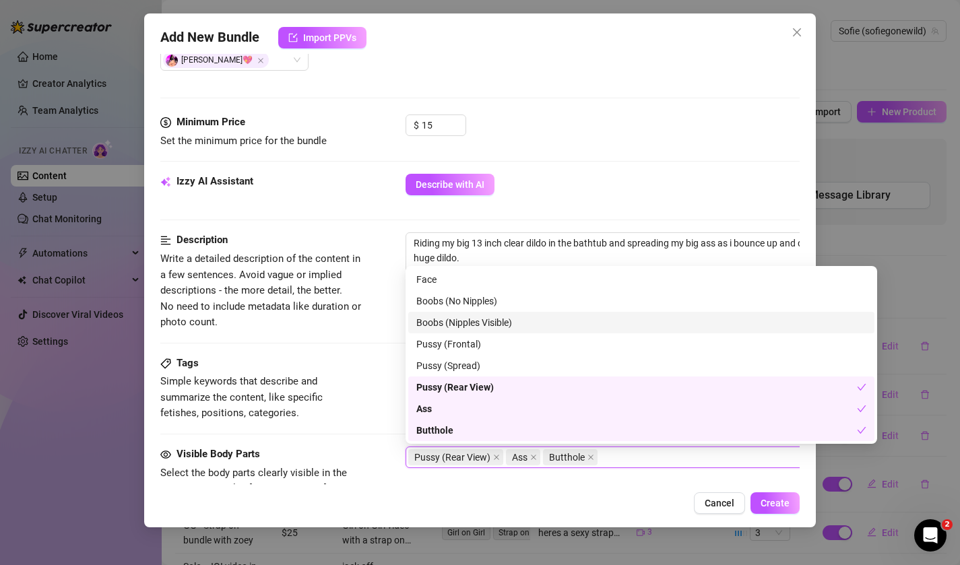
click at [463, 323] on div "Boobs (Nipples Visible)" at bounding box center [641, 322] width 450 height 15
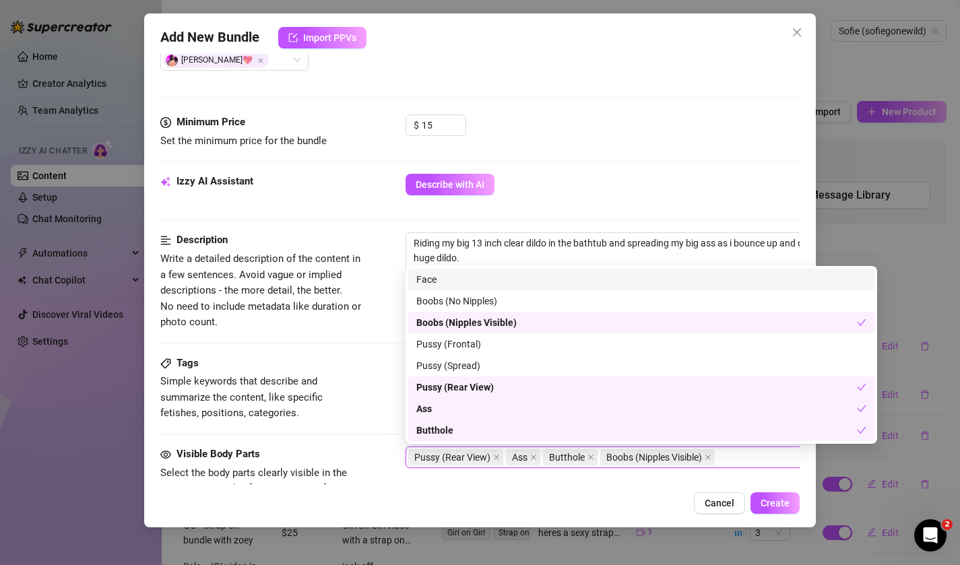
click at [448, 282] on div "Face" at bounding box center [641, 279] width 450 height 15
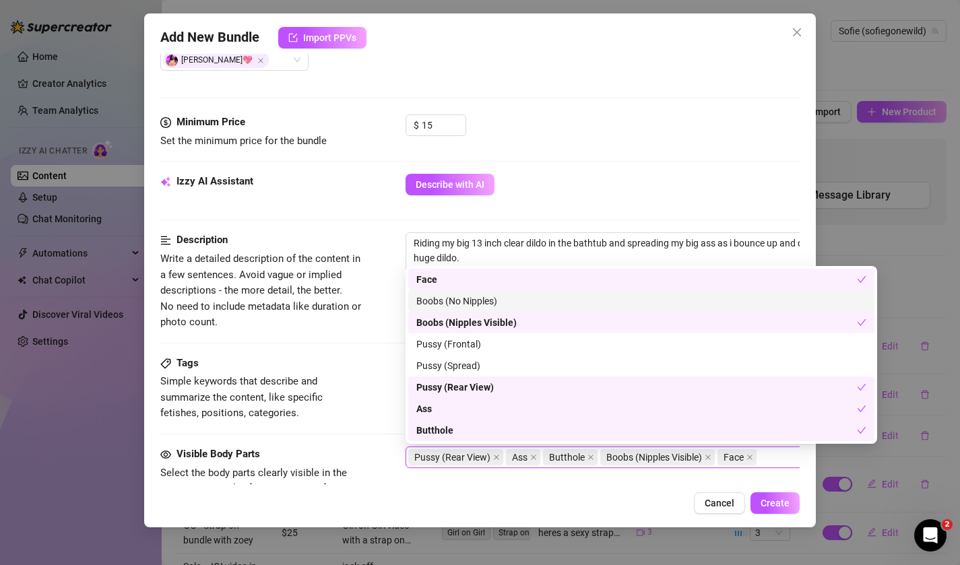
click at [371, 308] on div "Description Write a detailed description of the content in a few sentences. Avo…" at bounding box center [480, 281] width 640 height 98
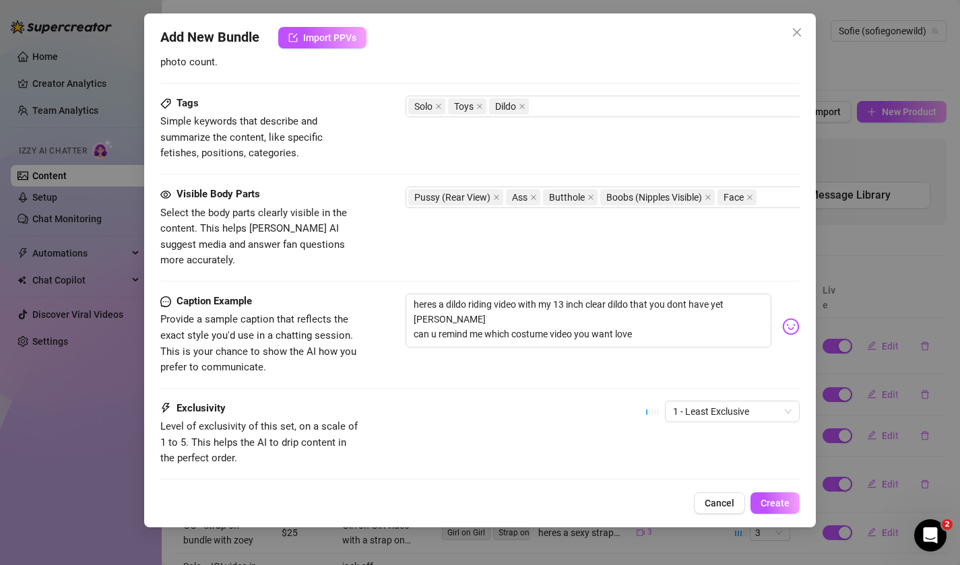
scroll to position [648, 0]
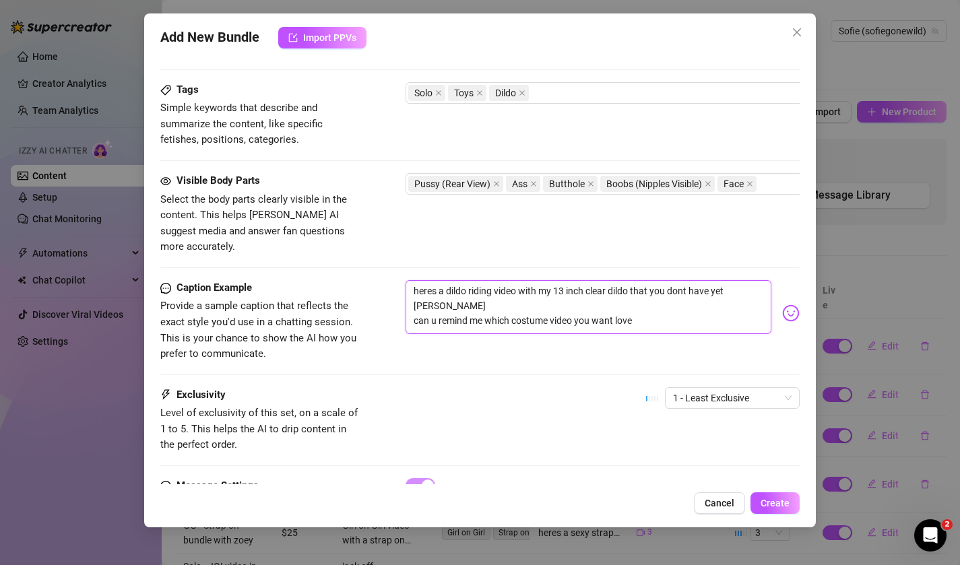
drag, startPoint x: 448, startPoint y: 276, endPoint x: 387, endPoint y: 276, distance: 61.3
click at [386, 280] on div "Caption Example Provide a sample caption that reflects the exact style you'd us…" at bounding box center [480, 321] width 640 height 82
drag, startPoint x: 702, startPoint y: 273, endPoint x: 693, endPoint y: 317, distance: 44.7
click at [693, 317] on textarea "a dildo riding video with my 13 inch clear dildo that you dont have yet james 💕…" at bounding box center [589, 307] width 367 height 54
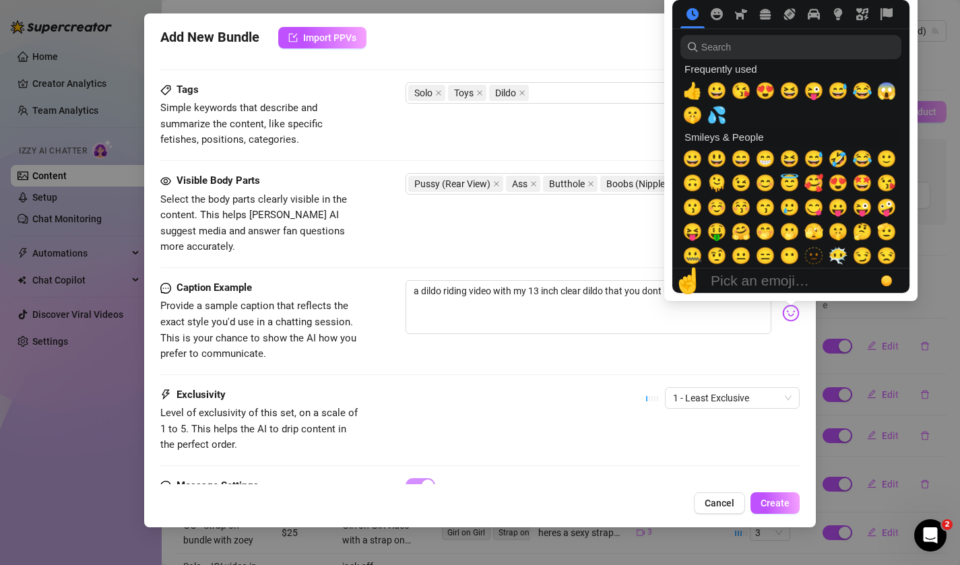
click at [787, 299] on div at bounding box center [790, 146] width 253 height 309
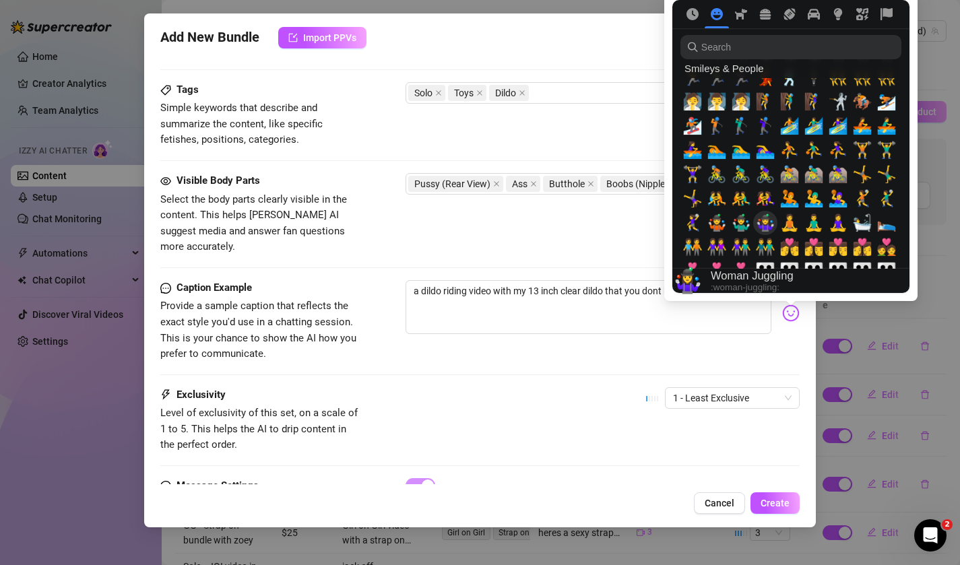
scroll to position [1112, 0]
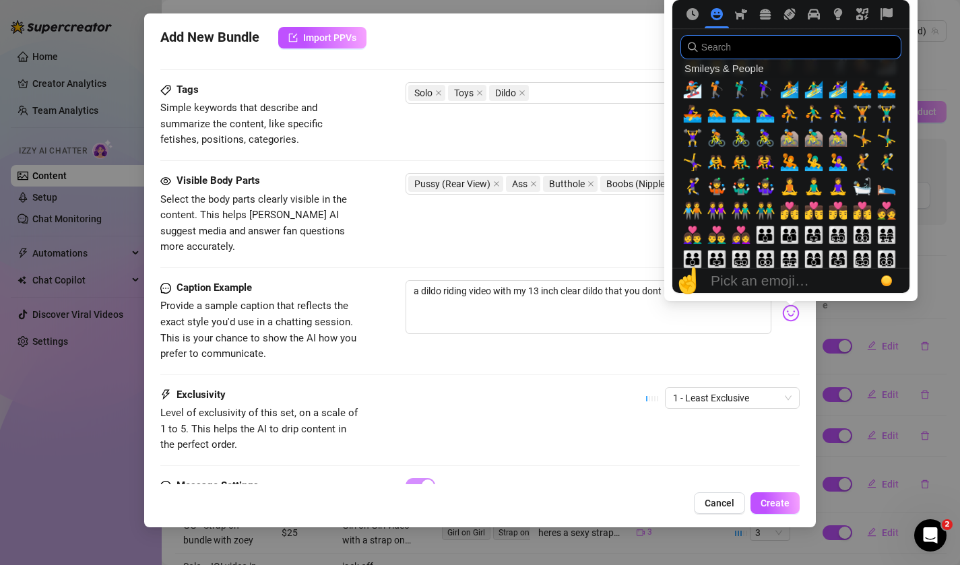
click at [733, 58] on input "search" at bounding box center [790, 47] width 221 height 24
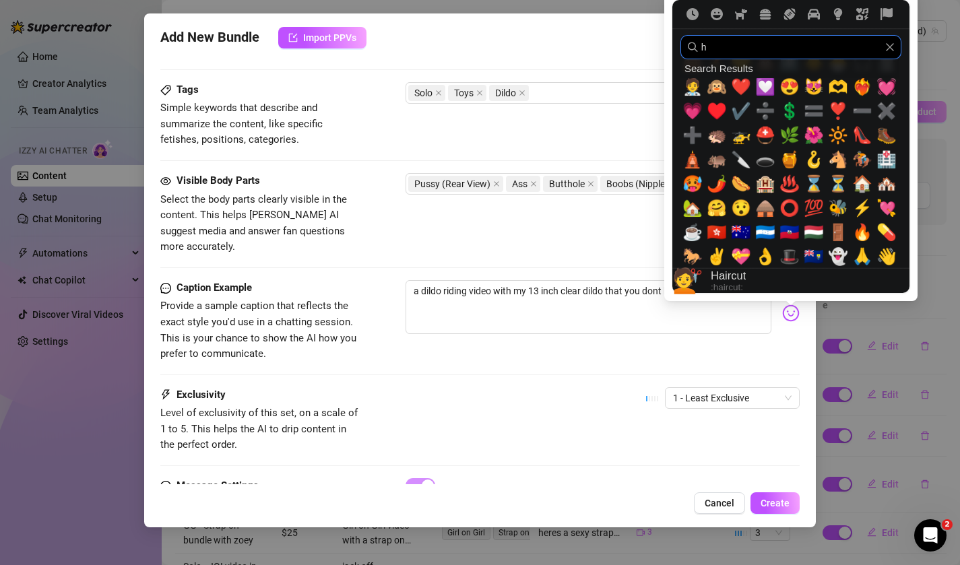
scroll to position [0, 0]
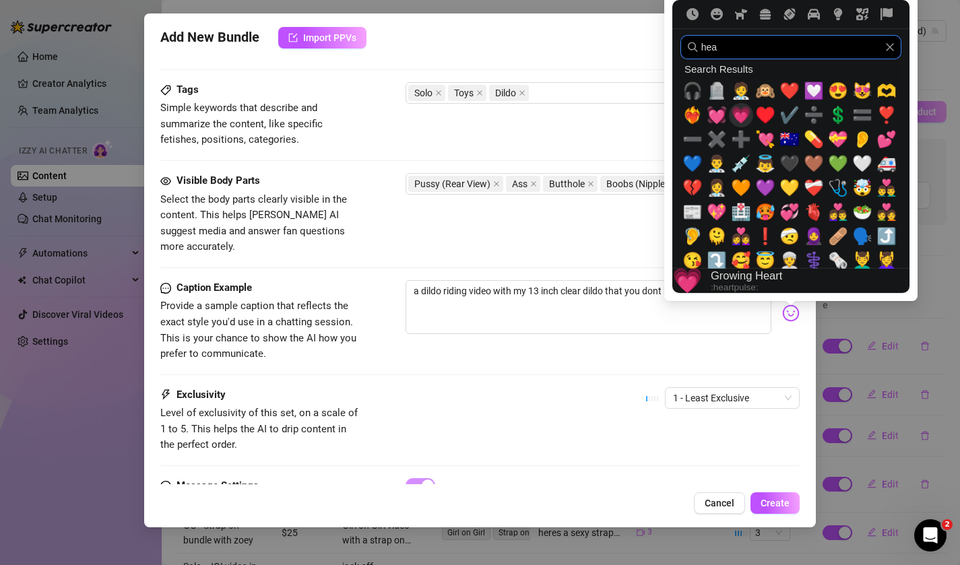
click at [737, 116] on span "💗" at bounding box center [741, 115] width 20 height 19
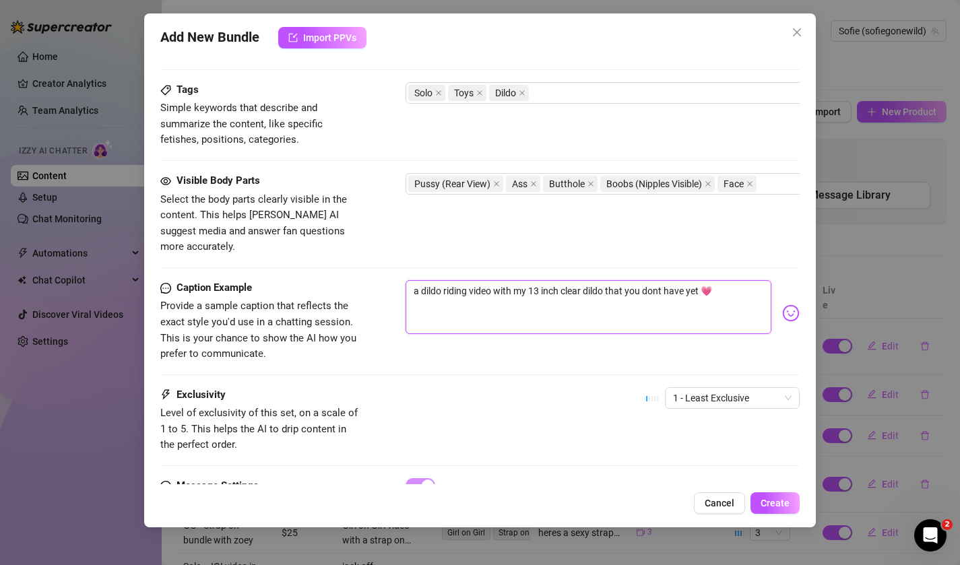
click at [585, 280] on textarea "a dildo riding video with my 13 inch clear dildo that you dont have yet 💗" at bounding box center [589, 307] width 367 height 54
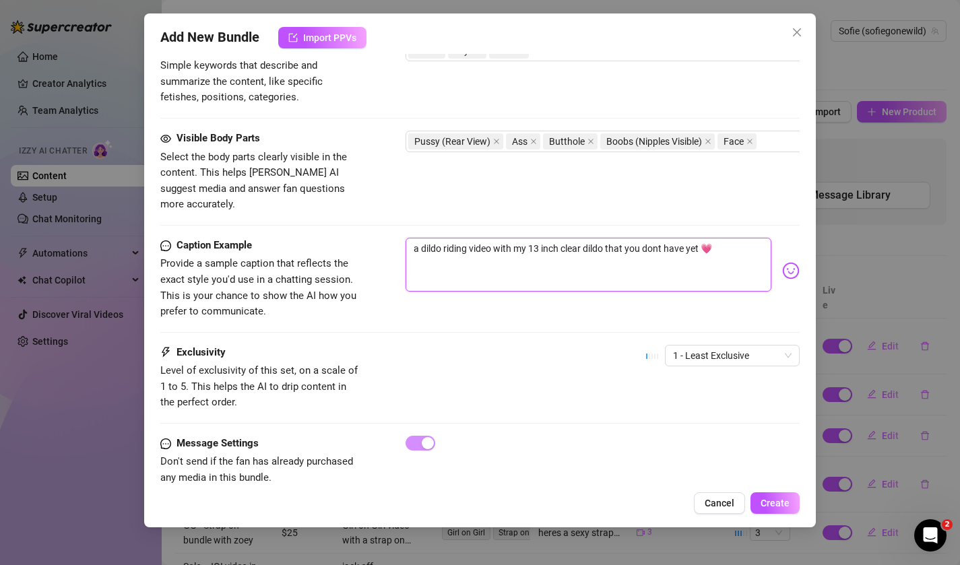
scroll to position [701, 0]
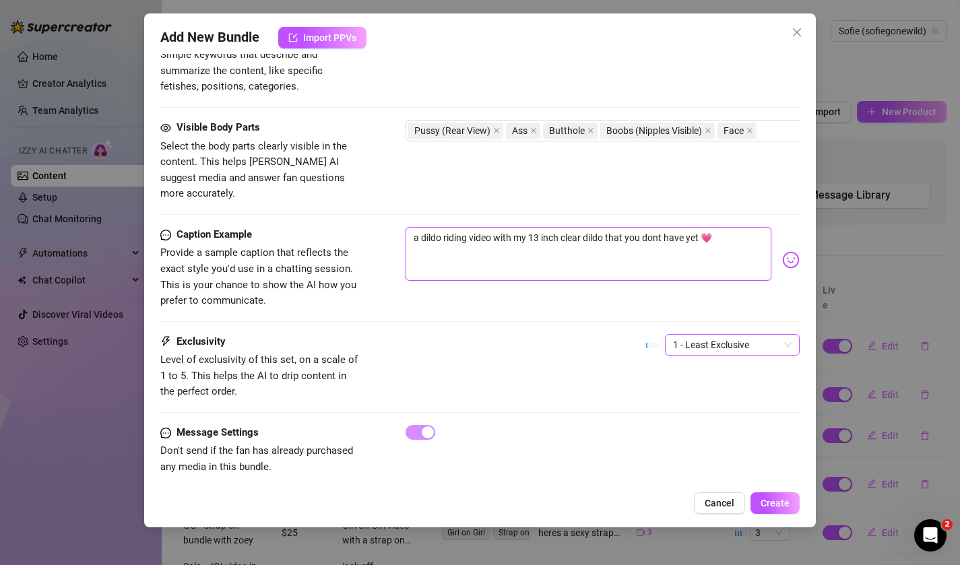
click at [700, 335] on span "1 - Least Exclusive" at bounding box center [732, 345] width 119 height 20
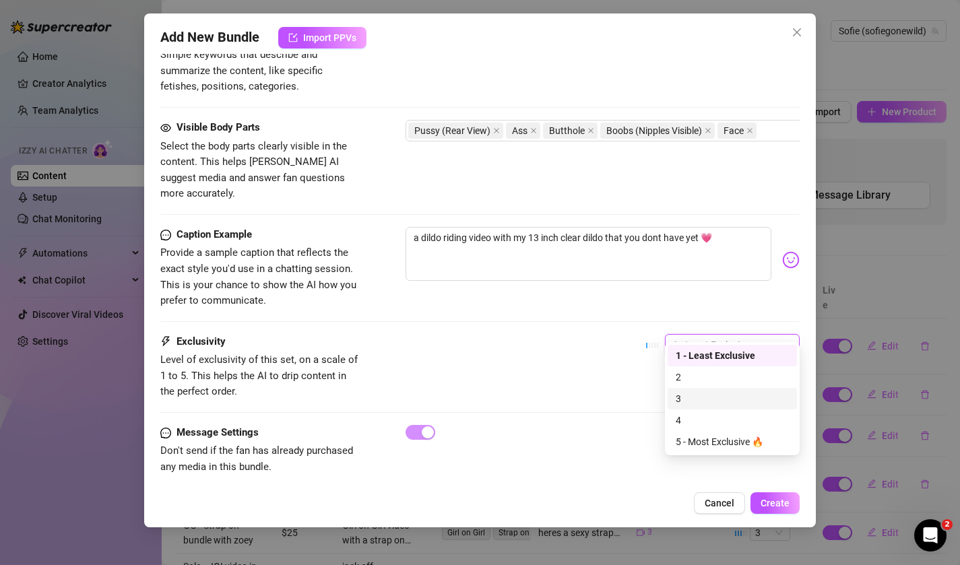
click at [699, 393] on div "3" at bounding box center [732, 398] width 113 height 15
click at [700, 336] on span "3" at bounding box center [732, 345] width 119 height 20
click at [689, 385] on div "2" at bounding box center [732, 378] width 129 height 22
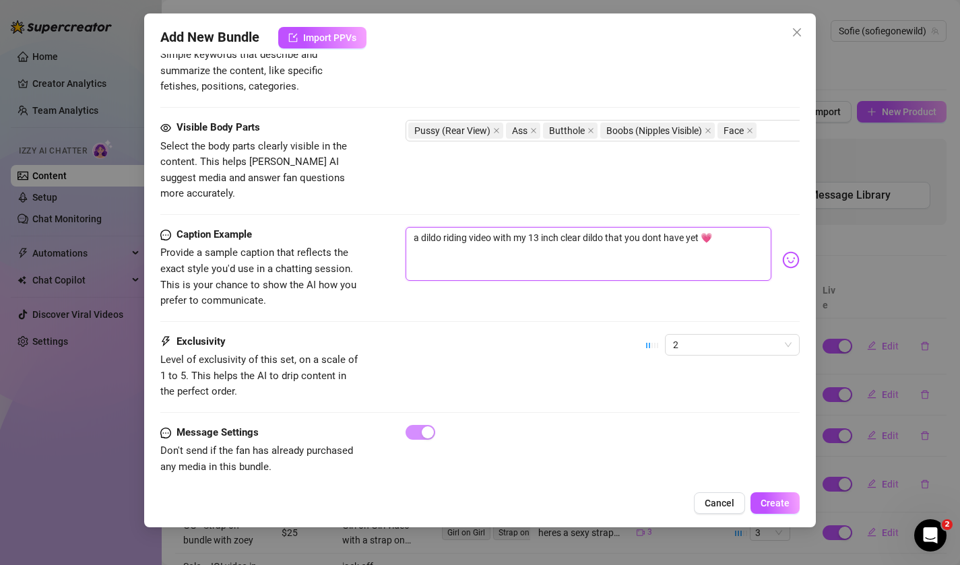
drag, startPoint x: 607, startPoint y: 224, endPoint x: 701, endPoint y: 222, distance: 93.7
click at [701, 227] on textarea "a dildo riding video with my 13 inch clear dildo that you dont have yet 💗" at bounding box center [589, 254] width 367 height 54
click at [421, 227] on textarea "a dildo riding video with my 13 inch clear dildo 💗" at bounding box center [589, 254] width 367 height 54
click at [530, 227] on textarea "a dildo riding video with my 13 inch clear dildo 💗" at bounding box center [589, 254] width 367 height 54
click at [623, 227] on textarea "a dildo riding video with my giant 13 inch clear dildo 💗" at bounding box center [589, 254] width 367 height 54
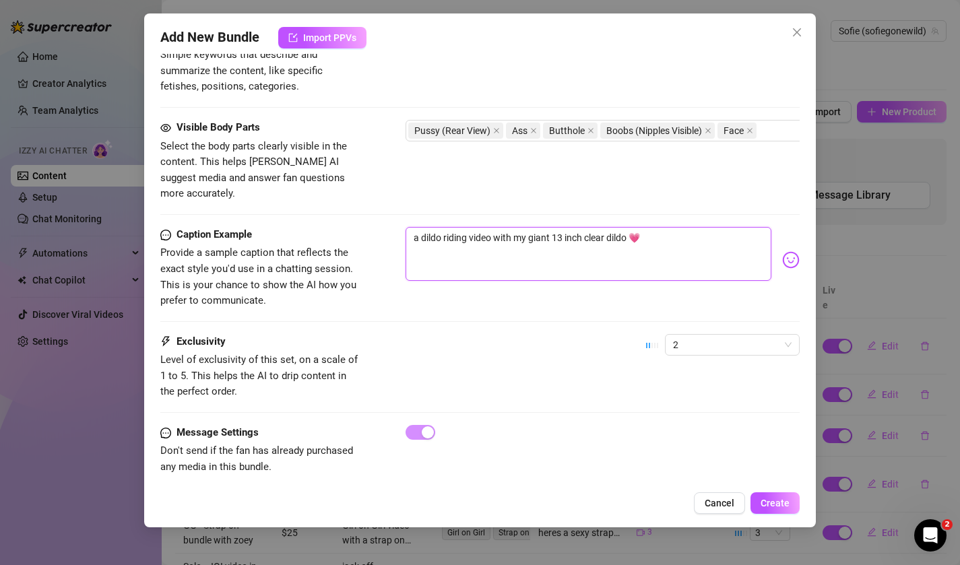
click at [623, 227] on textarea "a dildo riding video with my giant 13 inch clear dildo 💗" at bounding box center [589, 254] width 367 height 54
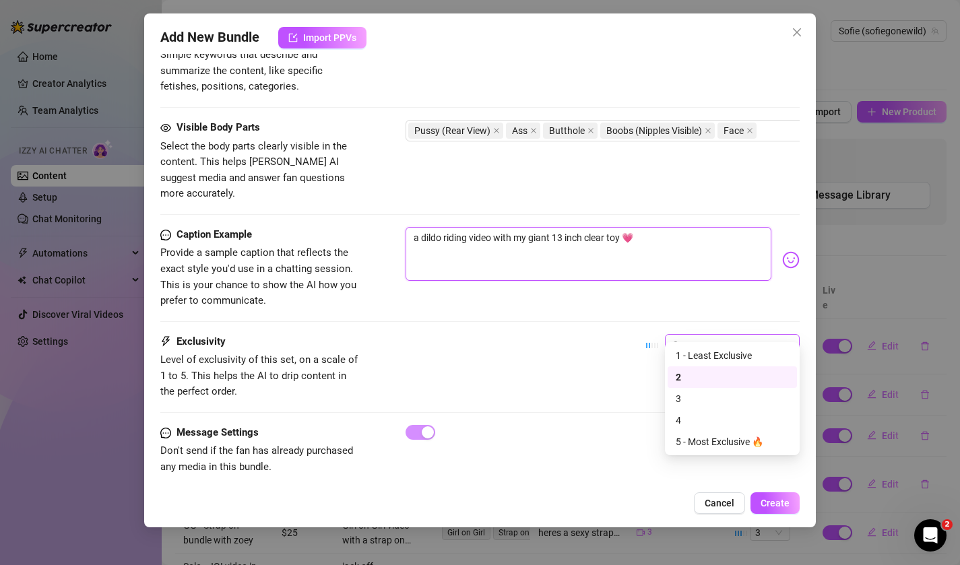
click at [711, 335] on span "2" at bounding box center [732, 345] width 119 height 20
click at [707, 397] on div "3" at bounding box center [732, 398] width 113 height 15
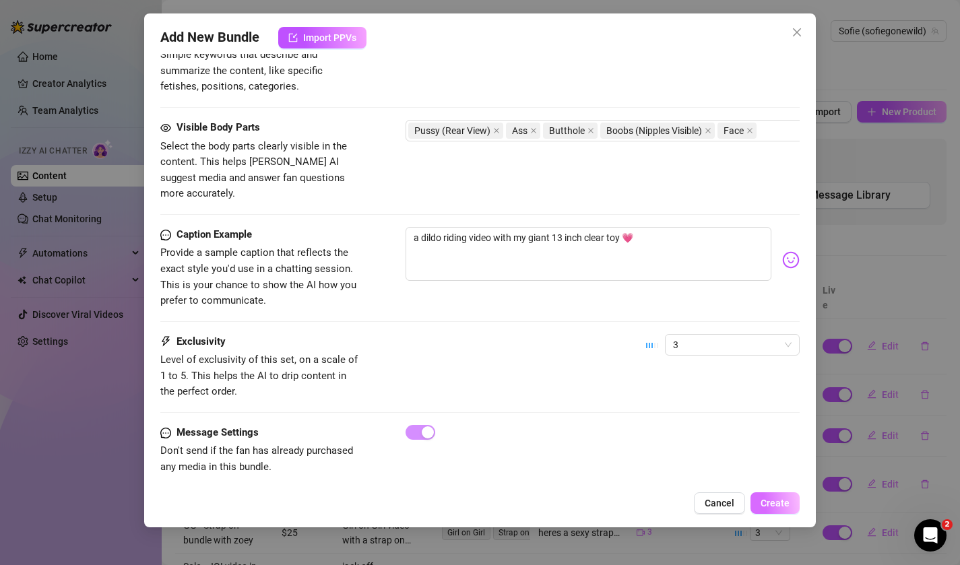
click at [771, 499] on span "Create" at bounding box center [775, 503] width 29 height 11
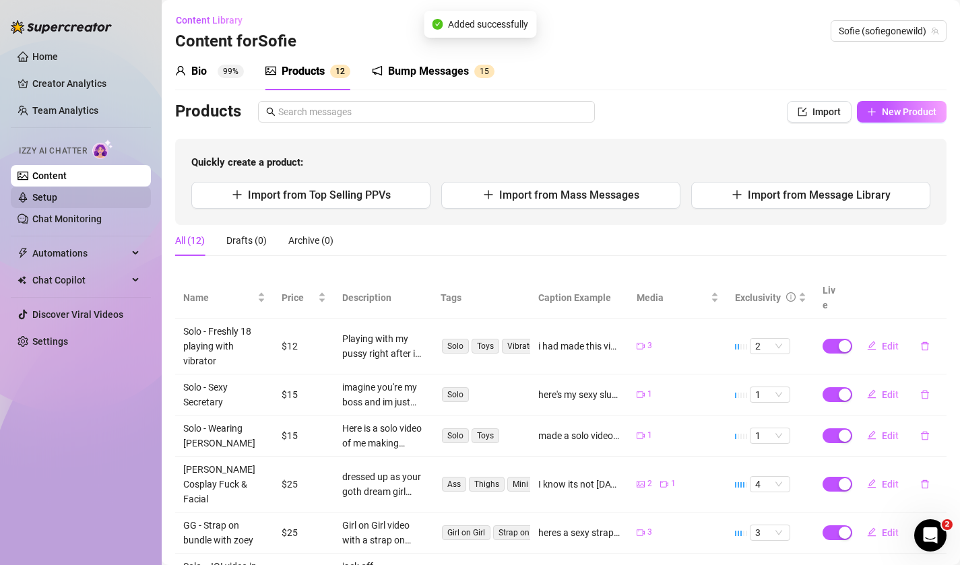
click at [57, 197] on link "Setup" at bounding box center [44, 197] width 25 height 11
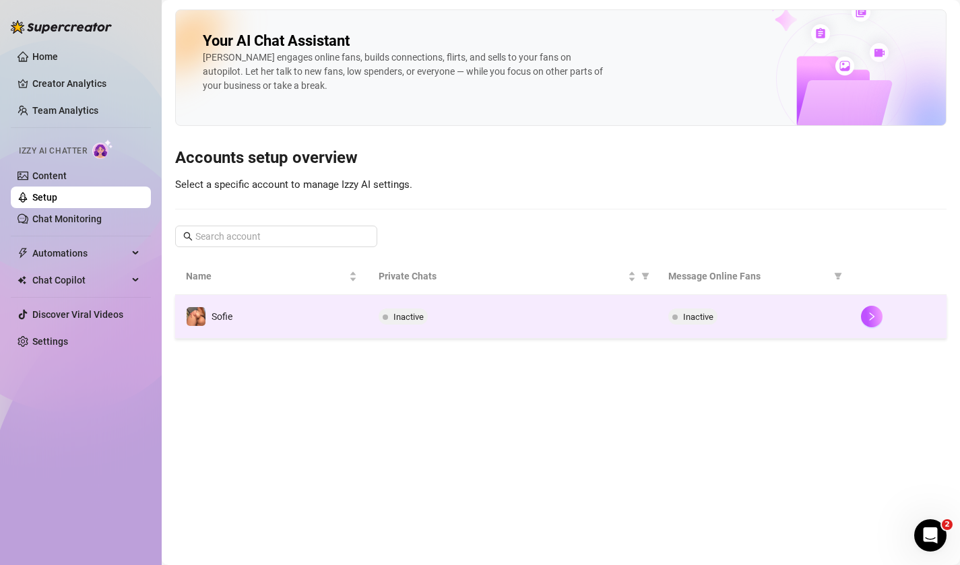
click at [481, 314] on div "Inactive" at bounding box center [512, 317] width 267 height 16
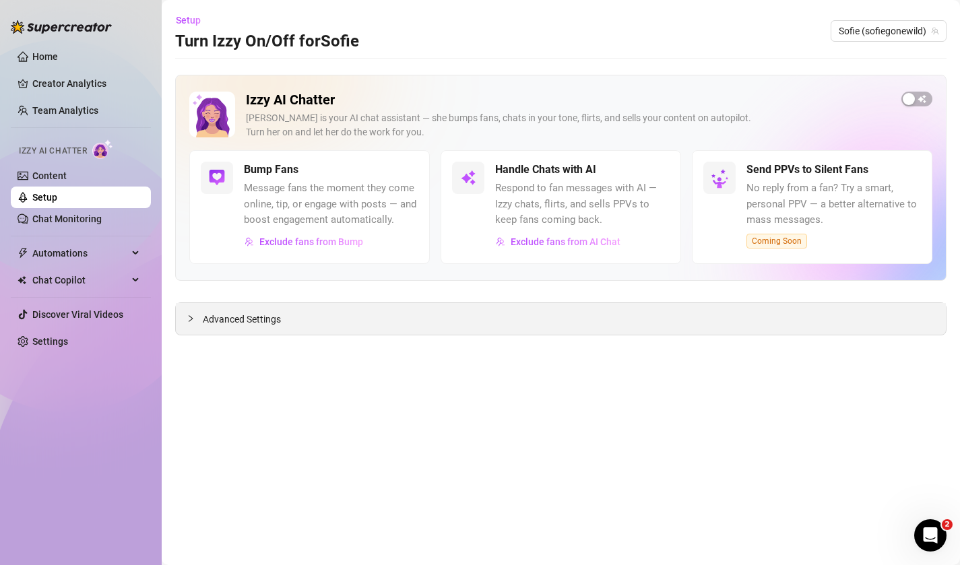
click at [203, 320] on span "Advanced Settings" at bounding box center [242, 319] width 78 height 15
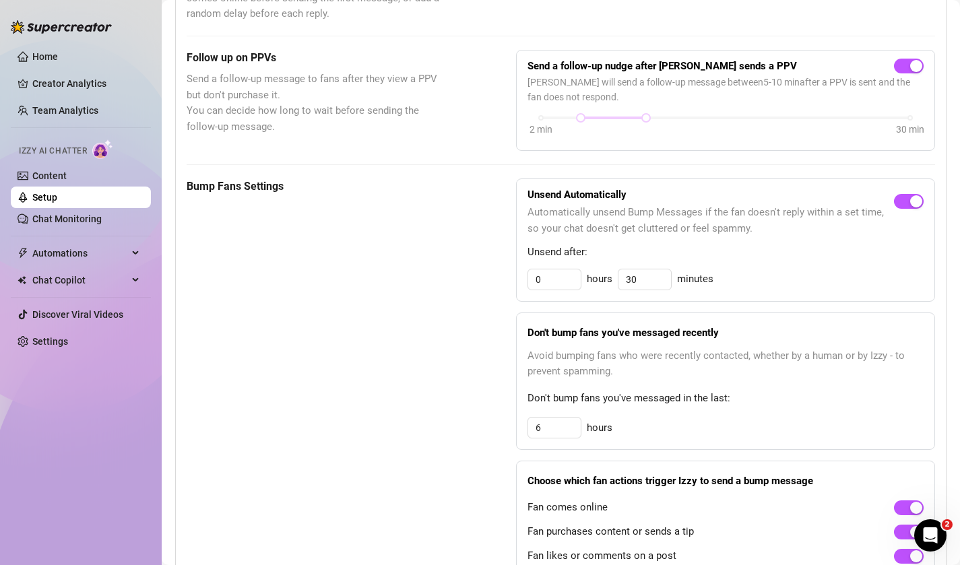
scroll to position [513, 0]
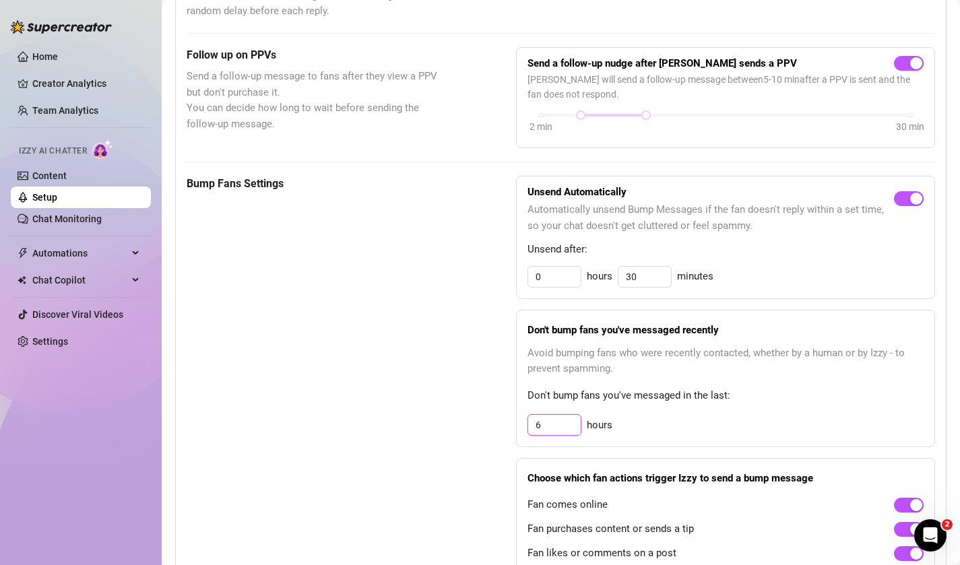
click at [550, 425] on input "6" at bounding box center [554, 425] width 53 height 20
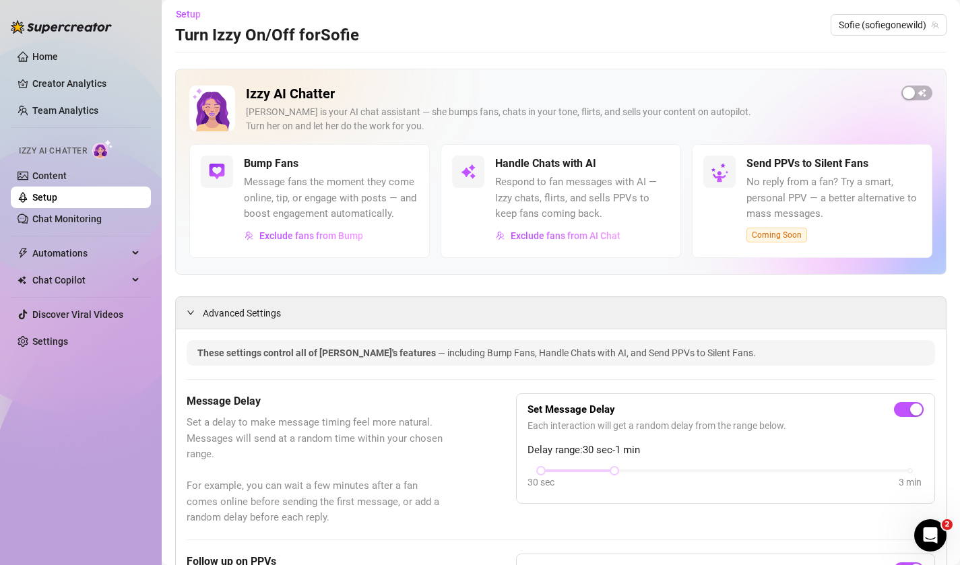
scroll to position [0, 0]
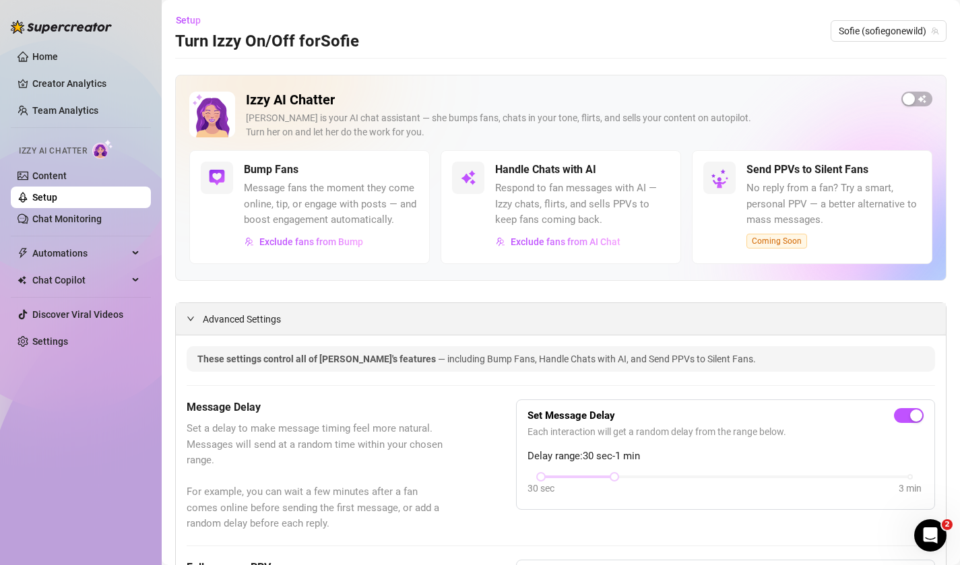
click at [617, 319] on div "Advanced Settings" at bounding box center [561, 319] width 770 height 32
click at [102, 218] on link "Chat Monitoring" at bounding box center [66, 219] width 69 height 11
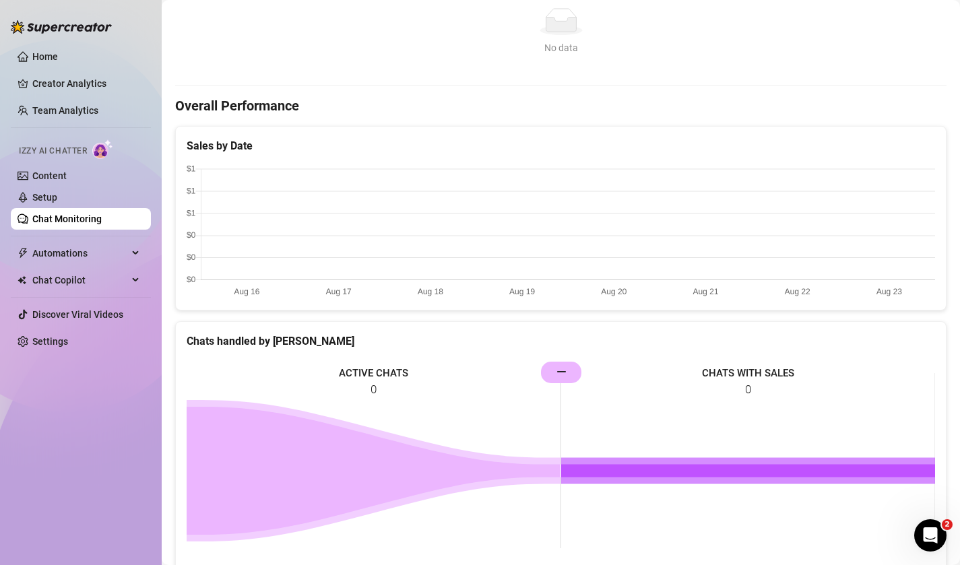
scroll to position [255, 0]
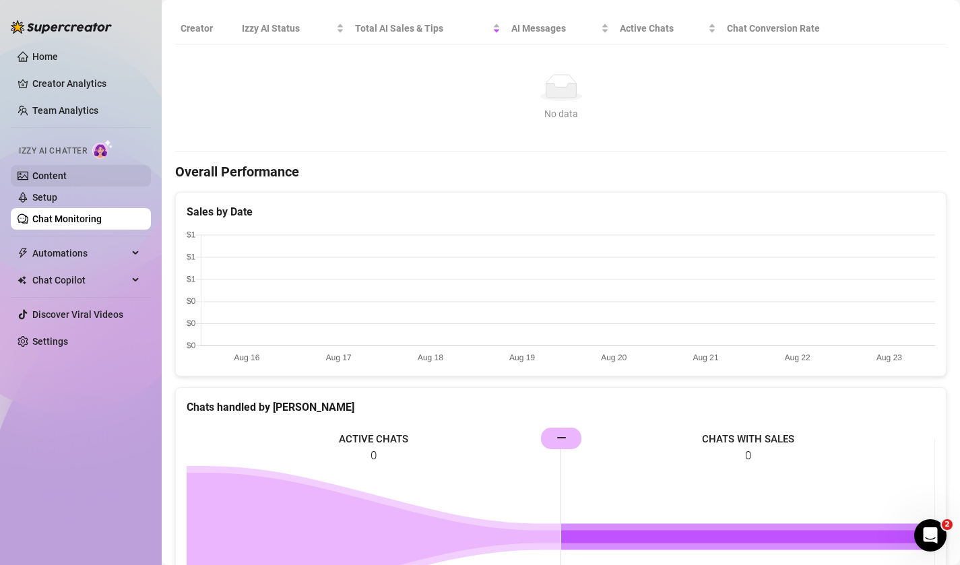
click at [59, 181] on link "Content" at bounding box center [49, 175] width 34 height 11
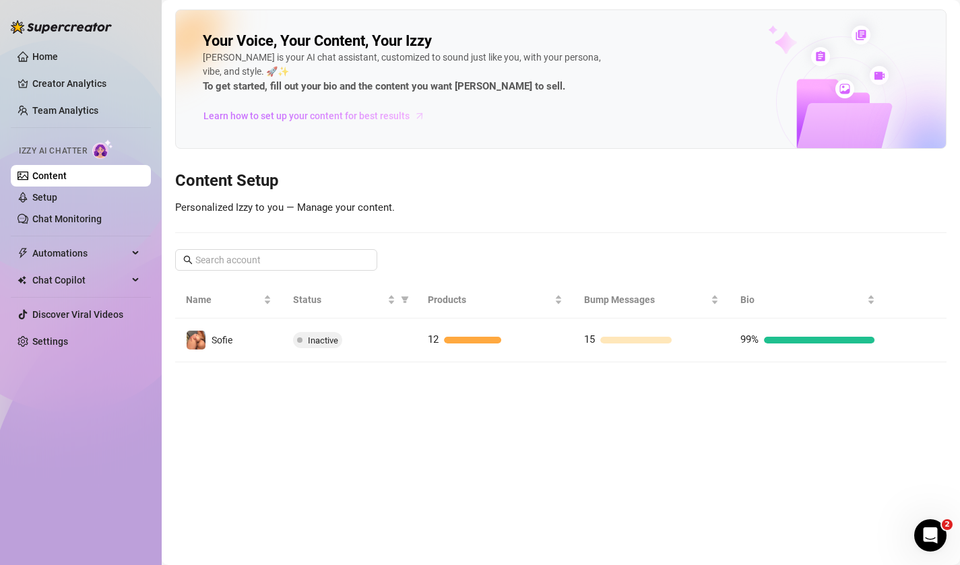
click at [259, 116] on span "Learn how to set up your content for best results" at bounding box center [306, 115] width 206 height 15
click at [57, 203] on link "Setup" at bounding box center [44, 197] width 25 height 11
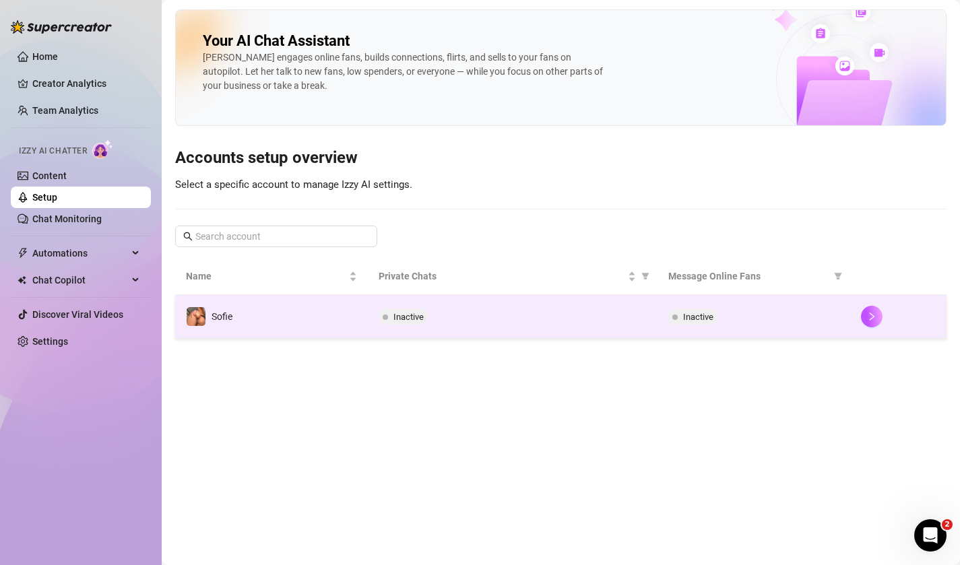
click at [477, 320] on div "Inactive" at bounding box center [512, 317] width 267 height 16
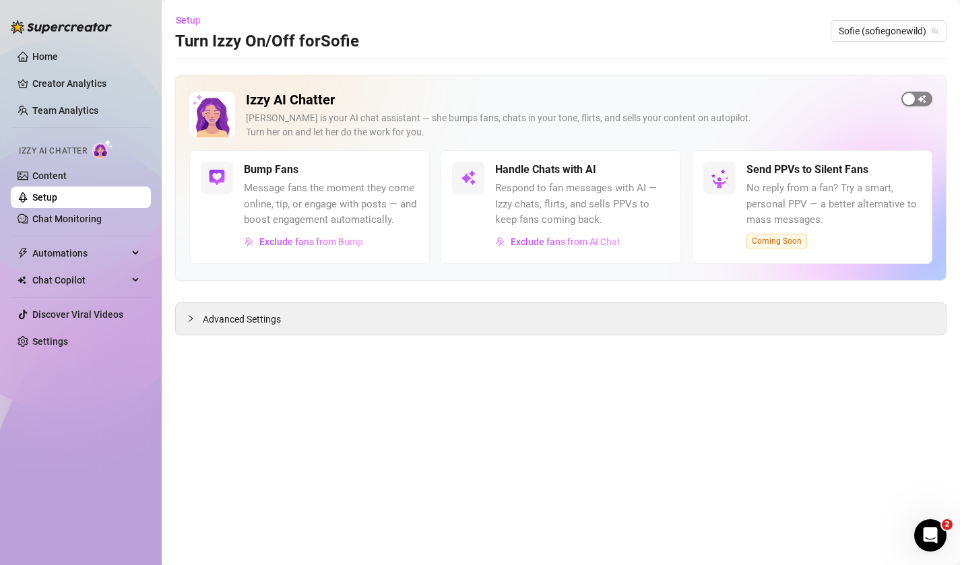
click at [918, 97] on span "button" at bounding box center [916, 99] width 31 height 15
click at [404, 179] on div "Bump Fans Message fans the moment they come online, tip, or engage with posts —…" at bounding box center [331, 207] width 174 height 91
click at [405, 168] on div "button" at bounding box center [411, 170] width 12 height 12
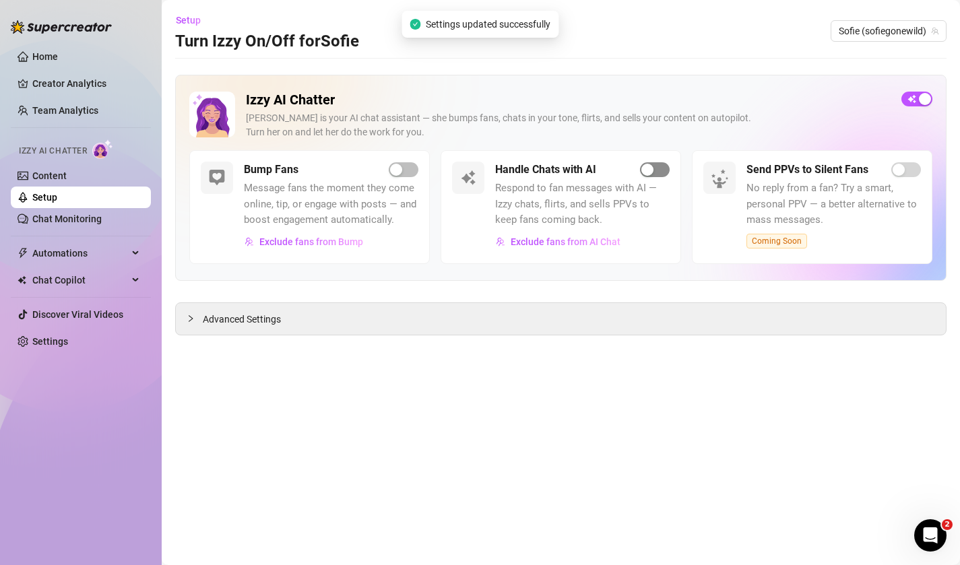
click at [646, 171] on div "button" at bounding box center [647, 170] width 12 height 12
click at [930, 532] on icon "Open Intercom Messenger" at bounding box center [929, 534] width 22 height 22
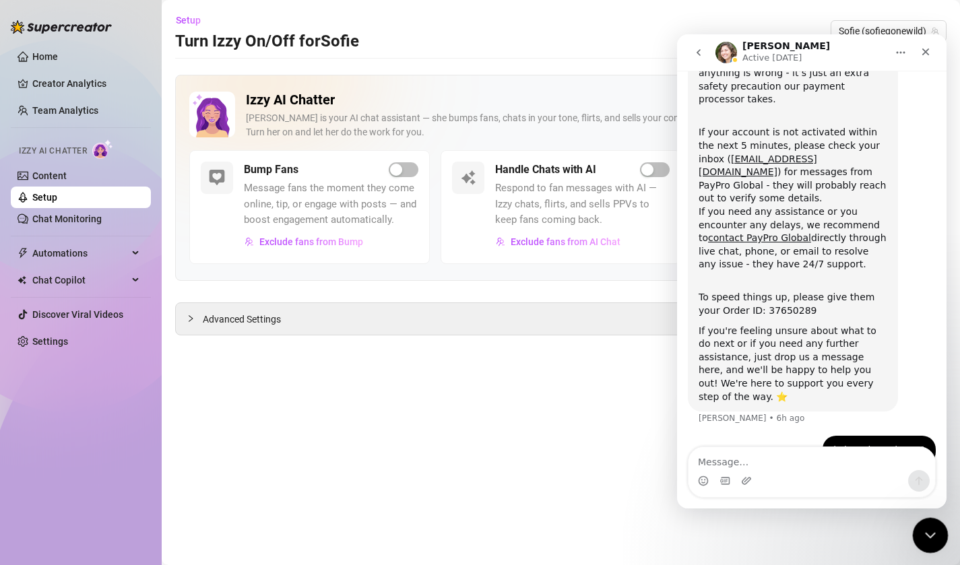
scroll to position [216, 0]
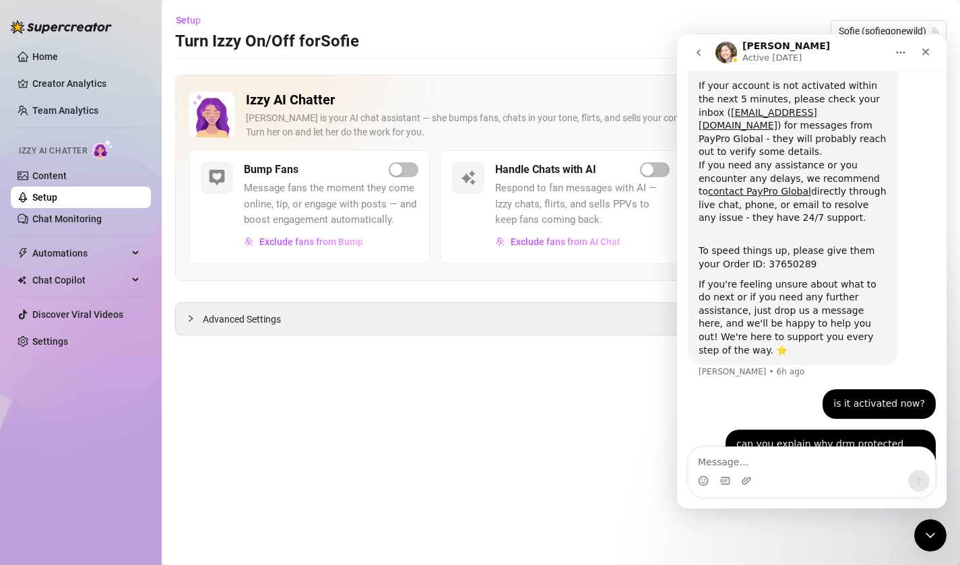
click at [699, 48] on icon "go back" at bounding box center [698, 52] width 11 height 11
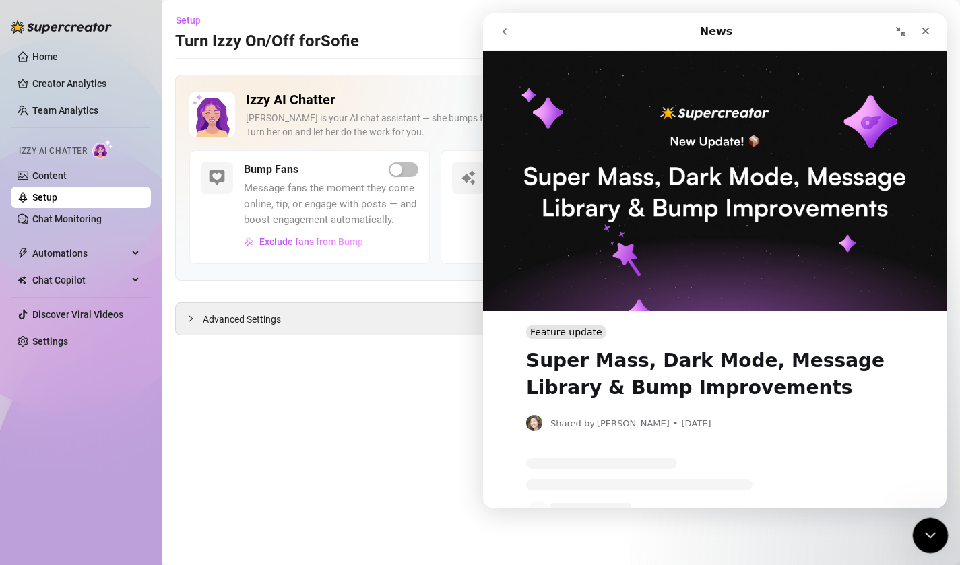
click at [631, 340] on h1 "Super Mass, Dark Mode, Message Library & Bump Improvements" at bounding box center [714, 371] width 377 height 62
click at [673, 418] on span "•" at bounding box center [675, 424] width 5 height 13
click at [598, 418] on span "[PERSON_NAME]" at bounding box center [633, 424] width 73 height 13
click at [503, 30] on icon "go back" at bounding box center [504, 31] width 11 height 11
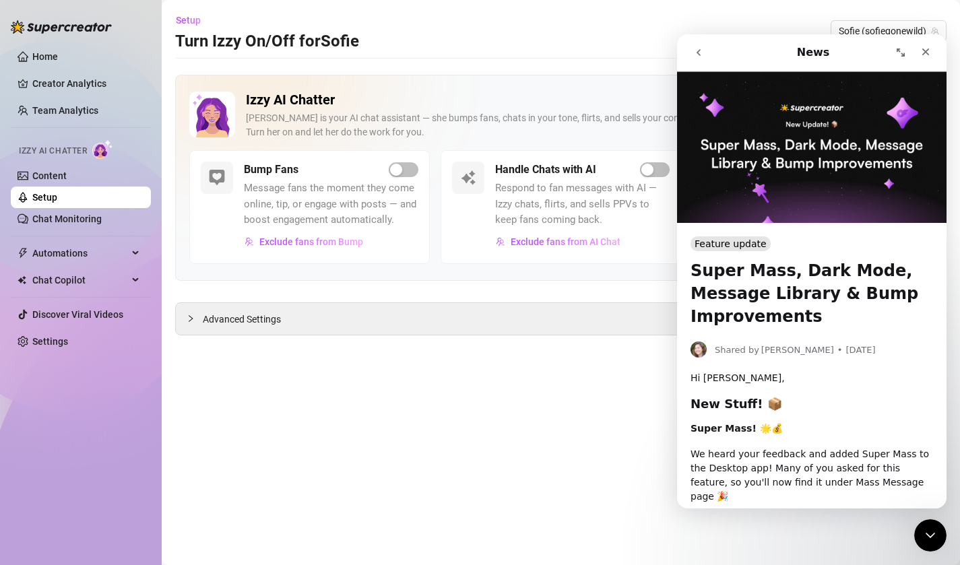
click at [703, 52] on icon "go back" at bounding box center [698, 52] width 11 height 11
click at [834, 424] on button "Send us a message" at bounding box center [812, 427] width 146 height 27
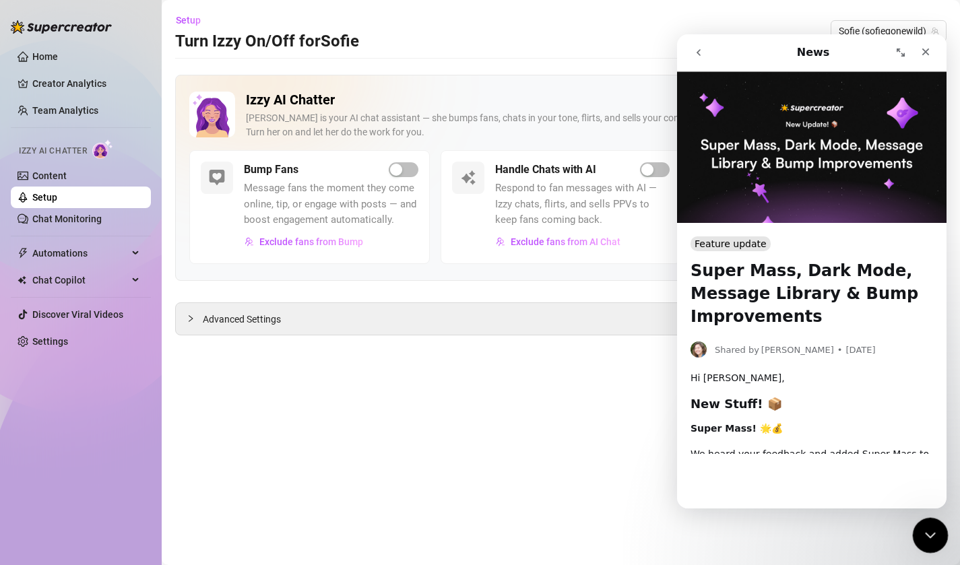
click at [934, 540] on icon "Close Intercom Messenger" at bounding box center [928, 534] width 16 height 16
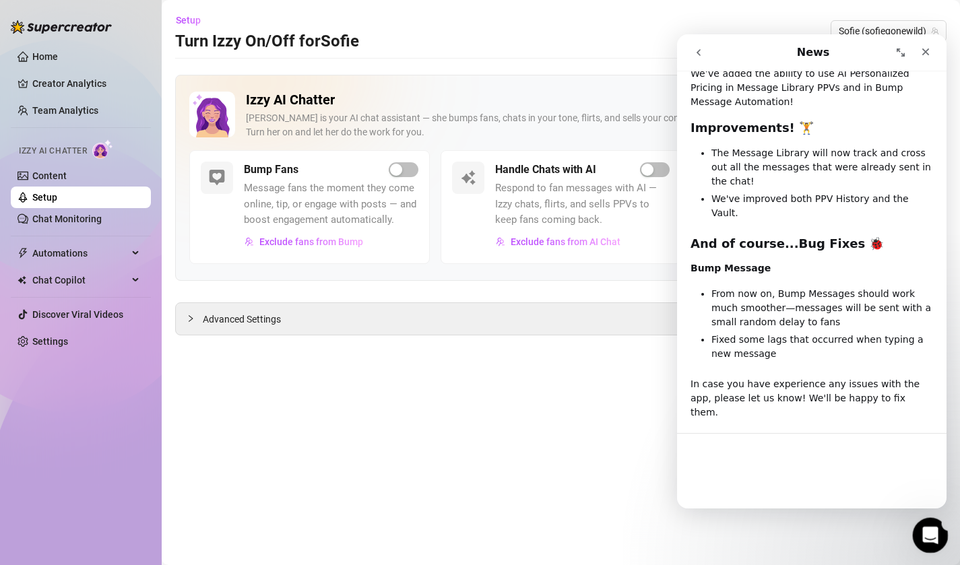
click at [928, 538] on icon "Open Intercom Messenger" at bounding box center [929, 534] width 22 height 22
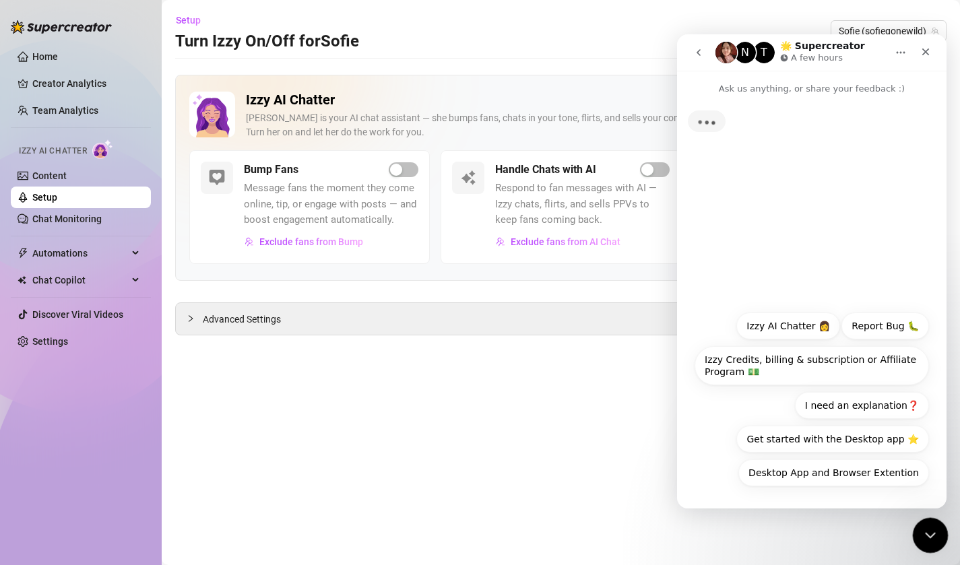
click at [791, 325] on button "Izzy AI Chatter 👩" at bounding box center [788, 326] width 104 height 27
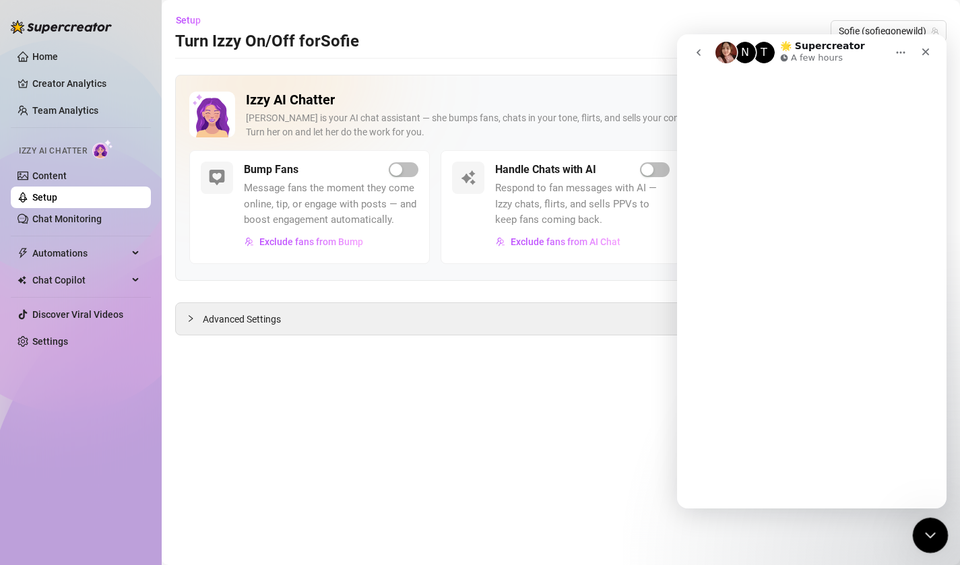
scroll to position [0, 0]
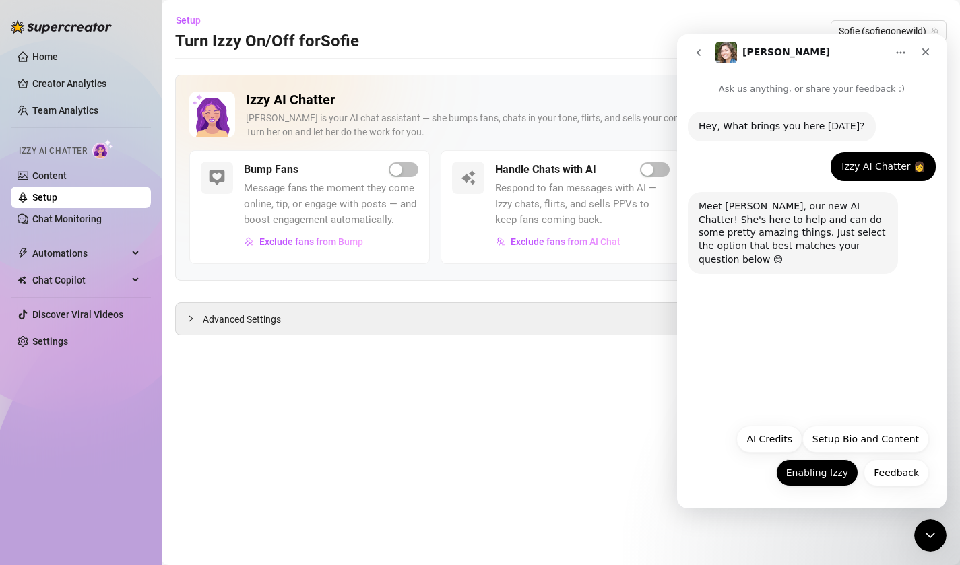
click at [825, 480] on button "Enabling Izzy" at bounding box center [817, 472] width 82 height 27
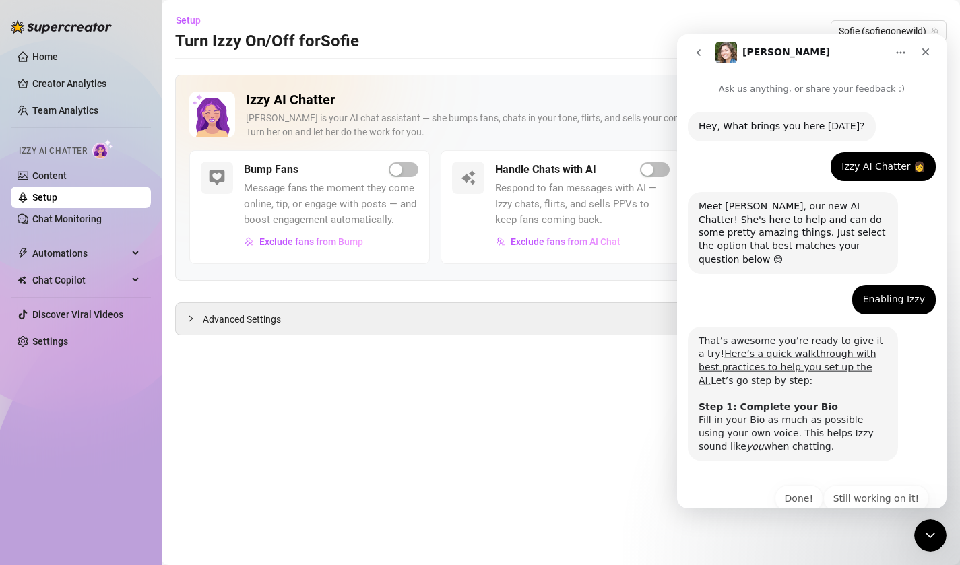
scroll to position [13, 0]
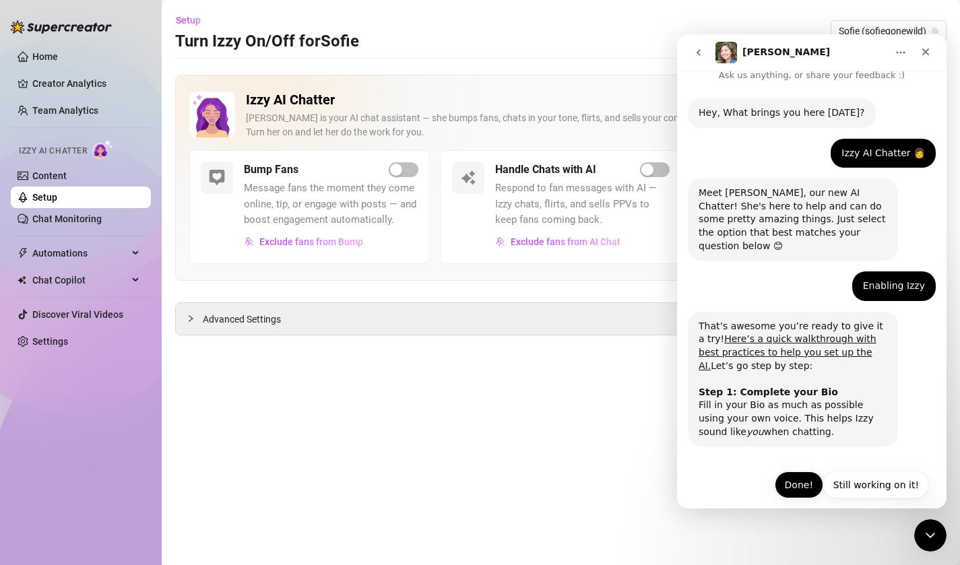
click at [808, 472] on button "Done!" at bounding box center [799, 485] width 49 height 27
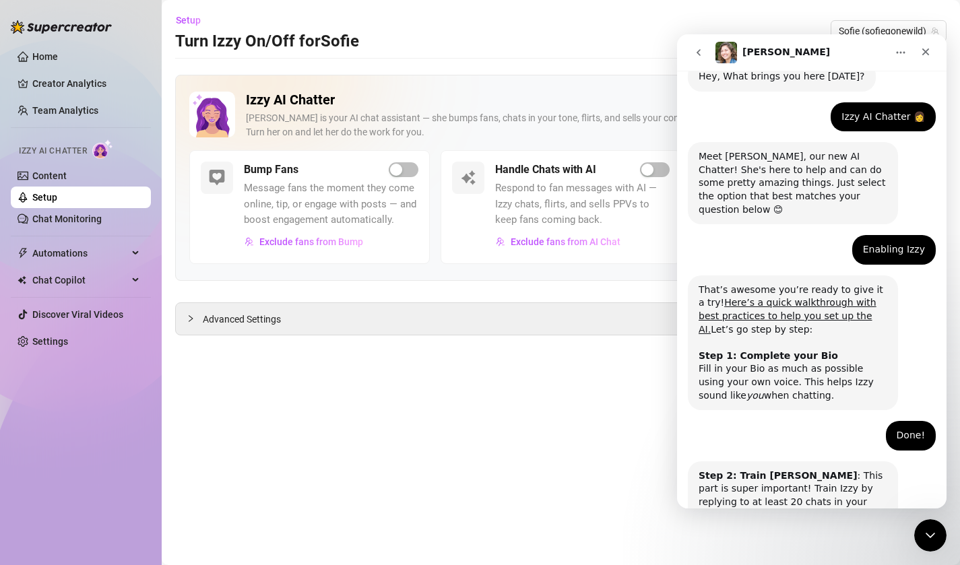
scroll to position [147, 0]
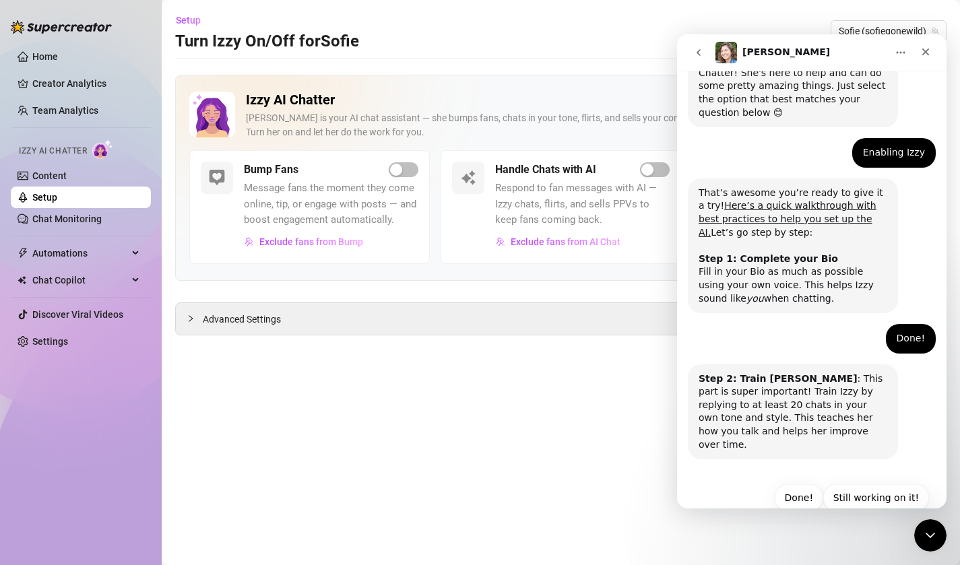
click at [808, 484] on button "Done!" at bounding box center [799, 497] width 49 height 27
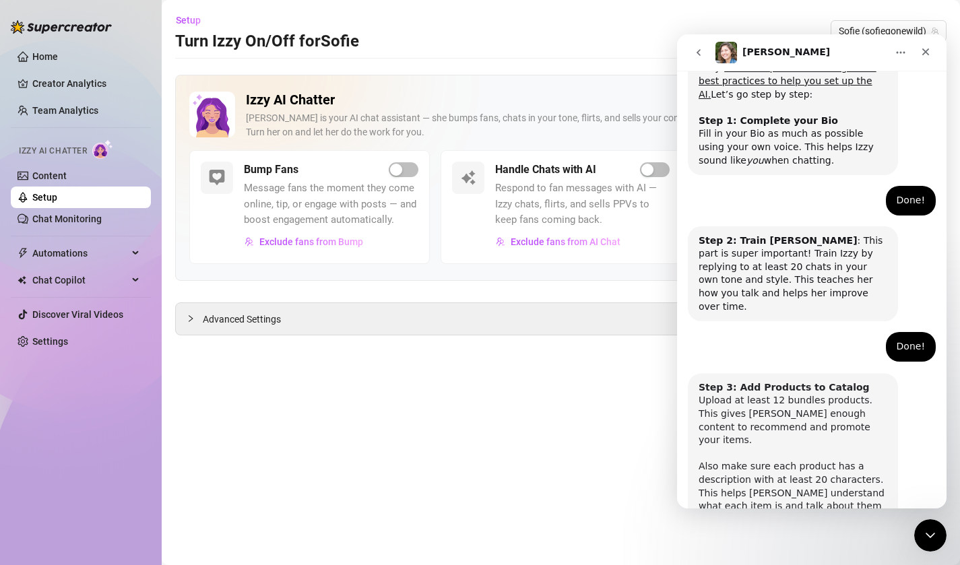
scroll to position [333, 0]
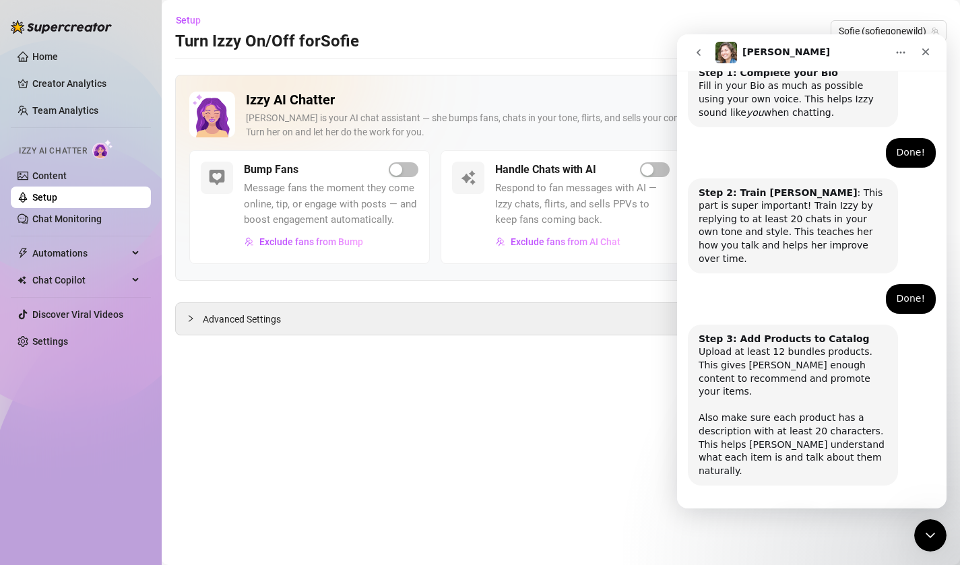
click at [807, 511] on button "Done!" at bounding box center [799, 524] width 49 height 27
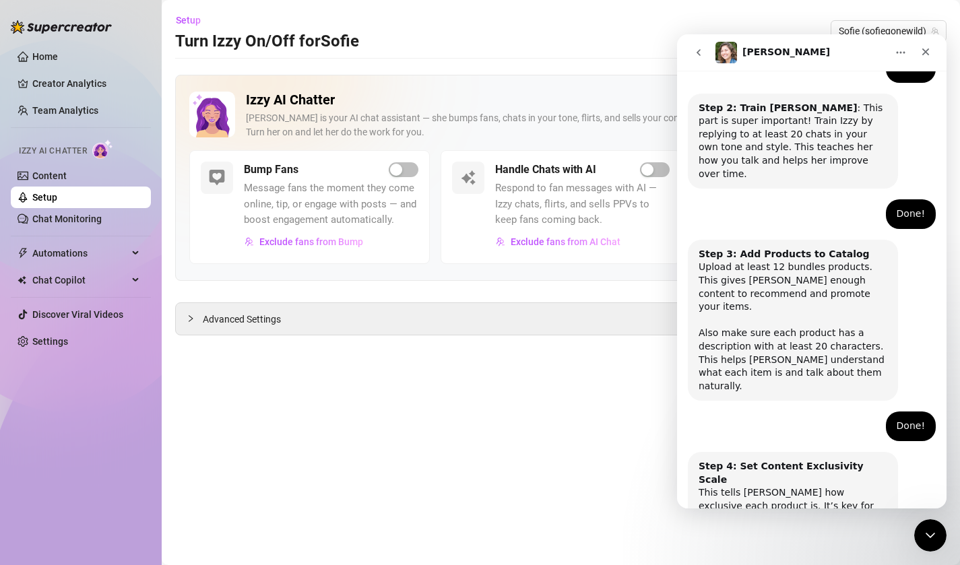
scroll to position [466, 0]
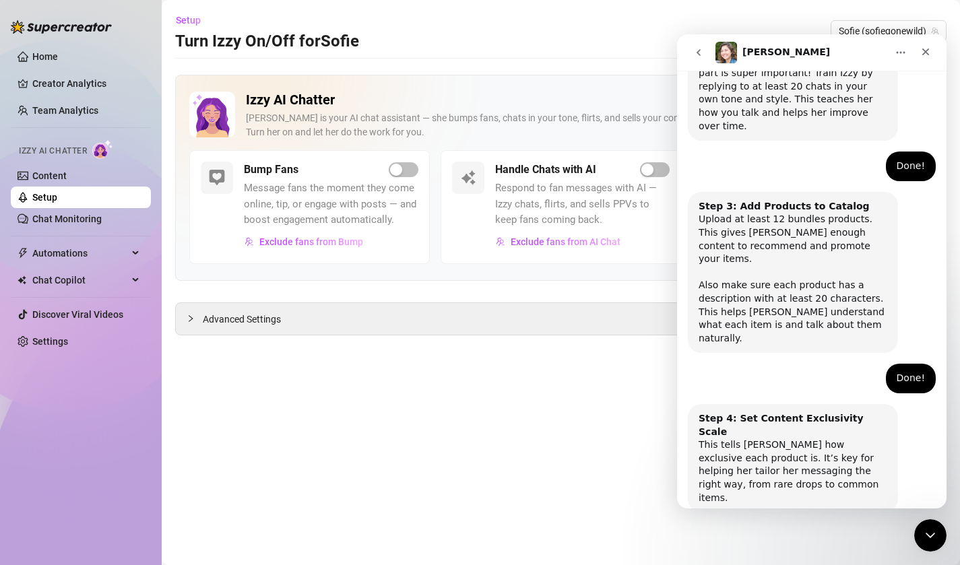
click at [808, 538] on button "Done!" at bounding box center [799, 551] width 49 height 27
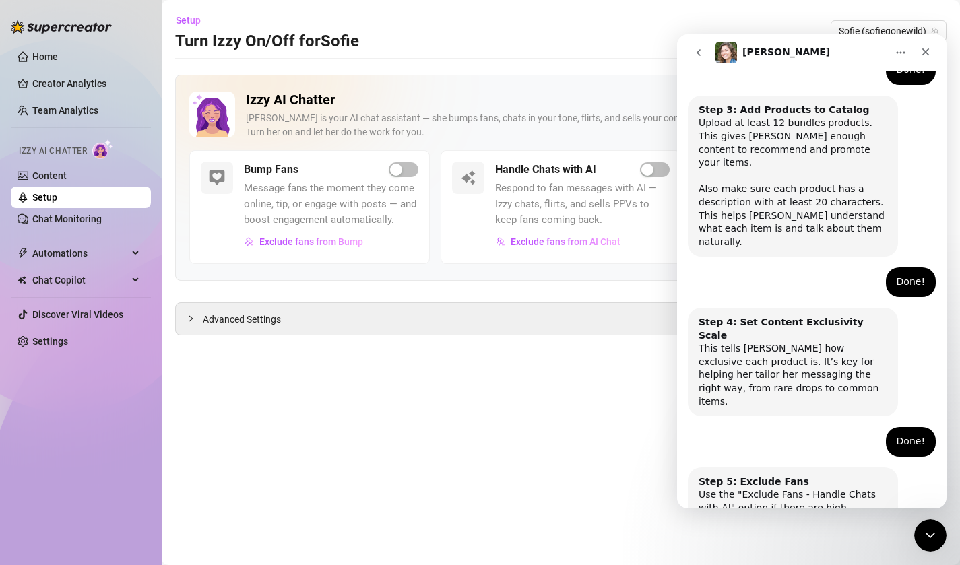
scroll to position [585, 0]
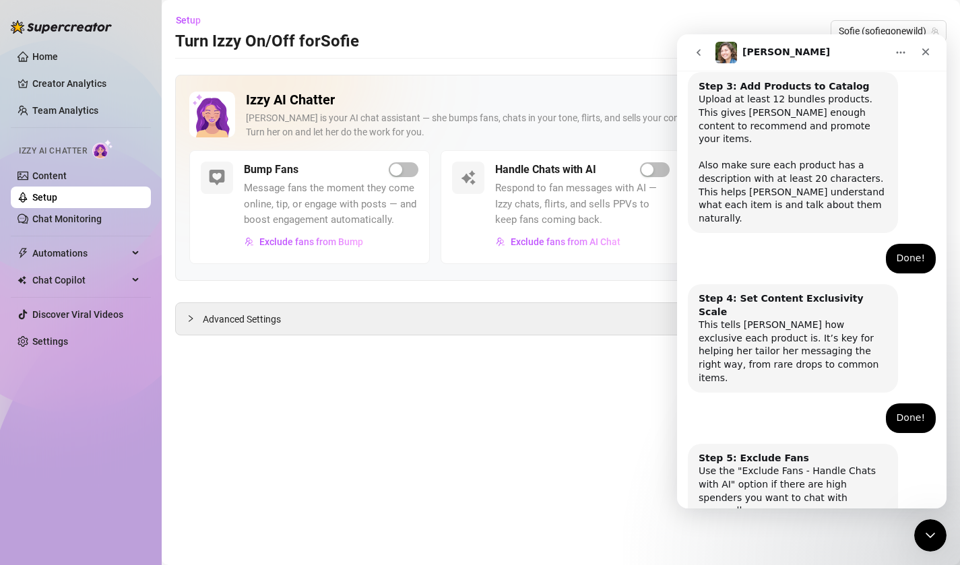
click at [808, 551] on button "Done!" at bounding box center [799, 564] width 49 height 27
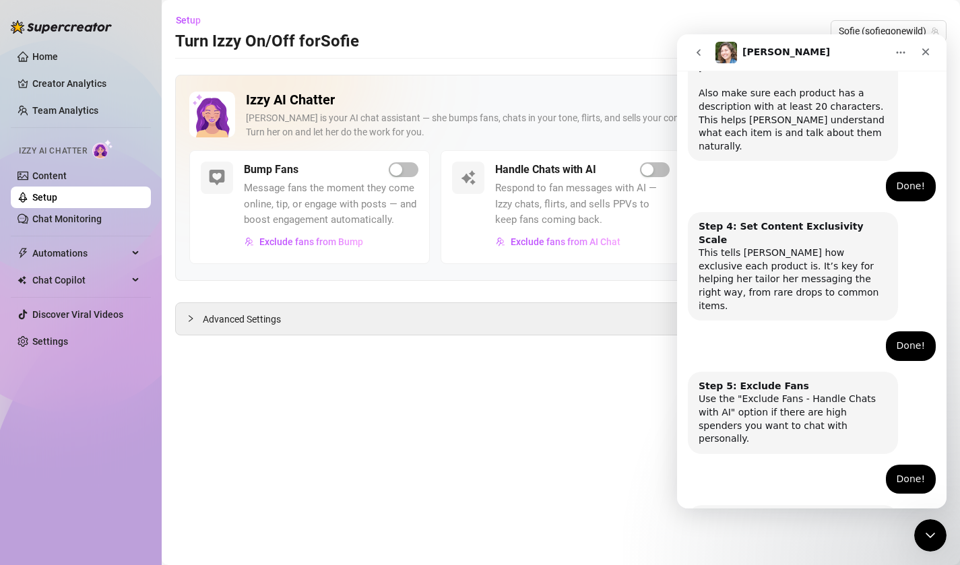
scroll to position [705, 0]
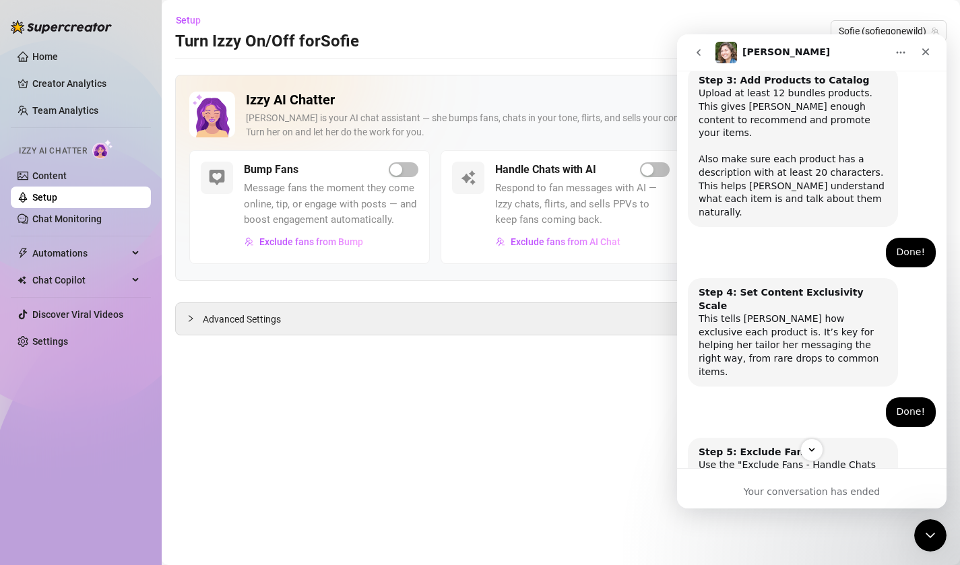
scroll to position [845, 0]
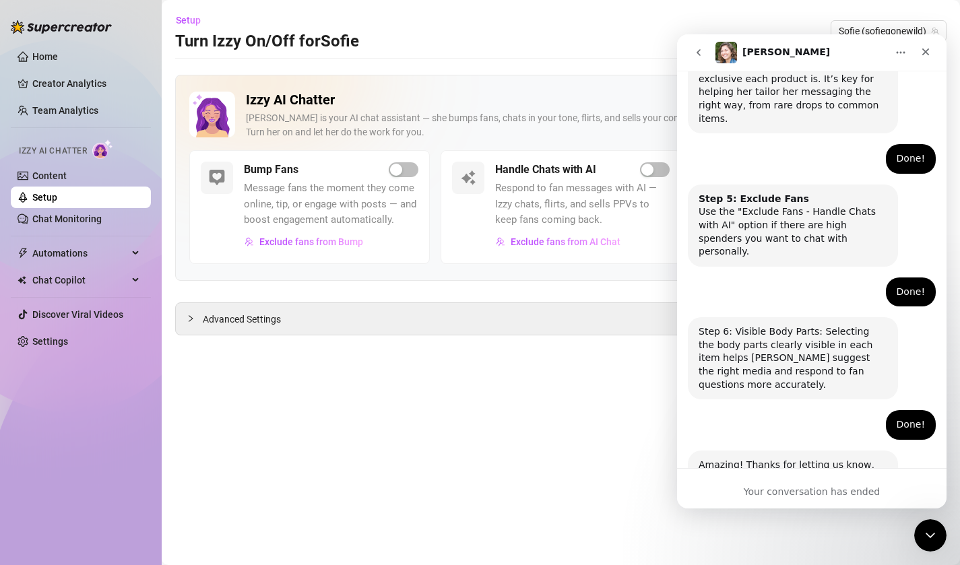
click at [708, 56] on button "go back" at bounding box center [699, 53] width 26 height 26
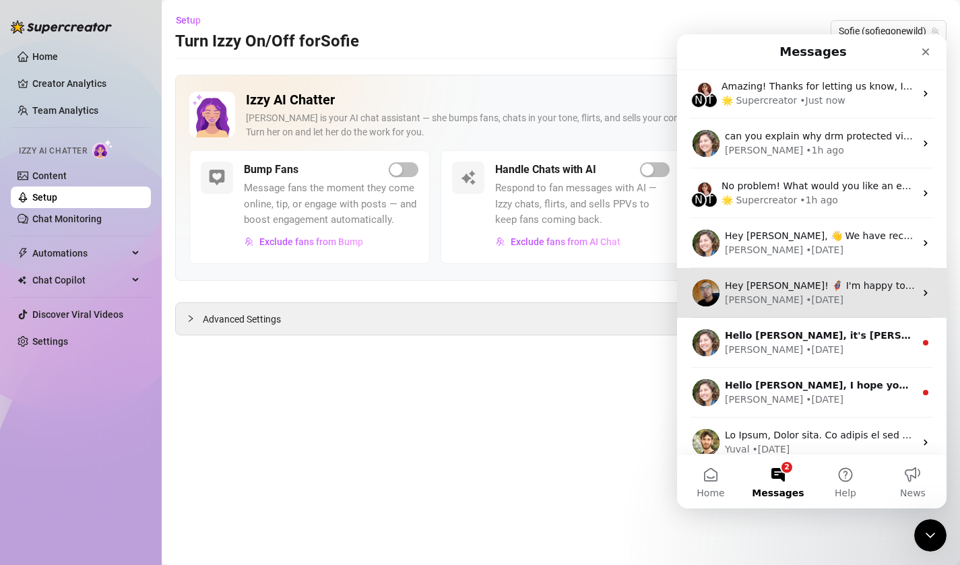
scroll to position [0, 0]
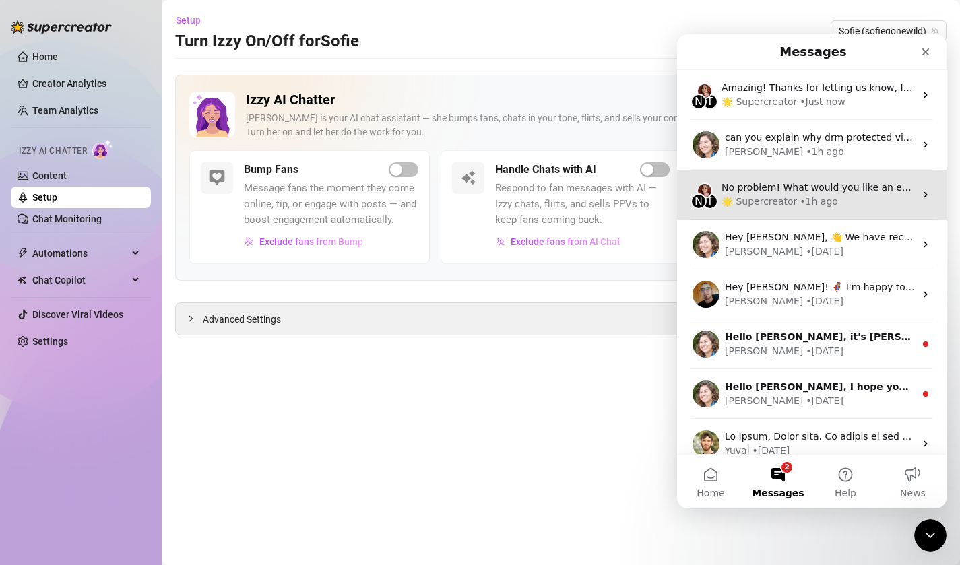
click at [836, 201] on div "🌟 Supercreator • 1h ago" at bounding box center [818, 202] width 193 height 14
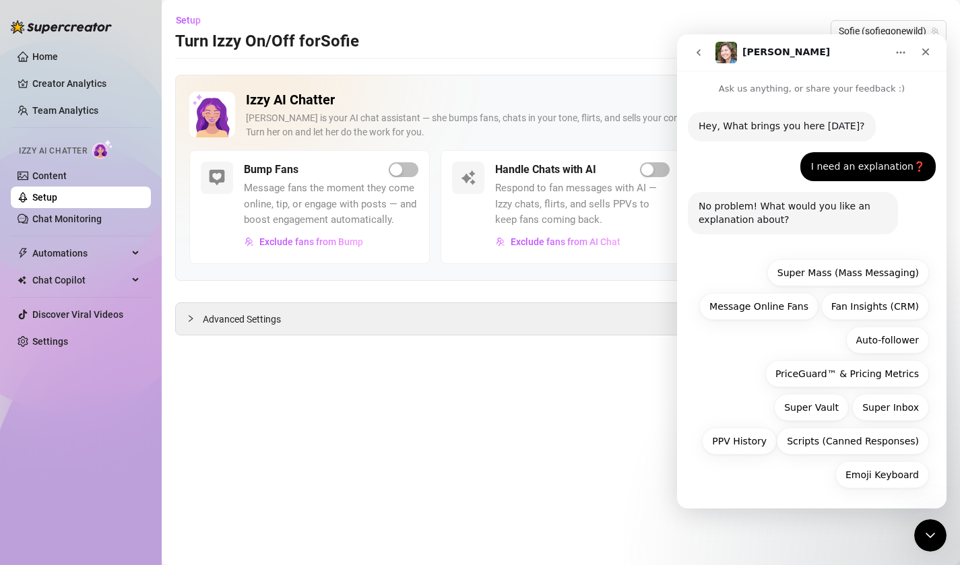
scroll to position [2, 0]
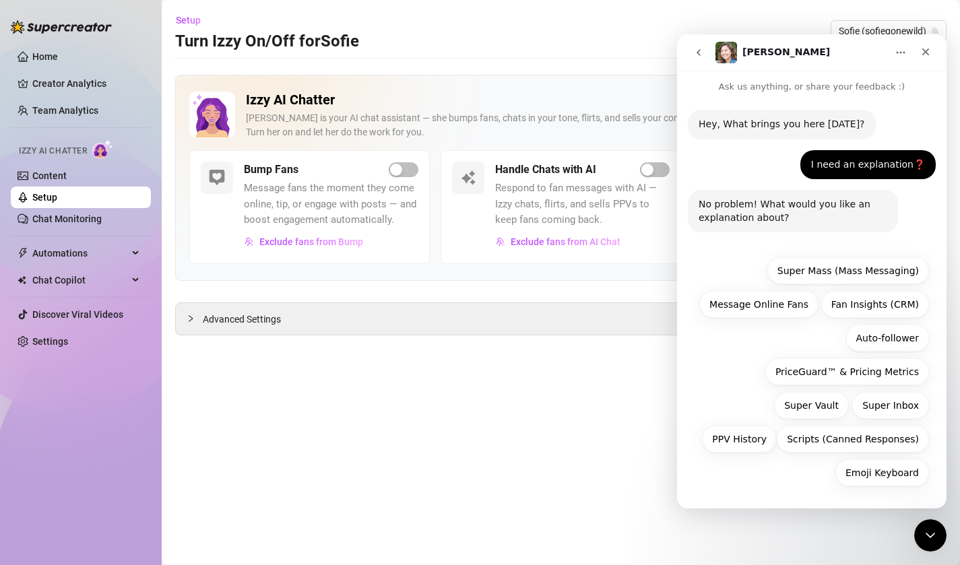
click at [697, 45] on button "go back" at bounding box center [699, 53] width 26 height 26
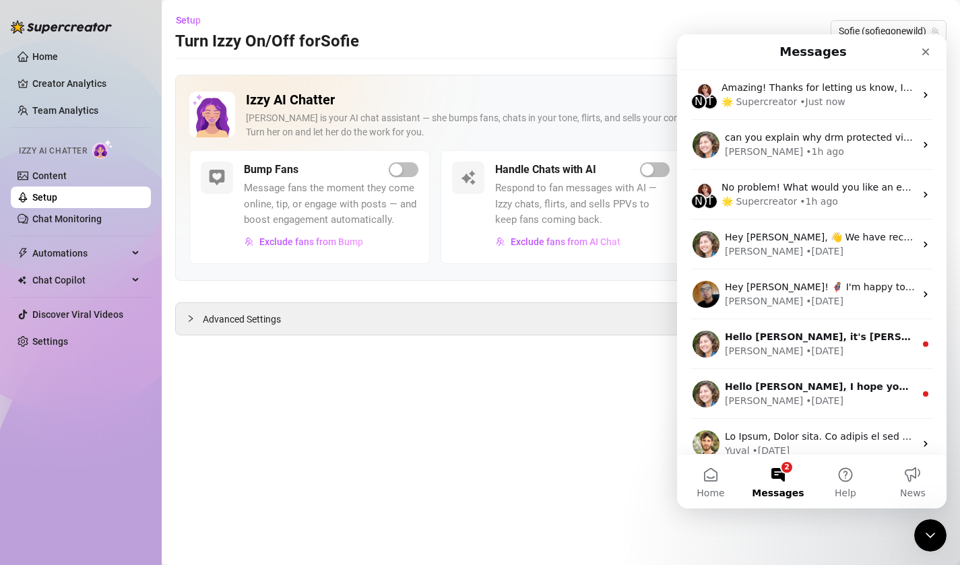
scroll to position [0, 0]
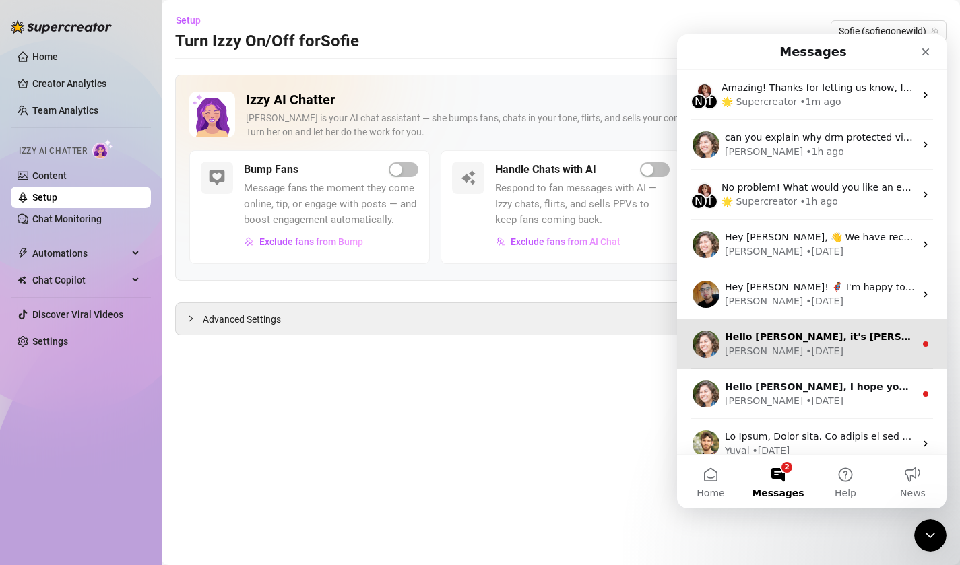
click at [806, 356] on div "• 85w ago" at bounding box center [825, 351] width 38 height 14
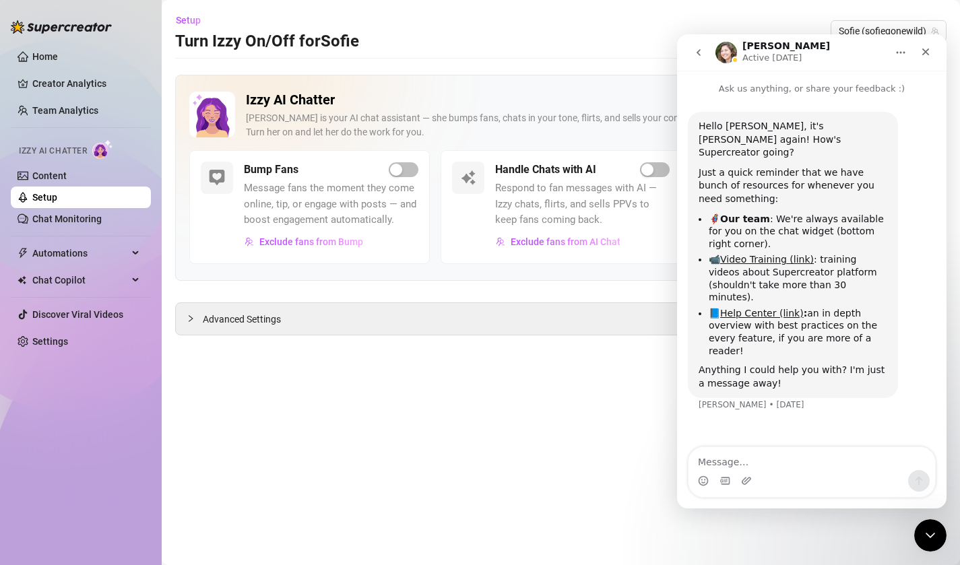
click at [701, 57] on icon "go back" at bounding box center [698, 52] width 11 height 11
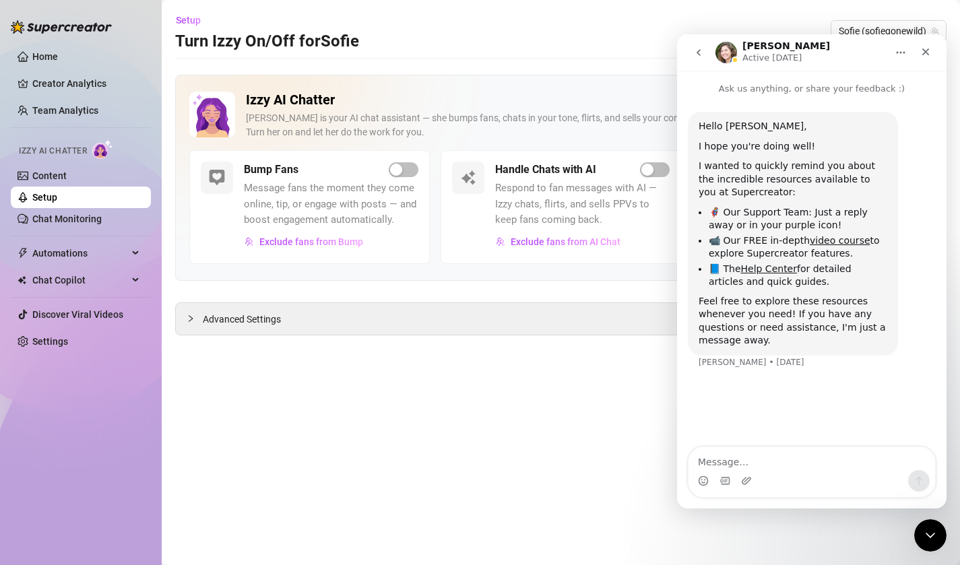
click at [701, 53] on icon "go back" at bounding box center [698, 52] width 11 height 11
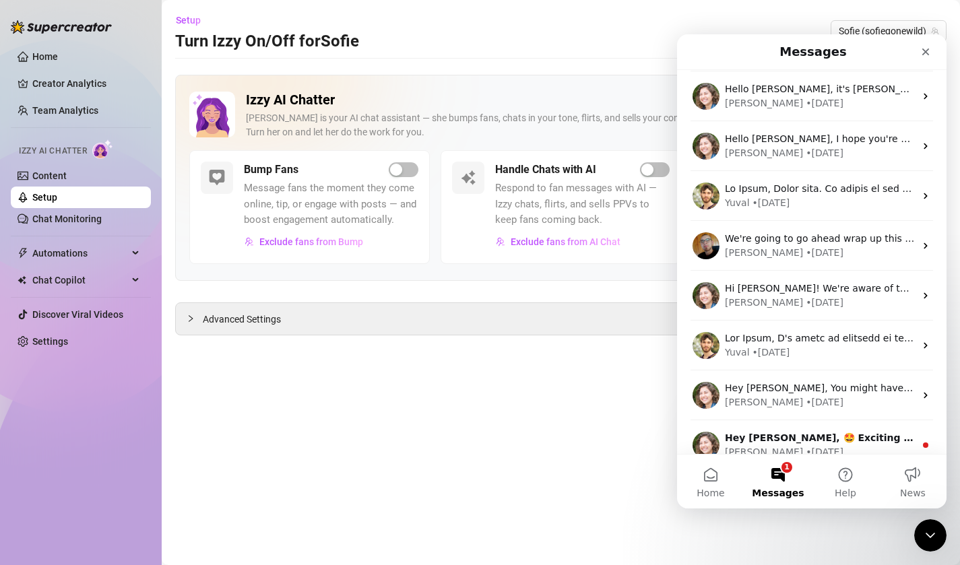
scroll to position [513, 0]
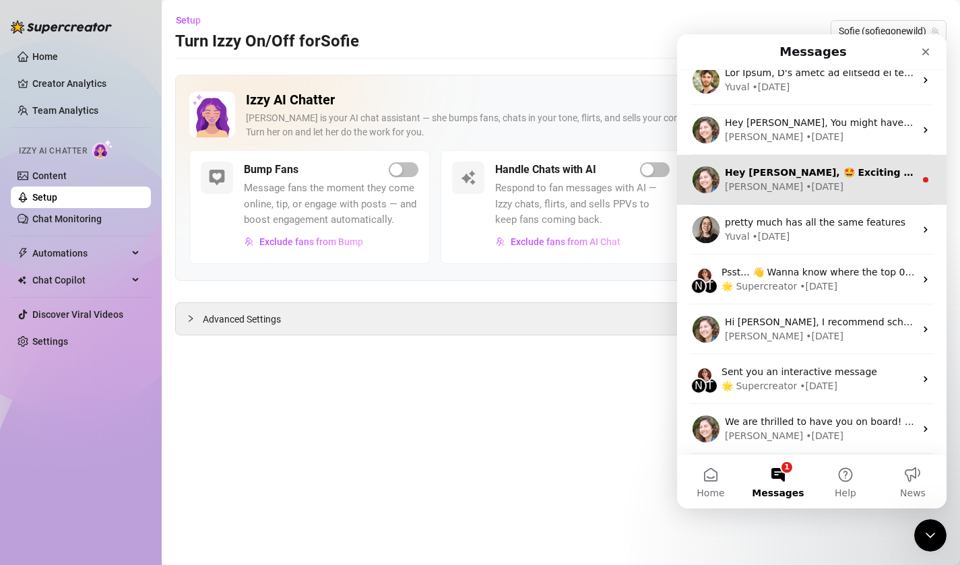
click at [802, 183] on div "Ella • 98w ago" at bounding box center [820, 187] width 190 height 14
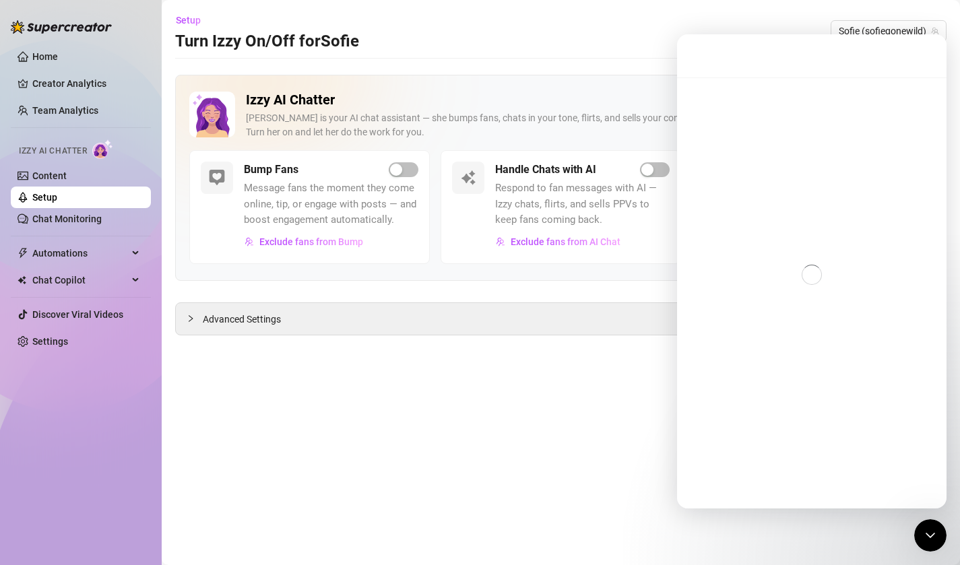
scroll to position [459, 0]
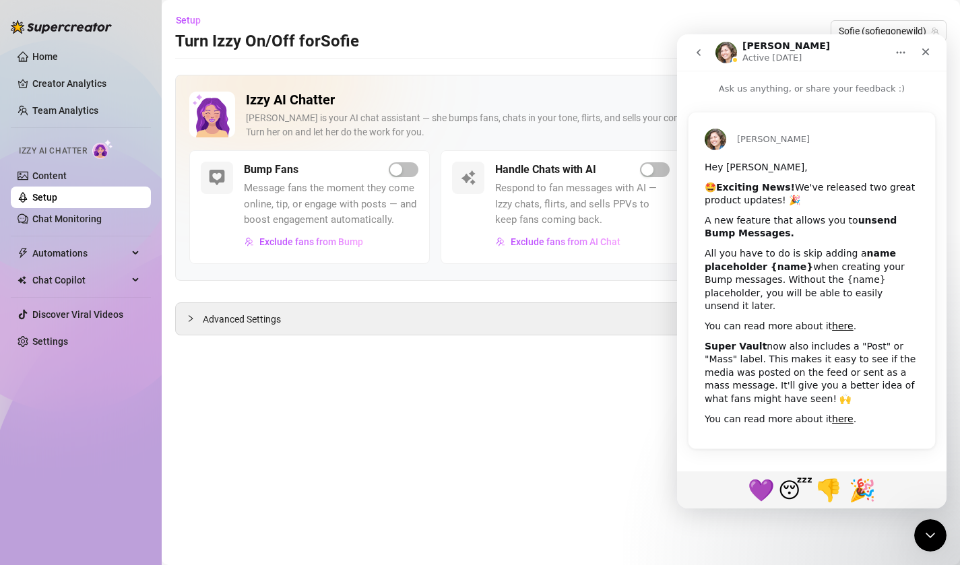
click at [697, 46] on button "go back" at bounding box center [699, 53] width 26 height 26
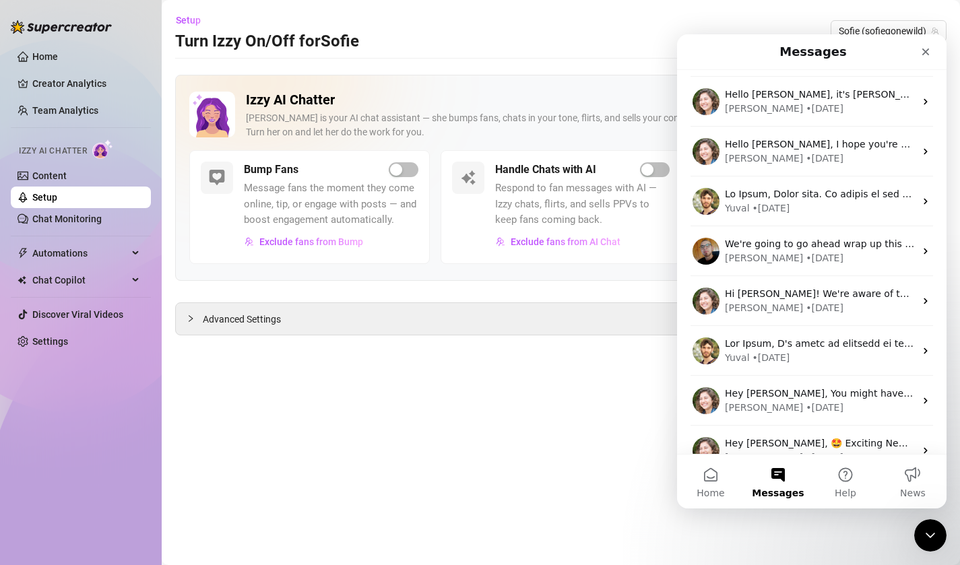
scroll to position [0, 0]
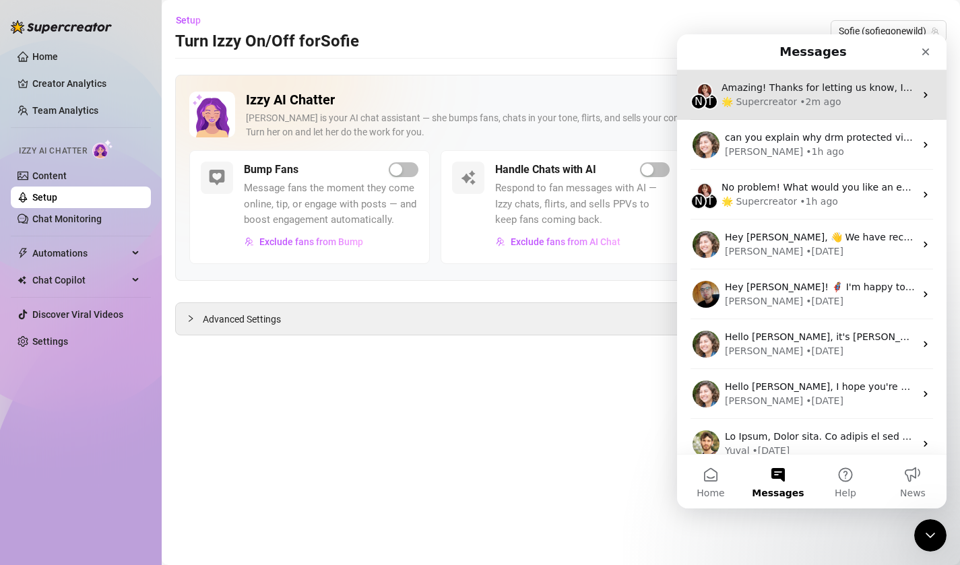
click at [824, 98] on div "• 2m ago" at bounding box center [820, 102] width 41 height 14
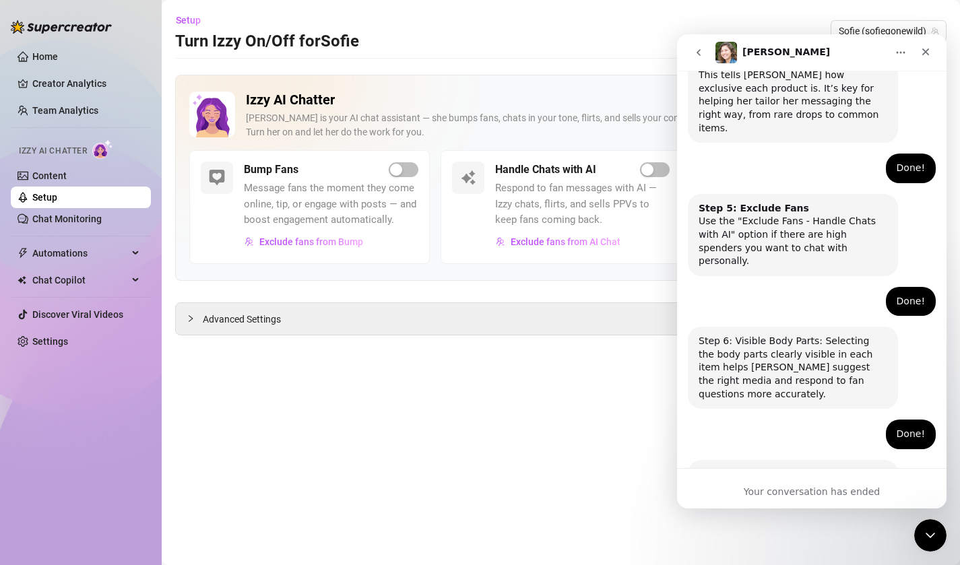
scroll to position [845, 0]
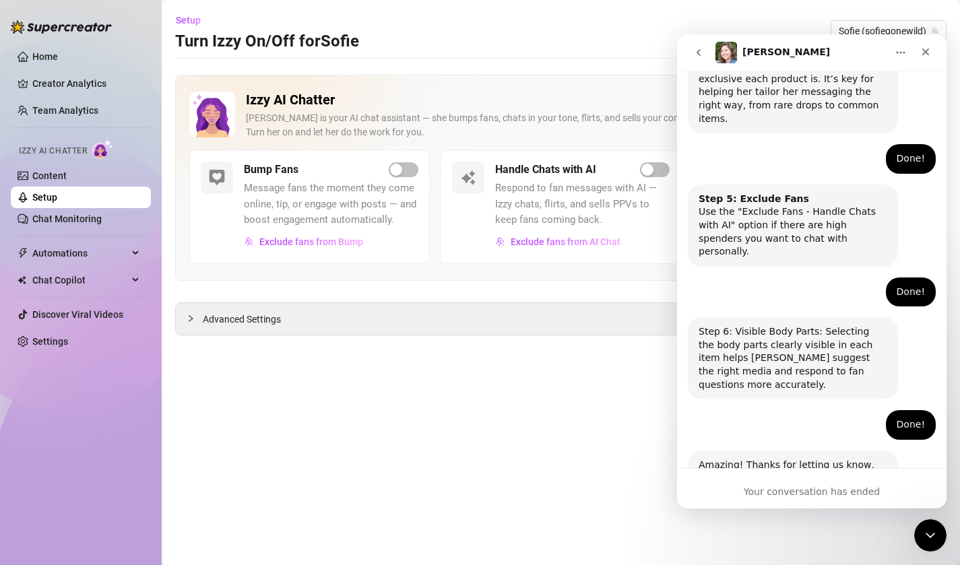
click at [697, 60] on button "go back" at bounding box center [699, 53] width 26 height 26
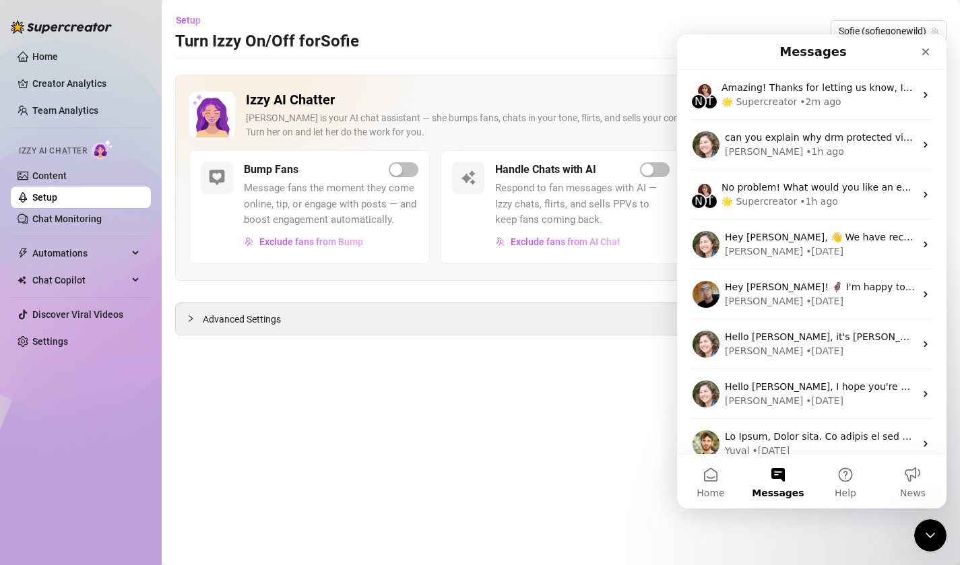
scroll to position [0, 0]
click at [659, 168] on span "button" at bounding box center [655, 169] width 30 height 15
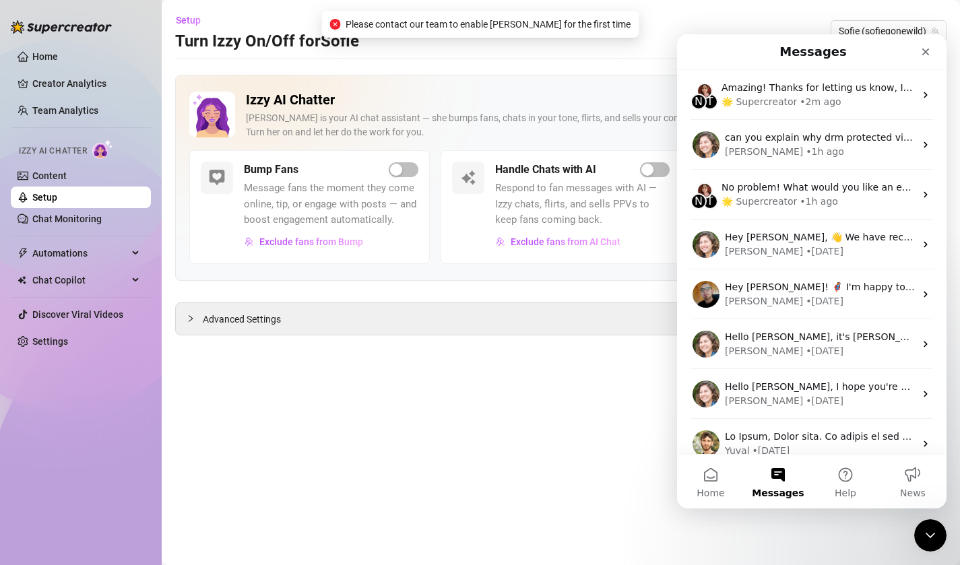
click at [600, 102] on h2 "Izzy AI Chatter" at bounding box center [568, 100] width 645 height 17
click at [913, 544] on main "Setup Turn Izzy On/Off for Sofie Sofie (sofiegonewild) Izzy AI Chatter Izzy is …" at bounding box center [561, 282] width 798 height 565
click at [918, 544] on div "Close Intercom Messenger" at bounding box center [928, 533] width 32 height 32
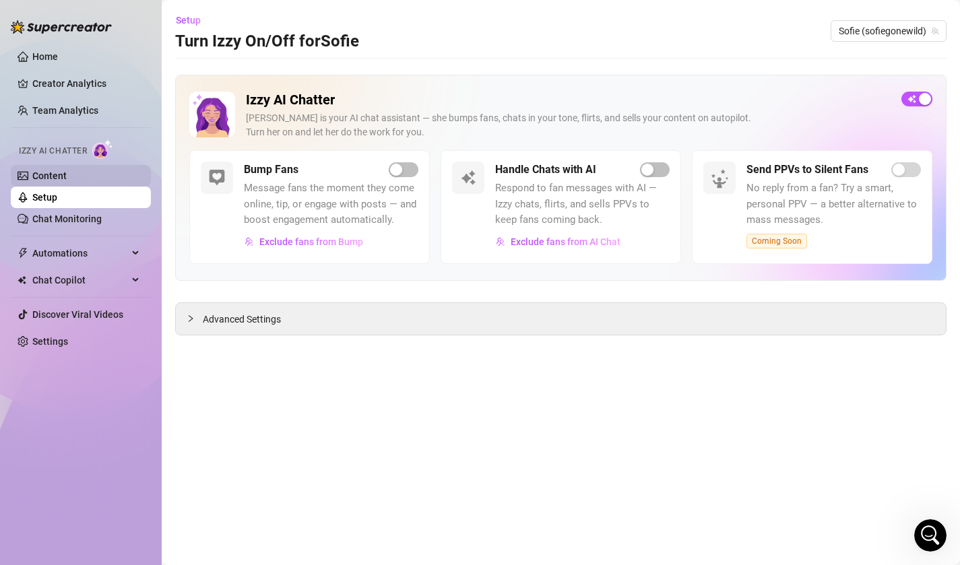
click at [58, 176] on link "Content" at bounding box center [49, 175] width 34 height 11
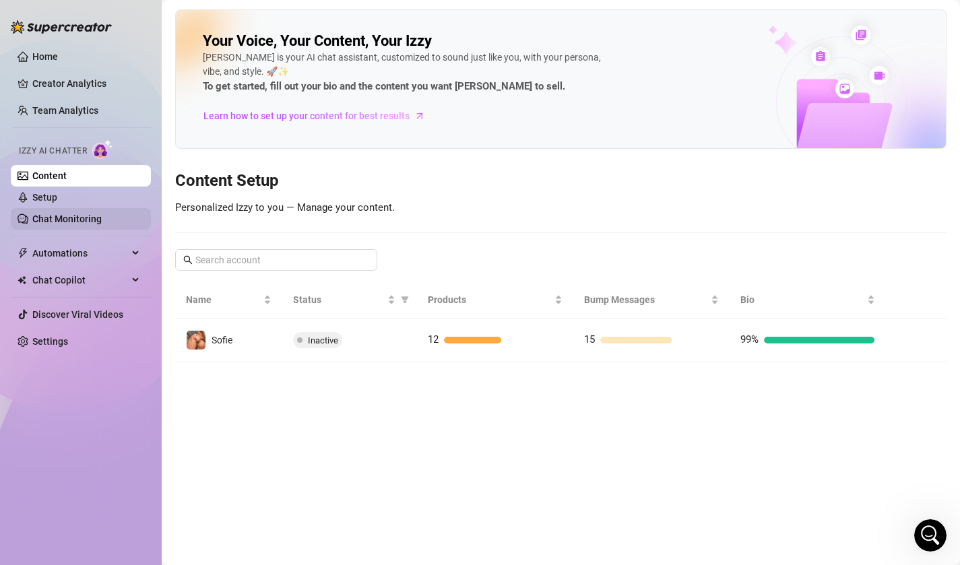
click at [77, 222] on link "Chat Monitoring" at bounding box center [66, 219] width 69 height 11
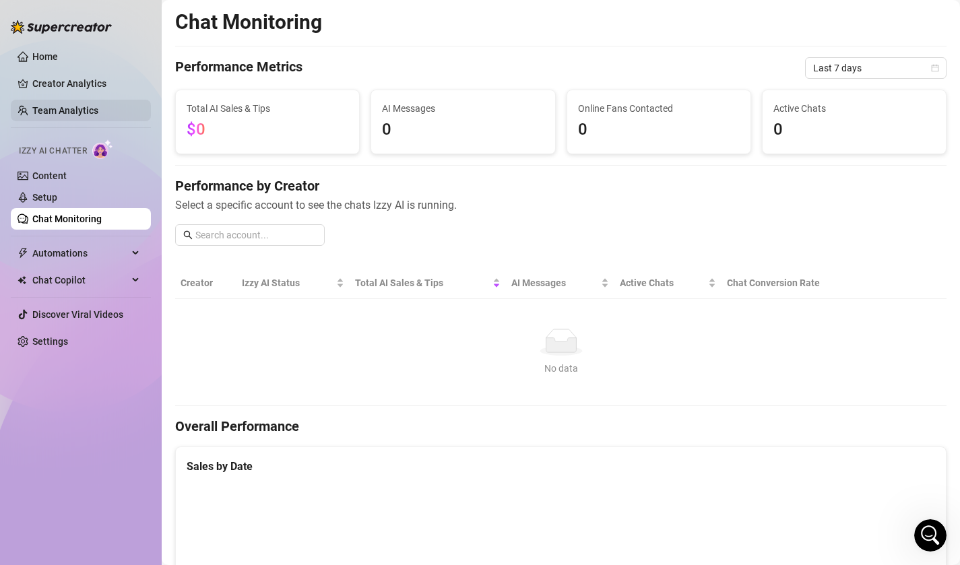
click at [62, 115] on link "Team Analytics" at bounding box center [65, 110] width 66 height 11
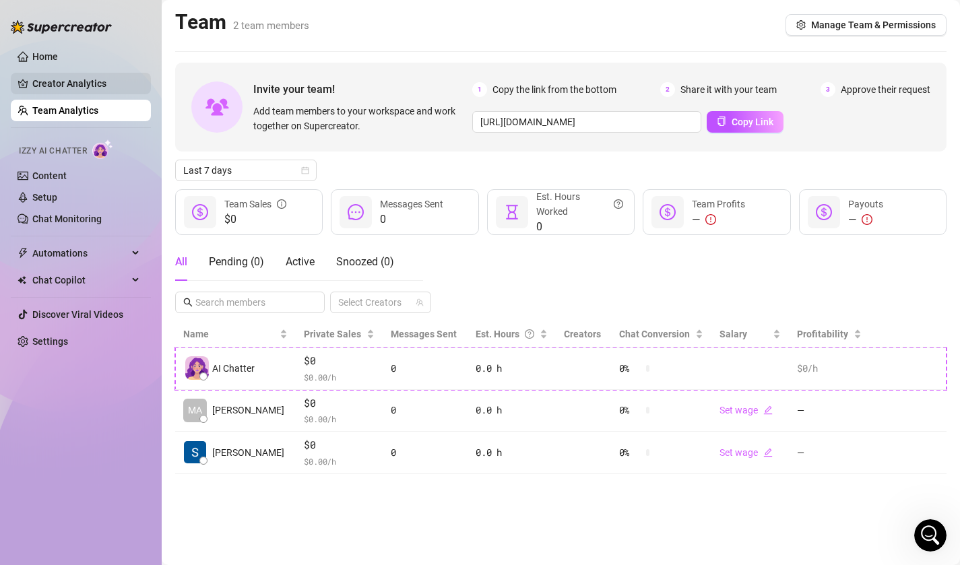
click at [59, 92] on link "Creator Analytics" at bounding box center [86, 84] width 108 height 22
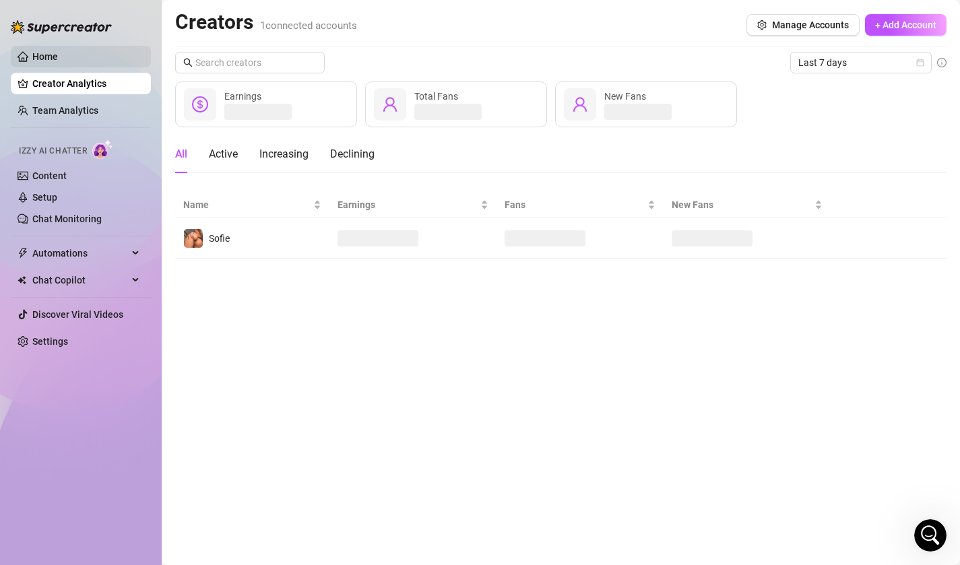
click at [58, 62] on link "Home" at bounding box center [45, 56] width 26 height 11
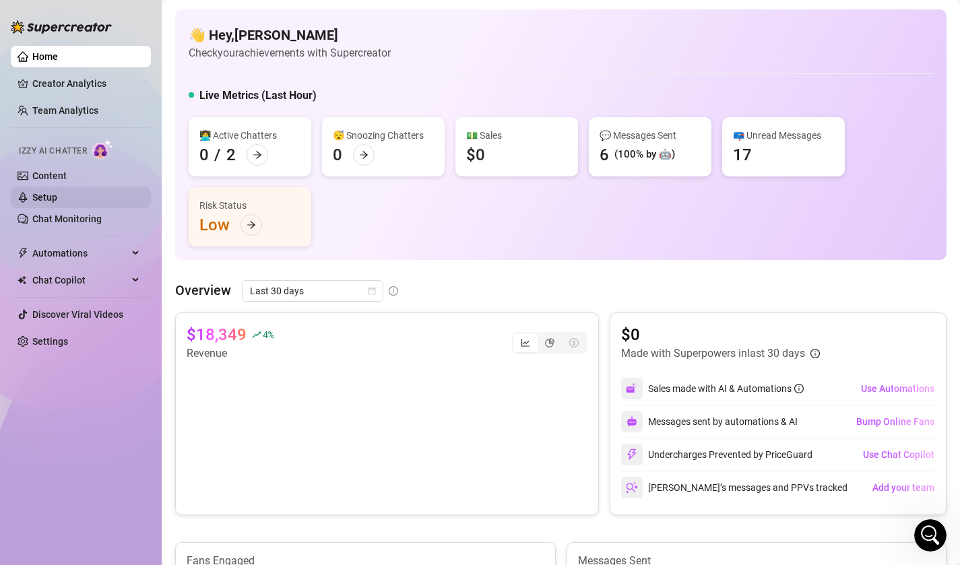
click at [57, 192] on link "Setup" at bounding box center [44, 197] width 25 height 11
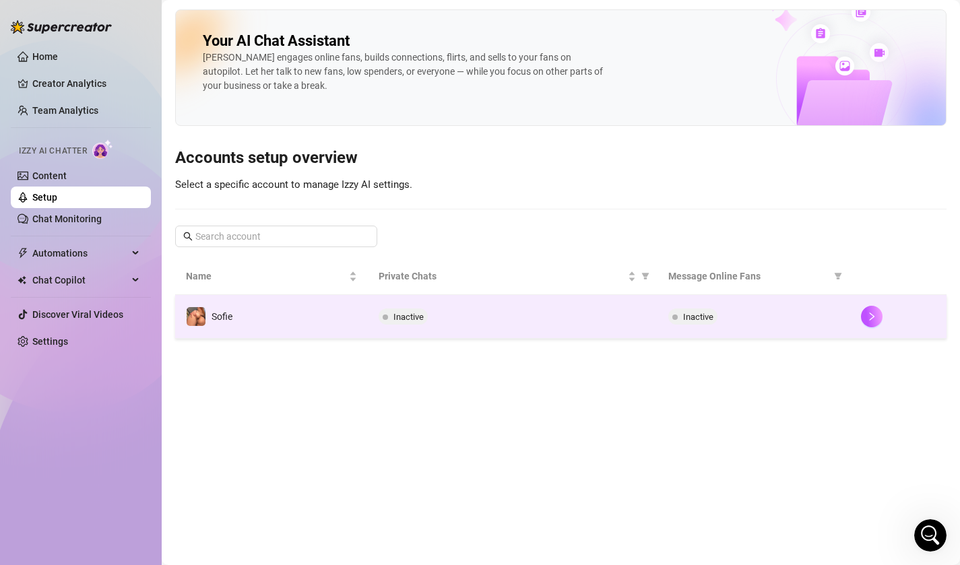
click at [625, 313] on div "Inactive" at bounding box center [512, 317] width 267 height 16
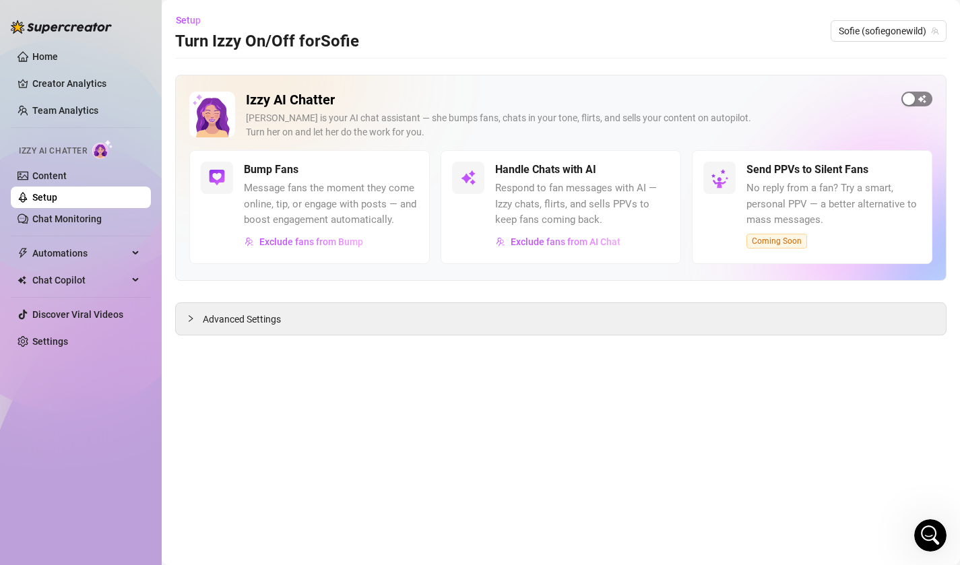
click at [923, 94] on span "button" at bounding box center [916, 99] width 31 height 15
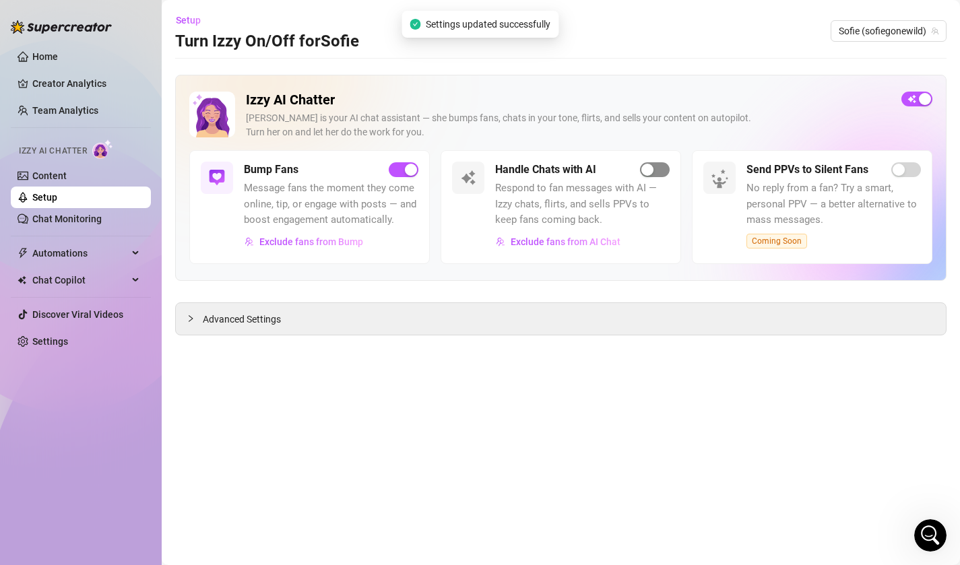
click at [654, 174] on span "button" at bounding box center [655, 169] width 30 height 15
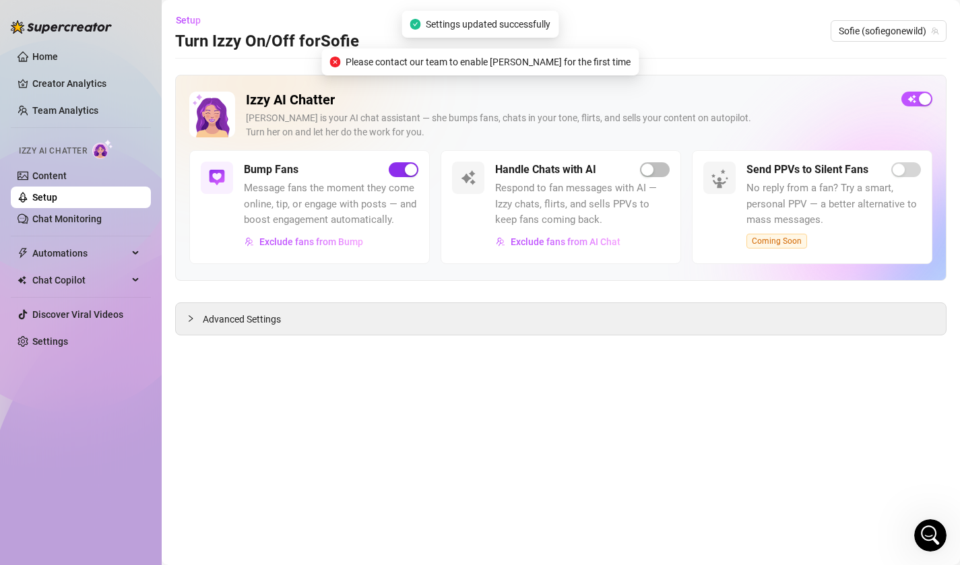
click at [405, 171] on div "button" at bounding box center [411, 170] width 12 height 12
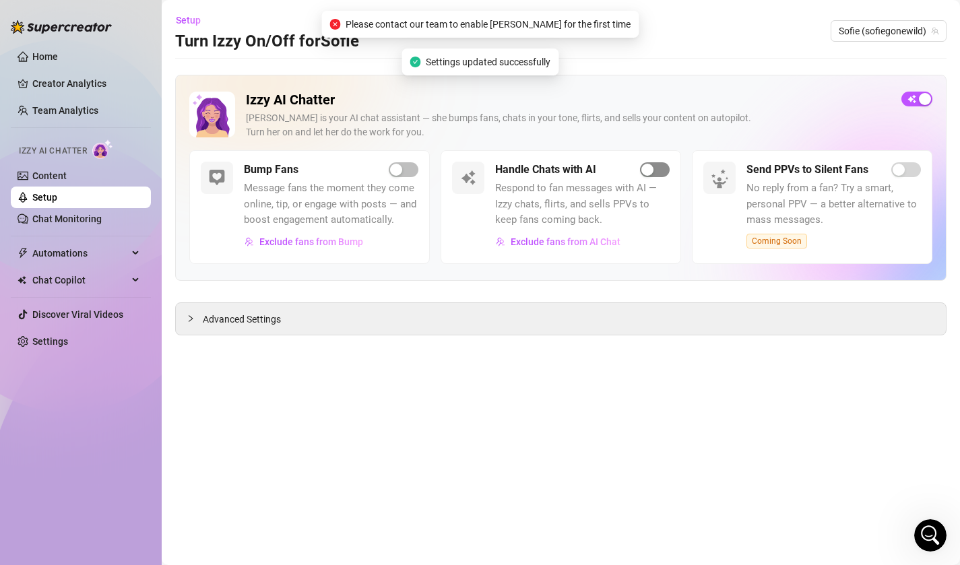
click at [655, 166] on span "button" at bounding box center [655, 169] width 30 height 15
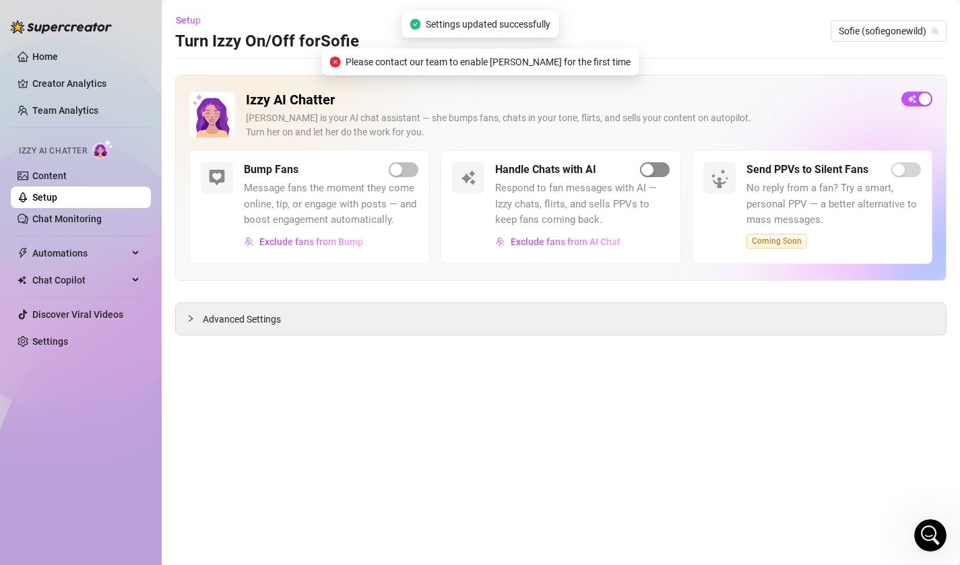
click at [655, 166] on span "button" at bounding box center [655, 169] width 30 height 15
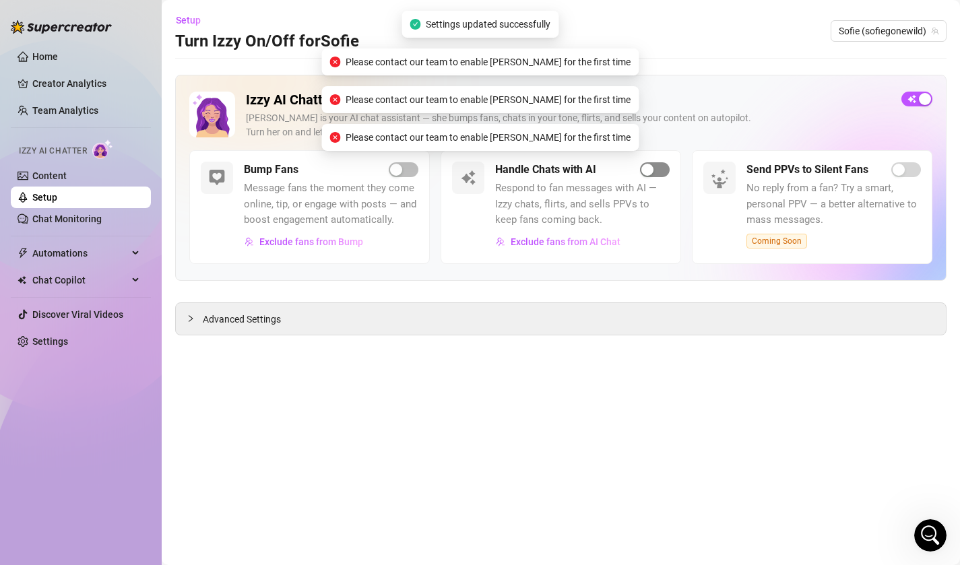
click at [655, 166] on span "button" at bounding box center [655, 169] width 30 height 15
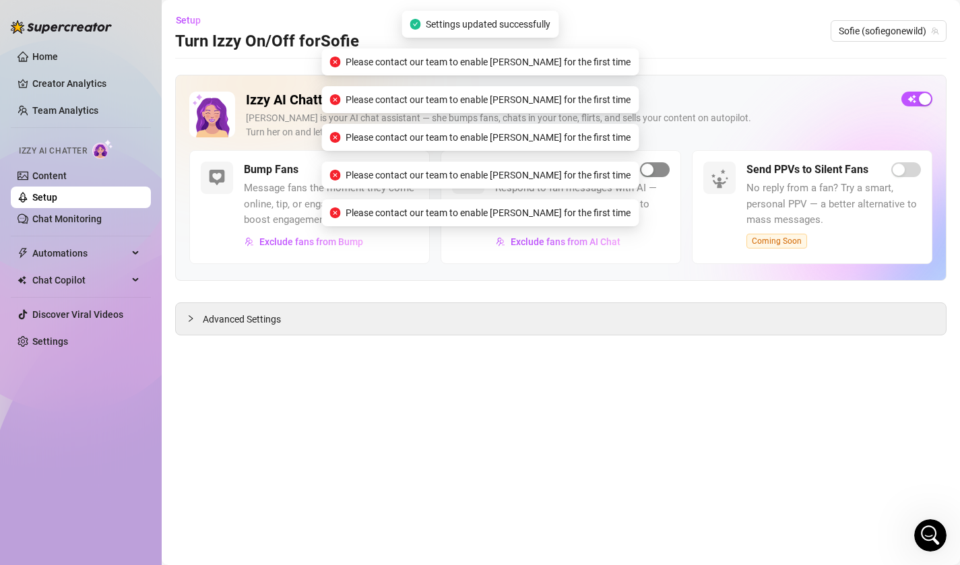
click at [655, 166] on span "button" at bounding box center [655, 169] width 30 height 15
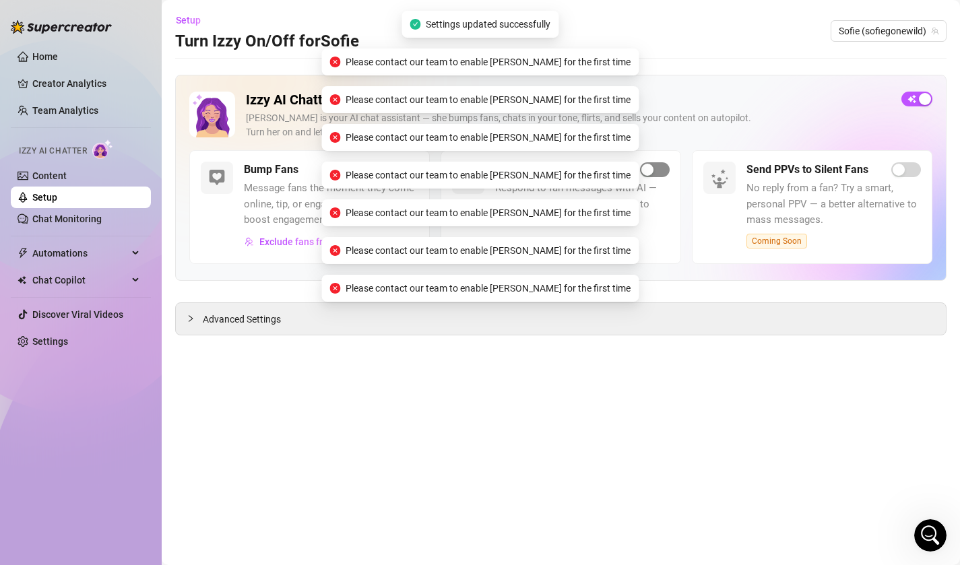
click at [655, 166] on span "button" at bounding box center [655, 169] width 30 height 15
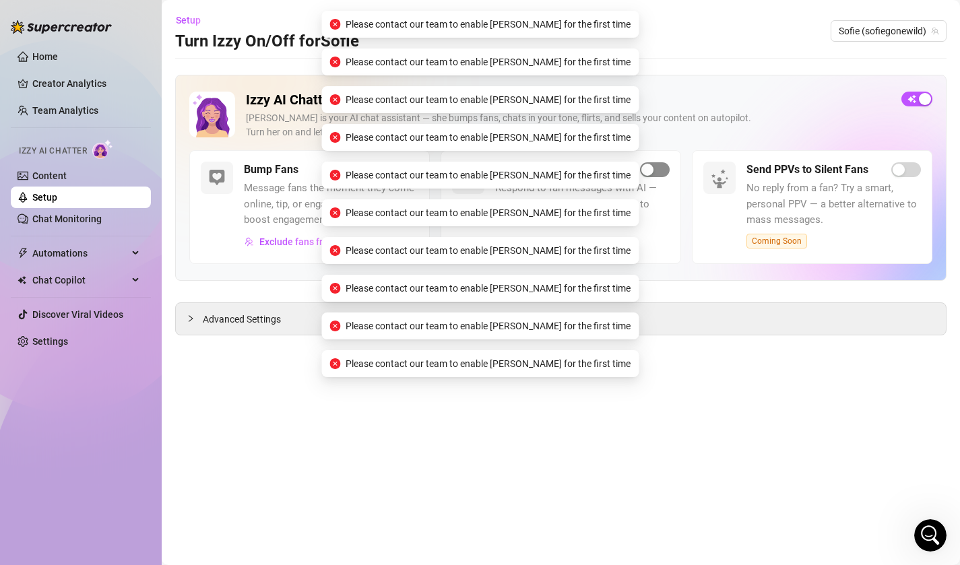
click at [655, 166] on span "button" at bounding box center [655, 169] width 30 height 15
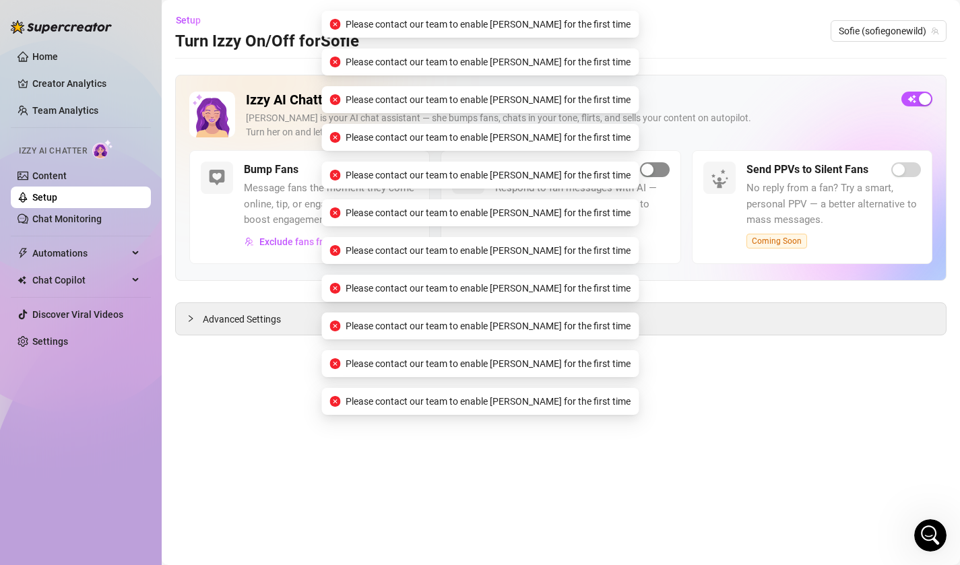
click at [655, 166] on span "button" at bounding box center [655, 169] width 30 height 15
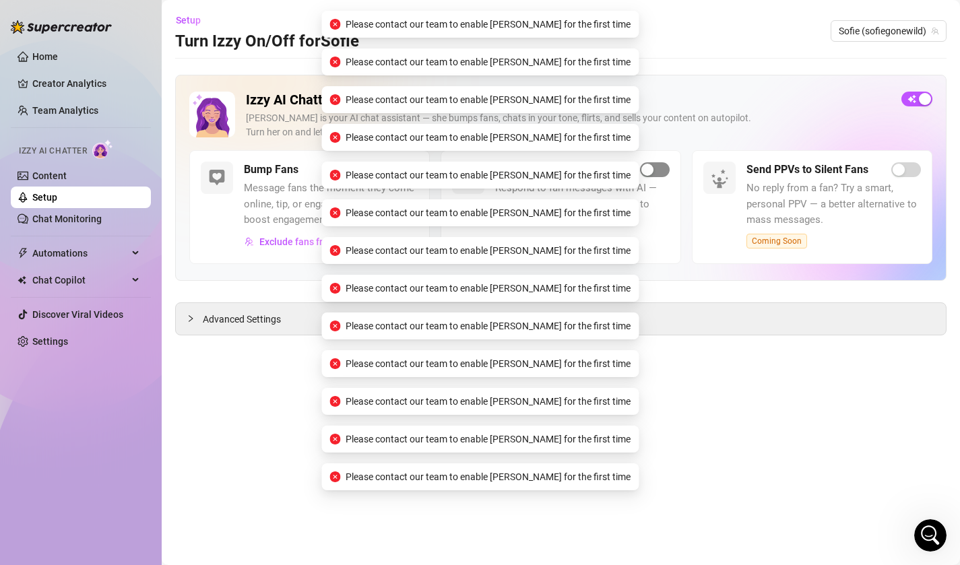
click at [655, 166] on span "button" at bounding box center [655, 169] width 30 height 15
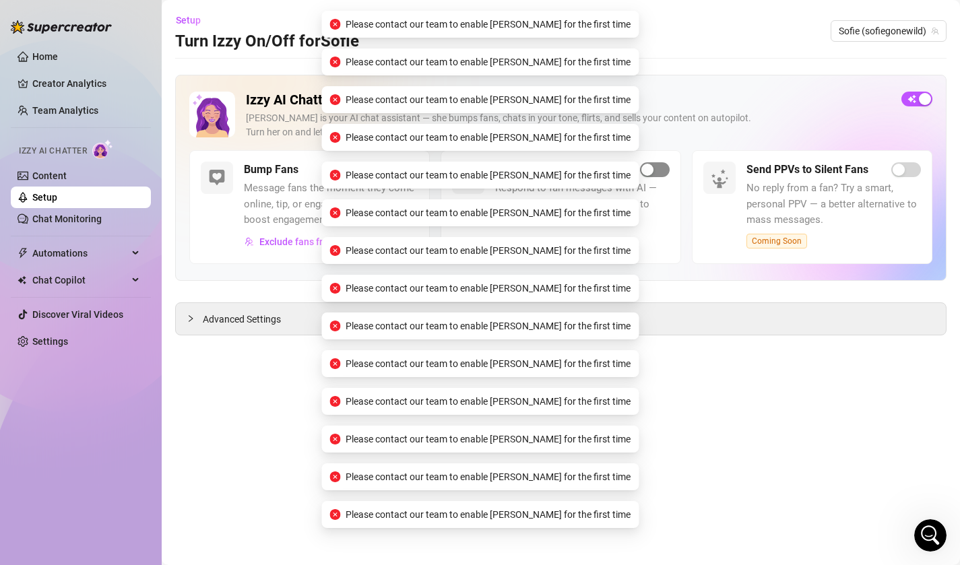
click at [655, 166] on span "button" at bounding box center [655, 169] width 30 height 15
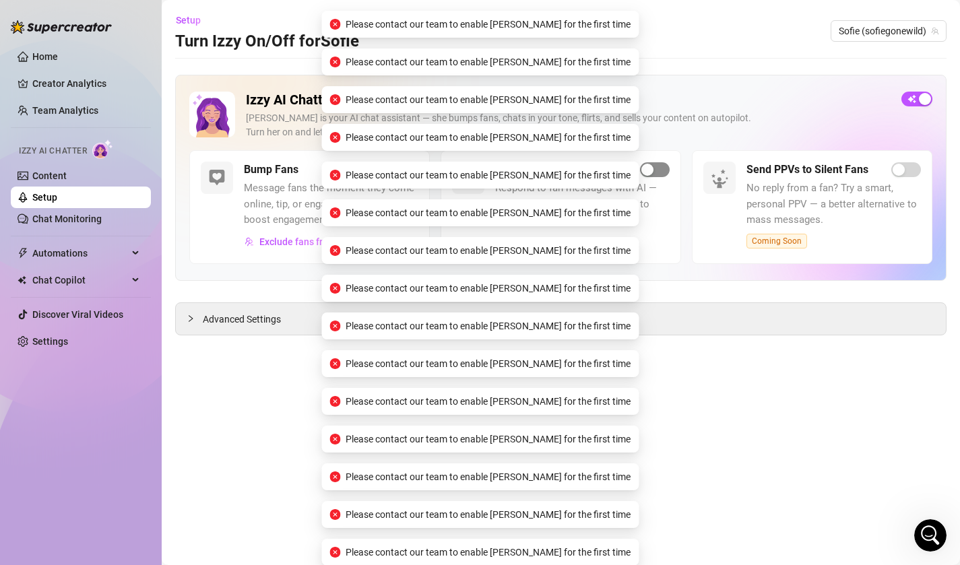
click at [655, 166] on span "button" at bounding box center [655, 169] width 30 height 15
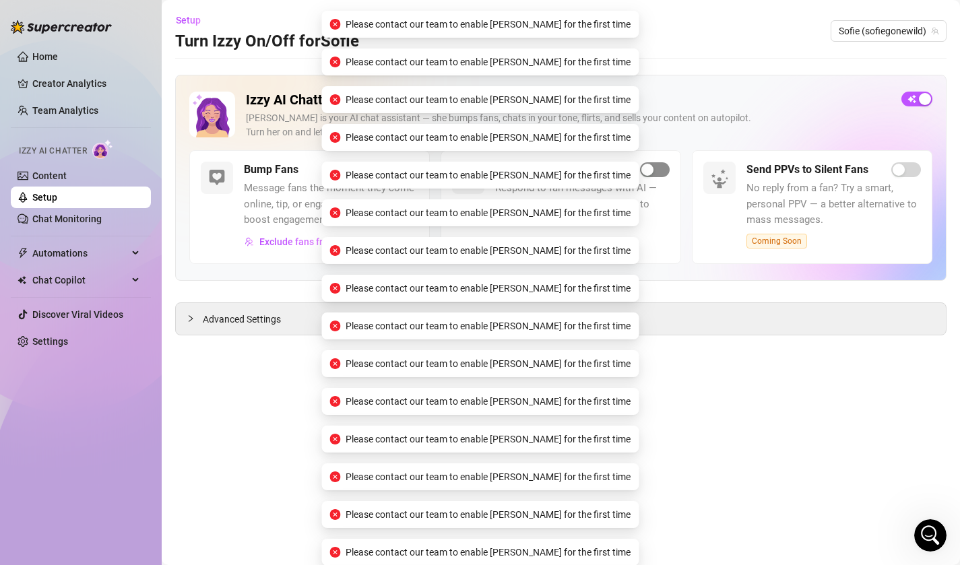
click at [655, 166] on span "button" at bounding box center [655, 169] width 30 height 15
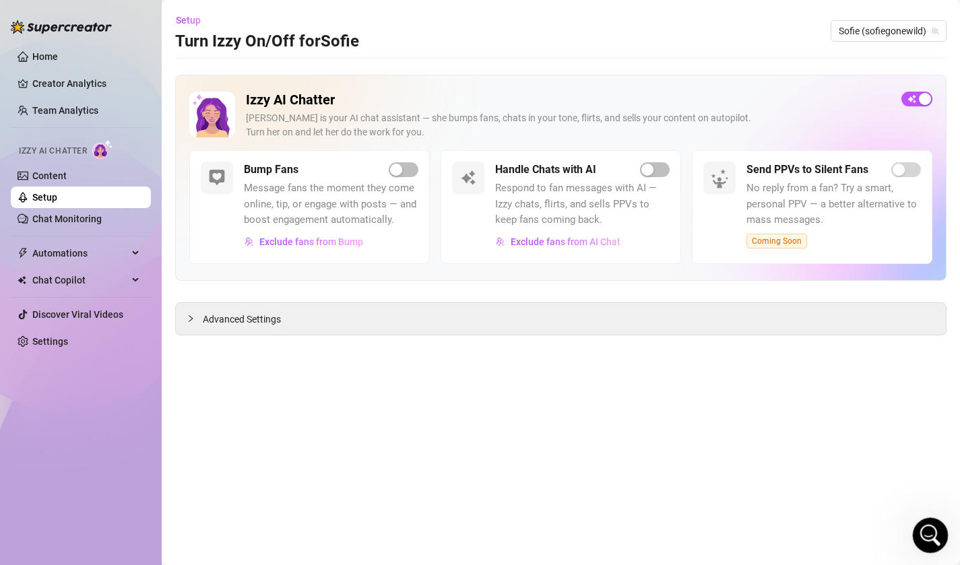
click at [931, 522] on div "Open Intercom Messenger" at bounding box center [928, 533] width 44 height 44
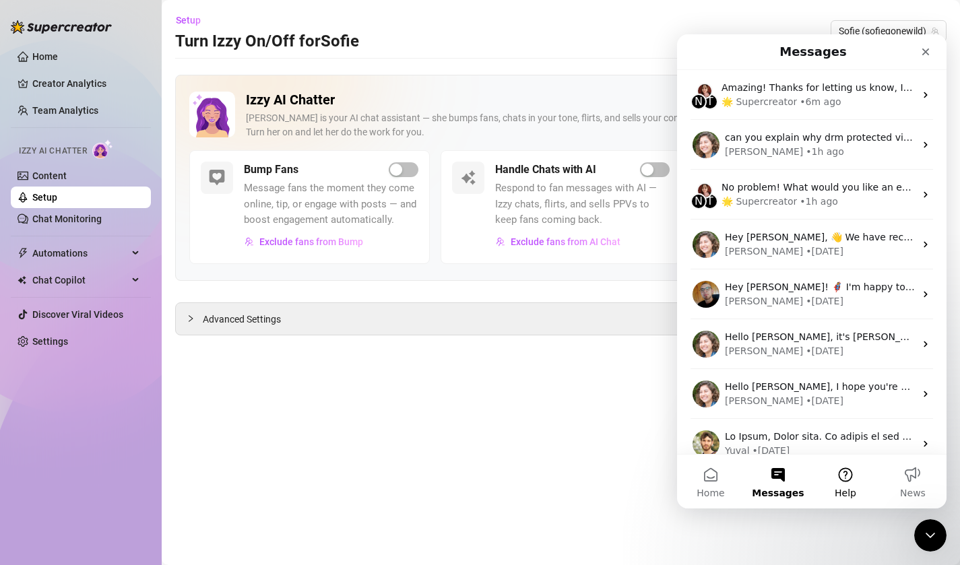
click at [848, 477] on button "Help" at bounding box center [845, 482] width 67 height 54
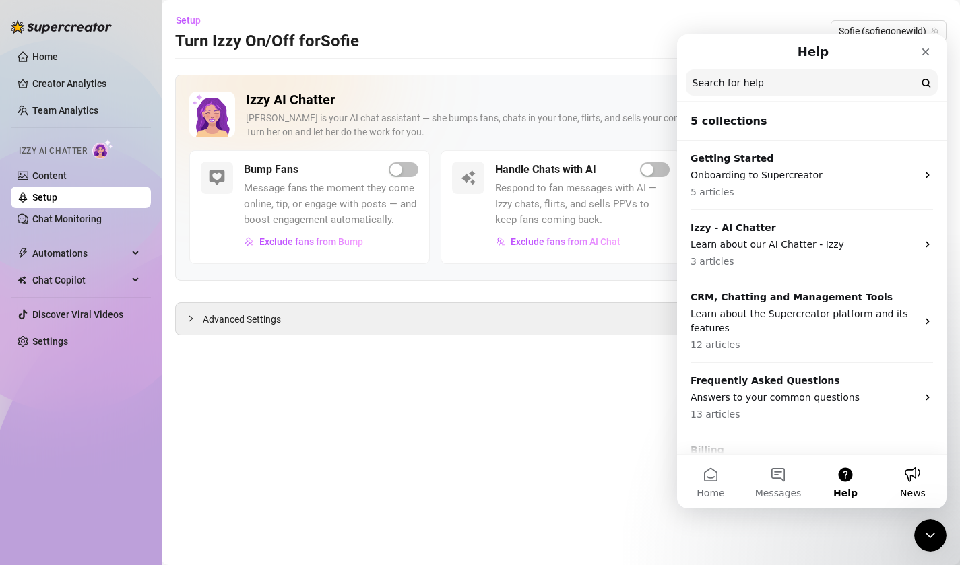
click at [894, 474] on button "News" at bounding box center [912, 482] width 67 height 54
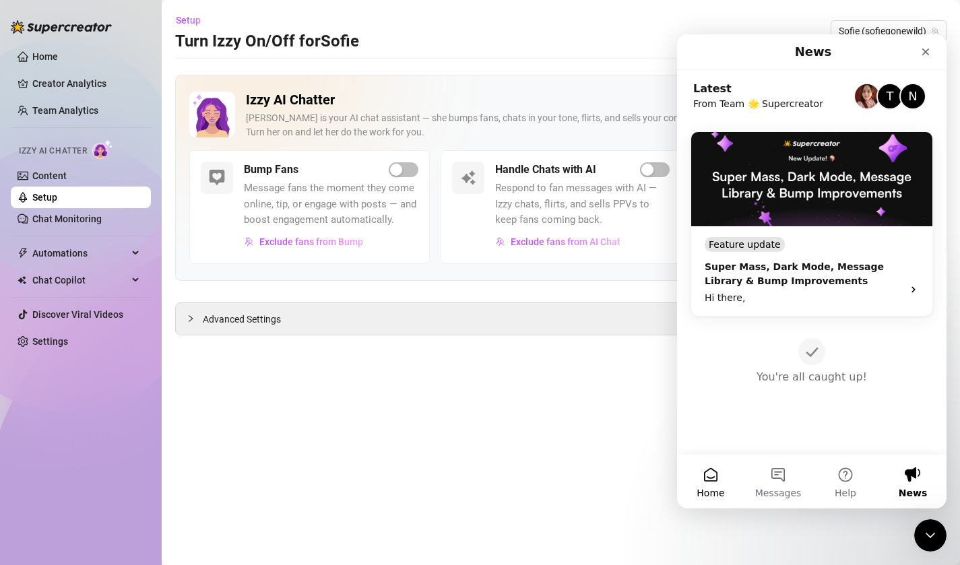
click at [721, 478] on button "Home" at bounding box center [710, 482] width 67 height 54
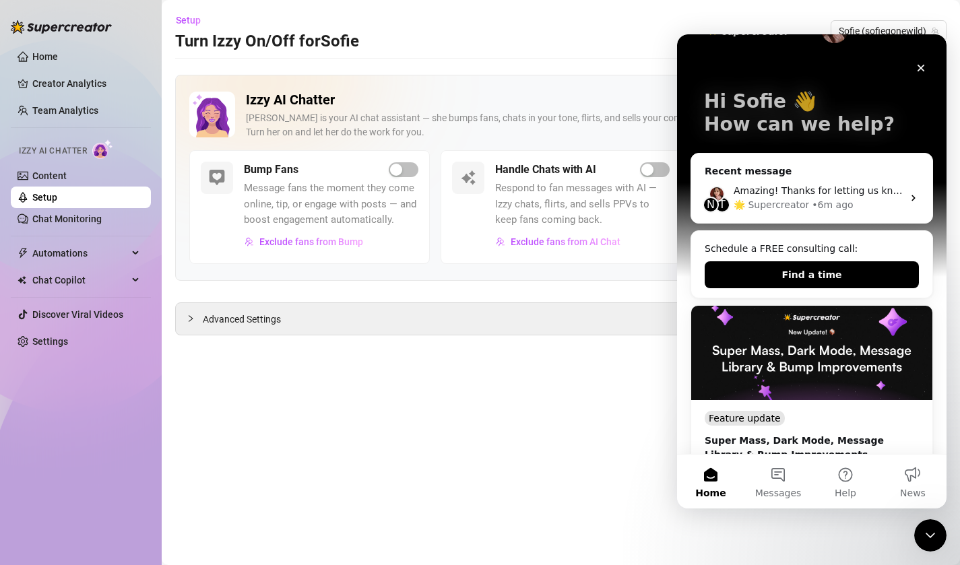
scroll to position [40, 0]
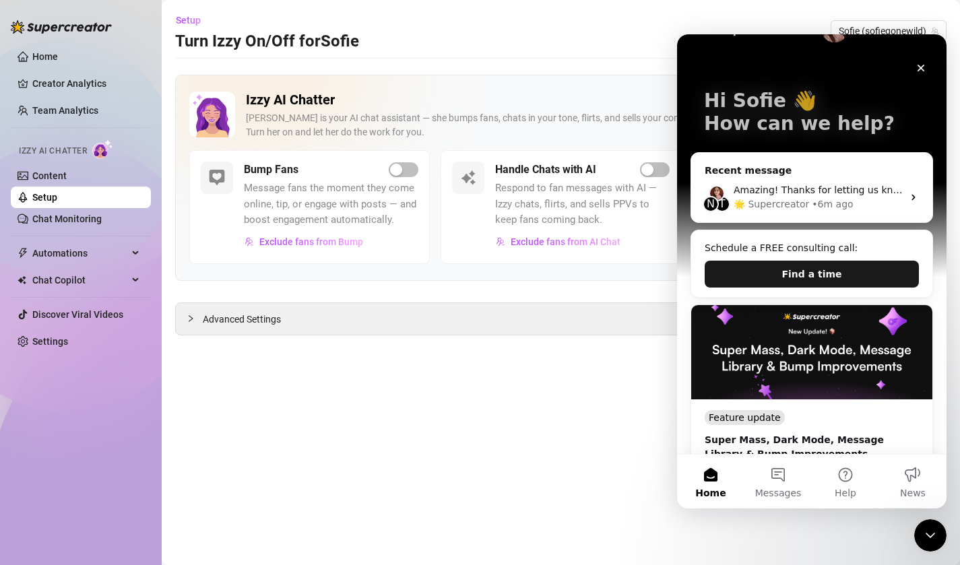
click at [845, 276] on button "Find a time" at bounding box center [812, 274] width 214 height 27
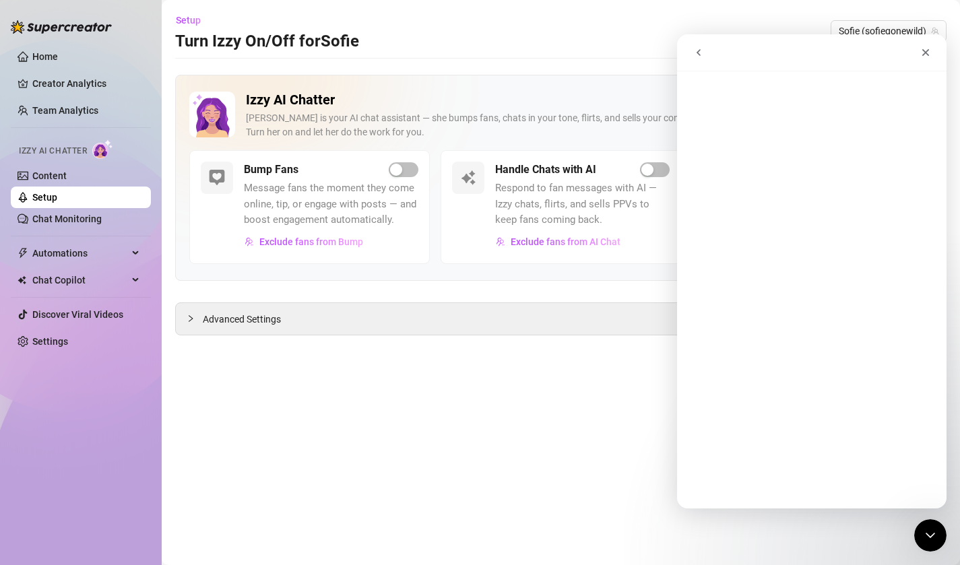
click at [699, 53] on icon "go back" at bounding box center [699, 52] width 4 height 7
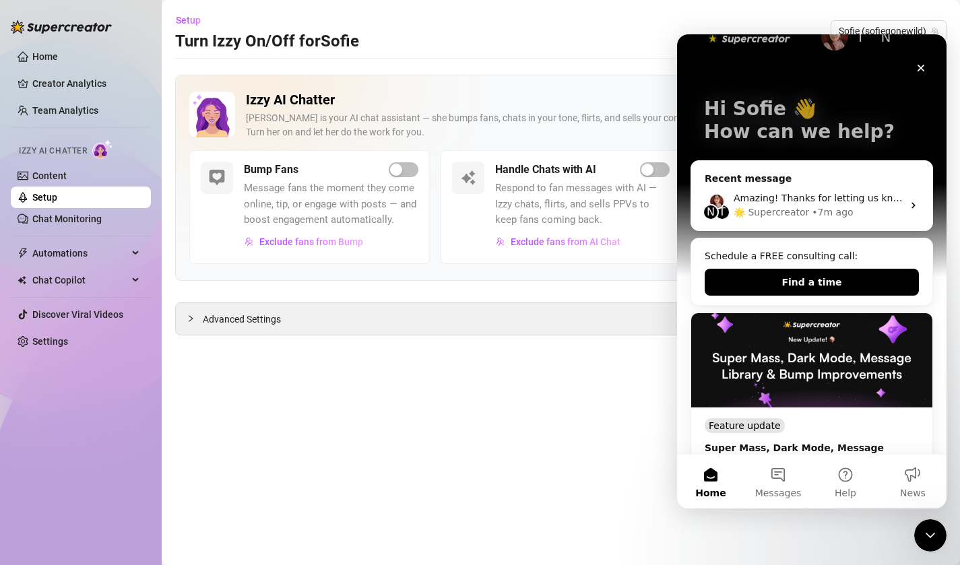
scroll to position [0, 0]
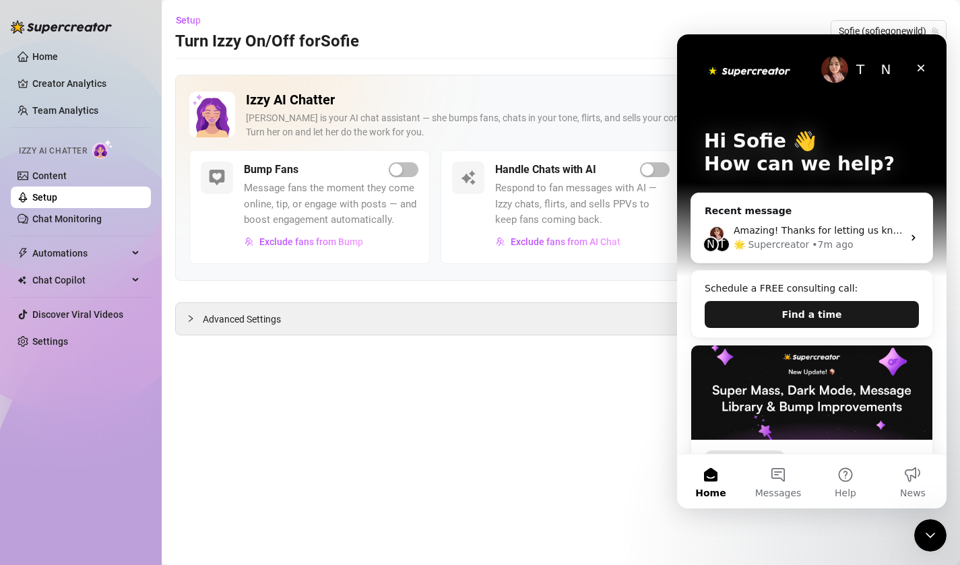
click at [819, 315] on button "Find a time" at bounding box center [812, 314] width 214 height 27
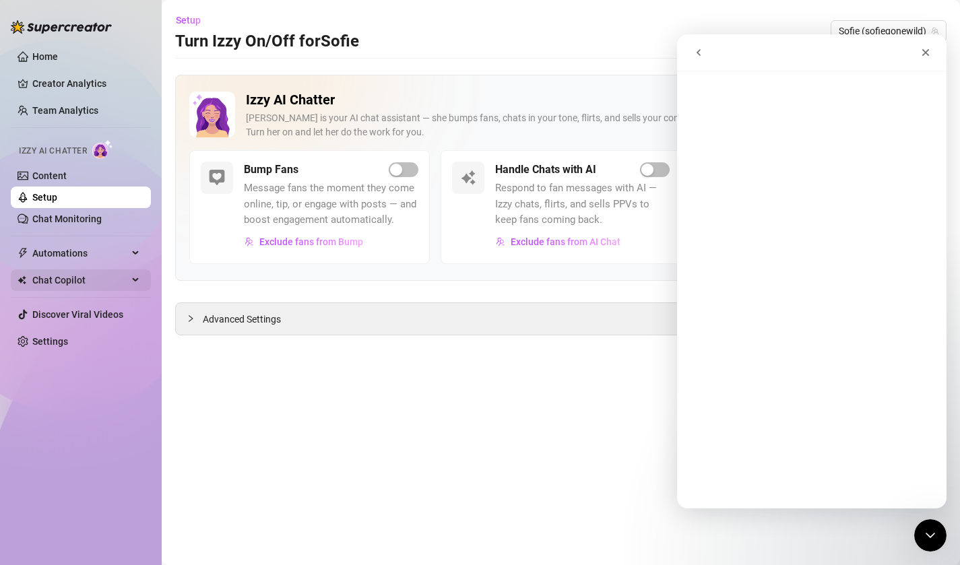
click at [107, 282] on span "Chat Copilot" at bounding box center [80, 280] width 96 height 22
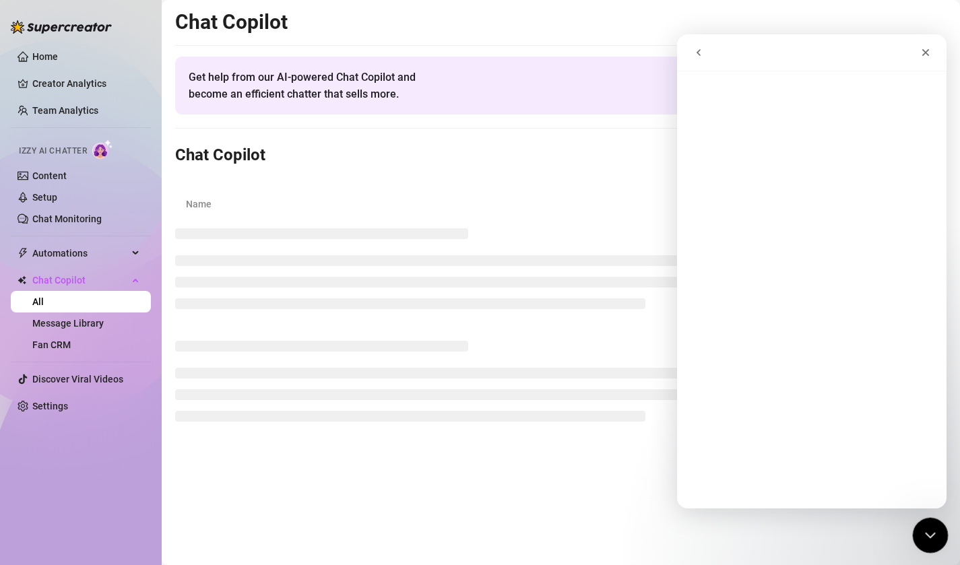
click html
click at [922, 51] on icon "Close" at bounding box center [925, 52] width 11 height 11
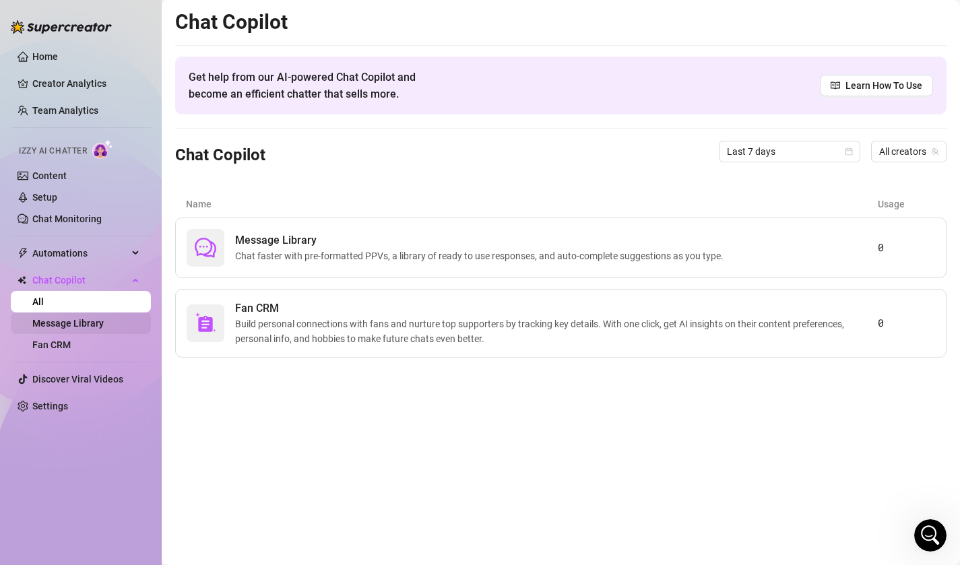
click at [104, 321] on link "Message Library" at bounding box center [67, 323] width 71 height 11
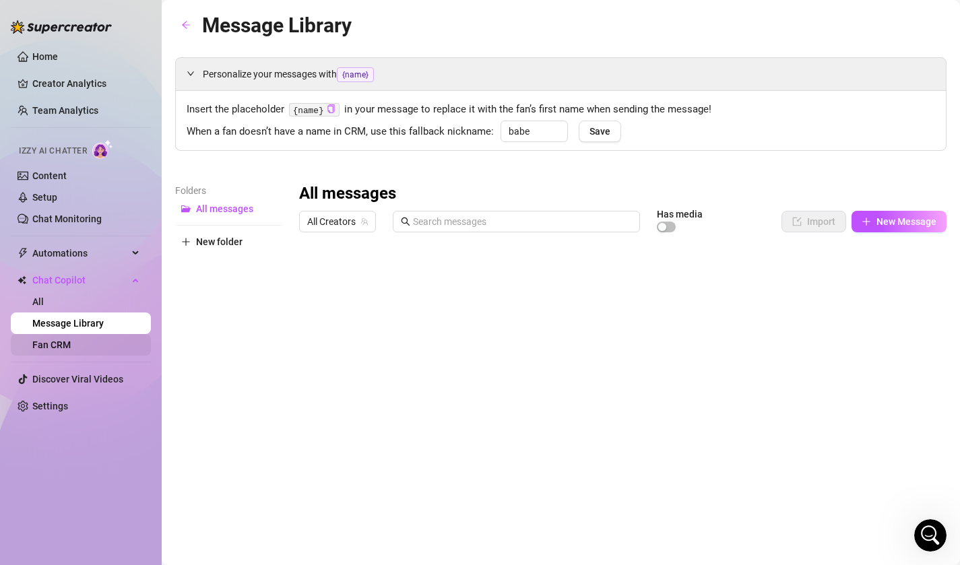
click at [71, 348] on link "Fan CRM" at bounding box center [51, 345] width 38 height 11
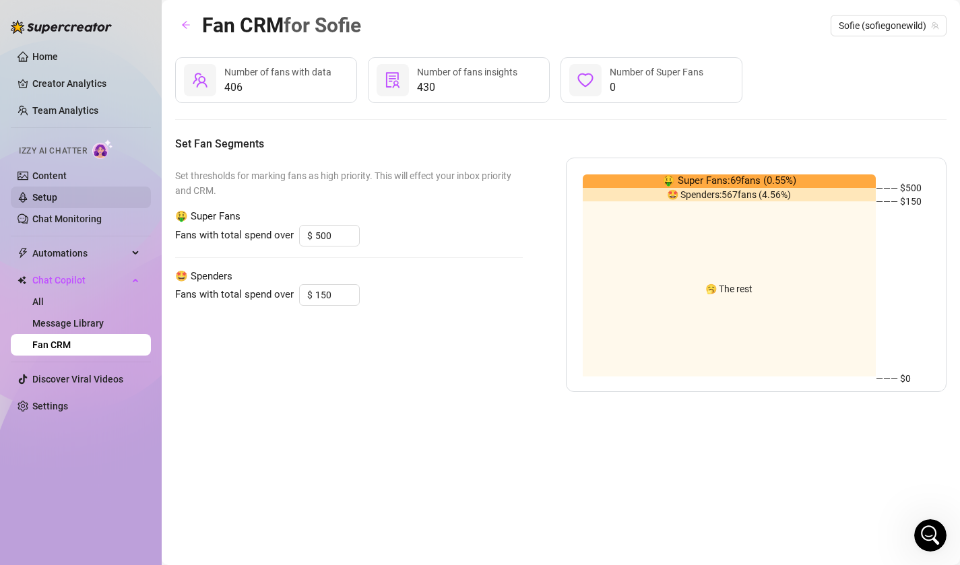
click at [57, 194] on link "Setup" at bounding box center [44, 197] width 25 height 11
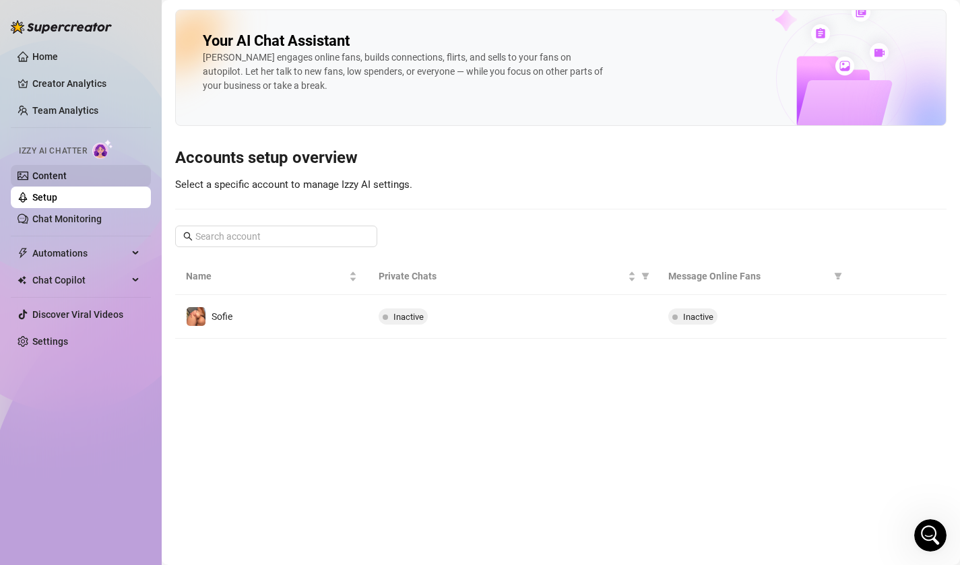
click at [67, 181] on link "Content" at bounding box center [49, 175] width 34 height 11
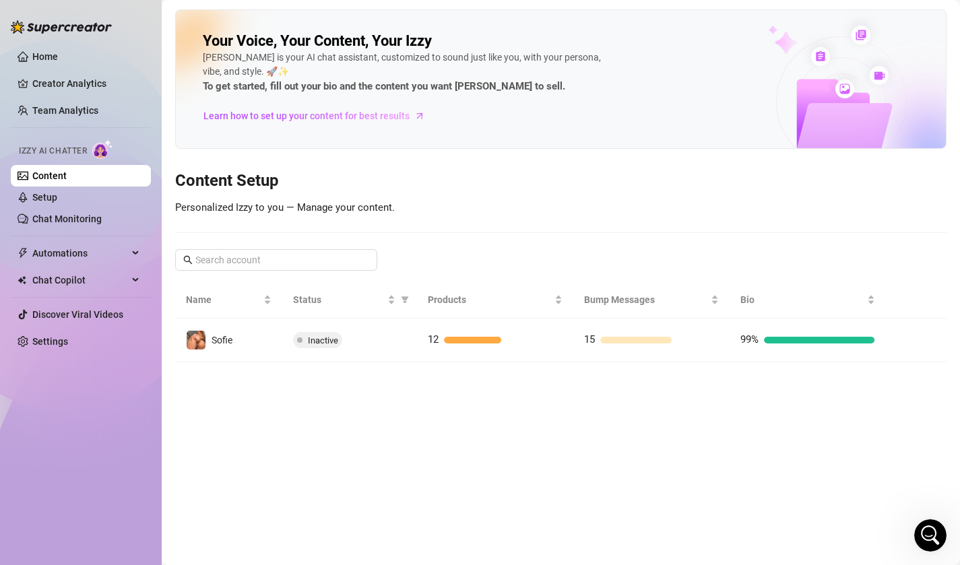
click at [507, 129] on div "Your Voice, Your Content, Your Izzy Izzy is your AI chat assistant, customized …" at bounding box center [560, 78] width 771 height 139
click at [925, 529] on icon "Open Intercom Messenger" at bounding box center [929, 534] width 22 height 22
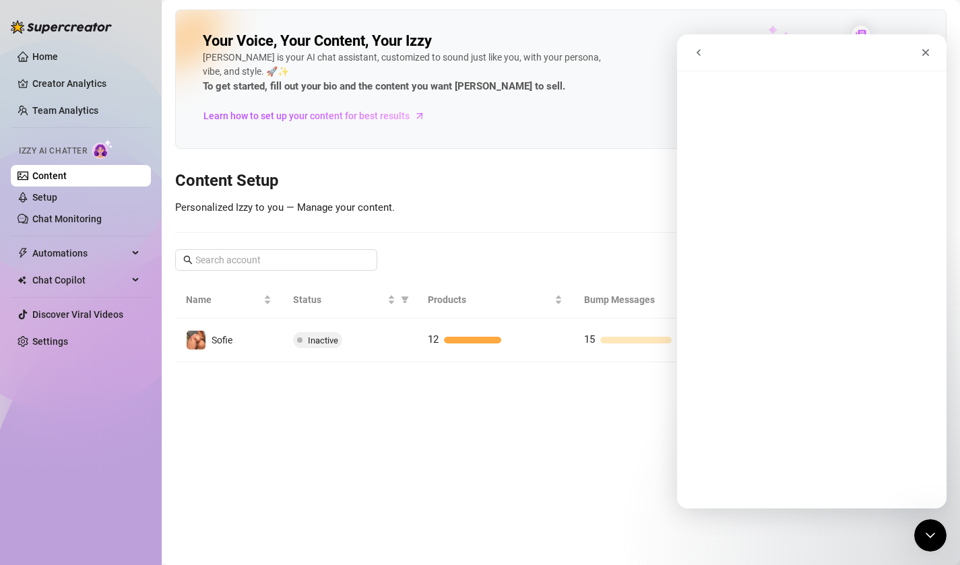
click at [701, 50] on icon "go back" at bounding box center [698, 52] width 11 height 11
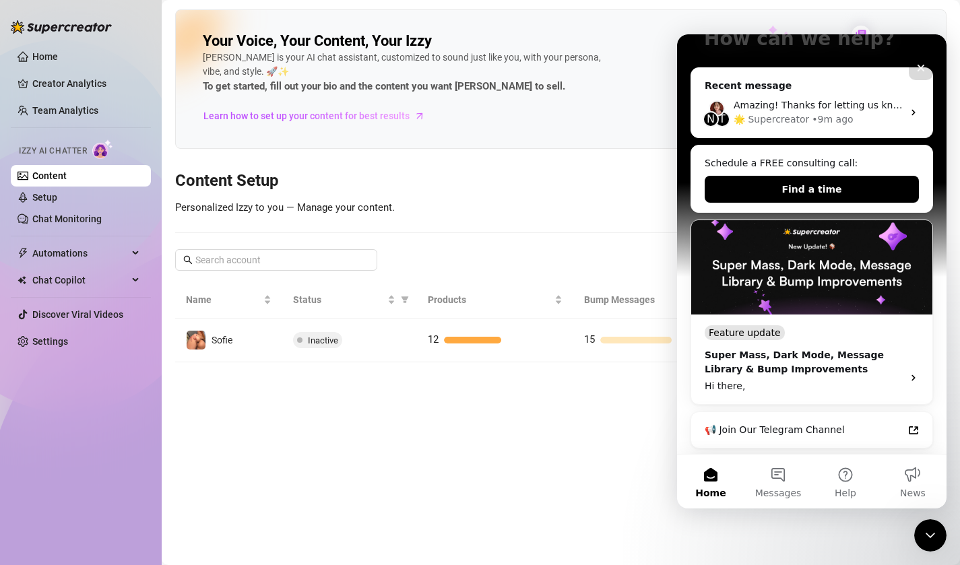
scroll to position [126, 0]
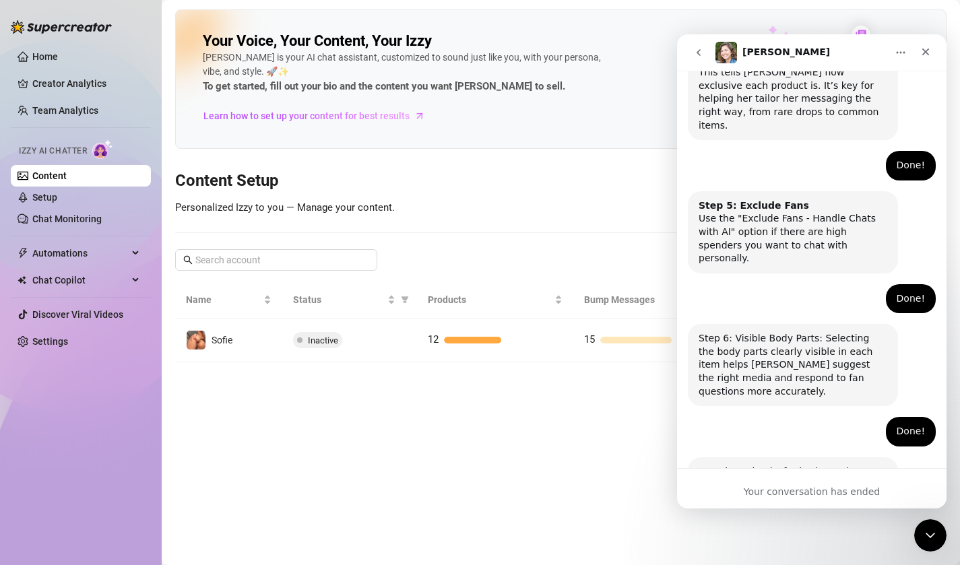
scroll to position [845, 0]
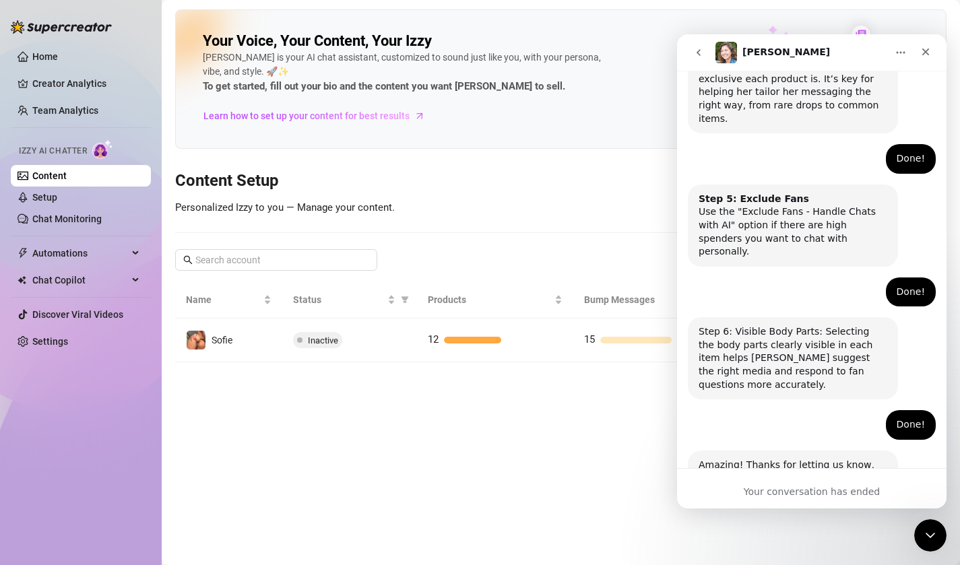
click at [694, 55] on icon "go back" at bounding box center [698, 52] width 11 height 11
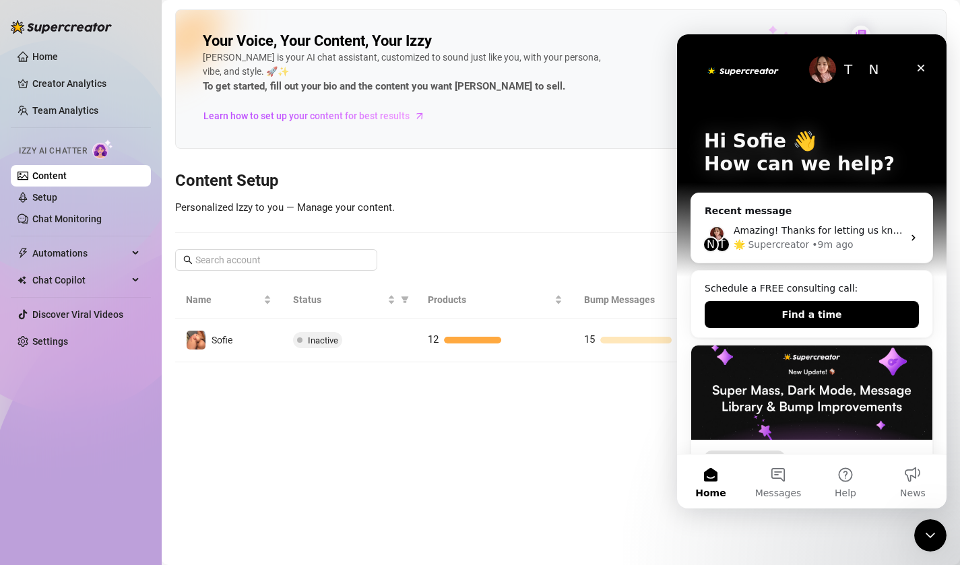
scroll to position [0, 0]
click at [788, 476] on button "Messages" at bounding box center [777, 482] width 67 height 54
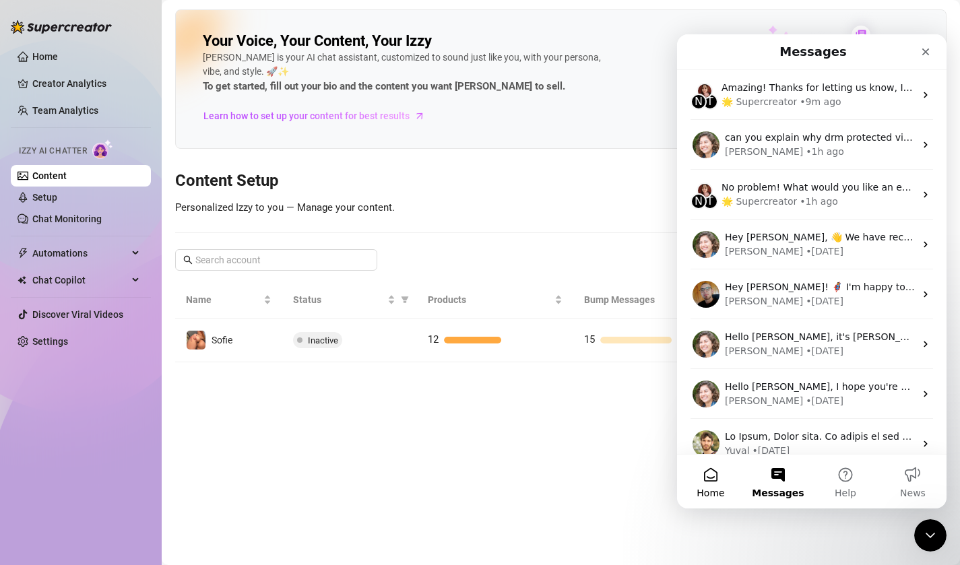
click at [724, 484] on button "Home" at bounding box center [710, 482] width 67 height 54
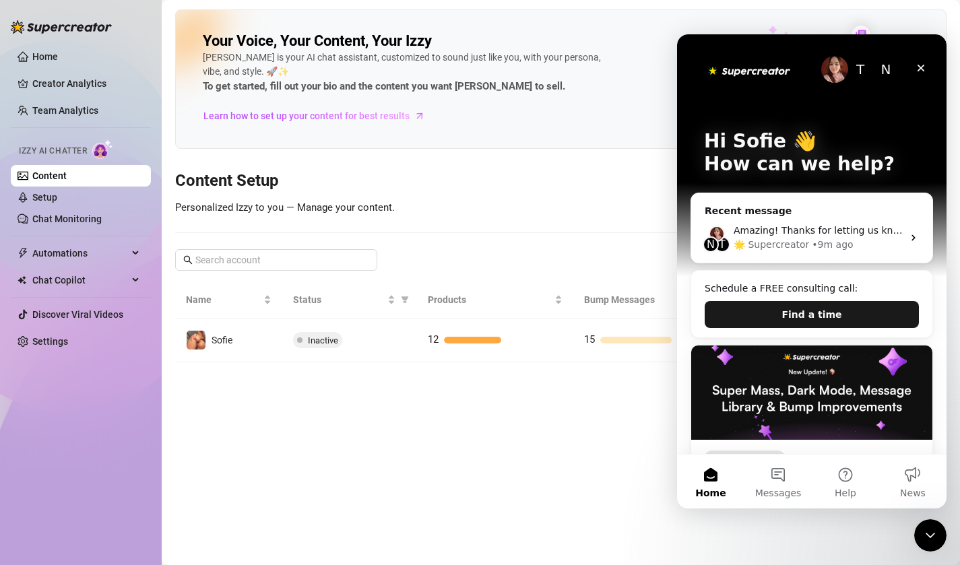
click at [788, 309] on button "Find a time" at bounding box center [812, 314] width 214 height 27
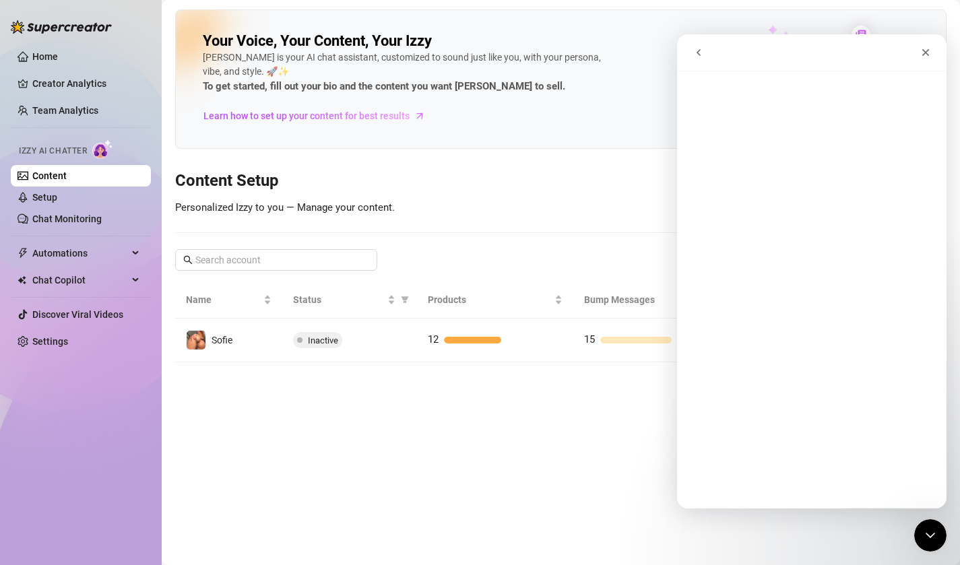
click at [619, 136] on div "Your Voice, Your Content, Your Izzy Izzy is your AI chat assistant, customized …" at bounding box center [560, 78] width 771 height 139
click at [924, 47] on icon "Close" at bounding box center [925, 52] width 11 height 11
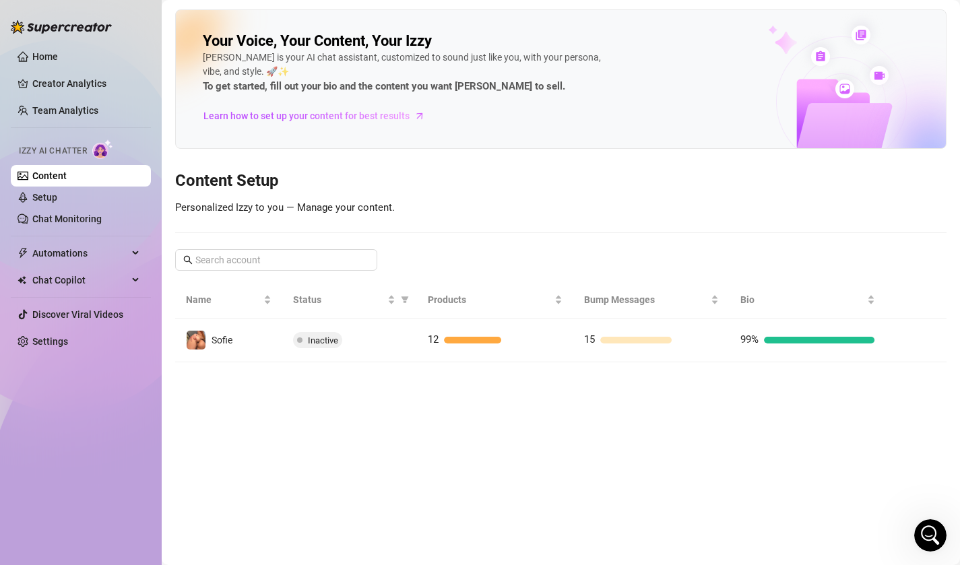
click at [611, 170] on h3 "Content Setup" at bounding box center [560, 181] width 771 height 22
click at [48, 57] on link "Home" at bounding box center [45, 56] width 26 height 11
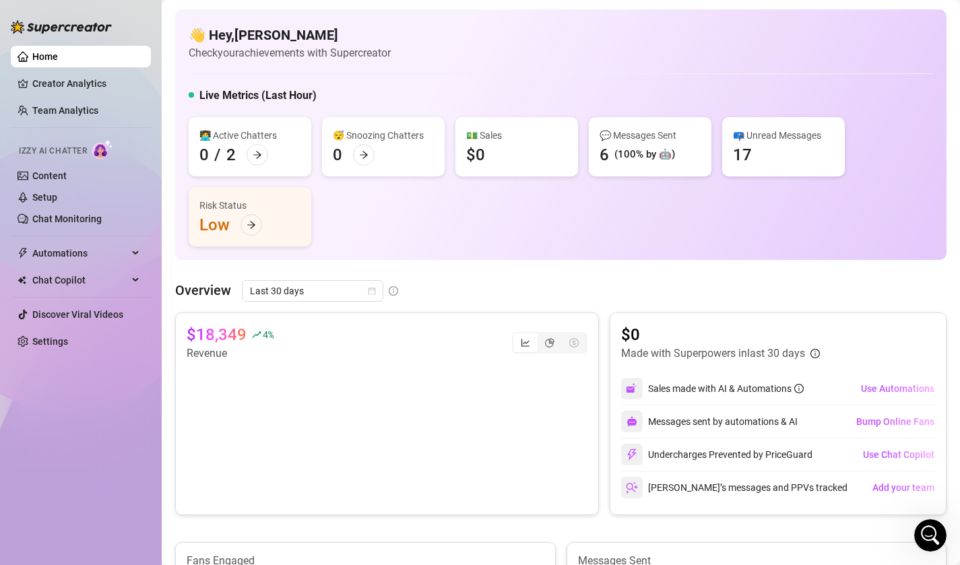
click at [599, 105] on div "Live Metrics (Last Hour)" at bounding box center [561, 99] width 744 height 22
click at [57, 193] on link "Setup" at bounding box center [44, 197] width 25 height 11
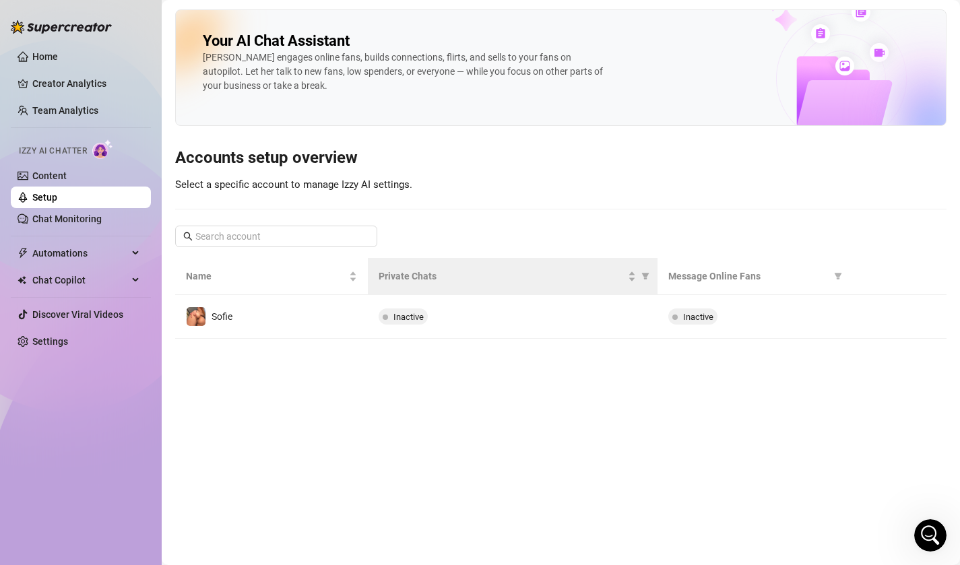
click at [503, 294] on th "Private Chats" at bounding box center [512, 276] width 289 height 37
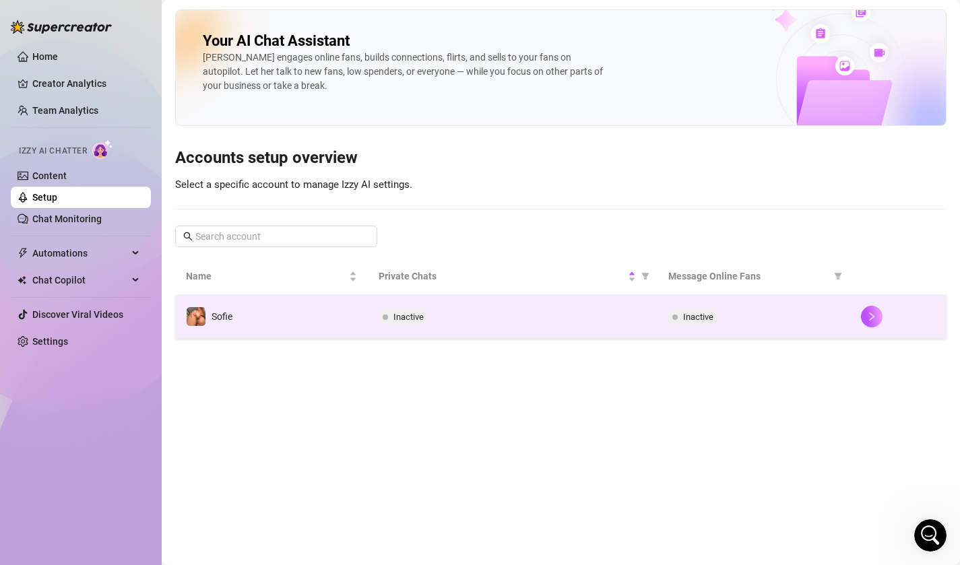
click at [503, 300] on td "Inactive" at bounding box center [512, 317] width 289 height 44
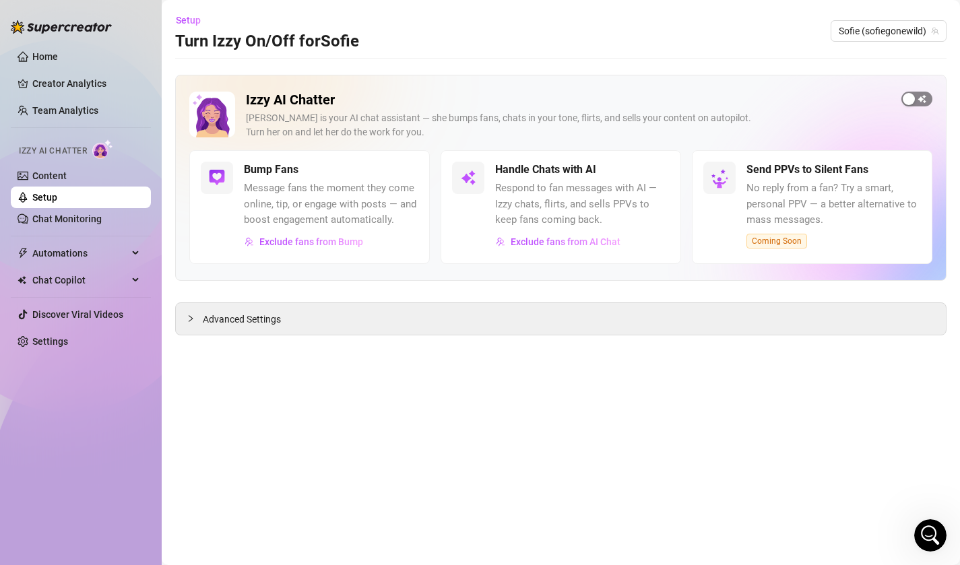
click at [910, 100] on div "button" at bounding box center [909, 99] width 12 height 12
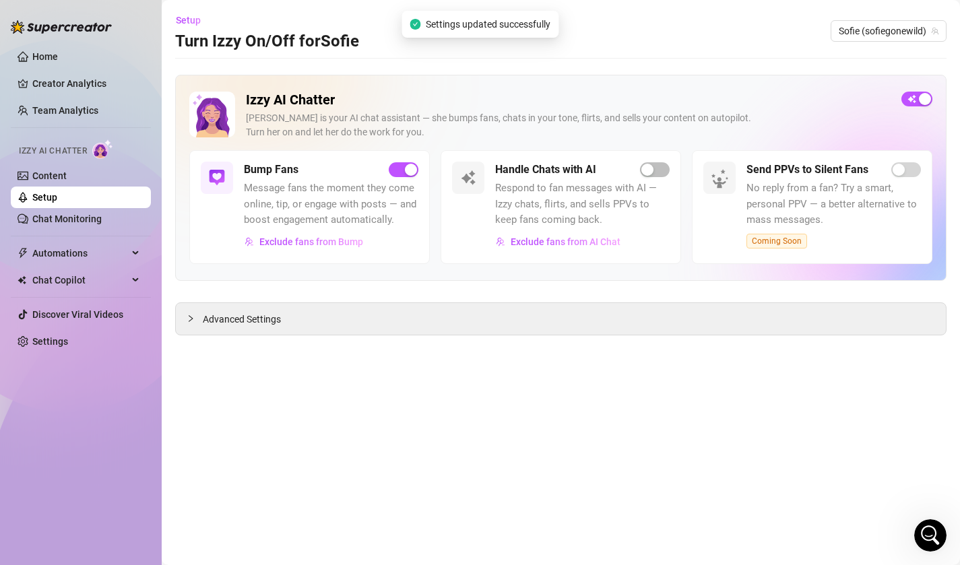
click at [386, 171] on div "Bump Fans" at bounding box center [331, 170] width 174 height 16
click at [397, 168] on span "button" at bounding box center [404, 169] width 30 height 15
click at [656, 174] on span "button" at bounding box center [655, 169] width 30 height 15
click at [57, 181] on link "Content" at bounding box center [49, 175] width 34 height 11
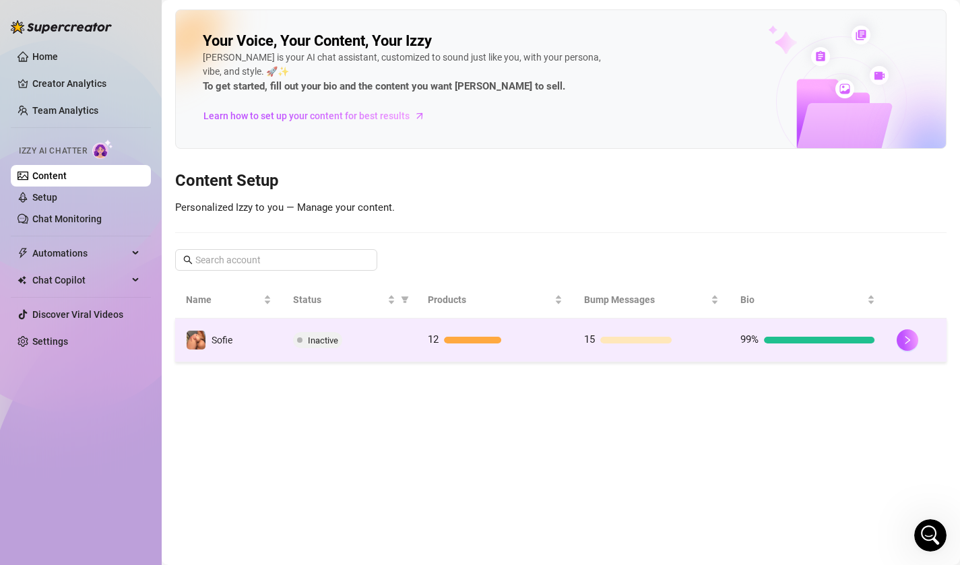
click at [313, 353] on td "Inactive" at bounding box center [349, 341] width 135 height 44
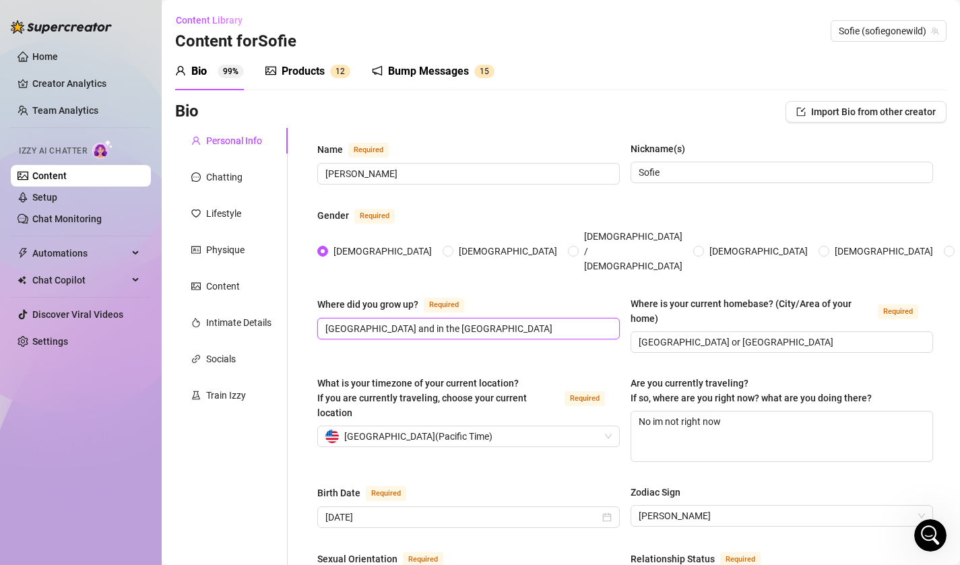
drag, startPoint x: 385, startPoint y: 307, endPoint x: 559, endPoint y: 303, distance: 173.9
click at [559, 321] on input "[GEOGRAPHIC_DATA] and in the [GEOGRAPHIC_DATA]" at bounding box center [467, 328] width 284 height 15
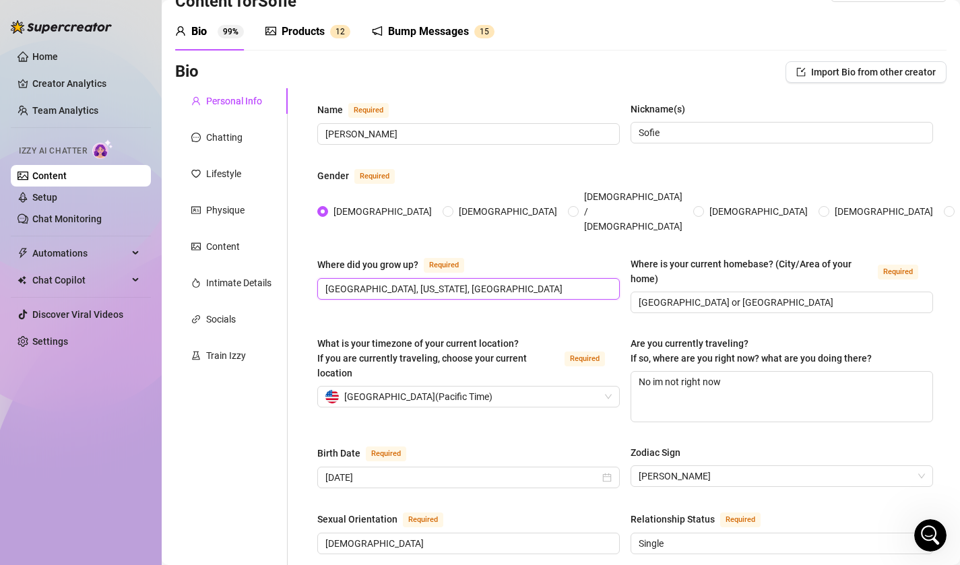
scroll to position [41, 0]
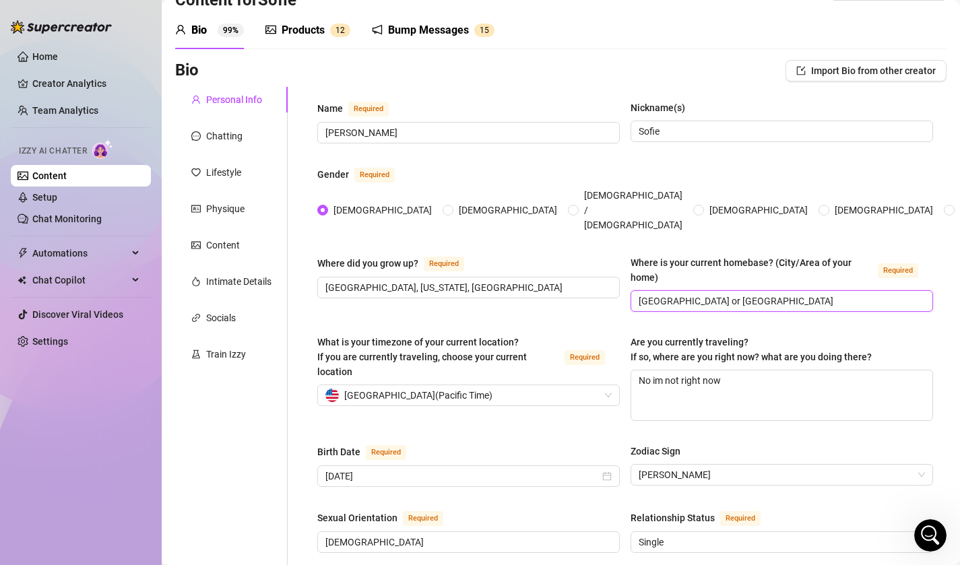
click at [700, 294] on input "[GEOGRAPHIC_DATA] or [GEOGRAPHIC_DATA]" at bounding box center [781, 301] width 284 height 15
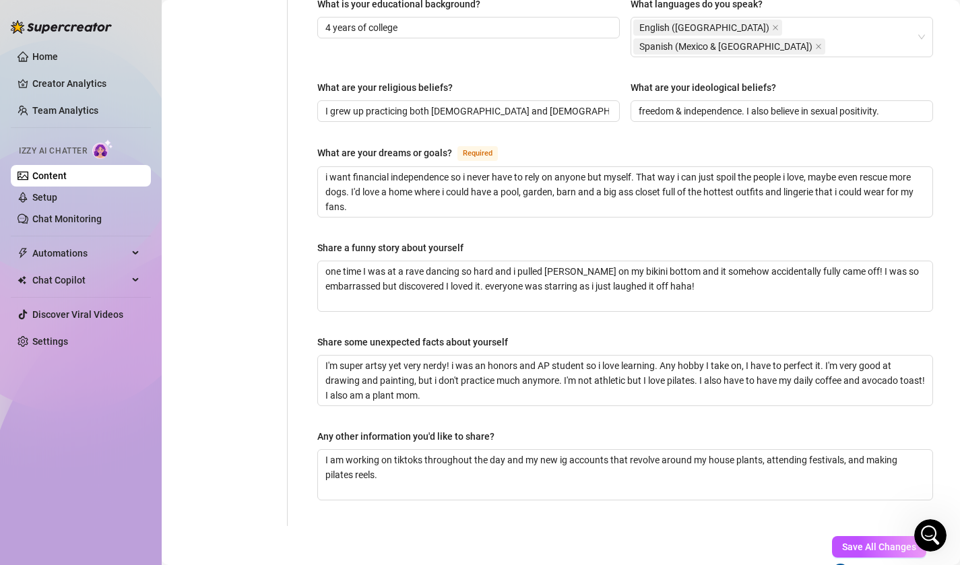
scroll to position [784, 0]
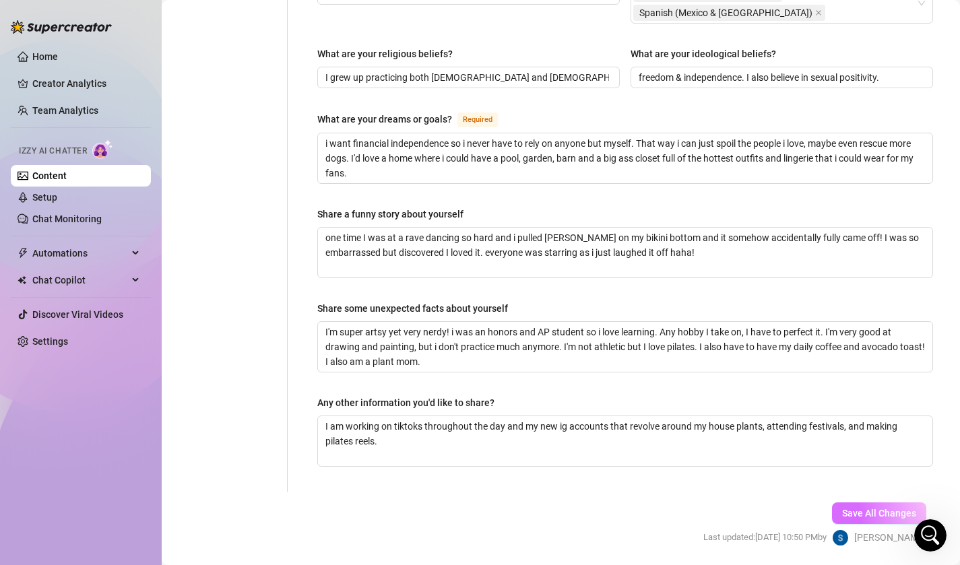
click at [854, 503] on button "Save All Changes" at bounding box center [879, 514] width 94 height 22
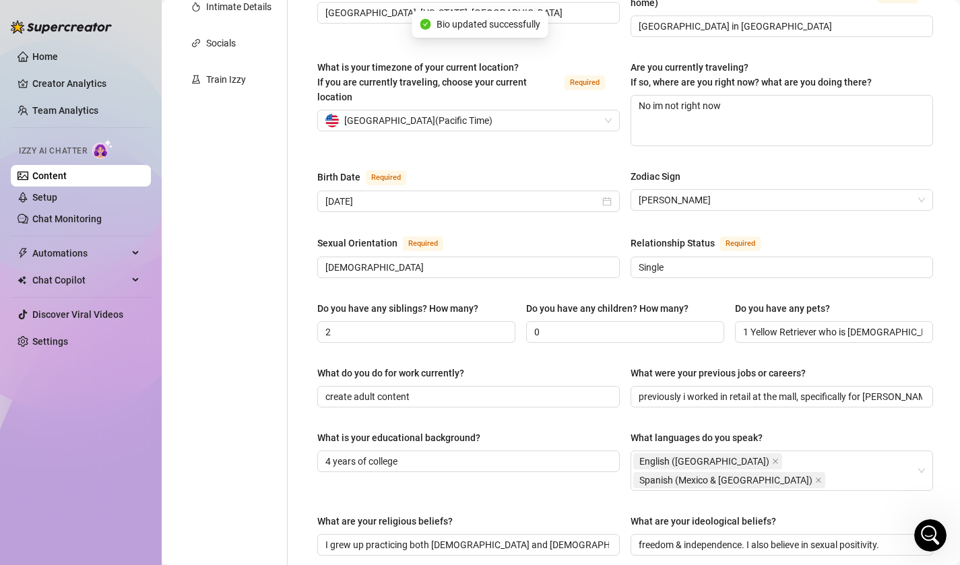
scroll to position [0, 0]
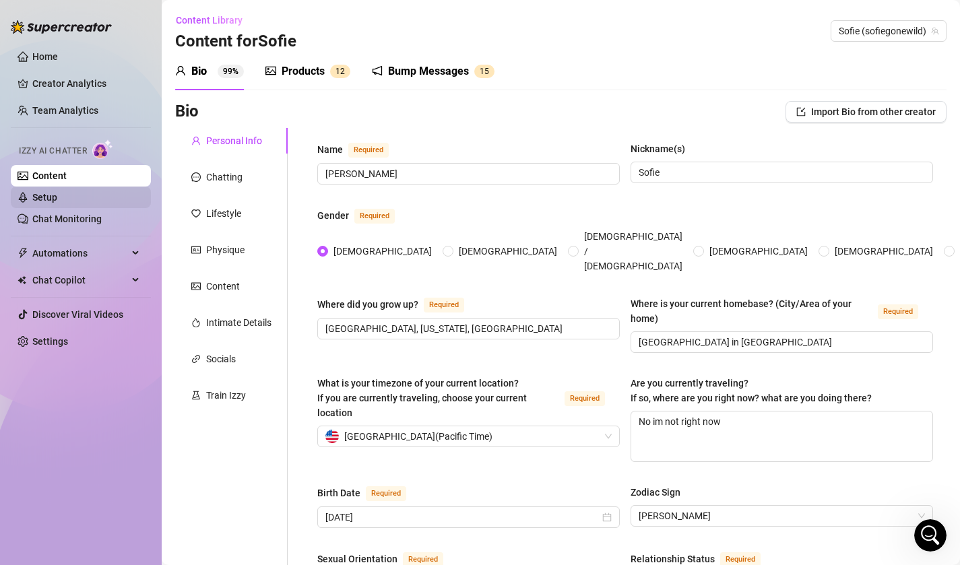
click at [57, 195] on link "Setup" at bounding box center [44, 197] width 25 height 11
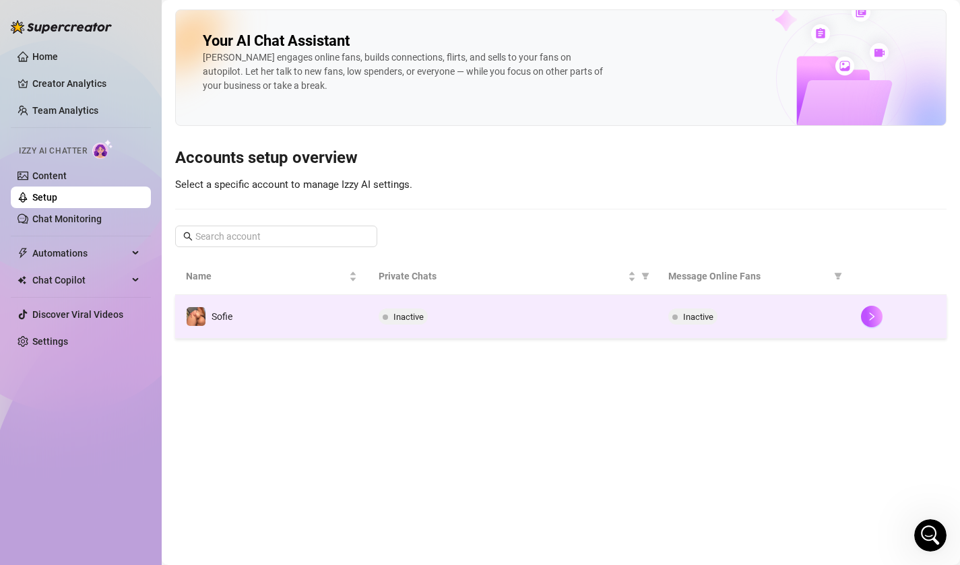
click at [474, 305] on td "Inactive" at bounding box center [512, 317] width 289 height 44
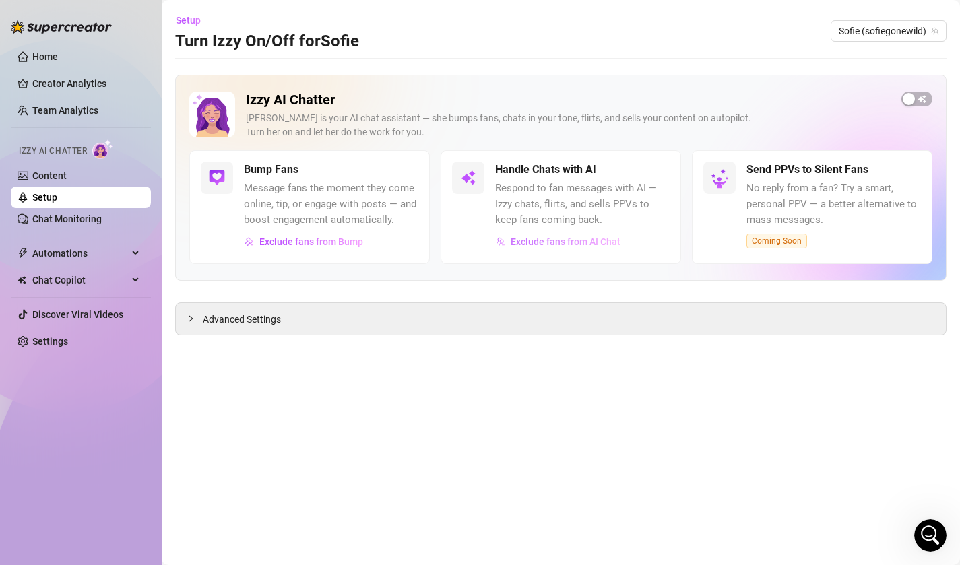
click at [591, 245] on span "Exclude fans from AI Chat" at bounding box center [566, 241] width 110 height 11
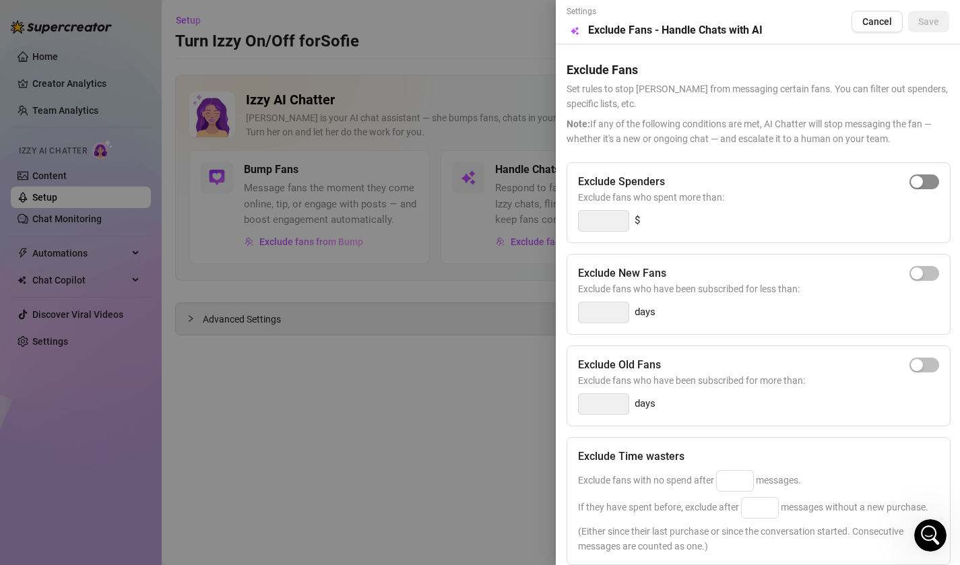
click at [924, 176] on span "button" at bounding box center [925, 181] width 30 height 15
click at [617, 219] on input "300" at bounding box center [604, 221] width 50 height 20
click at [719, 240] on div "Exclude Spenders Exclude fans who spent more than: 150 $" at bounding box center [759, 202] width 384 height 81
click at [612, 216] on input "150" at bounding box center [604, 221] width 50 height 20
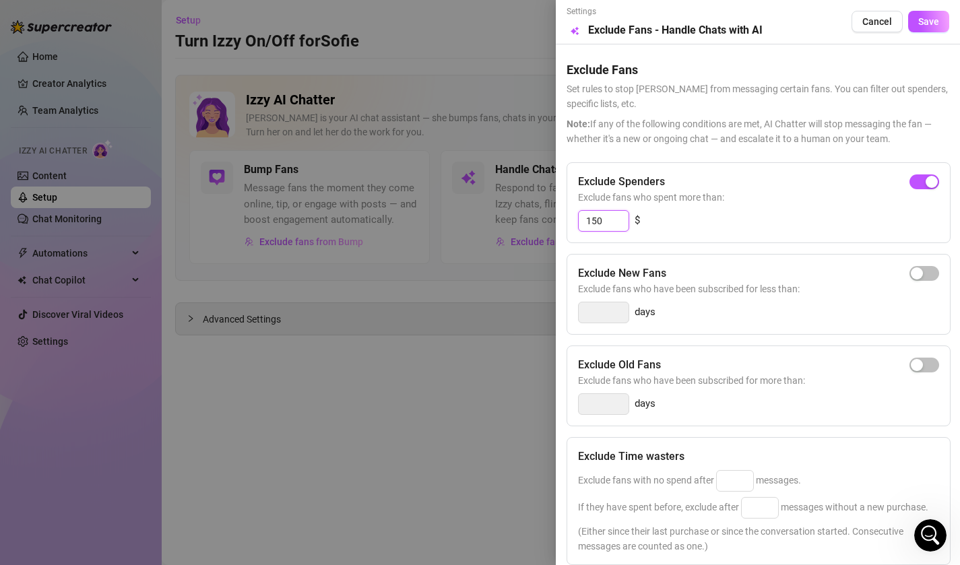
click at [611, 216] on input "150" at bounding box center [604, 221] width 50 height 20
click at [720, 151] on div "Exclude Fans Set rules to stop Izzy from messaging certain fans. You can filter…" at bounding box center [758, 365] width 383 height 643
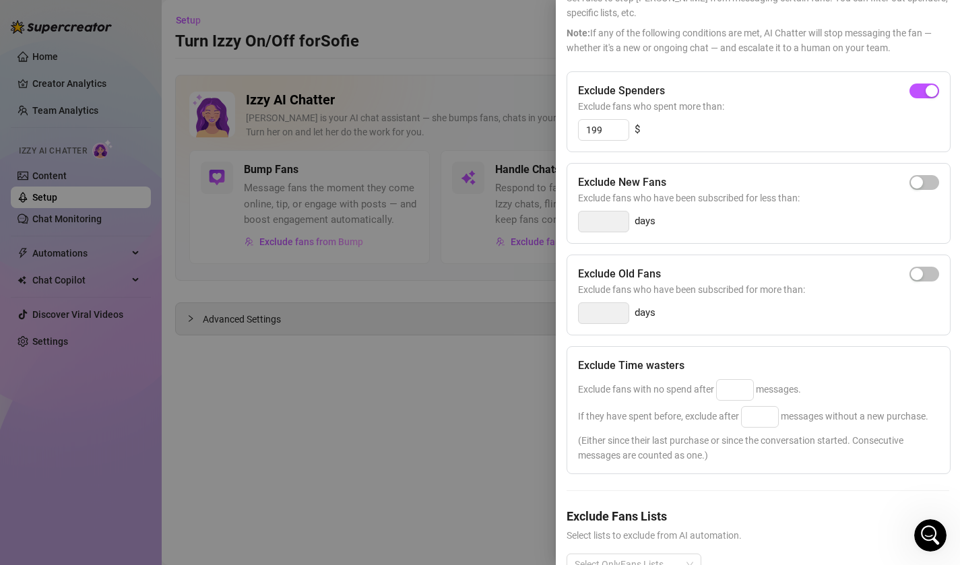
scroll to position [128, 0]
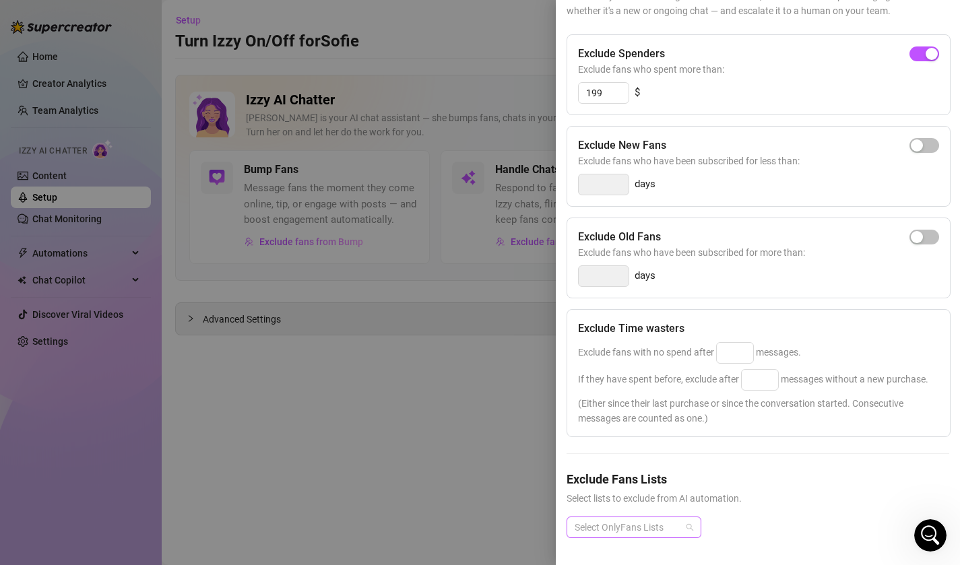
click at [666, 519] on div at bounding box center [626, 527] width 115 height 19
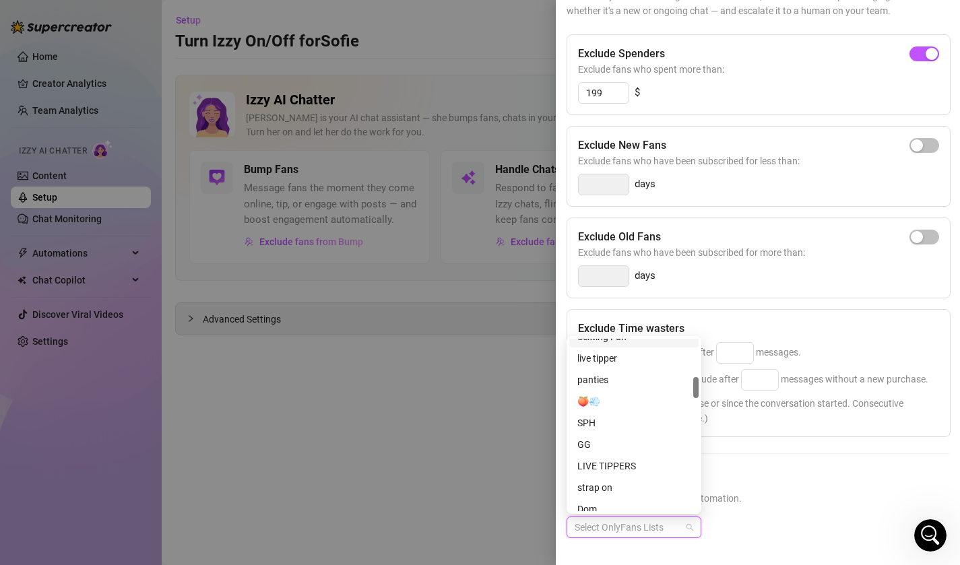
scroll to position [311, 0]
click at [643, 364] on div "live tipper" at bounding box center [633, 362] width 113 height 15
click at [628, 472] on div "LIVE TIPPERS" at bounding box center [633, 470] width 113 height 15
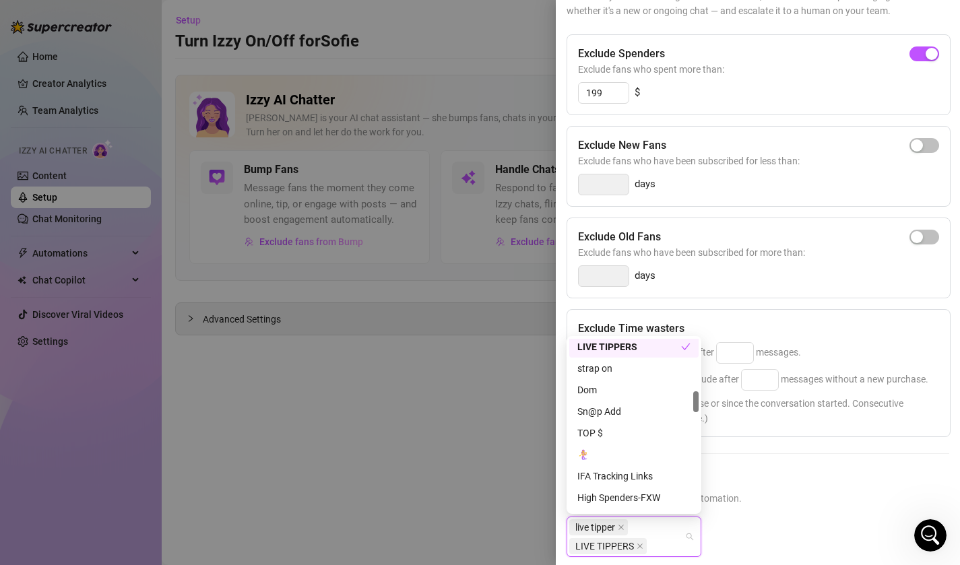
scroll to position [435, 0]
click at [620, 426] on div "TOP $" at bounding box center [633, 431] width 113 height 15
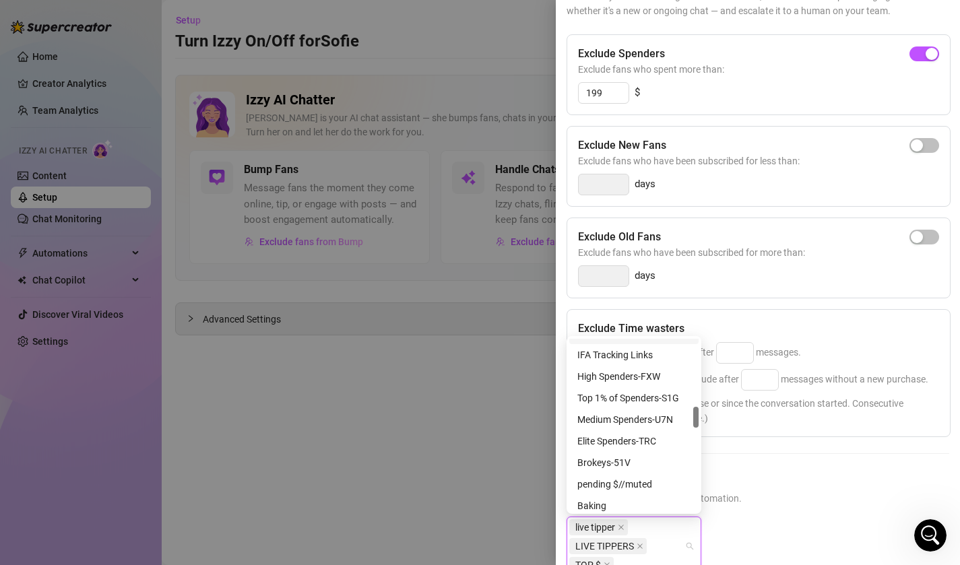
scroll to position [554, 0]
click at [639, 400] on div "Top 1% of Spenders-S1G" at bounding box center [633, 399] width 113 height 15
click at [639, 381] on div "High Spenders-FXW" at bounding box center [633, 378] width 113 height 15
click at [651, 441] on div "Elite Spenders-TRC" at bounding box center [633, 442] width 113 height 15
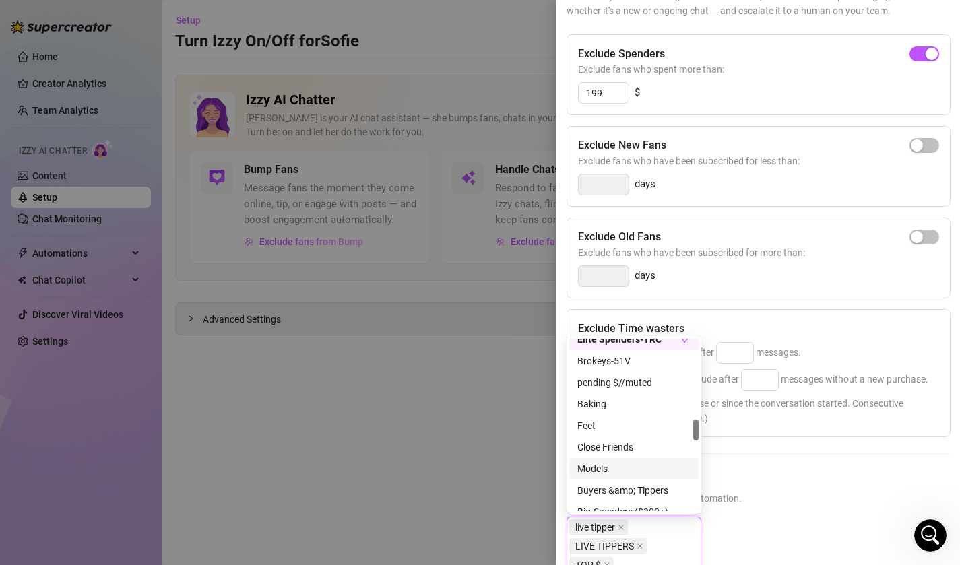
click at [644, 469] on div "Models" at bounding box center [633, 469] width 113 height 15
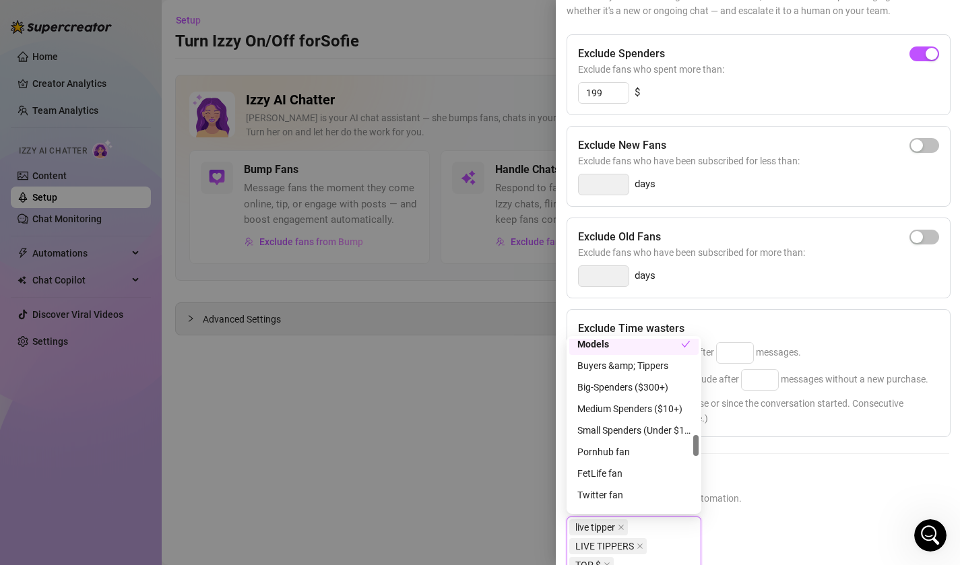
scroll to position [783, 0]
click at [619, 387] on div "Big-Spenders ($300+)" at bounding box center [633, 386] width 113 height 15
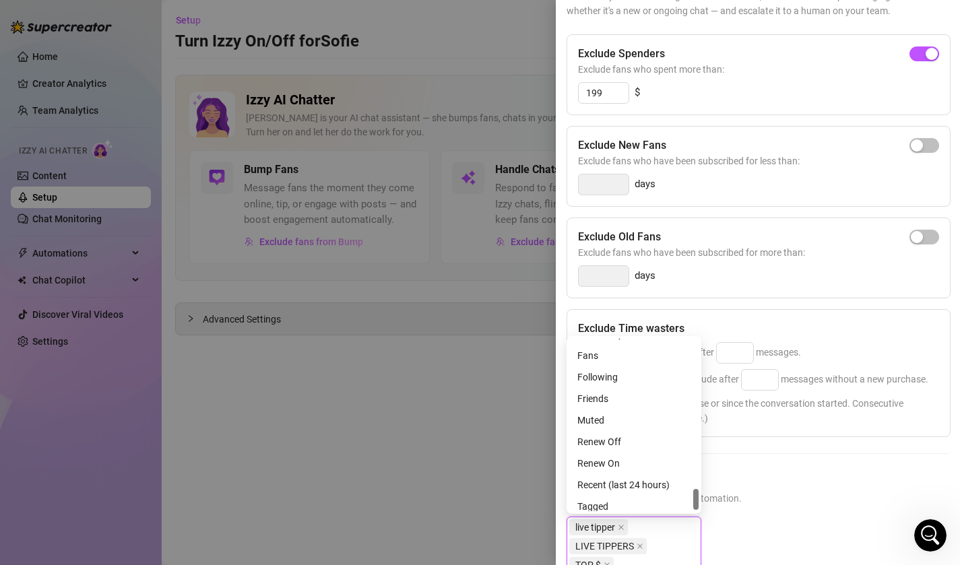
scroll to position [1229, 0]
click at [838, 472] on h5 "Exclude Fans Lists" at bounding box center [758, 479] width 383 height 18
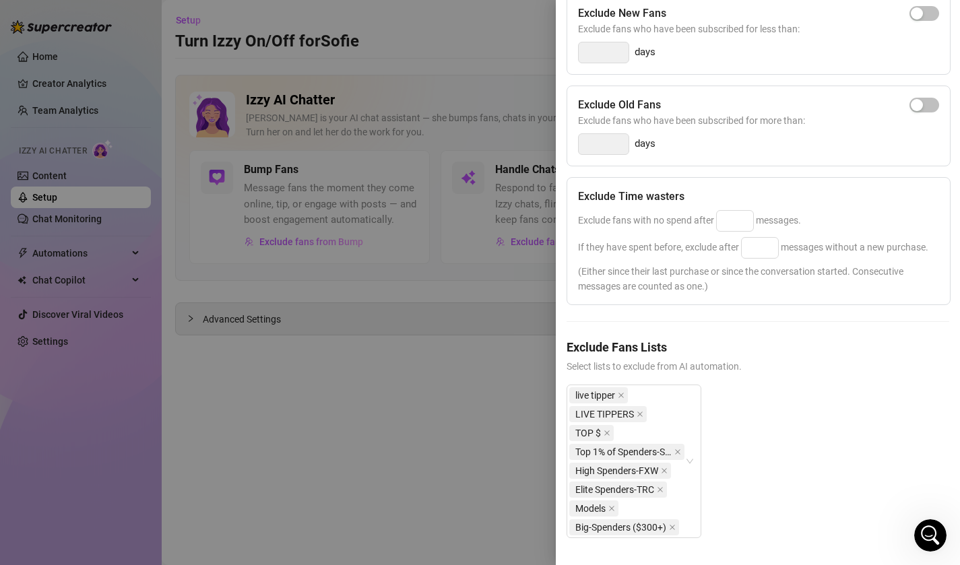
scroll to position [0, 0]
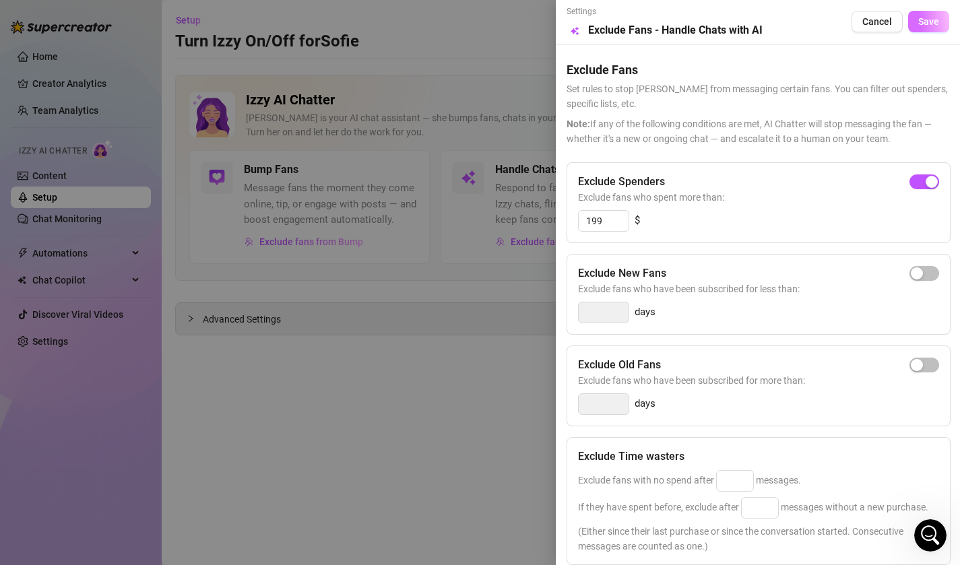
click at [916, 25] on button "Save" at bounding box center [928, 22] width 41 height 22
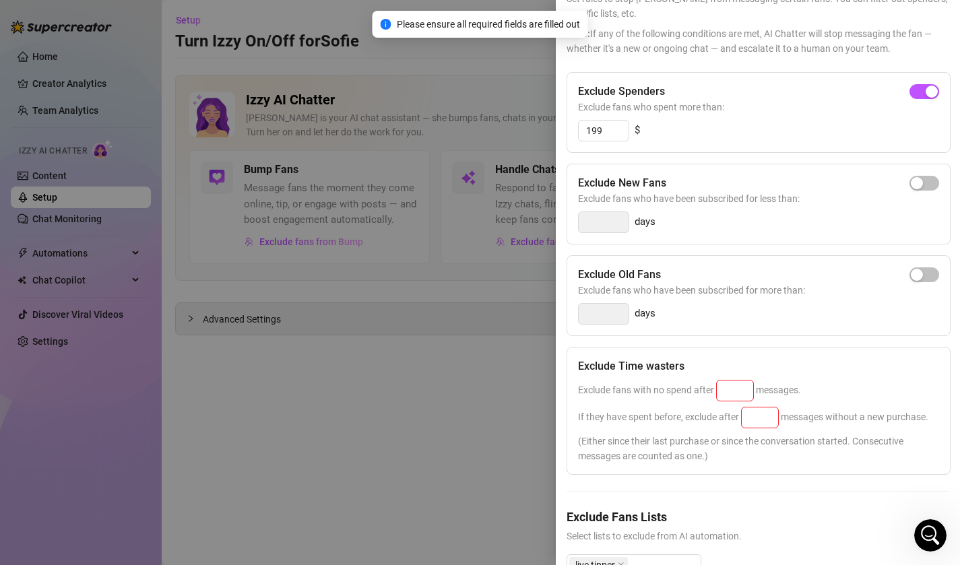
scroll to position [109, 0]
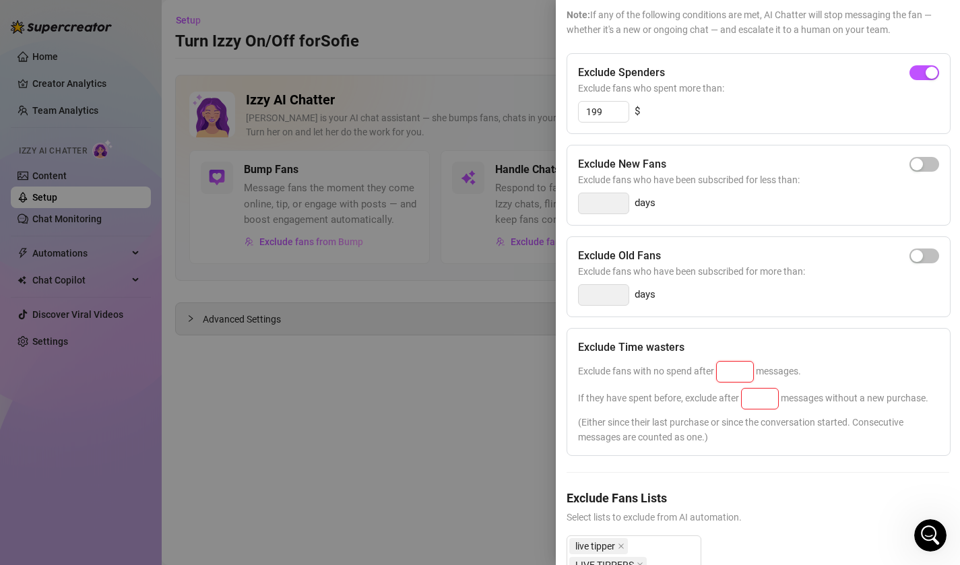
click at [738, 375] on input at bounding box center [735, 372] width 36 height 20
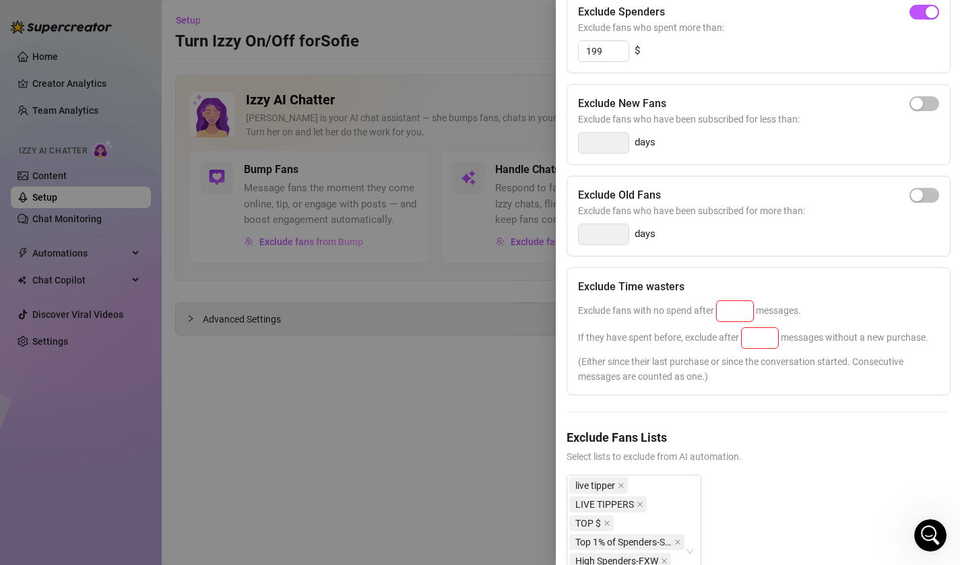
scroll to position [181, 0]
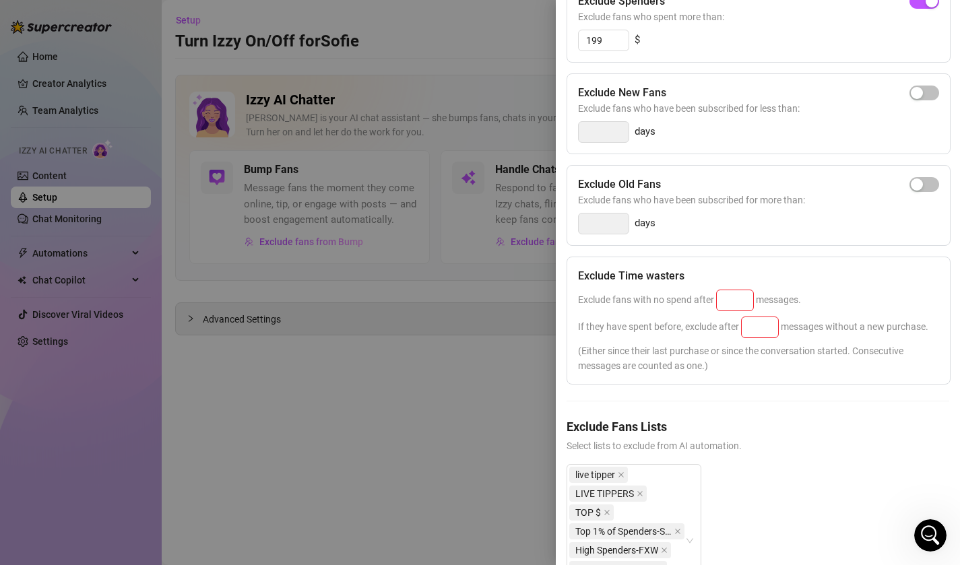
click at [736, 375] on div "Exclude Time wasters Exclude fans with no spend after messages. If they have sp…" at bounding box center [759, 321] width 384 height 128
click at [740, 395] on div "Exclude Spenders Exclude fans who spent more than: 199 $ Exclude New Fans Exclu…" at bounding box center [758, 311] width 383 height 658
click at [740, 296] on input at bounding box center [735, 300] width 36 height 20
click at [767, 327] on input at bounding box center [760, 327] width 36 height 20
click at [807, 421] on h5 "Exclude Fans Lists" at bounding box center [758, 427] width 383 height 18
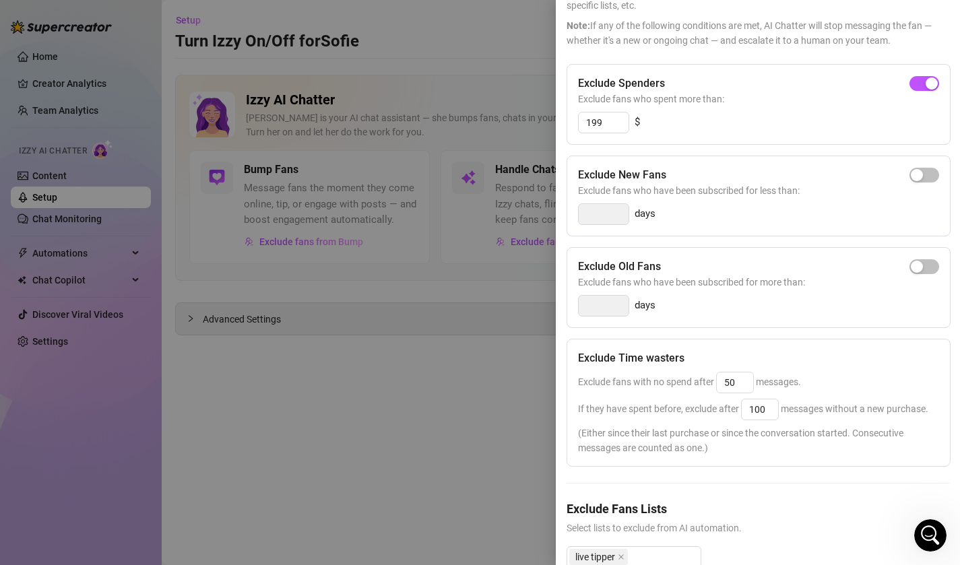
scroll to position [0, 0]
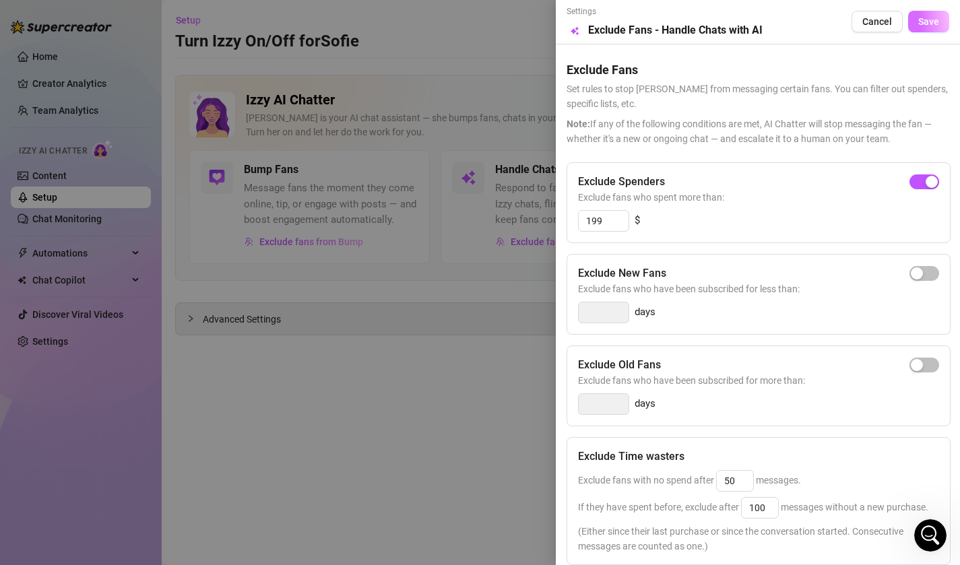
click at [941, 32] on button "Save" at bounding box center [928, 22] width 41 height 22
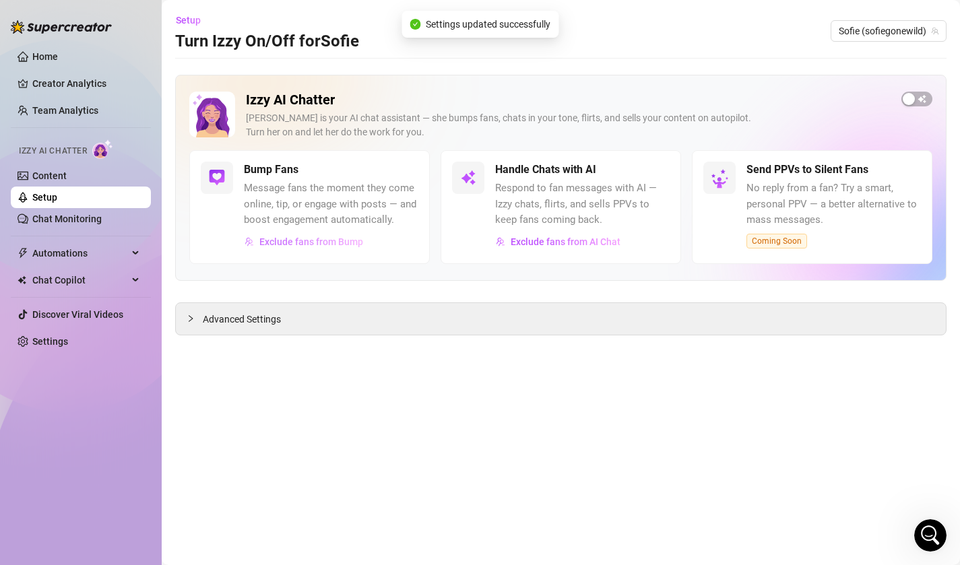
click at [329, 240] on span "Exclude fans from Bump" at bounding box center [311, 241] width 104 height 11
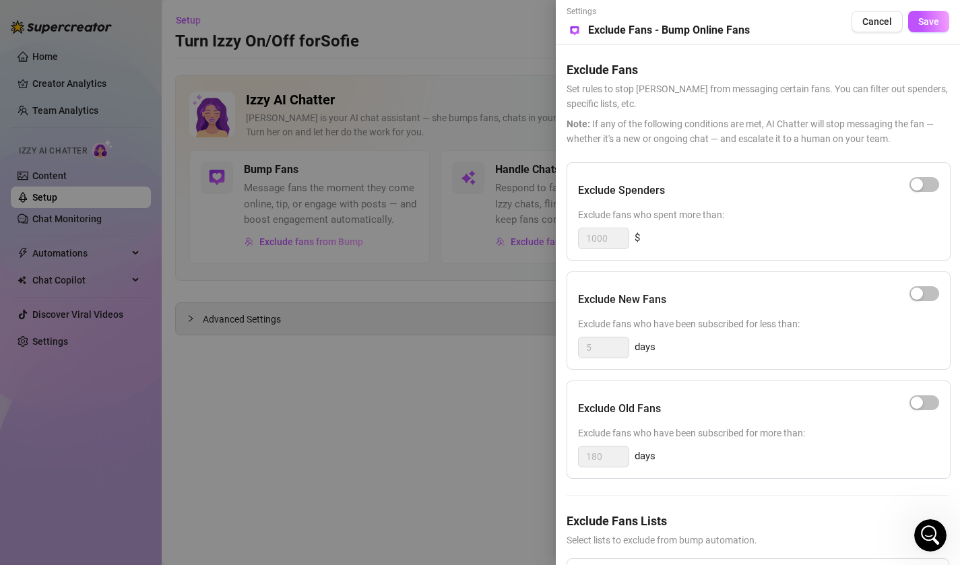
click at [702, 501] on div "Exclude Spenders Exclude fans who spent more than: 1000 $ Exclude New Fans Excl…" at bounding box center [758, 384] width 383 height 445
click at [692, 398] on div "Exclude Old Fans" at bounding box center [758, 409] width 361 height 34
drag, startPoint x: 692, startPoint y: 398, endPoint x: 796, endPoint y: 410, distance: 104.5
click at [796, 410] on div "Exclude Old Fans" at bounding box center [758, 409] width 361 height 34
click at [788, 459] on div "180 days" at bounding box center [758, 457] width 361 height 22
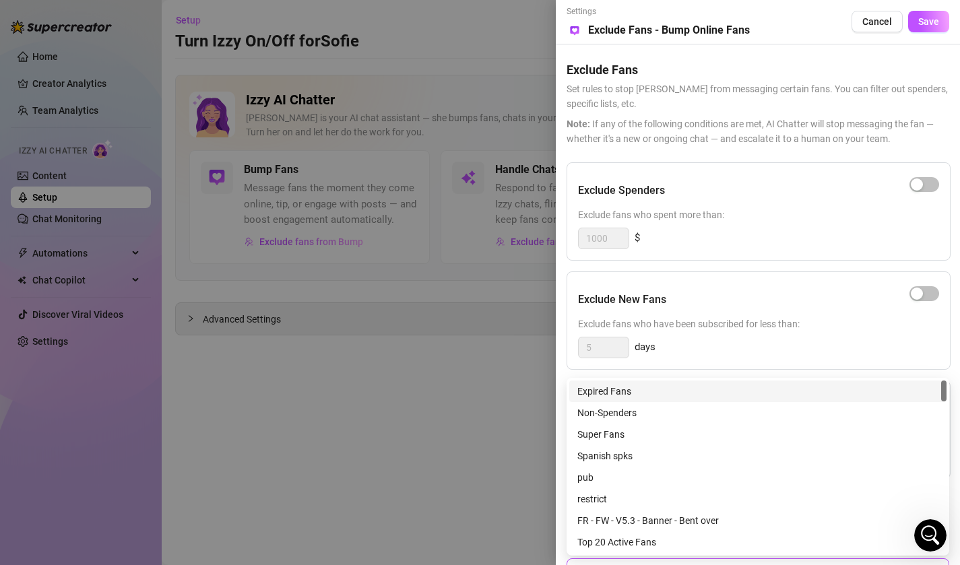
click at [709, 560] on div at bounding box center [750, 572] width 363 height 24
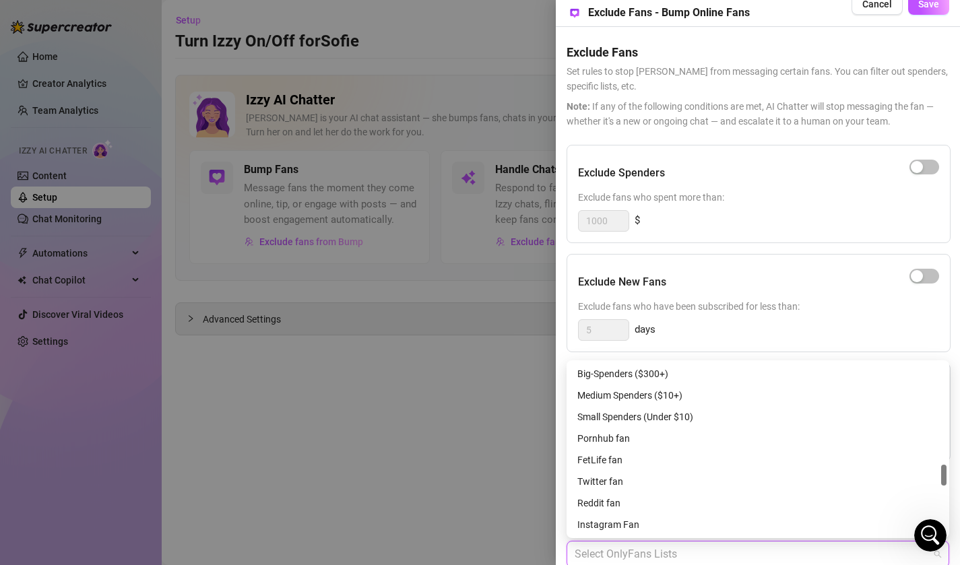
scroll to position [817, 0]
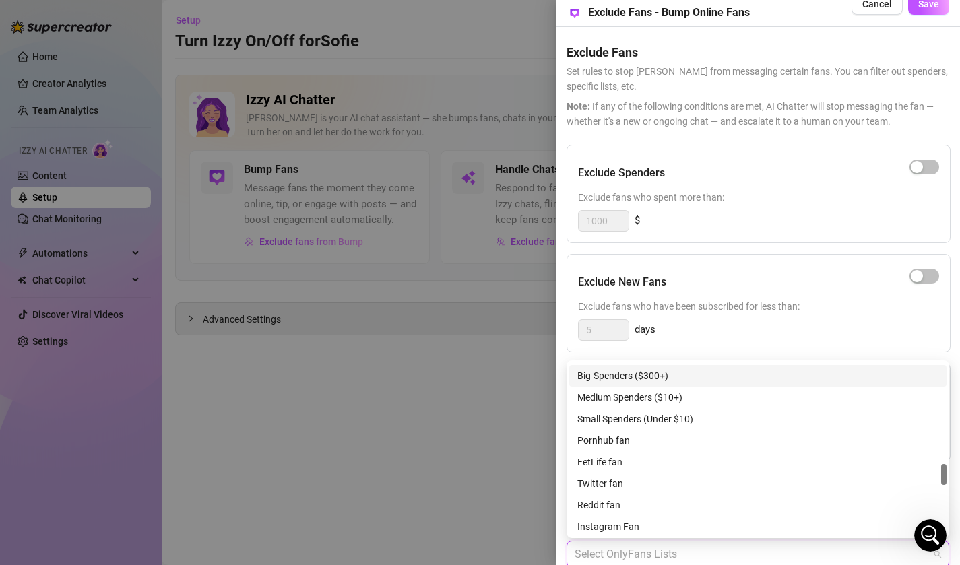
click at [628, 378] on div "Big-Spenders ($300+)" at bounding box center [757, 376] width 361 height 15
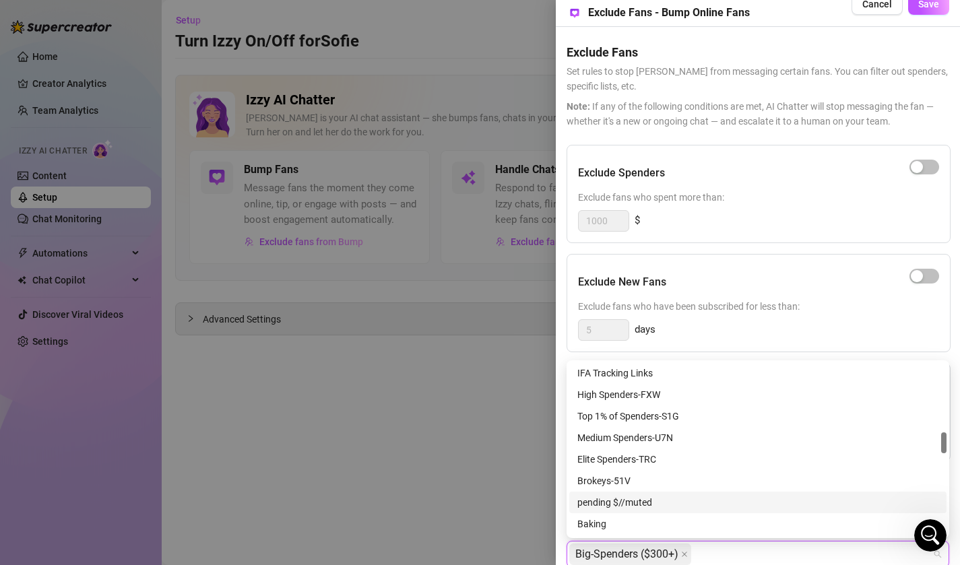
scroll to position [560, 0]
click at [632, 456] on div "Elite Spenders-TRC" at bounding box center [757, 460] width 361 height 15
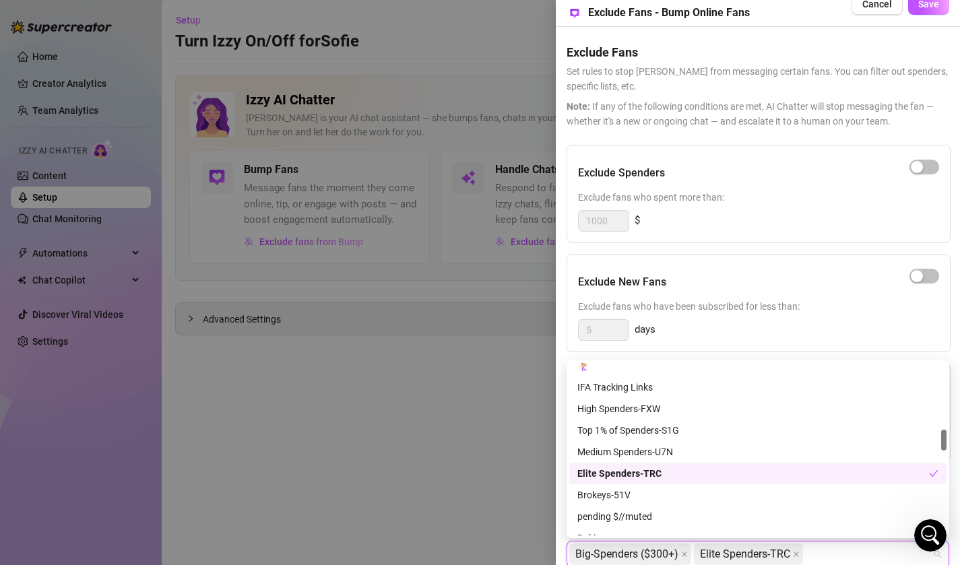
scroll to position [542, 0]
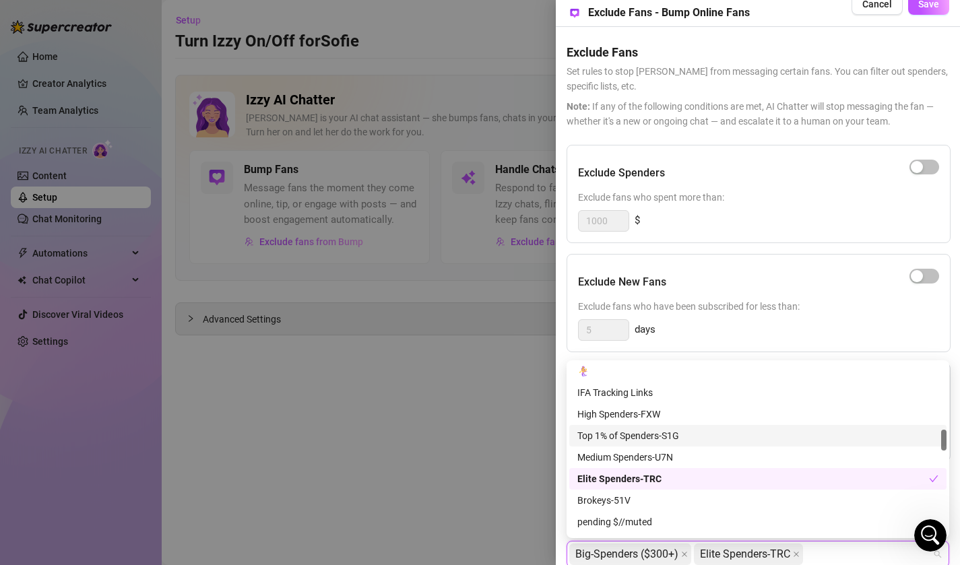
click at [633, 437] on div "Top 1% of Spenders-S1G" at bounding box center [757, 435] width 361 height 15
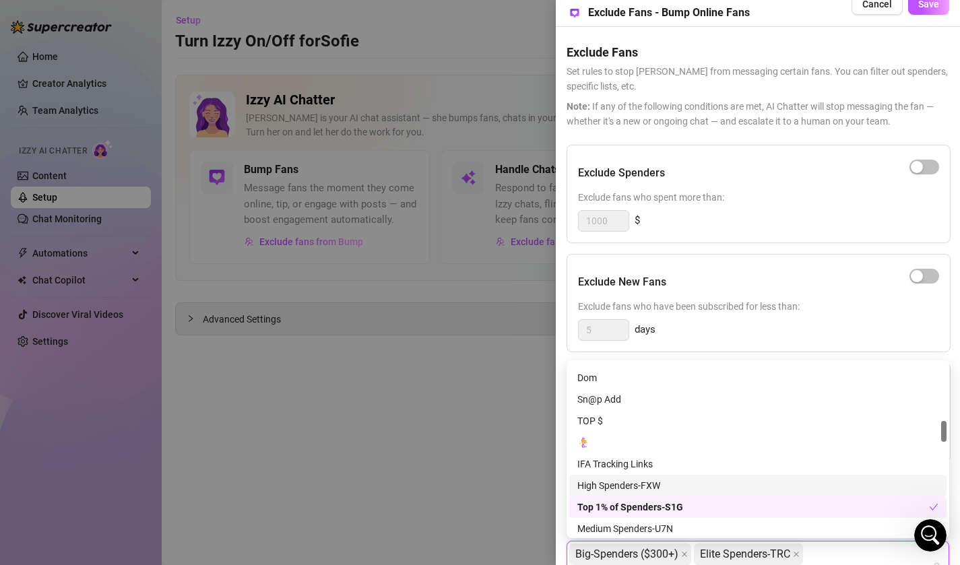
scroll to position [468, 0]
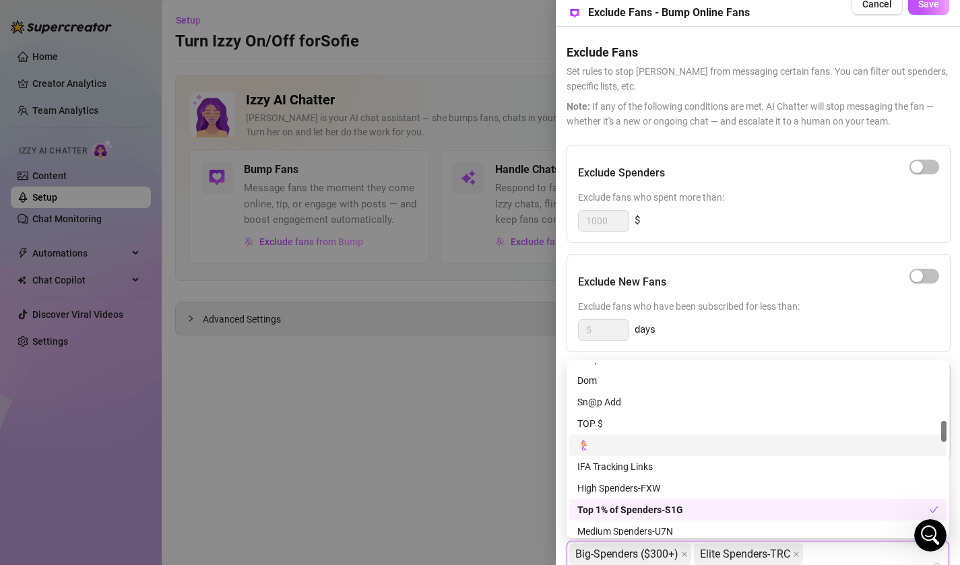
click at [629, 444] on div "🧜‍♀️" at bounding box center [757, 445] width 361 height 15
click at [629, 444] on div "🧜‍♀️" at bounding box center [753, 445] width 352 height 15
click at [662, 446] on div "🧜‍♀️" at bounding box center [757, 445] width 361 height 15
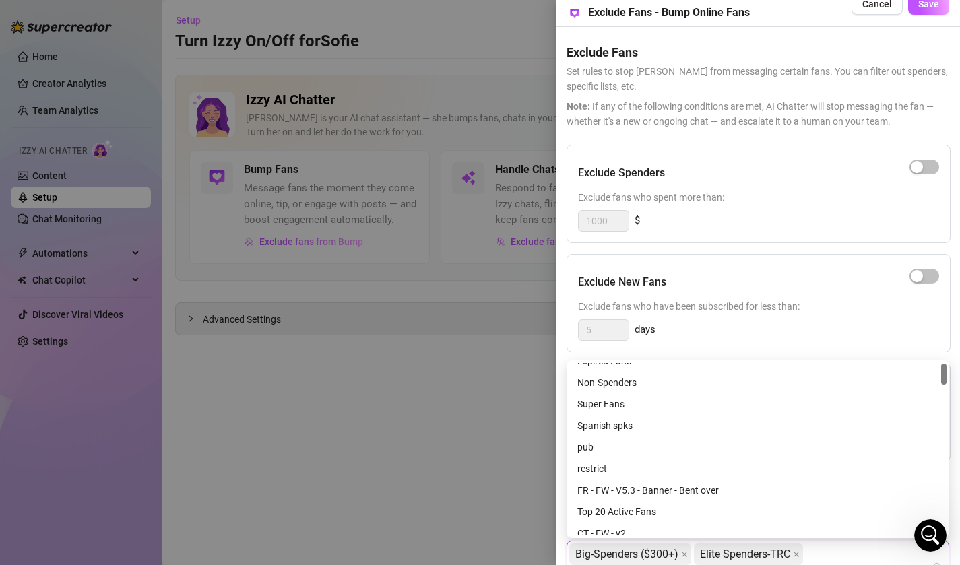
scroll to position [0, 0]
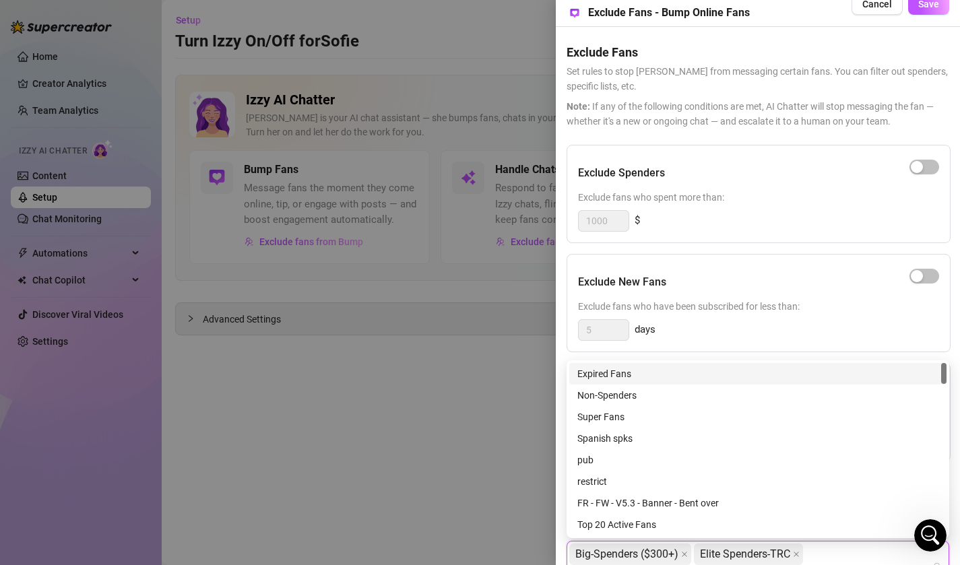
click at [759, 288] on div "Exclude New Fans" at bounding box center [758, 282] width 361 height 34
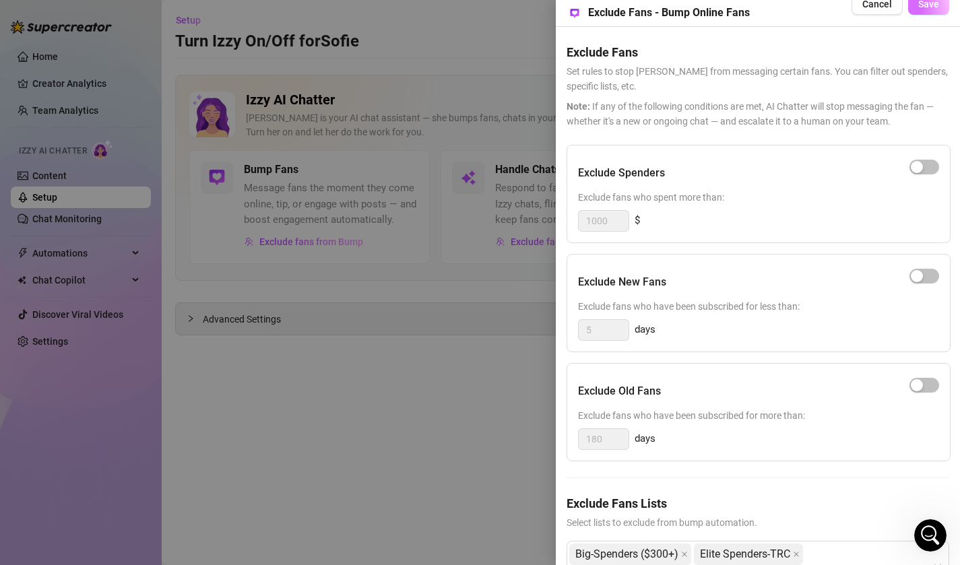
click at [934, 9] on span "Save" at bounding box center [928, 4] width 21 height 11
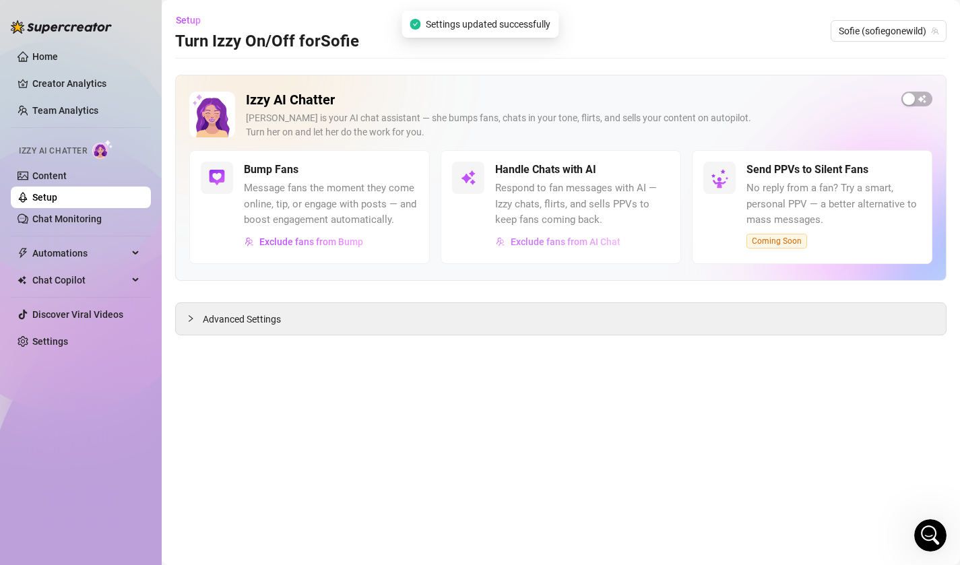
click at [554, 243] on span "Exclude fans from AI Chat" at bounding box center [566, 241] width 110 height 11
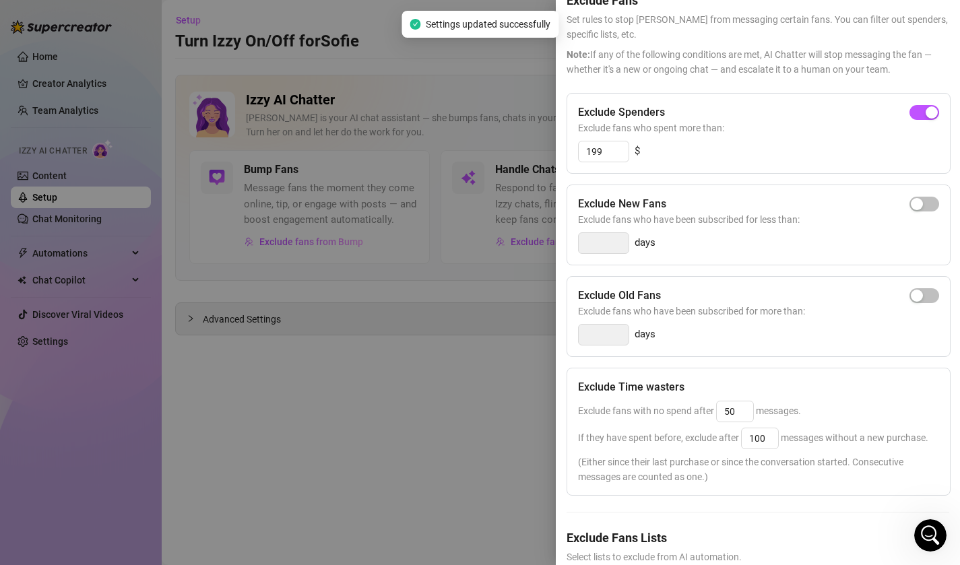
scroll to position [260, 0]
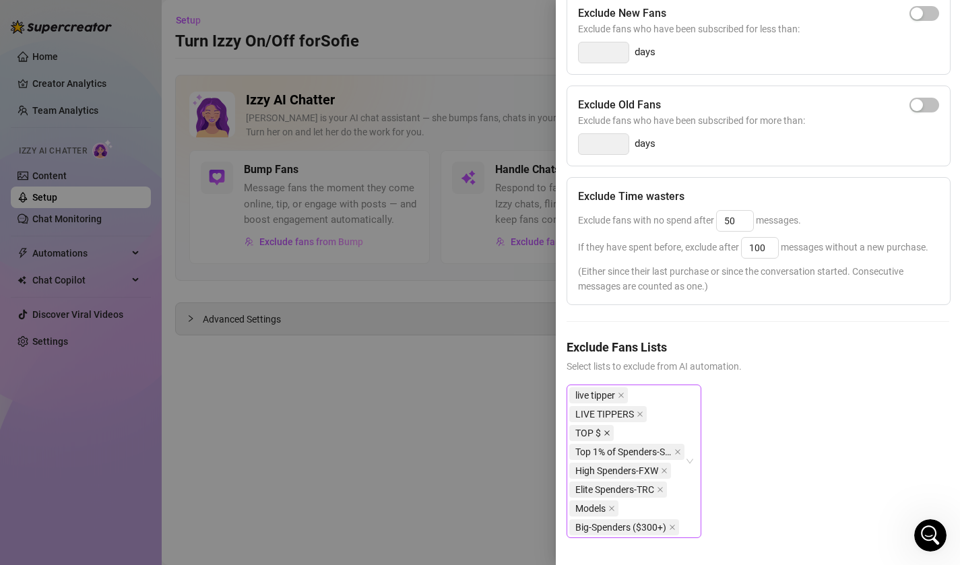
click at [606, 434] on icon "close" at bounding box center [607, 433] width 7 height 7
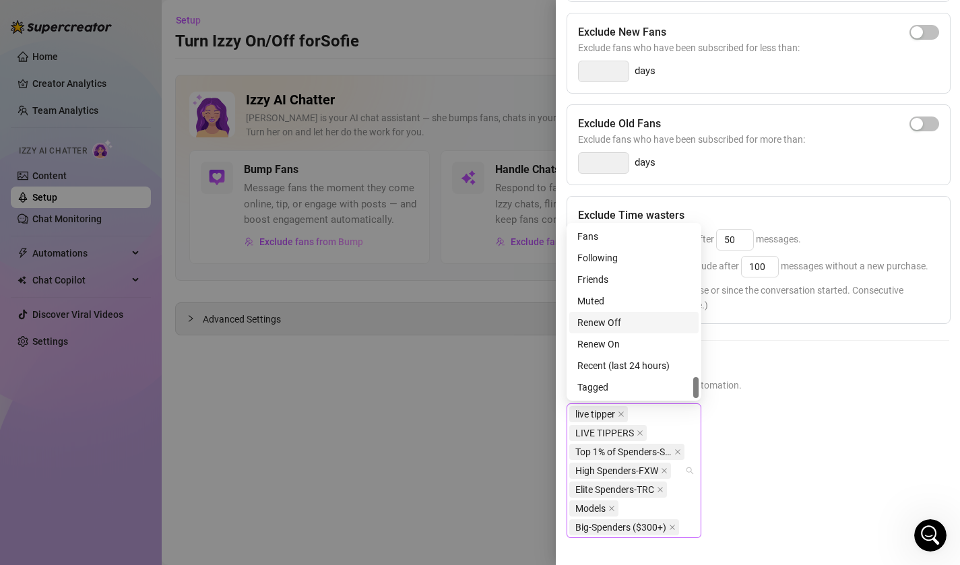
click at [690, 480] on div "live tipper LIVE TIPPERS Top 1% of Spenders-S1G High Spenders-FXW Elite Spender…" at bounding box center [634, 471] width 135 height 135
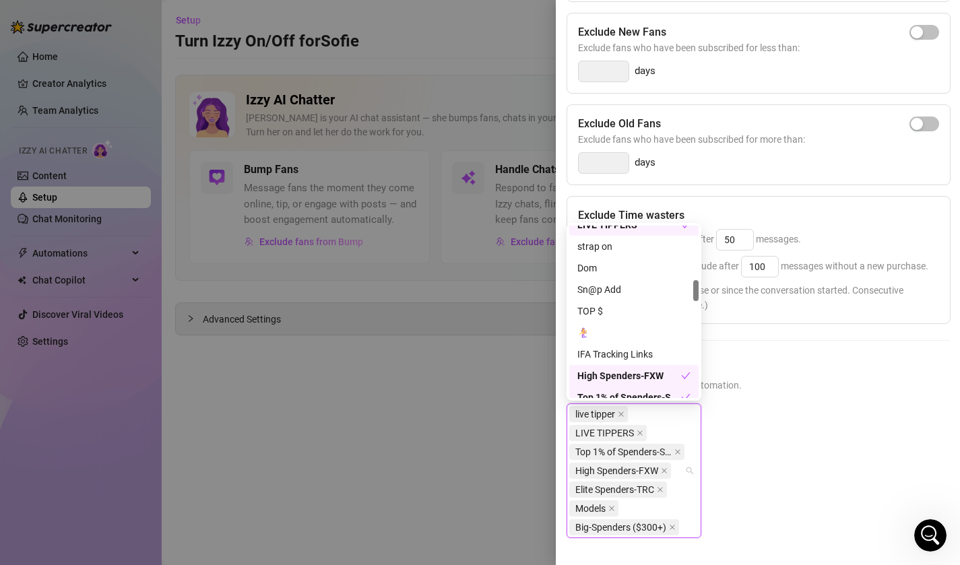
scroll to position [453, 0]
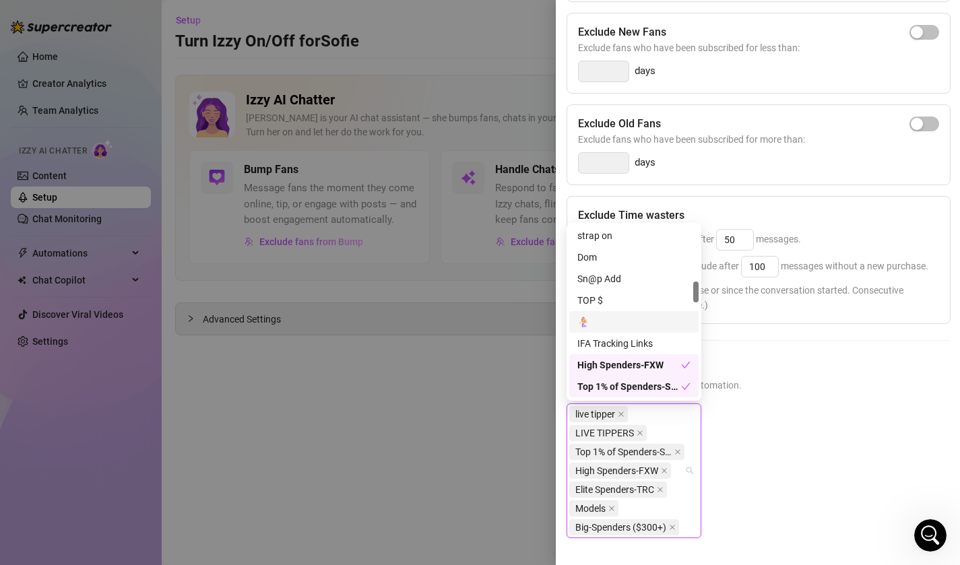
click at [614, 325] on div "🧜‍♀️" at bounding box center [633, 322] width 113 height 15
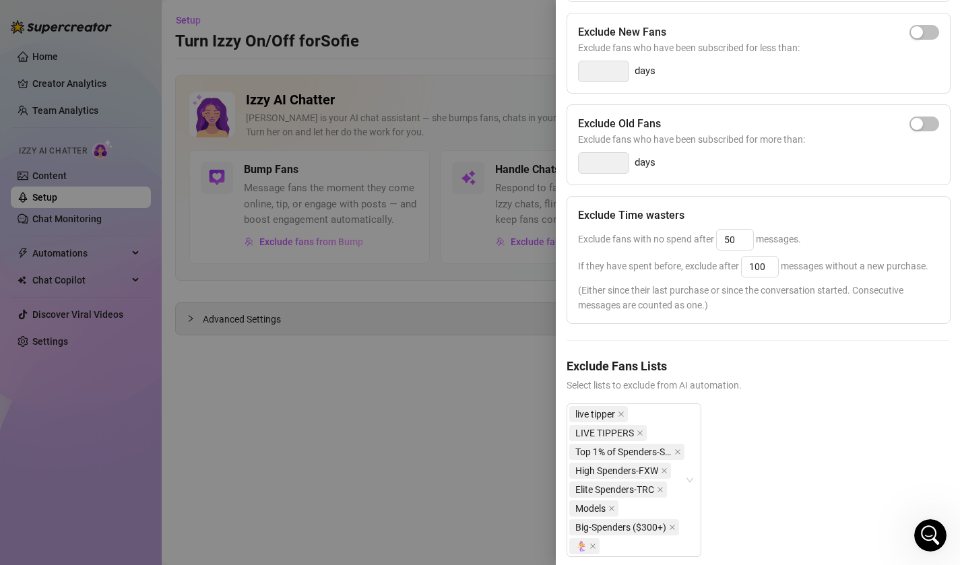
click at [792, 359] on h5 "Exclude Fans Lists" at bounding box center [758, 366] width 383 height 18
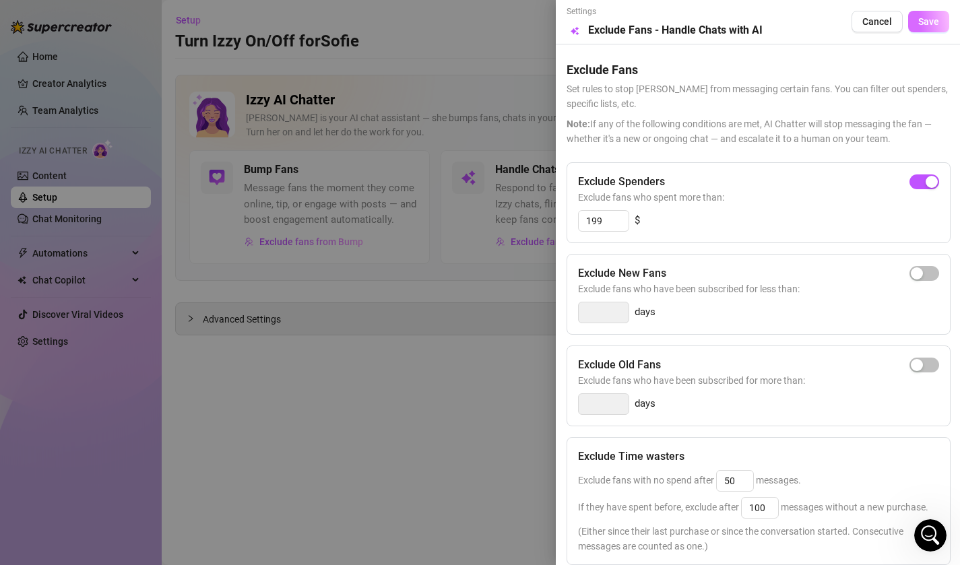
click at [918, 22] on button "Save" at bounding box center [928, 22] width 41 height 22
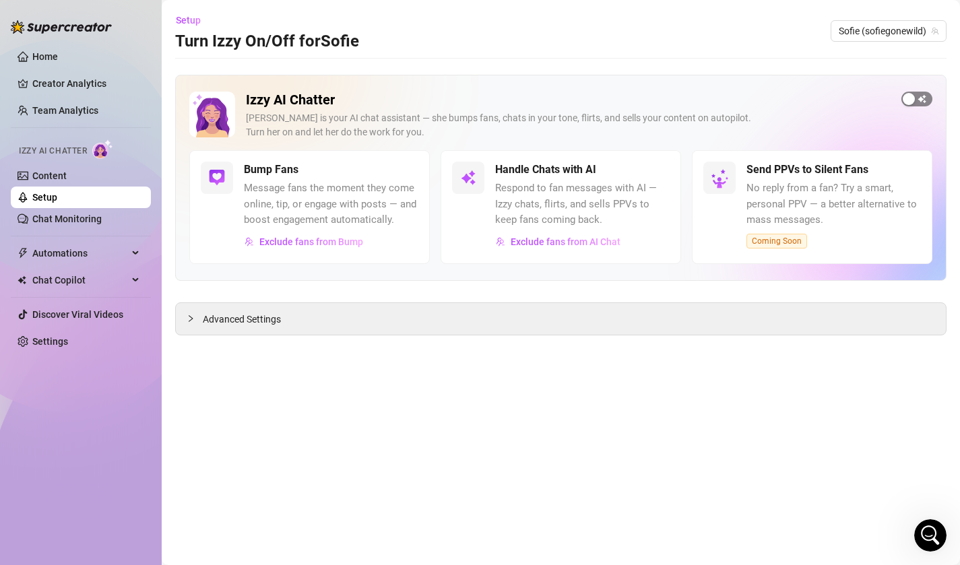
click at [912, 103] on div "button" at bounding box center [909, 99] width 12 height 12
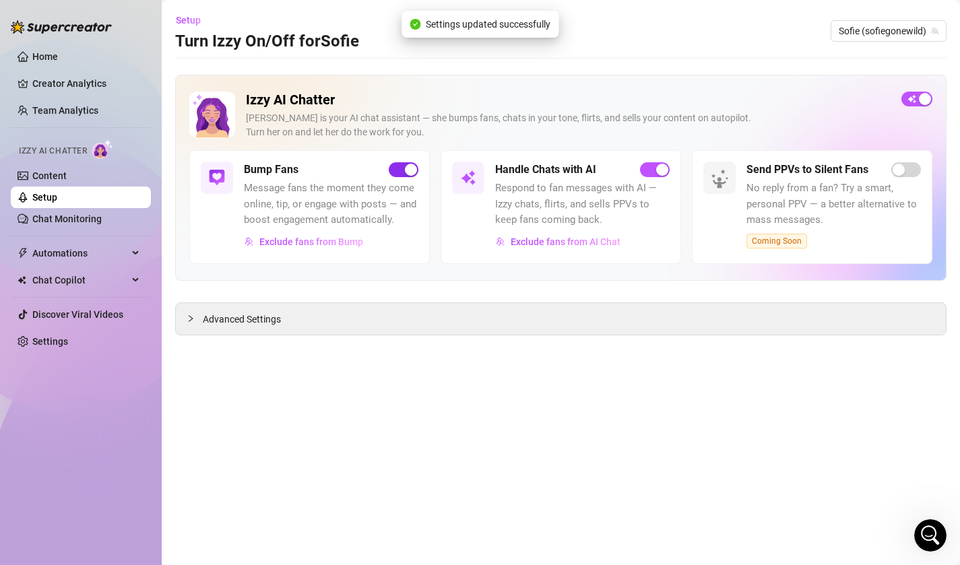
click at [401, 169] on span "button" at bounding box center [404, 169] width 30 height 15
click at [407, 170] on span "button" at bounding box center [404, 169] width 30 height 15
click at [402, 296] on div "Izzy AI Chatter Izzy is your AI chat assistant — she bumps fans, chats in your …" at bounding box center [560, 205] width 771 height 261
click at [67, 172] on link "Content" at bounding box center [49, 175] width 34 height 11
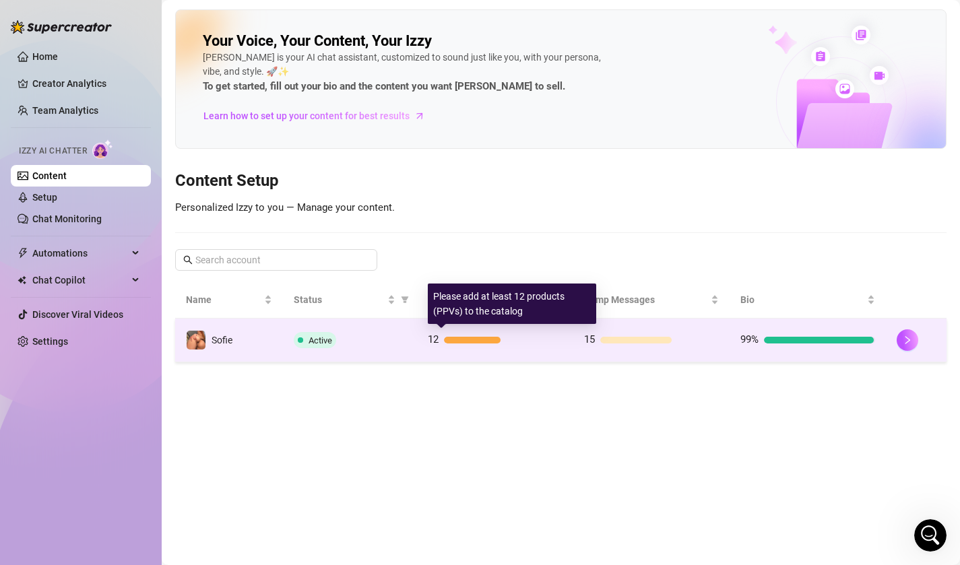
click at [446, 348] on div "12" at bounding box center [495, 340] width 135 height 16
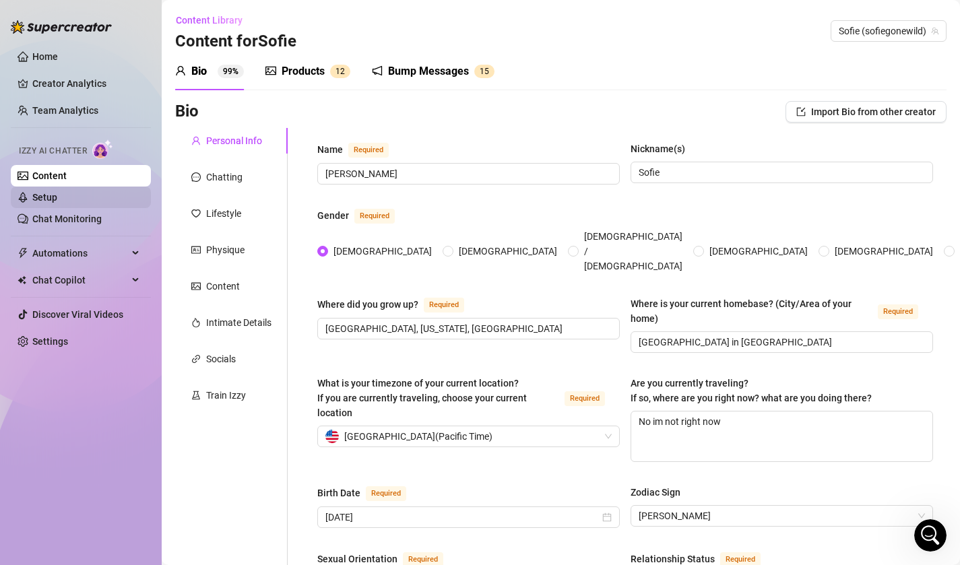
click at [57, 192] on link "Setup" at bounding box center [44, 197] width 25 height 11
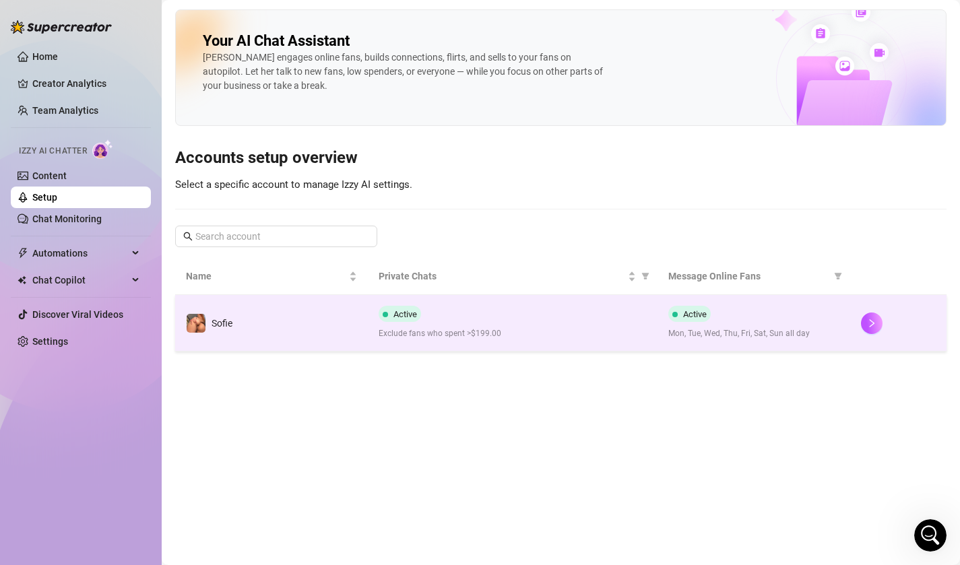
click at [525, 344] on td "Active Exclude fans who spent >$199.00" at bounding box center [512, 323] width 289 height 57
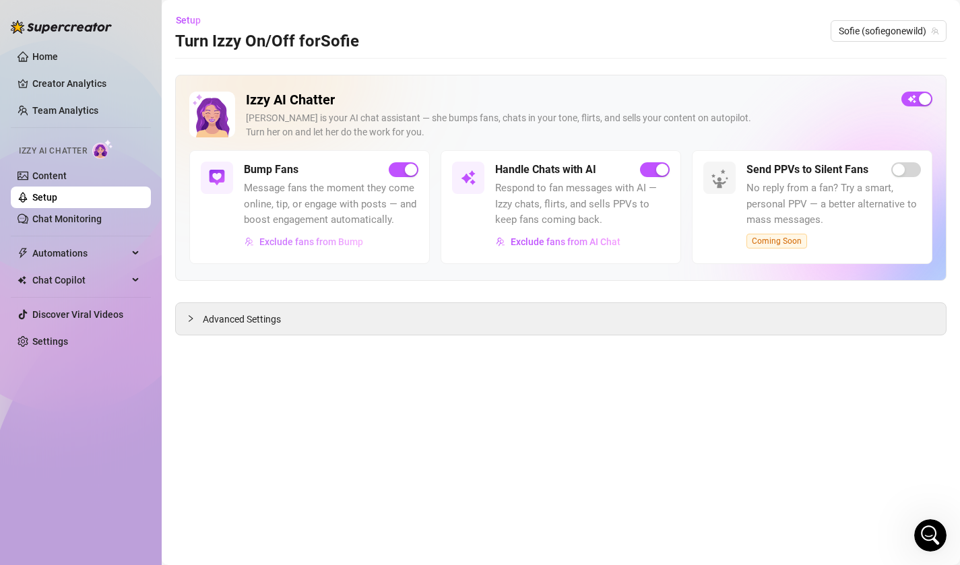
click at [314, 243] on span "Exclude fans from Bump" at bounding box center [311, 241] width 104 height 11
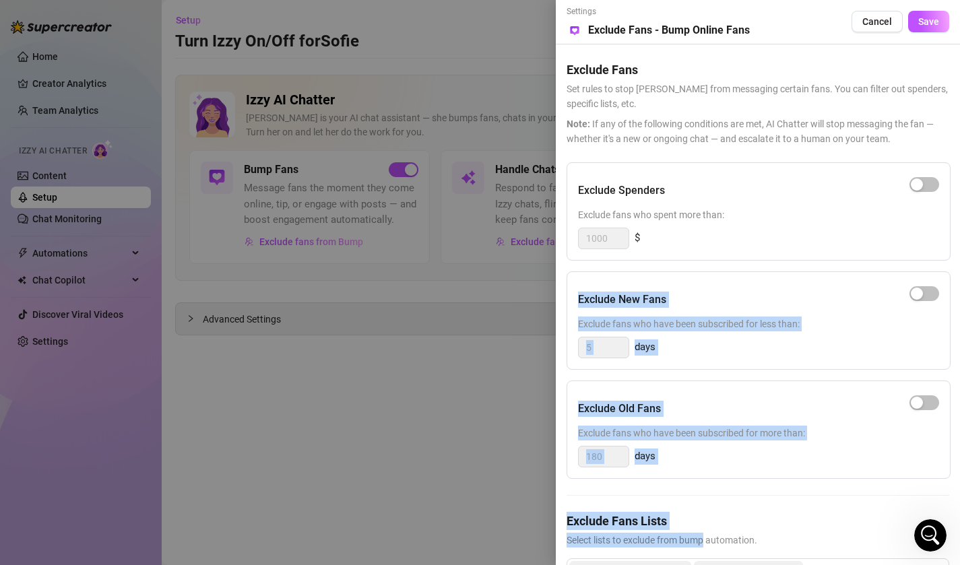
drag, startPoint x: 652, startPoint y: 276, endPoint x: 691, endPoint y: 544, distance: 270.9
click at [693, 544] on div "Exclude Spenders Exclude fans who spent more than: 1000 $ Exclude New Fans Excl…" at bounding box center [758, 396] width 383 height 469
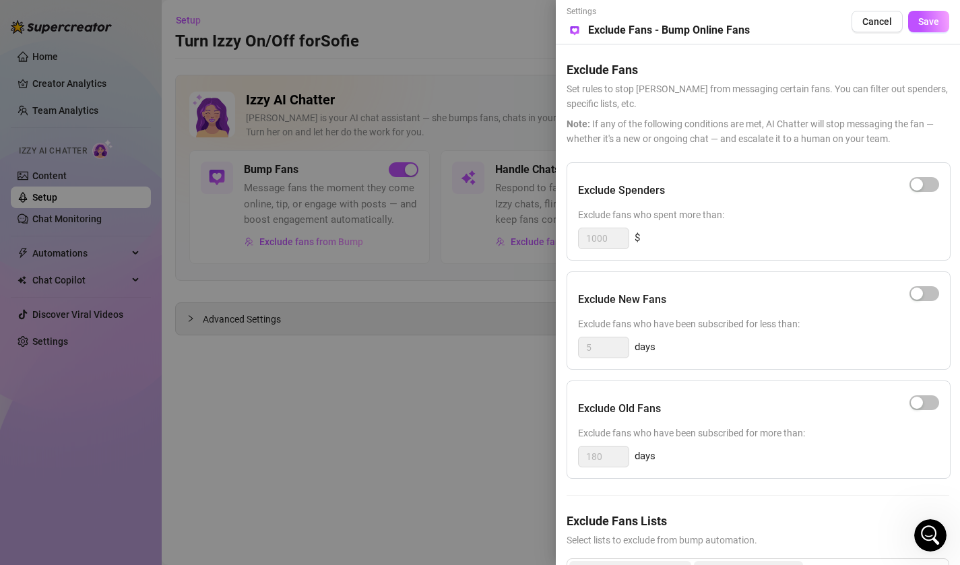
click at [740, 487] on div "Exclude Spenders Exclude fans who spent more than: 1000 $ Exclude New Fans Excl…" at bounding box center [758, 396] width 383 height 469
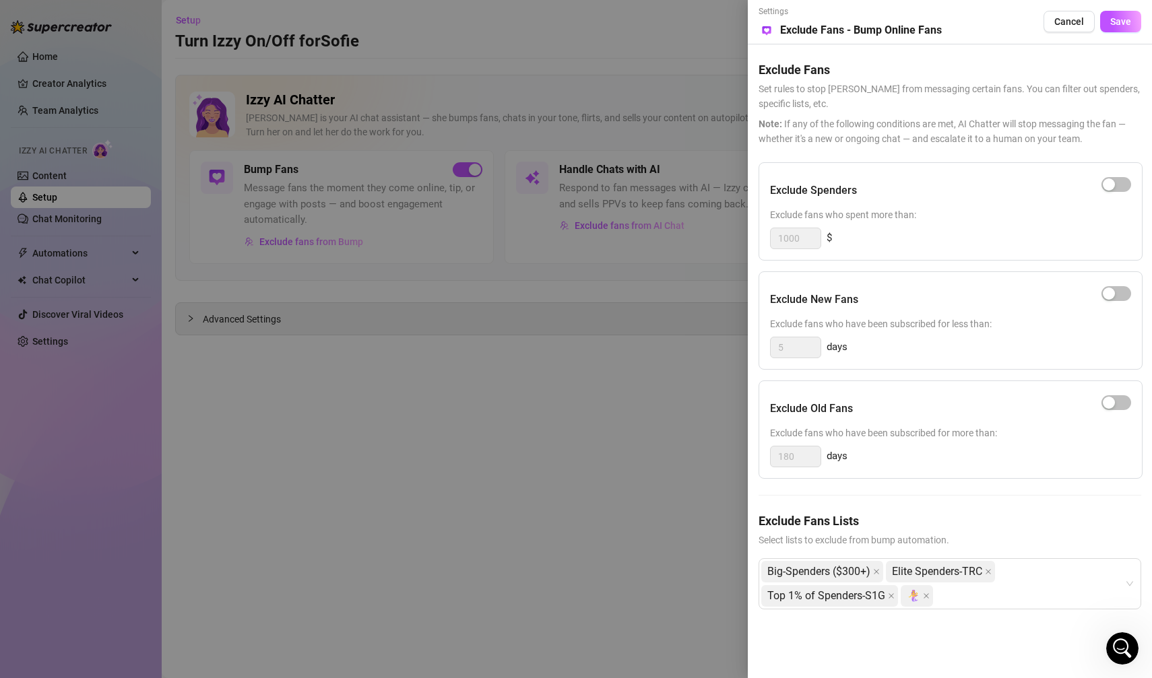
click at [608, 431] on div at bounding box center [576, 339] width 1152 height 678
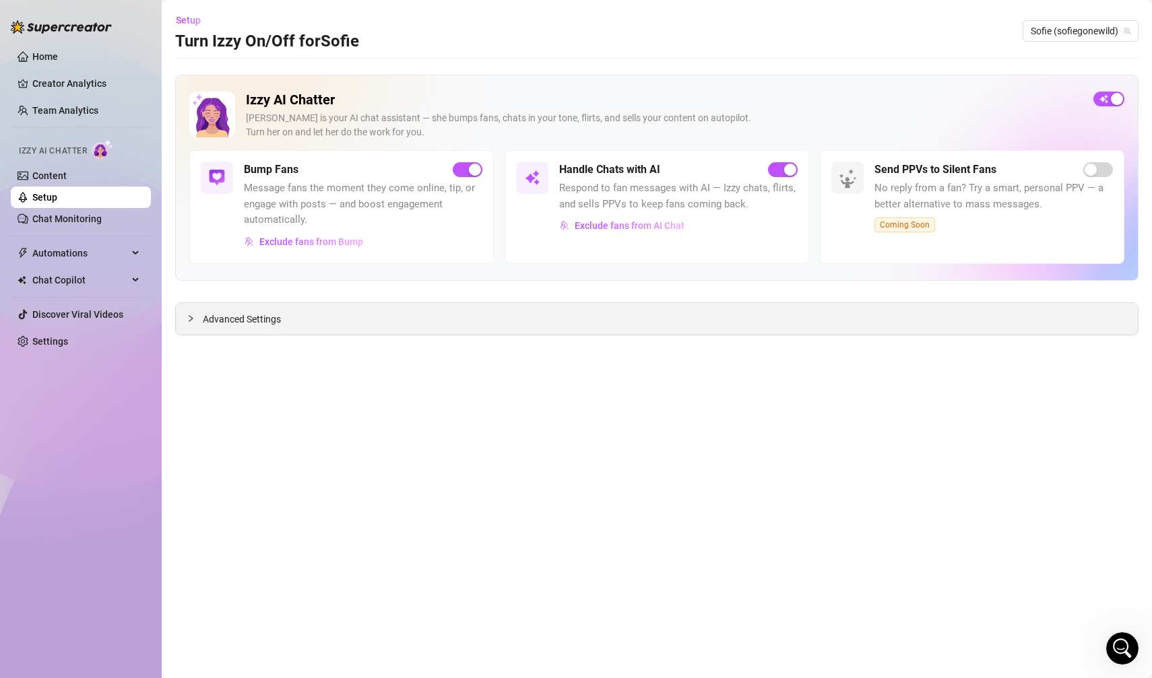
click at [187, 318] on icon "collapsed" at bounding box center [191, 319] width 8 height 8
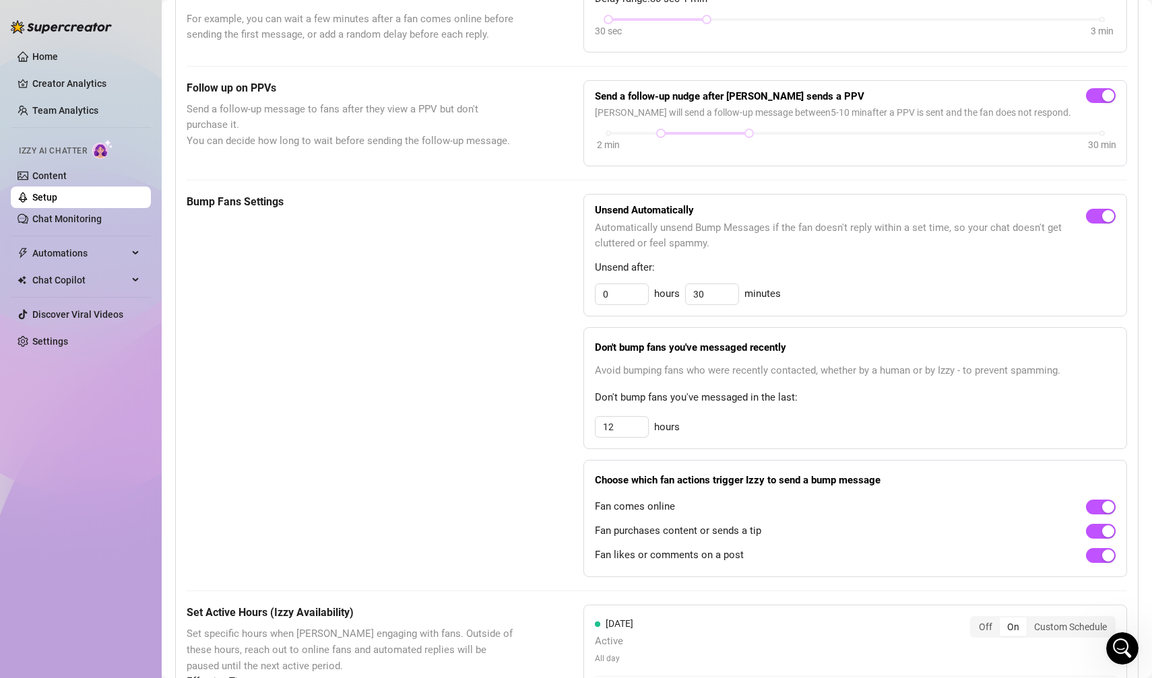
scroll to position [459, 0]
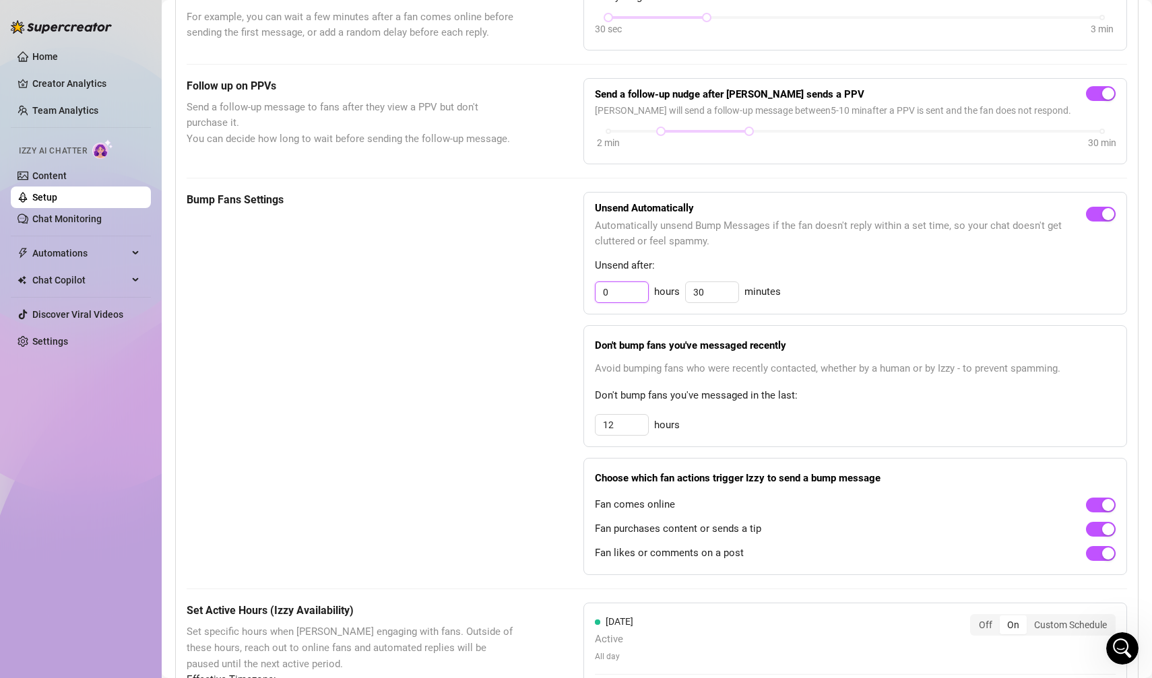
click at [623, 282] on input "0" at bounding box center [622, 292] width 53 height 20
click at [540, 280] on div "Bump Fans Settings Unsend Automatically Automatically unsend Bump Messages if t…" at bounding box center [657, 384] width 941 height 384
click at [715, 293] on input "30" at bounding box center [712, 292] width 53 height 20
click at [879, 317] on div "Unsend Automatically Automatically unsend Bump Messages if the fan doesn't repl…" at bounding box center [855, 384] width 544 height 384
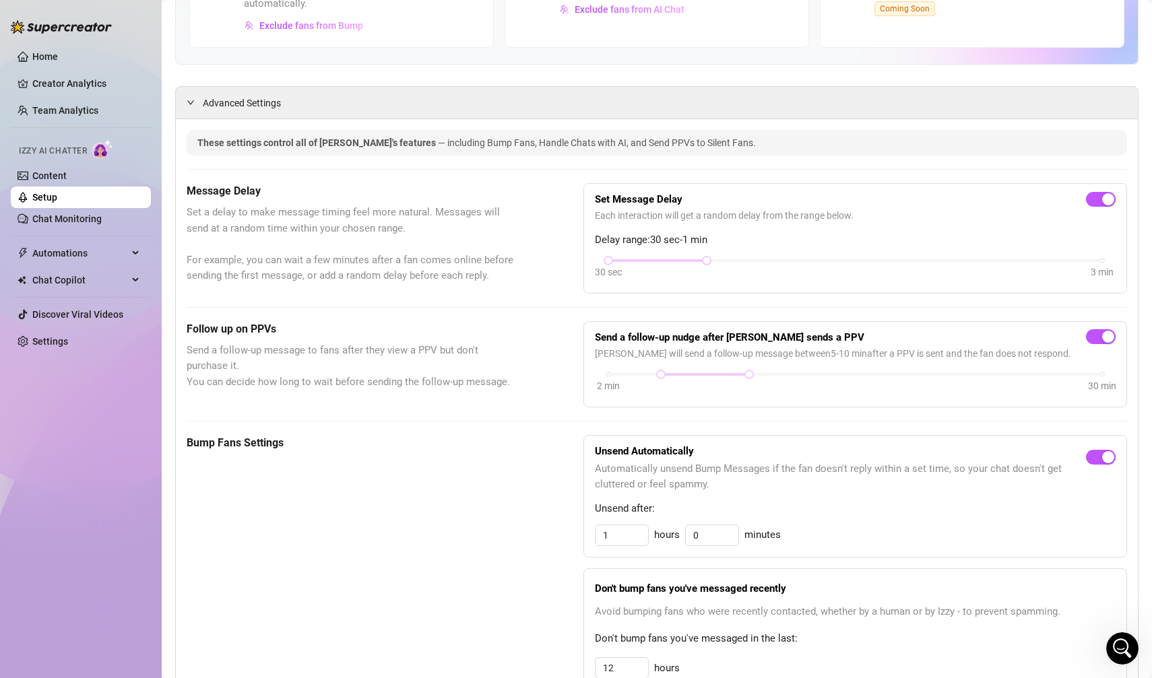
scroll to position [0, 0]
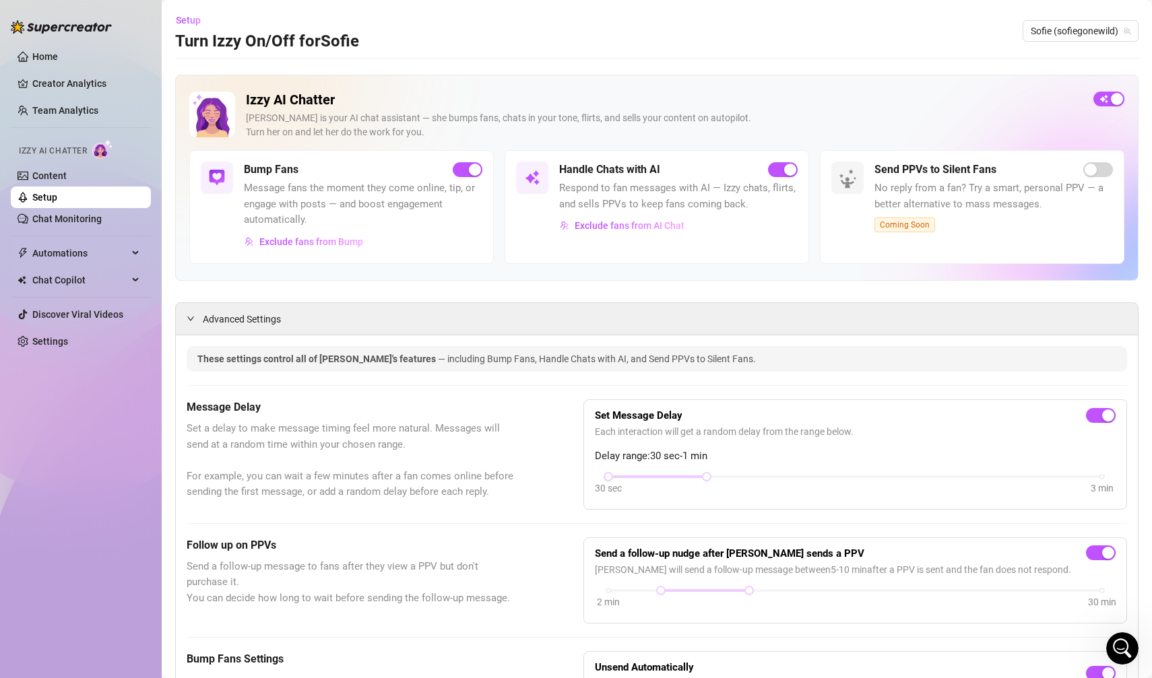
click at [630, 257] on div "Handle Chats with AI Respond to fan messages with AI — Izzy chats, flirts, and …" at bounding box center [657, 207] width 305 height 114
click at [44, 58] on link "Home" at bounding box center [45, 56] width 26 height 11
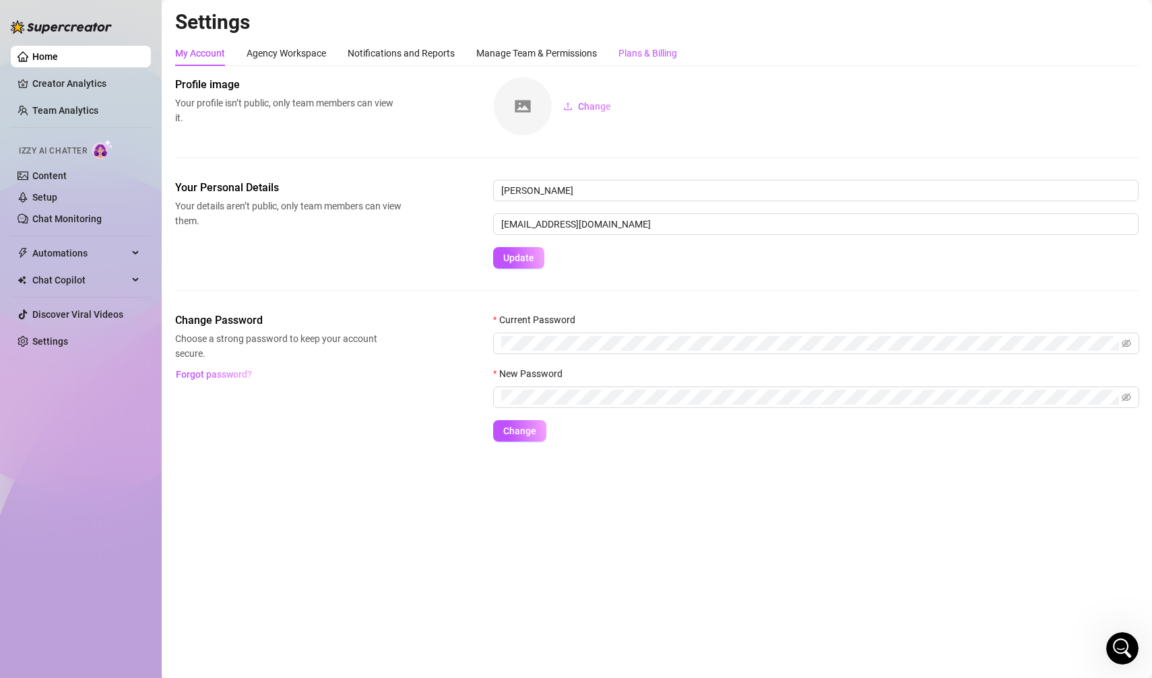
click at [632, 51] on div "Plans & Billing" at bounding box center [647, 53] width 59 height 15
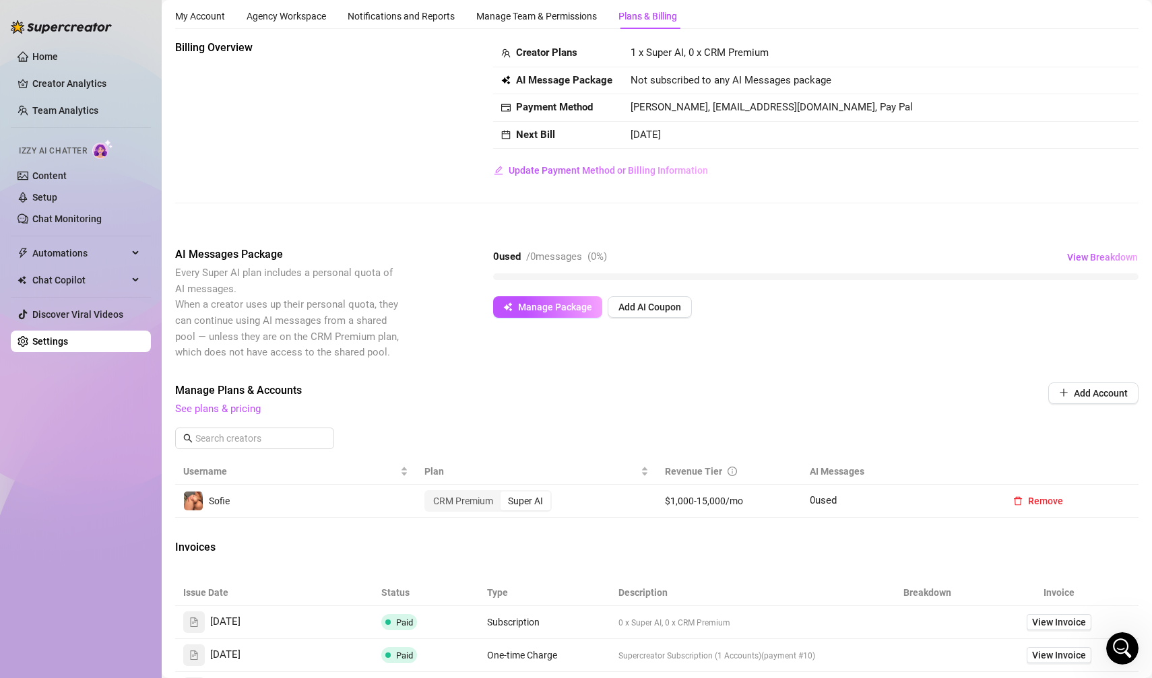
scroll to position [40, 0]
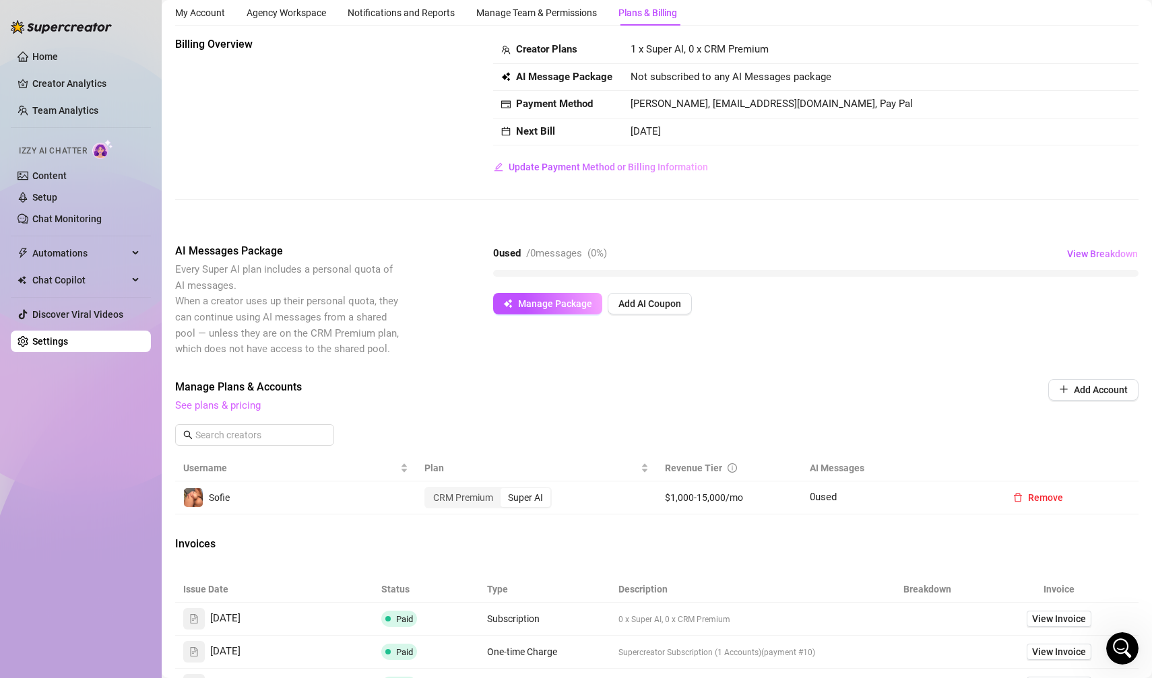
click at [231, 406] on link "See plans & pricing" at bounding box center [218, 406] width 86 height 12
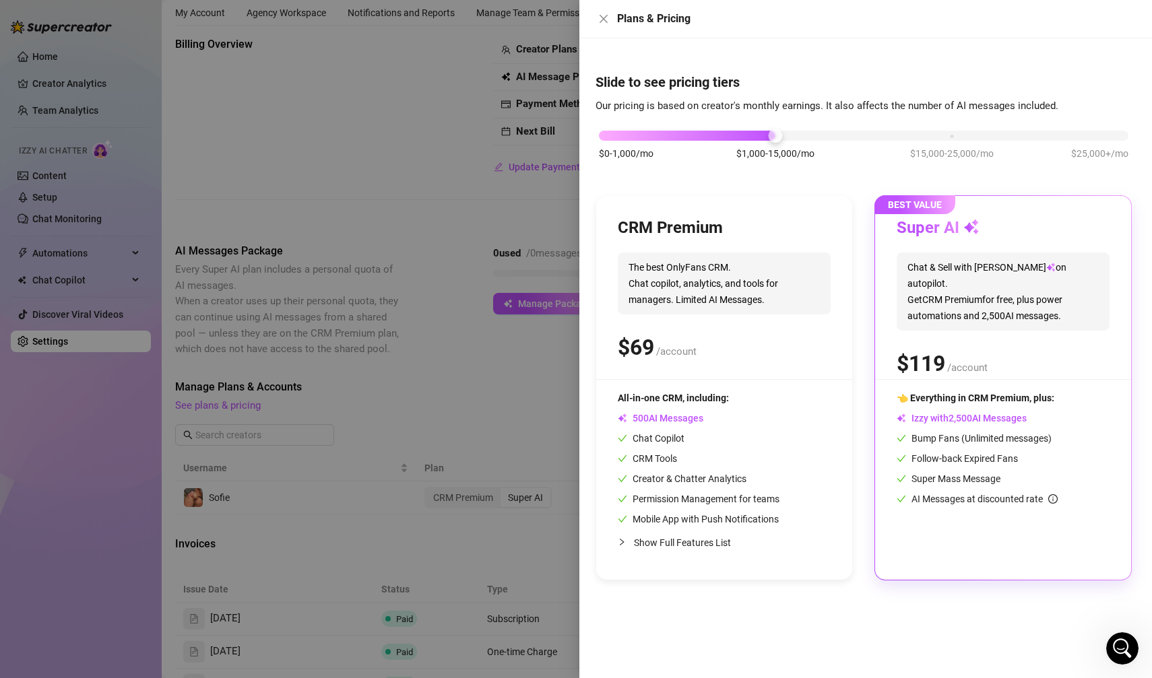
click at [371, 232] on div at bounding box center [576, 339] width 1152 height 678
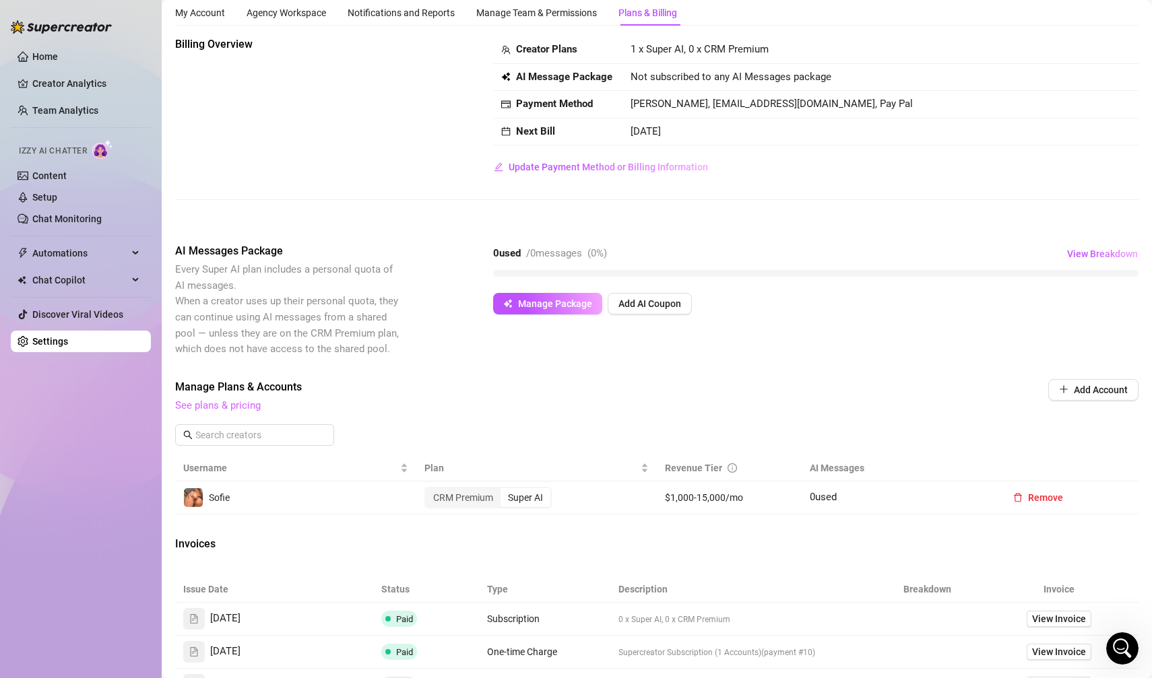
click at [206, 406] on link "See plans & pricing" at bounding box center [218, 406] width 86 height 12
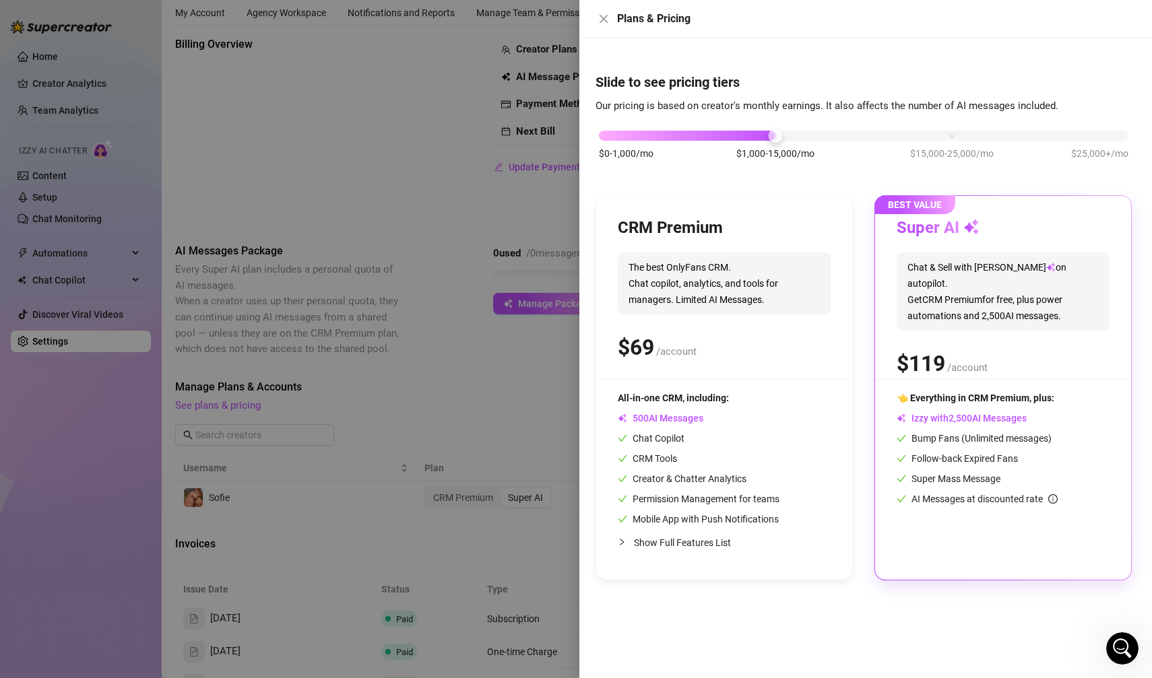
click at [435, 400] on div at bounding box center [576, 339] width 1152 height 678
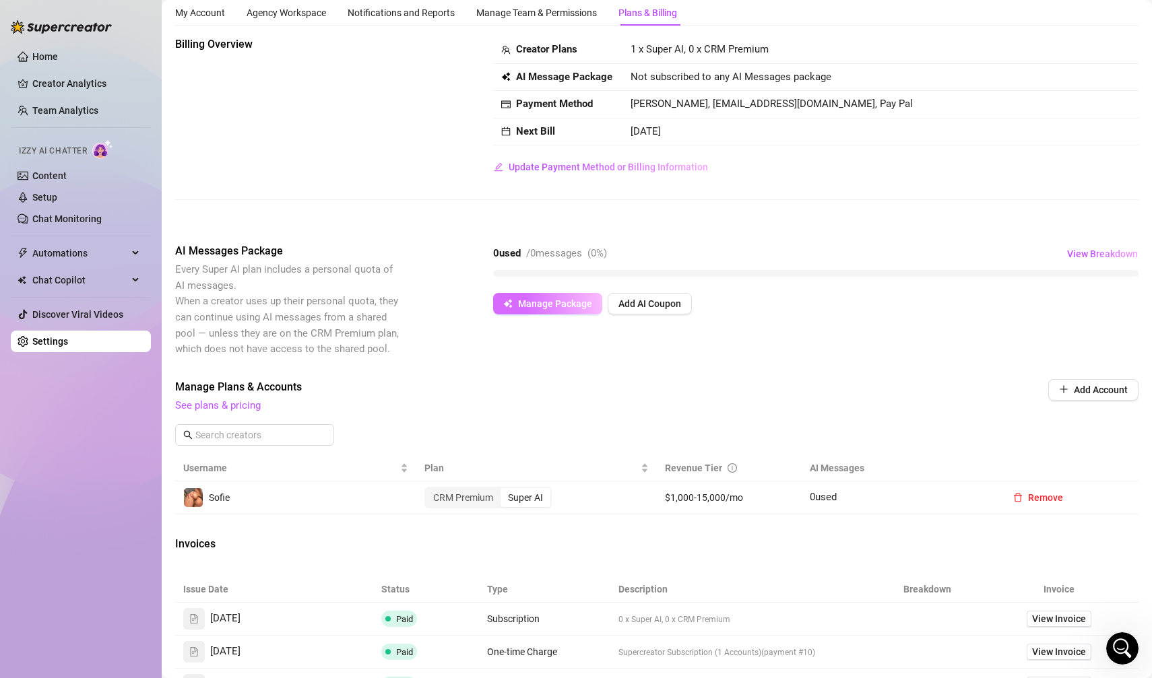
click at [527, 293] on button "Manage Package" at bounding box center [547, 304] width 109 height 22
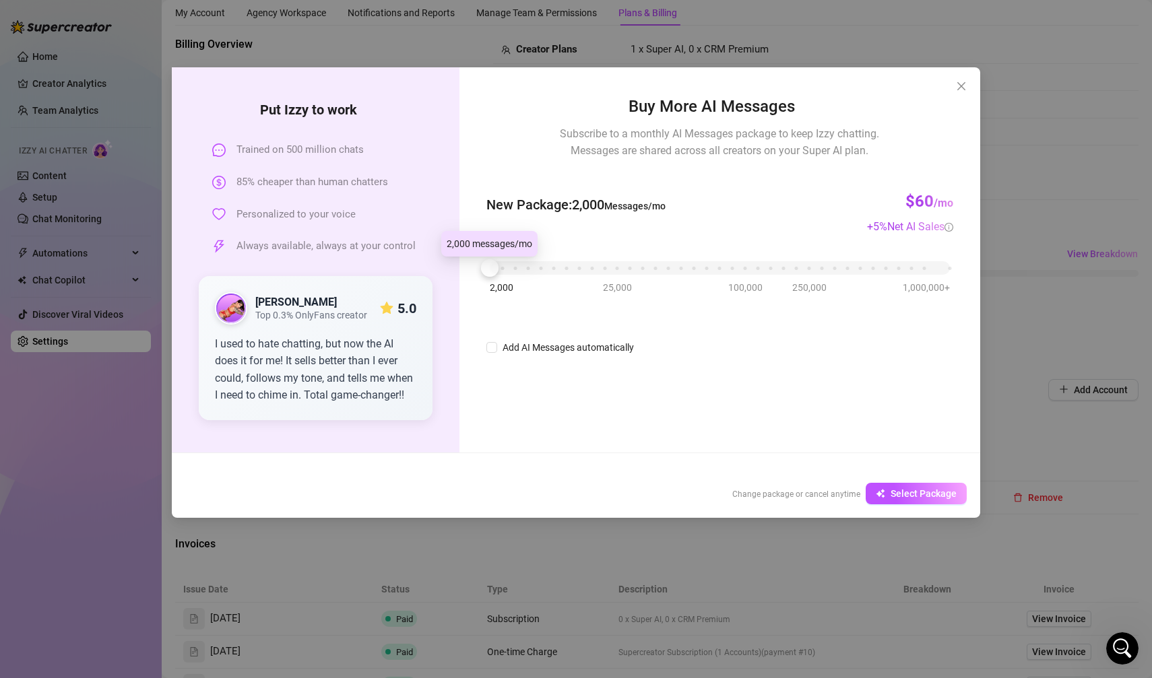
drag, startPoint x: 492, startPoint y: 270, endPoint x: 404, endPoint y: 282, distance: 89.0
click at [404, 282] on div "Put Izzy to work Trained on 500 million chats 85% cheaper than human chatters P…" at bounding box center [576, 259] width 808 height 385
click at [958, 79] on button "Close" at bounding box center [962, 86] width 22 height 22
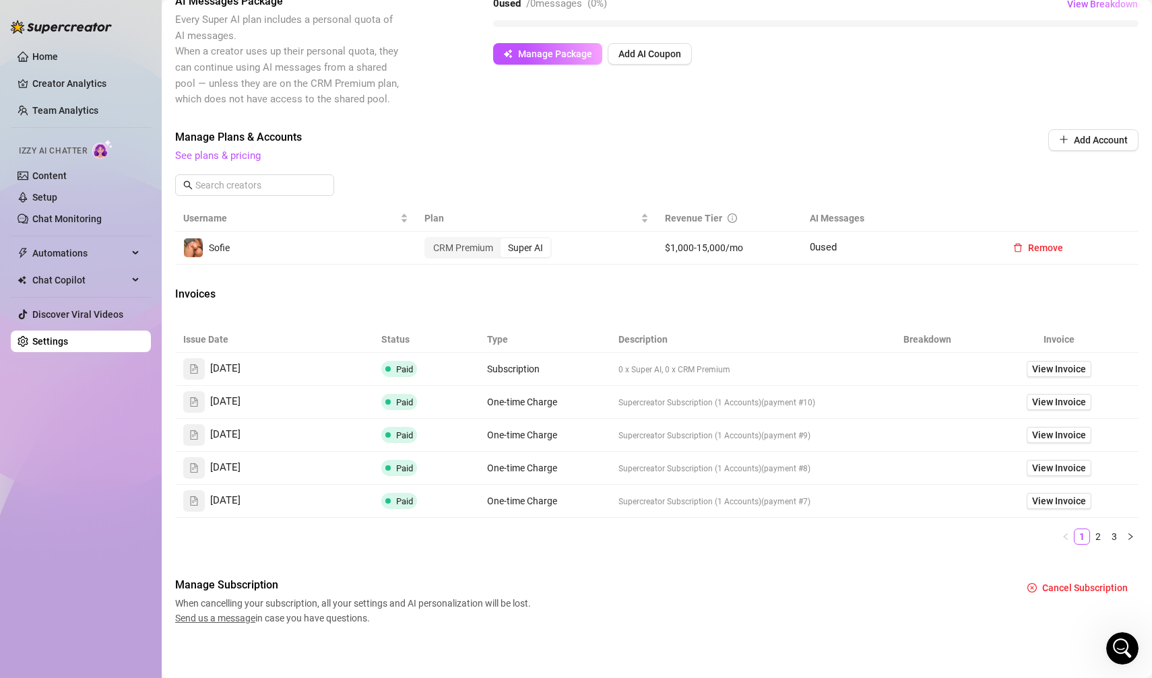
scroll to position [0, 0]
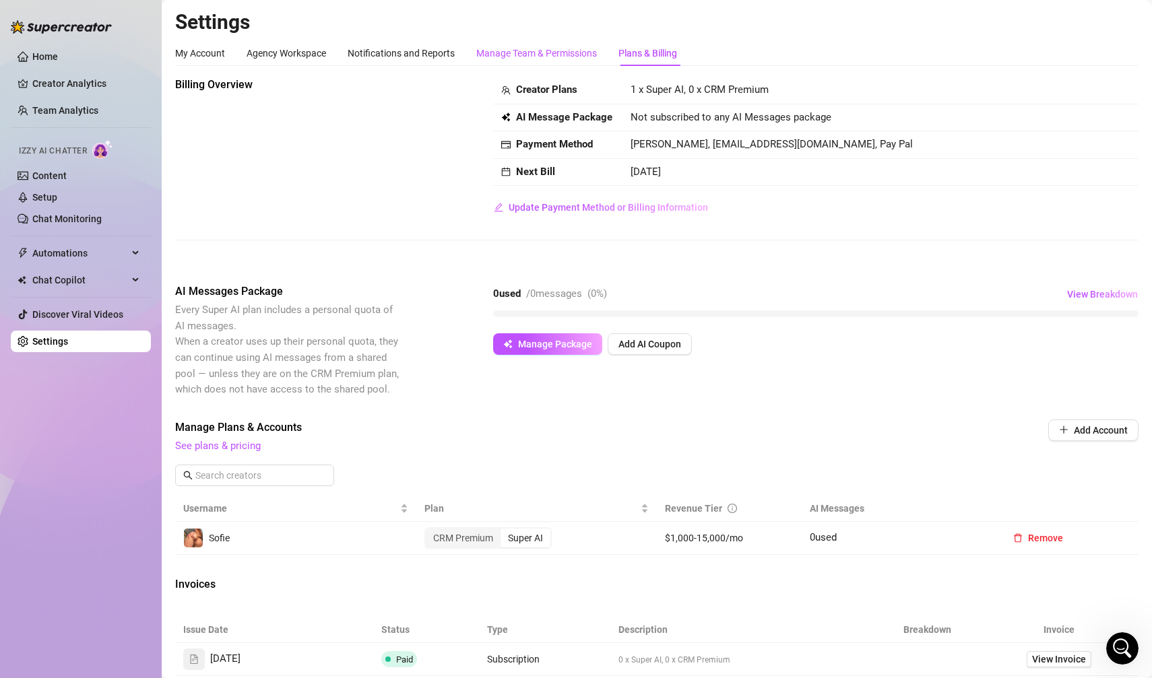
click at [540, 54] on div "Manage Team & Permissions" at bounding box center [536, 53] width 121 height 15
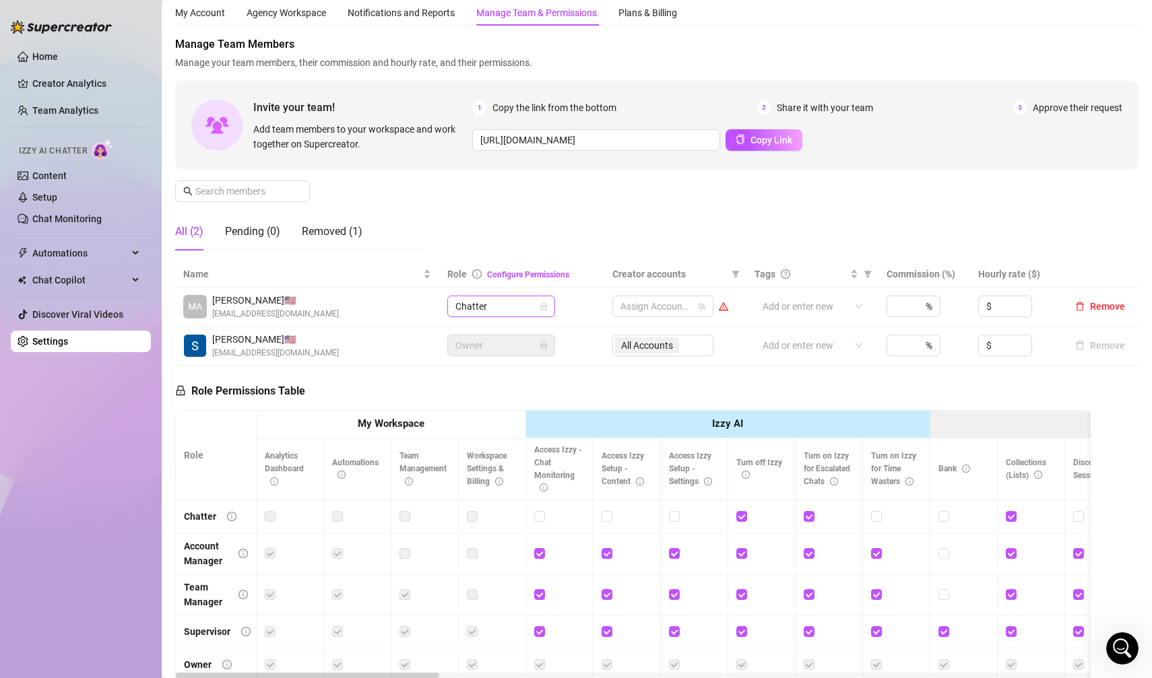
scroll to position [43, 0]
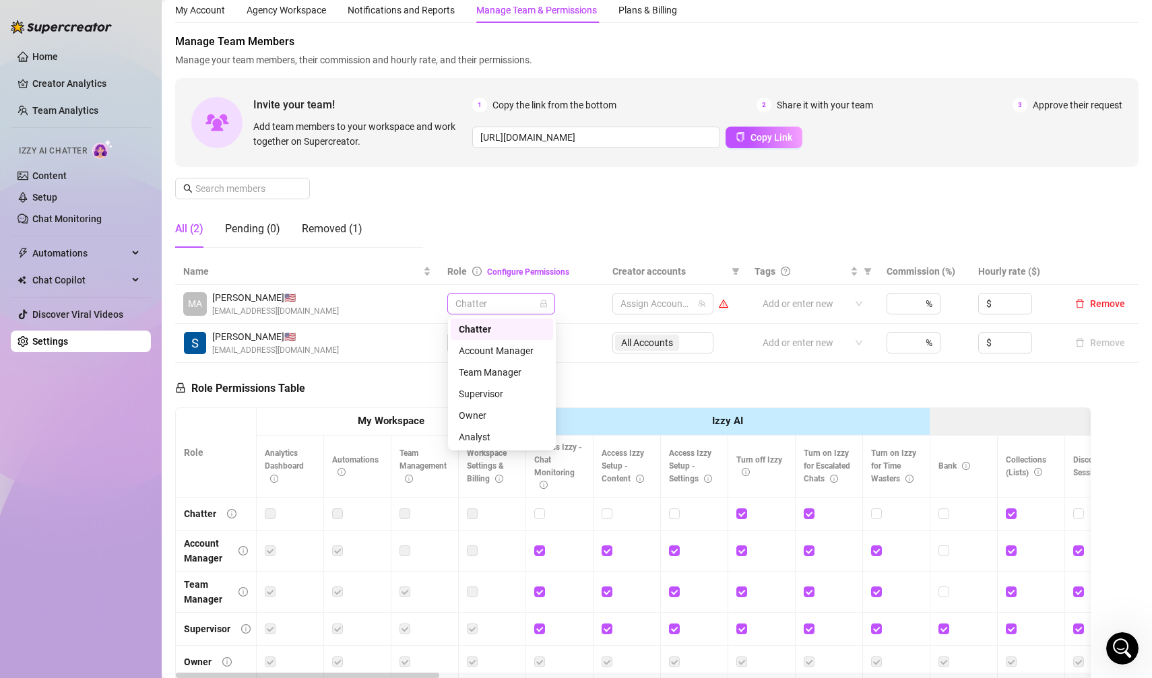
click at [520, 300] on span "Chatter" at bounding box center [501, 304] width 92 height 20
click at [499, 413] on div "Owner" at bounding box center [502, 415] width 86 height 15
click at [494, 300] on span "Chatter" at bounding box center [501, 304] width 92 height 20
click at [482, 395] on div "Supervisor" at bounding box center [502, 394] width 86 height 15
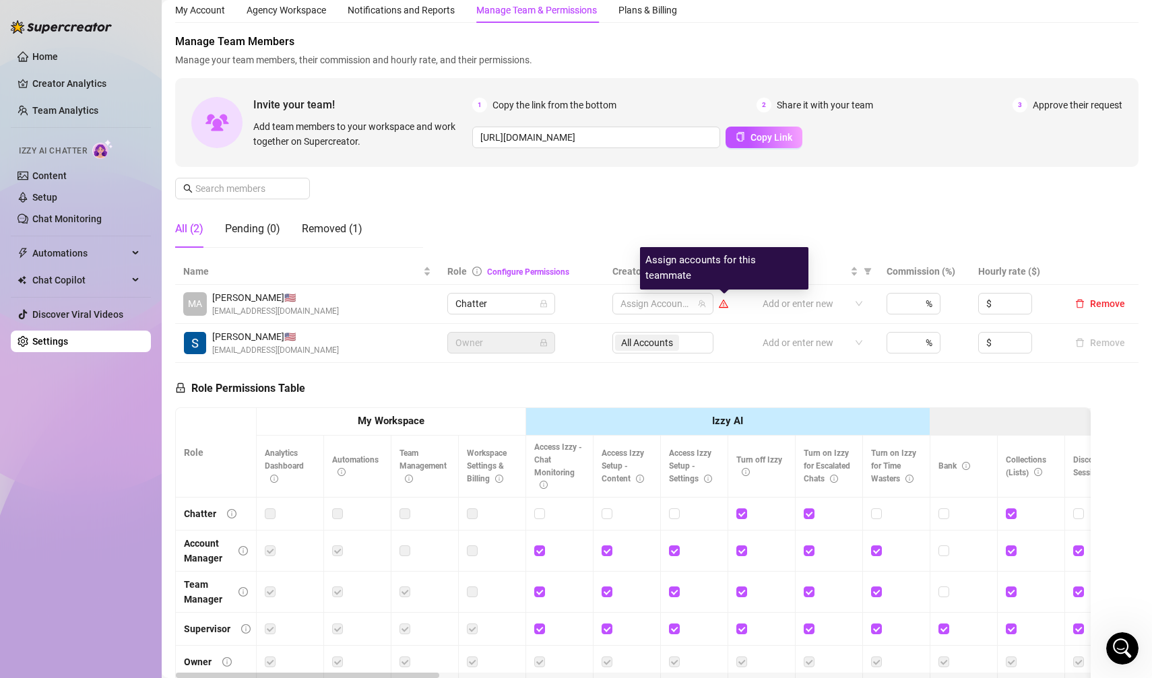
click at [726, 303] on icon "warning" at bounding box center [723, 303] width 9 height 9
click at [685, 305] on div at bounding box center [656, 303] width 82 height 19
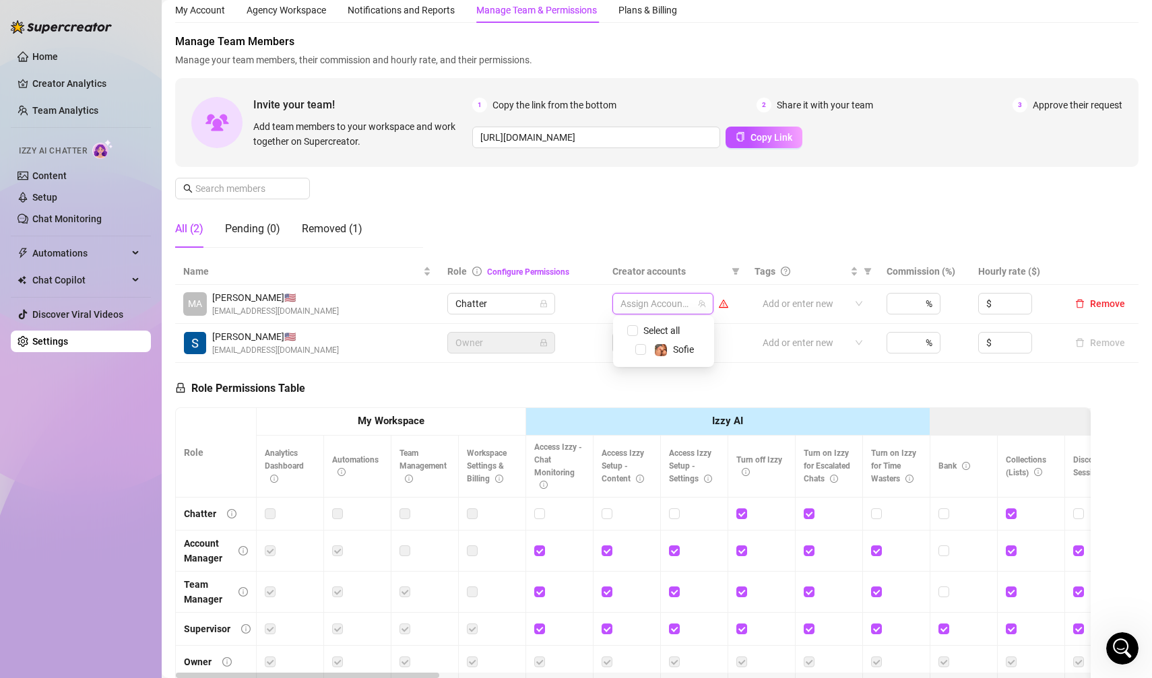
click at [639, 339] on div "Select all" at bounding box center [663, 331] width 94 height 16
click at [639, 344] on span "Select tree node" at bounding box center [640, 349] width 11 height 11
click at [606, 248] on div "Manage Team Members Manage your team members, their commission and hourly rate,…" at bounding box center [656, 146] width 963 height 225
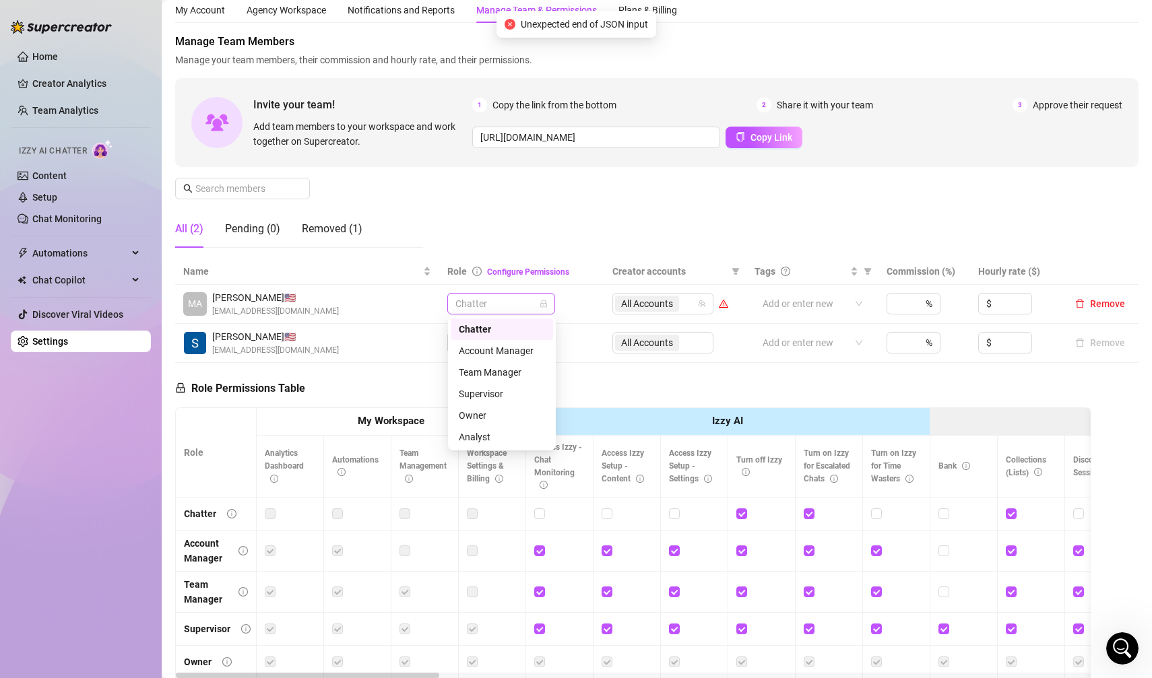
click at [535, 299] on span "Chatter" at bounding box center [501, 304] width 92 height 20
click at [496, 400] on div "Supervisor" at bounding box center [502, 394] width 86 height 15
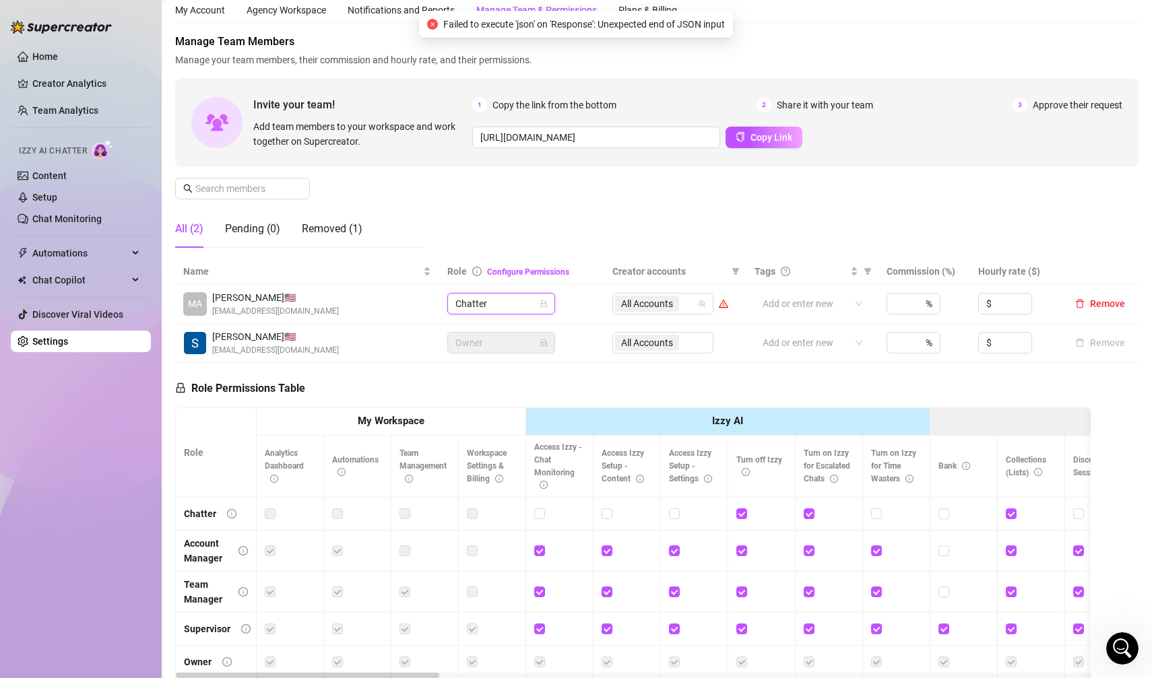
scroll to position [0, 0]
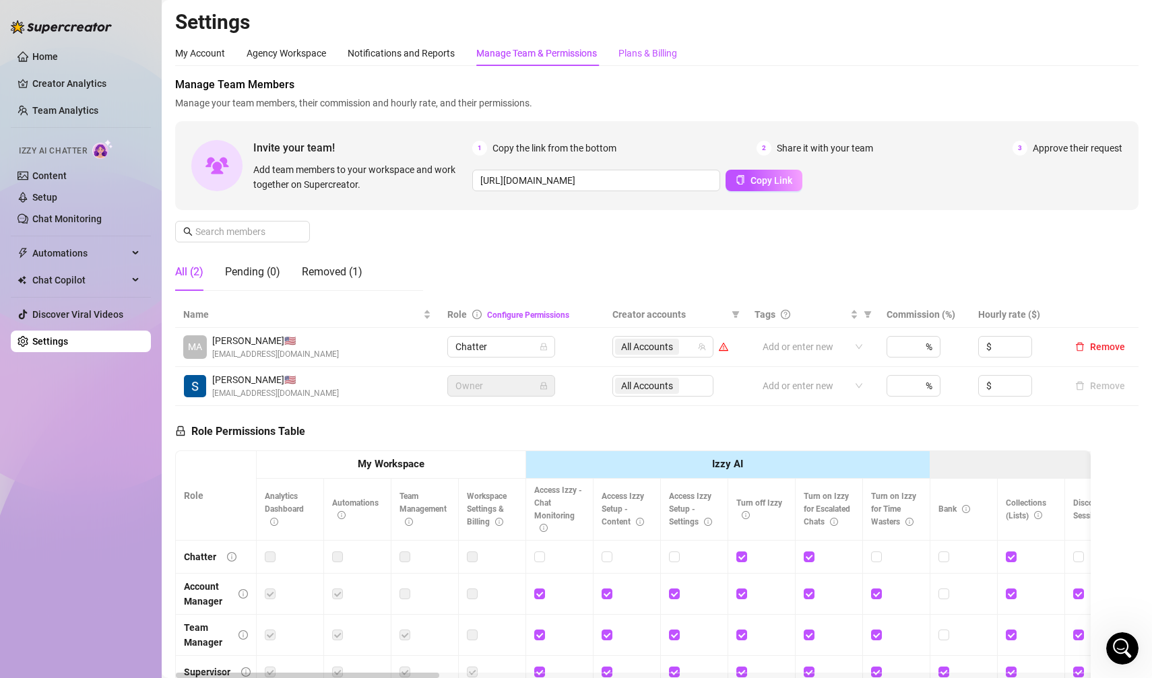
click at [670, 52] on div "Plans & Billing" at bounding box center [647, 53] width 59 height 15
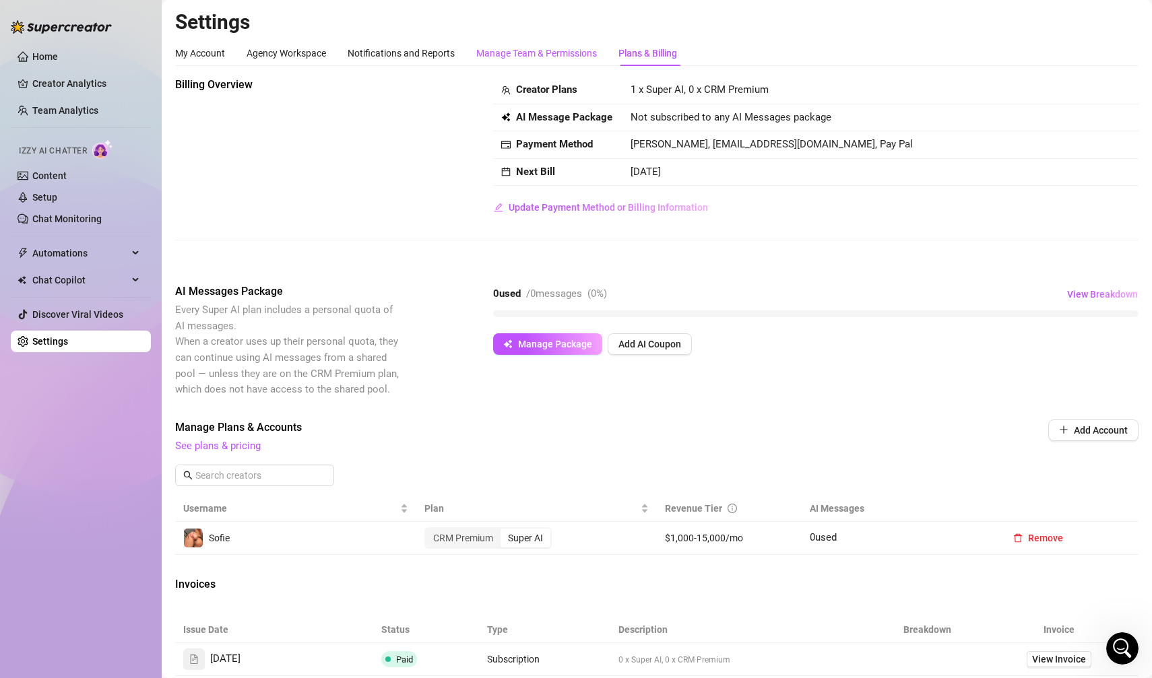
click at [572, 53] on div "Manage Team & Permissions" at bounding box center [536, 53] width 121 height 15
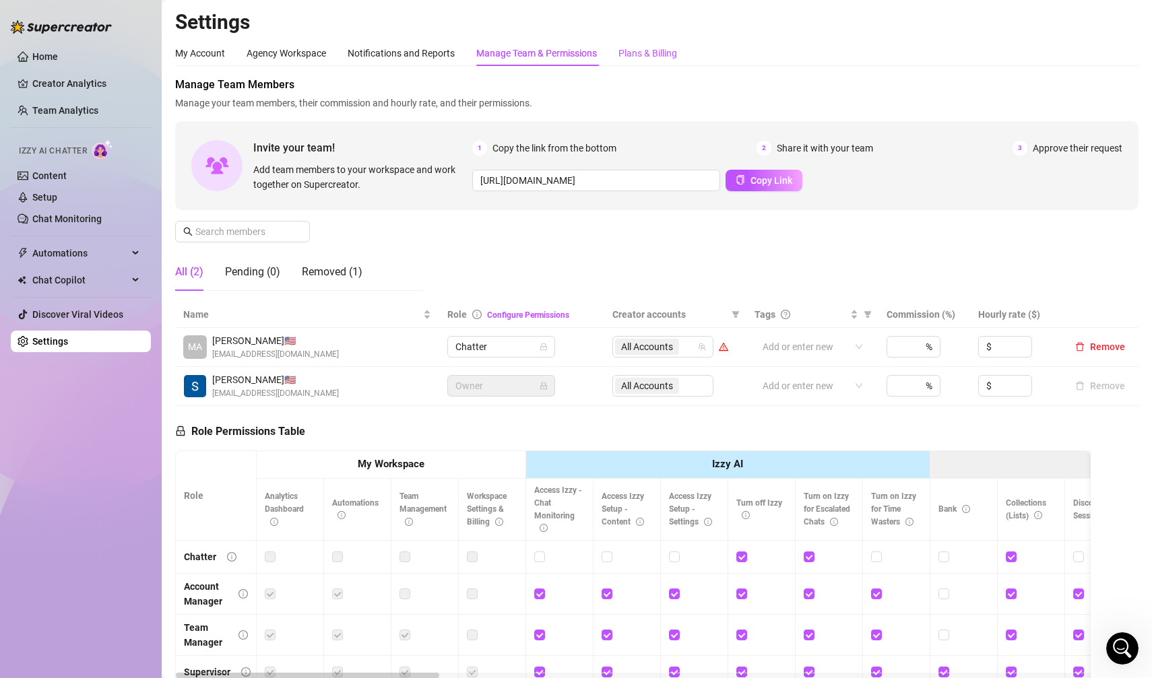
click at [672, 46] on div "Plans & Billing" at bounding box center [647, 53] width 59 height 15
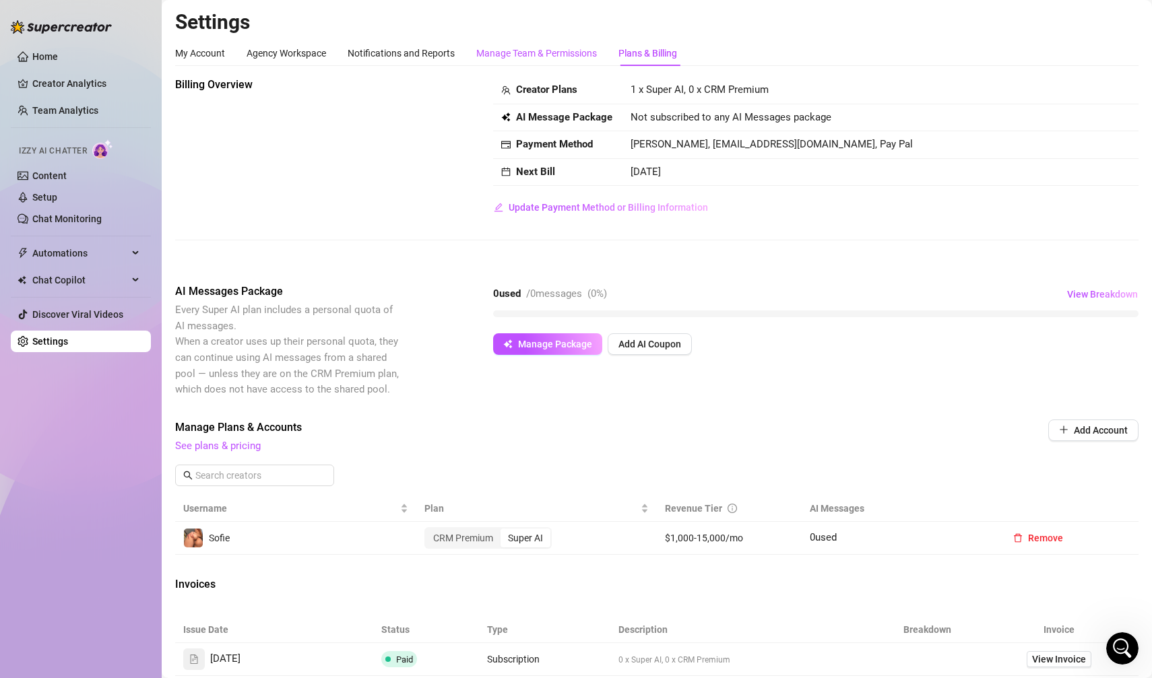
click at [558, 46] on div "Manage Team & Permissions" at bounding box center [536, 53] width 121 height 15
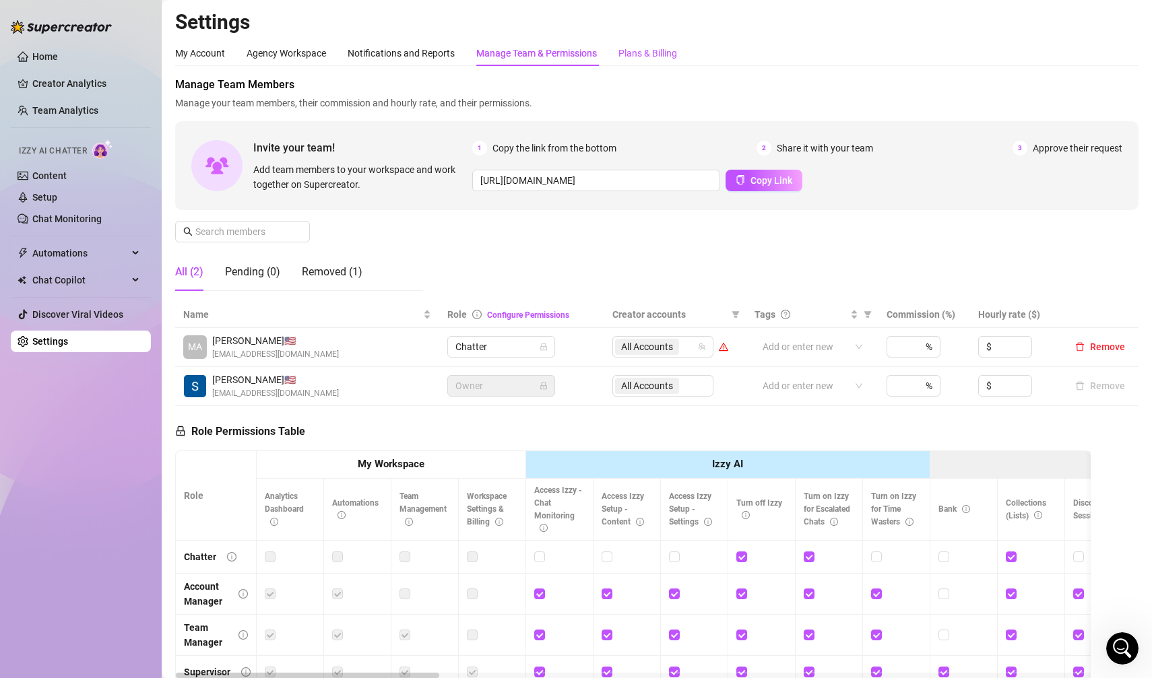
click at [641, 57] on div "Plans & Billing" at bounding box center [647, 53] width 59 height 15
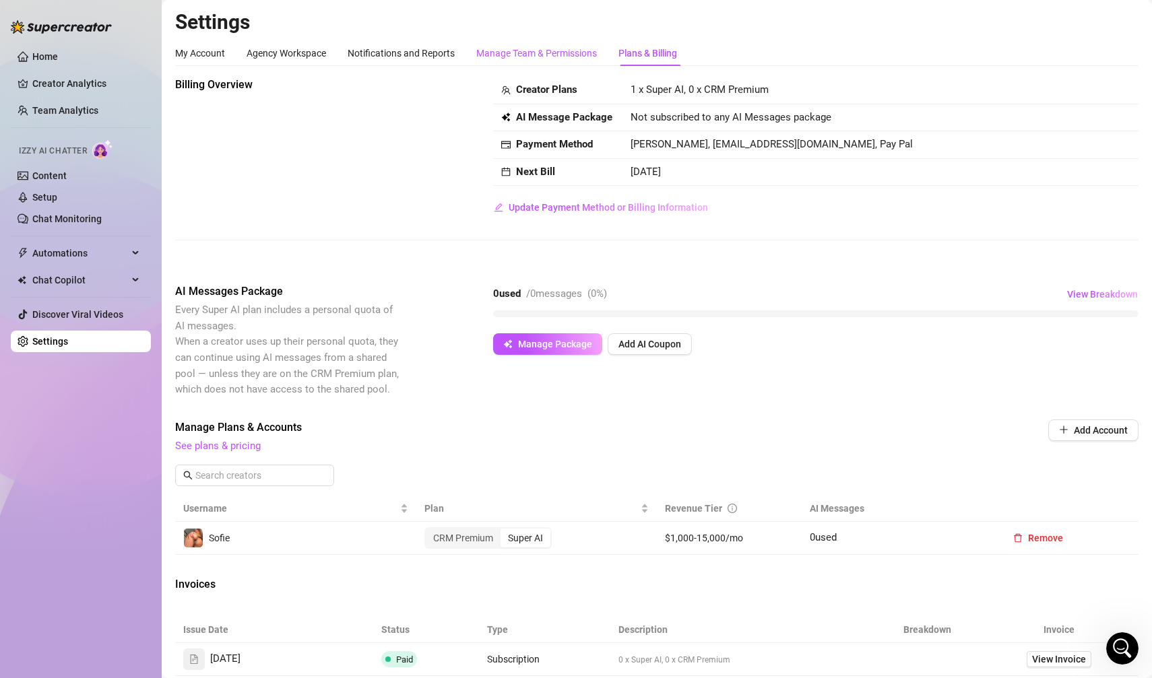
click at [579, 60] on div "Manage Team & Permissions" at bounding box center [536, 53] width 121 height 15
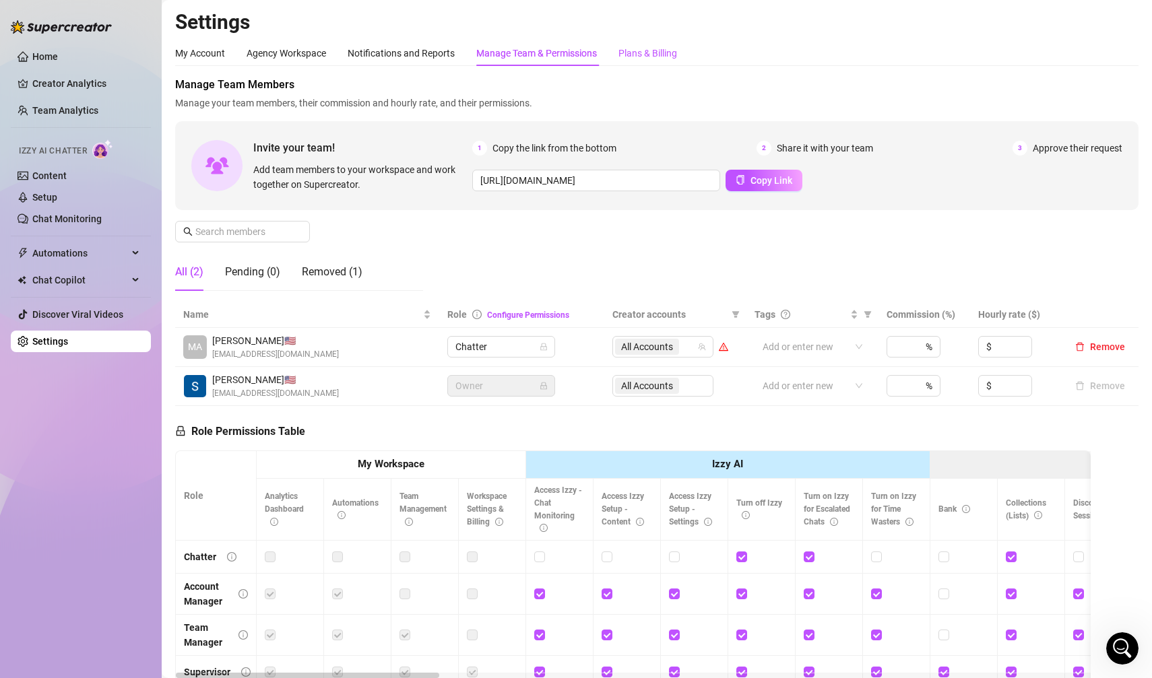
click at [633, 59] on div "Plans & Billing" at bounding box center [647, 53] width 59 height 15
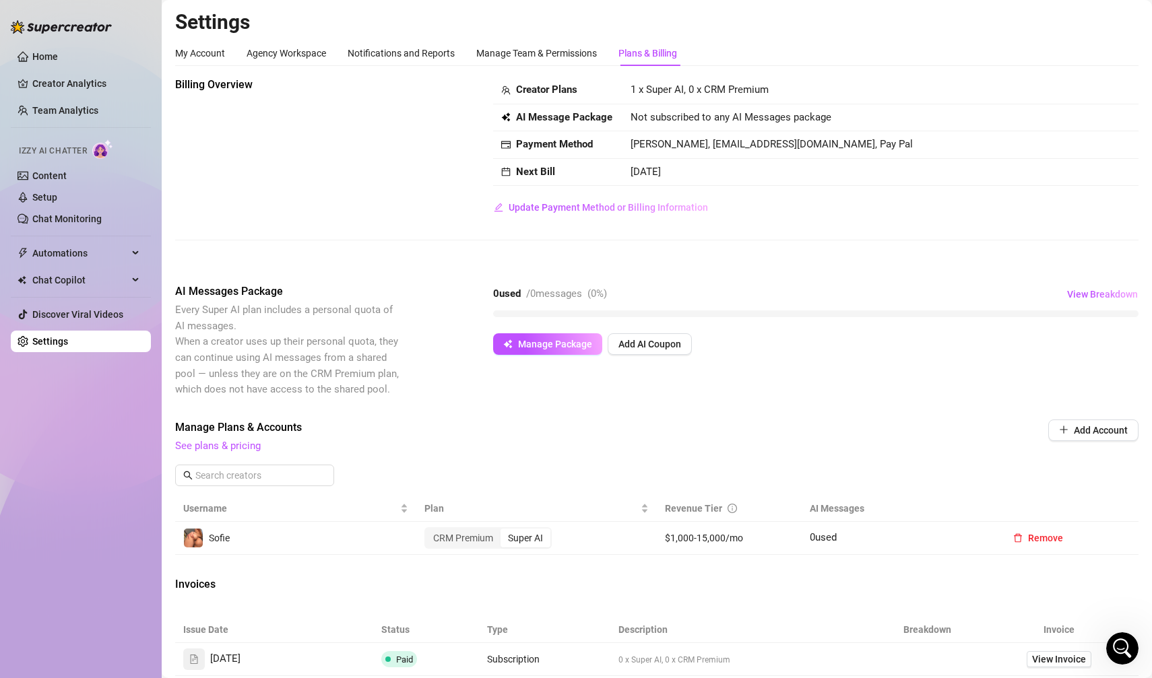
click at [633, 59] on div "Plans & Billing" at bounding box center [647, 53] width 59 height 15
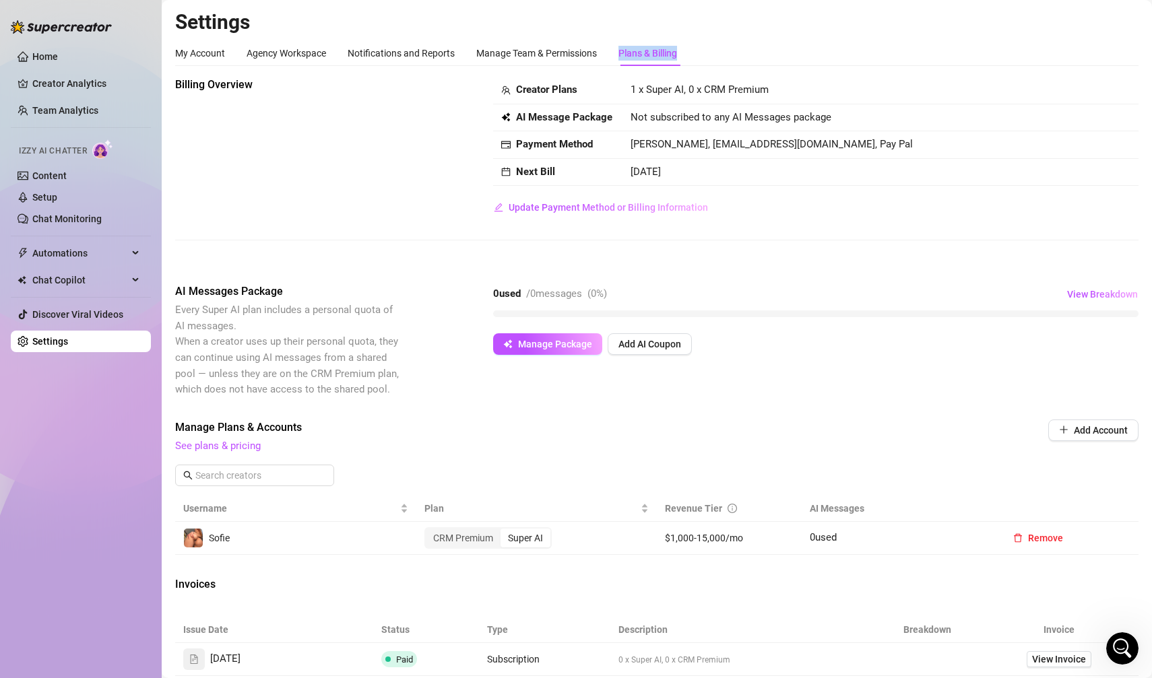
click at [633, 59] on div "Plans & Billing" at bounding box center [647, 53] width 59 height 15
click at [959, 291] on span "View Breakdown" at bounding box center [1102, 294] width 71 height 11
click at [634, 202] on span "Update Payment Method or Billing Information" at bounding box center [608, 207] width 199 height 11
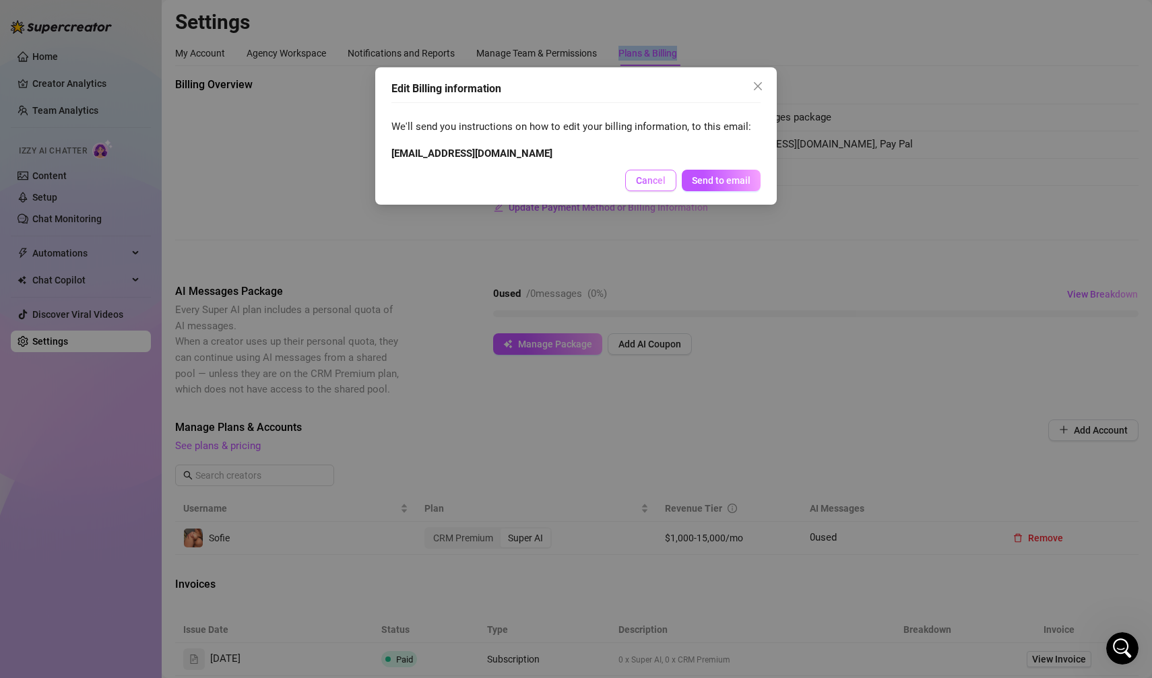
click at [653, 185] on span "Cancel" at bounding box center [651, 180] width 30 height 11
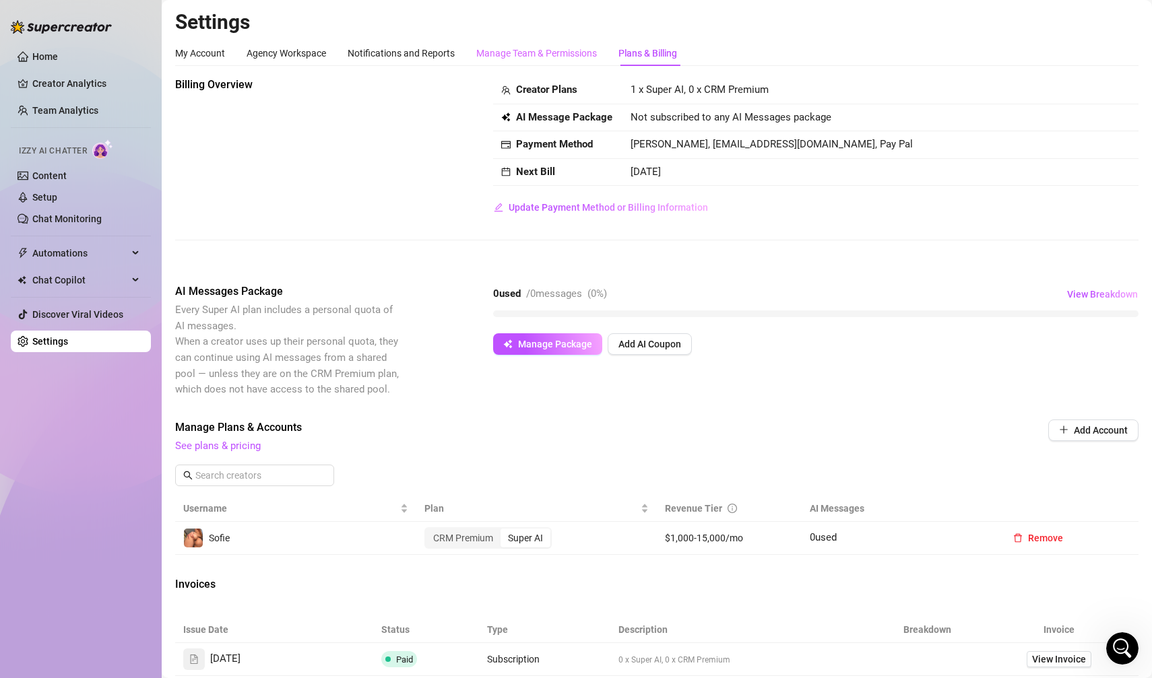
click at [566, 61] on div "Manage Team & Permissions" at bounding box center [536, 53] width 121 height 26
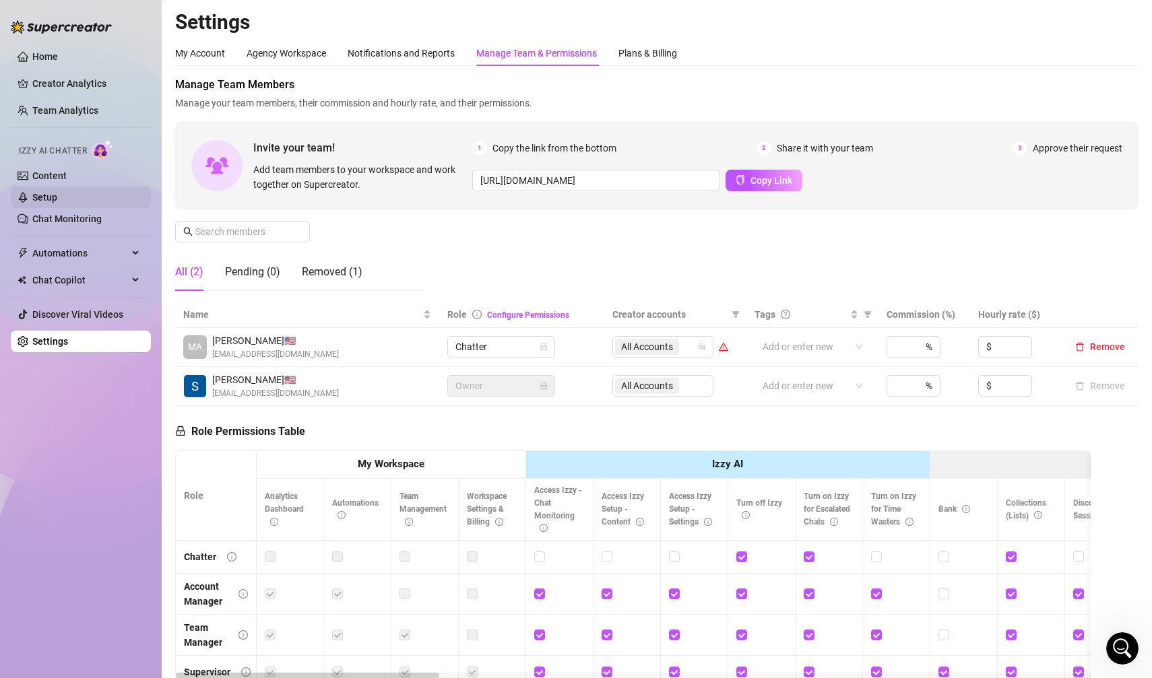
click at [45, 192] on link "Setup" at bounding box center [44, 197] width 25 height 11
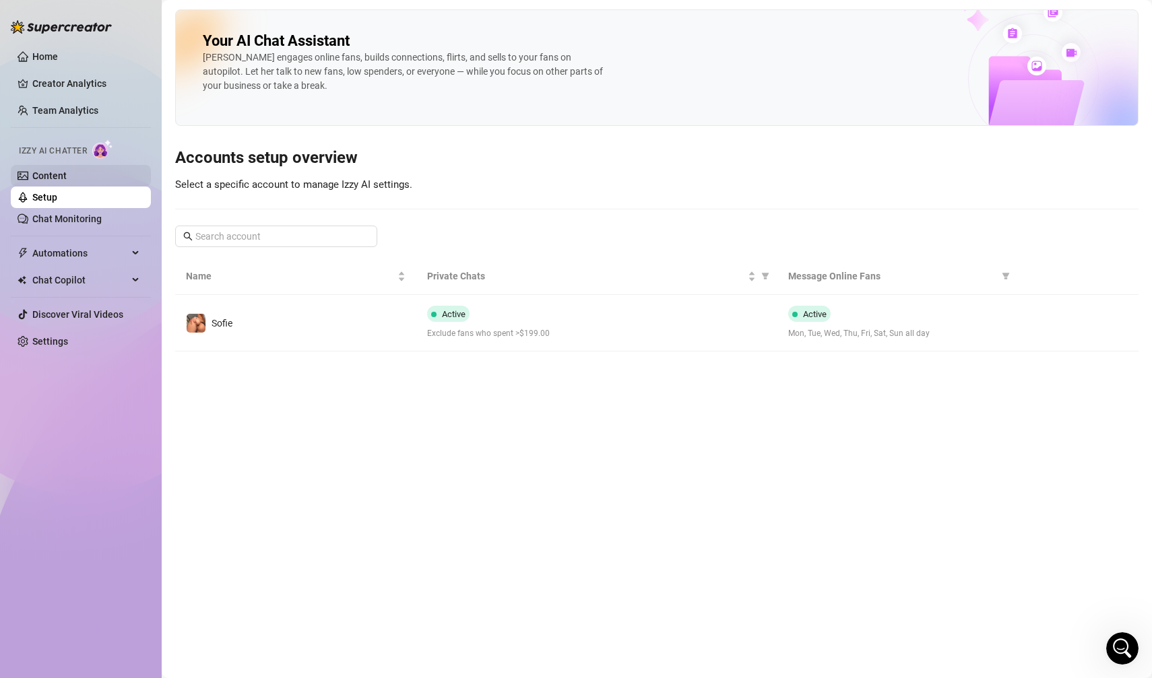
click at [52, 175] on link "Content" at bounding box center [49, 175] width 34 height 11
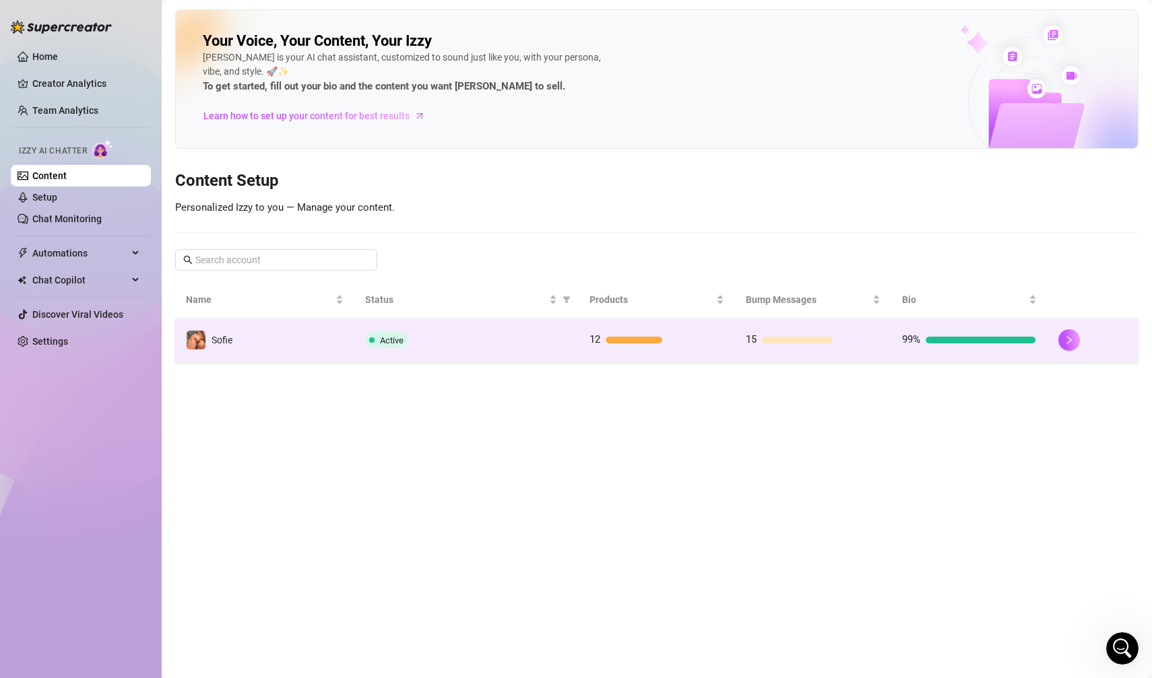
click at [382, 339] on span "Active" at bounding box center [392, 341] width 24 height 10
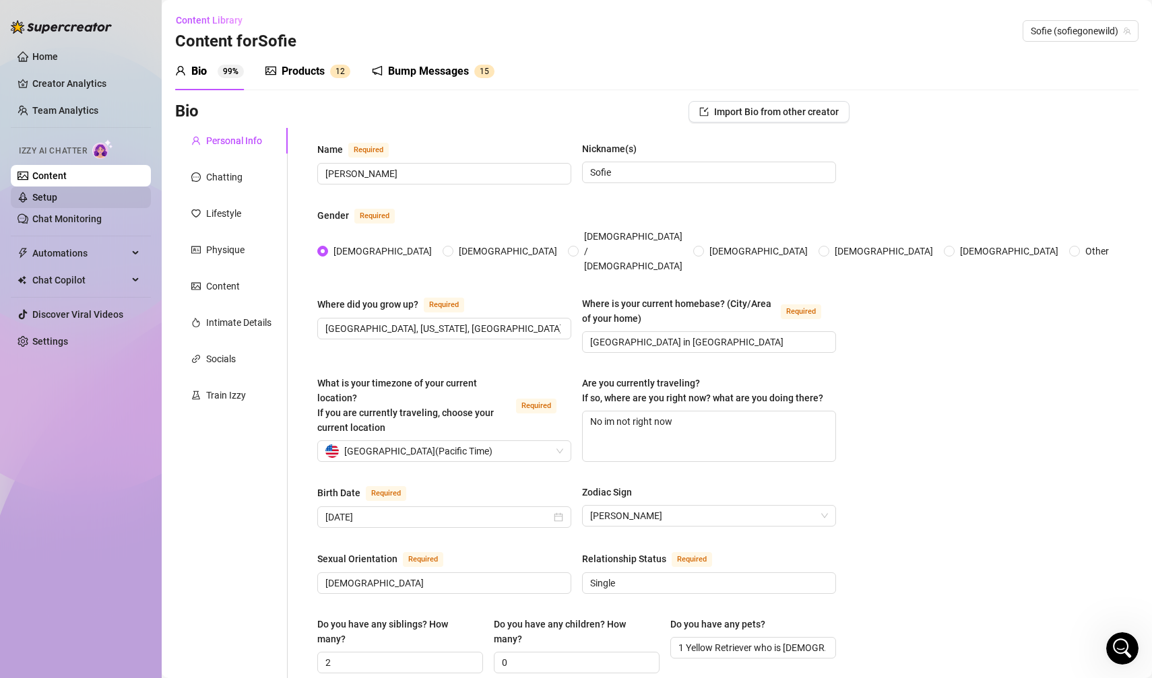
click at [57, 195] on link "Setup" at bounding box center [44, 197] width 25 height 11
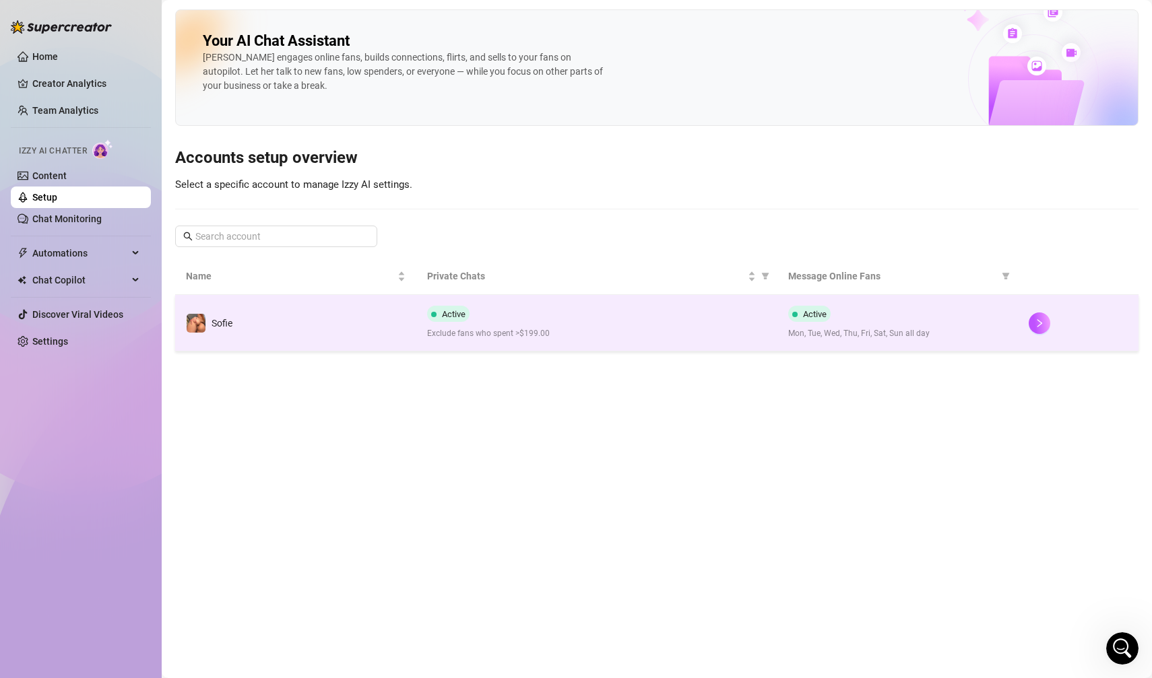
click at [571, 312] on div "Active Exclude fans who spent >$199.00" at bounding box center [597, 323] width 340 height 34
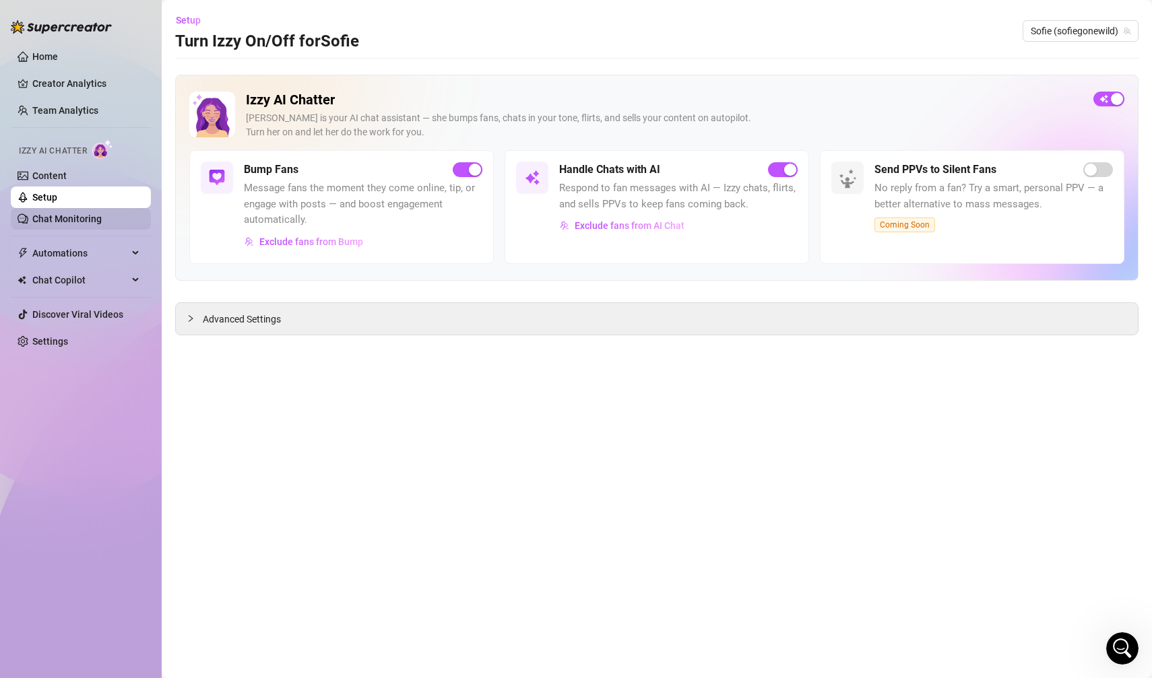
click at [102, 218] on link "Chat Monitoring" at bounding box center [66, 219] width 69 height 11
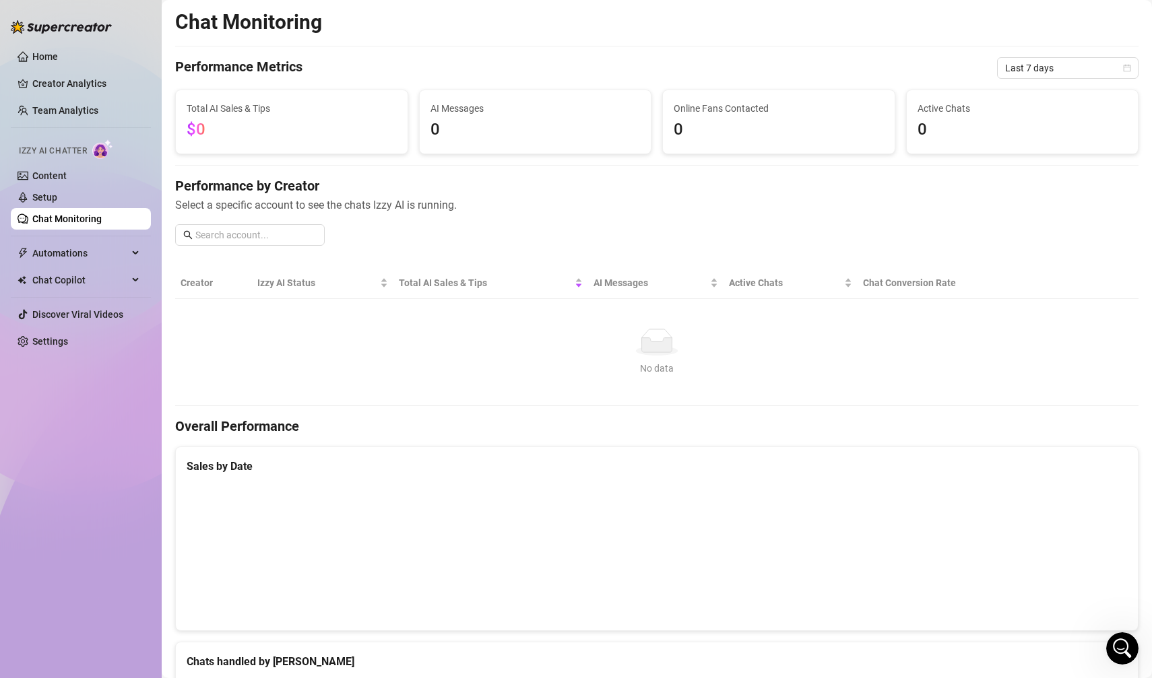
click at [110, 149] on img at bounding box center [102, 149] width 21 height 20
click at [105, 160] on div "Izzy AI Chatter" at bounding box center [79, 149] width 143 height 30
click at [67, 170] on link "Content" at bounding box center [49, 175] width 34 height 11
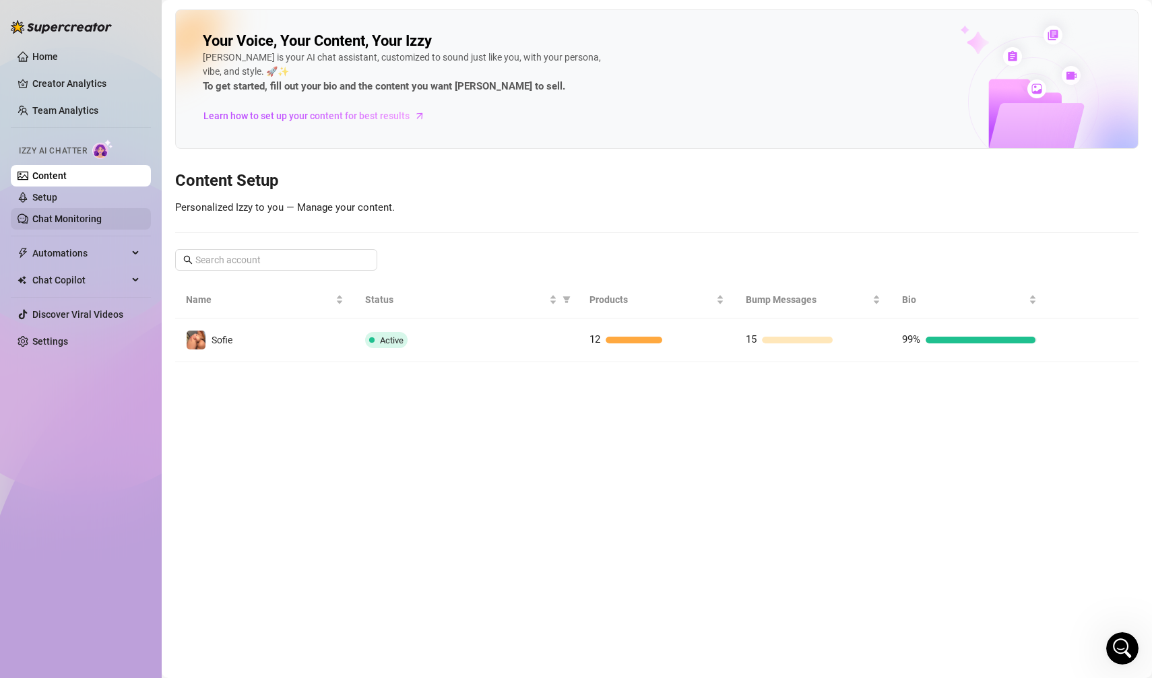
click at [92, 214] on link "Chat Monitoring" at bounding box center [66, 219] width 69 height 11
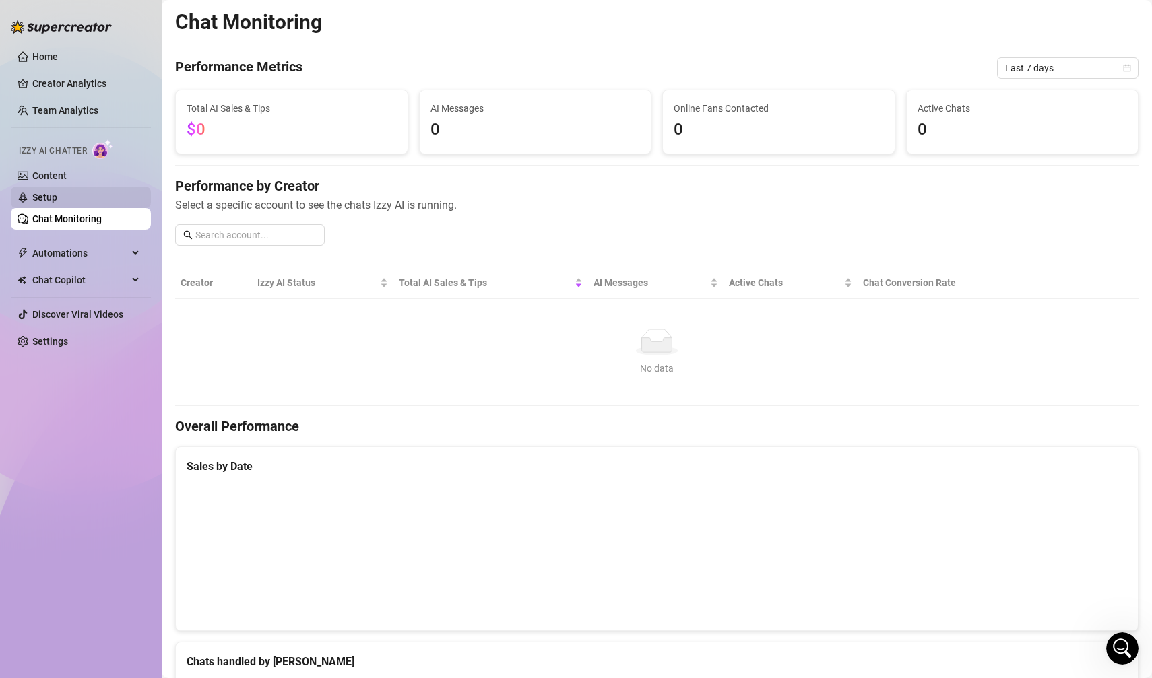
click at [57, 194] on link "Setup" at bounding box center [44, 197] width 25 height 11
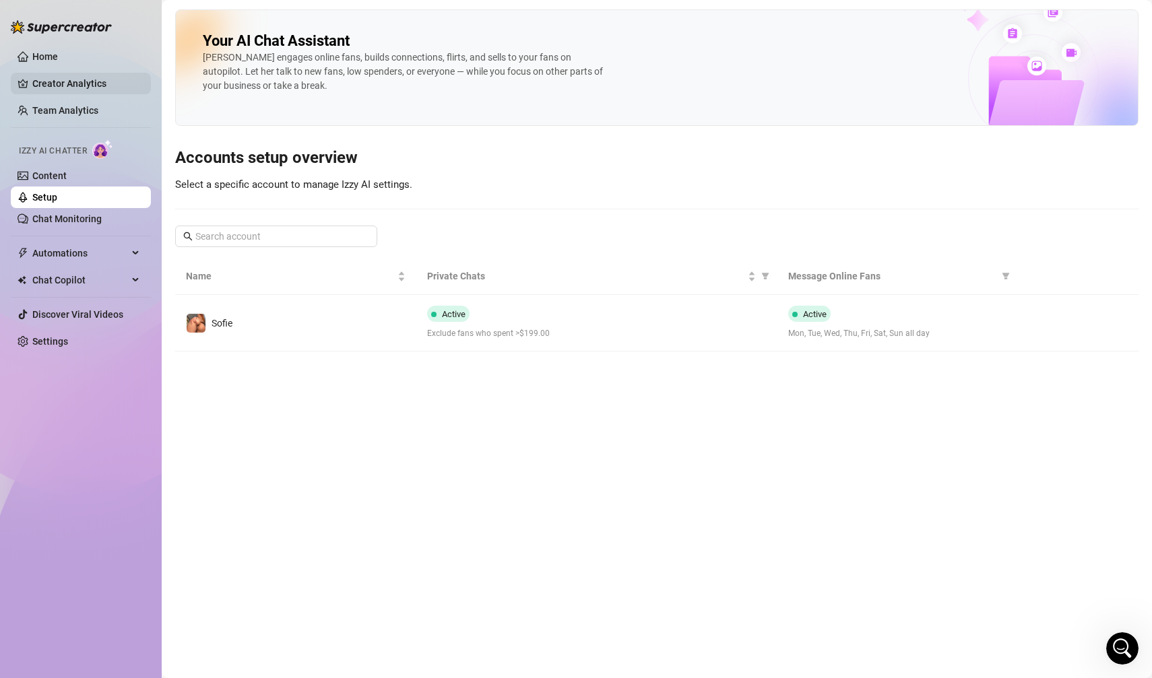
click at [61, 73] on link "Creator Analytics" at bounding box center [86, 84] width 108 height 22
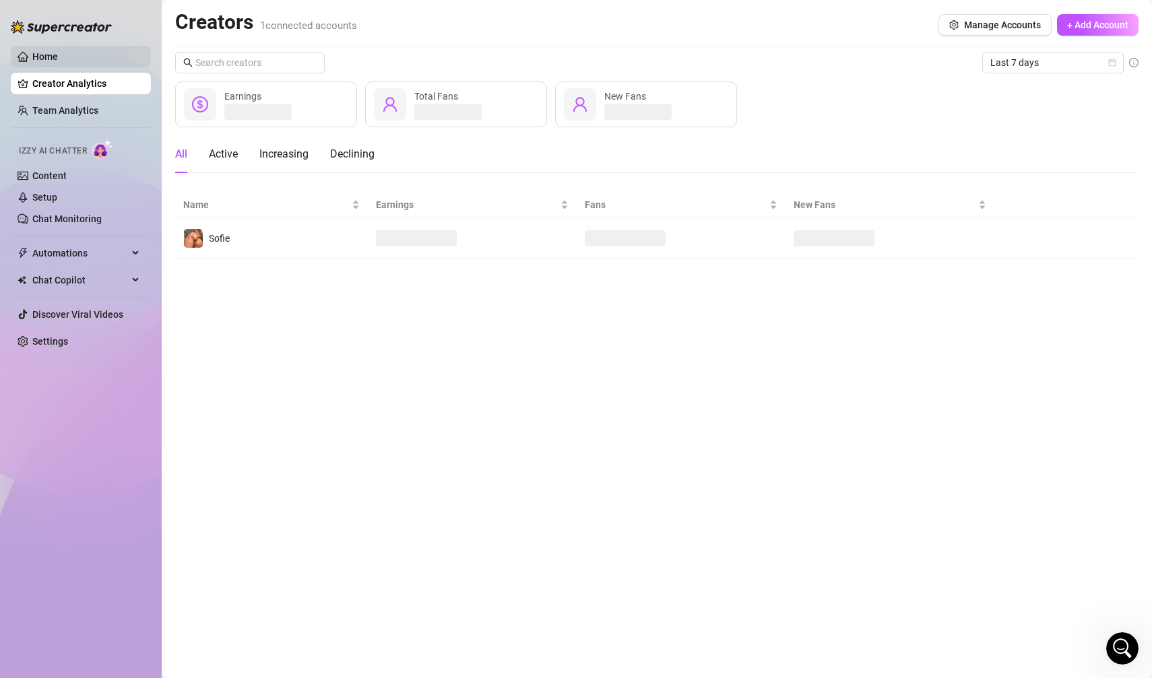
click at [58, 55] on link "Home" at bounding box center [45, 56] width 26 height 11
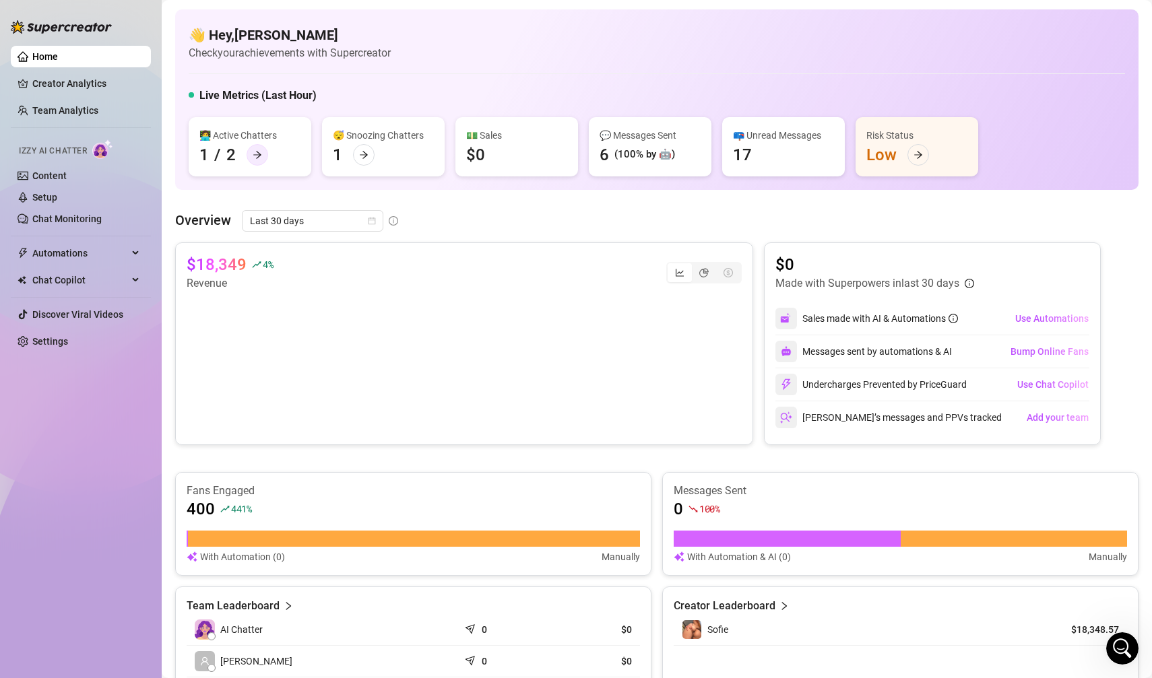
click at [253, 156] on icon "arrow-right" at bounding box center [257, 154] width 9 height 9
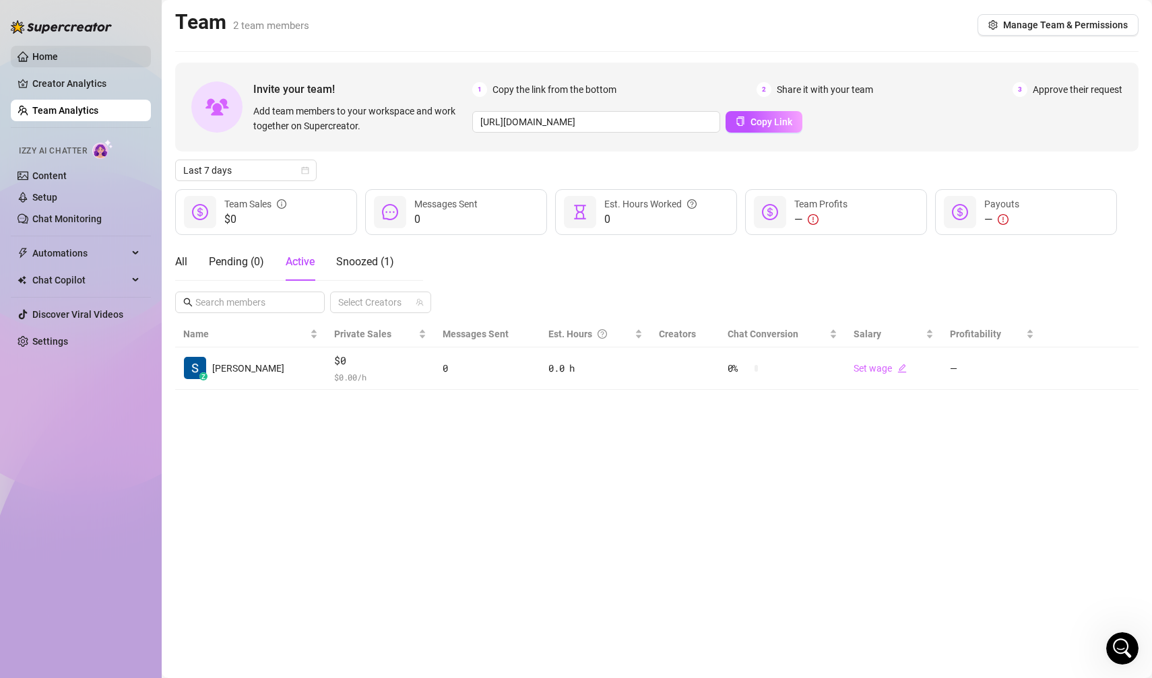
click at [58, 62] on link "Home" at bounding box center [45, 56] width 26 height 11
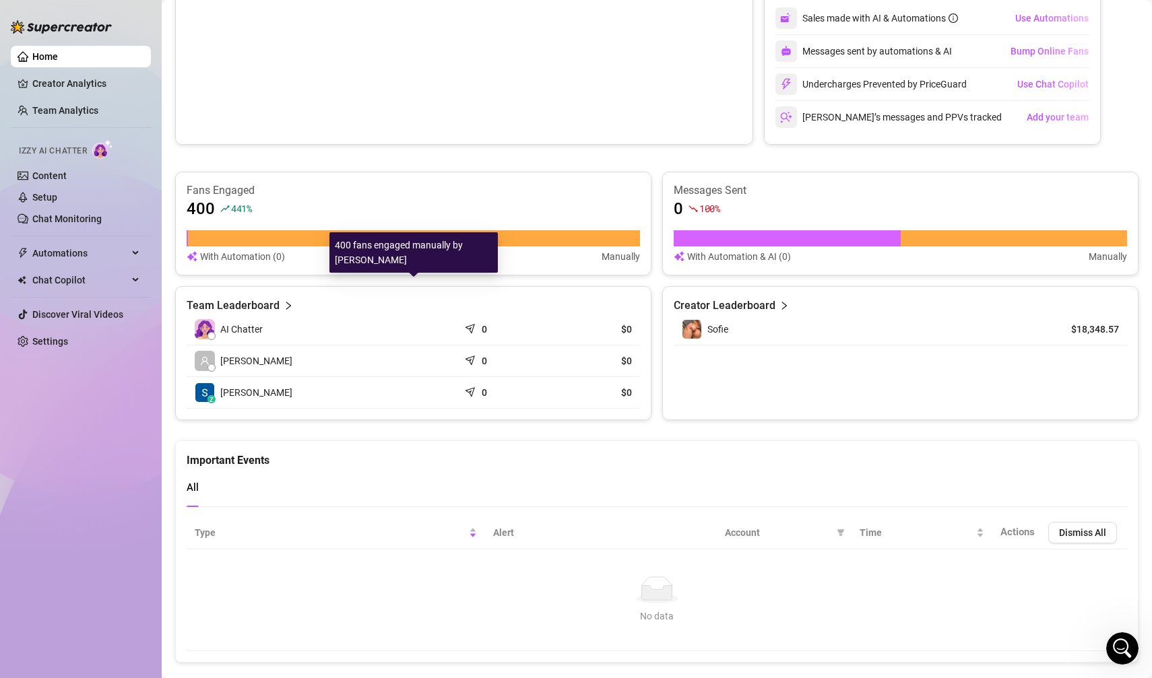
scroll to position [320, 0]
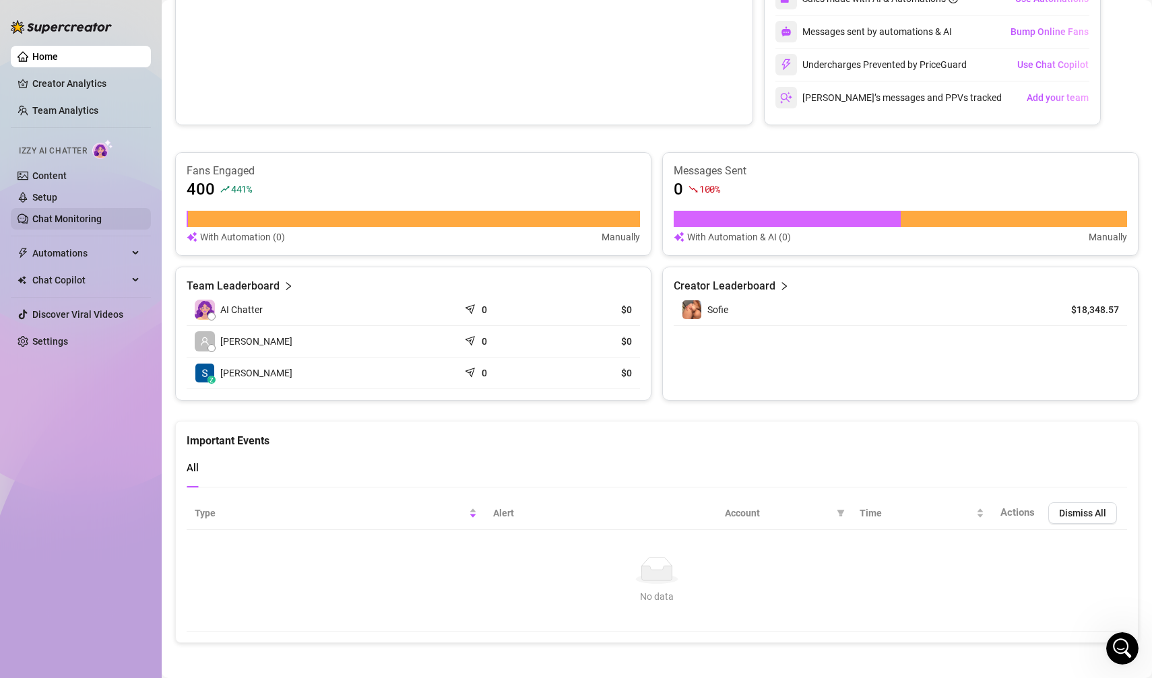
click at [63, 218] on link "Chat Monitoring" at bounding box center [66, 219] width 69 height 11
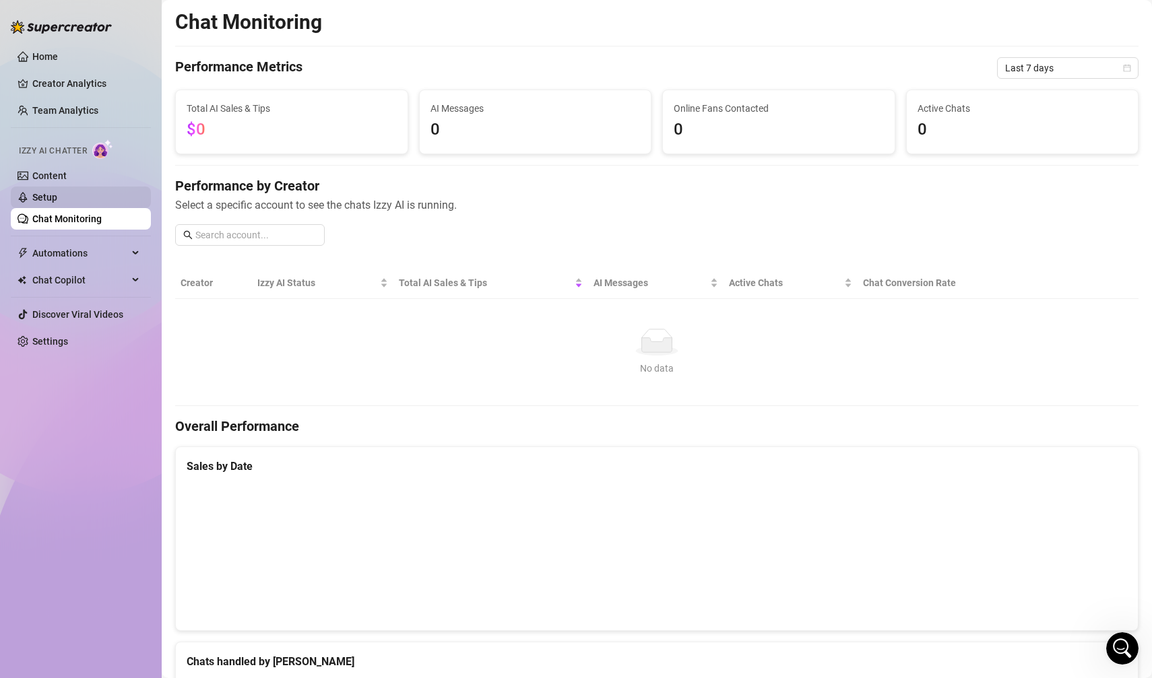
click at [57, 193] on link "Setup" at bounding box center [44, 197] width 25 height 11
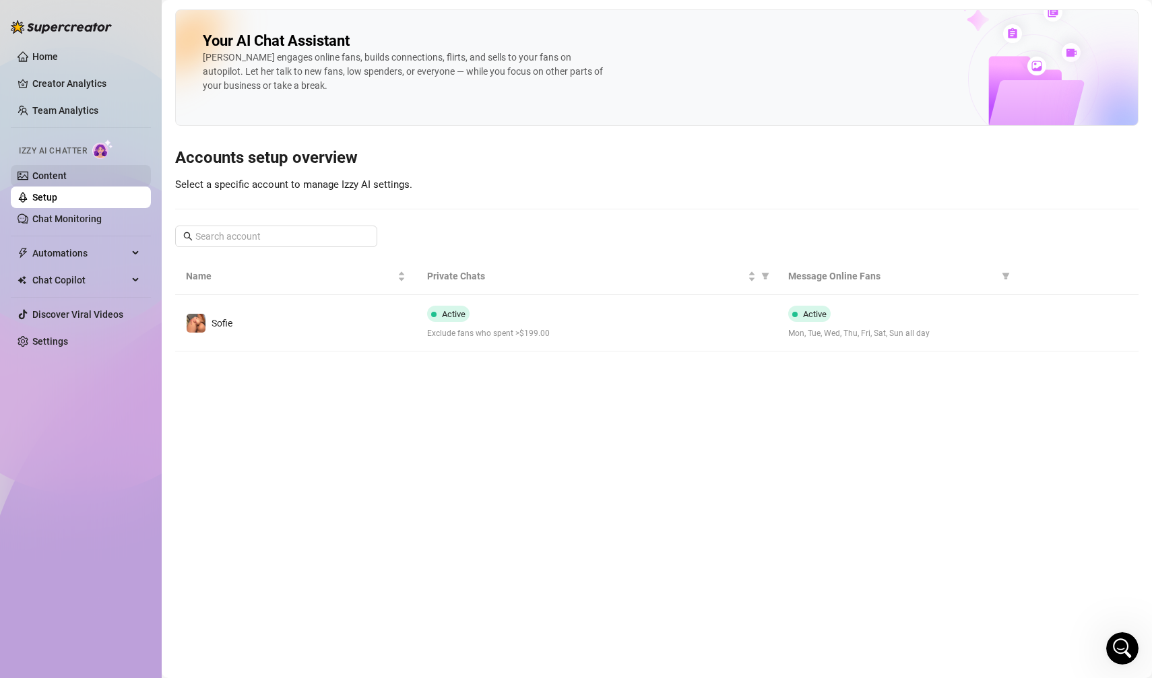
click at [67, 175] on link "Content" at bounding box center [49, 175] width 34 height 11
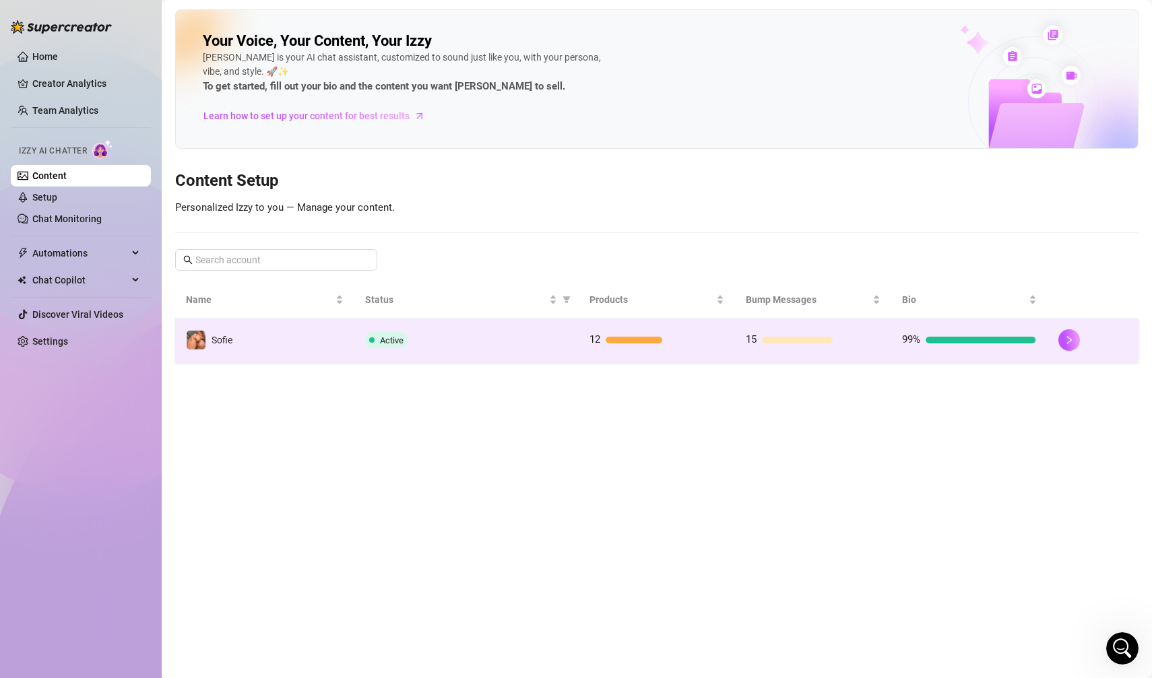
click at [507, 348] on td "Active" at bounding box center [466, 341] width 224 height 44
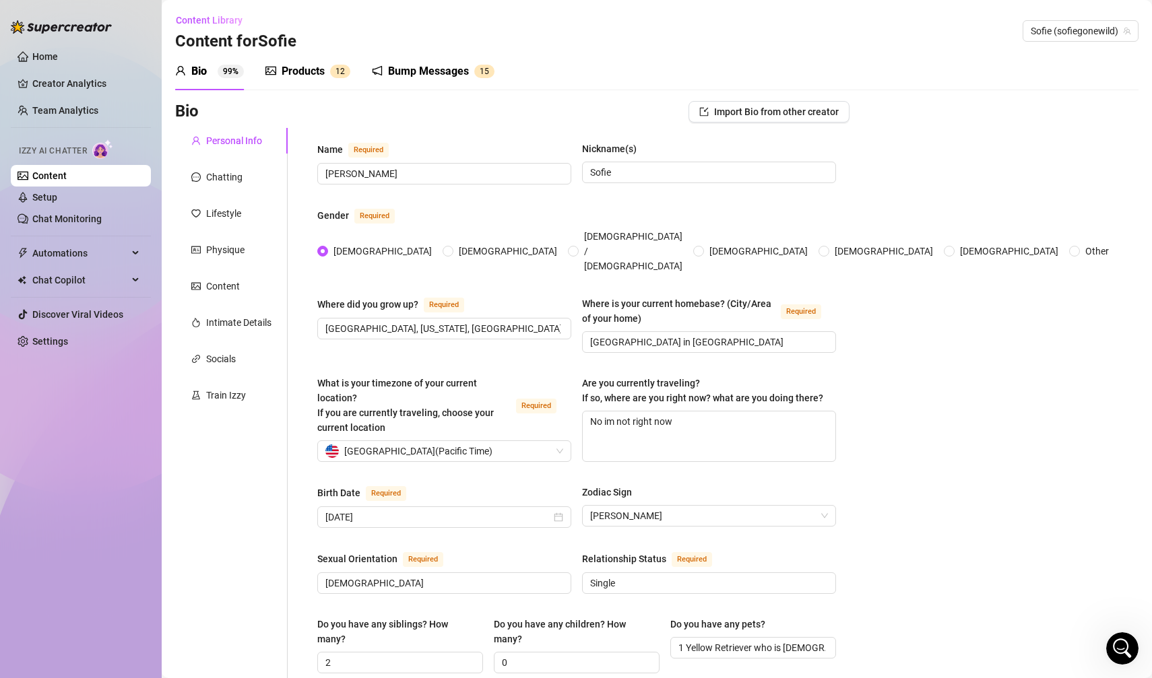
click at [67, 172] on link "Content" at bounding box center [49, 175] width 34 height 11
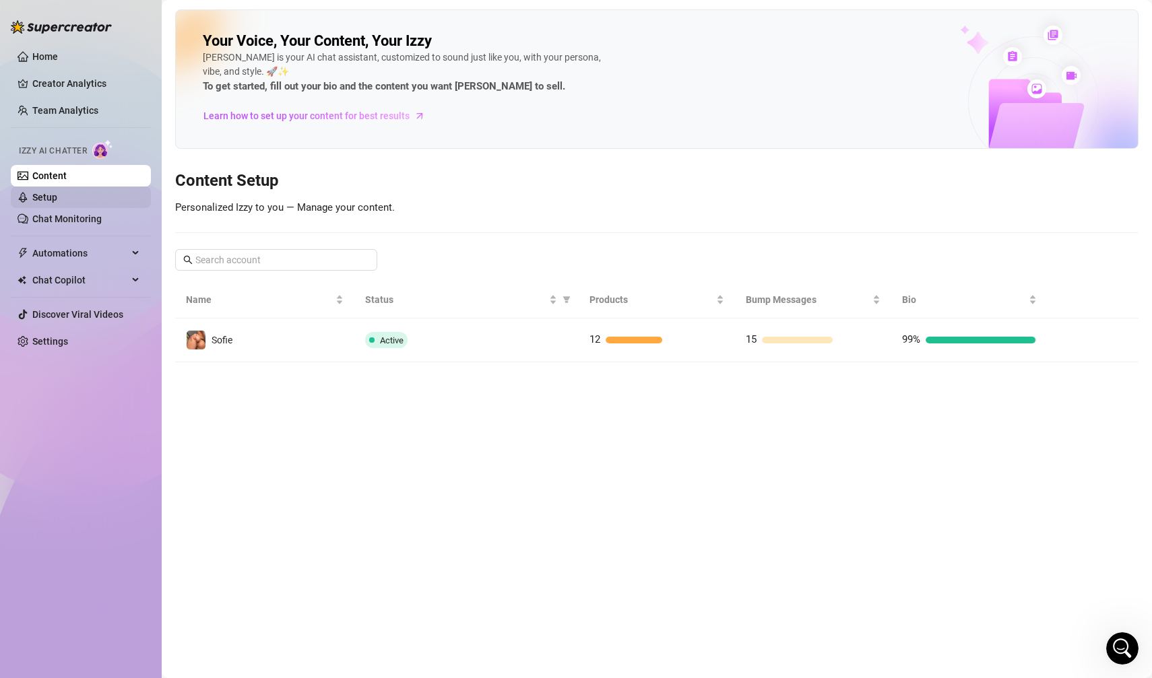
click at [57, 197] on link "Setup" at bounding box center [44, 197] width 25 height 11
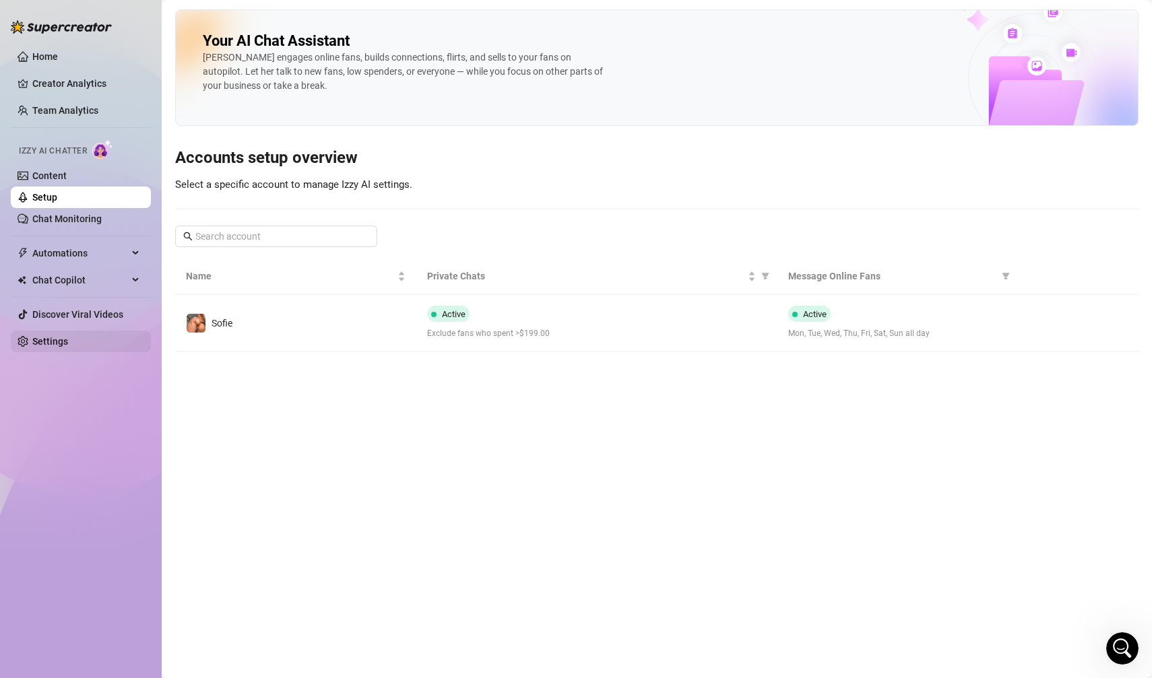
click at [68, 336] on link "Settings" at bounding box center [50, 341] width 36 height 11
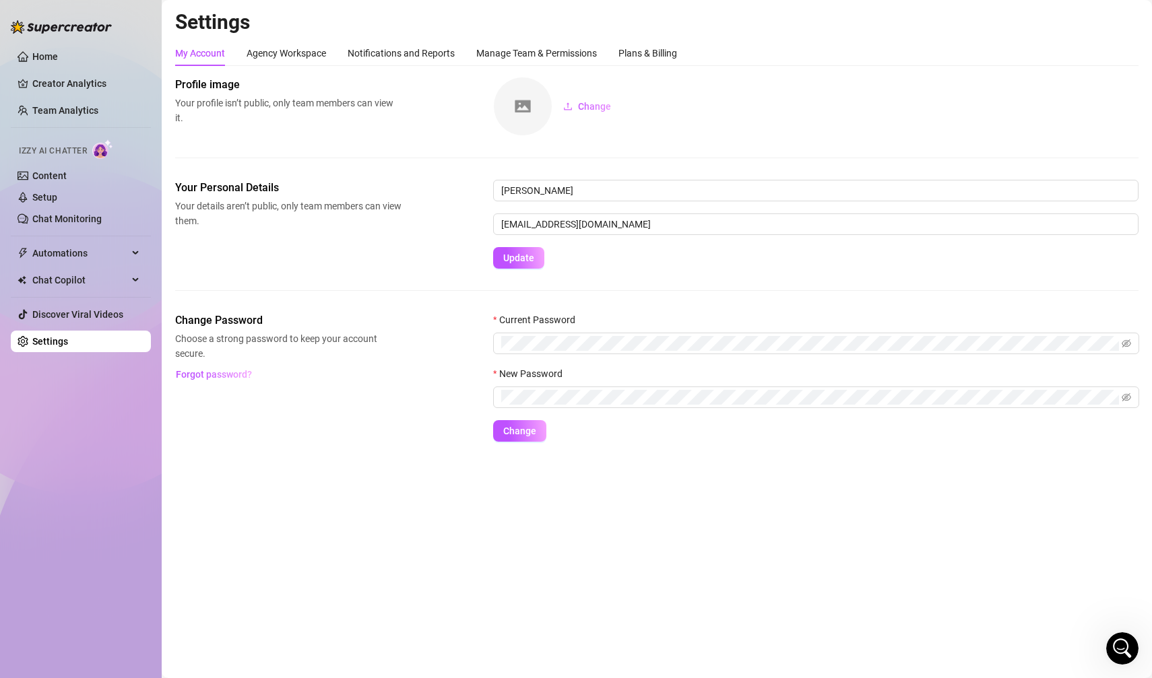
click at [618, 46] on div "My Account Agency Workspace Notifications and Reports Manage Team & Permissions…" at bounding box center [426, 53] width 502 height 26
click at [625, 48] on div "Plans & Billing" at bounding box center [647, 53] width 59 height 15
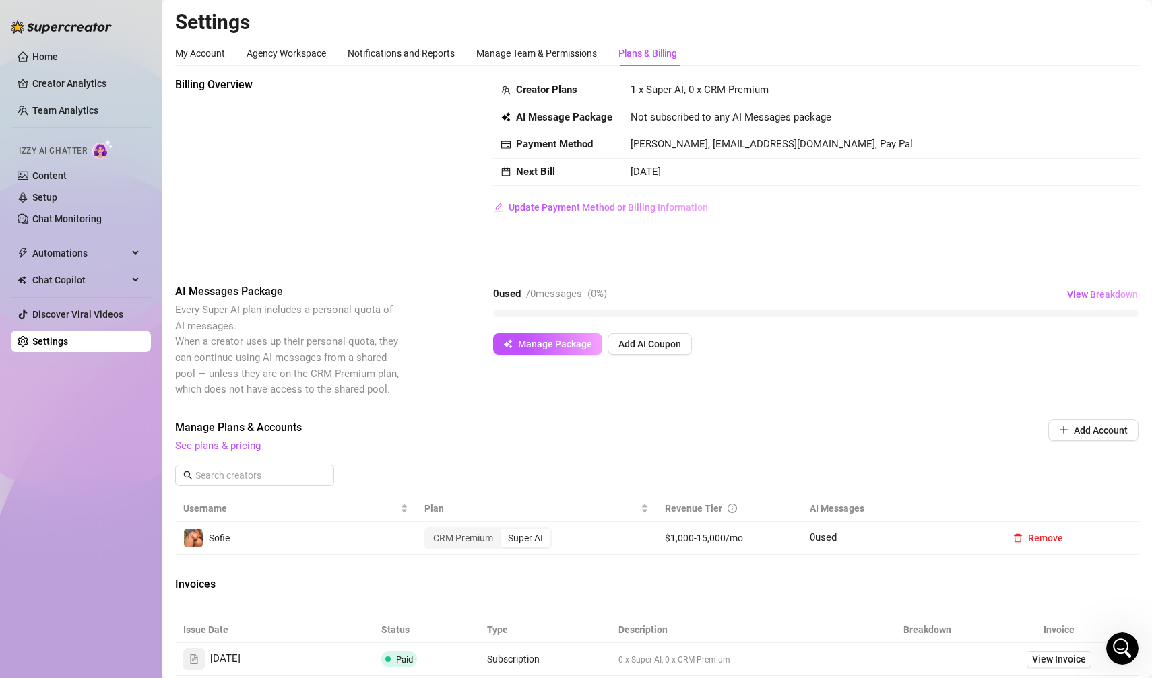
click at [701, 115] on span "Not subscribed to any AI Messages package" at bounding box center [731, 118] width 201 height 16
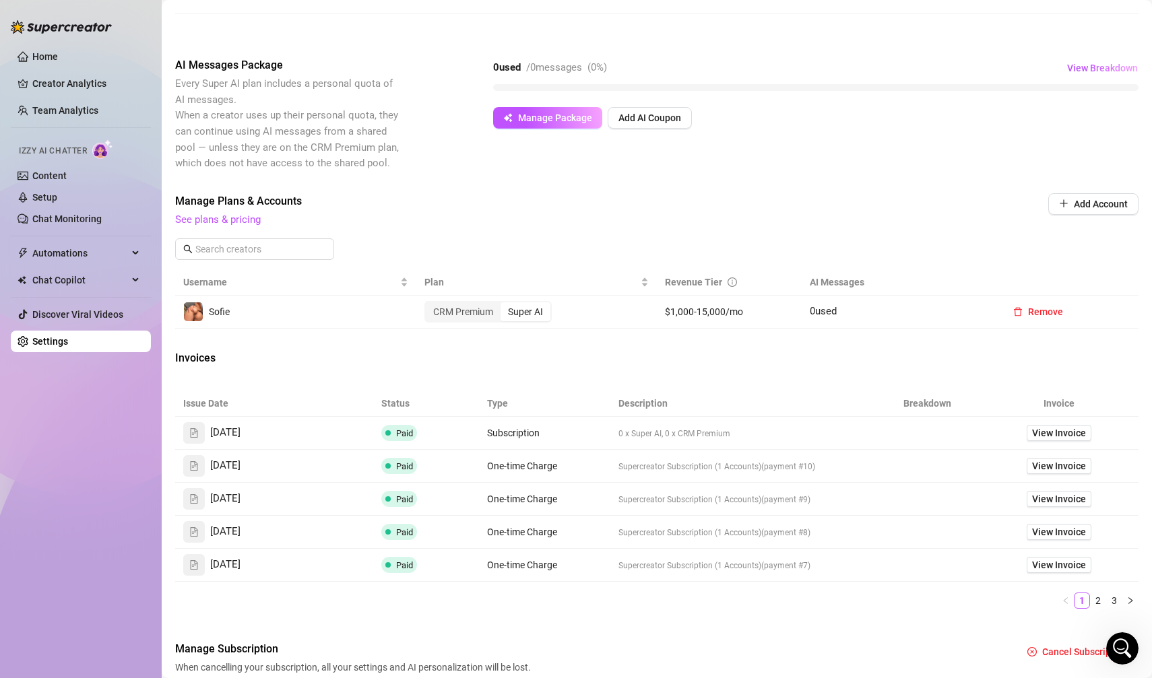
scroll to position [227, 0]
click at [232, 220] on link "See plans & pricing" at bounding box center [218, 219] width 86 height 12
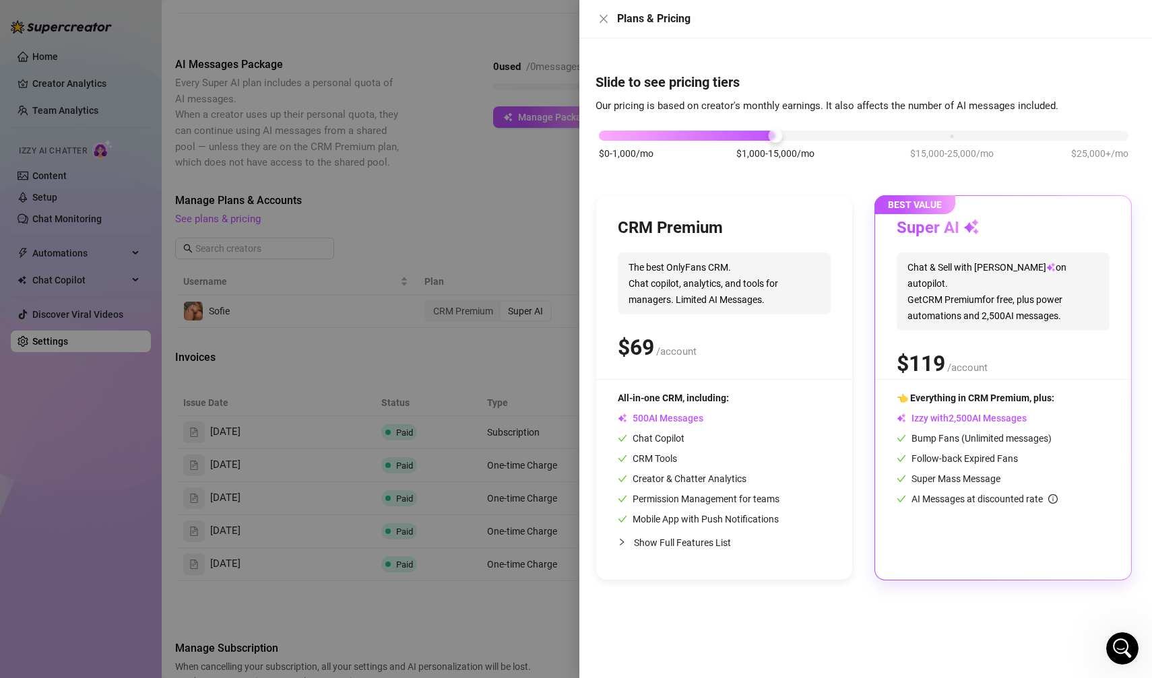
click at [276, 186] on div at bounding box center [576, 339] width 1152 height 678
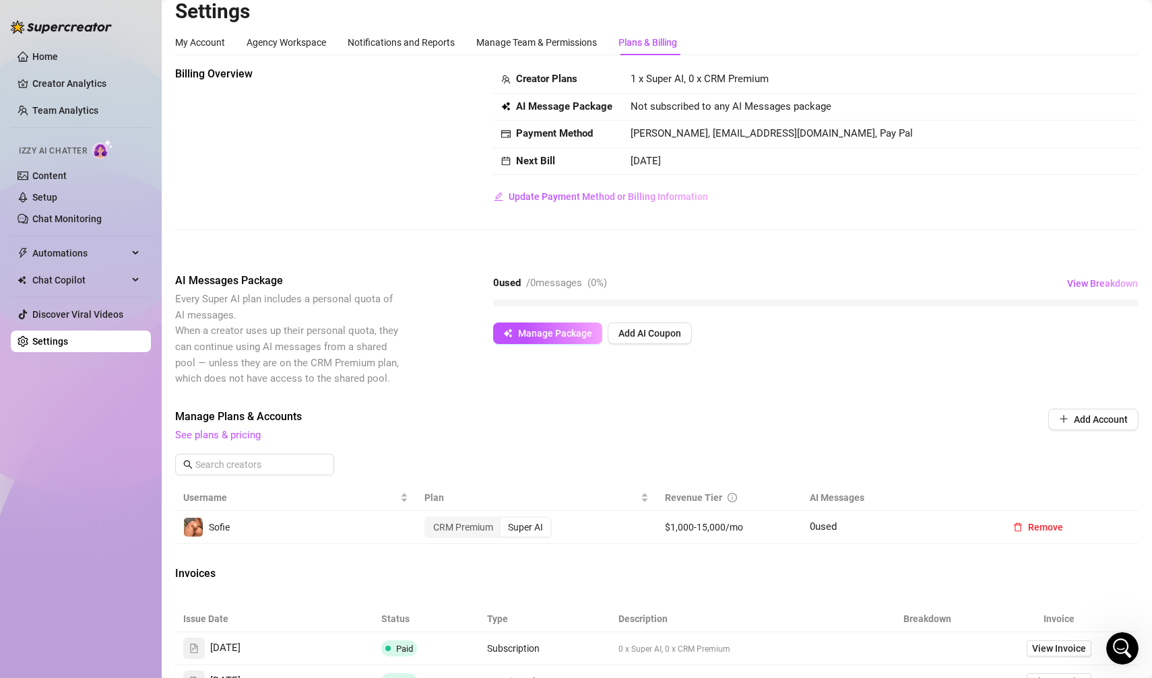
scroll to position [0, 0]
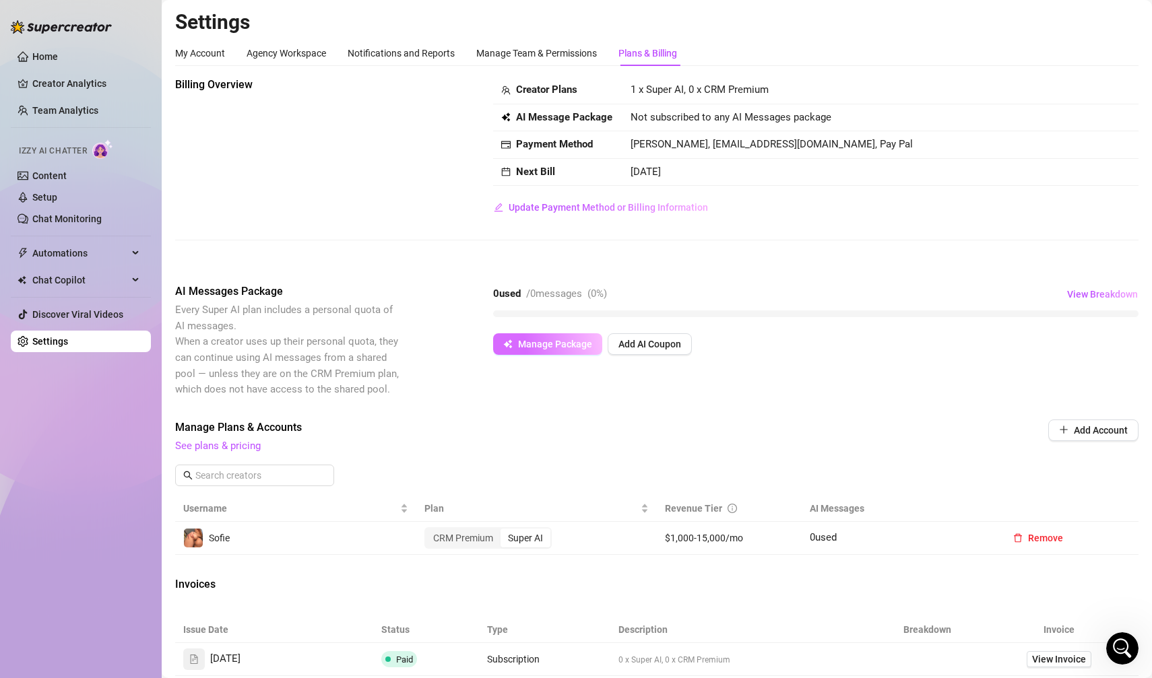
click at [554, 340] on span "Manage Package" at bounding box center [555, 344] width 74 height 11
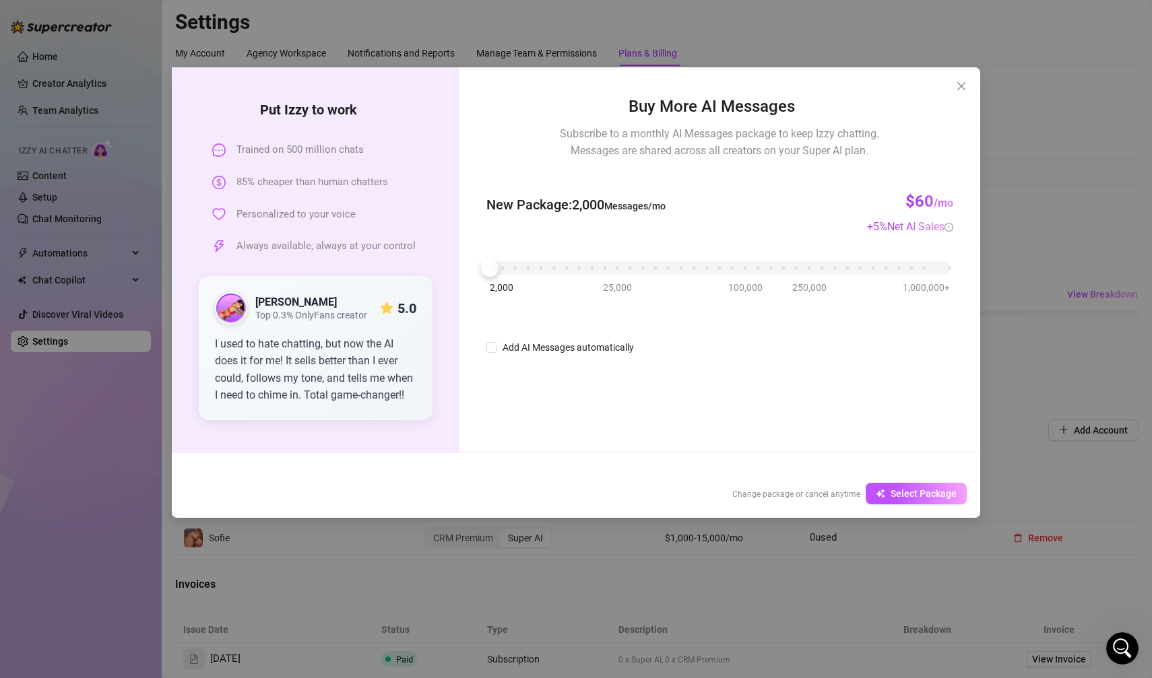
click at [959, 238] on div "Put Izzy to work Trained on 500 million chats 85% cheaper than human chatters P…" at bounding box center [576, 339] width 1152 height 678
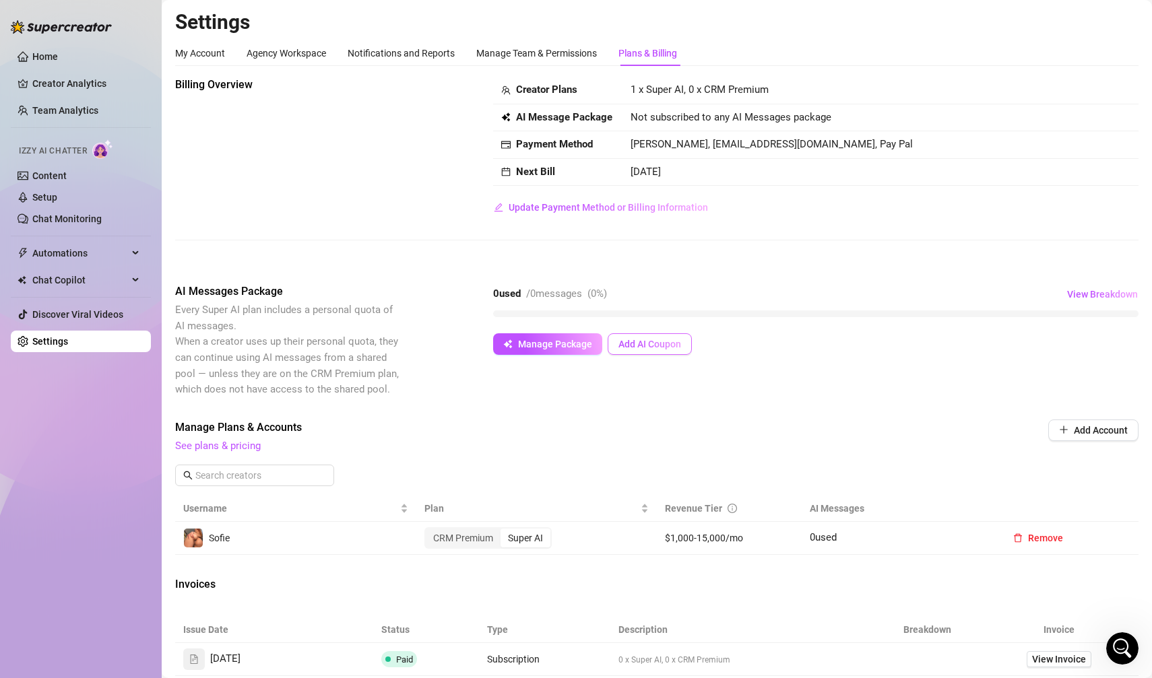
click at [637, 336] on button "Add AI Coupon" at bounding box center [650, 344] width 84 height 22
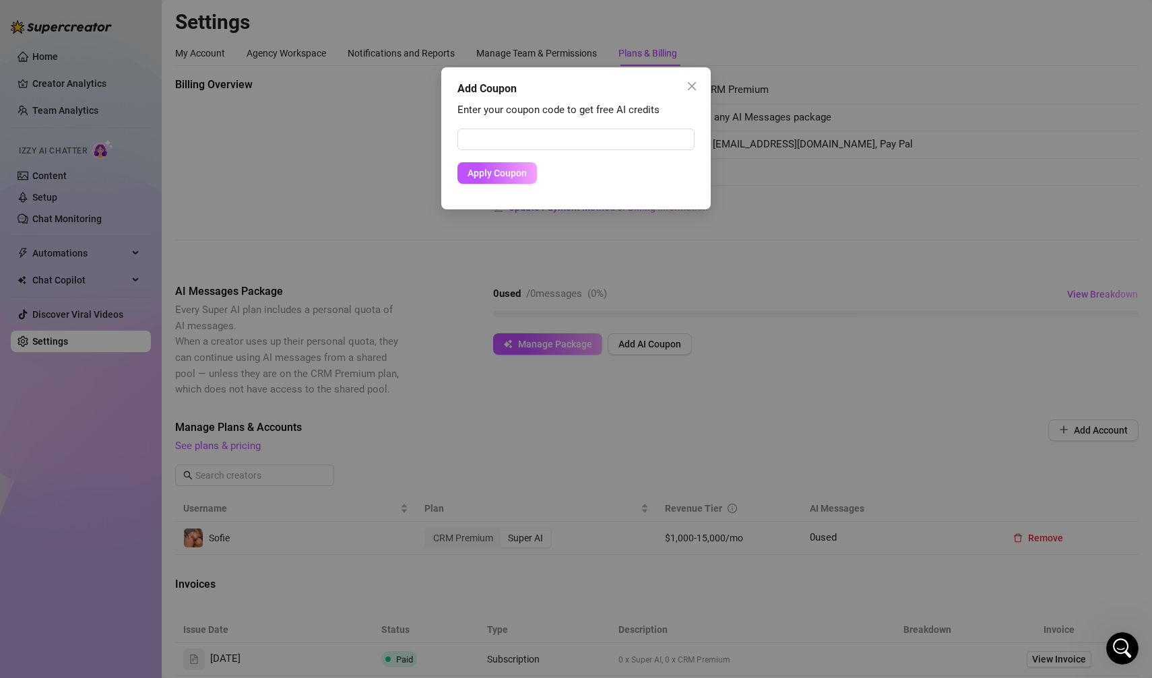
click at [638, 241] on div "Add Coupon Enter your coupon code to get free AI credits Apply Coupon" at bounding box center [576, 339] width 1152 height 678
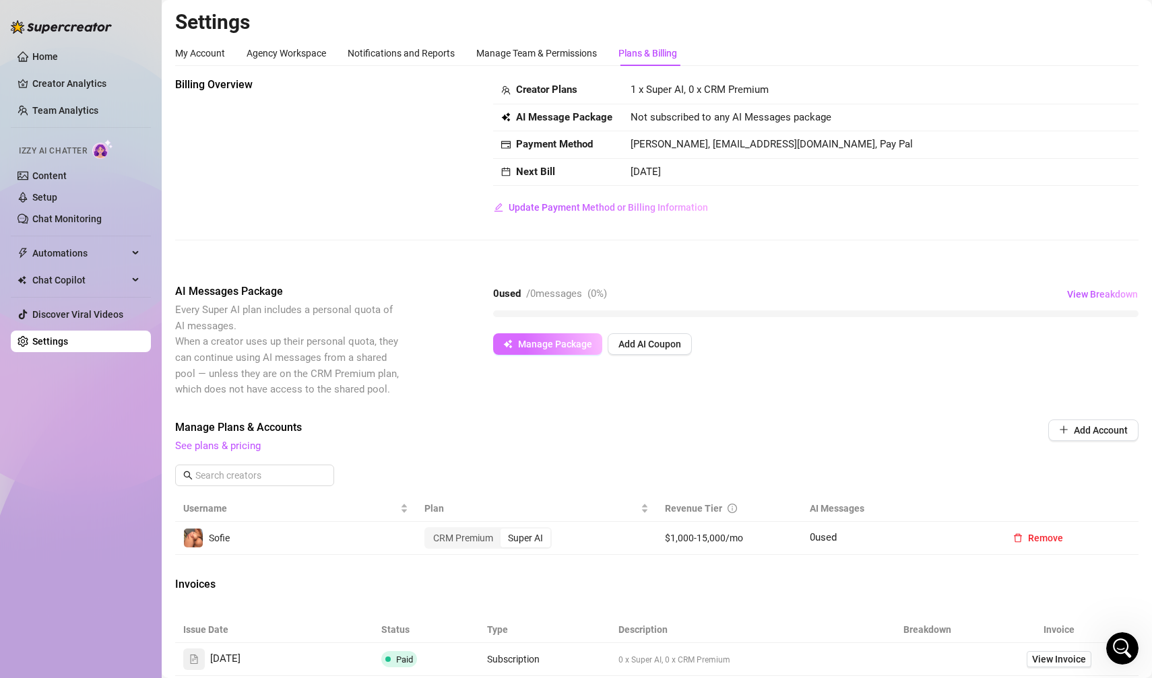
click at [572, 343] on span "Manage Package" at bounding box center [555, 344] width 74 height 11
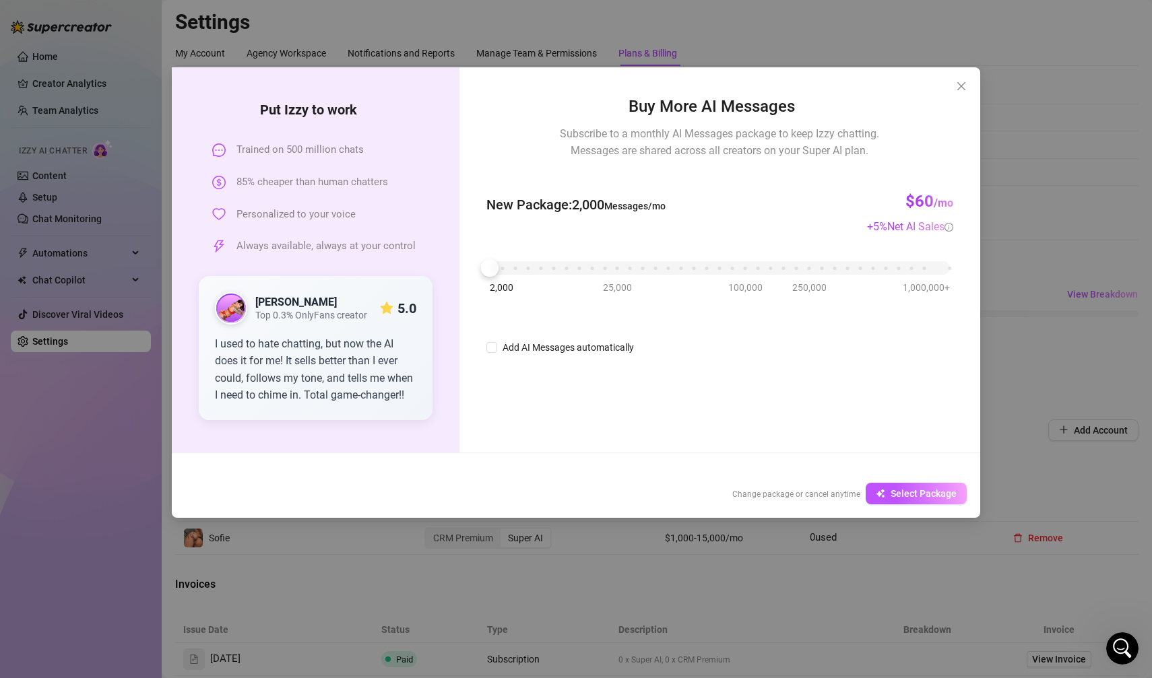
click at [482, 367] on div "Buy More AI Messages Subscribe to a monthly AI Messages package to keep Izzy ch…" at bounding box center [719, 259] width 521 height 385
click at [483, 352] on div "Buy More AI Messages Subscribe to a monthly AI Messages package to keep Izzy ch…" at bounding box center [719, 259] width 521 height 385
click at [495, 344] on input "Add AI Messages automatically" at bounding box center [491, 347] width 11 height 11
drag, startPoint x: 678, startPoint y: 347, endPoint x: 664, endPoint y: 345, distance: 13.6
click at [664, 346] on div "85%" at bounding box center [687, 348] width 47 height 22
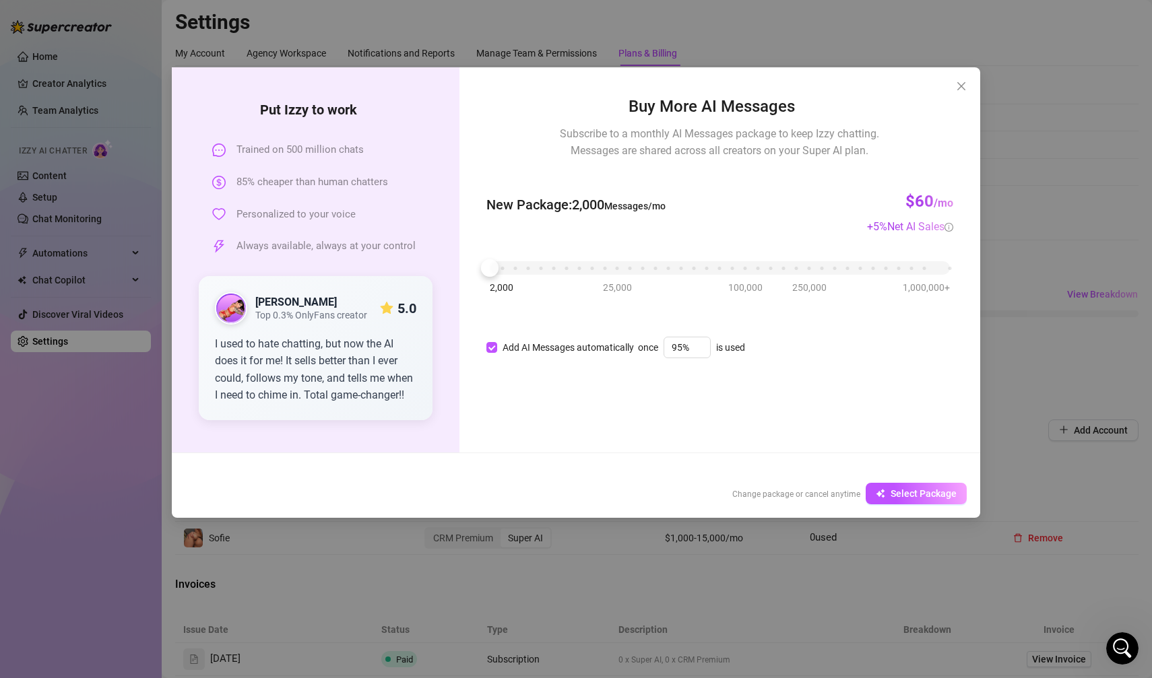
click at [668, 413] on div "Buy More AI Messages Subscribe to a monthly AI Messages package to keep Izzy ch…" at bounding box center [719, 259] width 521 height 385
click at [930, 489] on span "Select Package" at bounding box center [924, 493] width 66 height 11
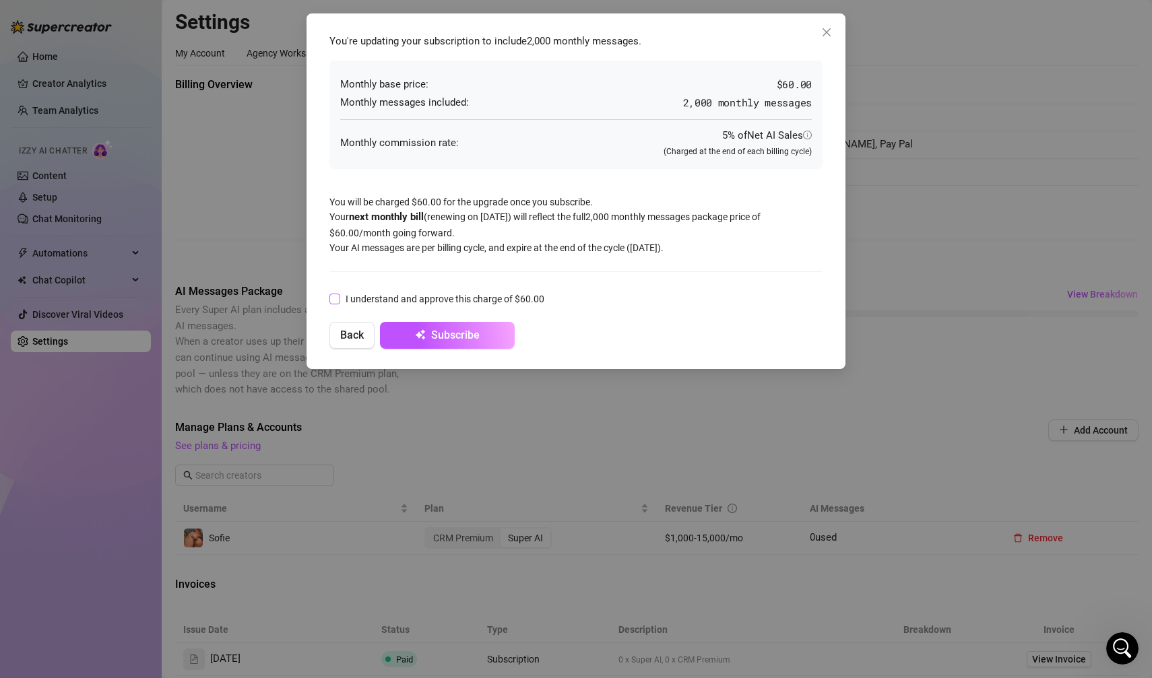
click at [342, 298] on span "I understand and approve this charge of $60.00" at bounding box center [445, 299] width 210 height 15
click at [339, 298] on input "I understand and approve this charge of $60.00" at bounding box center [333, 298] width 9 height 9
click at [404, 341] on button "Subscribe" at bounding box center [447, 335] width 135 height 27
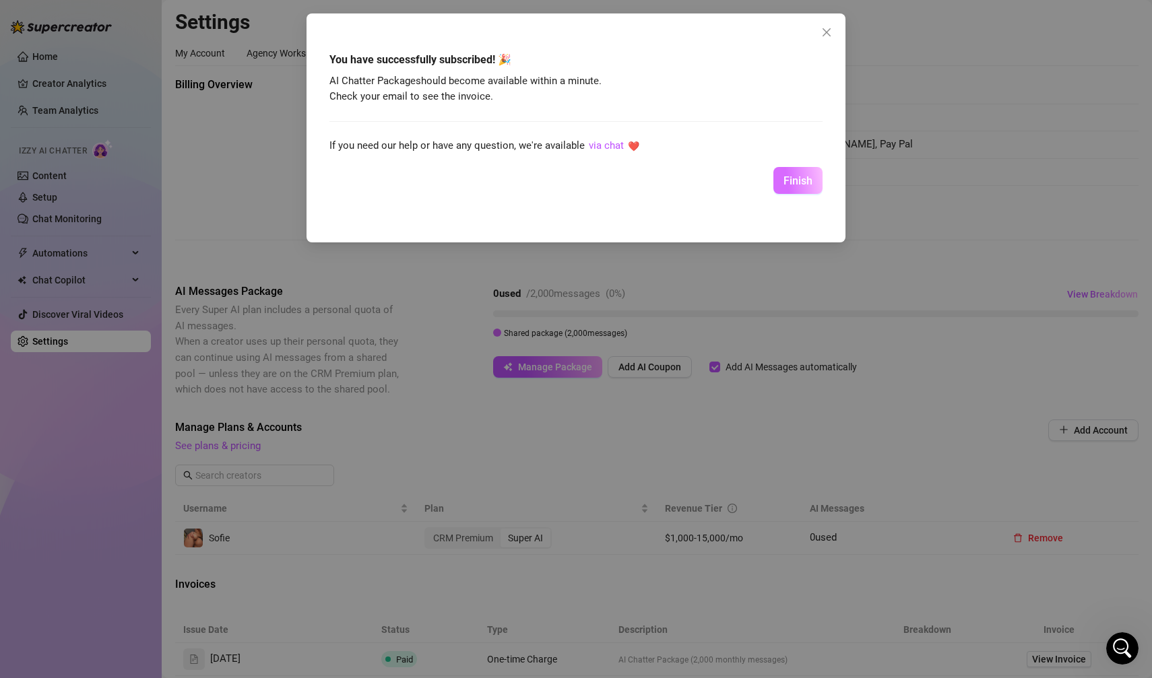
click at [804, 187] on button "Finish" at bounding box center [797, 180] width 49 height 27
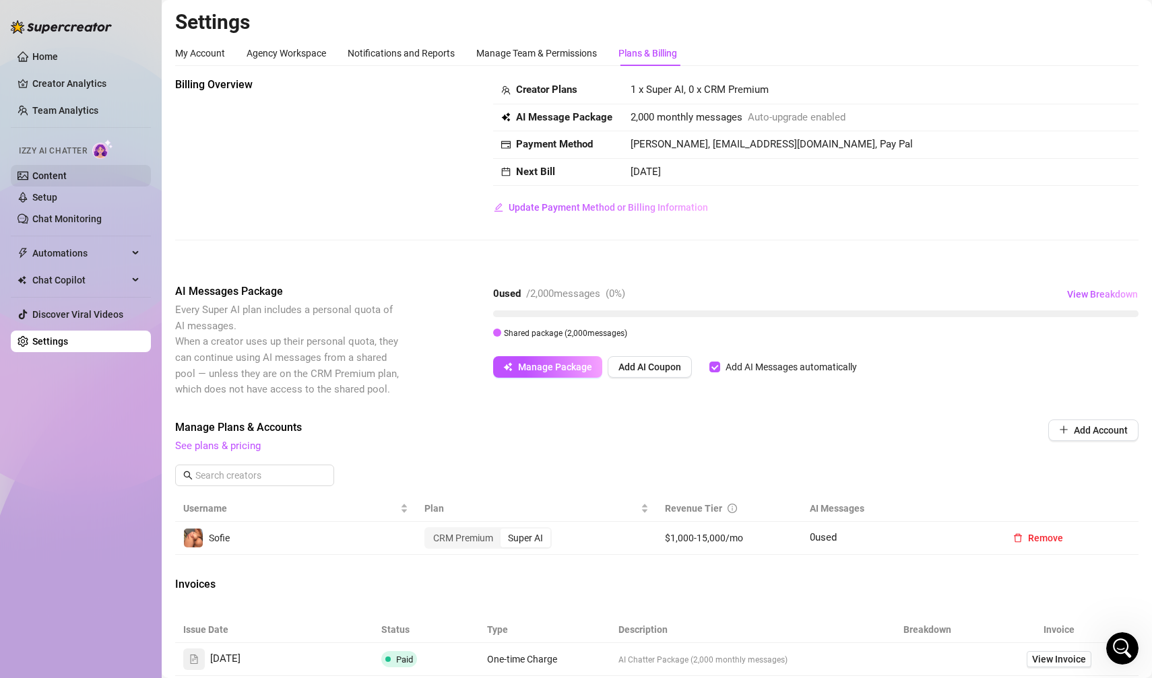
click at [63, 177] on link "Content" at bounding box center [49, 175] width 34 height 11
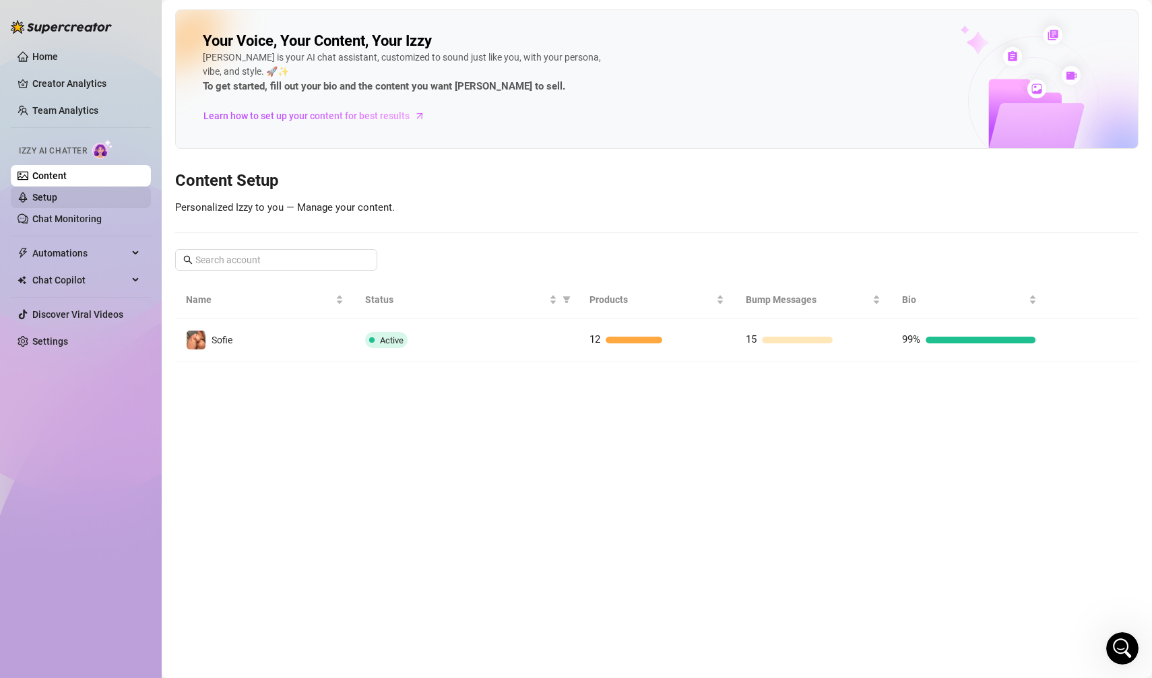
click at [57, 196] on link "Setup" at bounding box center [44, 197] width 25 height 11
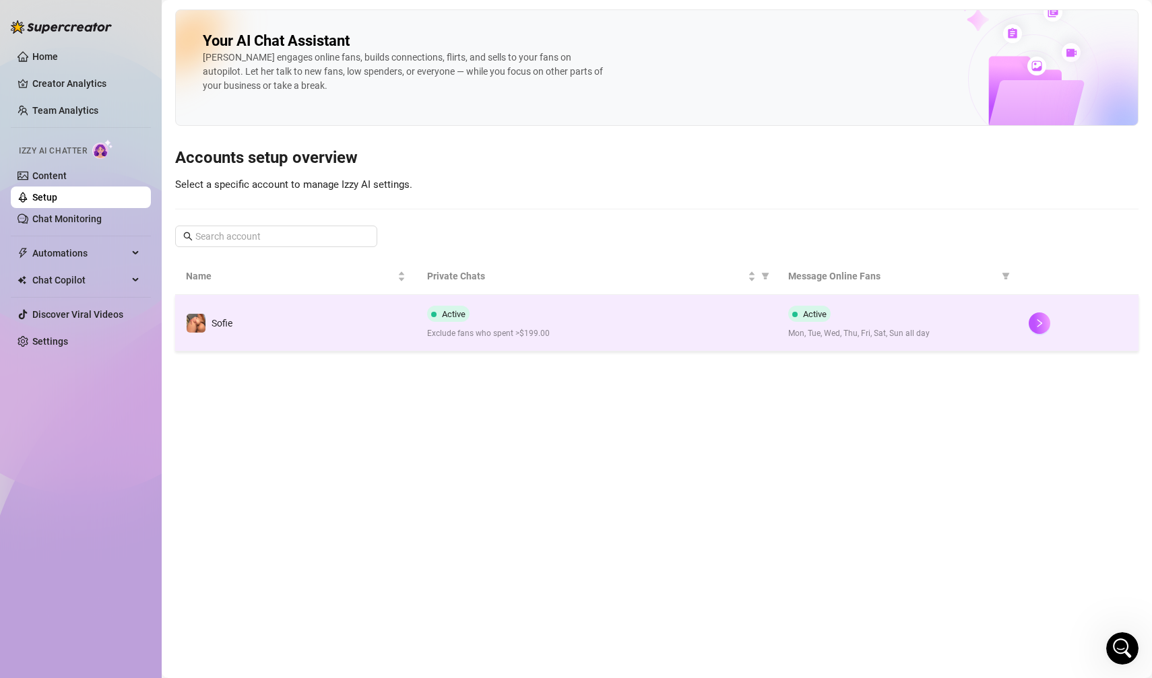
click at [601, 324] on div "Active Exclude fans who spent >$199.00" at bounding box center [597, 323] width 340 height 34
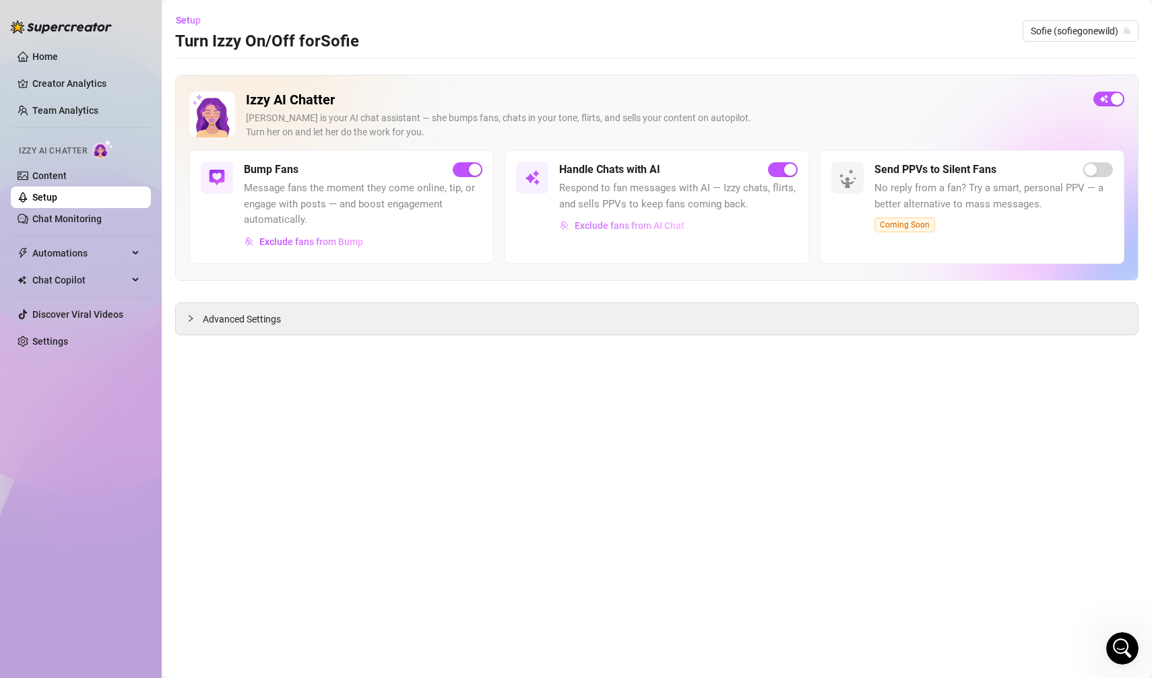
click at [637, 224] on span "Exclude fans from AI Chat" at bounding box center [630, 225] width 110 height 11
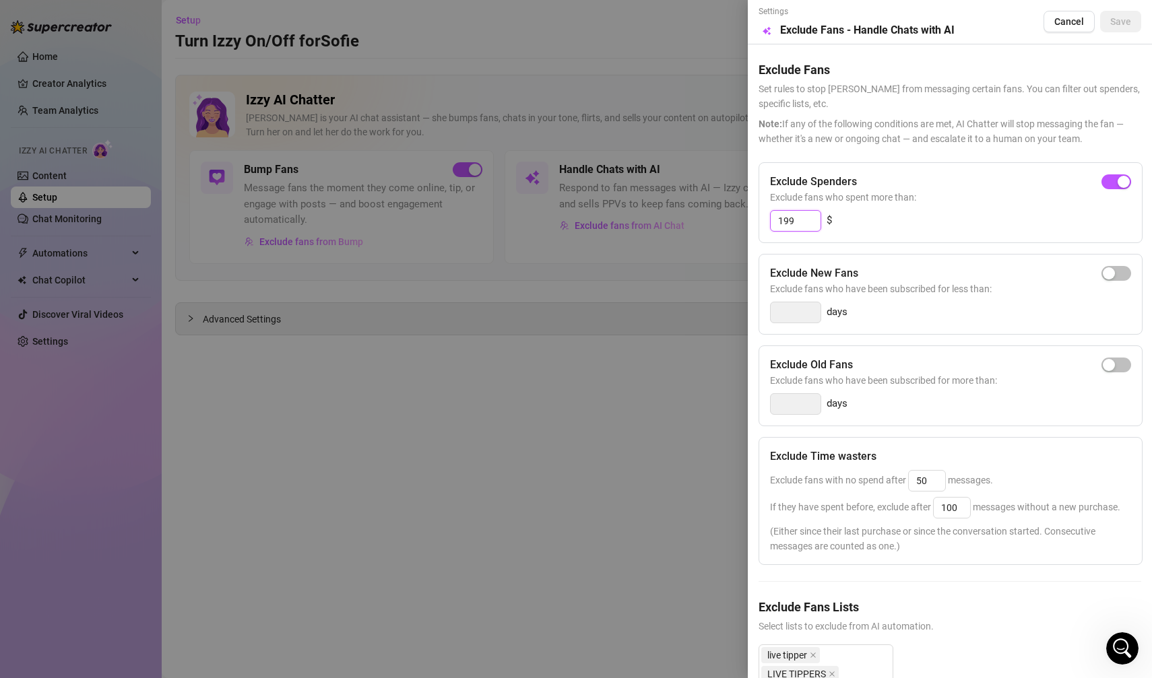
click at [794, 222] on input "199" at bounding box center [796, 221] width 50 height 20
click at [808, 218] on input "199" at bounding box center [796, 221] width 50 height 20
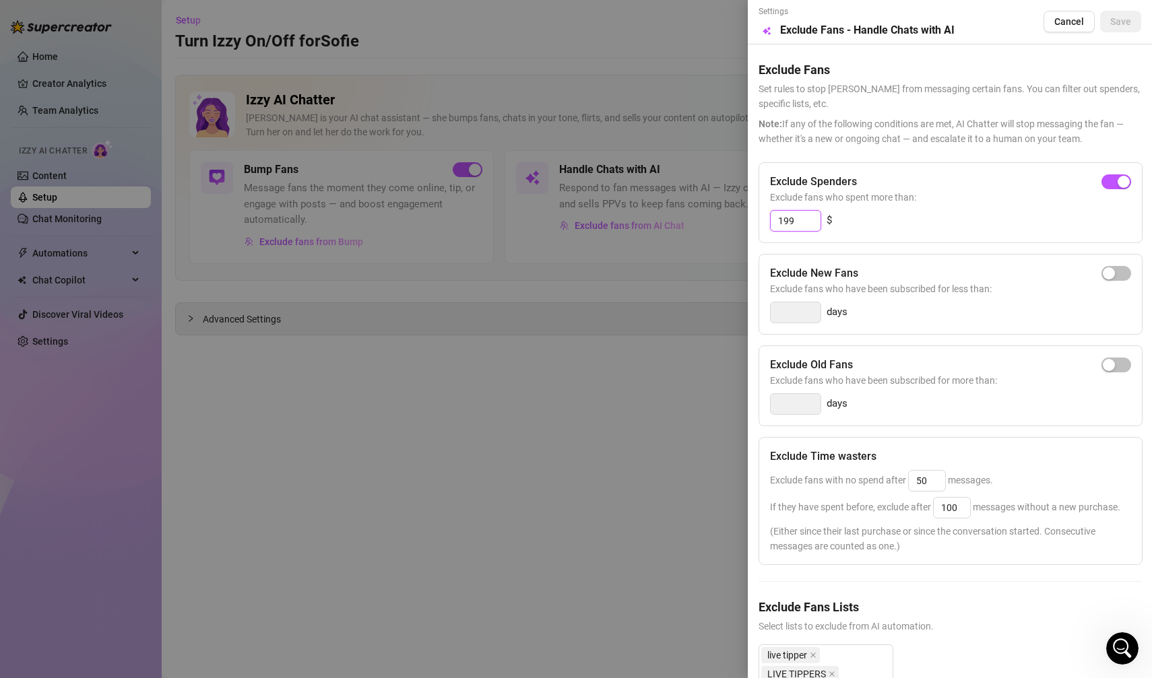
click at [809, 225] on input "199" at bounding box center [796, 221] width 50 height 20
click at [959, 179] on div "button" at bounding box center [1109, 182] width 12 height 12
click at [802, 225] on input "300" at bounding box center [796, 221] width 50 height 20
click at [959, 179] on span "button" at bounding box center [1117, 181] width 30 height 15
click at [809, 220] on input "300" at bounding box center [796, 221] width 50 height 20
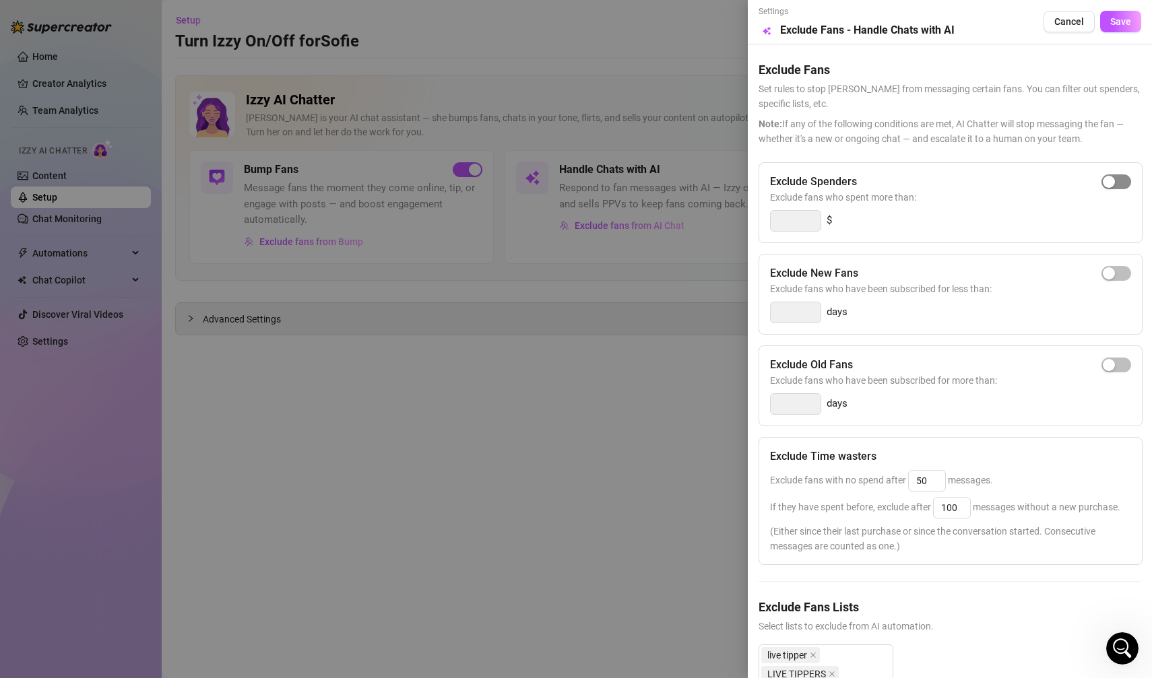
click at [959, 176] on div "button" at bounding box center [1109, 182] width 12 height 12
click at [779, 221] on input "300" at bounding box center [796, 221] width 50 height 20
click at [786, 221] on input "300" at bounding box center [796, 221] width 50 height 20
click at [903, 242] on div "Exclude Spenders Exclude fans who spent more than: 150 $ Exclude New Fans Exclu…" at bounding box center [950, 491] width 383 height 658
click at [959, 30] on button "Save" at bounding box center [1120, 22] width 41 height 22
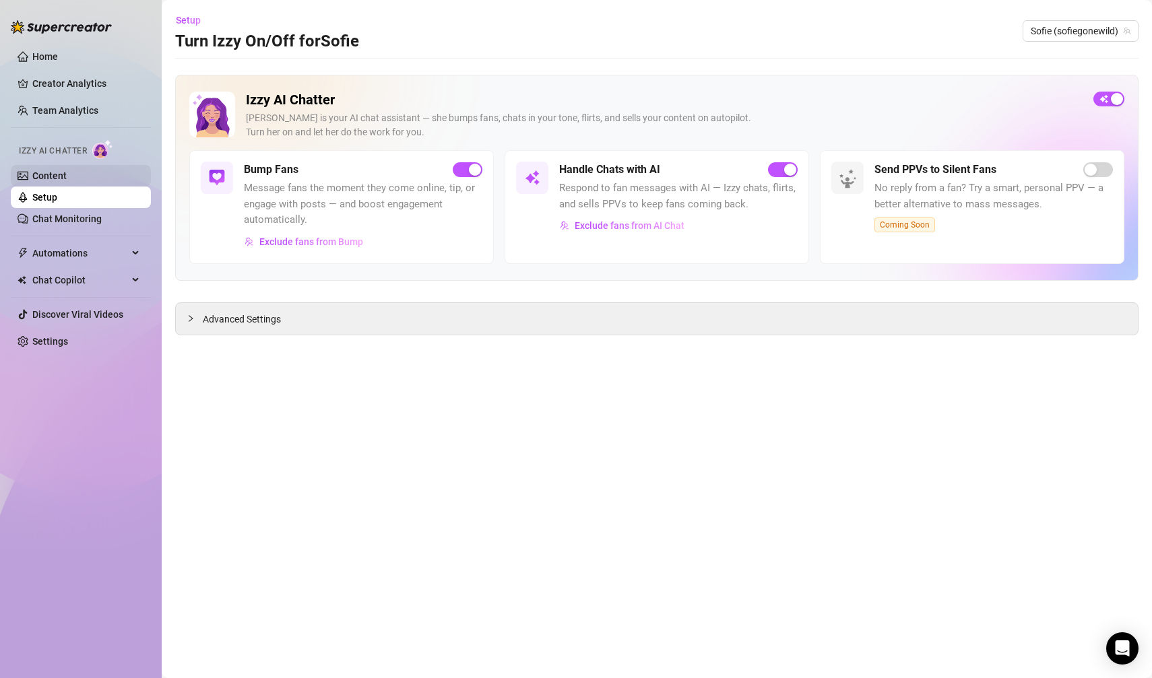
click at [53, 177] on link "Content" at bounding box center [49, 175] width 34 height 11
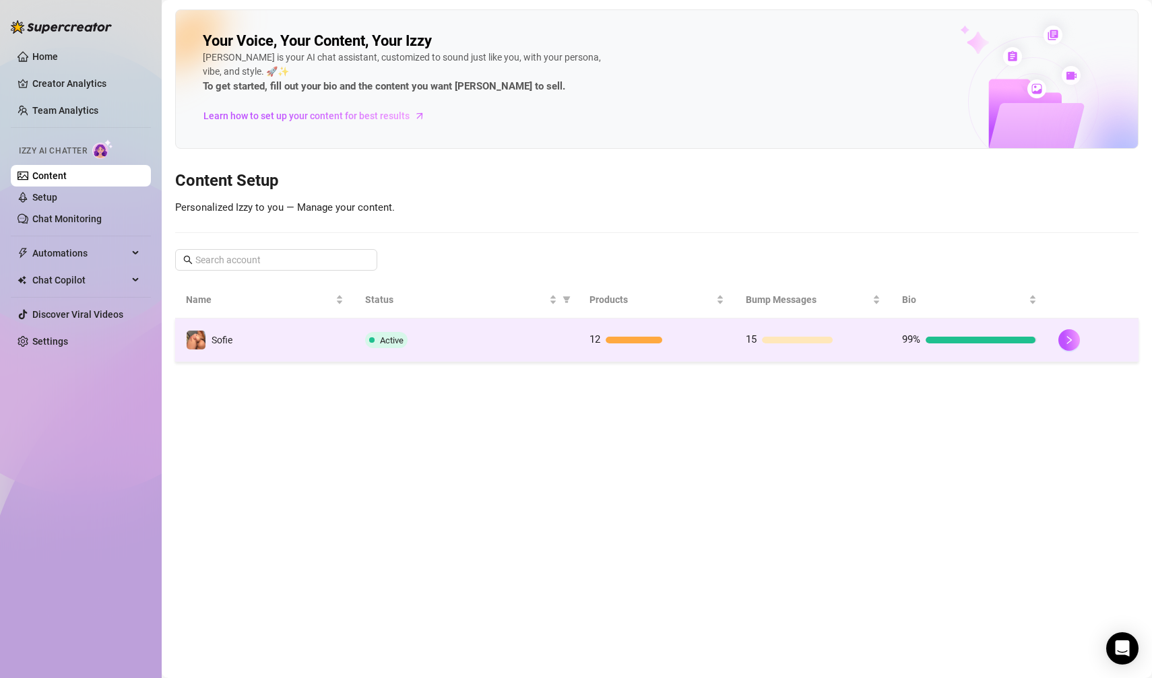
click at [445, 344] on div "Active" at bounding box center [466, 340] width 203 height 16
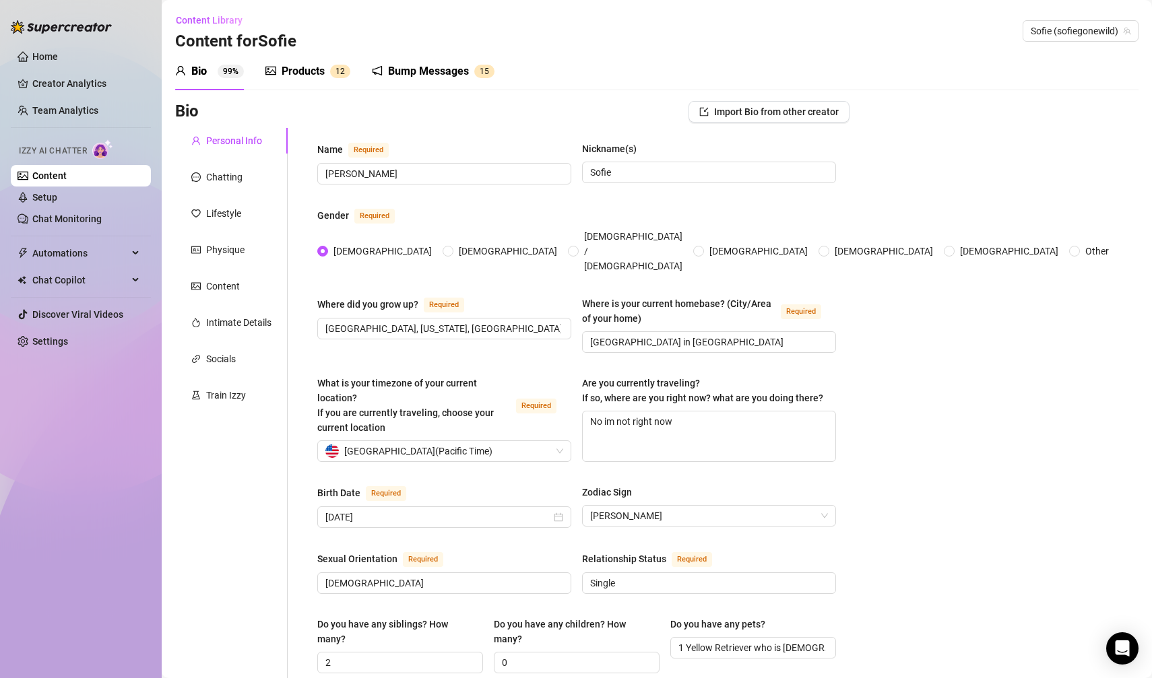
click at [443, 59] on div "Bump Messages 1 5" at bounding box center [433, 72] width 123 height 38
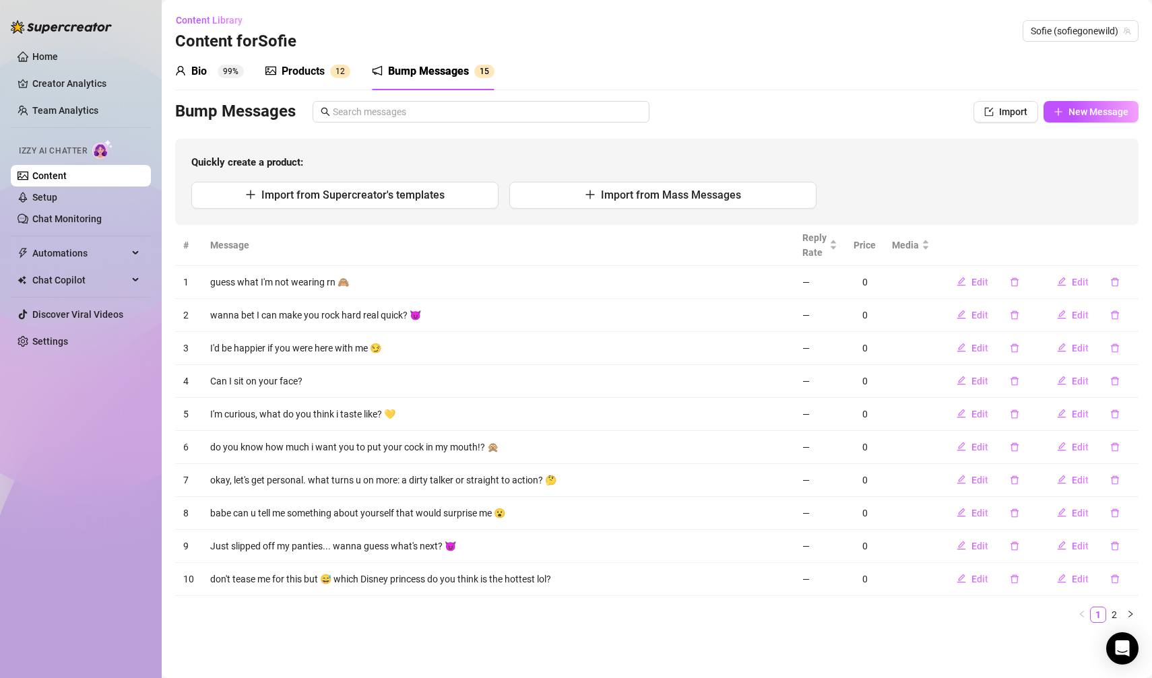
click at [209, 72] on div "Bio 99%" at bounding box center [209, 71] width 69 height 16
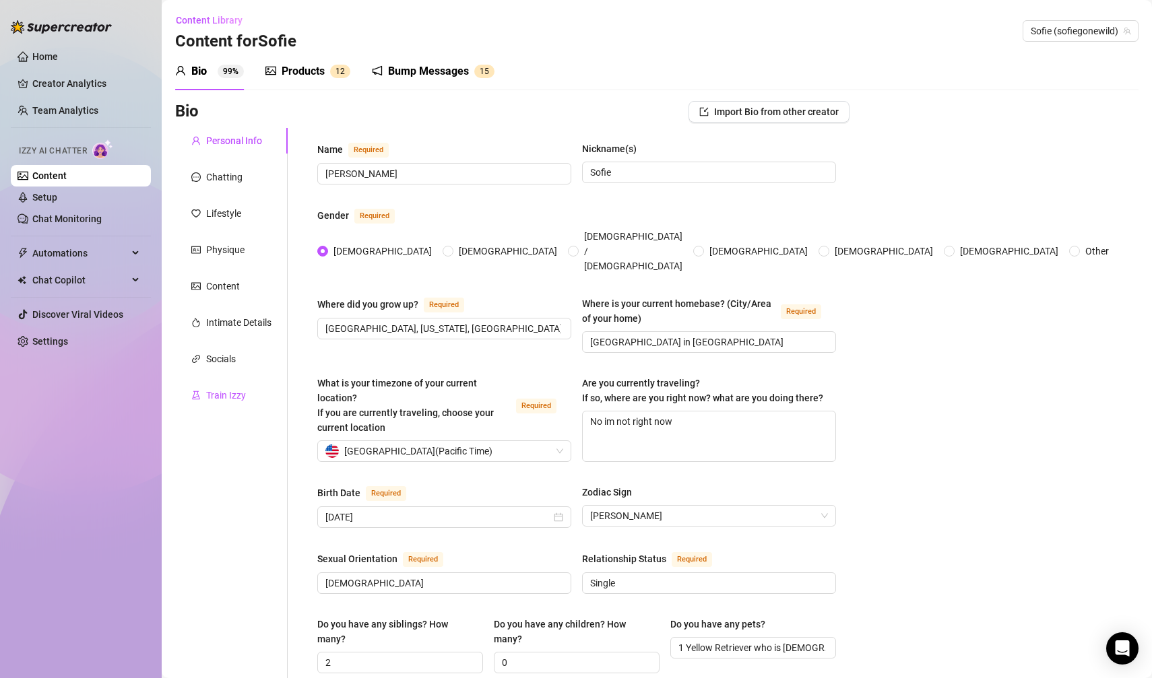
click at [226, 397] on div "Train Izzy" at bounding box center [226, 395] width 40 height 15
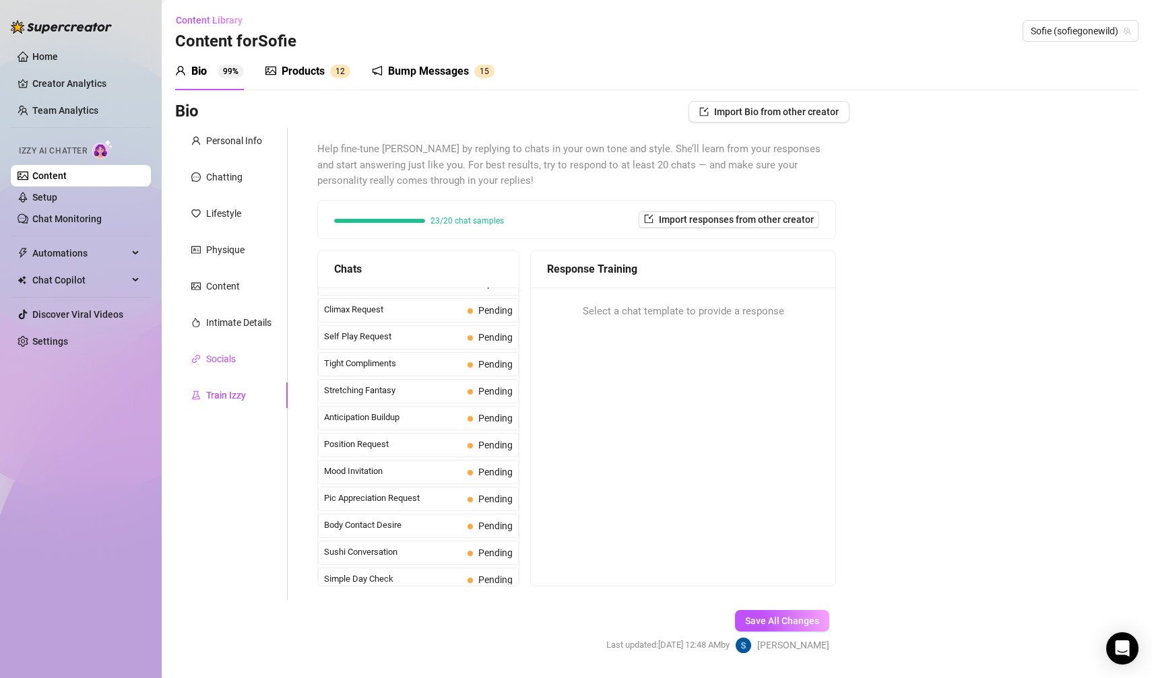
click at [227, 357] on div "Socials" at bounding box center [221, 359] width 30 height 15
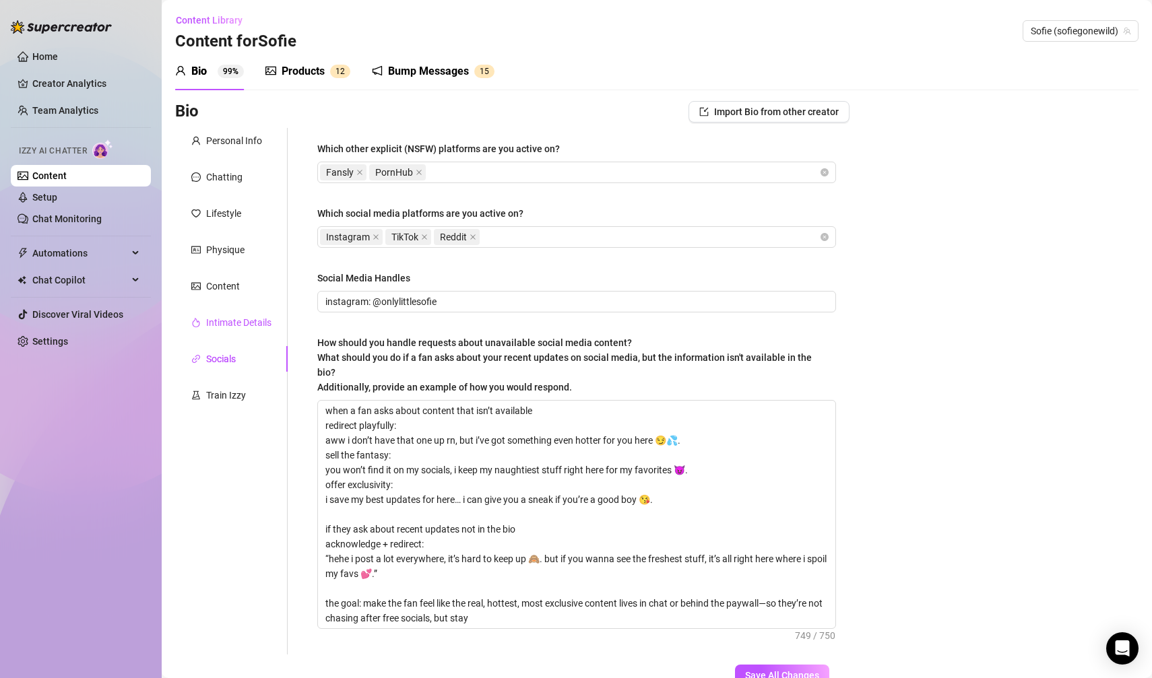
click at [228, 320] on div "Intimate Details" at bounding box center [238, 322] width 65 height 15
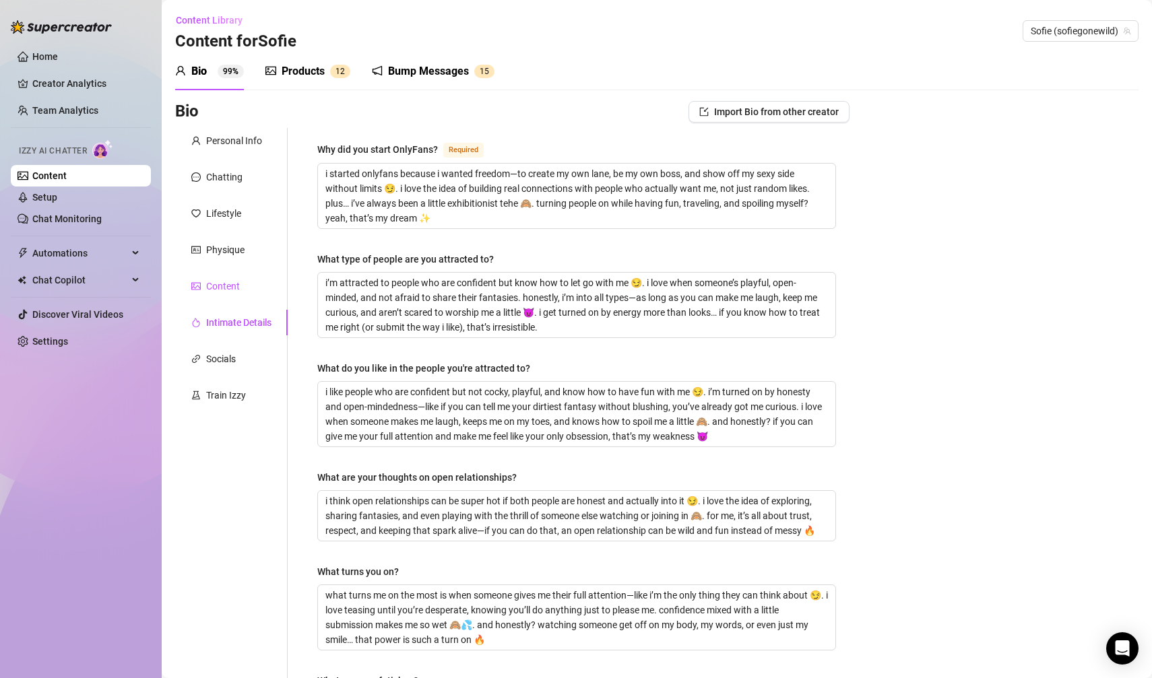
click at [230, 279] on div "Content" at bounding box center [223, 286] width 34 height 15
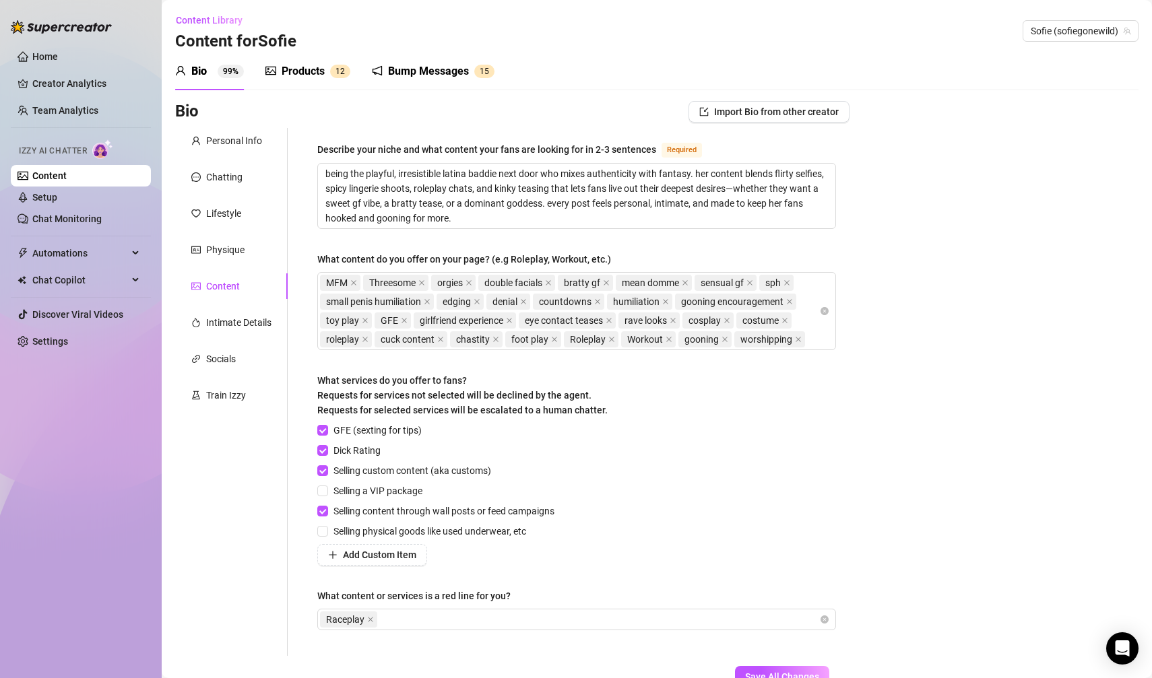
scroll to position [93, 0]
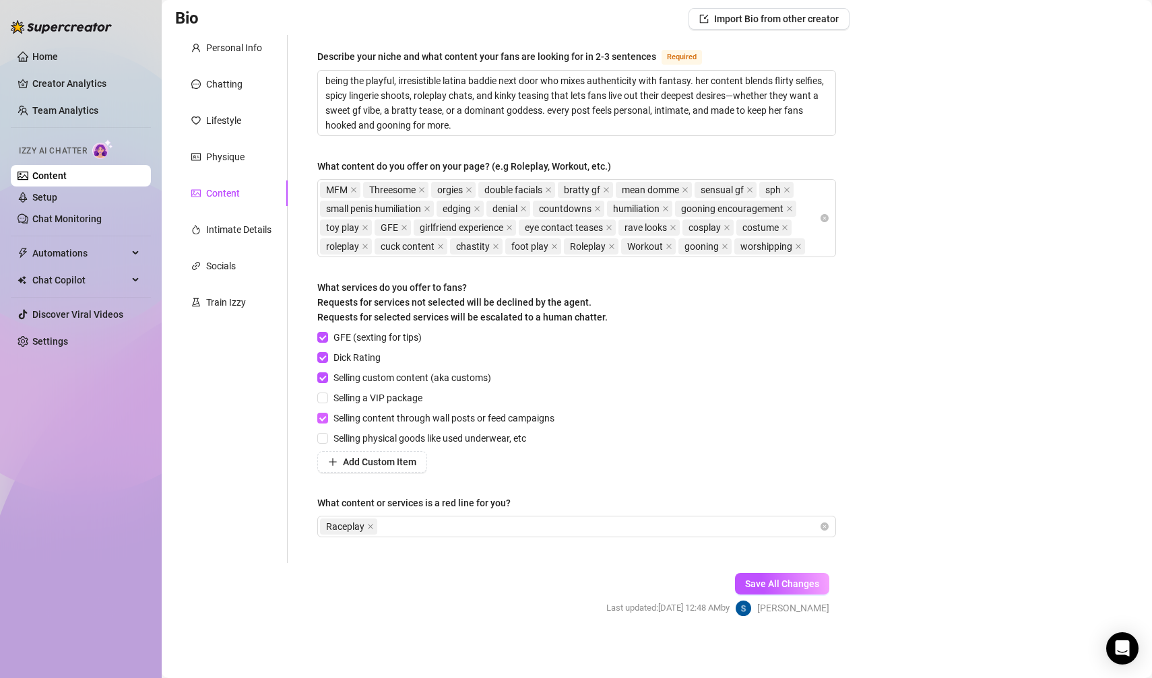
click at [323, 416] on input "Selling content through wall posts or feed campaigns" at bounding box center [321, 417] width 9 height 9
checkbox input "false"
click at [325, 337] on input "GFE (sexting for tips)" at bounding box center [321, 336] width 9 height 9
checkbox input "false"
click at [383, 464] on span "Add Custom Item" at bounding box center [379, 462] width 73 height 11
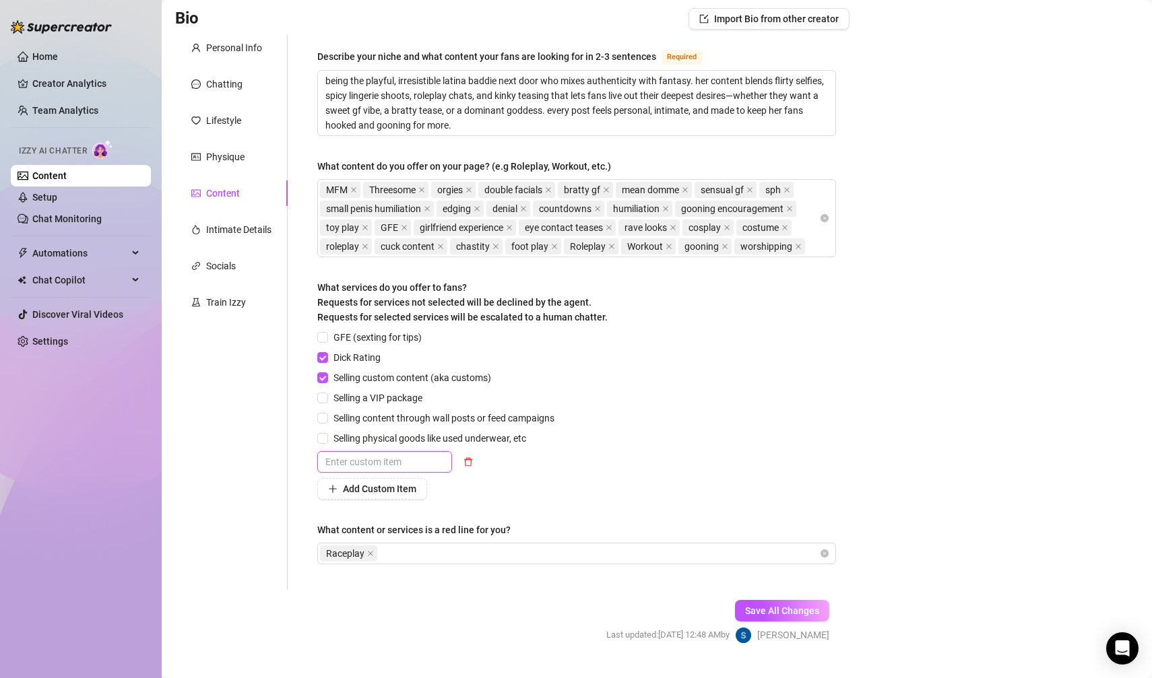
click at [395, 462] on input "text" at bounding box center [384, 462] width 135 height 22
click at [334, 371] on span "Selling custom content (aka customs)" at bounding box center [412, 378] width 168 height 15
click at [327, 373] on input "Selling custom content (aka customs)" at bounding box center [321, 377] width 9 height 9
checkbox input "false"
click at [325, 352] on input "Dick Rating" at bounding box center [321, 356] width 9 height 9
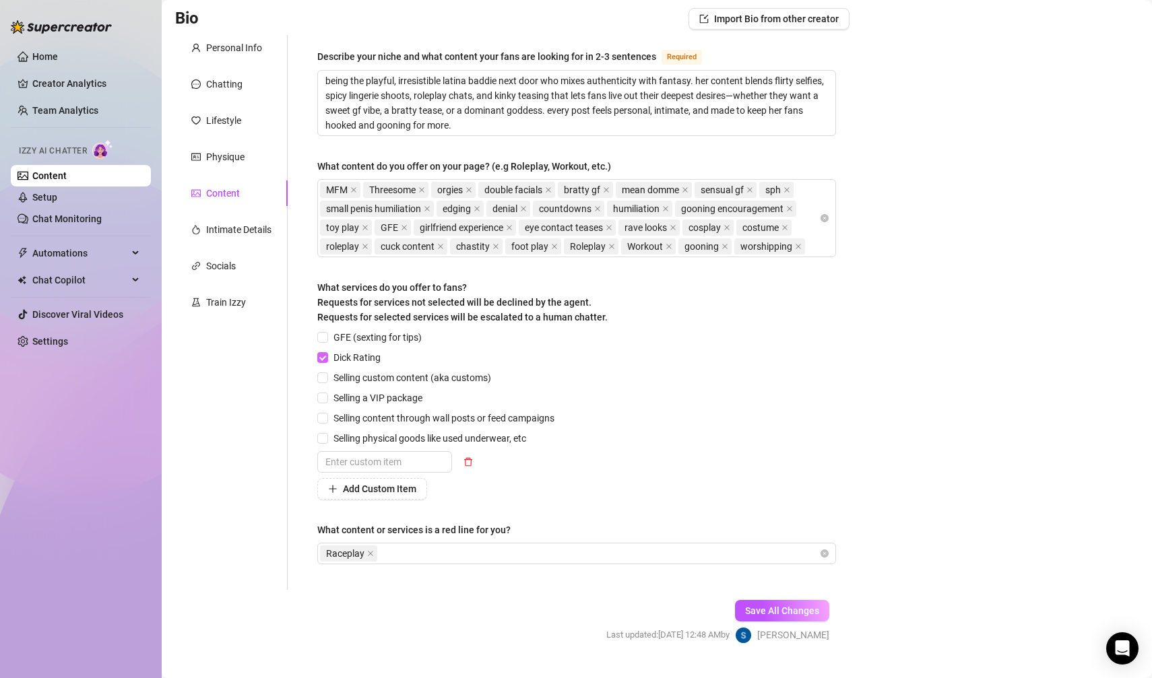
checkbox input "false"
click at [368, 486] on span "Add Custom Item" at bounding box center [379, 489] width 73 height 11
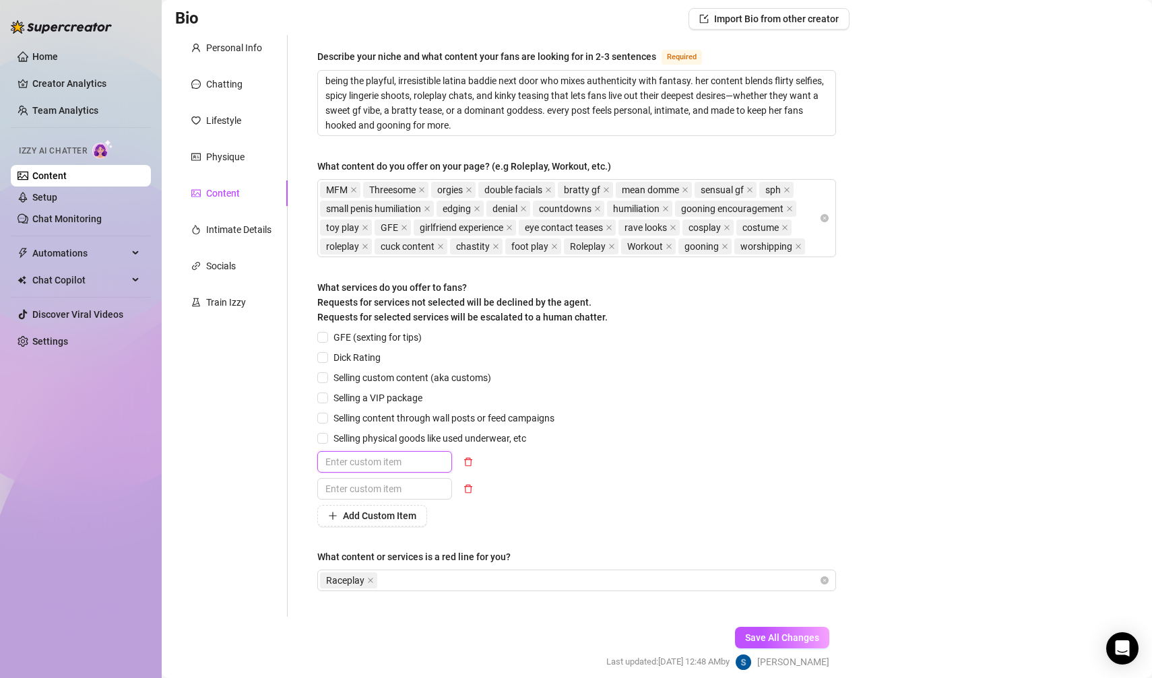
click at [379, 459] on input "text" at bounding box center [384, 462] width 135 height 22
type input "sexting"
type input "bundle"
click at [366, 505] on button "Add Custom Item" at bounding box center [372, 516] width 110 height 22
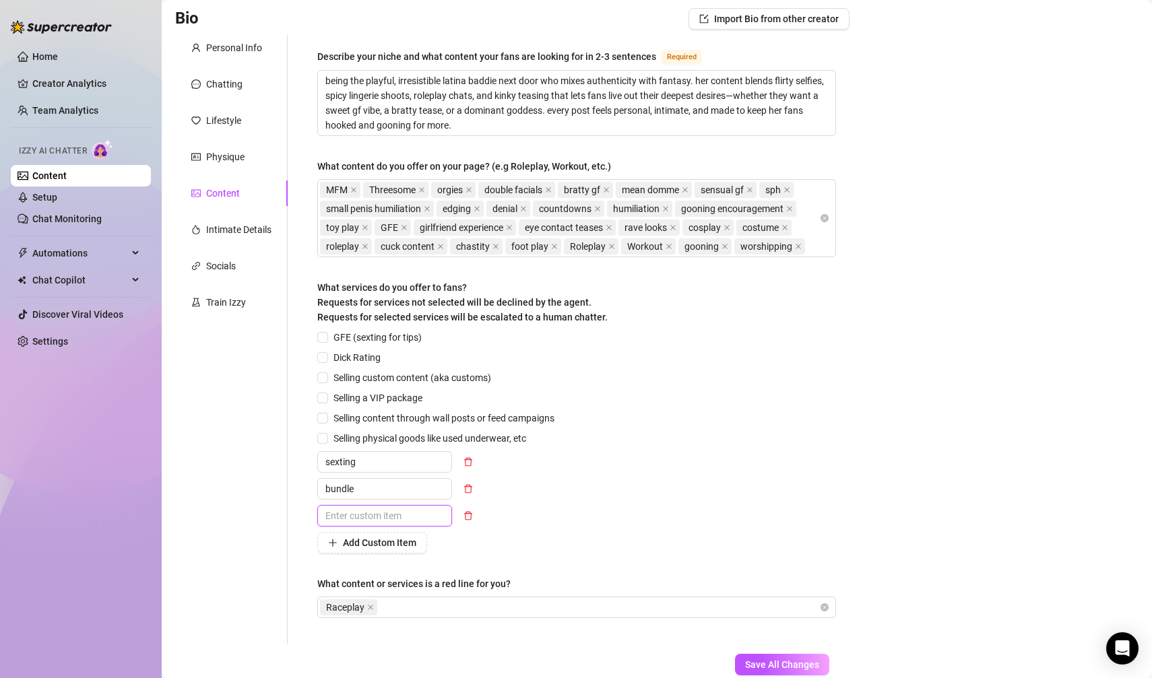
click at [366, 511] on input "text" at bounding box center [384, 516] width 135 height 22
type input "voice note"
click at [352, 544] on span "Add Custom Item" at bounding box center [379, 543] width 73 height 11
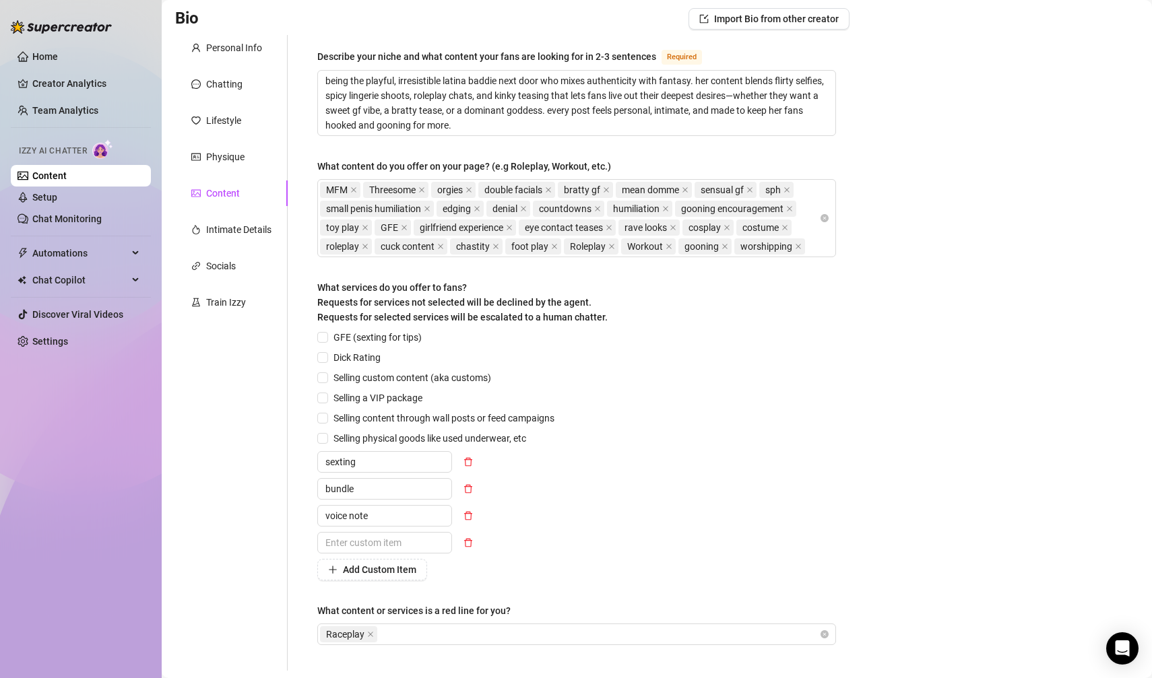
click at [352, 551] on div "GFE (sexting for tips) Dick Rating Selling custom content (aka customs) Selling…" at bounding box center [438, 455] width 243 height 251
click at [344, 538] on input "text" at bounding box center [384, 543] width 135 height 22
type input "custom video"
click at [350, 567] on span "Add Custom Item" at bounding box center [379, 570] width 73 height 11
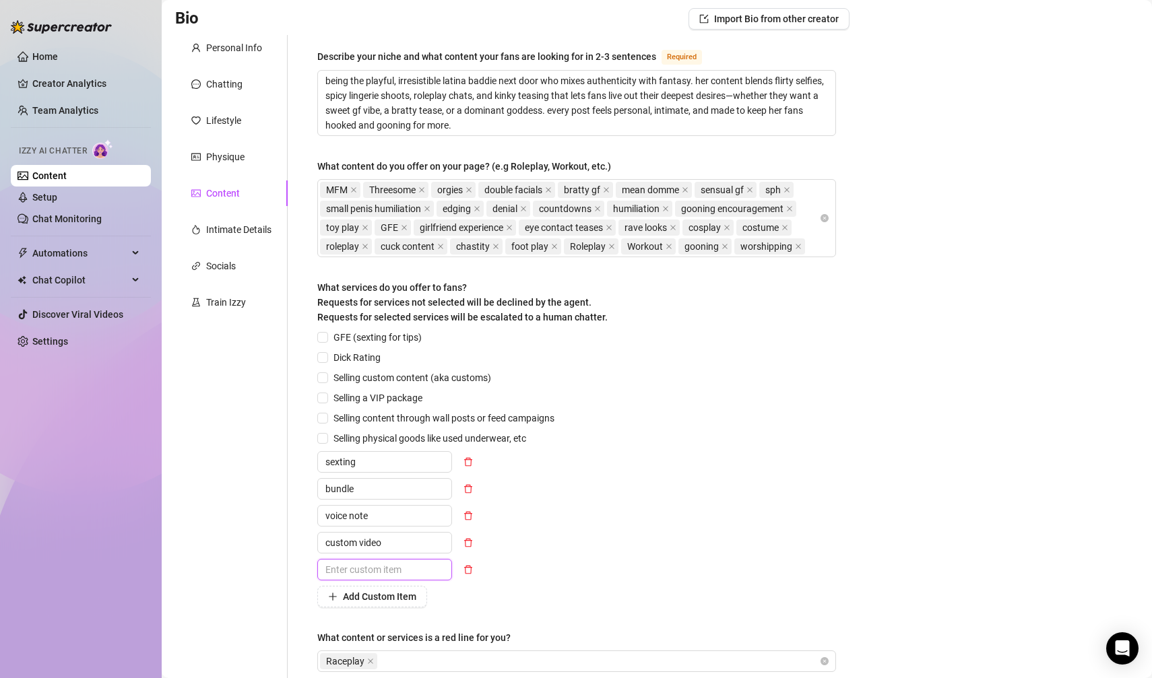
click at [350, 567] on input "text" at bounding box center [384, 570] width 135 height 22
type input "cock rate"
click at [353, 594] on span "Add Custom Item" at bounding box center [379, 597] width 73 height 11
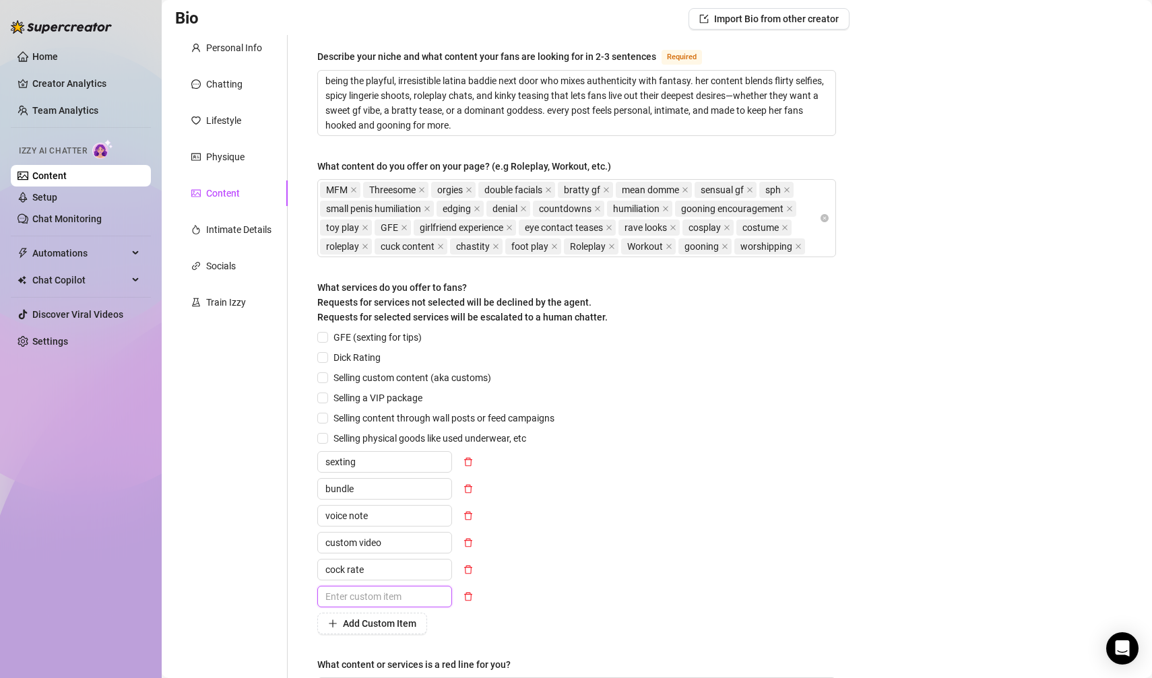
click at [358, 586] on input "text" at bounding box center [384, 597] width 135 height 22
type input "cock rates"
click at [350, 625] on span "Add Custom Item" at bounding box center [379, 623] width 73 height 11
click at [350, 625] on input "text" at bounding box center [384, 624] width 135 height 22
type input "custom pic"
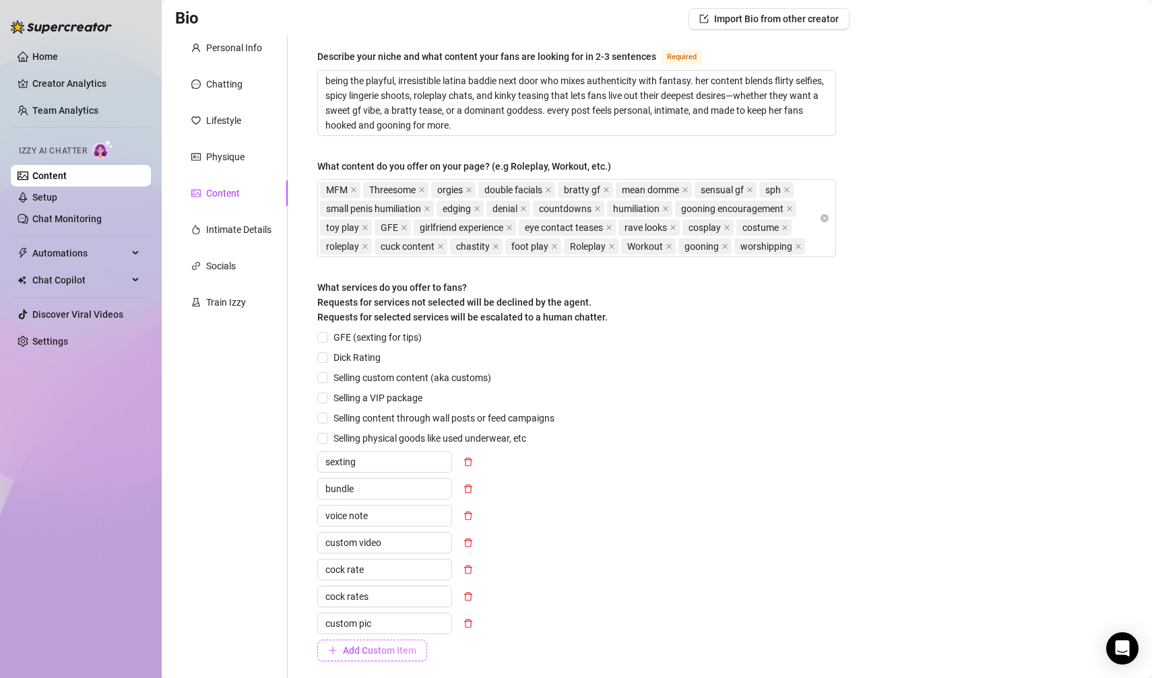
click at [360, 645] on span "Add Custom Item" at bounding box center [379, 650] width 73 height 11
click at [360, 643] on input "text" at bounding box center [384, 651] width 135 height 22
type input "custom pics"
click at [364, 672] on span "Add Custom Item" at bounding box center [379, 677] width 73 height 11
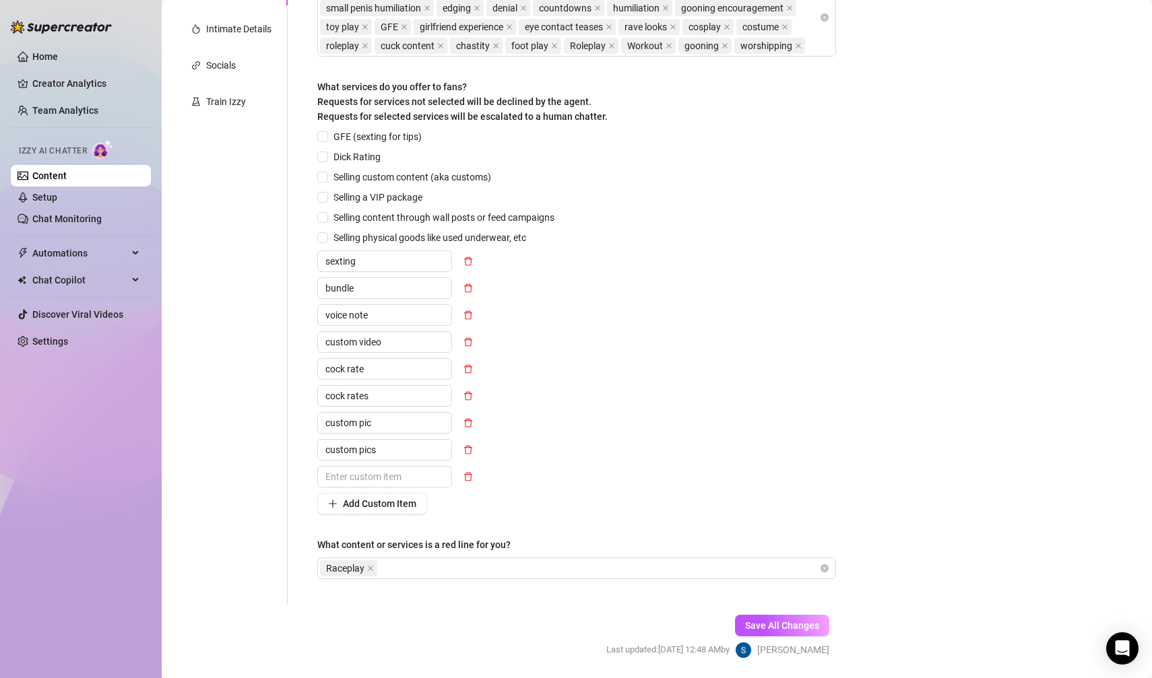
scroll to position [313, 0]
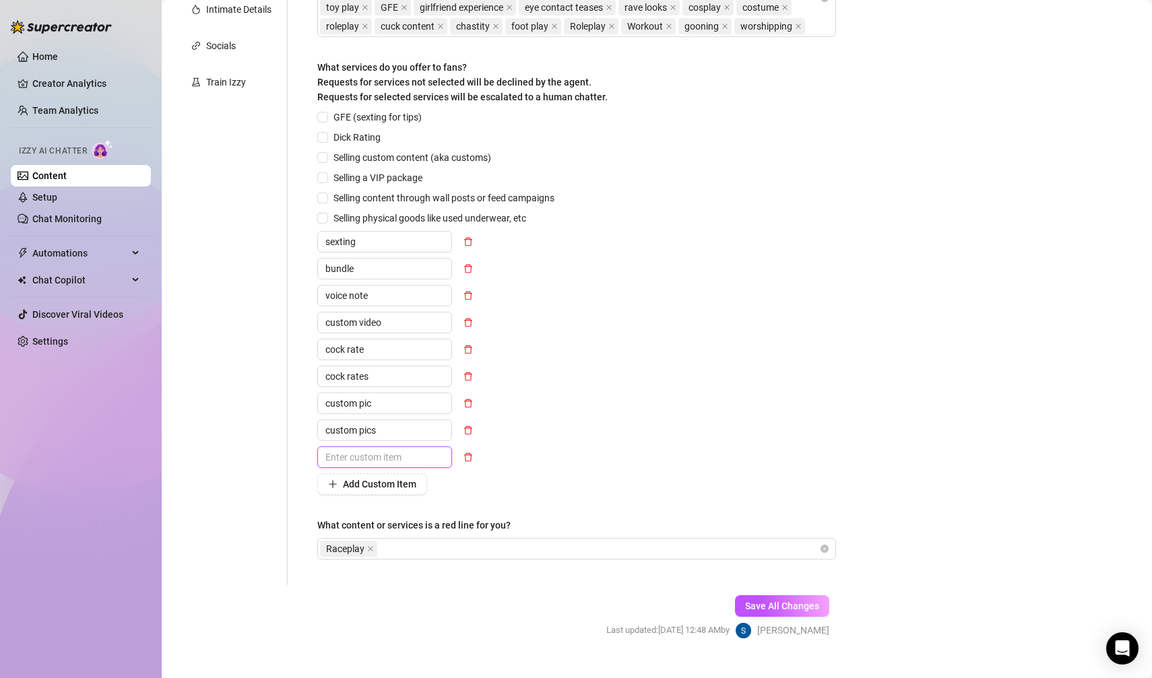
click at [360, 451] on input "text" at bounding box center [384, 458] width 135 height 22
type input "sell panties"
click at [359, 475] on button "Add Custom Item" at bounding box center [372, 485] width 110 height 22
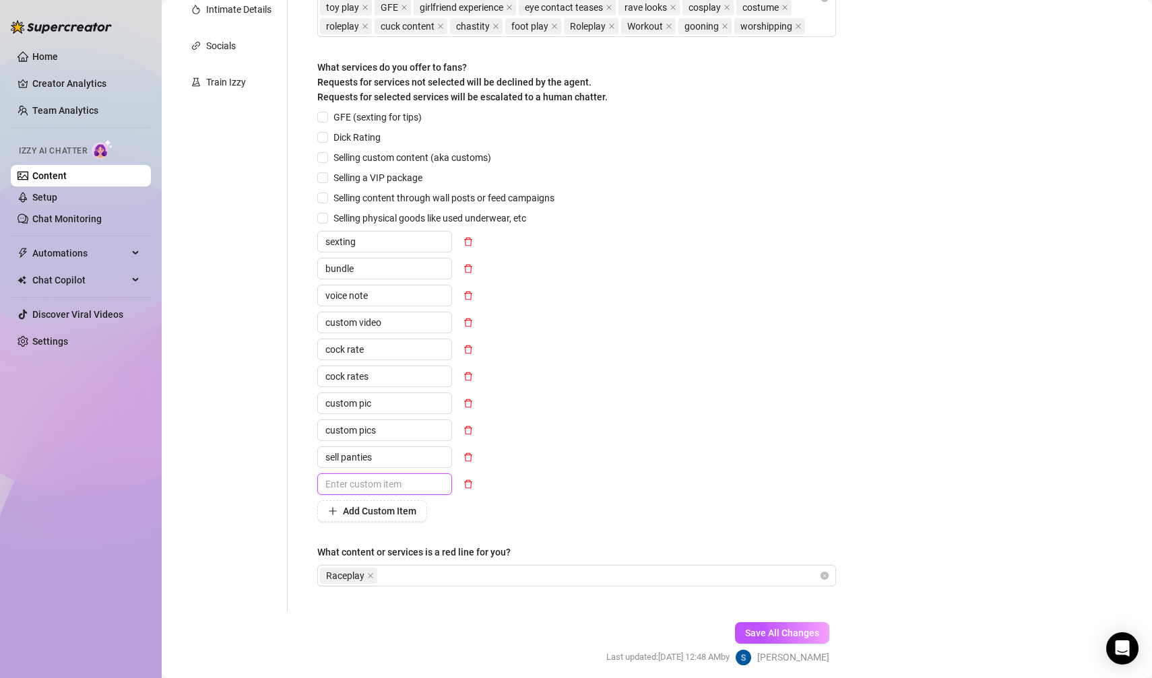
click at [361, 474] on input "text" at bounding box center [384, 485] width 135 height 22
type input "sell socks"
click at [363, 501] on button "Add Custom Item" at bounding box center [372, 512] width 110 height 22
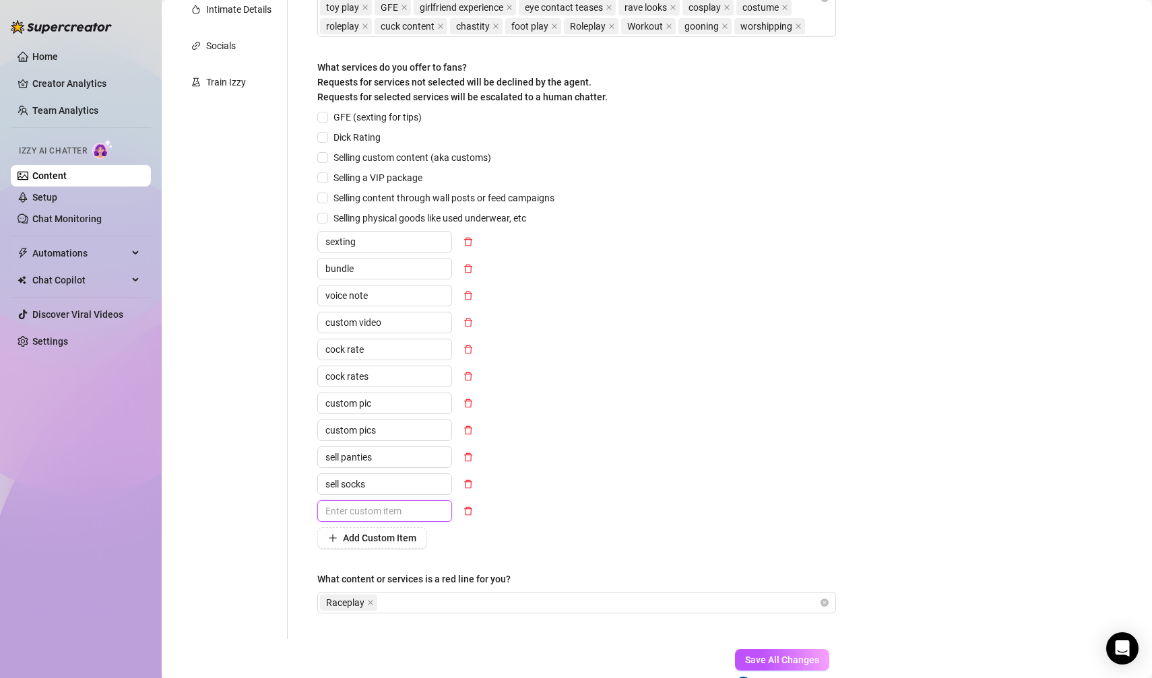
click at [363, 501] on input "text" at bounding box center [384, 512] width 135 height 22
type input "sext"
click at [371, 533] on span "Add Custom Item" at bounding box center [379, 538] width 73 height 11
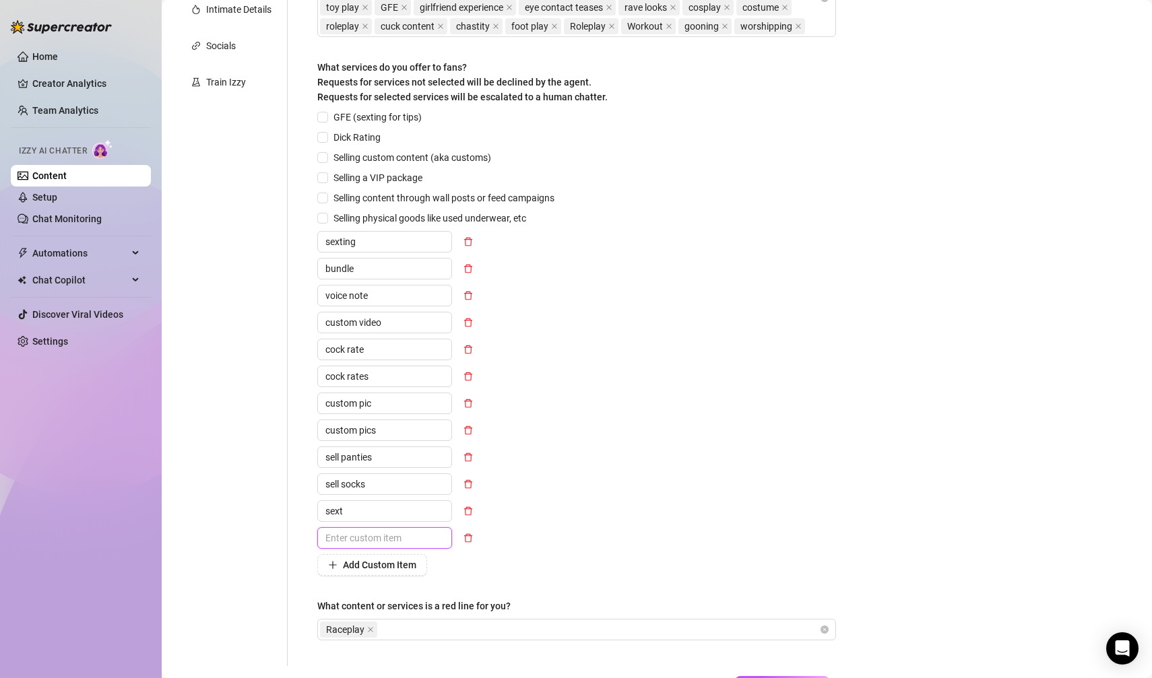
click at [369, 528] on input "text" at bounding box center [384, 539] width 135 height 22
click at [348, 562] on span "Add Custom Item" at bounding box center [379, 565] width 73 height 11
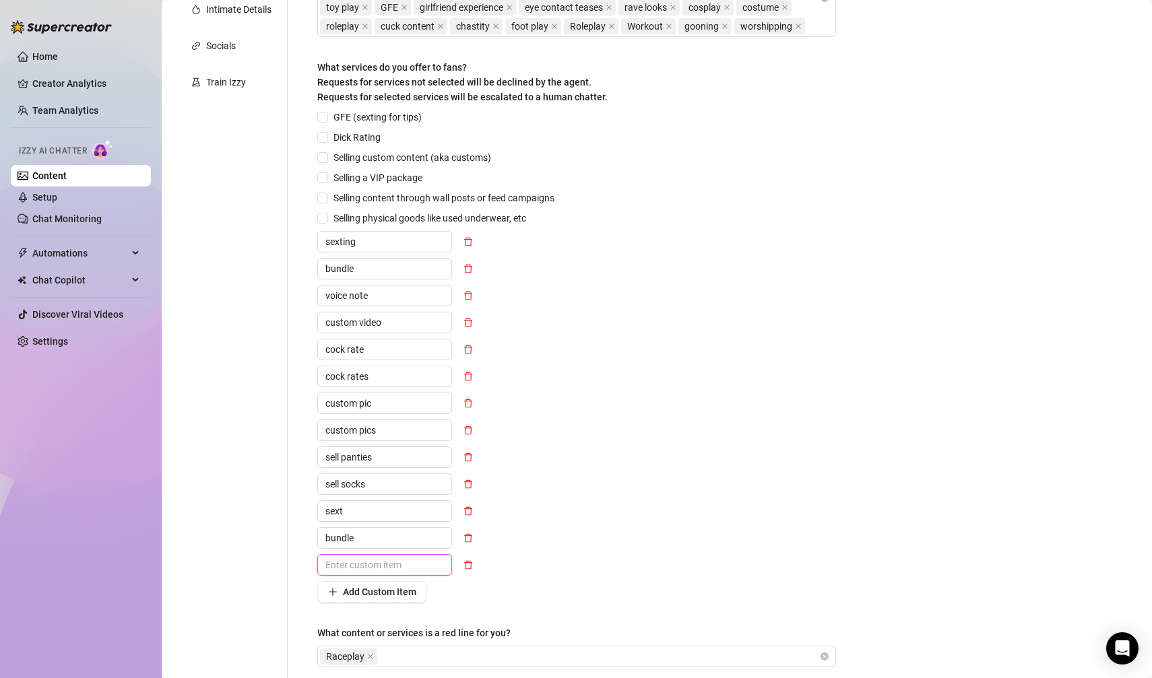
click at [357, 563] on input "text" at bounding box center [384, 565] width 135 height 22
click at [371, 544] on input "bundle" at bounding box center [384, 539] width 135 height 22
type input "video call"
type input "panties"
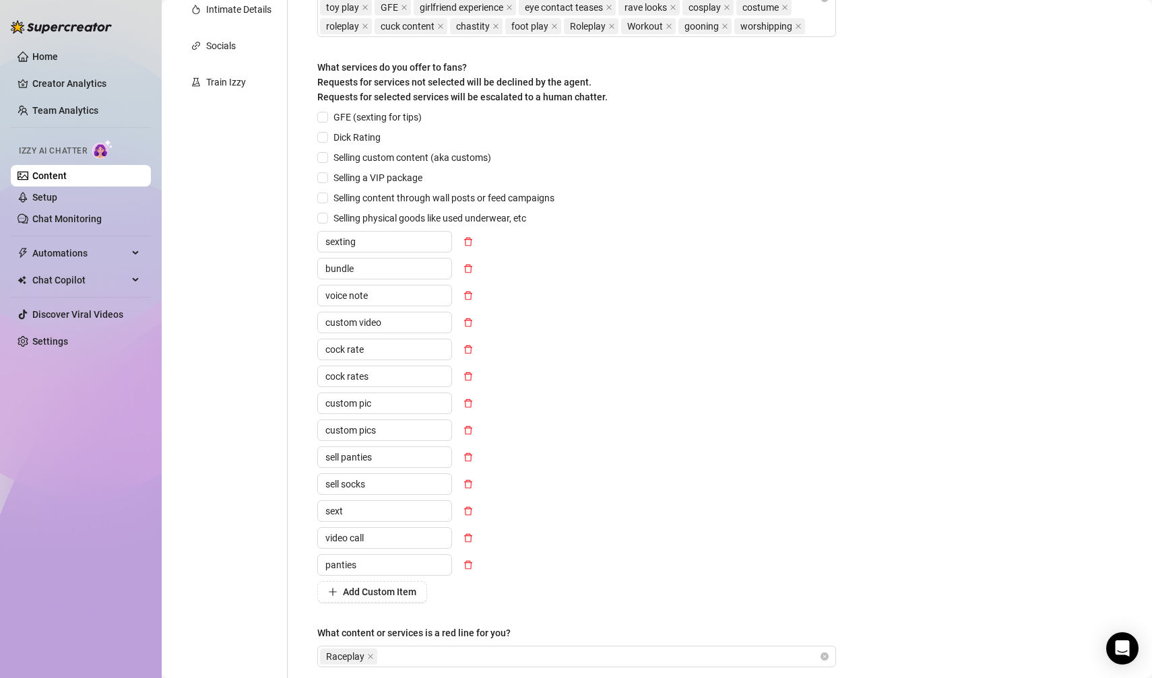
click at [367, 601] on div "Describe your niche and what content your fans are looking for in 2-3 sentences…" at bounding box center [576, 254] width 519 height 852
click at [366, 596] on button "Add Custom Item" at bounding box center [372, 592] width 110 height 22
click at [358, 600] on input "text" at bounding box center [384, 592] width 135 height 22
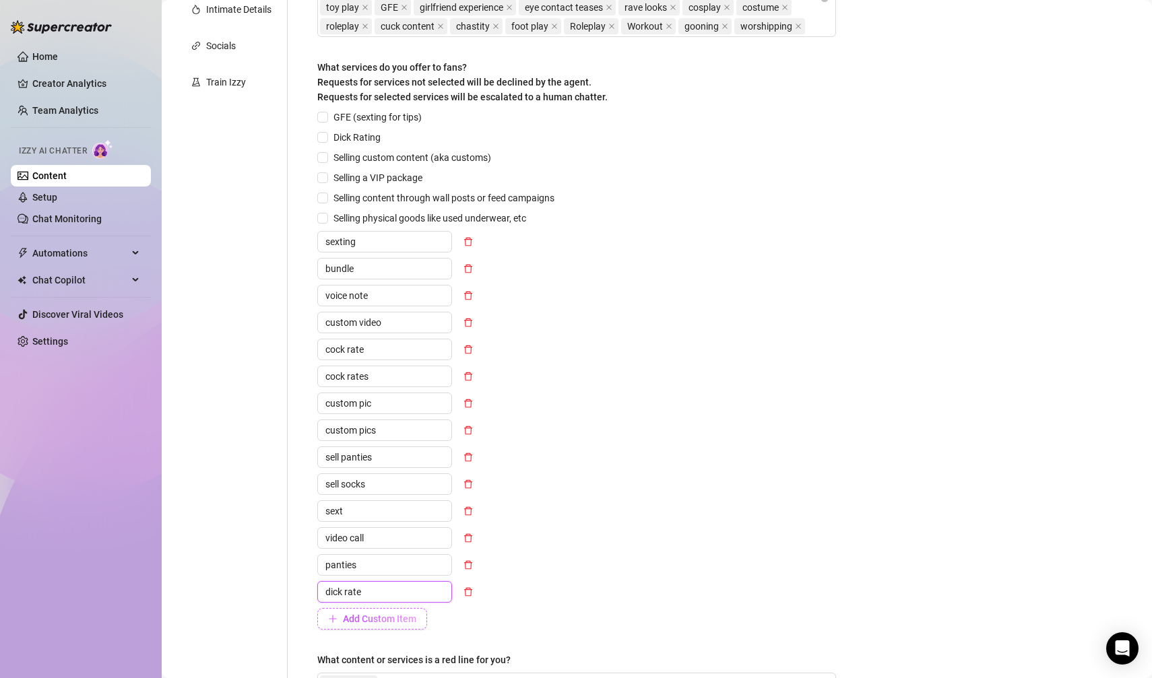
type input "dick rate"
click at [360, 615] on span "Add Custom Item" at bounding box center [379, 619] width 73 height 11
click at [360, 613] on input "text" at bounding box center [384, 619] width 135 height 22
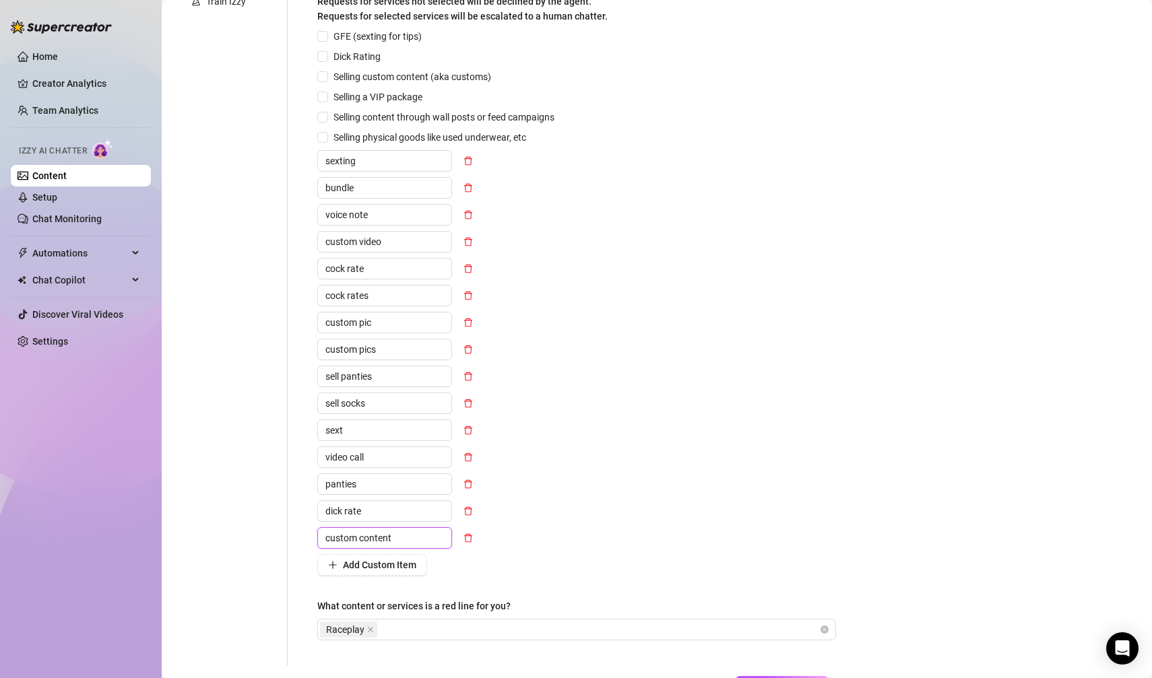
scroll to position [399, 0]
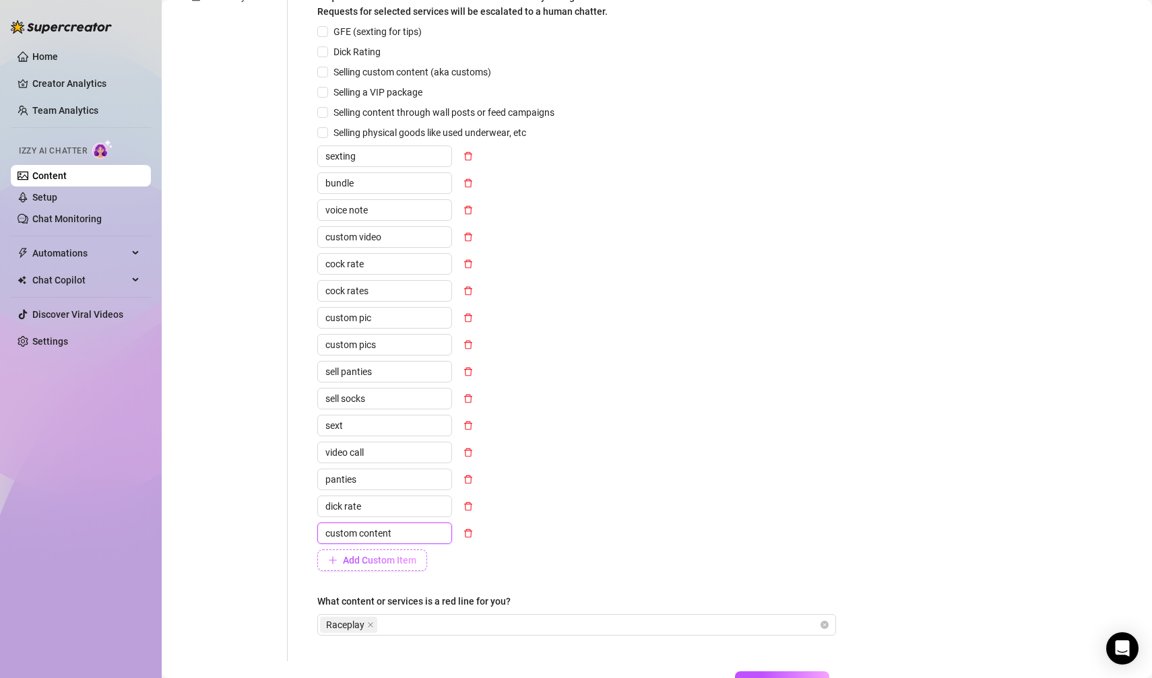
type input "custom content"
click at [369, 561] on span "Add Custom Item" at bounding box center [379, 560] width 73 height 11
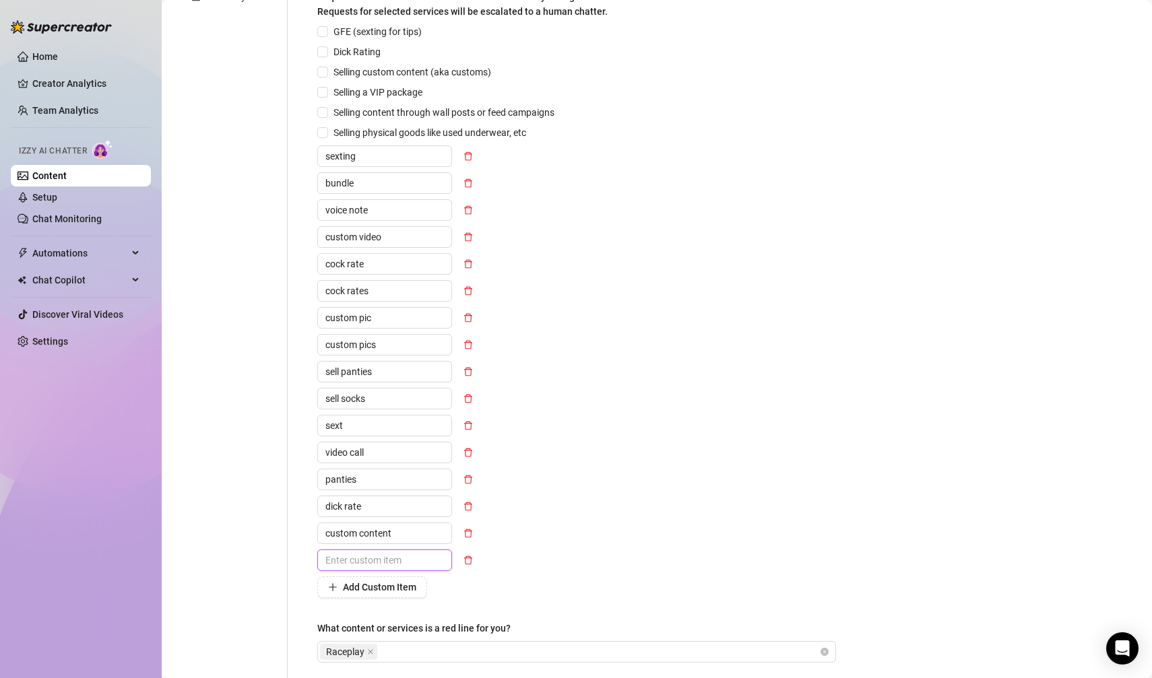
click at [369, 561] on input "text" at bounding box center [384, 561] width 135 height 22
type input "customs"
click at [371, 577] on button "Add Custom Item" at bounding box center [372, 588] width 110 height 22
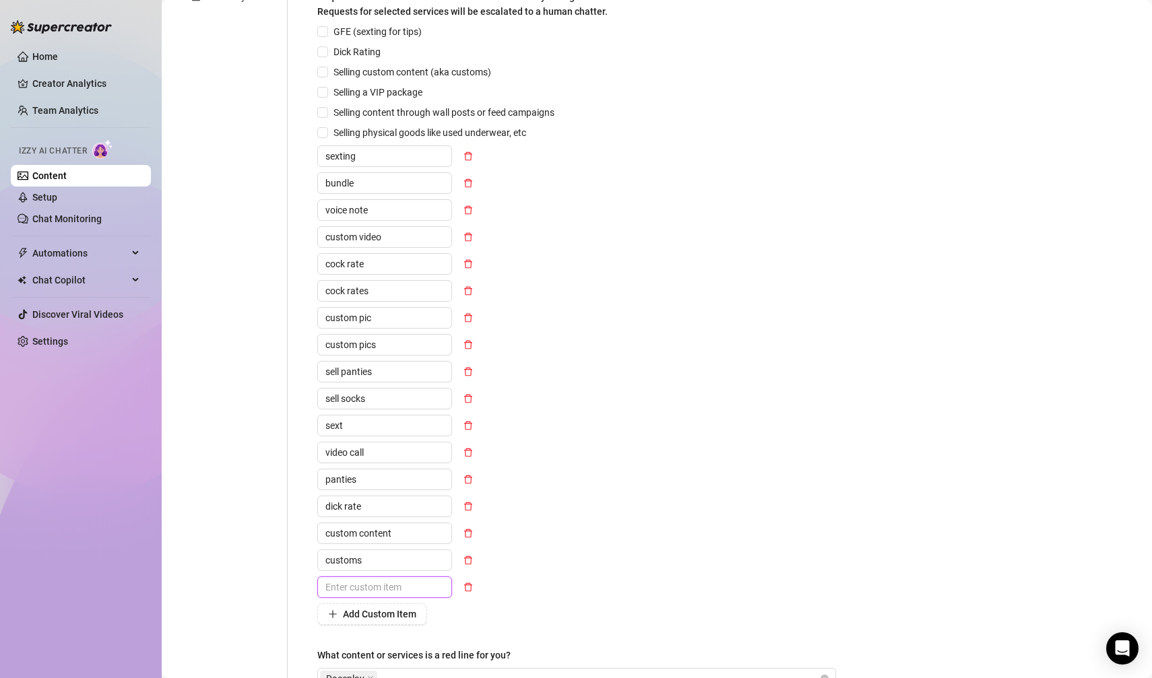
click at [371, 577] on input "text" at bounding box center [384, 588] width 135 height 22
type input "video chat"
click at [354, 614] on span "Add Custom Item" at bounding box center [379, 614] width 73 height 11
click at [359, 613] on input "text" at bounding box center [384, 615] width 135 height 22
type input "facetime"
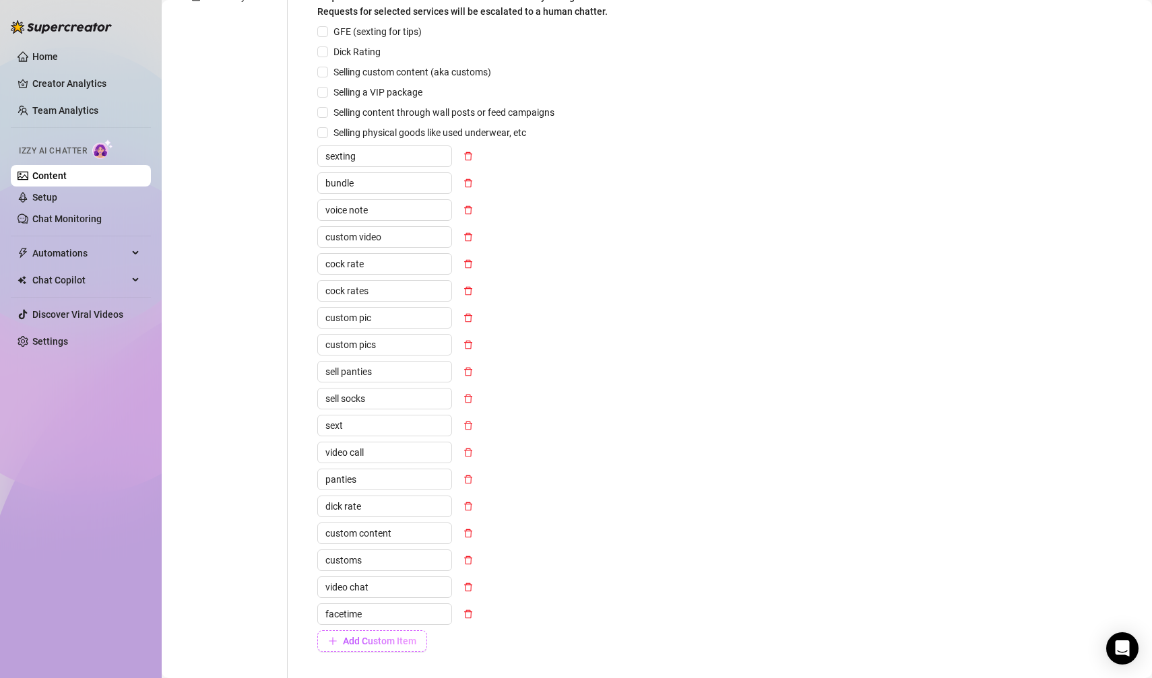
click at [358, 631] on button "Add Custom Item" at bounding box center [372, 642] width 110 height 22
click at [360, 633] on input "text" at bounding box center [384, 642] width 135 height 22
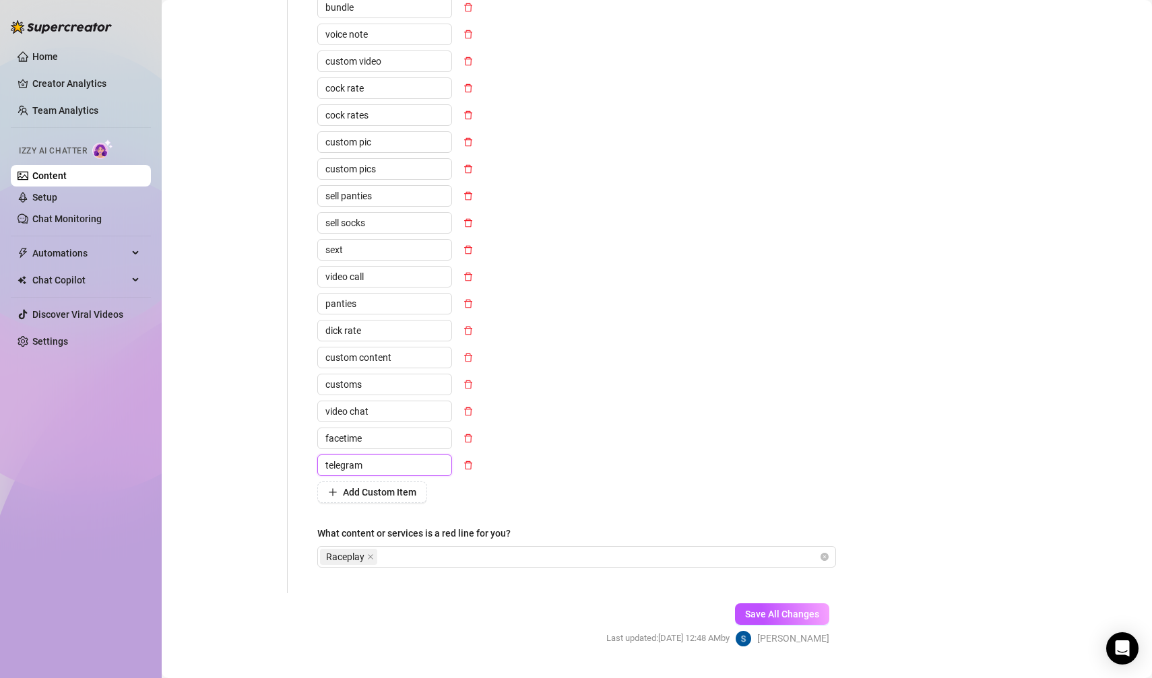
scroll to position [605, 0]
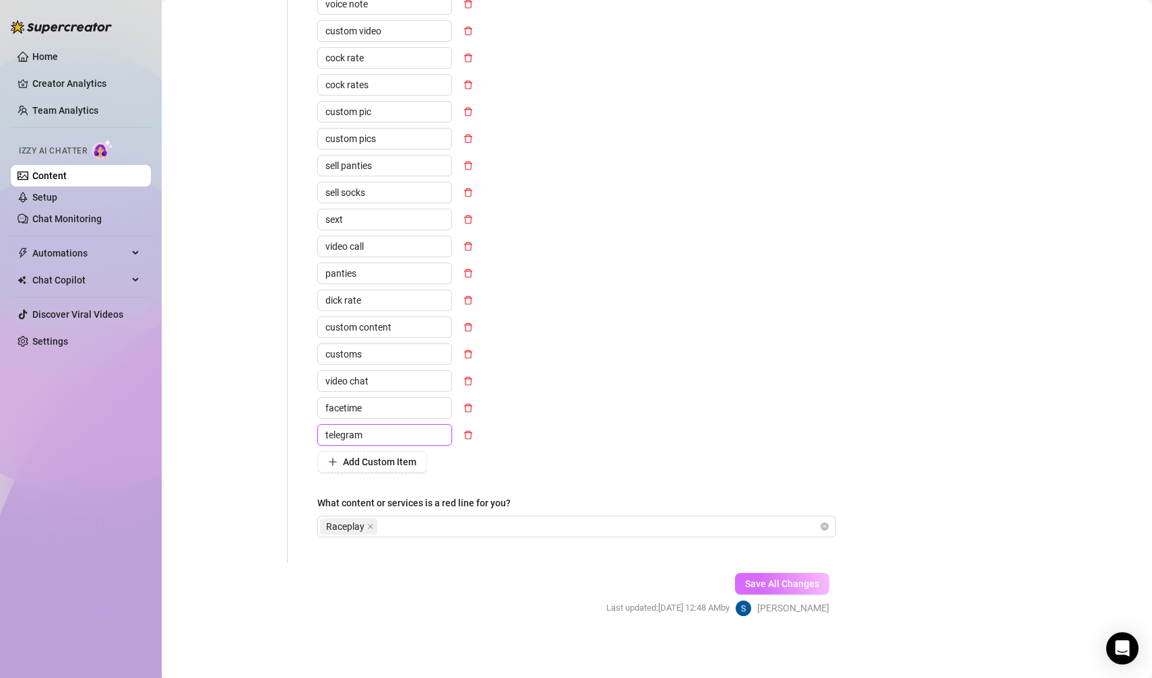
type input "telegram"
click at [753, 580] on span "Save All Changes" at bounding box center [782, 584] width 74 height 11
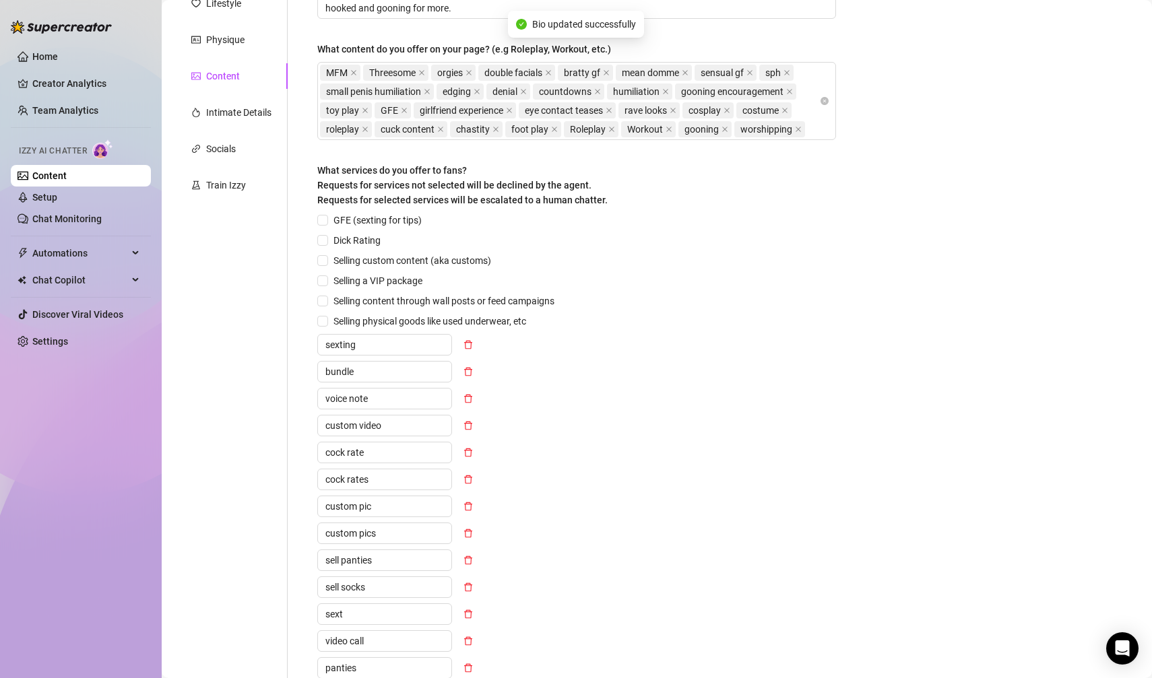
scroll to position [0, 0]
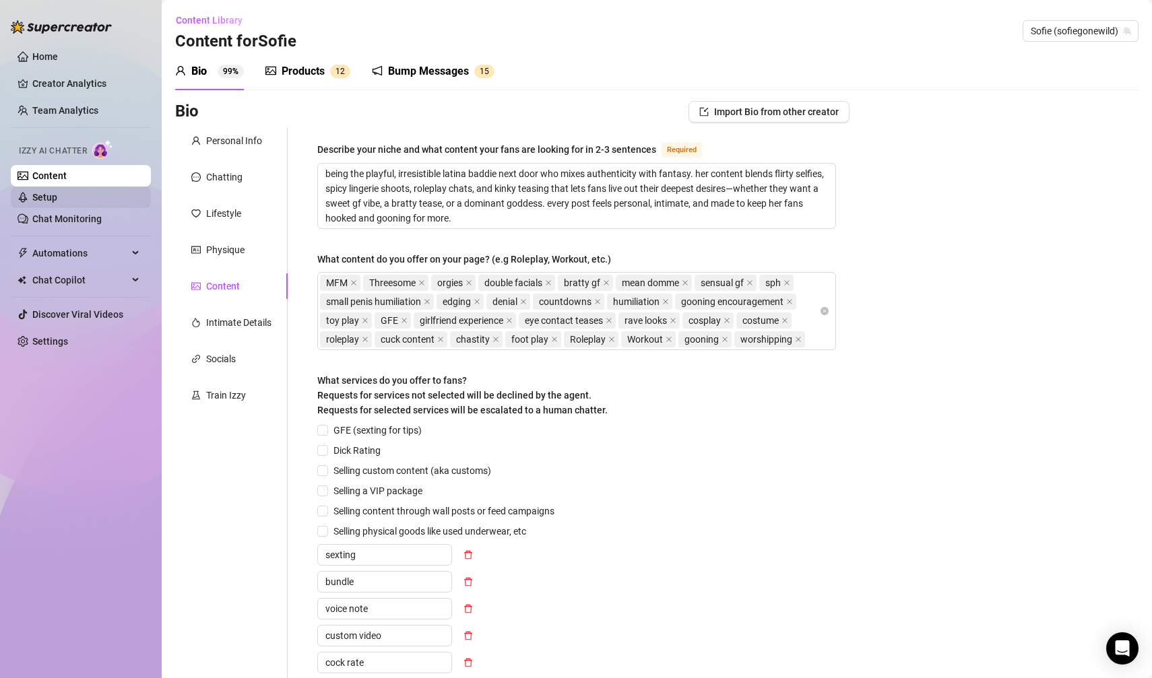
click at [57, 192] on link "Setup" at bounding box center [44, 197] width 25 height 11
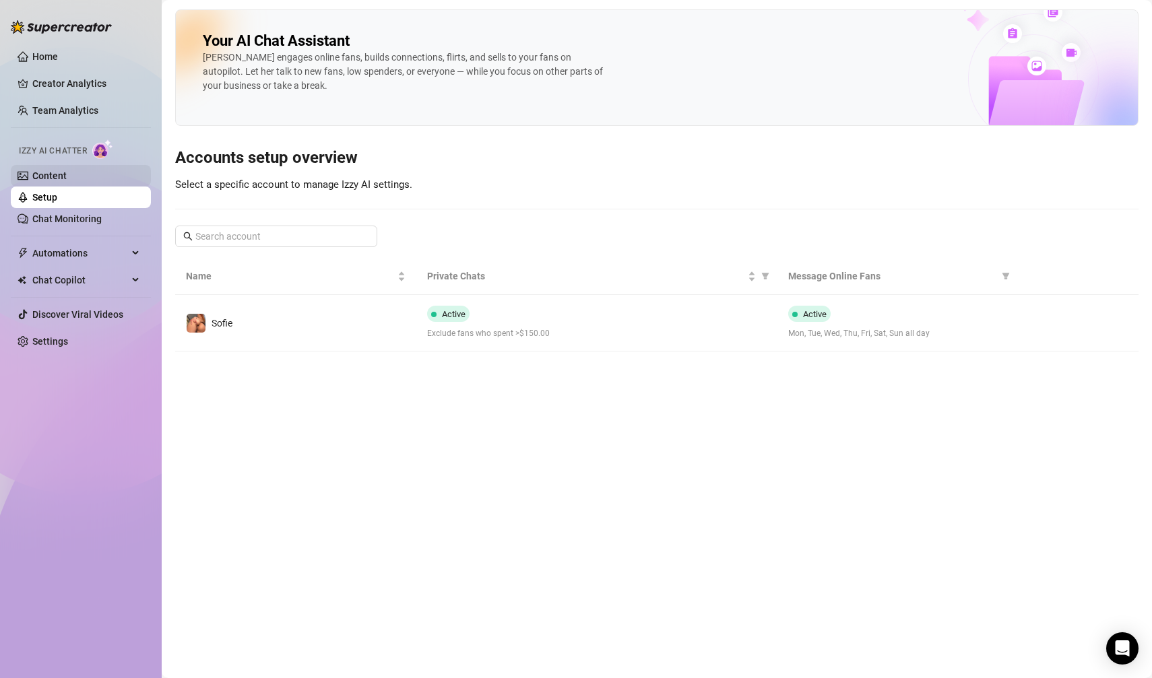
click at [67, 179] on link "Content" at bounding box center [49, 175] width 34 height 11
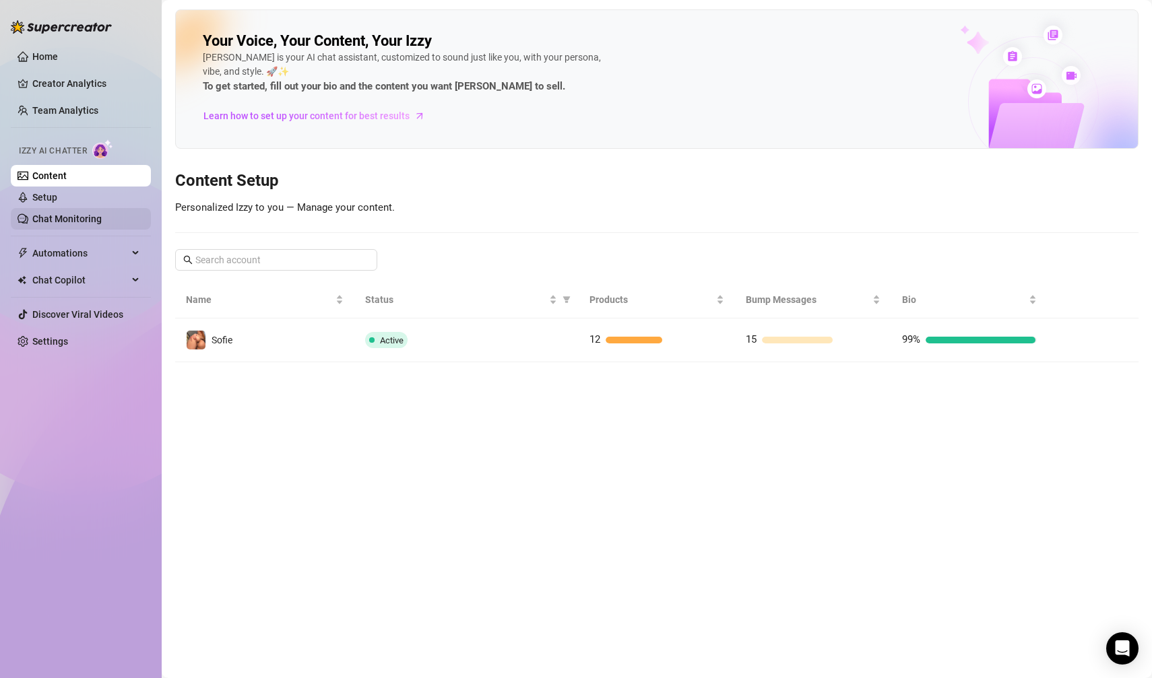
click at [77, 216] on link "Chat Monitoring" at bounding box center [66, 219] width 69 height 11
